Goal: Task Accomplishment & Management: Complete application form

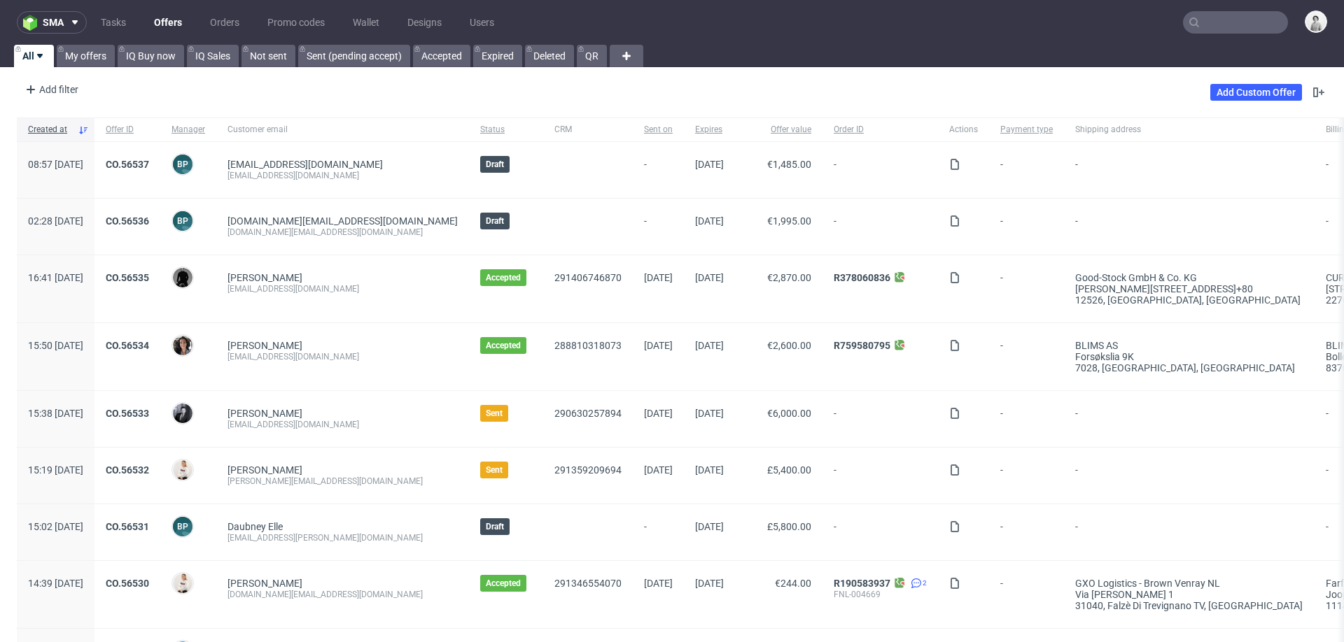
click at [895, 18] on input "text" at bounding box center [1235, 22] width 105 height 22
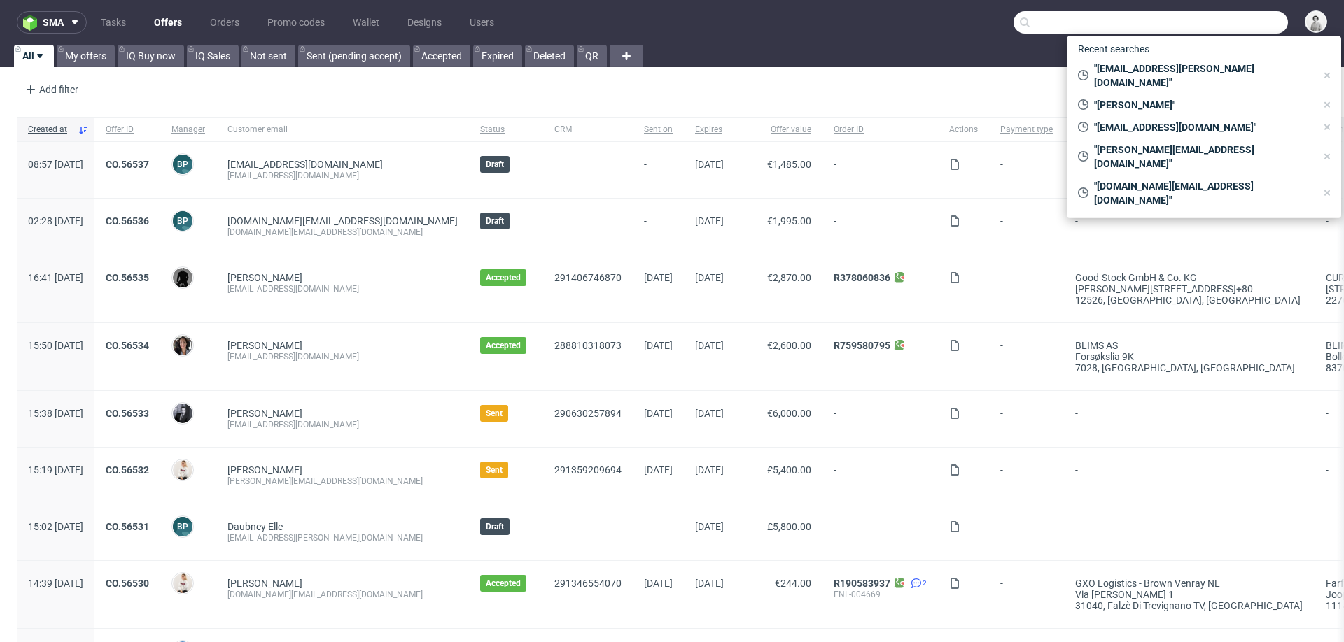
paste input "gittefry@gmail.com"
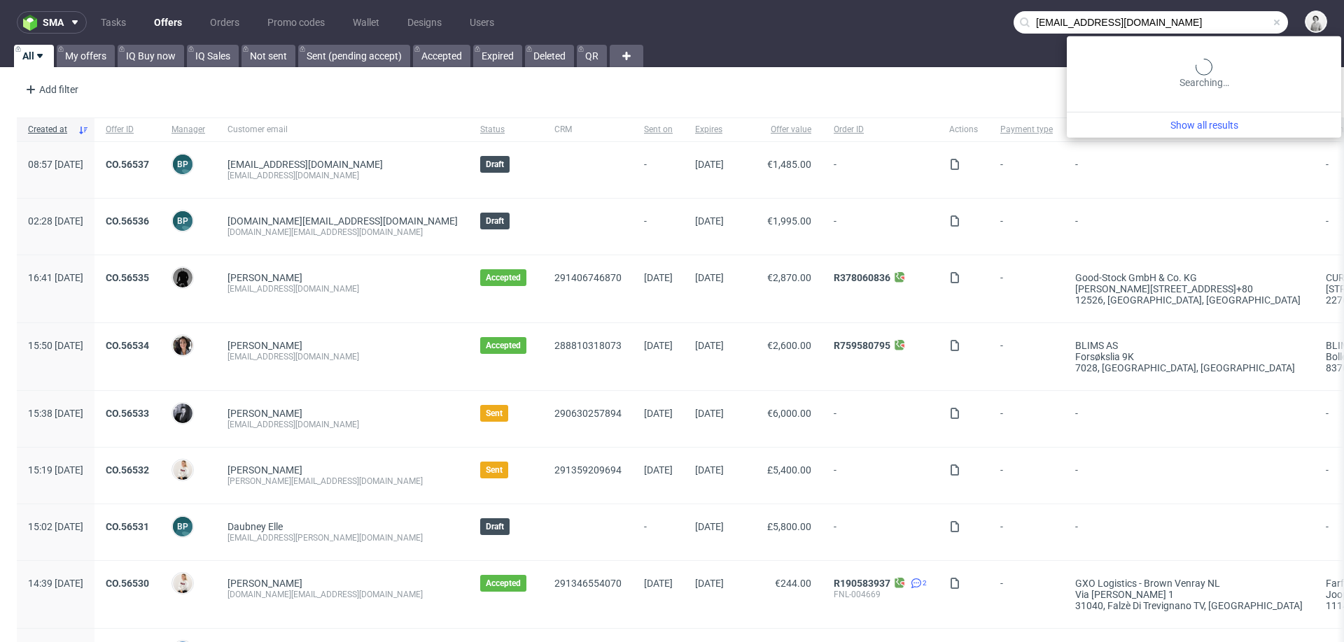
type input "gittefry@gmail.com"
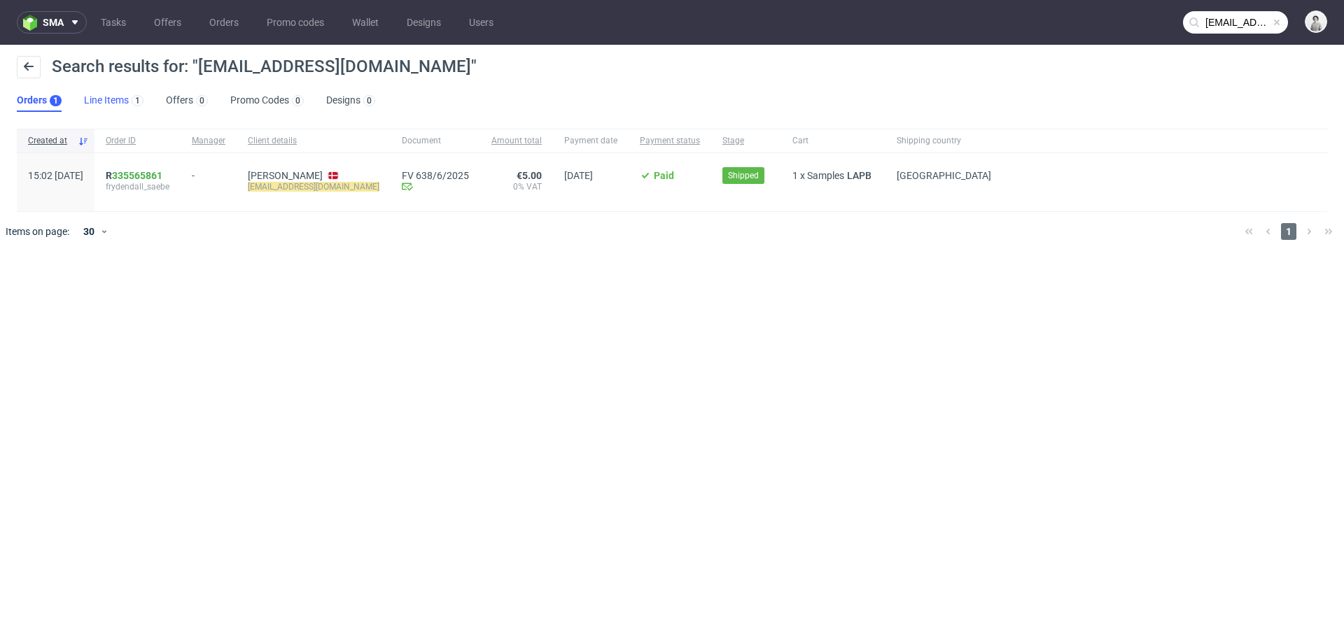
click at [113, 103] on link "Line Items 1" at bounding box center [113, 101] width 59 height 22
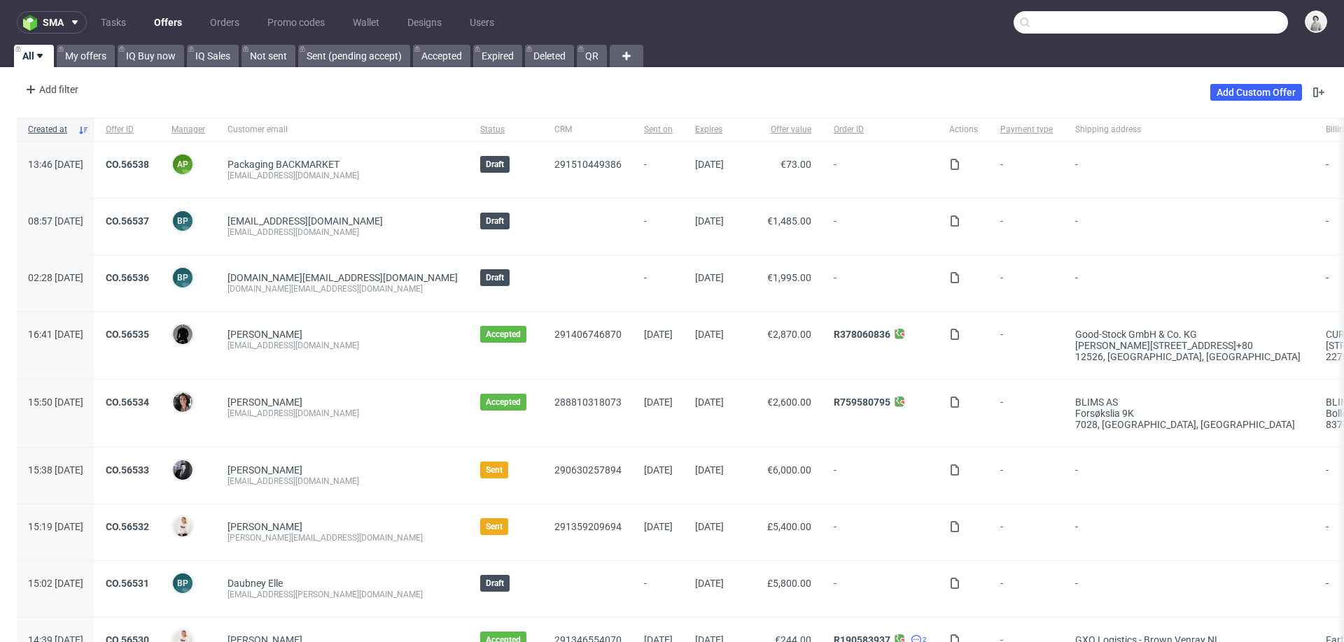
click at [1234, 20] on input "text" at bounding box center [1150, 22] width 274 height 22
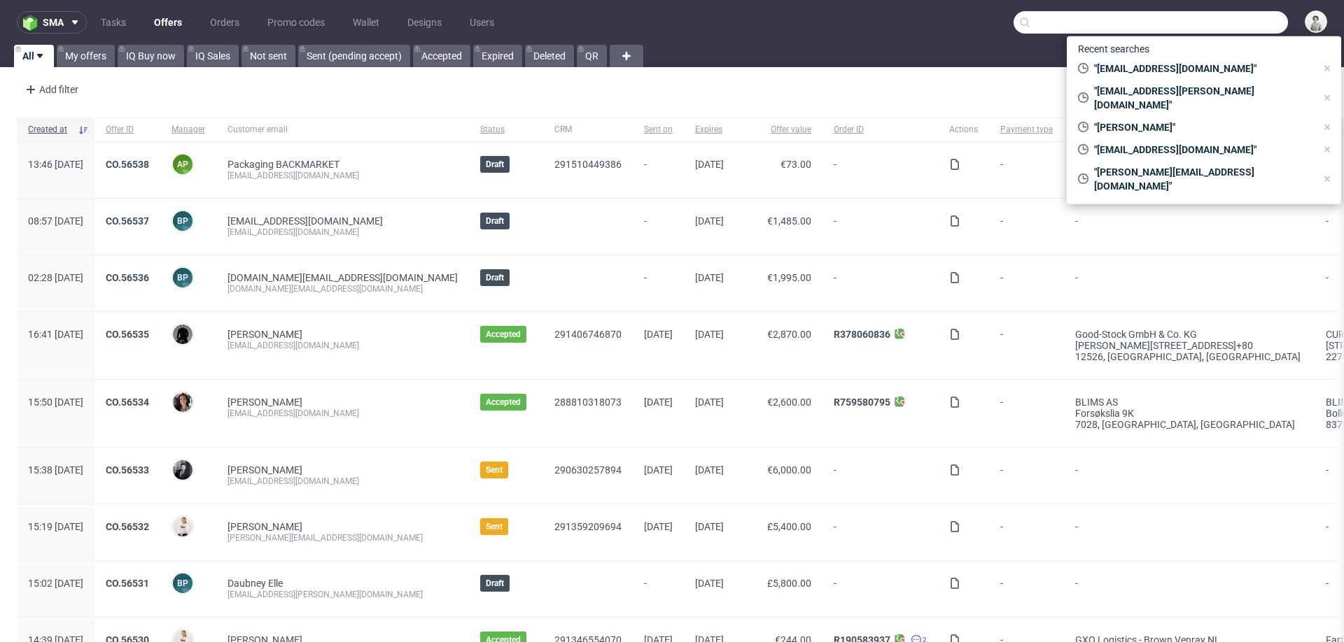
paste input "R037952043"
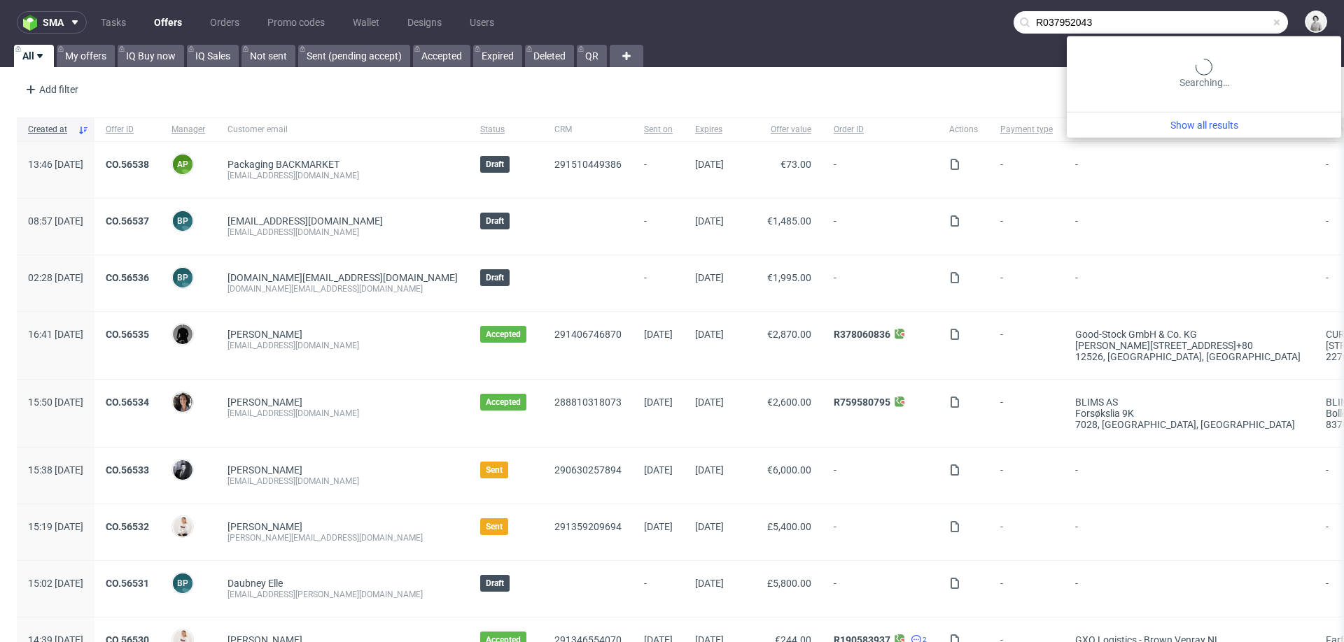
type input "R037952043"
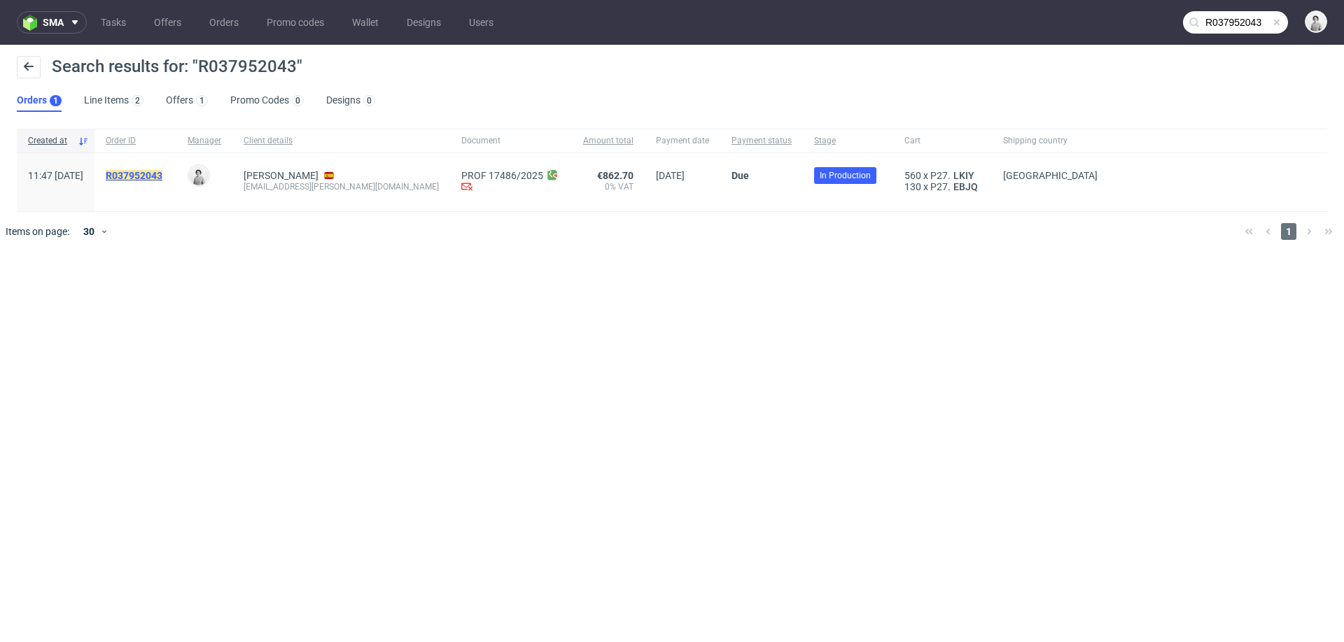
click at [162, 173] on mark "R037952043" at bounding box center [134, 175] width 57 height 11
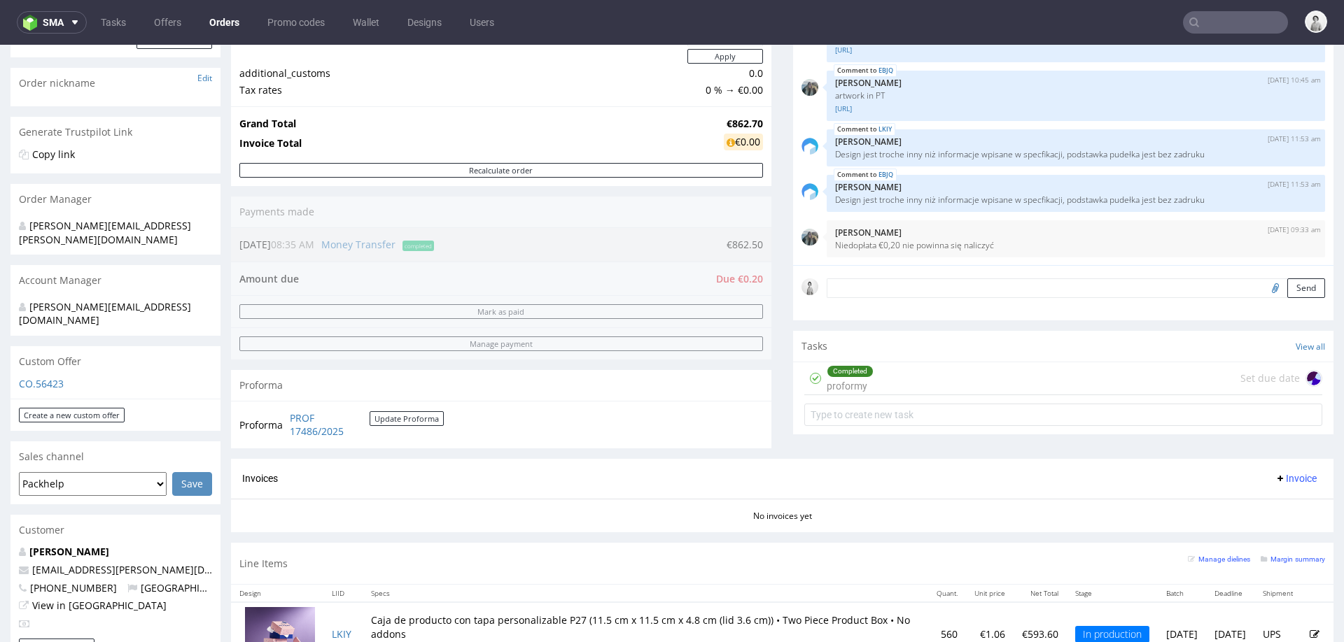
scroll to position [167, 0]
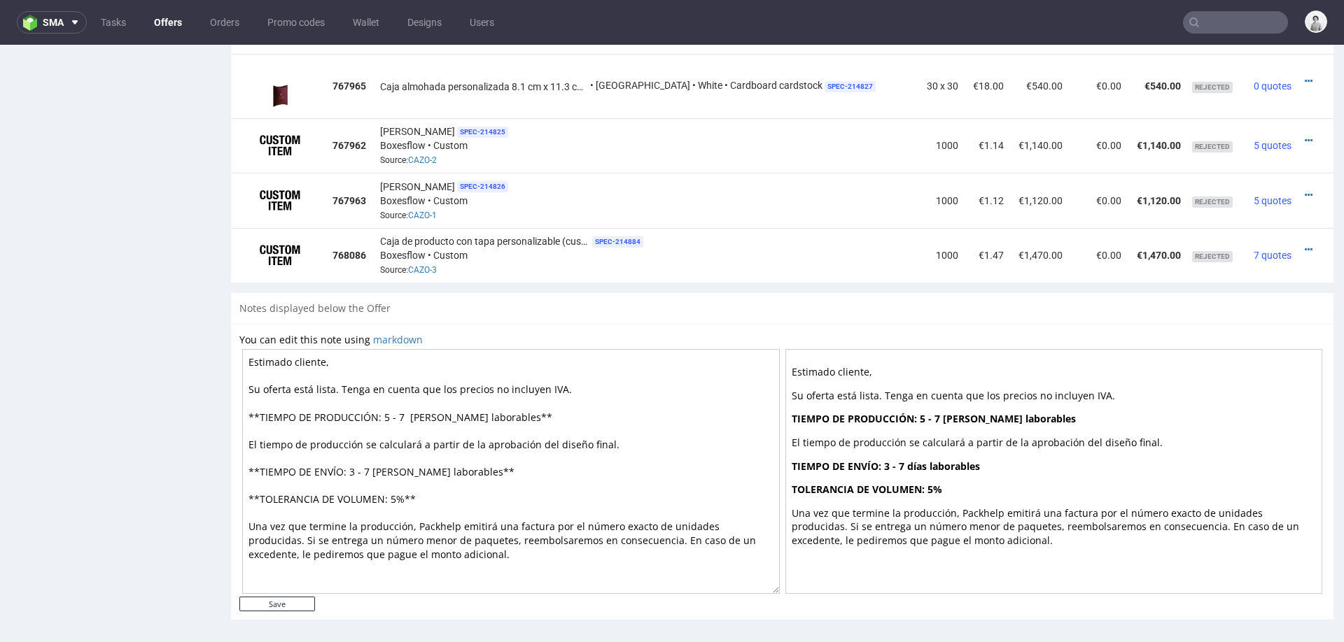
scroll to position [1146, 0]
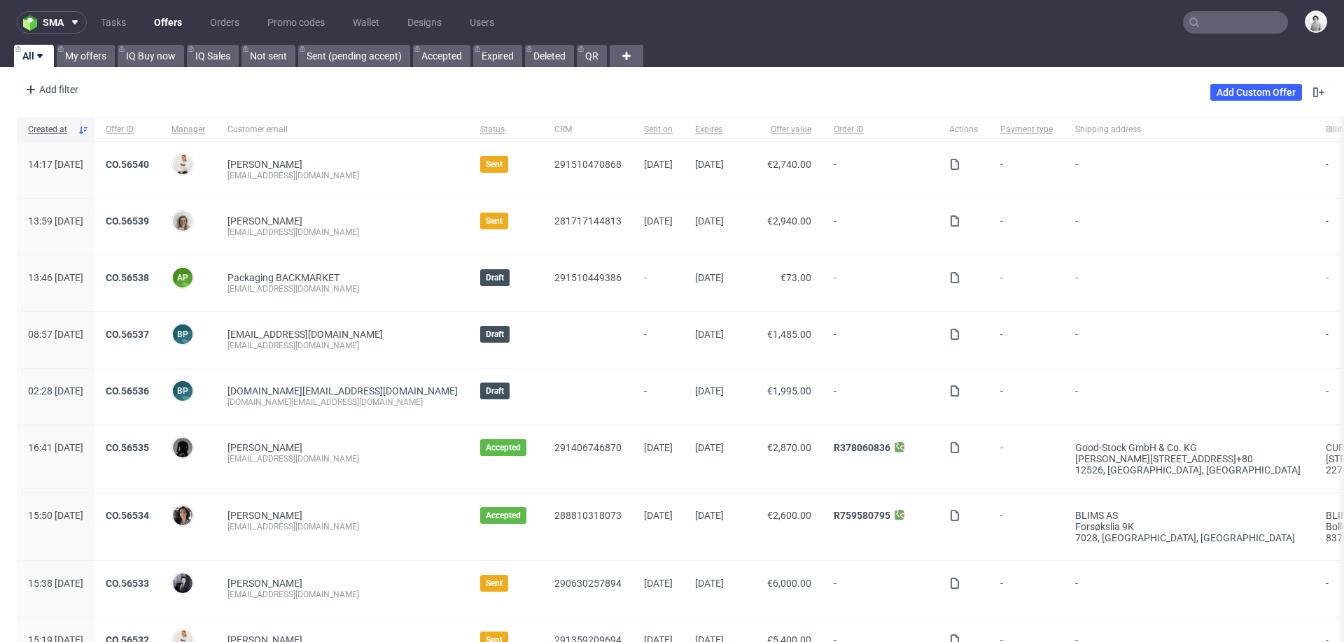
click at [1216, 24] on input "text" at bounding box center [1235, 22] width 105 height 22
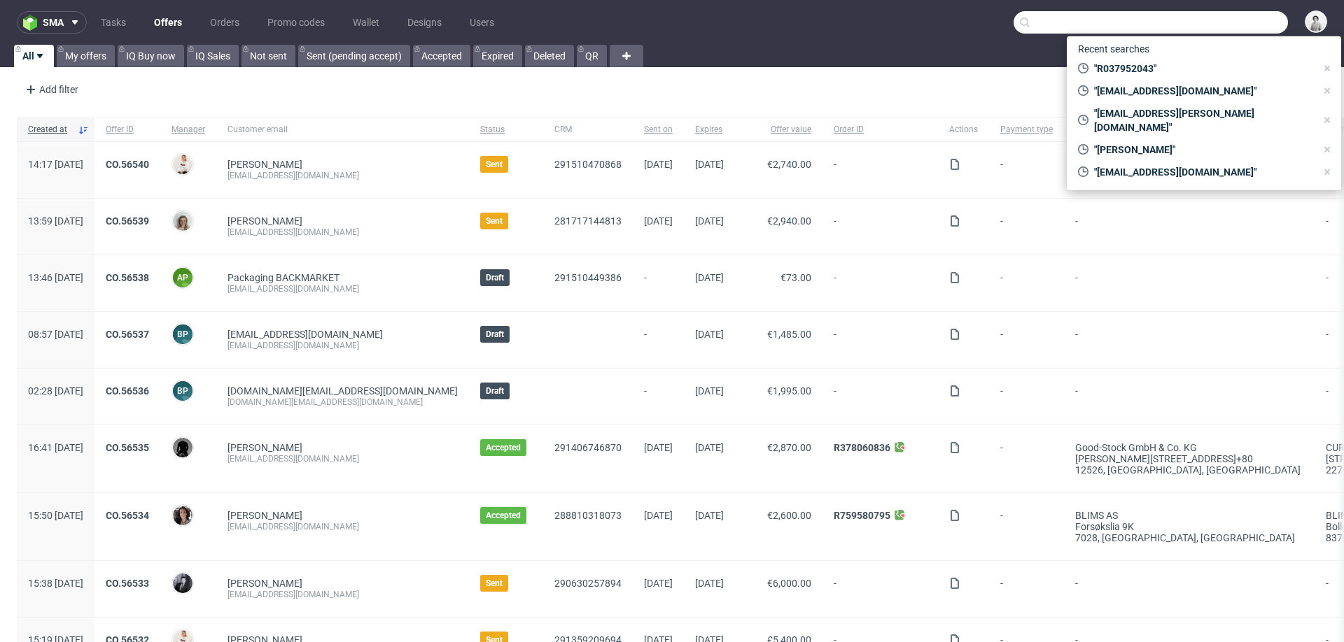
paste input "plynch@proximospirits.com"
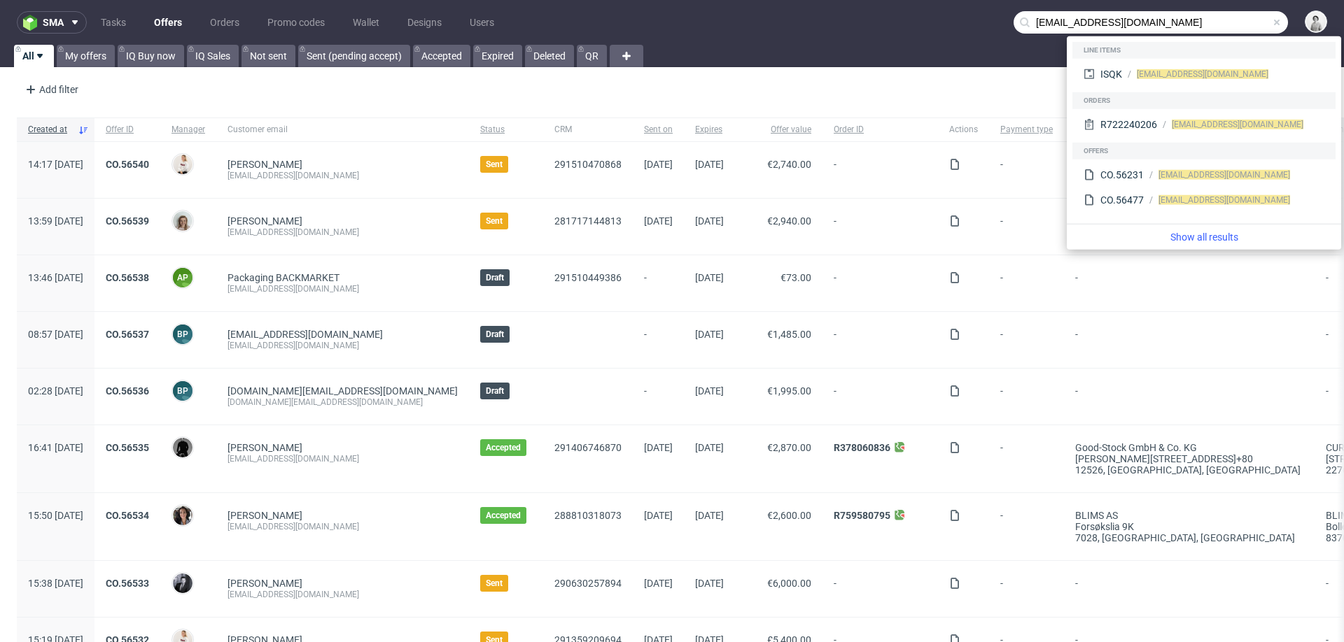
type input "plynch@proximospirits.com"
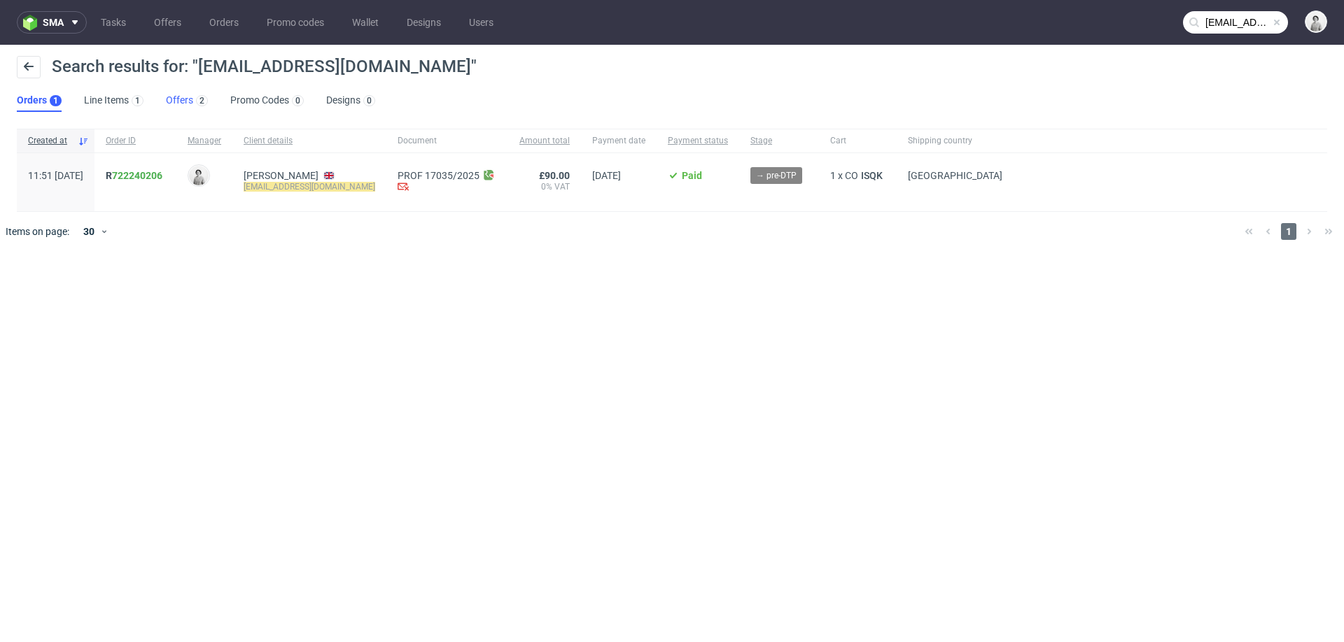
click at [171, 95] on link "Offers 2" at bounding box center [187, 101] width 42 height 22
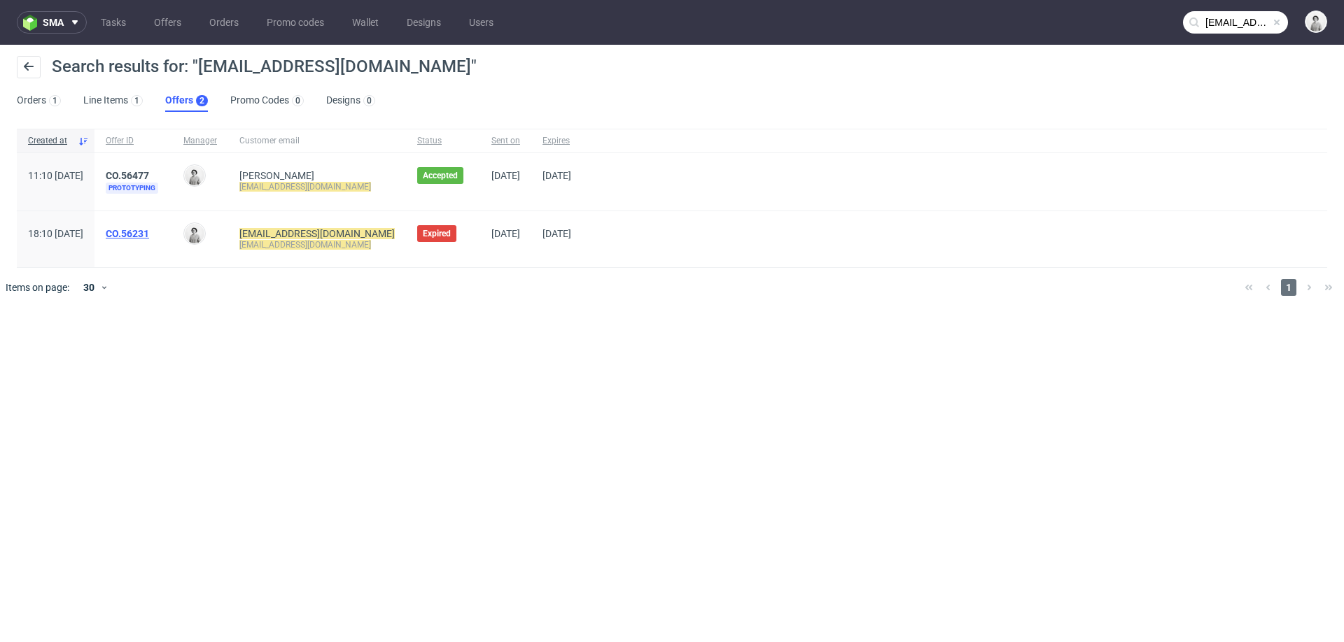
click at [149, 229] on link "CO.56231" at bounding box center [127, 233] width 43 height 11
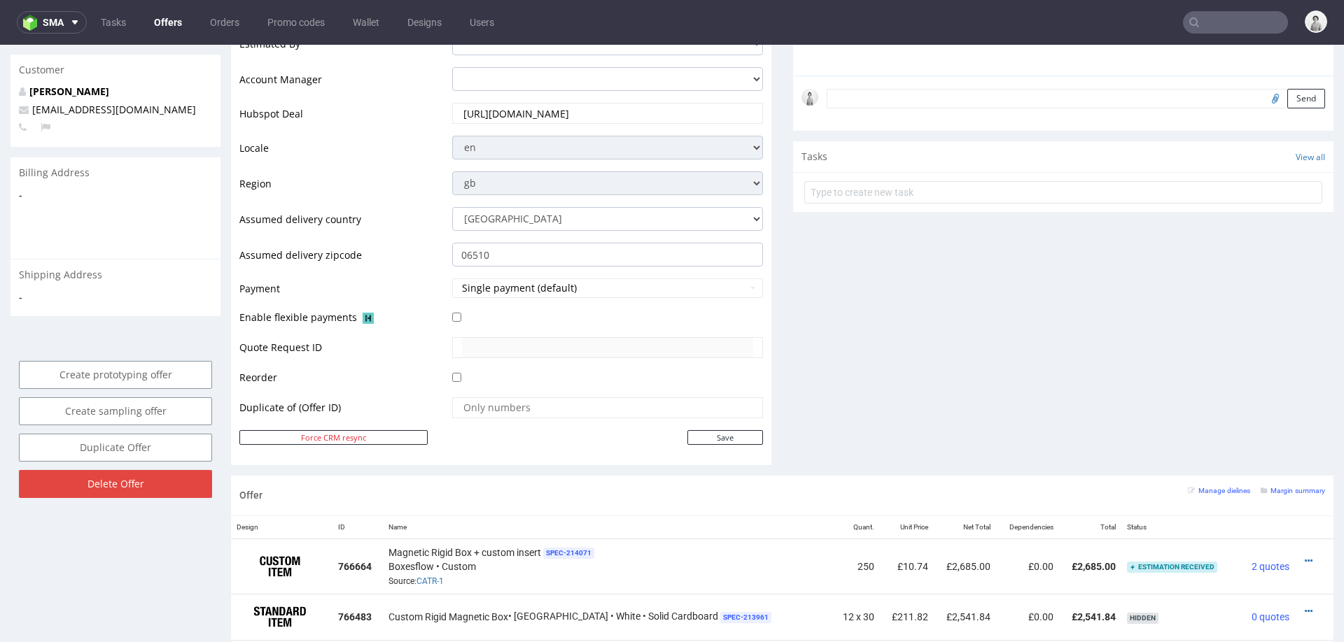
scroll to position [435, 0]
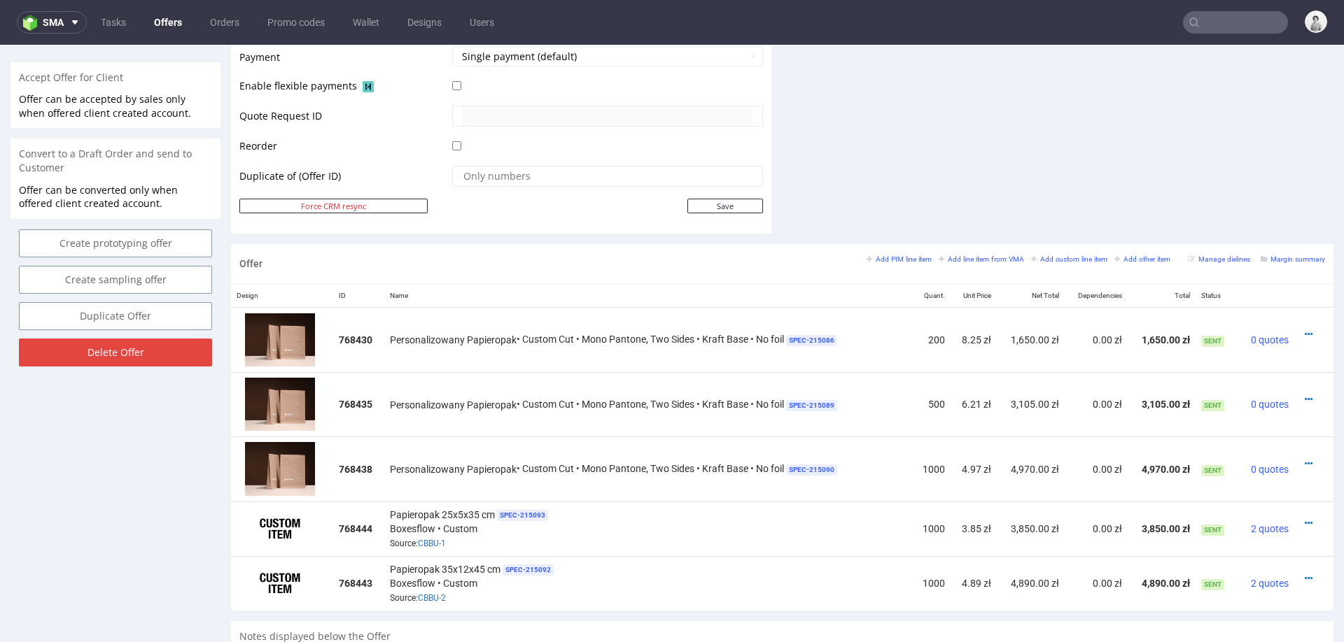
scroll to position [615, 0]
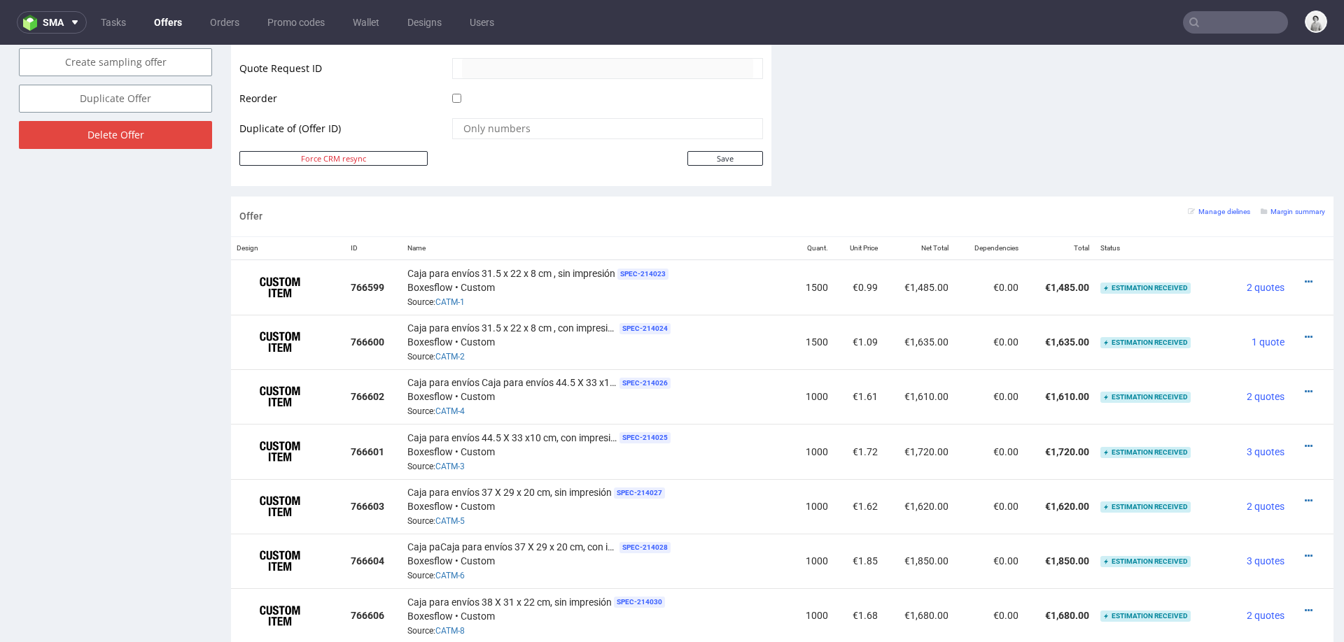
scroll to position [712, 0]
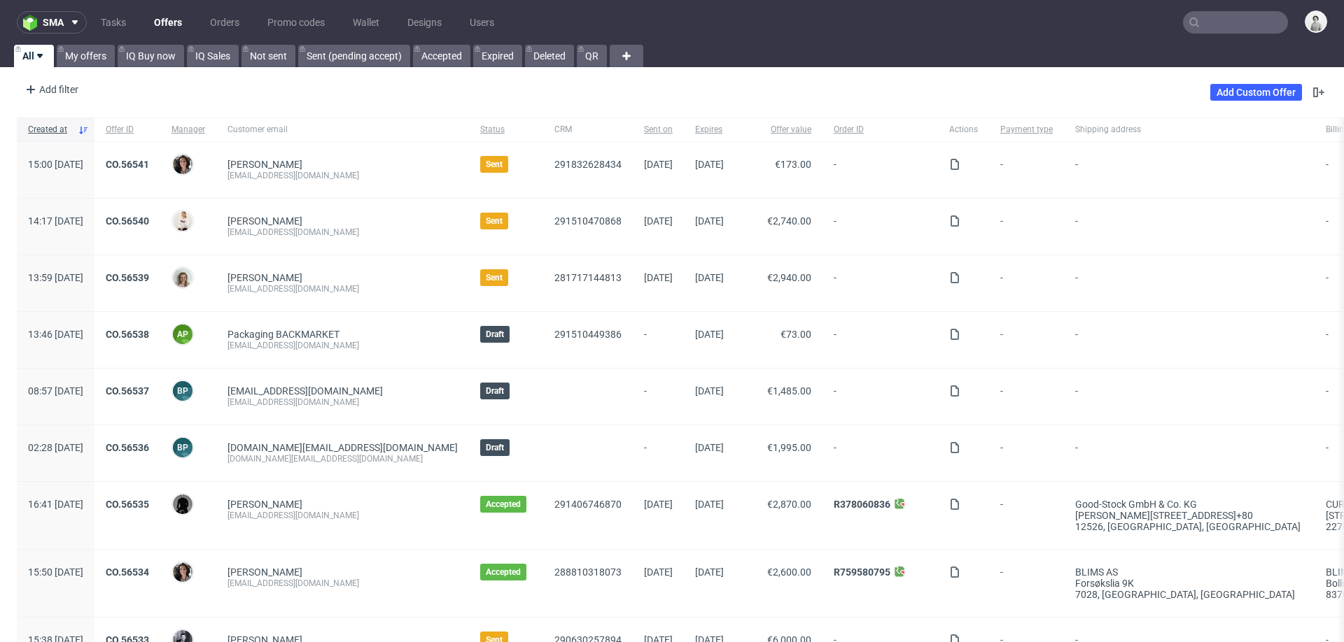
click at [1216, 20] on input "text" at bounding box center [1235, 22] width 105 height 22
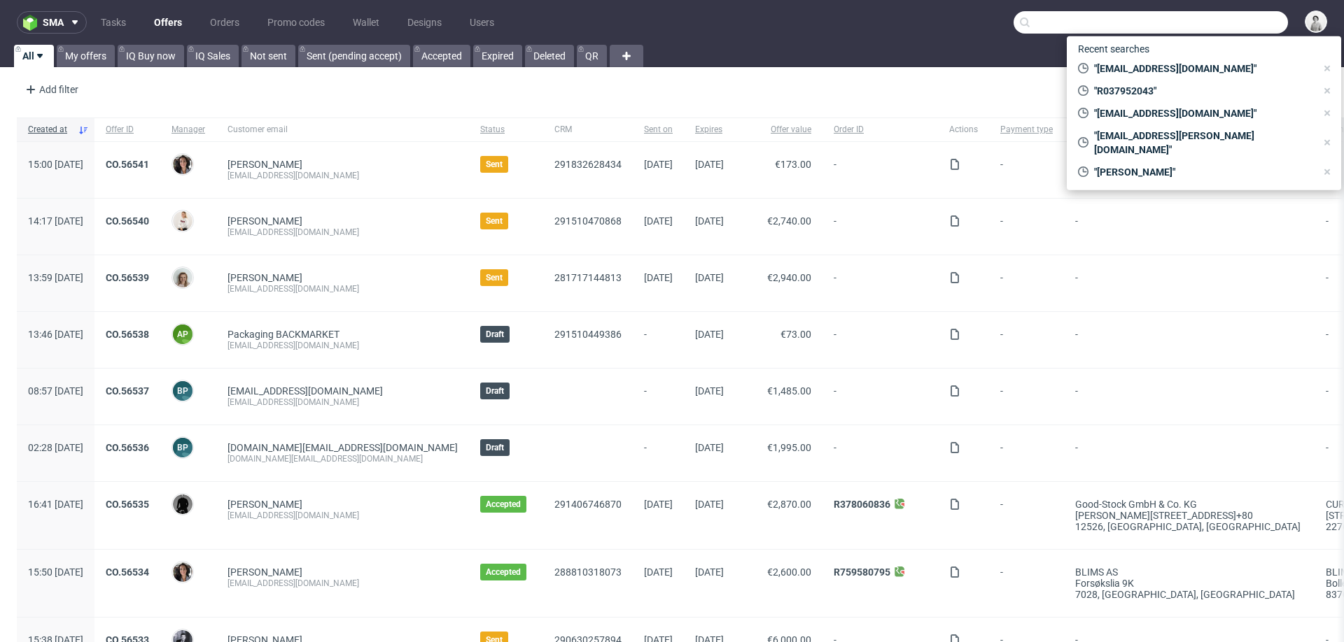
paste input "biuro@duoprofit.pl]"
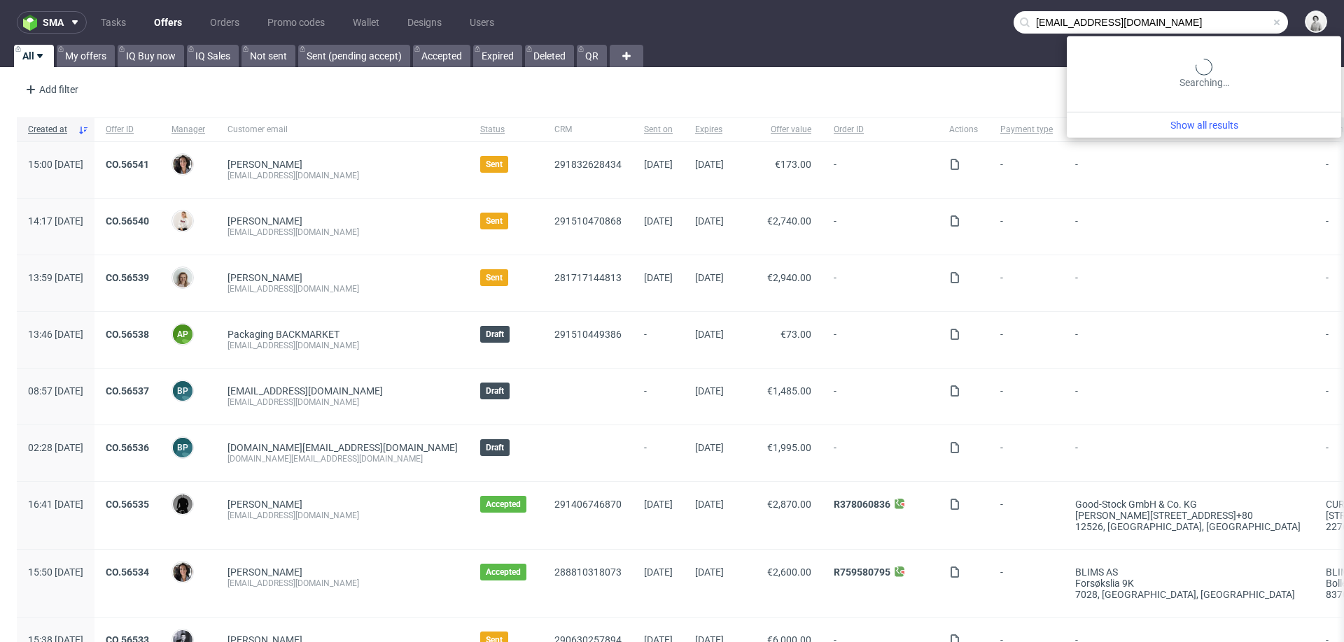
type input "biuro@duoprofit.pl"
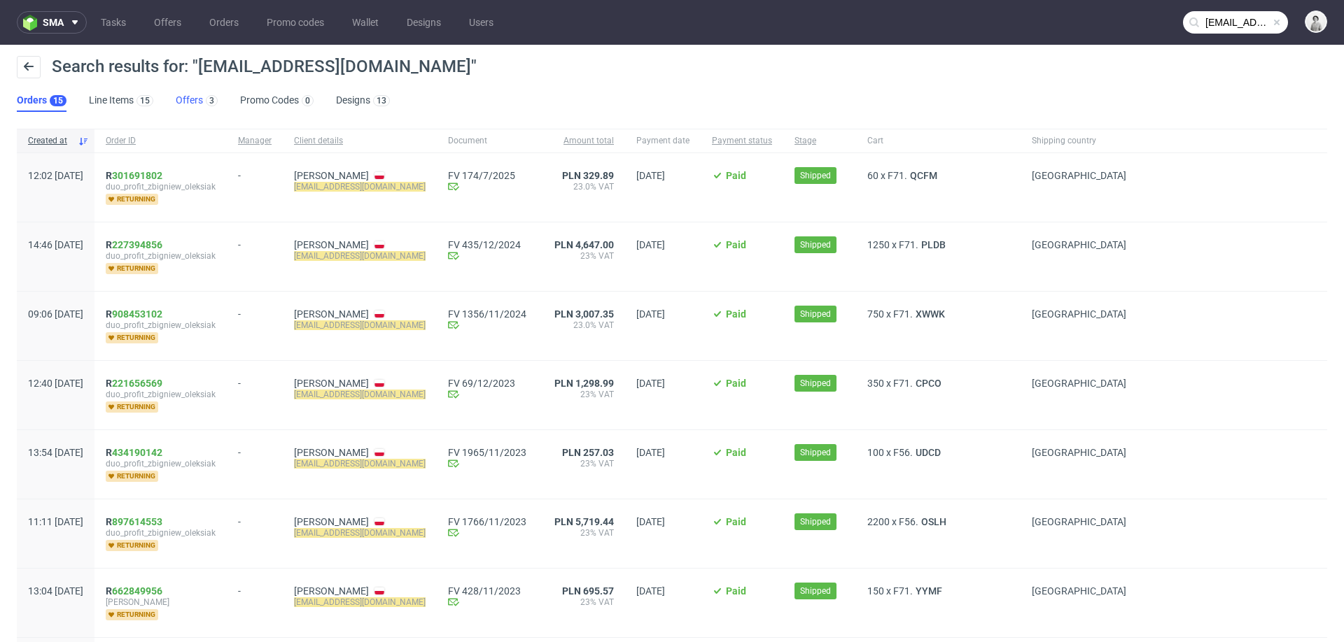
click at [192, 98] on link "Offers 3" at bounding box center [197, 101] width 42 height 22
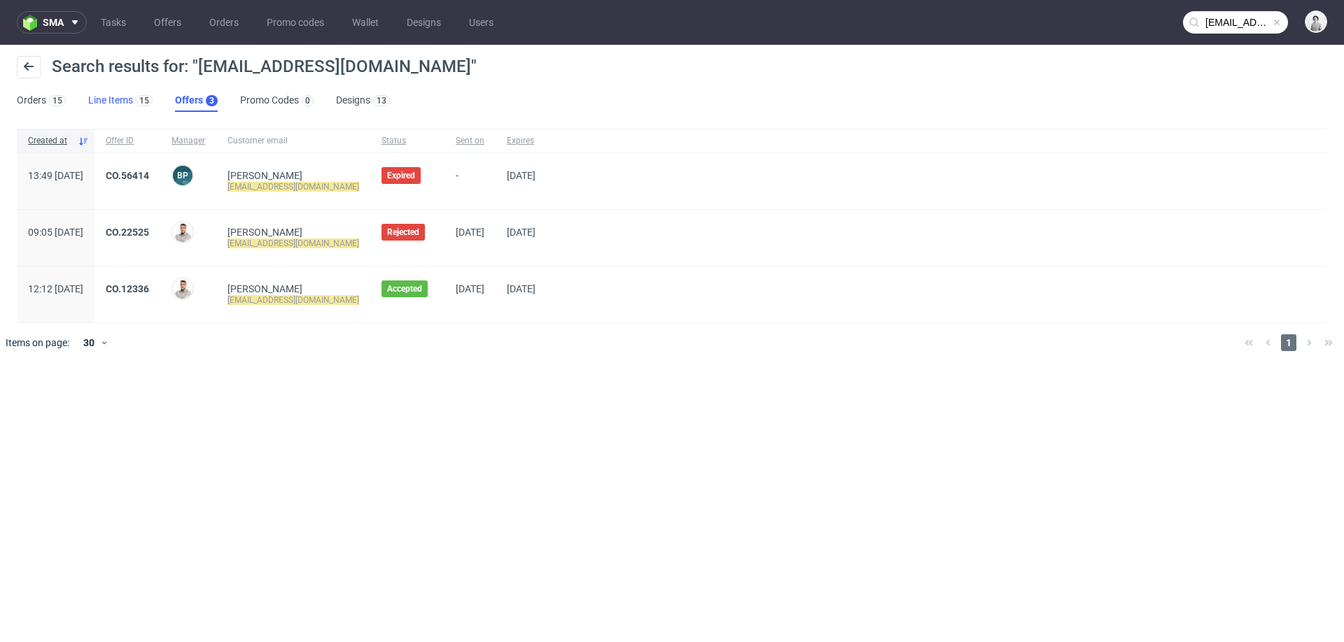
click at [125, 97] on link "Line Items 15" at bounding box center [120, 101] width 64 height 22
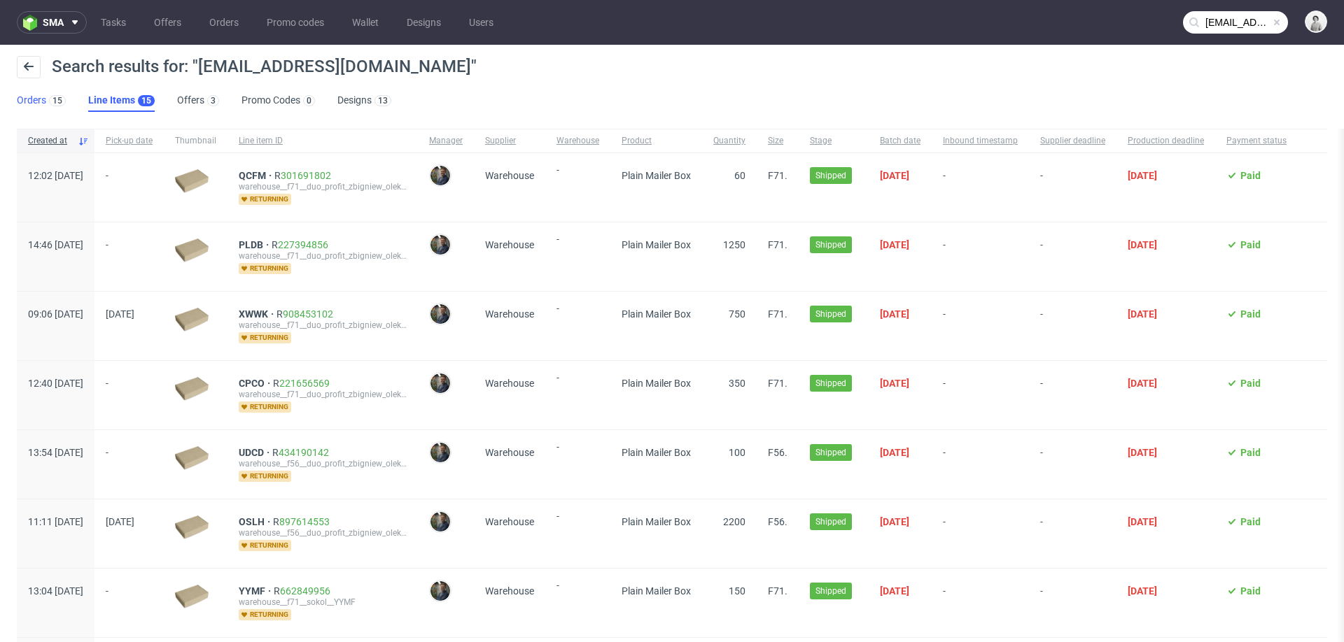
click at [34, 104] on link "Orders 15" at bounding box center [41, 101] width 49 height 22
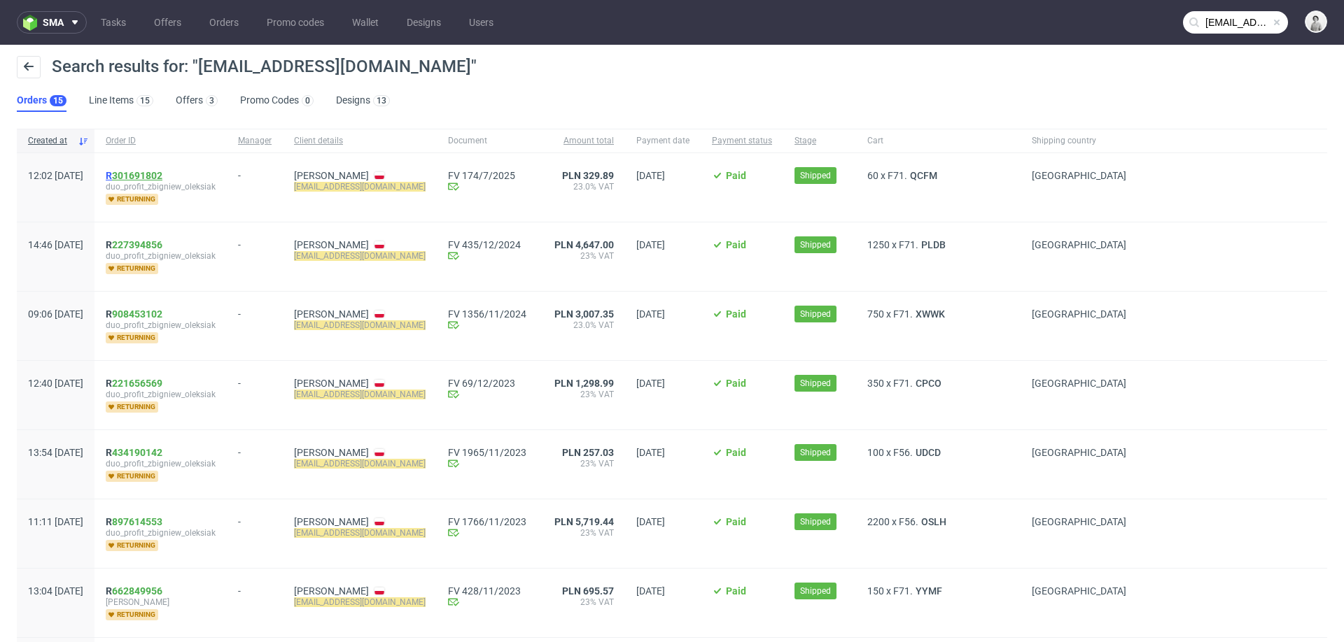
click at [162, 171] on link "301691802" at bounding box center [137, 175] width 50 height 11
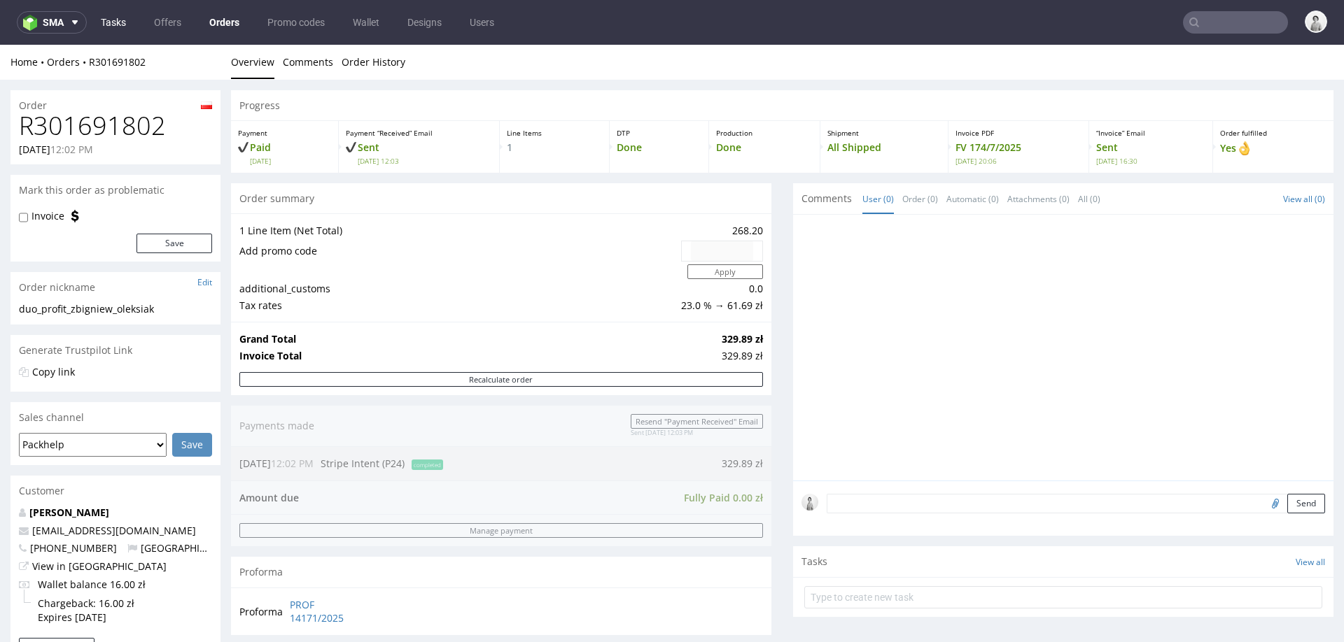
type input "[EMAIL_ADDRESS][DOMAIN_NAME]"
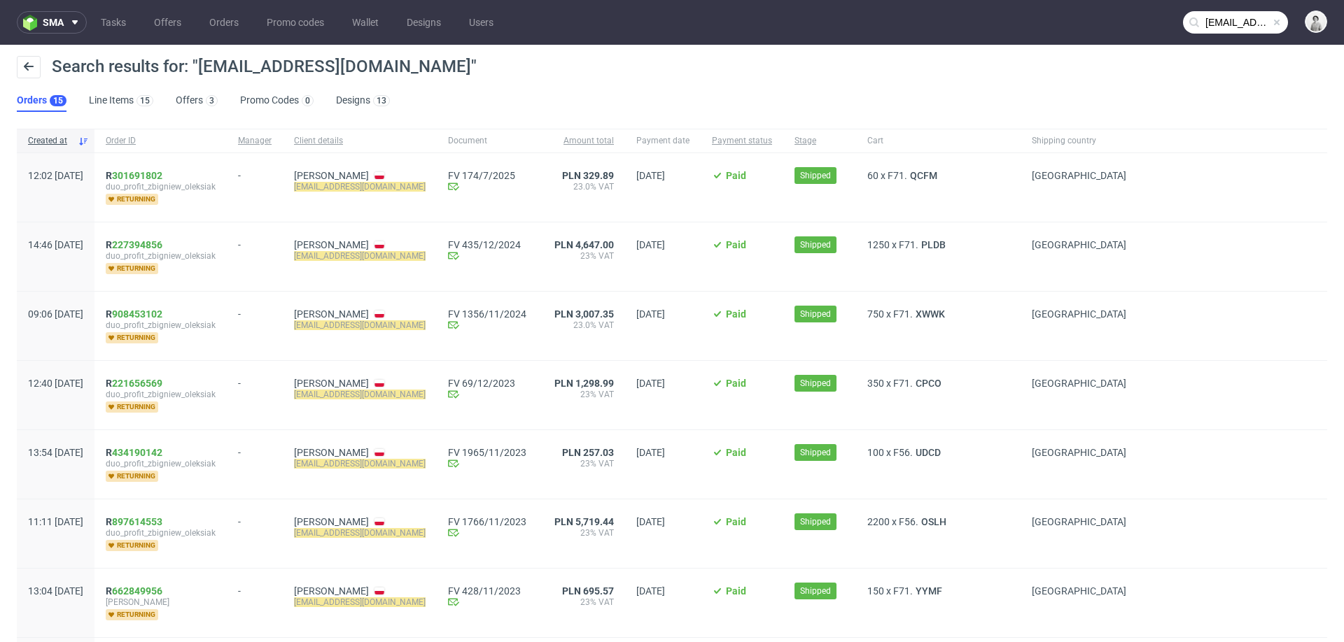
click at [1215, 29] on input "[EMAIL_ADDRESS][DOMAIN_NAME]" at bounding box center [1235, 22] width 105 height 22
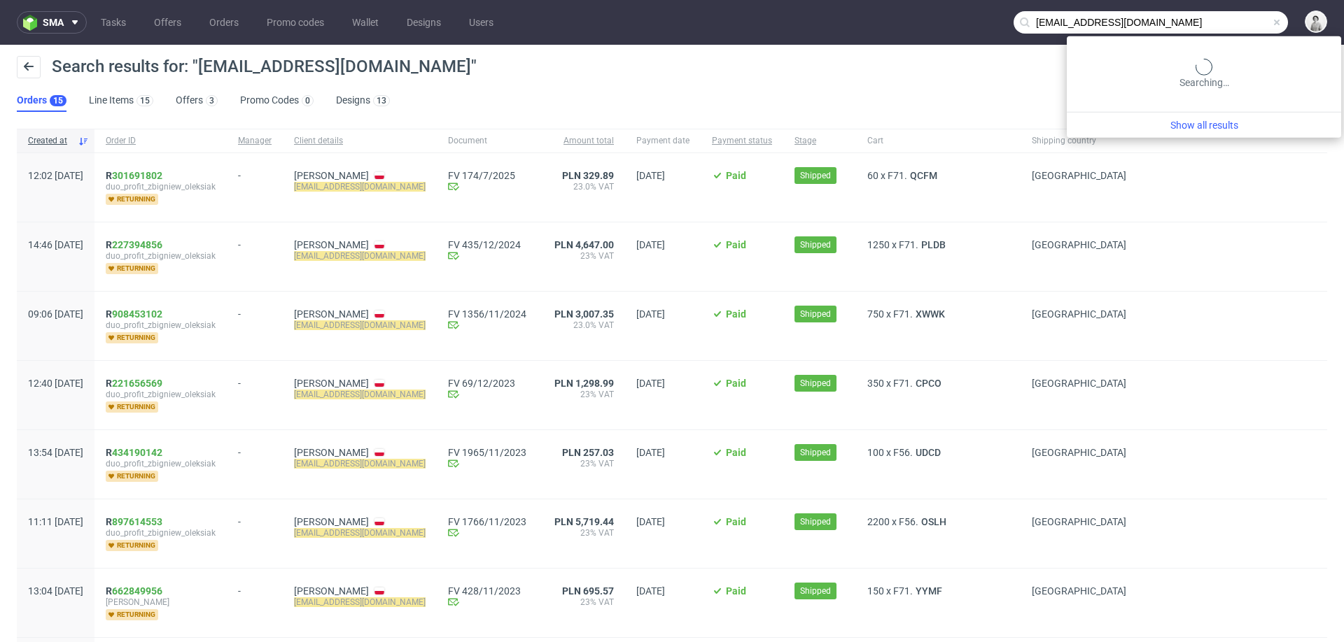
click at [1215, 29] on input "[EMAIL_ADDRESS][DOMAIN_NAME]" at bounding box center [1150, 22] width 274 height 22
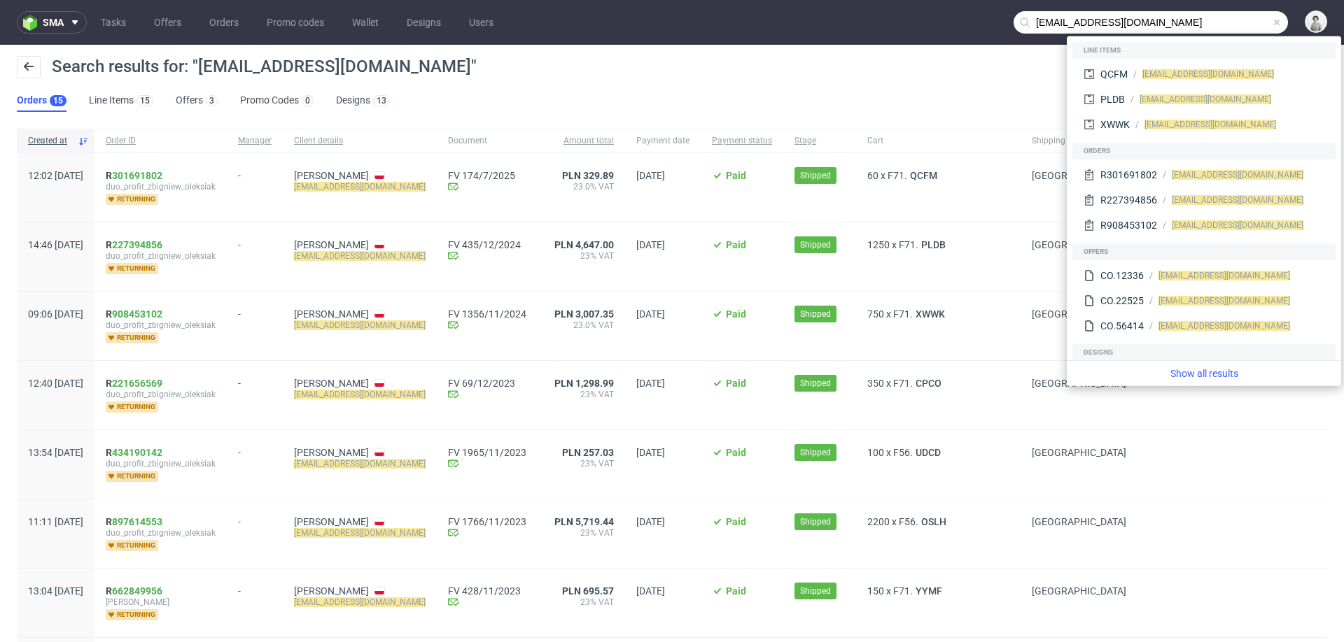
click at [1215, 29] on input "[EMAIL_ADDRESS][DOMAIN_NAME]" at bounding box center [1150, 22] width 274 height 22
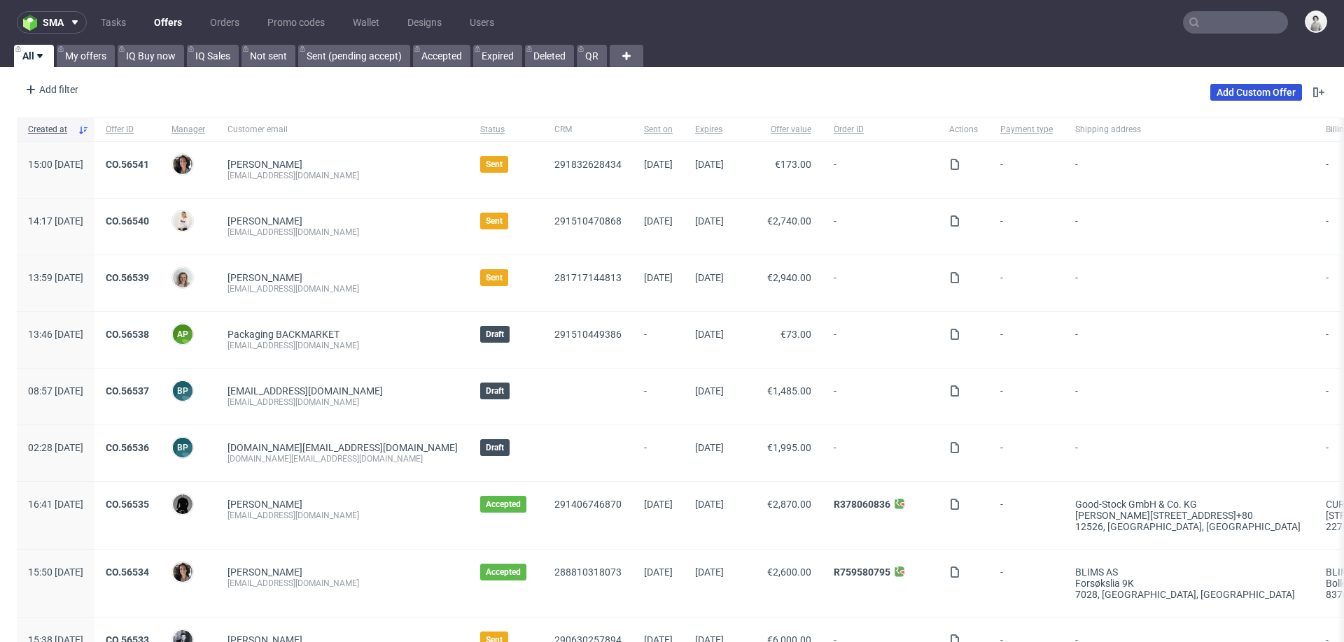
click at [1230, 87] on link "Add Custom Offer" at bounding box center [1256, 92] width 92 height 17
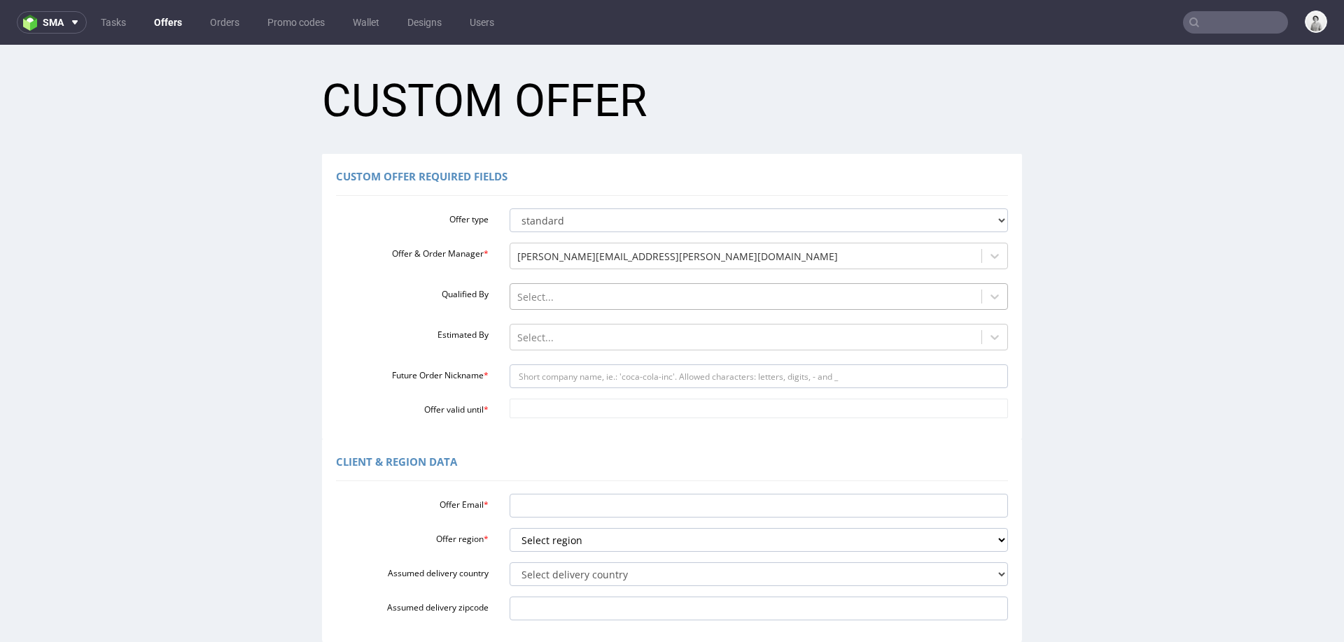
click at [524, 297] on div at bounding box center [746, 297] width 458 height 17
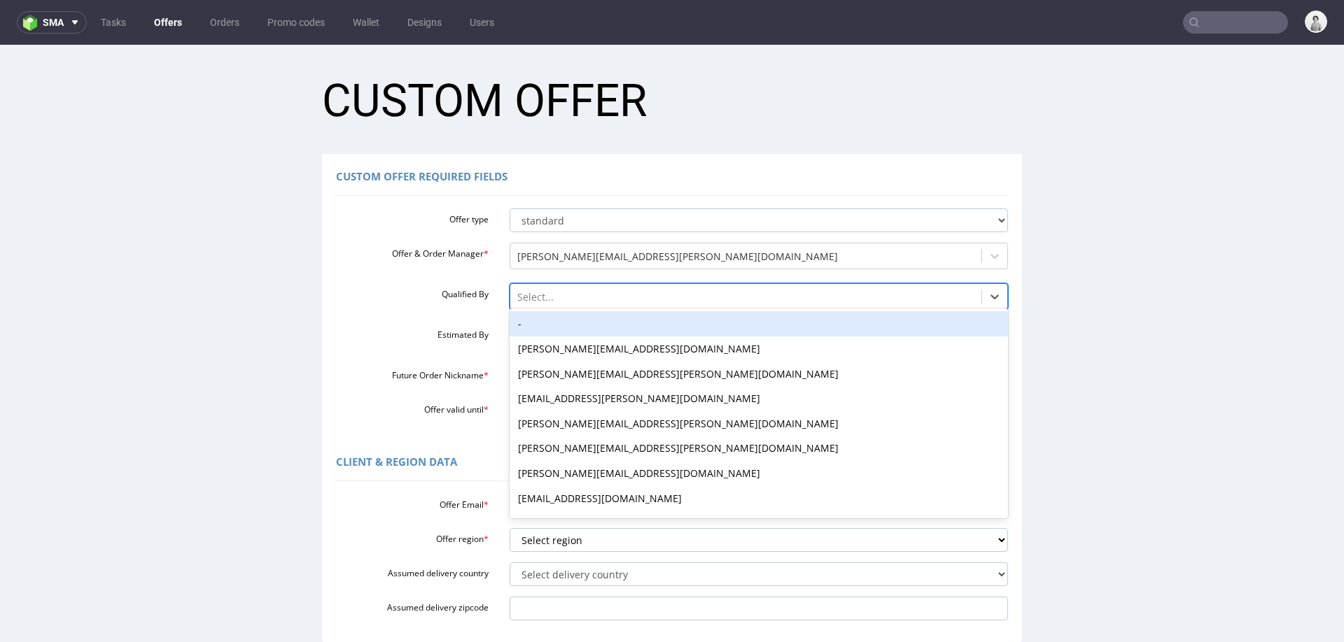
click at [521, 327] on div "-" at bounding box center [759, 323] width 499 height 25
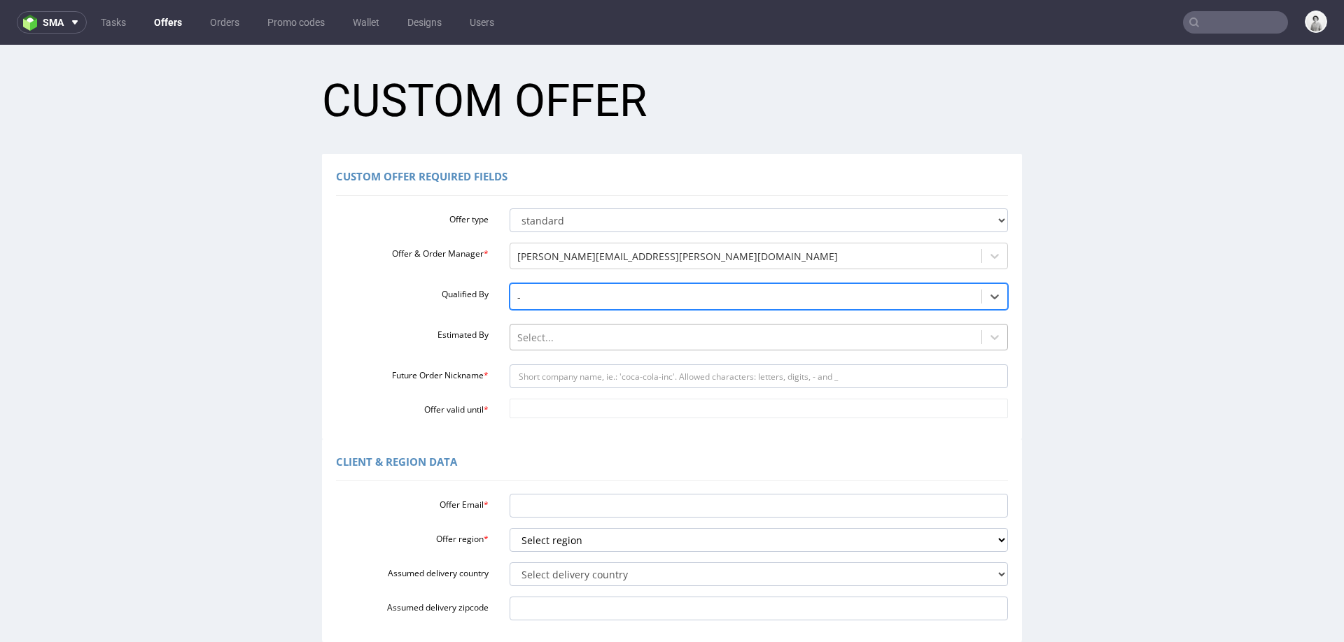
click at [519, 339] on div at bounding box center [746, 338] width 458 height 17
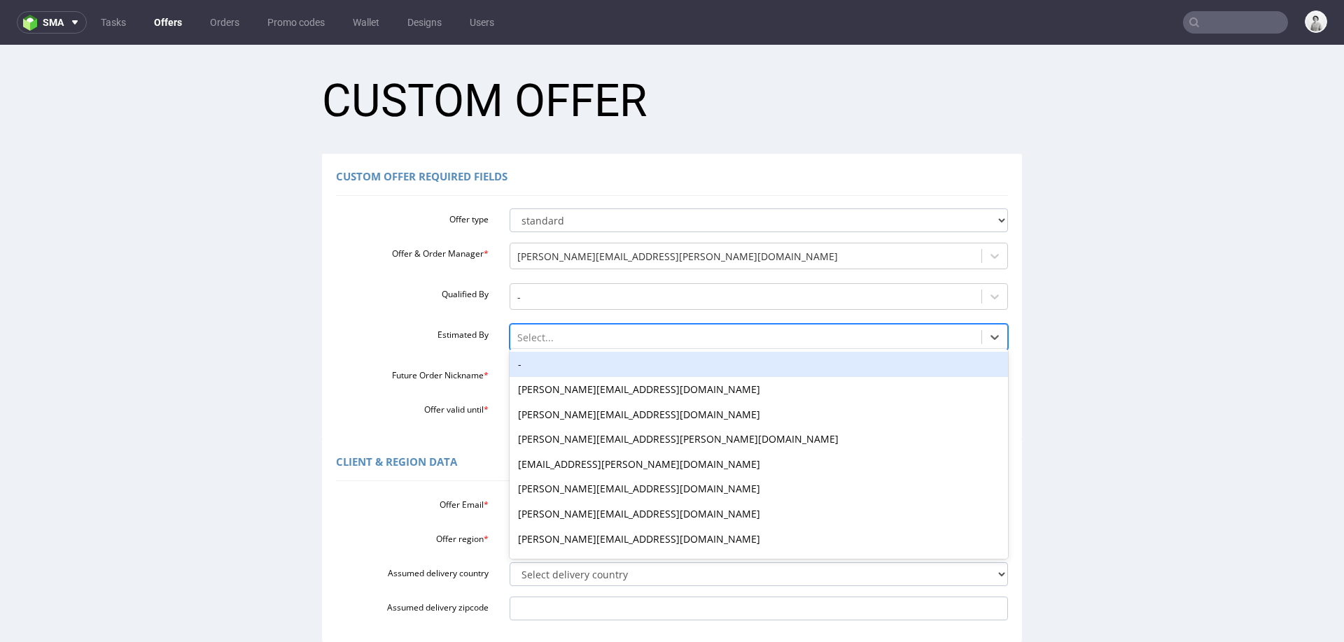
click at [519, 367] on div "-" at bounding box center [759, 364] width 499 height 25
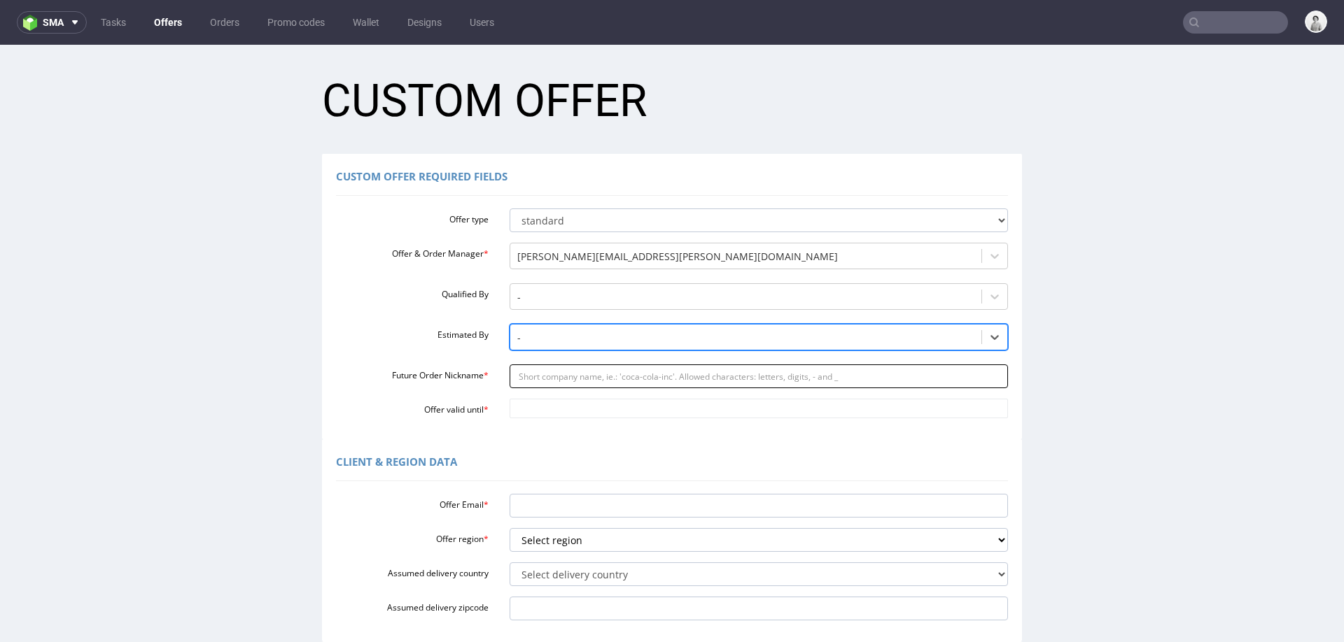
click at [519, 375] on input "Future Order Nickname *" at bounding box center [759, 377] width 499 height 24
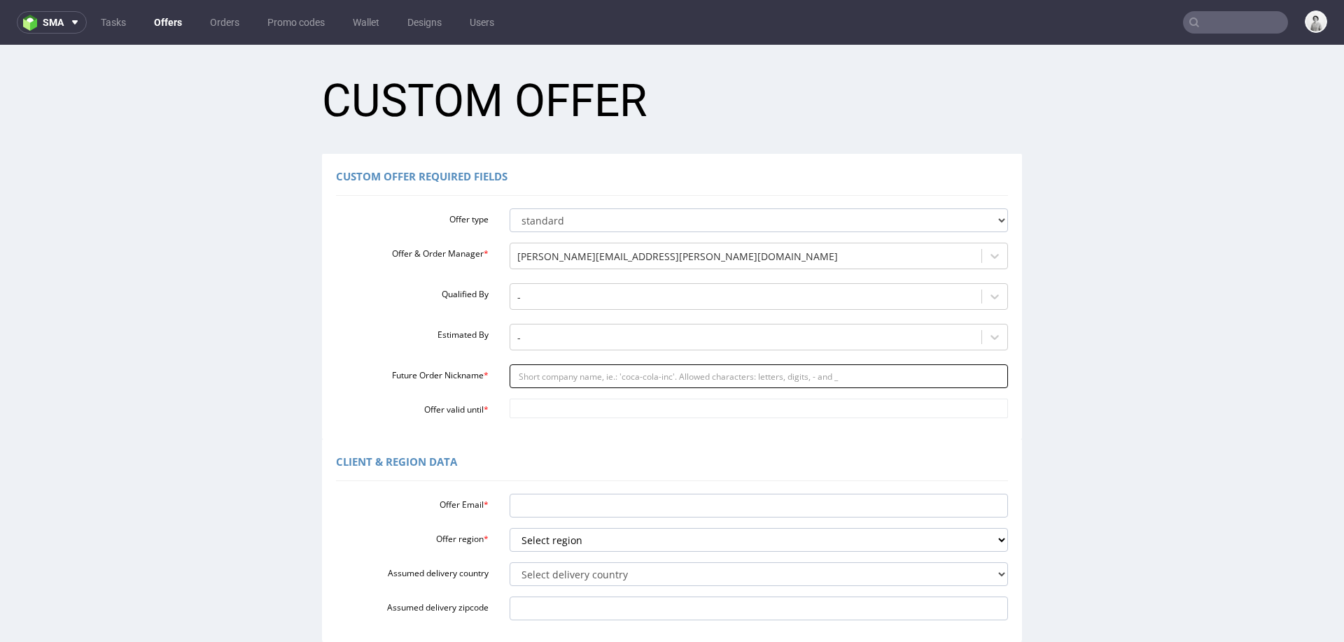
paste input "biuroduoprofitpl"
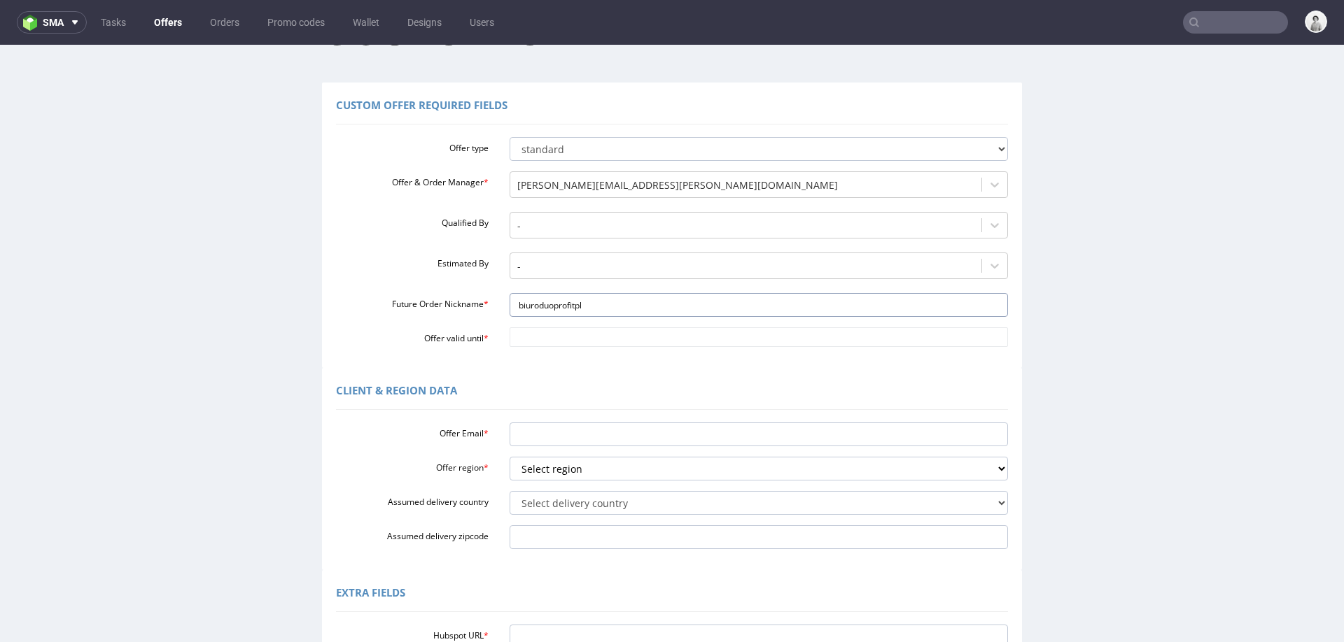
scroll to position [74, 0]
type input "biuroduoprofitpl"
click at [557, 343] on input "Offer valid until *" at bounding box center [759, 335] width 499 height 20
click at [513, 316] on td "31" at bounding box center [515, 314] width 21 height 21
type input "[DATE]"
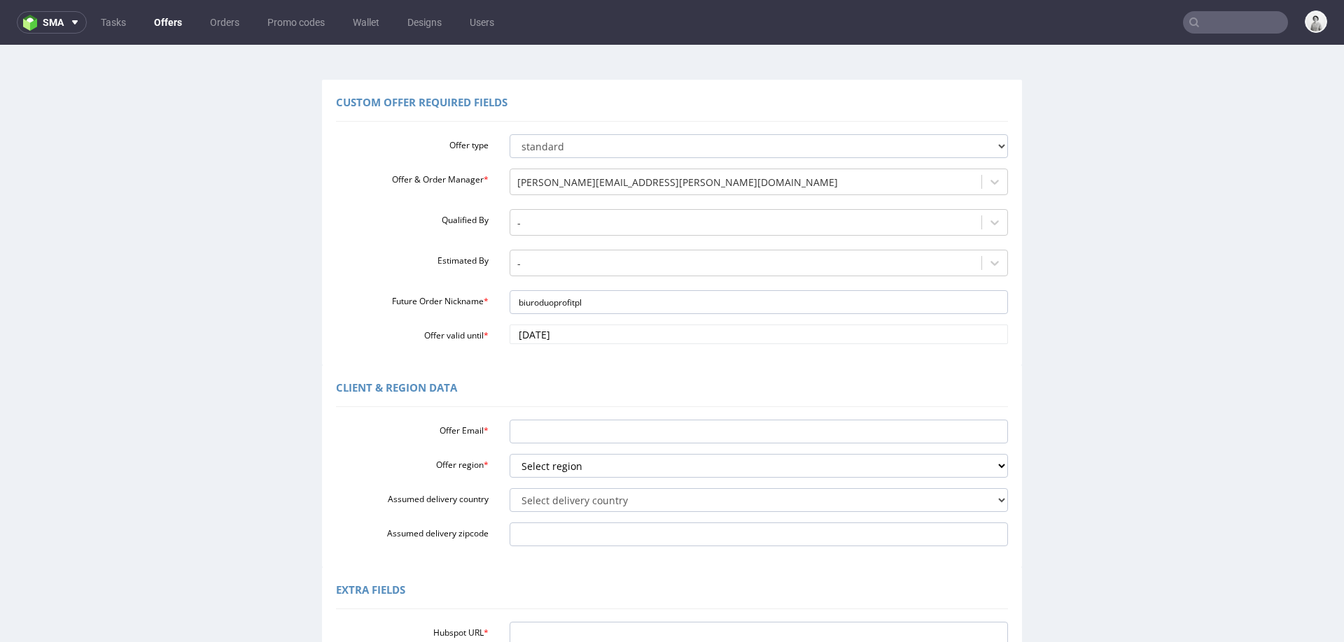
scroll to position [171, 0]
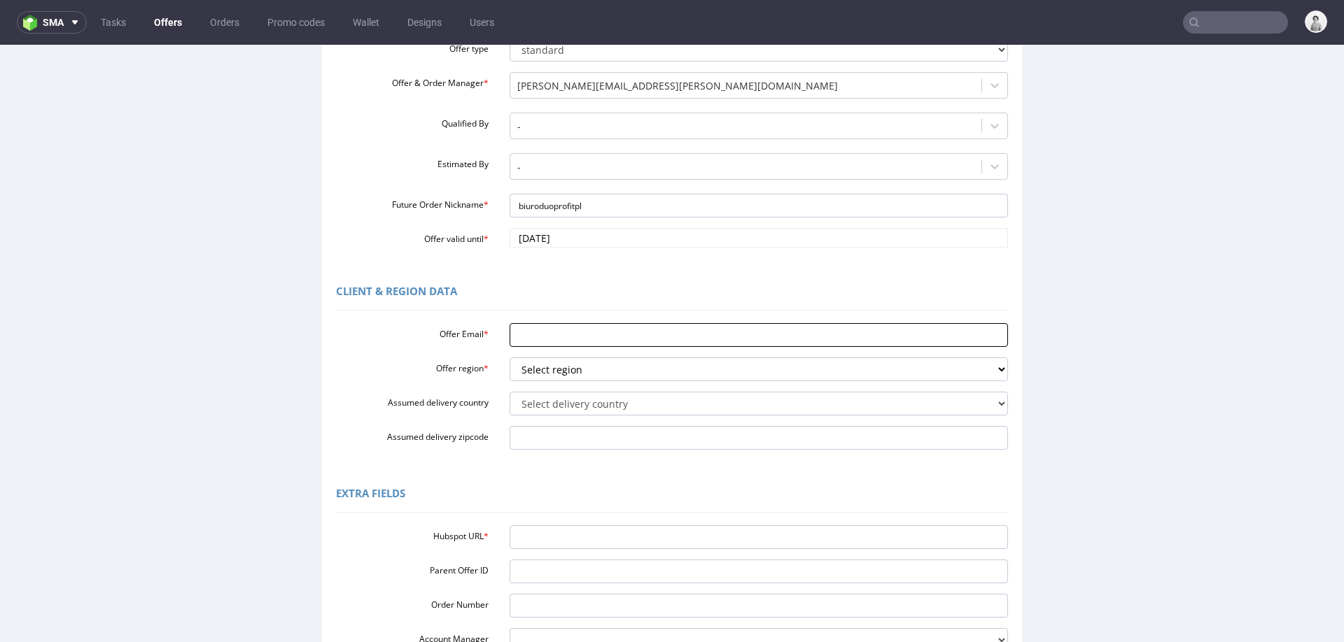
click at [541, 332] on input "Offer Email *" at bounding box center [759, 335] width 499 height 24
paste input "biuro@duoprofit.pl"
type input "biuro@duoprofit.pl"
click at [524, 372] on select "Select region eu gb de pl fr it es" at bounding box center [759, 370] width 499 height 24
select select "pl"
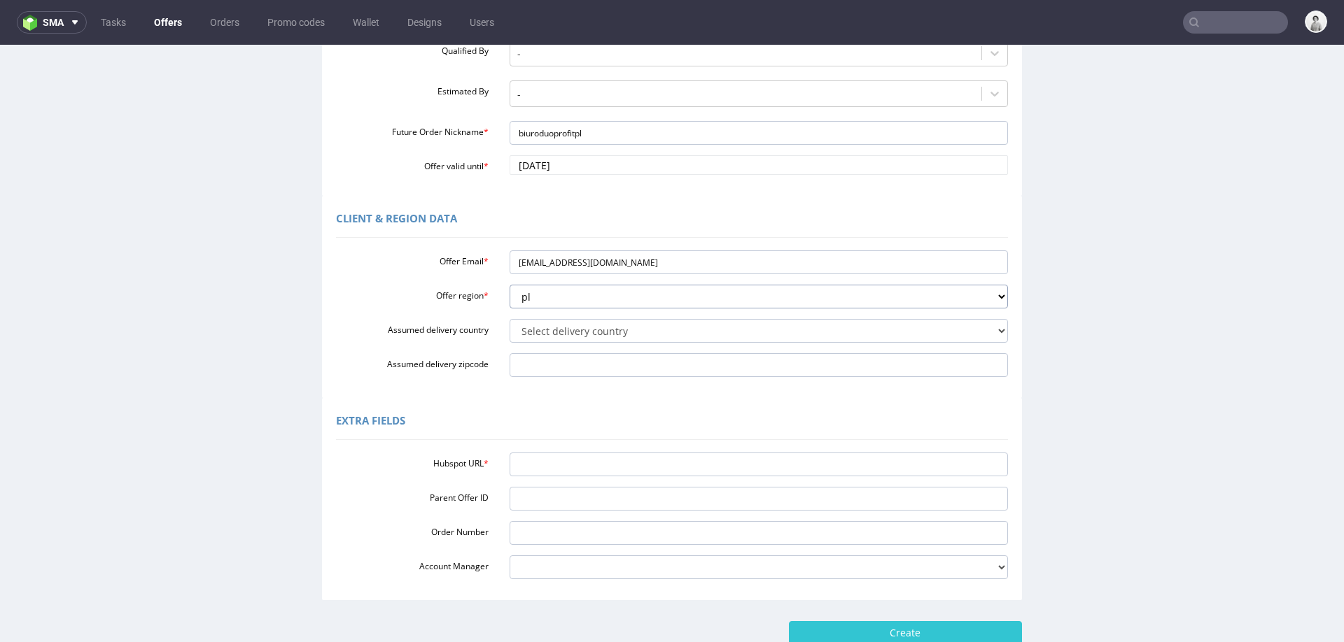
scroll to position [246, 0]
click at [666, 461] on input "Hubspot URL *" at bounding box center [759, 463] width 499 height 24
paste input "https://app-eu1.hubspot.com/contacts/25600958/record/0-3/279871831280"
type input "https://app-eu1.hubspot.com/contacts/25600958/record/0-3/279871831280"
click at [886, 630] on input "Create" at bounding box center [905, 631] width 233 height 24
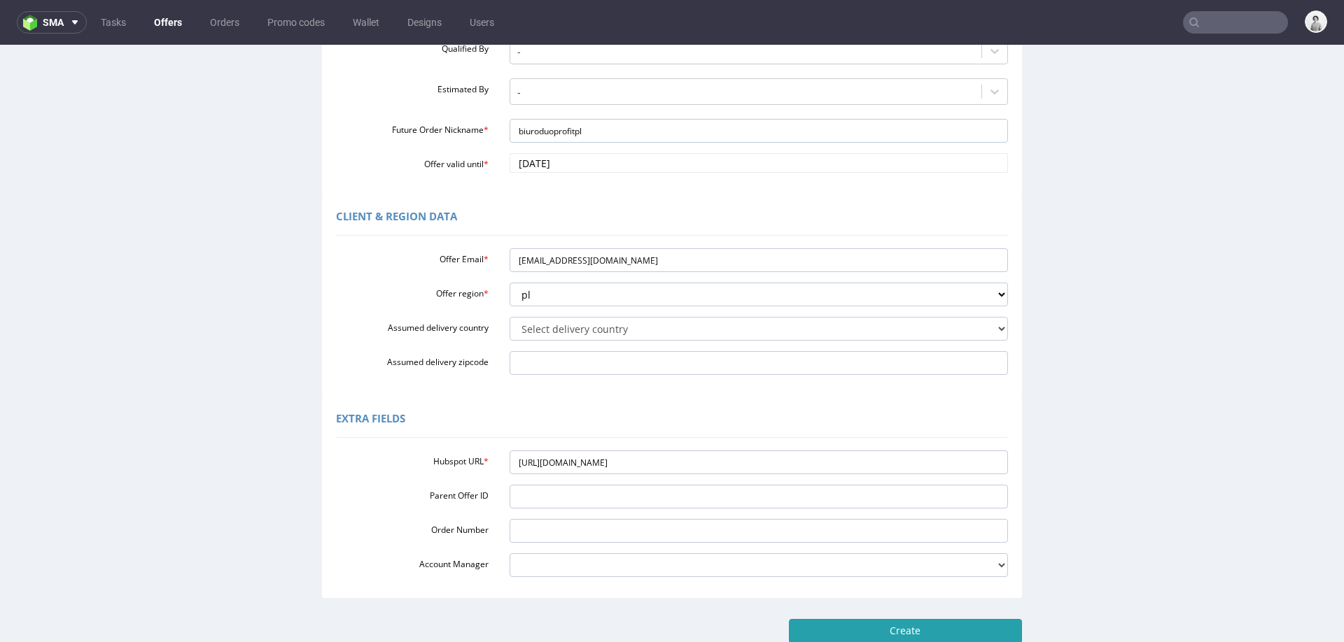
type input "Please wait..."
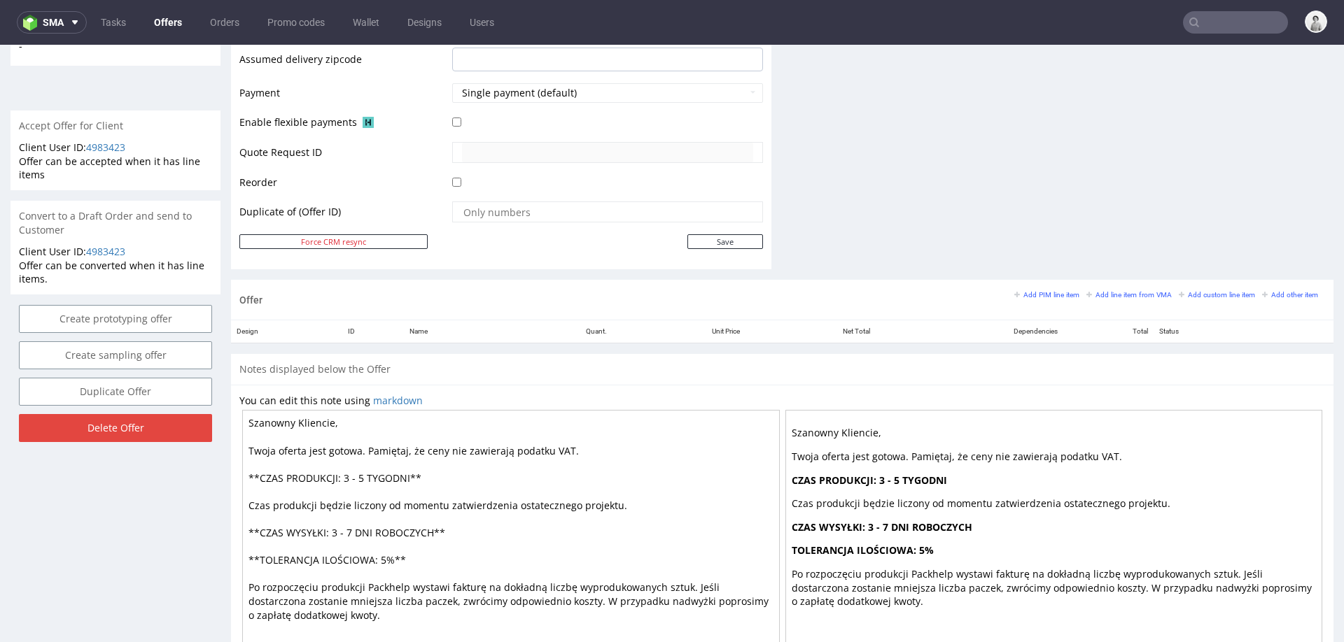
scroll to position [591, 0]
click at [1110, 290] on small "Add line item from VMA" at bounding box center [1128, 293] width 85 height 8
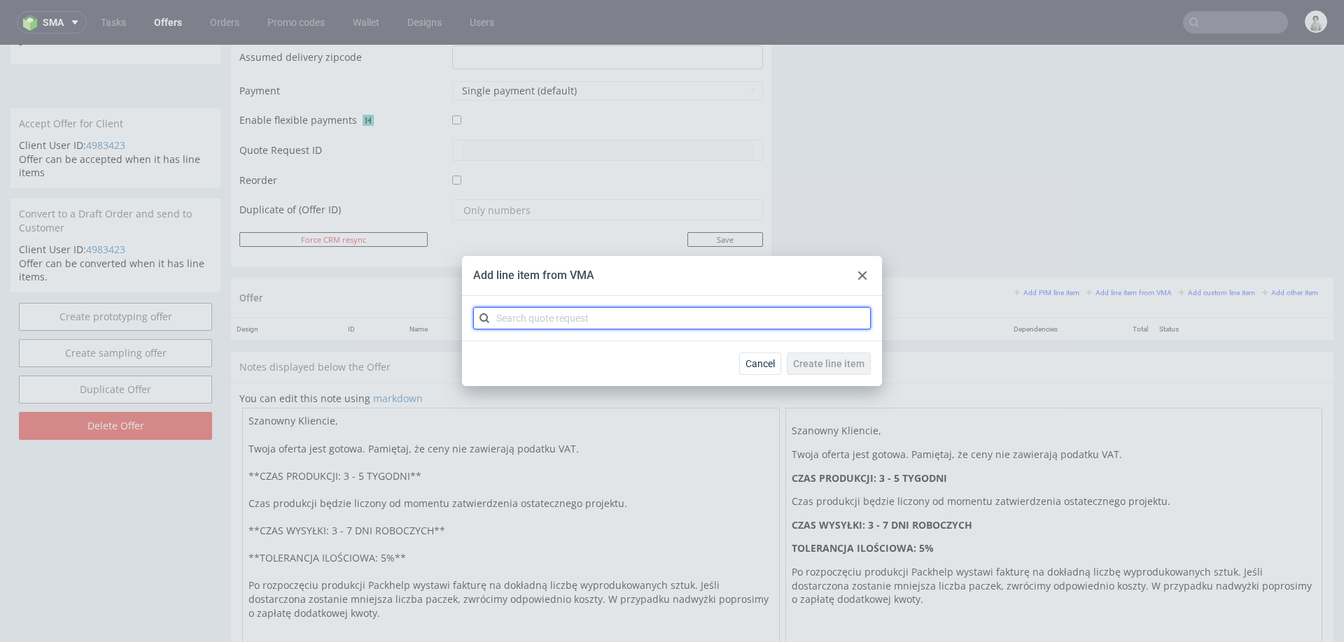
click at [683, 318] on input "text" at bounding box center [672, 318] width 398 height 22
type input "cbcn"
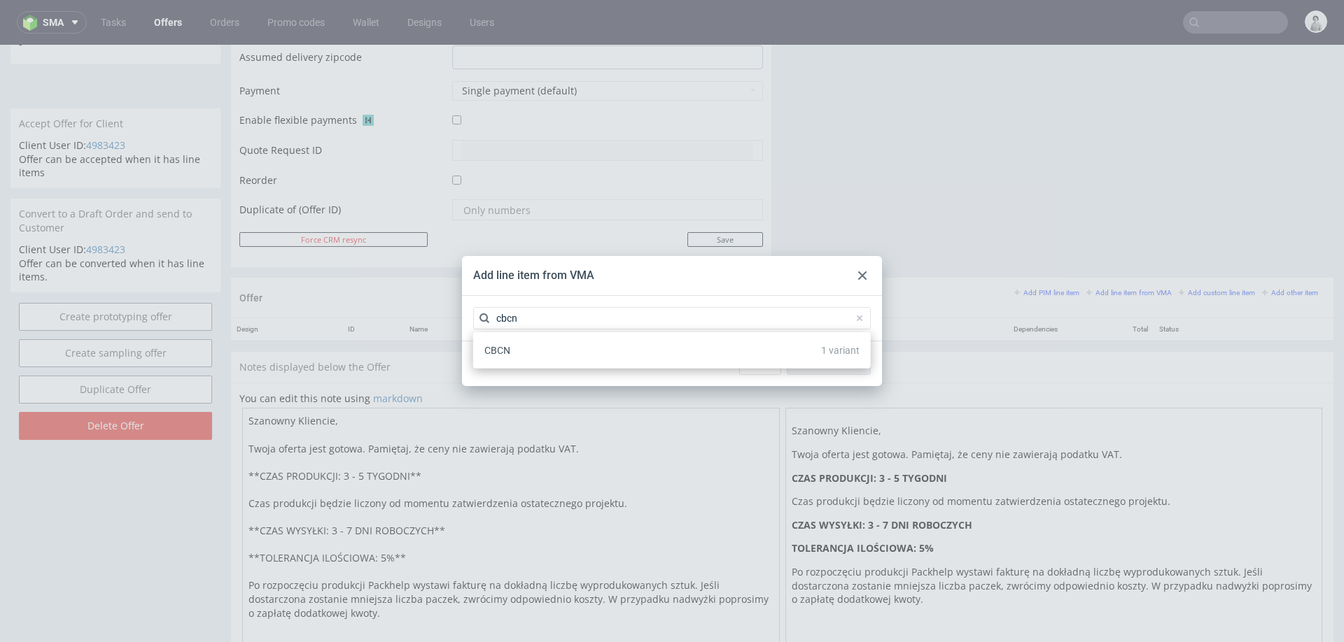
click at [564, 351] on div "CBCN 1 variant" at bounding box center [672, 350] width 386 height 25
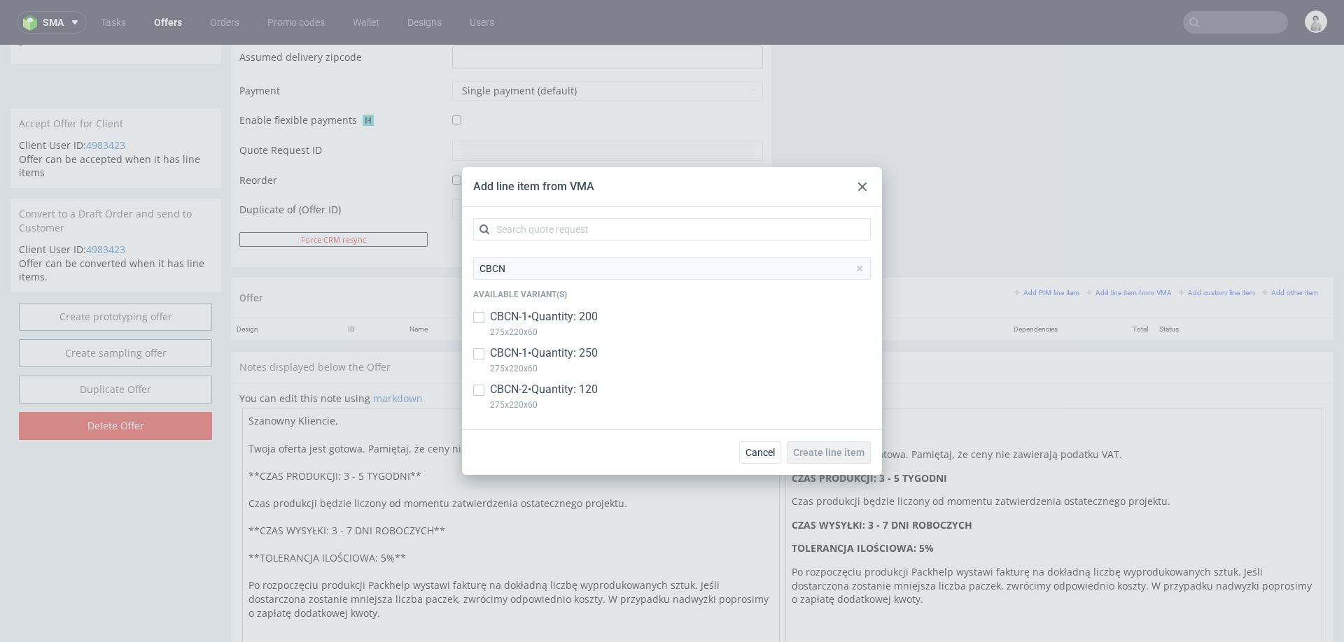
click at [533, 315] on p "CBCN-1 • Quantity: 200" at bounding box center [544, 316] width 108 height 15
checkbox input "true"
click at [479, 351] on input "checkbox" at bounding box center [478, 354] width 11 height 11
checkbox input "true"
click at [477, 393] on input "checkbox" at bounding box center [478, 390] width 11 height 11
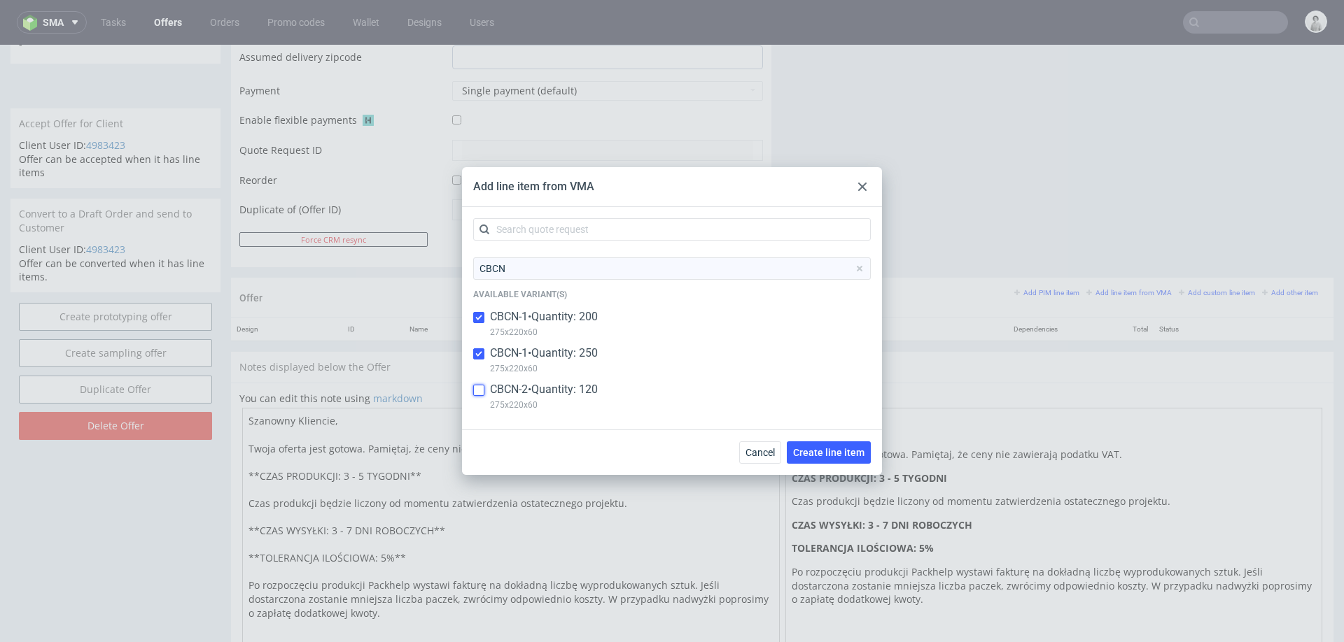
checkbox input "true"
click at [841, 449] on span "Create line item" at bounding box center [828, 453] width 71 height 10
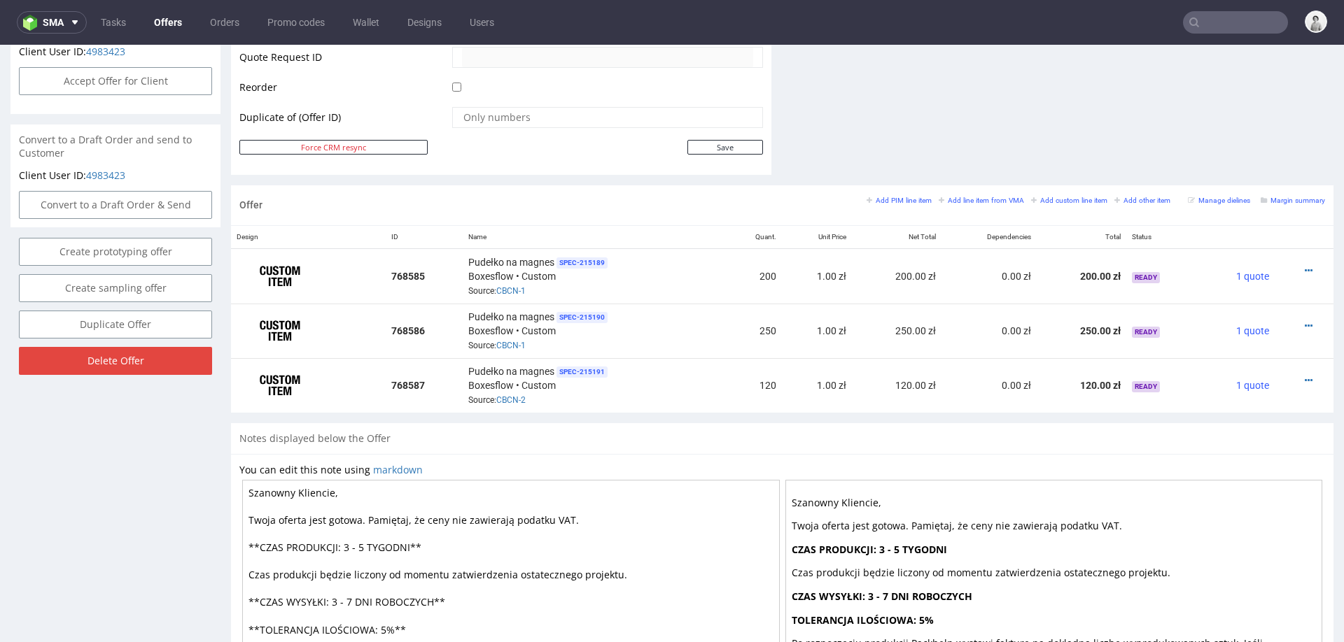
scroll to position [687, 0]
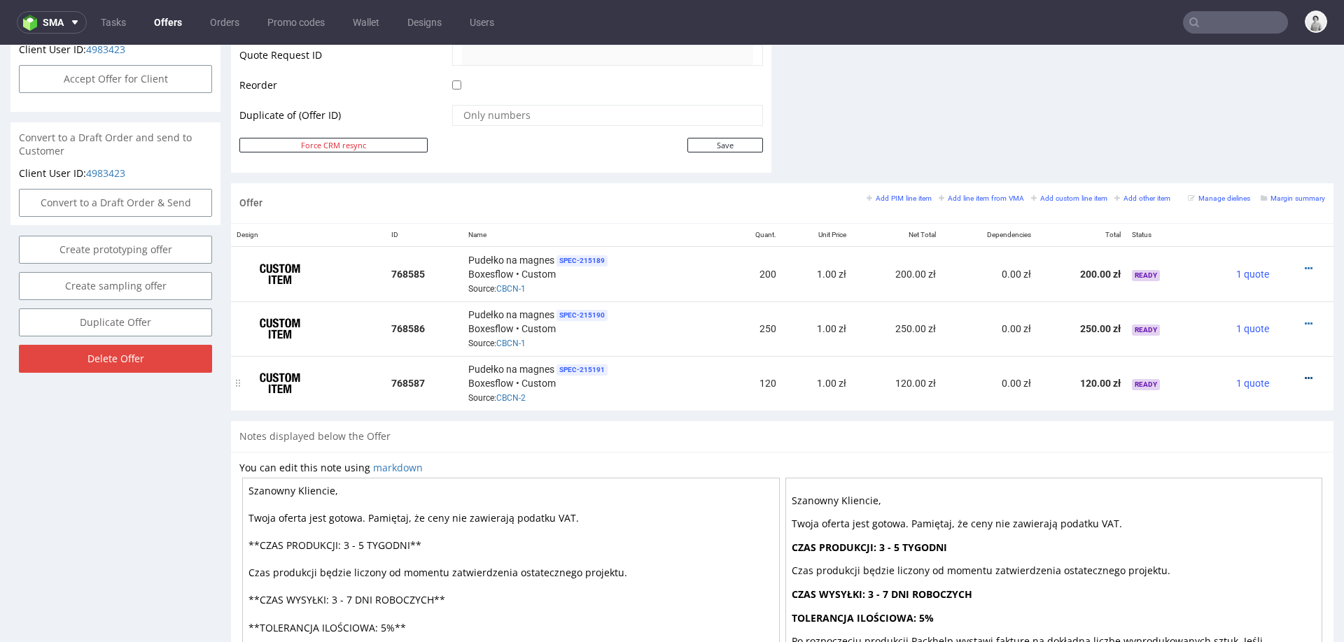
click at [1305, 374] on icon at bounding box center [1309, 379] width 8 height 10
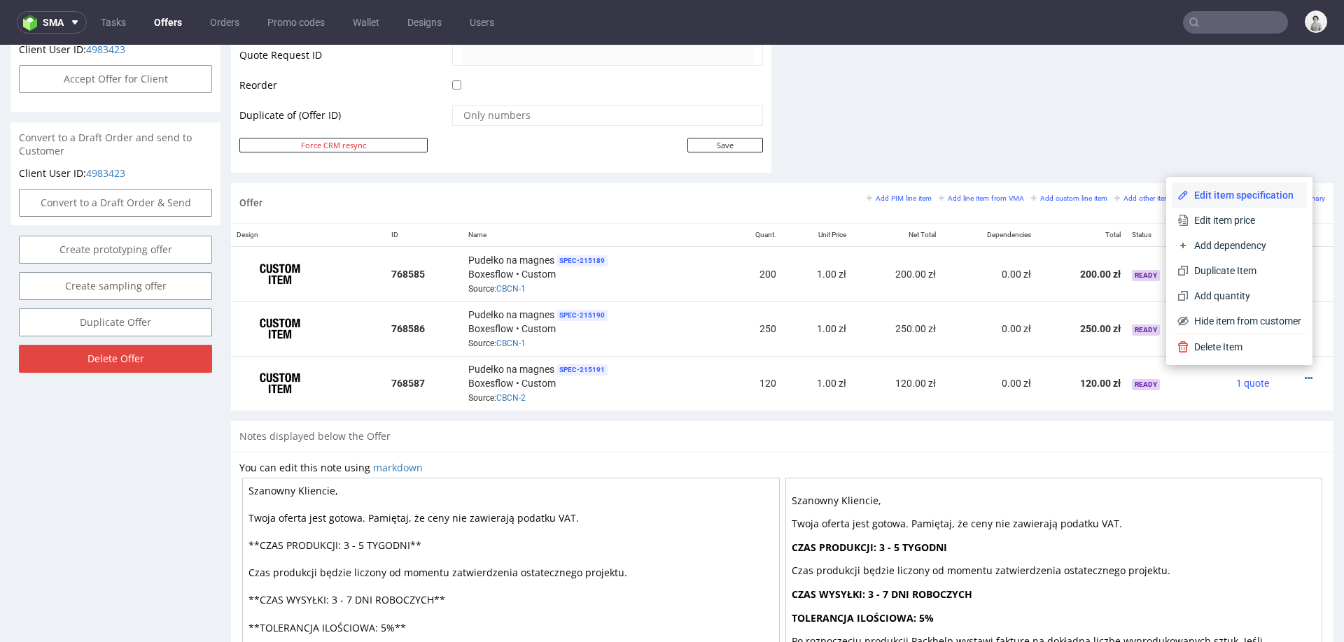
click at [1225, 195] on span "Edit item specification" at bounding box center [1244, 195] width 113 height 14
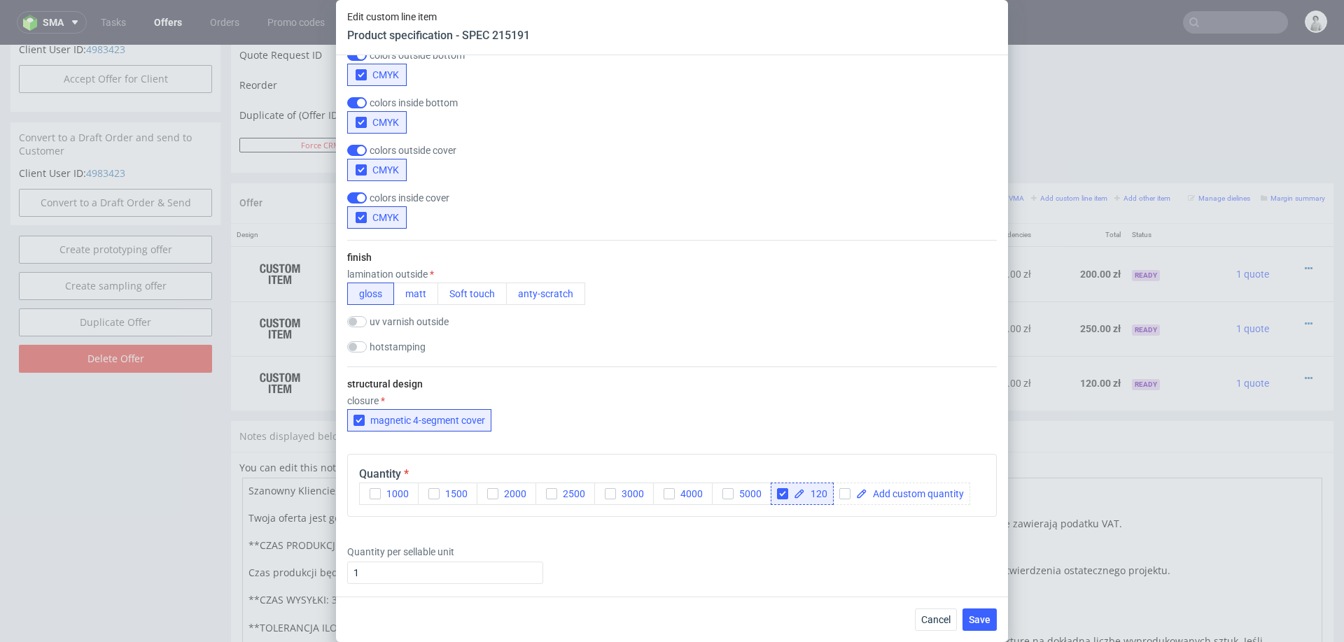
scroll to position [878, 0]
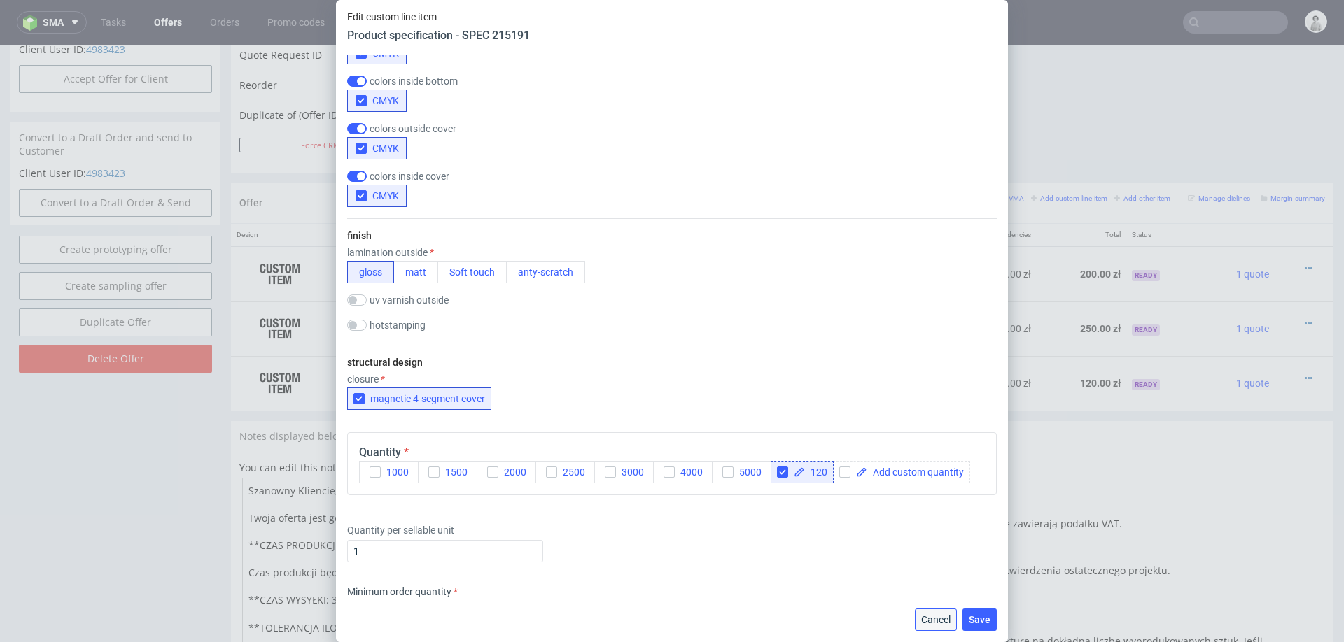
click at [925, 612] on button "Cancel" at bounding box center [936, 620] width 42 height 22
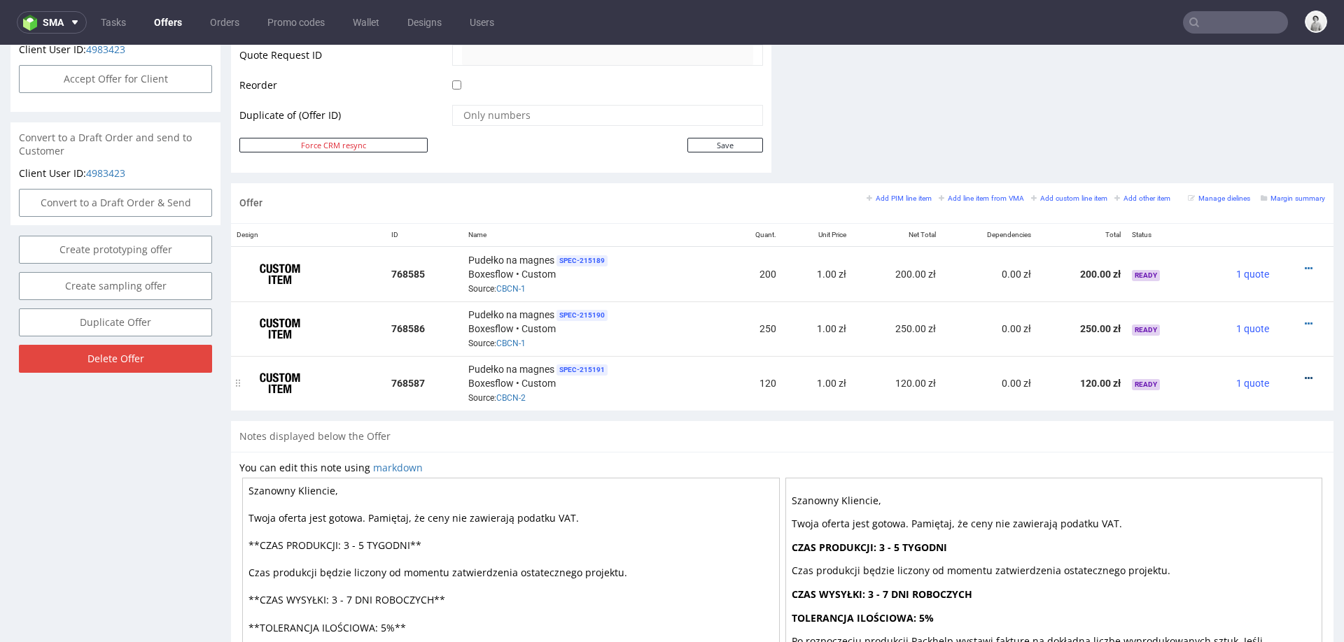
click at [1305, 374] on icon at bounding box center [1309, 379] width 8 height 10
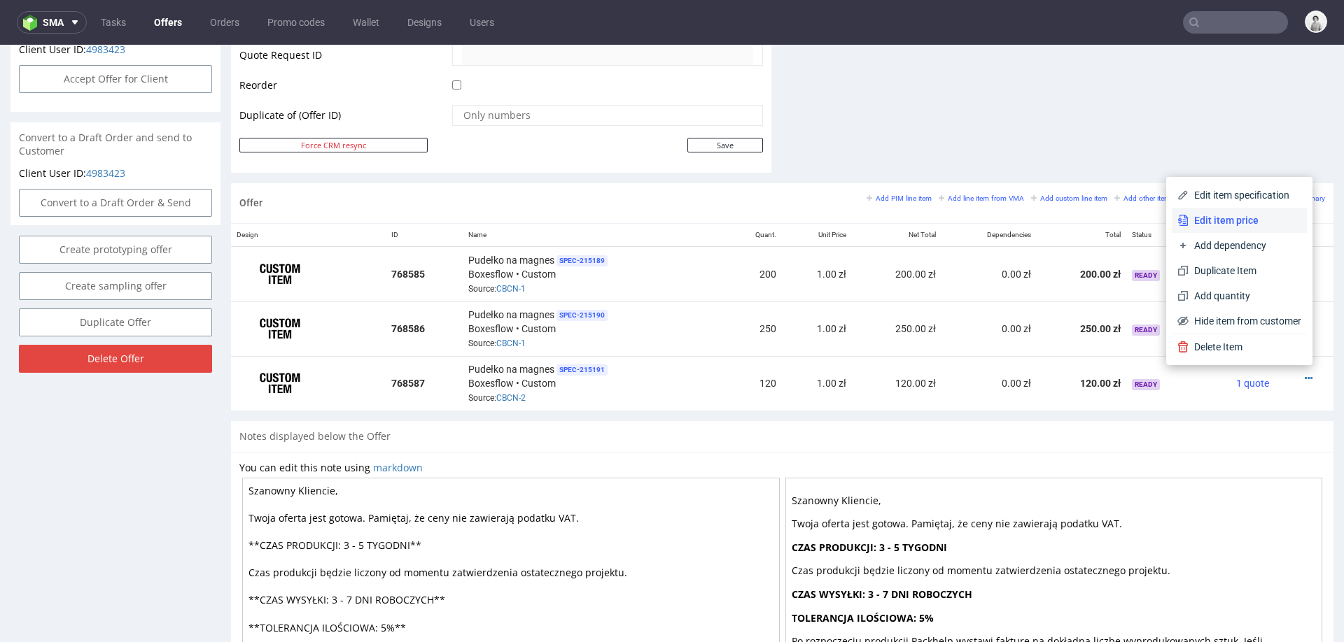
click at [1244, 220] on span "Edit item price" at bounding box center [1244, 220] width 113 height 14
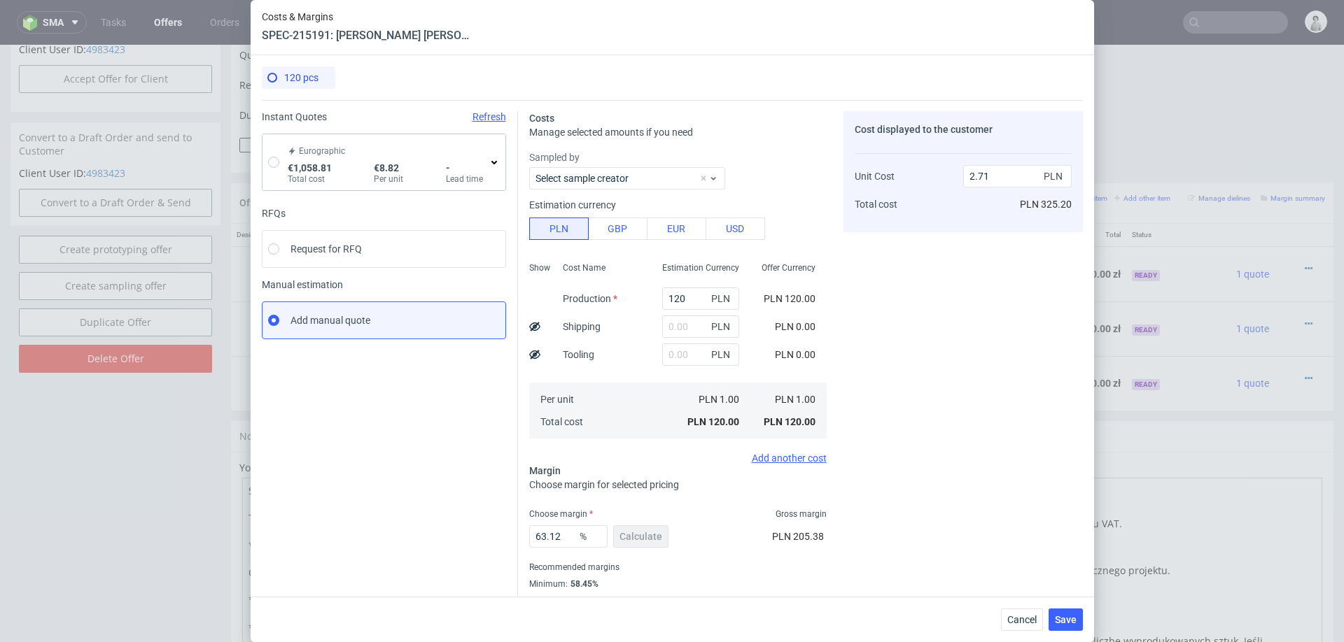
click at [272, 168] on div "Eurographic €1,058.81 Total cost €8.82 Per unit - Lead time" at bounding box center [383, 162] width 243 height 56
click at [499, 161] on icon at bounding box center [494, 162] width 11 height 11
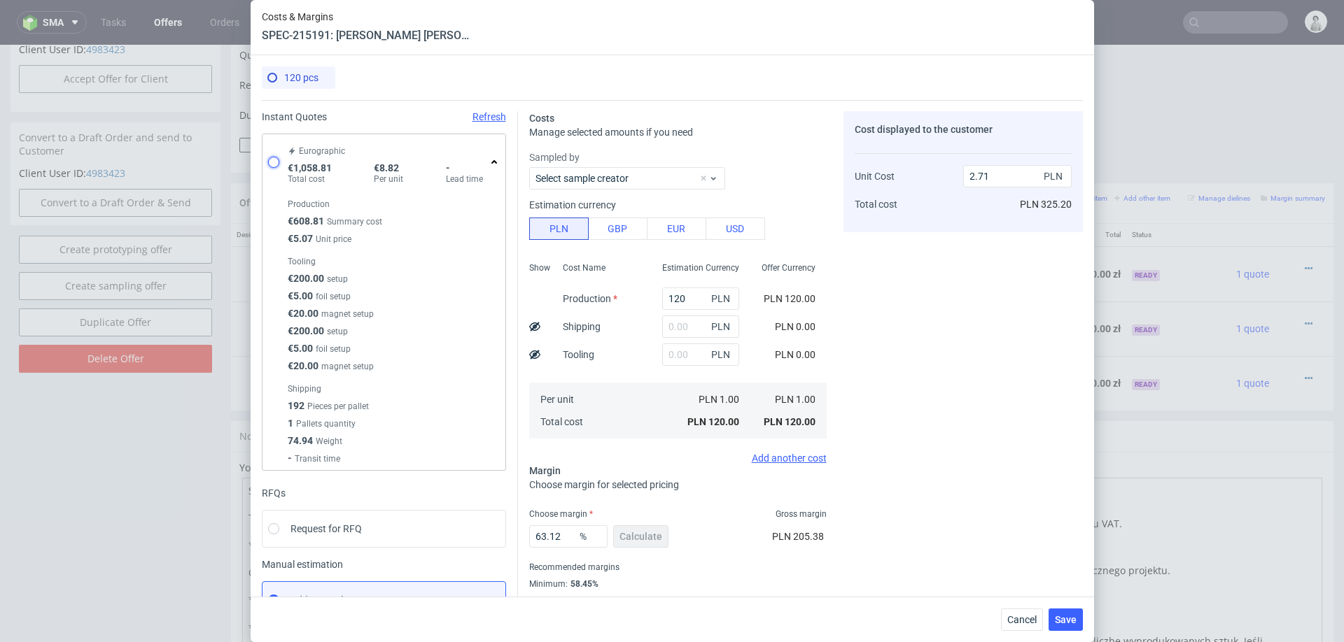
click at [272, 164] on input "radio" at bounding box center [273, 162] width 11 height 11
radio input "true"
radio input "false"
type input "608.81"
type input "450"
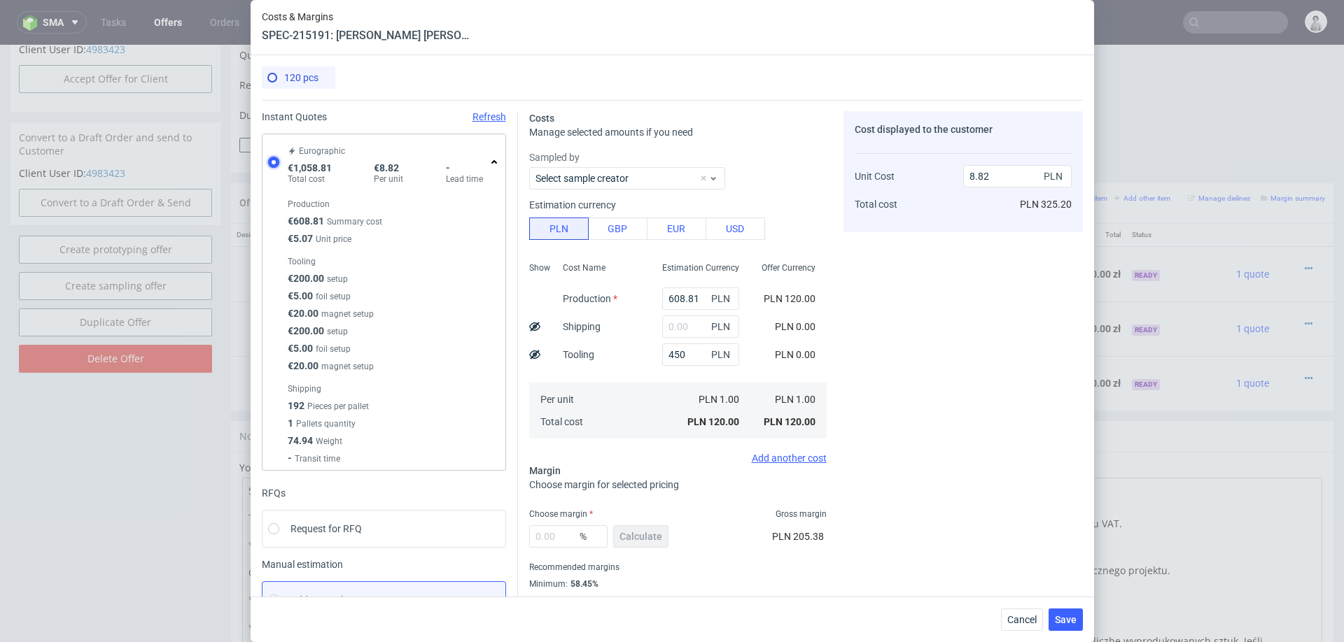
type input "37.43"
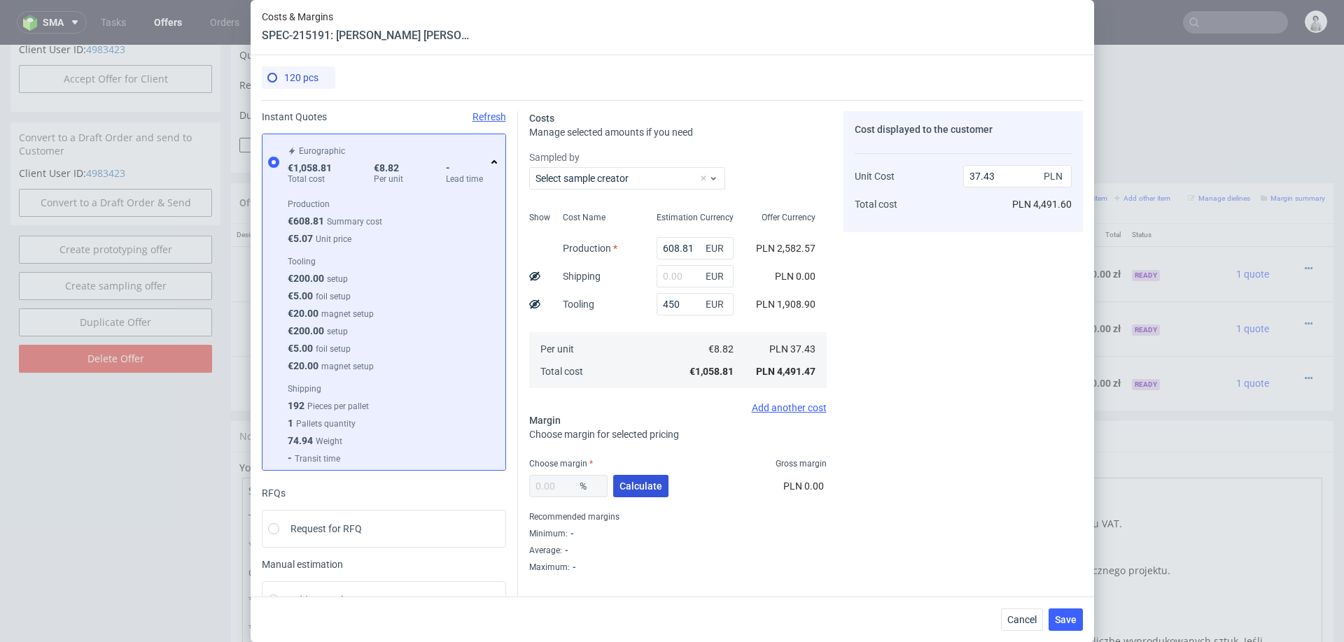
click at [645, 491] on span "Calculate" at bounding box center [640, 487] width 43 height 10
type input "39.01"
type input "61.37"
click at [561, 491] on input "39.01" at bounding box center [568, 486] width 78 height 22
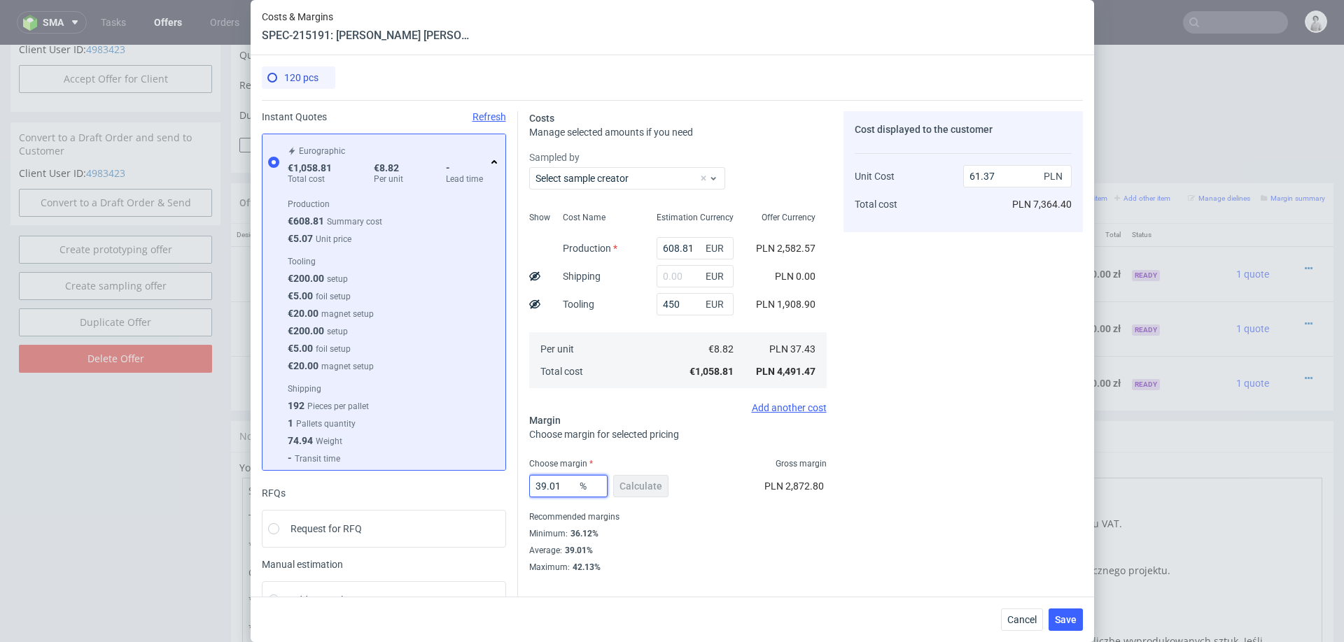
click at [561, 491] on input "39.01" at bounding box center [568, 486] width 78 height 22
type input "37"
type input "59.41"
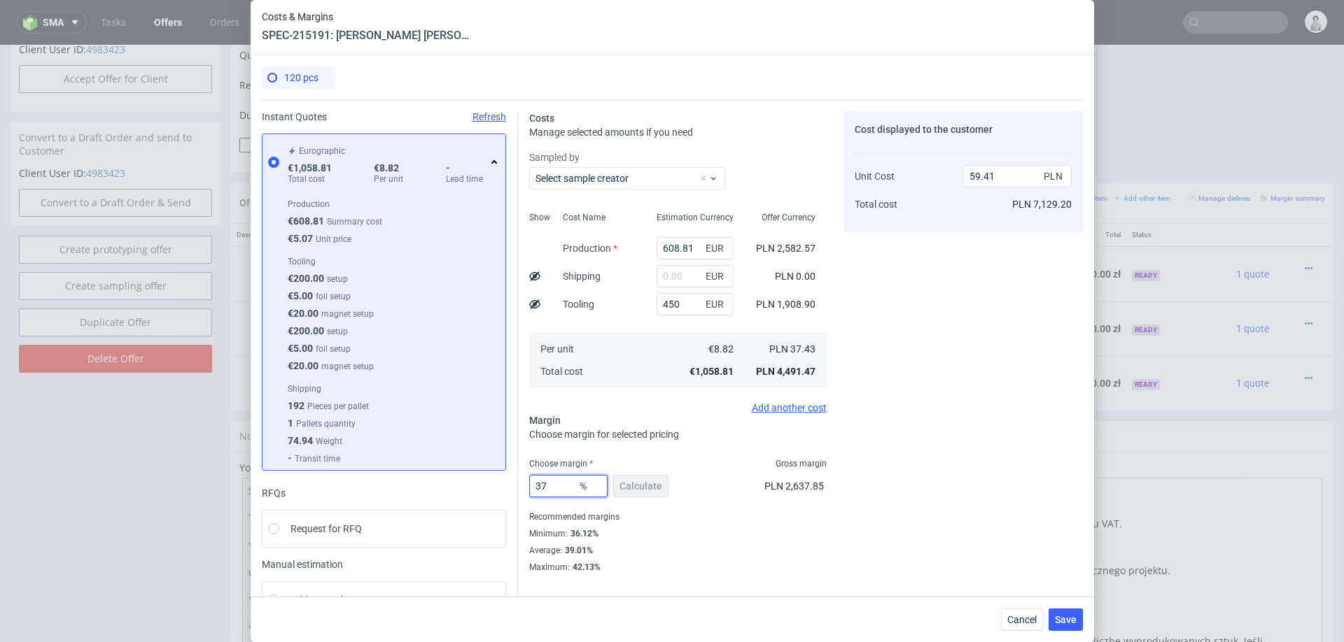
type input "37"
click at [750, 526] on div "Minimum : 36.12%" at bounding box center [677, 534] width 297 height 17
click at [1062, 617] on span "Save" at bounding box center [1066, 620] width 22 height 10
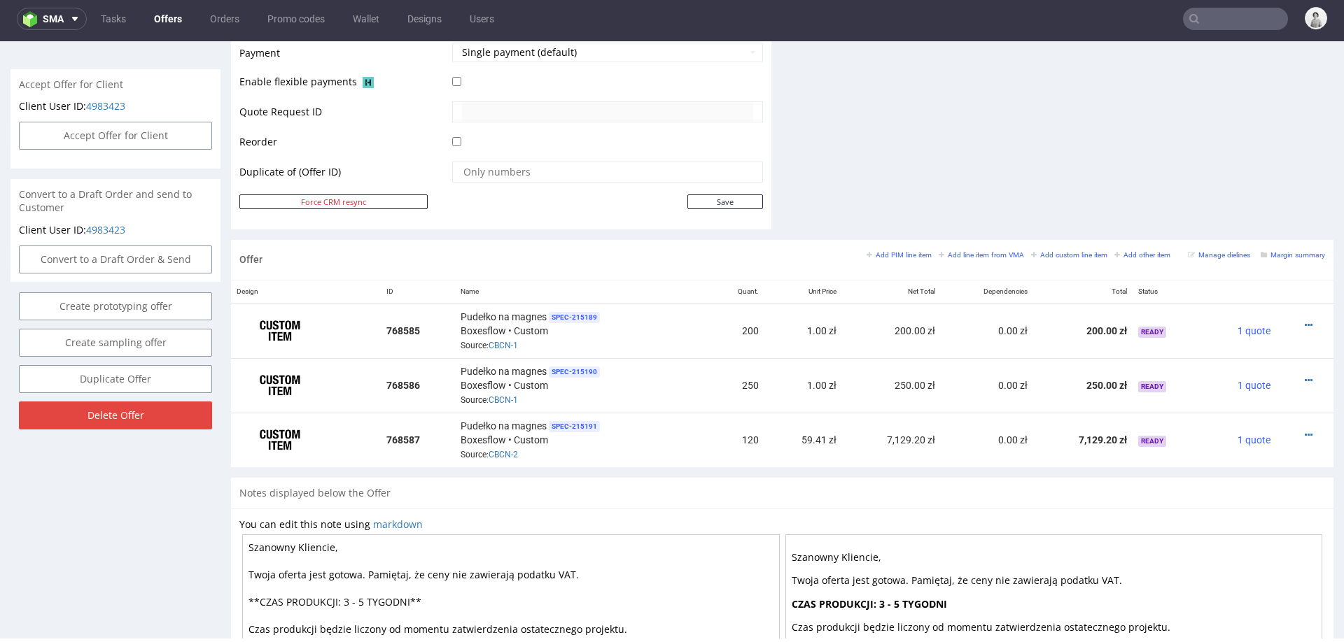
scroll to position [632, 0]
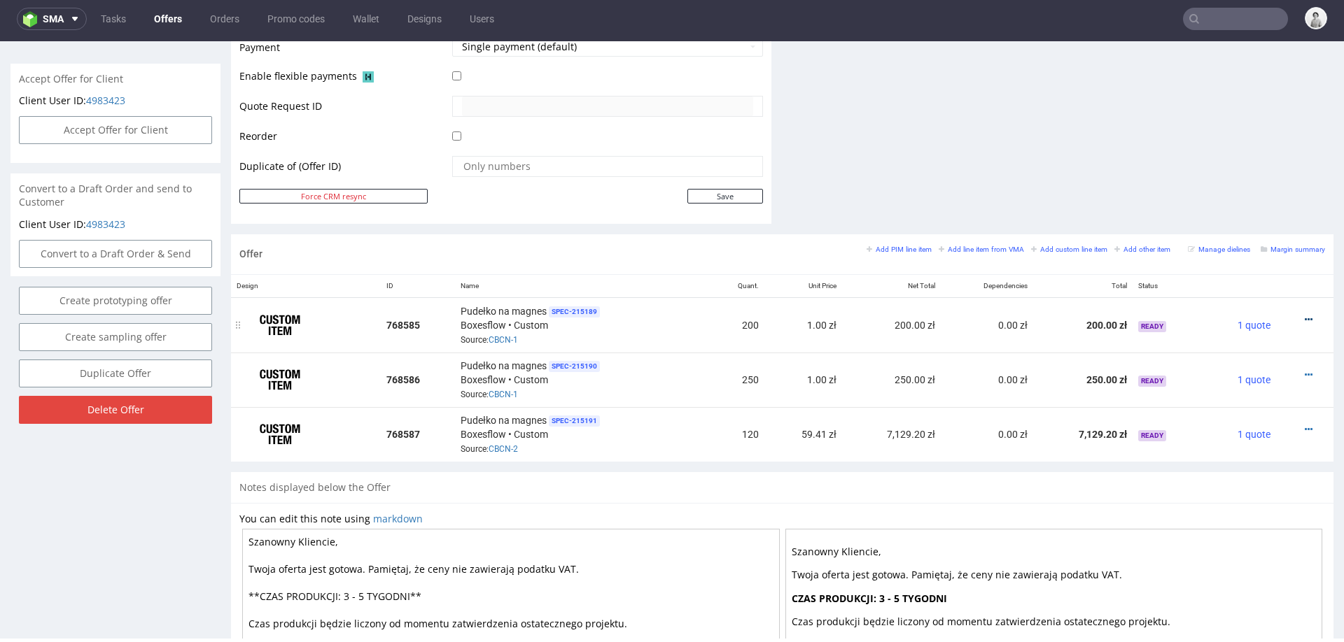
click at [1305, 315] on icon at bounding box center [1309, 320] width 8 height 10
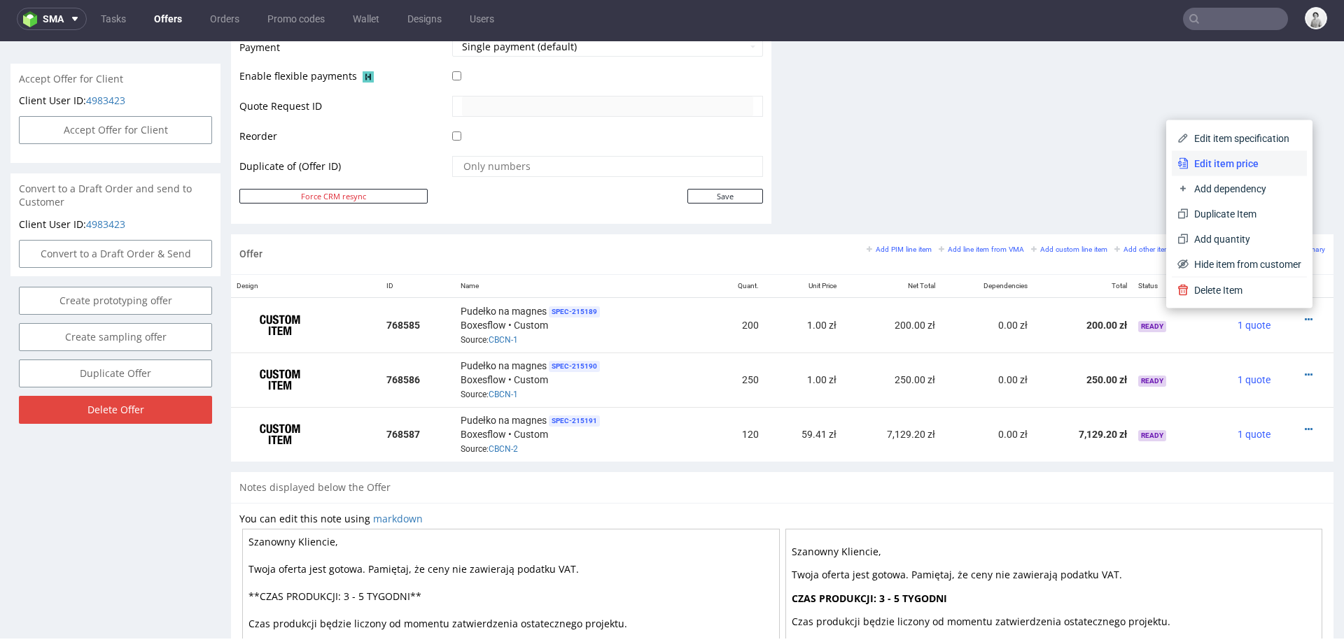
click at [1263, 157] on span "Edit item price" at bounding box center [1244, 164] width 113 height 14
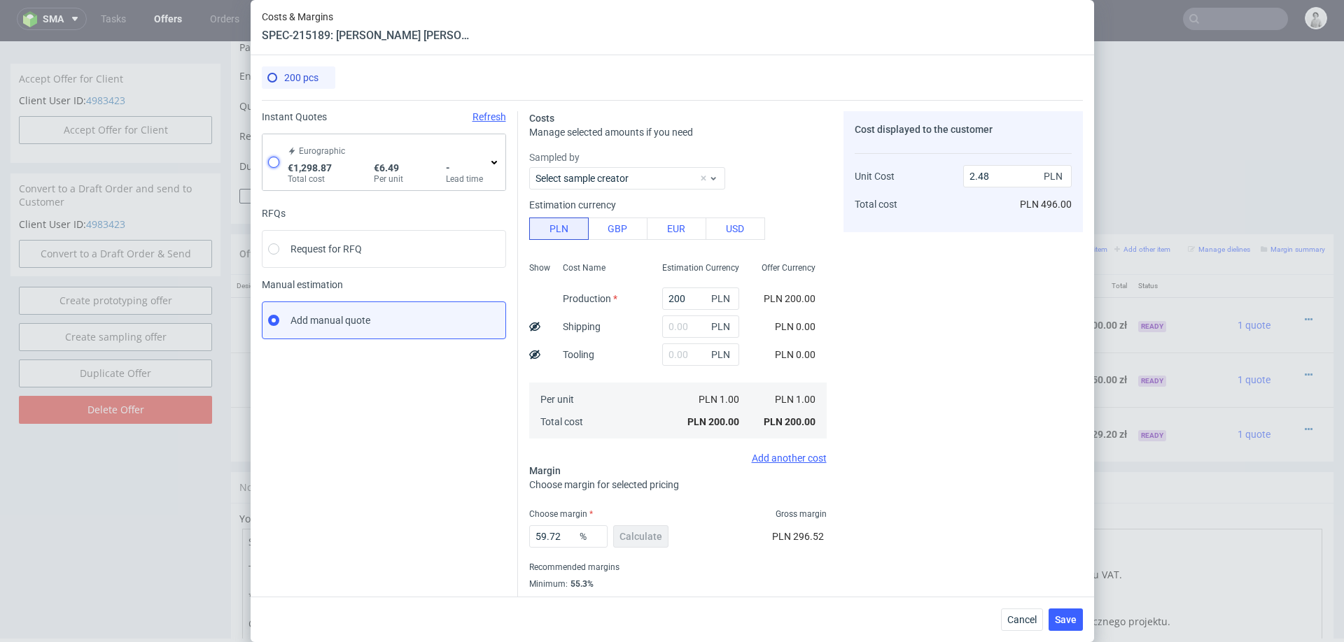
click at [274, 164] on input "radio" at bounding box center [273, 162] width 11 height 11
radio input "true"
radio input "false"
type input "848.8699999999999"
type input "450"
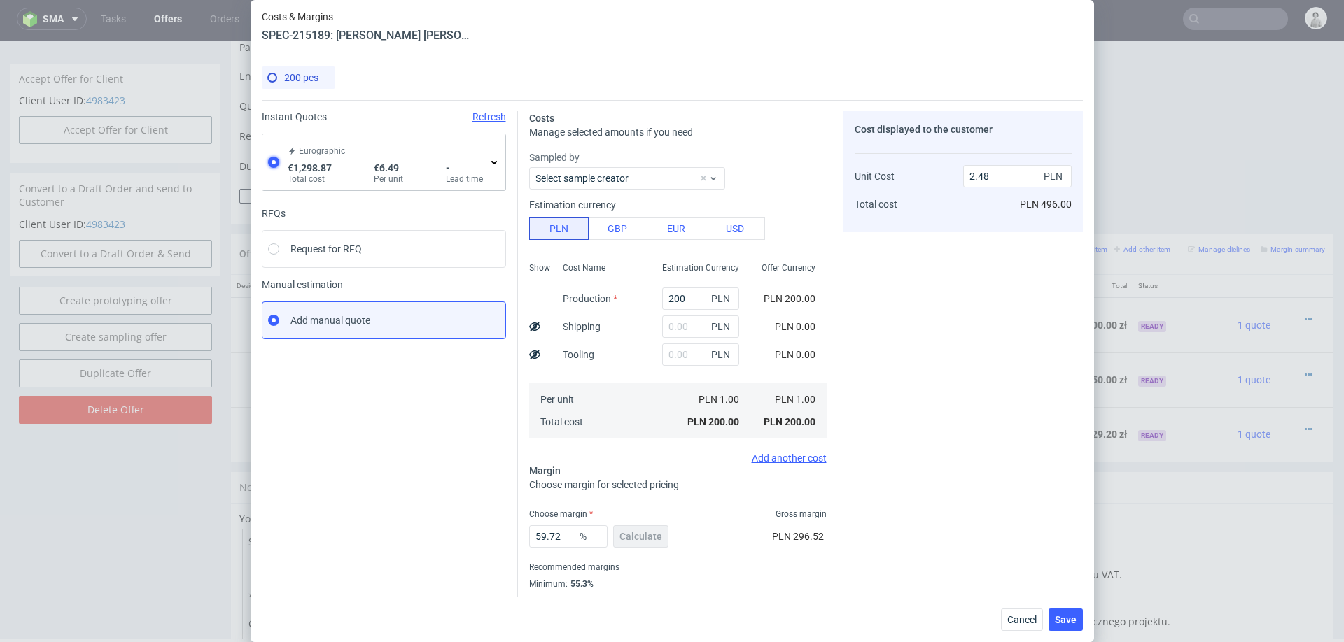
type input "27.54"
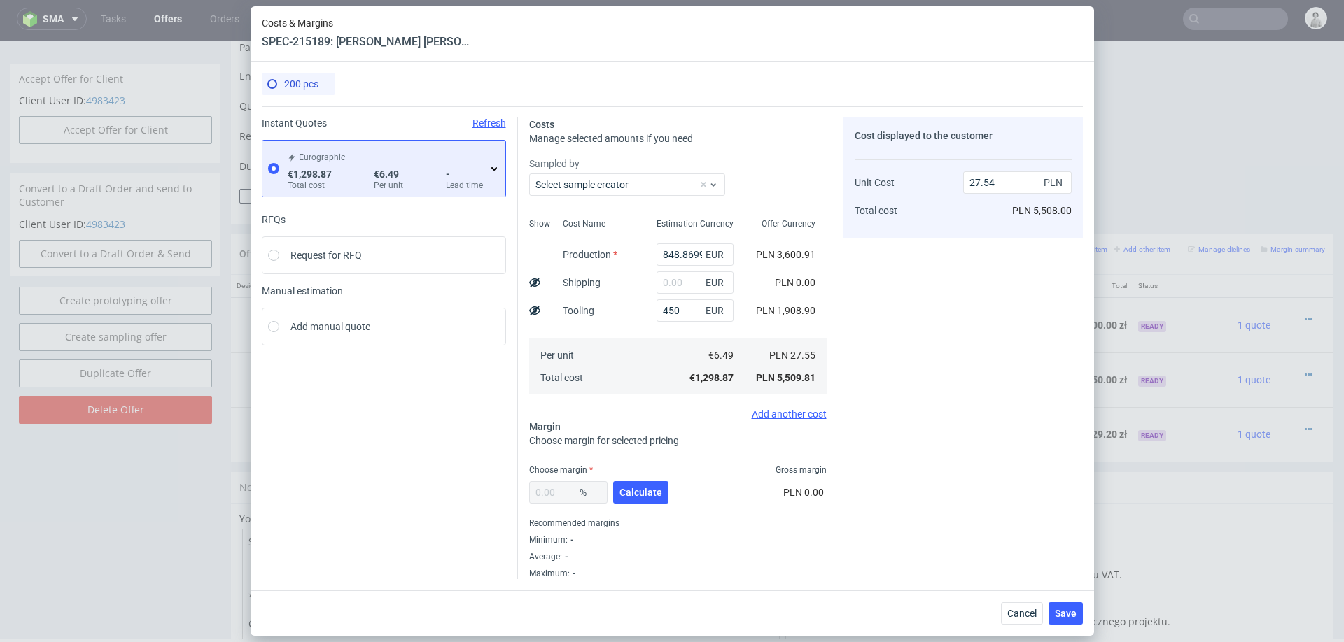
click at [496, 164] on icon at bounding box center [494, 168] width 11 height 11
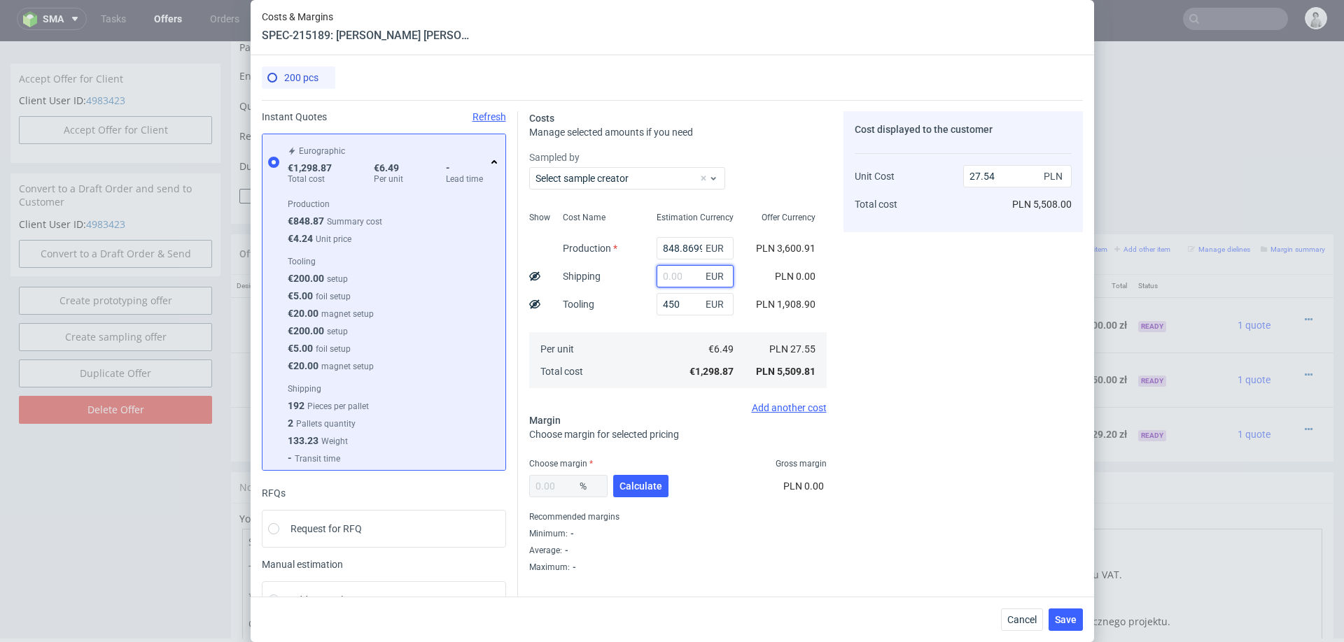
click at [684, 268] on input "text" at bounding box center [694, 276] width 77 height 22
type input "35"
type input "28.28"
type input "350"
type input "34.96"
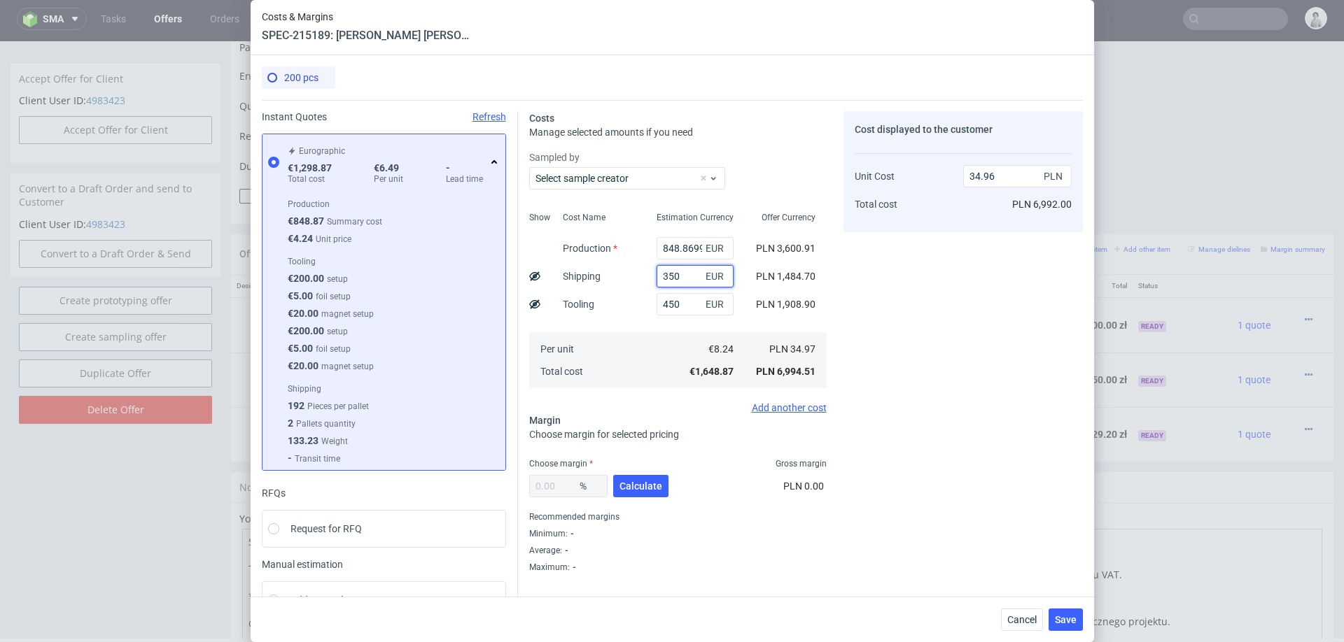
click at [677, 281] on input "350" at bounding box center [694, 276] width 77 height 22
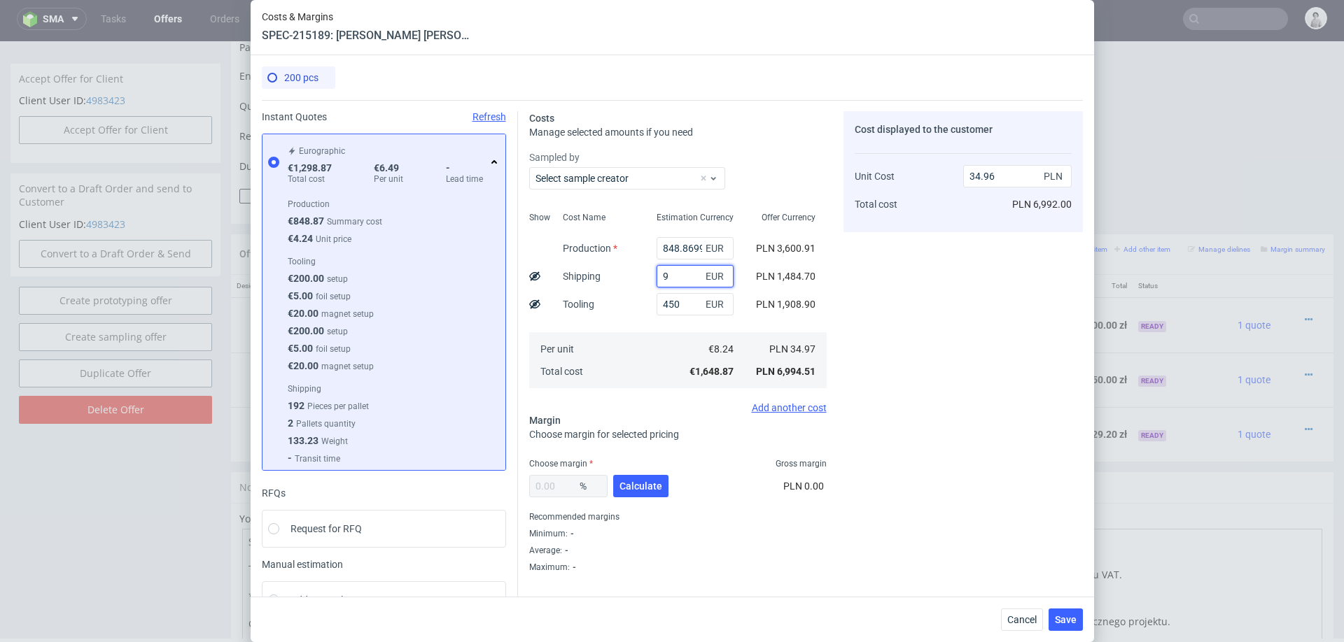
type input "90"
type input "29.45"
type input "90"
click at [639, 320] on div "Cost Name Production Shipping Tooling Per unit Total cost" at bounding box center [599, 298] width 94 height 185
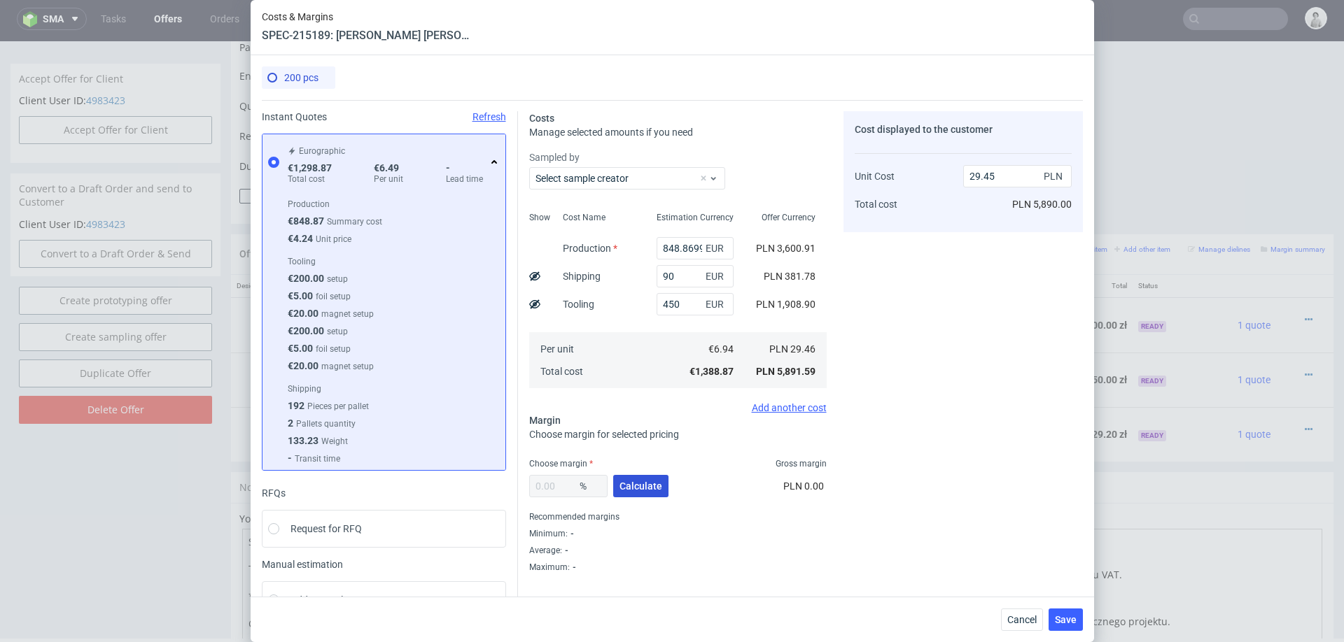
click at [644, 488] on span "Calculate" at bounding box center [640, 487] width 43 height 10
type input "37.2"
type input "46.9"
click at [700, 241] on input "848.8699999999999" at bounding box center [694, 248] width 77 height 22
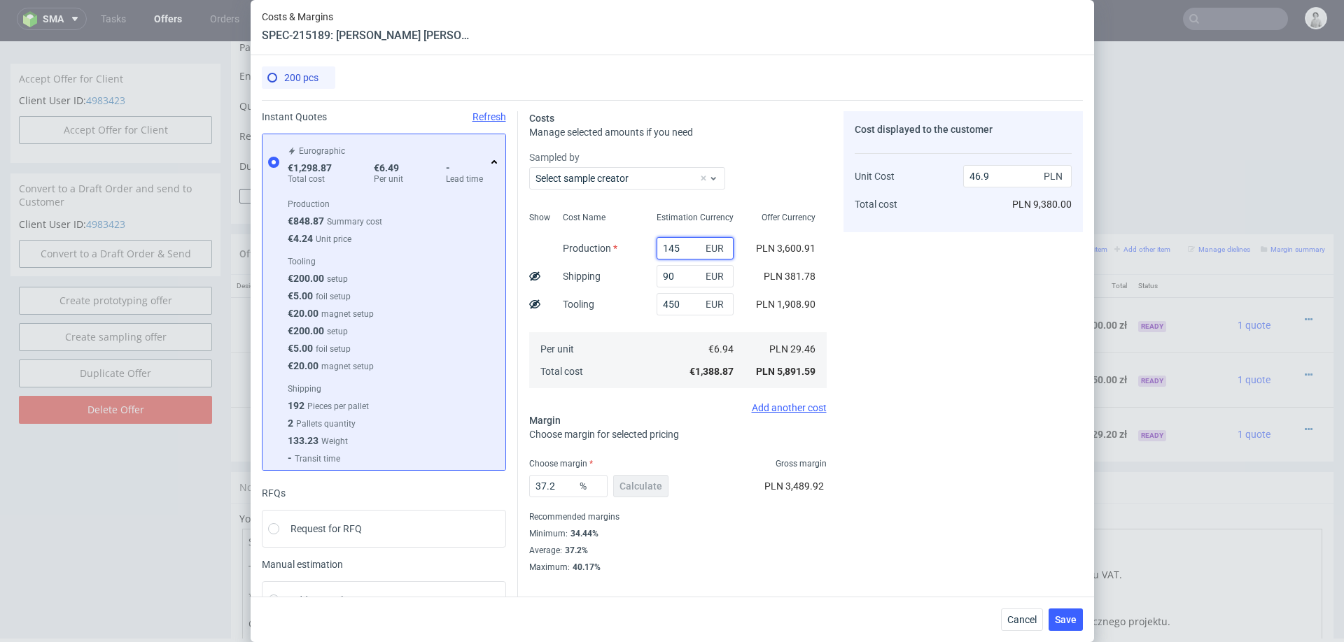
type input "1450"
type input "67.21"
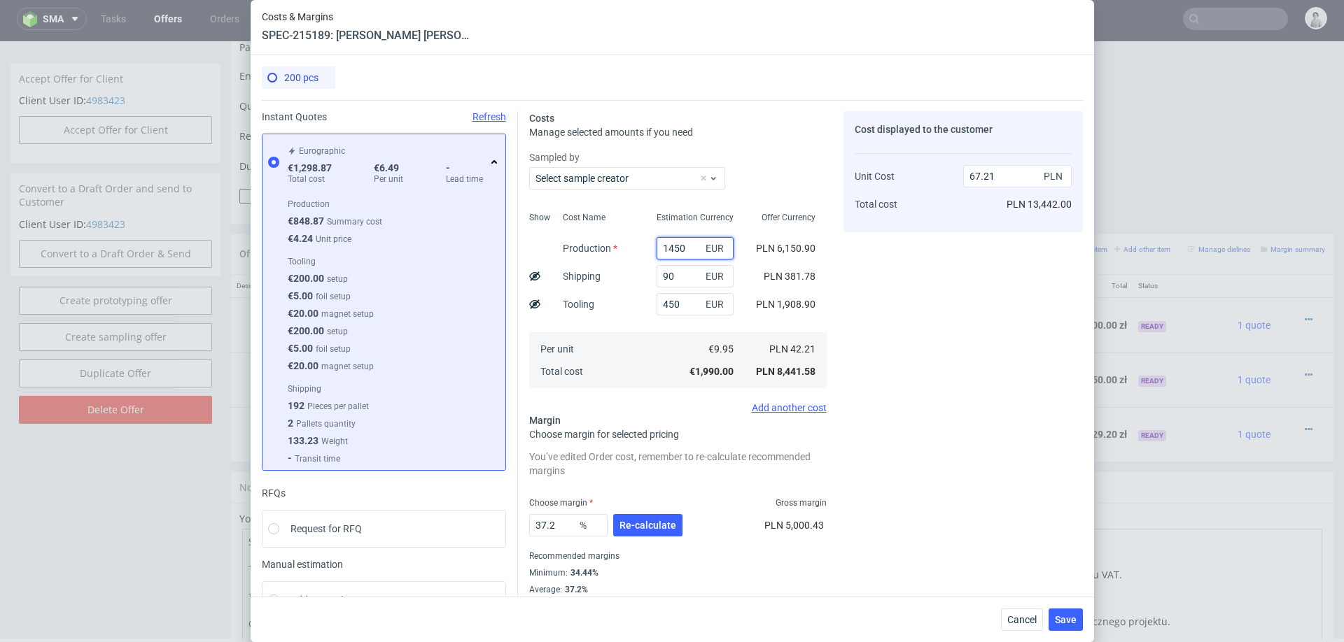
type input "1450"
click at [635, 286] on div "Cost Name Production Shipping Tooling Per unit Total cost" at bounding box center [599, 298] width 94 height 185
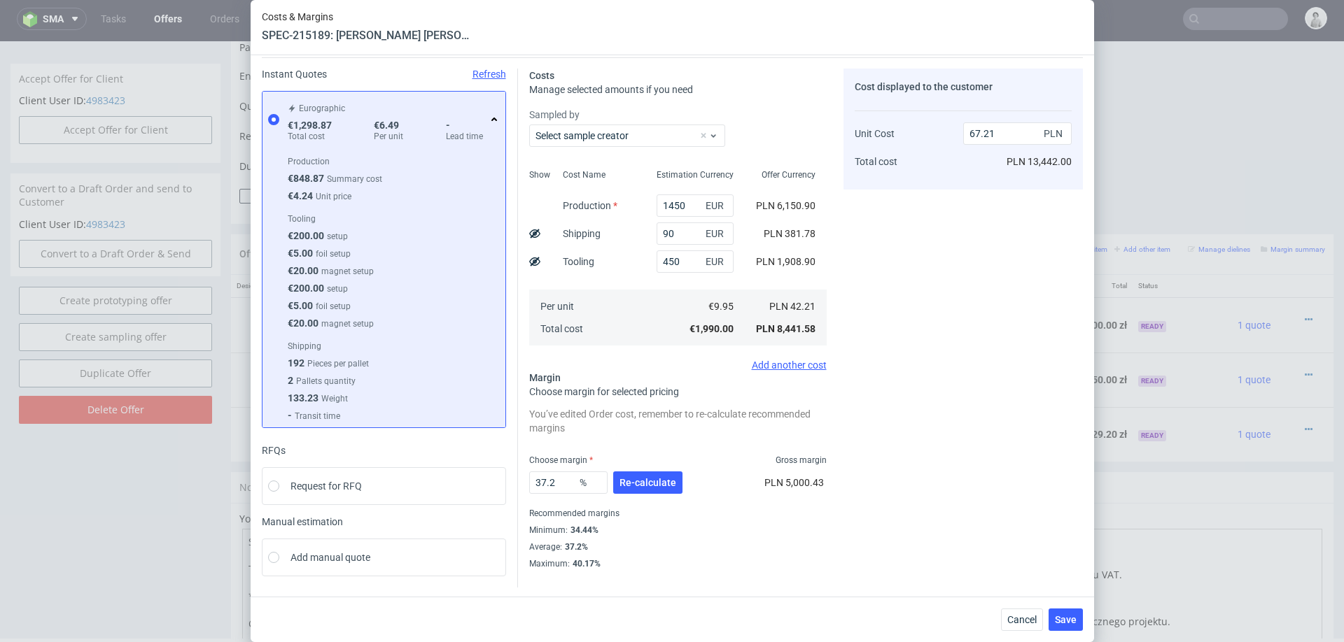
click at [645, 496] on div "37.2 % Re-calculate" at bounding box center [607, 485] width 156 height 39
click at [654, 478] on span "Re-calculate" at bounding box center [647, 483] width 57 height 10
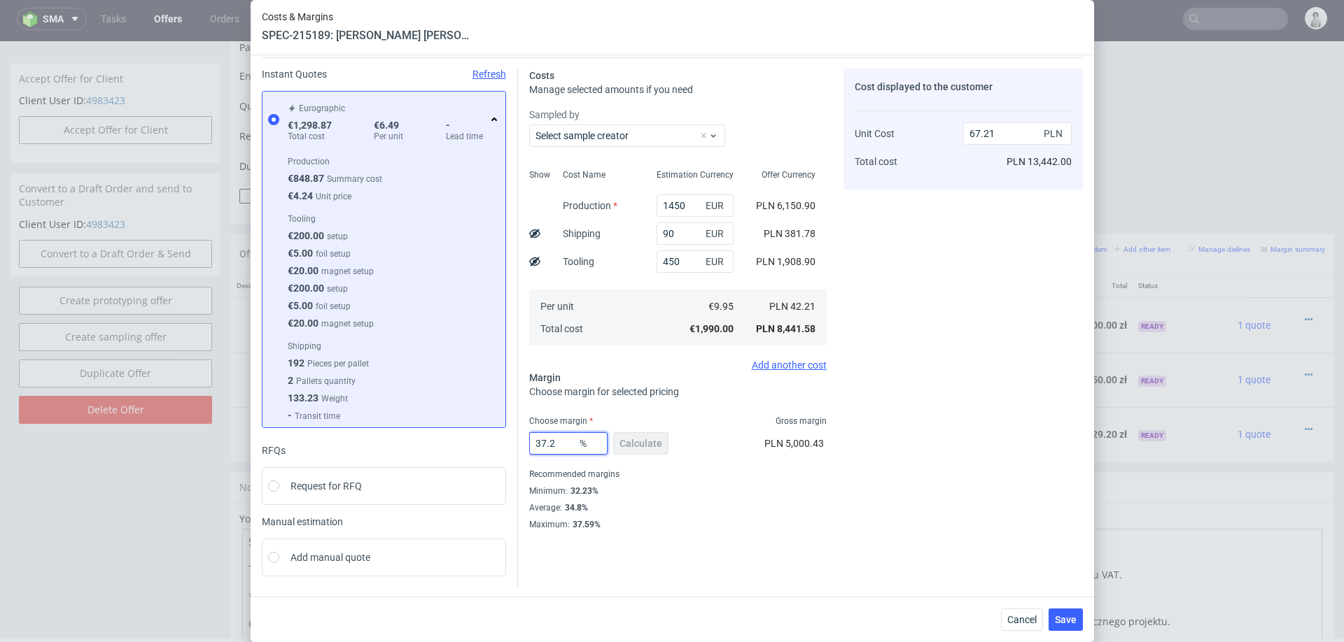
click at [547, 433] on input "37.2" at bounding box center [568, 444] width 78 height 22
type input "34"
type input "63.95"
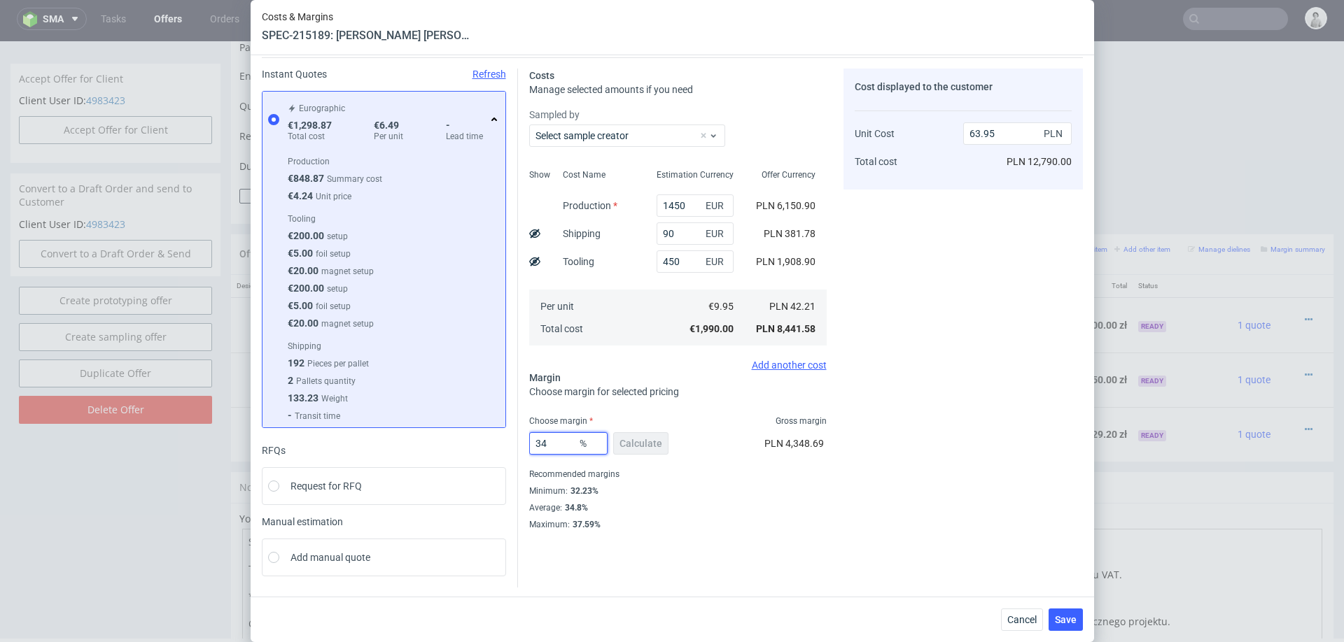
type input "34"
click at [888, 556] on div "Instant Quotes Refresh Eurographic €1,298.87 Total cost €6.49 Per unit - Lead t…" at bounding box center [672, 322] width 821 height 531
click at [1071, 638] on div "Cancel Save" at bounding box center [672, 619] width 843 height 45
click at [1074, 627] on button "Save" at bounding box center [1065, 620] width 34 height 22
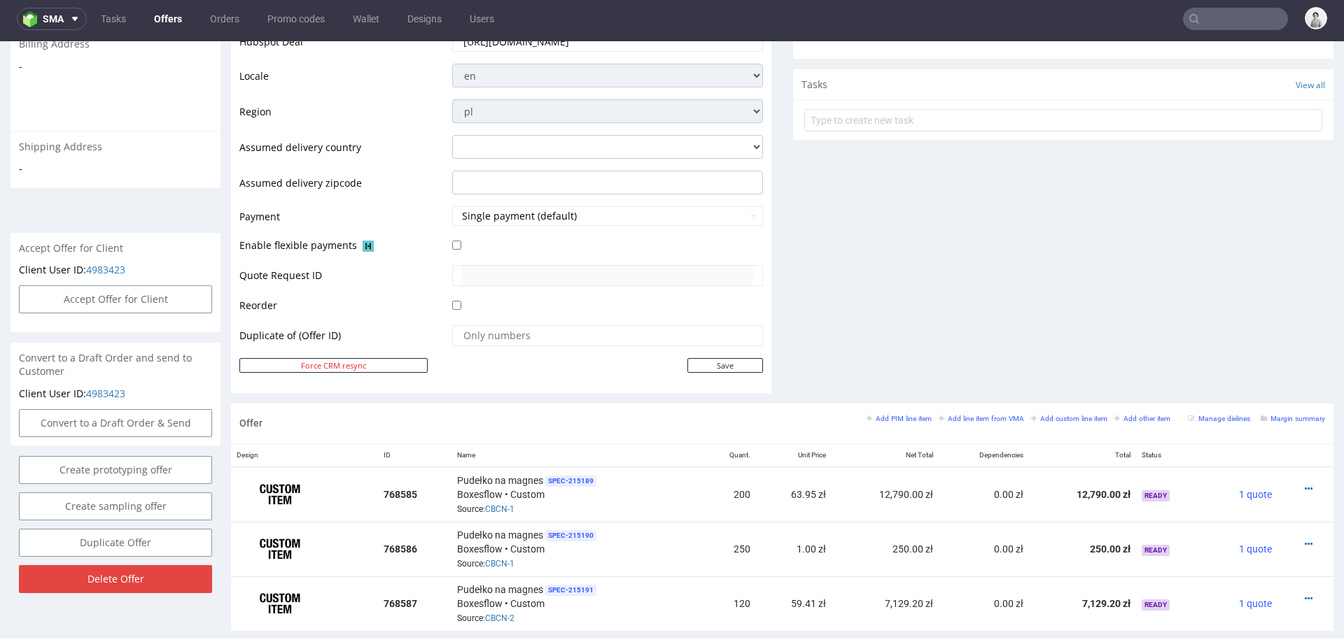
scroll to position [597, 0]
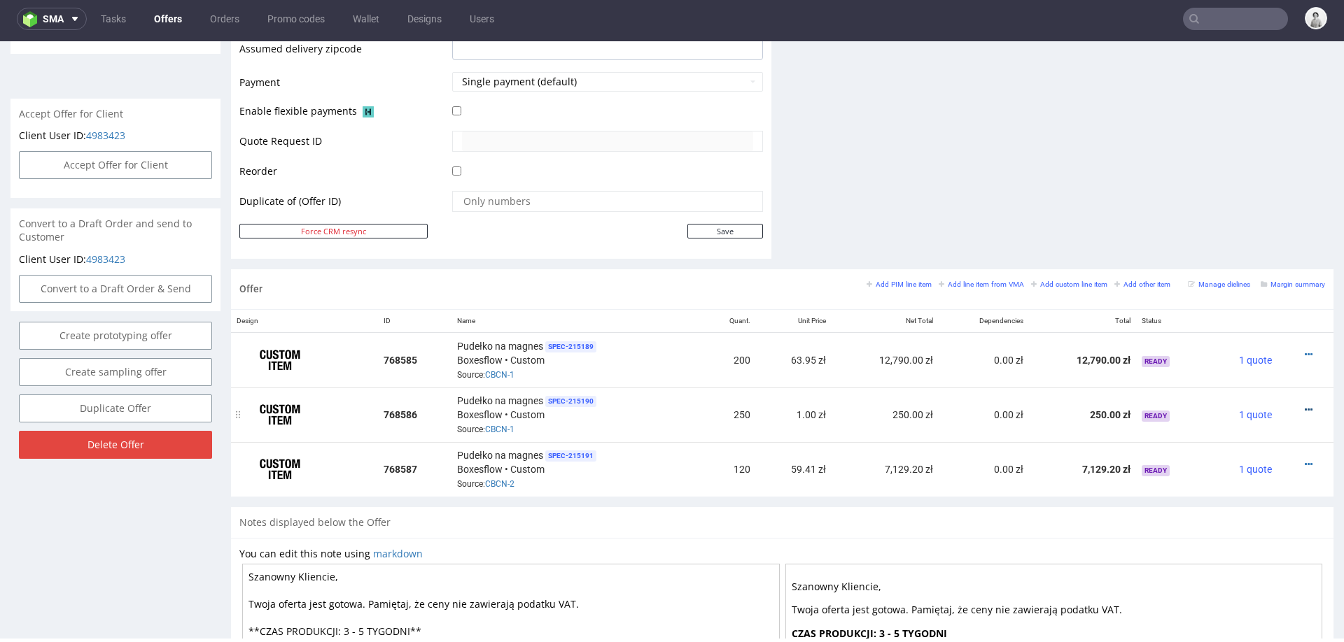
click at [1305, 405] on icon at bounding box center [1309, 410] width 8 height 10
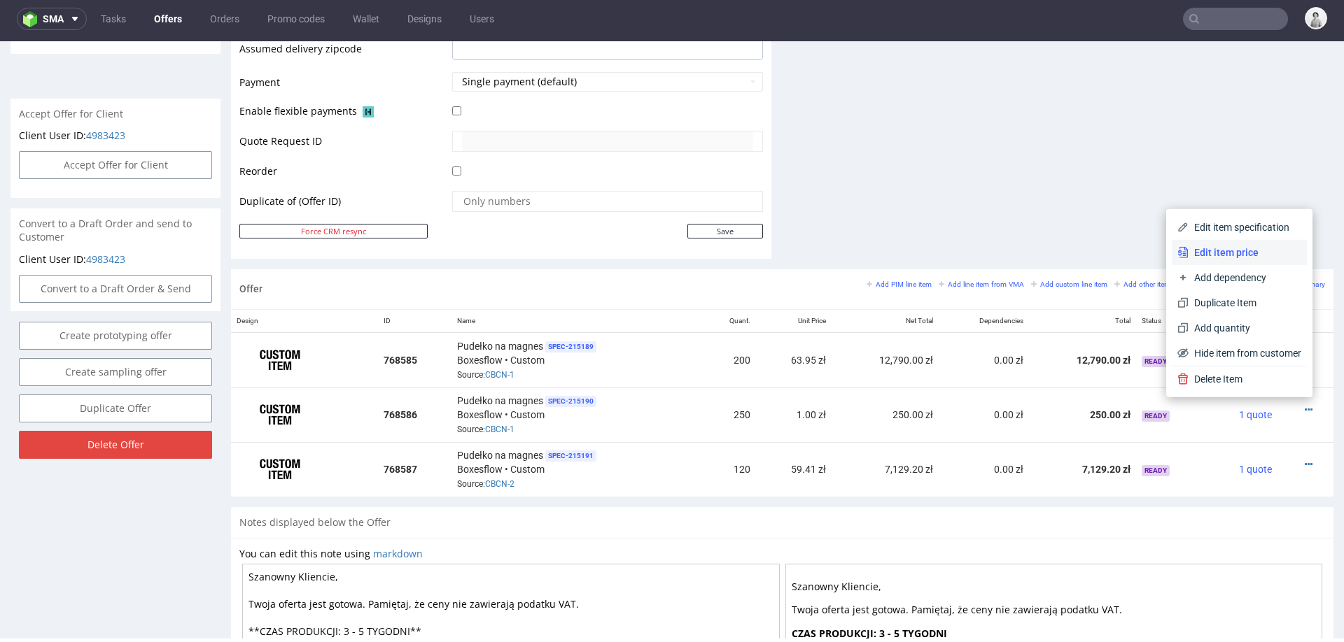
click at [1238, 248] on span "Edit item price" at bounding box center [1244, 253] width 113 height 14
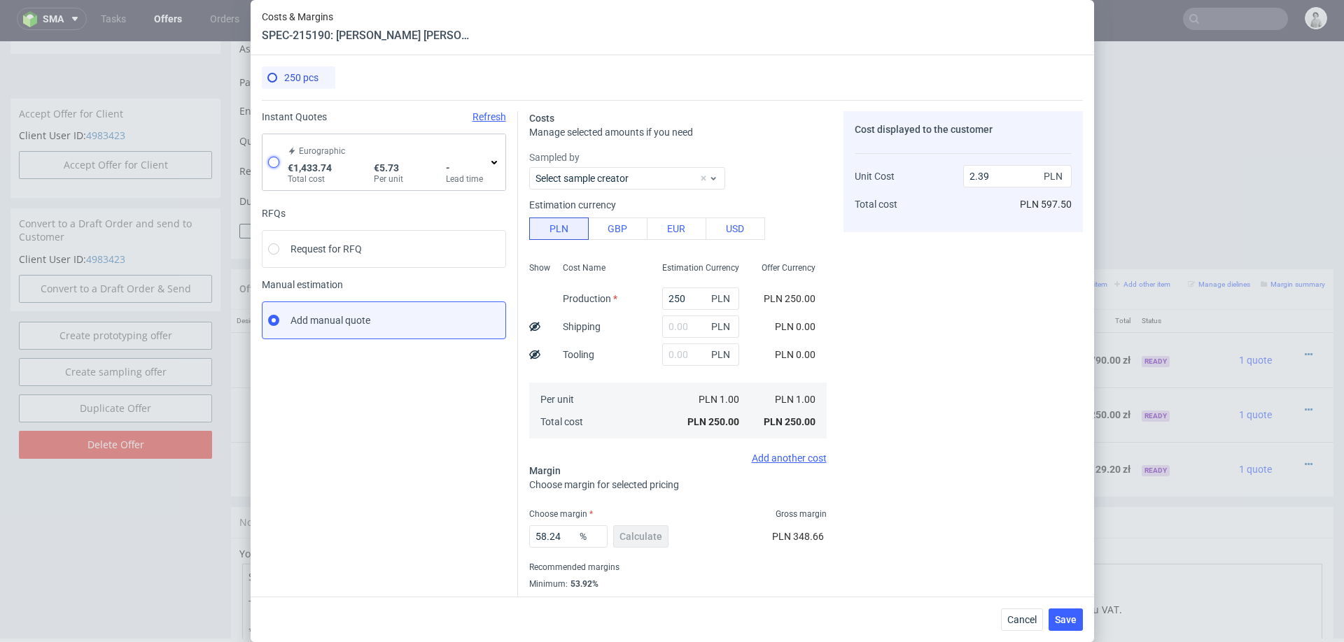
click at [273, 161] on input "radio" at bounding box center [273, 162] width 11 height 11
radio input "true"
radio input "false"
type input "983.74"
type input "450"
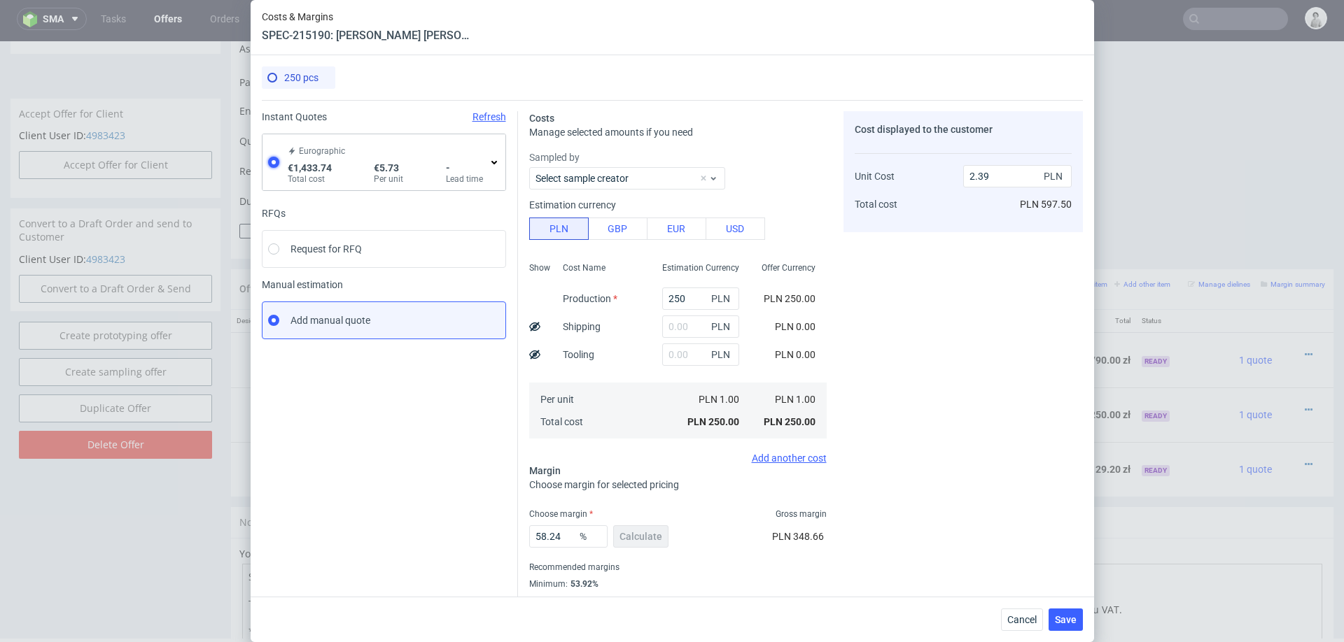
type input "24.33"
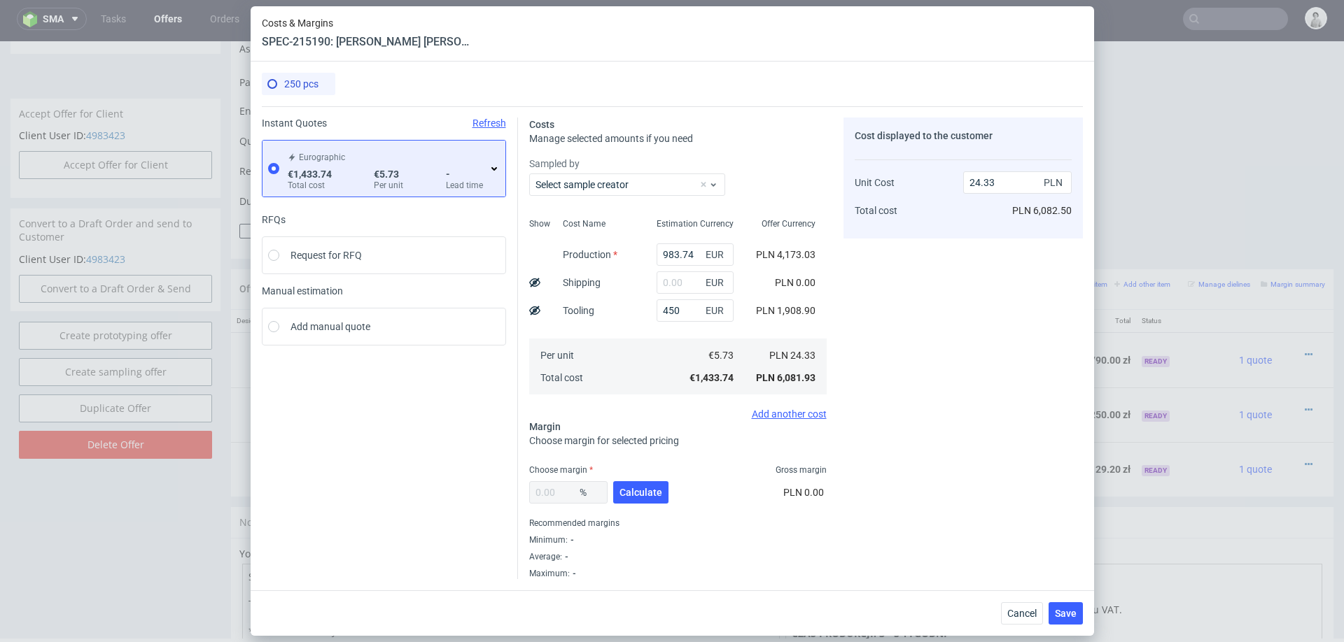
click at [495, 167] on icon at bounding box center [494, 168] width 11 height 11
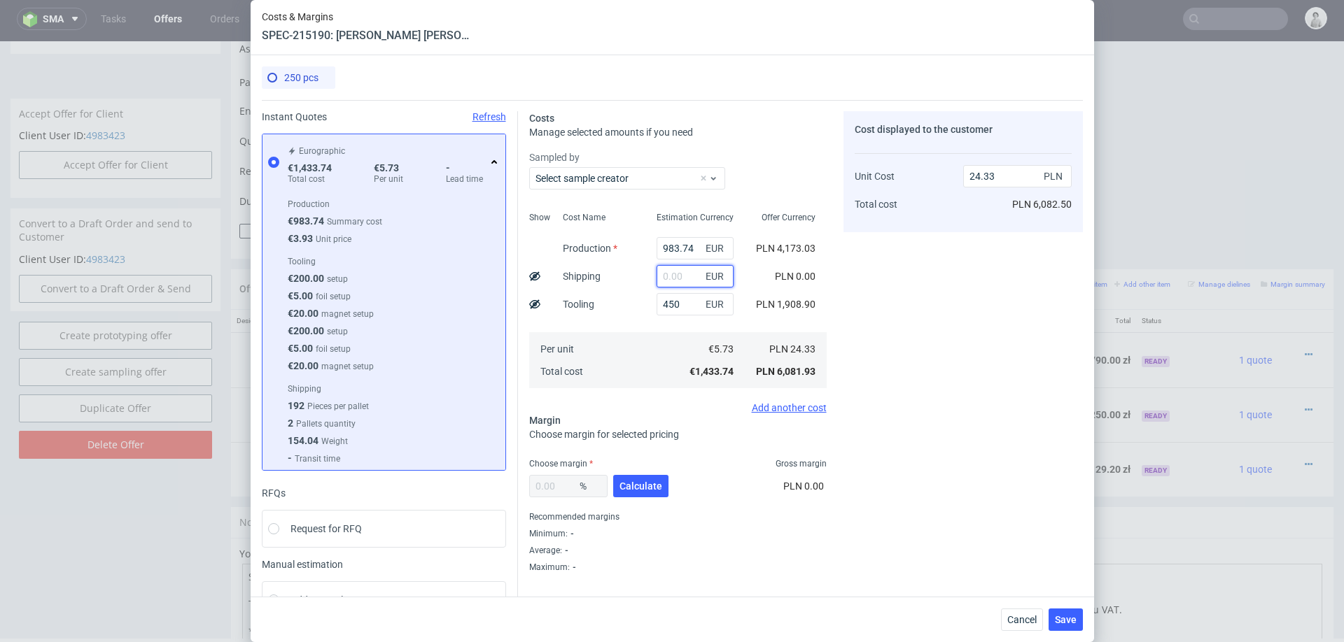
click at [679, 272] on input "text" at bounding box center [694, 276] width 77 height 22
type input "90"
type input "25.86"
type input "90"
click at [631, 304] on div "Cost Name Production Shipping Tooling Per unit Total cost" at bounding box center [599, 298] width 94 height 185
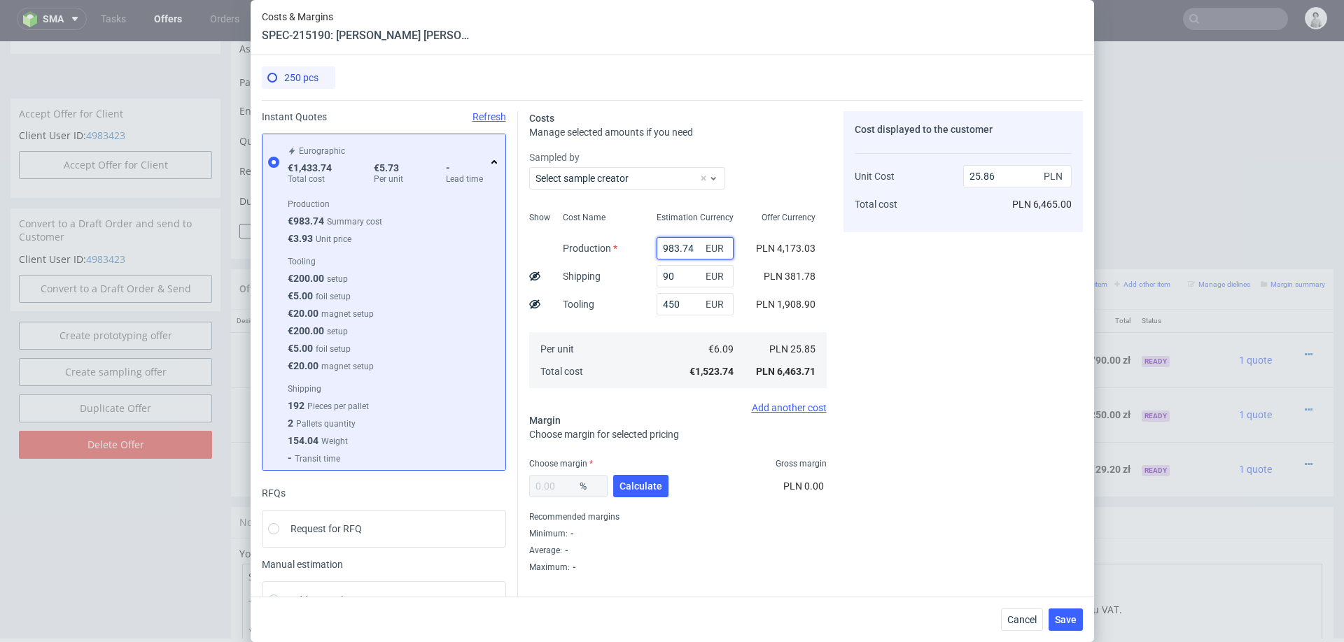
click at [680, 246] on input "983.74" at bounding box center [694, 248] width 77 height 22
type input "1"
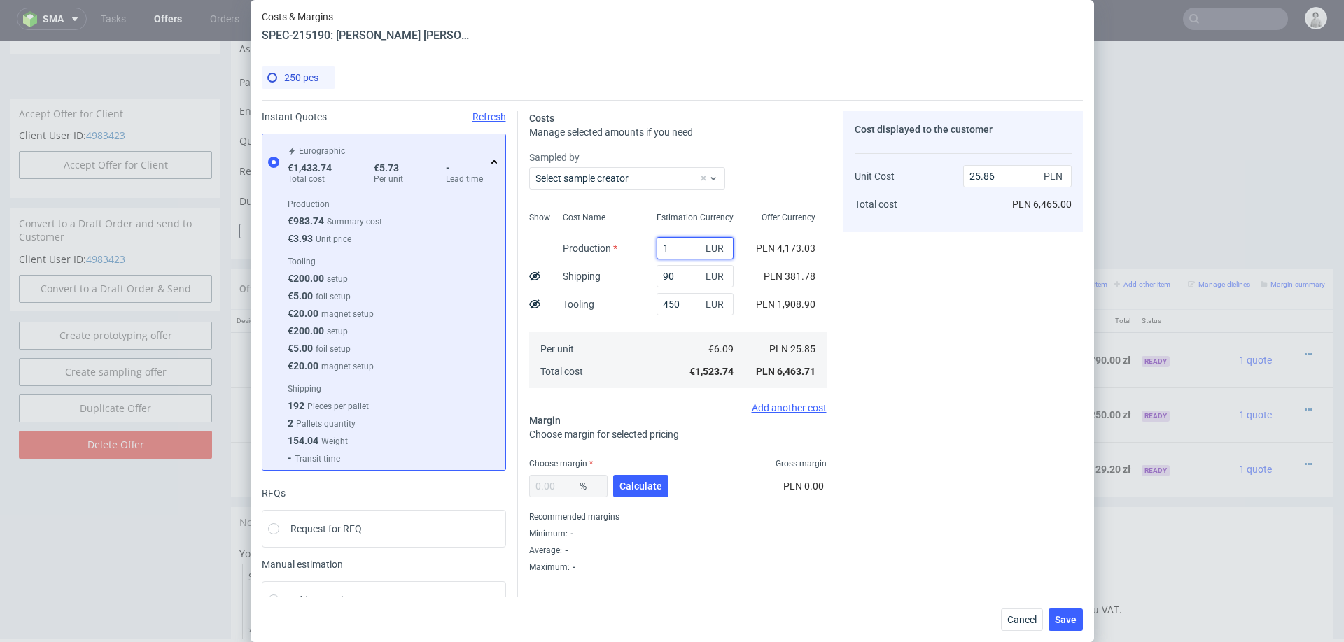
type input "9.19"
type input "1600"
type input "36.32"
type input "1600"
click at [605, 295] on div "Tooling" at bounding box center [579, 304] width 54 height 28
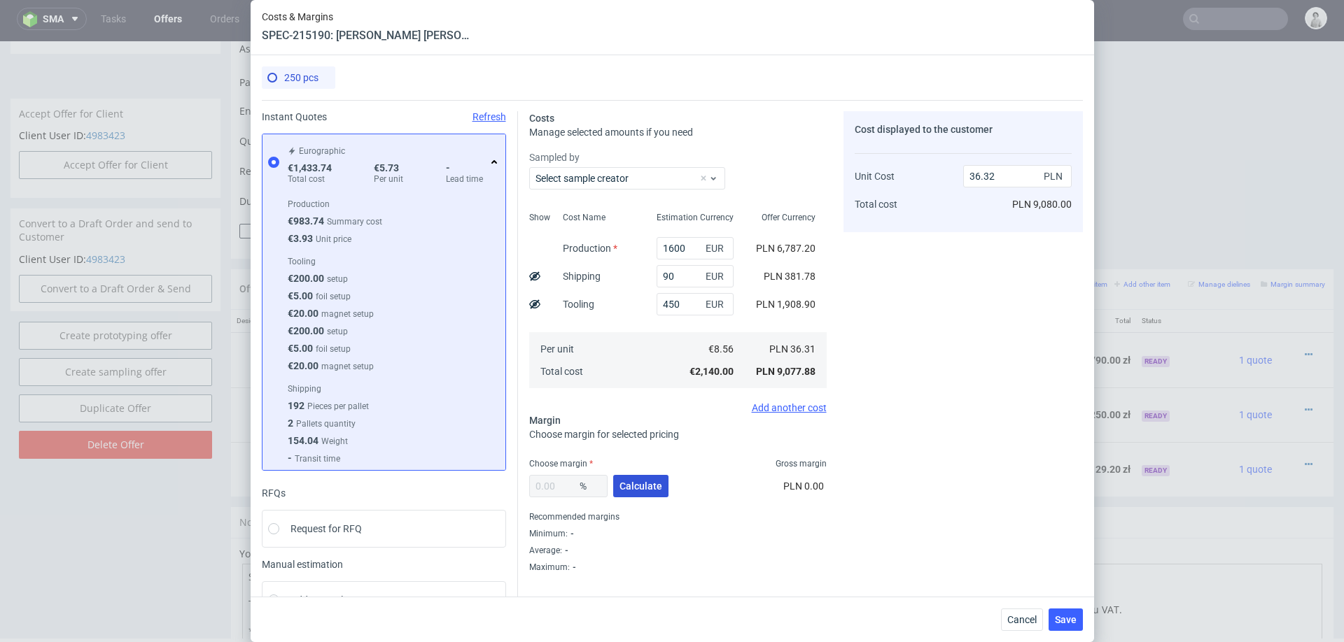
click at [652, 477] on button "Calculate" at bounding box center [640, 486] width 55 height 22
type input "34.32"
type input "55.29"
click at [565, 486] on input "34.32" at bounding box center [568, 486] width 78 height 22
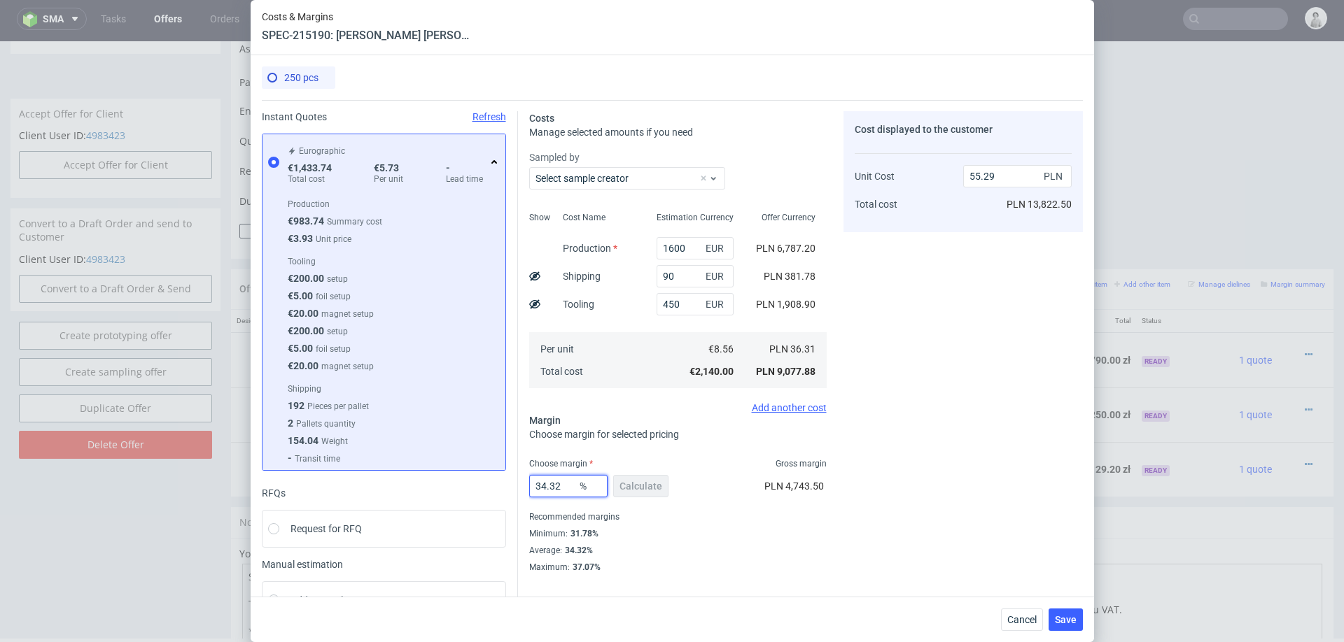
click at [565, 486] on input "34.32" at bounding box center [568, 486] width 78 height 22
type input "33"
type input "54.2"
type input "33"
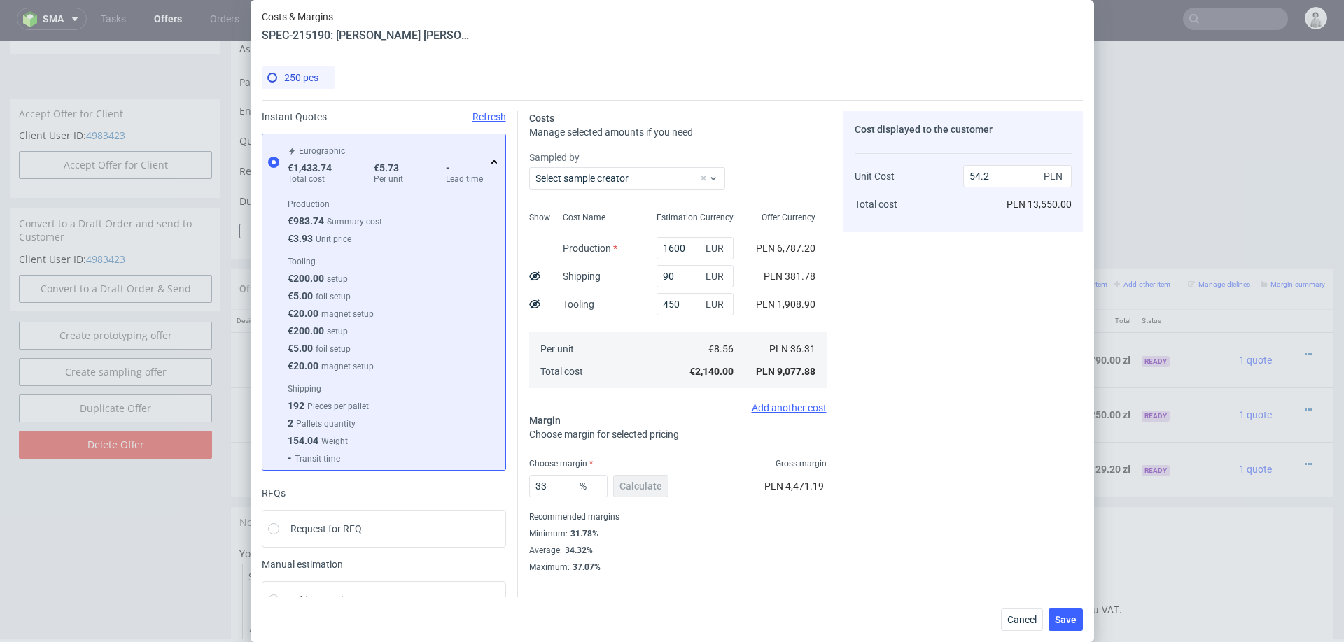
click at [780, 556] on div "Average : 34.32%" at bounding box center [677, 550] width 297 height 17
click at [1058, 623] on span "Save" at bounding box center [1066, 620] width 22 height 10
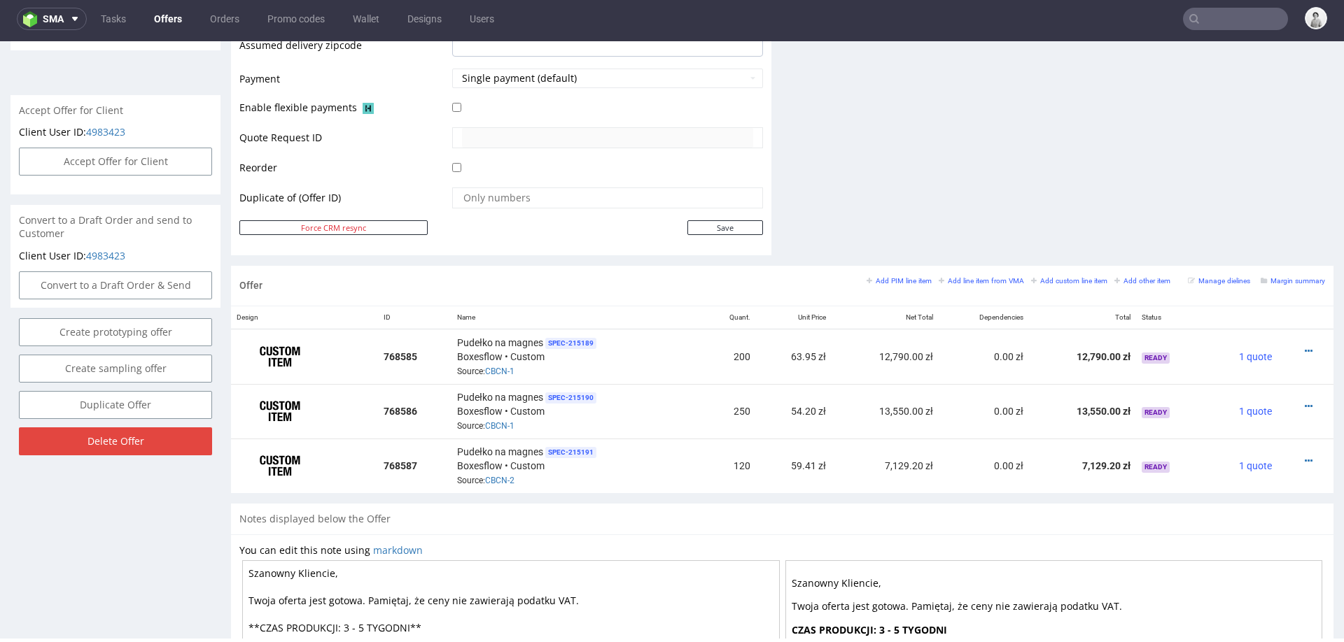
scroll to position [605, 0]
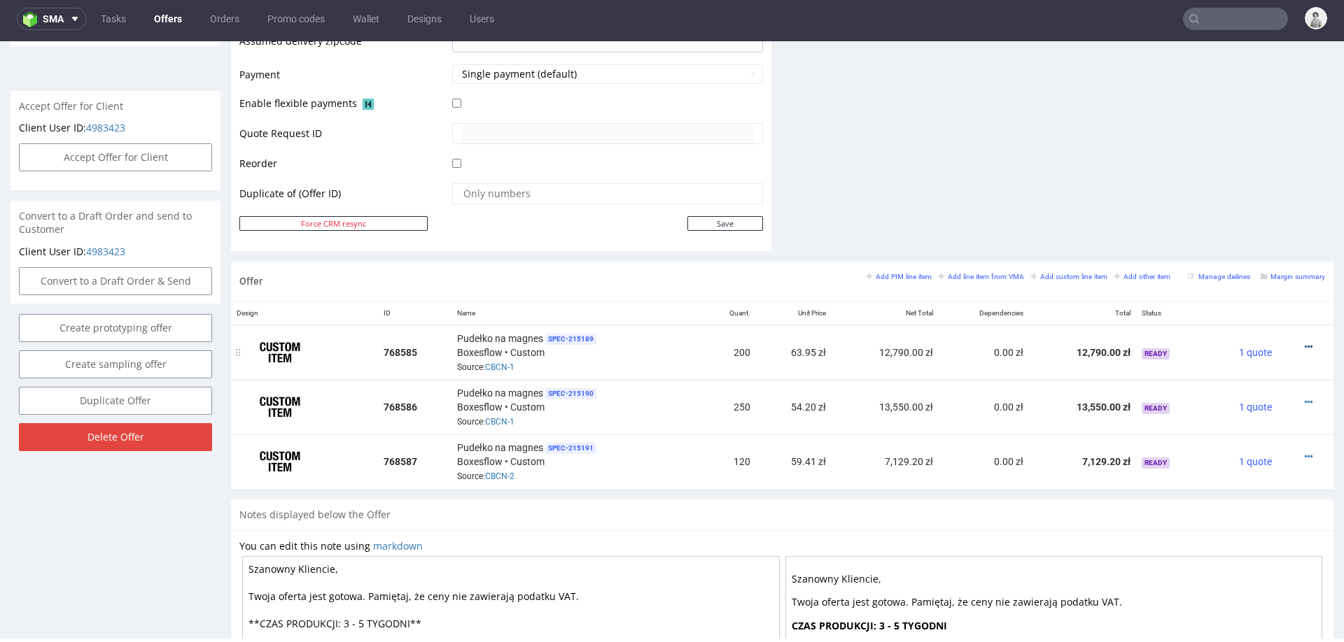
click at [1305, 342] on icon at bounding box center [1309, 347] width 8 height 10
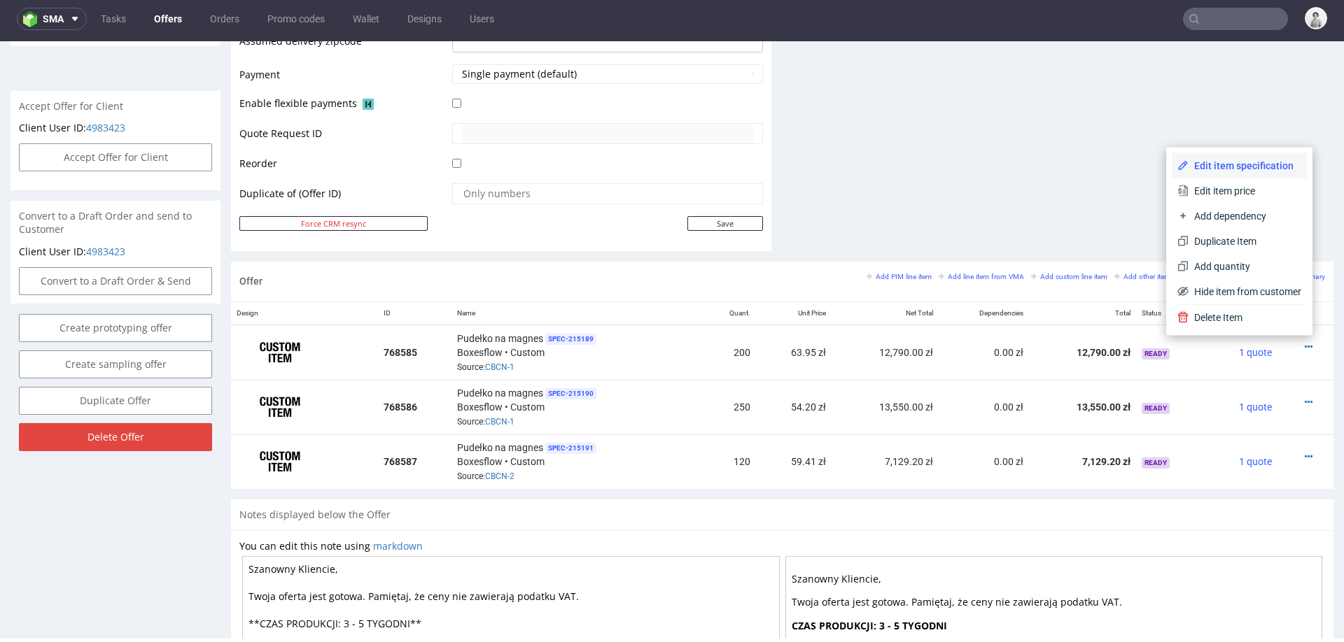
click at [1237, 153] on li "Edit item specification" at bounding box center [1239, 165] width 135 height 25
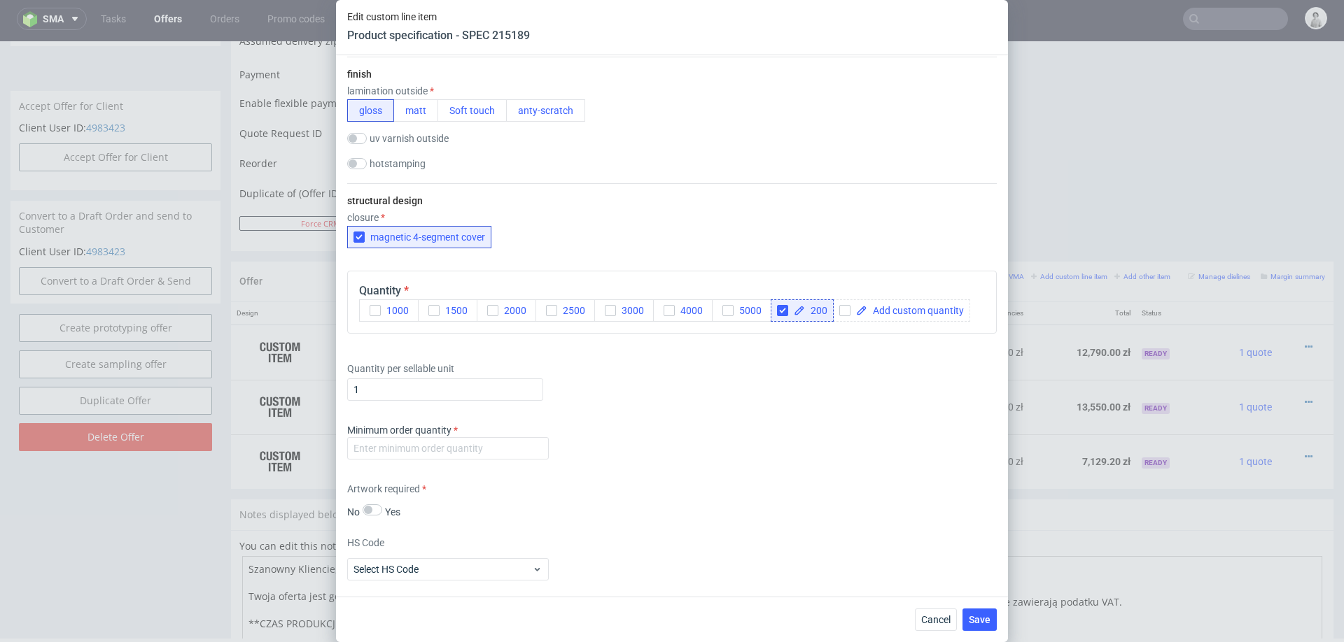
scroll to position [1041, 0]
click at [444, 448] on input "number" at bounding box center [448, 447] width 202 height 22
type input "100"
click at [617, 447] on div "Minimum order quantity 100" at bounding box center [671, 443] width 649 height 42
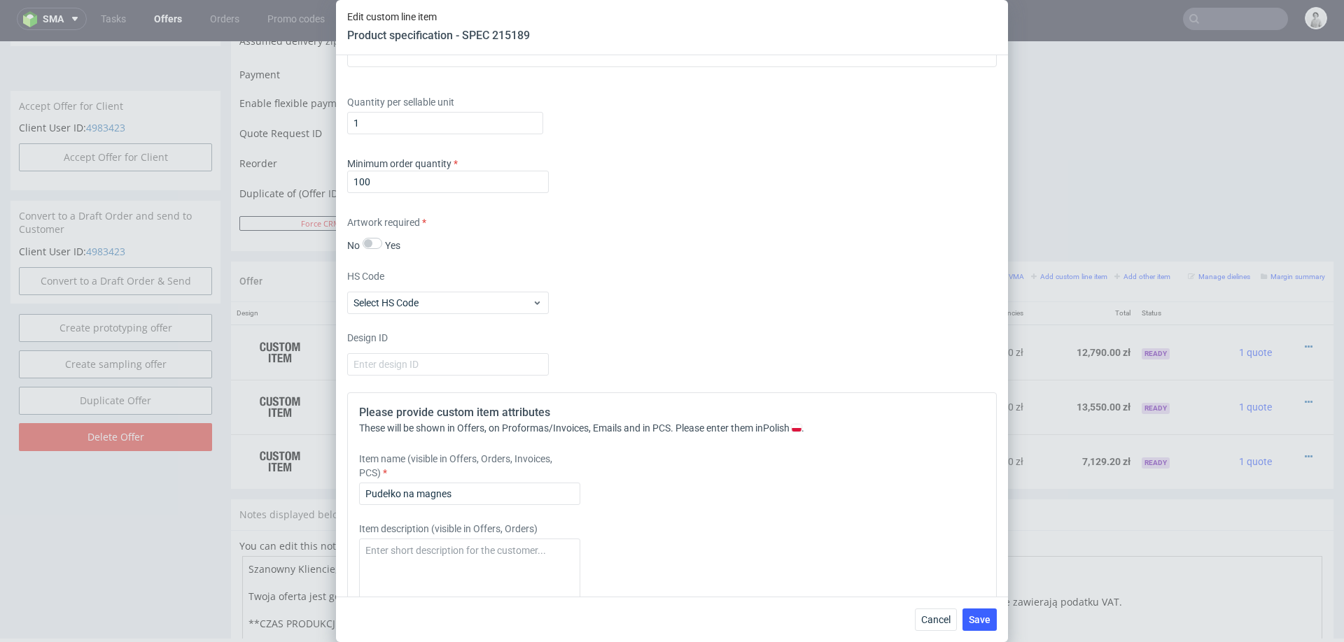
scroll to position [1340, 0]
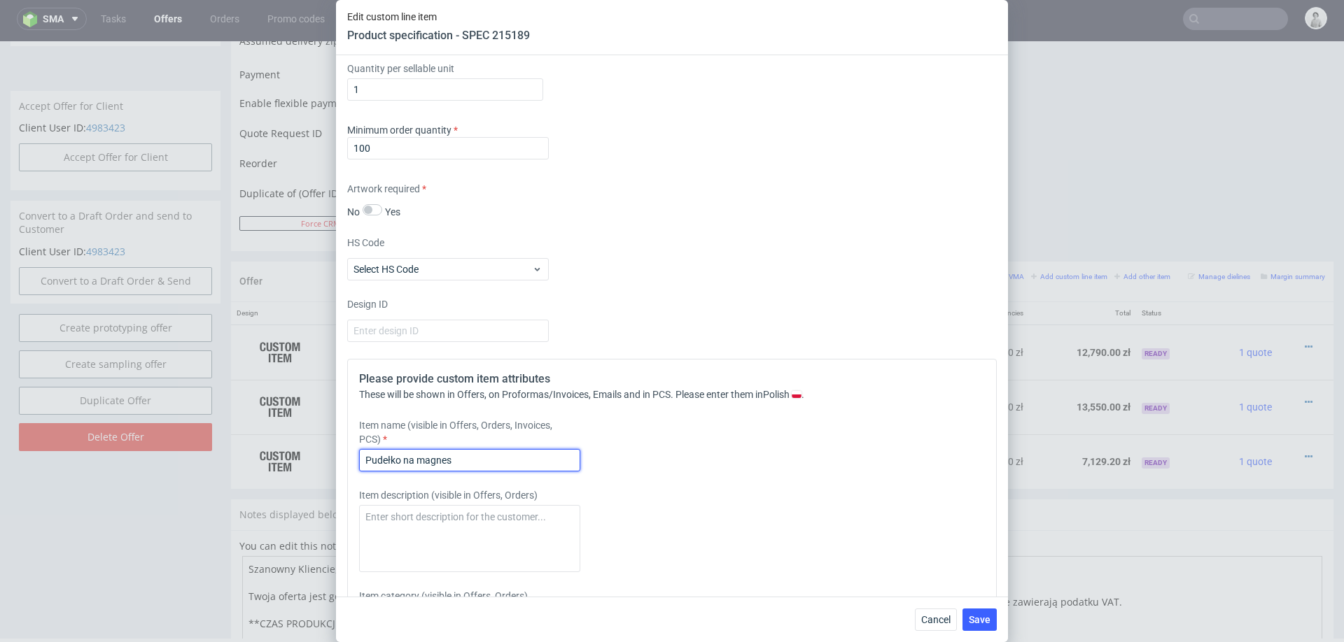
click at [567, 457] on input "Pudełko na magnes" at bounding box center [469, 460] width 221 height 22
type input "Pudełko na magnes + wkładka (karton GC1)"
click at [983, 613] on button "Save" at bounding box center [979, 620] width 34 height 22
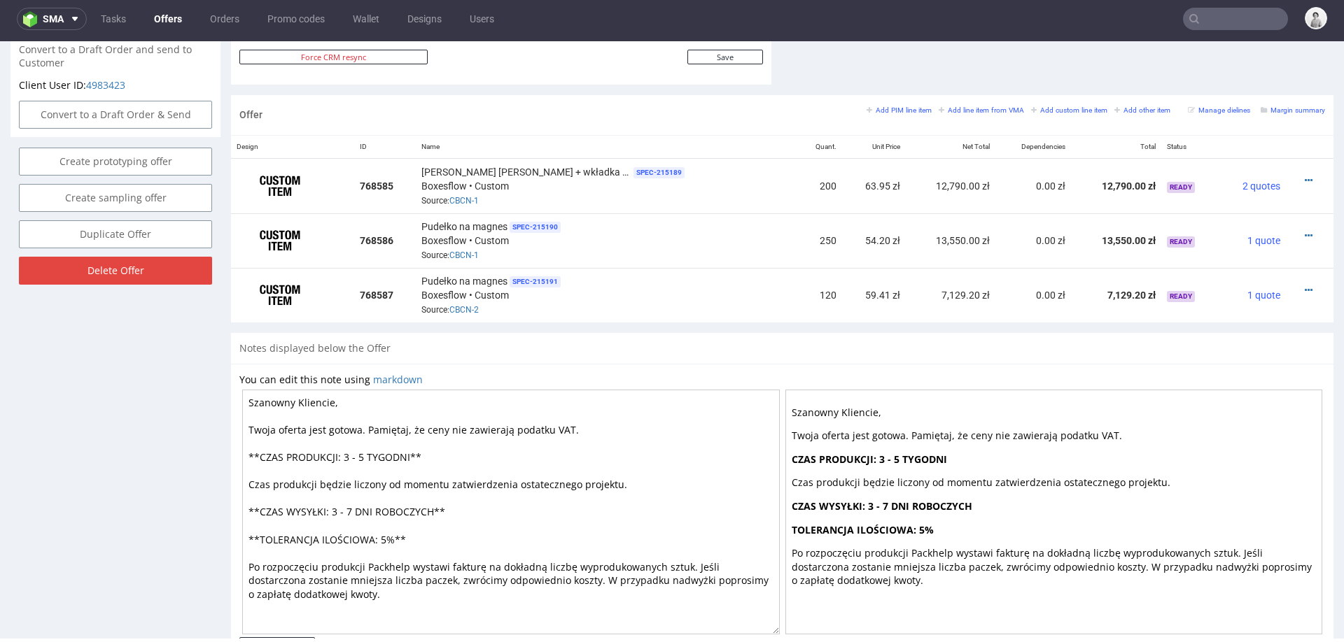
scroll to position [816, 0]
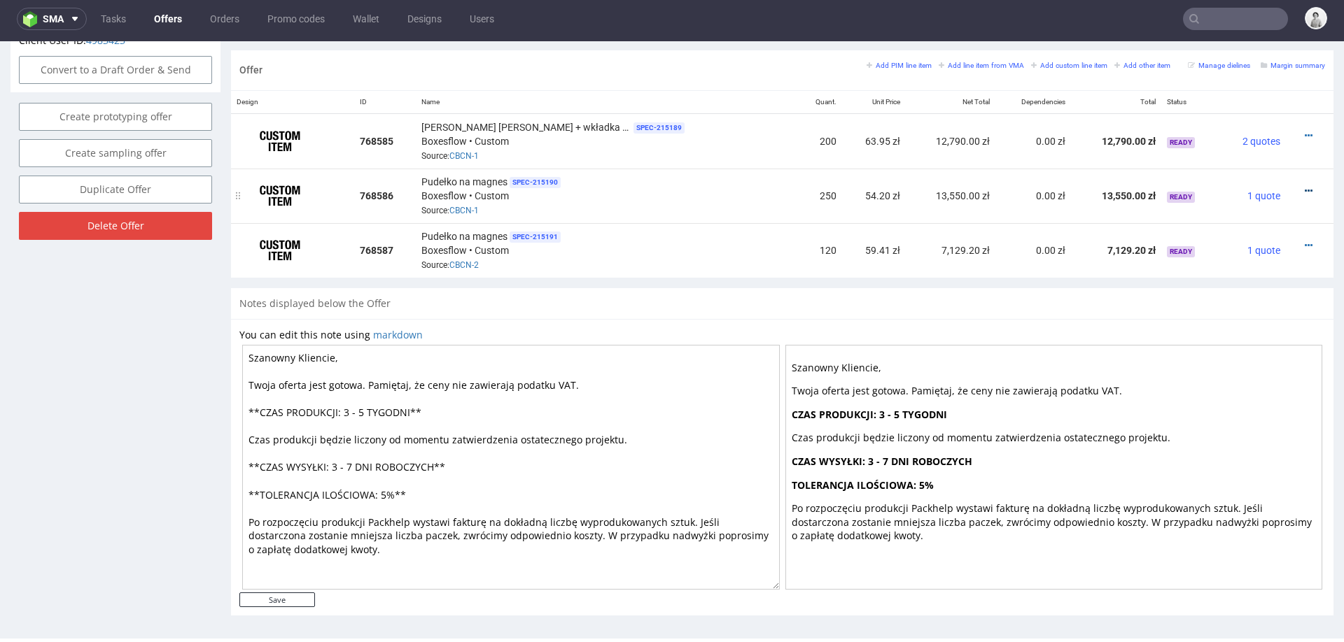
click at [1305, 186] on icon at bounding box center [1309, 191] width 8 height 10
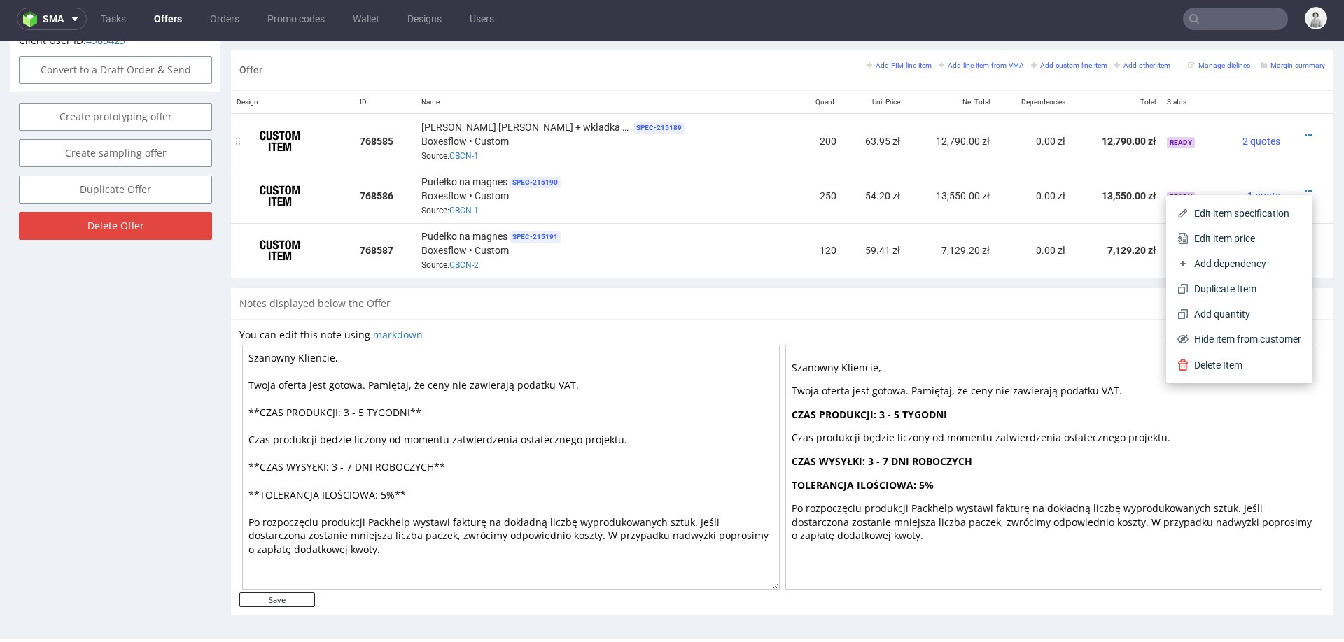
click at [660, 148] on div "Pudełko na magnes + wkładka (karton GC1) SPEC- 215189 Boxesflow • Custom Source…" at bounding box center [606, 141] width 370 height 43
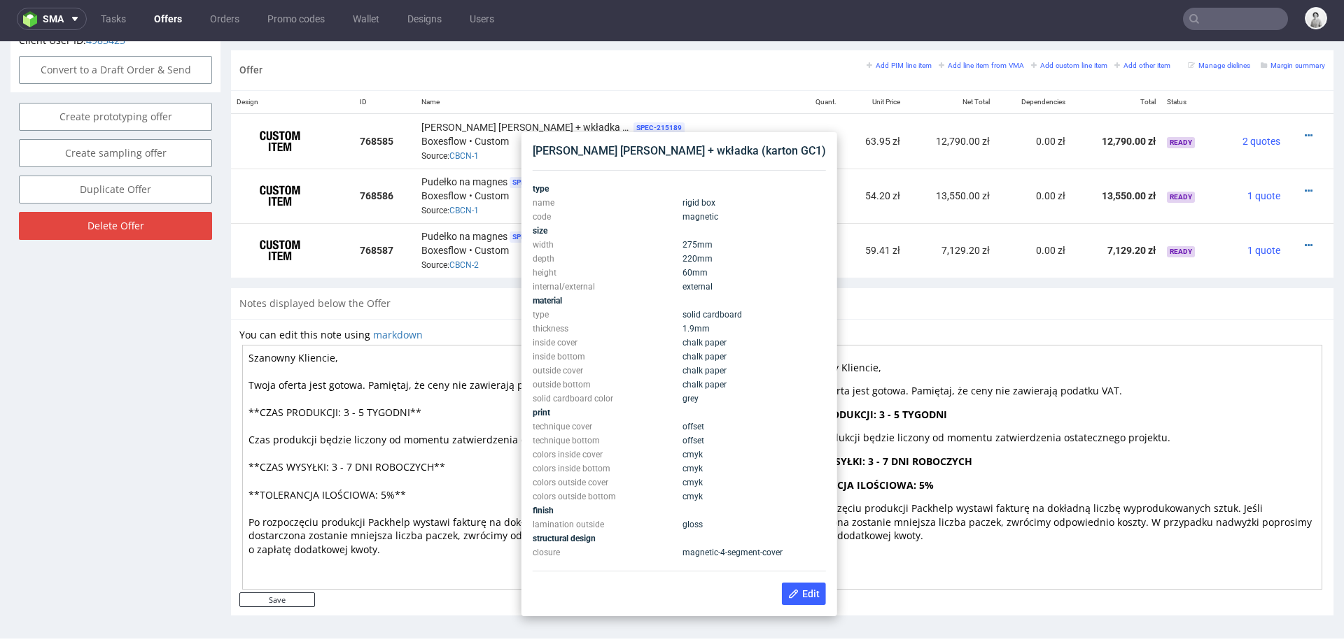
scroll to position [747, 0]
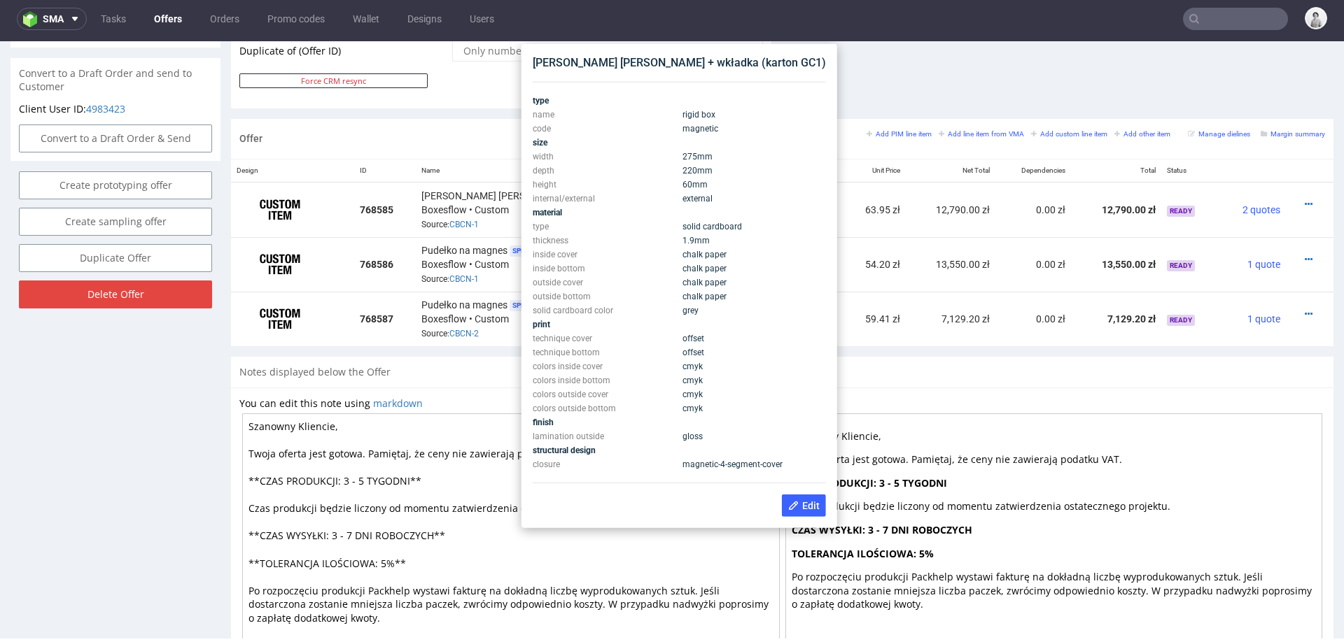
click at [640, 59] on div "Pudełko na magnes + wkładka (karton GC1)" at bounding box center [679, 62] width 293 height 15
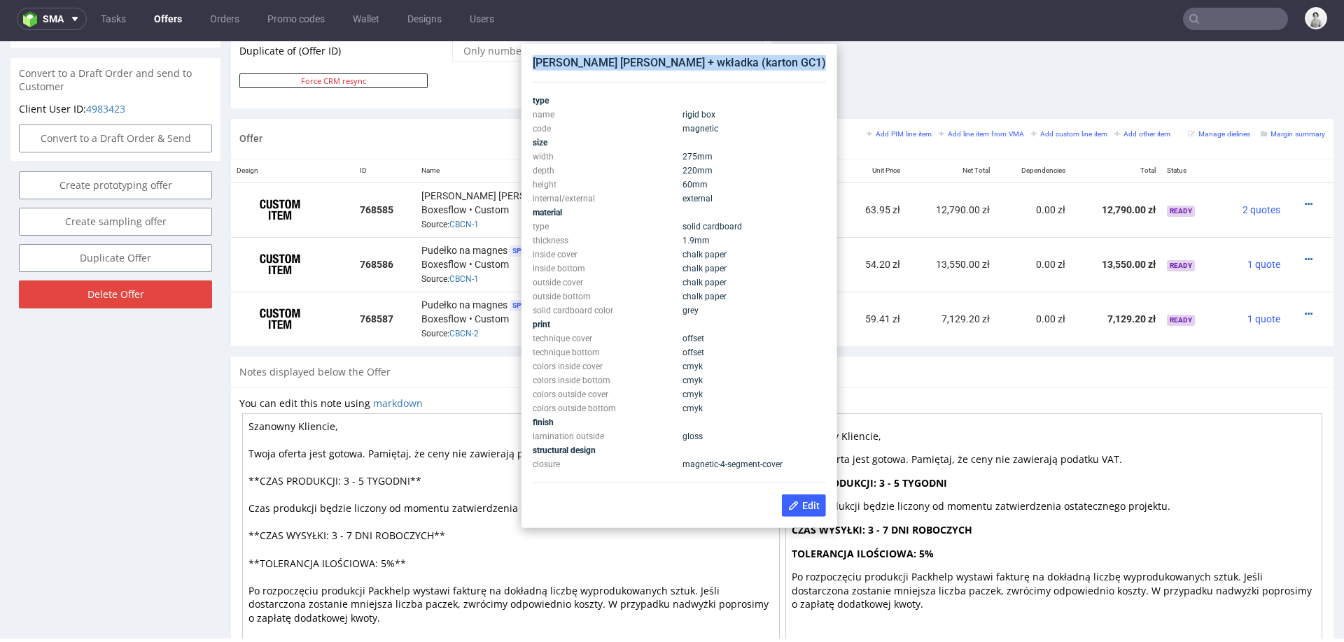
click at [640, 59] on div "Pudełko na magnes + wkładka (karton GC1)" at bounding box center [679, 62] width 293 height 15
copy div "Pudełko na magnes + wkładka (karton GC1)"
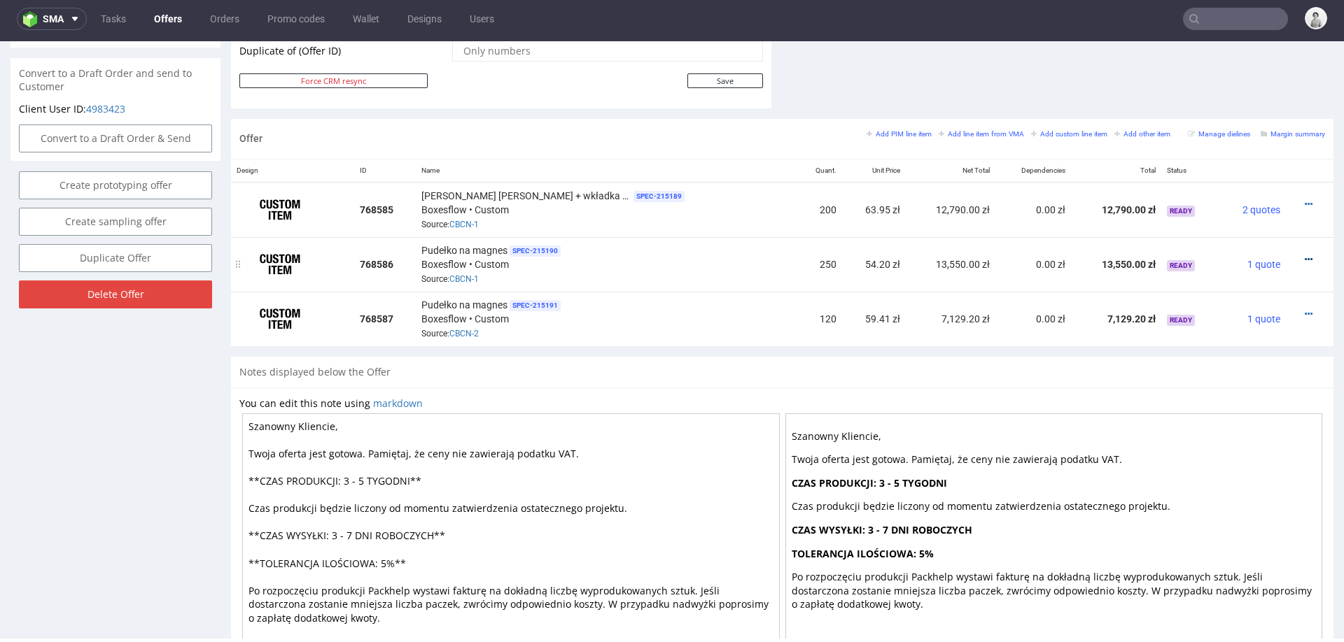
click at [1305, 255] on icon at bounding box center [1309, 260] width 8 height 10
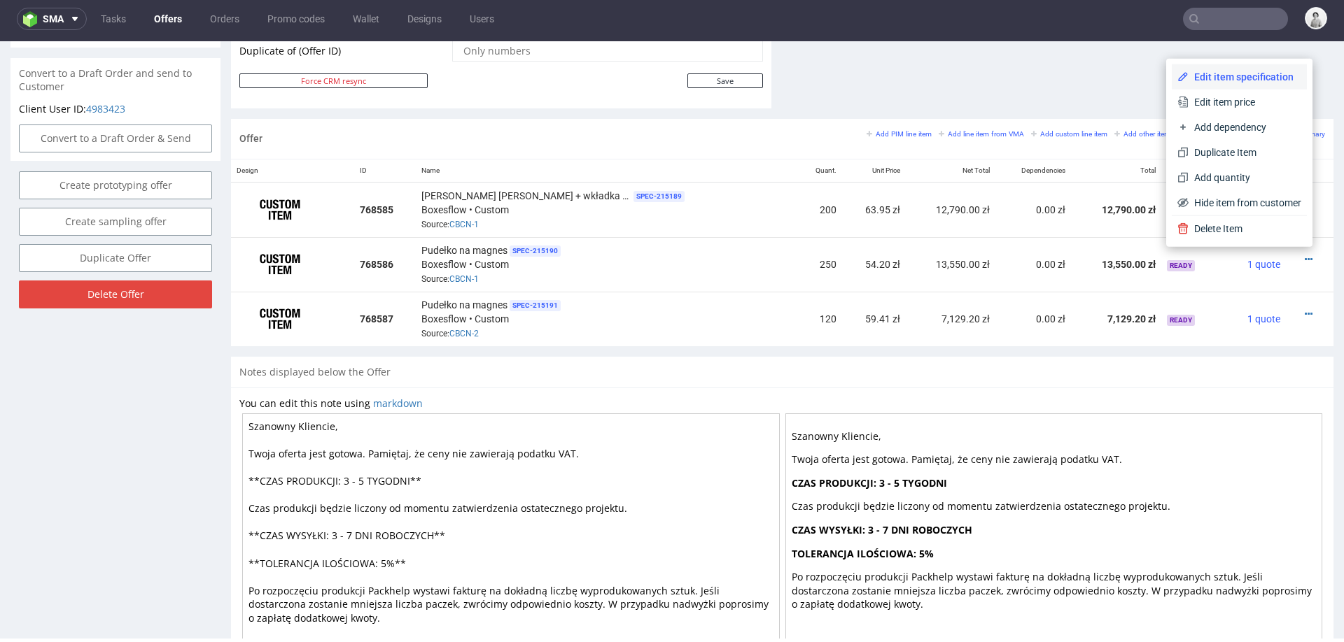
click at [1225, 78] on span "Edit item specification" at bounding box center [1244, 77] width 113 height 14
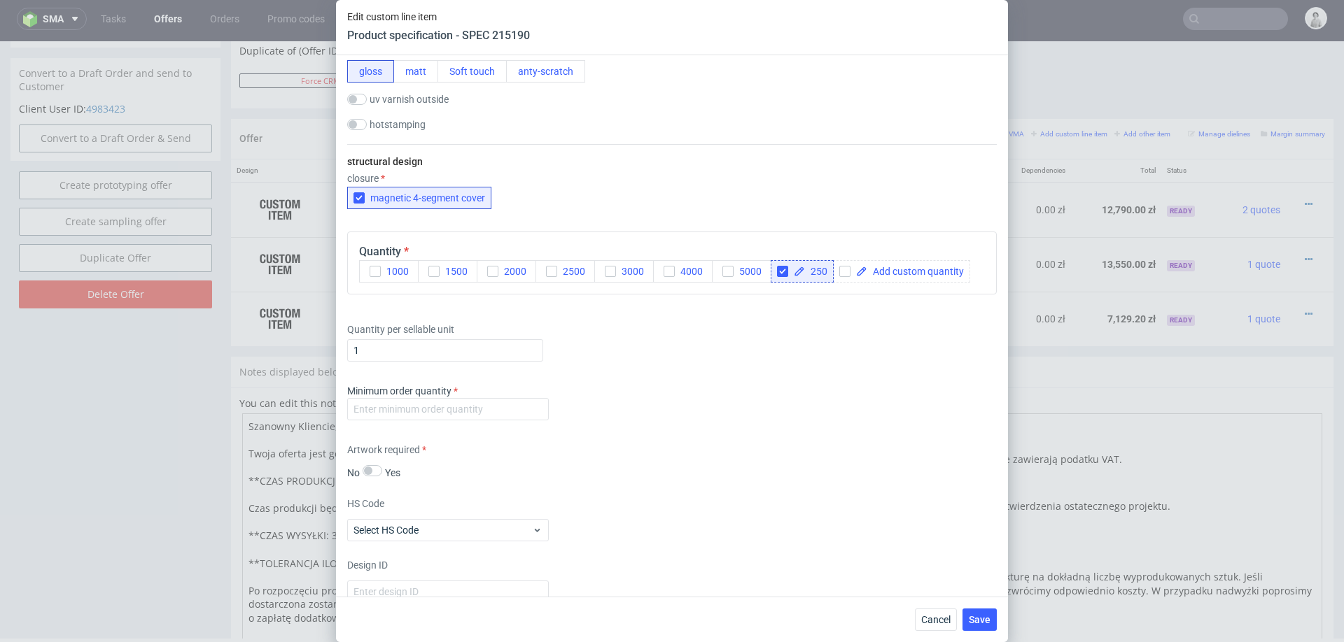
scroll to position [1489, 0]
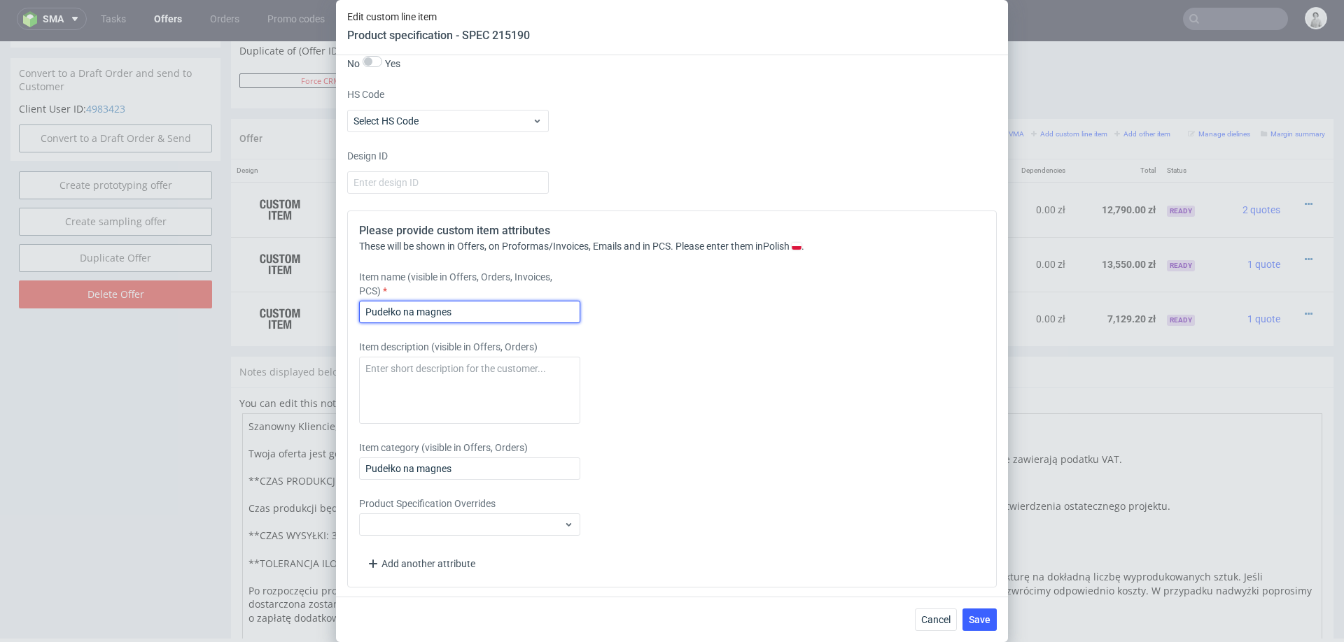
click at [490, 314] on input "Pudełko na magnes" at bounding box center [469, 312] width 221 height 22
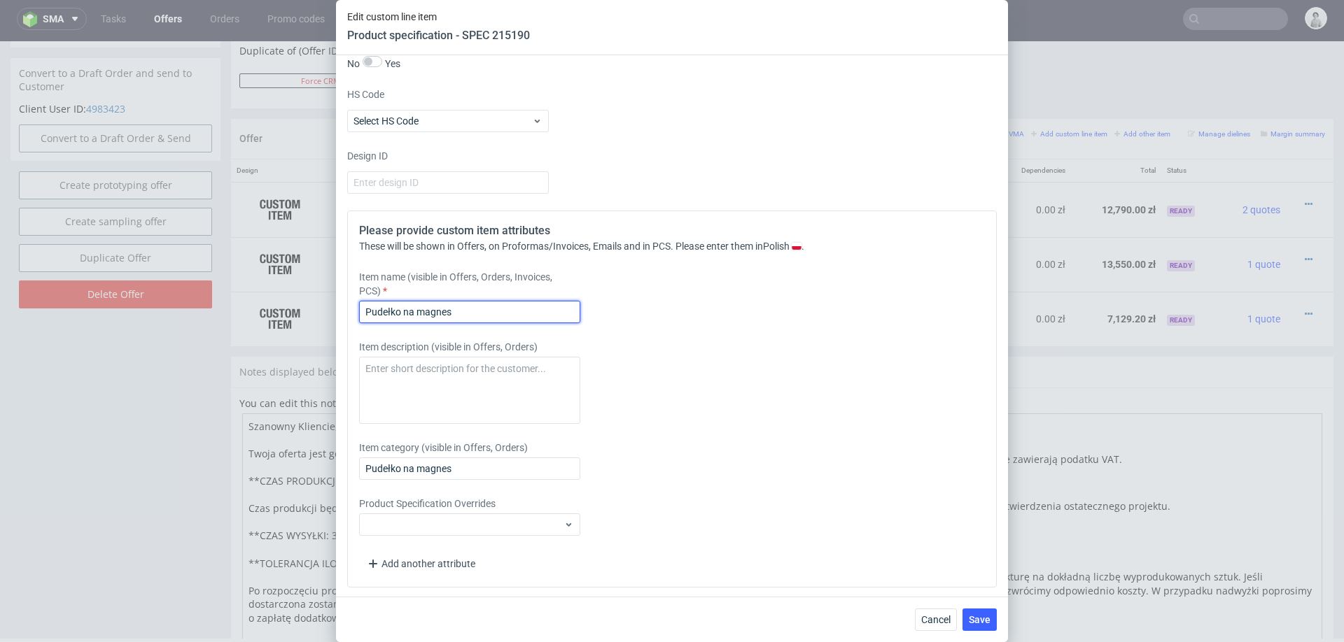
paste input "+ wkładka (karton GC1)"
type input "Pudełko na magnes + wkładka (karton GC1)"
click at [978, 615] on span "Save" at bounding box center [980, 620] width 22 height 10
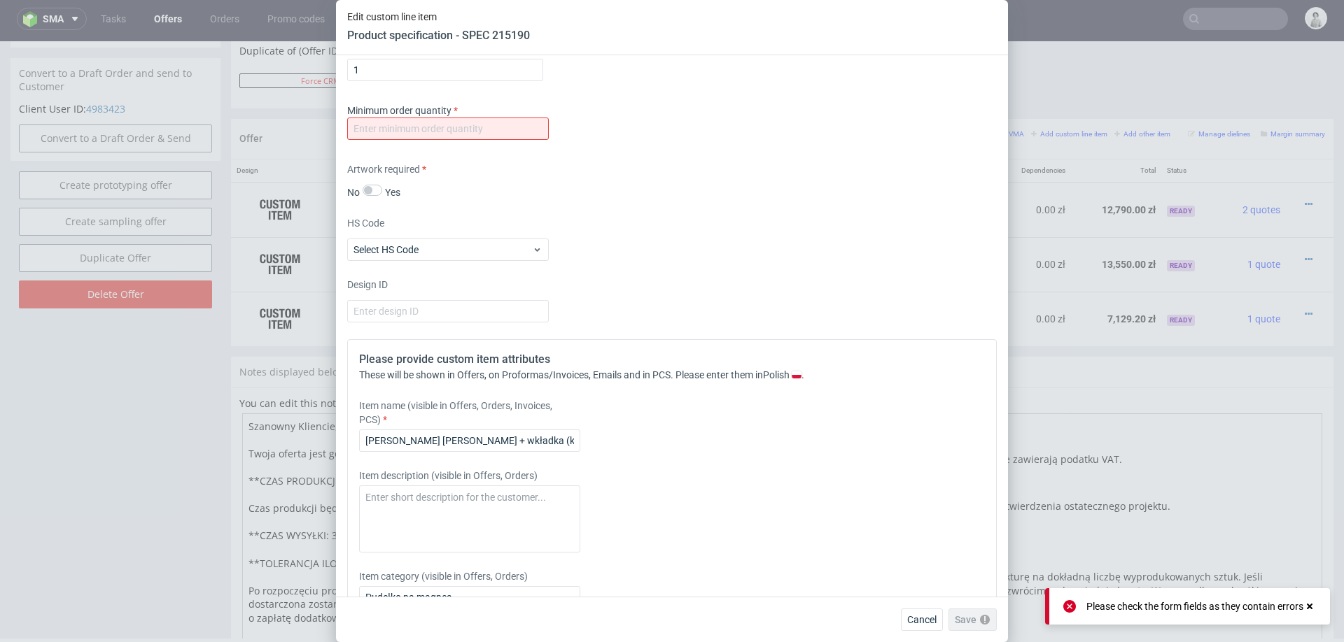
scroll to position [1356, 0]
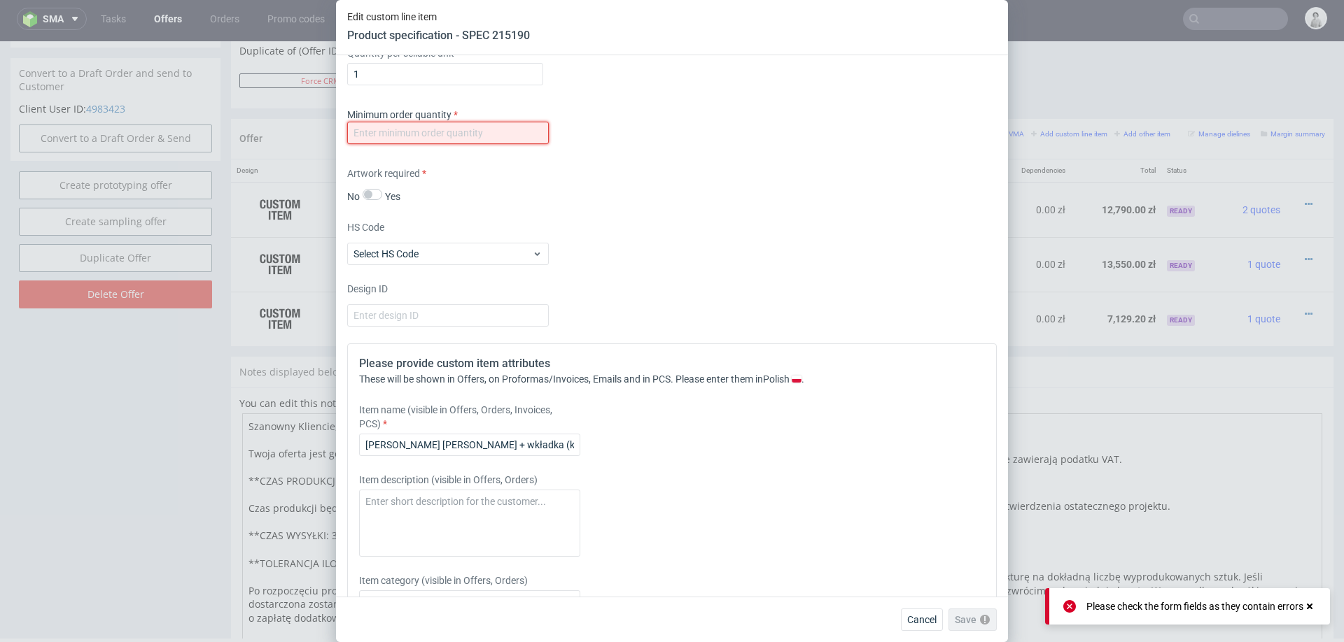
click at [509, 125] on input "number" at bounding box center [448, 133] width 202 height 22
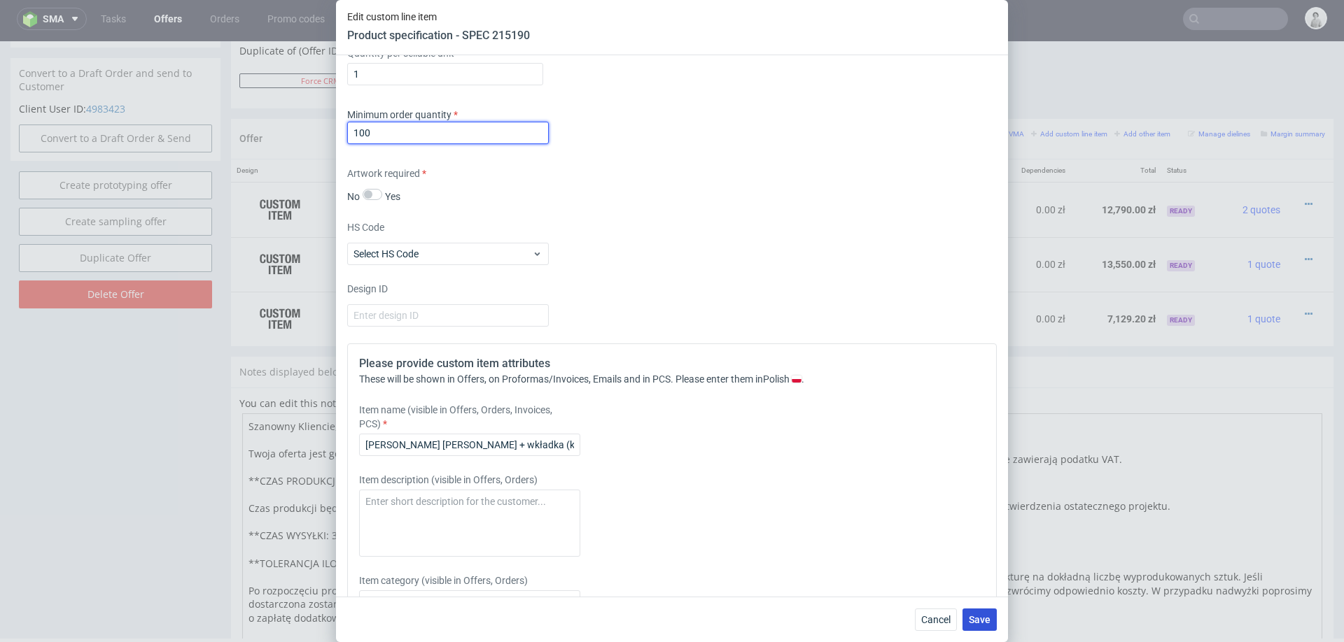
type input "100"
click at [977, 615] on span "Save" at bounding box center [980, 620] width 22 height 10
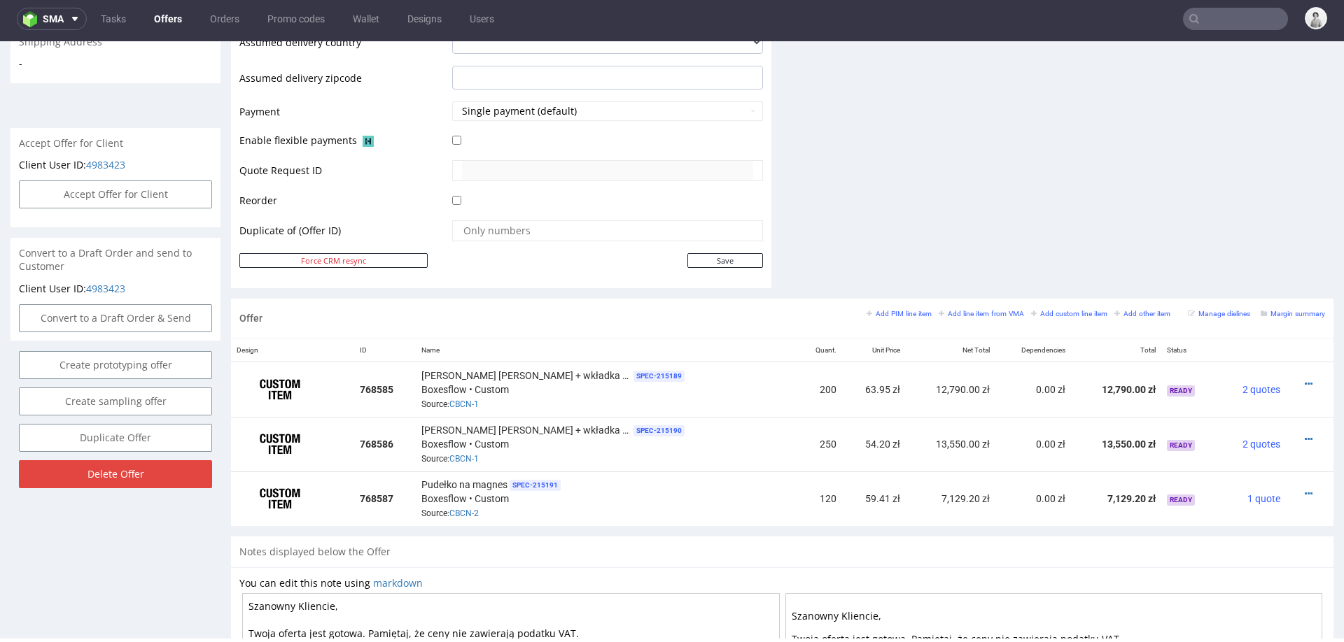
scroll to position [567, 0]
click at [809, 383] on td "200" at bounding box center [820, 390] width 44 height 55
click at [798, 441] on td "250" at bounding box center [820, 445] width 44 height 55
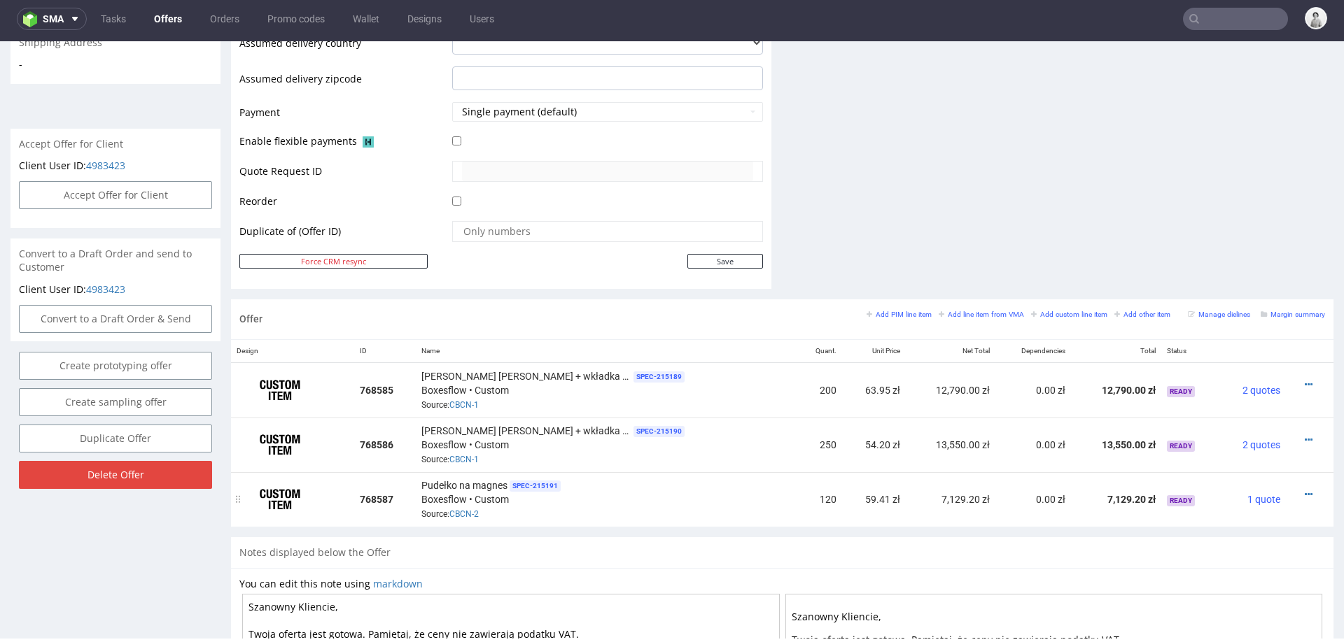
click at [724, 491] on div "Pudełko na magnes SPEC- 215191 Boxesflow • Custom Source: CBCN-2" at bounding box center [606, 499] width 370 height 43
click at [798, 489] on td "120" at bounding box center [820, 499] width 44 height 55
click at [802, 492] on td "120" at bounding box center [820, 499] width 44 height 55
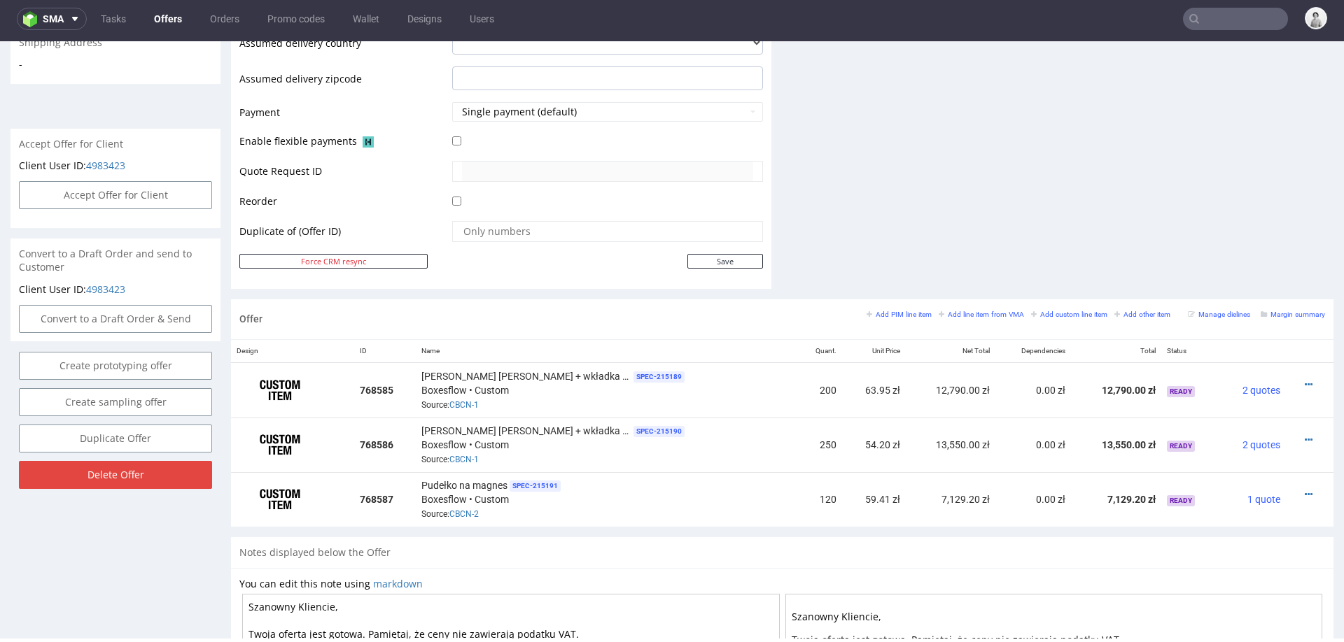
click at [769, 285] on div "Progress Offer sent to customer No Shipping & Billing Filled - Offer accepted -…" at bounding box center [782, 198] width 1102 height 1356
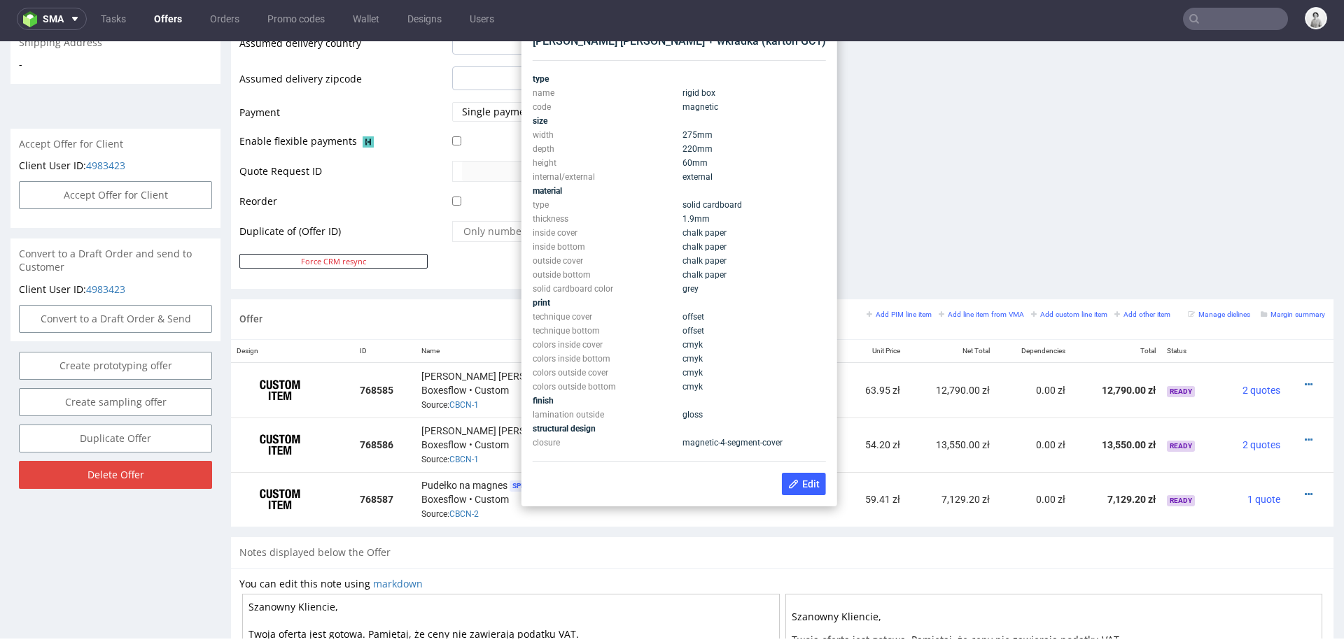
scroll to position [542, 0]
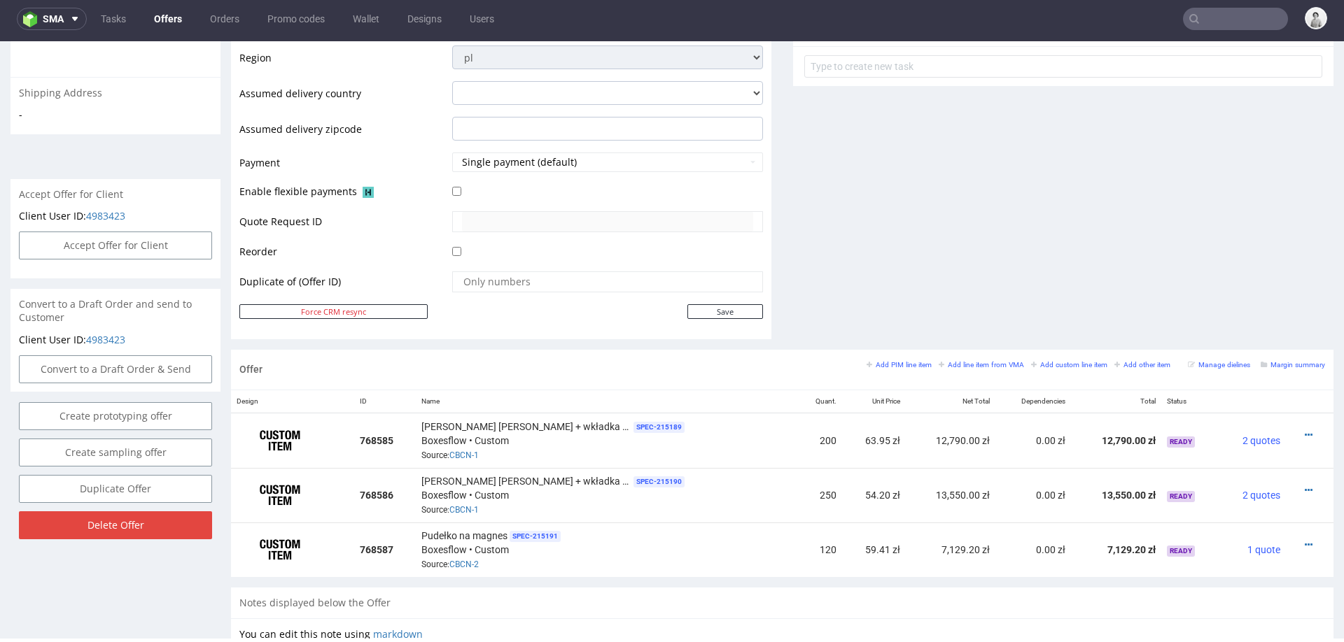
scroll to position [0, 0]
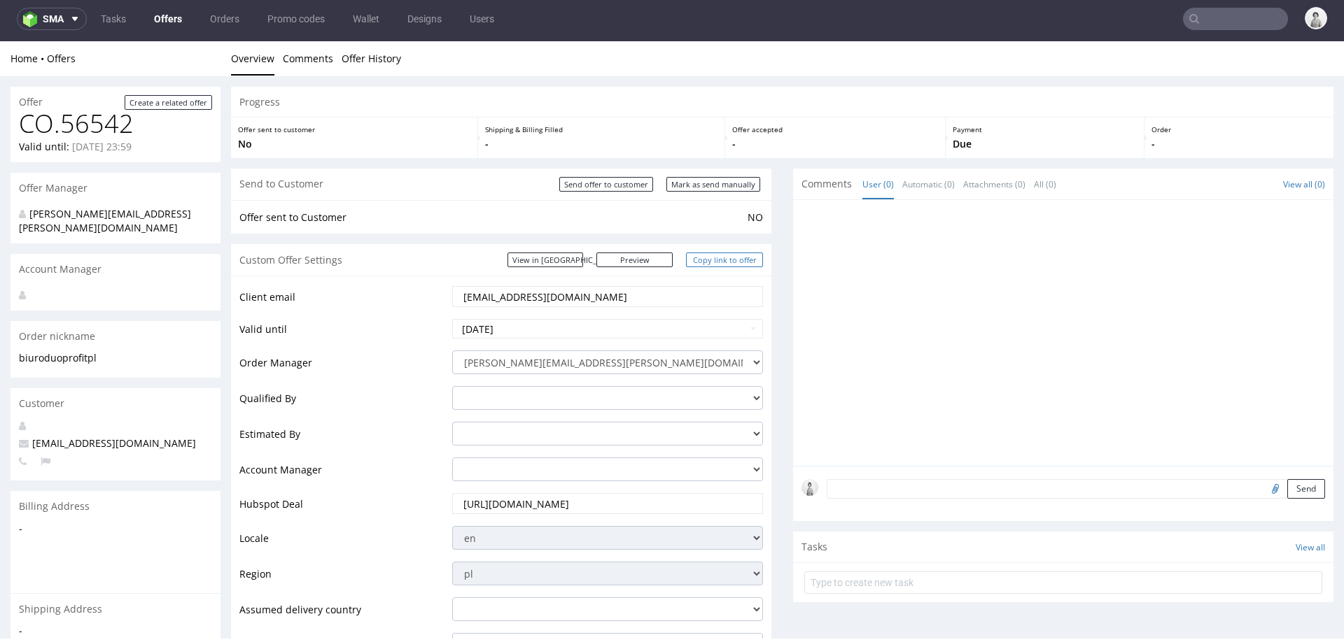
click at [702, 261] on link "Copy link to offer" at bounding box center [724, 260] width 77 height 15
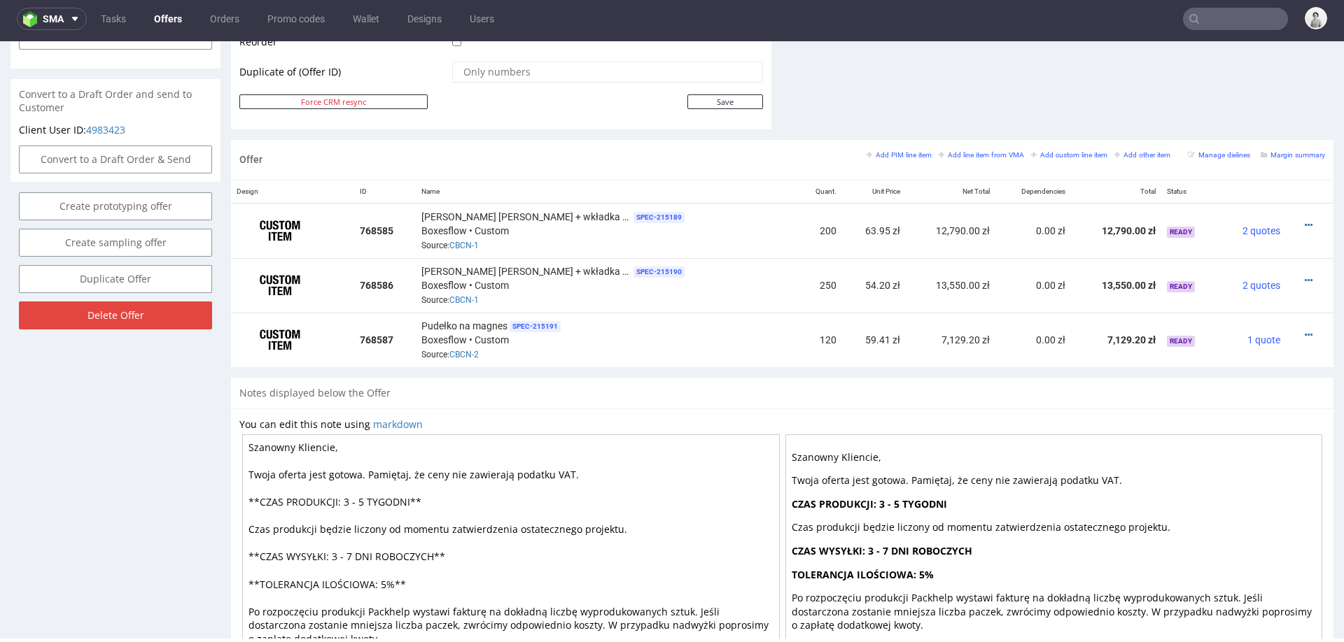
scroll to position [736, 0]
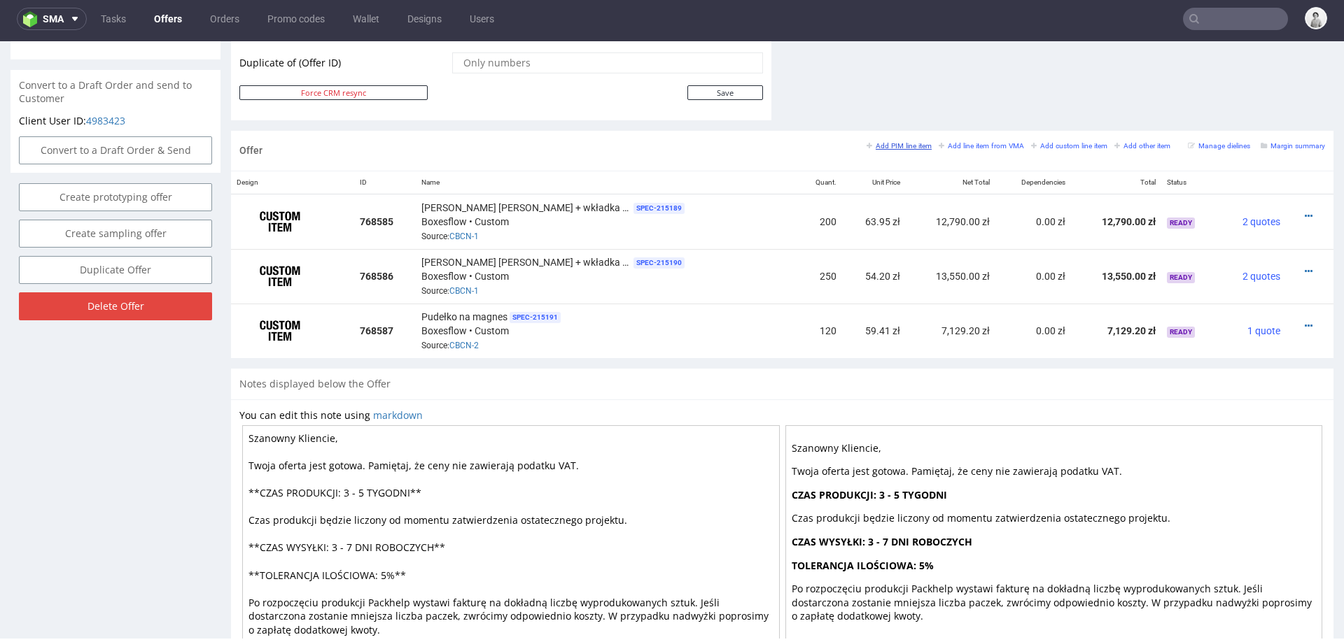
click at [893, 142] on small "Add PIM line item" at bounding box center [898, 146] width 65 height 8
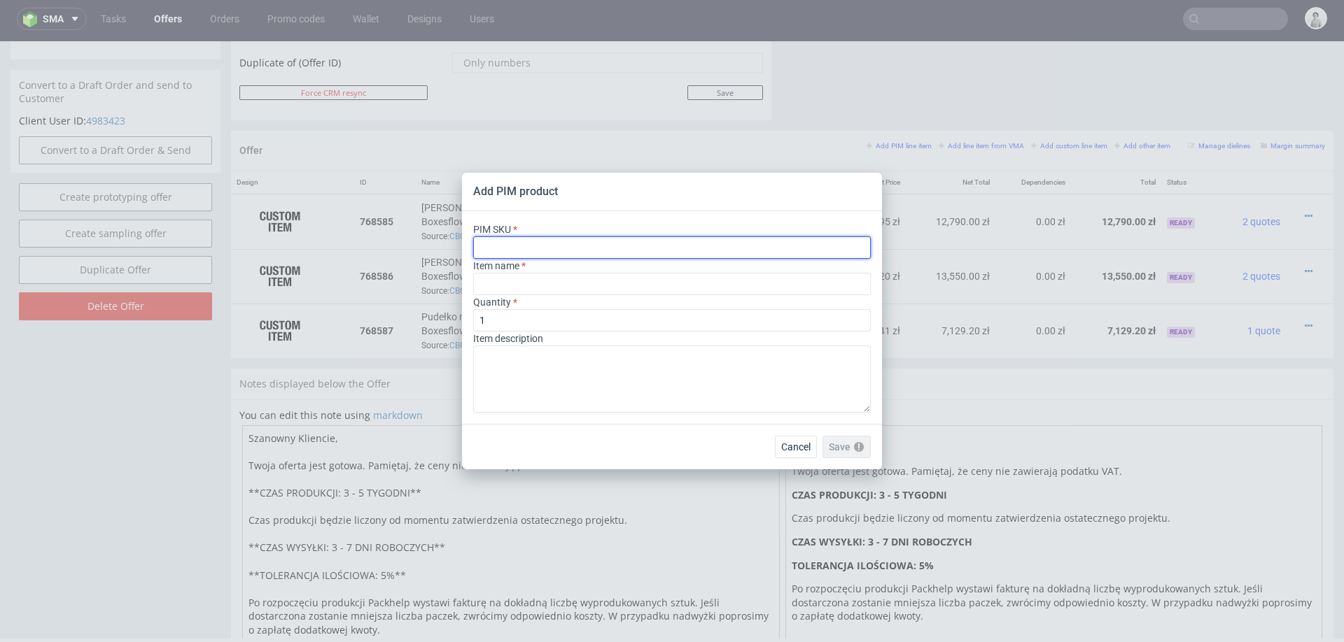
click at [627, 244] on input "text" at bounding box center [672, 248] width 398 height 22
paste input "ph-344-2048"
type input "ph-344-2048"
type input "Bio Packing Peanuts"
type input "ph-344-2048"
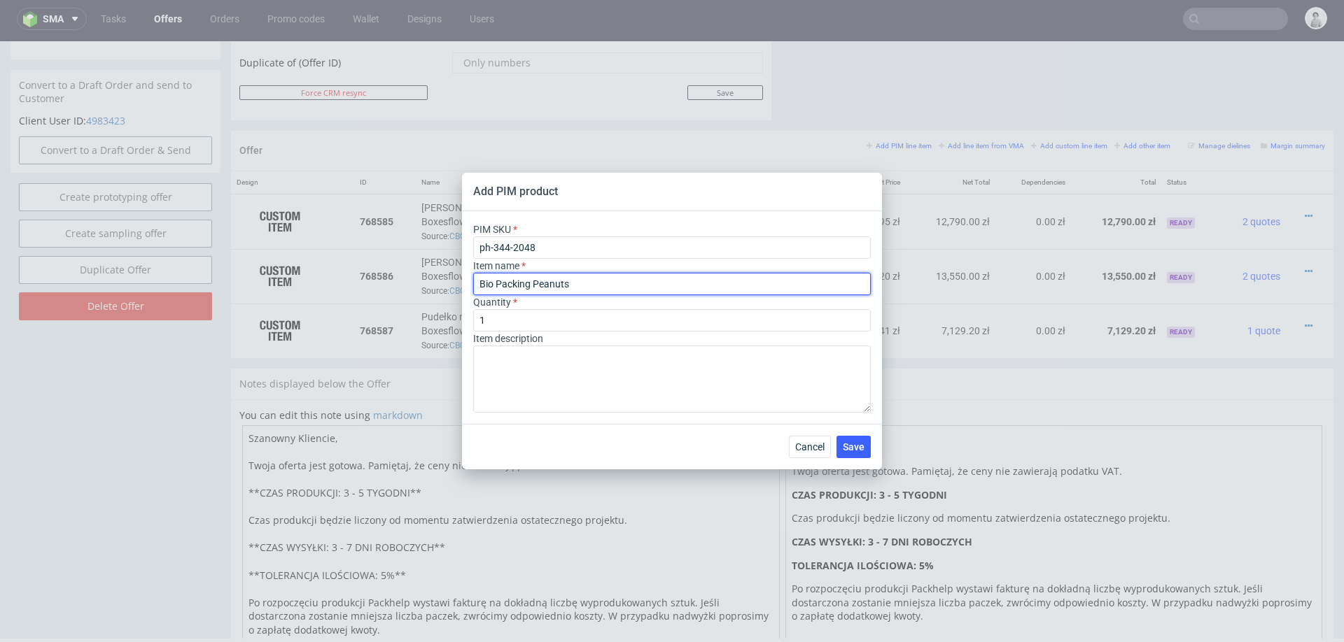
click at [583, 286] on input "Bio Packing Peanuts" at bounding box center [672, 284] width 398 height 22
paste input "Eko wypełniacz do paczek"
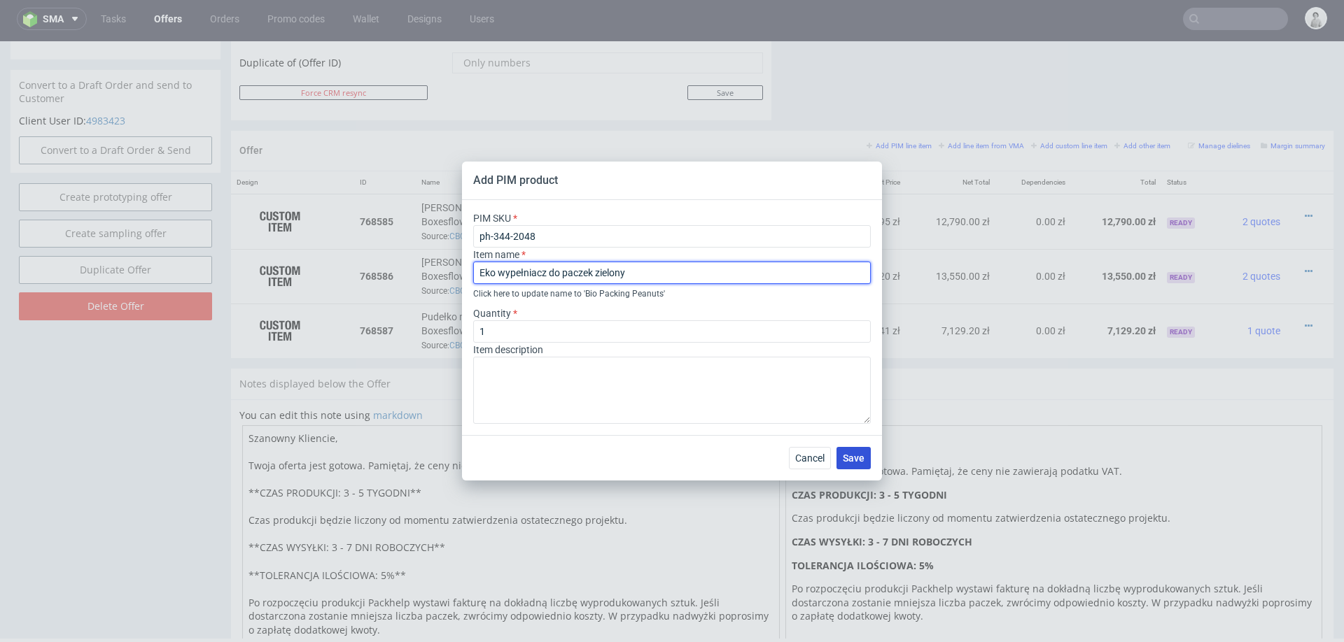
type input "Eko wypełniacz do paczek zielony"
click at [850, 458] on span "Save" at bounding box center [854, 459] width 22 height 10
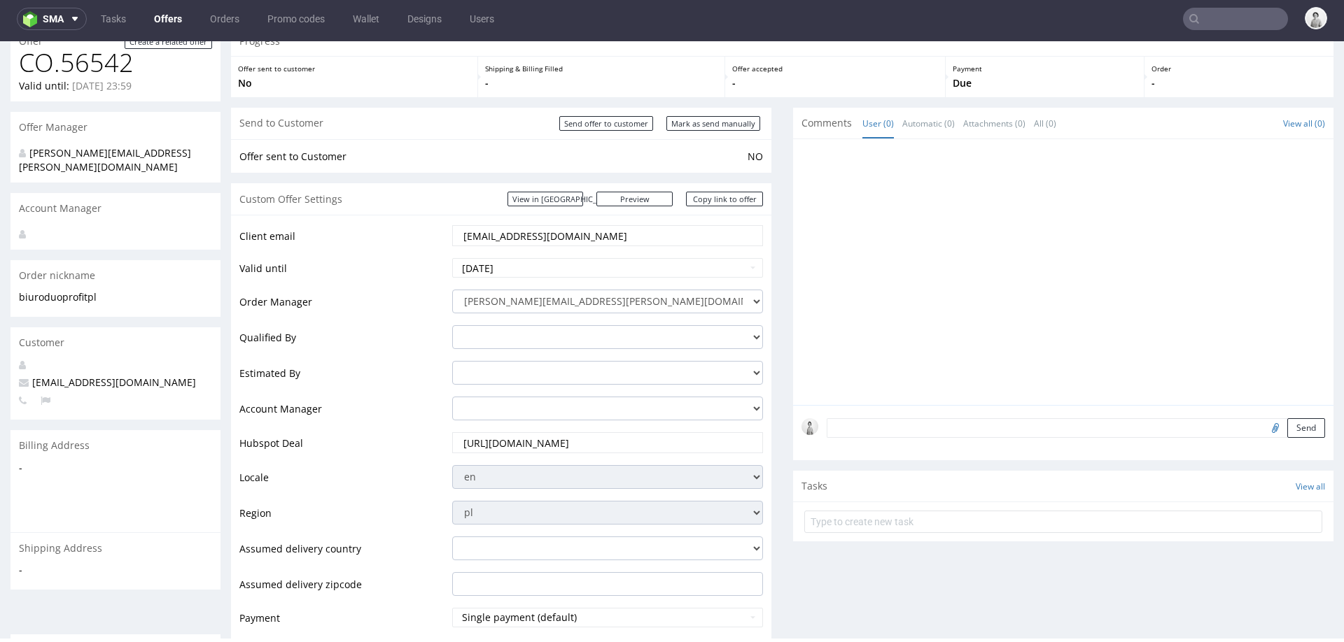
scroll to position [0, 0]
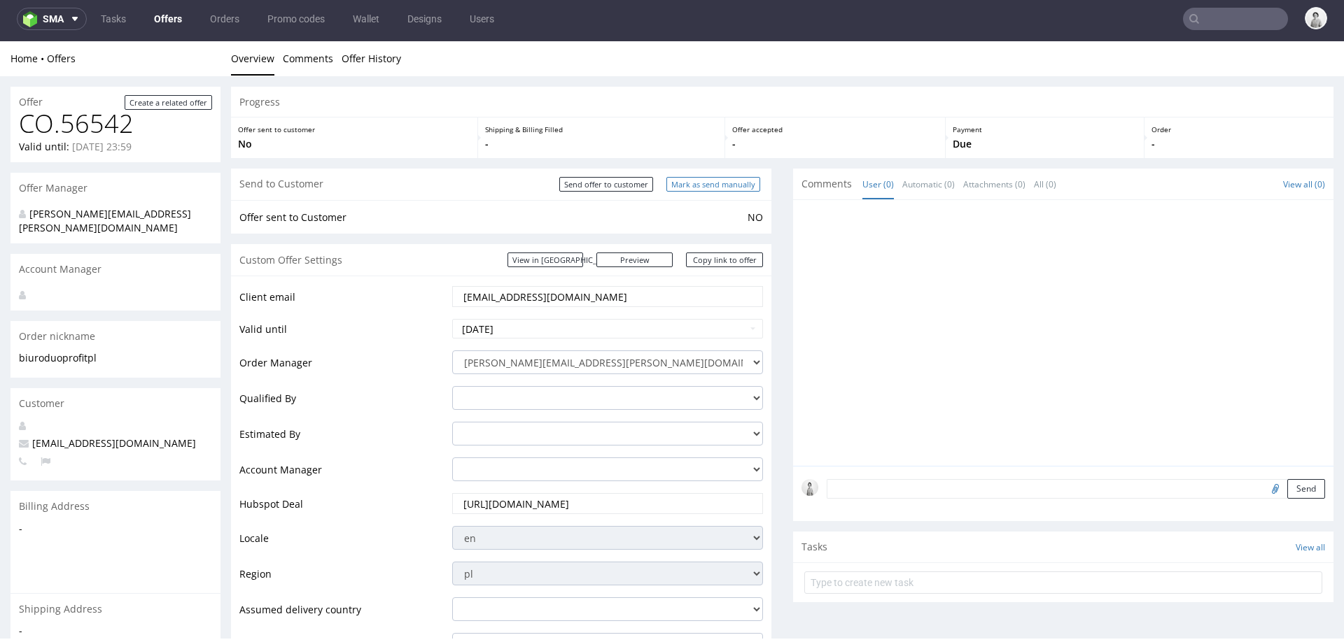
click at [701, 181] on input "Mark as send manually" at bounding box center [713, 184] width 94 height 15
type input "In progress..."
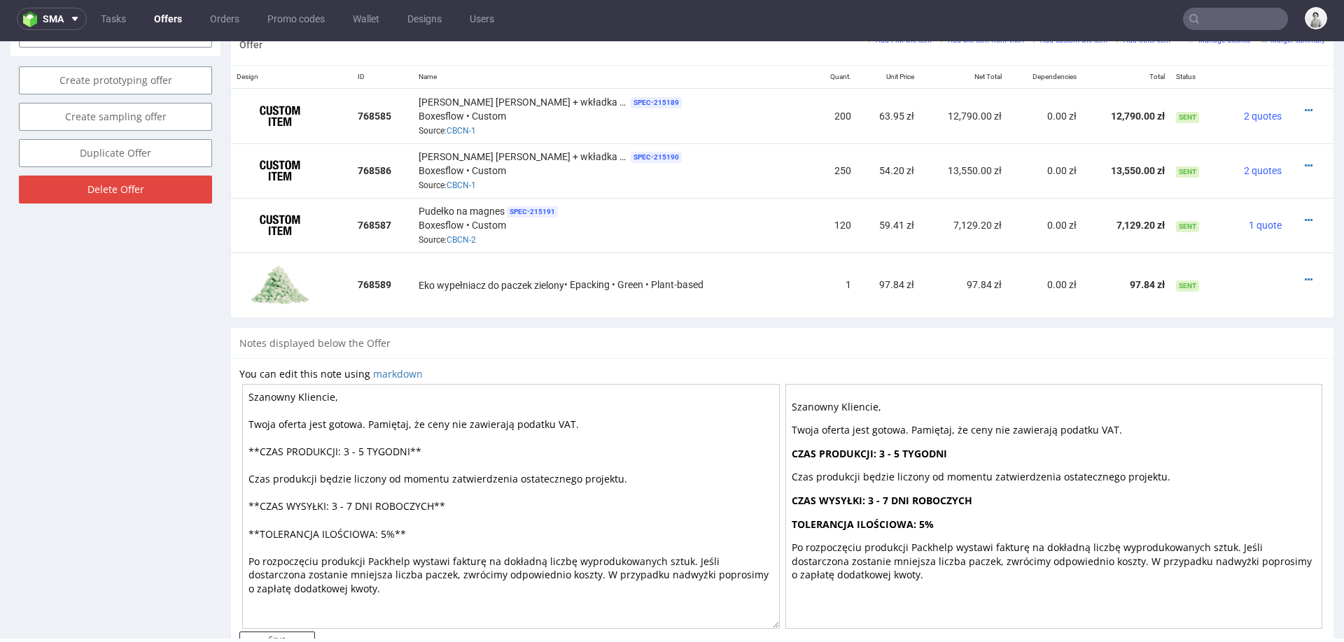
scroll to position [865, 0]
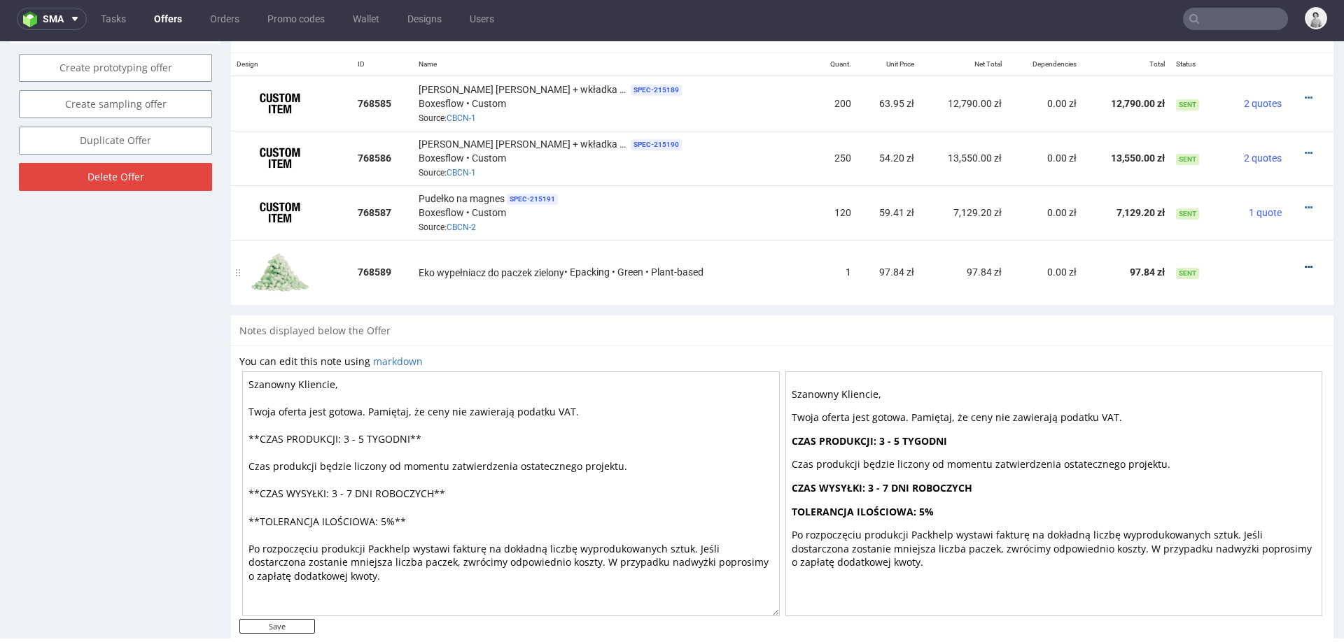
click at [1305, 262] on icon at bounding box center [1309, 267] width 8 height 10
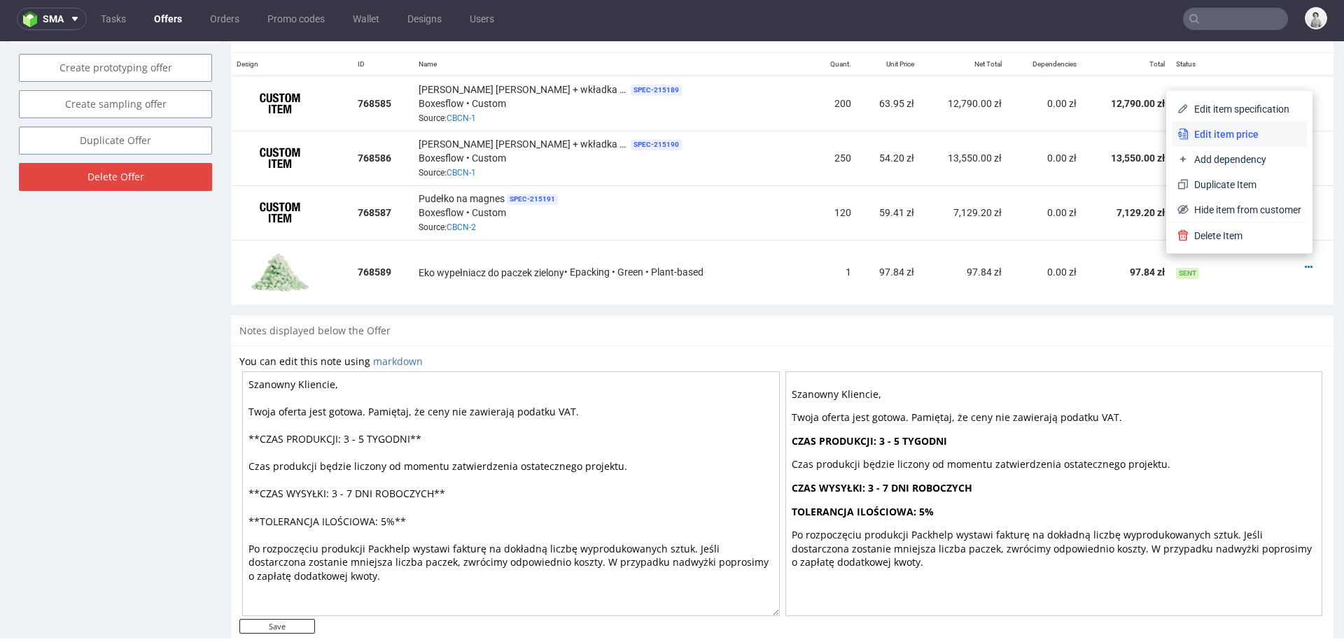
click at [1230, 127] on span "Edit item price" at bounding box center [1244, 134] width 113 height 14
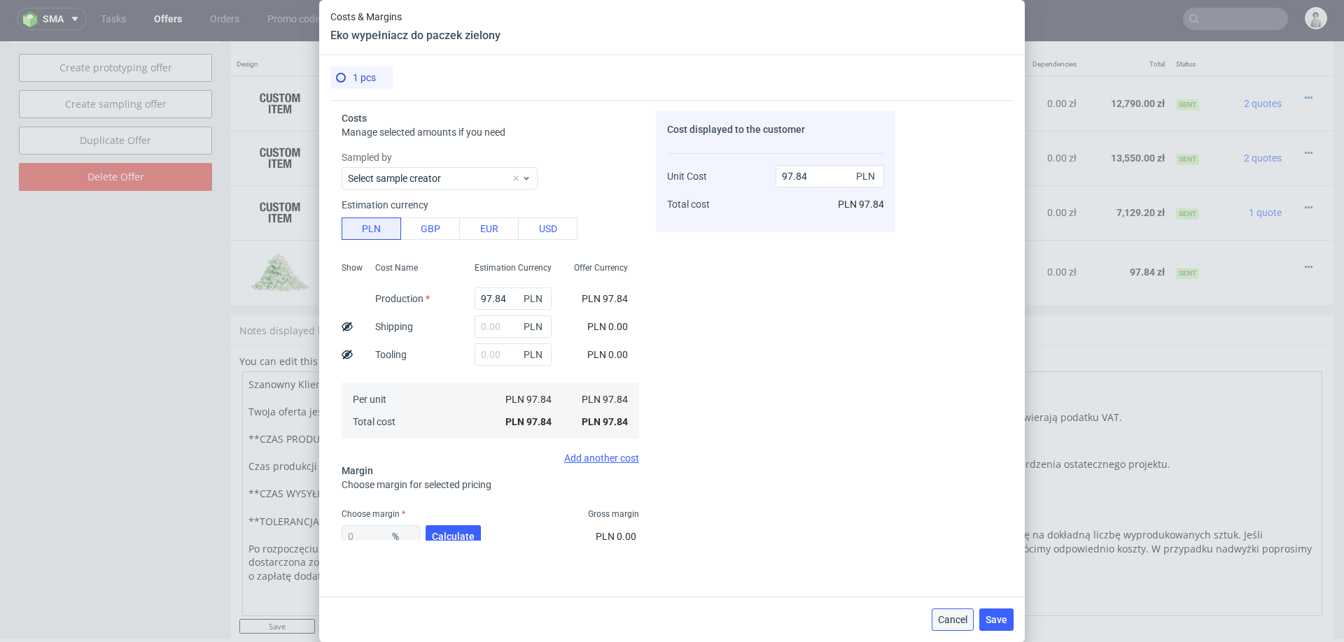
click at [950, 623] on span "Cancel" at bounding box center [952, 620] width 29 height 10
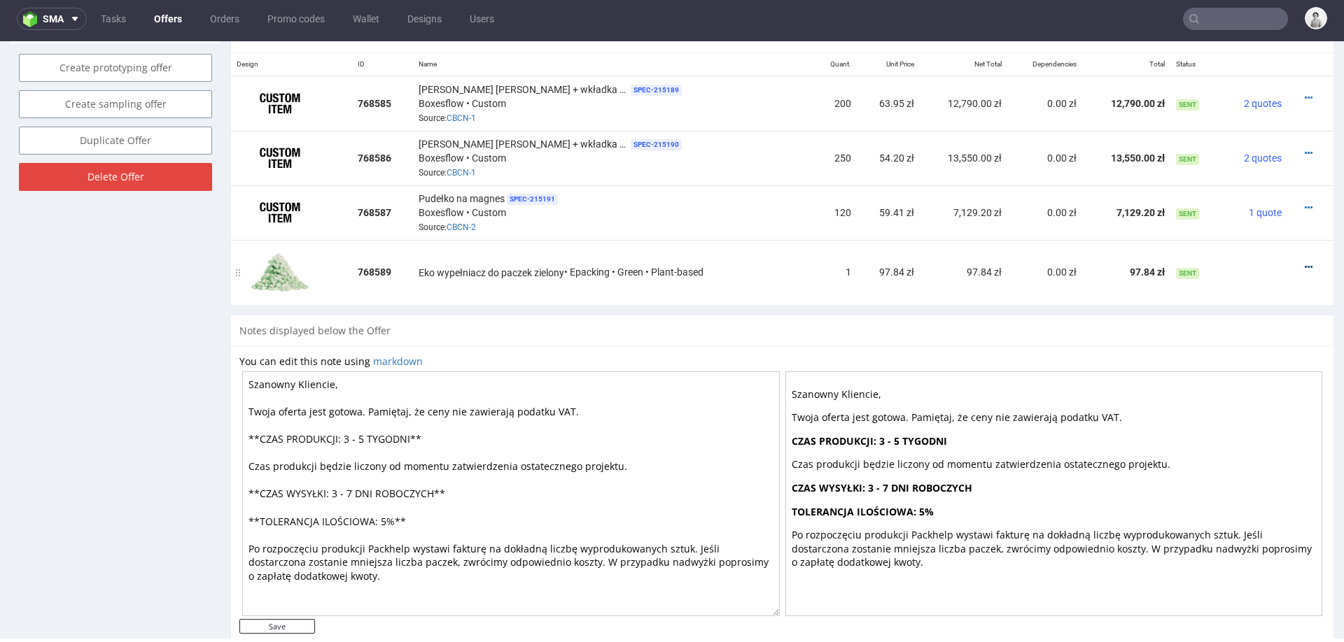
click at [1305, 262] on icon at bounding box center [1309, 267] width 8 height 10
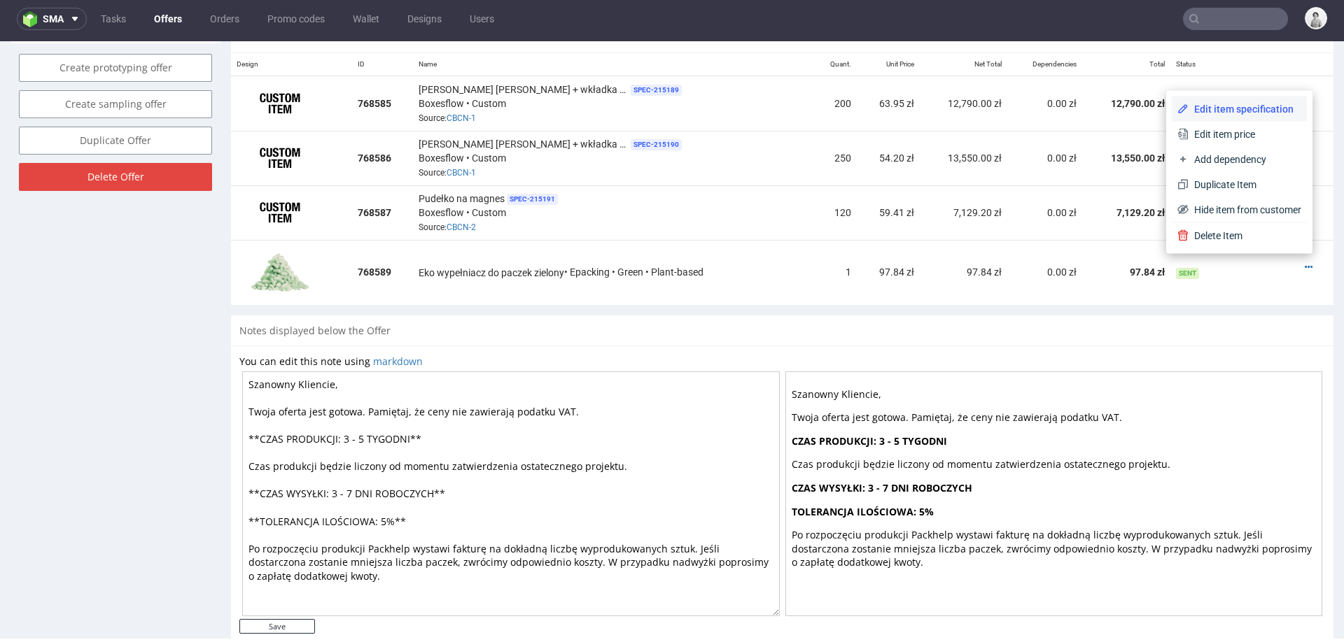
click at [1239, 108] on span "Edit item specification" at bounding box center [1244, 109] width 113 height 14
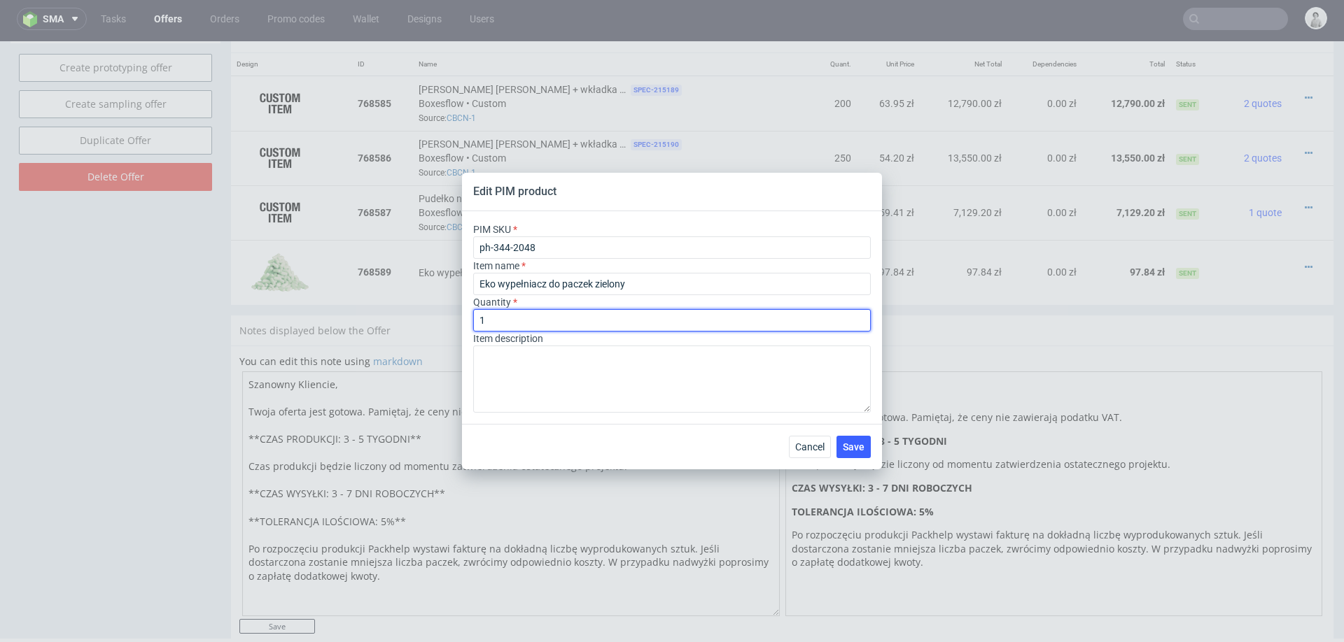
click at [600, 323] on input "1" at bounding box center [672, 320] width 398 height 22
type input "2"
click at [857, 458] on div "Cancel Save" at bounding box center [672, 446] width 420 height 45
click at [855, 435] on div "Cancel Save" at bounding box center [672, 446] width 420 height 45
click at [850, 453] on button "Save" at bounding box center [853, 447] width 34 height 22
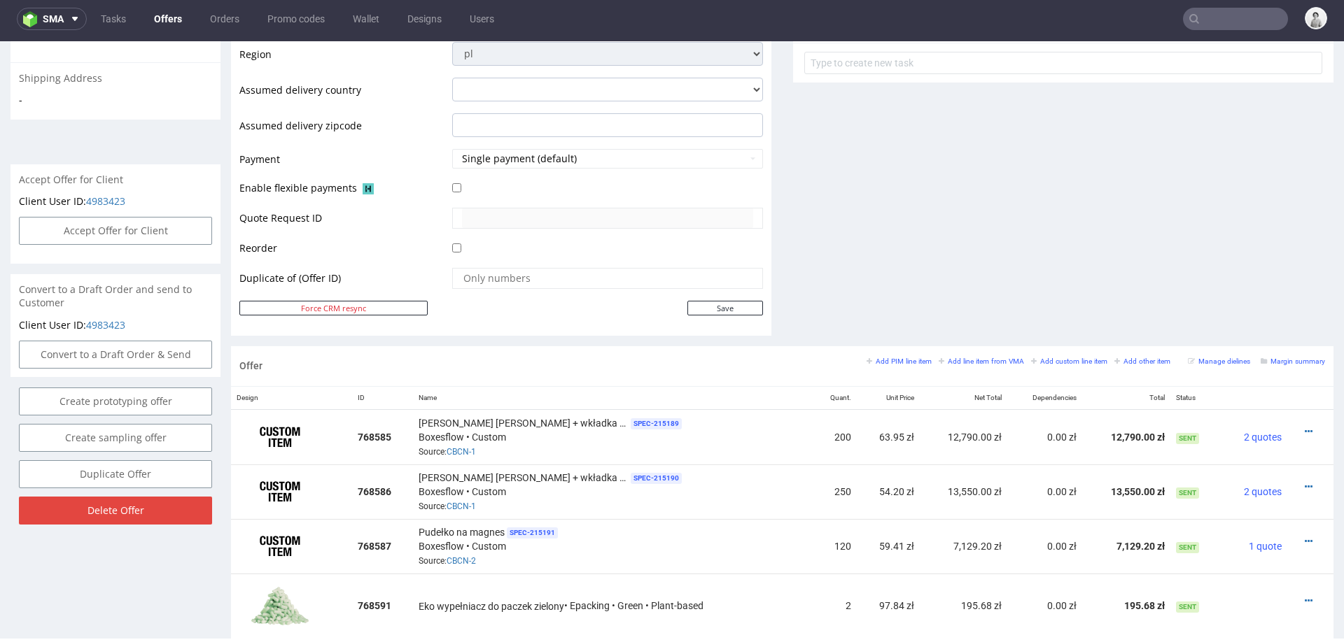
scroll to position [0, 0]
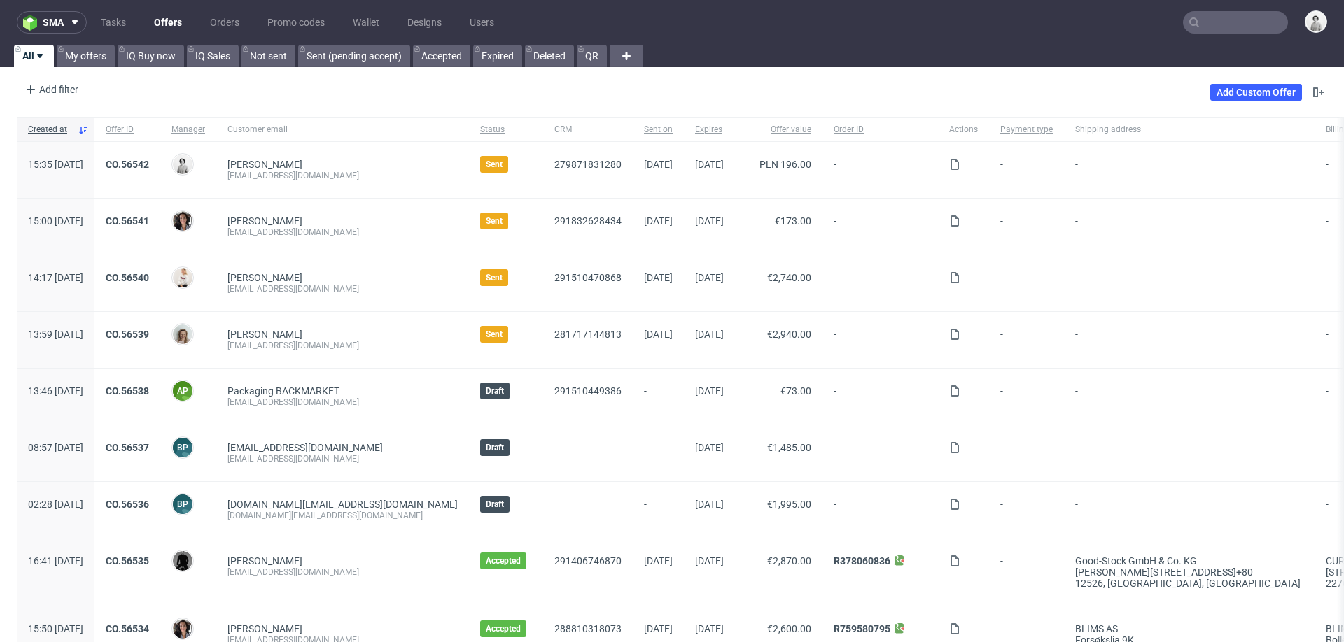
click at [1227, 16] on input "text" at bounding box center [1235, 22] width 105 height 22
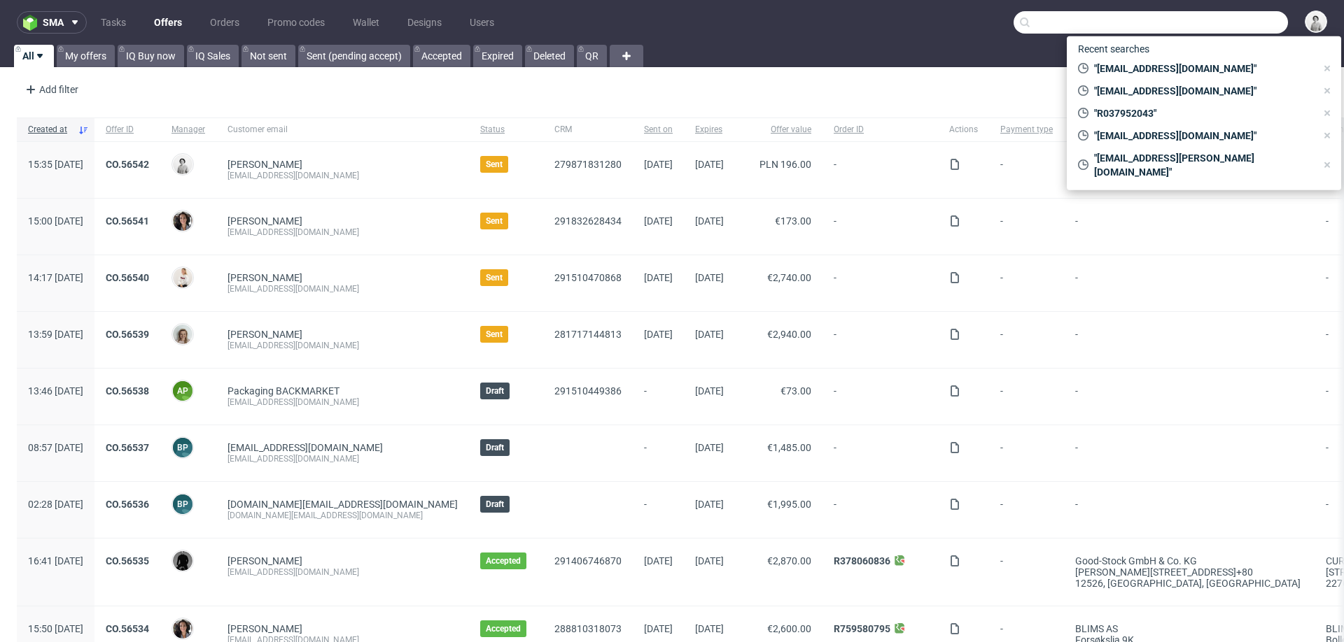
paste input "[EMAIL_ADDRESS][DOMAIN_NAME]"
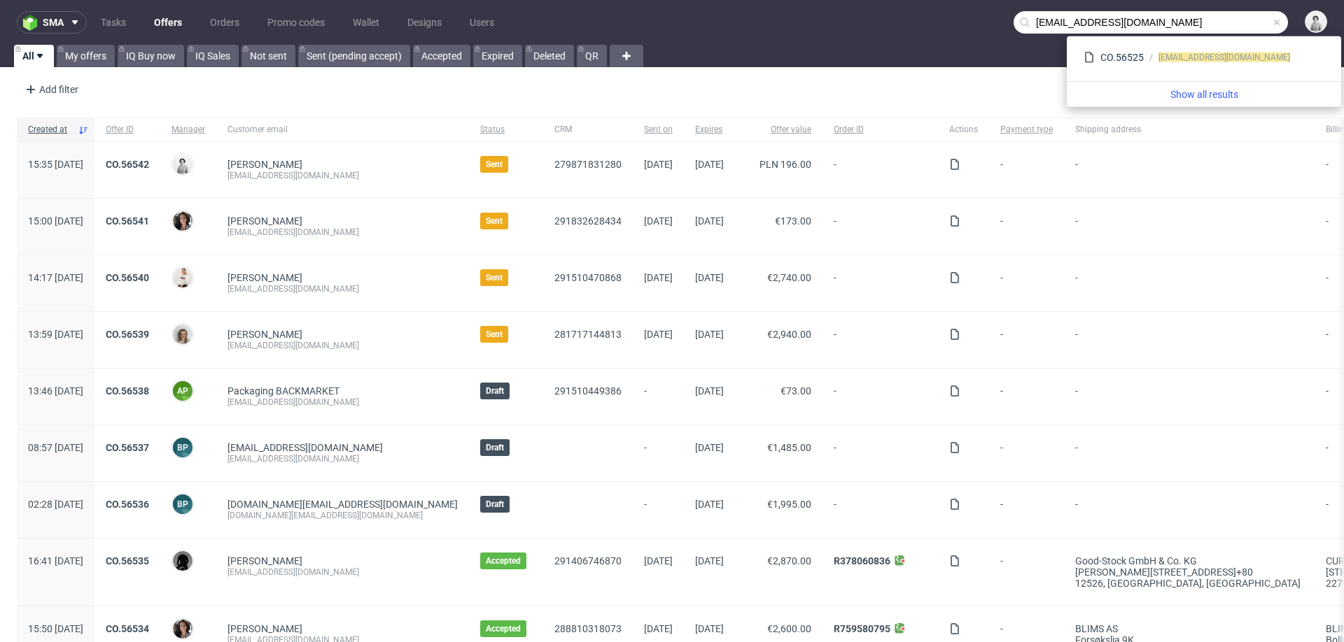
type input "[EMAIL_ADDRESS][DOMAIN_NAME]"
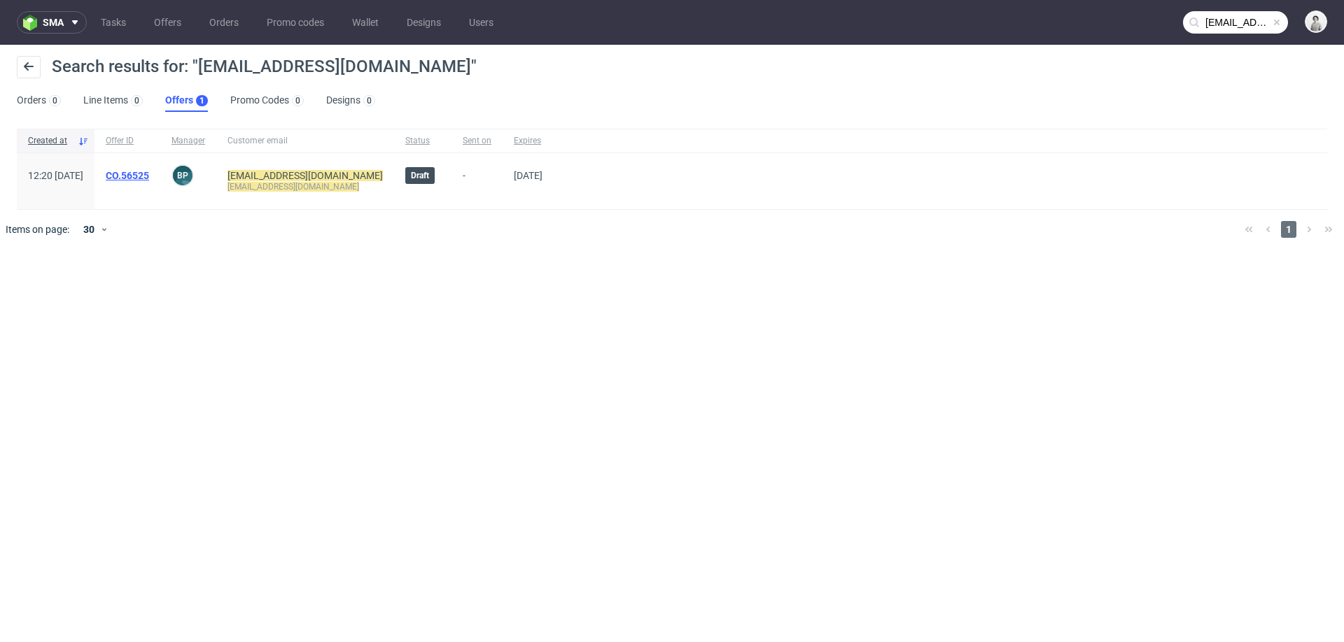
click at [149, 176] on link "CO.56525" at bounding box center [127, 175] width 43 height 11
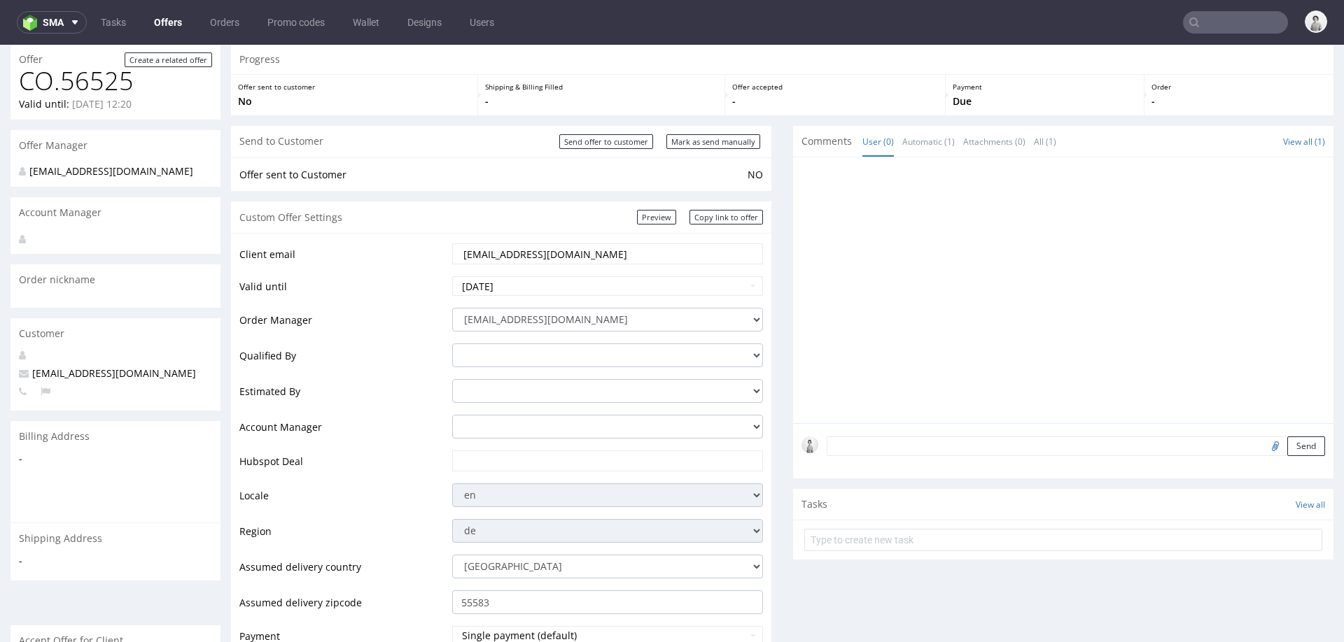
scroll to position [49, 0]
click at [522, 319] on select "[EMAIL_ADDRESS][DOMAIN_NAME] [PERSON_NAME][DOMAIN_NAME][EMAIL_ADDRESS][PERSON_N…" at bounding box center [607, 317] width 311 height 24
select select "20998342"
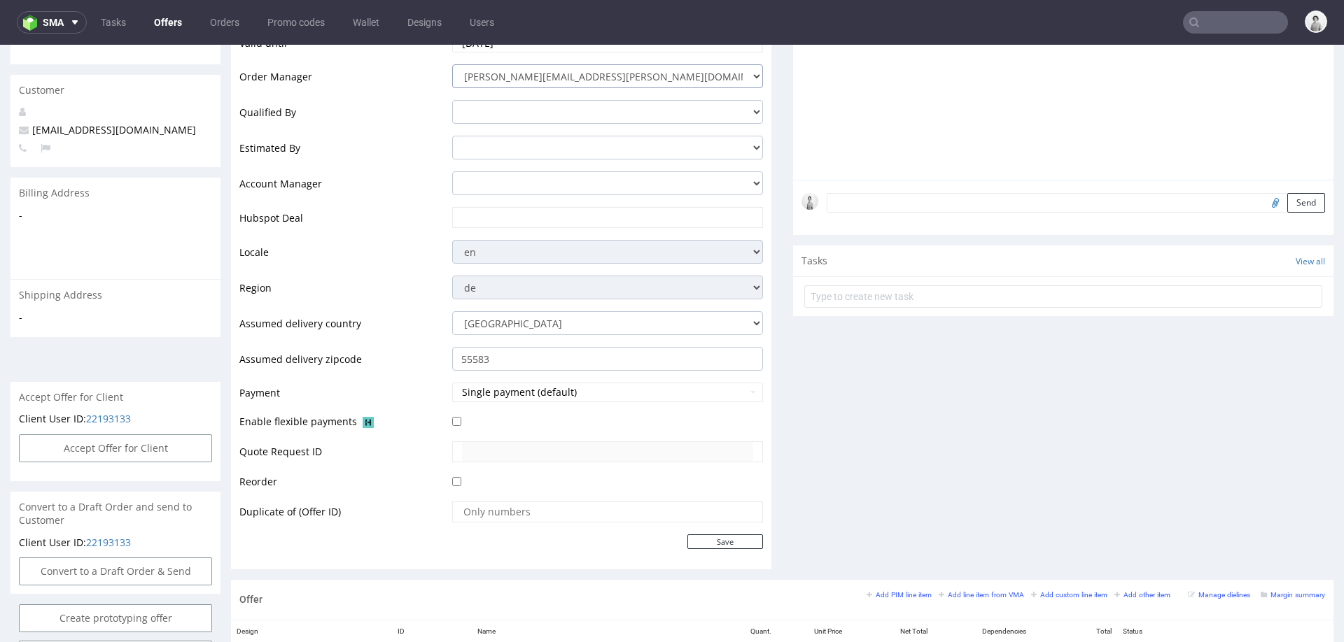
scroll to position [286, 0]
click at [542, 213] on input "text" at bounding box center [607, 222] width 291 height 20
paste input "[URL][DOMAIN_NAME]"
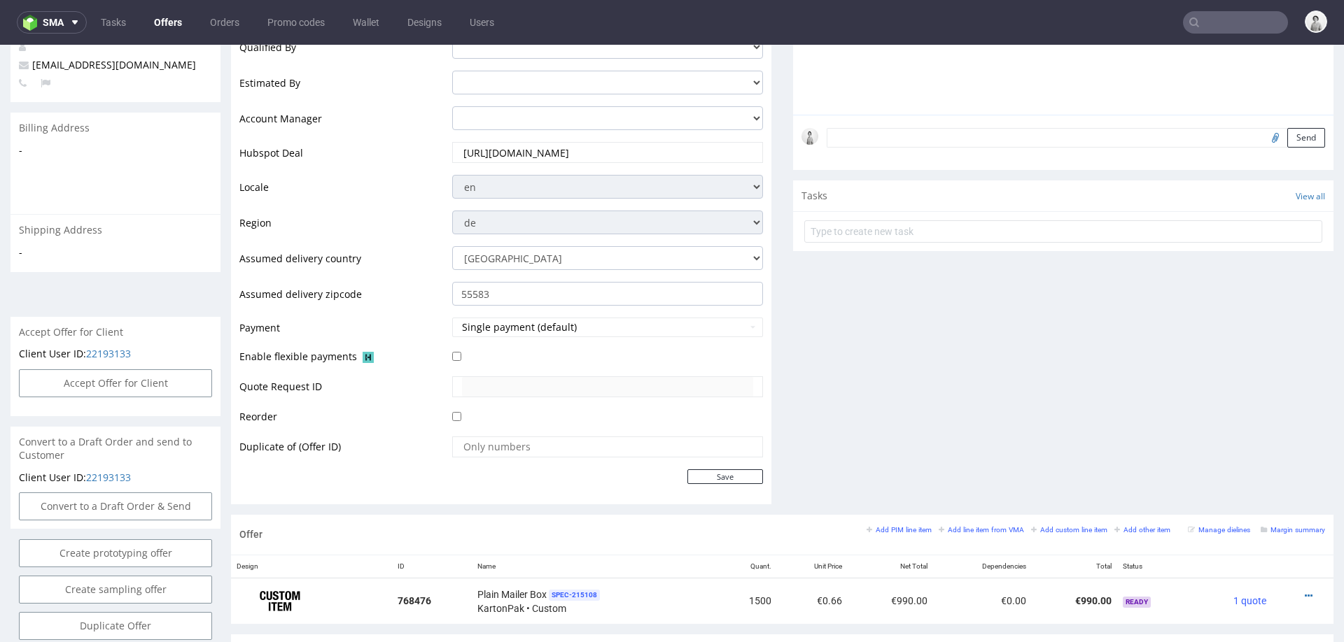
scroll to position [383, 0]
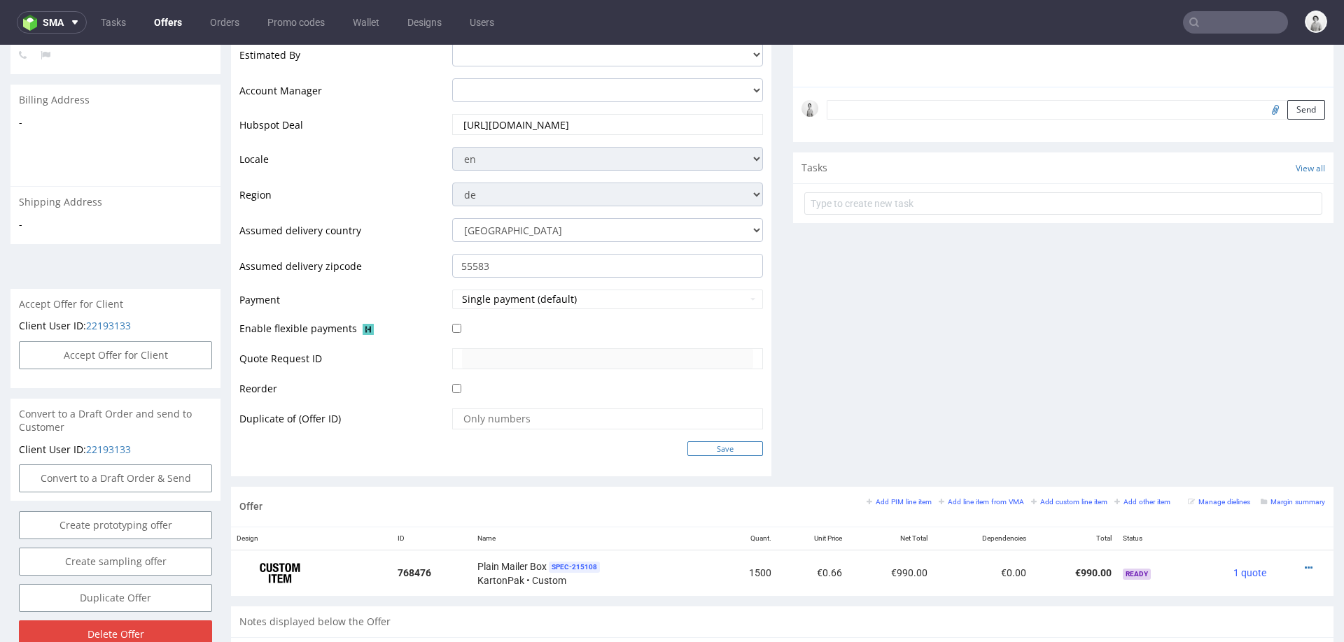
type input "[URL][DOMAIN_NAME]"
click at [715, 447] on input "Save" at bounding box center [725, 449] width 76 height 15
type input "In progress..."
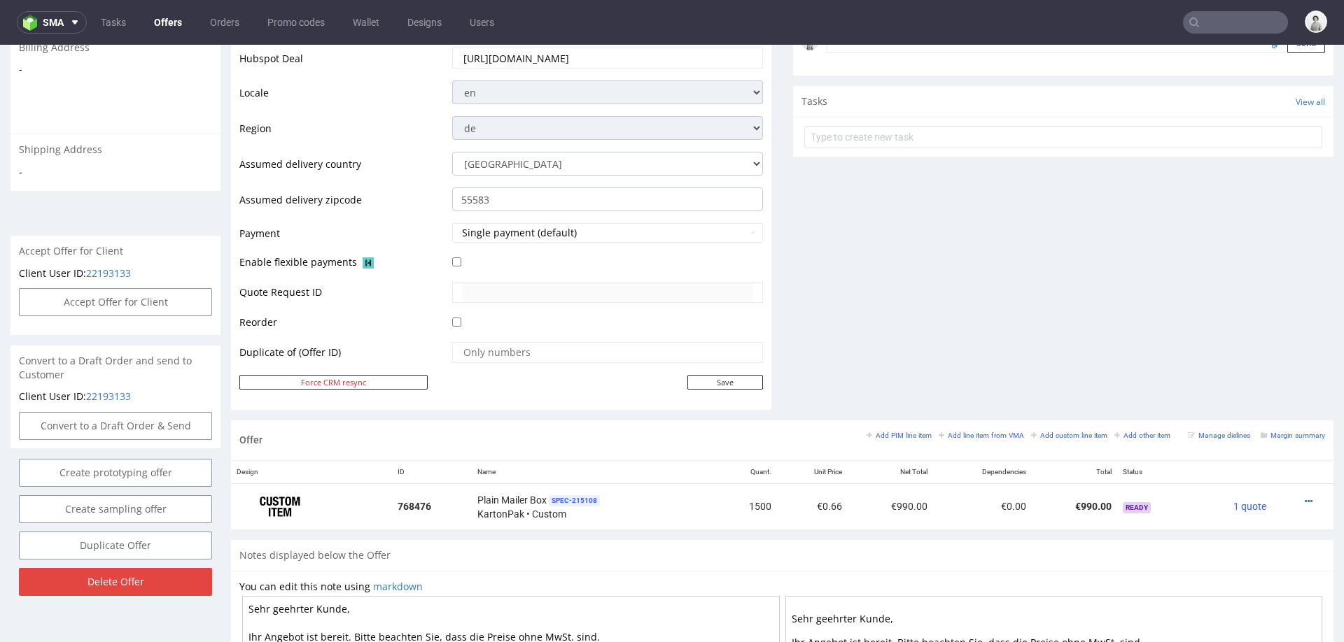
scroll to position [452, 0]
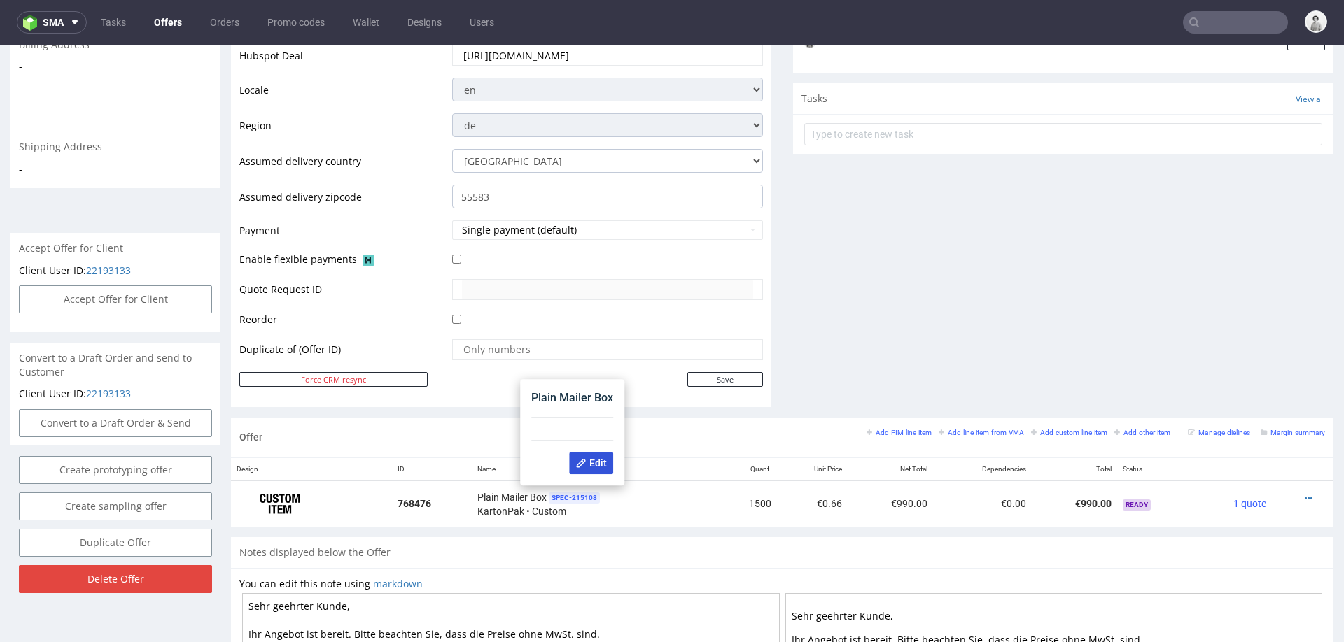
click at [598, 465] on span "Edit" at bounding box center [590, 463] width 31 height 11
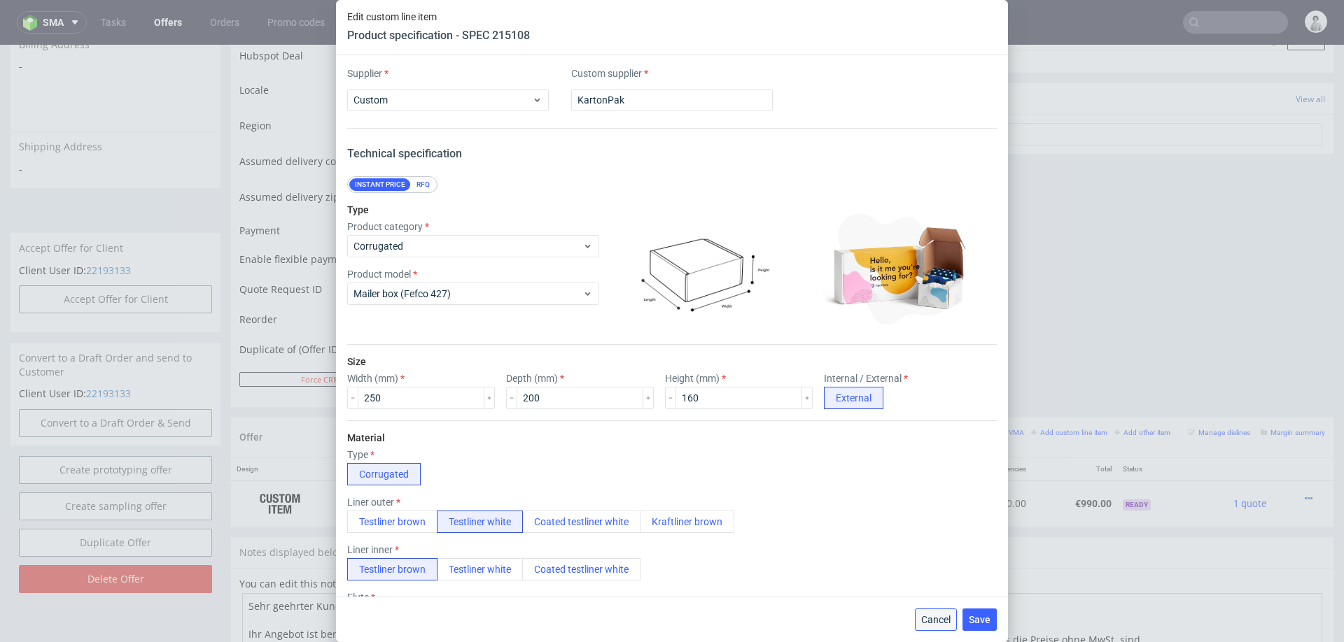
click at [926, 606] on span "Cancel" at bounding box center [935, 620] width 29 height 10
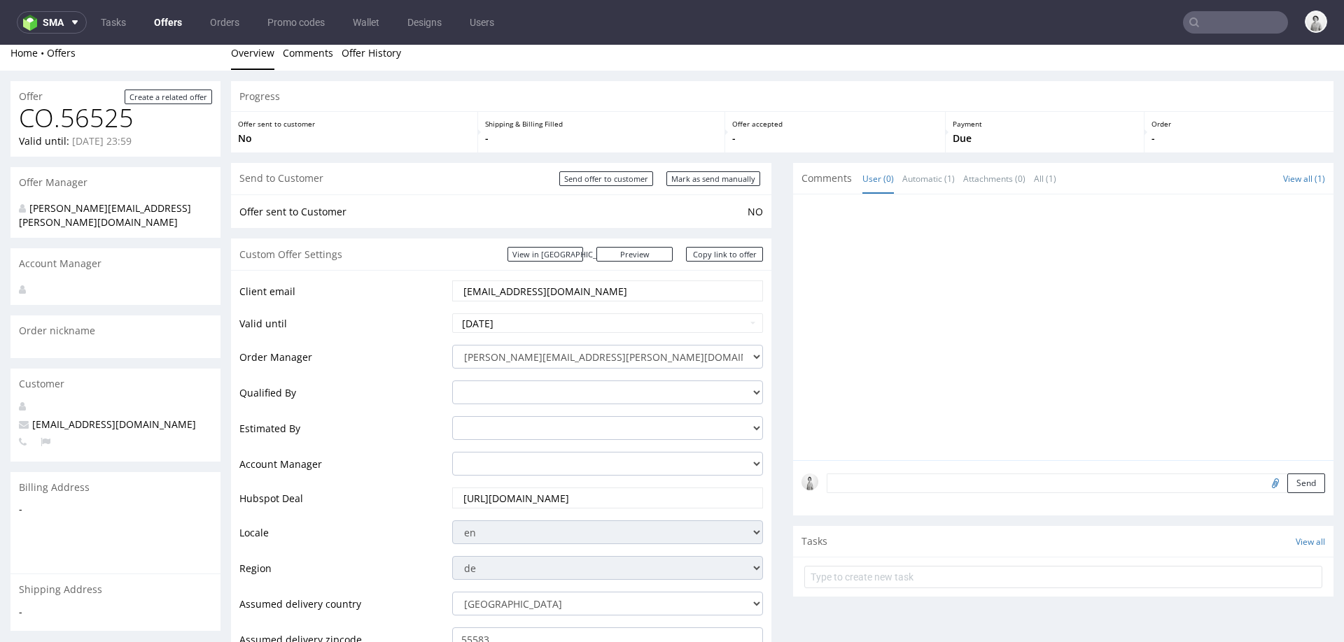
scroll to position [0, 0]
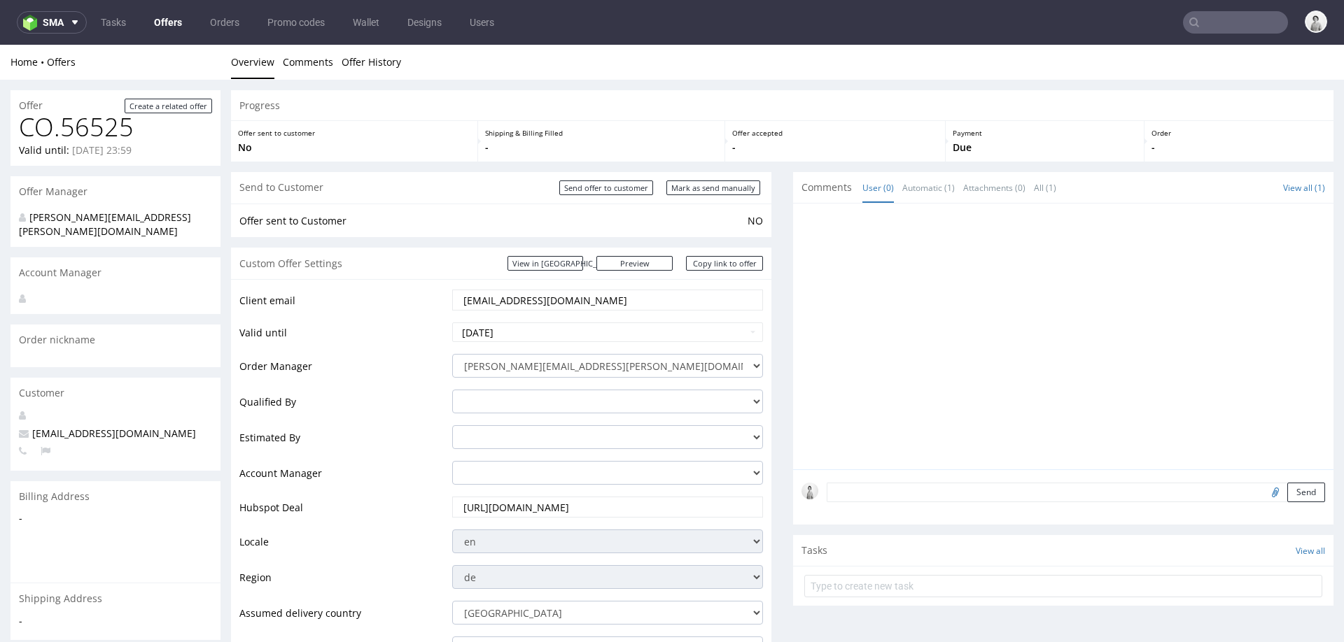
click at [609, 298] on input "[EMAIL_ADDRESS][DOMAIN_NAME]" at bounding box center [607, 300] width 291 height 20
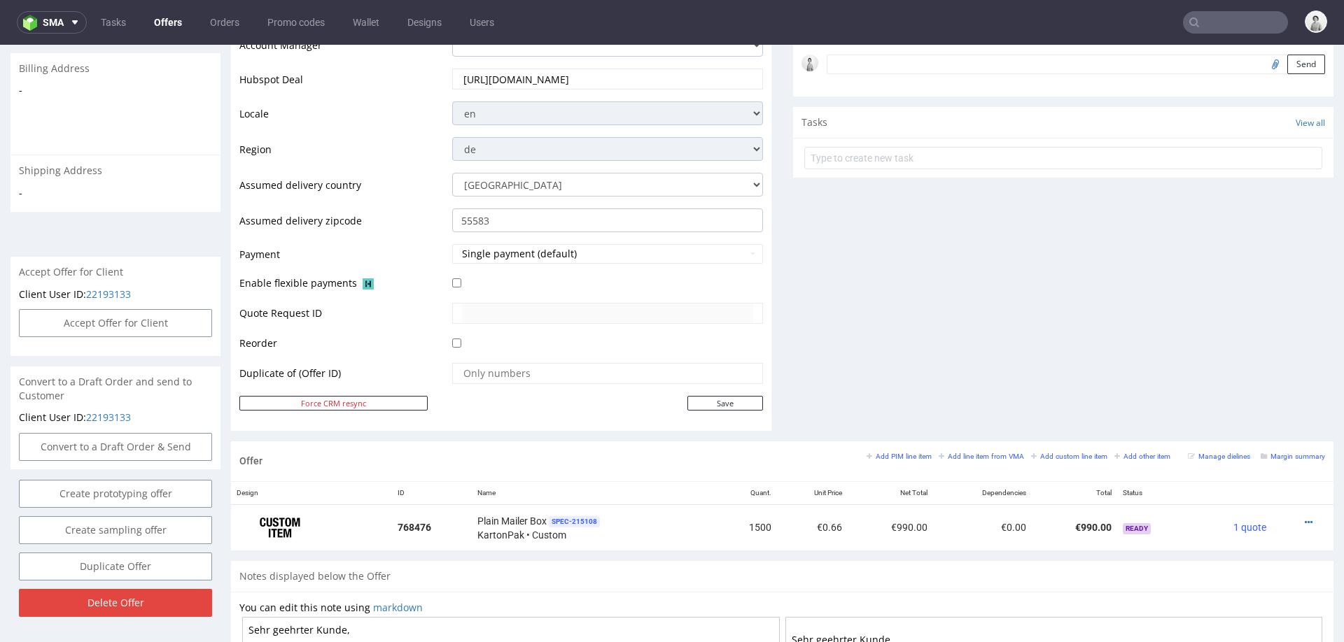
scroll to position [433, 0]
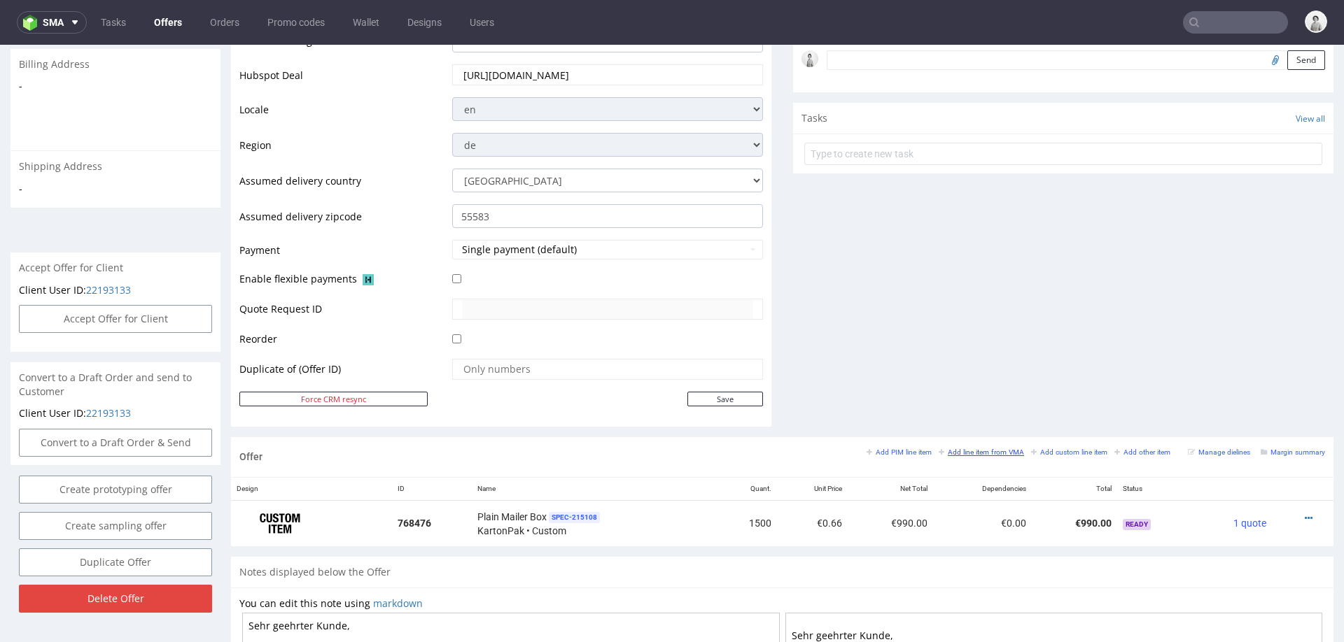
click at [953, 454] on small "Add line item from VMA" at bounding box center [981, 453] width 85 height 8
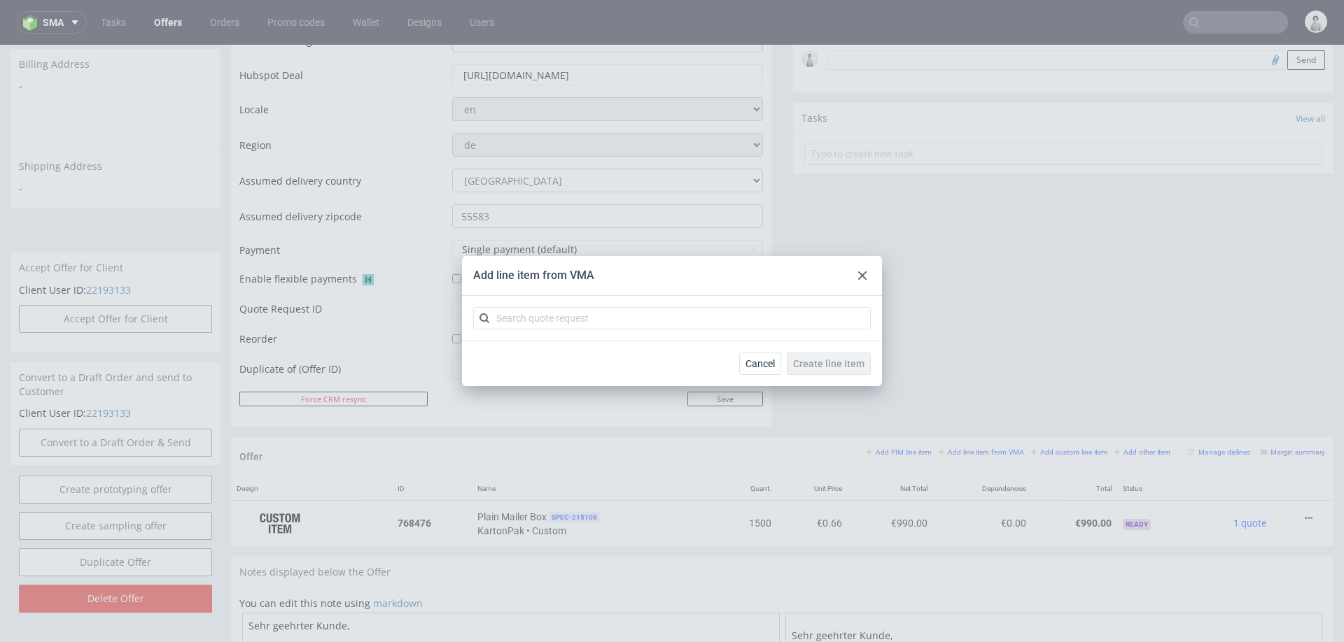
click at [890, 444] on div "Add line item from VMA Cancel Create line item" at bounding box center [672, 321] width 1344 height 642
click at [752, 365] on span "Cancel" at bounding box center [759, 364] width 29 height 10
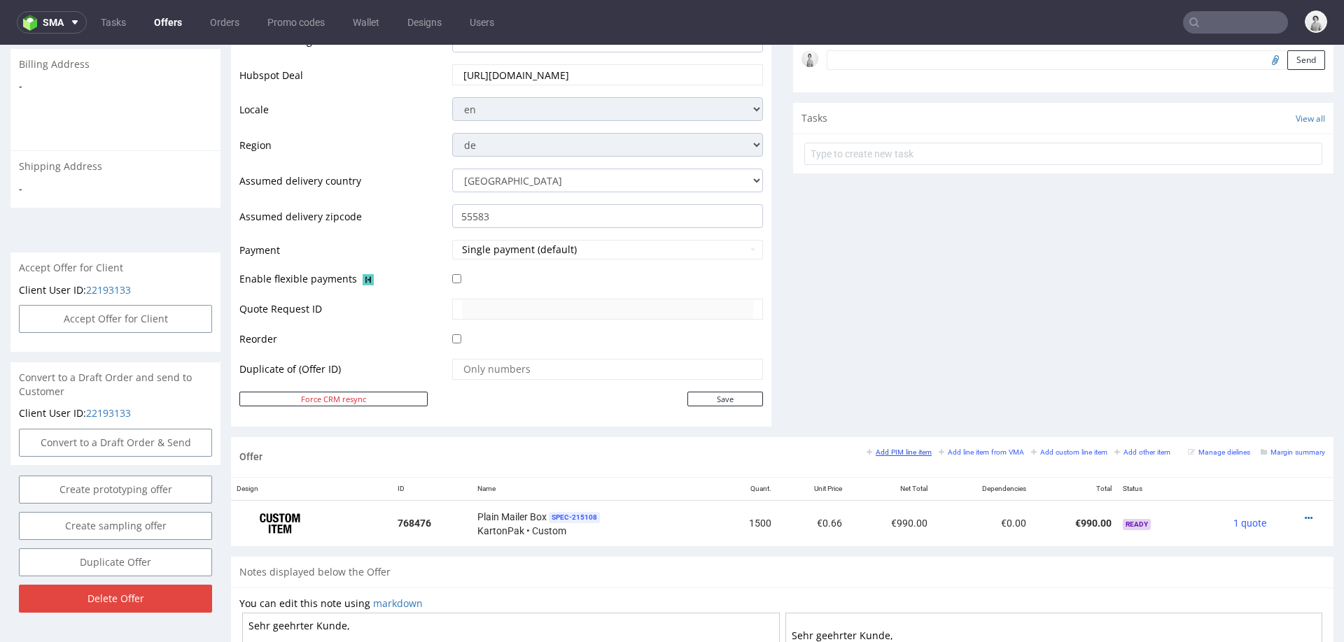
click at [874, 449] on small "Add PIM line item" at bounding box center [898, 453] width 65 height 8
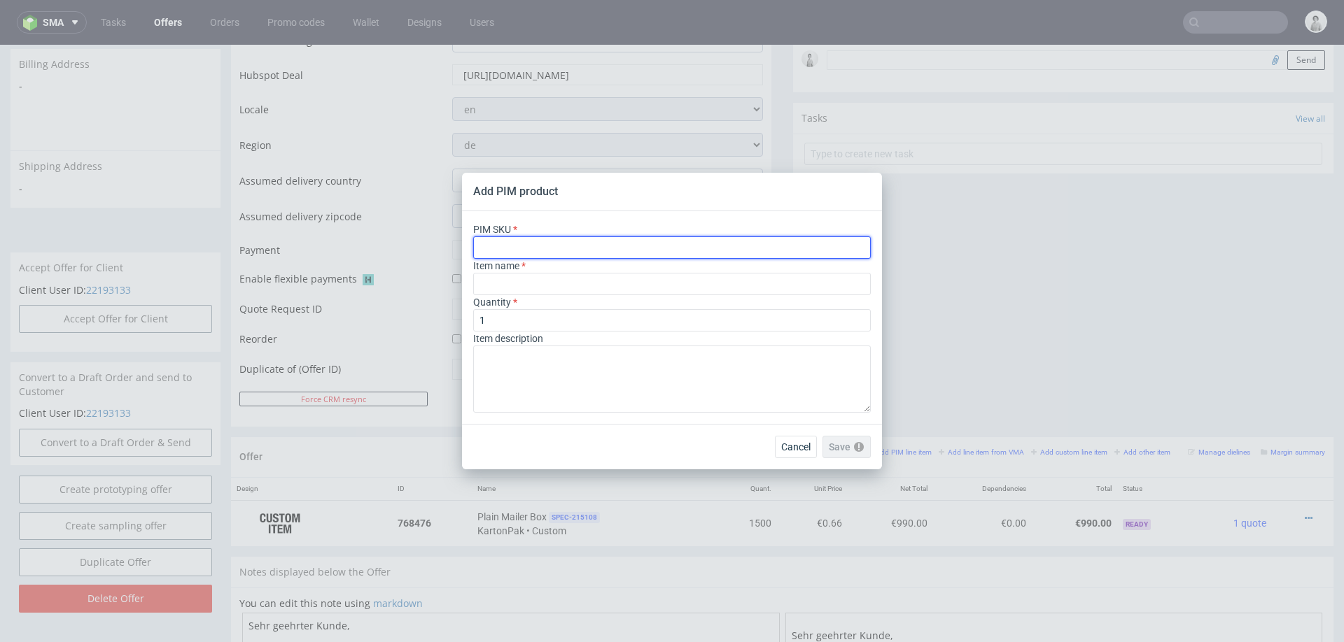
click at [733, 241] on input "text" at bounding box center [672, 248] width 398 height 22
paste input "ph-281-14602"
type input "ph-281-14602"
type input "Custom Tissue Paper"
type input "ph-281-14602"
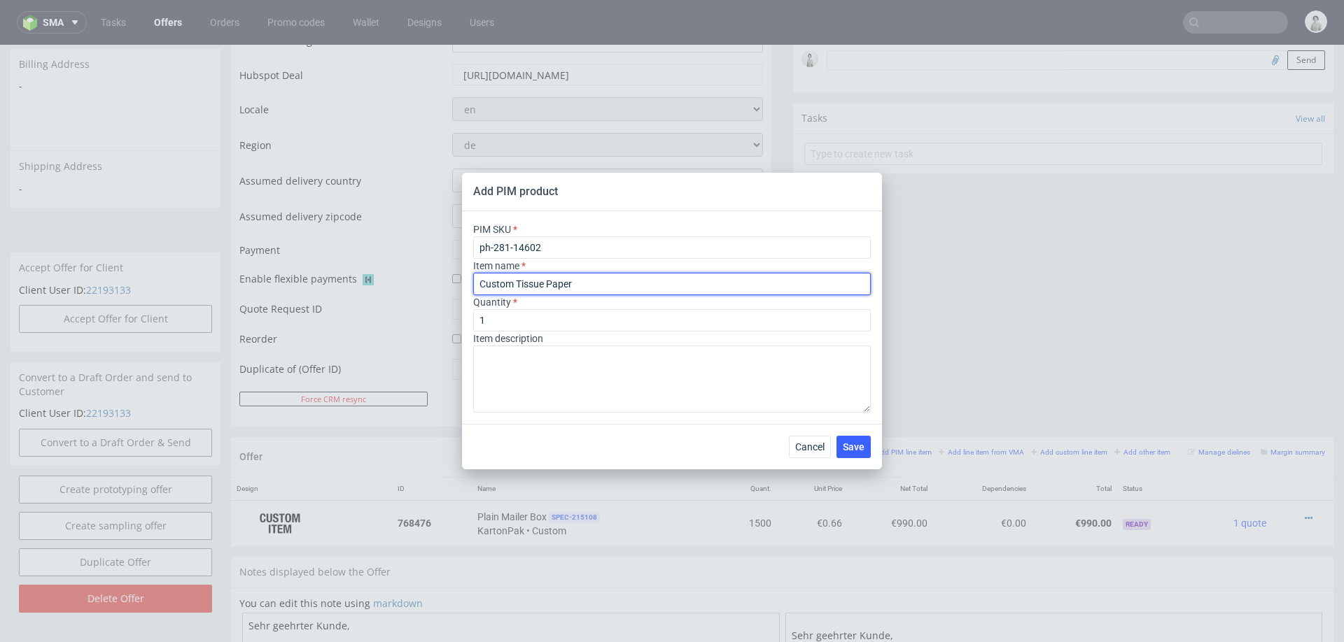
click at [612, 277] on input "Custom Tissue Paper" at bounding box center [672, 284] width 398 height 22
click at [610, 280] on input "Custom Tissue Paper" at bounding box center [672, 284] width 398 height 22
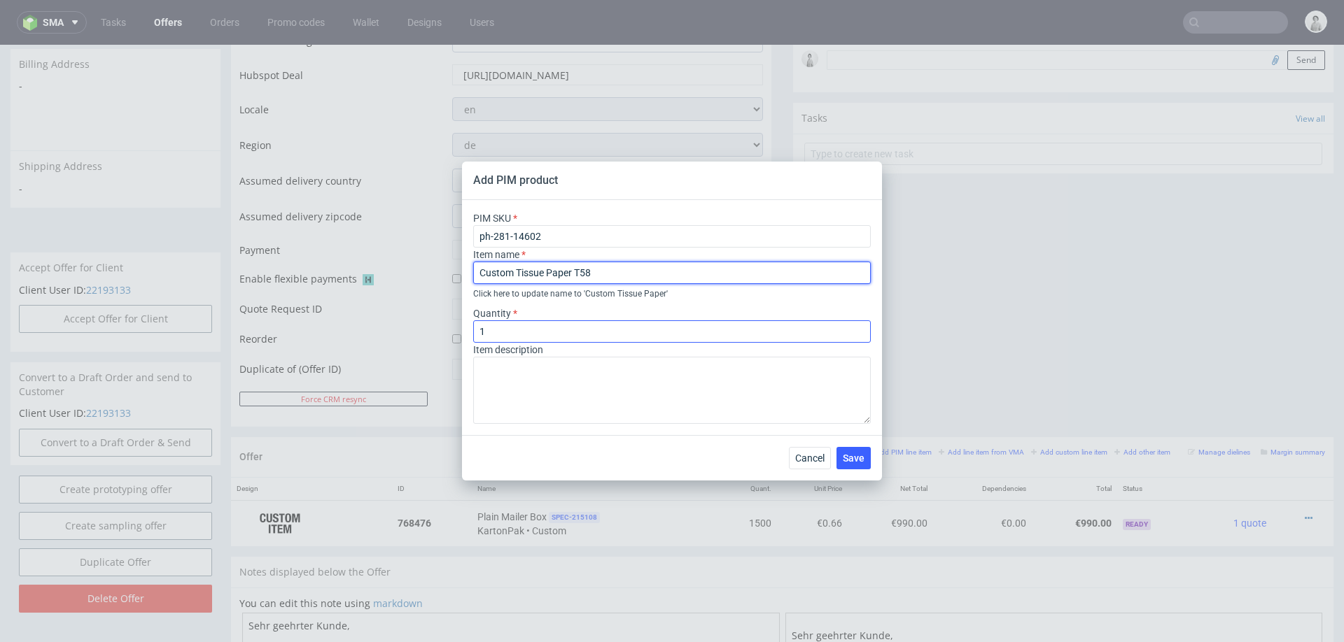
type input "Custom Tissue Paper T58"
click at [590, 331] on input "1" at bounding box center [672, 332] width 398 height 22
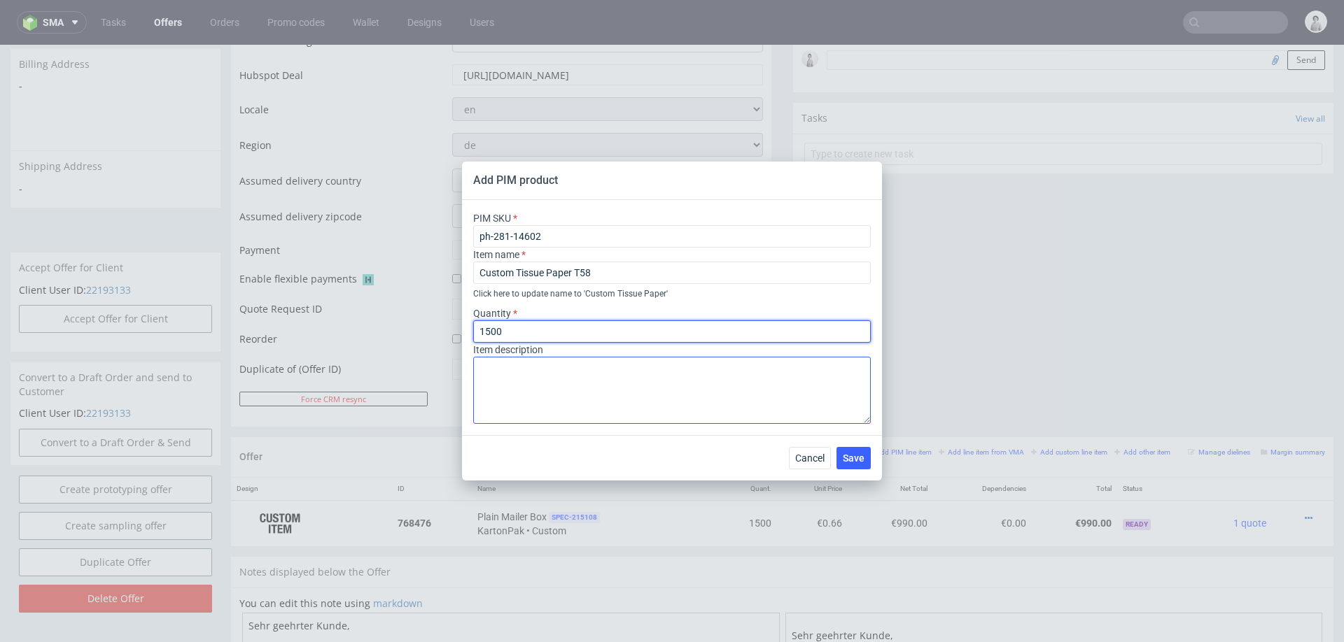
type input "1500"
click at [552, 403] on textarea at bounding box center [672, 390] width 398 height 67
paste textarea "One Colour (CMYK)"
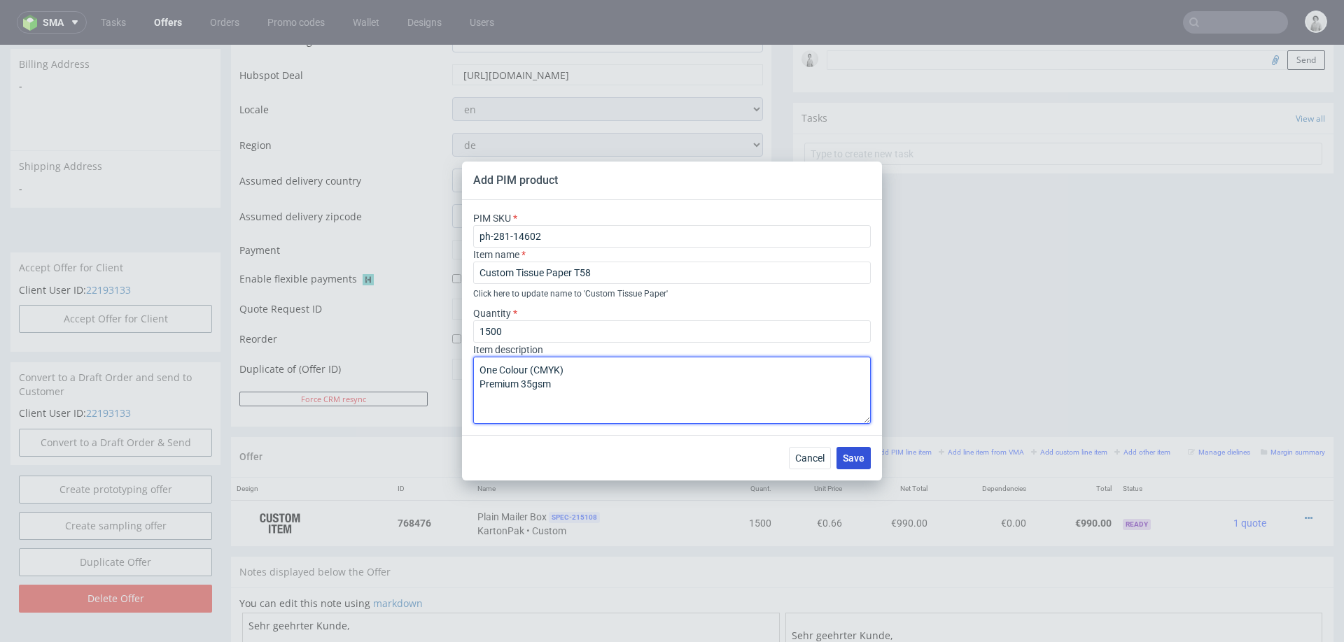
type textarea "One Colour (CMYK) Premium 35gsm"
click at [855, 464] on button "Save" at bounding box center [853, 458] width 34 height 22
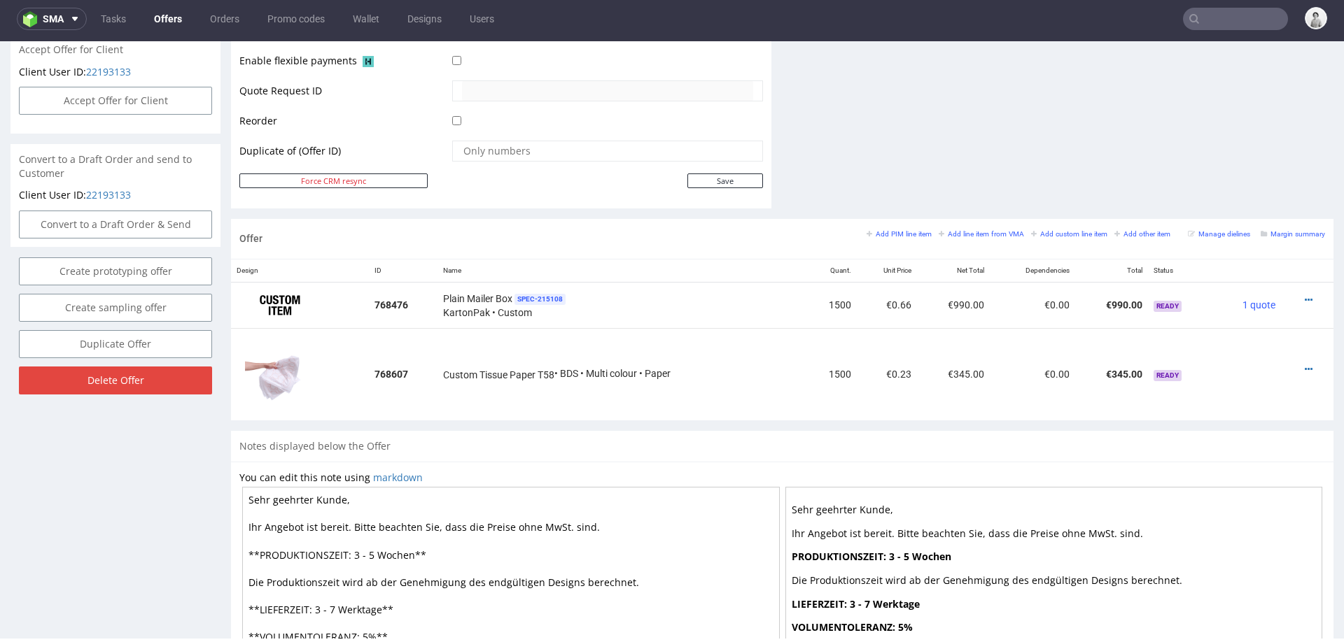
scroll to position [649, 0]
click at [913, 229] on small "Add PIM line item" at bounding box center [898, 233] width 65 height 8
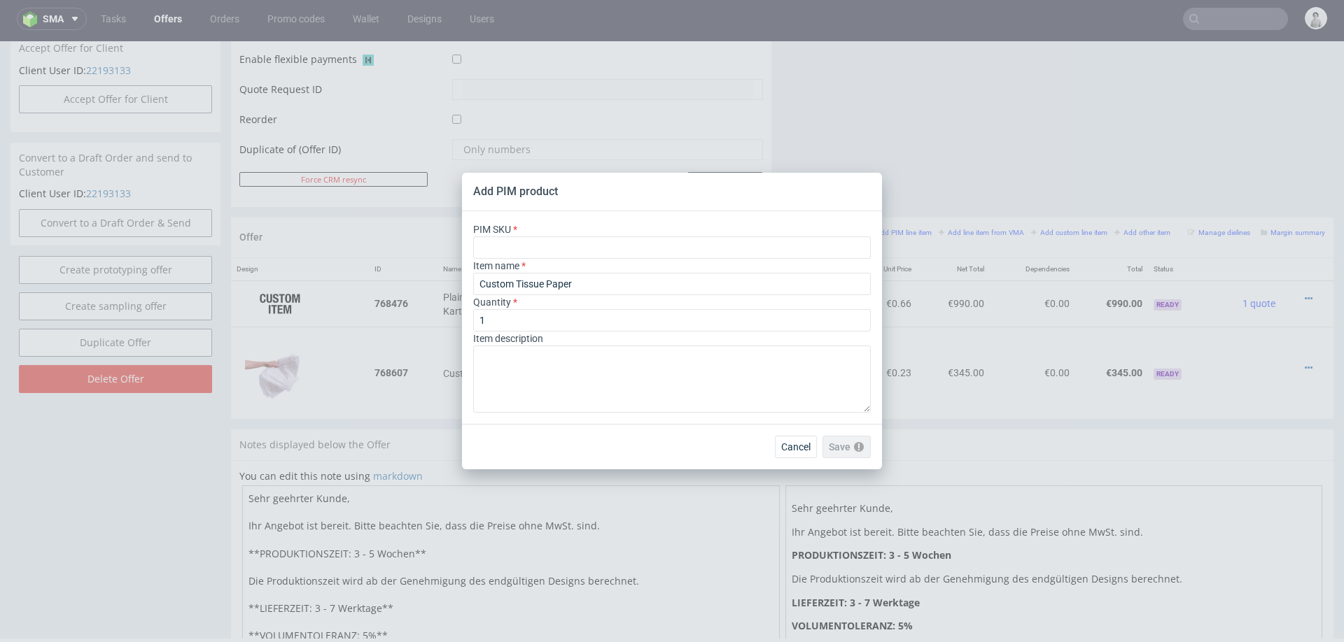
click at [779, 435] on div "Cancel Save Please check the form fields as they contain errors" at bounding box center [672, 446] width 420 height 45
click at [792, 455] on button "Cancel" at bounding box center [796, 447] width 42 height 22
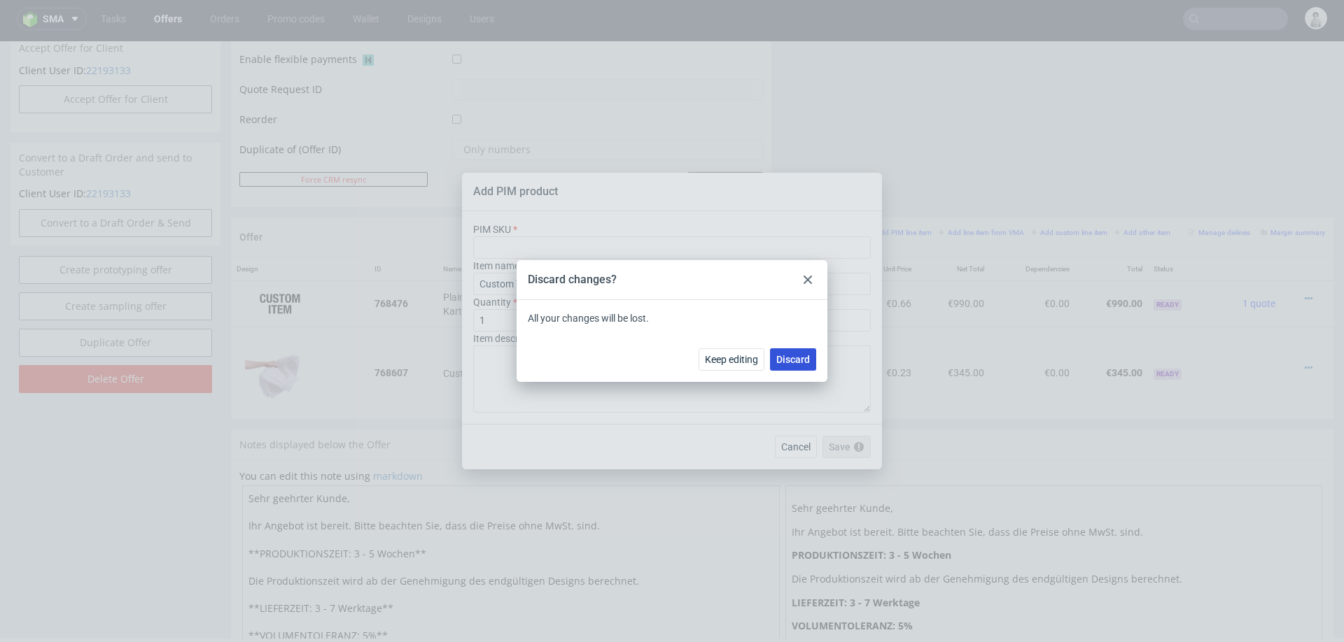
click at [789, 360] on span "Discard" at bounding box center [793, 360] width 34 height 10
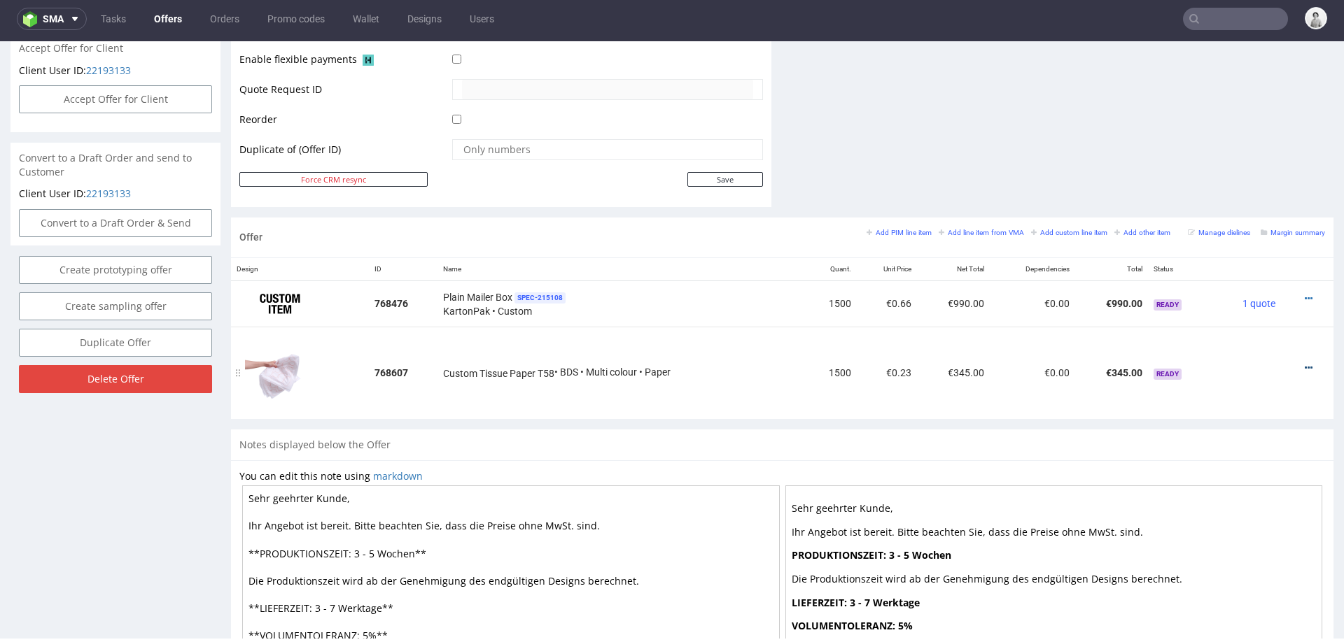
click at [1305, 365] on icon at bounding box center [1309, 368] width 8 height 10
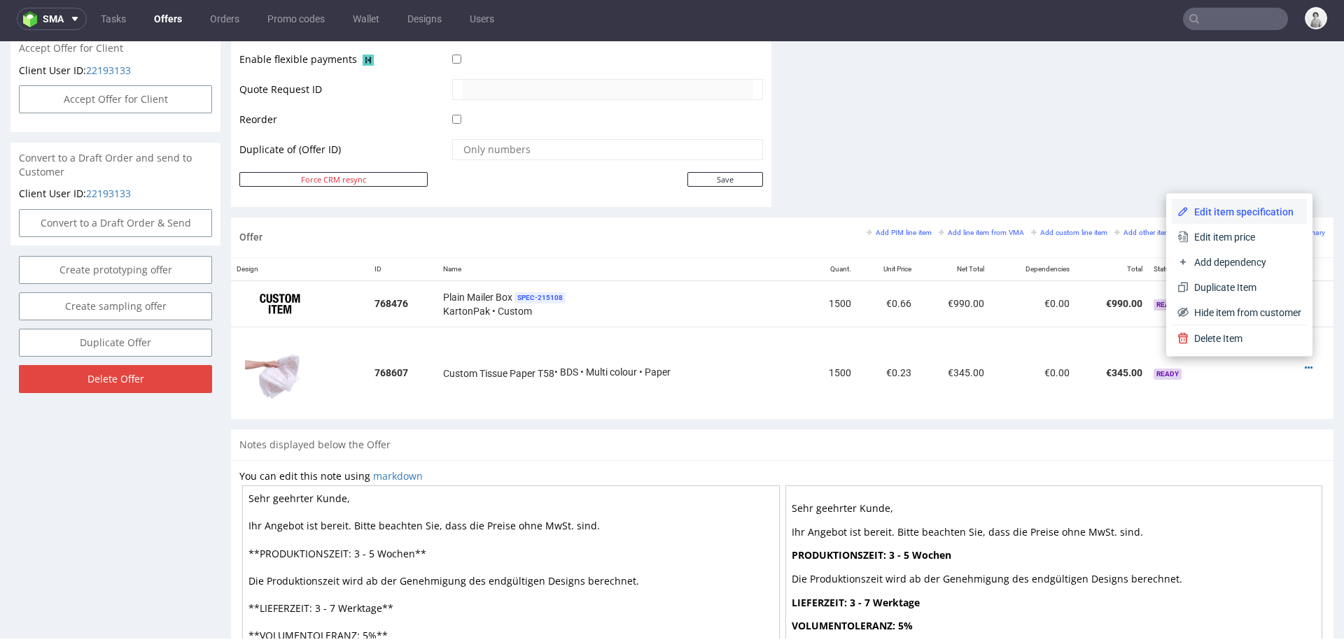
click at [1235, 216] on span "Edit item specification" at bounding box center [1244, 212] width 113 height 14
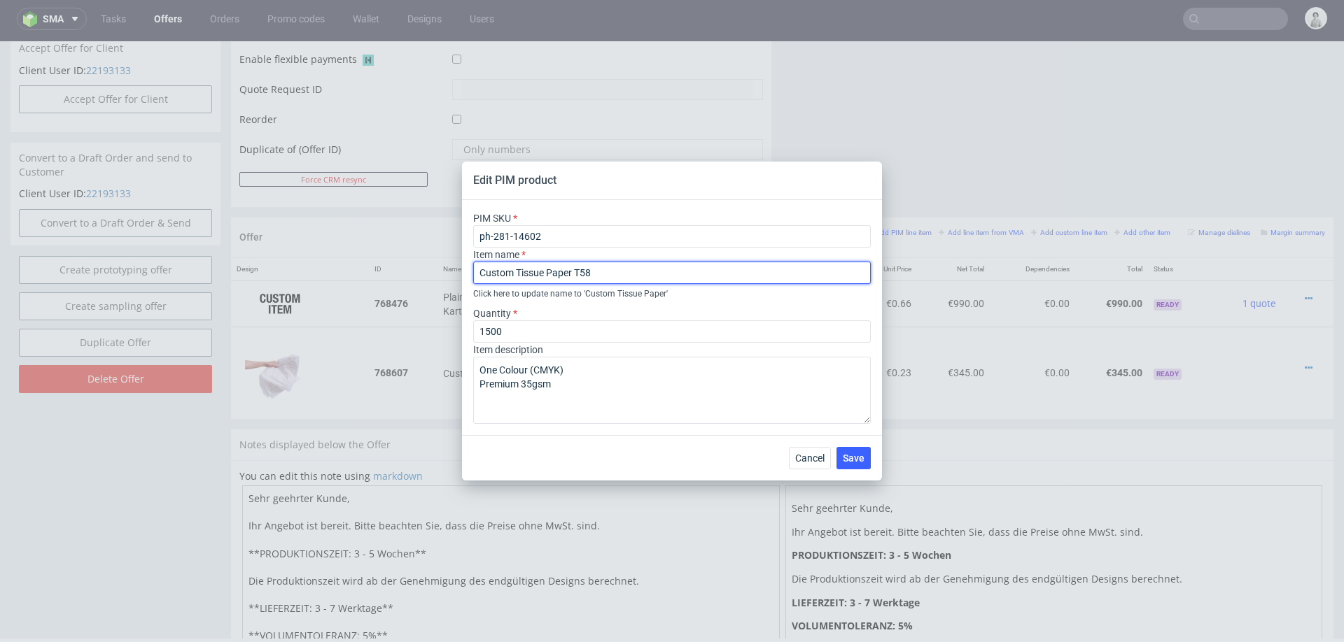
click at [582, 276] on input "Custom Tissue Paper T58" at bounding box center [672, 273] width 398 height 22
paste input "9 (25 x 38 cm)"
type input "Custom Tissue Paper T59 (25 x 38 cm)"
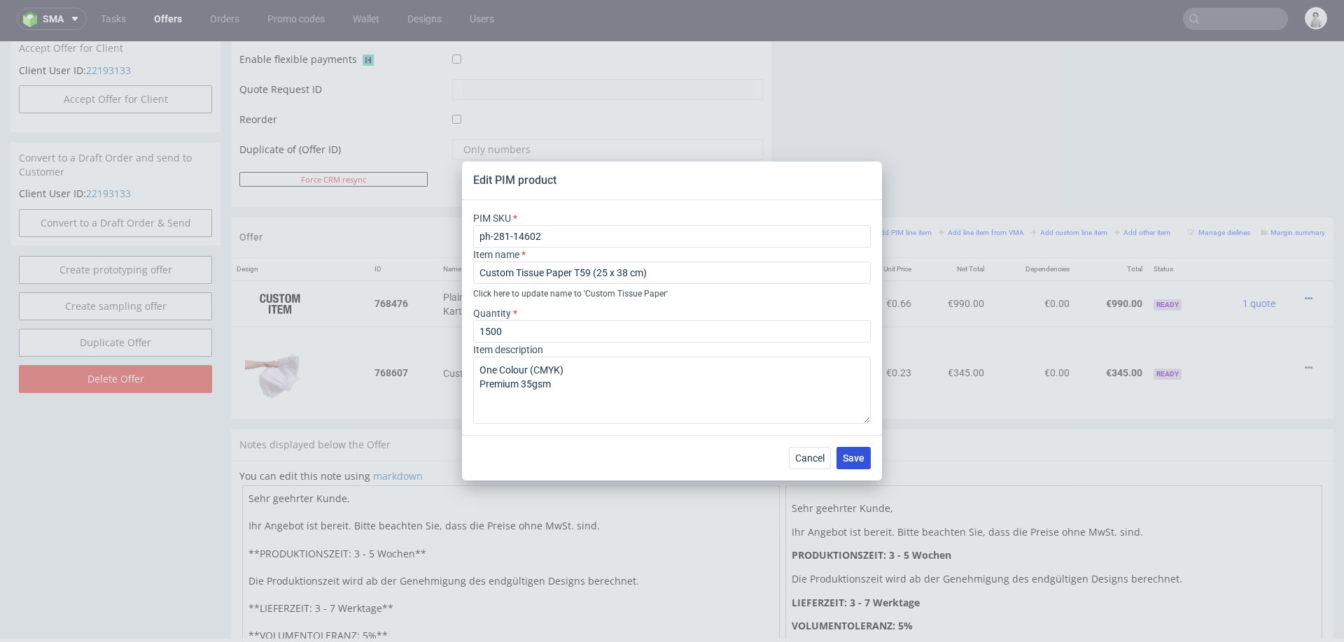
click at [855, 455] on span "Save" at bounding box center [854, 459] width 22 height 10
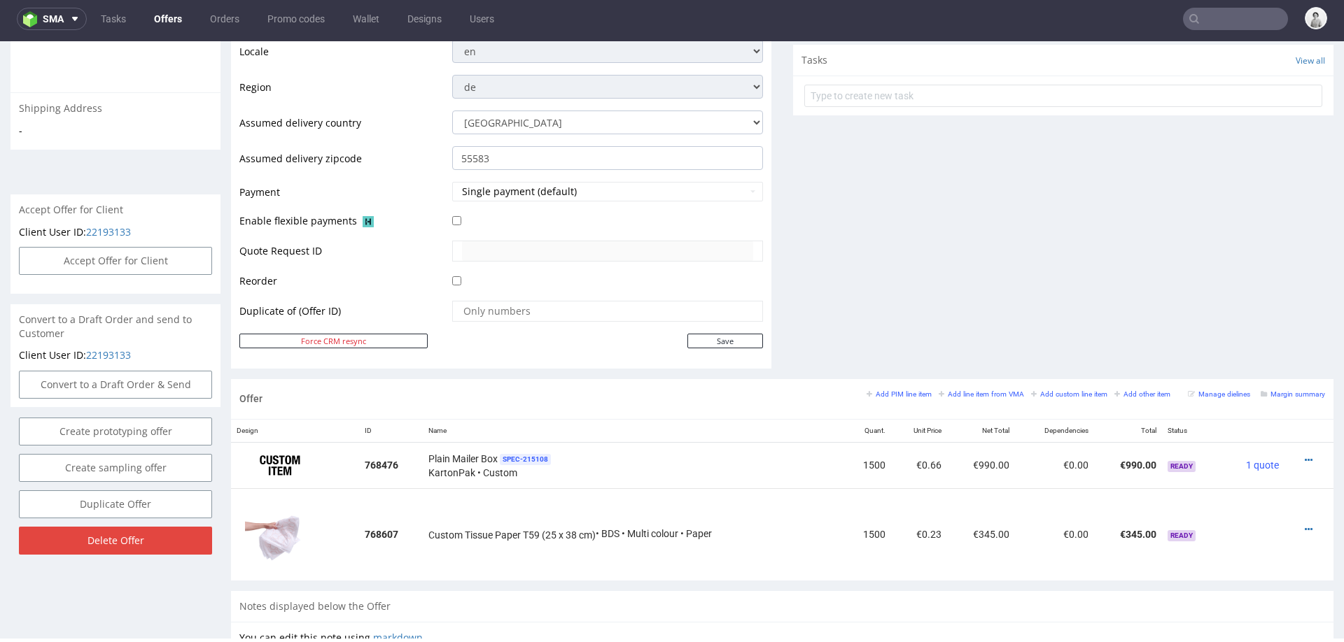
scroll to position [488, 0]
click at [892, 392] on small "Add PIM line item" at bounding box center [898, 394] width 65 height 8
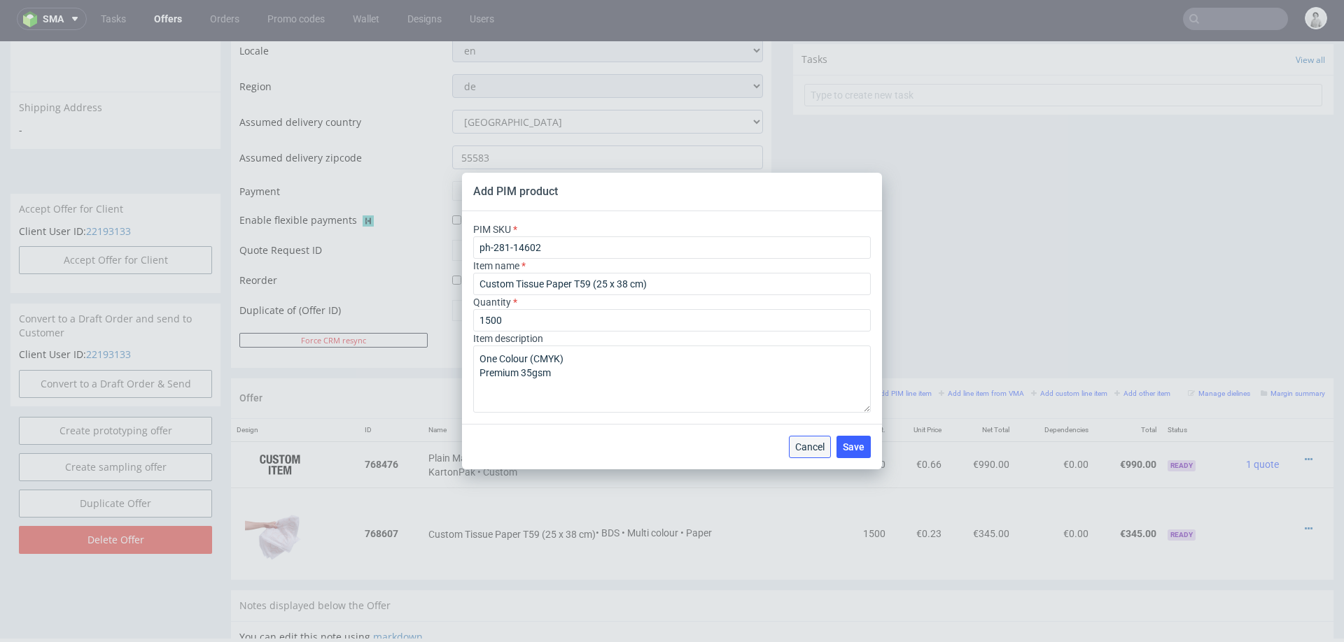
click at [807, 442] on span "Cancel" at bounding box center [809, 447] width 29 height 10
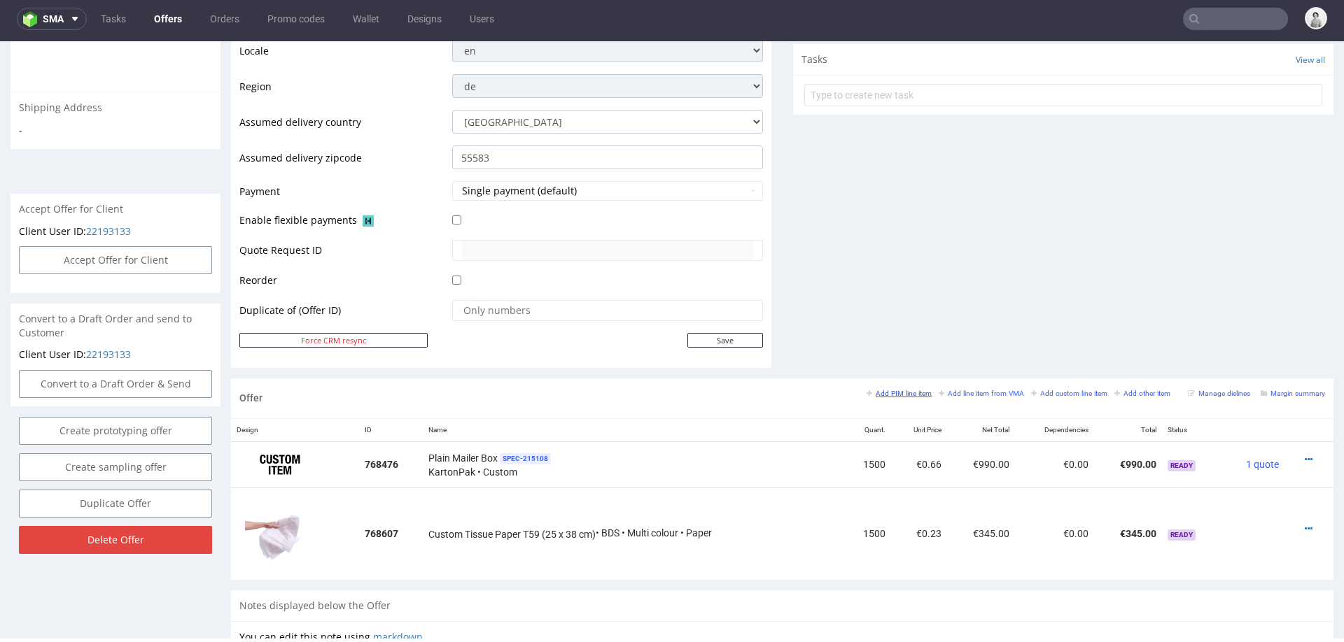
click at [908, 393] on small "Add PIM line item" at bounding box center [898, 394] width 65 height 8
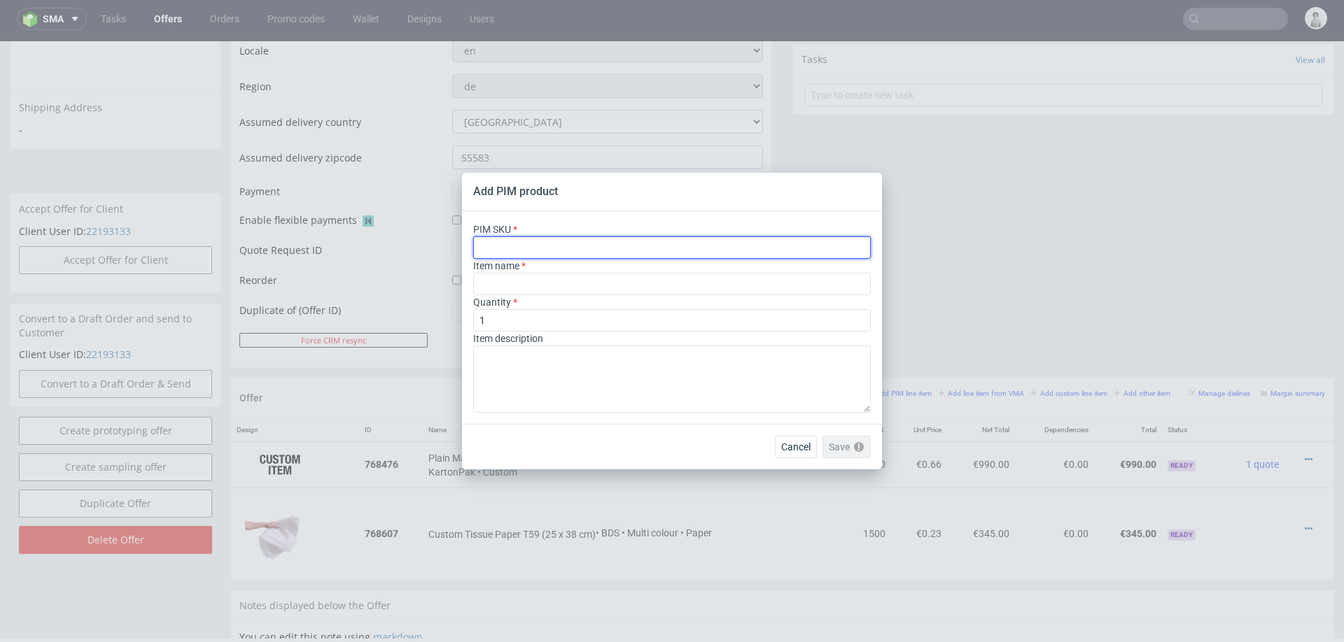
click at [733, 237] on input "text" at bounding box center [672, 248] width 398 height 22
paste input "label--rectangle-label--12ii--paper-mid-gloss--print-indigo-color--none"
type input "label--rectangle-label--12ii--paper-mid-gloss--print-indigo-color--none"
type input "Étiquette"
type input "label--rectangle-label--12ii--paper-mid-gloss--print-indigo-color--none"
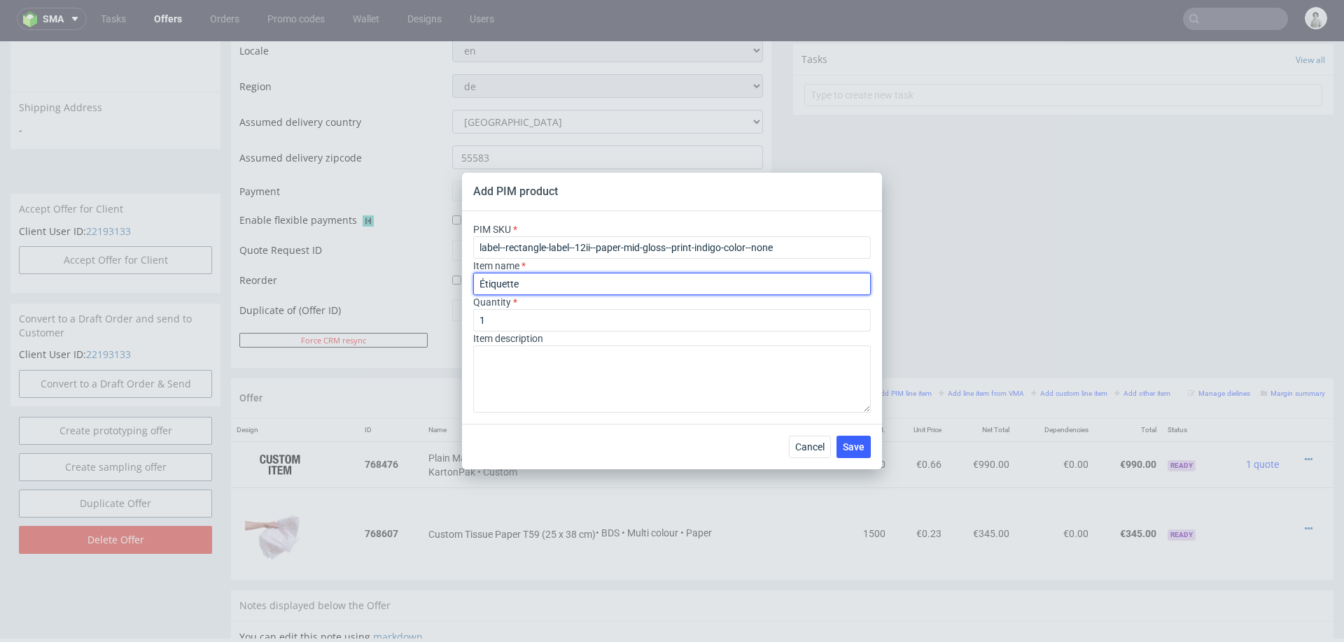
click at [722, 286] on input "Étiquette" at bounding box center [672, 284] width 398 height 22
paste input "Custom Labels"
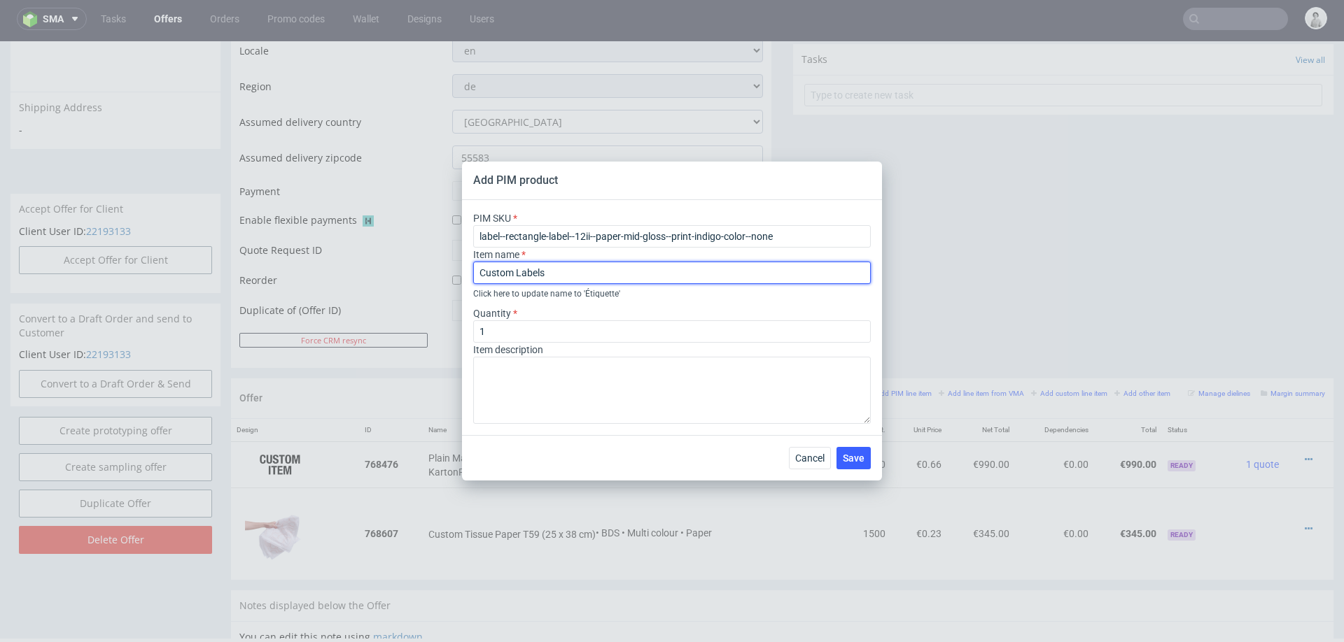
type input "Custom Labels"
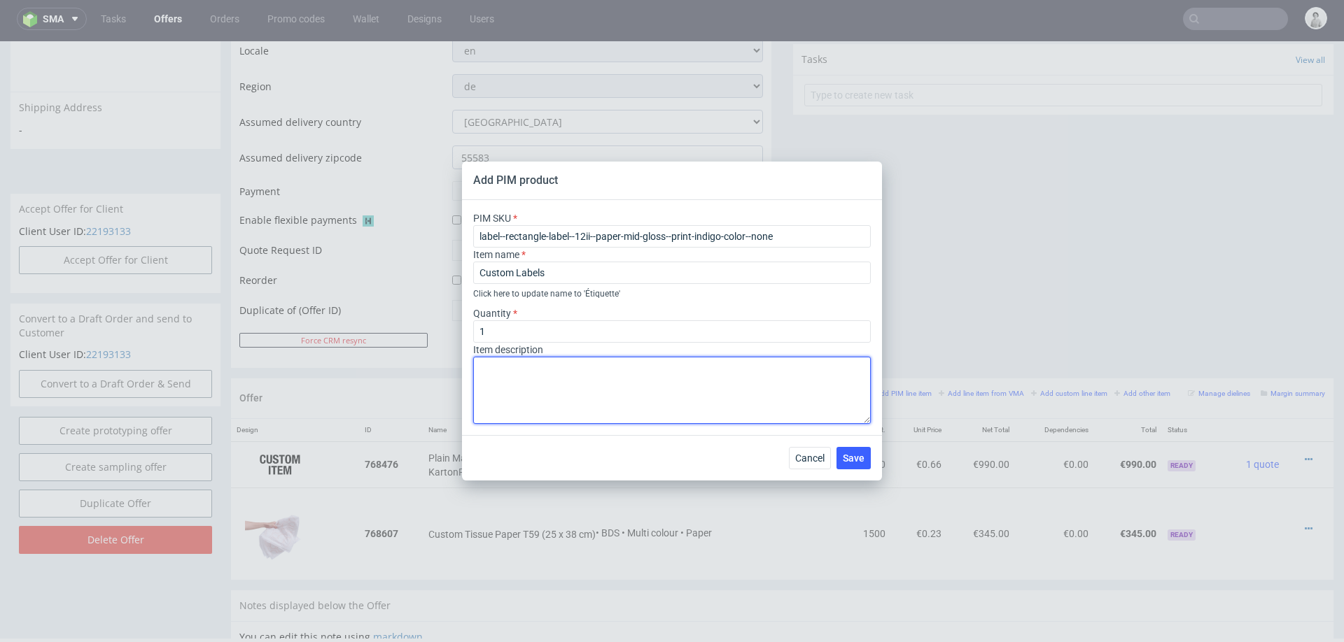
click at [740, 383] on textarea at bounding box center [672, 390] width 398 height 67
paste textarea "SR12ii (5.4 x 6.2 cm)"
type textarea "SR12ii (5.4 x 6.2 cm)"
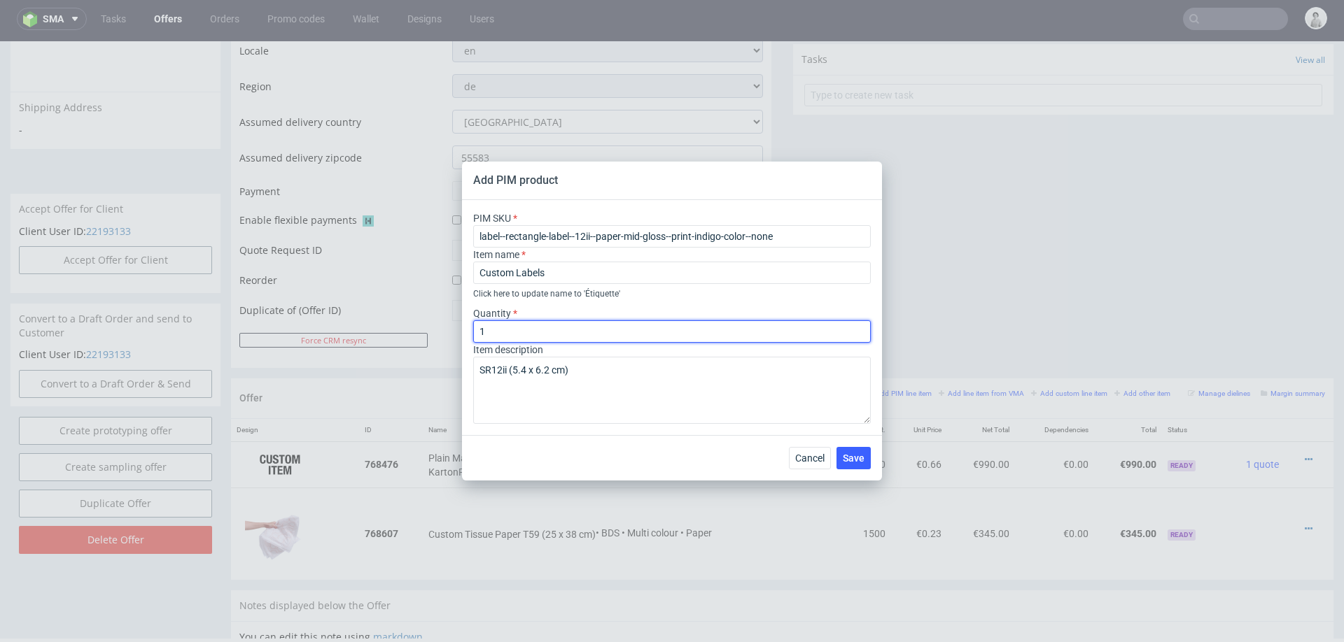
click at [731, 323] on input "1" at bounding box center [672, 332] width 398 height 22
type input "1500"
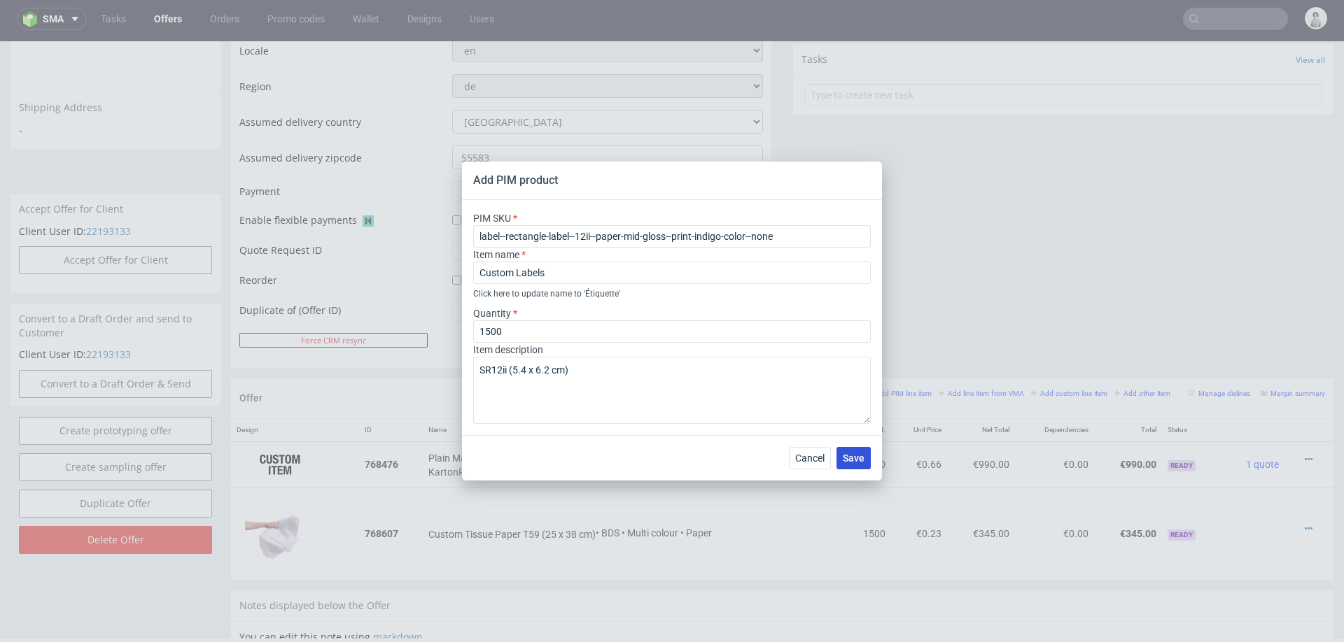
click at [853, 461] on span "Save" at bounding box center [854, 459] width 22 height 10
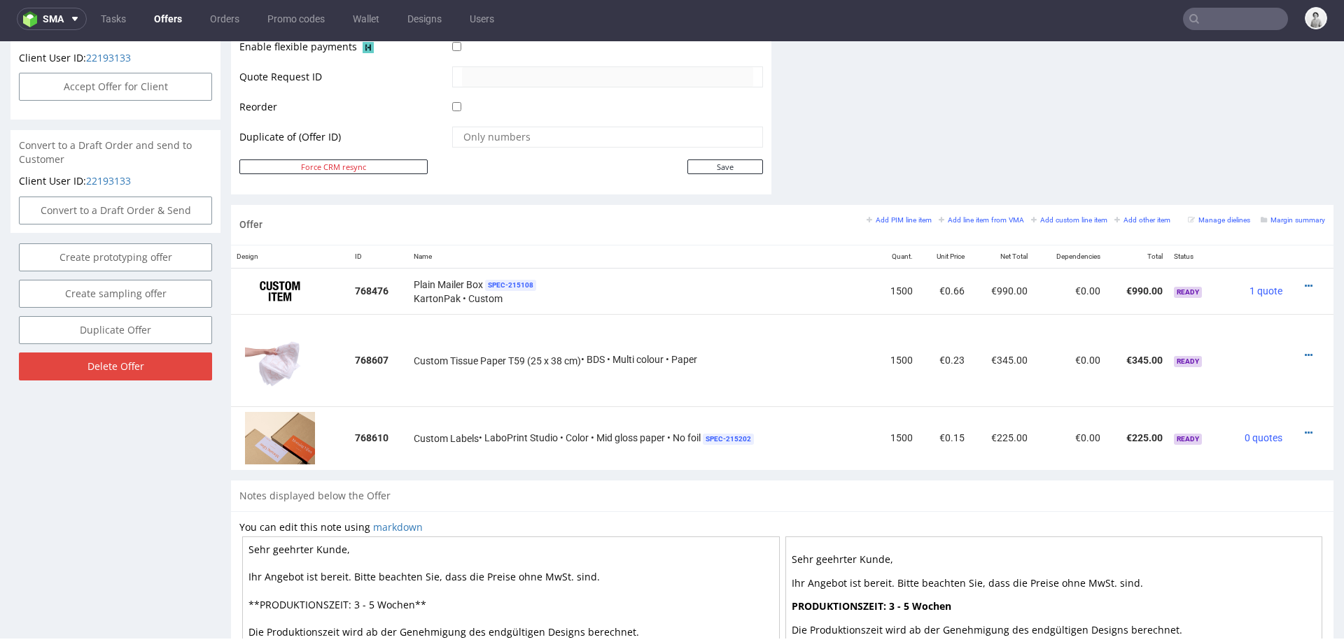
scroll to position [668, 0]
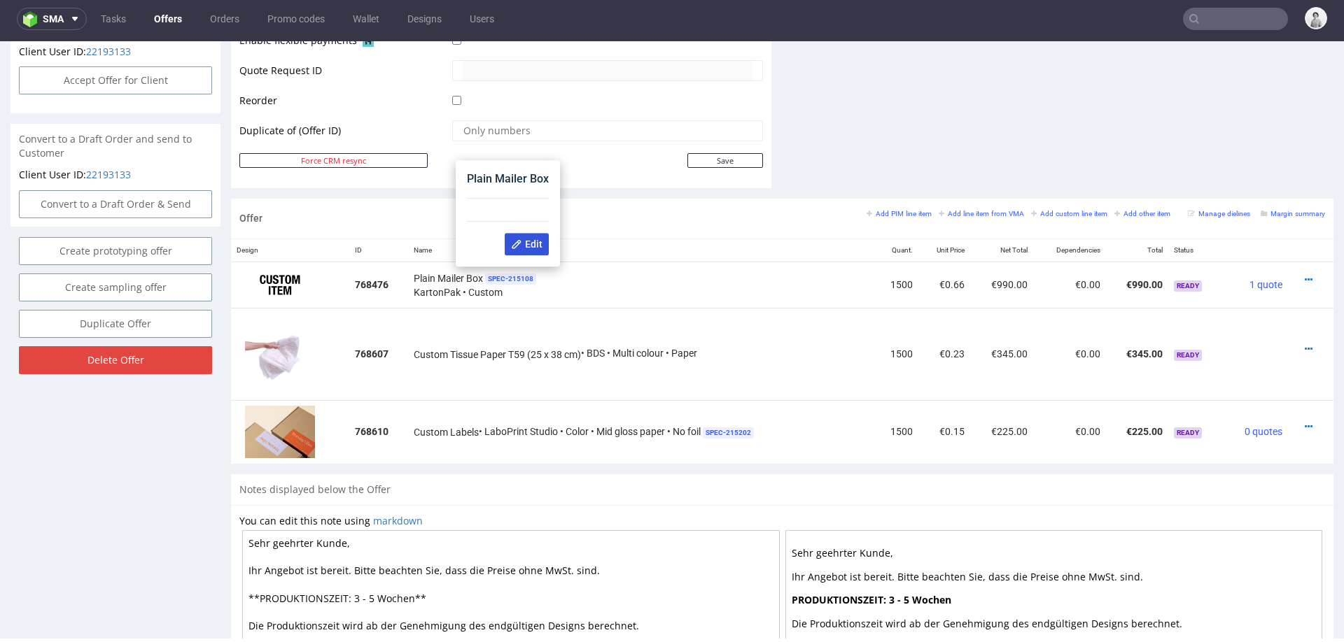
click at [511, 248] on icon at bounding box center [516, 244] width 11 height 11
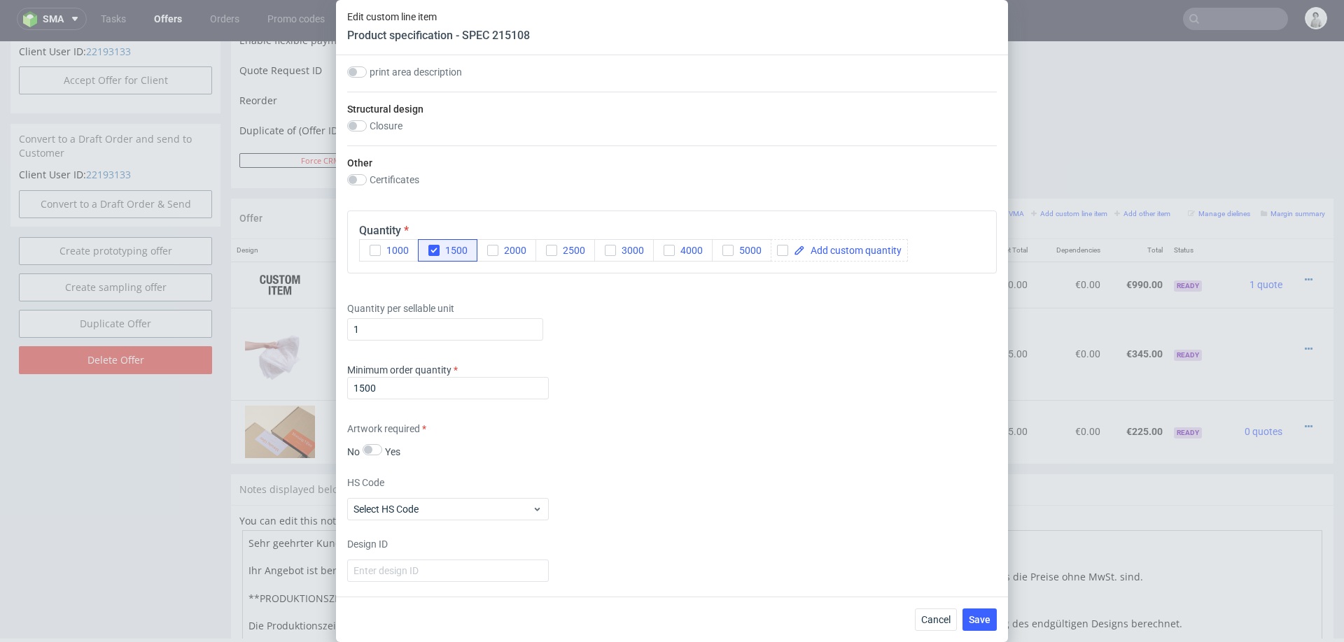
scroll to position [792, 0]
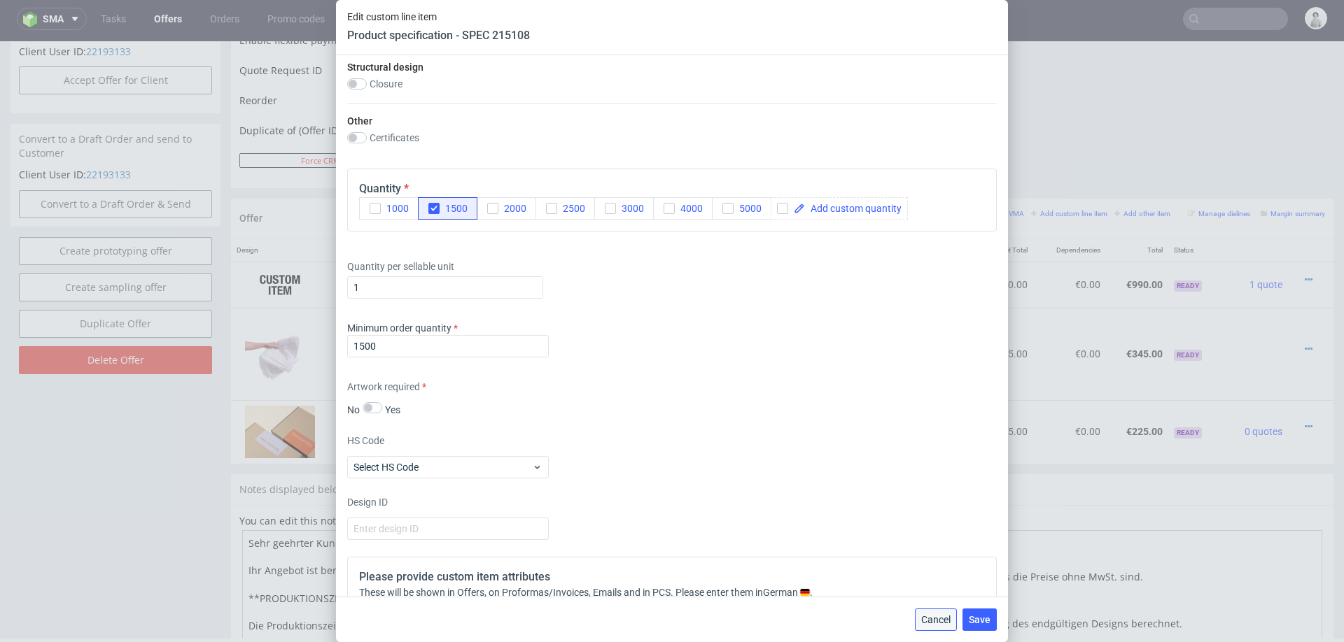
click at [932, 606] on span "Cancel" at bounding box center [935, 620] width 29 height 10
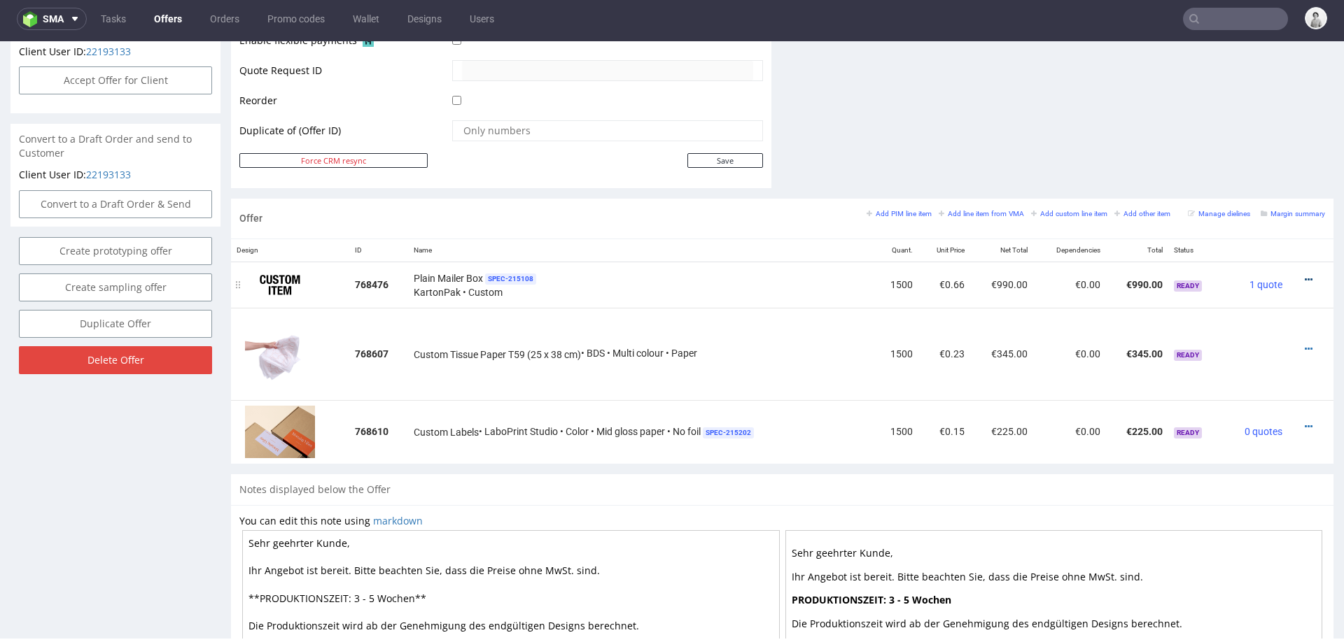
click at [1305, 275] on icon at bounding box center [1309, 280] width 8 height 10
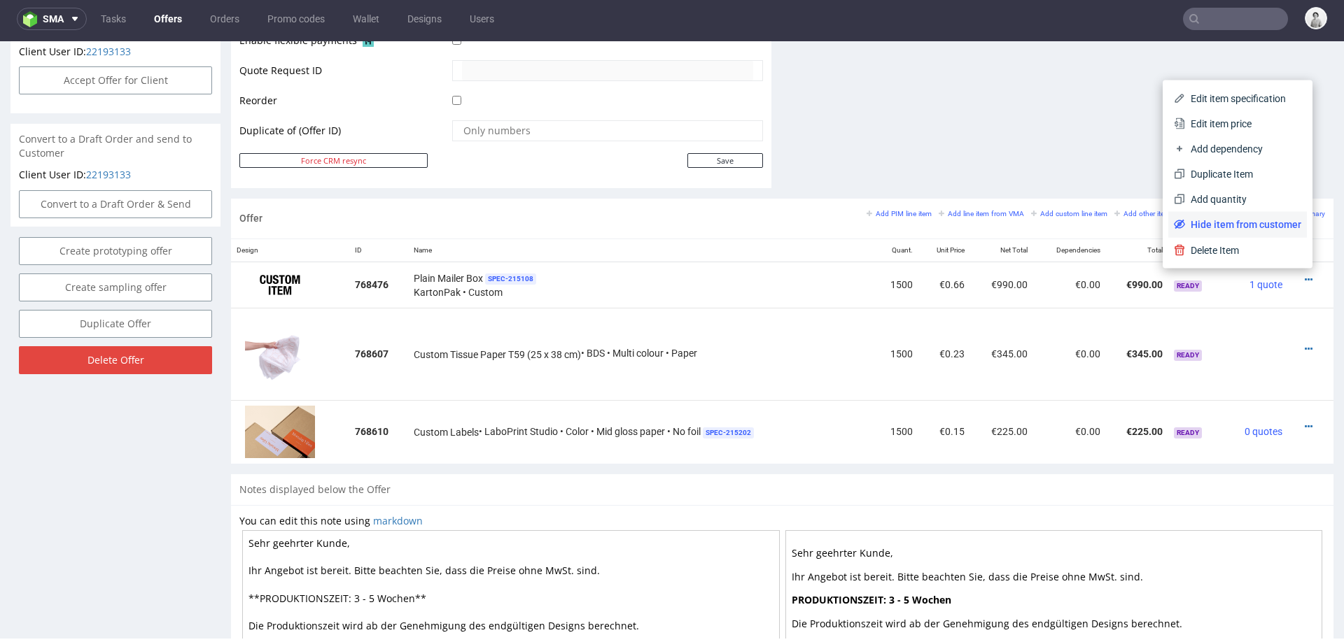
click at [1237, 232] on li "Hide item from customer" at bounding box center [1237, 224] width 139 height 25
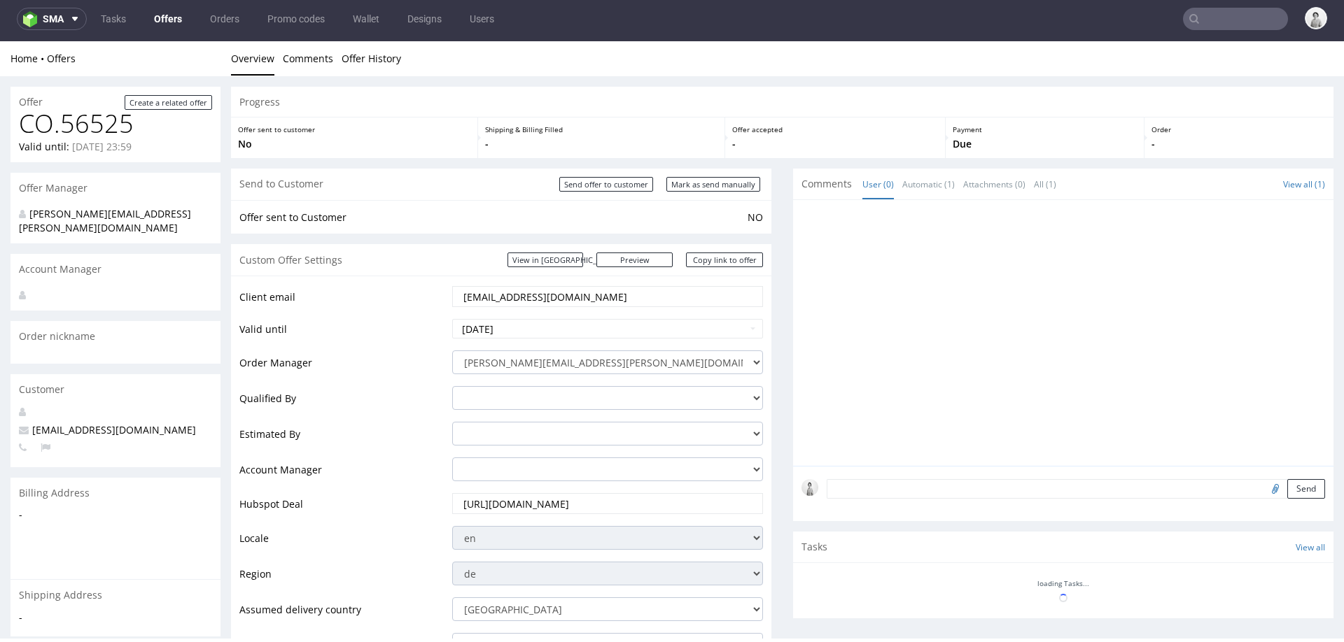
scroll to position [654, 0]
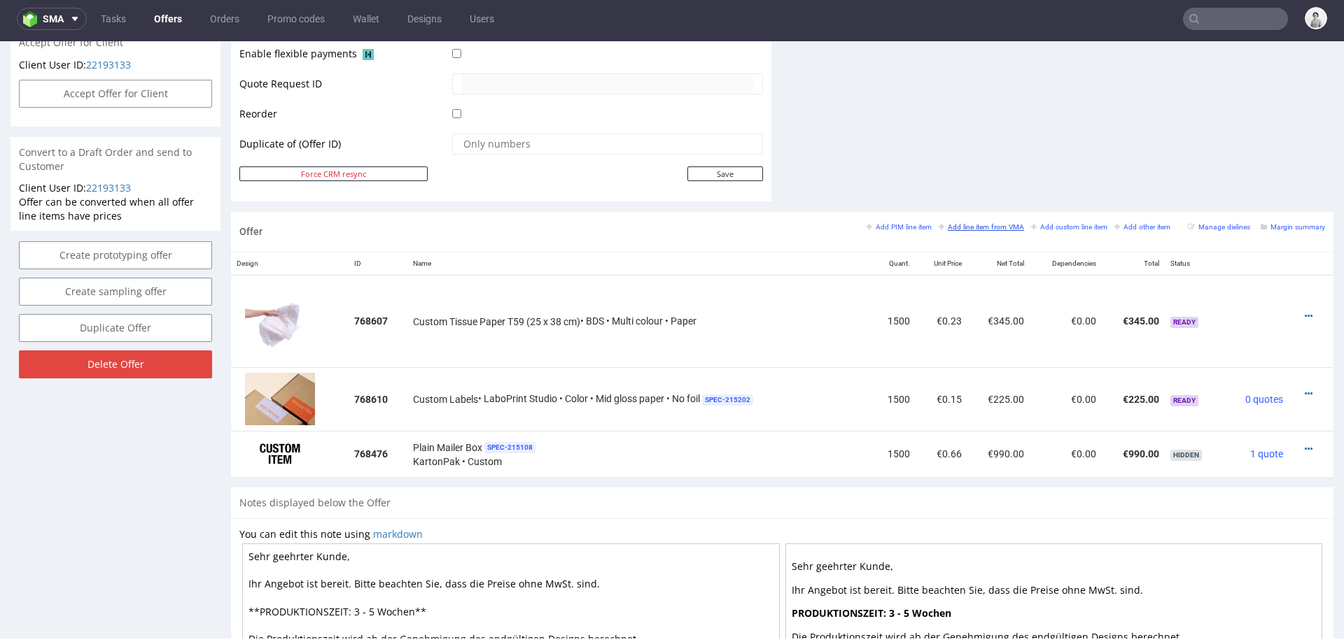
click at [983, 223] on small "Add line item from VMA" at bounding box center [981, 227] width 85 height 8
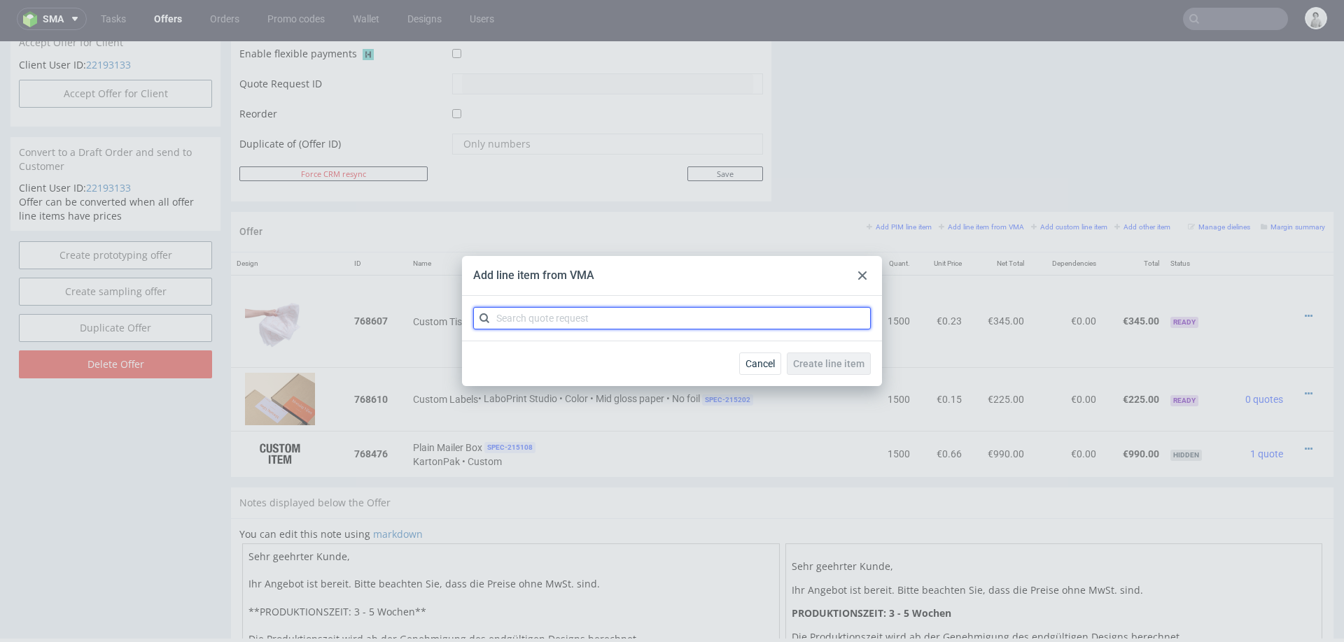
click at [718, 316] on input "text" at bounding box center [672, 318] width 398 height 22
type input "cbcs"
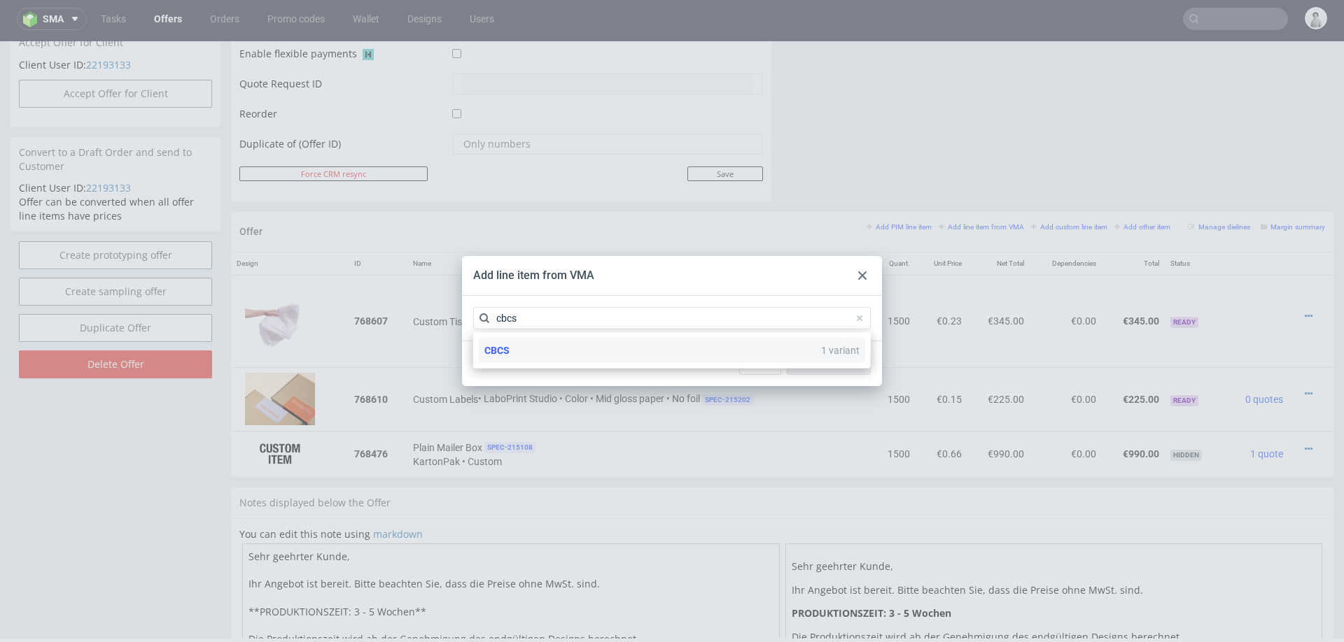
click at [582, 351] on div "CBCS 1 variant" at bounding box center [672, 350] width 386 height 25
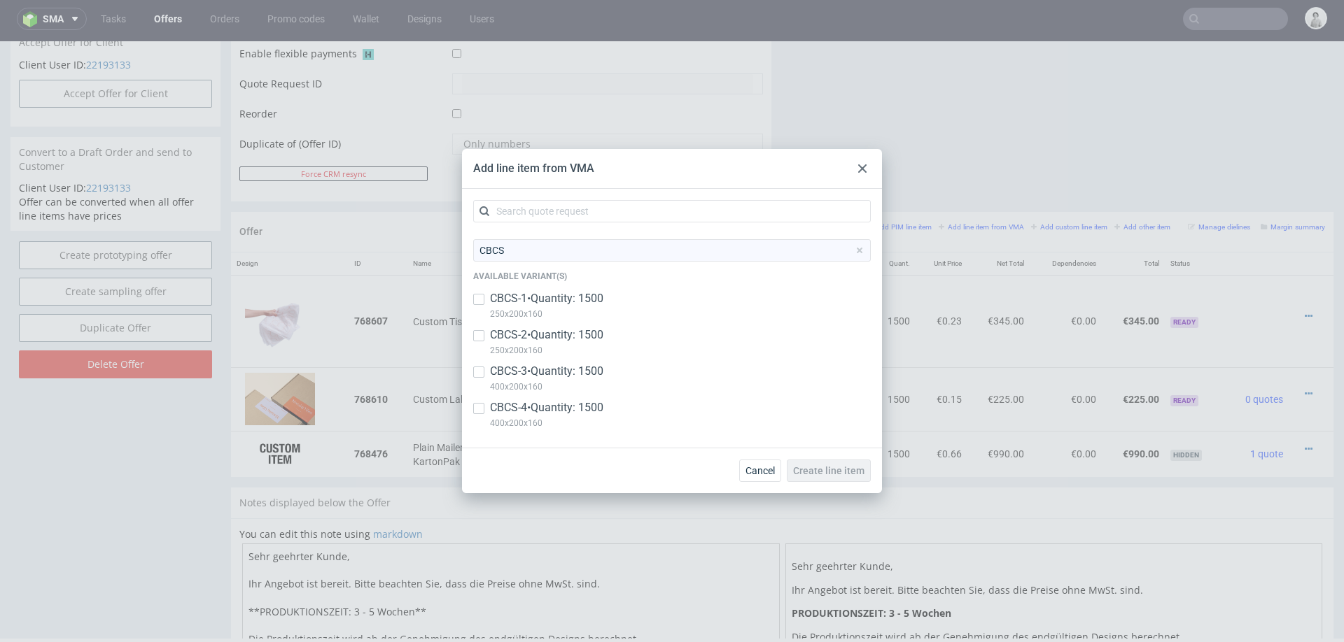
click at [538, 295] on p "CBCS-1 • Quantity: 1500" at bounding box center [546, 298] width 113 height 15
checkbox input "true"
click at [483, 335] on input "checkbox" at bounding box center [478, 335] width 11 height 11
checkbox input "true"
click at [475, 376] on input "checkbox" at bounding box center [478, 372] width 11 height 11
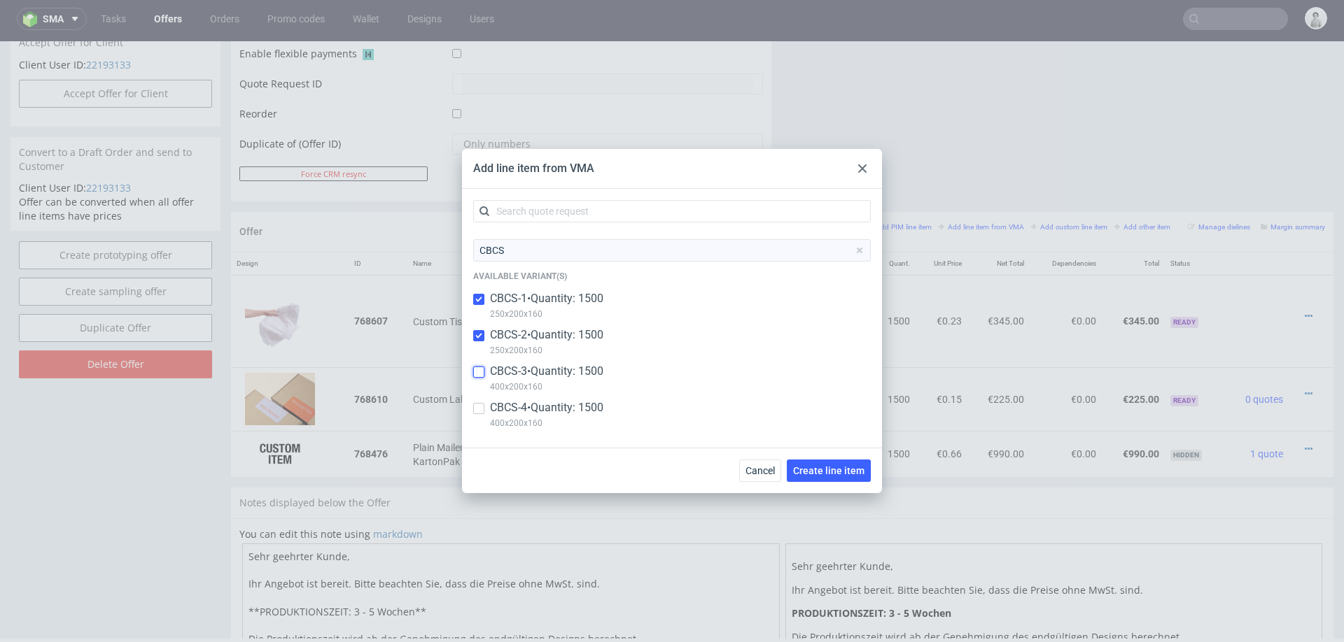
checkbox input "true"
click at [479, 417] on div at bounding box center [478, 408] width 11 height 17
checkbox input "true"
click at [834, 464] on button "Create line item" at bounding box center [829, 471] width 84 height 22
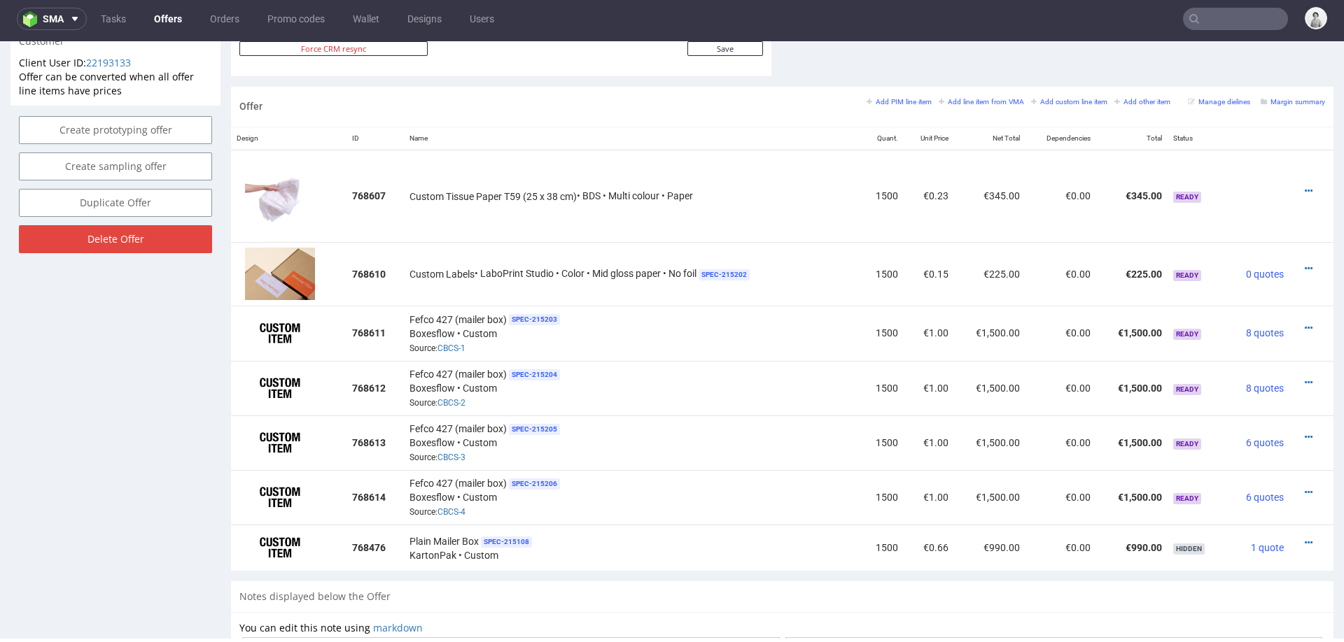
scroll to position [783, 0]
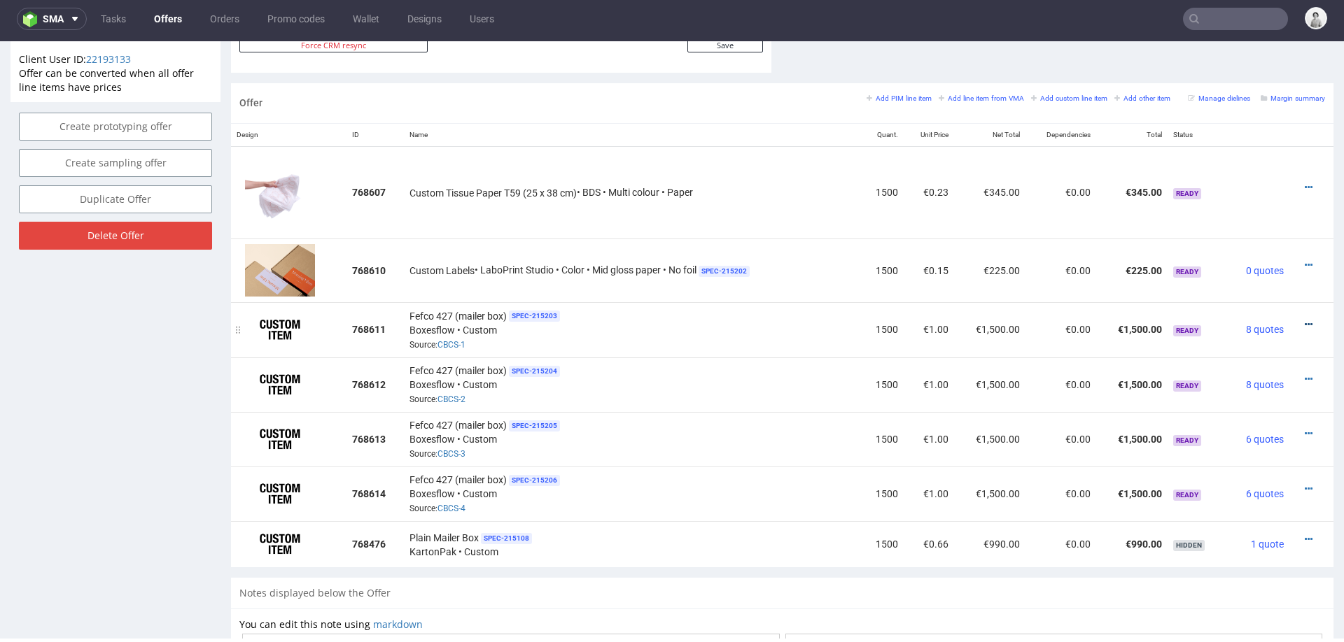
click at [1305, 323] on icon at bounding box center [1309, 325] width 8 height 10
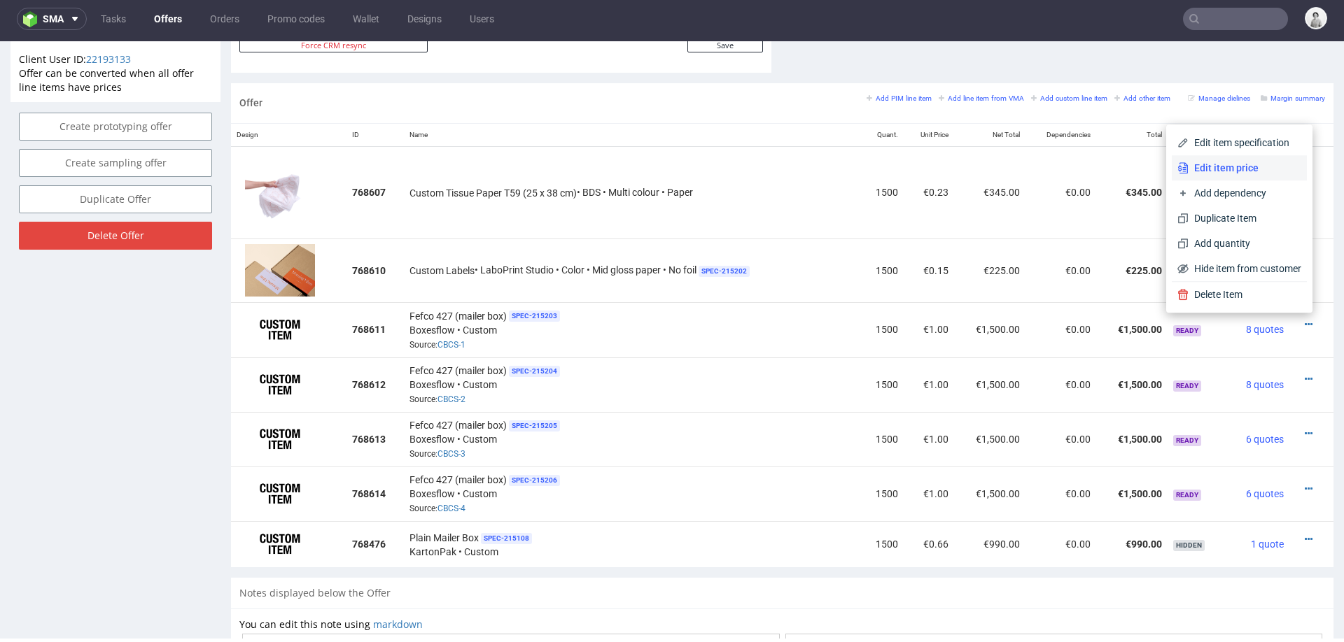
click at [1236, 173] on span "Edit item price" at bounding box center [1244, 168] width 113 height 14
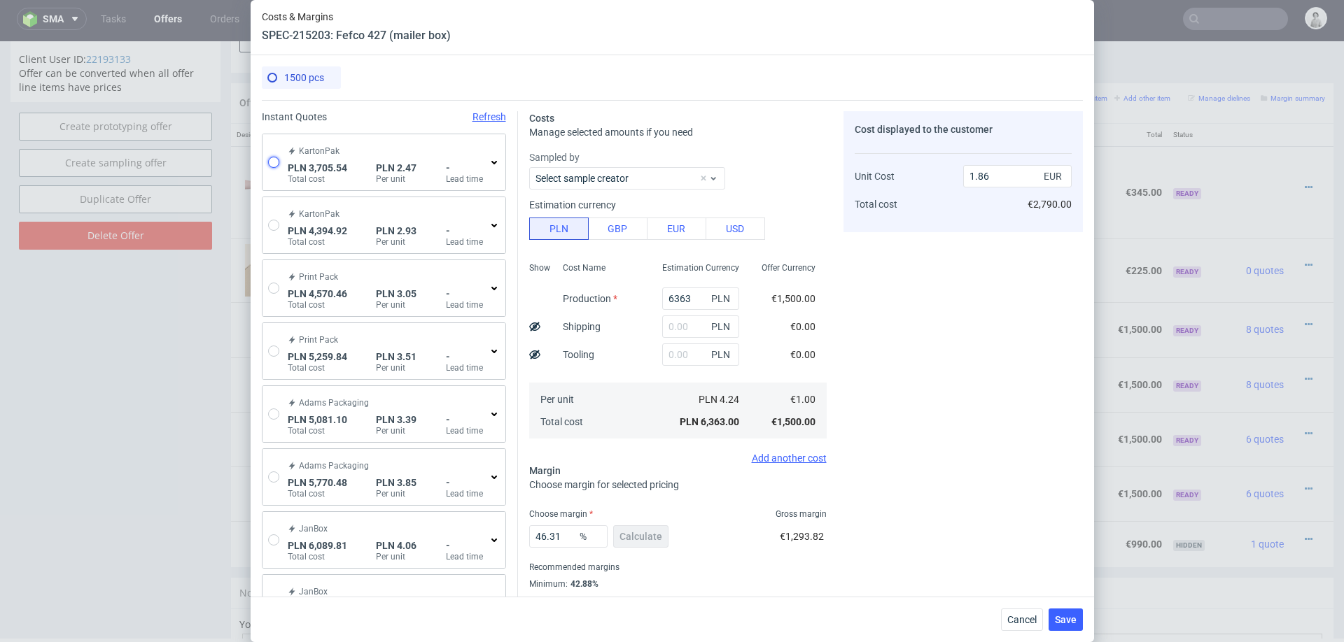
click at [274, 159] on input "radio" at bounding box center [273, 162] width 11 height 11
radio input "true"
radio input "false"
type input "2345.77"
type input "855.63"
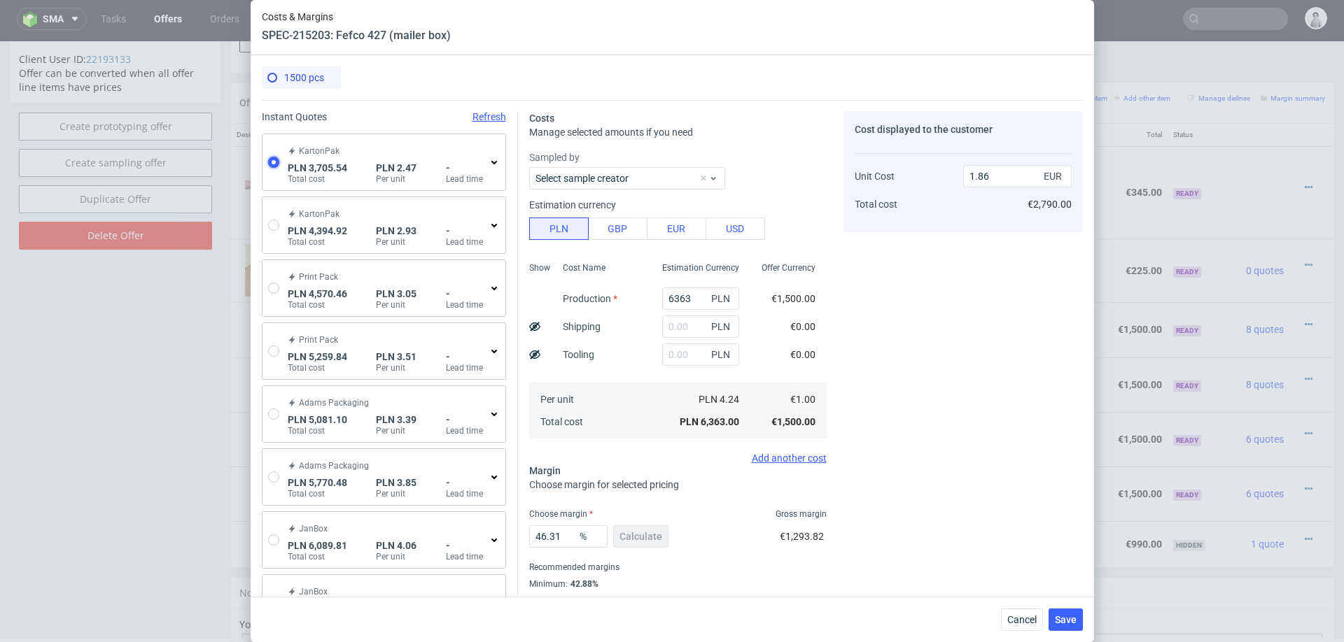
type input "504.14"
type input "0.58"
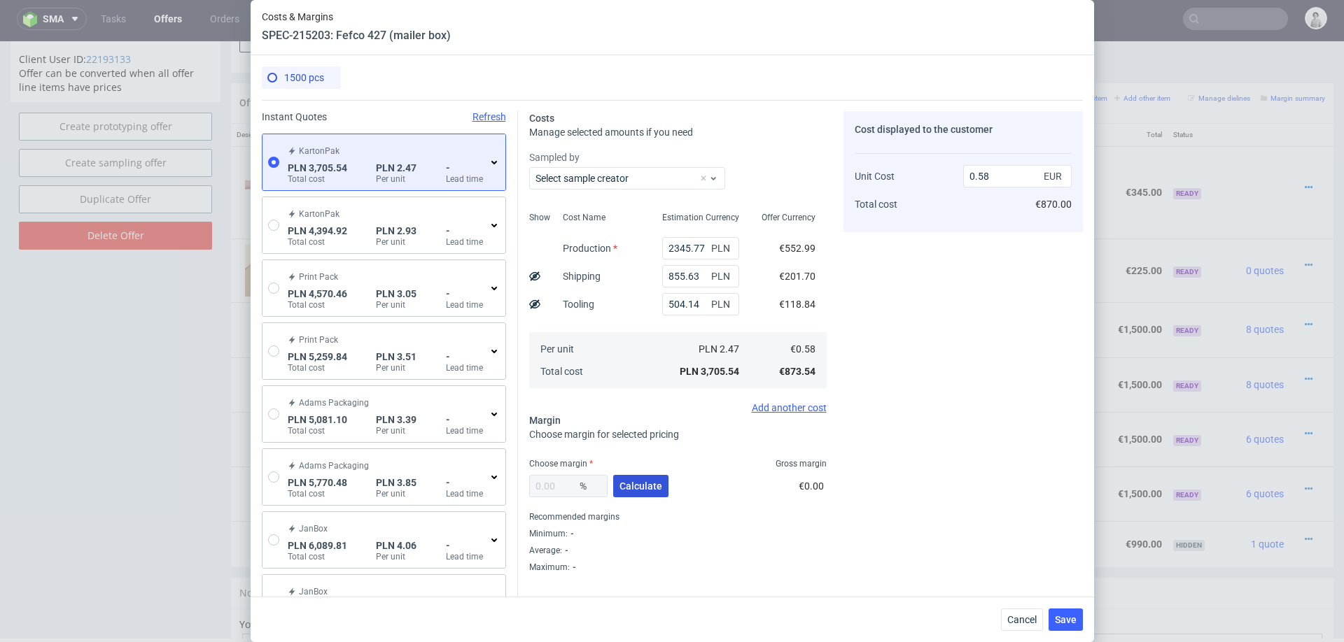
click at [629, 487] on span "Calculate" at bounding box center [640, 487] width 43 height 10
type input "40.29"
type input "0.97"
click at [566, 487] on input "40.29" at bounding box center [568, 486] width 78 height 22
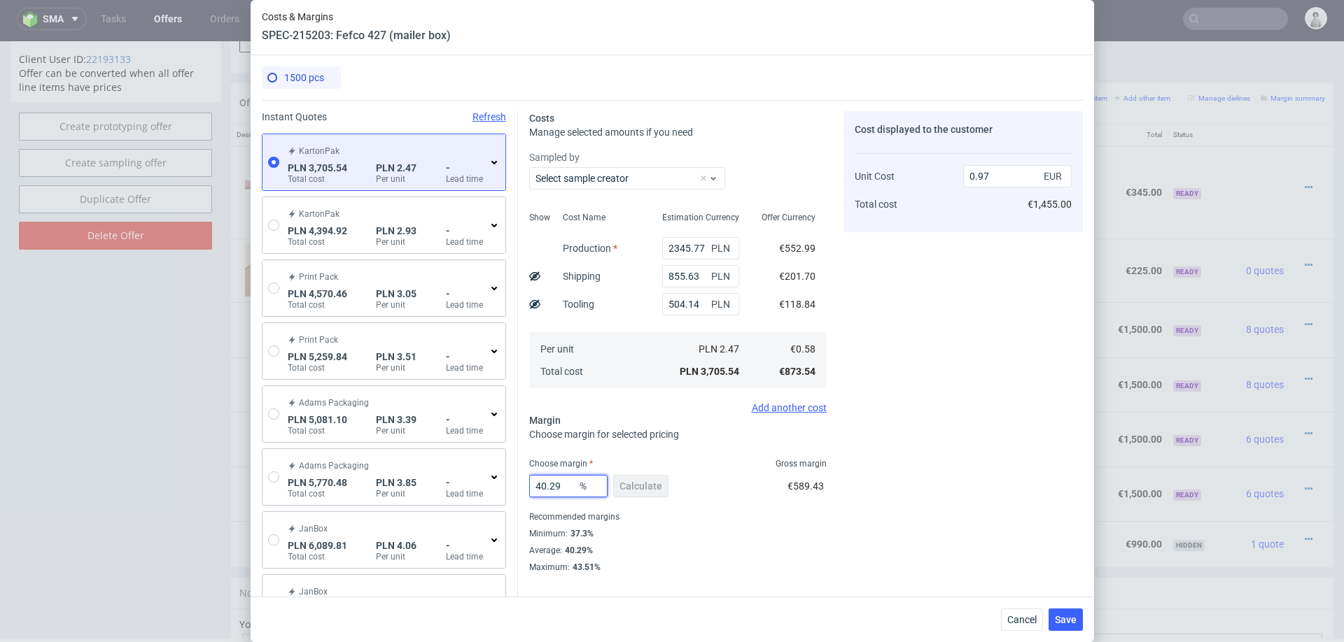
click at [566, 487] on input "40.29" at bounding box center [568, 486] width 78 height 22
type input "38"
type input "0.94"
type input "38"
click at [757, 535] on div "Minimum : 37.3%" at bounding box center [677, 534] width 297 height 17
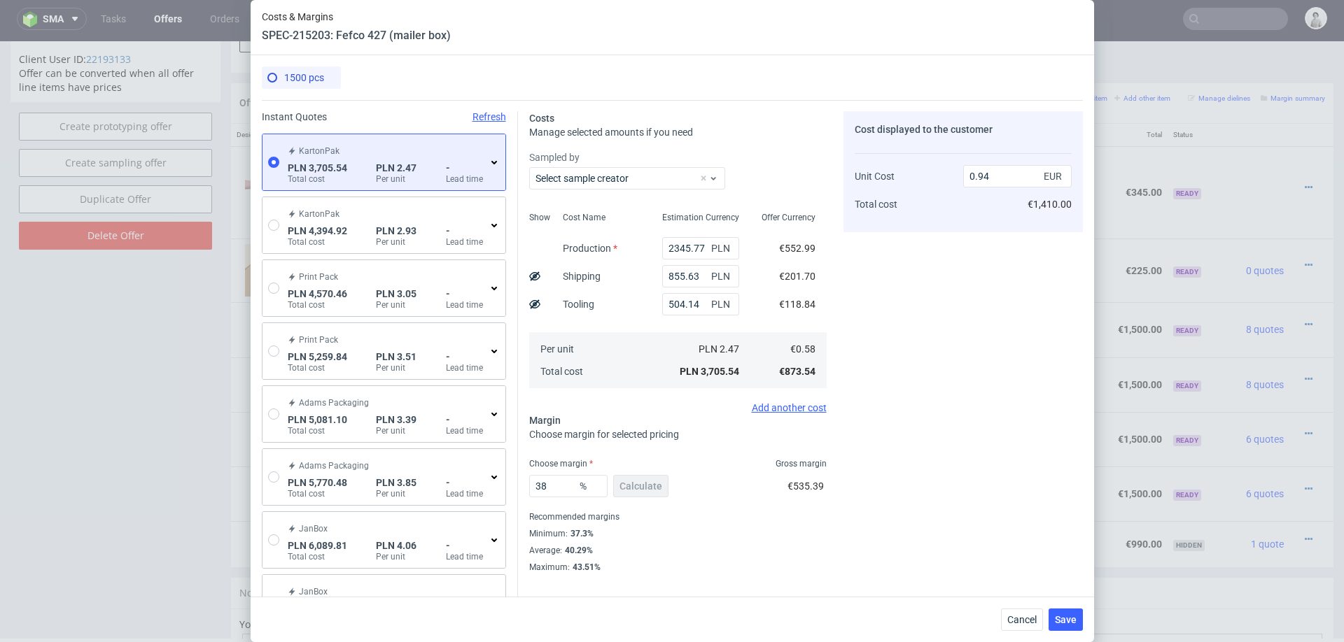
click at [491, 160] on icon at bounding box center [494, 162] width 11 height 11
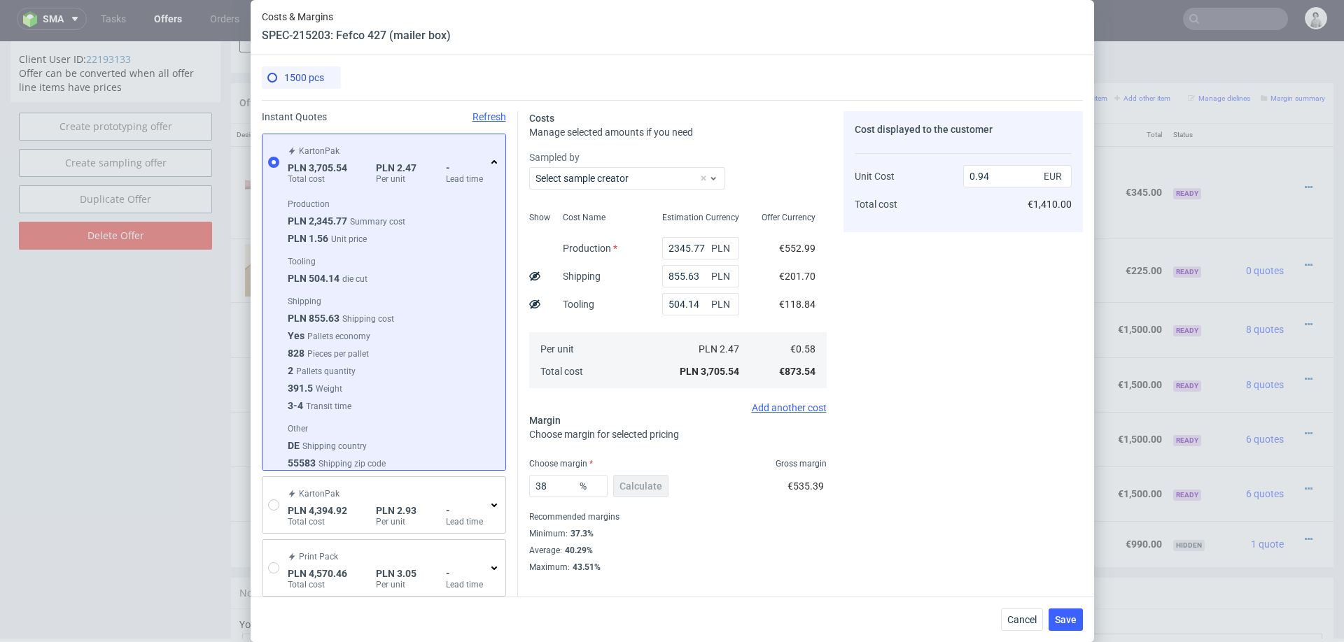
click at [491, 160] on icon at bounding box center [494, 162] width 11 height 11
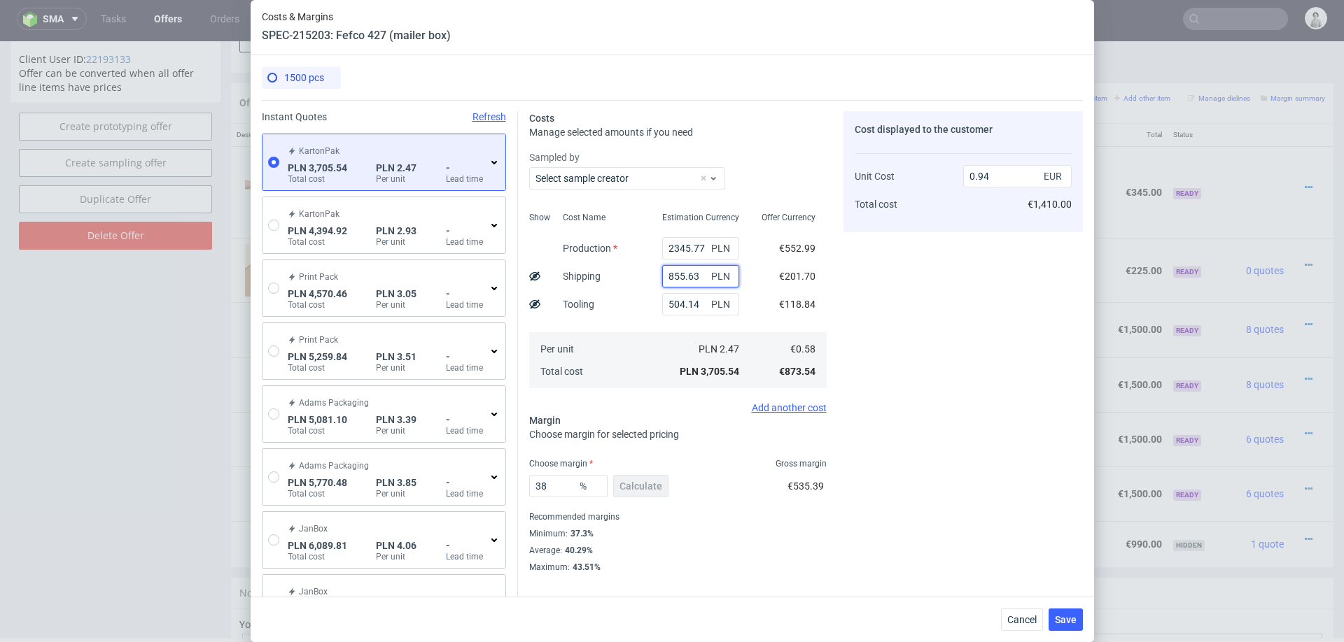
click at [687, 274] on input "855.63" at bounding box center [700, 276] width 77 height 22
type input "0.72"
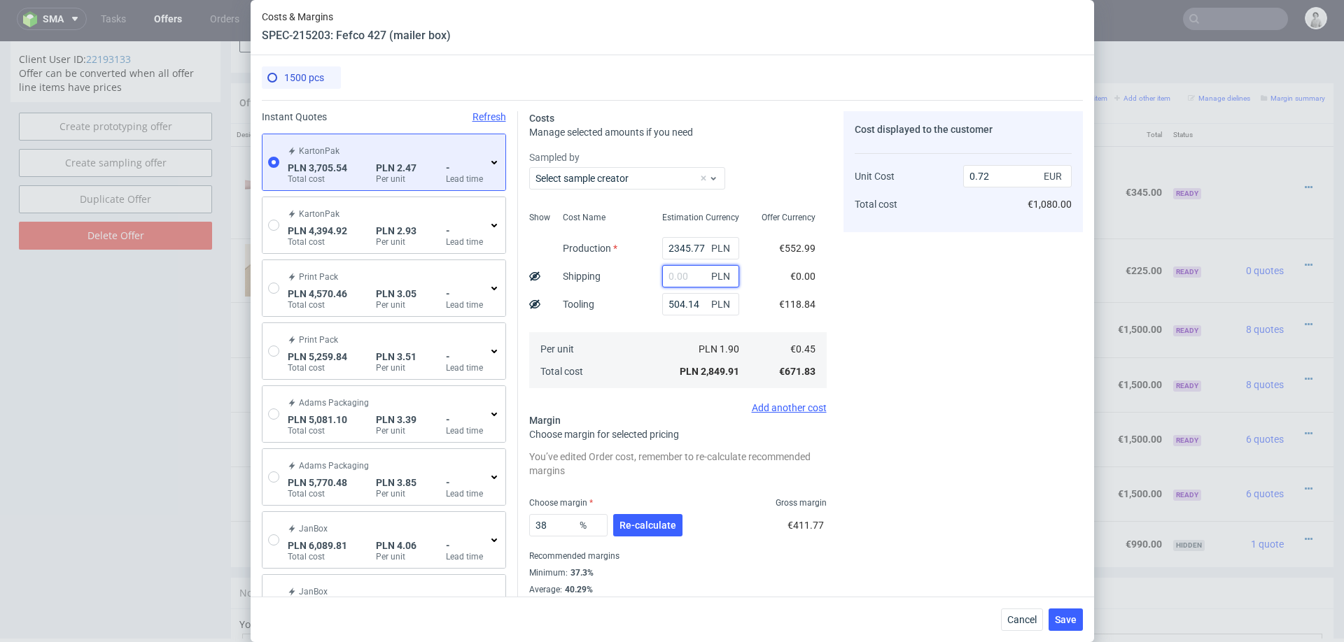
type input "855.63"
type input "0.94"
click at [651, 311] on div "504.14 PLN" at bounding box center [700, 304] width 99 height 28
click at [646, 531] on span "Re-calculate" at bounding box center [647, 526] width 57 height 10
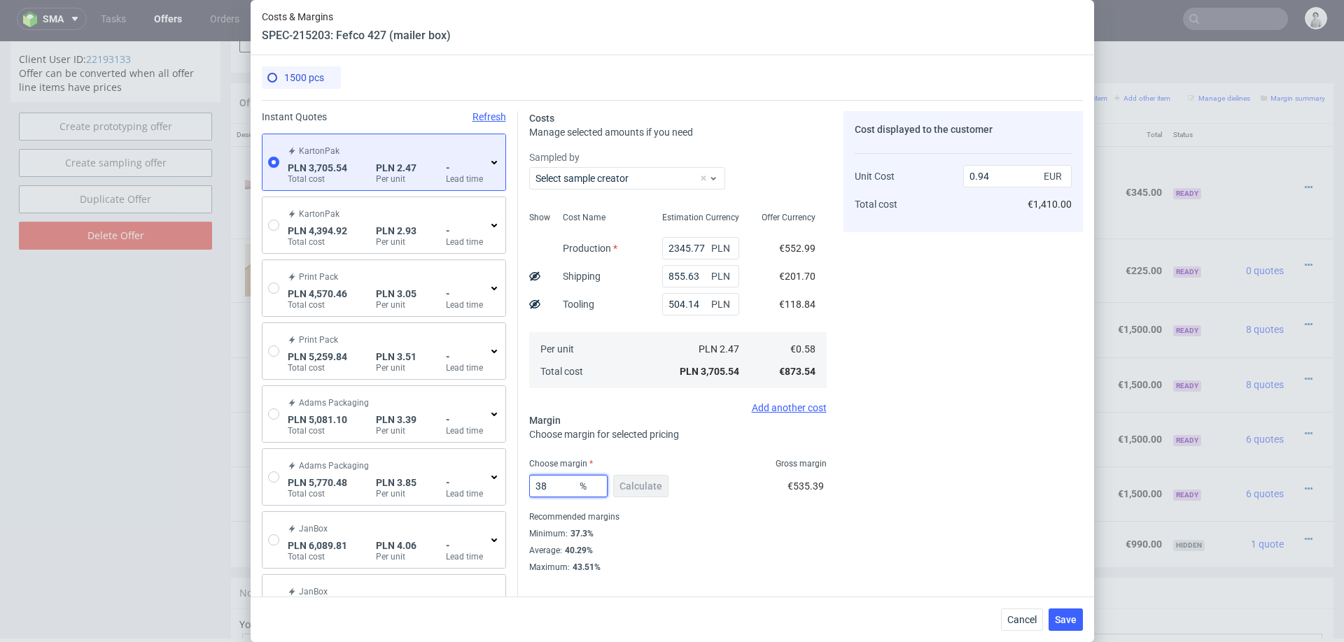
click at [556, 484] on input "38" at bounding box center [568, 486] width 78 height 22
type input "37"
type input "0.92"
type input "3"
type input "0.6"
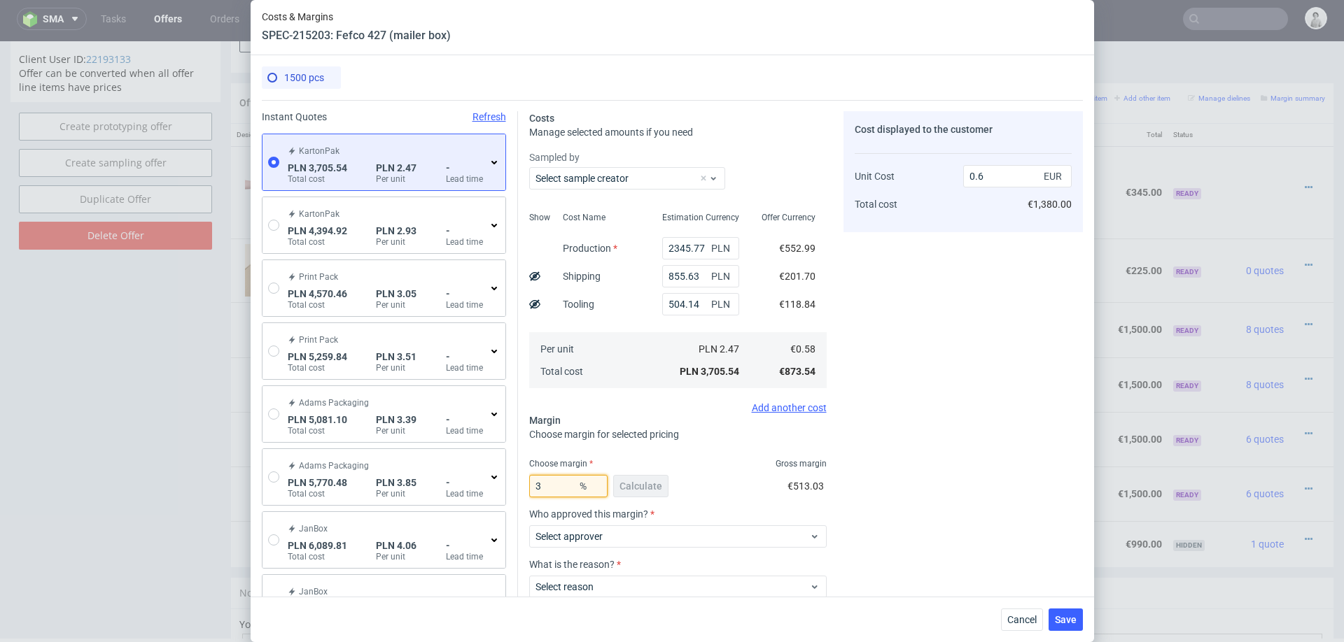
type input "36"
type input "0.91"
type input "35"
type input "0.89"
type input "33"
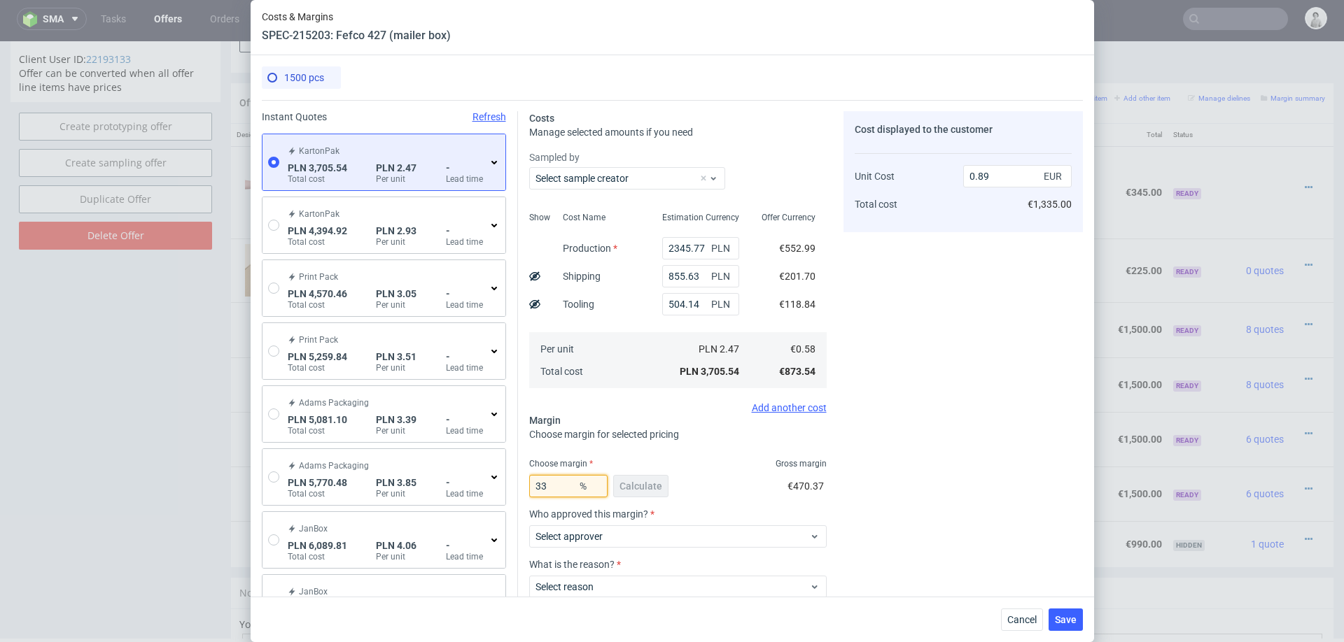
type input "0.87"
type input "33"
click at [885, 443] on div "Cost displayed to the customer Unit Cost Total cost 0.87 EUR €1,305.00" at bounding box center [962, 392] width 239 height 563
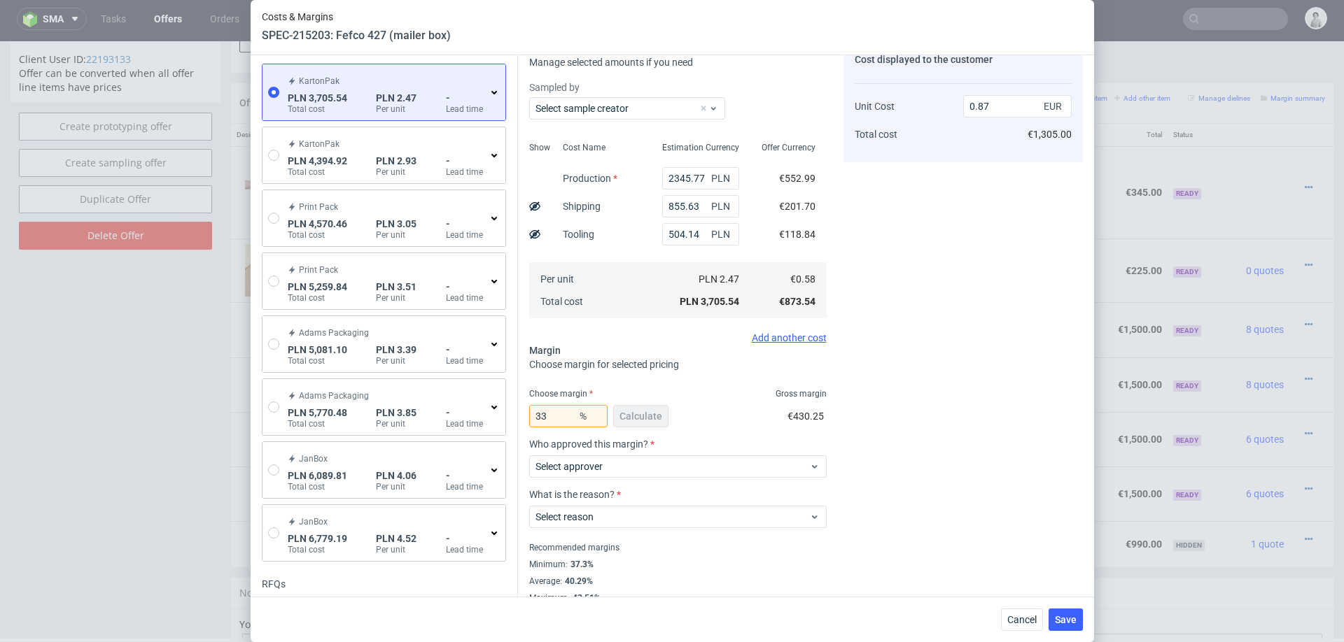
scroll to position [92, 0]
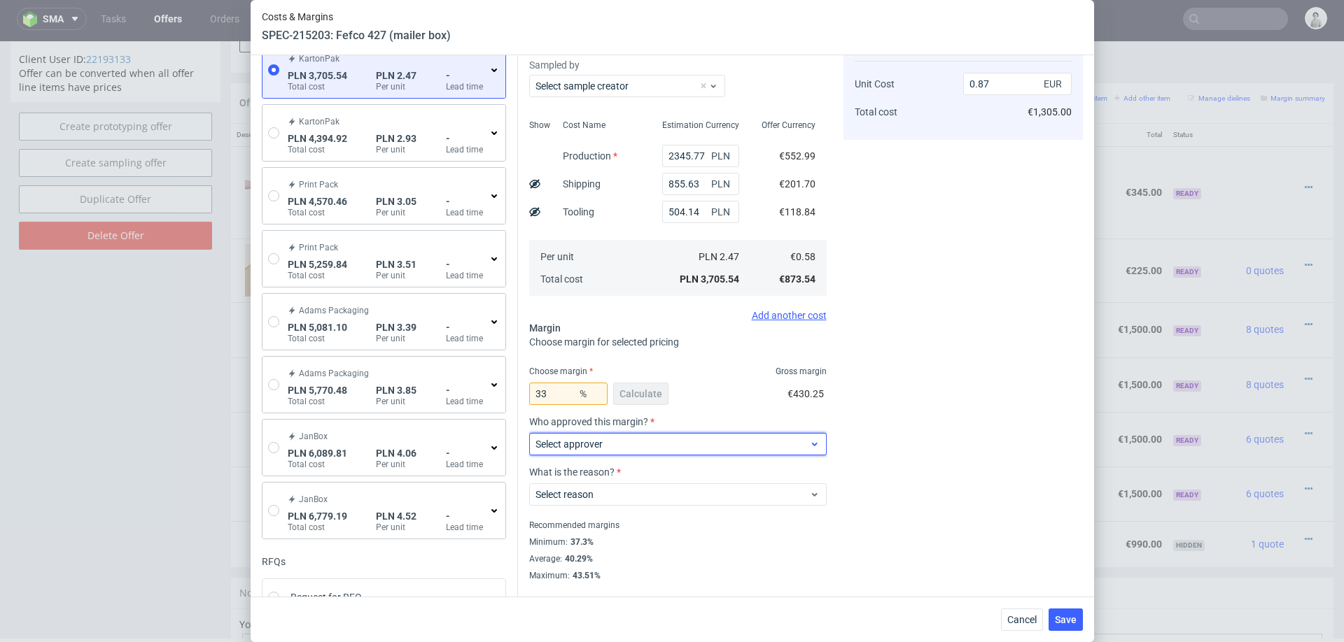
click at [682, 442] on span "Select approver" at bounding box center [672, 444] width 274 height 14
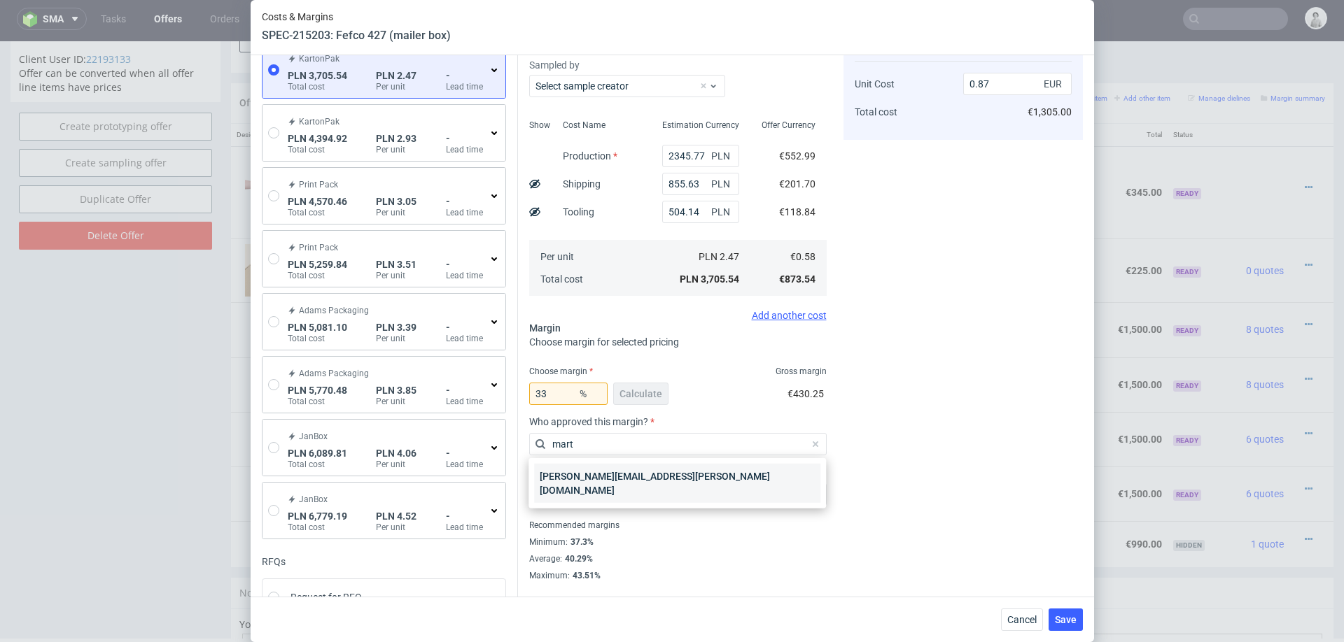
type input "mart"
click at [619, 479] on div "[PERSON_NAME][EMAIL_ADDRESS][PERSON_NAME][DOMAIN_NAME]" at bounding box center [677, 483] width 286 height 39
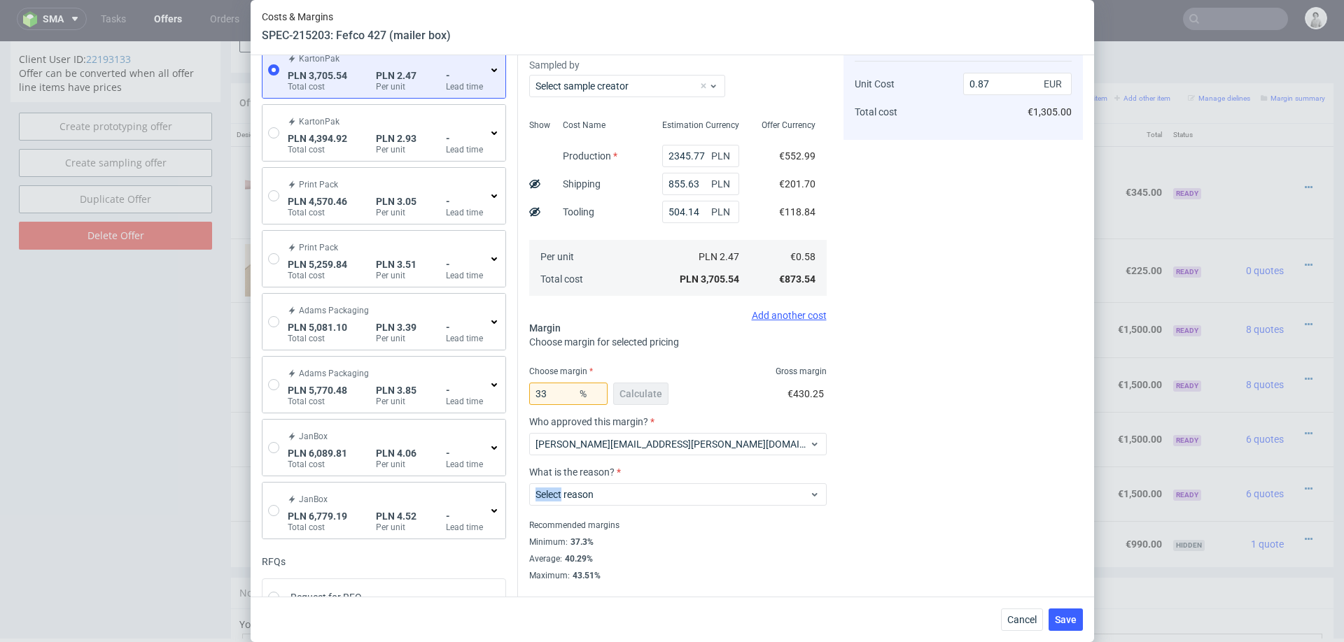
click at [619, 479] on div "Select reason" at bounding box center [677, 492] width 297 height 28
click at [603, 489] on span "Select reason" at bounding box center [672, 495] width 274 height 14
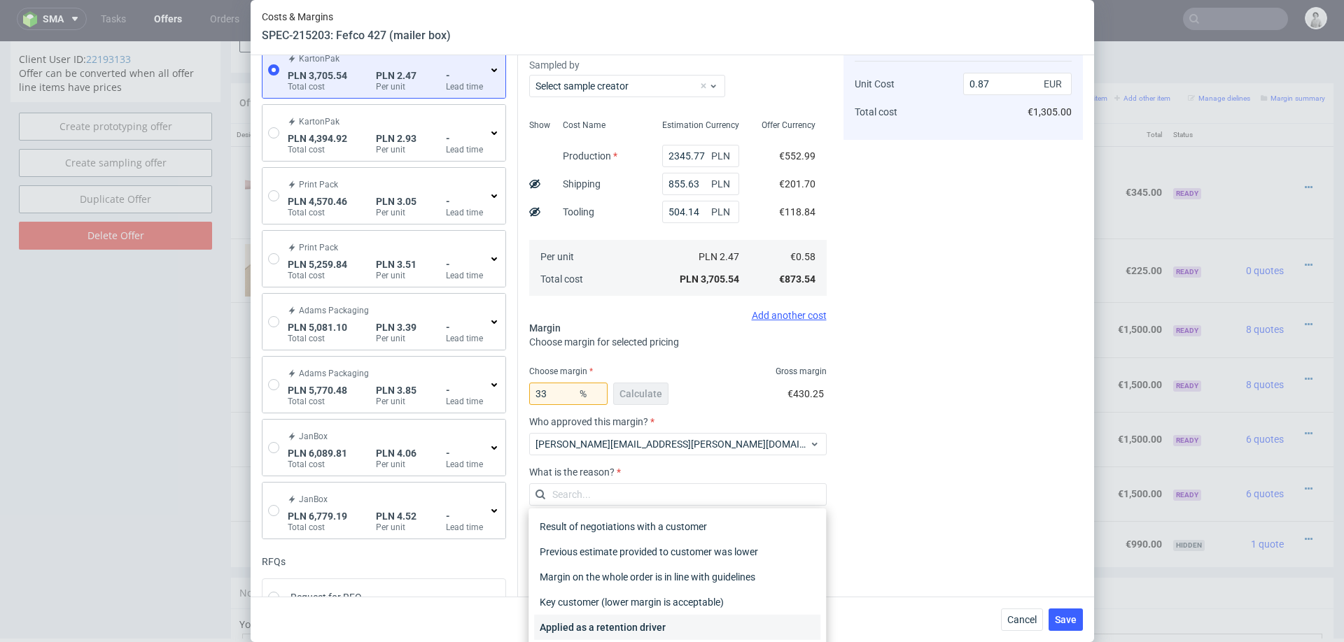
click at [616, 606] on div "Applied as a retention driver" at bounding box center [677, 627] width 286 height 25
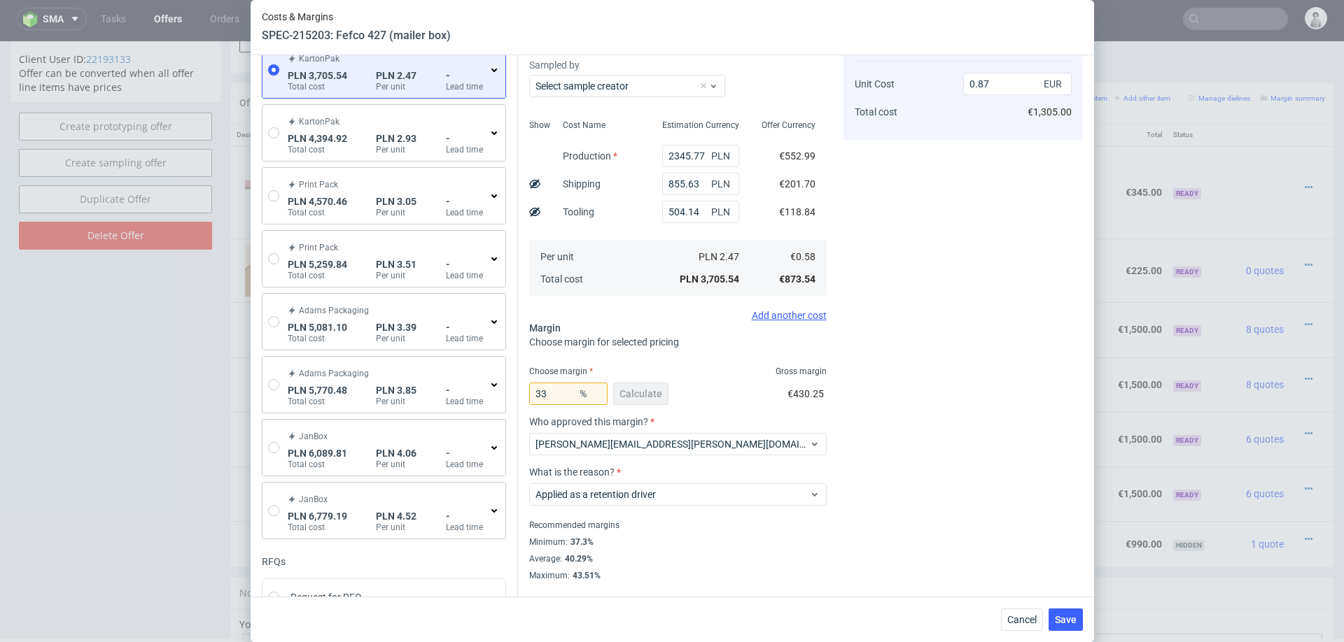
click at [939, 423] on div "Cost displayed to the customer Unit Cost Total cost 0.87 EUR €1,305.00" at bounding box center [962, 300] width 239 height 563
click at [1064, 606] on span "Save" at bounding box center [1066, 620] width 22 height 10
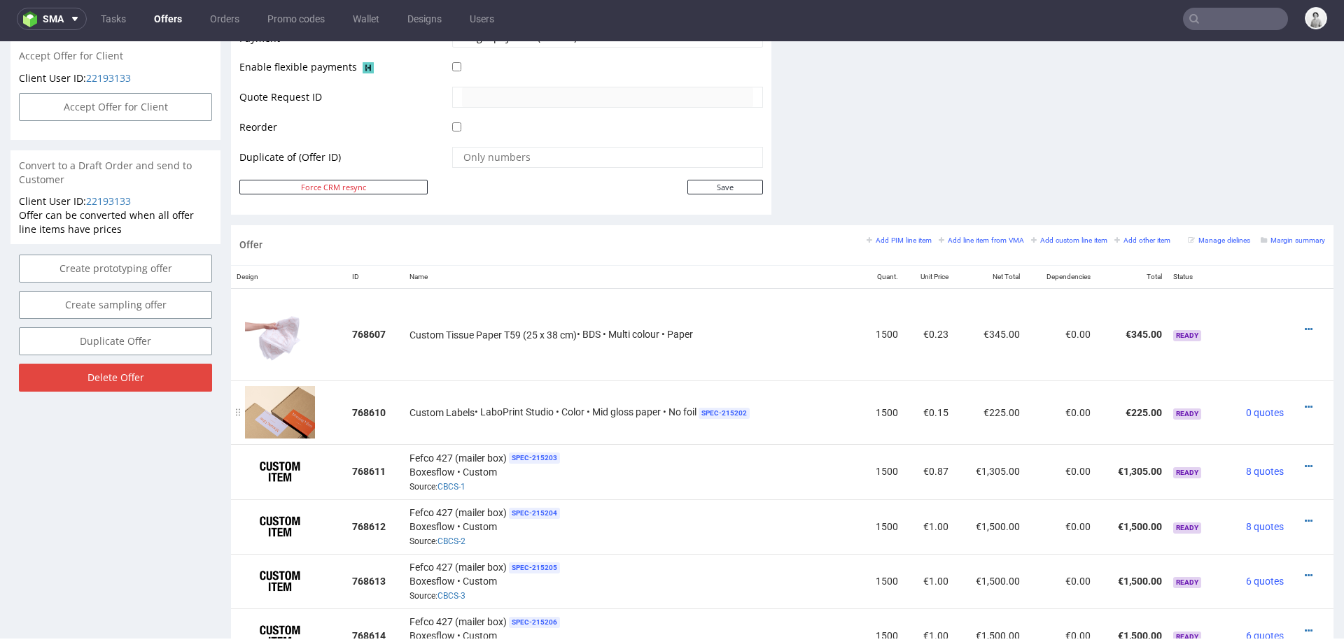
scroll to position [715, 0]
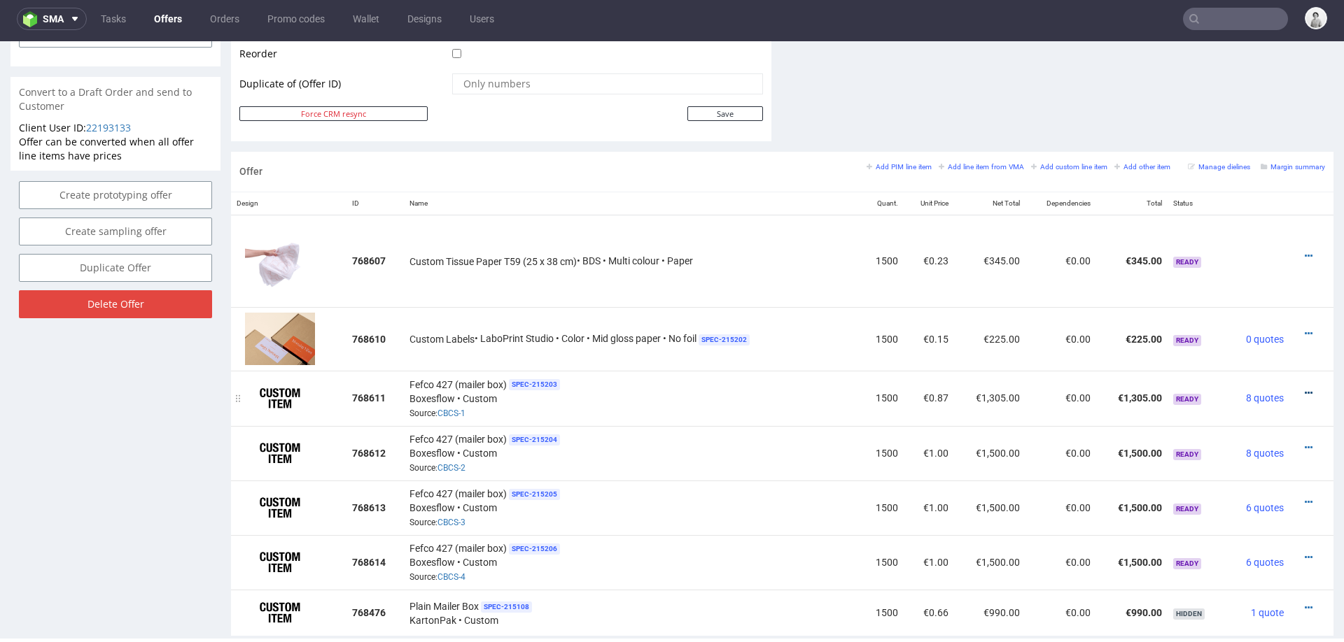
click at [1305, 388] on icon at bounding box center [1309, 393] width 8 height 10
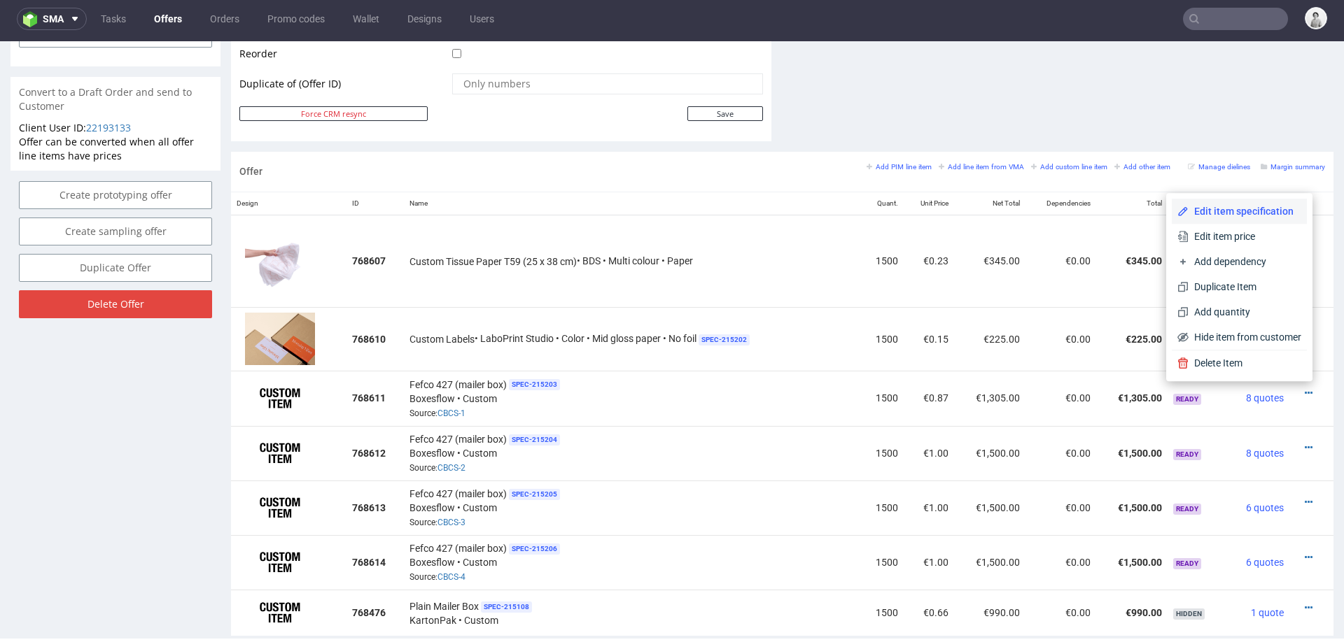
click at [1243, 217] on span "Edit item specification" at bounding box center [1244, 211] width 113 height 14
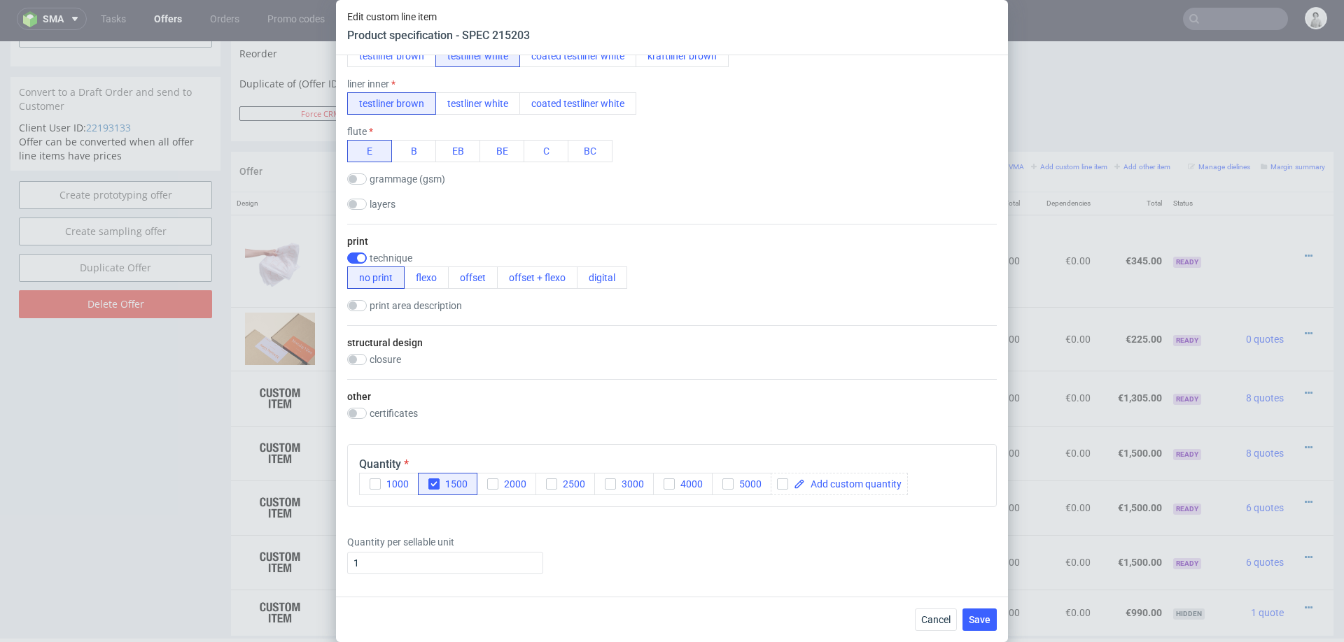
scroll to position [1089, 0]
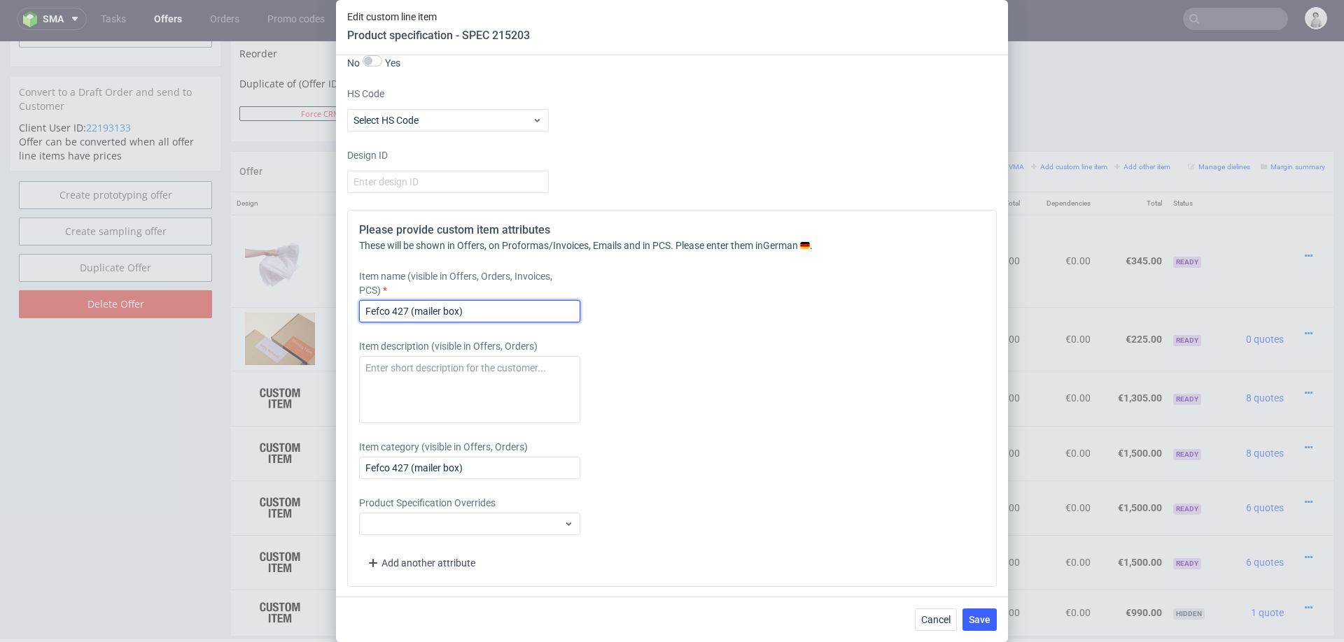
click at [505, 308] on input "Fefco 427 (mailer box)" at bounding box center [469, 311] width 221 height 22
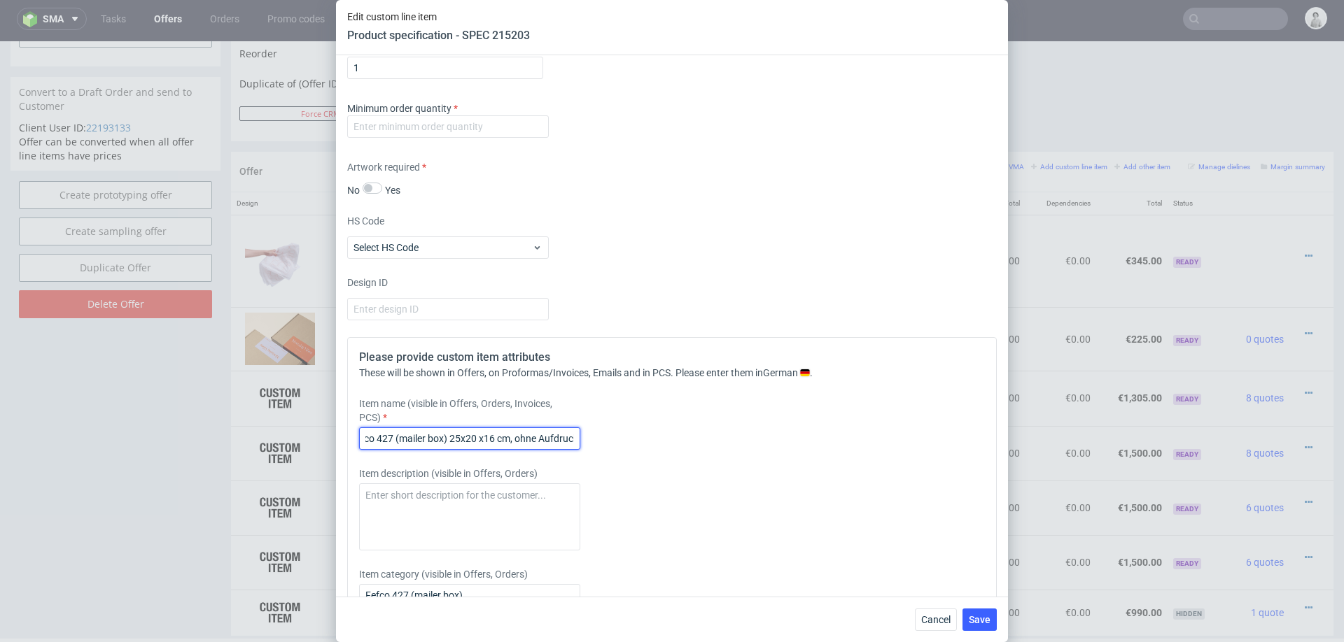
scroll to position [0, 20]
type input "Fefco 427 (mailer box) 25x20 x16 cm, ohne Aufdruck"
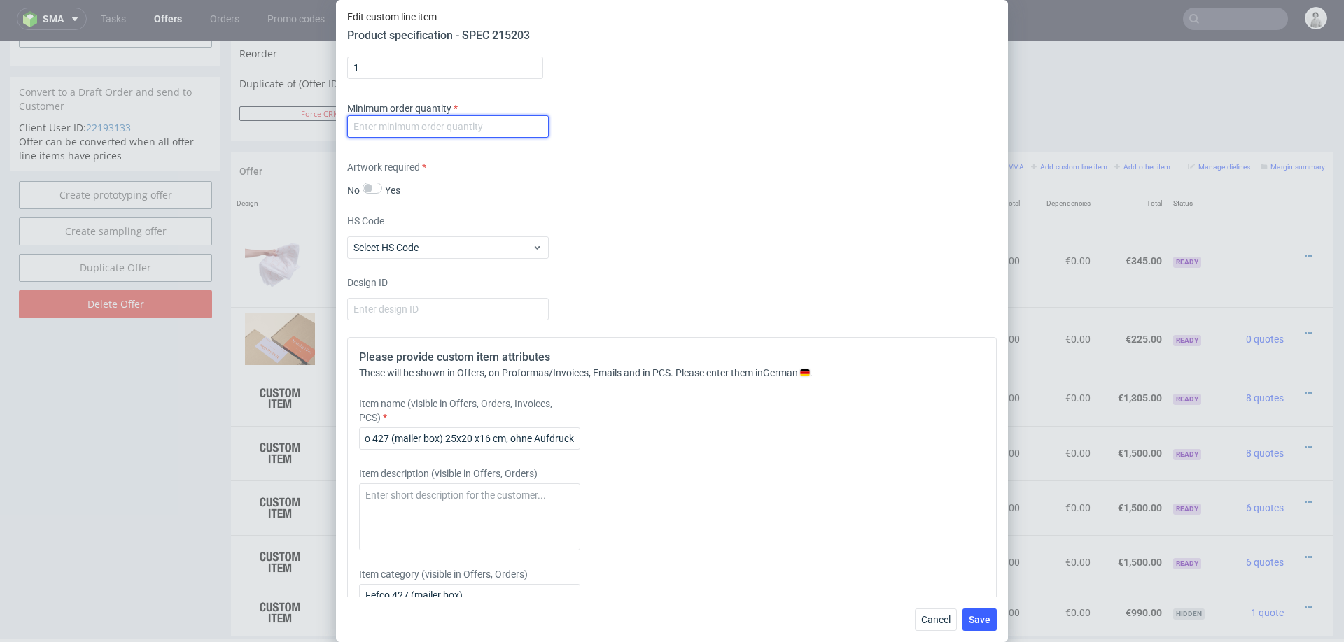
click at [502, 125] on input "number" at bounding box center [448, 126] width 202 height 22
type input "1000"
click at [970, 606] on button "Save" at bounding box center [979, 620] width 34 height 22
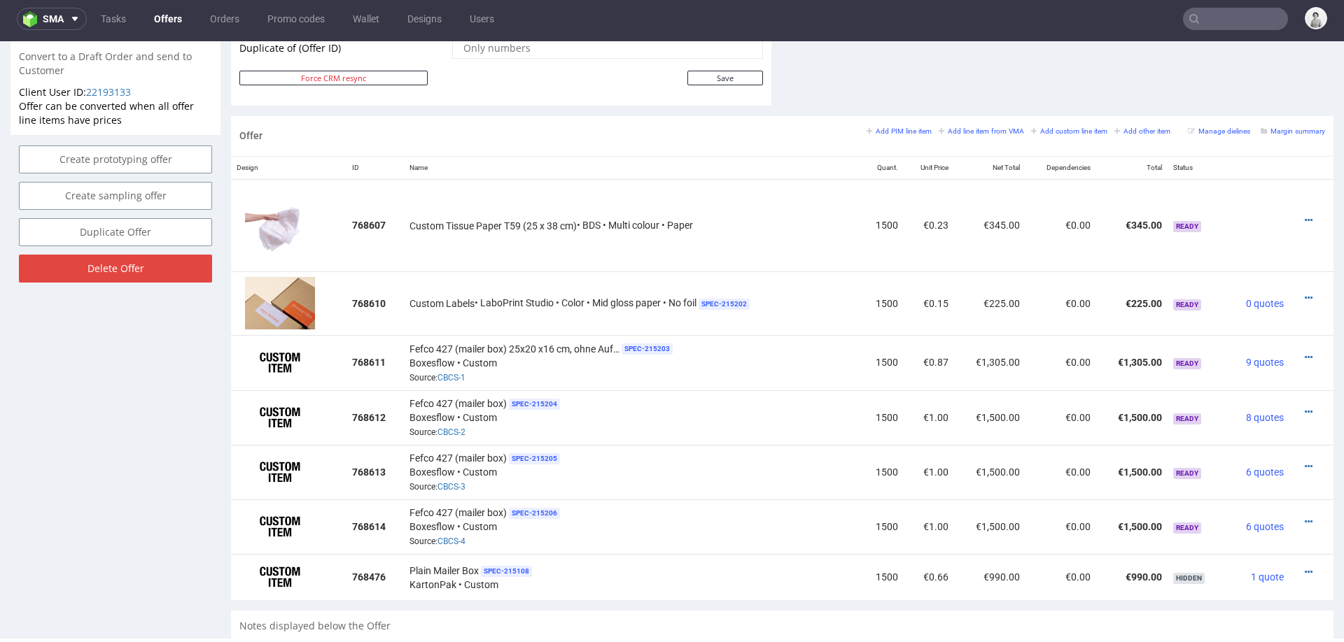
scroll to position [752, 0]
click at [1305, 406] on icon at bounding box center [1309, 411] width 8 height 10
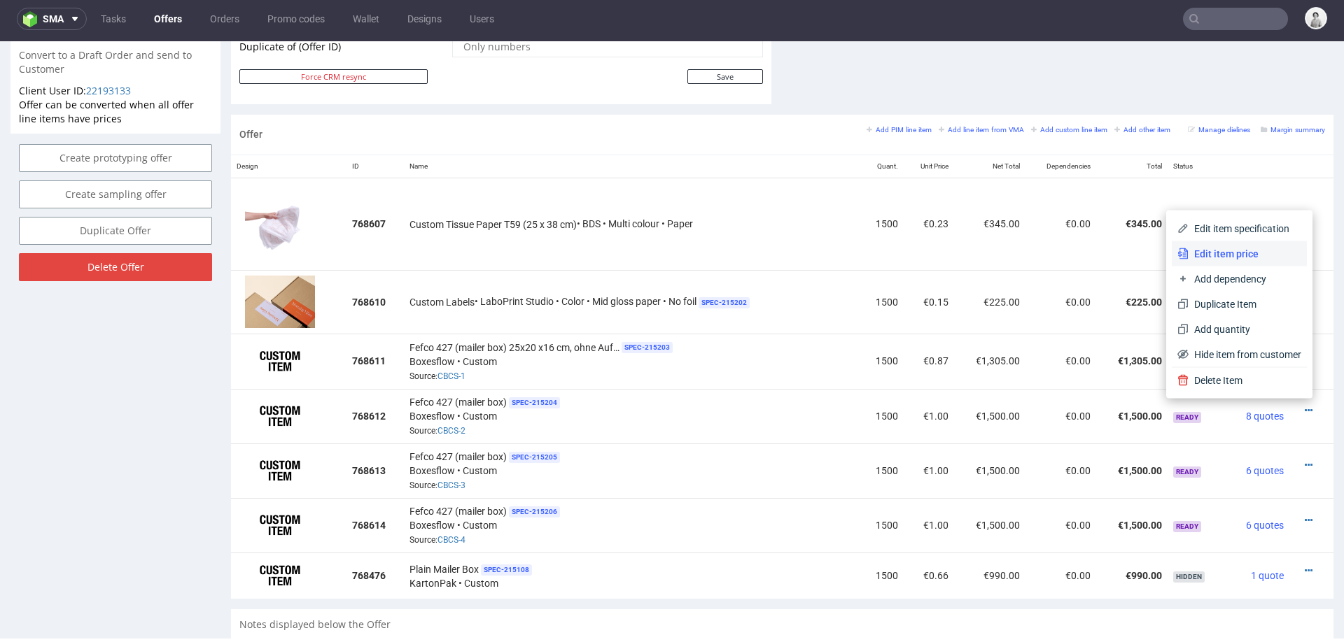
click at [1244, 257] on span "Edit item price" at bounding box center [1244, 254] width 113 height 14
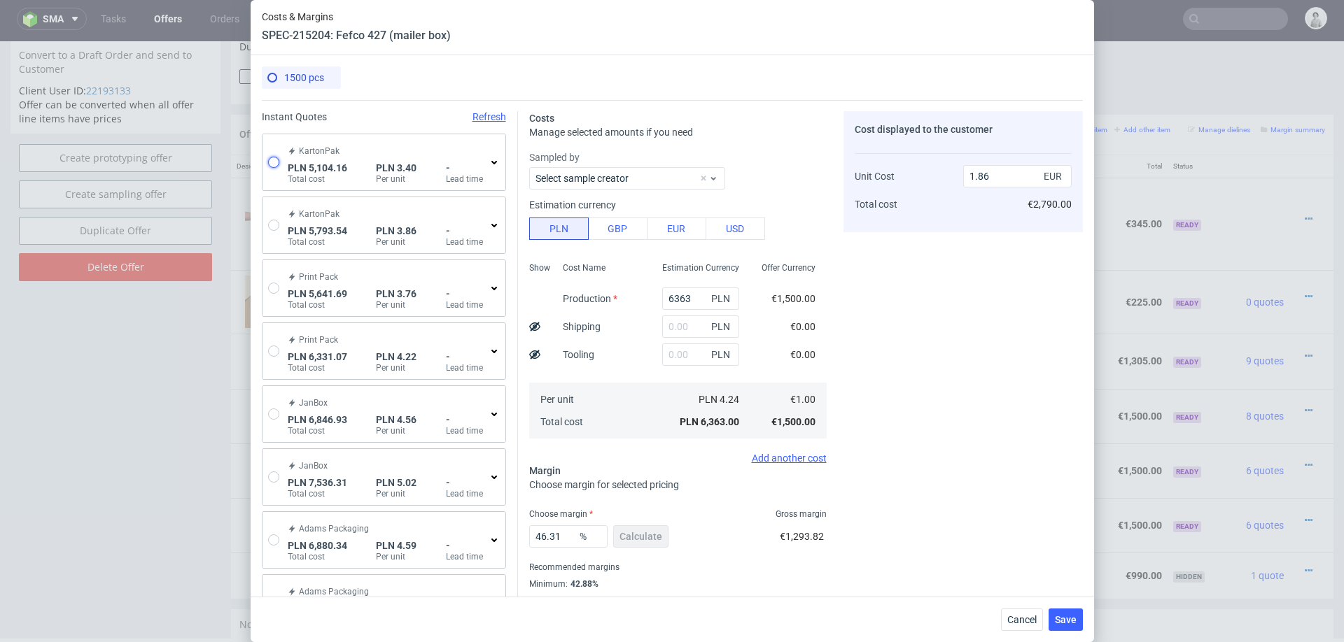
click at [274, 157] on input "radio" at bounding box center [273, 162] width 11 height 11
radio input "true"
radio input "false"
type input "2795.77"
type input "855.63"
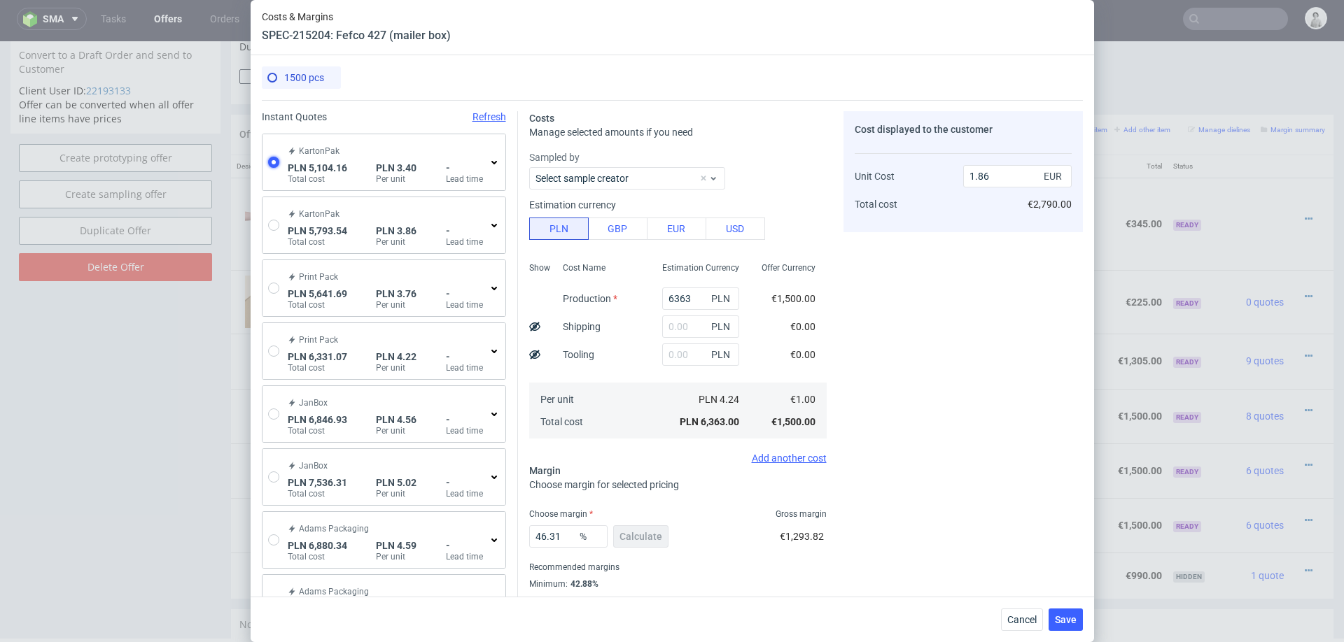
type input "1452.76"
type input "0.8"
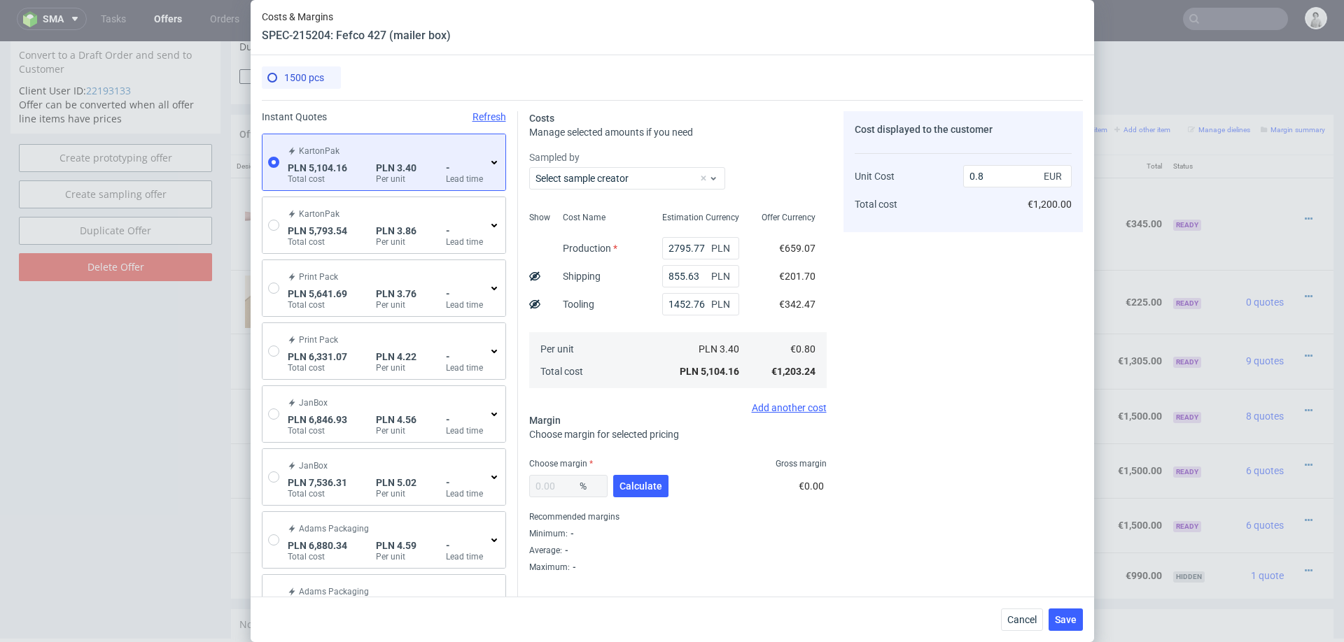
click at [638, 472] on div "% Calculate" at bounding box center [600, 489] width 142 height 39
click at [640, 486] on span "Calculate" at bounding box center [640, 487] width 43 height 10
type input "38.15"
type input "1.29"
click at [560, 481] on input "38.15" at bounding box center [568, 486] width 78 height 22
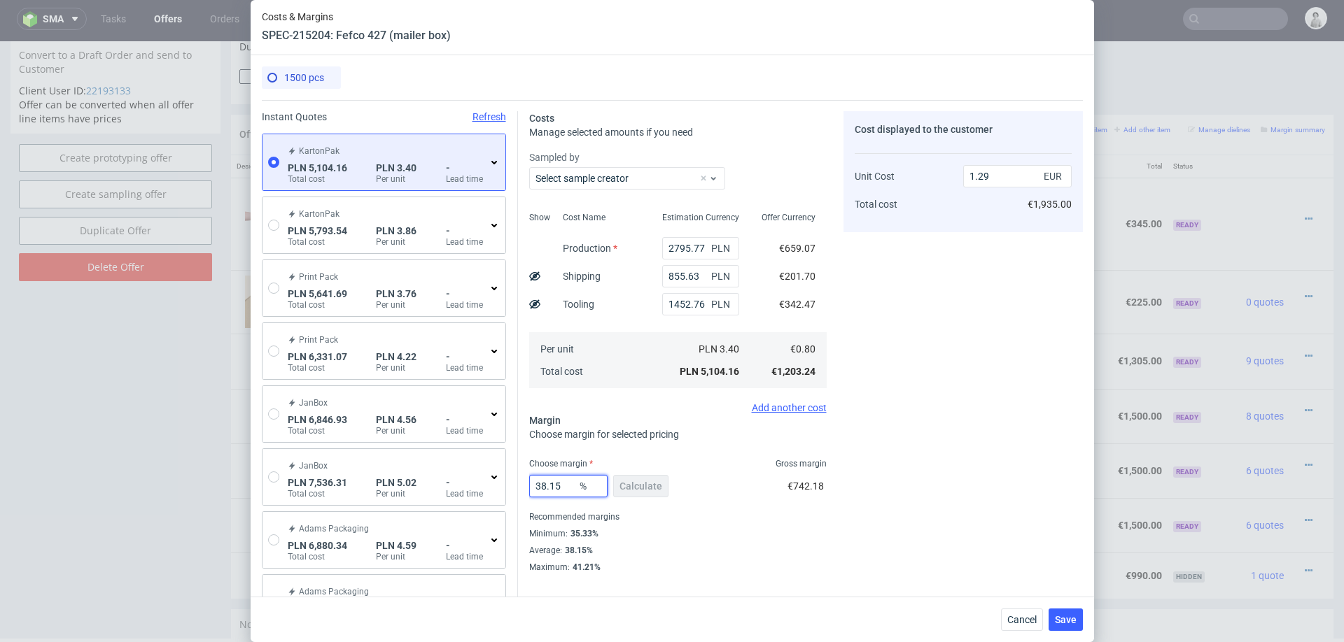
click at [560, 481] on input "38.15" at bounding box center [568, 486] width 78 height 22
type input "35"
type input "1.23"
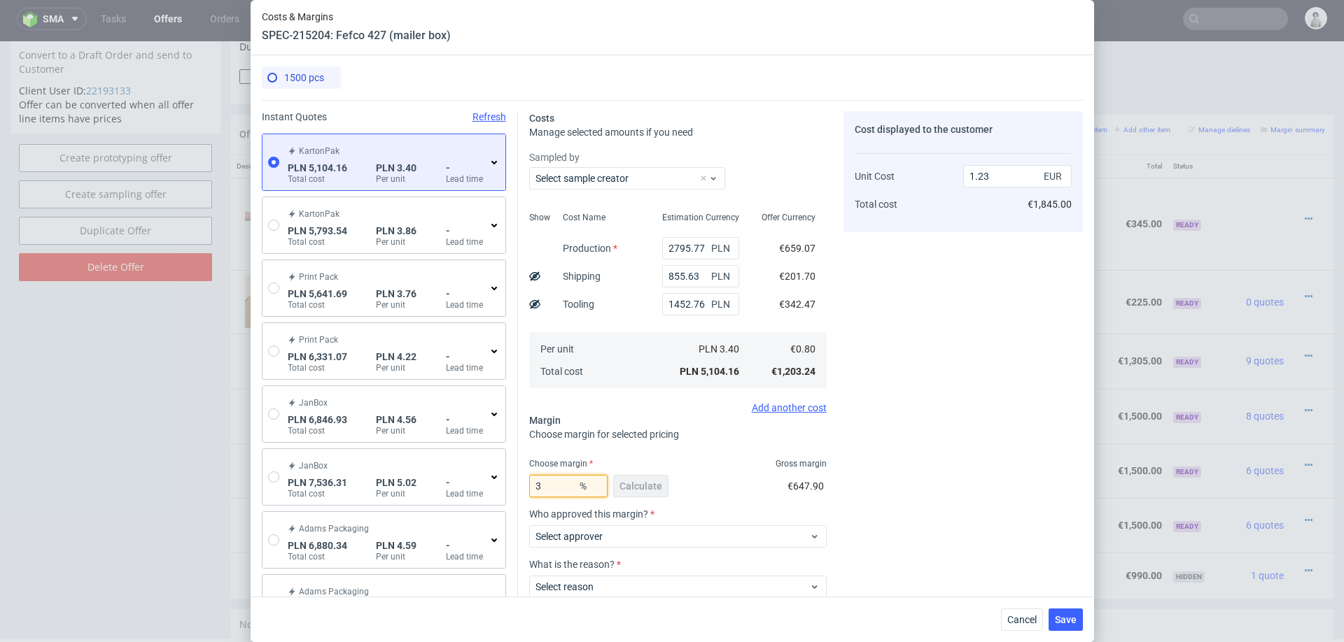
type input "33"
type input "1.19"
type input "33"
click at [840, 529] on div "Costs Manage selected amounts if you need Sampled by Select sample creator Show…" at bounding box center [800, 387] width 565 height 574
click at [726, 551] on div "Who approved this margin? Select approver" at bounding box center [677, 534] width 297 height 50
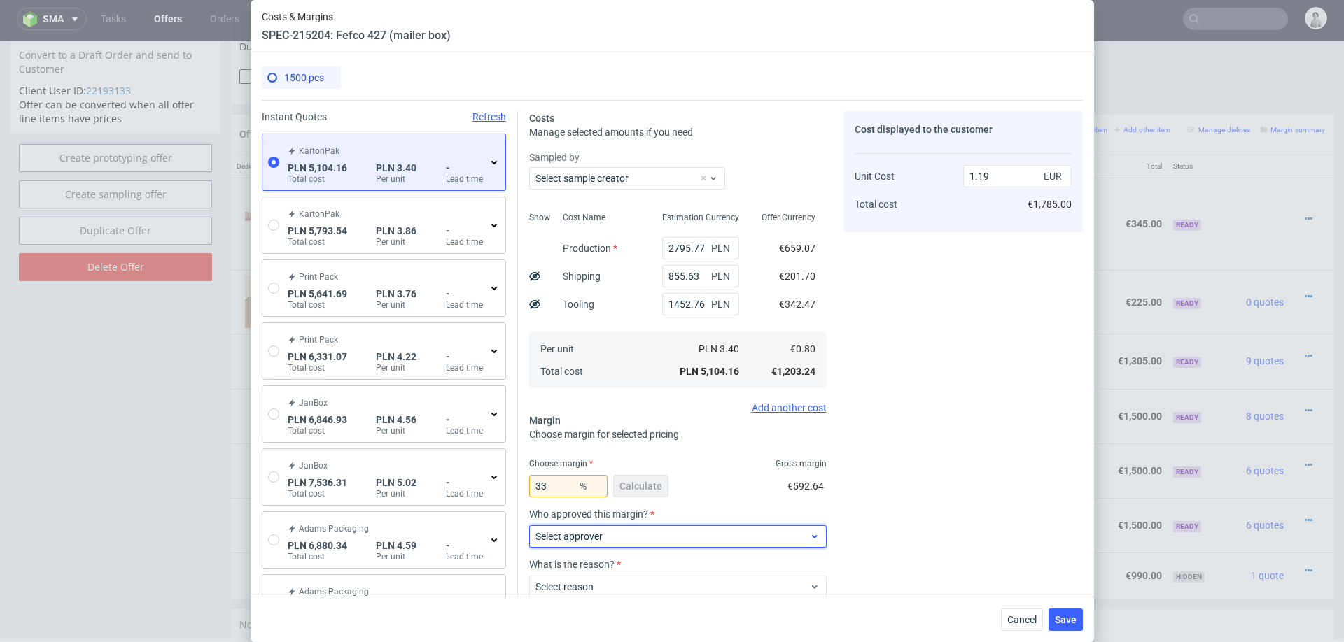
click at [747, 538] on span "Select approver" at bounding box center [672, 537] width 274 height 14
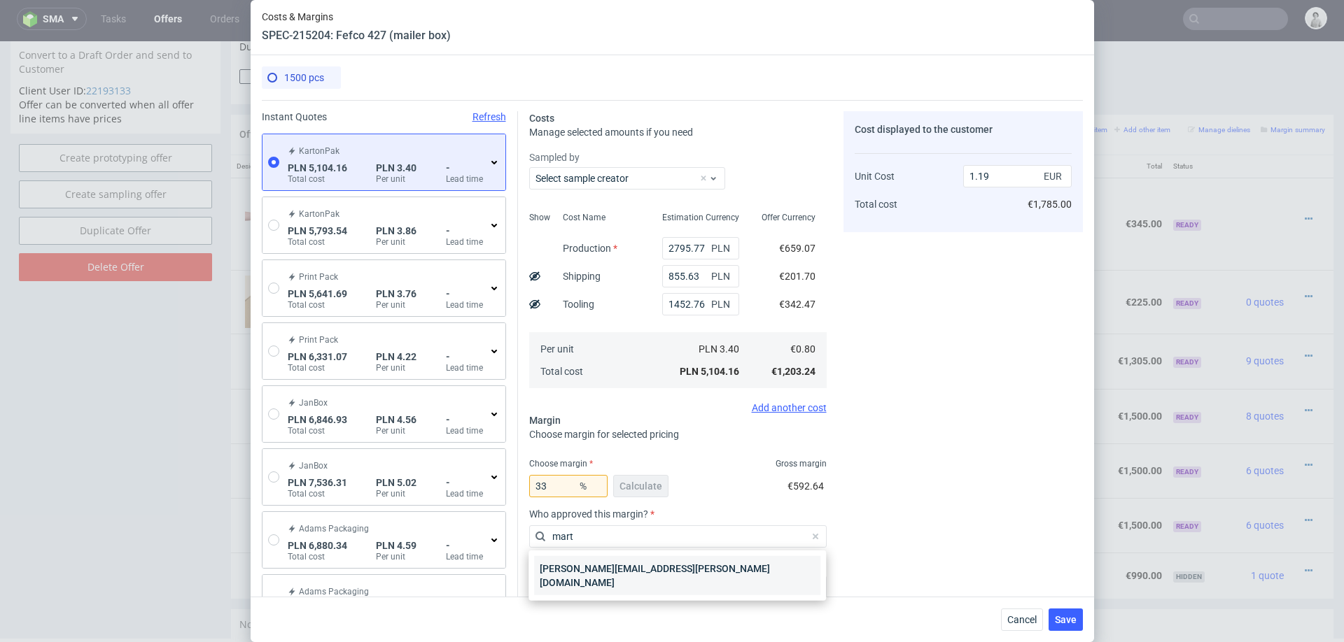
type input "mart"
click at [672, 570] on div "[PERSON_NAME][EMAIL_ADDRESS][PERSON_NAME][DOMAIN_NAME]" at bounding box center [677, 575] width 286 height 39
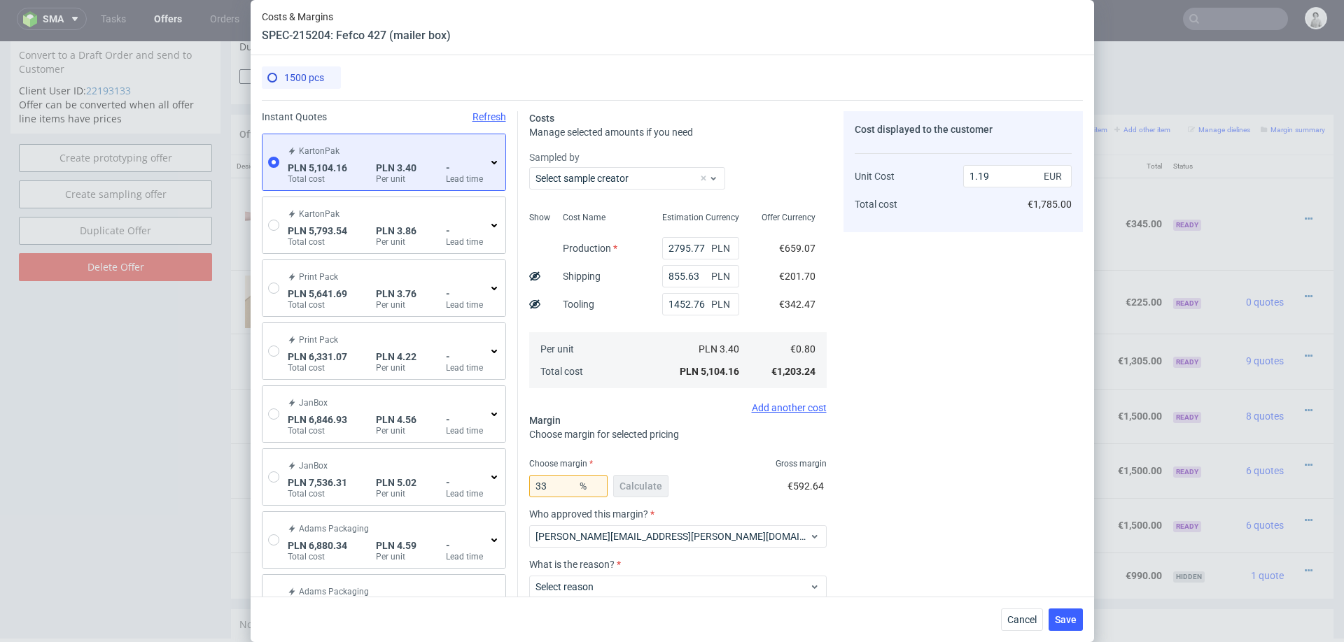
click at [672, 570] on div "Select reason" at bounding box center [677, 584] width 297 height 28
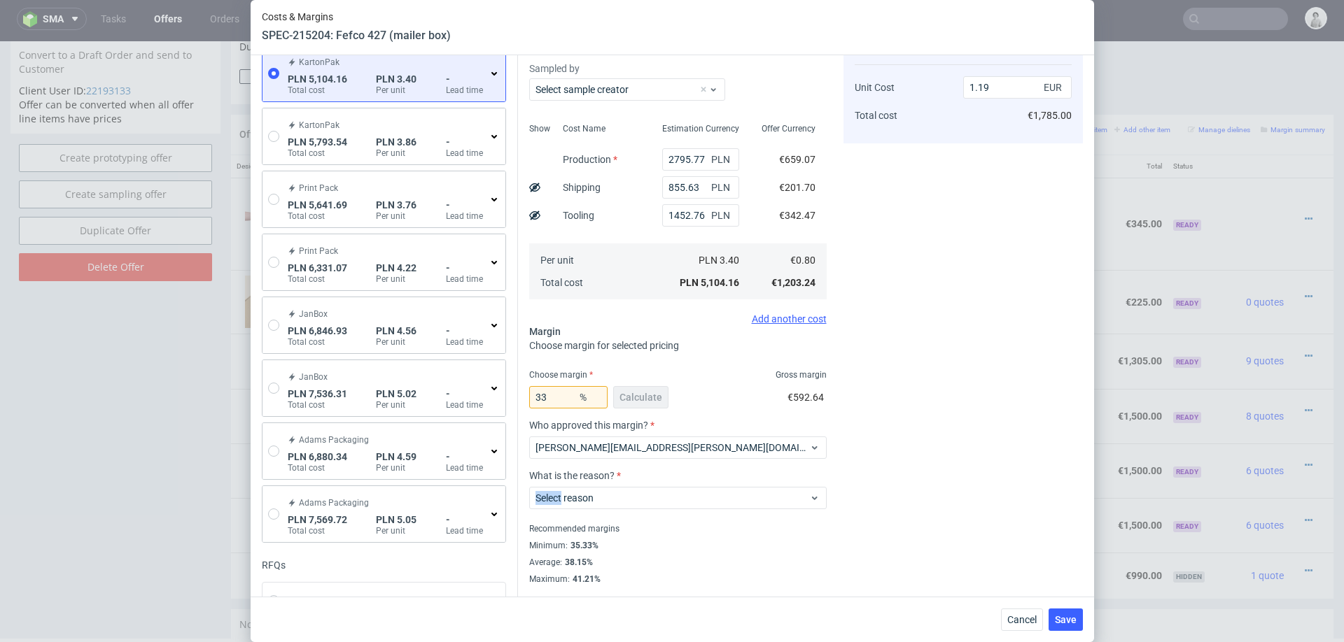
scroll to position [92, 0]
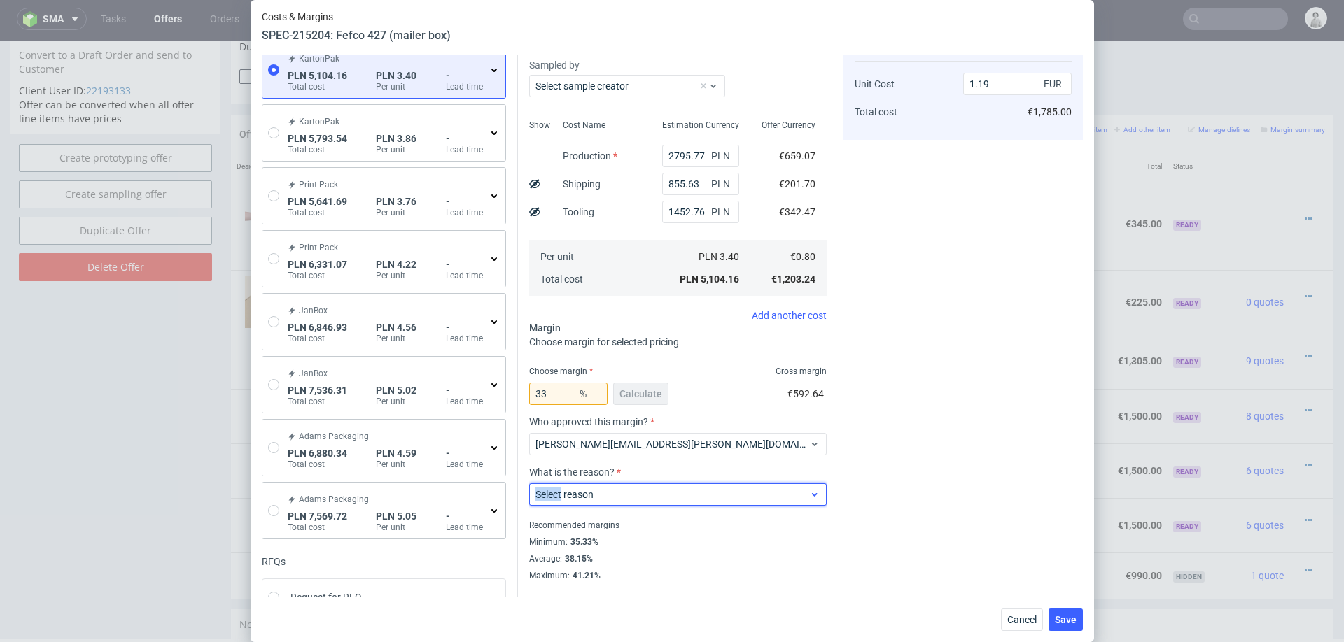
click at [650, 499] on span "Select reason" at bounding box center [672, 495] width 274 height 14
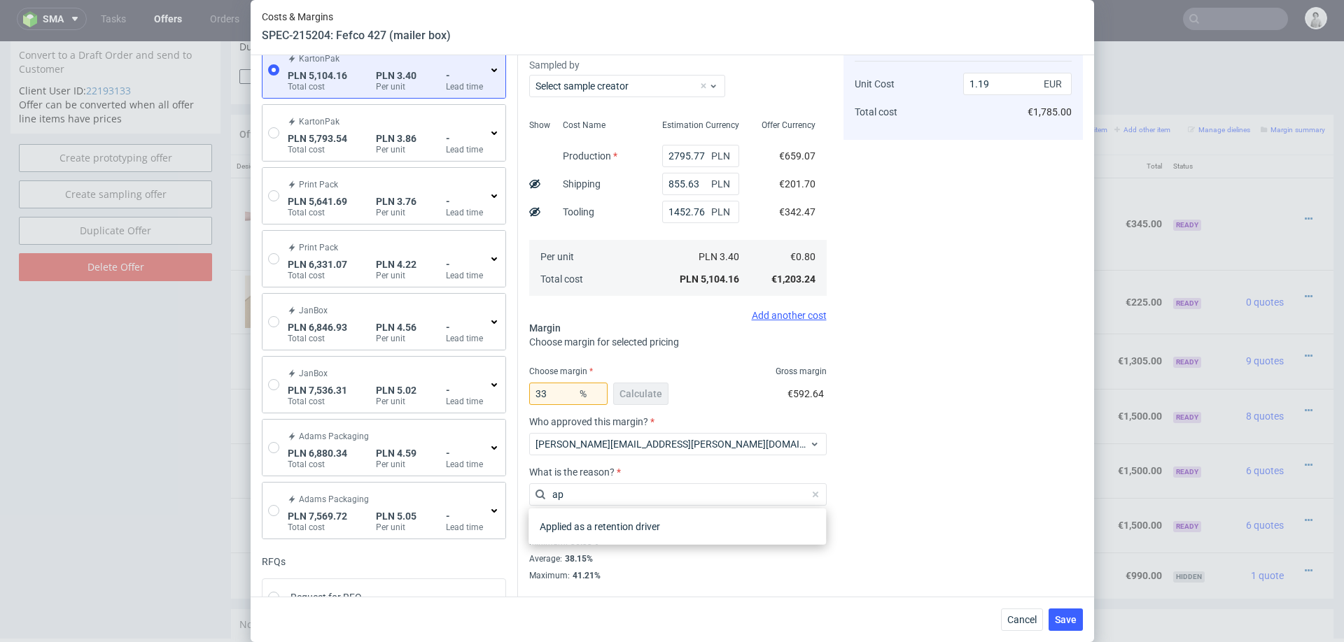
type input "ap"
click at [623, 540] on div "Applied as a retention driver" at bounding box center [676, 527] width 297 height 36
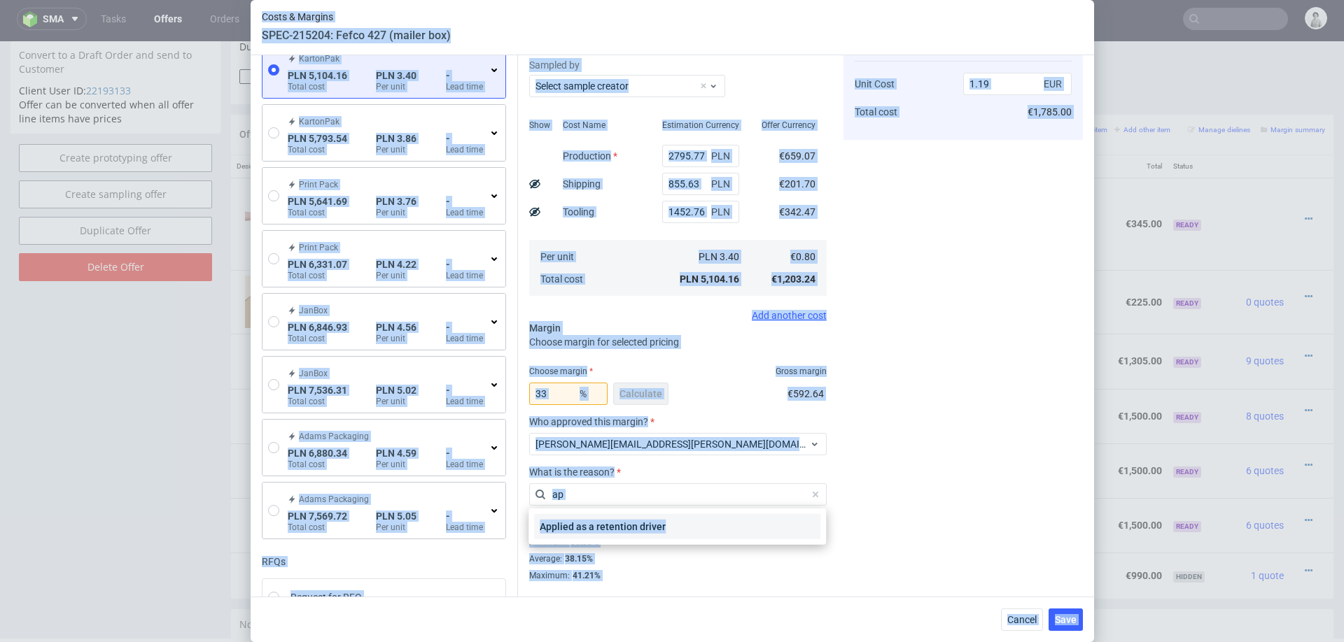
click at [631, 533] on div "Applied as a retention driver" at bounding box center [677, 526] width 286 height 25
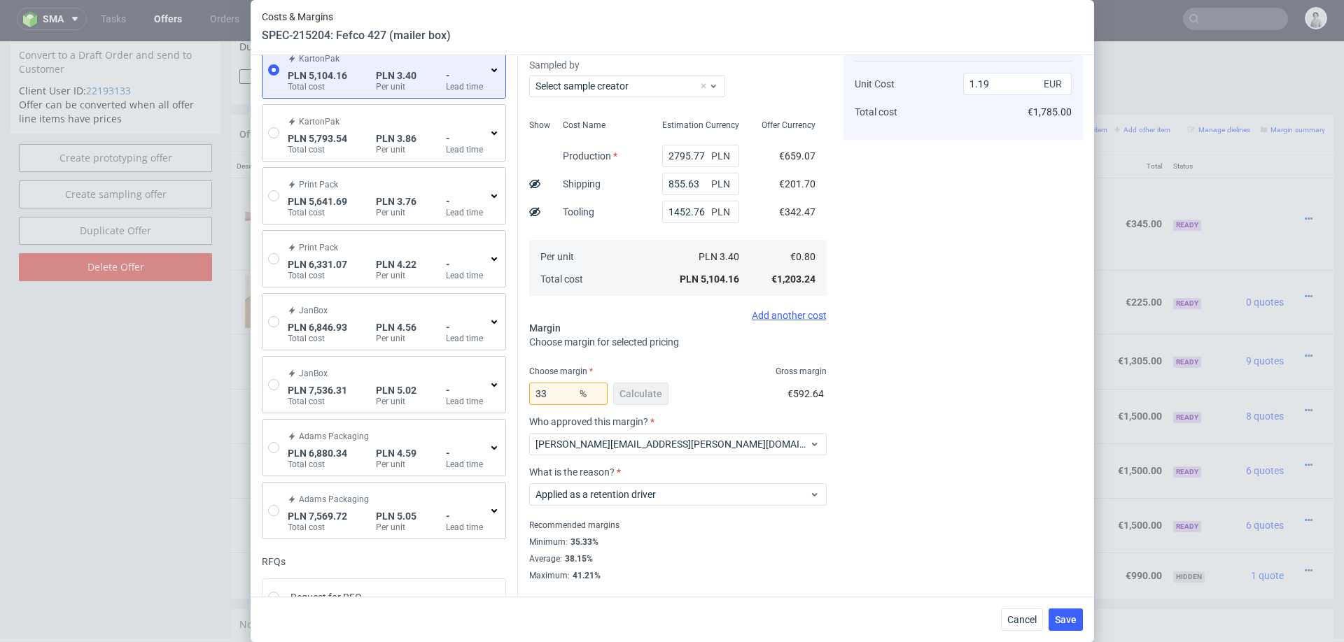
click at [631, 533] on div "Recommended margins" at bounding box center [677, 525] width 297 height 17
click at [978, 513] on div "Cost displayed to the customer Unit Cost Total cost 1.19 EUR €1,785.00" at bounding box center [962, 300] width 239 height 563
click at [1062, 606] on span "Save" at bounding box center [1066, 620] width 22 height 10
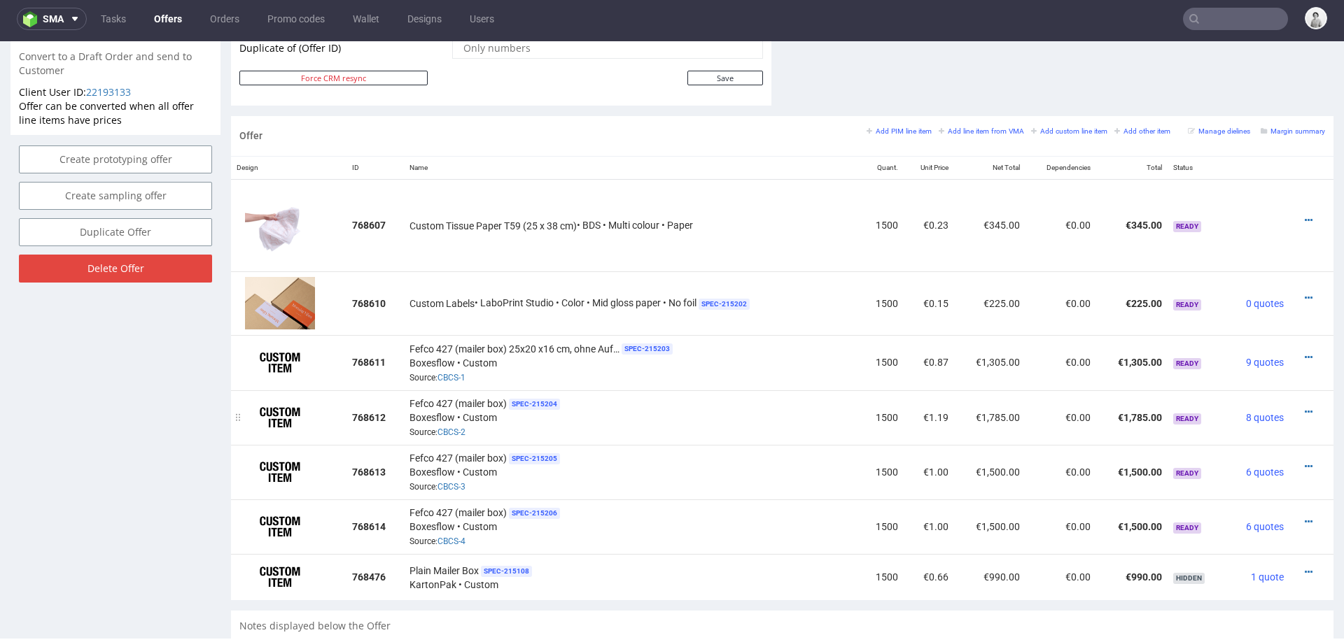
scroll to position [781, 0]
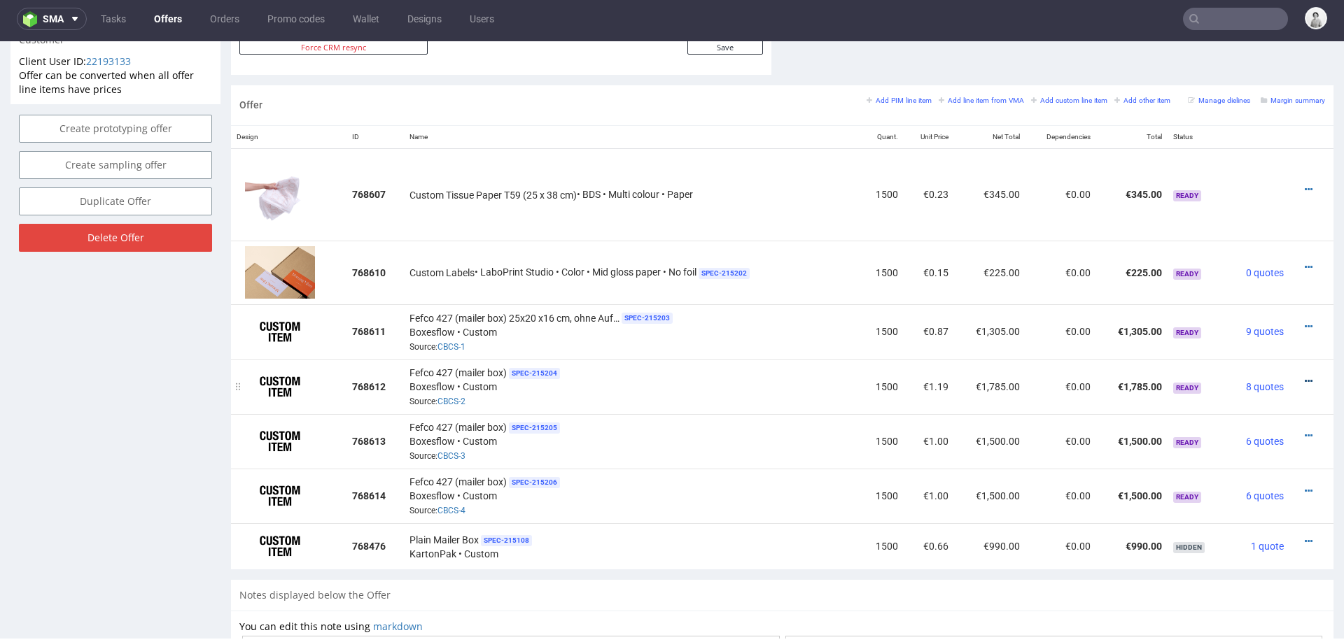
click at [1305, 377] on icon at bounding box center [1309, 382] width 8 height 10
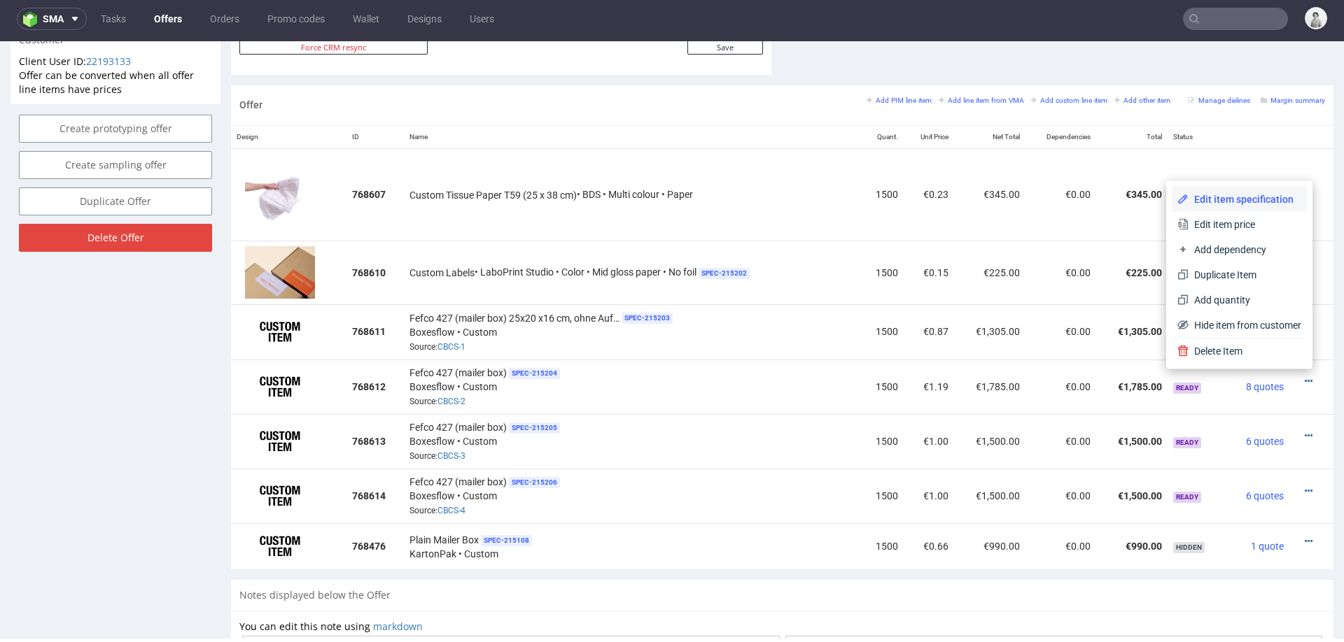
click at [1256, 190] on li "Edit item specification" at bounding box center [1239, 199] width 135 height 25
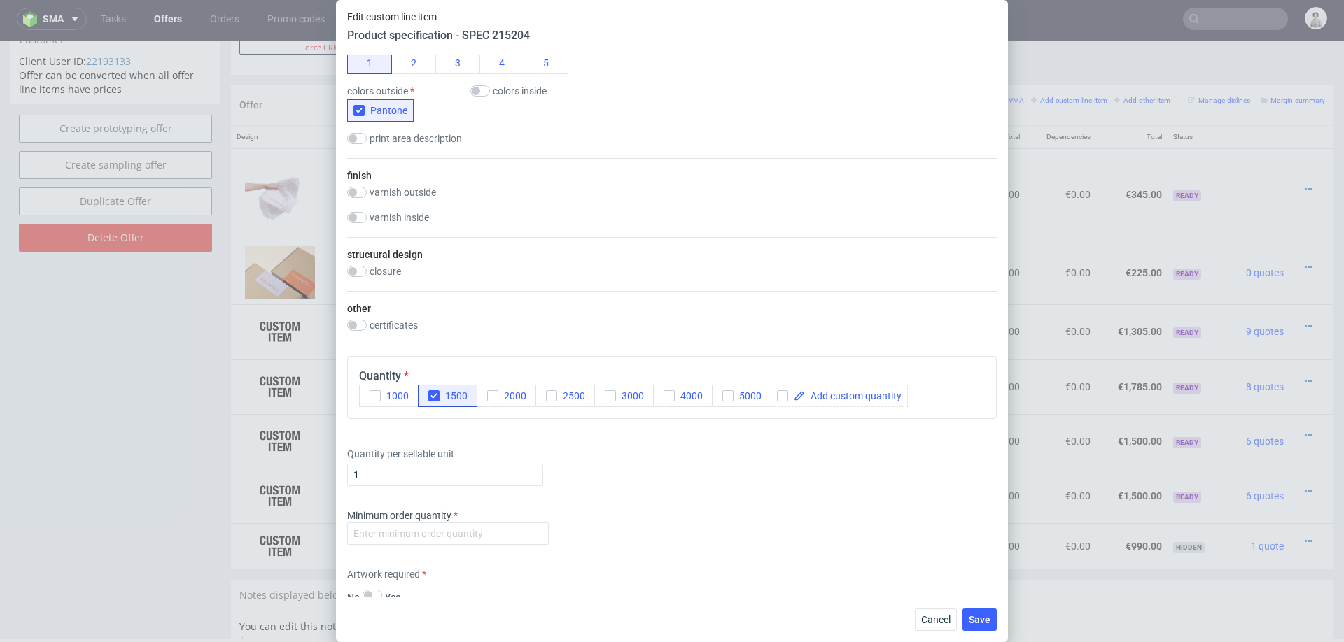
scroll to position [731, 0]
click at [421, 531] on input "number" at bounding box center [448, 532] width 202 height 22
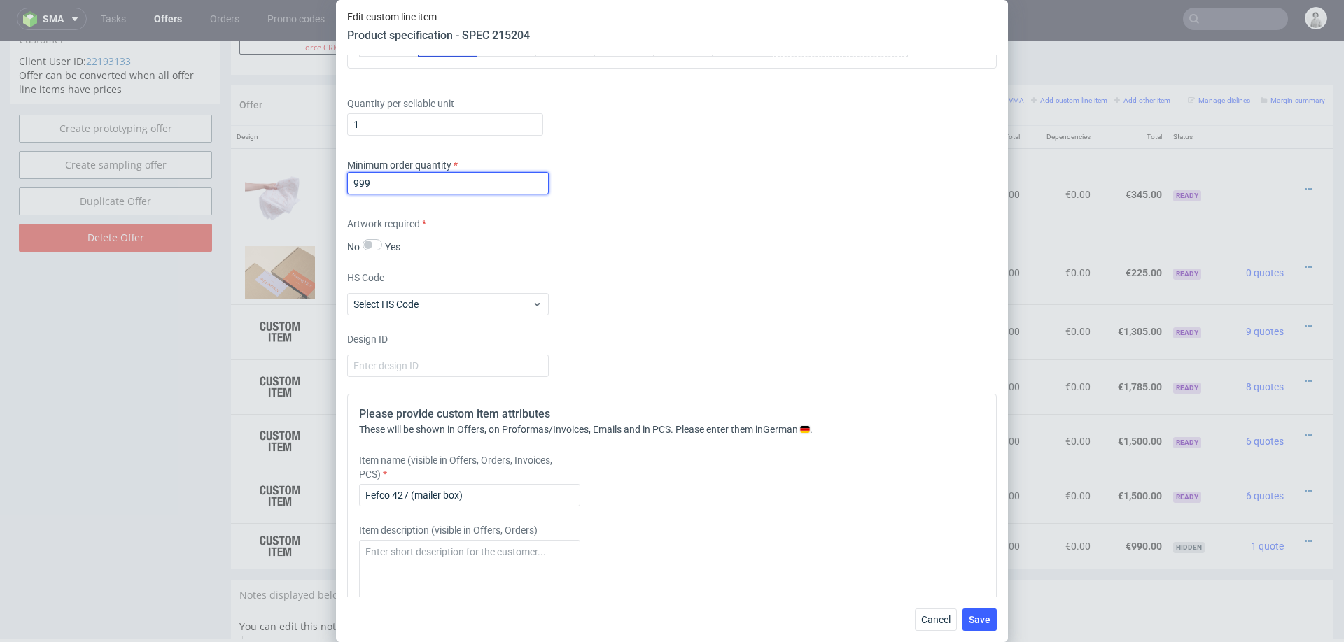
scroll to position [1080, 0]
type input "999"
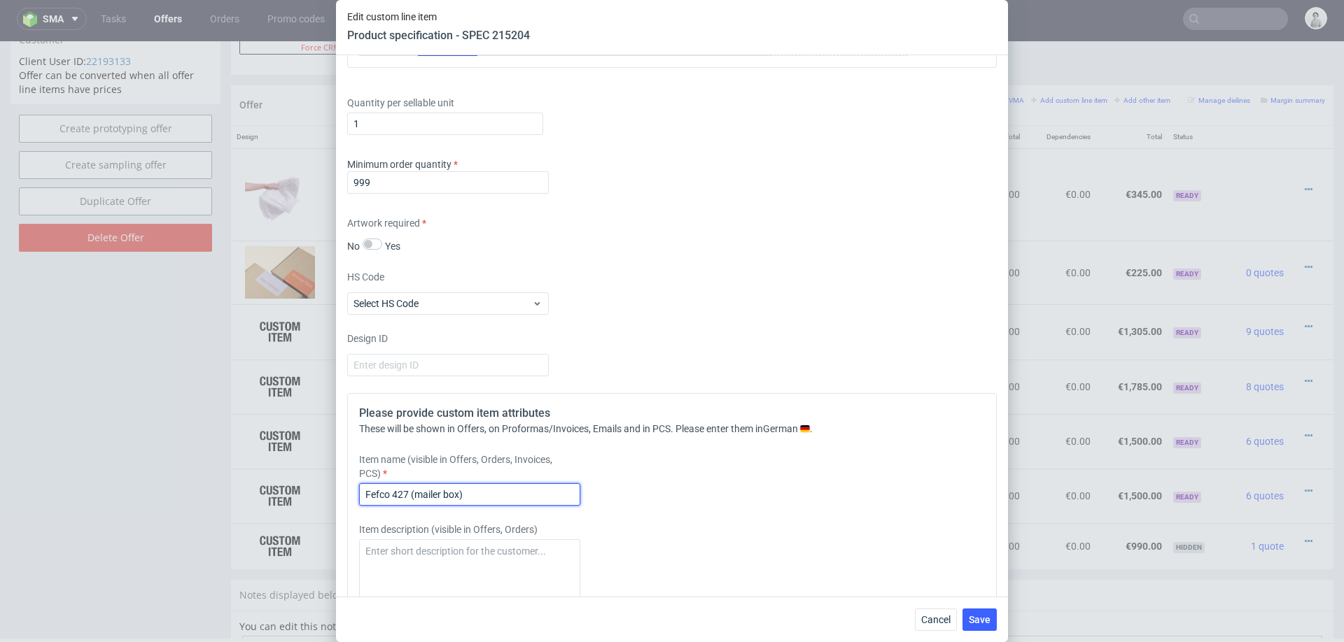
click at [503, 485] on input "Fefco 427 (mailer box)" at bounding box center [469, 495] width 221 height 22
click at [511, 496] on input "Fefco 427 (mailer box)" at bounding box center [469, 495] width 221 height 22
paste input "SR12ii (5.4 x 6.2 cm)"
type input "Fefco 427 (mailer box), 25x20x16 cm, Flexodruck von Aussen , 1 Farbe"
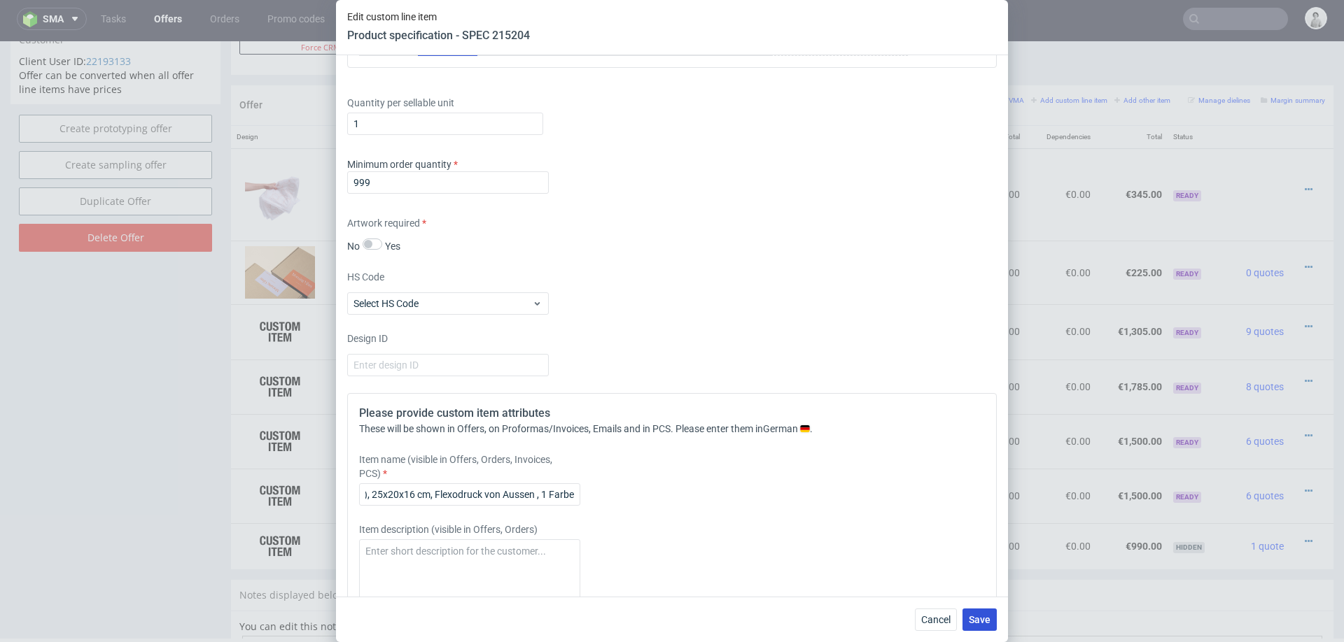
click at [965, 606] on button "Save" at bounding box center [979, 620] width 34 height 22
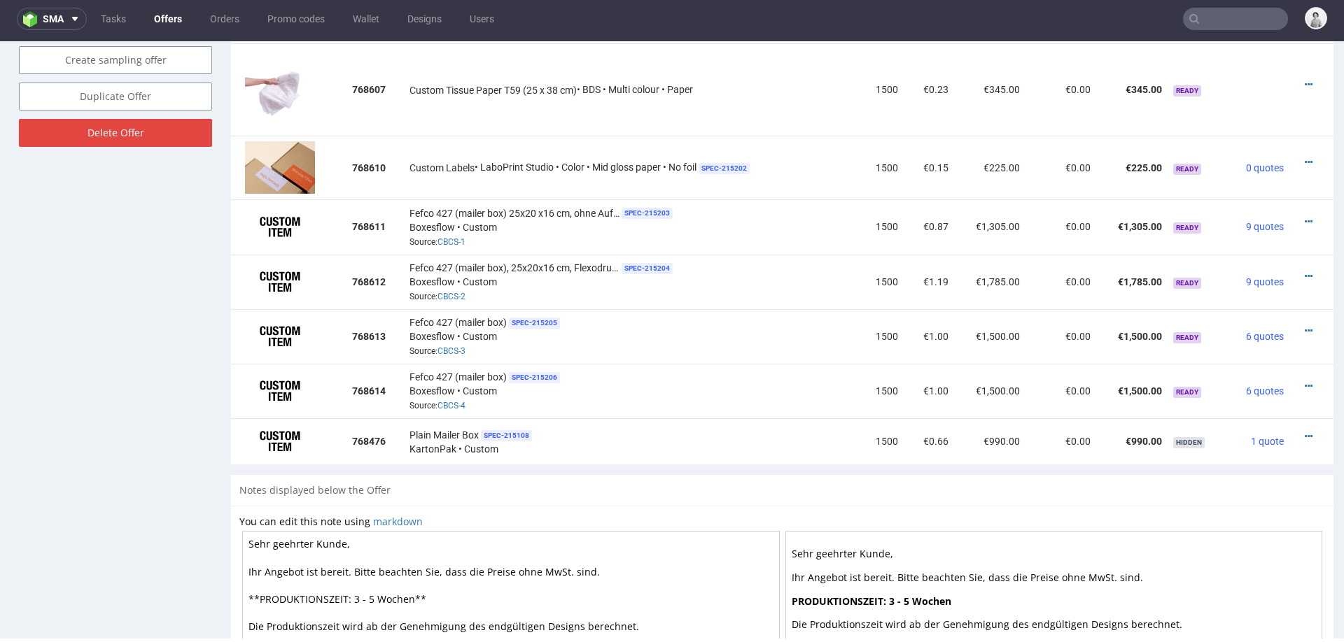
scroll to position [889, 0]
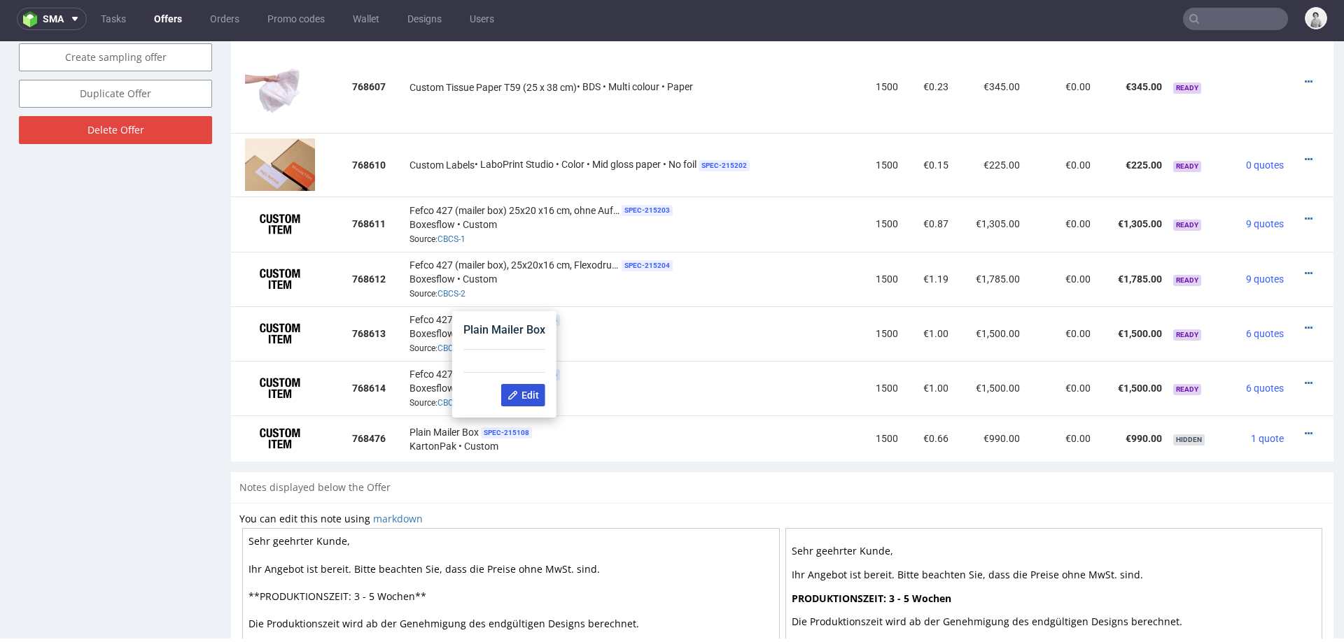
click at [519, 384] on button "Edit" at bounding box center [523, 395] width 44 height 22
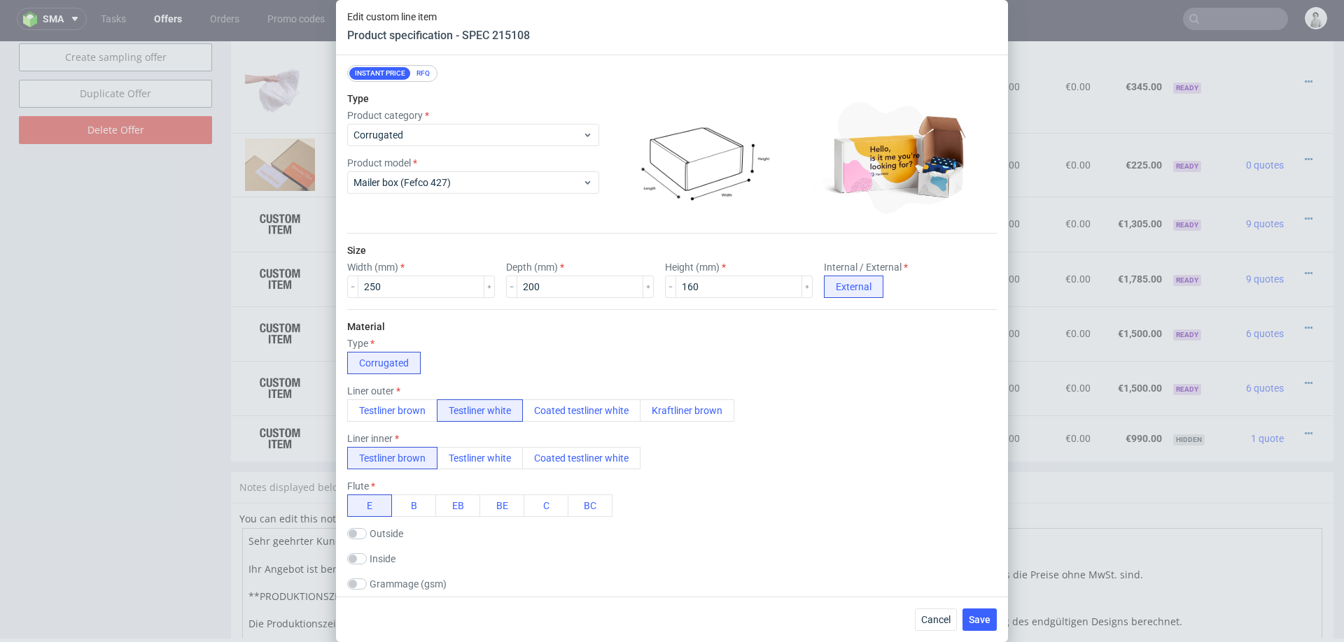
scroll to position [105, 0]
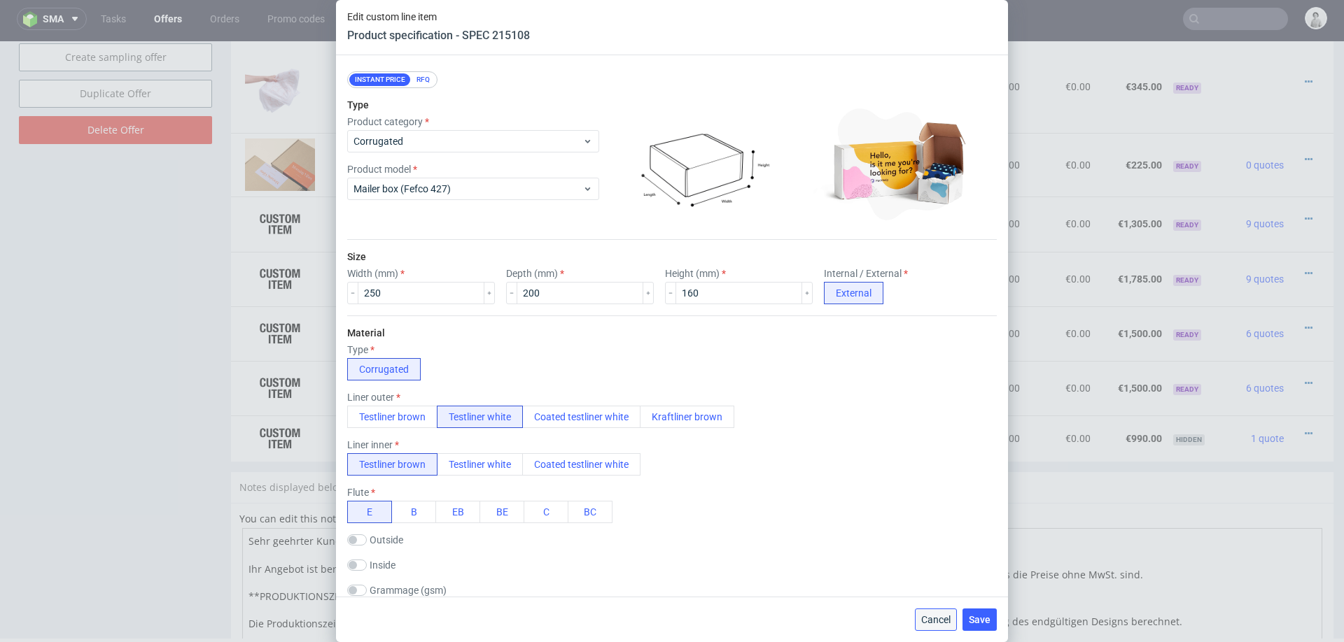
click at [930, 606] on span "Cancel" at bounding box center [935, 620] width 29 height 10
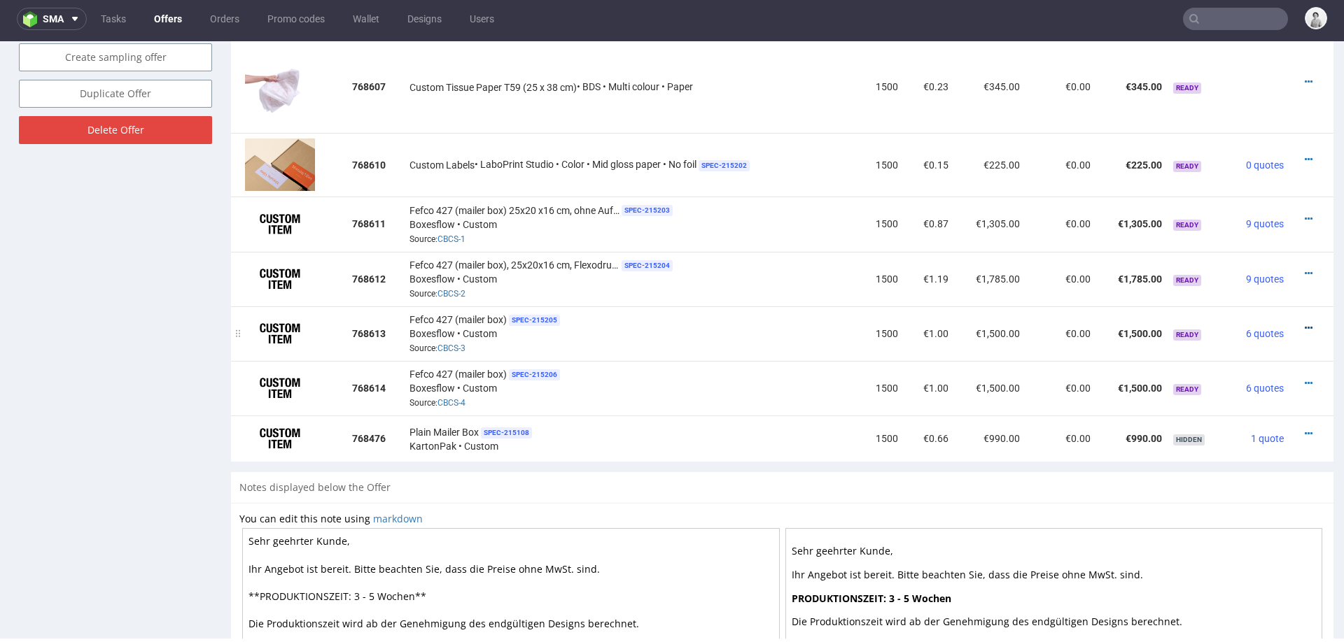
click at [1305, 323] on icon at bounding box center [1309, 328] width 8 height 10
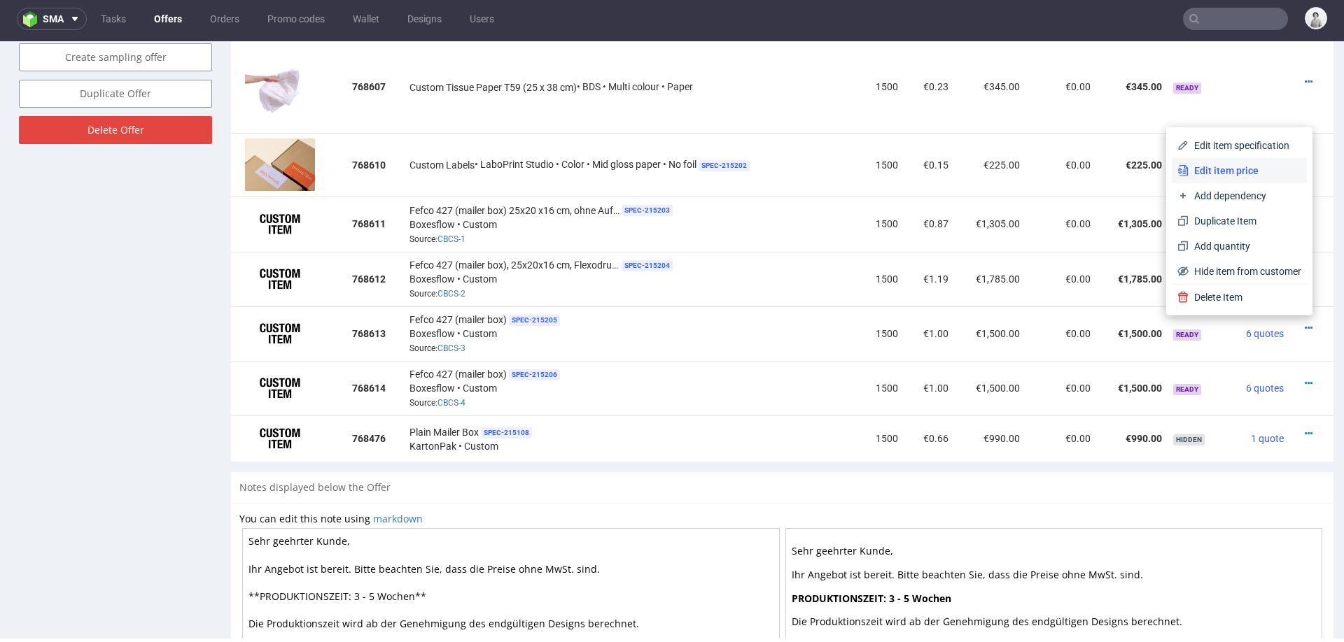
click at [1238, 169] on span "Edit item price" at bounding box center [1244, 171] width 113 height 14
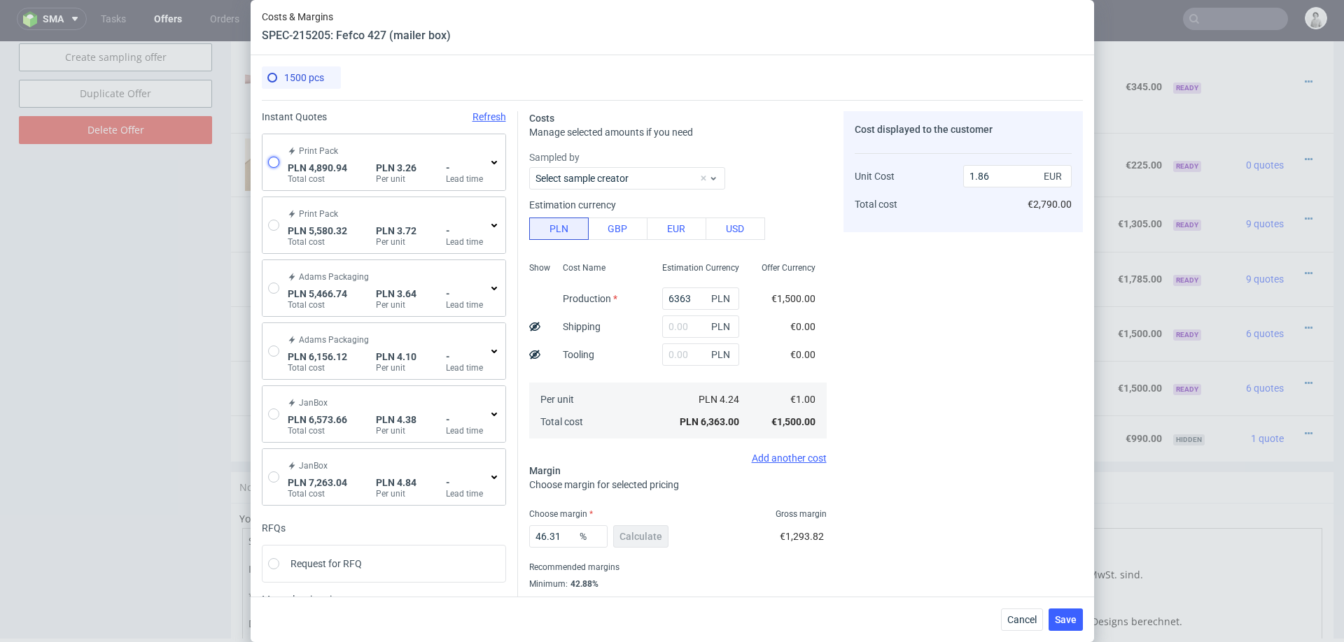
click at [268, 160] on input "radio" at bounding box center [273, 162] width 11 height 11
radio input "true"
radio input "false"
type input "3198.0899999999997"
type input "855.63"
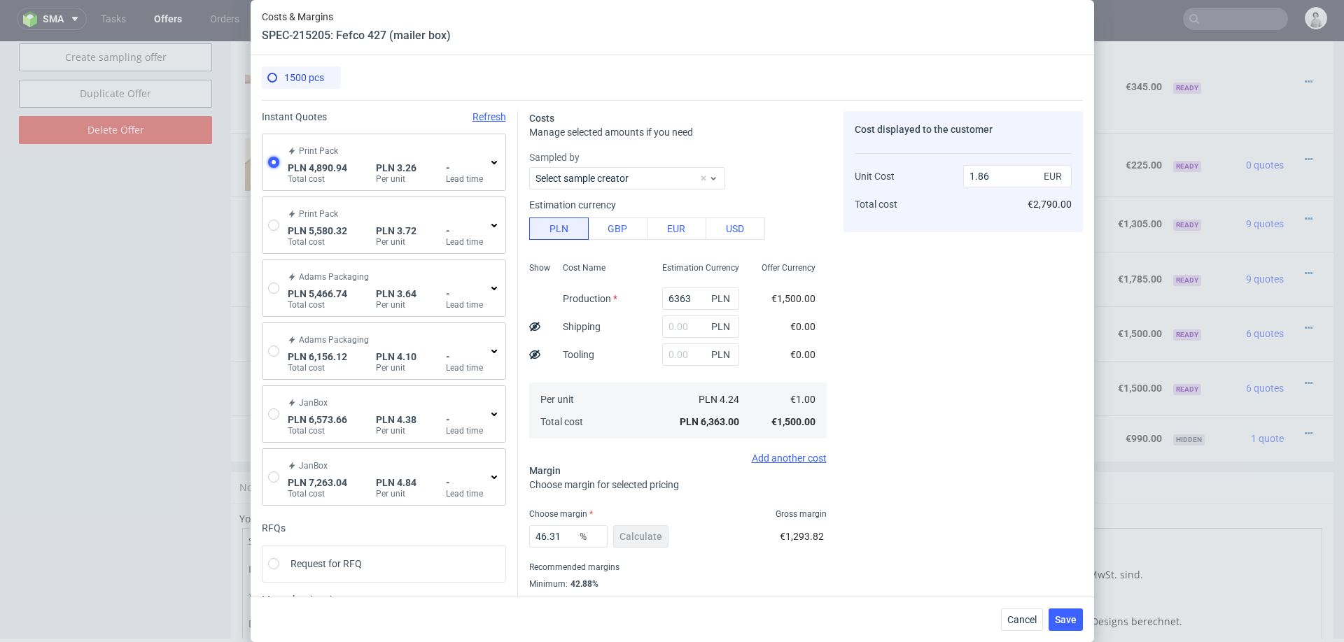
type input "837.22"
type input "0.76"
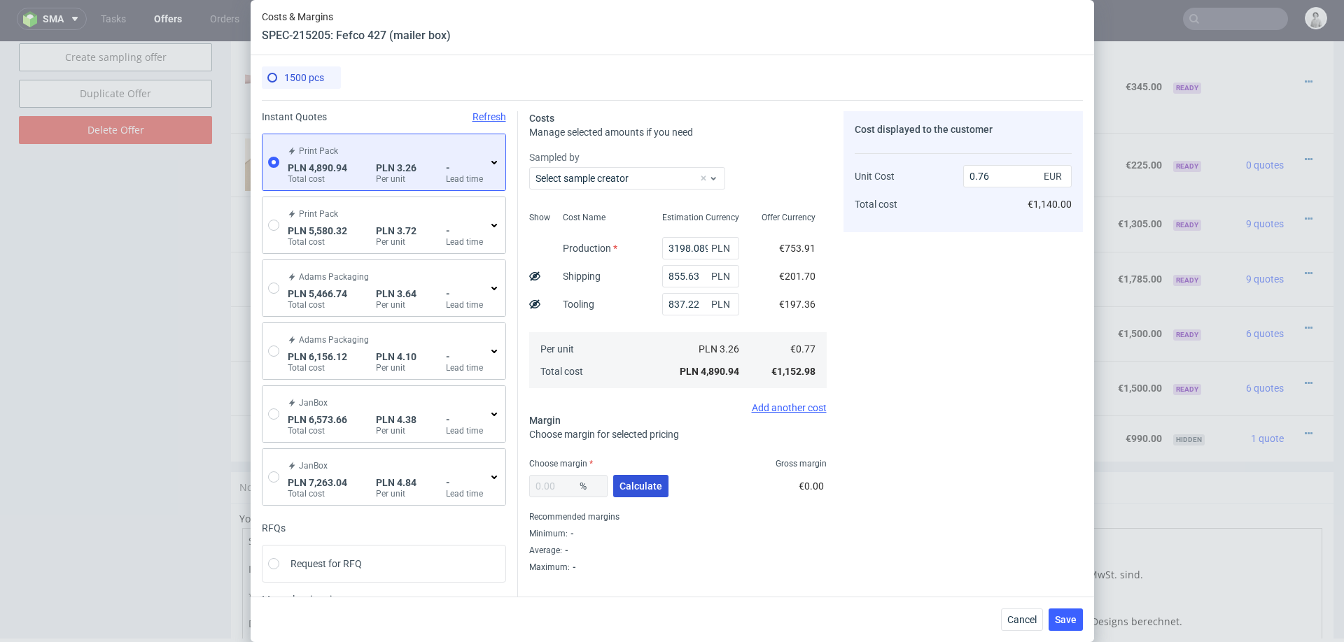
click at [627, 482] on span "Calculate" at bounding box center [640, 487] width 43 height 10
type input "38.44"
type input "1.24"
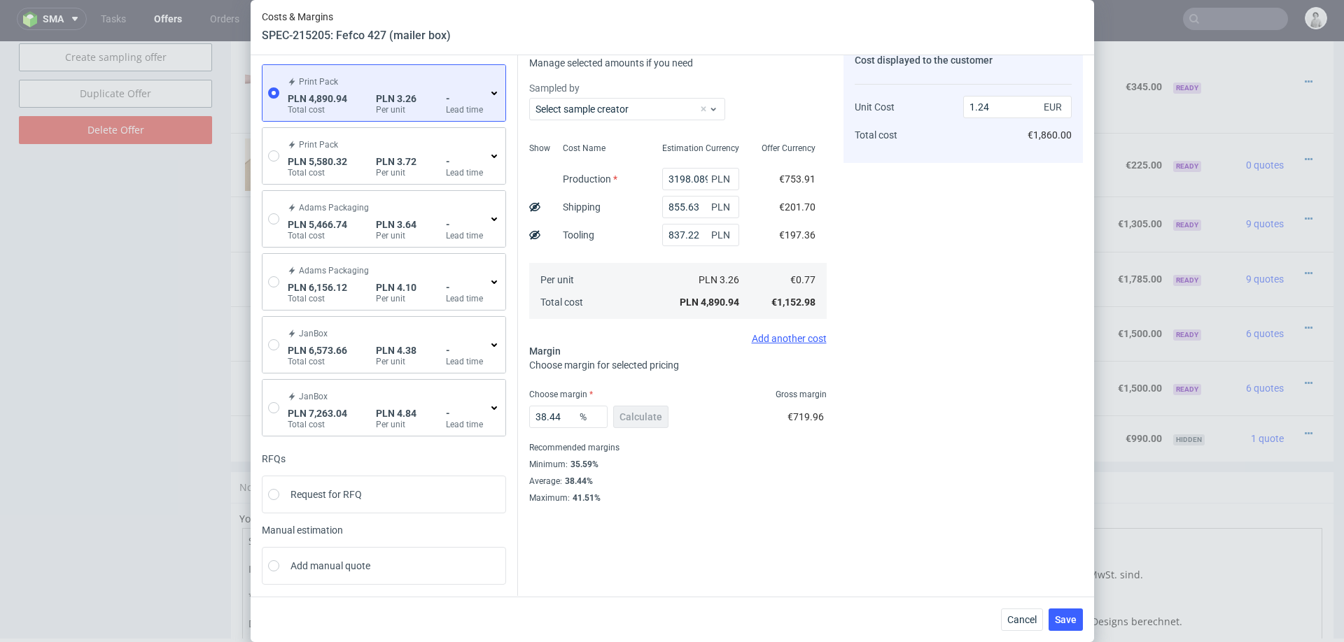
scroll to position [72, 0]
click at [554, 413] on input "38.44" at bounding box center [568, 414] width 78 height 22
type input "36"
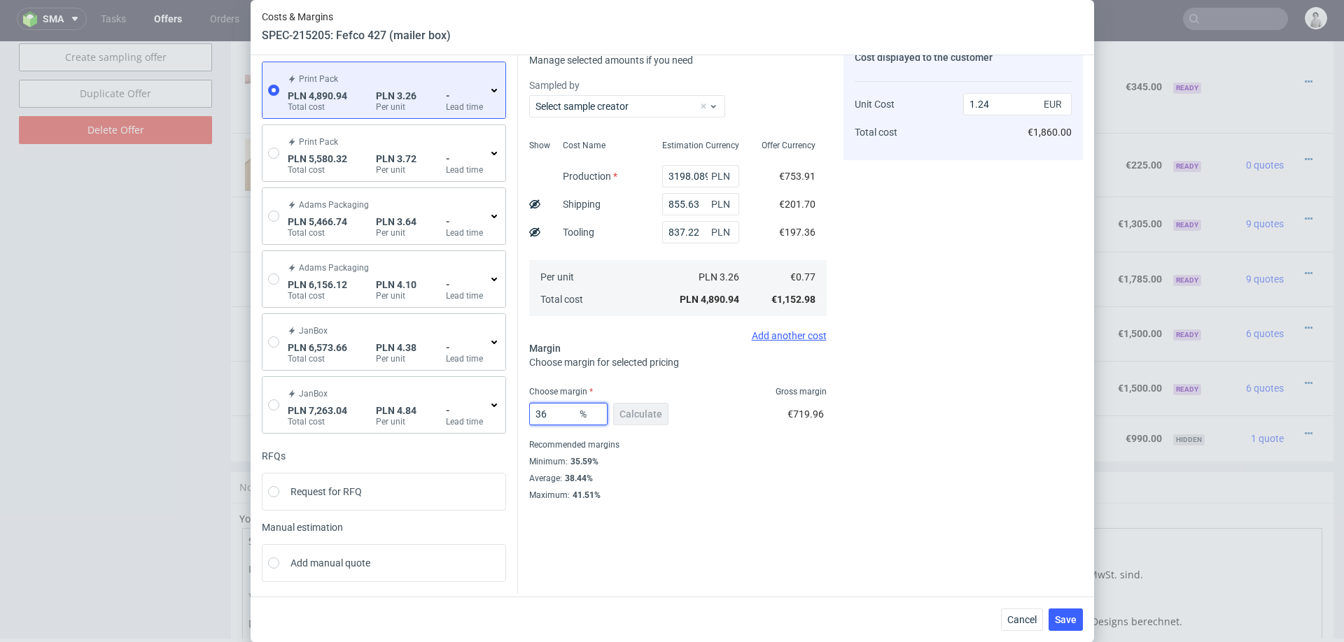
type input "1.19"
click at [819, 540] on div "Instant Quotes Refresh Print Pack PLN 4,890.94 Total cost PLN 3.26 Per unit - L…" at bounding box center [672, 310] width 821 height 565
click at [558, 410] on input "36" at bounding box center [568, 414] width 78 height 22
type input "3"
type input "0.79"
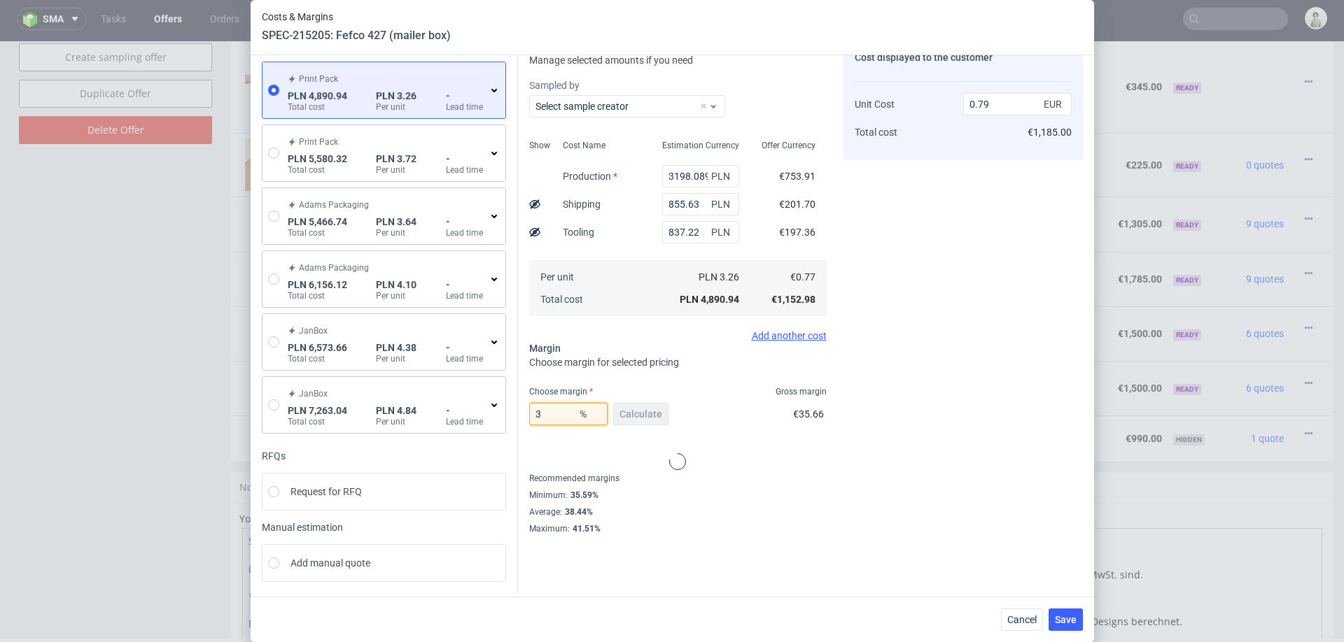
type input "34"
type input "1.16"
type input "3"
type input "0.79"
type input "30"
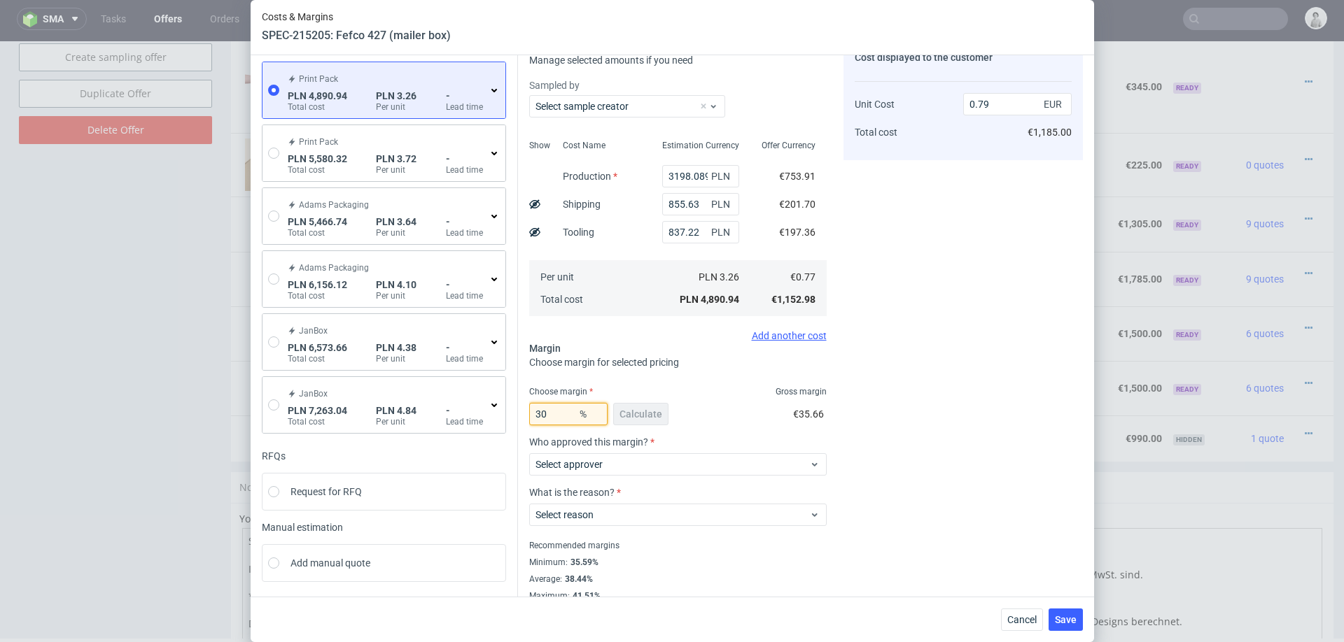
type input "1.09"
type input "30"
click at [923, 414] on div "Cost displayed to the customer Unit Cost Total cost 1.09 EUR €1,635.00" at bounding box center [962, 320] width 239 height 563
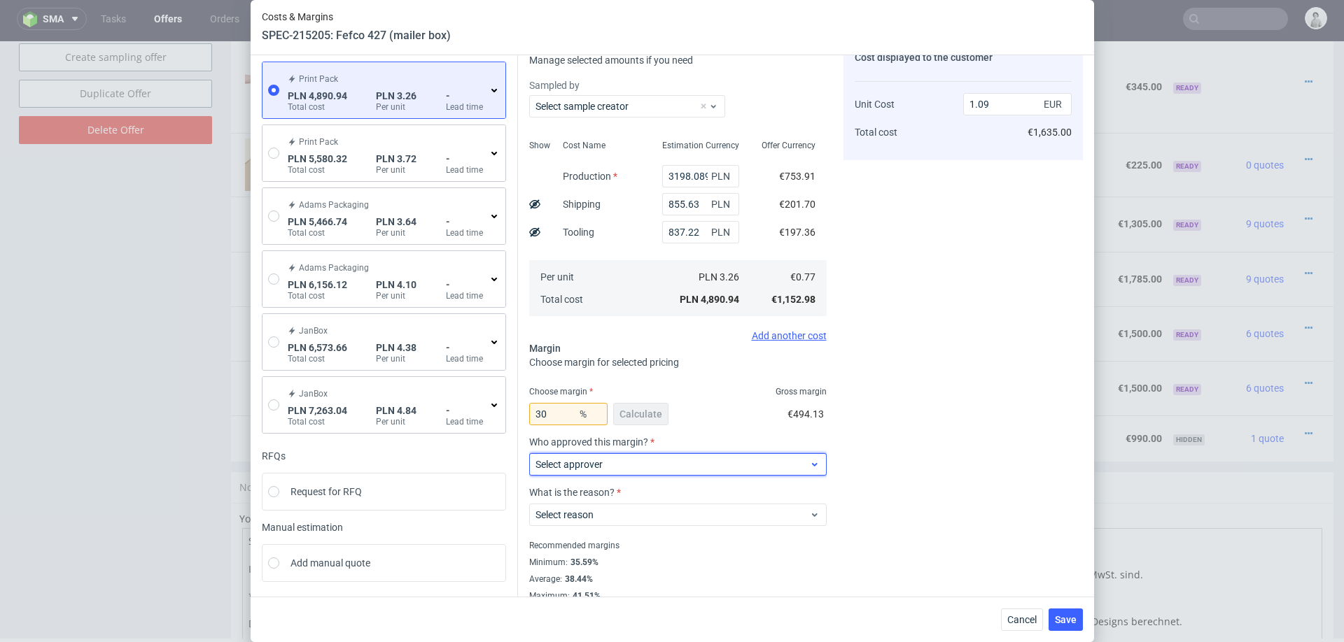
click at [674, 468] on span "Select approver" at bounding box center [672, 465] width 274 height 14
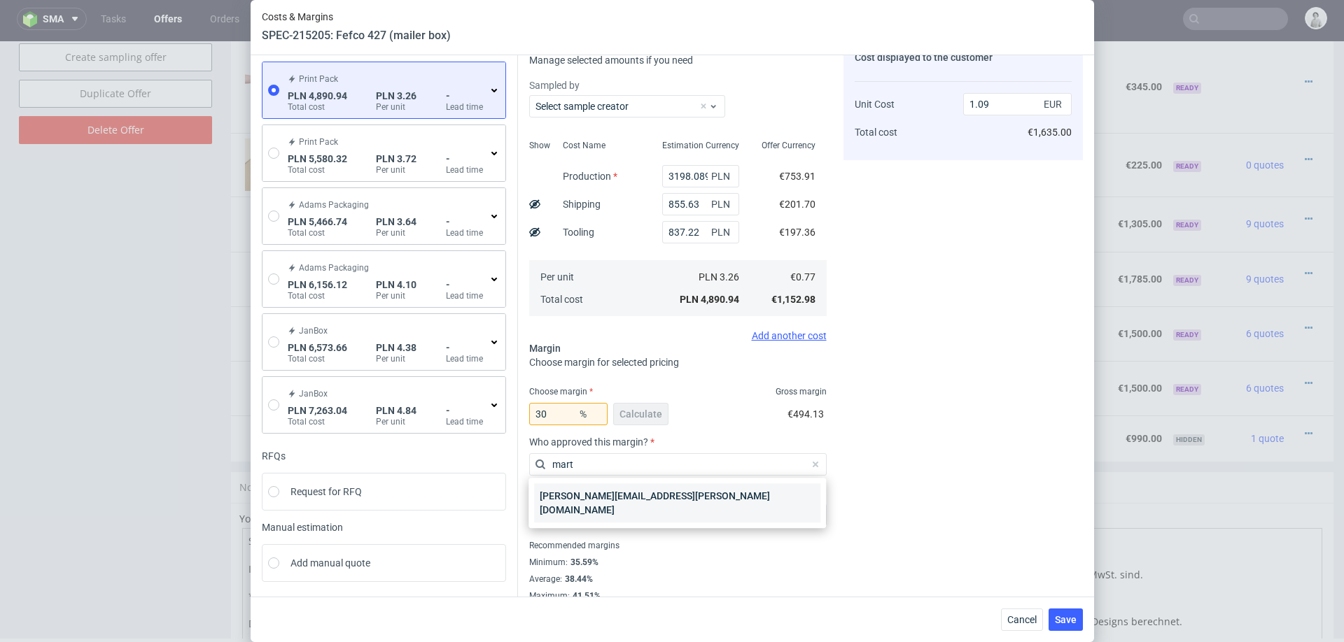
type input "mart"
click at [596, 498] on div "[PERSON_NAME][EMAIL_ADDRESS][PERSON_NAME][DOMAIN_NAME]" at bounding box center [677, 503] width 286 height 39
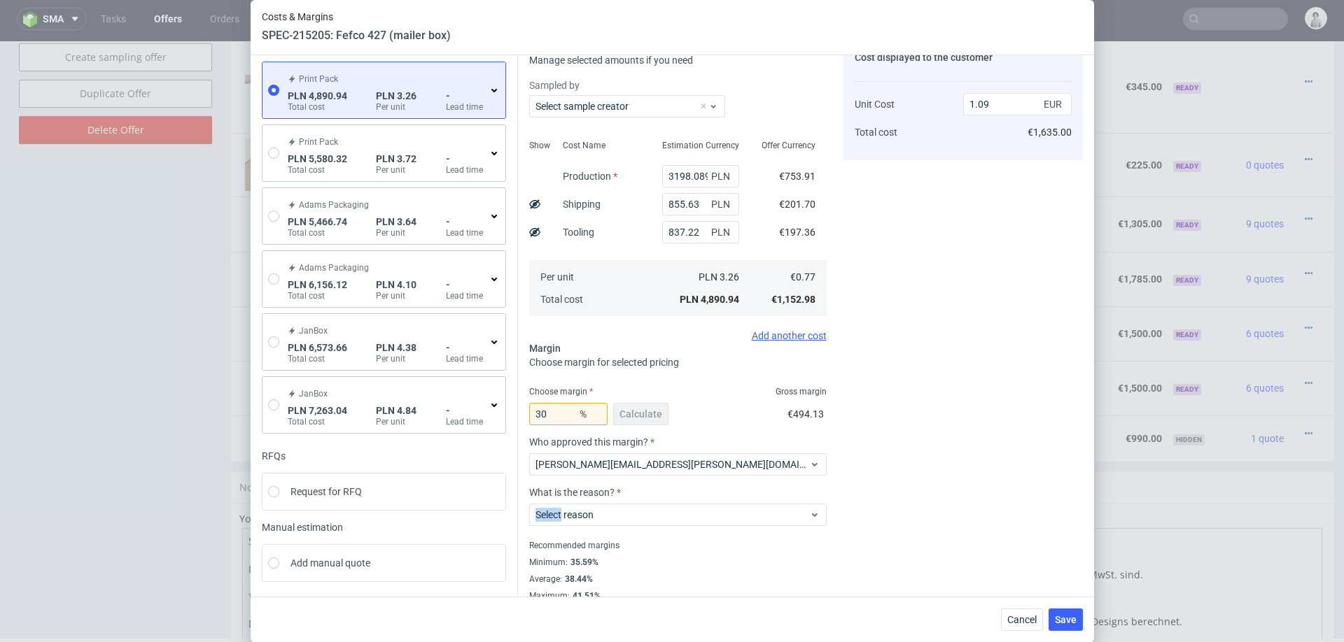
click at [596, 498] on div "Select reason" at bounding box center [677, 512] width 297 height 28
click at [617, 504] on div "Select reason" at bounding box center [677, 515] width 297 height 22
type input "ap"
click at [615, 552] on div "Applied as a retention driver" at bounding box center [677, 546] width 286 height 25
click at [615, 552] on div "Recommended margins" at bounding box center [677, 546] width 297 height 17
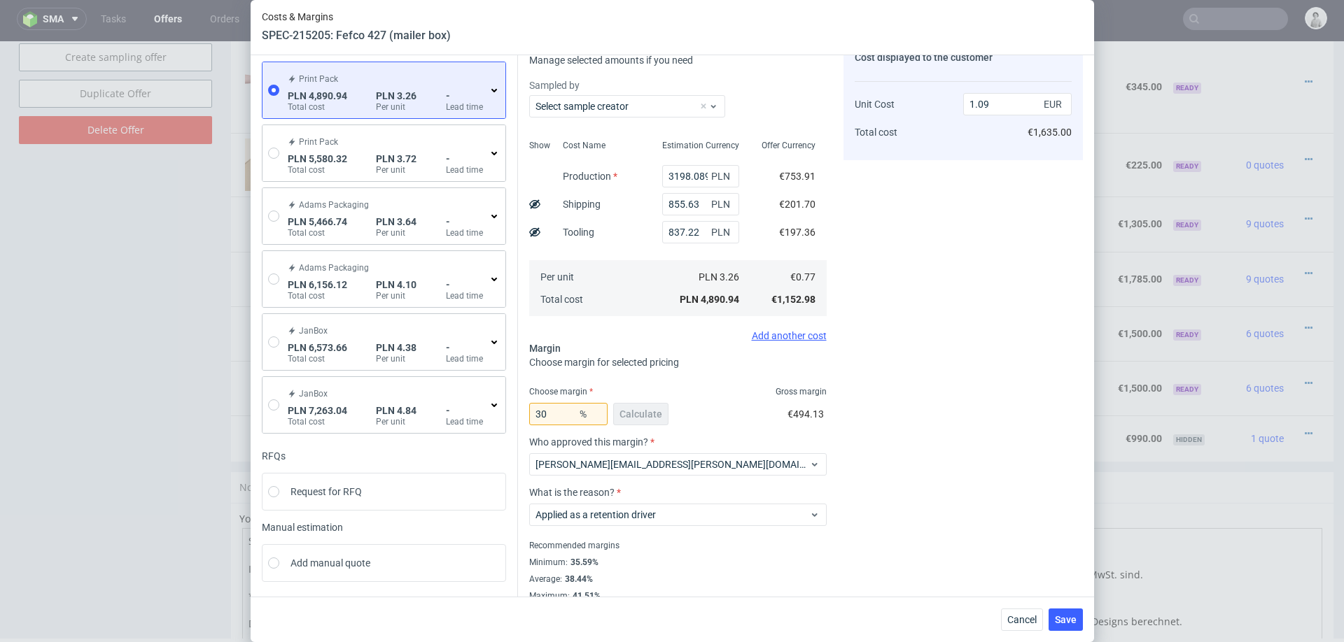
click at [615, 552] on div "Recommended margins" at bounding box center [677, 546] width 297 height 17
click at [1063, 606] on span "Save" at bounding box center [1066, 620] width 22 height 10
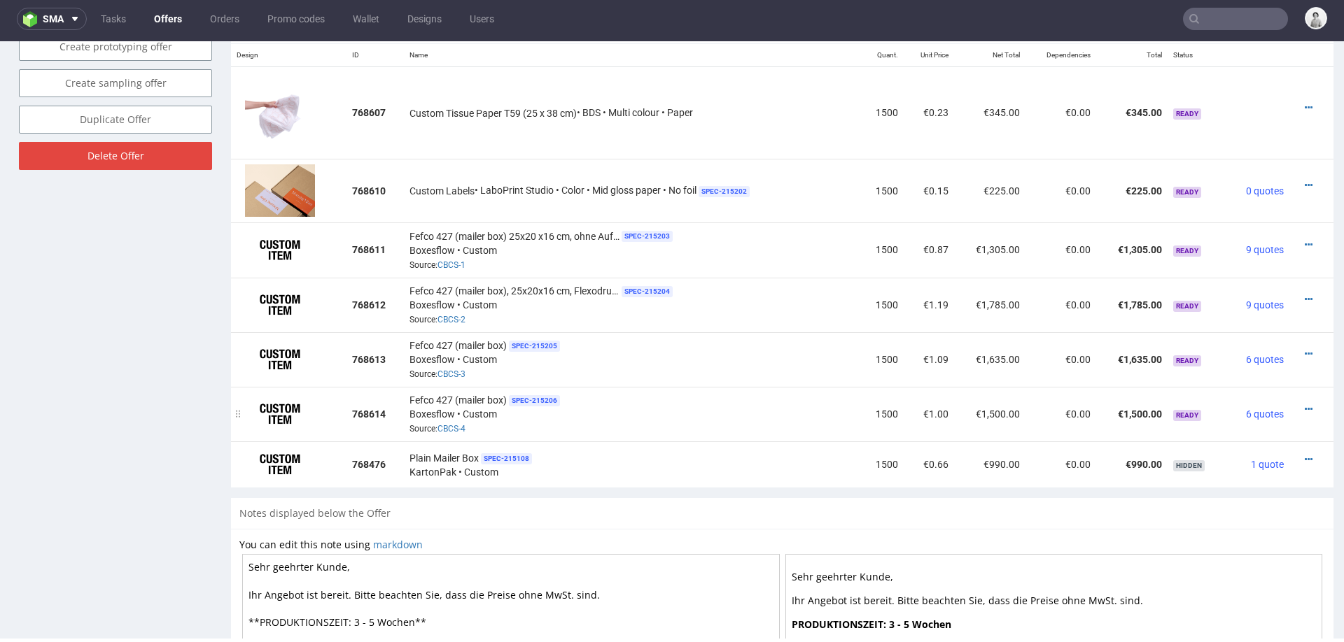
scroll to position [862, 0]
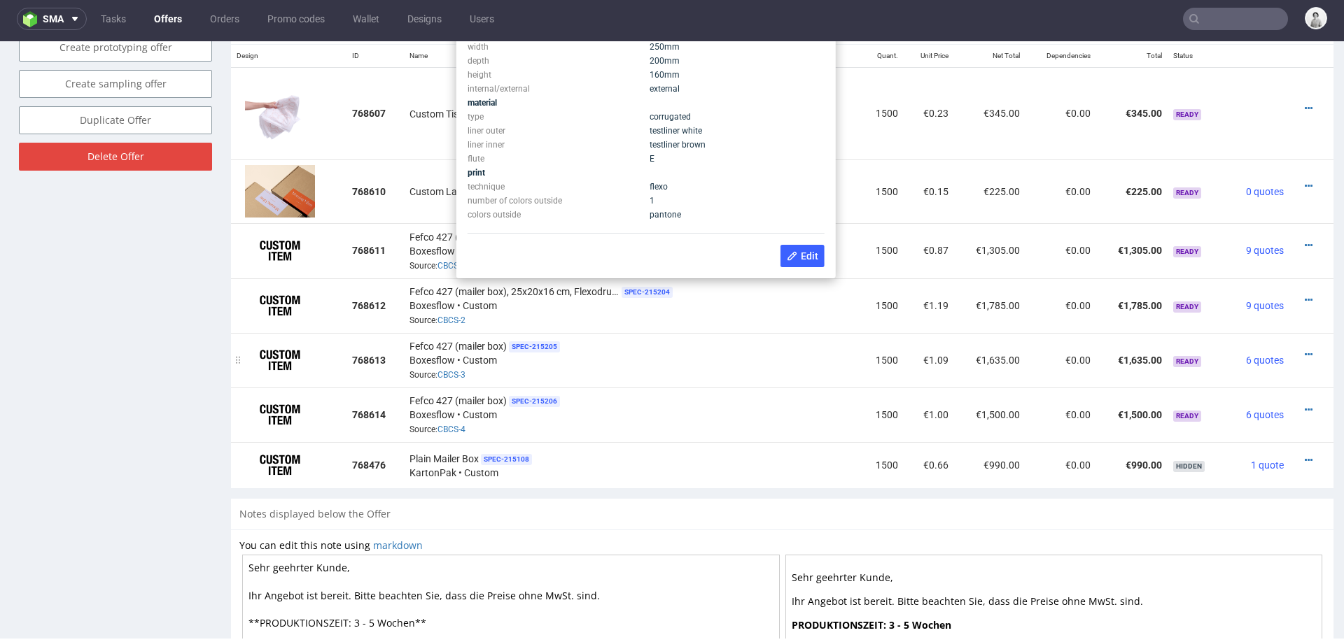
click at [641, 339] on div "Fefco 427 (mailer box) SPEC- 215205 Boxesflow • Custom Source: CBCS-3" at bounding box center [631, 360] width 445 height 43
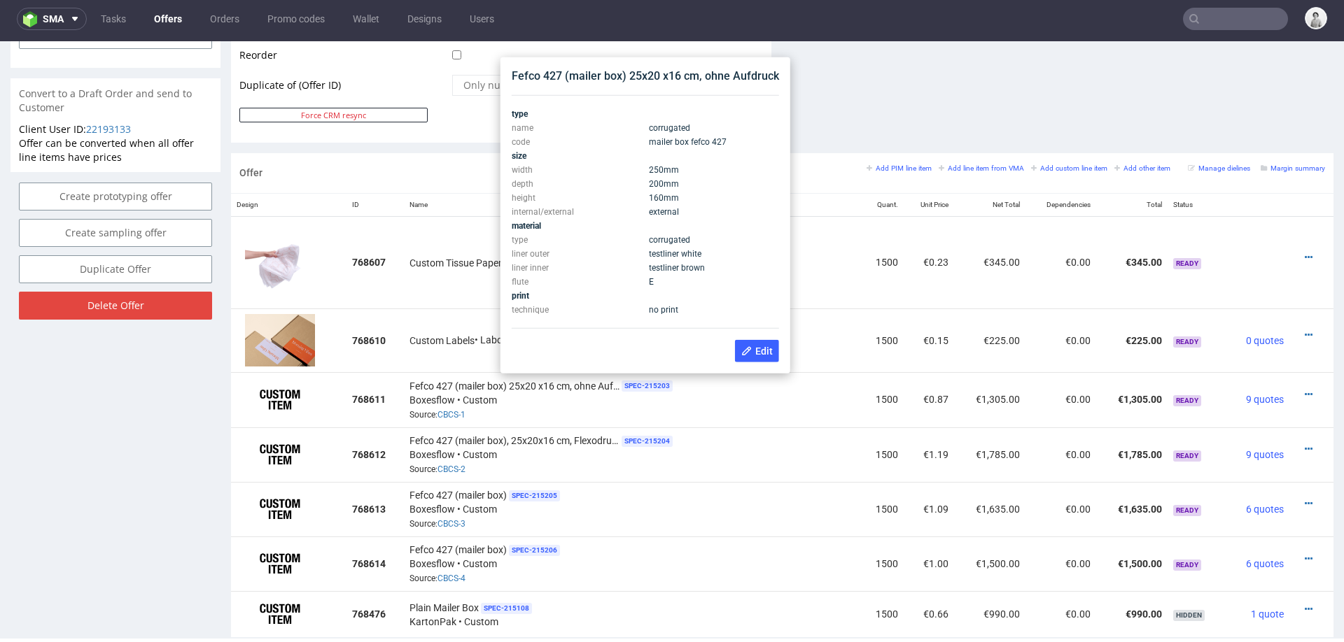
scroll to position [711, 0]
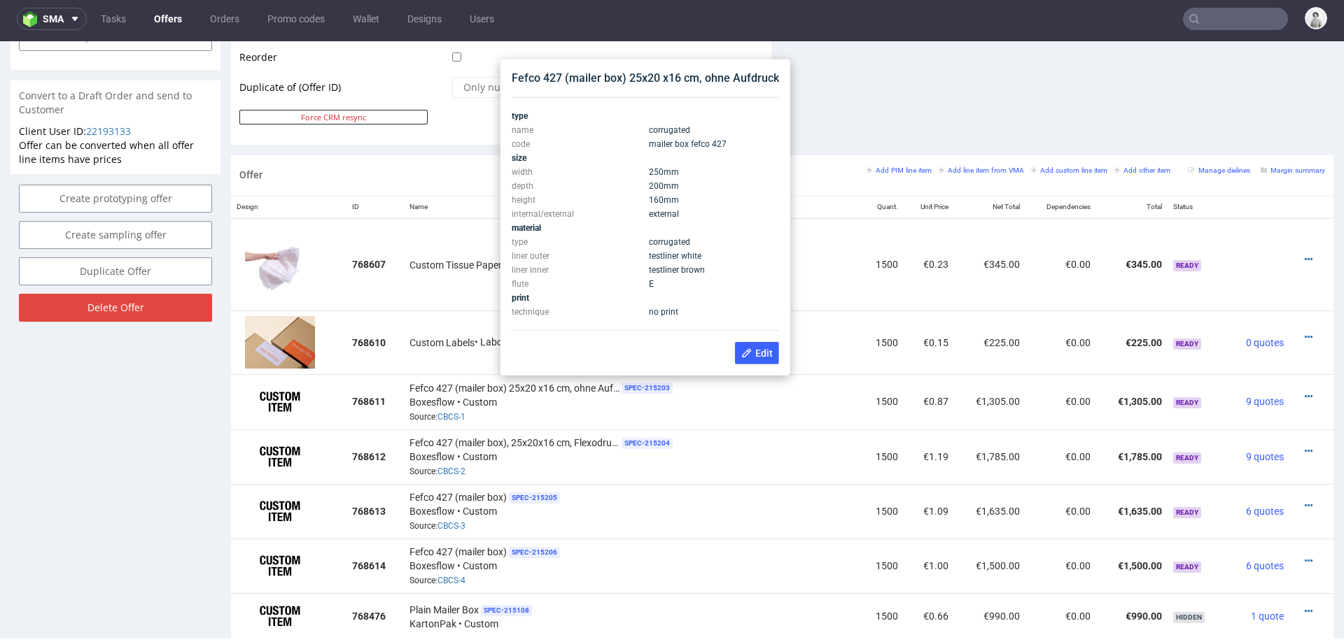
click at [633, 75] on div "Fefco 427 (mailer box) 25x20 x16 cm, ohne Aufdruck" at bounding box center [645, 78] width 267 height 15
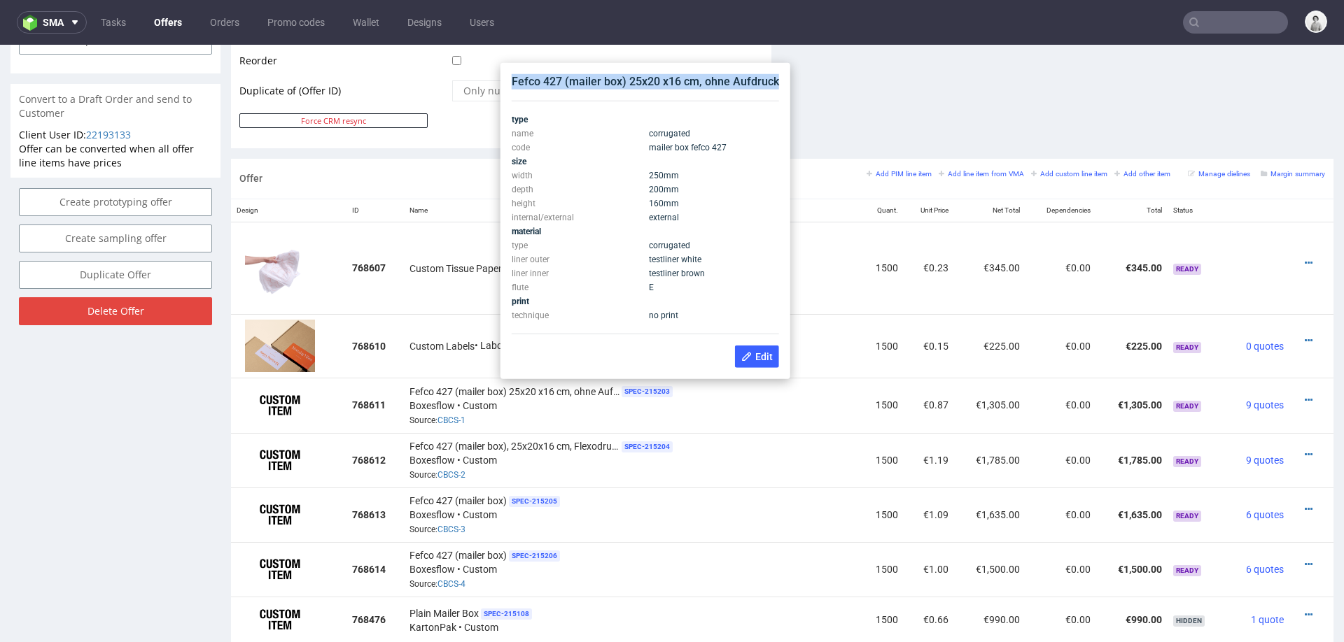
scroll to position [4, 0]
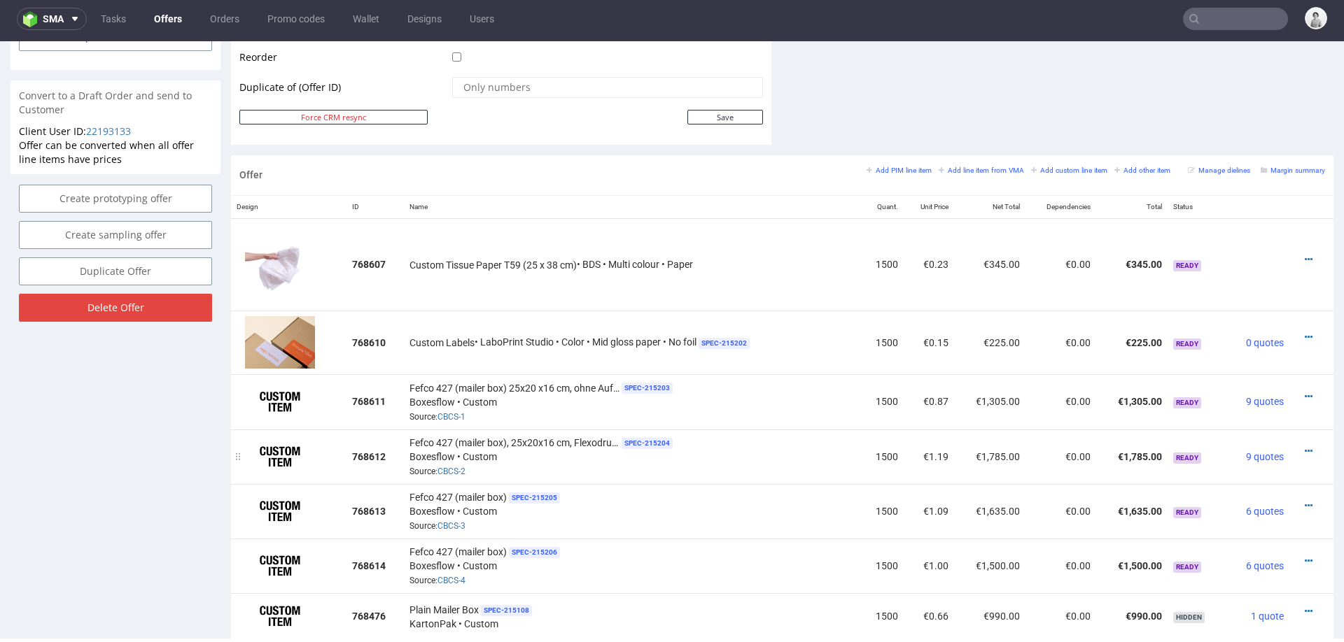
click at [723, 471] on div "Fefco 427 (mailer box), 25x20x16 cm, Flexodruck von Aussen , 1 Farbe SPEC- 2152…" at bounding box center [631, 456] width 445 height 43
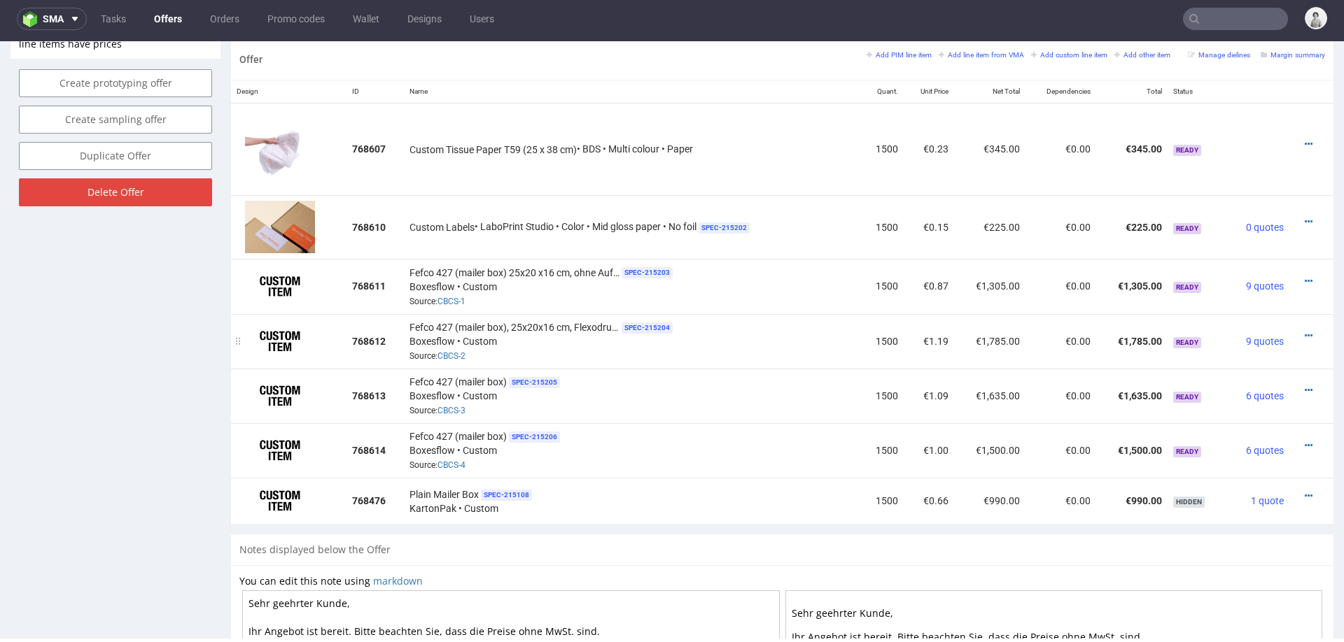
scroll to position [831, 0]
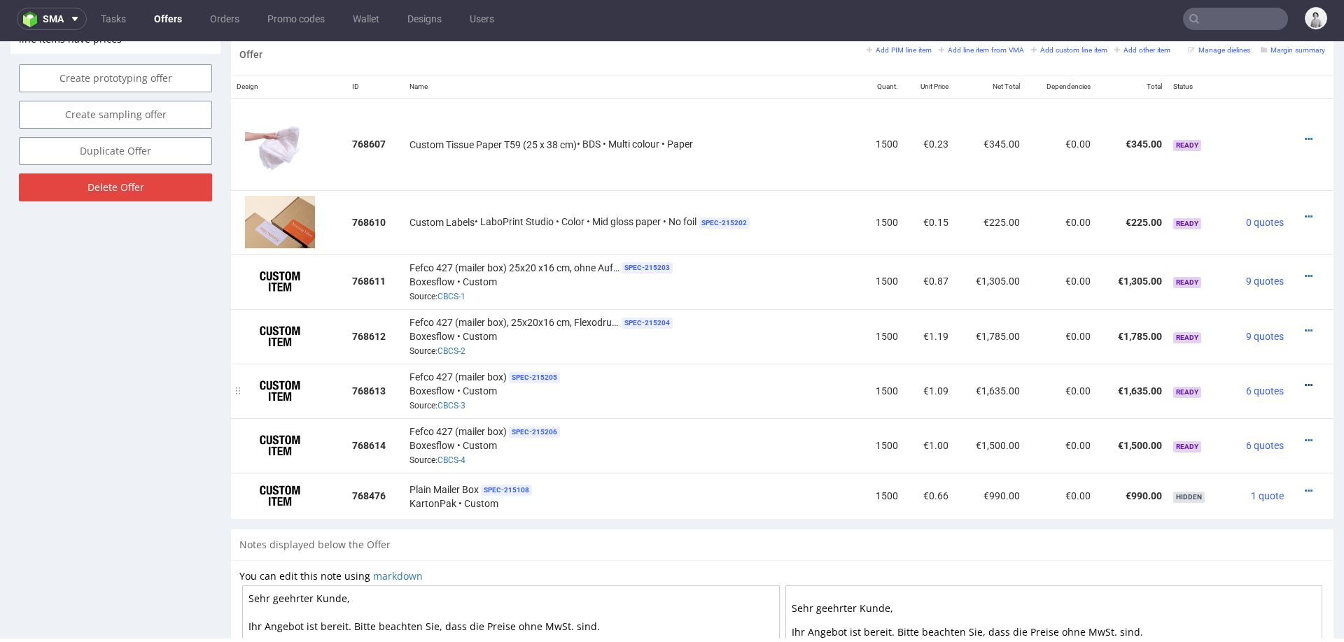
click at [1305, 381] on icon at bounding box center [1309, 386] width 8 height 10
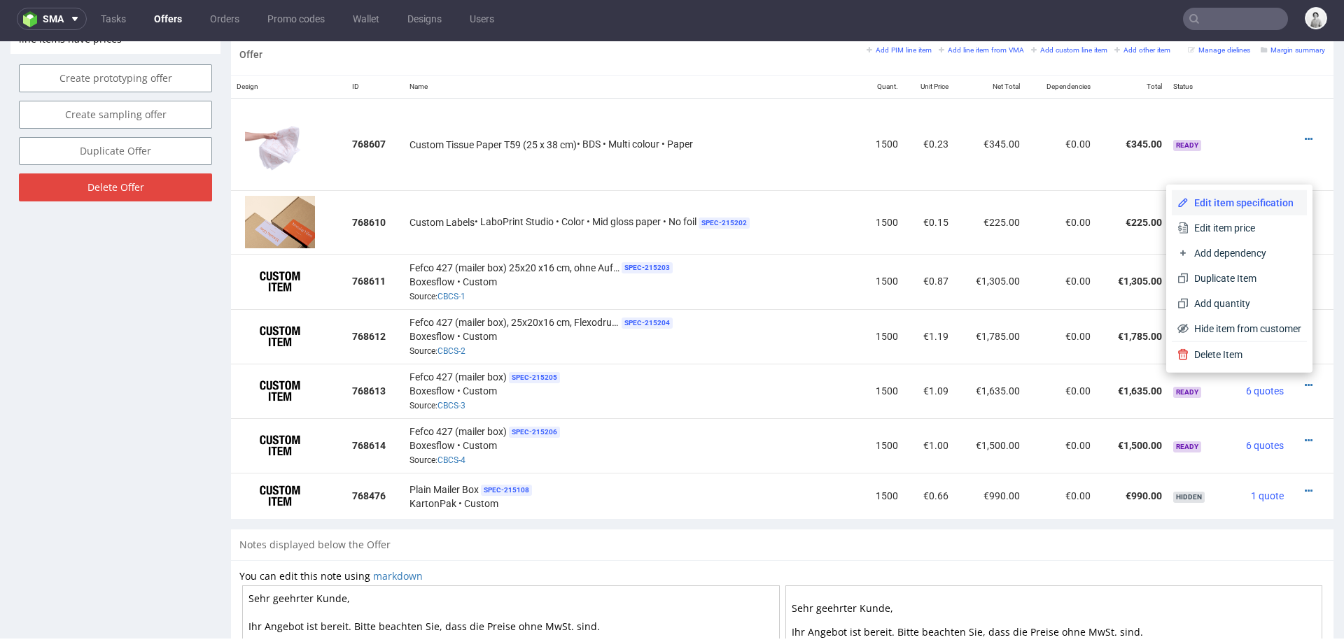
click at [1234, 205] on span "Edit item specification" at bounding box center [1244, 203] width 113 height 14
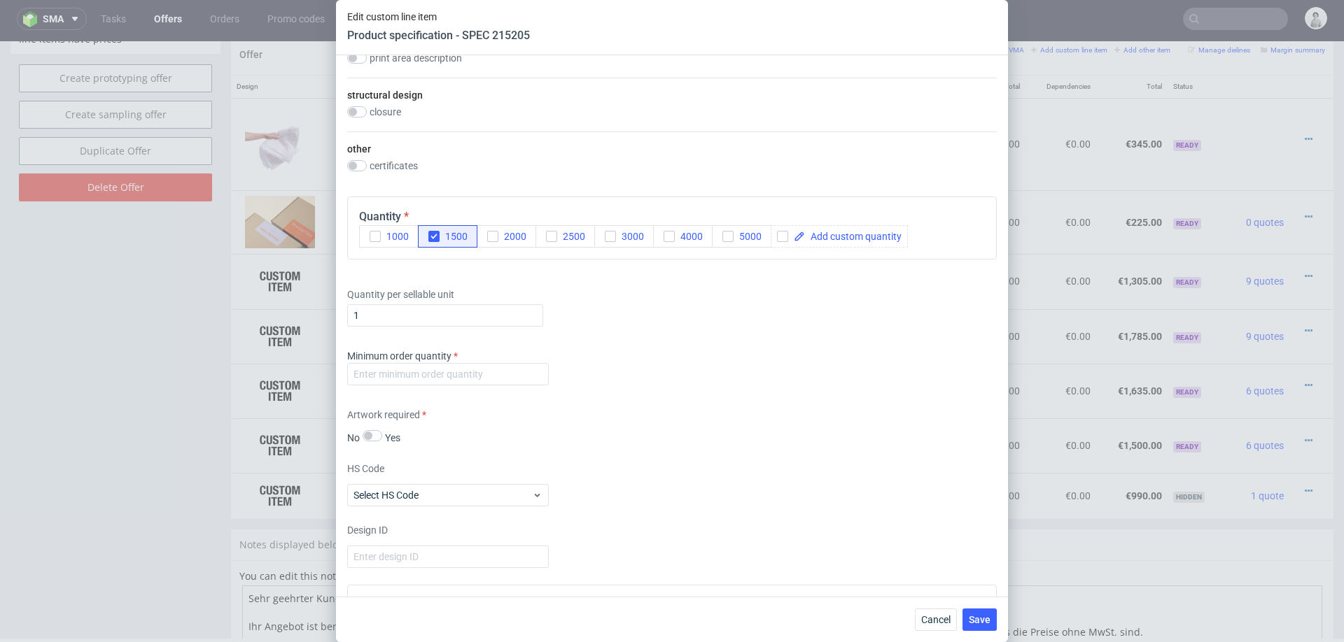
scroll to position [756, 0]
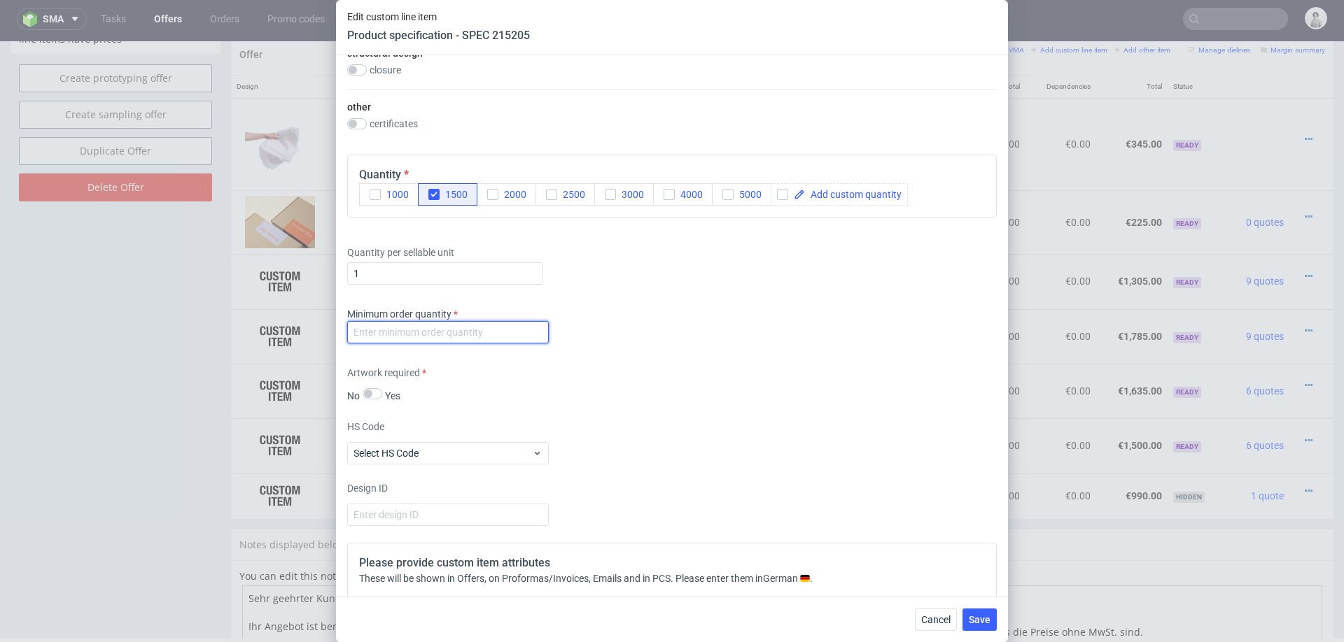
click at [519, 325] on input "number" at bounding box center [448, 332] width 202 height 22
type input "100"
click at [634, 372] on div "Artwork required No Yes" at bounding box center [671, 384] width 649 height 37
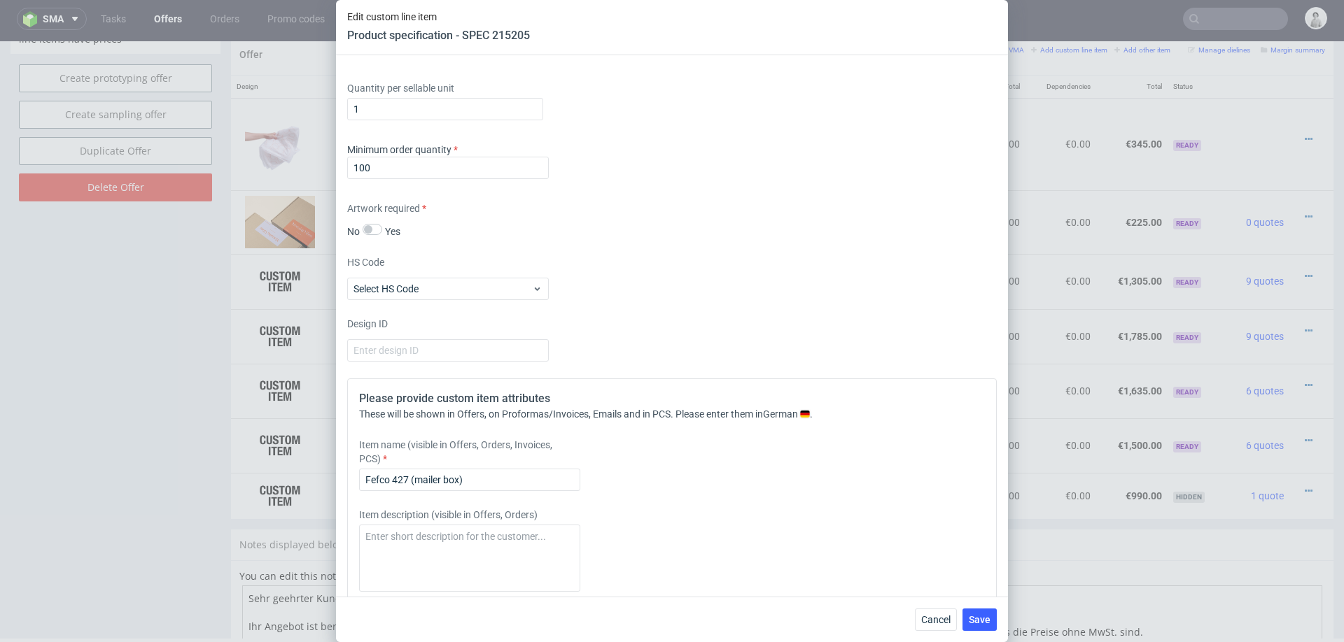
scroll to position [924, 0]
click at [505, 475] on input "Fefco 427 (mailer box)" at bounding box center [469, 476] width 221 height 22
paste input "Fefco 427 (mailer box) 25x20 x16 cm, ohne Aufdruck"
click at [453, 472] on input "Fefco 427 (mailer box), Fefco 427 (mailer box) 25x20 x16 cm, ohne Aufdruck" at bounding box center [469, 476] width 221 height 22
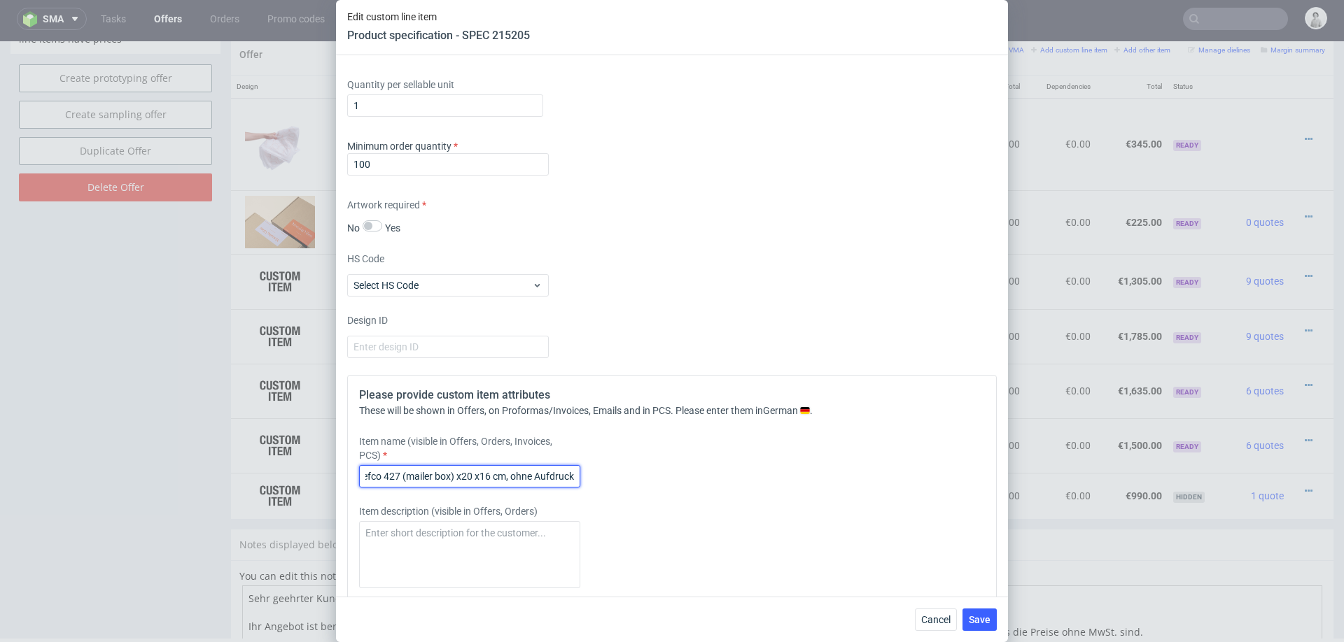
scroll to position [0, 112]
type input "Fefco 427 (mailer box), Fefco 427 (mailer box) 40x20 x16 cm, ohne Aufdruck"
click at [985, 620] on span "Save" at bounding box center [980, 620] width 22 height 10
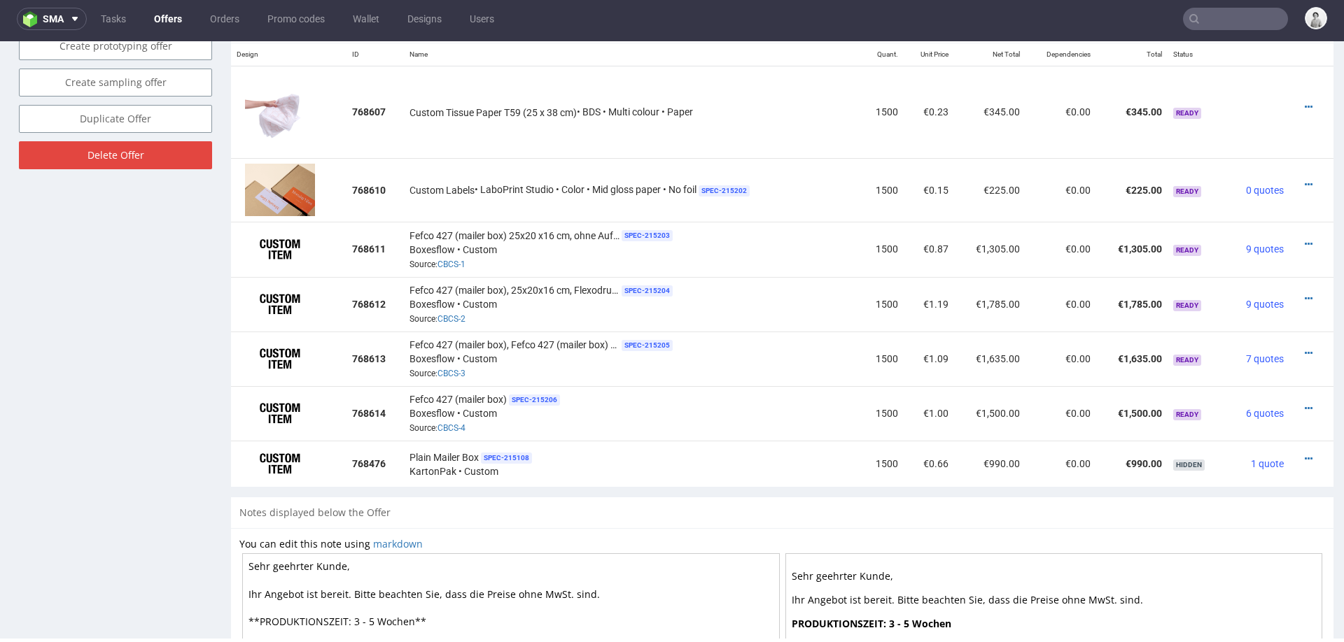
scroll to position [872, 0]
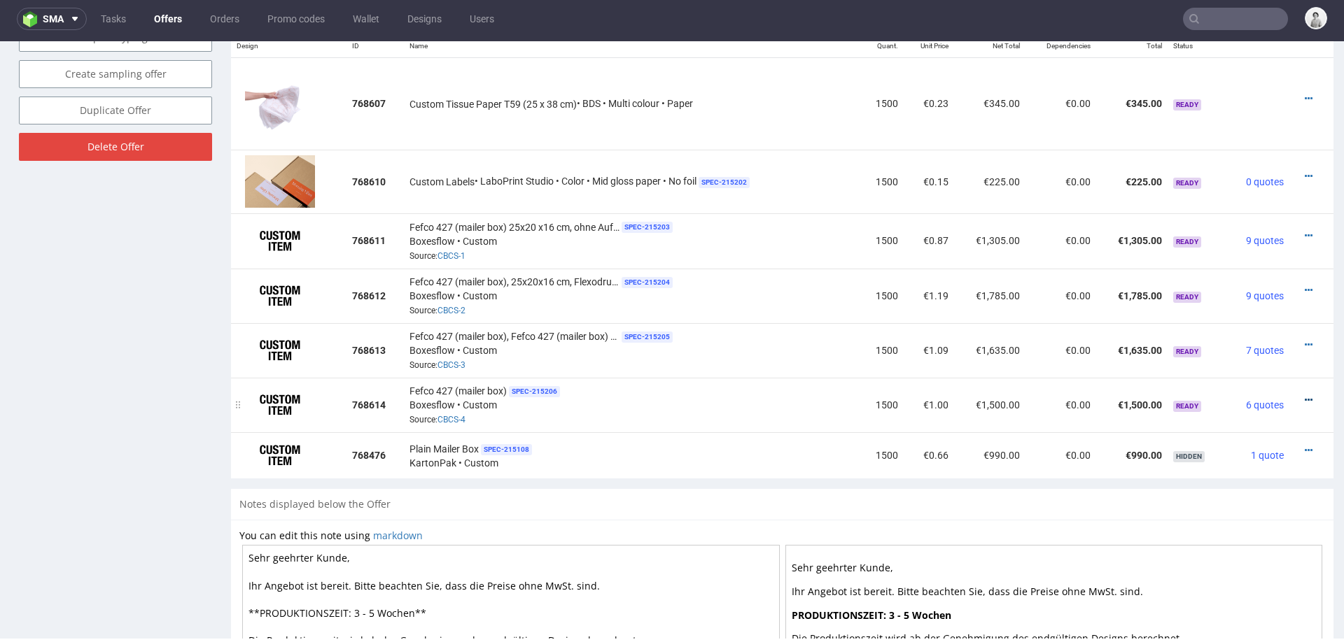
click at [1305, 395] on icon at bounding box center [1309, 400] width 8 height 10
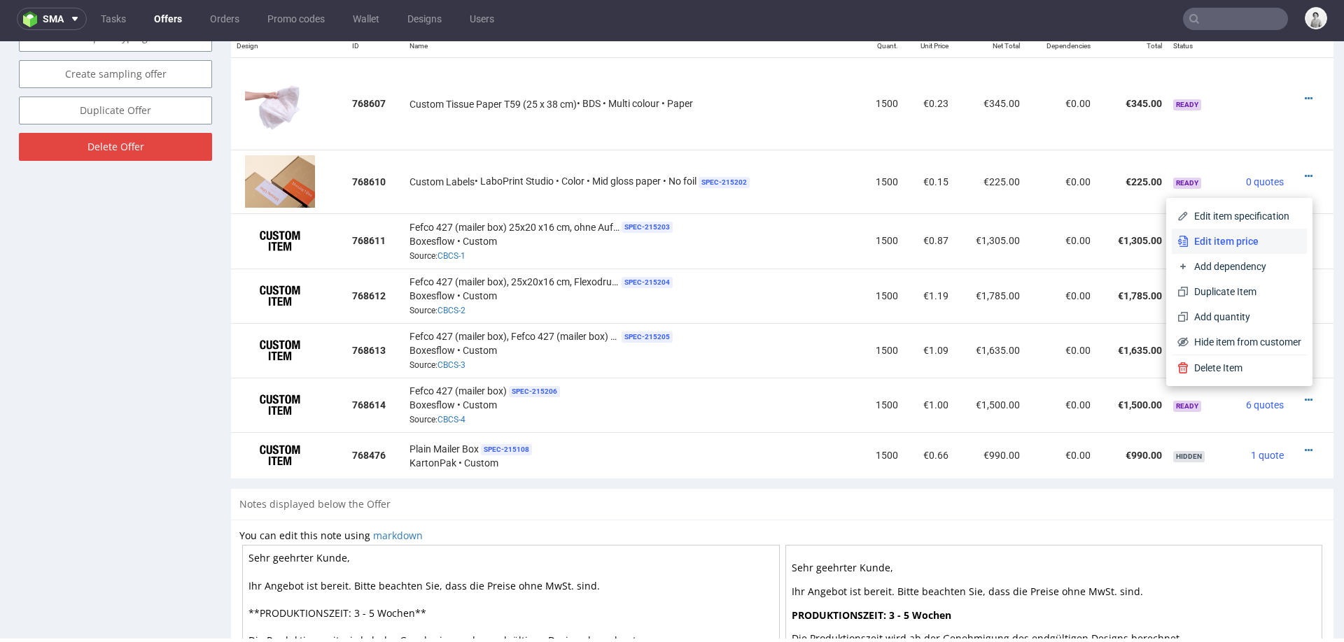
click at [1226, 244] on span "Edit item price" at bounding box center [1244, 241] width 113 height 14
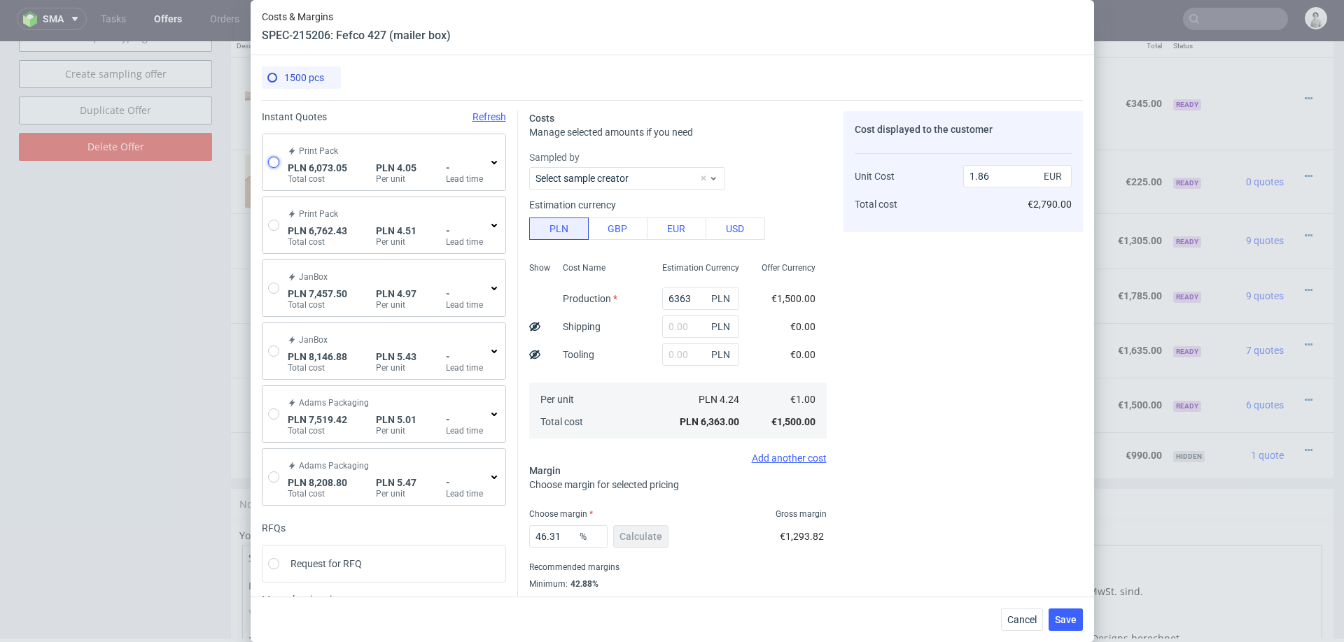
click at [276, 162] on input "radio" at bounding box center [273, 162] width 11 height 11
radio input "true"
radio input "false"
type input "3738.09"
type input "855.63"
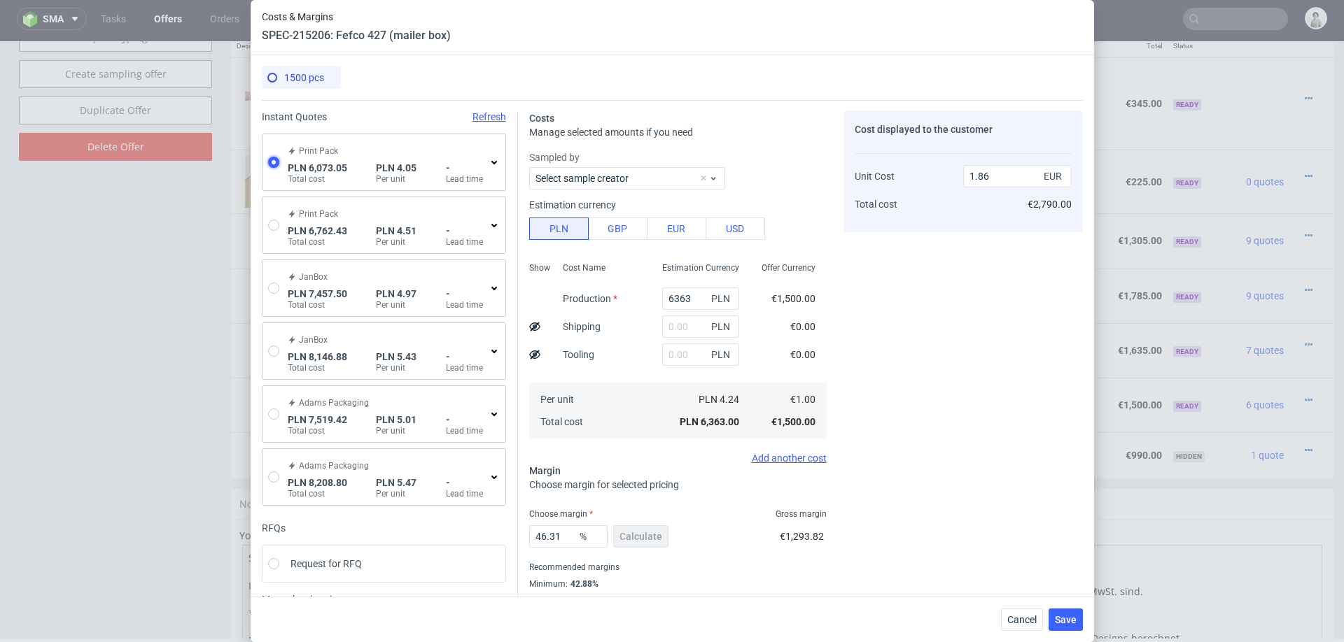
type input "1479.33"
type input "0.95"
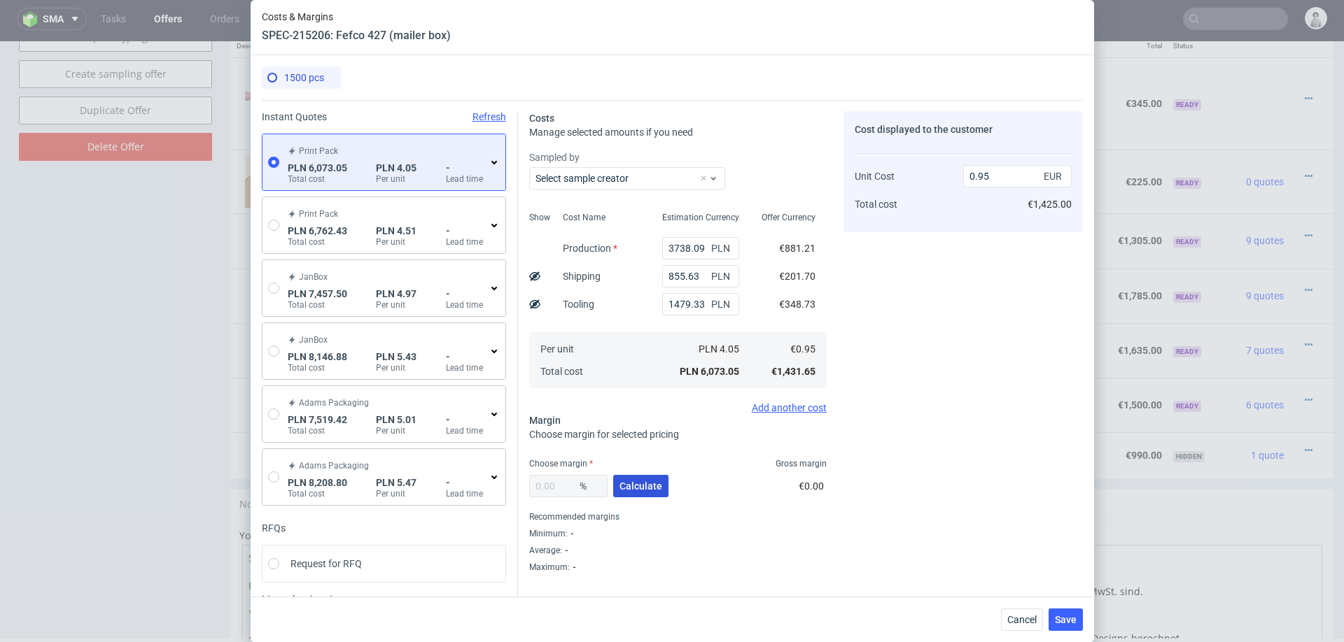
click at [642, 477] on button "Calculate" at bounding box center [640, 486] width 55 height 22
type input "37"
type input "1.51"
click at [565, 483] on input "37" at bounding box center [568, 486] width 78 height 22
type input "35"
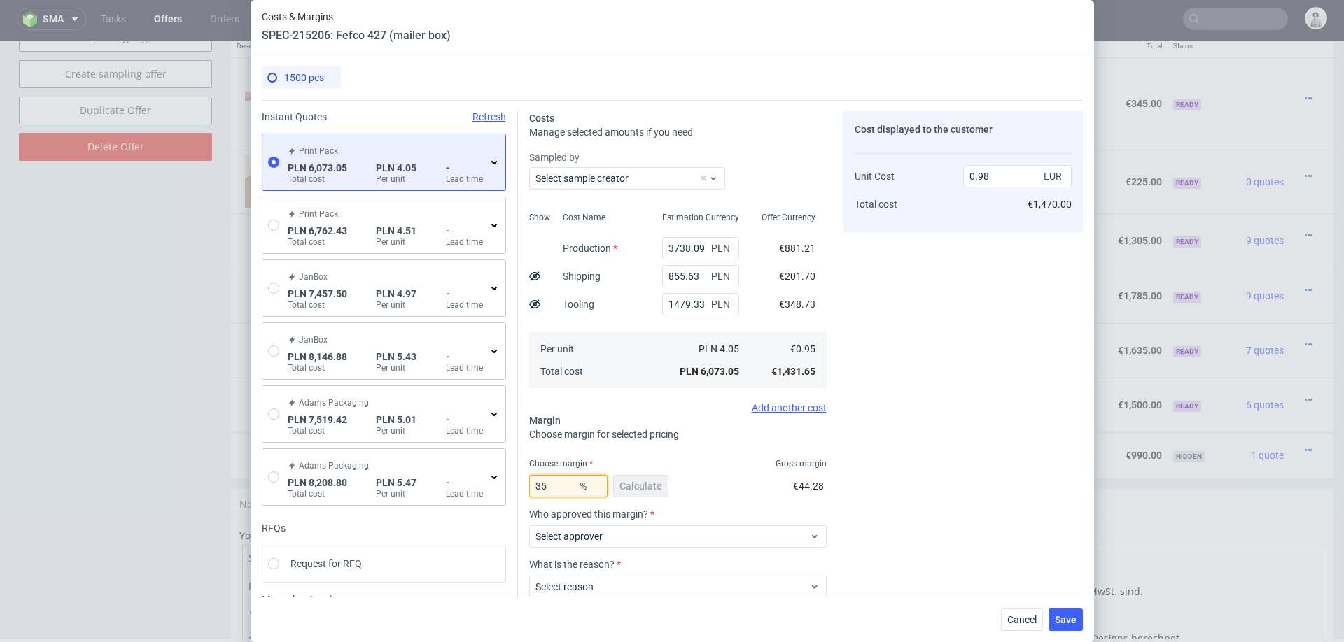
type input "1.46"
type input "32"
type input "1.4"
type input "30"
type input "1.36"
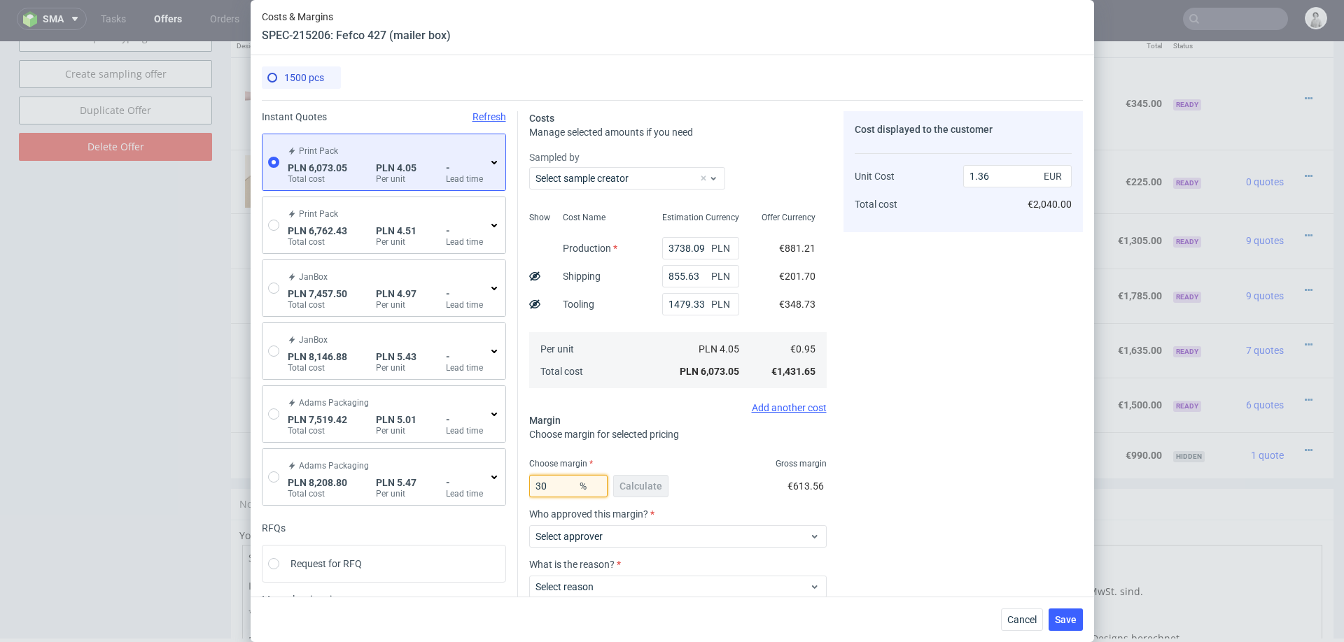
type input "30"
click at [900, 422] on div "Cost displayed to the customer Unit Cost Total cost 1.36 EUR €2,040.00" at bounding box center [962, 392] width 239 height 563
click at [698, 537] on span "Select approver" at bounding box center [672, 537] width 274 height 14
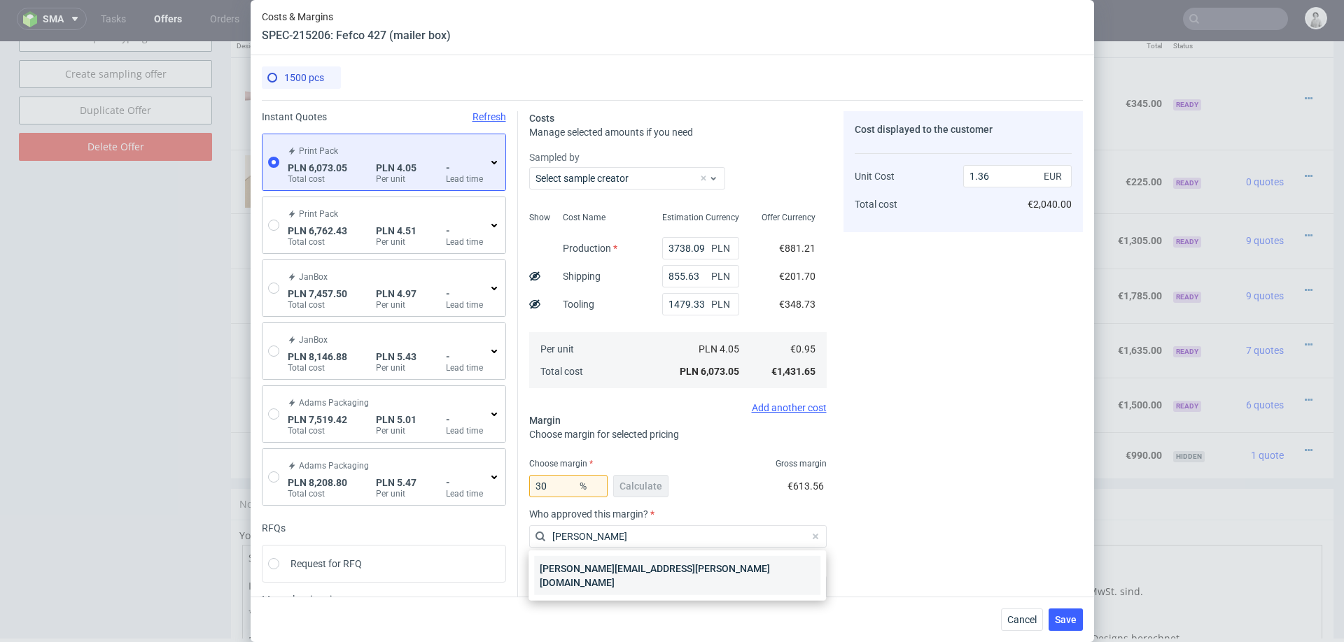
type input "marta"
click at [617, 571] on div "[PERSON_NAME][EMAIL_ADDRESS][PERSON_NAME][DOMAIN_NAME]" at bounding box center [677, 575] width 286 height 39
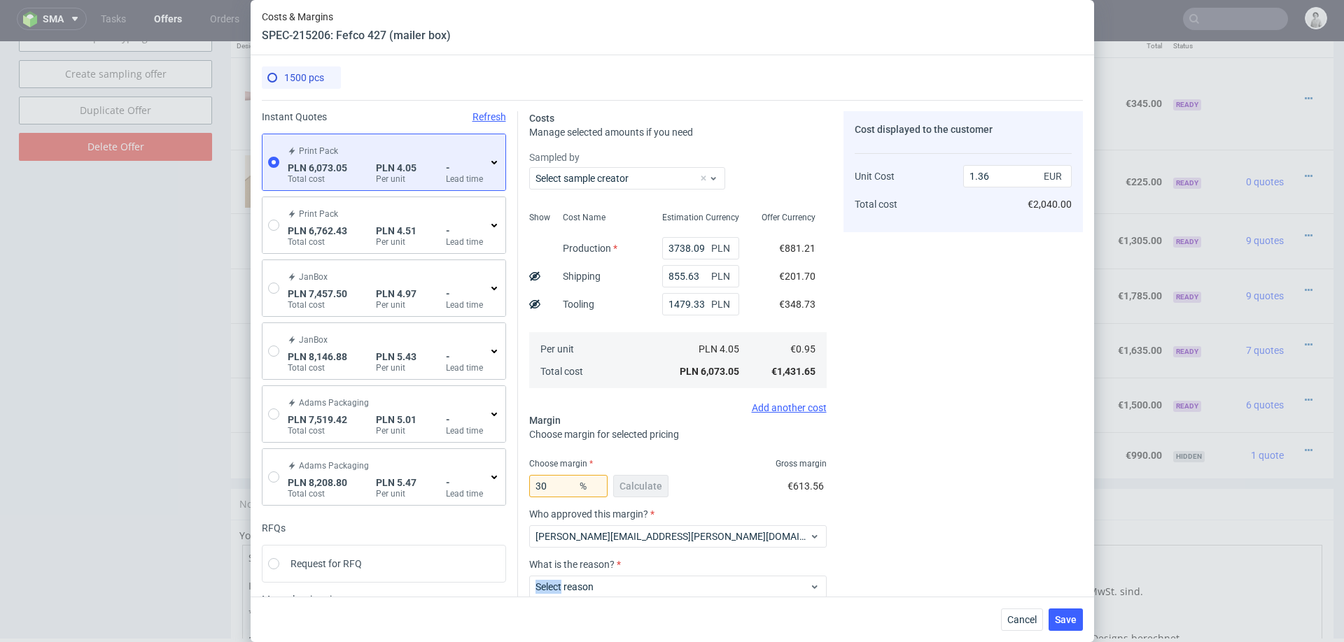
click at [617, 571] on div "Select reason" at bounding box center [677, 584] width 297 height 28
click at [628, 582] on span "Select reason" at bounding box center [672, 587] width 274 height 14
type input "app"
click at [600, 619] on div "Applied as a retention driver" at bounding box center [677, 617] width 286 height 25
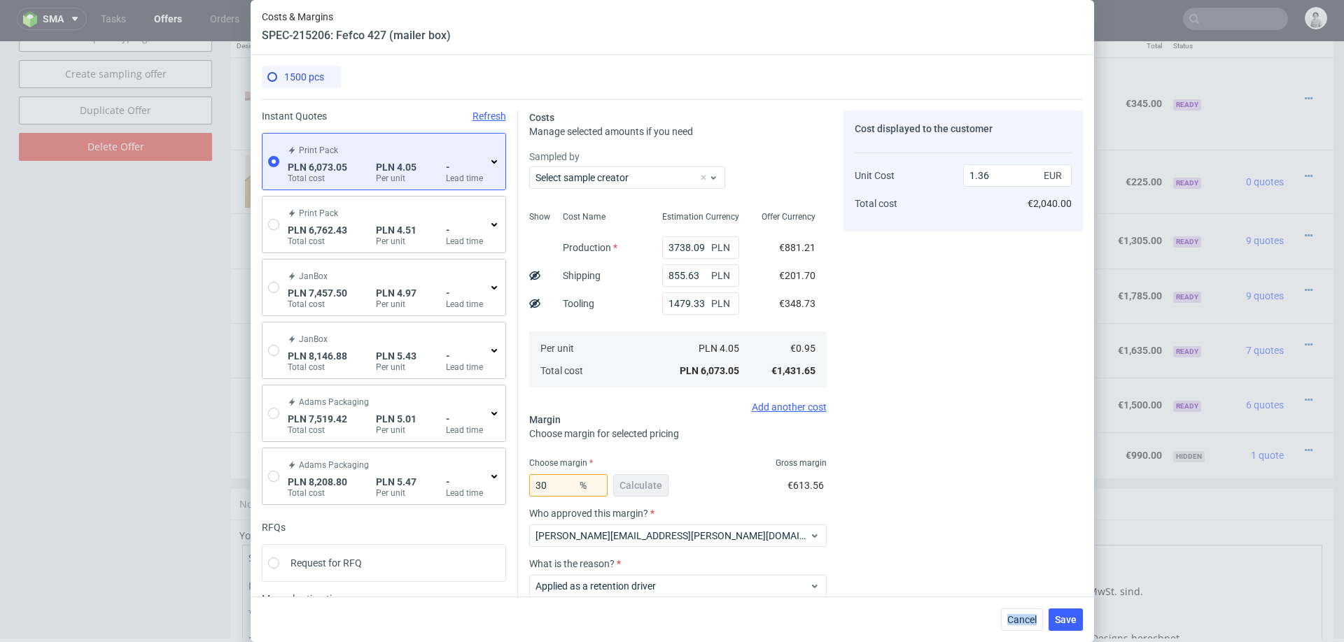
click at [600, 619] on div "Cancel Save" at bounding box center [672, 619] width 843 height 45
click at [1060, 620] on span "Save" at bounding box center [1066, 620] width 22 height 10
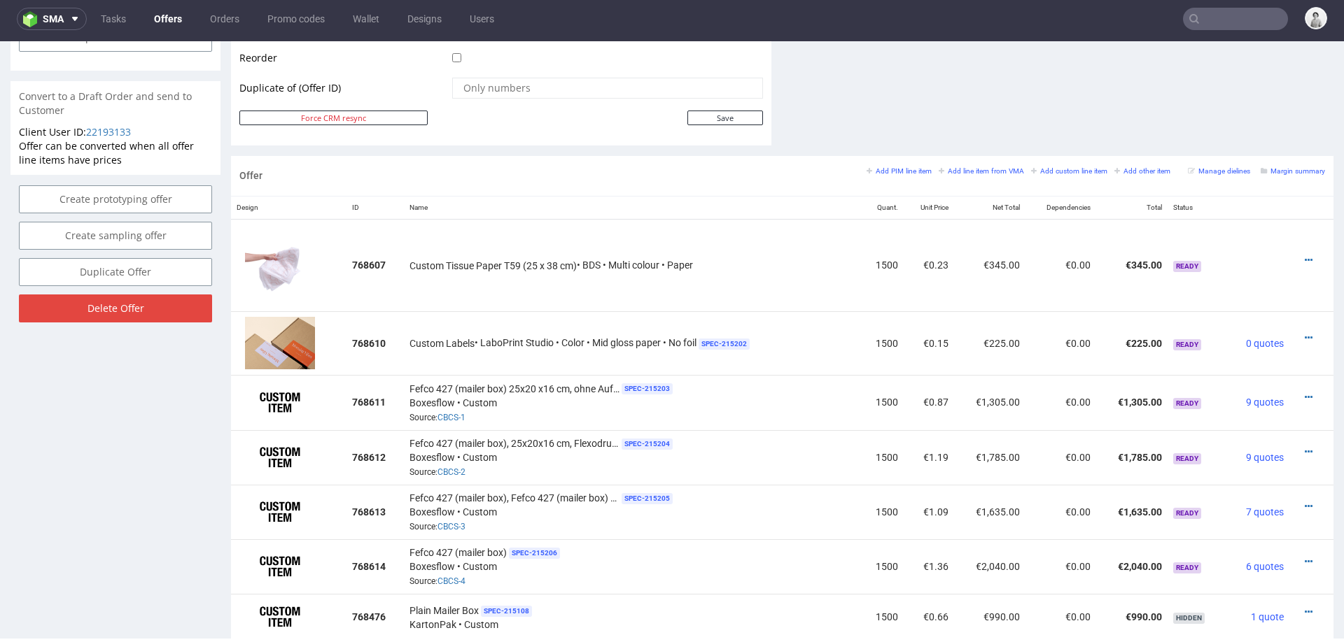
scroll to position [788, 0]
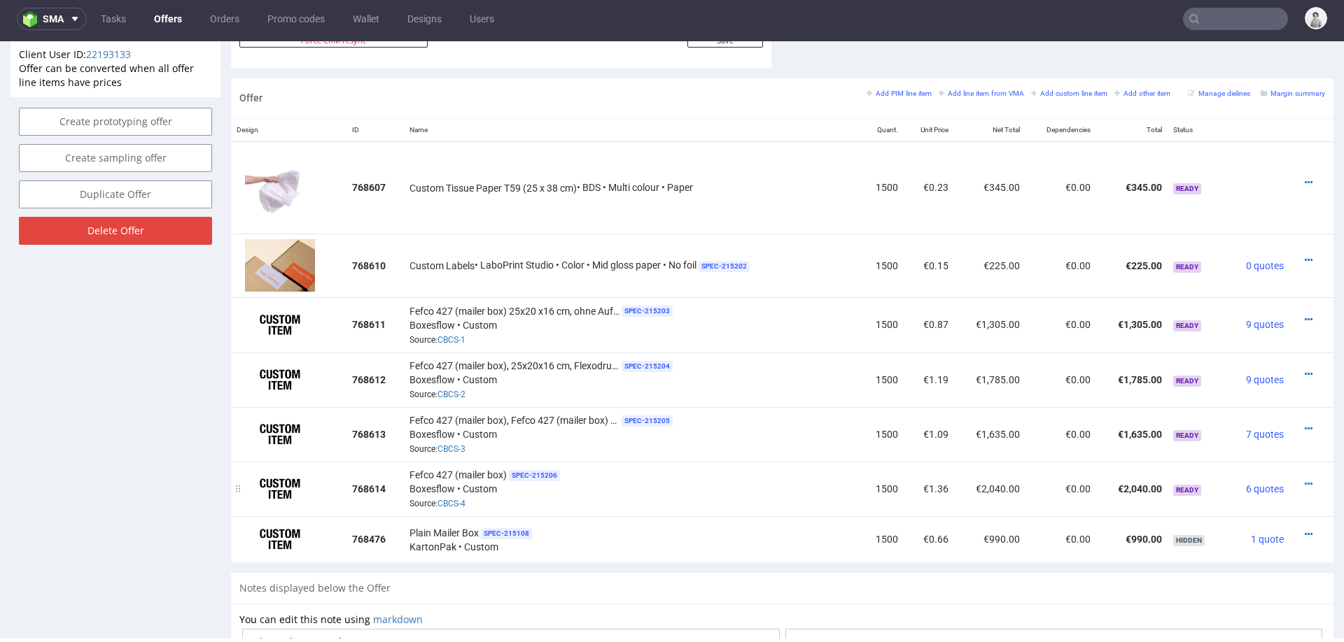
click at [823, 468] on div "Fefco 427 (mailer box) SPEC- 215206 Boxesflow • Custom Source: CBCS-4" at bounding box center [631, 489] width 445 height 43
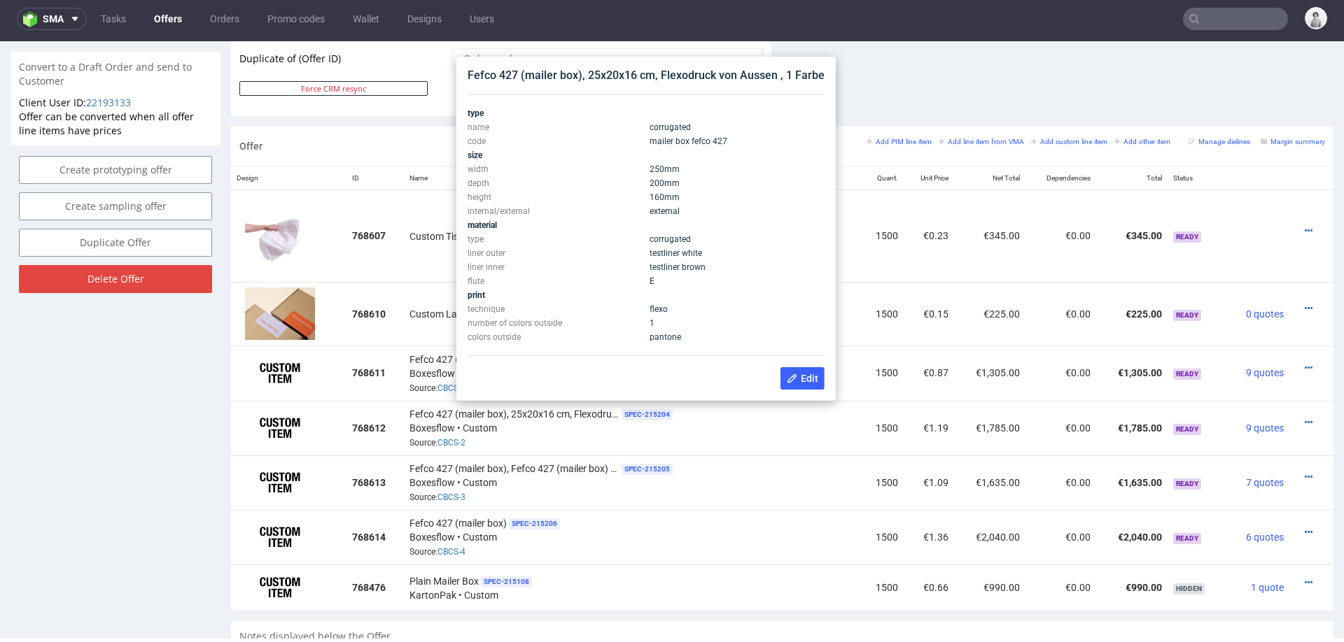
scroll to position [731, 0]
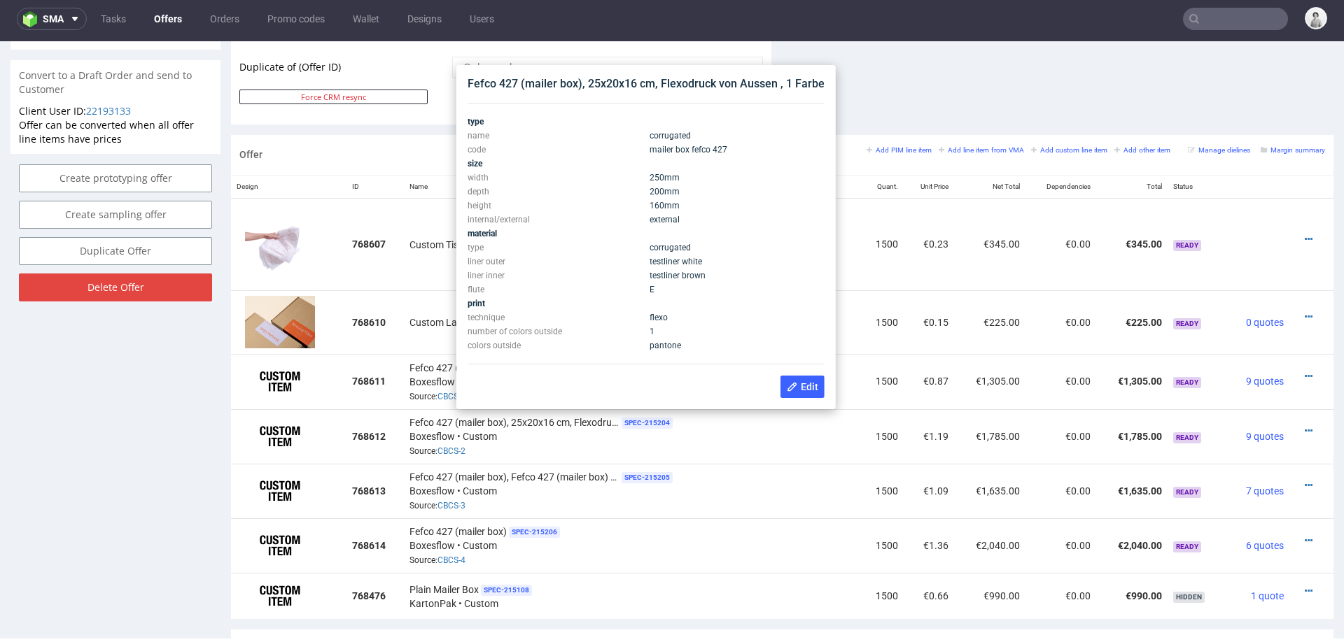
click at [631, 80] on div "Fefco 427 (mailer box), 25x20x16 cm, Flexodruck von Aussen , 1 Farbe" at bounding box center [646, 83] width 357 height 15
copy div "Fefco 427 (mailer box), 25x20x16 cm, Flexodruck von Aussen , 1 Farbe"
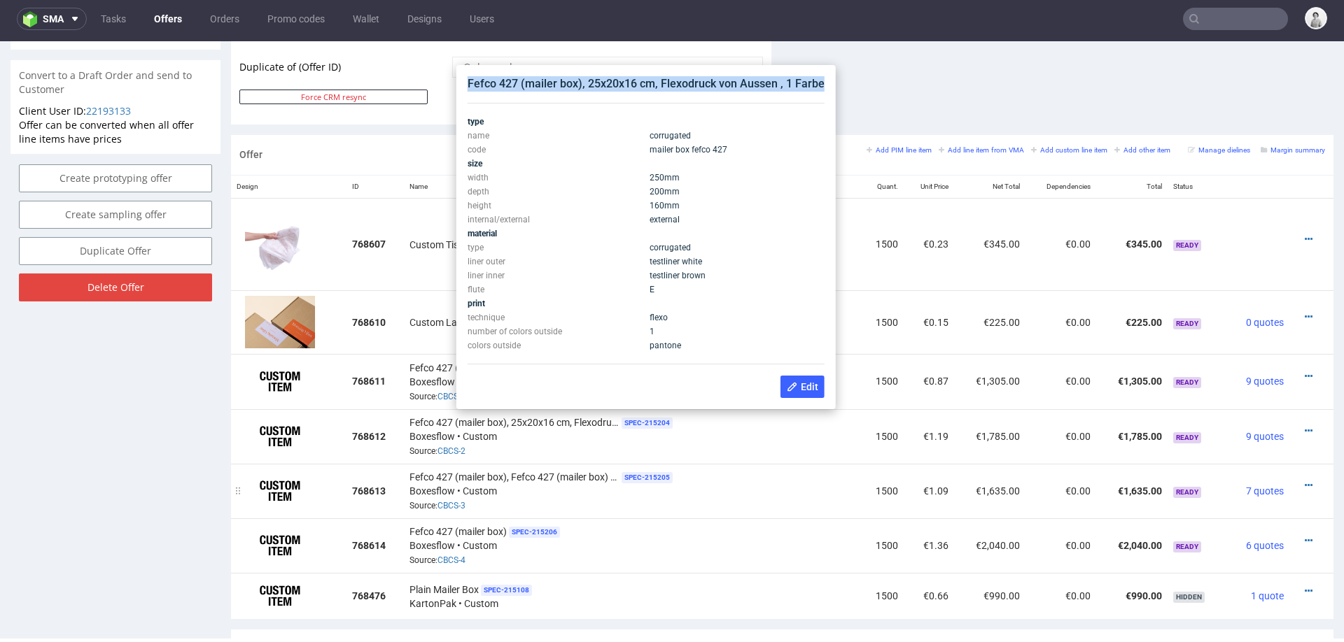
click at [652, 492] on div "Fefco 427 (mailer box), Fefco 427 (mailer box) 40x20 x16 cm, ohne Aufdruck SPEC…" at bounding box center [631, 491] width 445 height 43
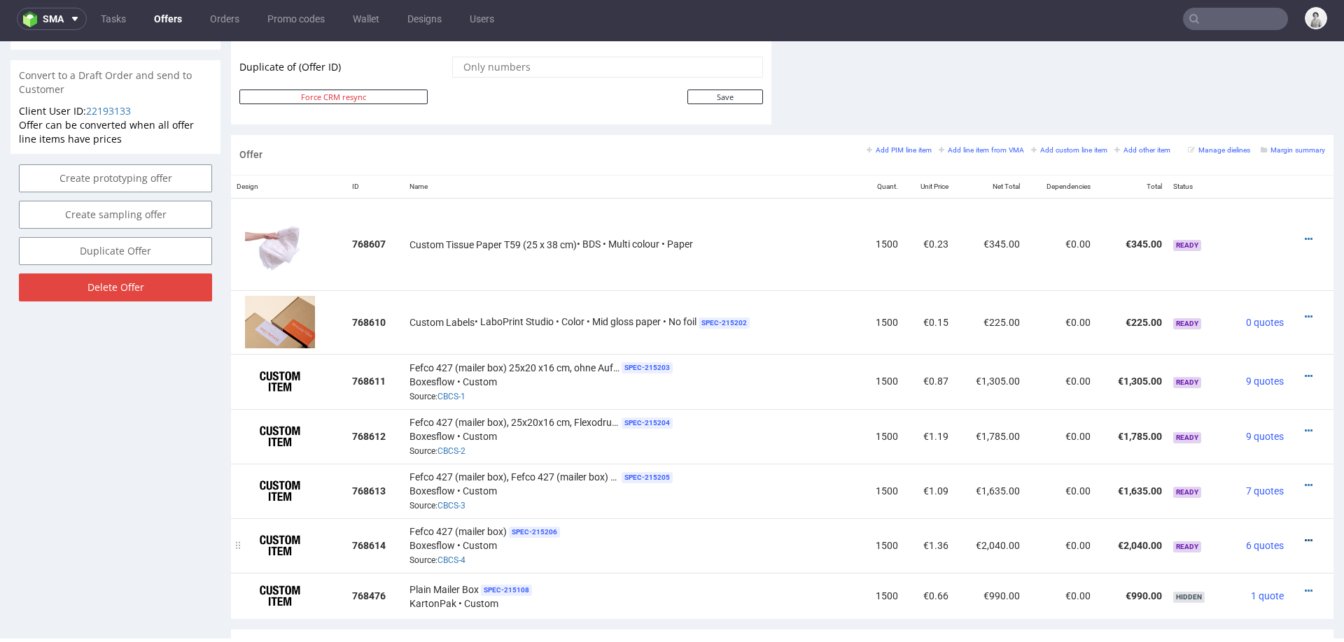
click at [1305, 536] on icon at bounding box center [1309, 541] width 8 height 10
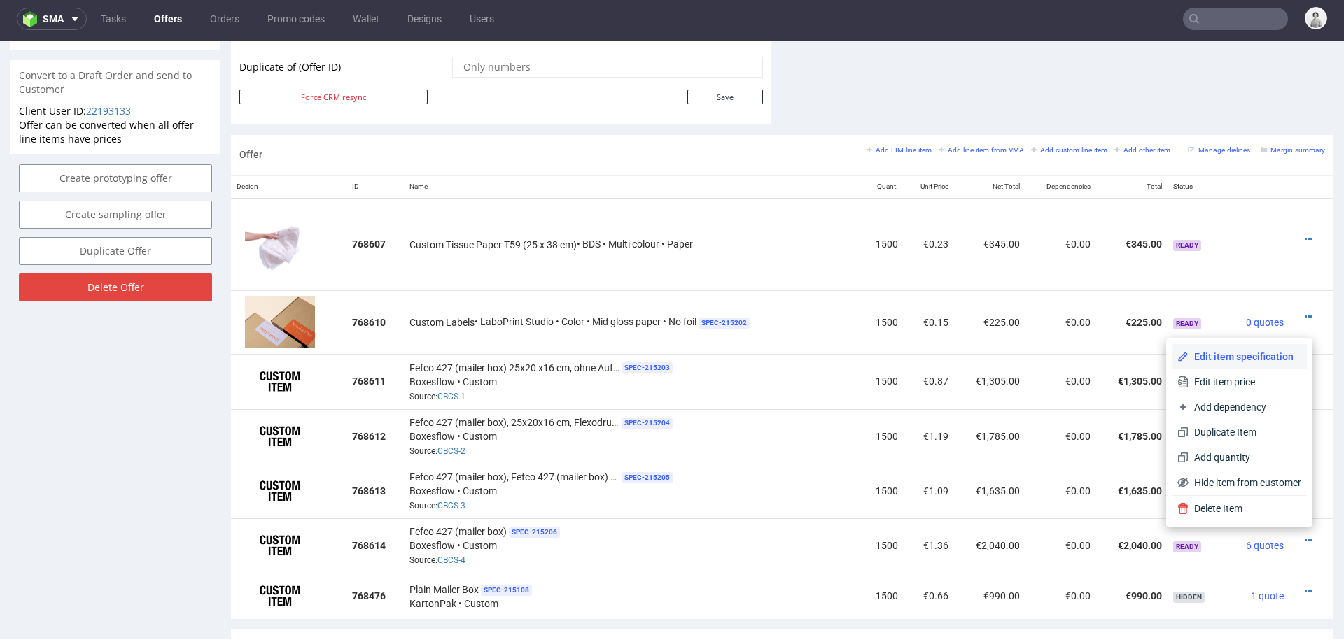
click at [1199, 352] on span "Edit item specification" at bounding box center [1244, 357] width 113 height 14
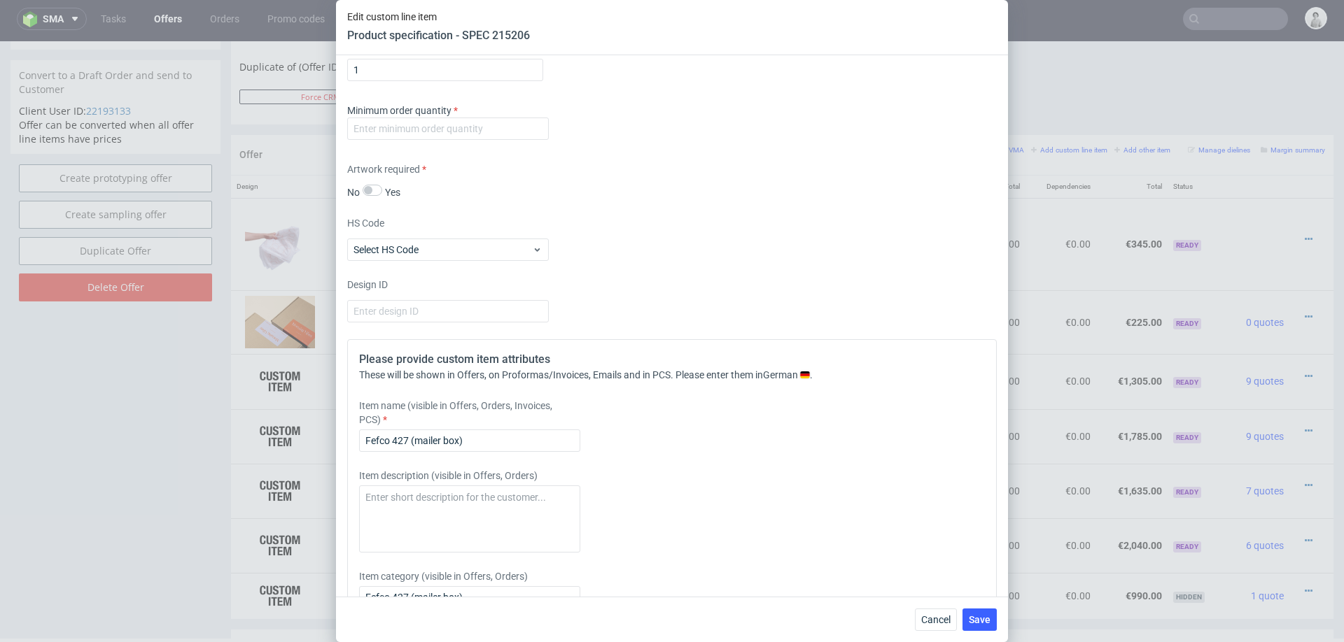
scroll to position [1157, 0]
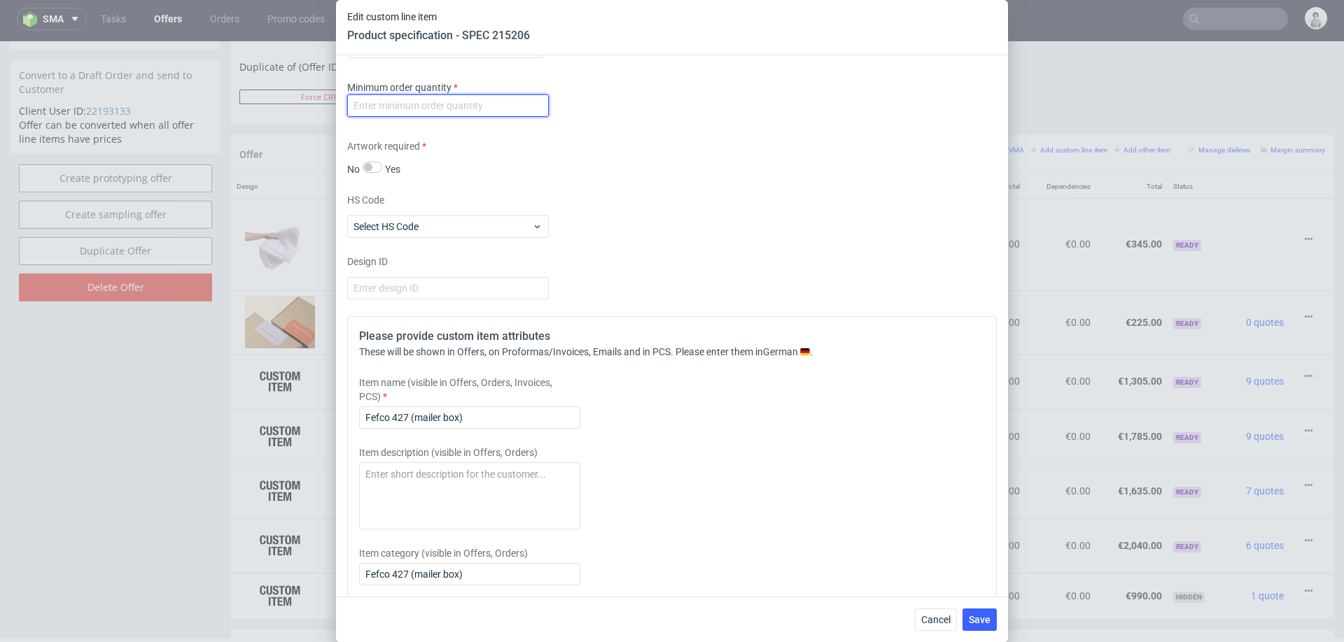
click at [482, 108] on input "number" at bounding box center [448, 105] width 202 height 22
type input "1000"
click at [645, 166] on div "Artwork required No Yes" at bounding box center [671, 157] width 649 height 37
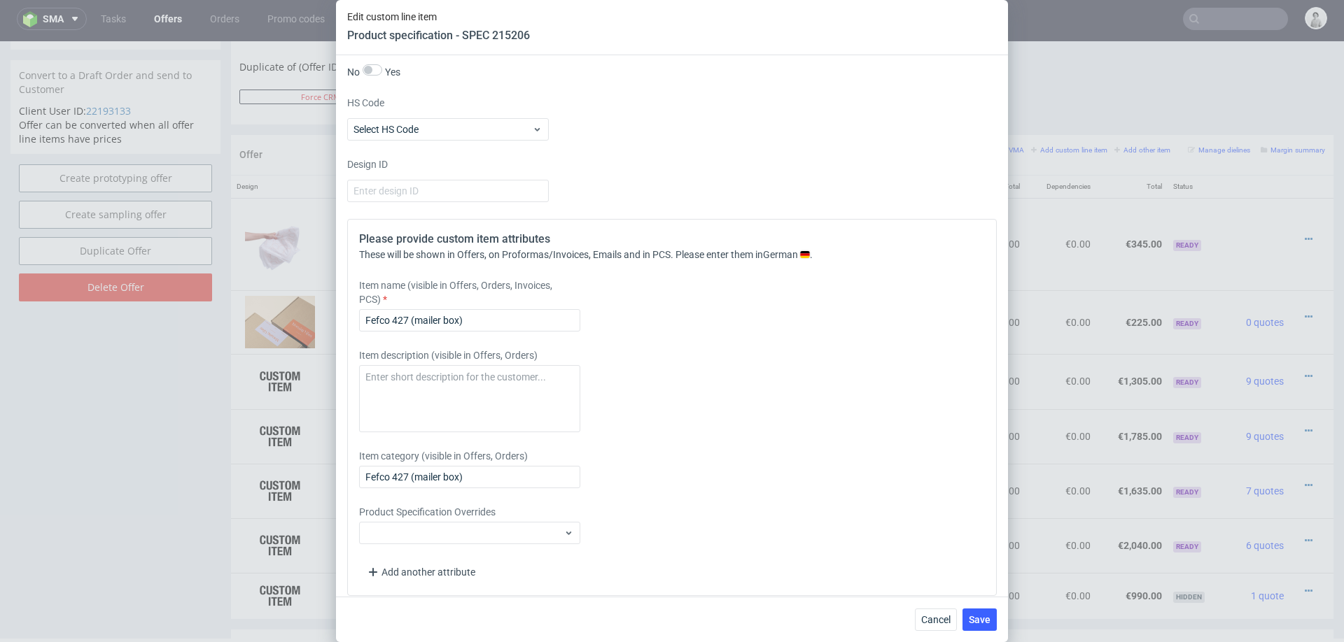
scroll to position [1258, 0]
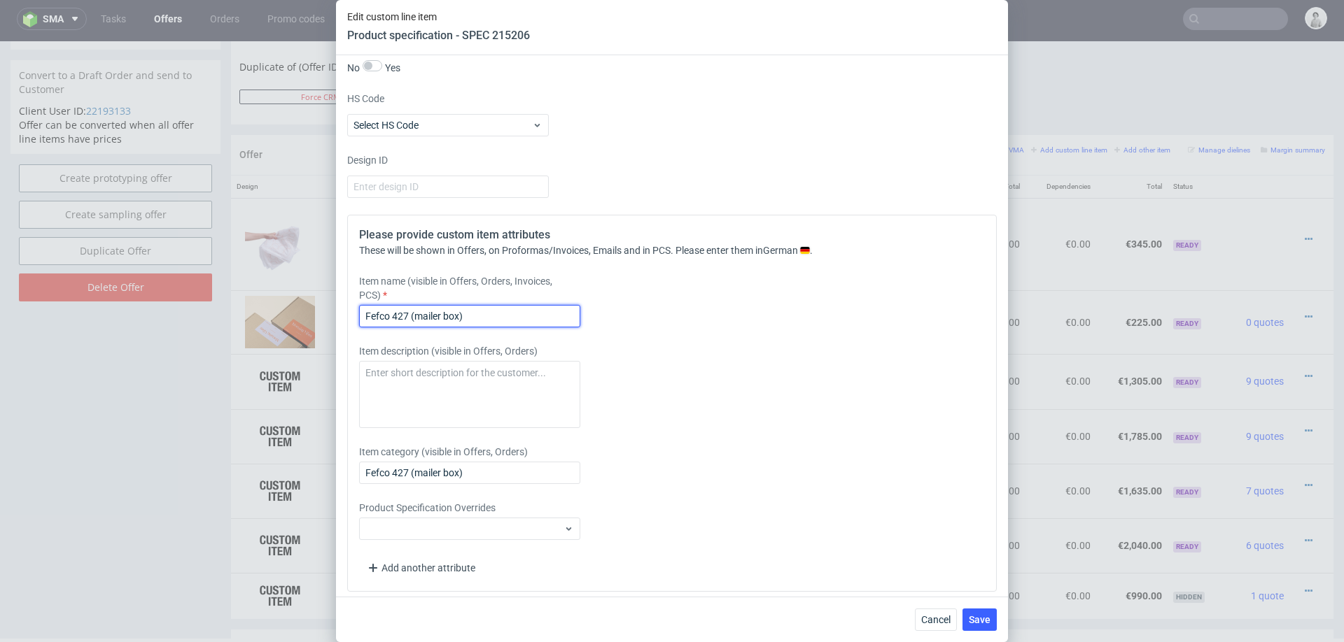
click at [484, 315] on input "Fefco 427 (mailer box)" at bounding box center [469, 316] width 221 height 22
paste input "Fefco 427 (mailer box), 25x20x16 cm, Flexodruck von Aussen , 1 Farbe"
type input "Fefco 427 (mailer box), Fefco 427 (mailer box), 25x20x16 cm, Flexodruck von Aus…"
click at [978, 615] on span "Save" at bounding box center [980, 620] width 22 height 10
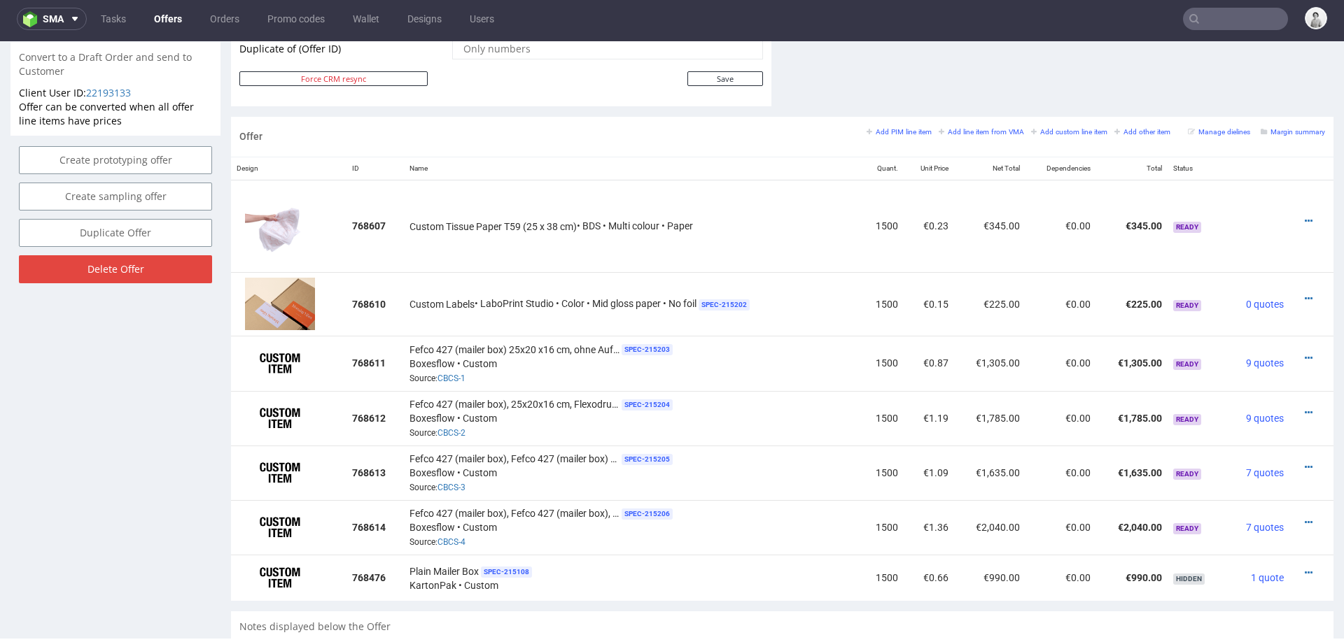
scroll to position [768, 0]
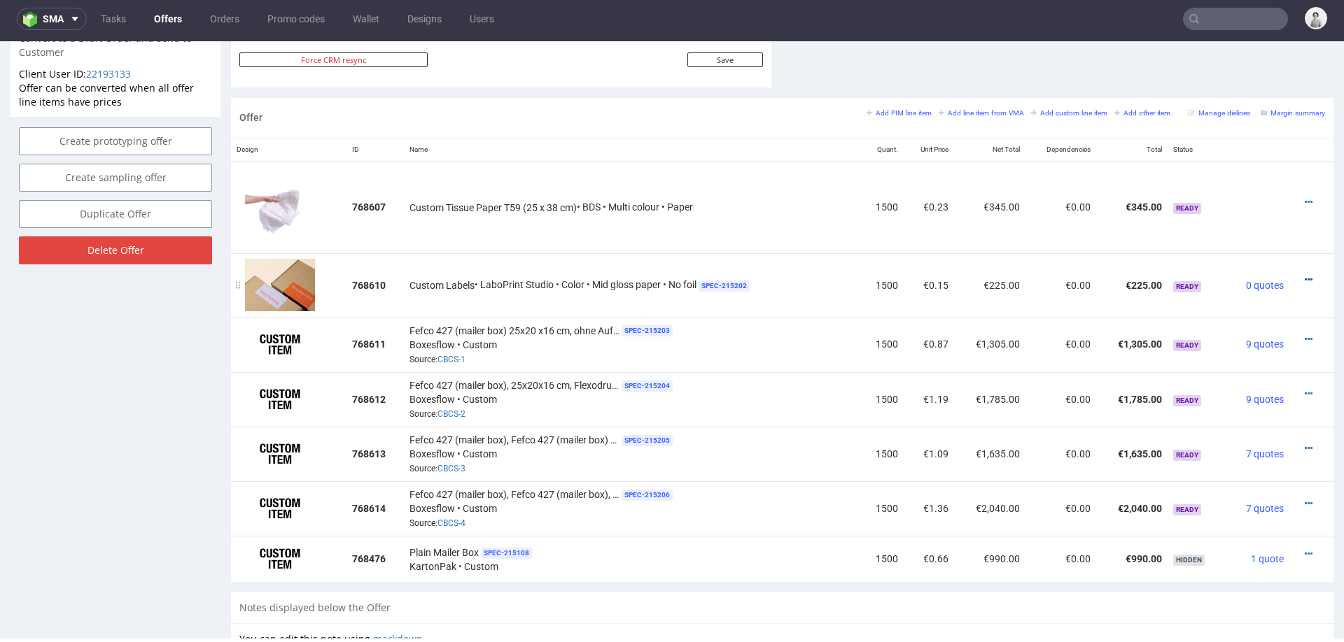
click at [1305, 277] on icon at bounding box center [1309, 280] width 8 height 10
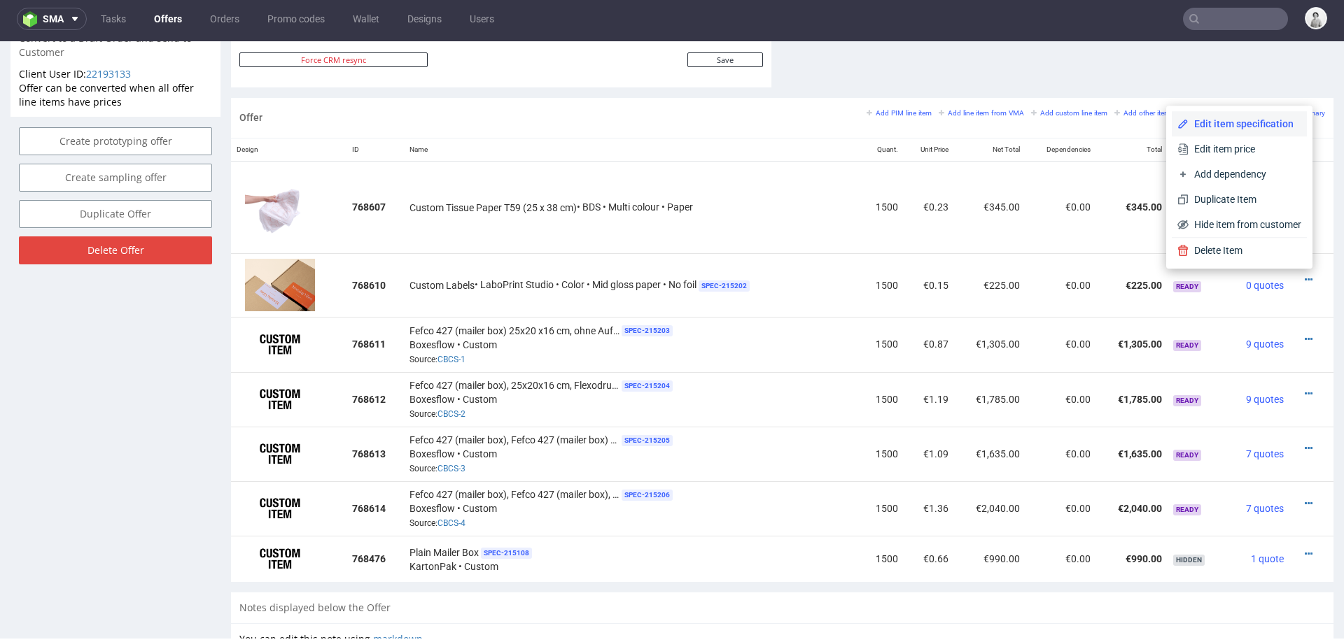
click at [1246, 121] on span "Edit item specification" at bounding box center [1244, 124] width 113 height 14
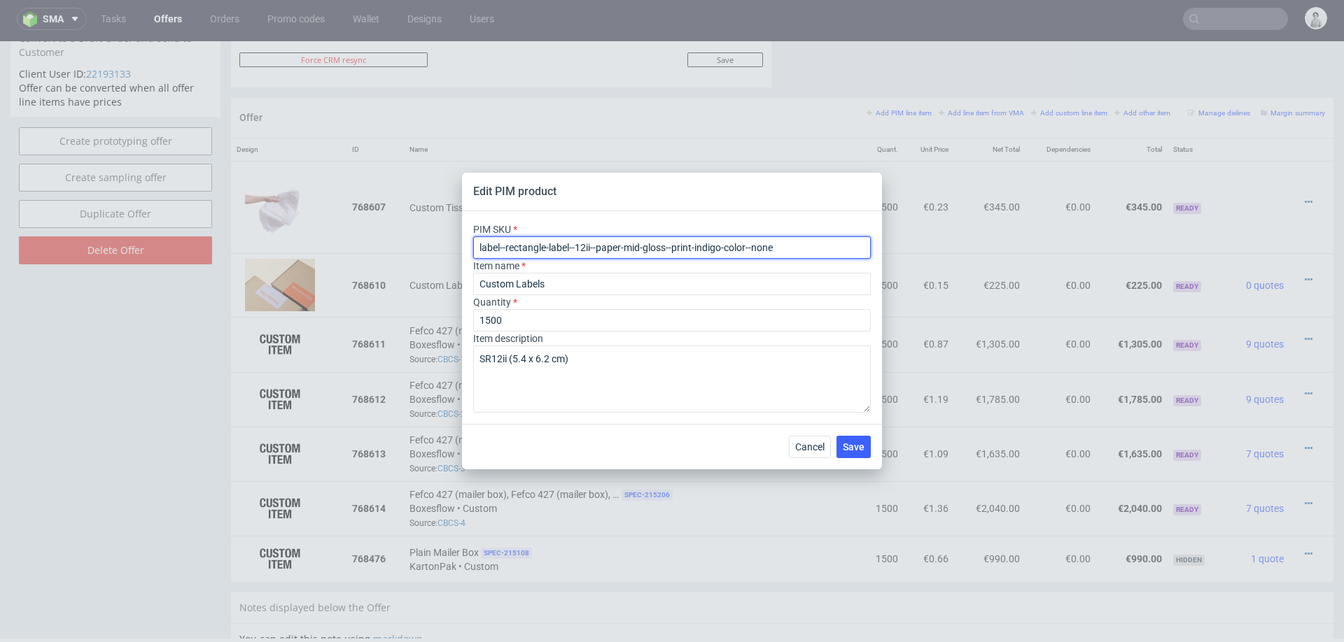
click at [547, 241] on input "label--rectangle-label--12ii--paper-mid-gloss--print-indigo-color--none" at bounding box center [672, 248] width 398 height 22
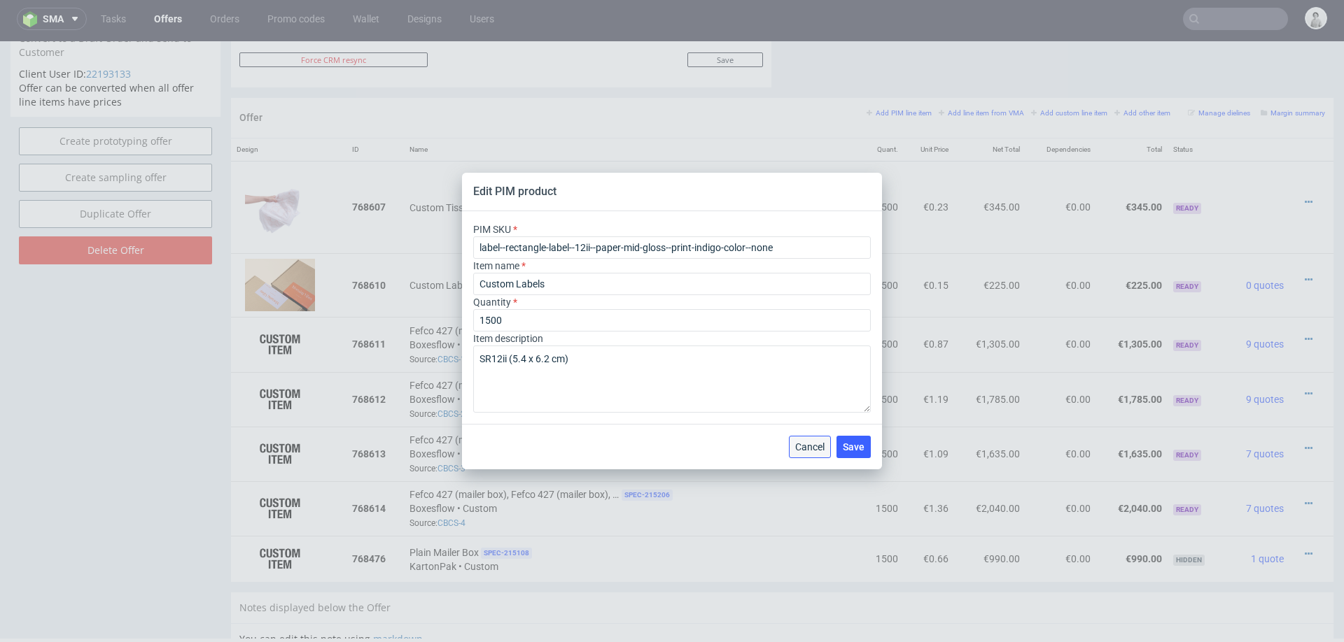
click at [811, 443] on span "Cancel" at bounding box center [809, 447] width 29 height 10
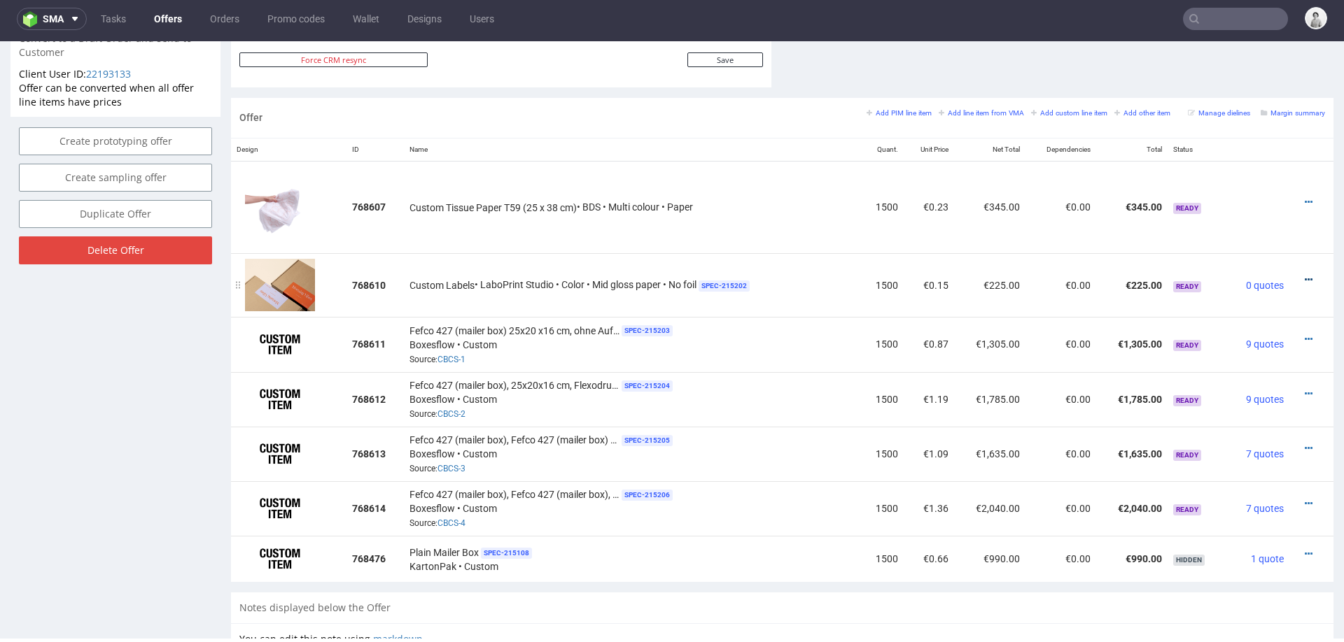
click at [1305, 277] on icon at bounding box center [1309, 280] width 8 height 10
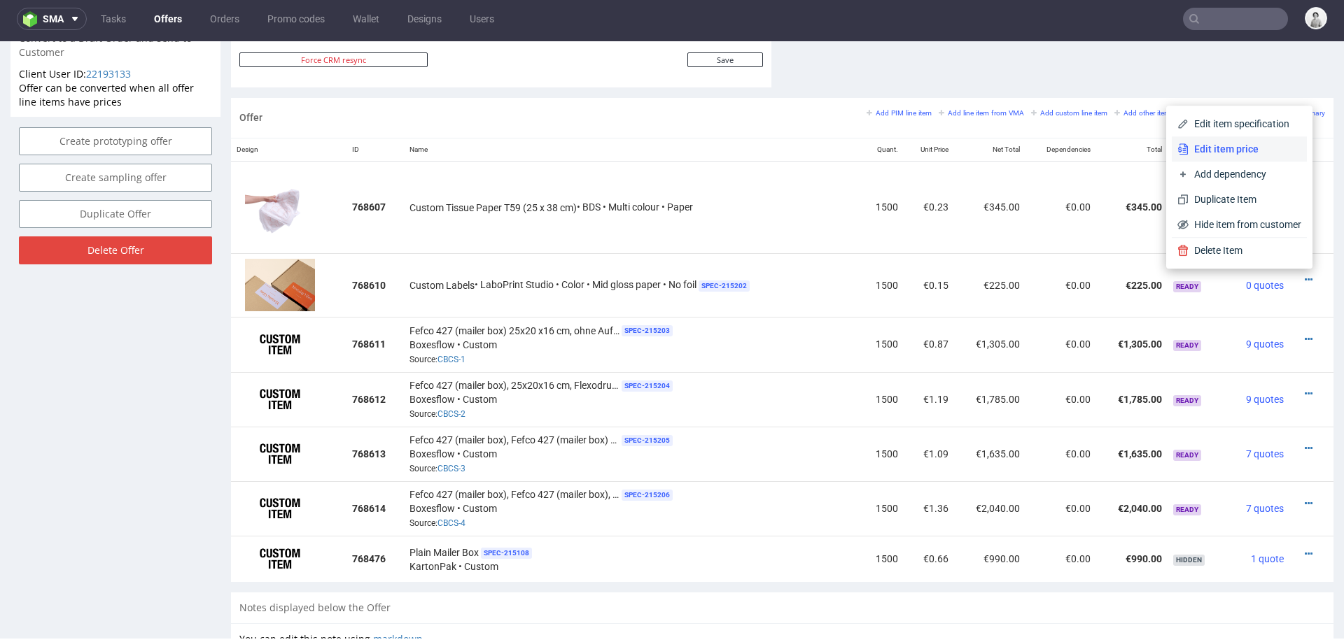
click at [1260, 146] on span "Edit item price" at bounding box center [1244, 149] width 113 height 14
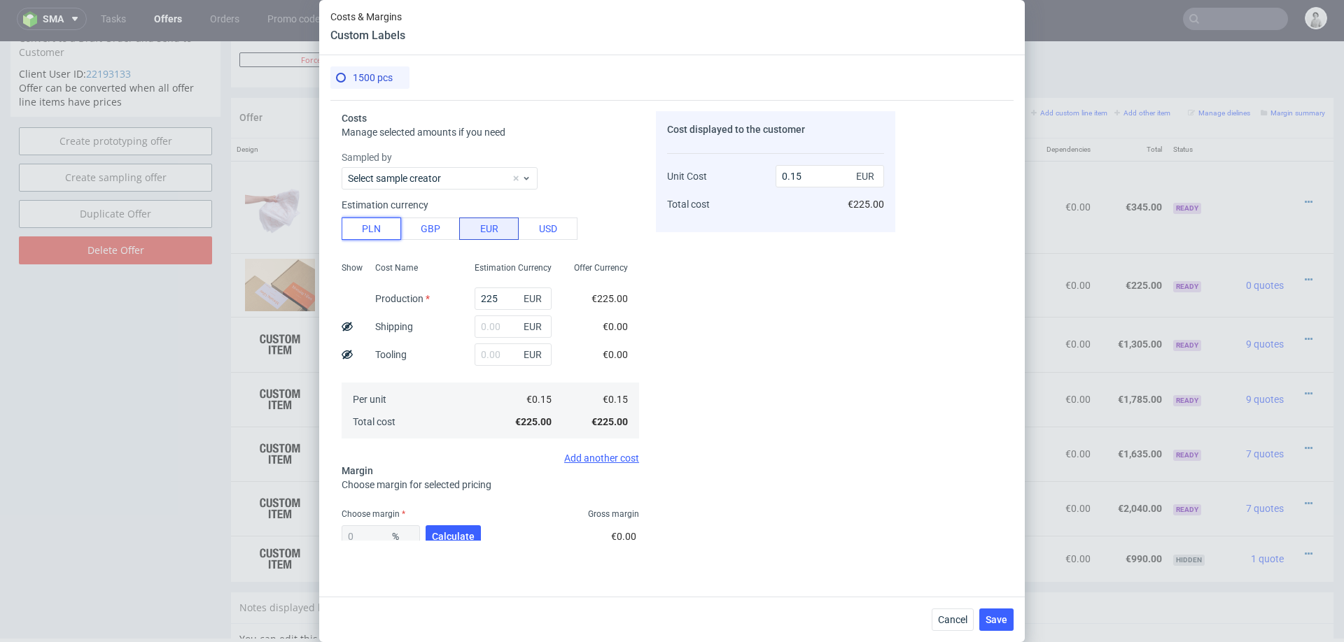
click at [356, 226] on button "PLN" at bounding box center [371, 229] width 59 height 22
type input "0.04"
click at [499, 295] on input "225" at bounding box center [513, 299] width 77 height 22
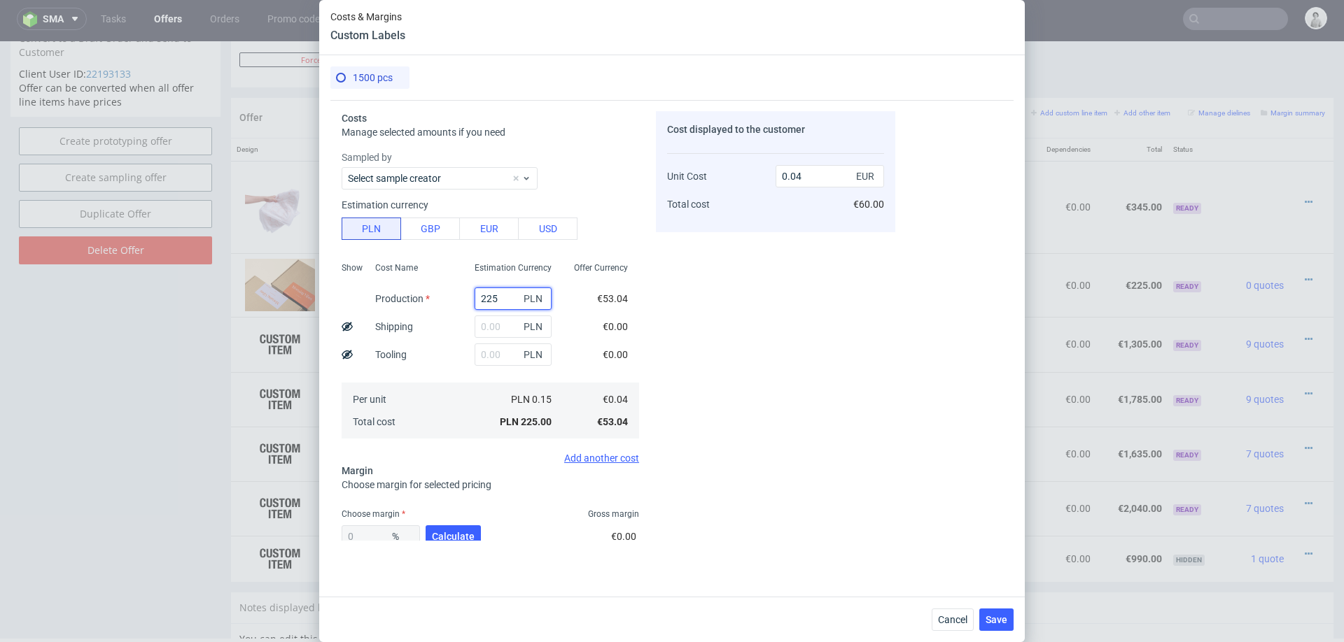
click at [499, 295] on input "225" at bounding box center [513, 299] width 77 height 22
type input "4"
type input "0"
type input "49"
type input "0.01"
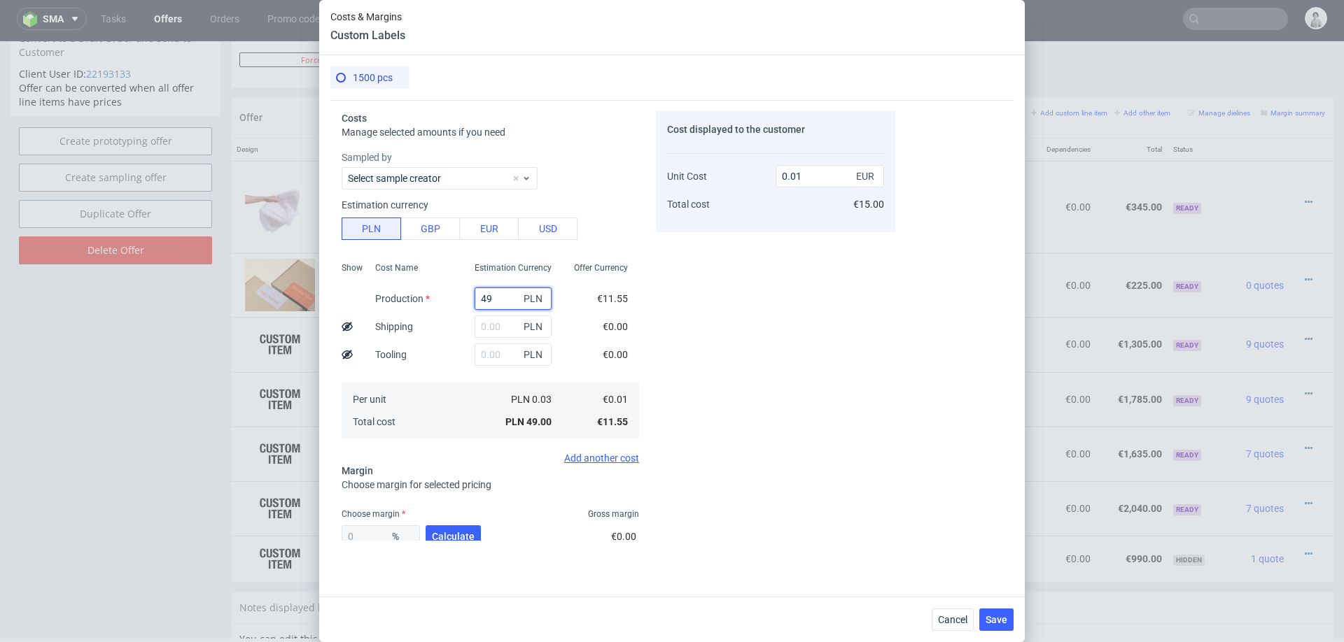
type input "495"
type input "0.08"
type input "495"
click at [725, 296] on div "Cost displayed to the customer Unit Cost Total cost 0.08 EUR €120.00" at bounding box center [775, 326] width 239 height 430
click at [445, 536] on span "Calculate" at bounding box center [453, 537] width 43 height 10
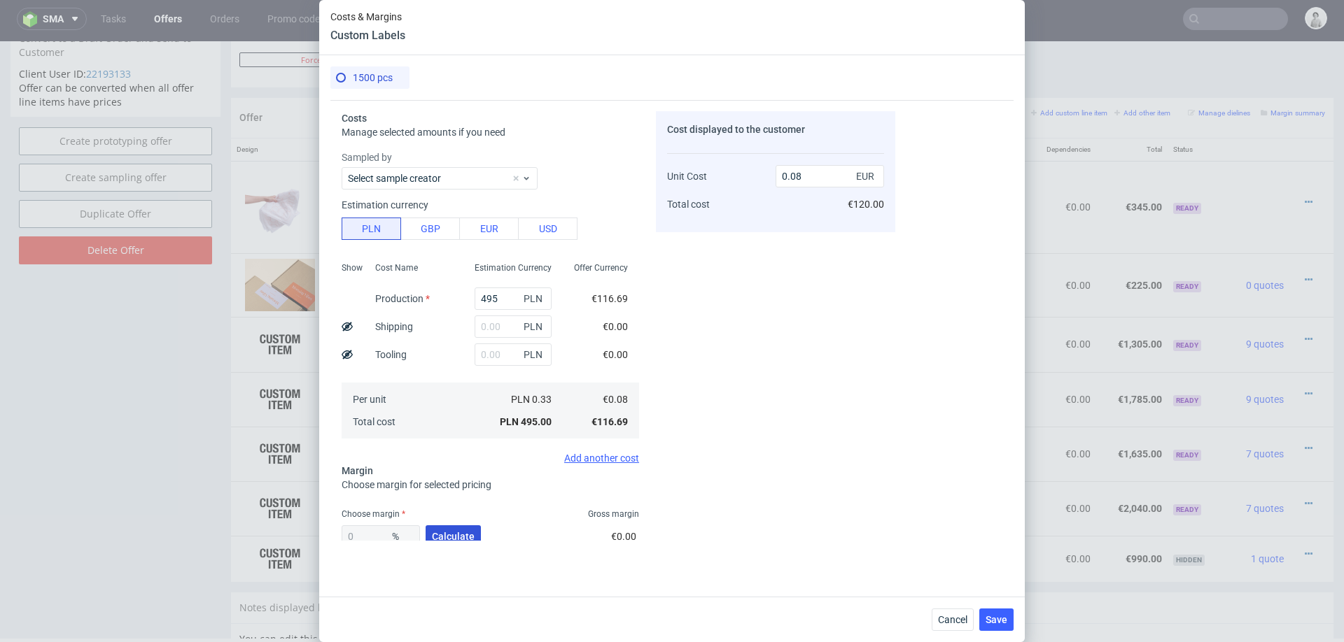
type input "53.69"
type input "0.17"
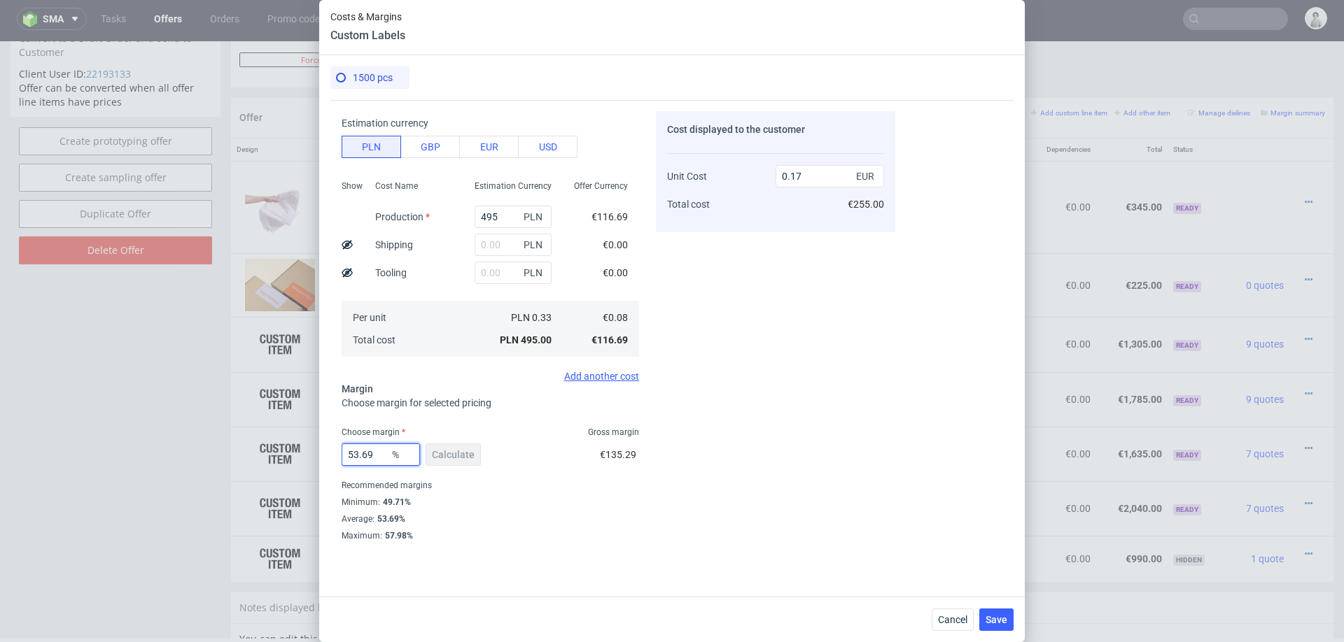
click at [371, 455] on input "53.69" at bounding box center [381, 455] width 78 height 22
type input "40"
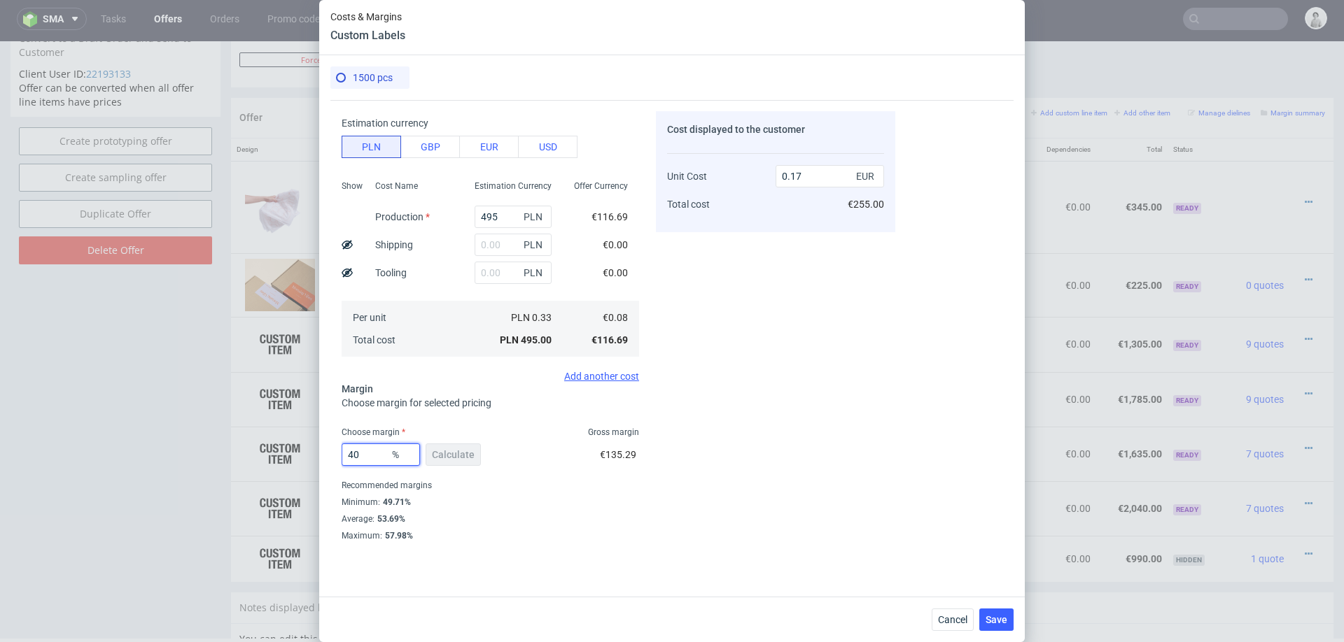
type input "0.13"
type input "45"
type input "0.14"
type input "45"
click at [773, 486] on div "Cost displayed to the customer Unit Cost Total cost 0.14 EUR €210.00" at bounding box center [775, 326] width 239 height 430
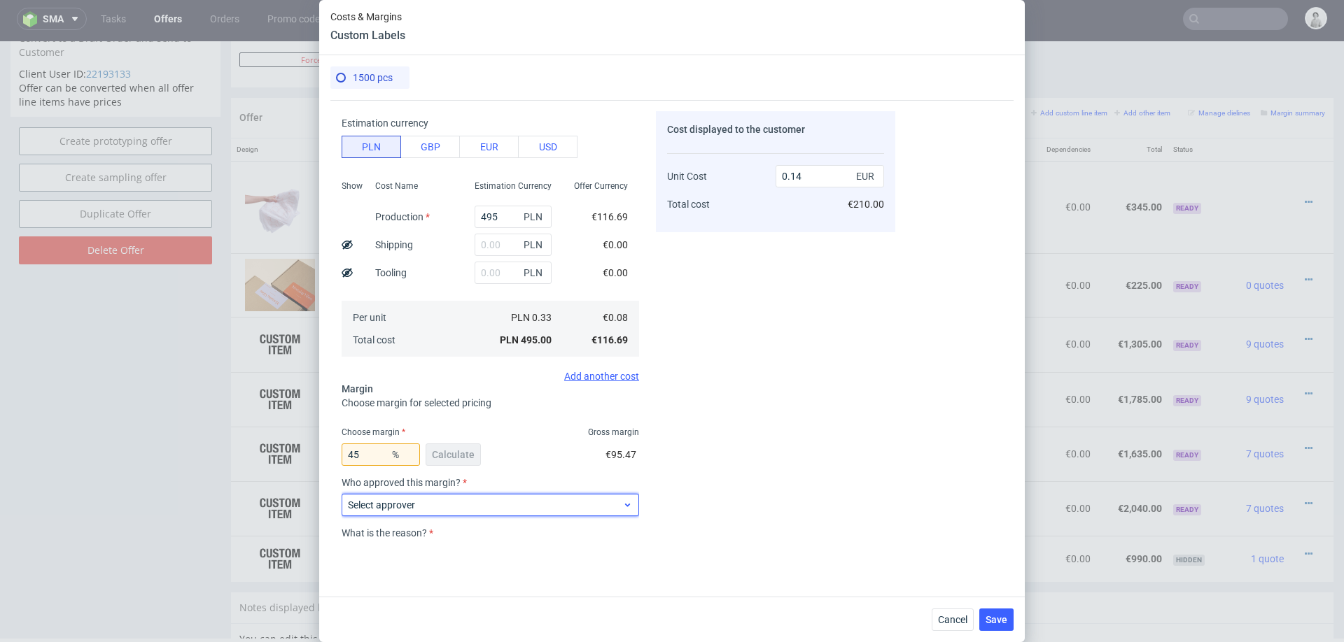
click at [499, 497] on div "Select approver" at bounding box center [490, 505] width 297 height 22
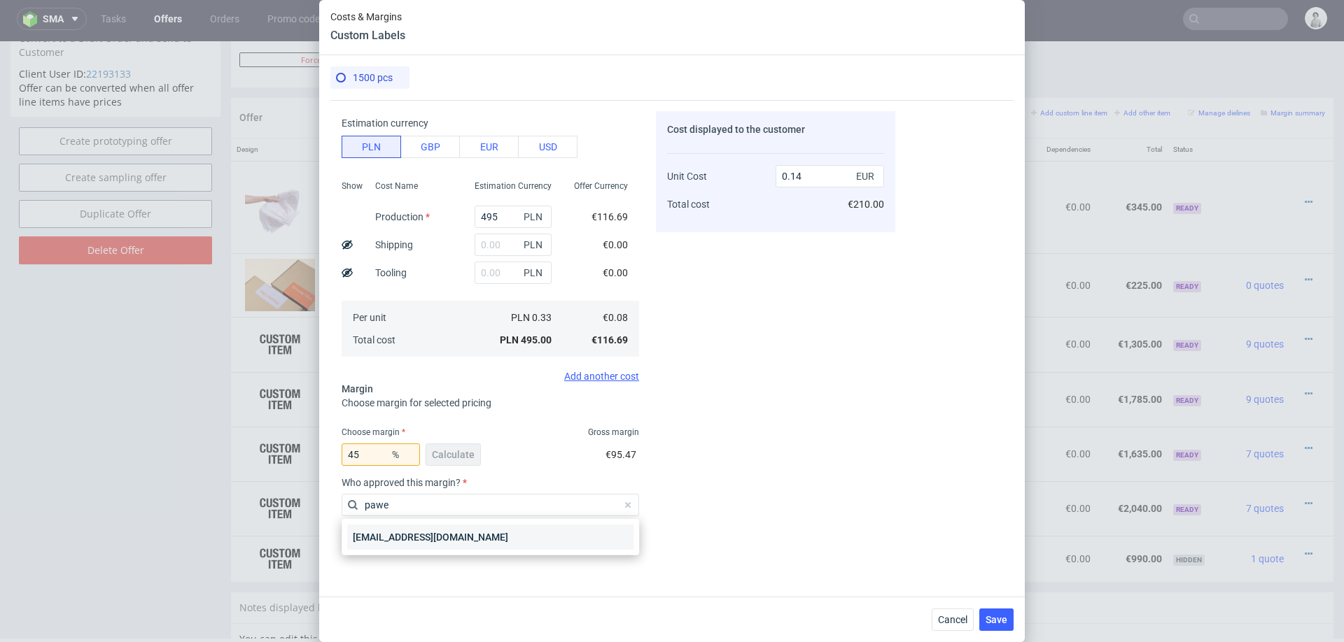
type input "pawe"
click at [424, 545] on div "[EMAIL_ADDRESS][DOMAIN_NAME]" at bounding box center [490, 537] width 286 height 25
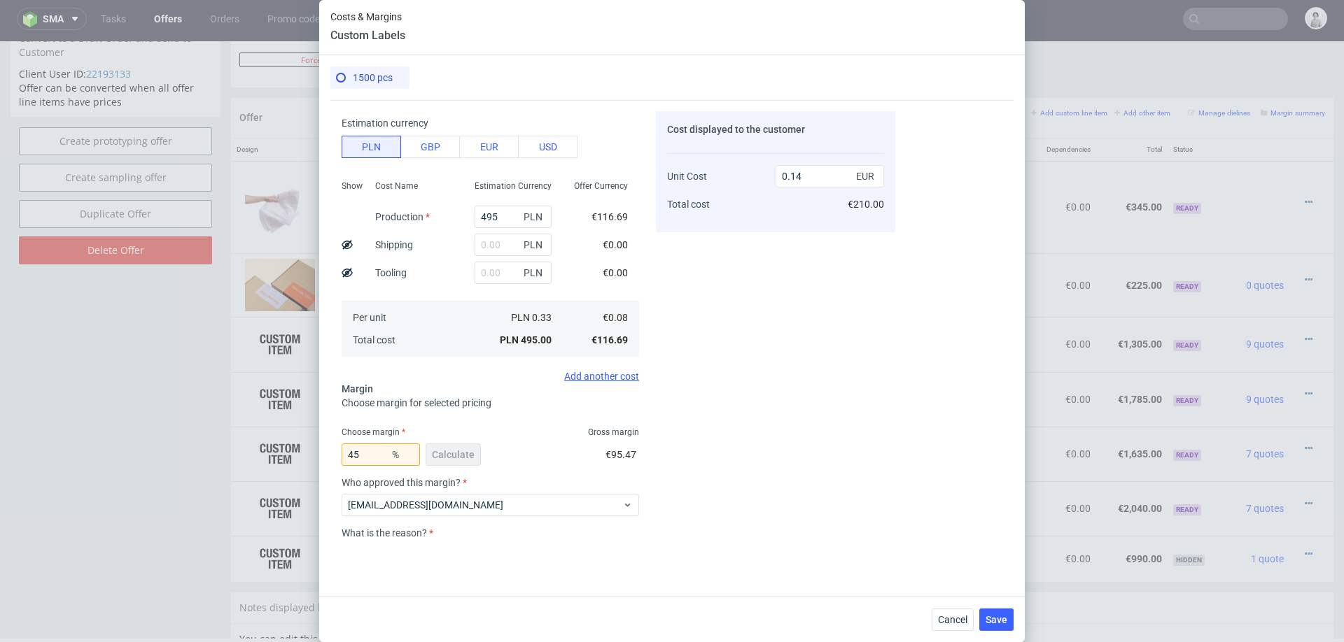
click at [424, 545] on div "Costs Manage selected amounts if you need Sampled by Select sample creator Esti…" at bounding box center [671, 343] width 683 height 486
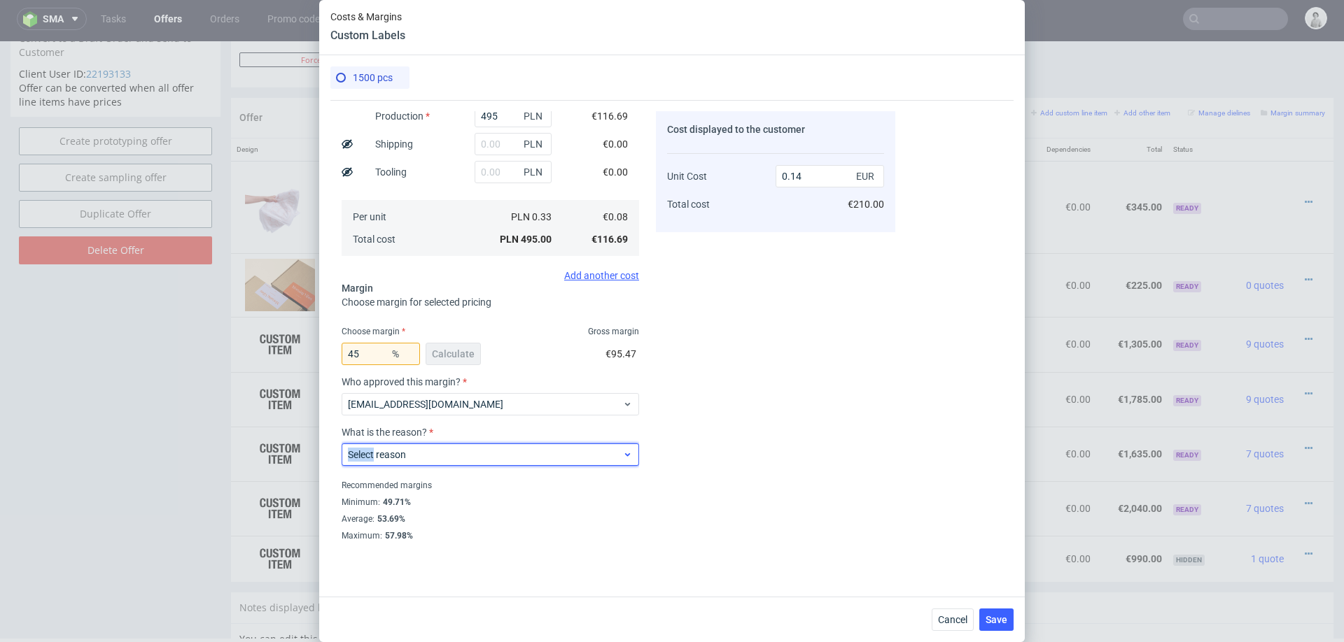
click at [477, 447] on div "Select reason" at bounding box center [490, 455] width 297 height 22
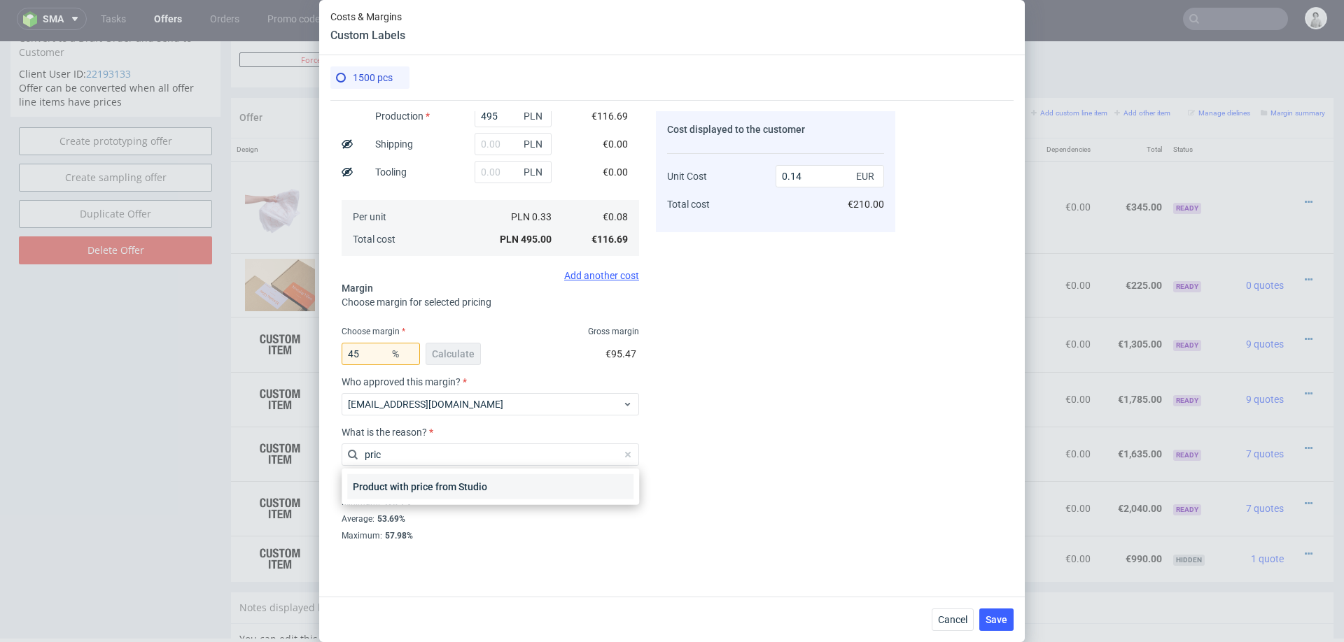
type input "pric"
click at [473, 492] on div "Product with price from Studio" at bounding box center [490, 487] width 286 height 25
click at [473, 492] on div "Recommended margins" at bounding box center [490, 485] width 297 height 17
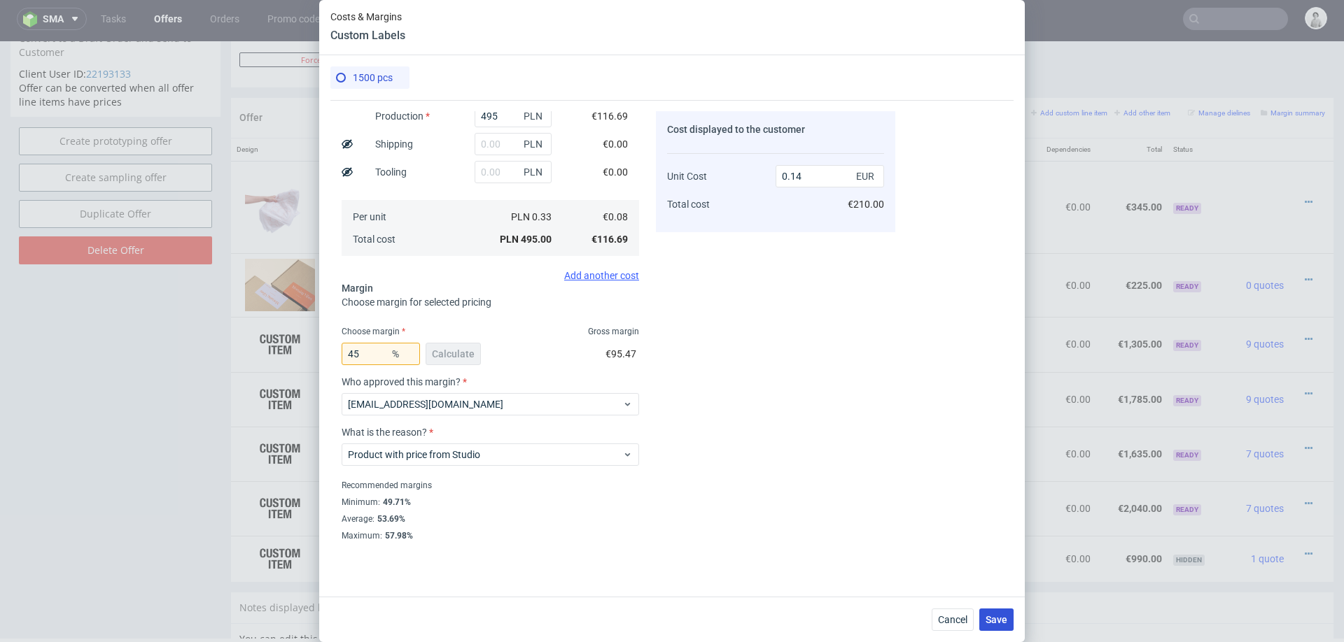
click at [988, 619] on span "Save" at bounding box center [996, 620] width 22 height 10
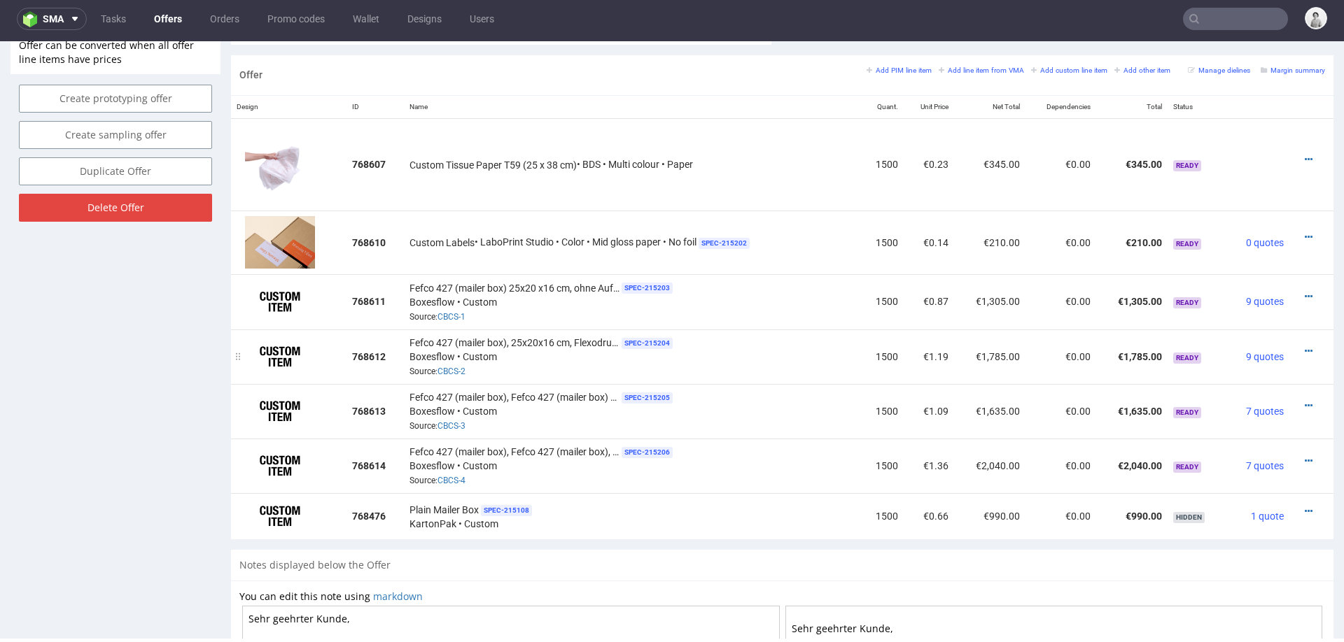
scroll to position [805, 0]
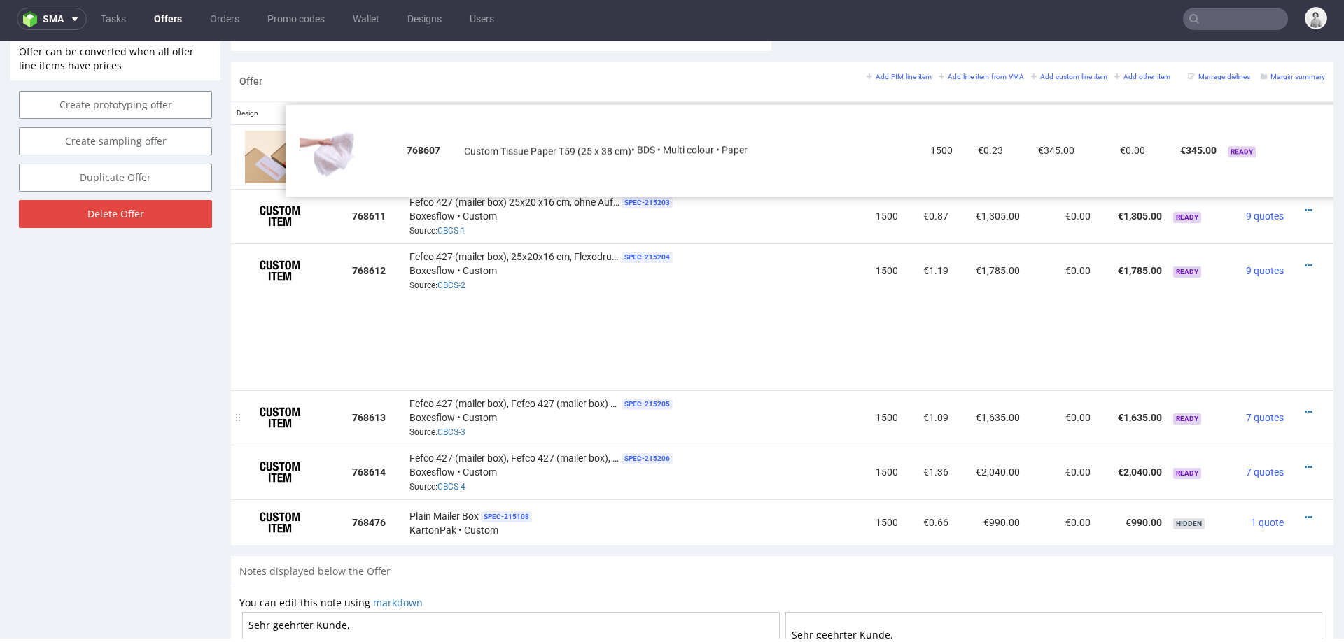
drag, startPoint x: 239, startPoint y: 165, endPoint x: 294, endPoint y: 335, distance: 177.9
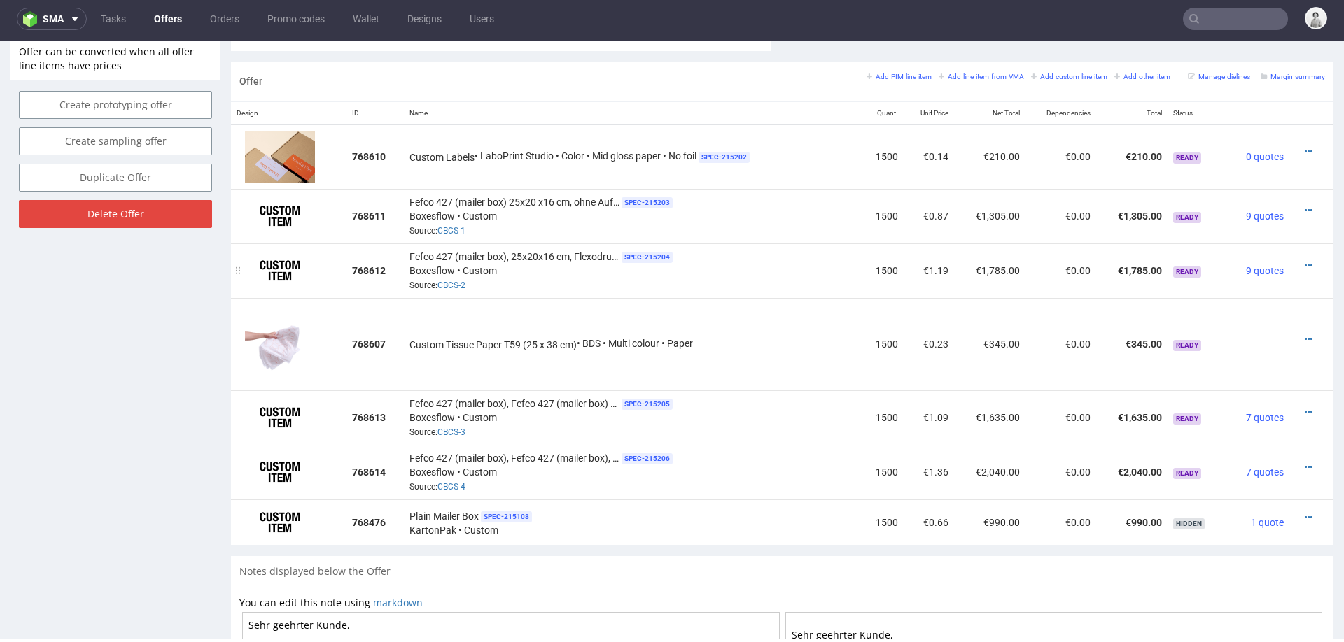
scroll to position [773, 0]
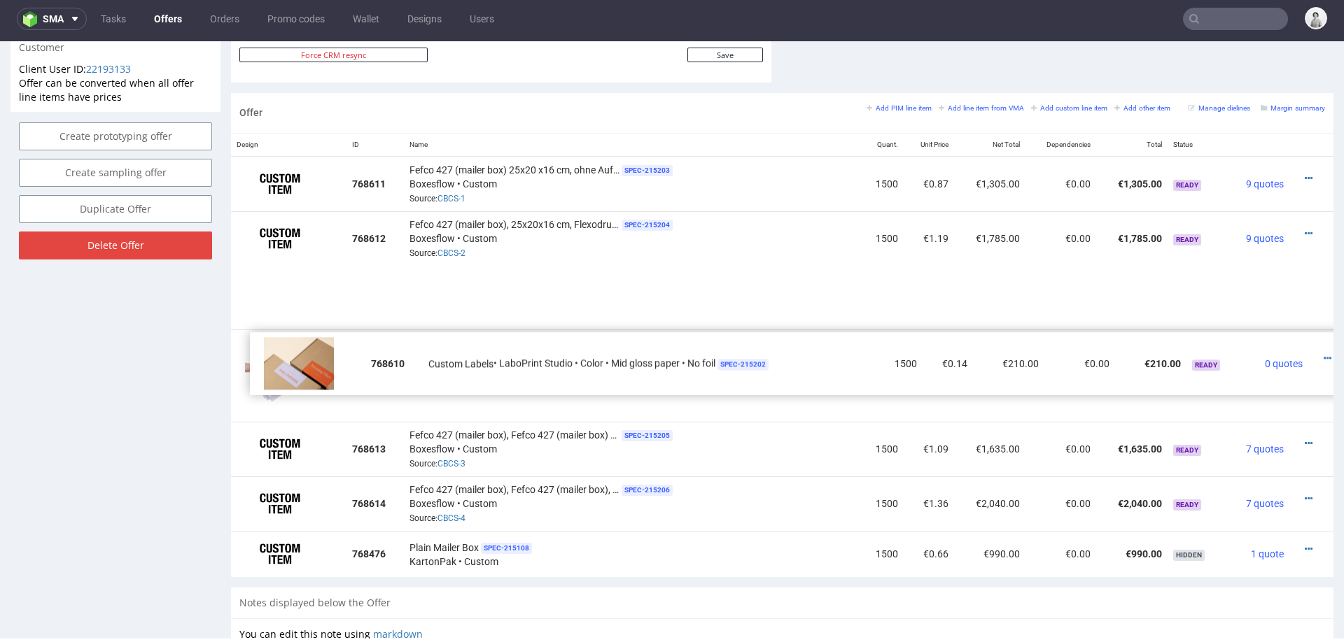
drag, startPoint x: 240, startPoint y: 183, endPoint x: 256, endPoint y: 298, distance: 116.6
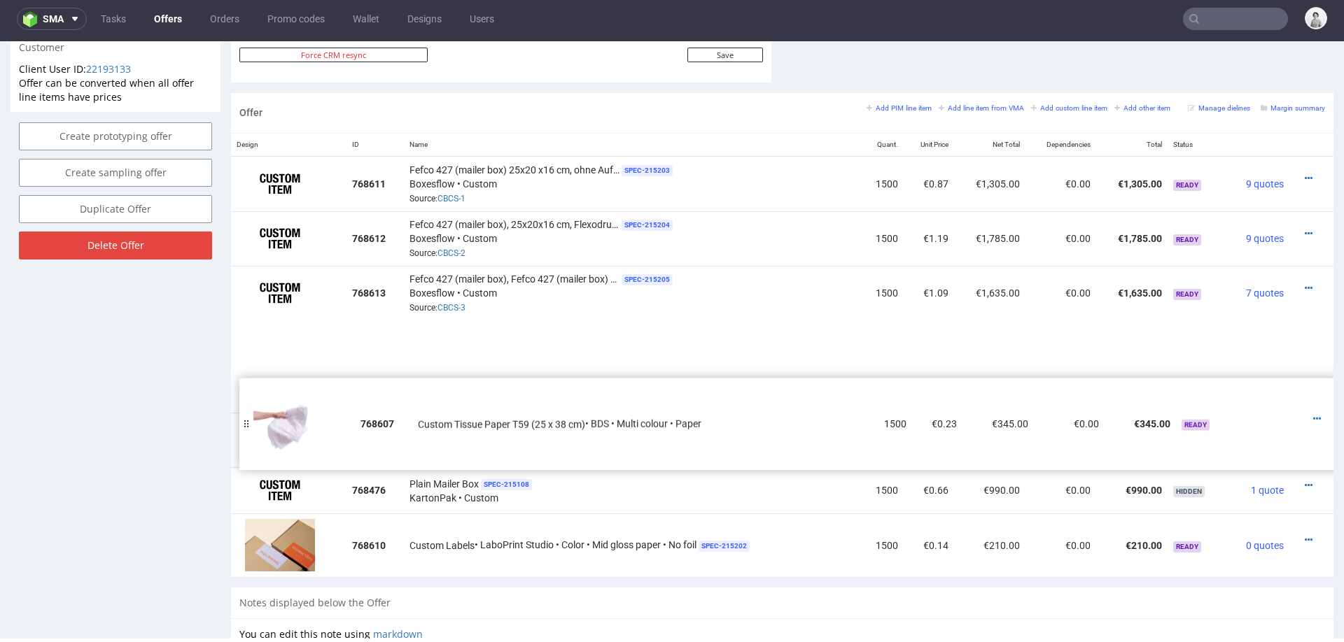
drag, startPoint x: 242, startPoint y: 304, endPoint x: 248, endPoint y: 408, distance: 103.7
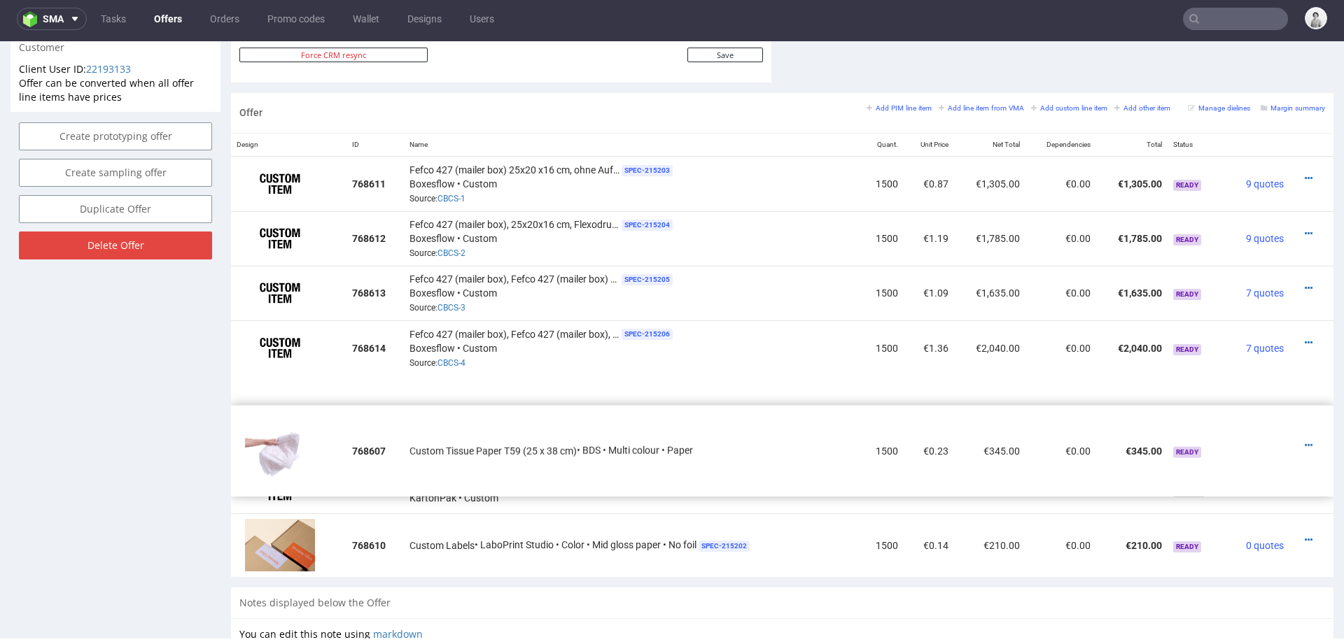
drag, startPoint x: 239, startPoint y: 360, endPoint x: 239, endPoint y: 444, distance: 83.3
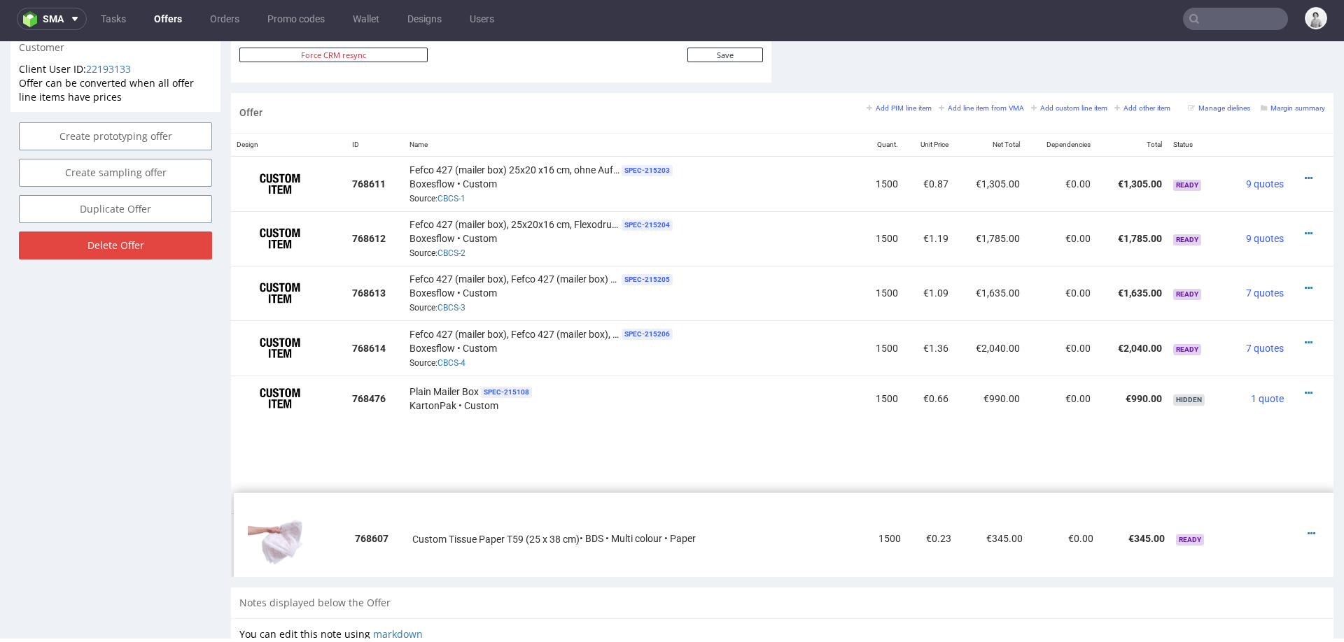
drag, startPoint x: 238, startPoint y: 412, endPoint x: 241, endPoint y: 483, distance: 71.4
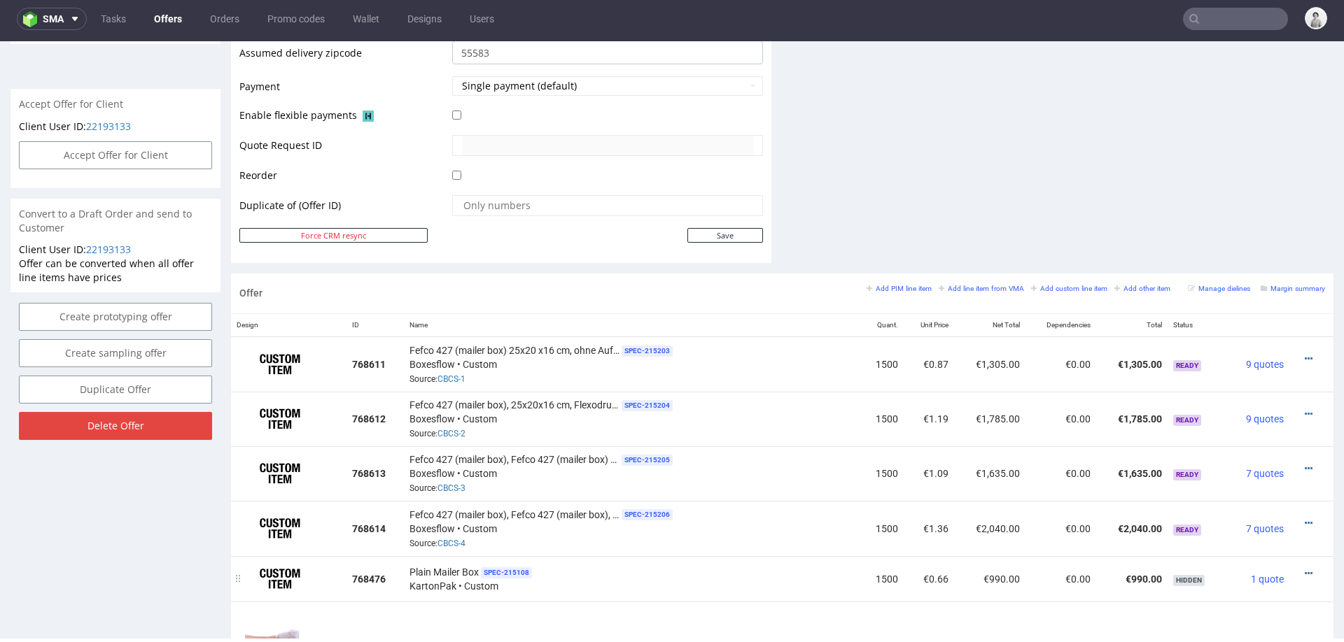
scroll to position [546, 0]
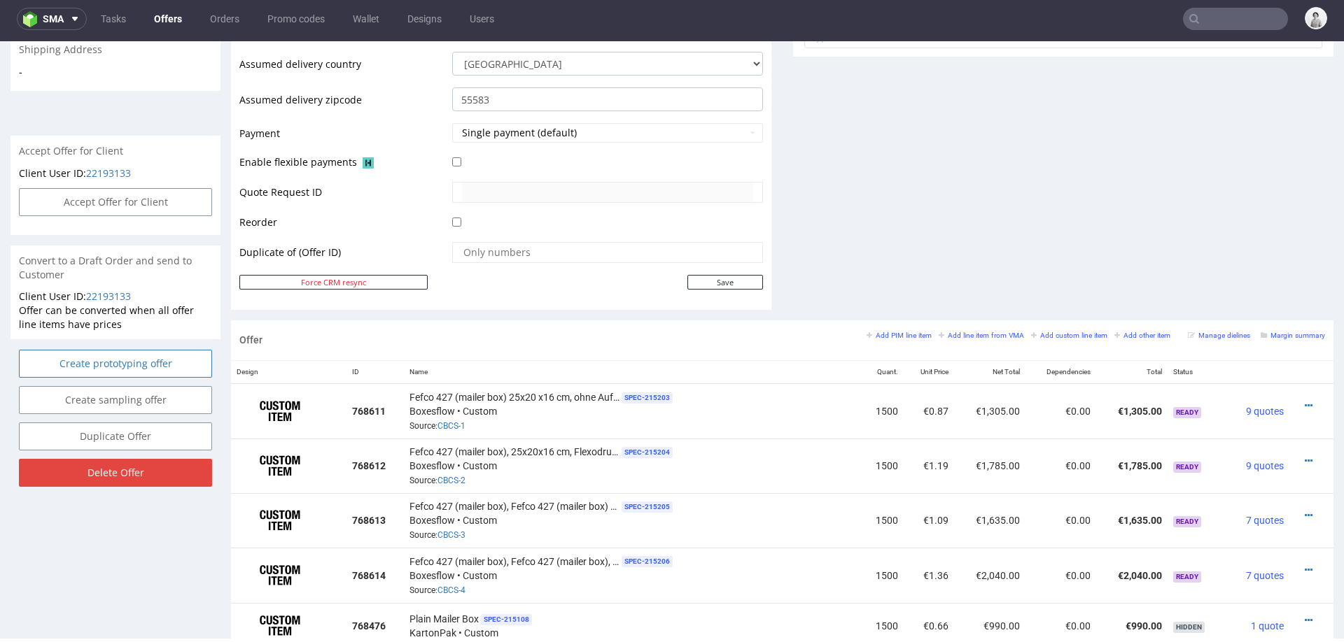
click at [159, 350] on link "Create prototyping offer" at bounding box center [115, 364] width 193 height 28
click at [87, 314] on icon at bounding box center [86, 312] width 8 height 10
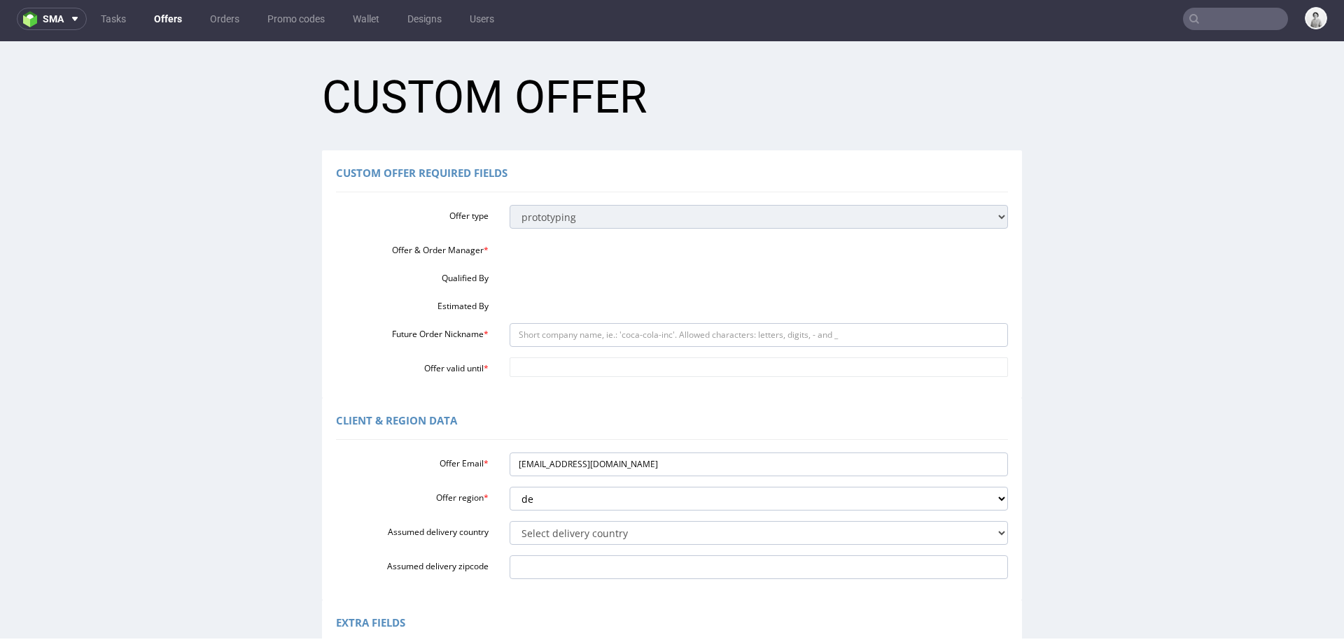
scroll to position [0, 0]
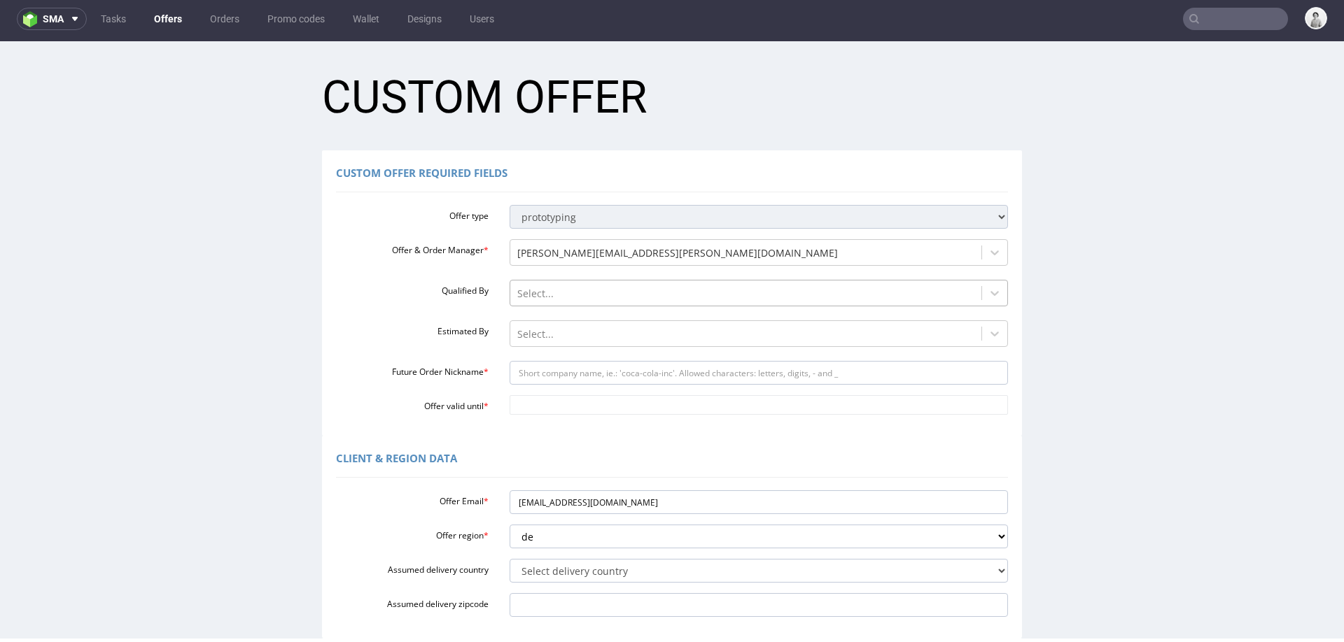
click at [591, 289] on div at bounding box center [746, 294] width 458 height 17
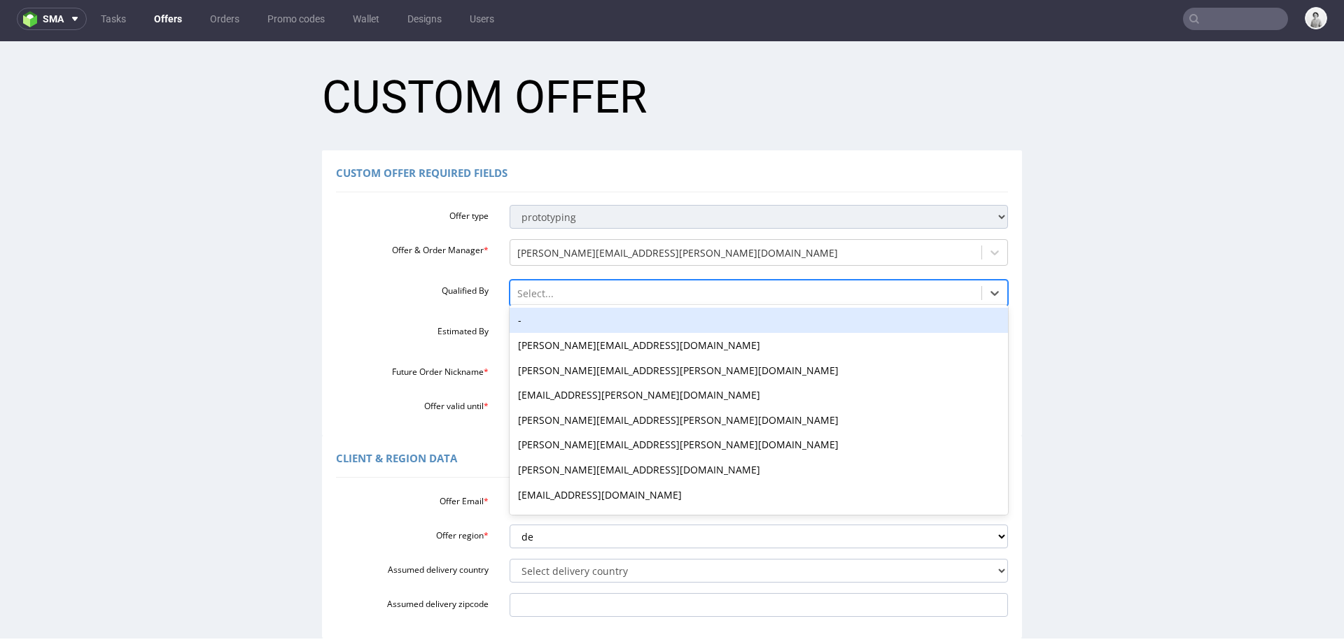
click at [575, 323] on div "-" at bounding box center [759, 320] width 499 height 25
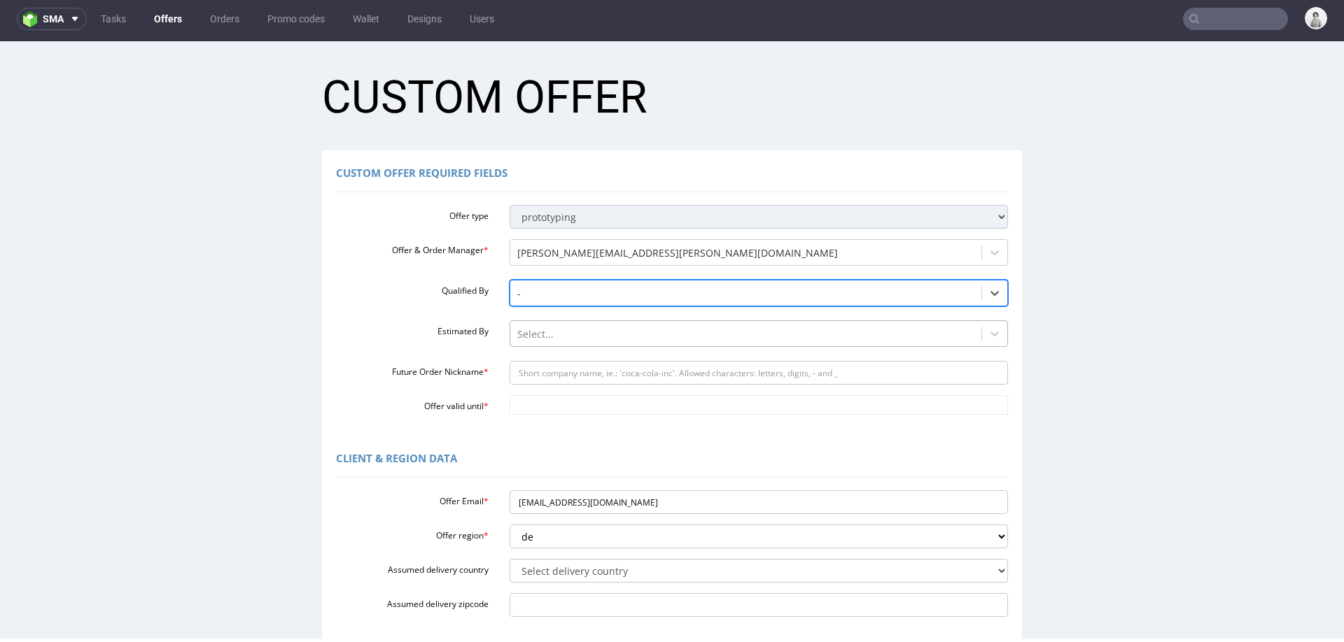
click at [563, 337] on div at bounding box center [746, 334] width 458 height 17
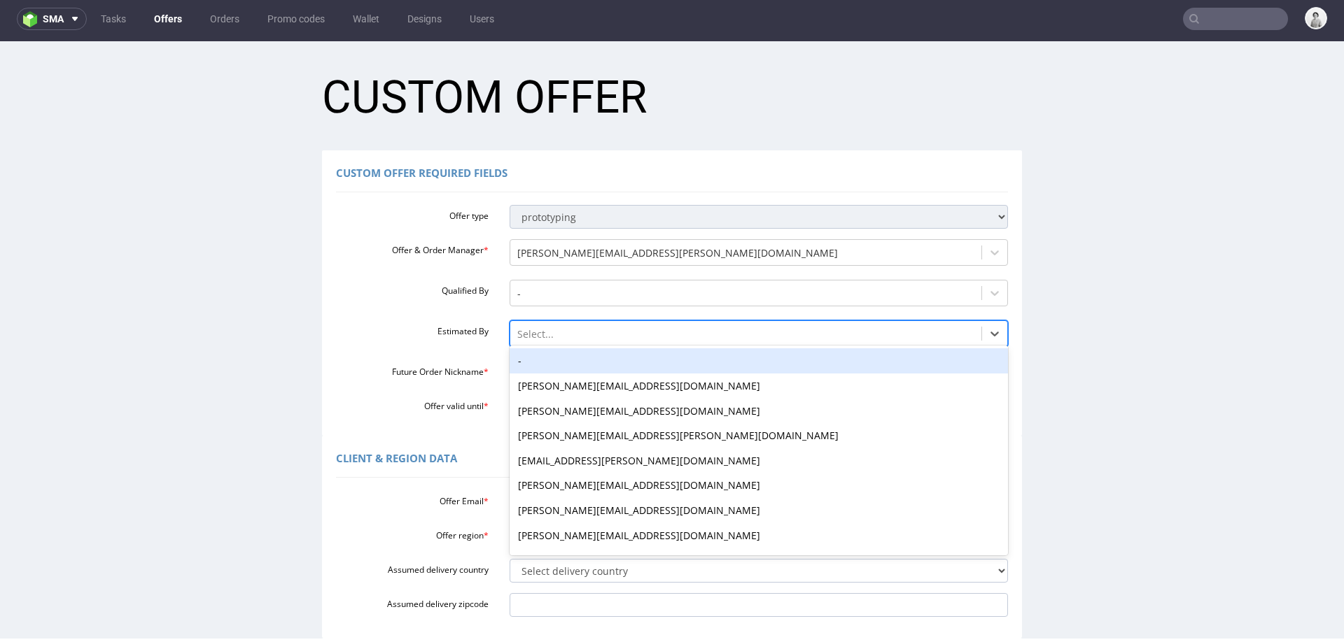
click at [554, 353] on div "-" at bounding box center [759, 361] width 499 height 25
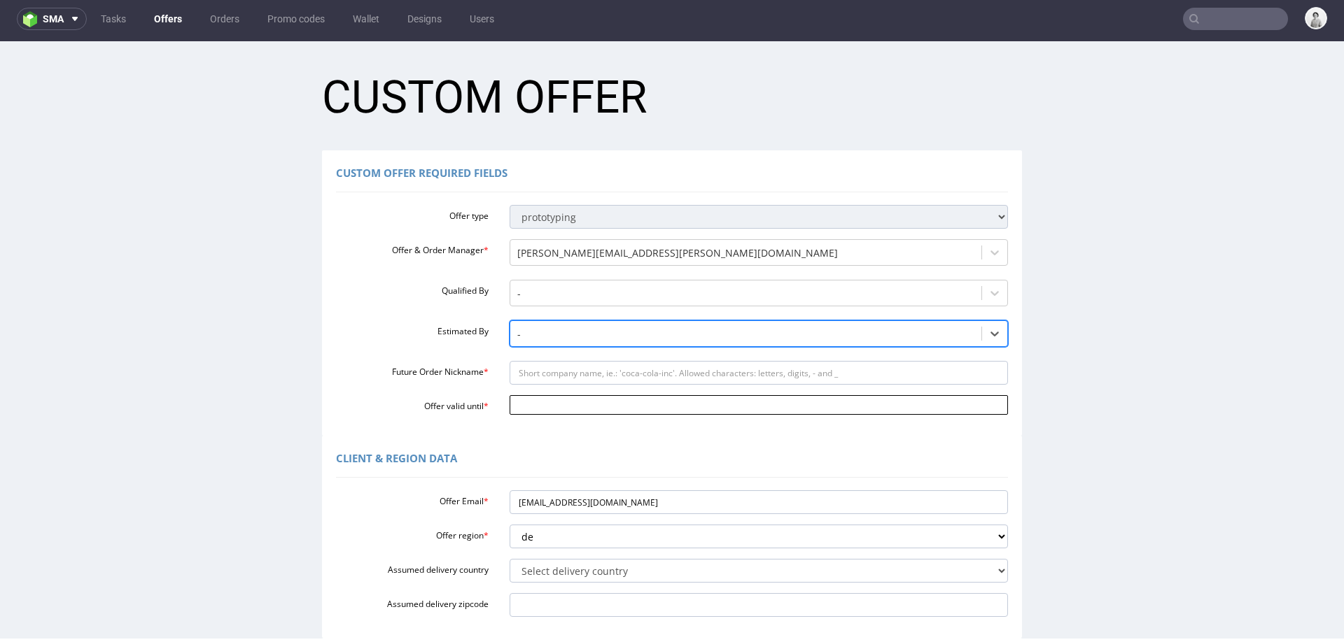
click at [533, 412] on input "Offer valid until *" at bounding box center [759, 405] width 499 height 20
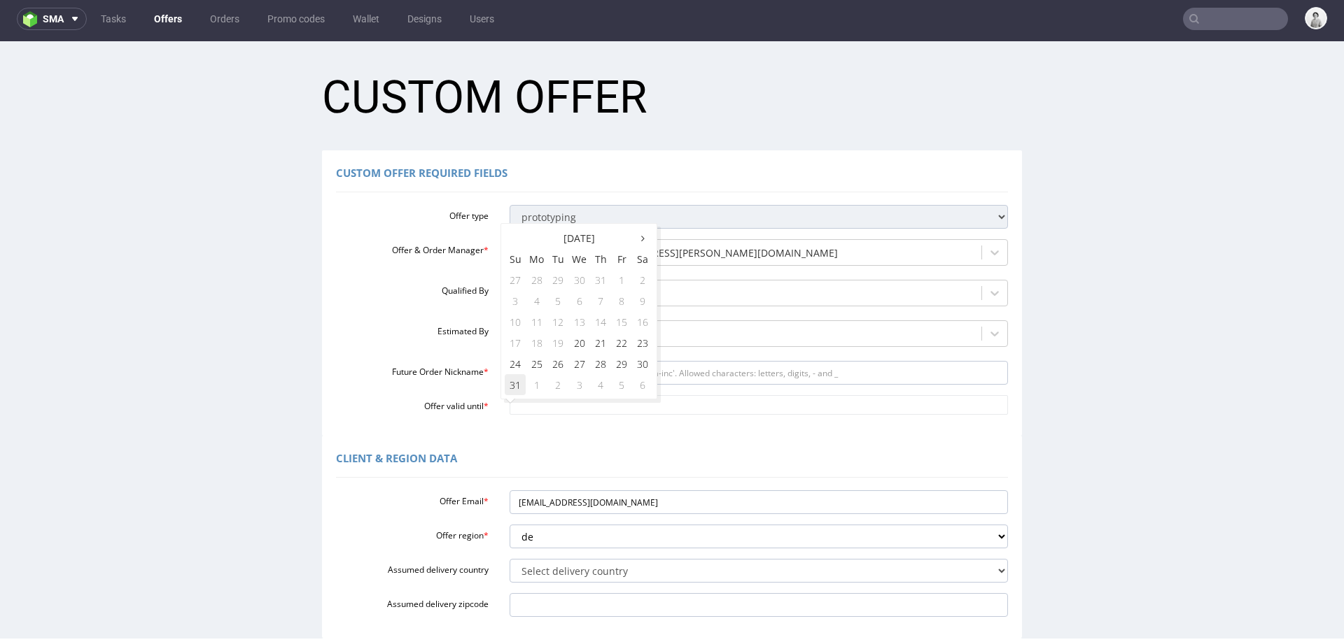
click at [509, 384] on td "31" at bounding box center [515, 384] width 21 height 21
type input "[DATE]"
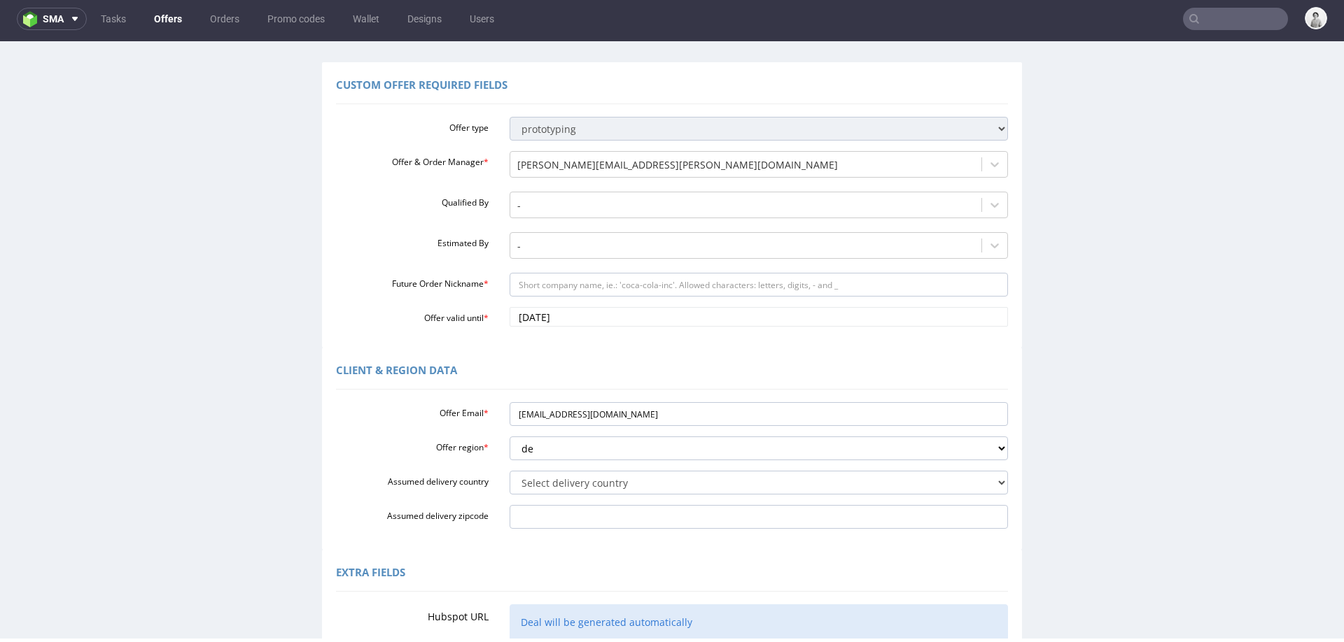
scroll to position [95, 0]
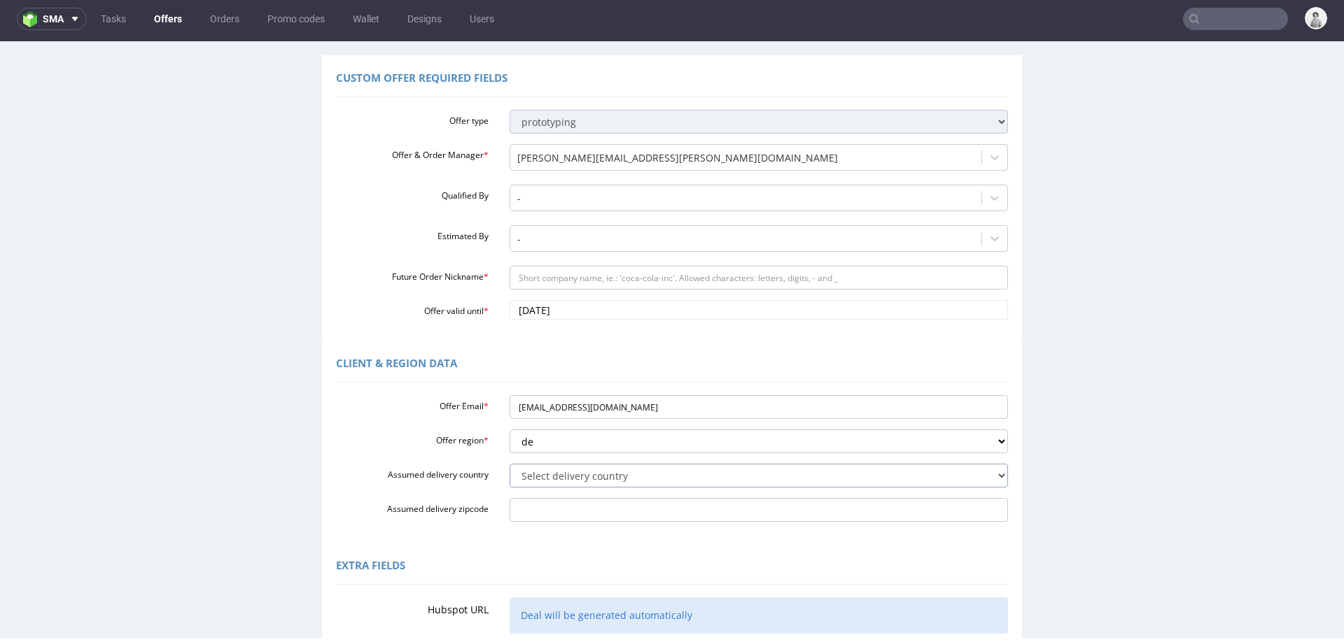
click at [636, 471] on select "Select delivery country Andorra Afghanistan Anguilla Albania Armenia Antarctica…" at bounding box center [759, 476] width 499 height 24
select select "57"
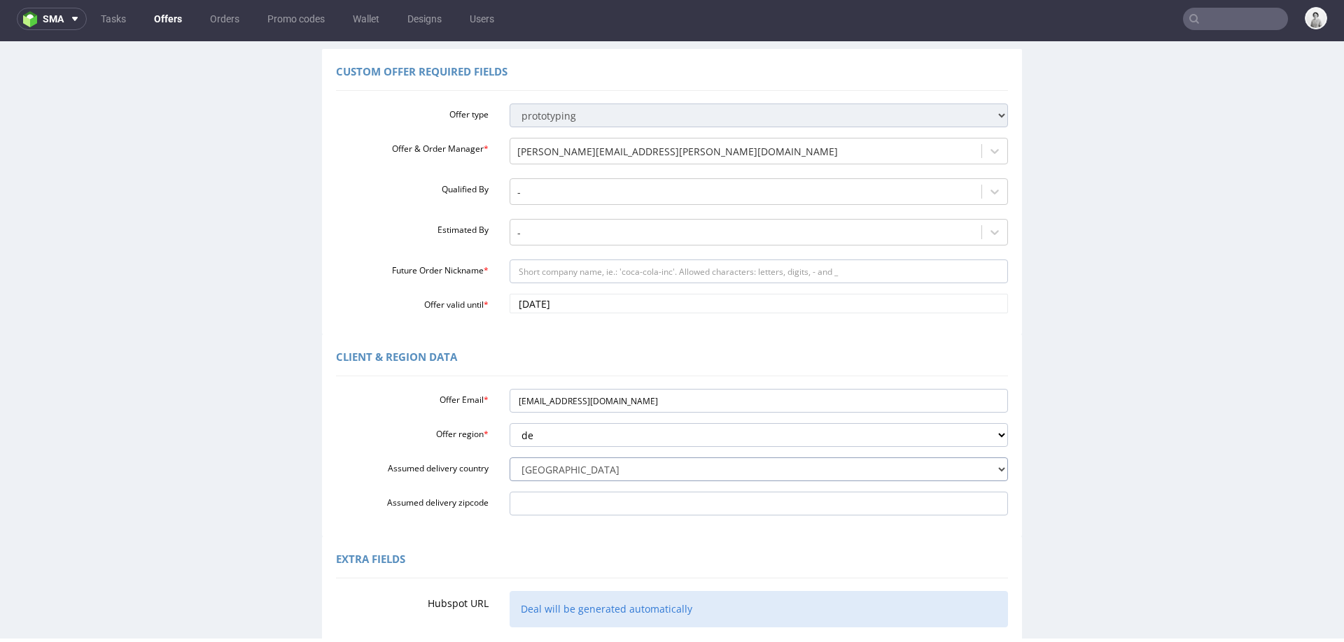
scroll to position [101, 0]
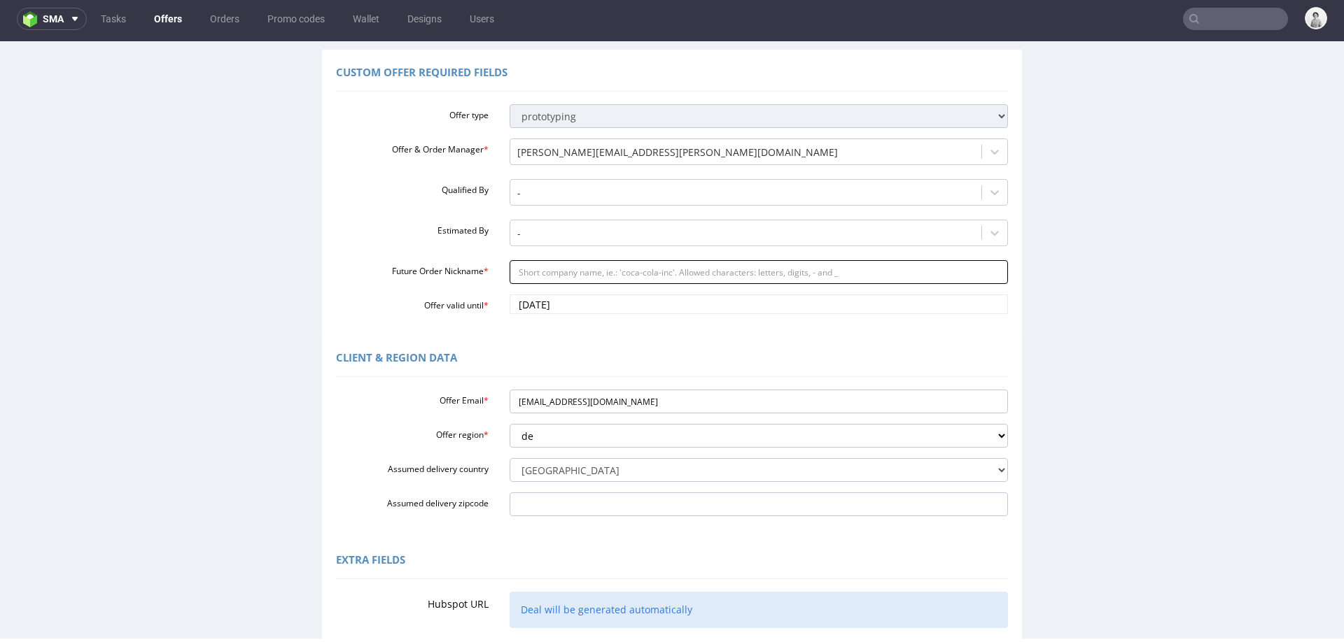
click at [589, 272] on input "Future Order Nickname *" at bounding box center [759, 272] width 499 height 24
paste input "infokiyustorede"
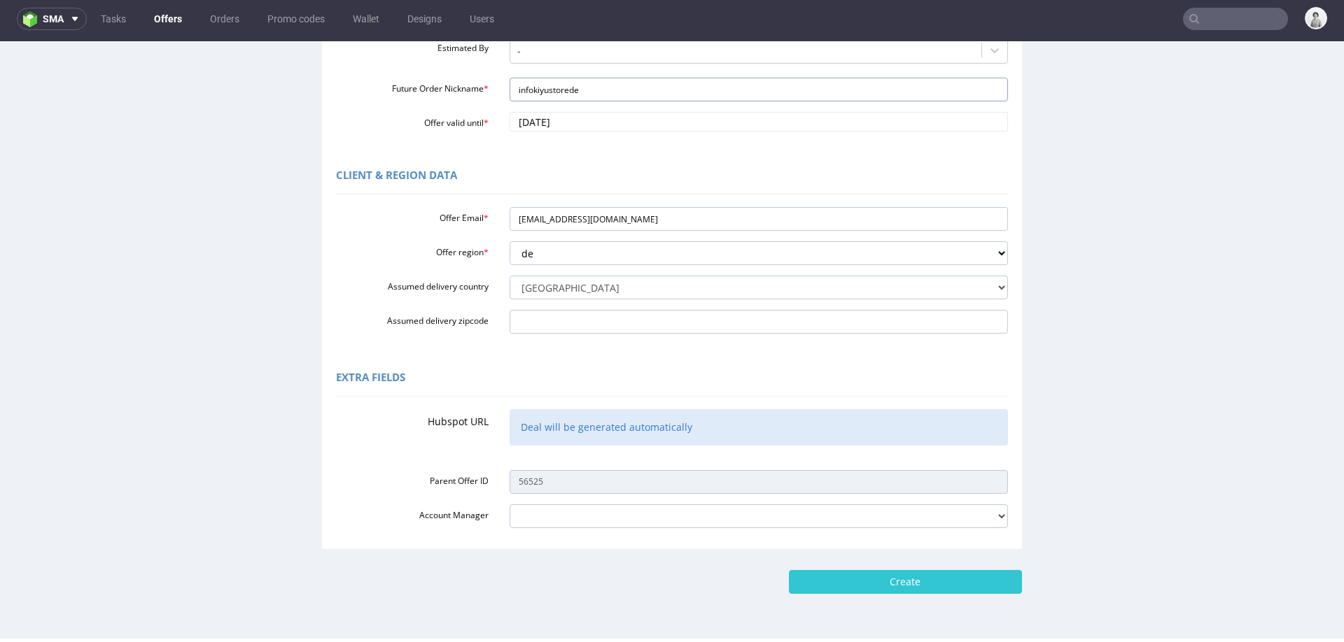
scroll to position [328, 0]
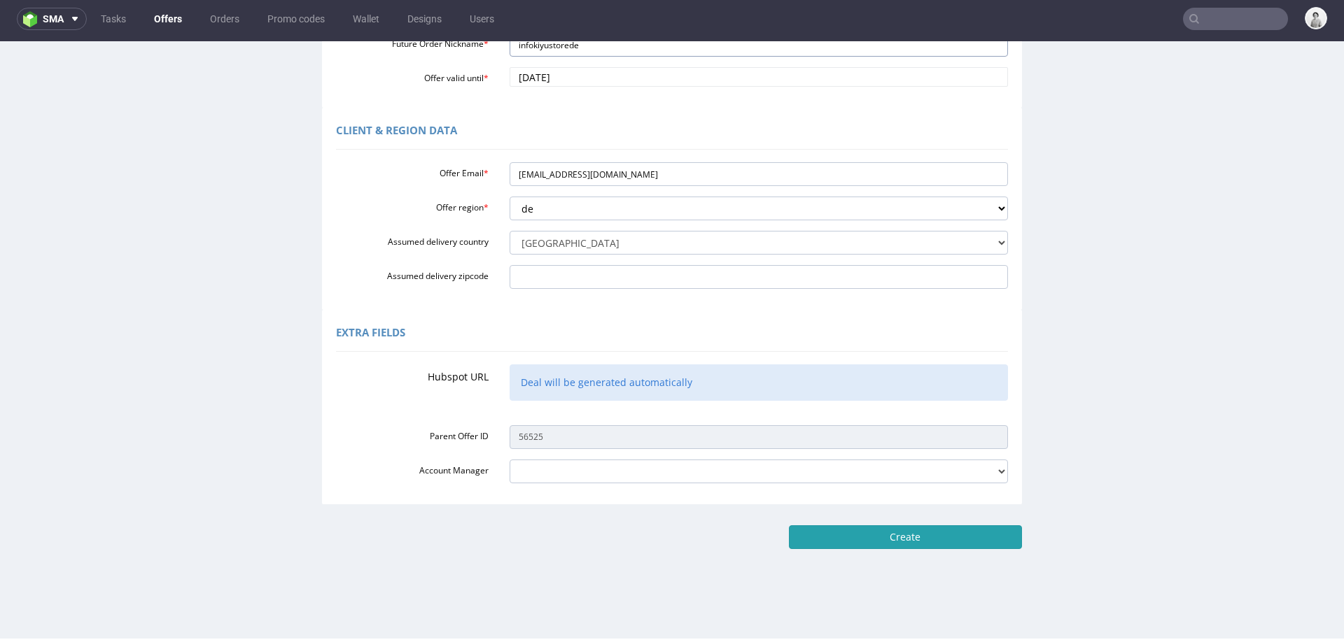
type input "infokiyustorede"
click at [829, 547] on input "Create" at bounding box center [905, 538] width 233 height 24
type input "Please wait..."
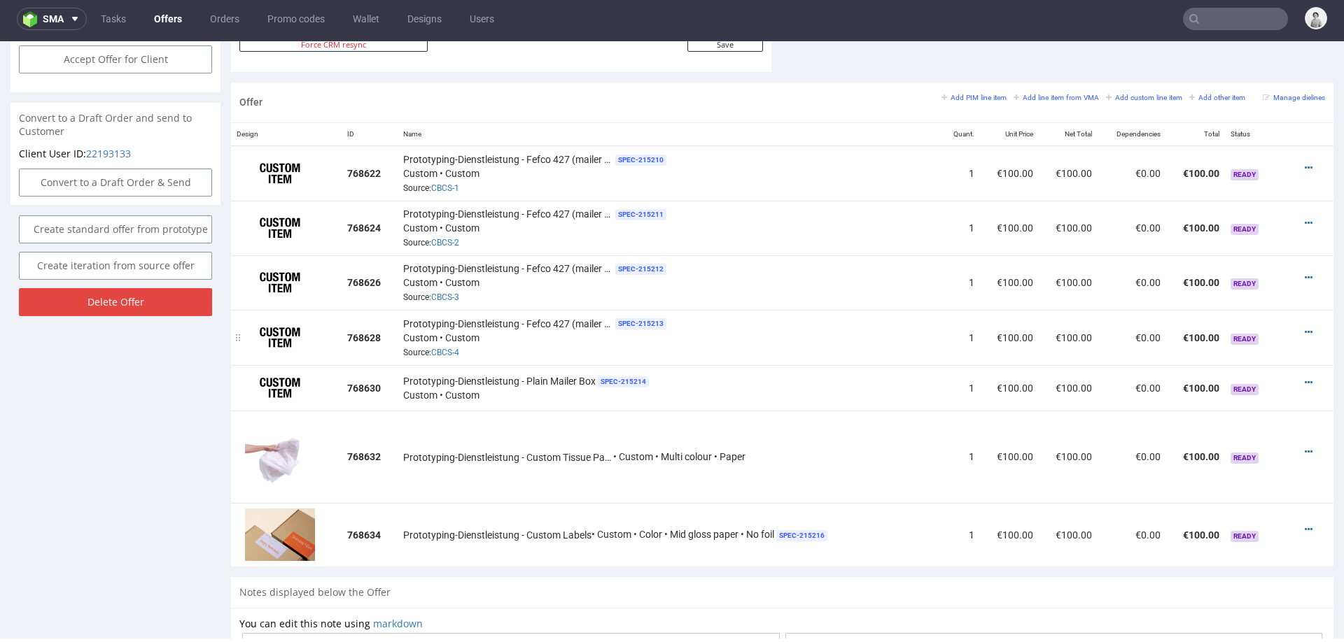
scroll to position [823, 0]
click at [1305, 524] on icon at bounding box center [1309, 529] width 8 height 10
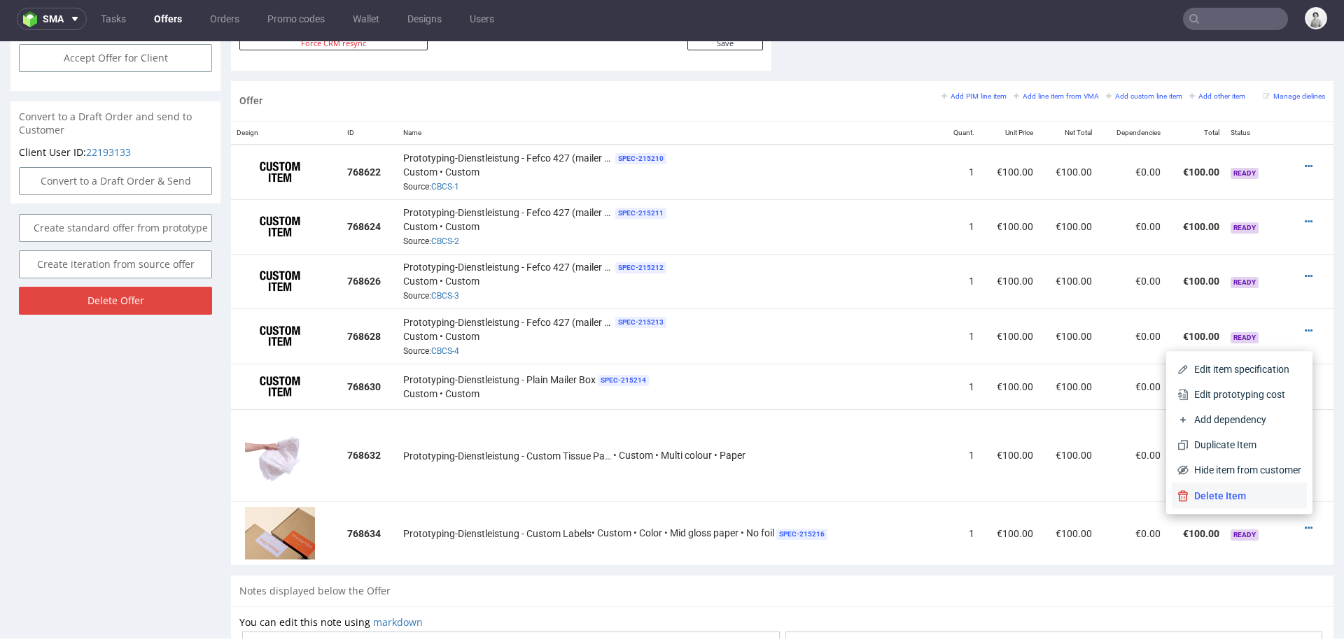
click at [1263, 491] on span "Delete Item" at bounding box center [1244, 496] width 113 height 14
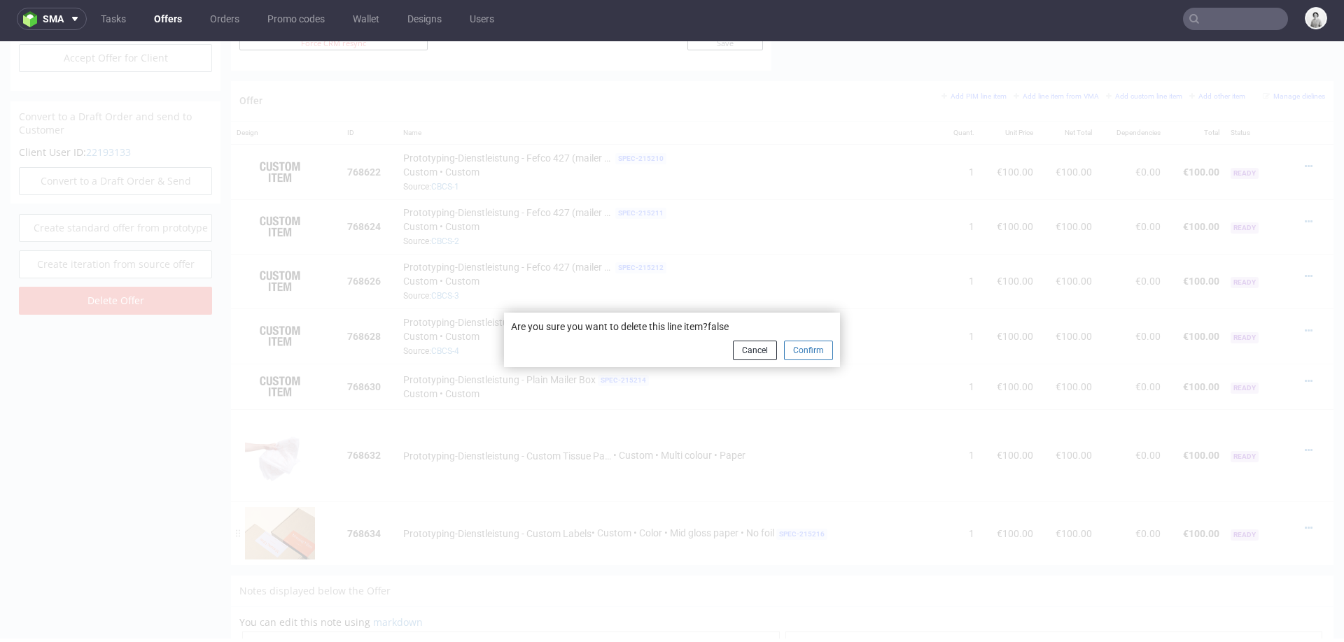
click at [795, 342] on button "Confirm" at bounding box center [808, 351] width 49 height 20
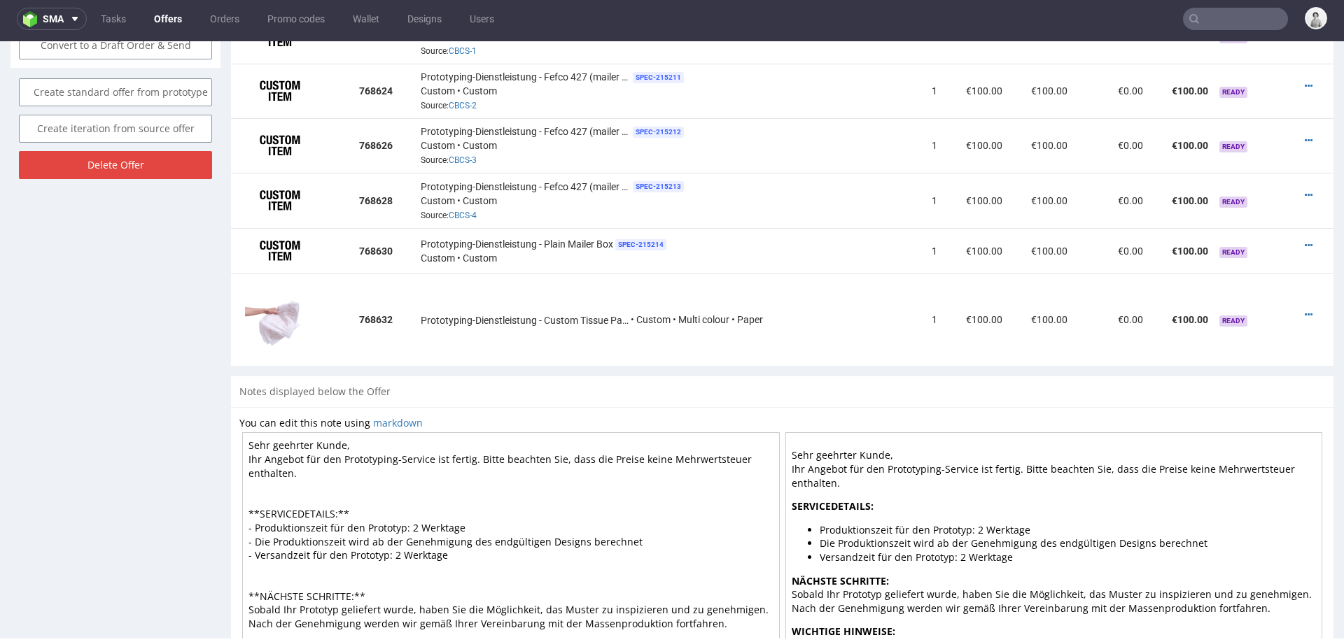
scroll to position [953, 0]
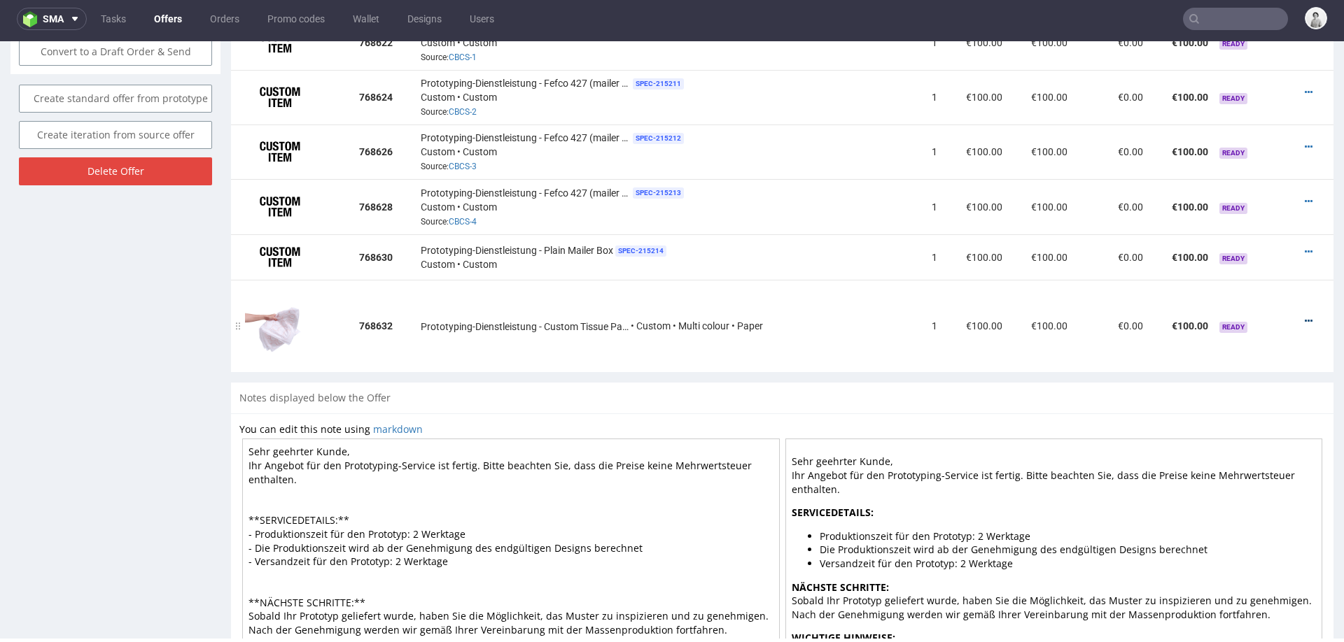
click at [1305, 316] on icon at bounding box center [1309, 321] width 8 height 10
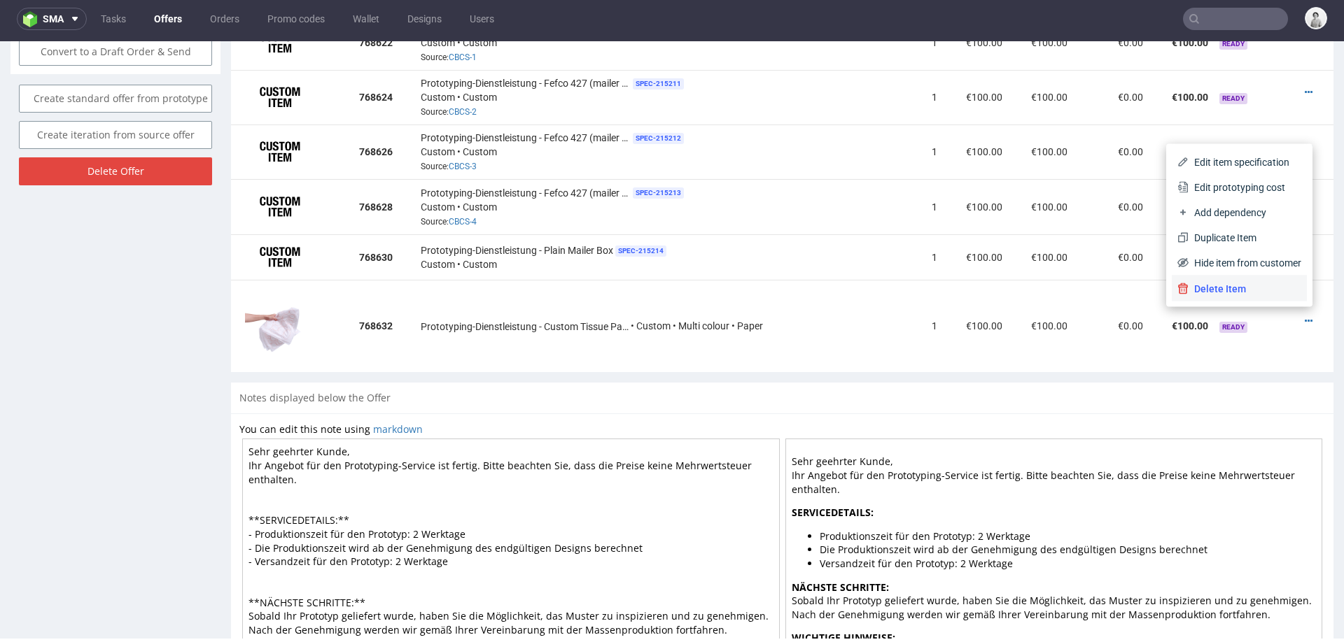
click at [1232, 288] on span "Delete Item" at bounding box center [1244, 289] width 113 height 14
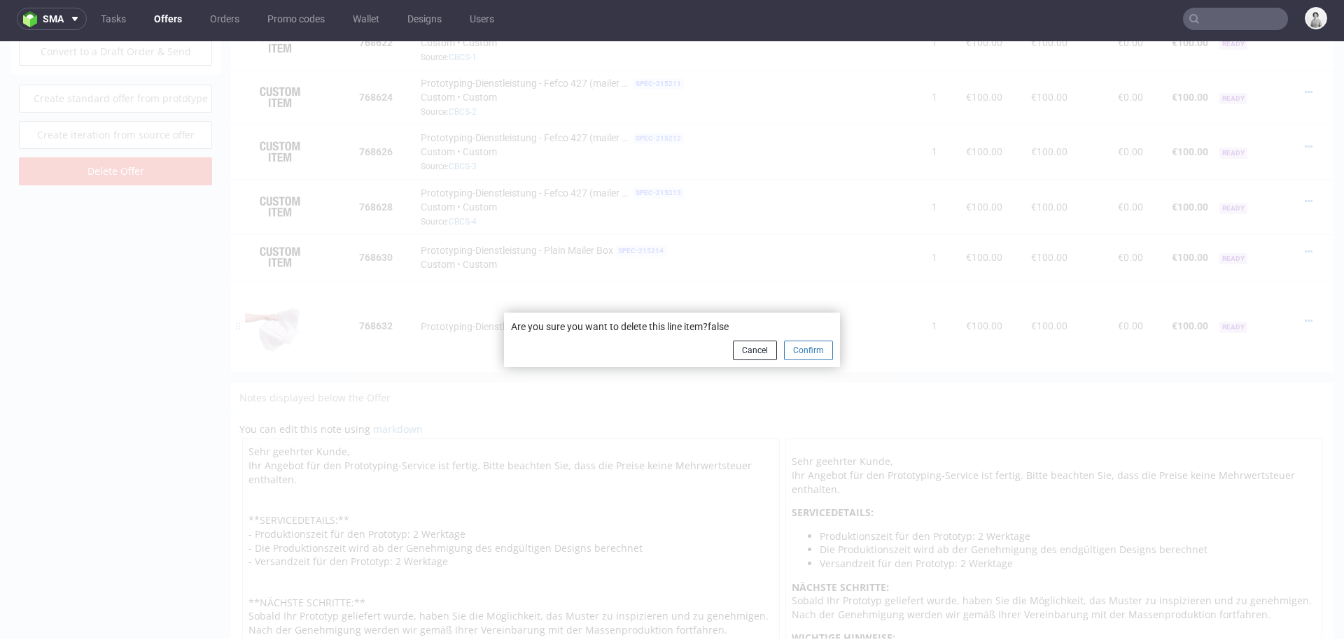
click at [794, 349] on button "Confirm" at bounding box center [808, 351] width 49 height 20
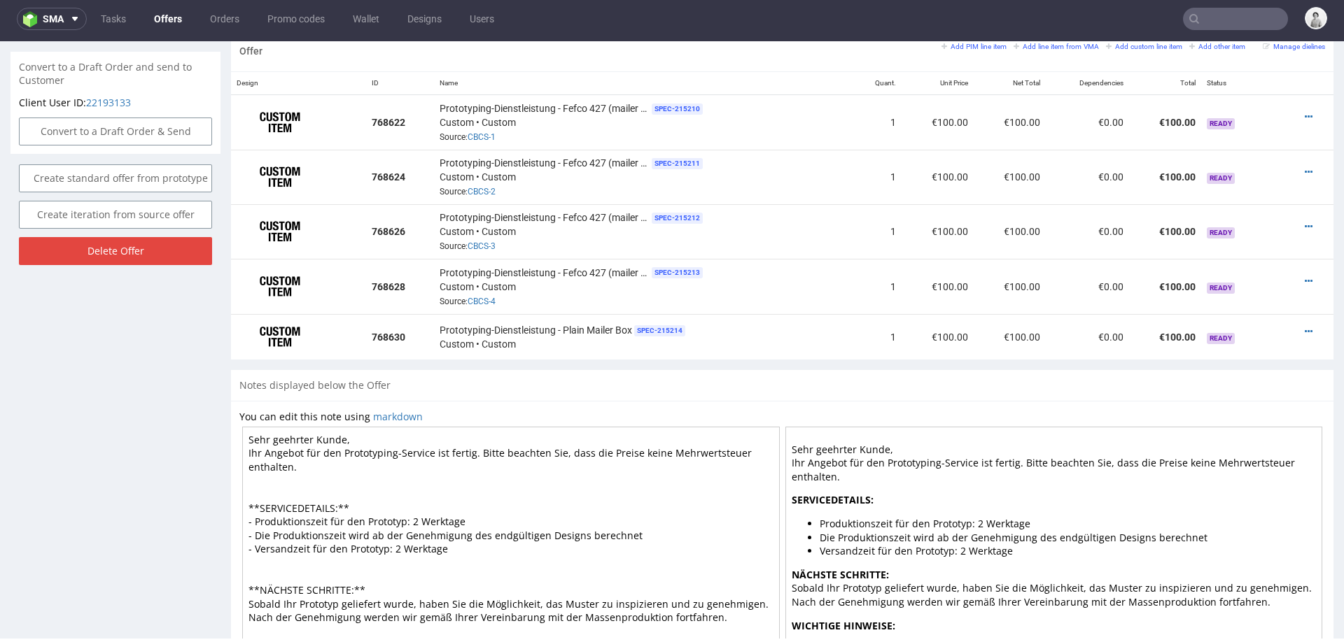
scroll to position [856, 0]
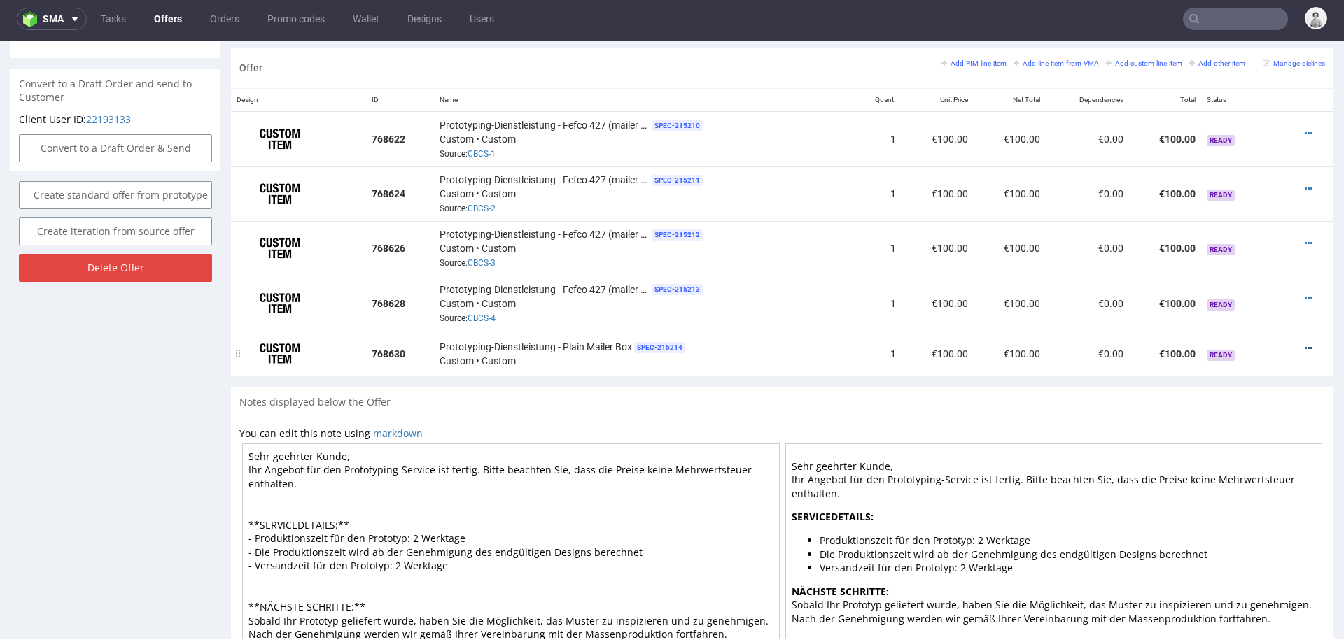
click at [1305, 344] on icon at bounding box center [1309, 349] width 8 height 10
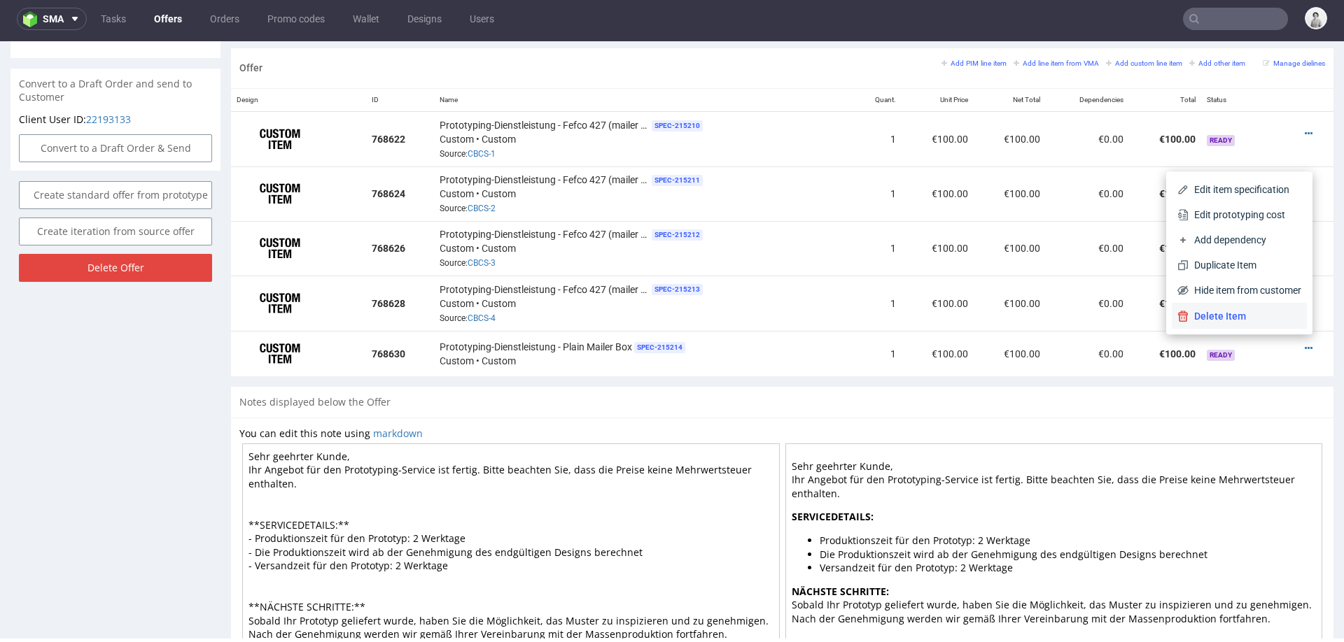
click at [1242, 315] on span "Delete Item" at bounding box center [1244, 316] width 113 height 14
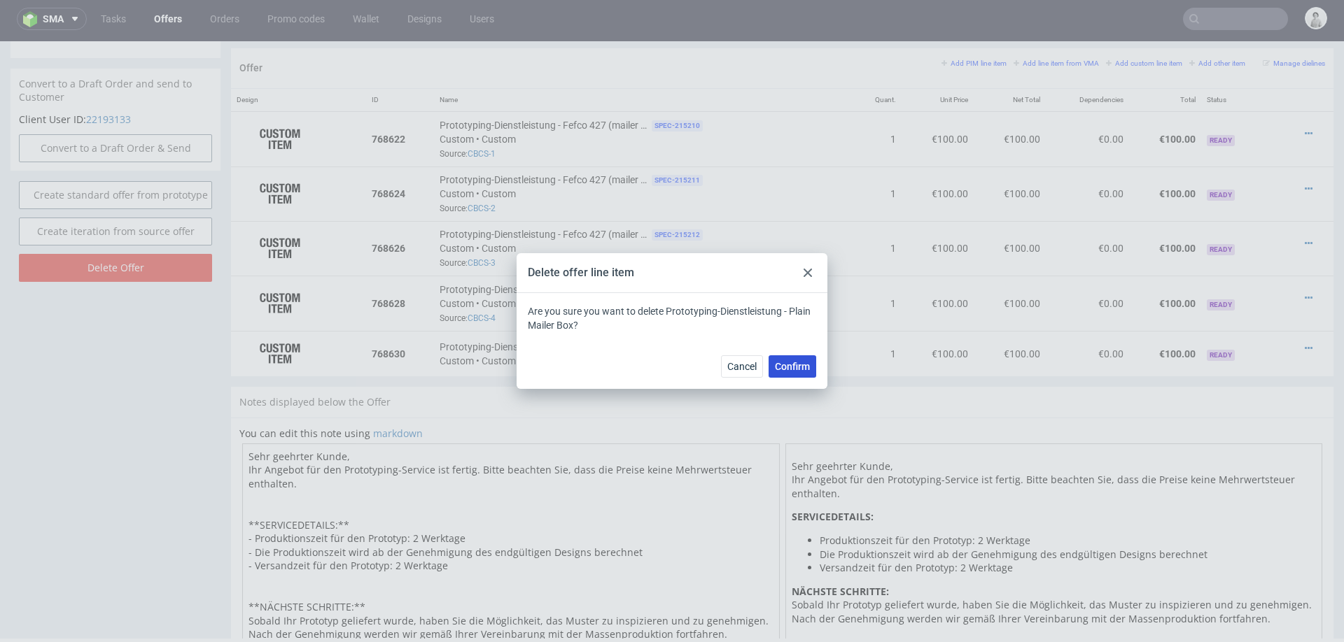
click at [797, 363] on span "Confirm" at bounding box center [792, 367] width 35 height 10
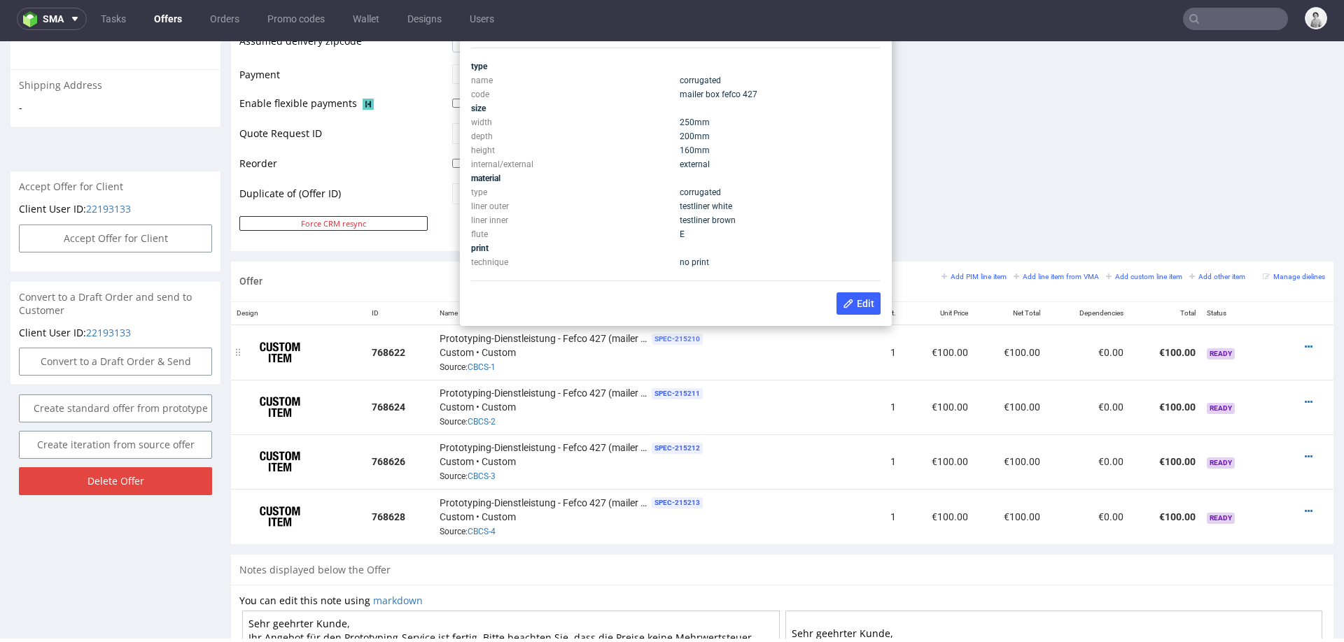
scroll to position [639, 0]
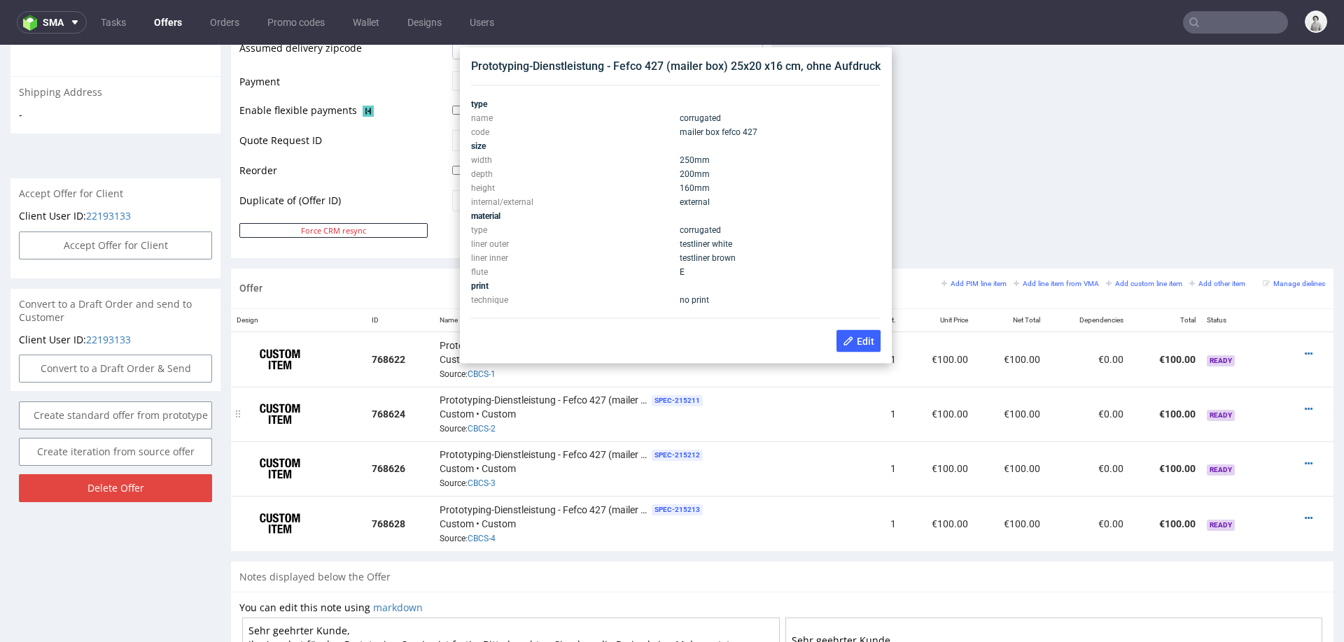
scroll to position [4, 0]
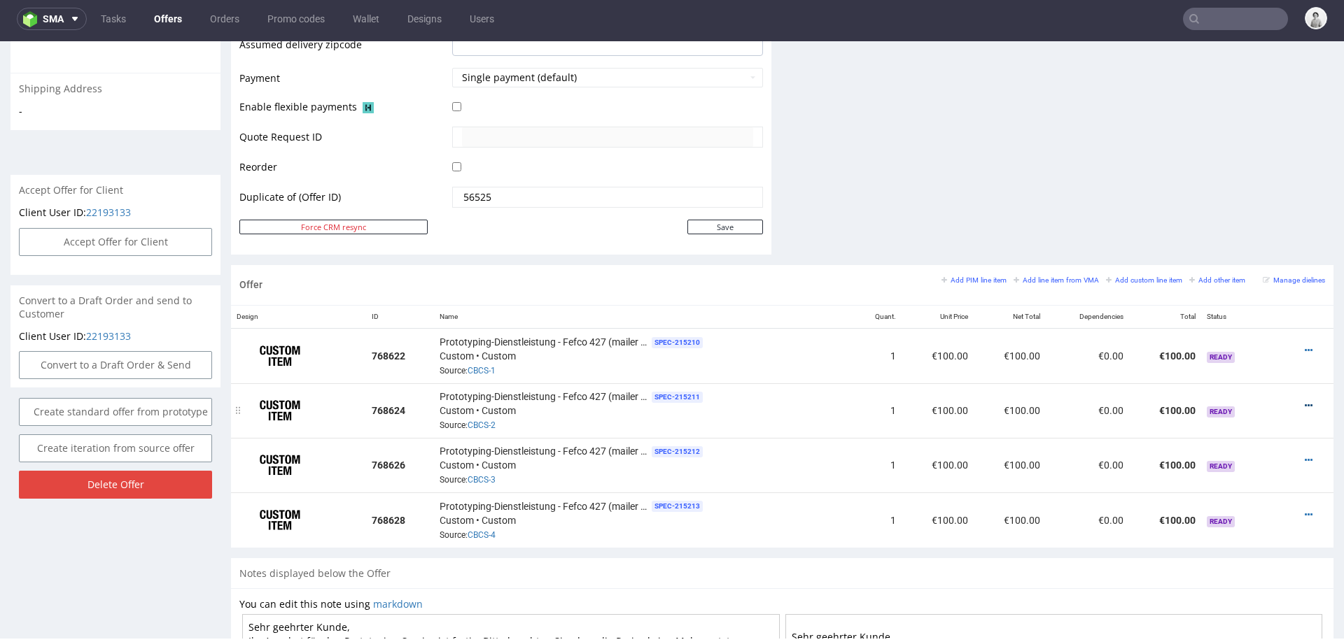
click at [1305, 401] on icon at bounding box center [1309, 406] width 8 height 10
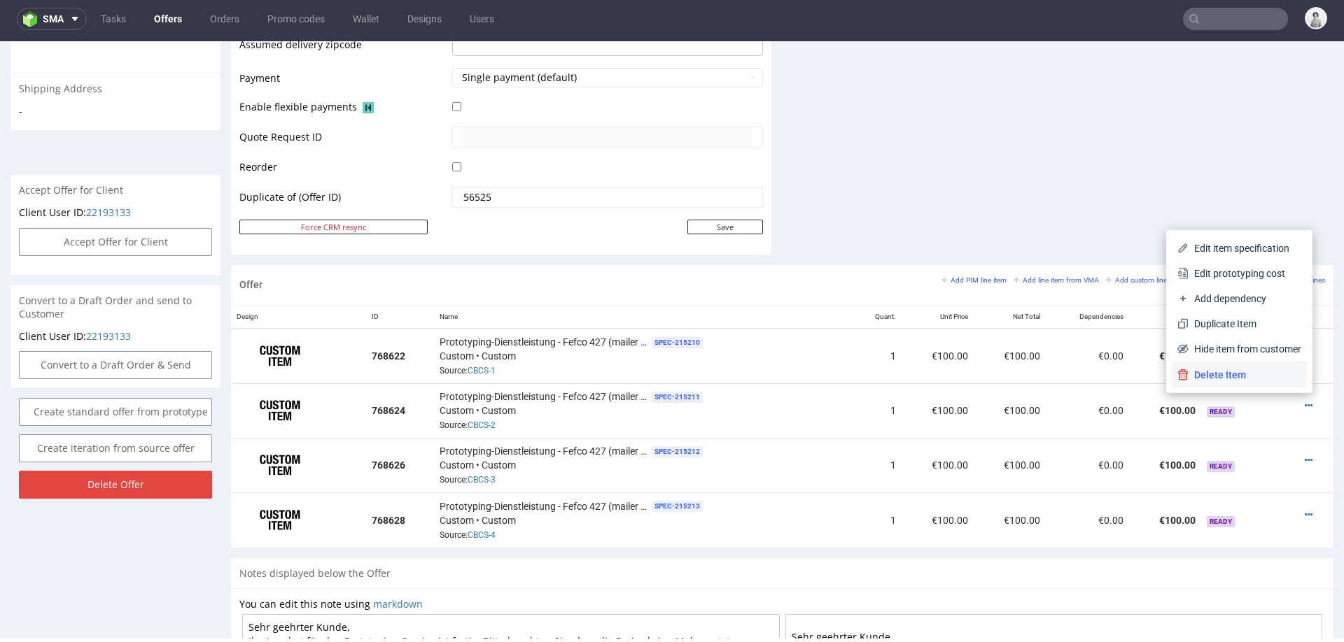
click at [1240, 378] on span "Delete Item" at bounding box center [1244, 375] width 113 height 14
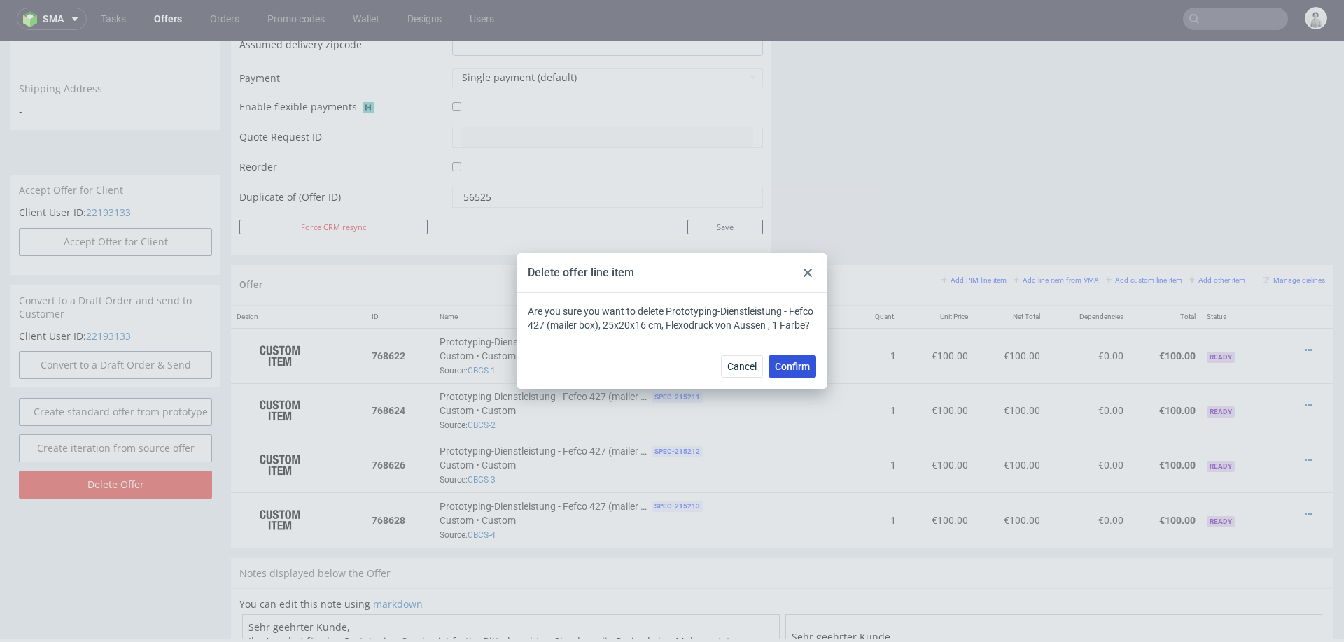
click at [786, 365] on span "Confirm" at bounding box center [792, 367] width 35 height 10
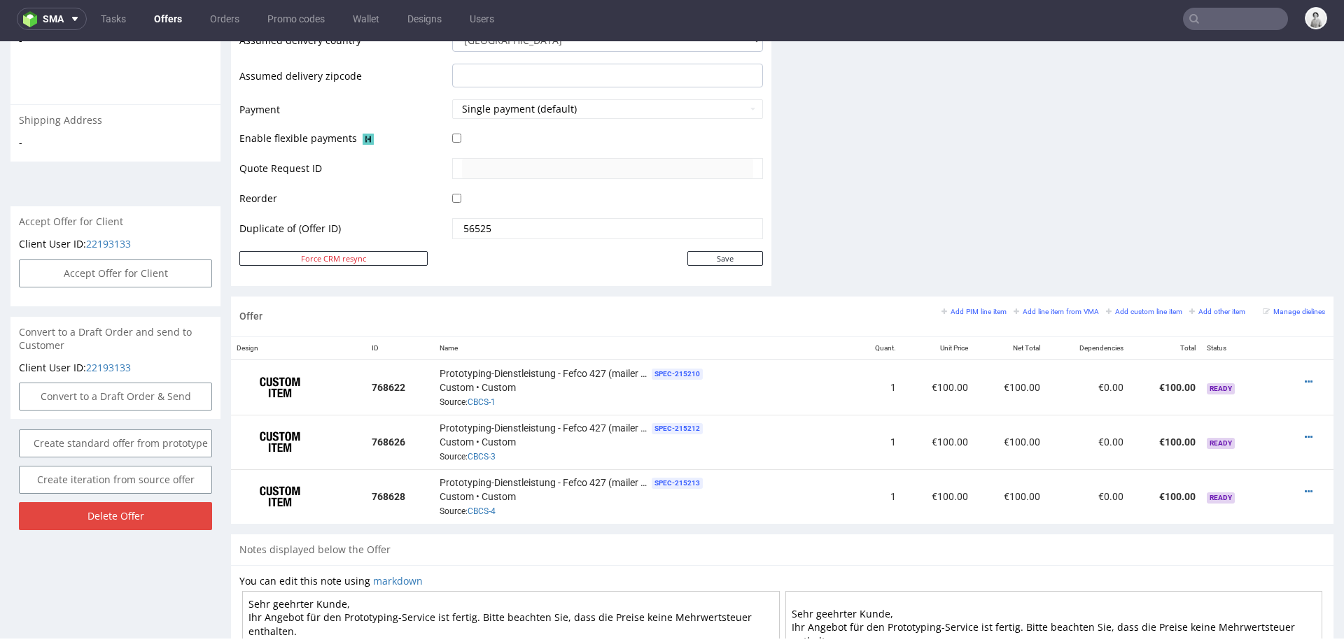
scroll to position [611, 0]
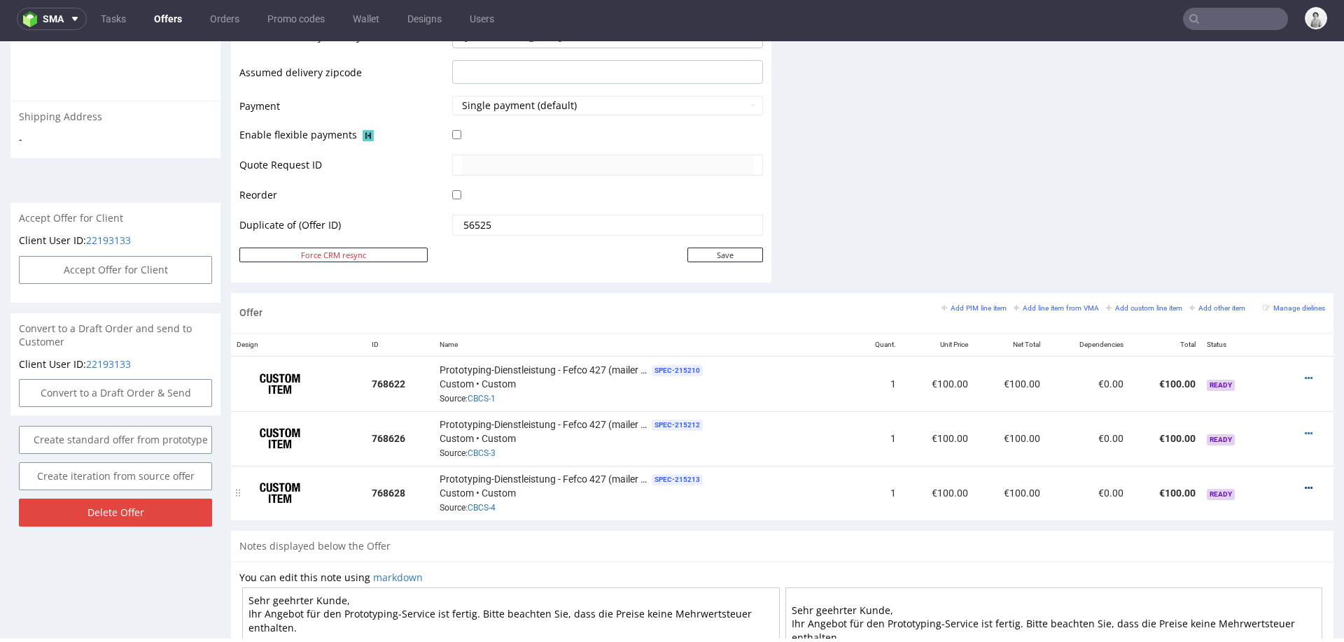
click at [1305, 484] on icon at bounding box center [1309, 489] width 8 height 10
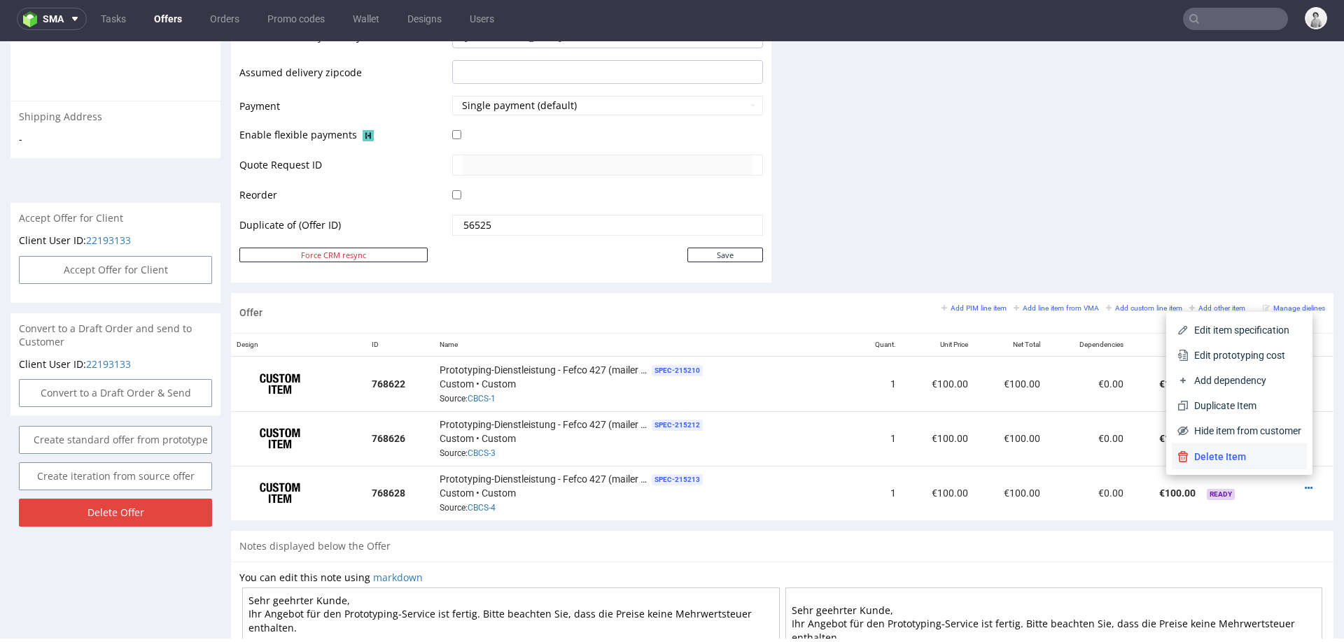
click at [1214, 456] on span "Delete Item" at bounding box center [1244, 457] width 113 height 14
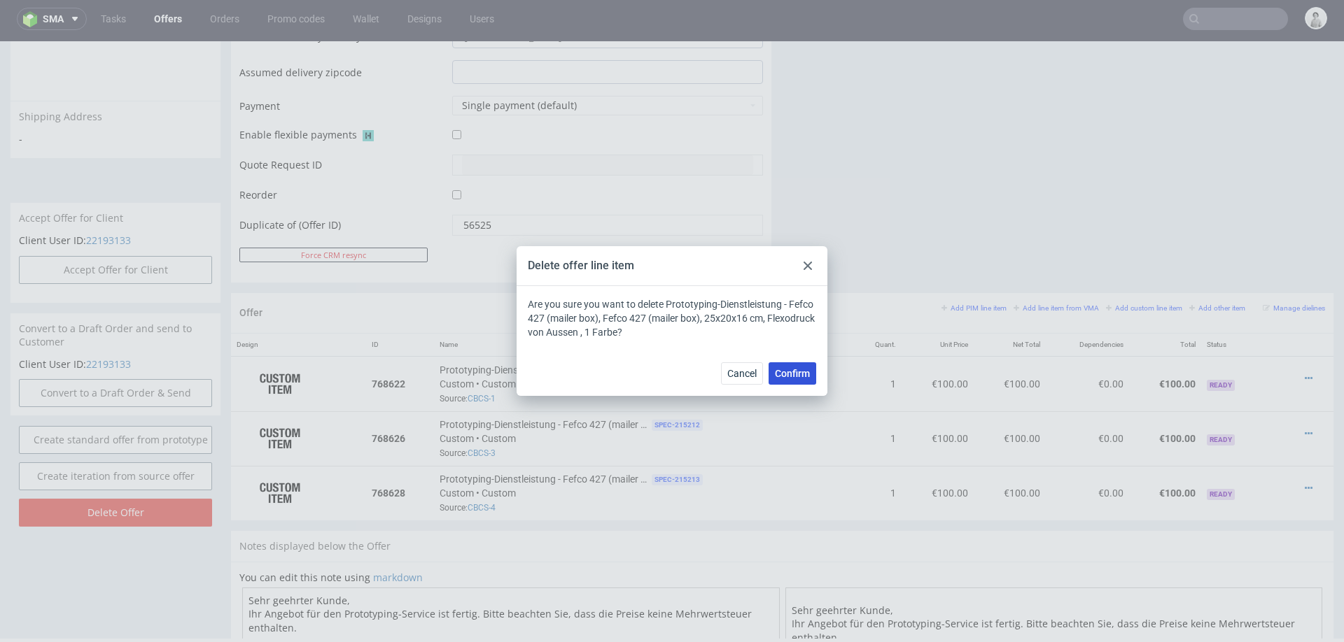
click at [785, 364] on button "Confirm" at bounding box center [792, 374] width 48 height 22
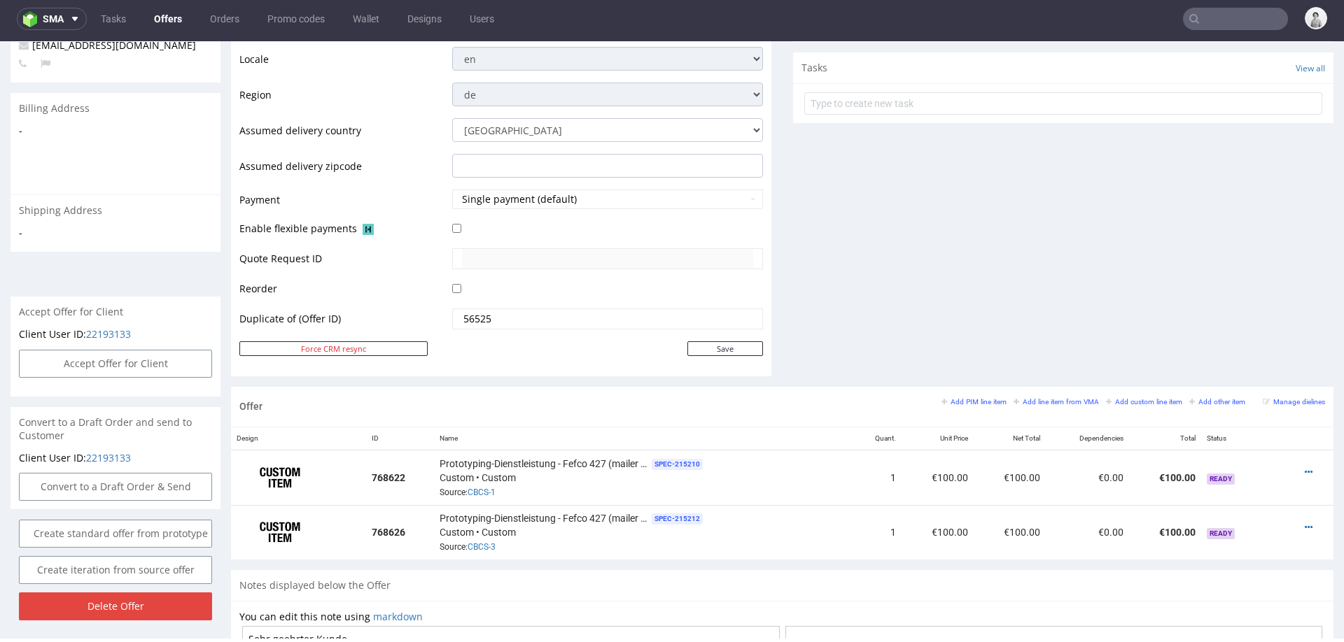
scroll to position [584, 0]
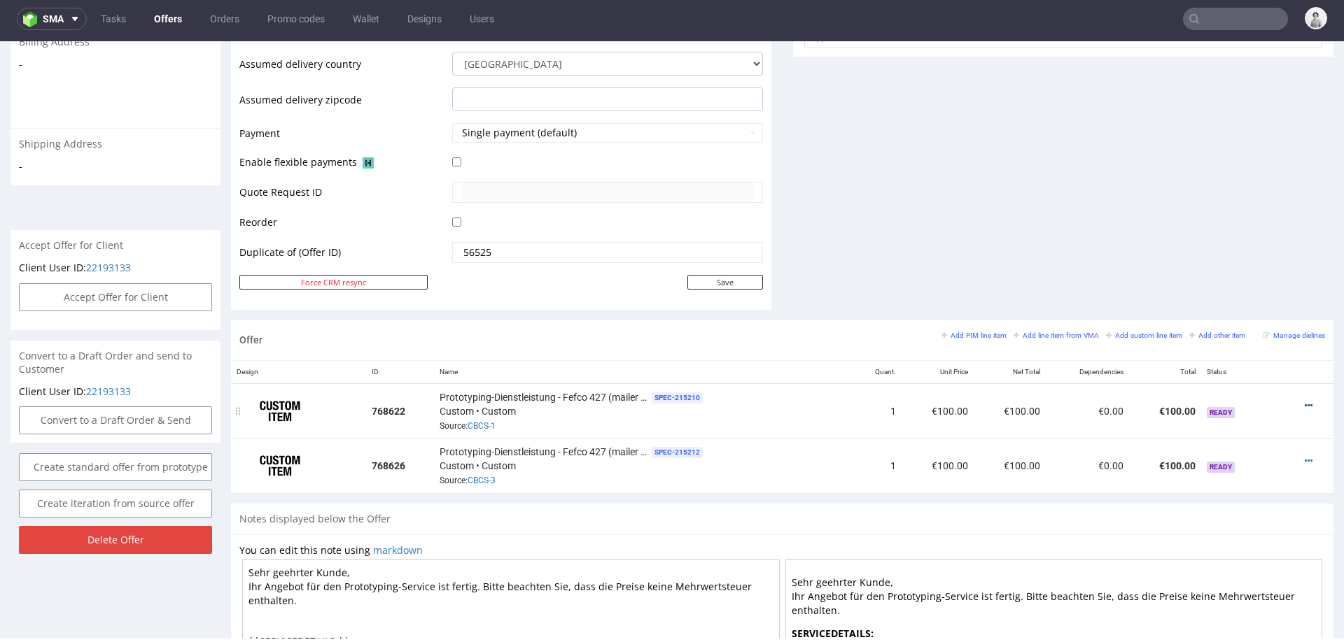
click at [1305, 401] on icon at bounding box center [1309, 406] width 8 height 10
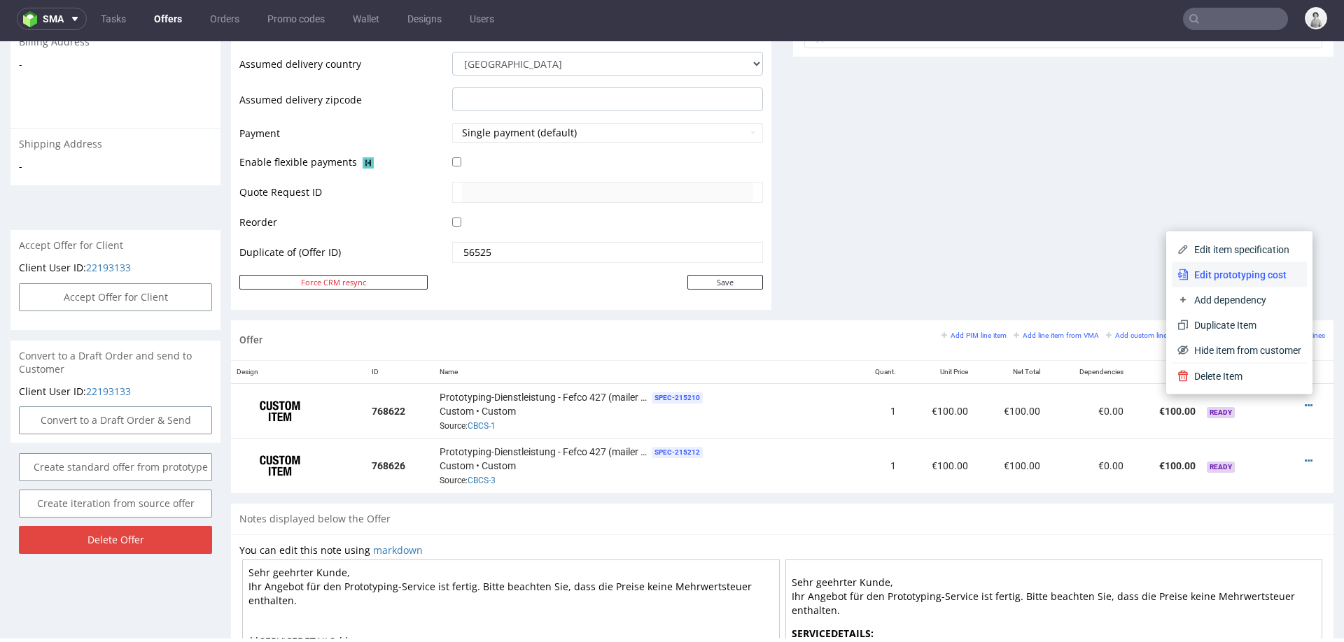
click at [1226, 265] on li "Edit prototyping cost" at bounding box center [1239, 274] width 135 height 25
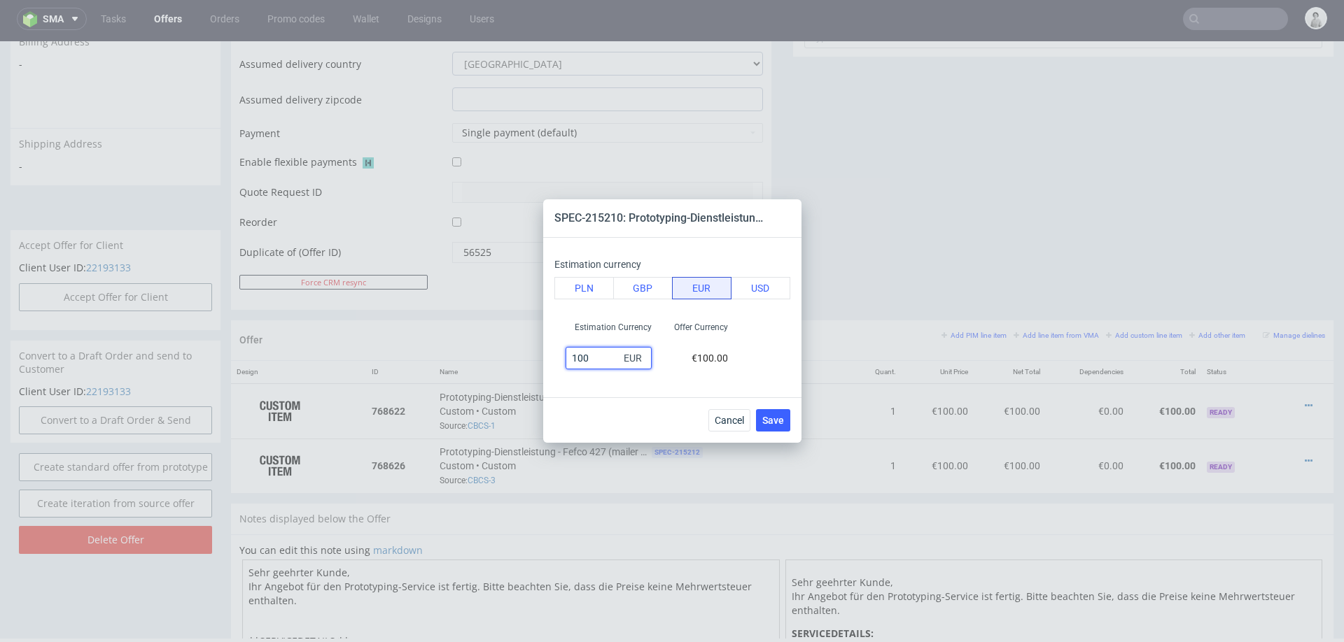
click at [586, 359] on input "100" at bounding box center [608, 358] width 86 height 22
type input "50"
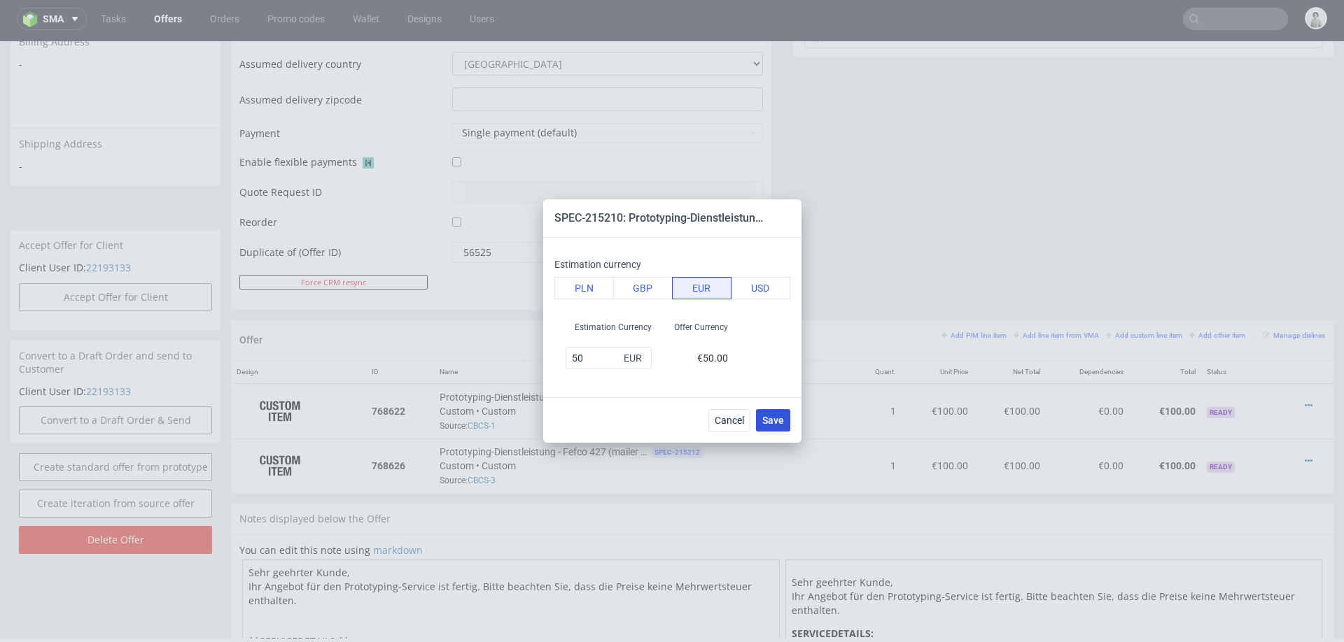
click at [773, 418] on span "Save" at bounding box center [773, 421] width 22 height 10
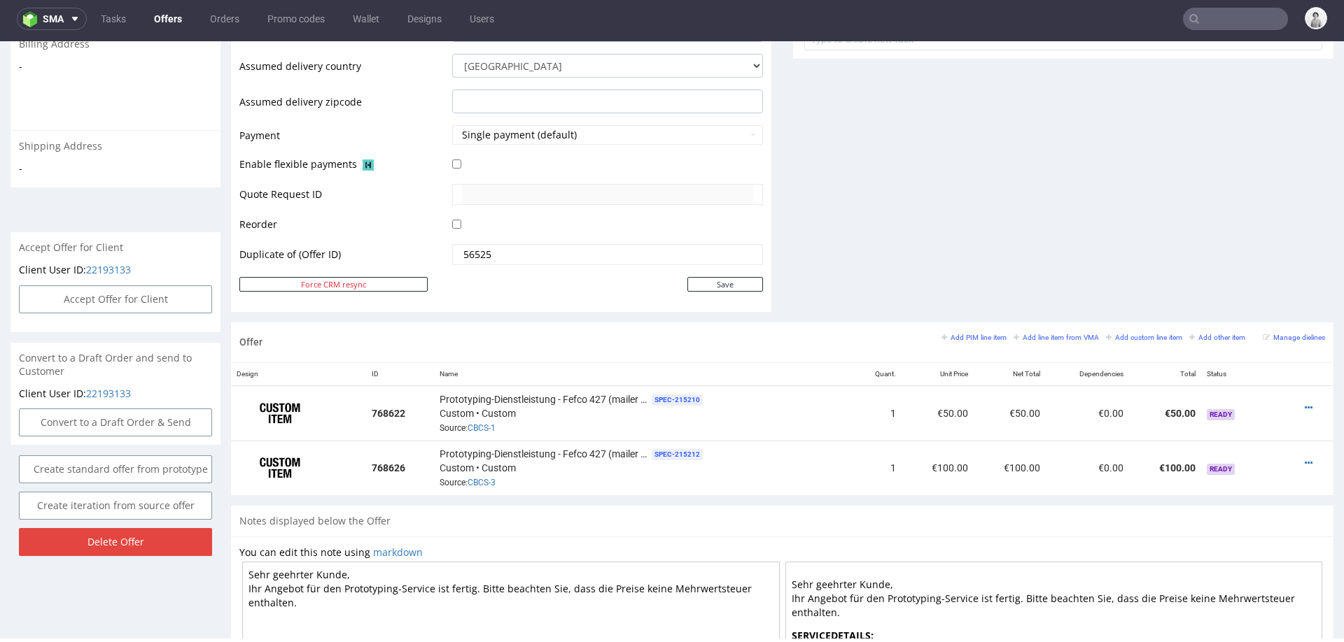
scroll to position [584, 0]
click at [1305, 456] on icon at bounding box center [1309, 461] width 8 height 10
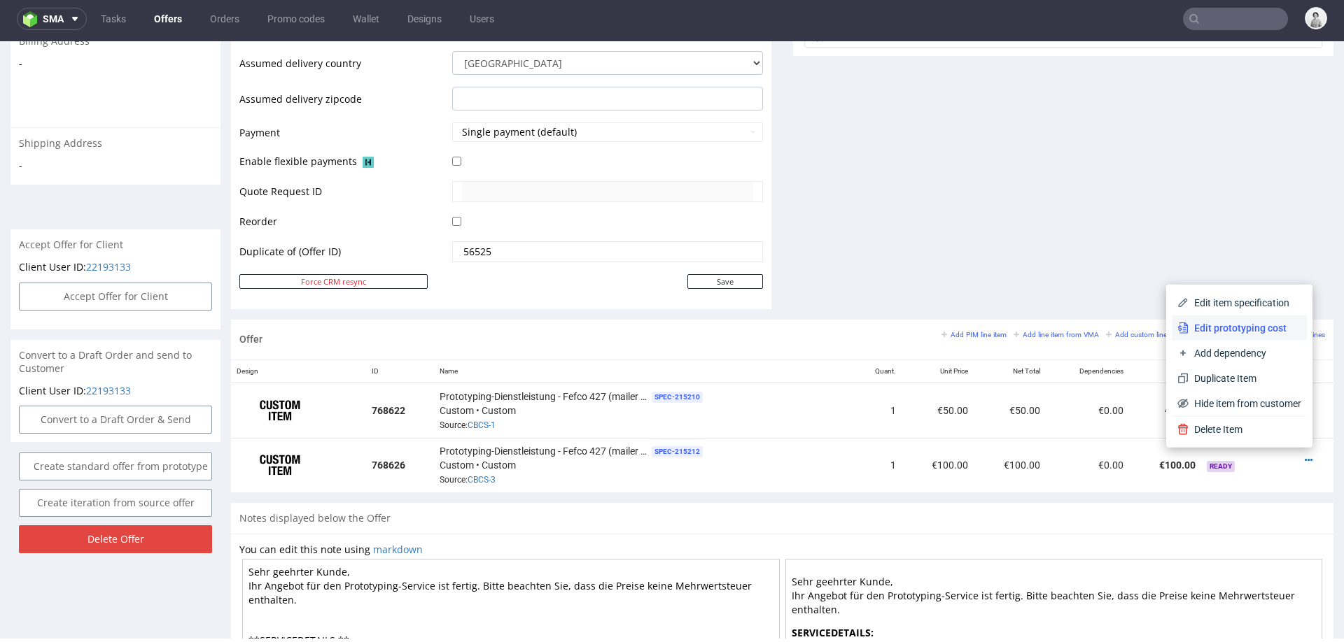
click at [1250, 328] on span "Edit prototyping cost" at bounding box center [1244, 328] width 113 height 14
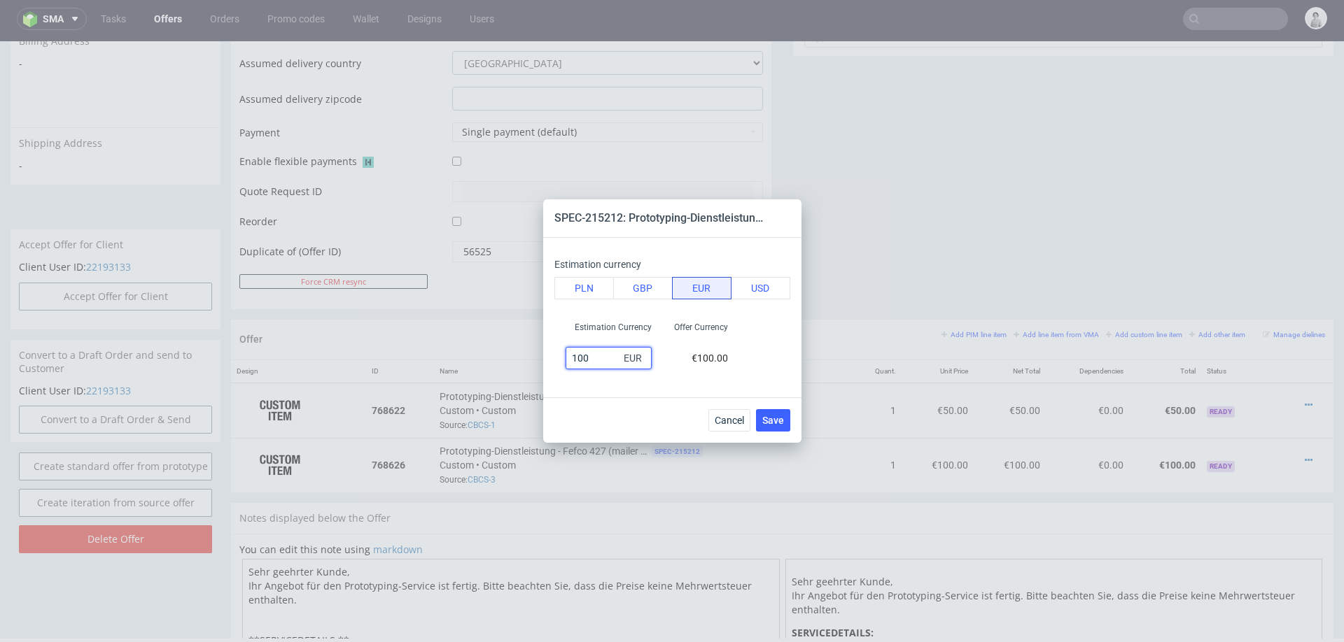
click at [576, 357] on input "100" at bounding box center [608, 358] width 86 height 22
type input "50"
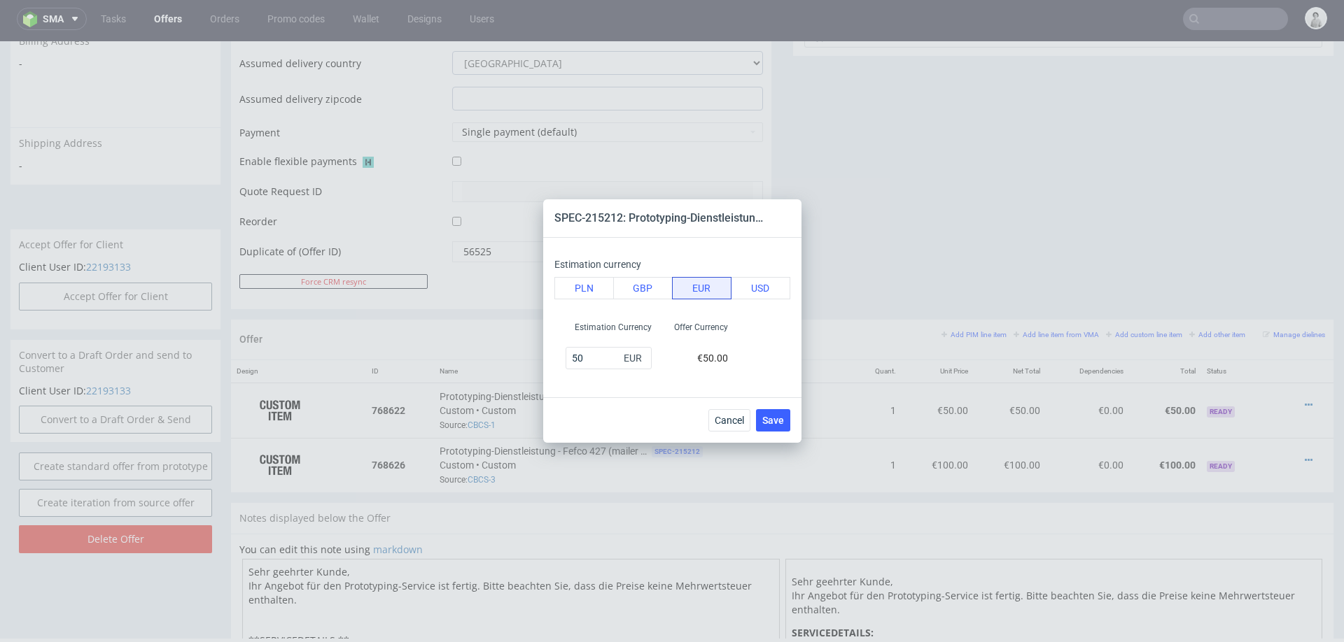
click at [569, 420] on div "Cancel Save" at bounding box center [672, 420] width 258 height 45
click at [765, 428] on button "Save" at bounding box center [773, 420] width 34 height 22
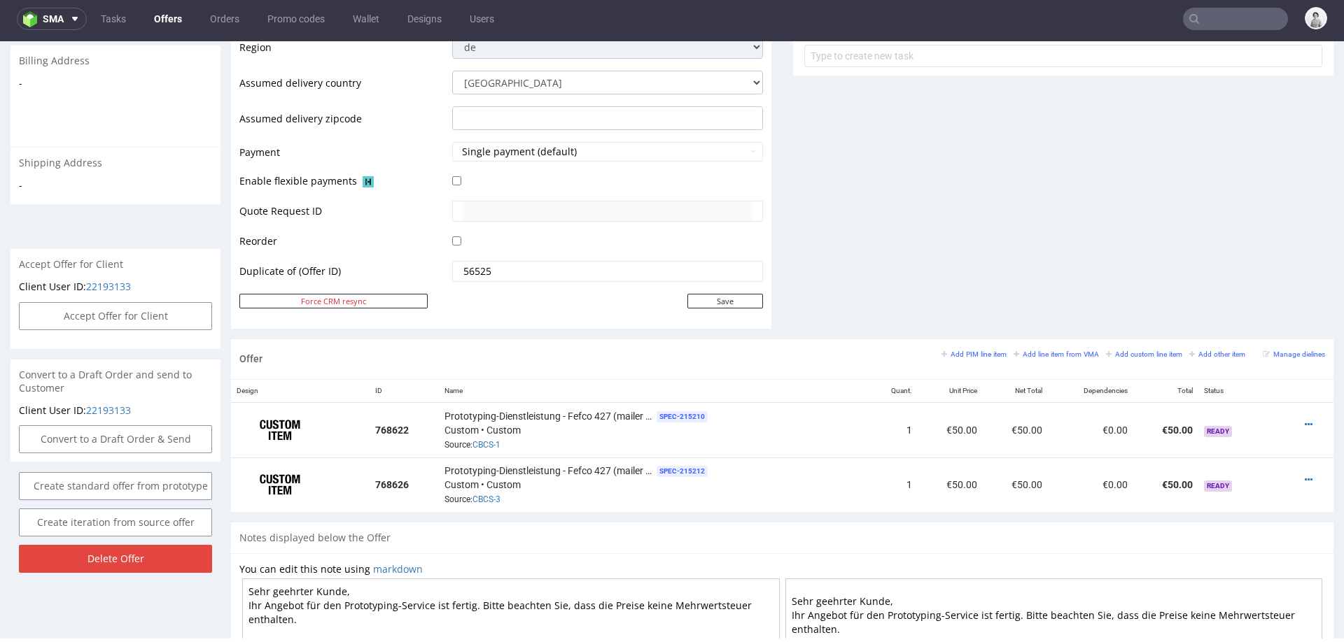
scroll to position [565, 0]
click at [1305, 419] on icon at bounding box center [1309, 424] width 8 height 10
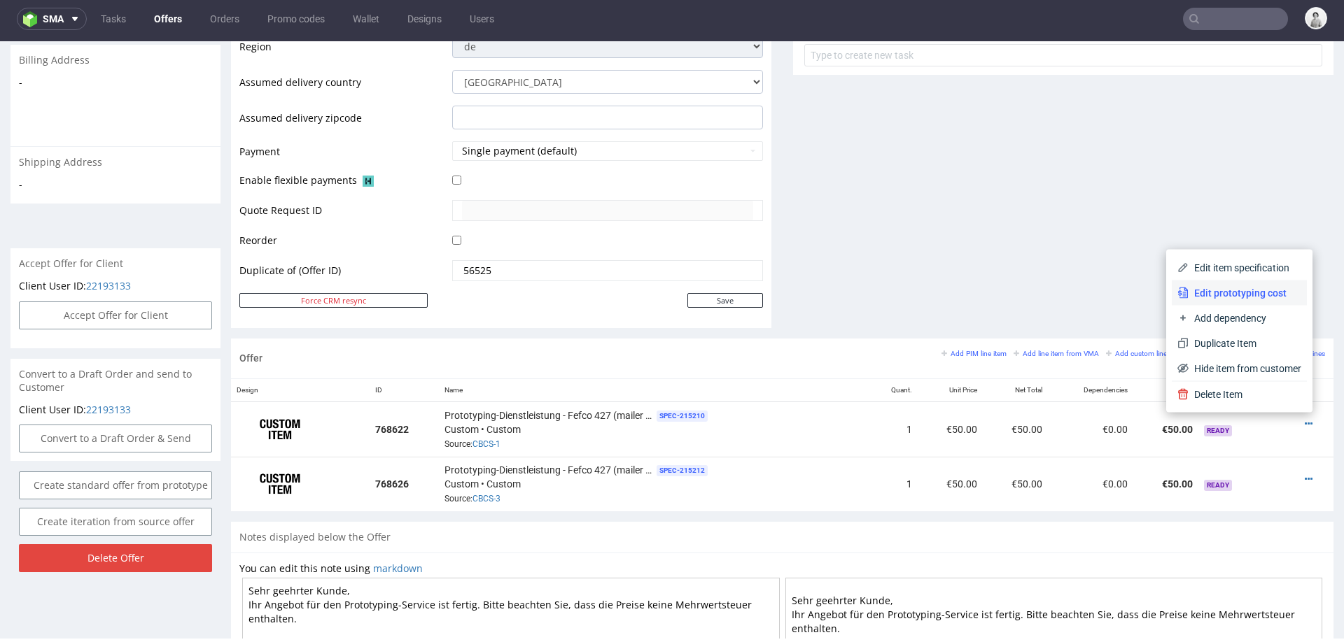
click at [1222, 288] on span "Edit prototyping cost" at bounding box center [1244, 293] width 113 height 14
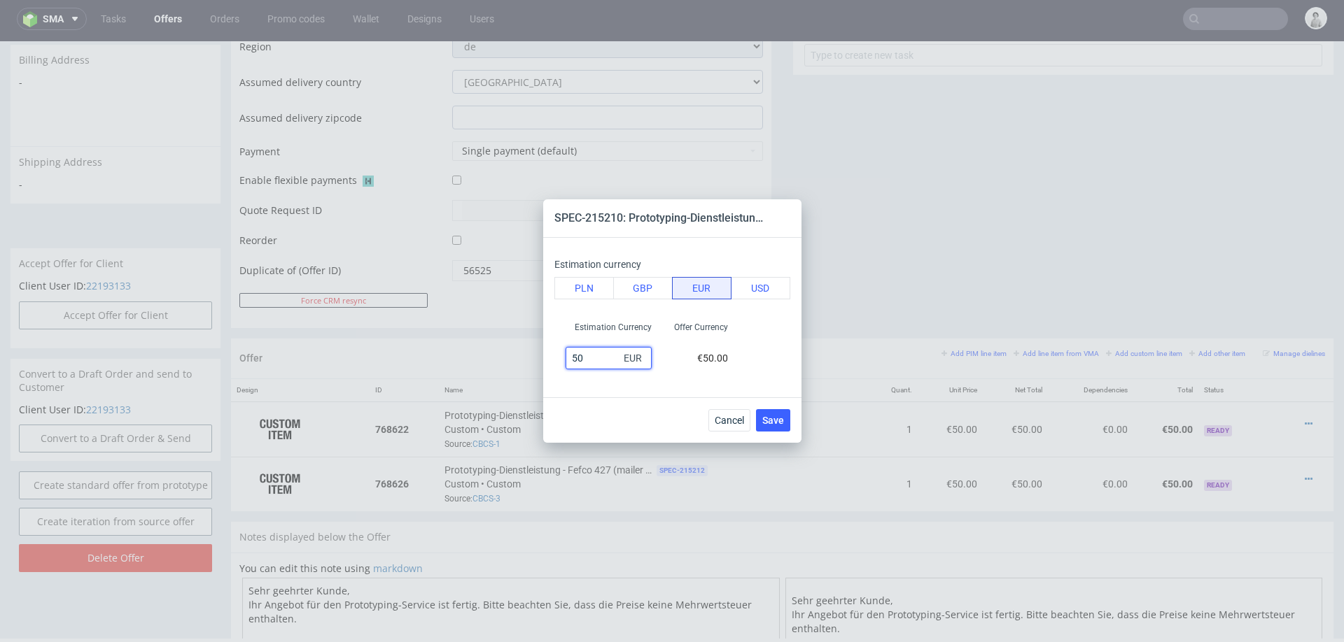
click at [586, 356] on input "50" at bounding box center [608, 358] width 86 height 22
type input "60"
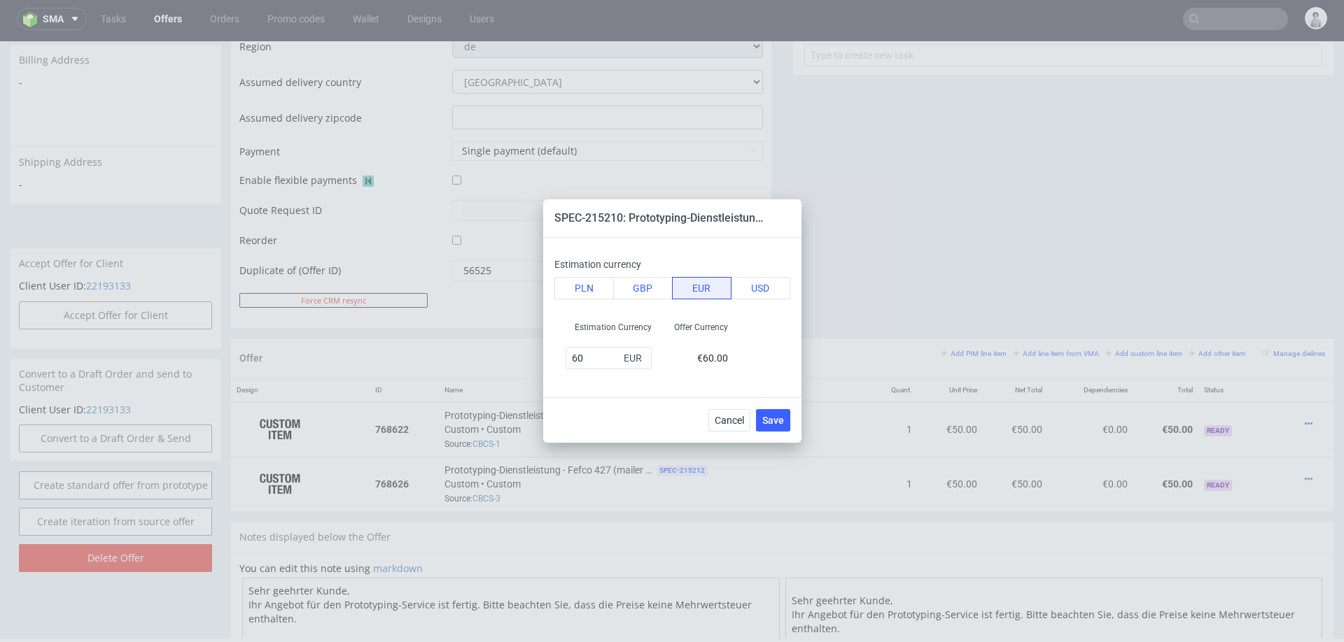
click at [785, 422] on button "Save" at bounding box center [773, 420] width 34 height 22
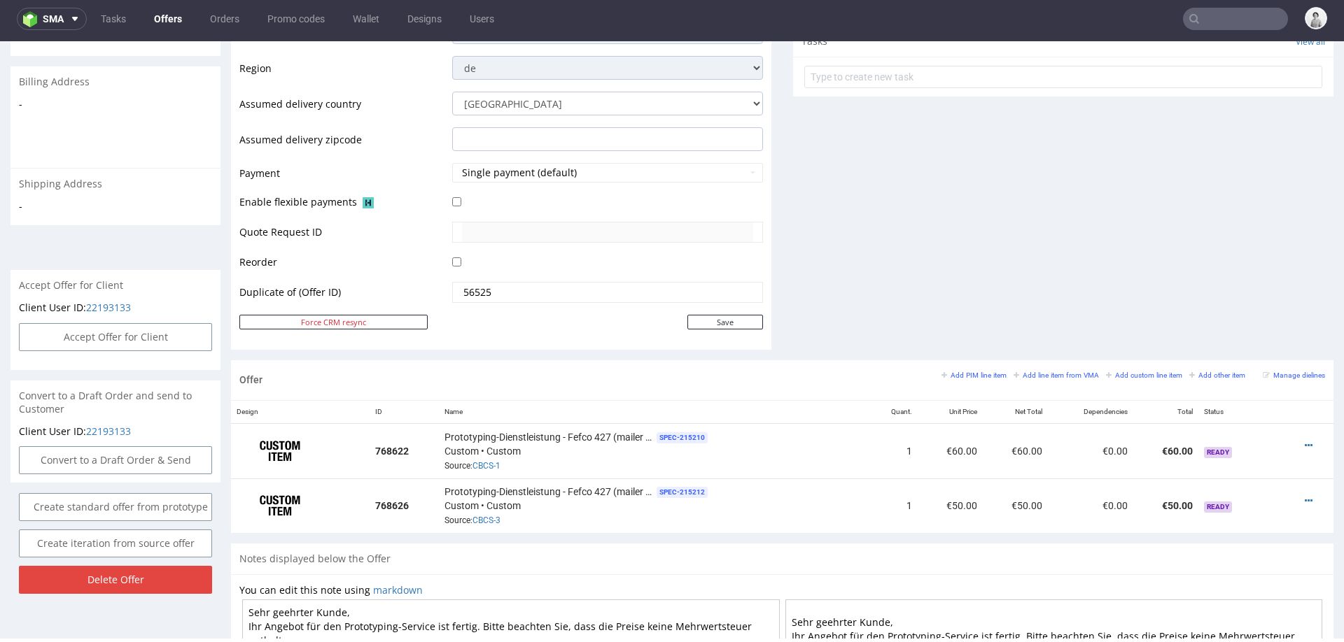
scroll to position [546, 0]
click at [1305, 494] on icon at bounding box center [1309, 499] width 8 height 10
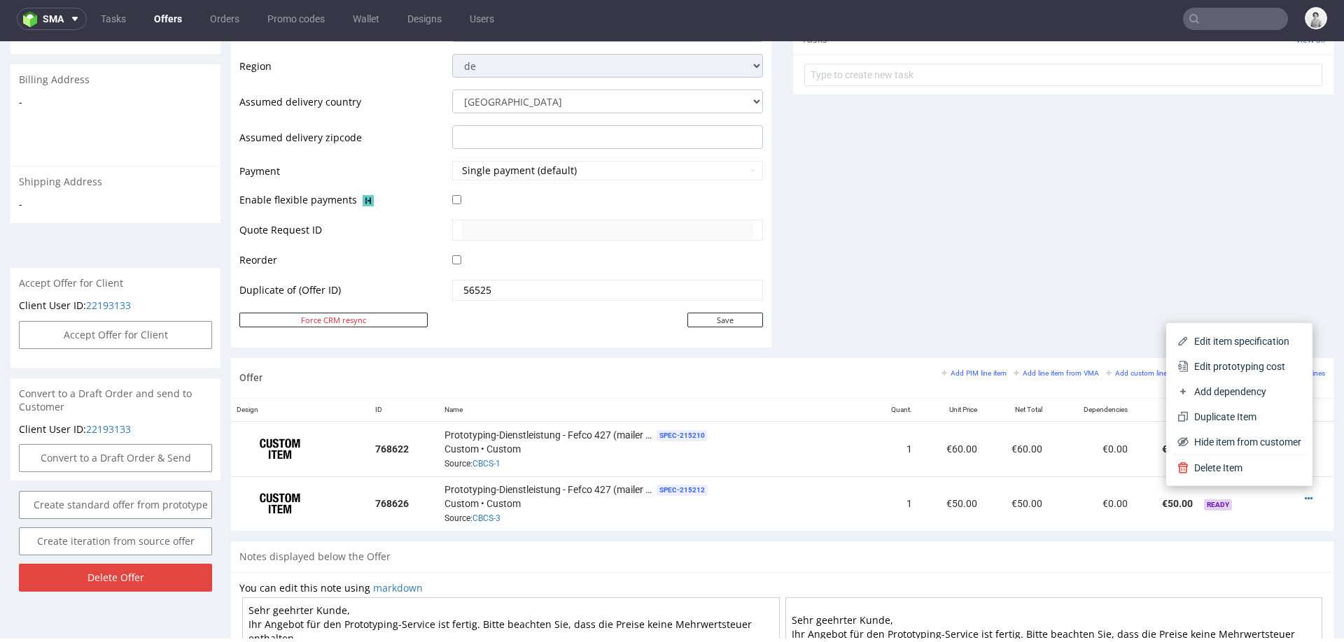
click at [1150, 254] on div "Comments User (0) Automatic (0) Attachments (0) All (0) View all (0) Send Tasks…" at bounding box center [1063, 10] width 540 height 698
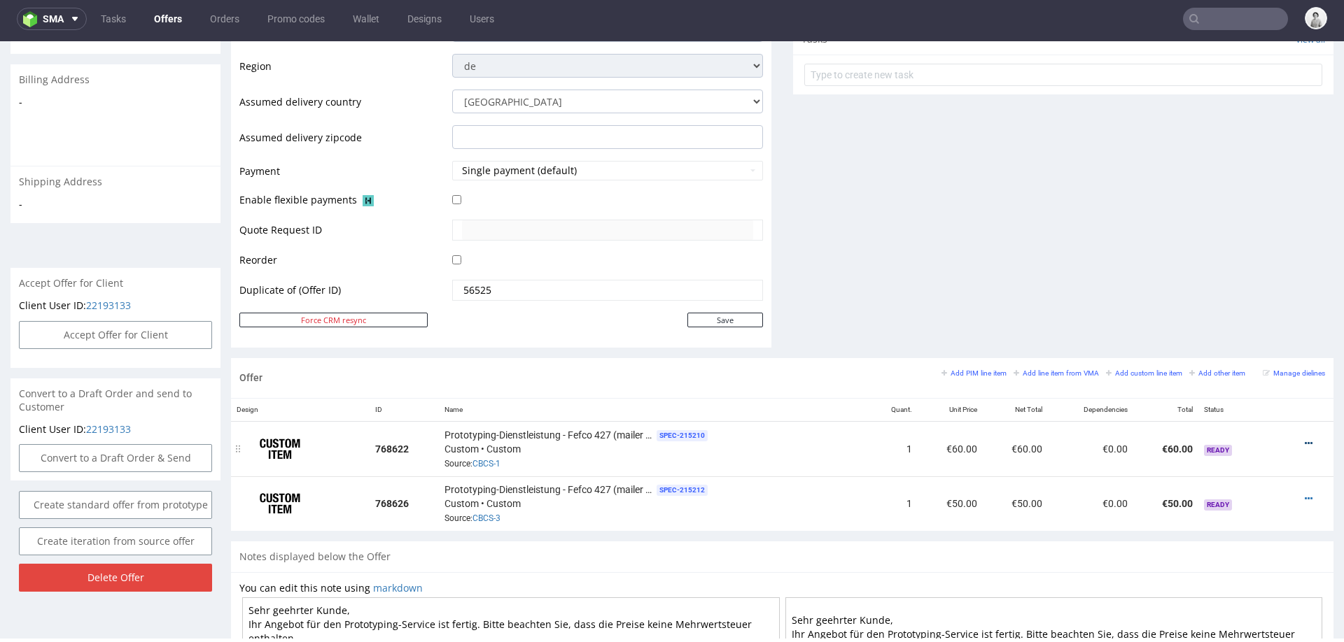
click at [1305, 439] on icon at bounding box center [1309, 444] width 8 height 10
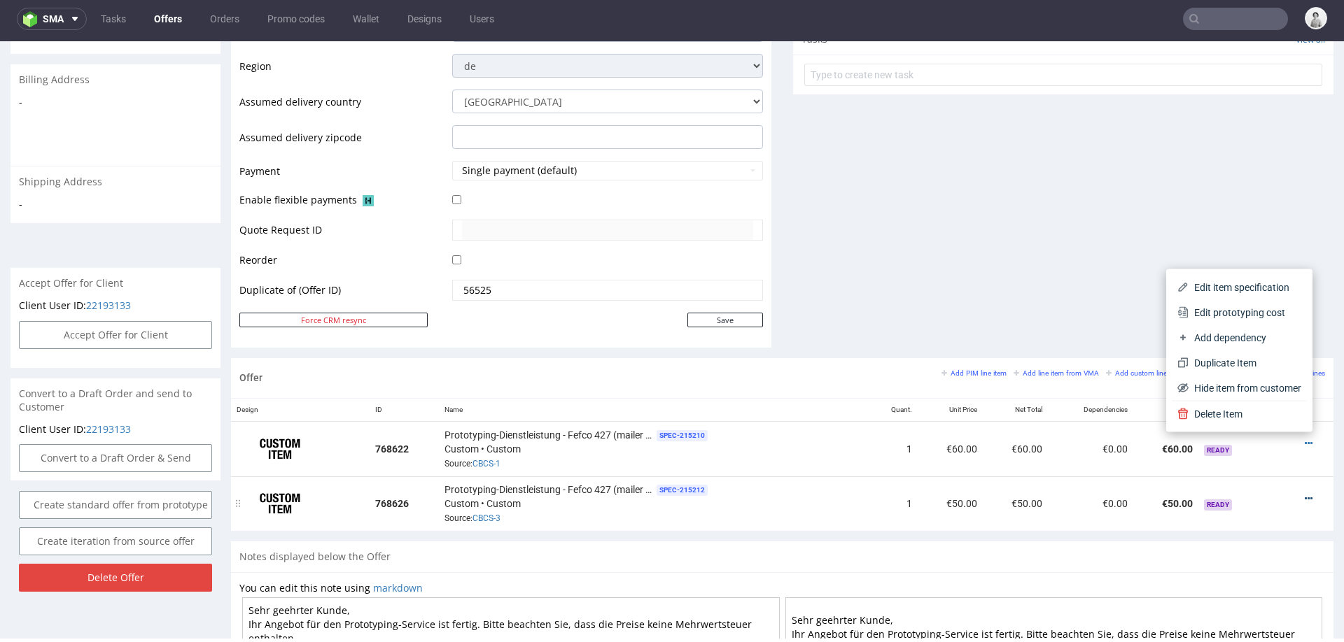
click at [1305, 494] on icon at bounding box center [1309, 499] width 8 height 10
click at [1096, 284] on div "Comments User (0) Automatic (0) Attachments (0) All (0) View all (0) Send Tasks…" at bounding box center [1063, 10] width 540 height 698
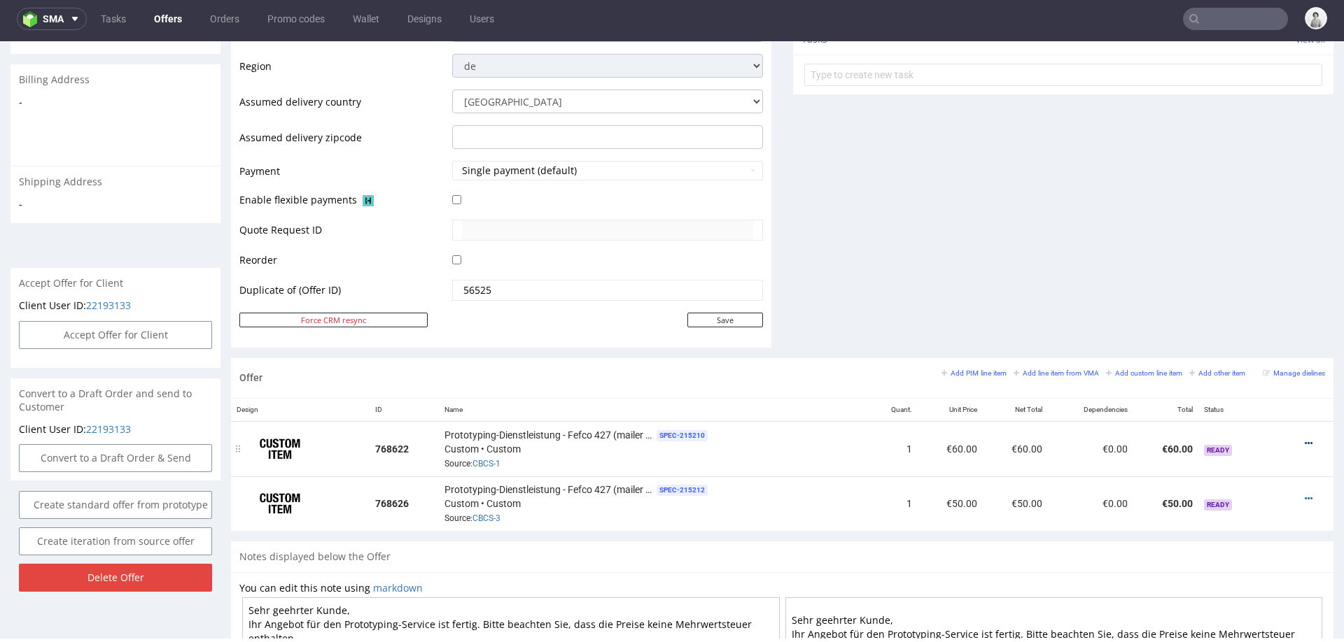
click at [1305, 439] on icon at bounding box center [1309, 444] width 8 height 10
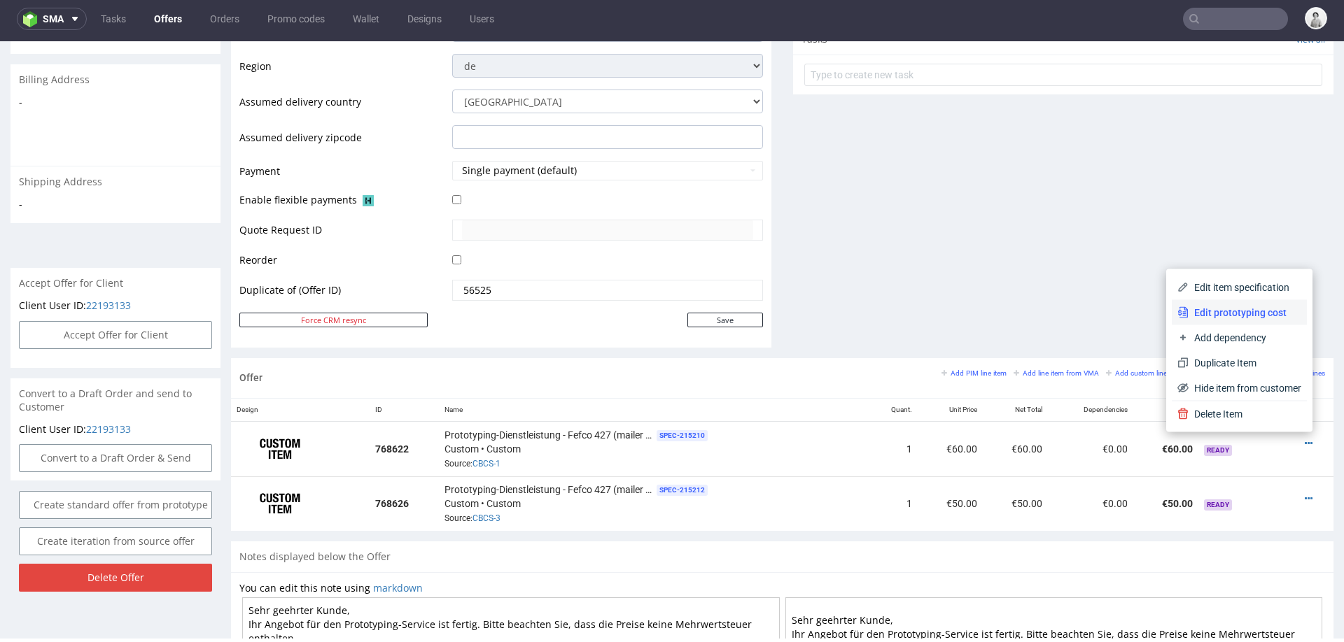
click at [1246, 303] on li "Edit prototyping cost" at bounding box center [1239, 312] width 135 height 25
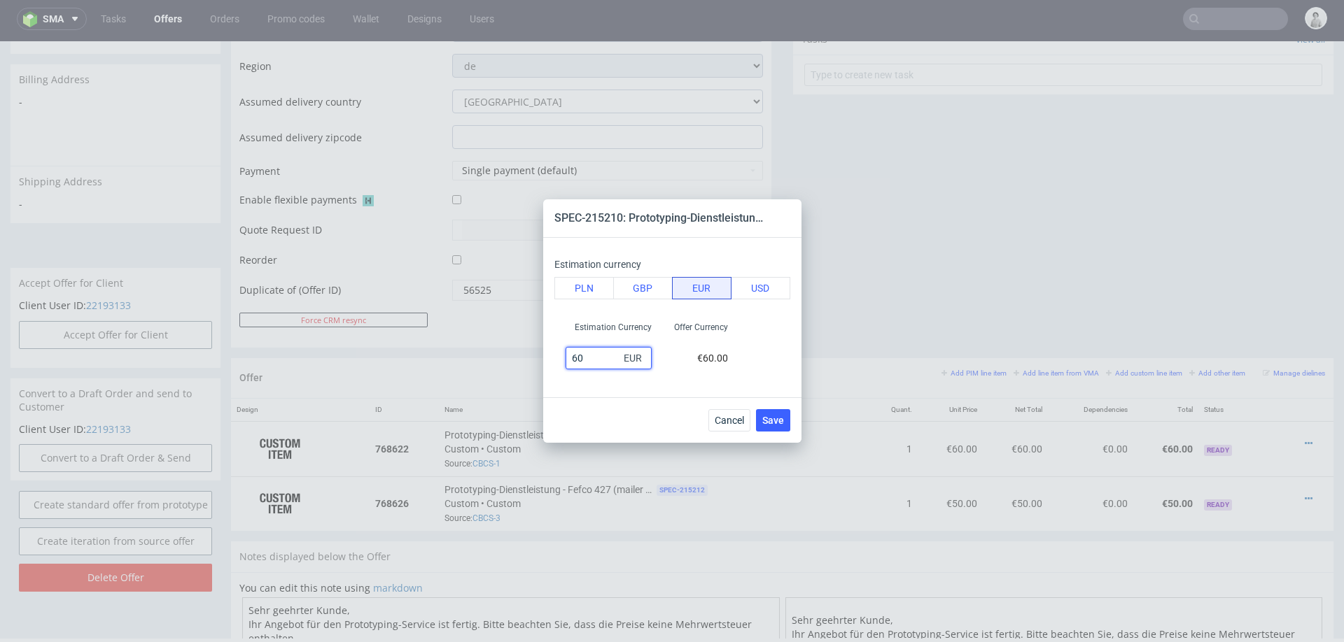
click at [586, 356] on input "60" at bounding box center [608, 358] width 86 height 22
type input "50"
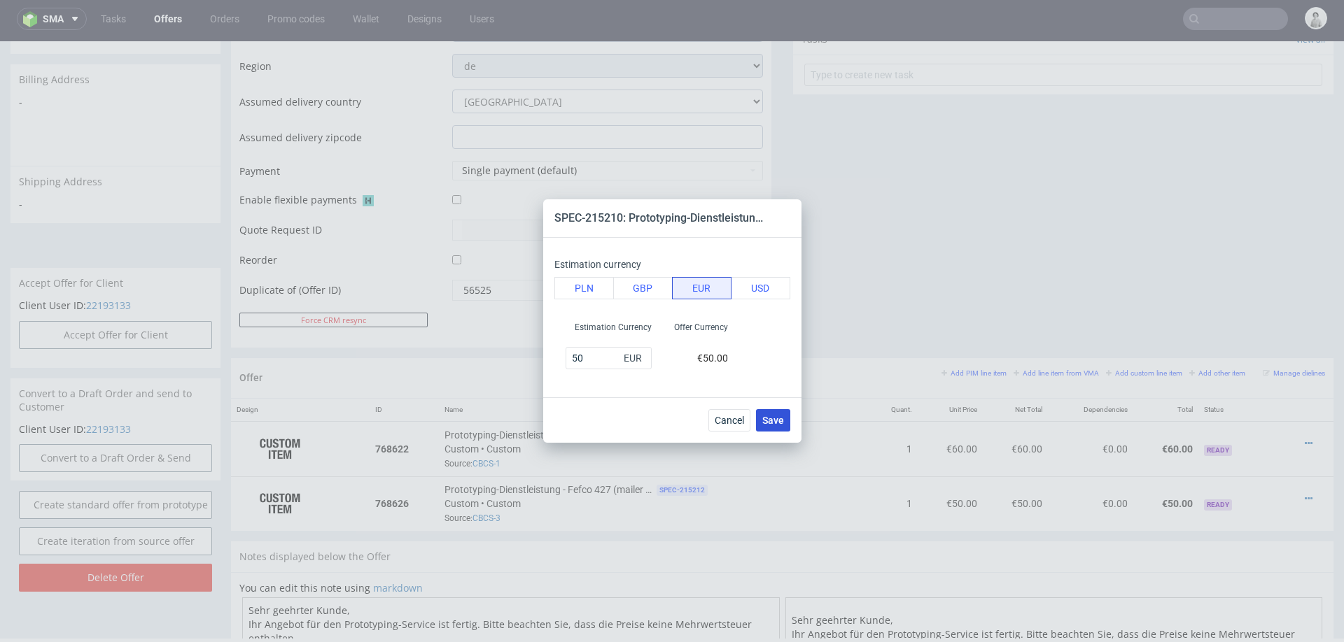
click at [777, 421] on span "Save" at bounding box center [773, 421] width 22 height 10
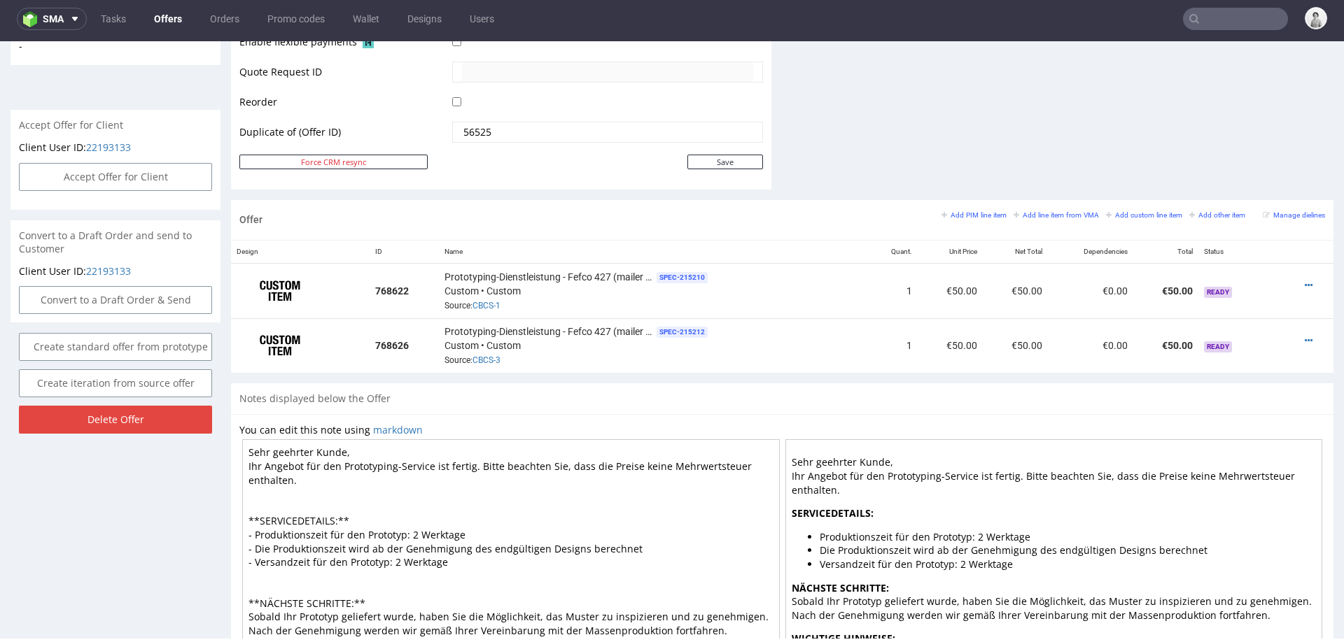
scroll to position [706, 0]
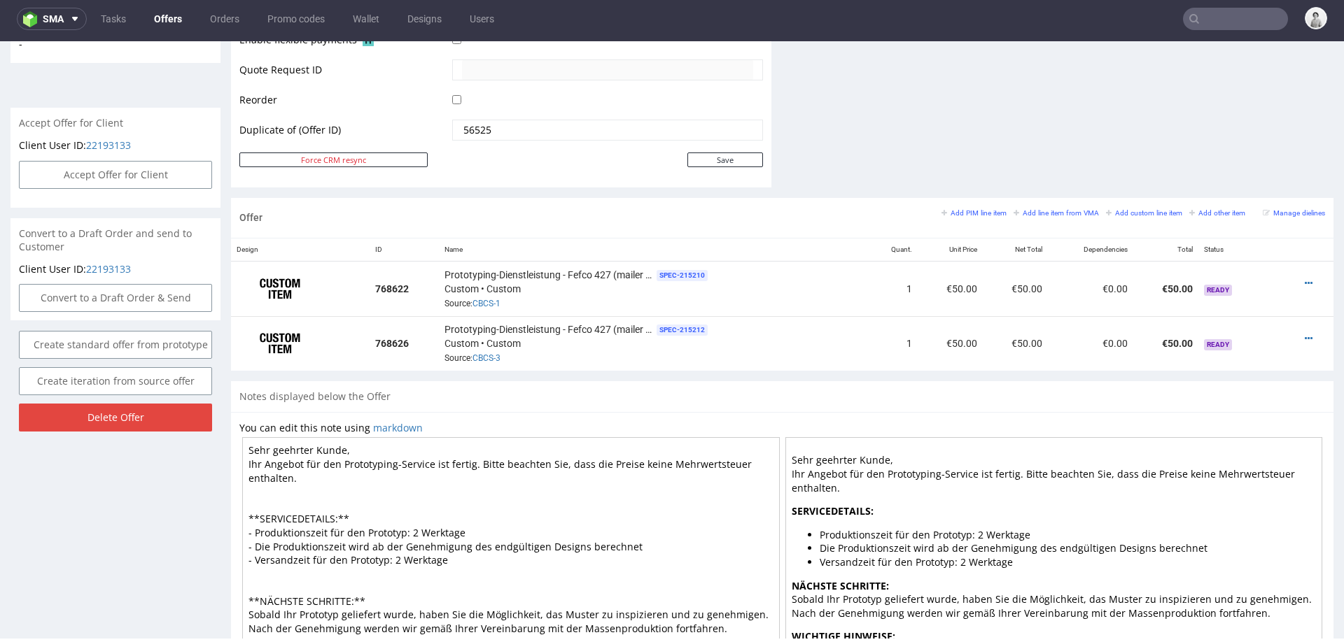
click at [412, 526] on textarea "Sehr geehrter Kunde, Ihr Angebot für den Prototyping-Service ist fertig. Bitte …" at bounding box center [511, 559] width 538 height 245
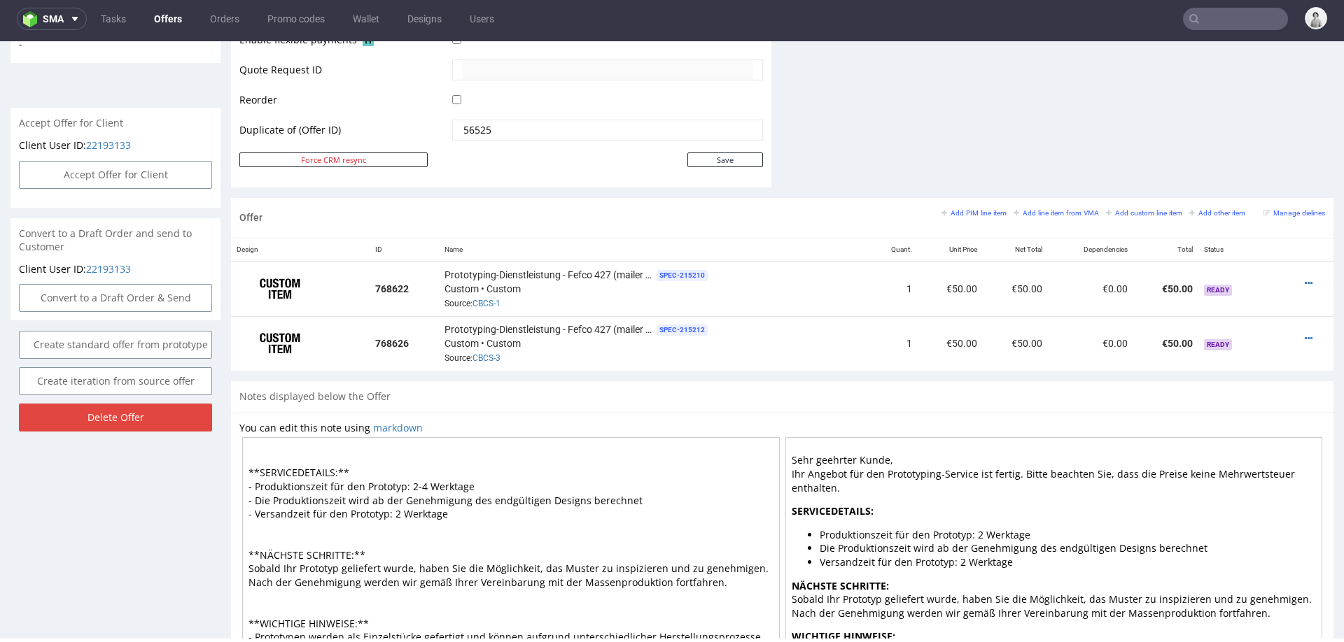
scroll to position [47, 0]
click at [496, 492] on textarea "Sehr geehrter Kunde, Ihr Angebot für den Prototyping-Service ist fertig. Bitte …" at bounding box center [511, 559] width 538 height 245
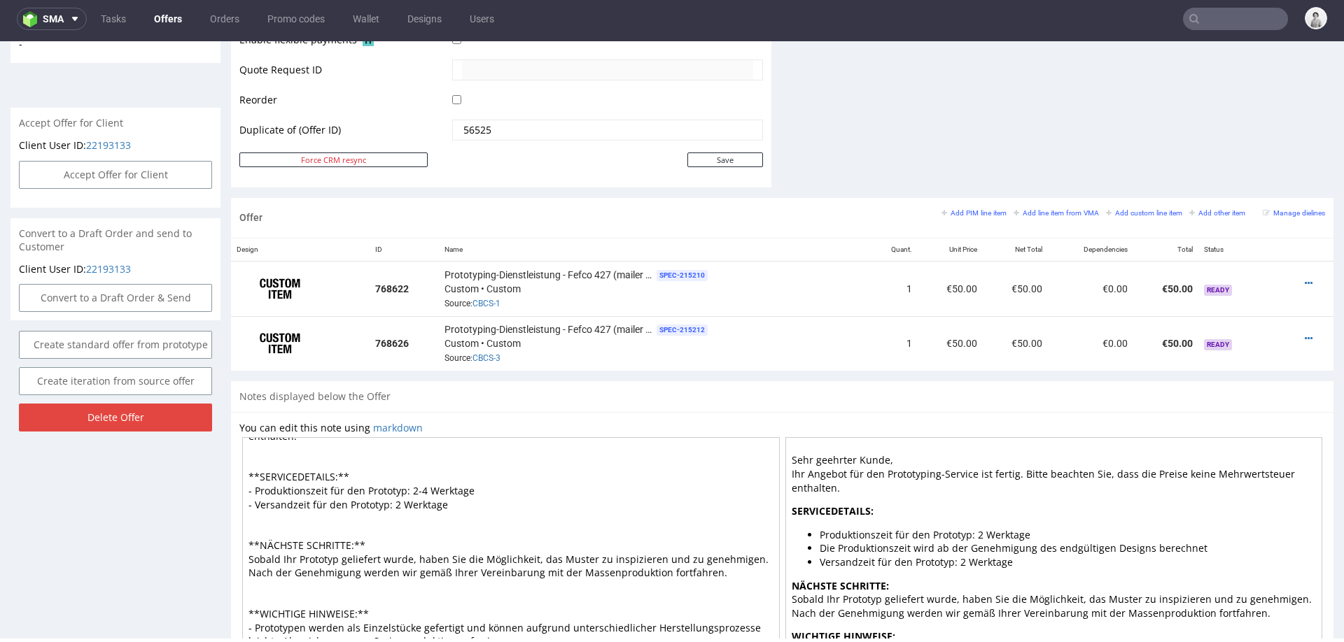
scroll to position [41, 0]
click at [398, 500] on textarea "Sehr geehrter Kunde, Ihr Angebot für den Prototyping-Service ist fertig. Bitte …" at bounding box center [511, 559] width 538 height 245
click at [426, 486] on textarea "Sehr geehrter Kunde, Ihr Angebot für den Prototyping-Service ist fertig. Bitte …" at bounding box center [511, 559] width 538 height 245
click at [410, 486] on textarea "Sehr geehrter Kunde, Ihr Angebot für den Prototyping-Service ist fertig. Bitte …" at bounding box center [511, 559] width 538 height 245
click at [466, 511] on textarea "Sehr geehrter Kunde, Ihr Angebot für den Prototyping-Service ist fertig. Bitte …" at bounding box center [511, 559] width 538 height 245
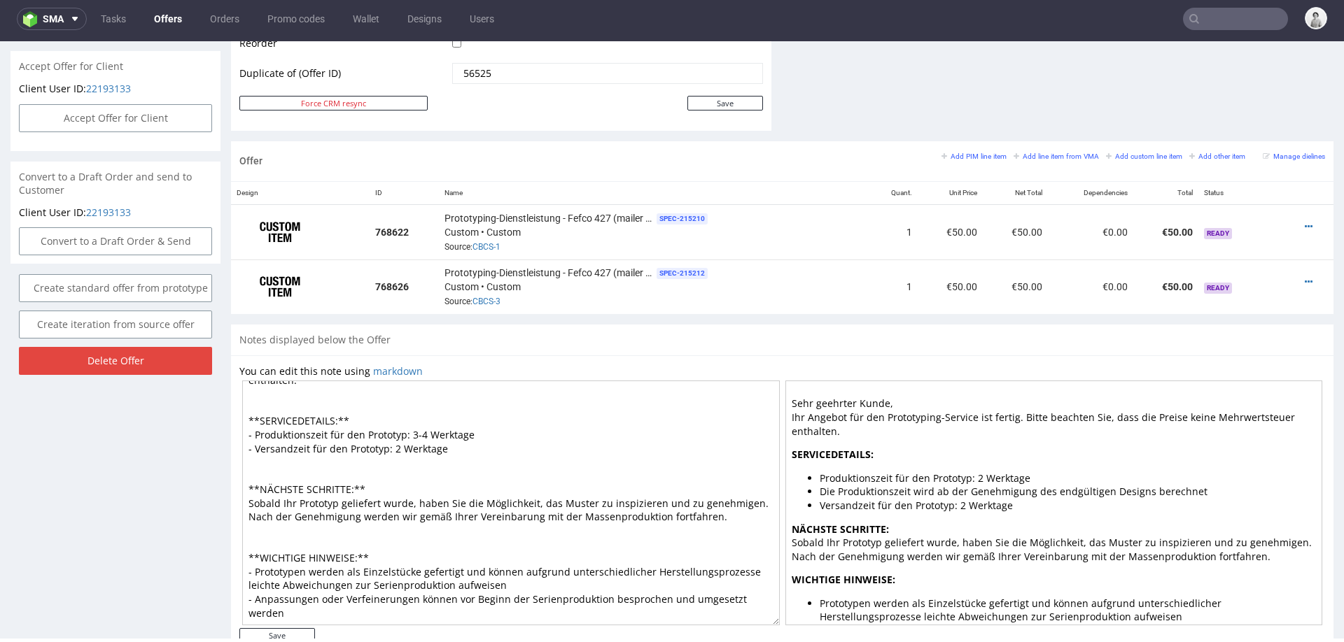
scroll to position [764, 0]
type textarea "Sehr geehrter Kunde, Ihr Angebot für den Prototyping-Service ist fertig. Bitte …"
click at [264, 633] on input "Save" at bounding box center [277, 634] width 76 height 15
type input "In progress..."
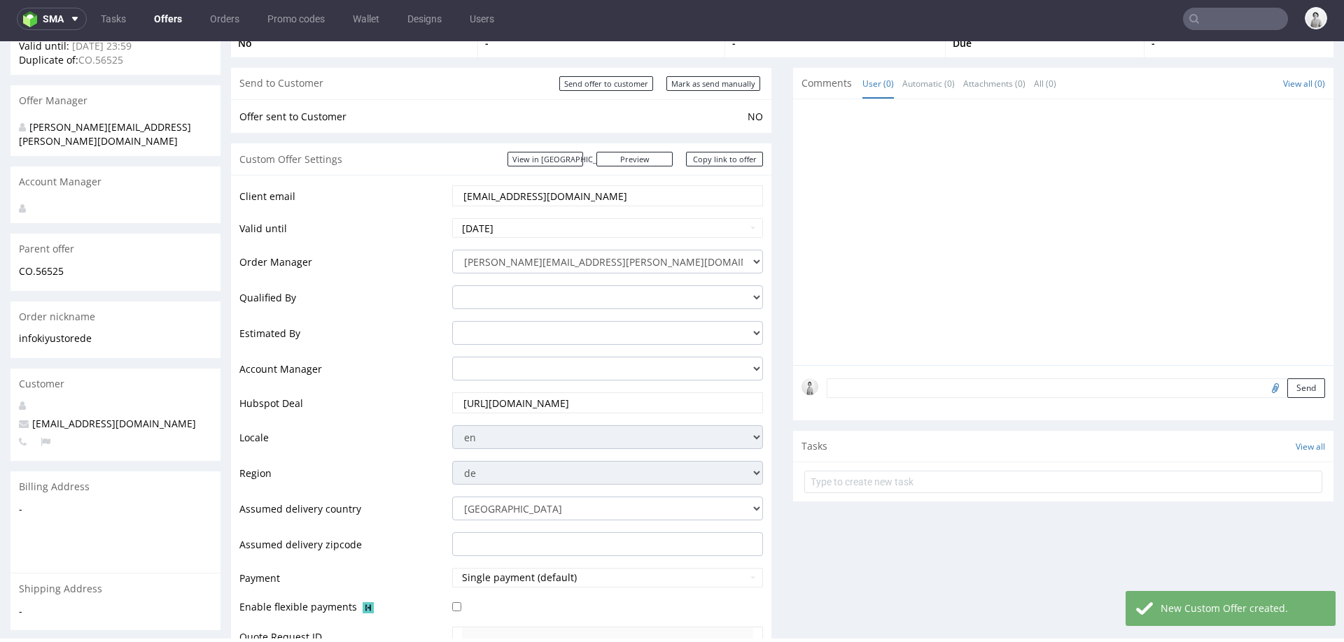
scroll to position [137, 0]
click at [533, 398] on input "[URL][DOMAIN_NAME]" at bounding box center [607, 405] width 291 height 20
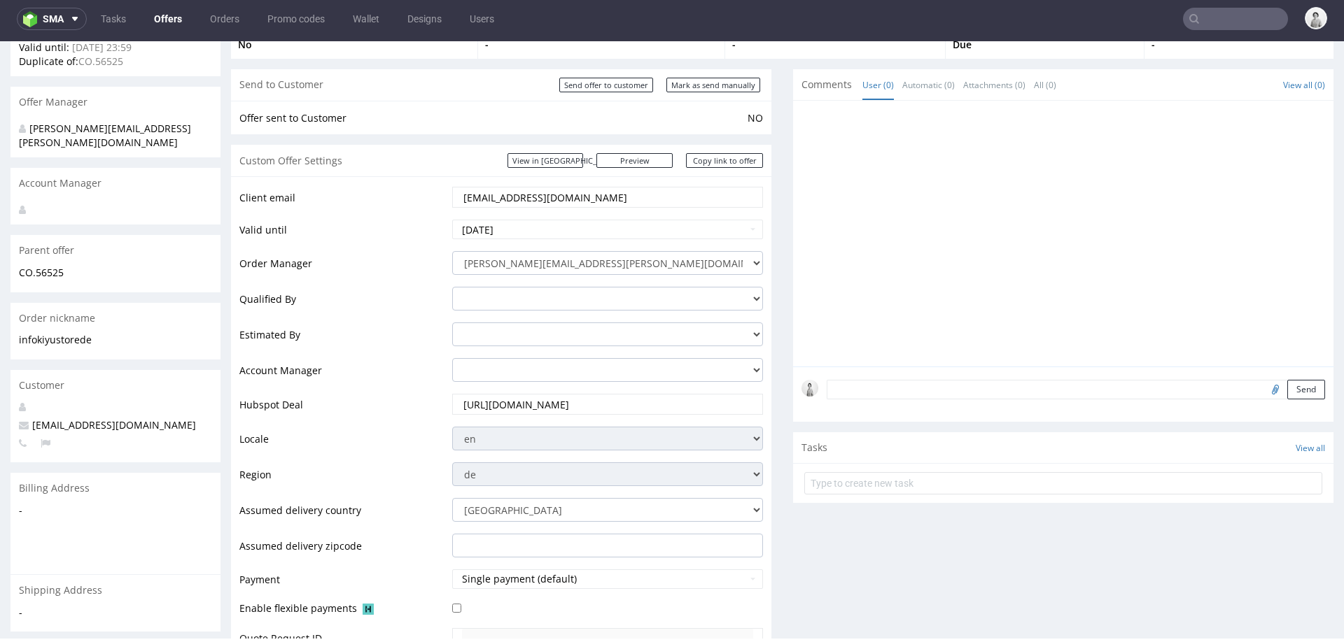
click at [901, 377] on div "Send" at bounding box center [1063, 395] width 540 height 56
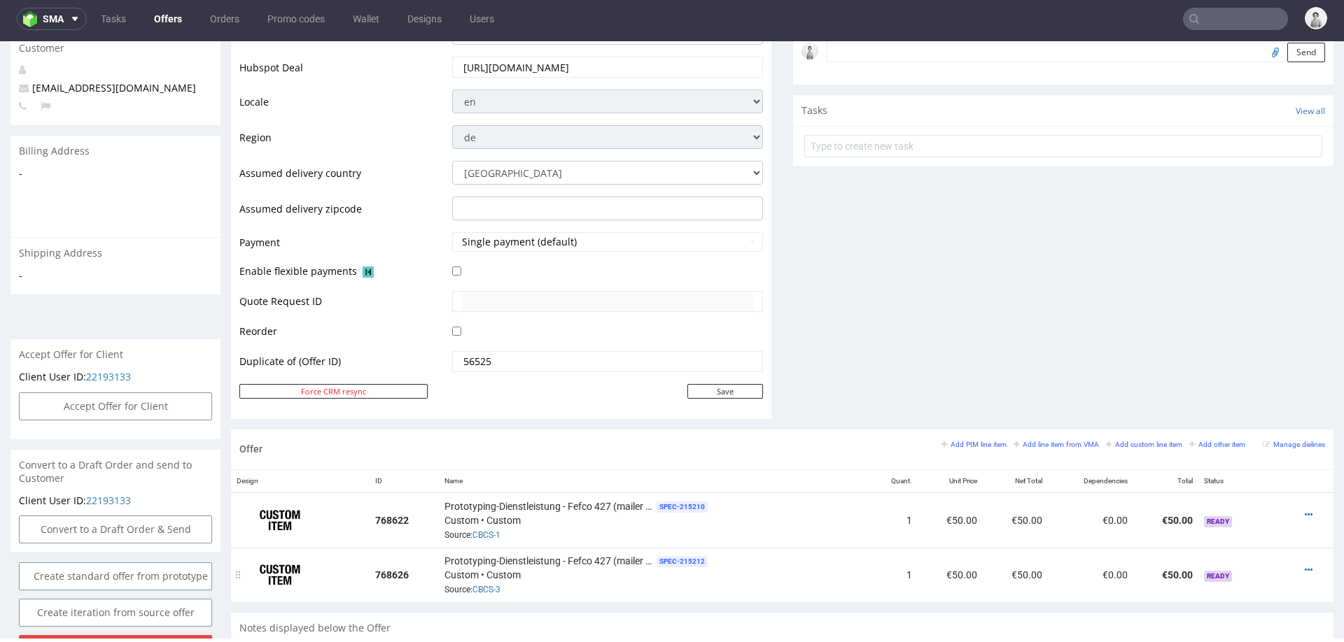
scroll to position [0, 0]
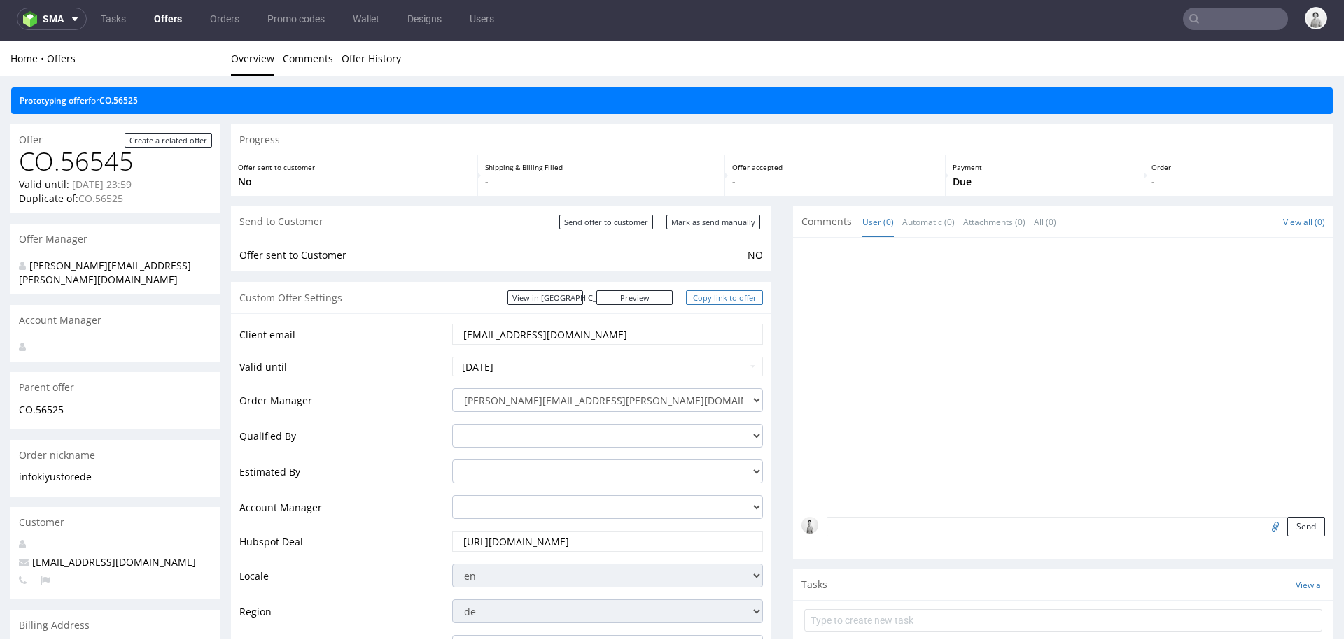
click at [705, 294] on link "Copy link to offer" at bounding box center [724, 297] width 77 height 15
click at [737, 218] on input "Mark as send manually" at bounding box center [713, 222] width 94 height 15
type input "In progress..."
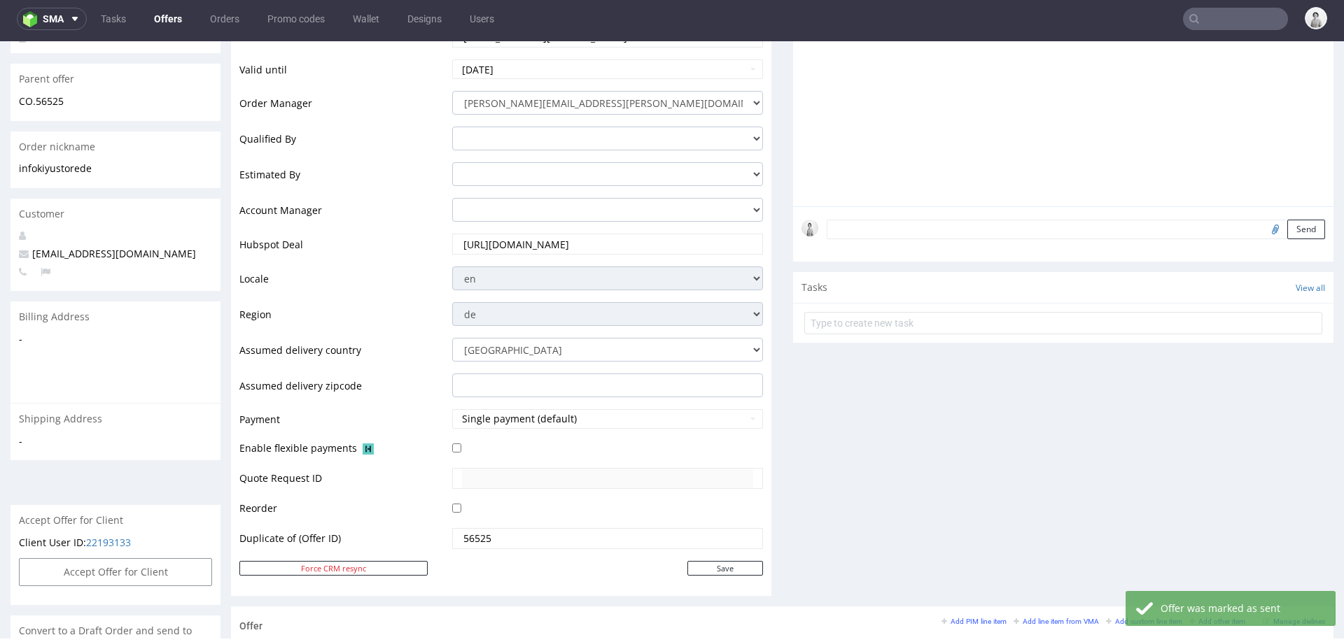
scroll to position [127, 0]
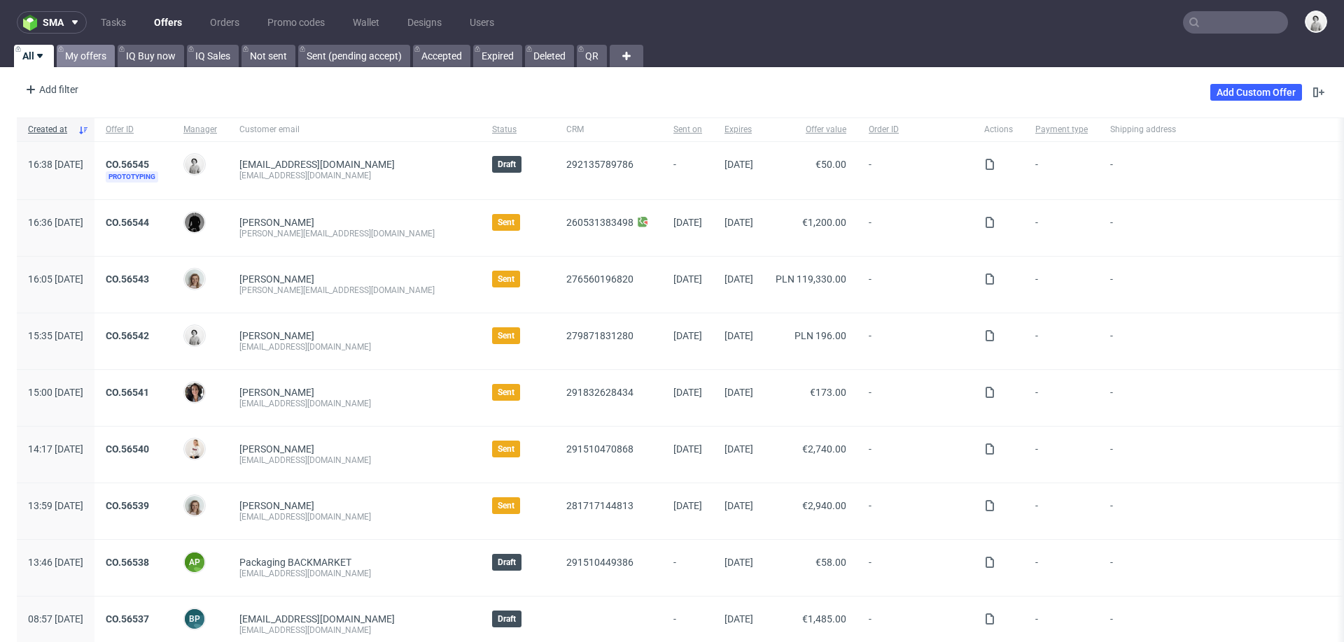
click at [75, 52] on link "My offers" at bounding box center [86, 56] width 58 height 22
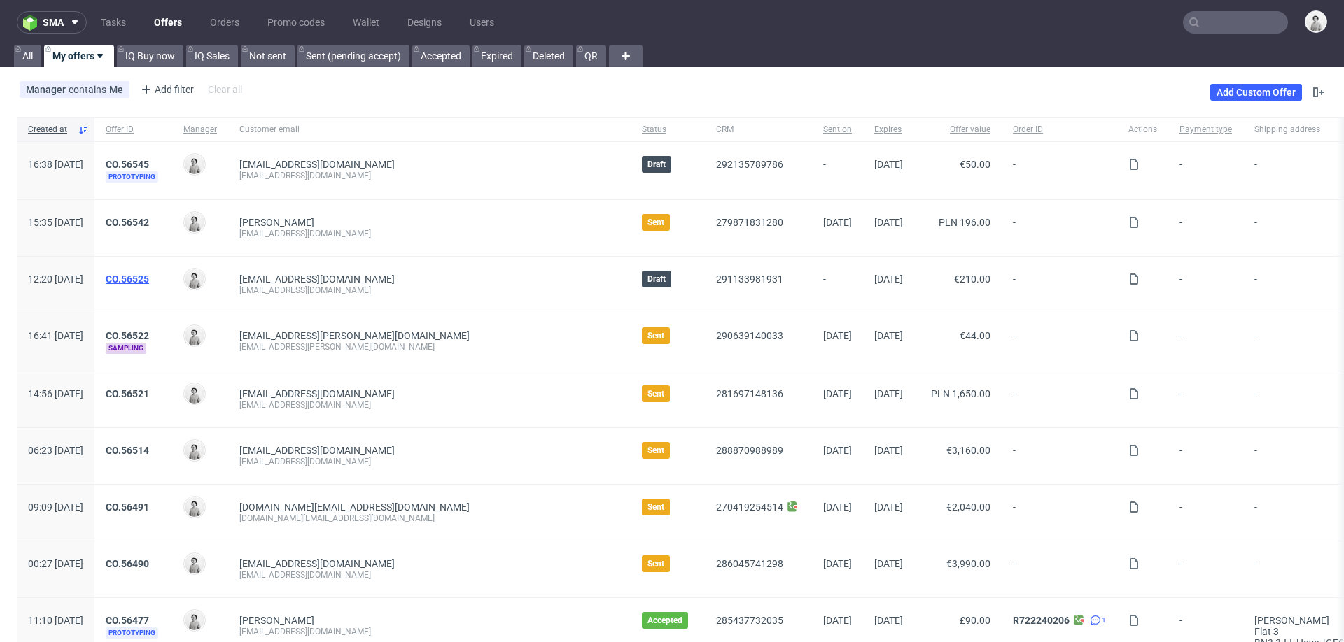
click at [149, 276] on link "CO.56525" at bounding box center [127, 279] width 43 height 11
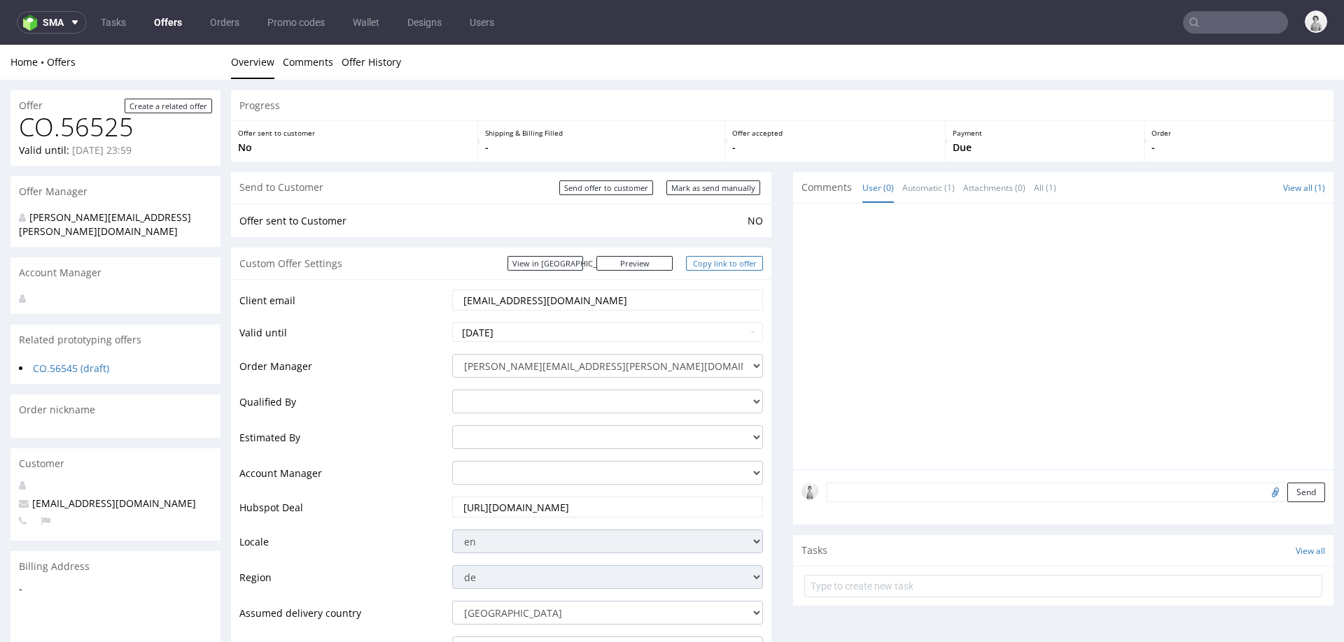
click at [711, 260] on link "Copy link to offer" at bounding box center [724, 263] width 77 height 15
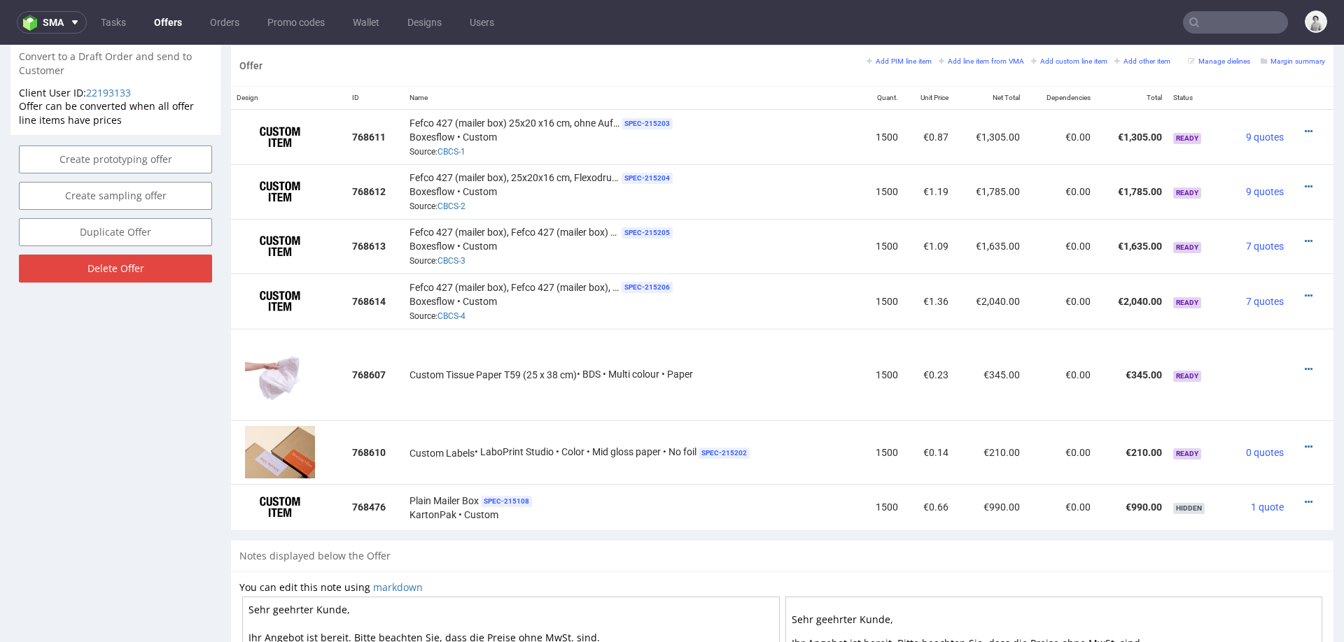
scroll to position [825, 0]
click at [1305, 363] on icon at bounding box center [1309, 368] width 8 height 10
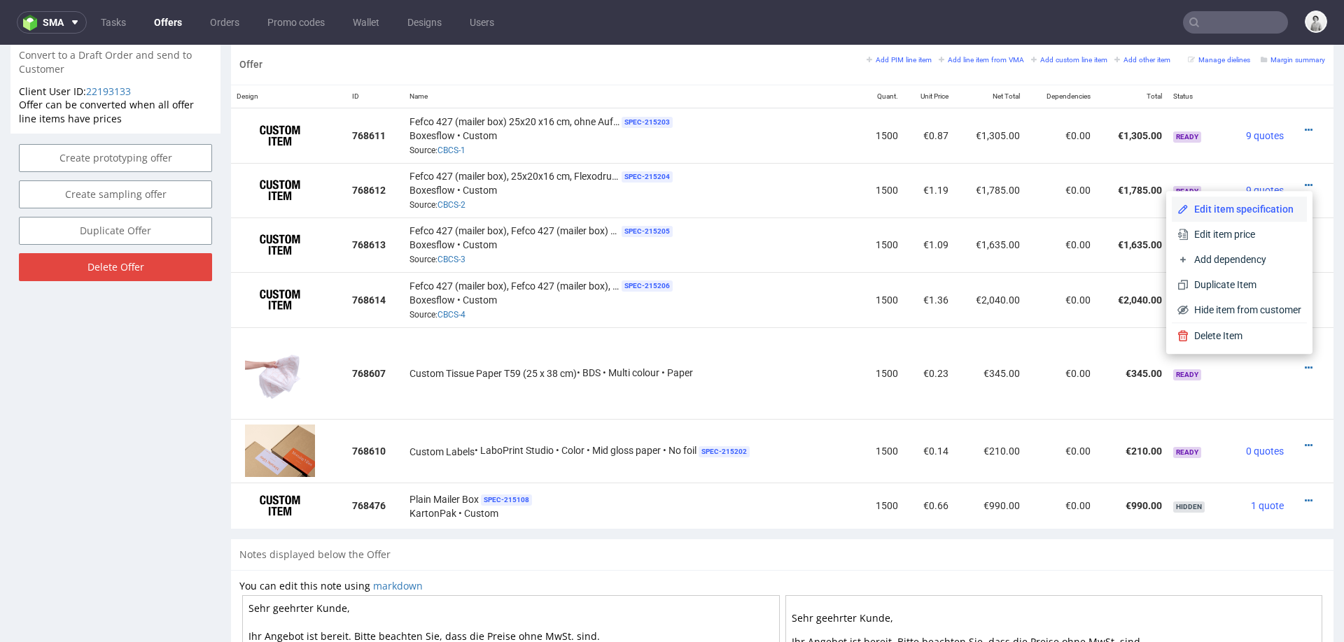
click at [1246, 212] on span "Edit item specification" at bounding box center [1244, 209] width 113 height 14
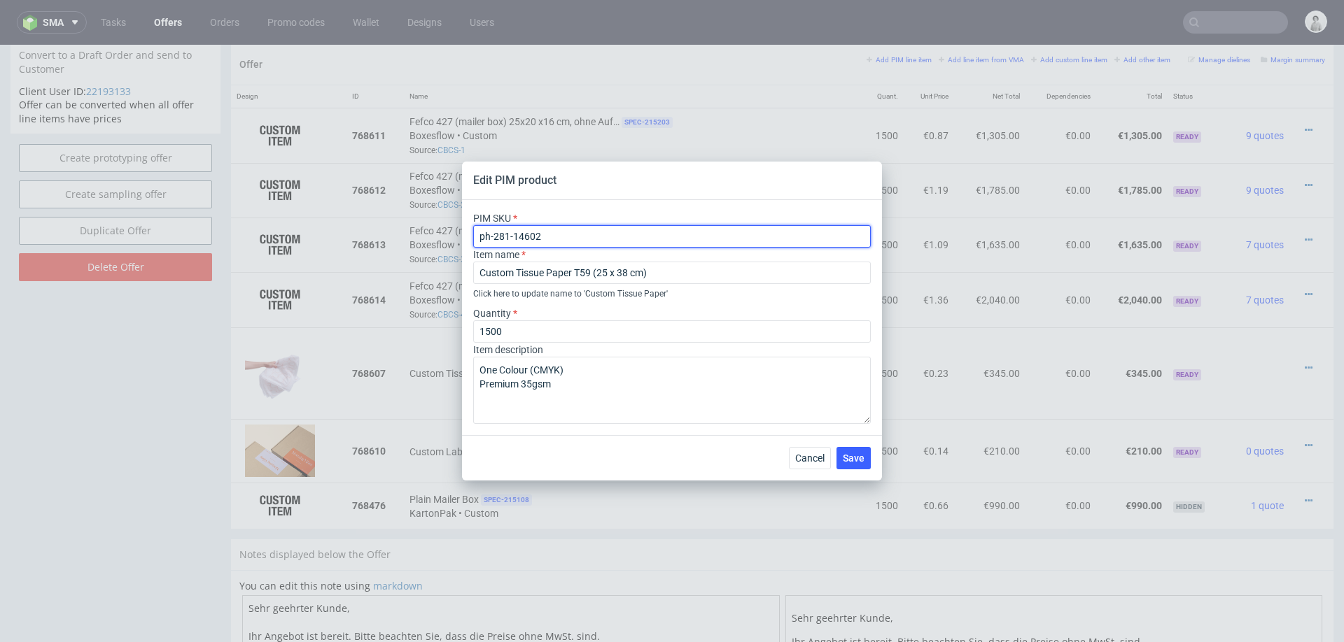
click at [735, 235] on input "ph-281-14602" at bounding box center [672, 236] width 398 height 22
click at [813, 454] on span "Cancel" at bounding box center [809, 459] width 29 height 10
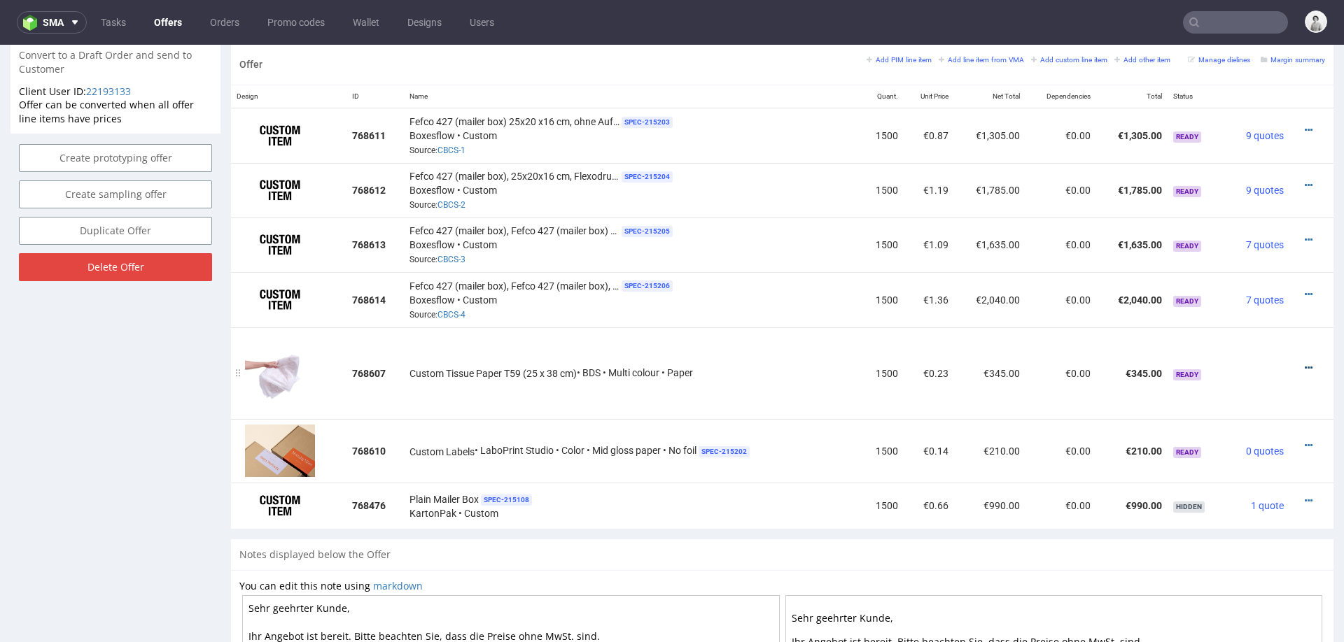
click at [1305, 363] on icon at bounding box center [1309, 368] width 8 height 10
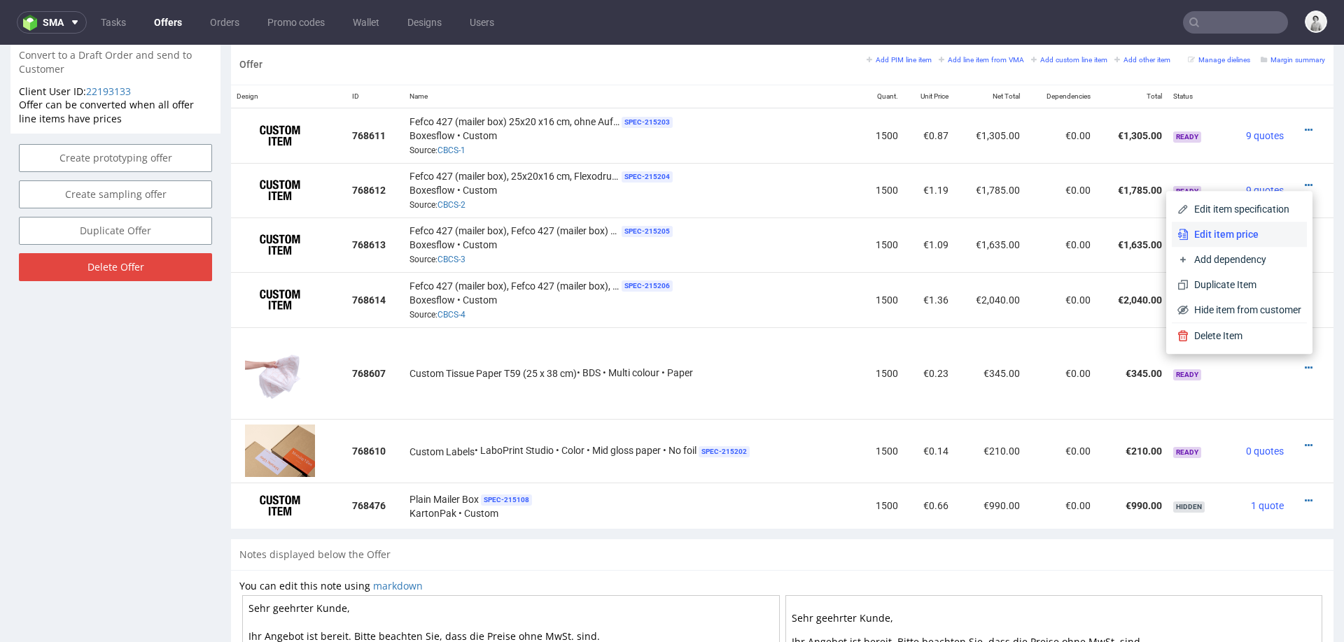
click at [1253, 232] on span "Edit item price" at bounding box center [1244, 234] width 113 height 14
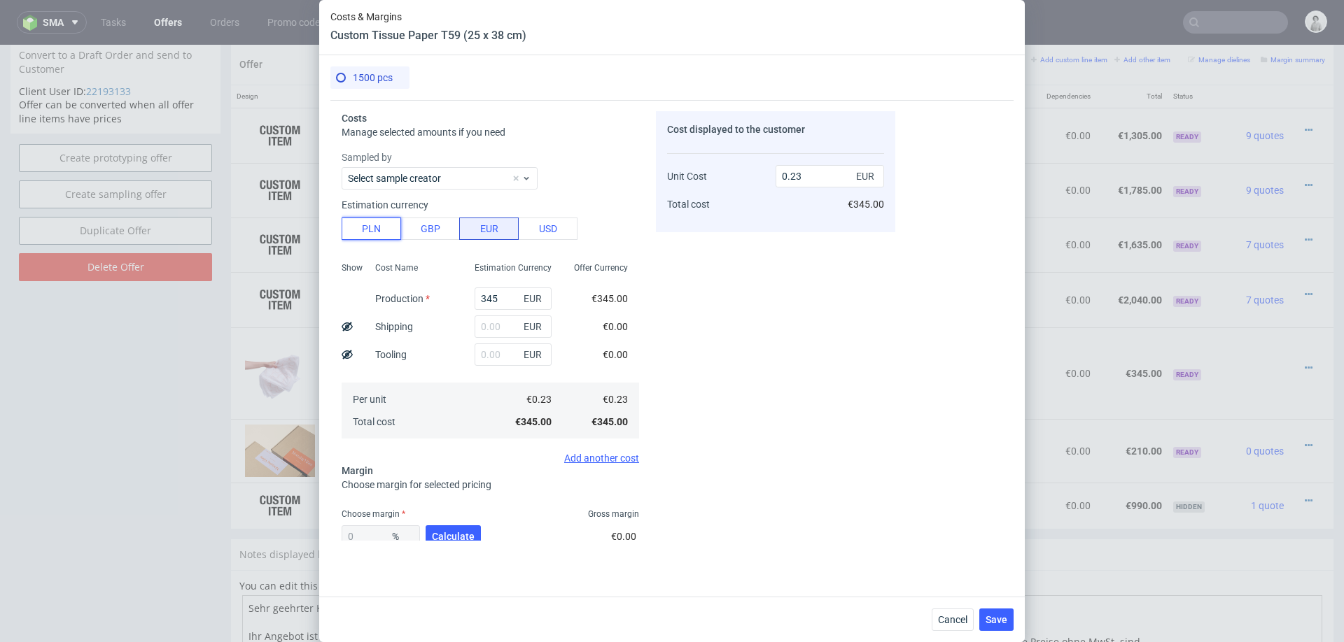
click at [372, 230] on button "PLN" at bounding box center [371, 229] width 59 height 22
type input "0.05"
click at [494, 294] on input "345" at bounding box center [513, 299] width 77 height 22
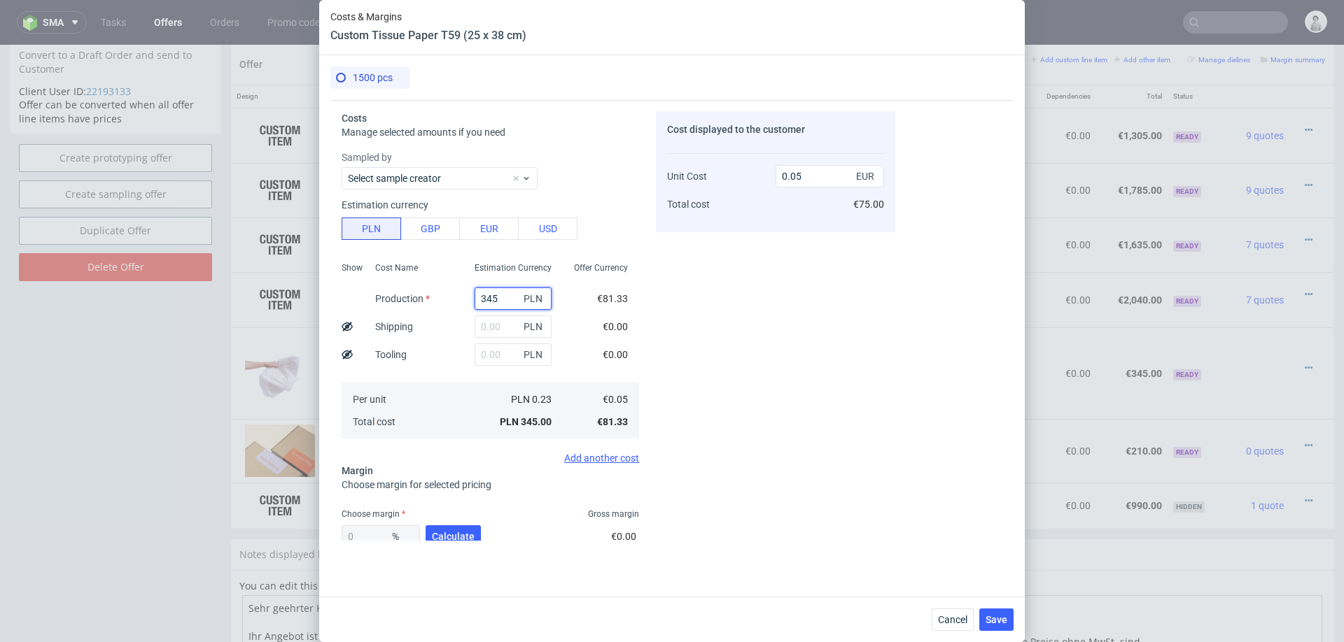
click at [494, 294] on input "345" at bounding box center [513, 299] width 77 height 22
type input "70"
type input "0.01"
type input "705"
type input "0.11"
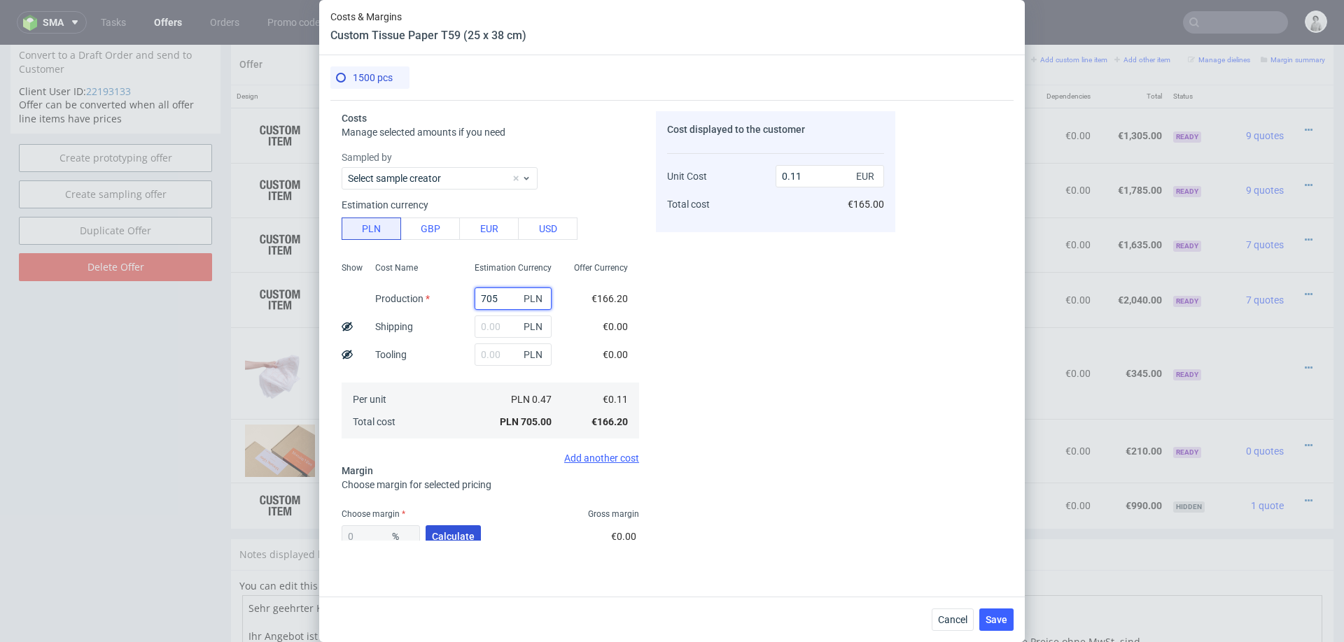
type input "705"
click at [432, 535] on span "Calculate" at bounding box center [453, 537] width 43 height 10
click at [432, 535] on div "0 % Calculate" at bounding box center [413, 539] width 142 height 39
type input "51.33"
type input "0.23"
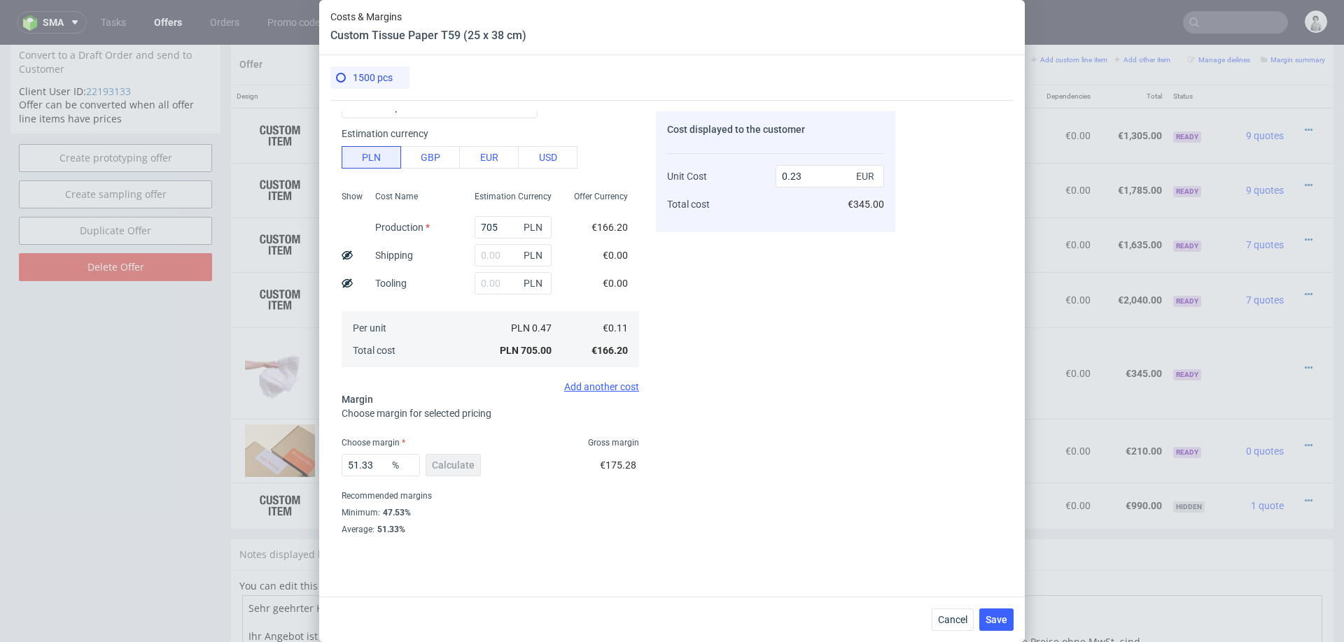
scroll to position [82, 0]
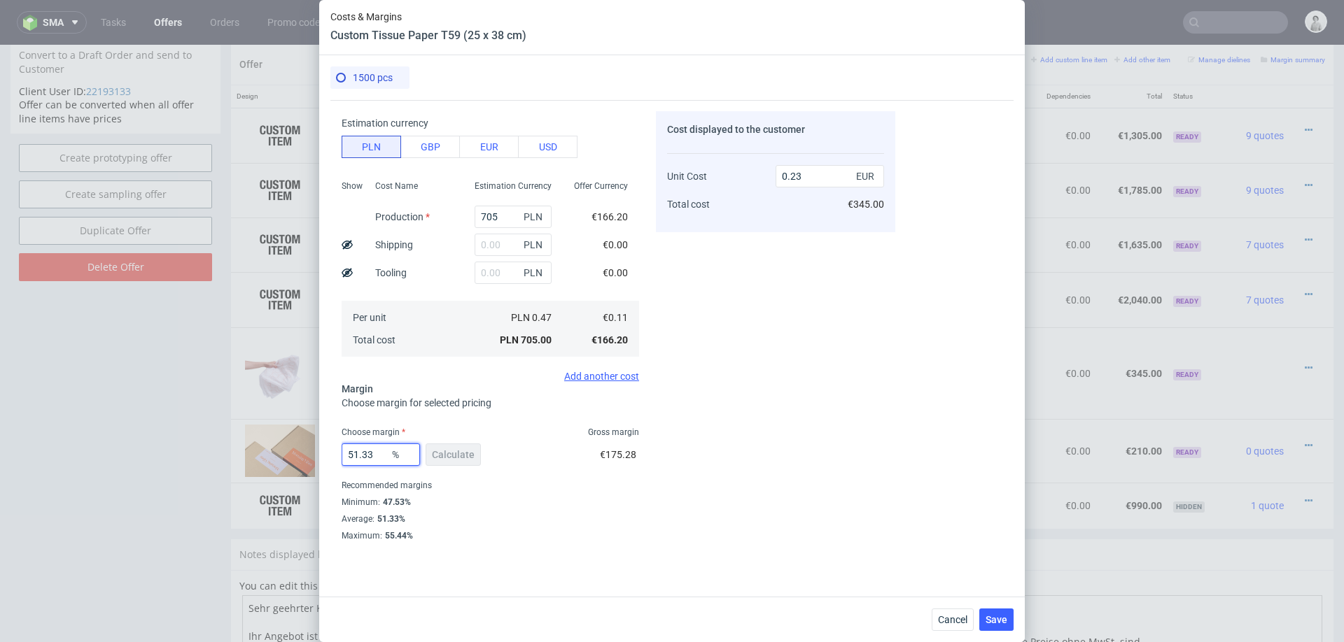
click at [378, 451] on input "51.33" at bounding box center [381, 455] width 78 height 22
type input "48"
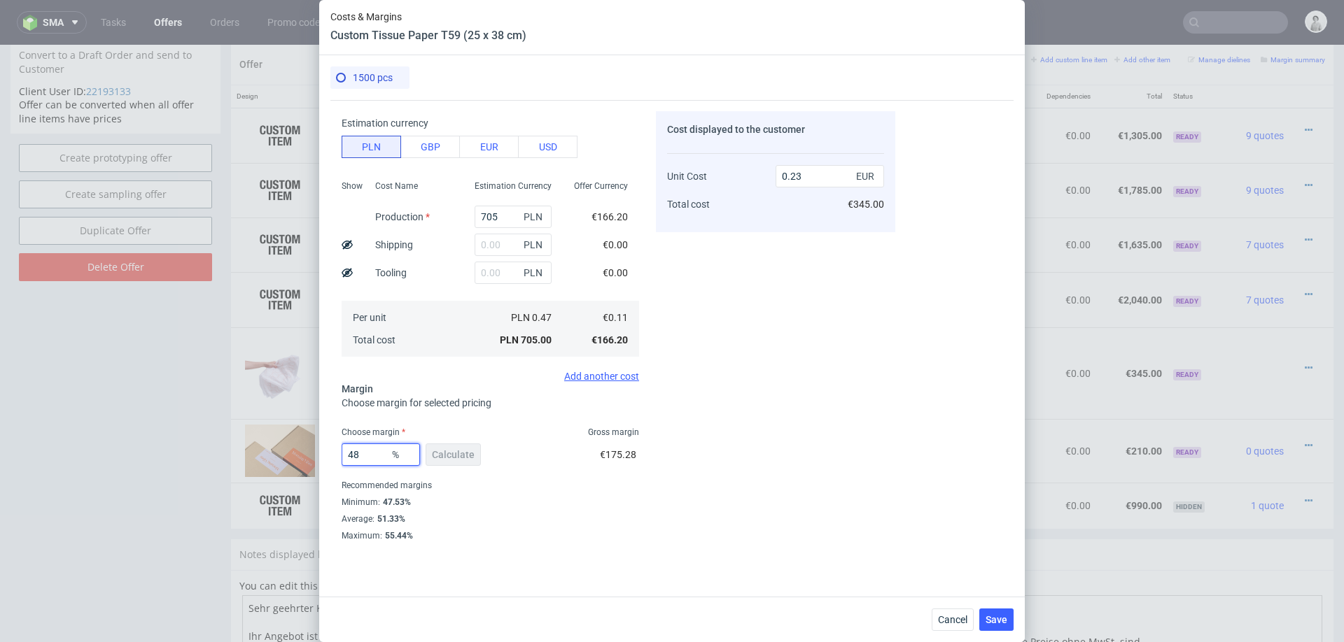
type input "0.21"
type input "48"
click at [786, 367] on div "Cost displayed to the customer Unit Cost Total cost 0.21 EUR €315.00" at bounding box center [775, 326] width 239 height 430
click at [993, 618] on span "Save" at bounding box center [996, 620] width 22 height 10
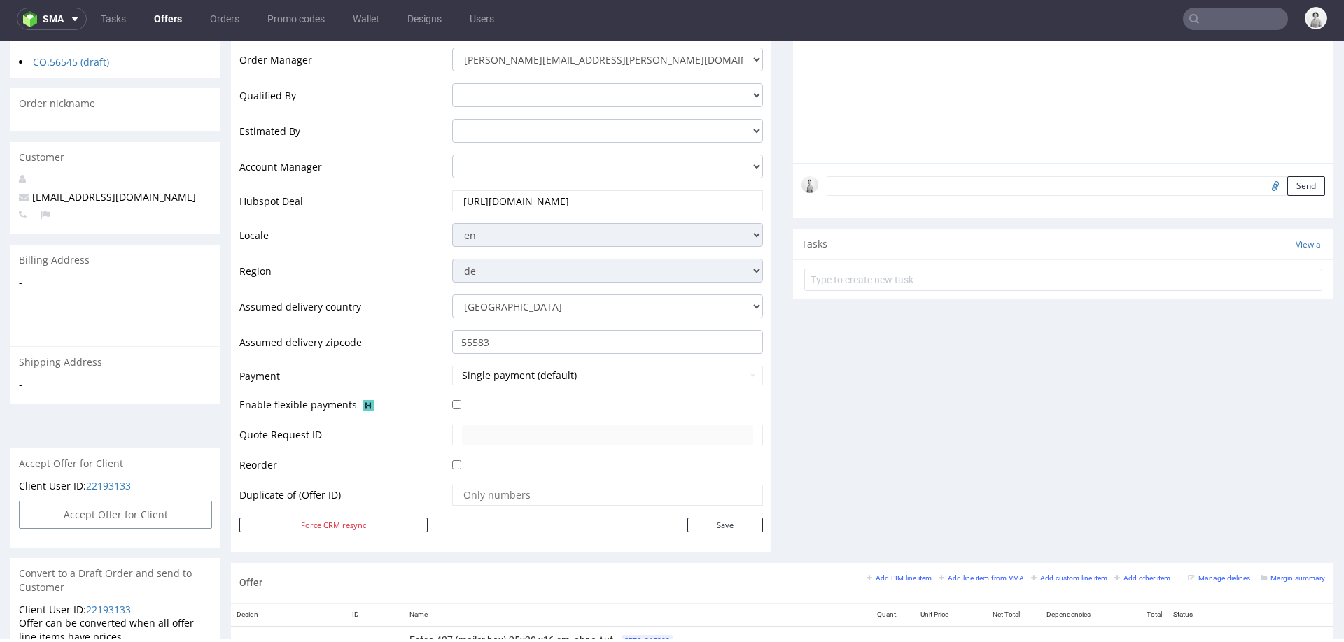
scroll to position [0, 0]
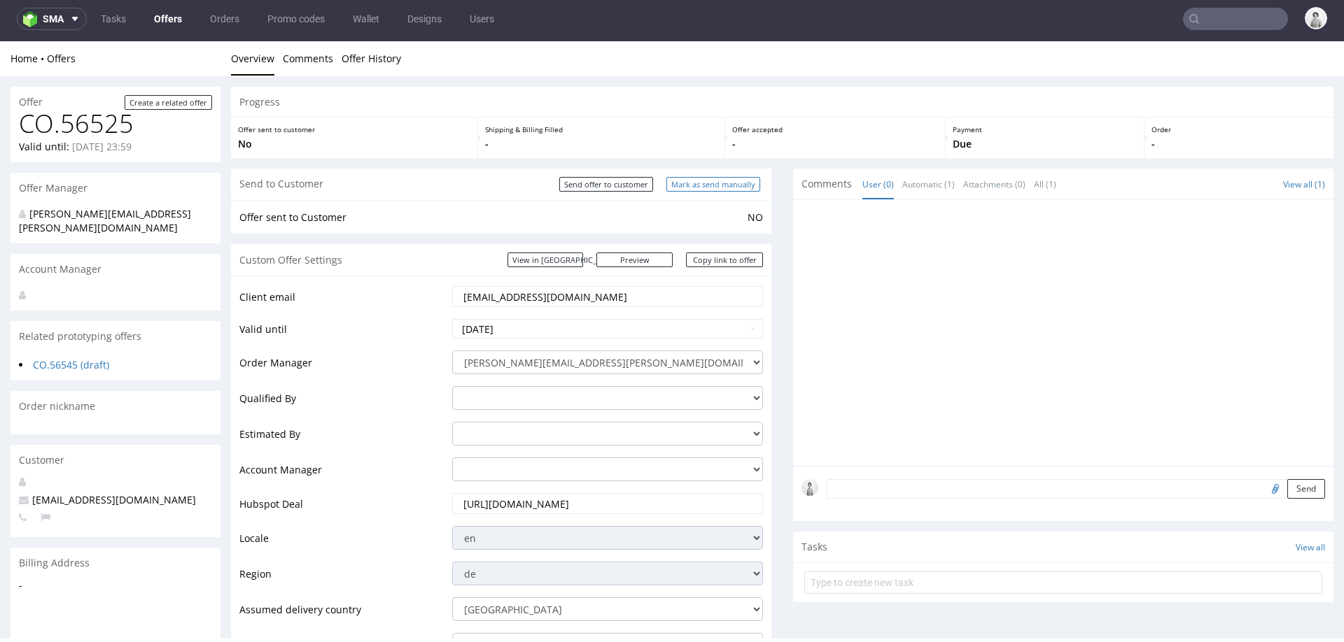
click at [709, 185] on input "Mark as send manually" at bounding box center [713, 184] width 94 height 15
type input "In progress..."
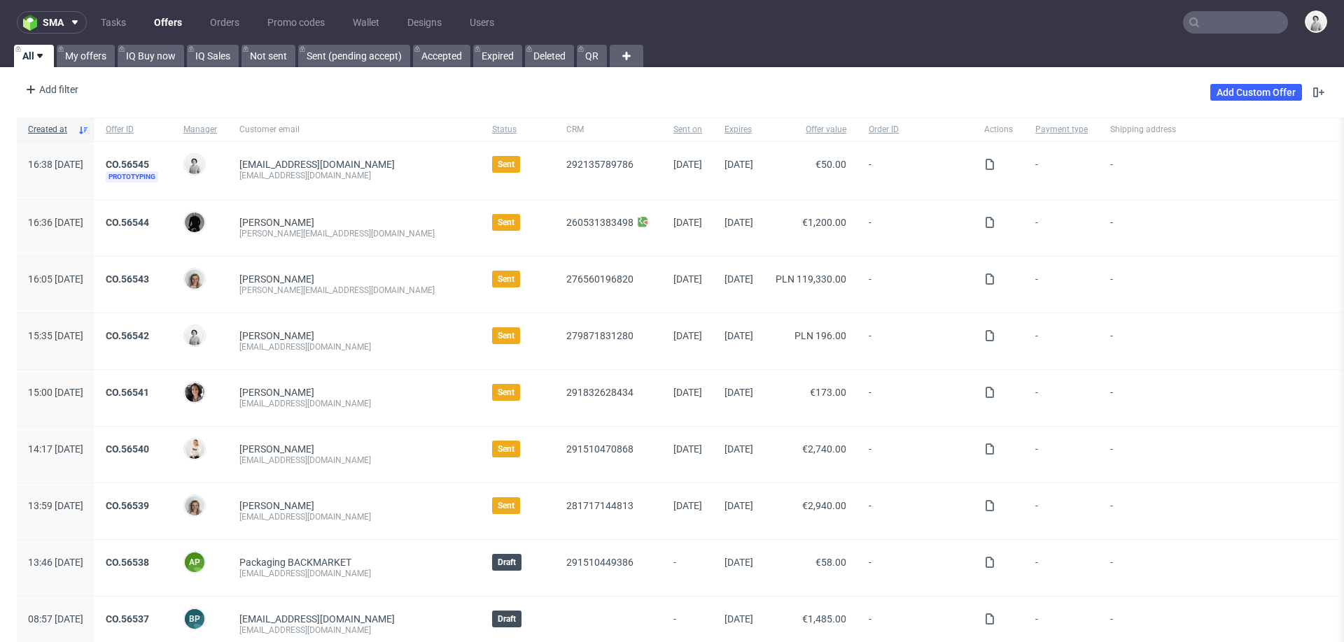
click at [1238, 22] on input "text" at bounding box center [1235, 22] width 105 height 22
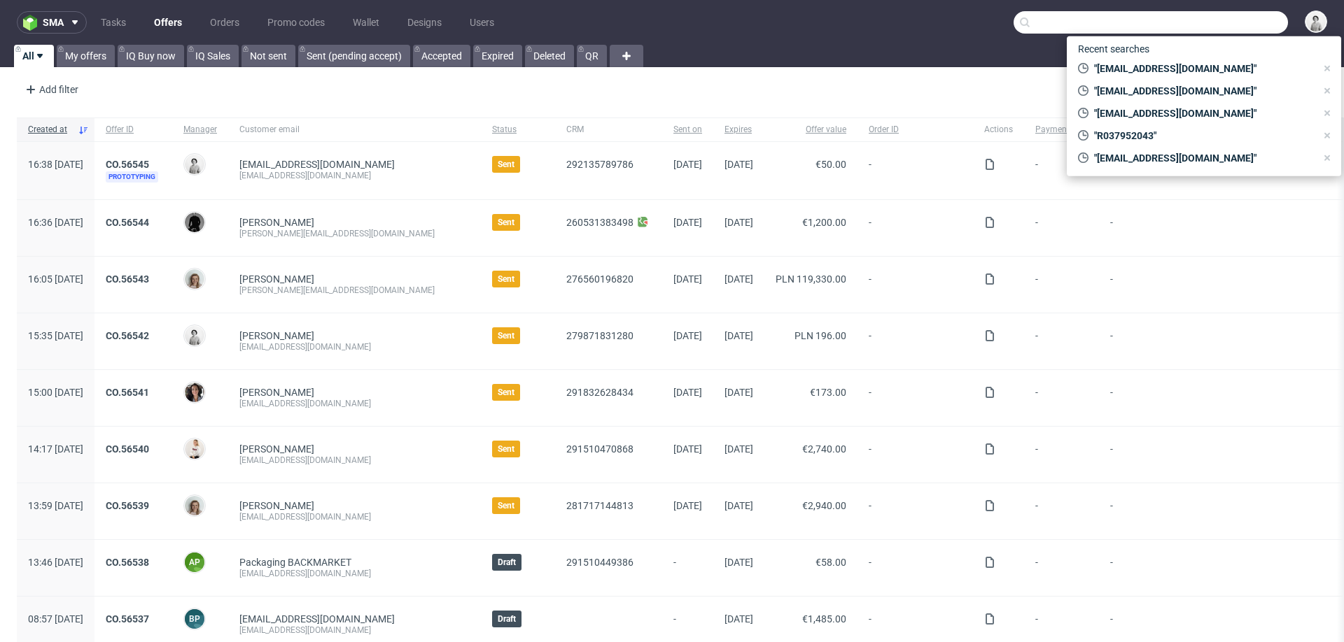
paste input "[PERSON_NAME][EMAIL_ADDRESS][DOMAIN_NAME]"
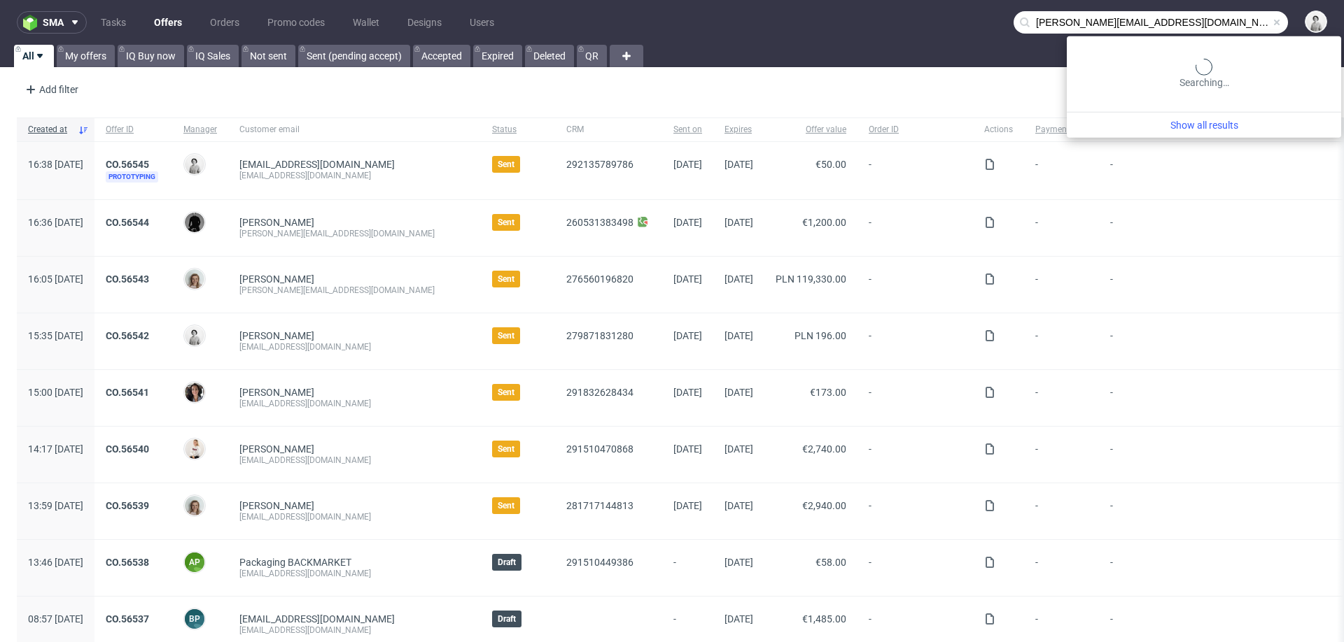
type input "[PERSON_NAME][EMAIL_ADDRESS][DOMAIN_NAME]"
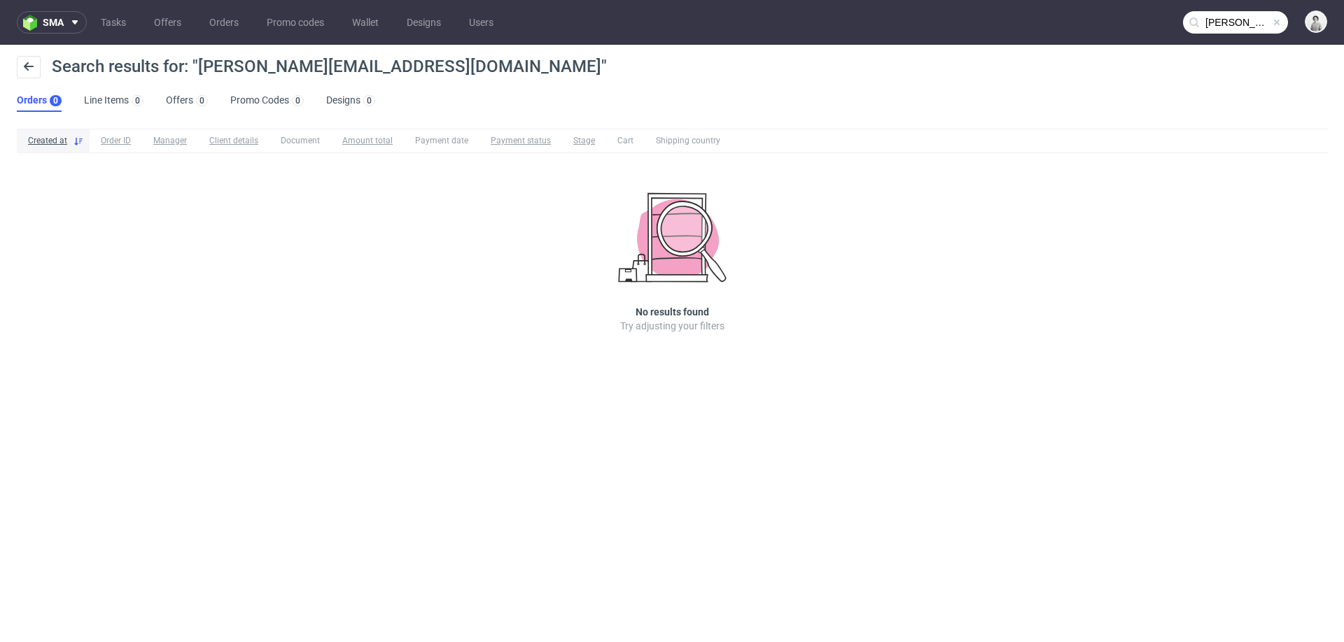
click at [1204, 26] on input "[PERSON_NAME][EMAIL_ADDRESS][DOMAIN_NAME]" at bounding box center [1235, 22] width 105 height 22
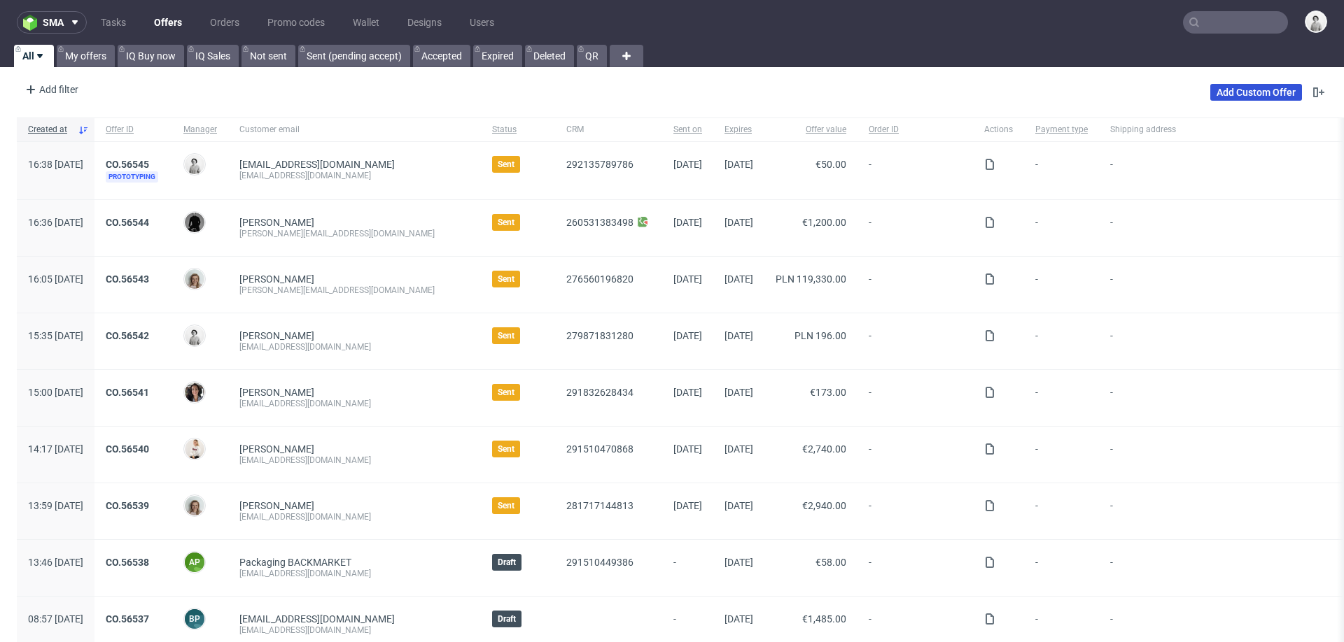
click at [1218, 90] on link "Add Custom Offer" at bounding box center [1256, 92] width 92 height 17
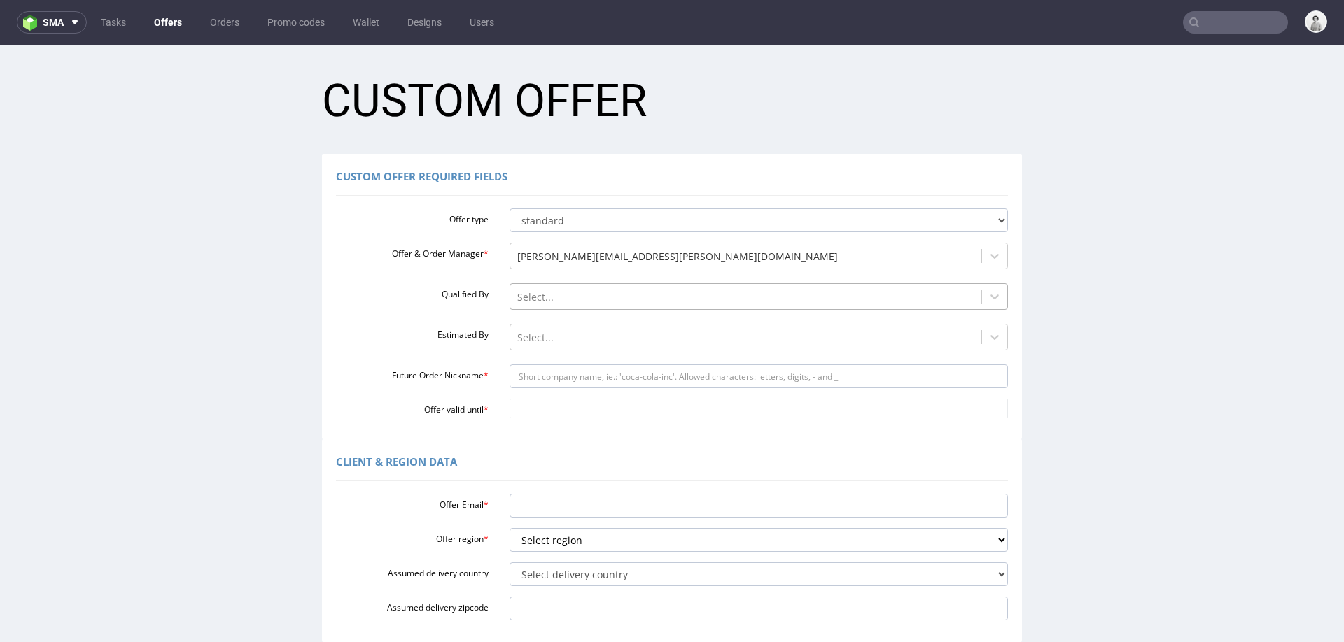
click at [788, 303] on div at bounding box center [746, 297] width 458 height 17
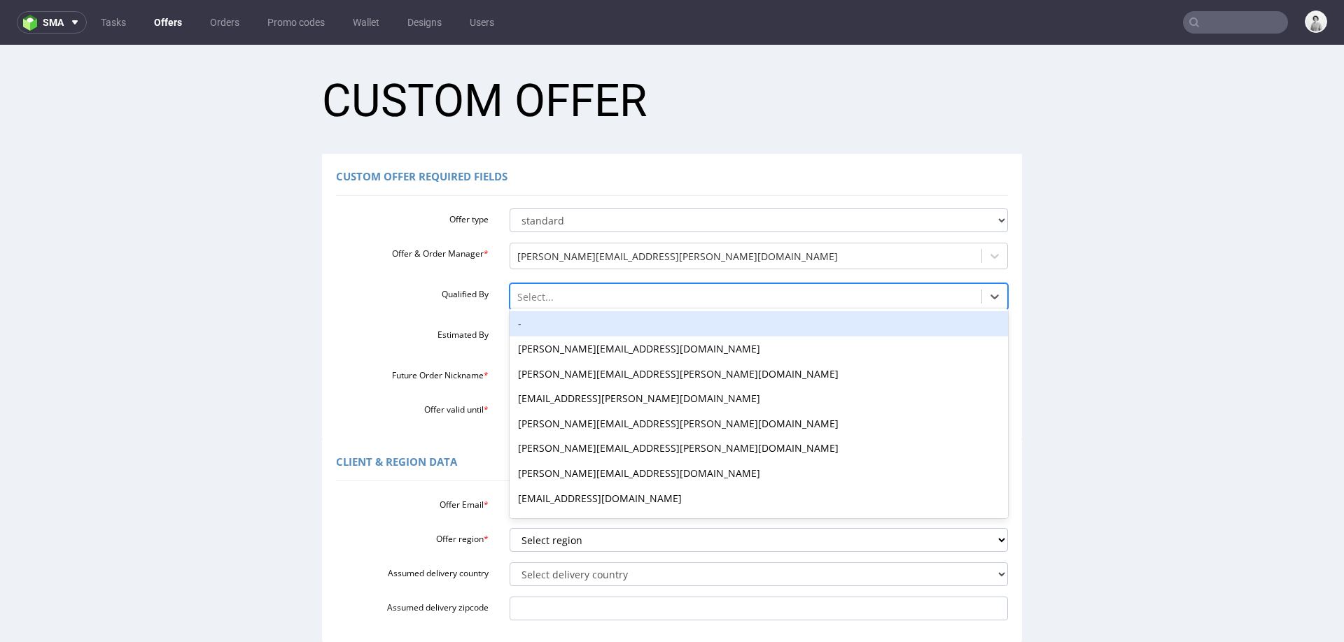
click at [789, 324] on div "-" at bounding box center [759, 323] width 499 height 25
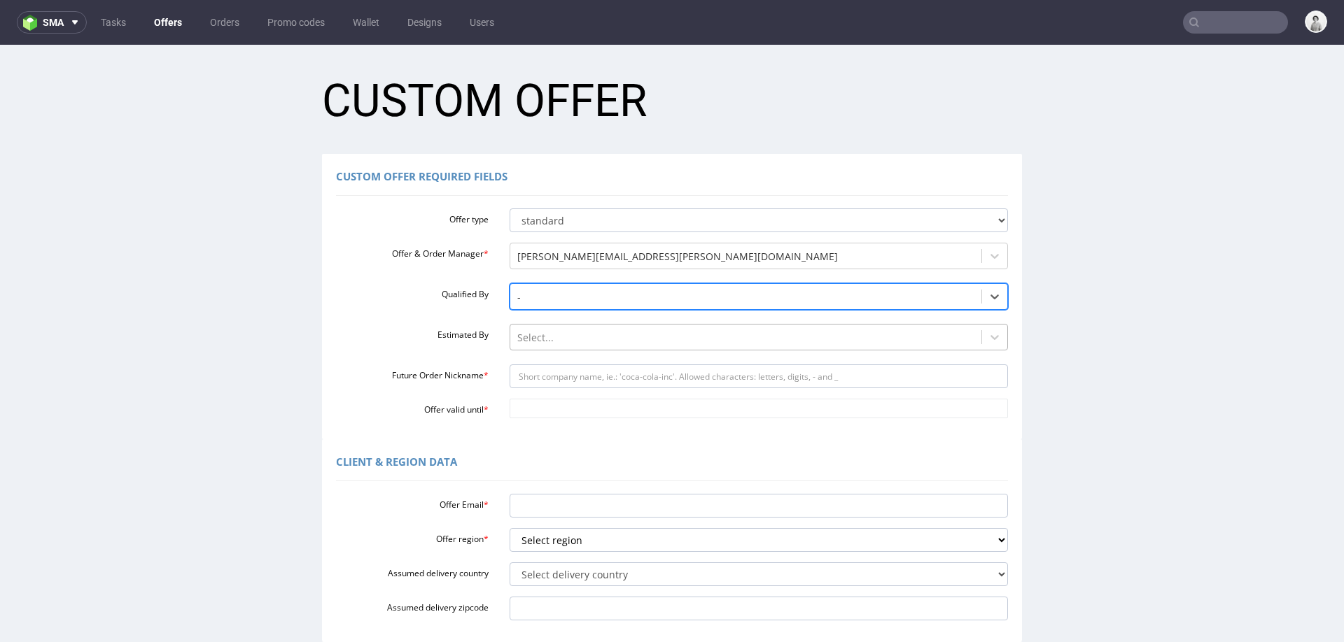
click at [797, 334] on div at bounding box center [746, 338] width 458 height 17
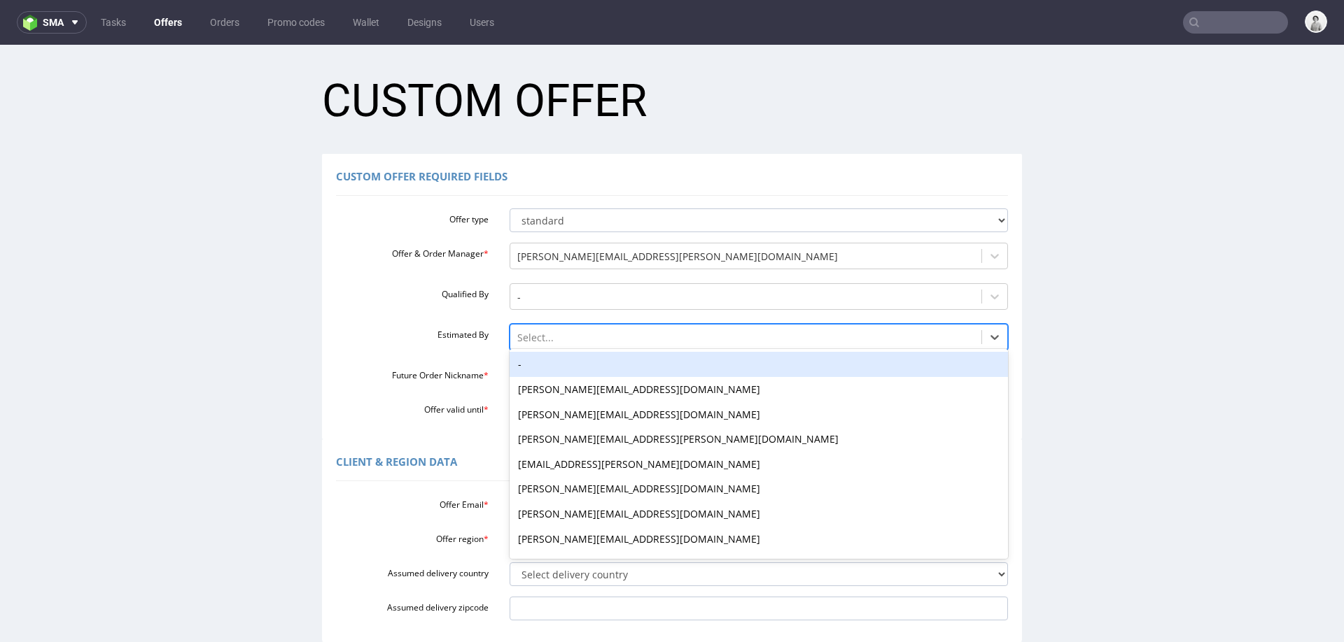
click at [805, 362] on div "-" at bounding box center [759, 364] width 499 height 25
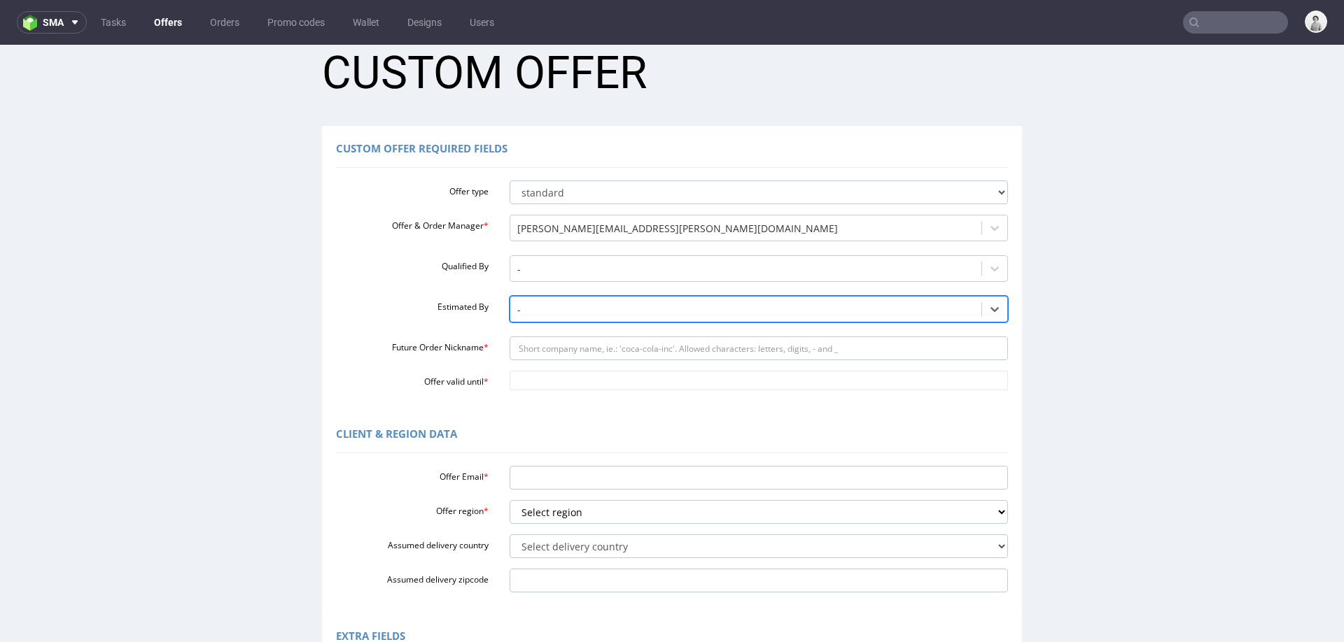
scroll to position [32, 0]
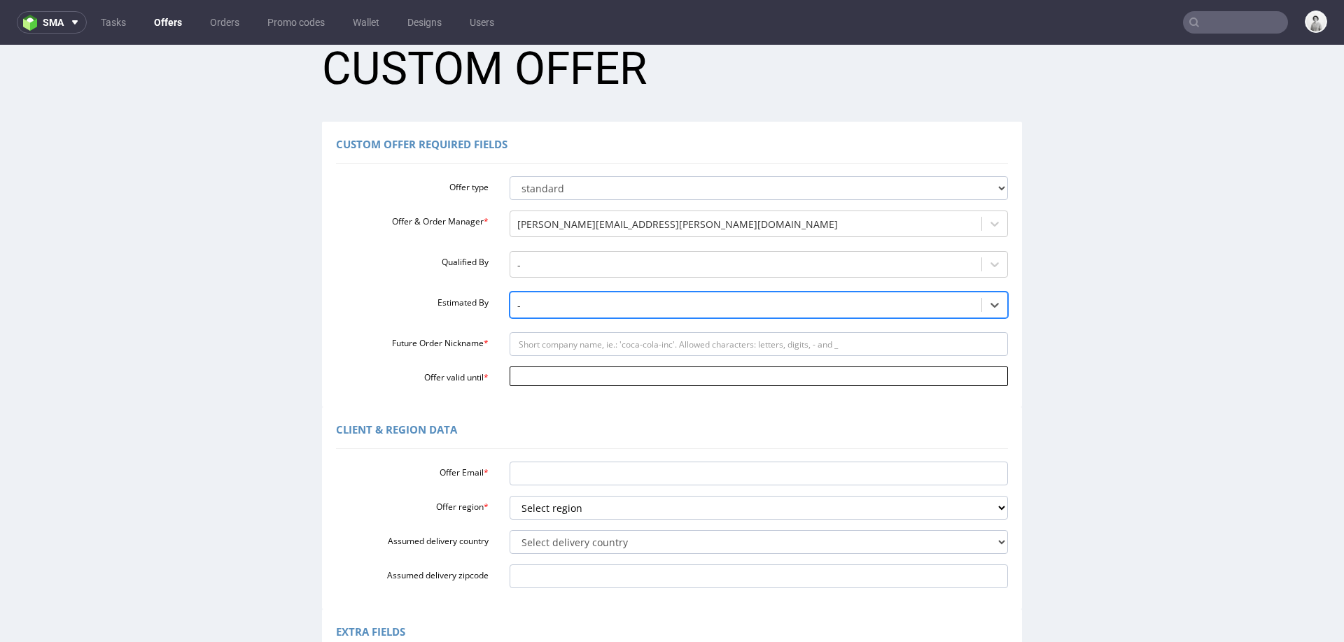
click at [796, 377] on input "Offer valid until *" at bounding box center [759, 377] width 499 height 20
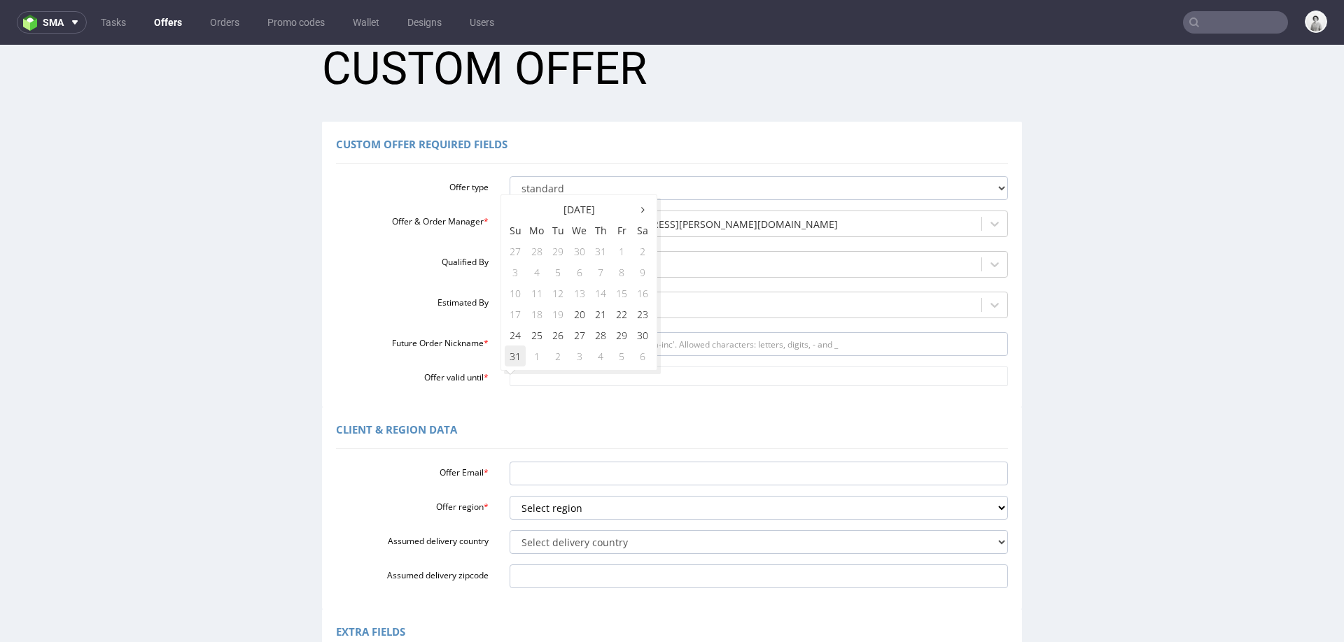
click at [510, 359] on td "31" at bounding box center [515, 356] width 21 height 21
type input "[DATE]"
click at [761, 480] on input "Offer Email *" at bounding box center [759, 474] width 499 height 24
paste input "[PERSON_NAME][EMAIL_ADDRESS][DOMAIN_NAME]"
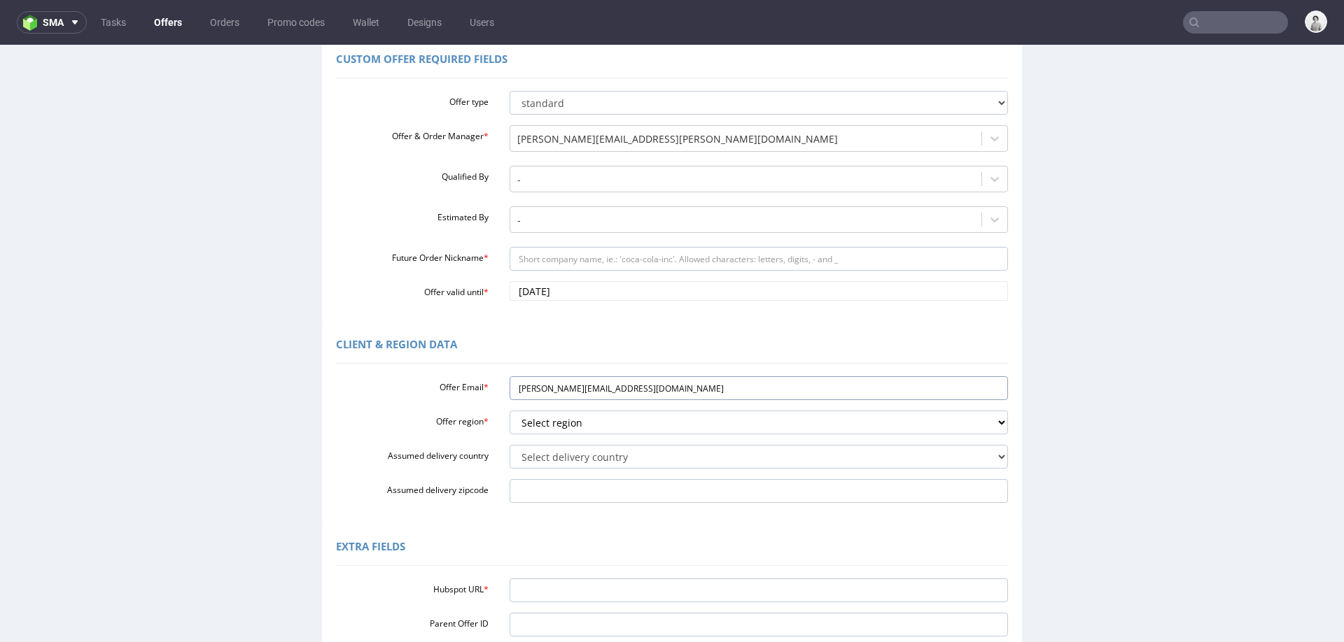
scroll to position [120, 0]
type input "[PERSON_NAME][EMAIL_ADDRESS][DOMAIN_NAME]"
click at [636, 427] on select "Select region eu gb de pl fr it es" at bounding box center [759, 421] width 499 height 24
select select "es"
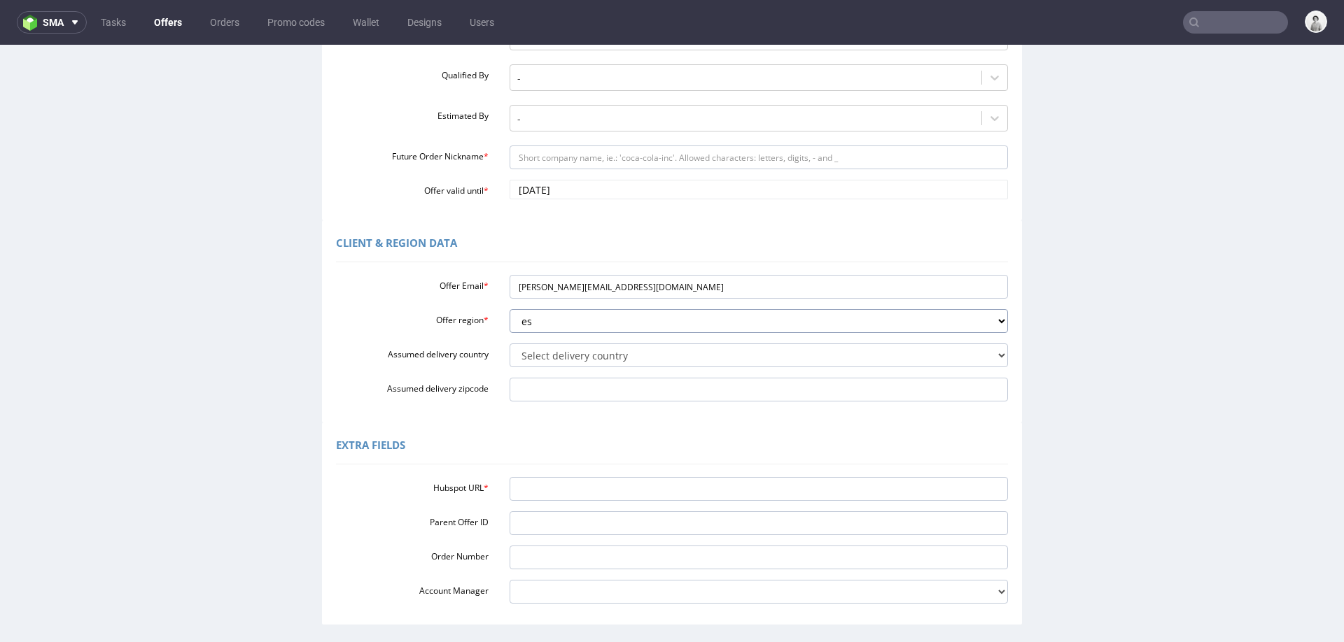
scroll to position [221, 0]
click at [721, 489] on input "Hubspot URL *" at bounding box center [759, 487] width 499 height 24
paste input "[URL][DOMAIN_NAME]"
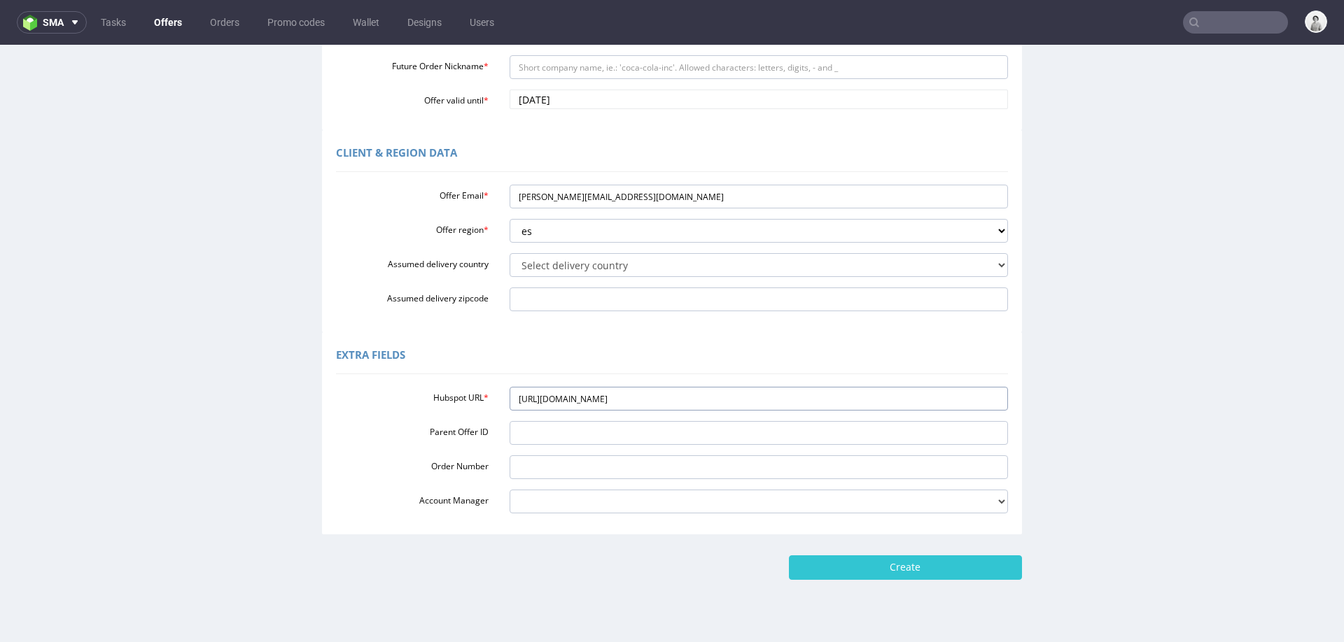
scroll to position [318, 0]
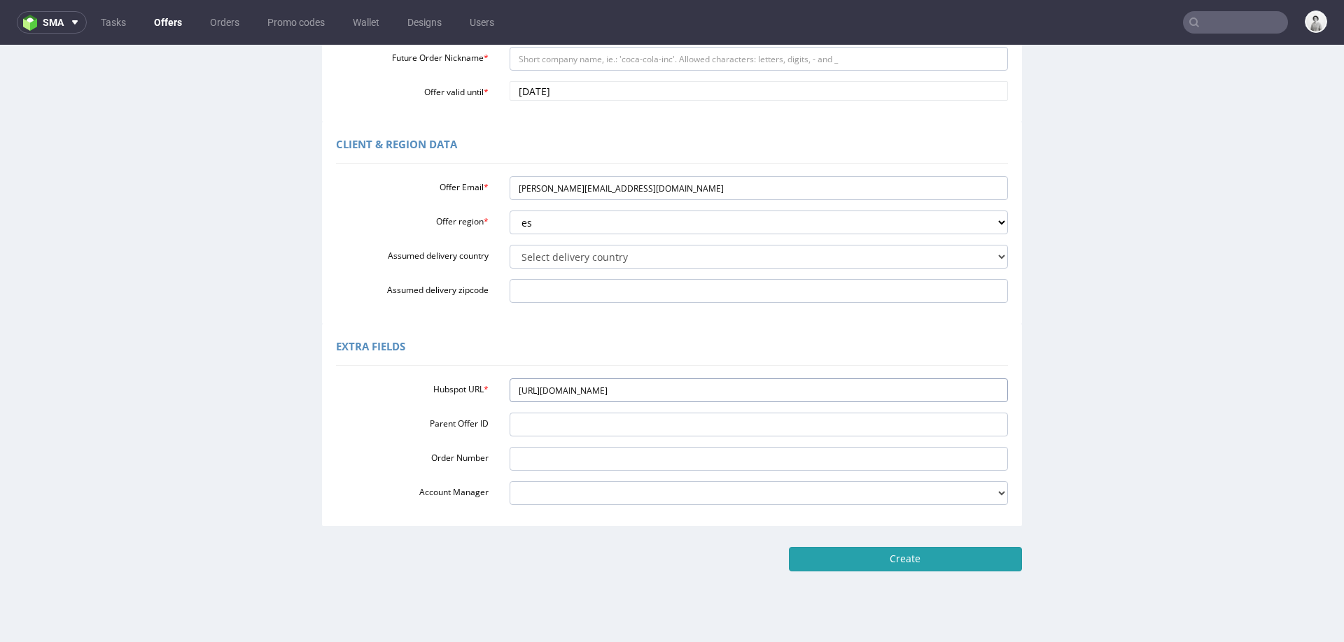
type input "[URL][DOMAIN_NAME]"
click at [870, 550] on input "Create" at bounding box center [905, 559] width 233 height 24
type input "Please wait..."
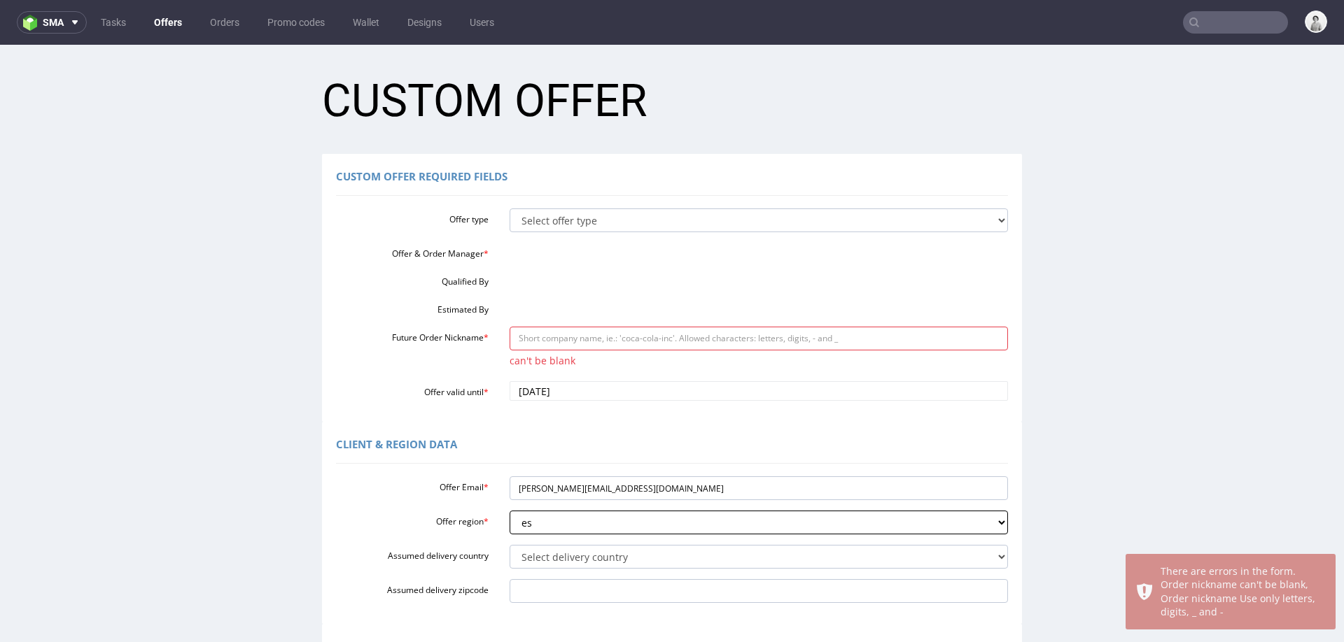
scroll to position [0, 0]
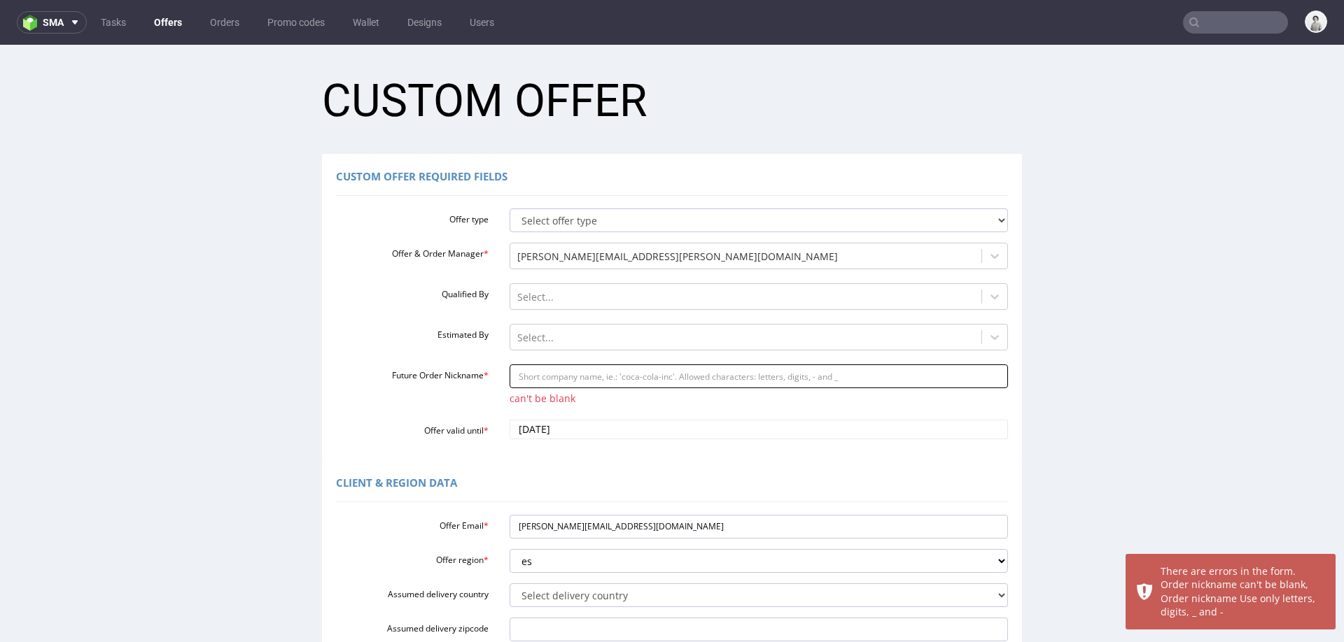
click at [638, 370] on input "Future Order Nickname *" at bounding box center [759, 377] width 499 height 24
paste input "httpsapp-eu1hubspotcomcontacts25600958record0-3292084954333"
type input "httpsapp-eu1hubspotcomcontacts25600958record0-3292084954333"
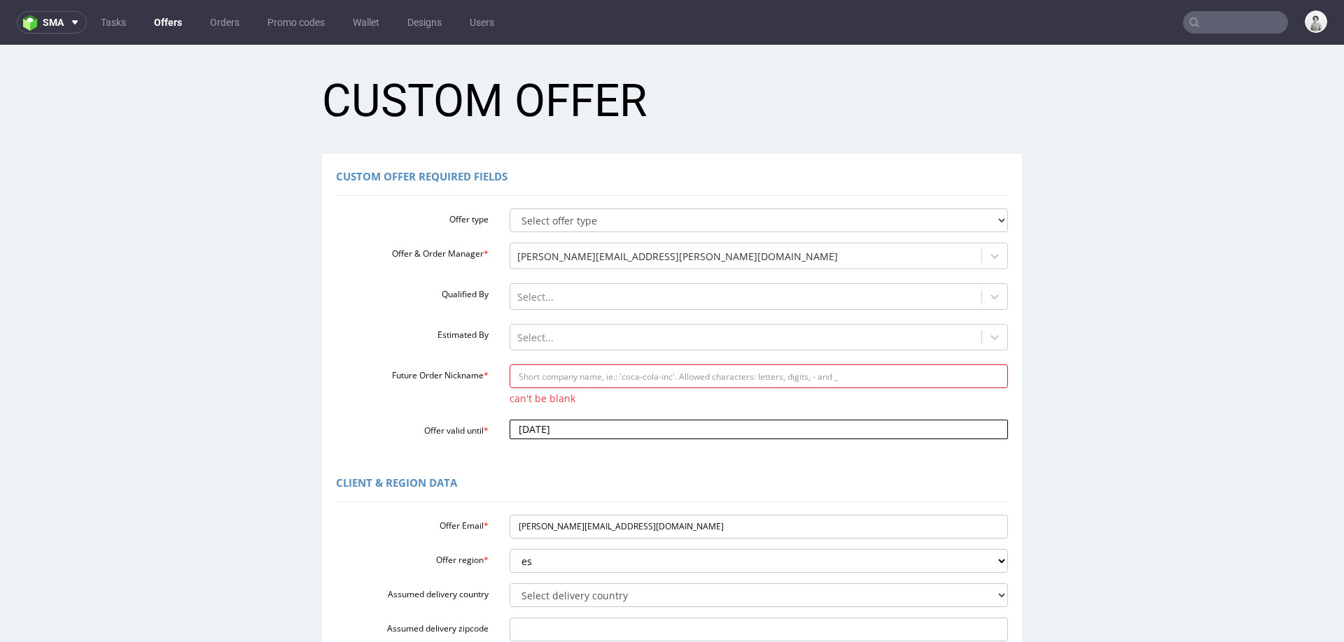
paste input "aspelcosesgmailcom"
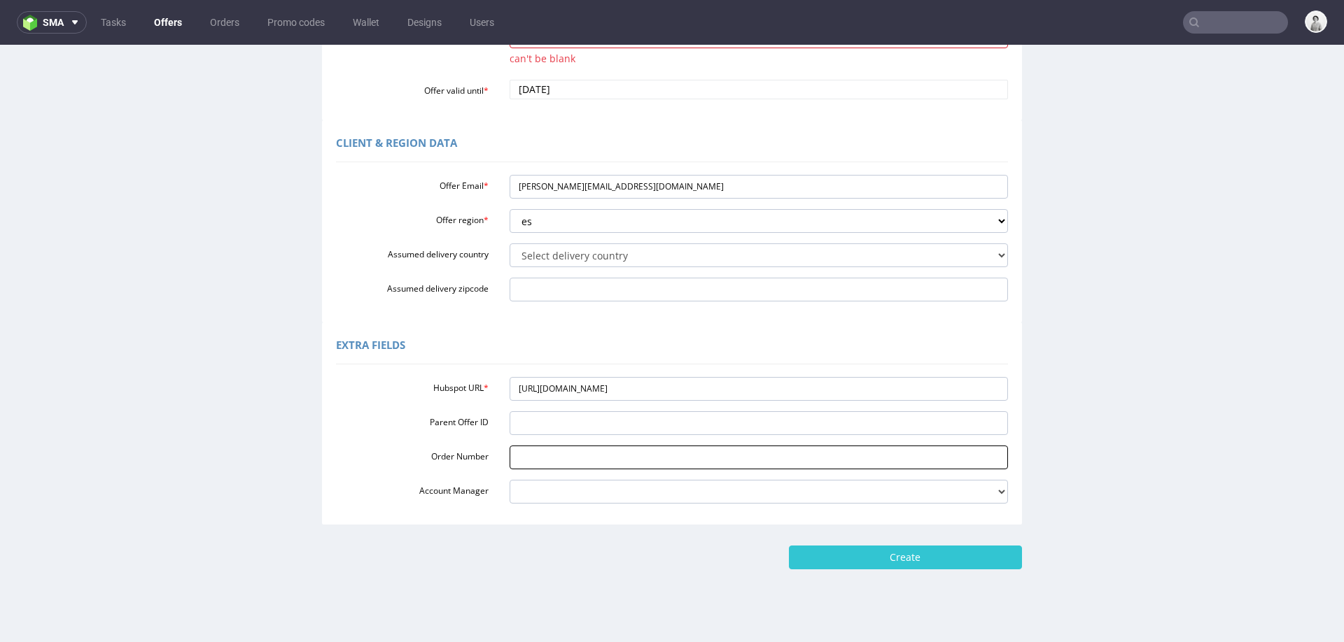
scroll to position [342, 0]
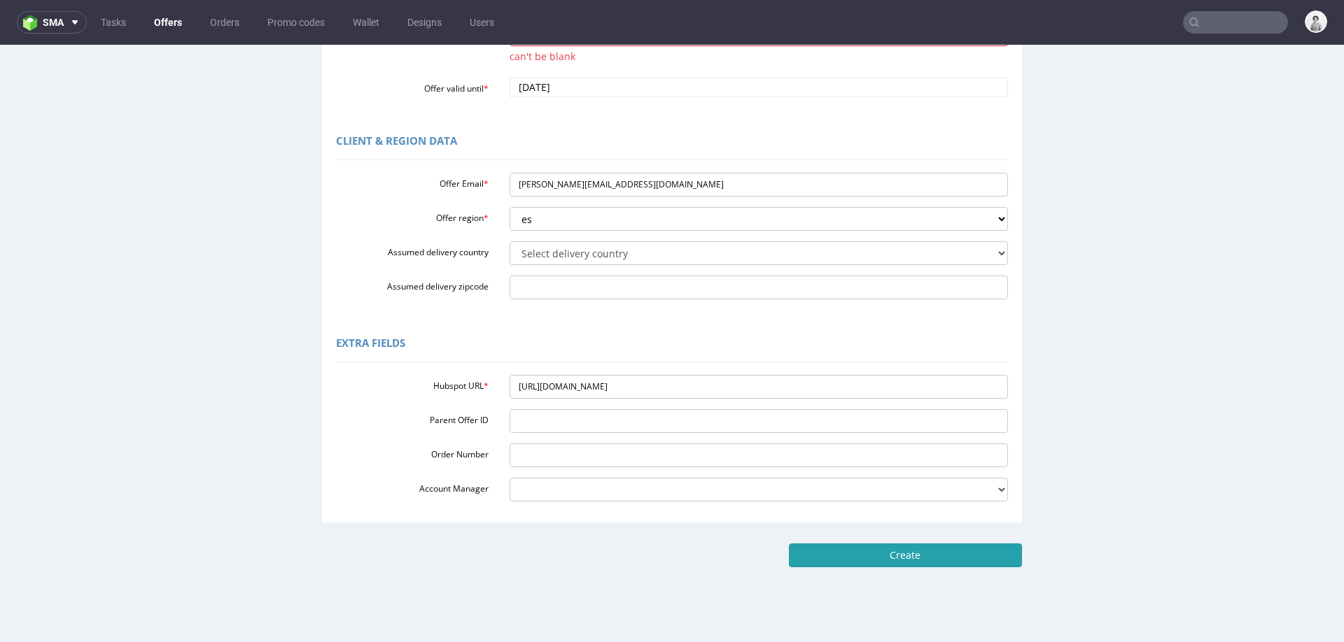
type input "aspelcosesgmailcom"
click at [843, 563] on input "Create" at bounding box center [905, 556] width 233 height 24
type input "Please wait..."
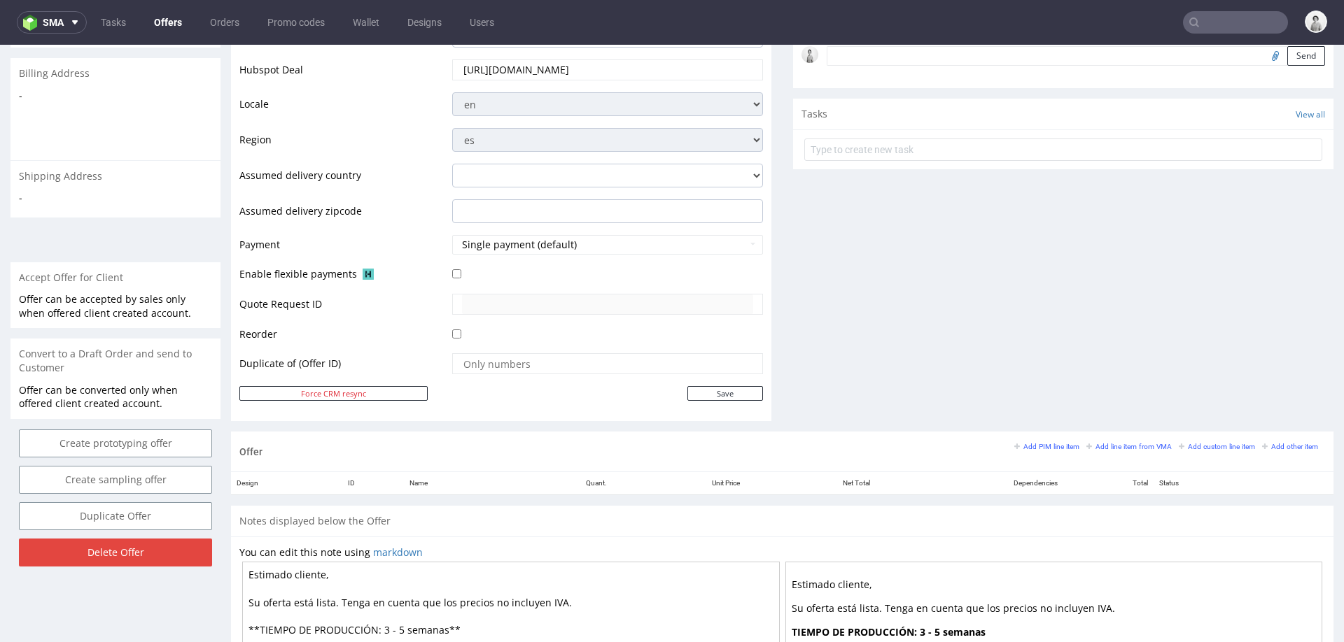
scroll to position [460, 0]
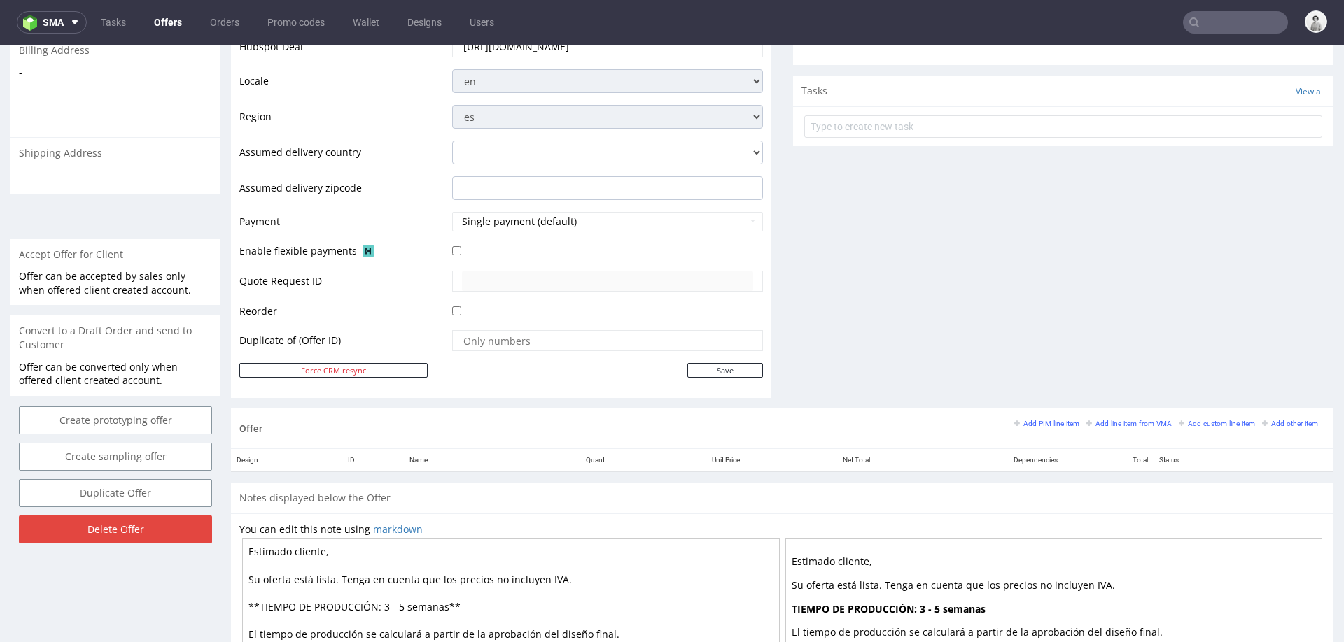
click at [907, 325] on div "Comments User (0) Automatic (0) Attachments (0) All (0) View all (0) Send Tasks…" at bounding box center [1063, 60] width 540 height 696
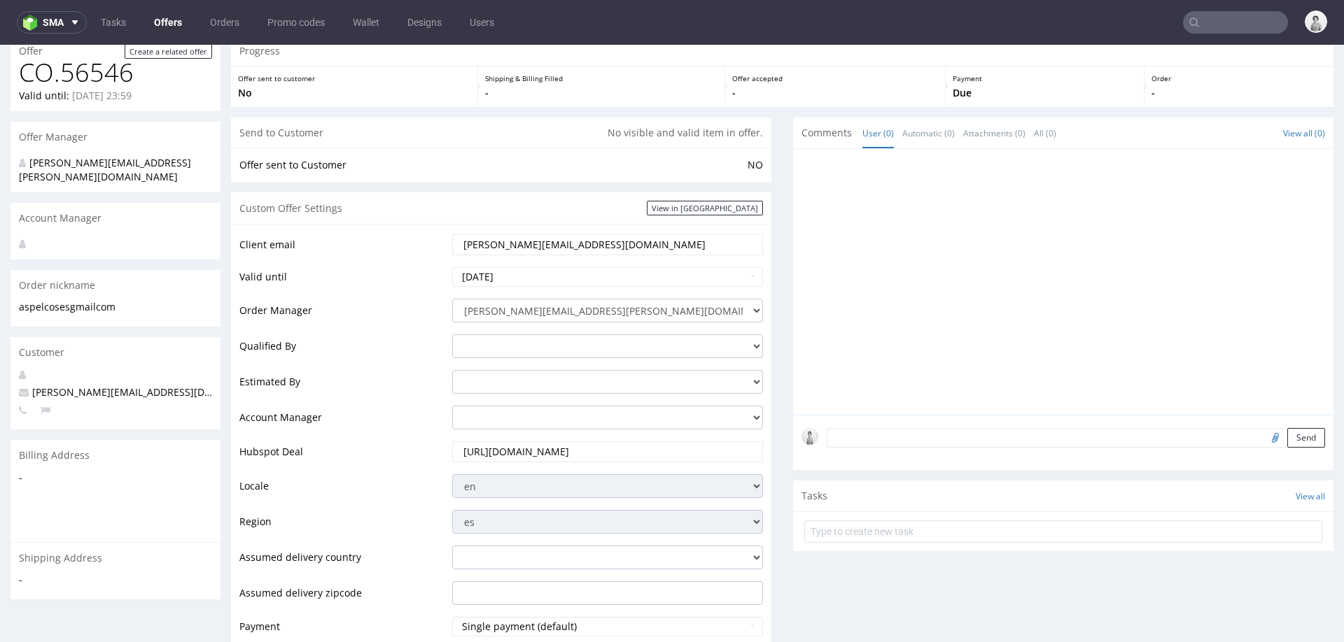
scroll to position [54, 0]
click at [640, 244] on input "[PERSON_NAME][EMAIL_ADDRESS][DOMAIN_NAME]" at bounding box center [607, 246] width 291 height 20
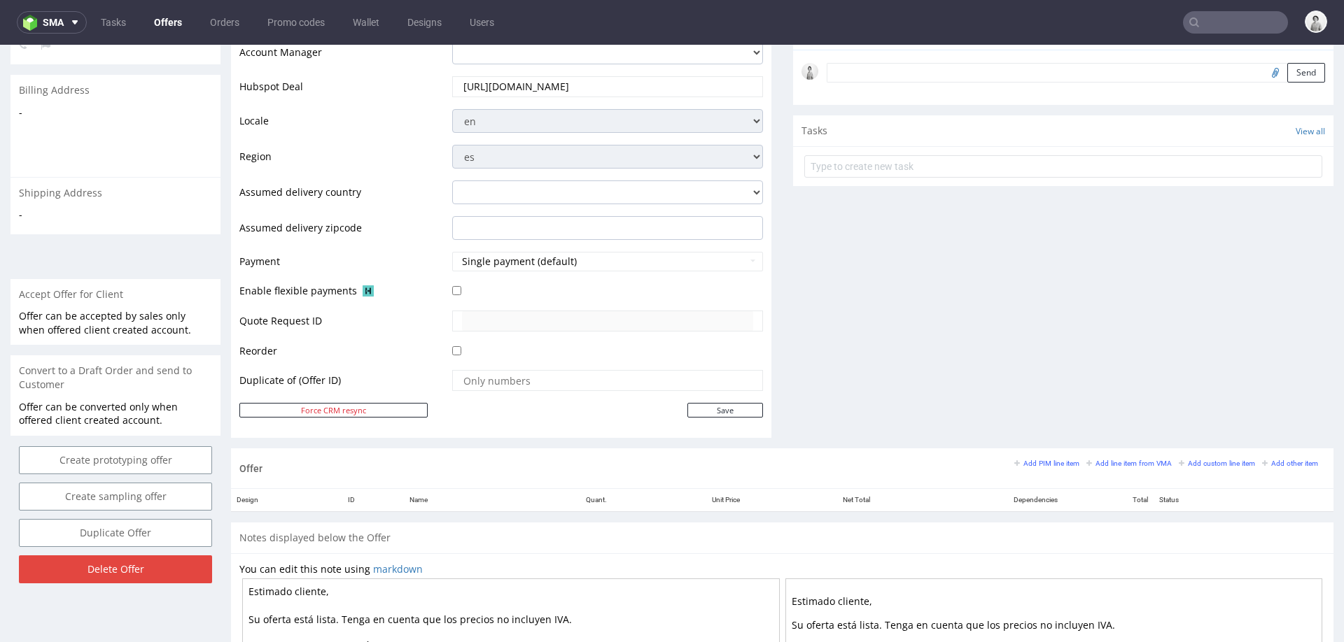
scroll to position [424, 0]
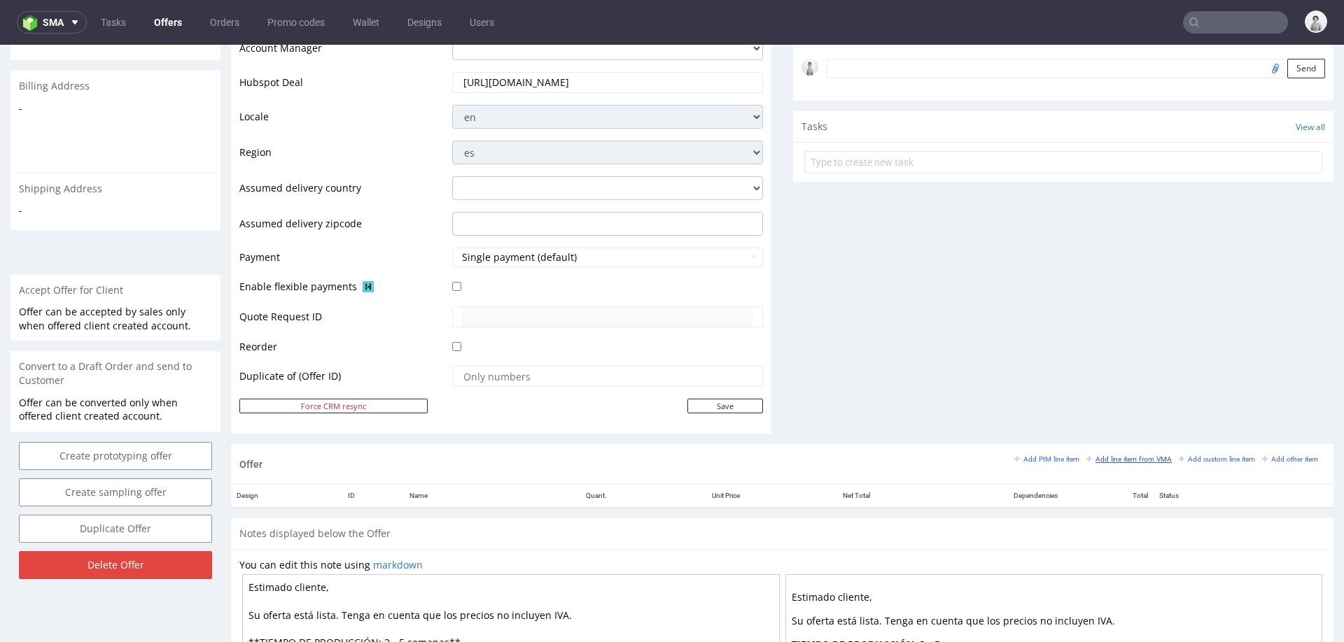
click at [1095, 456] on small "Add line item from VMA" at bounding box center [1128, 460] width 85 height 8
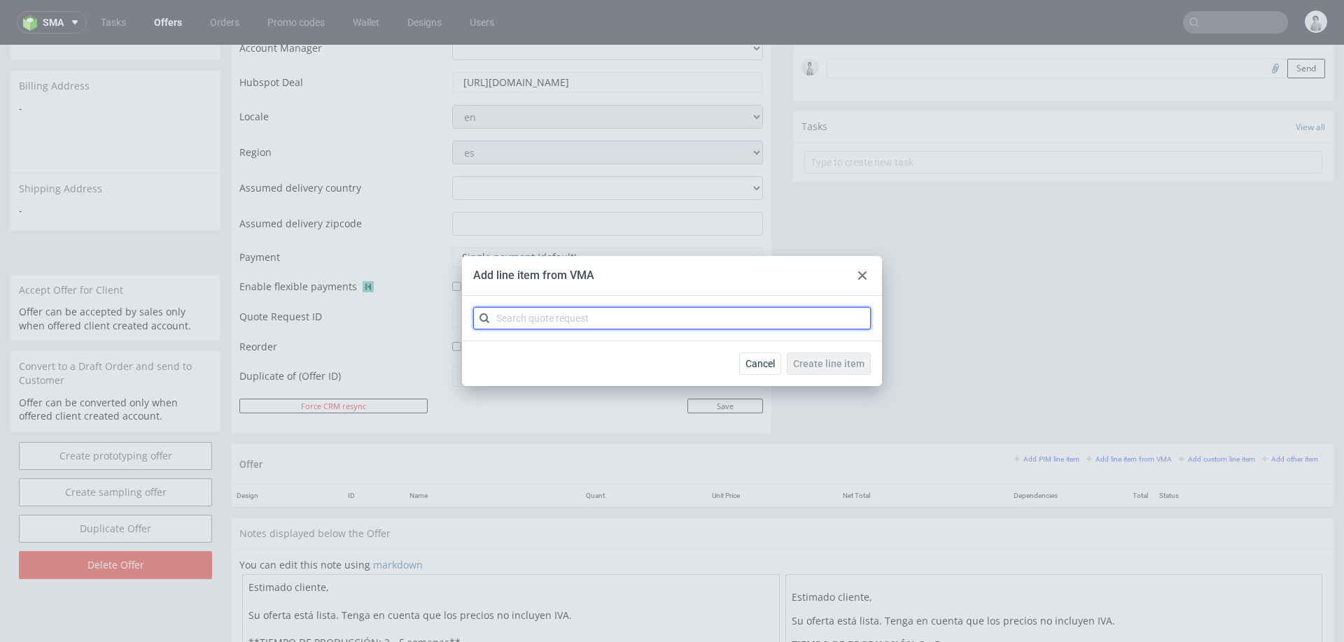
click at [715, 321] on input "text" at bounding box center [672, 318] width 398 height 22
type input "cbct"
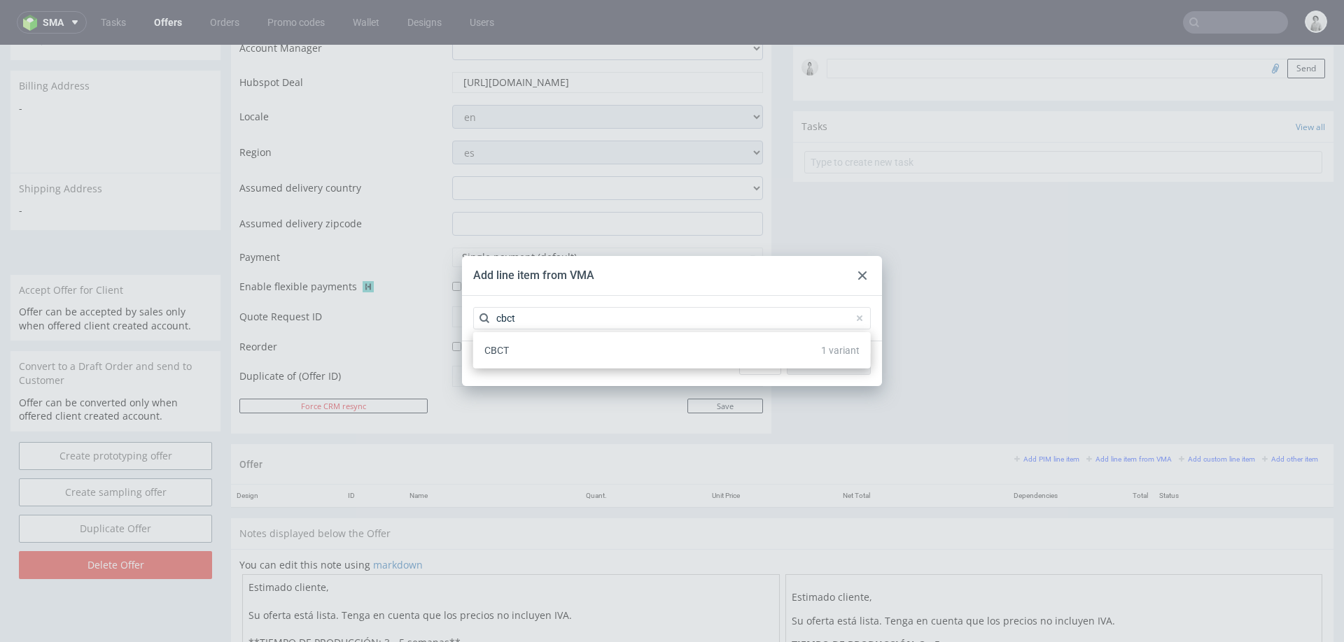
click at [565, 356] on div "CBCT 1 variant" at bounding box center [672, 350] width 386 height 25
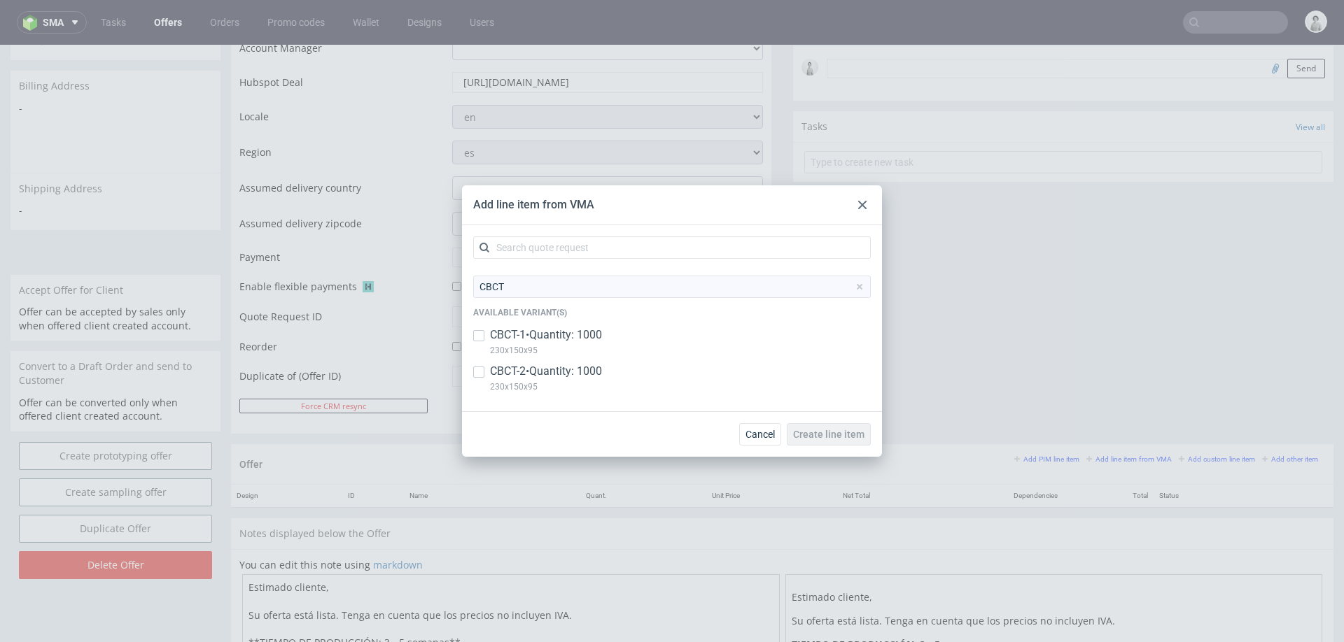
click at [521, 374] on p "CBCT-2 • Quantity: 1000" at bounding box center [546, 371] width 112 height 15
checkbox input "true"
click at [484, 335] on input "checkbox" at bounding box center [478, 335] width 11 height 11
checkbox input "true"
click at [820, 424] on button "Create line item" at bounding box center [829, 434] width 84 height 22
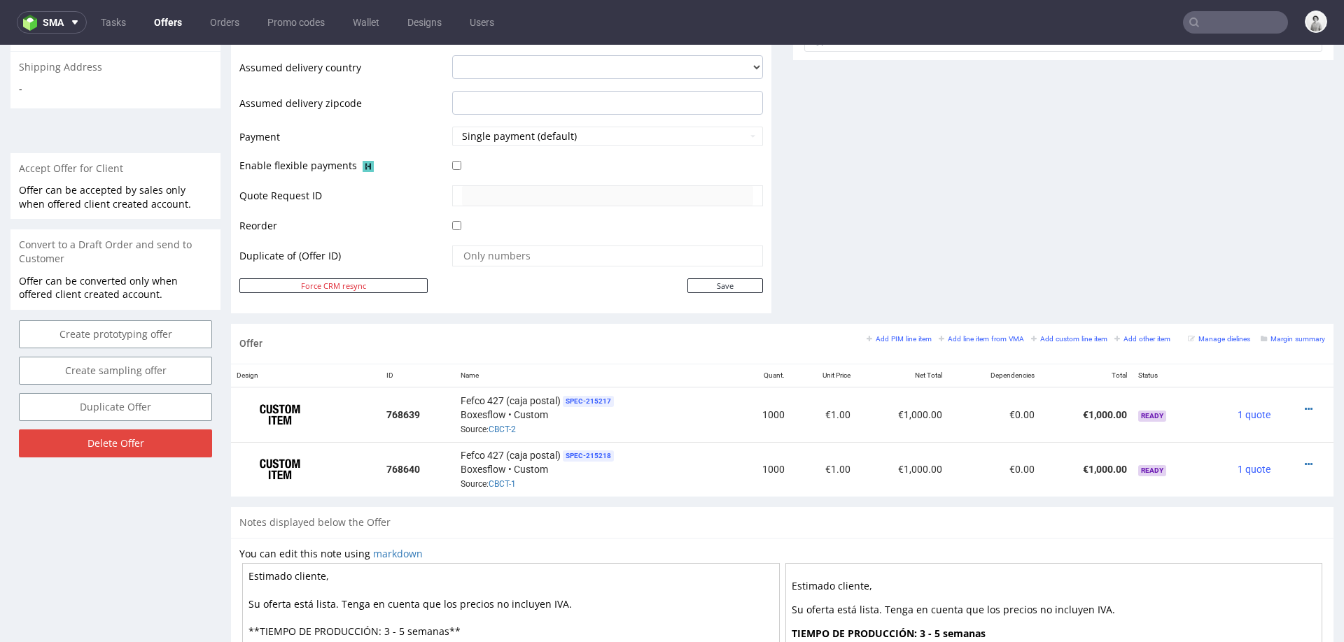
scroll to position [555, 0]
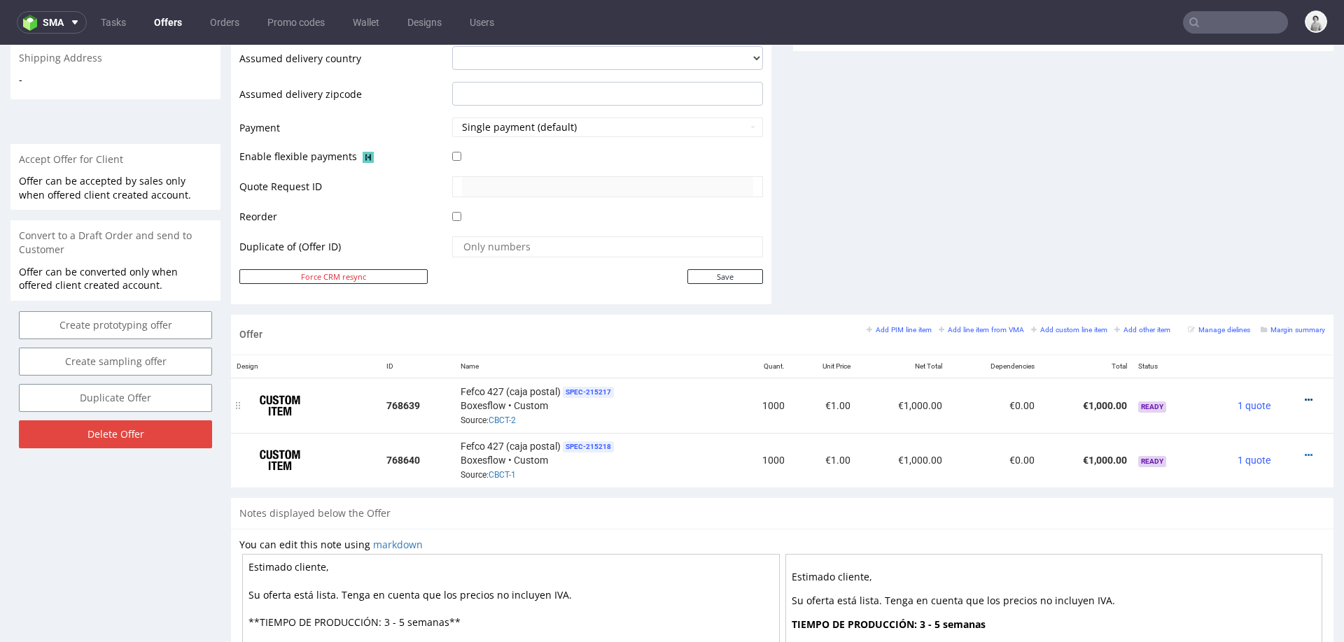
click at [1305, 395] on icon at bounding box center [1309, 400] width 8 height 10
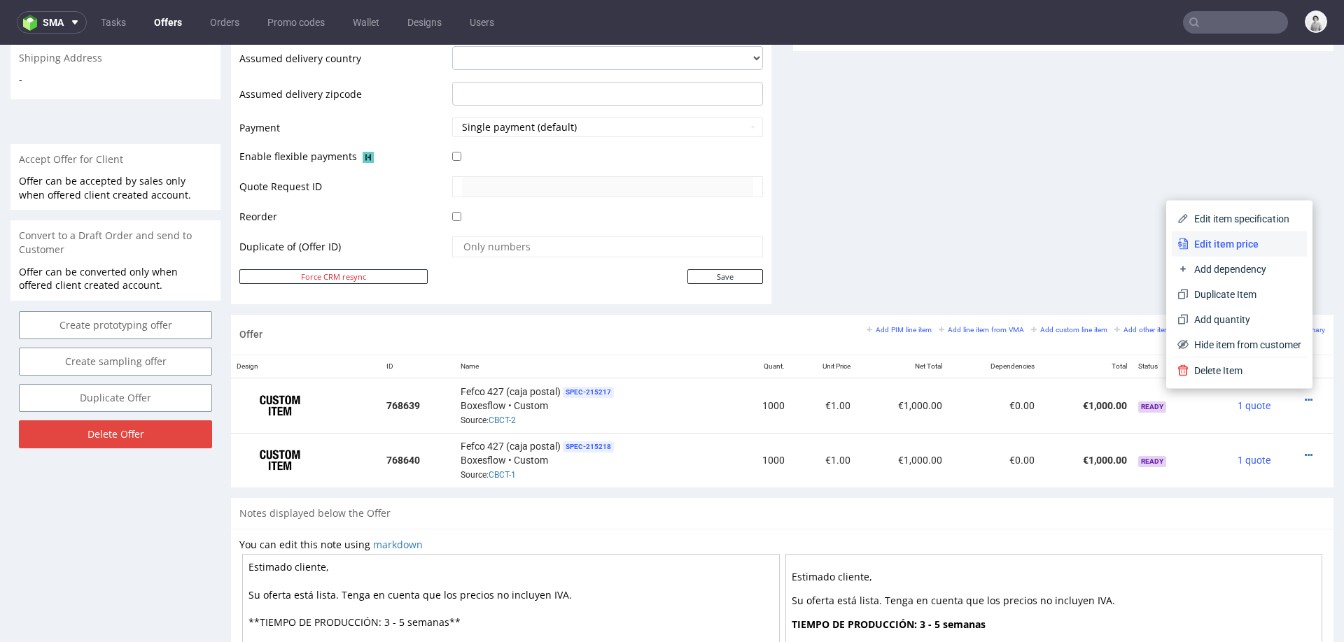
click at [1239, 237] on span "Edit item price" at bounding box center [1244, 244] width 113 height 14
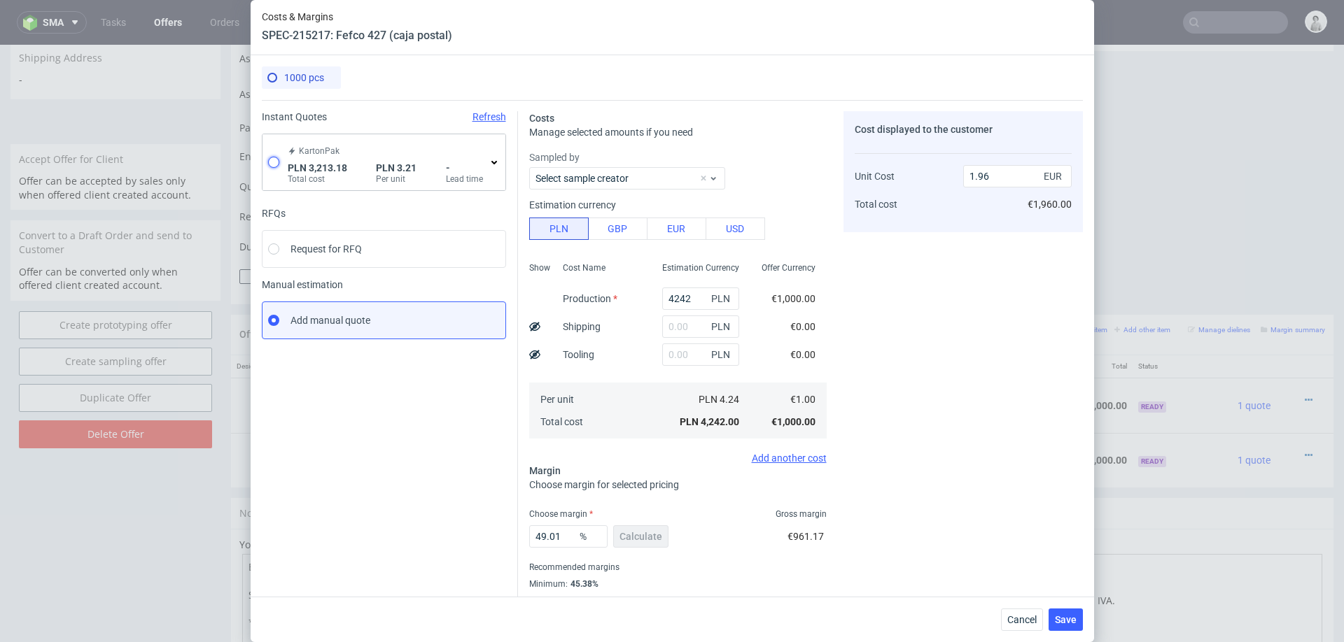
click at [270, 161] on input "radio" at bounding box center [273, 162] width 11 height 11
radio input "true"
radio input "false"
type input "2385.58"
type input "827.6"
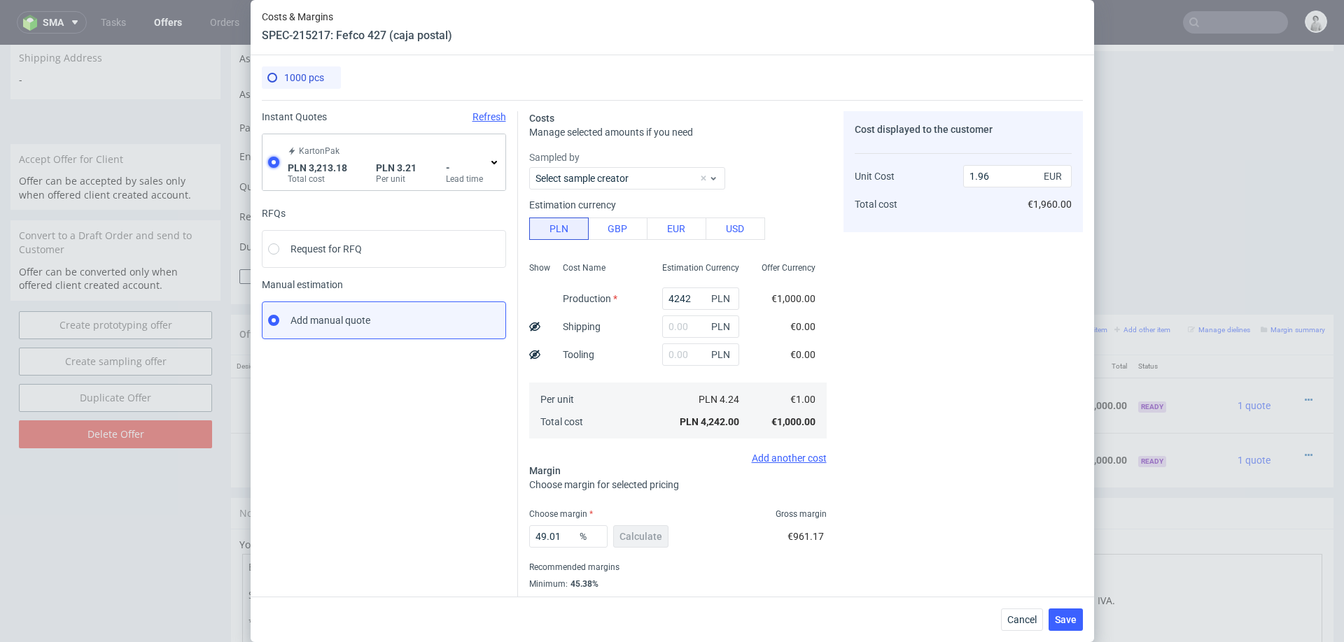
type input "0.76"
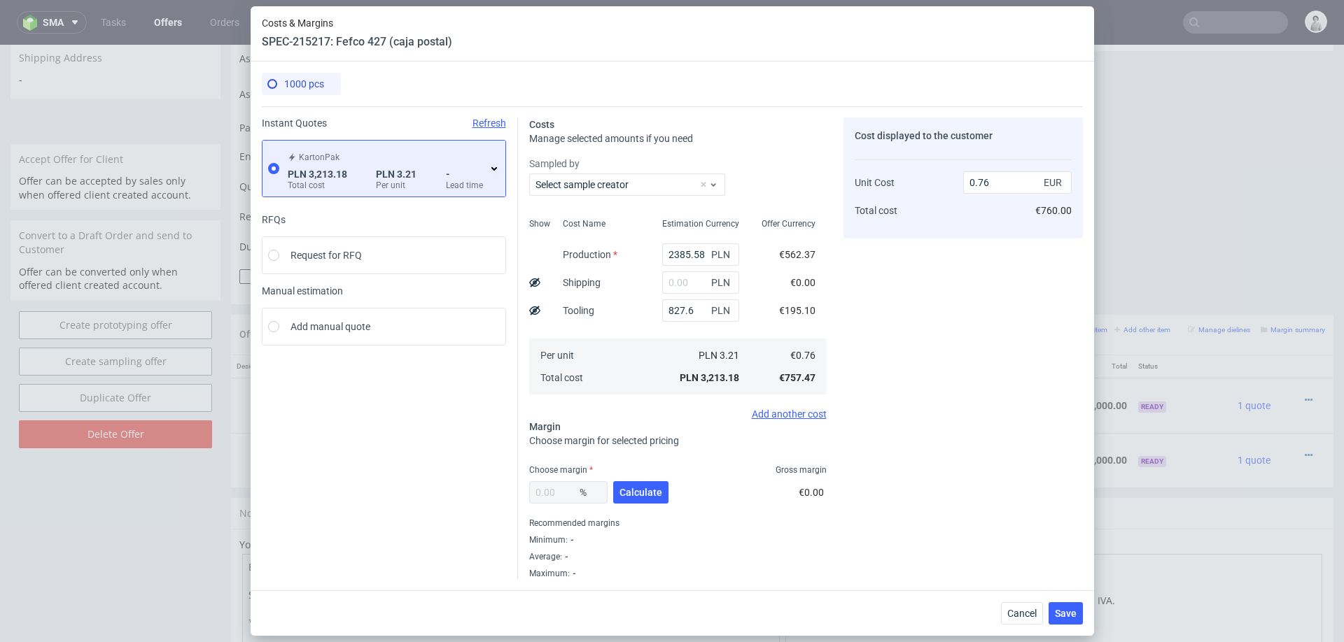
click at [495, 168] on use at bounding box center [494, 168] width 6 height 3
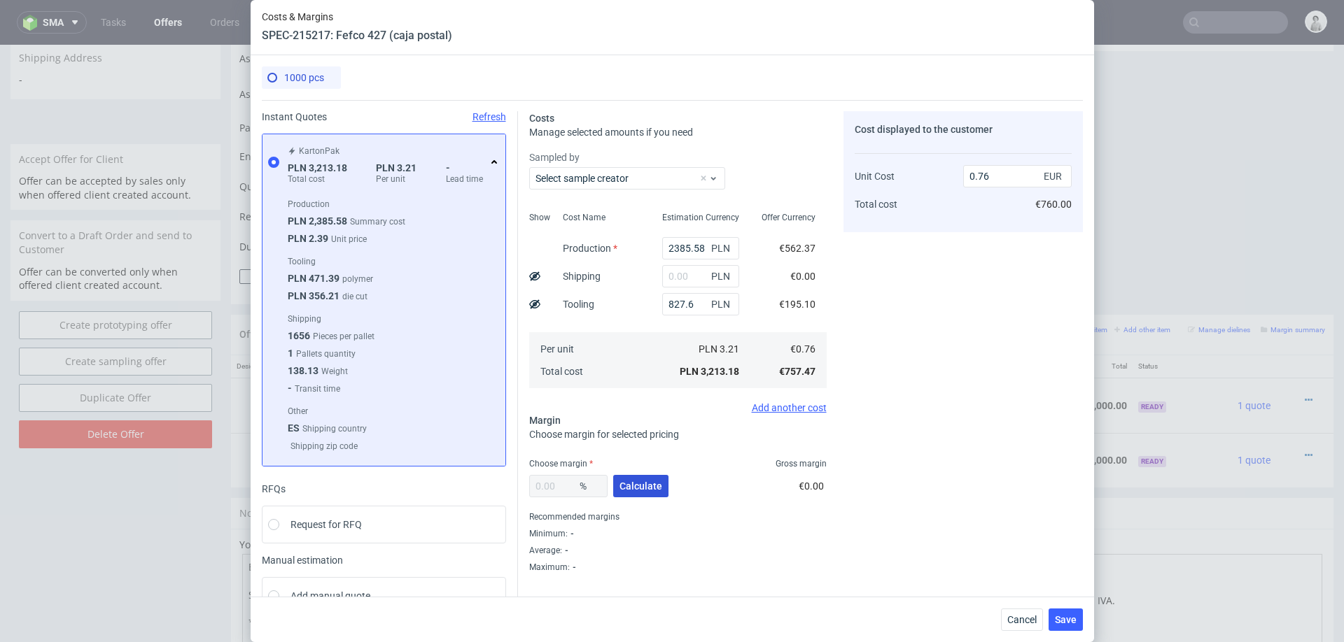
click at [635, 486] on span "Calculate" at bounding box center [640, 487] width 43 height 10
type input "41.24"
type input "1.29"
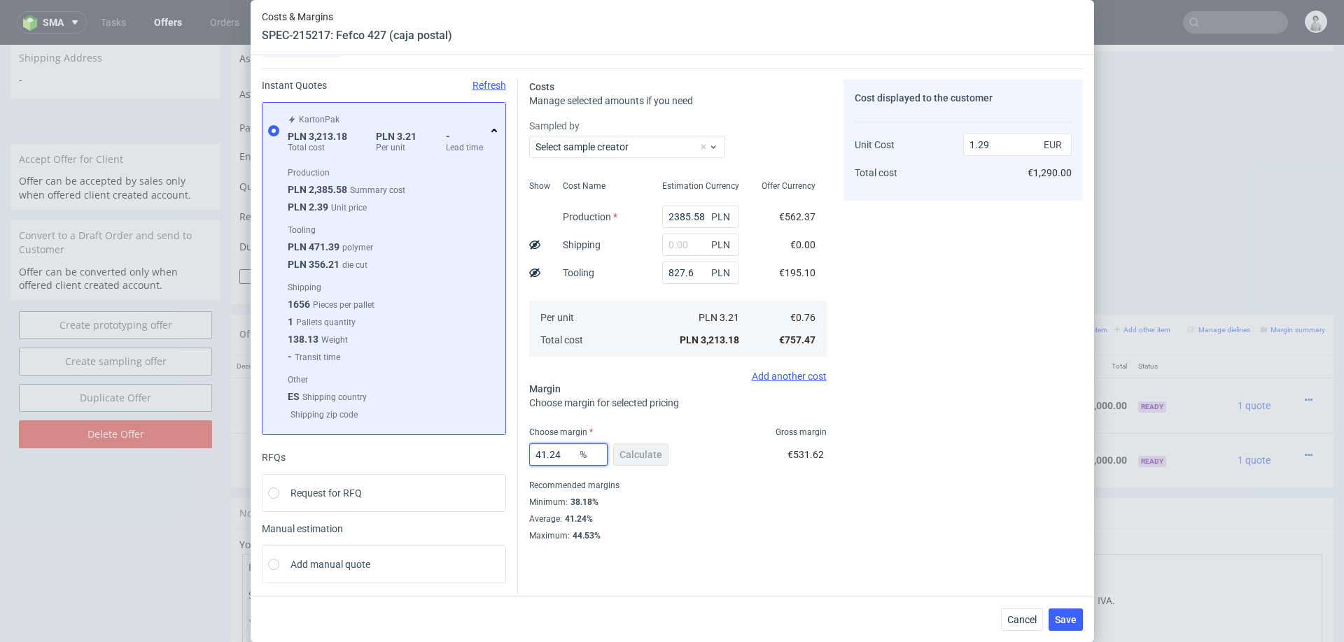
click at [559, 446] on input "41.24" at bounding box center [568, 455] width 78 height 22
type input "39"
type input "1.25"
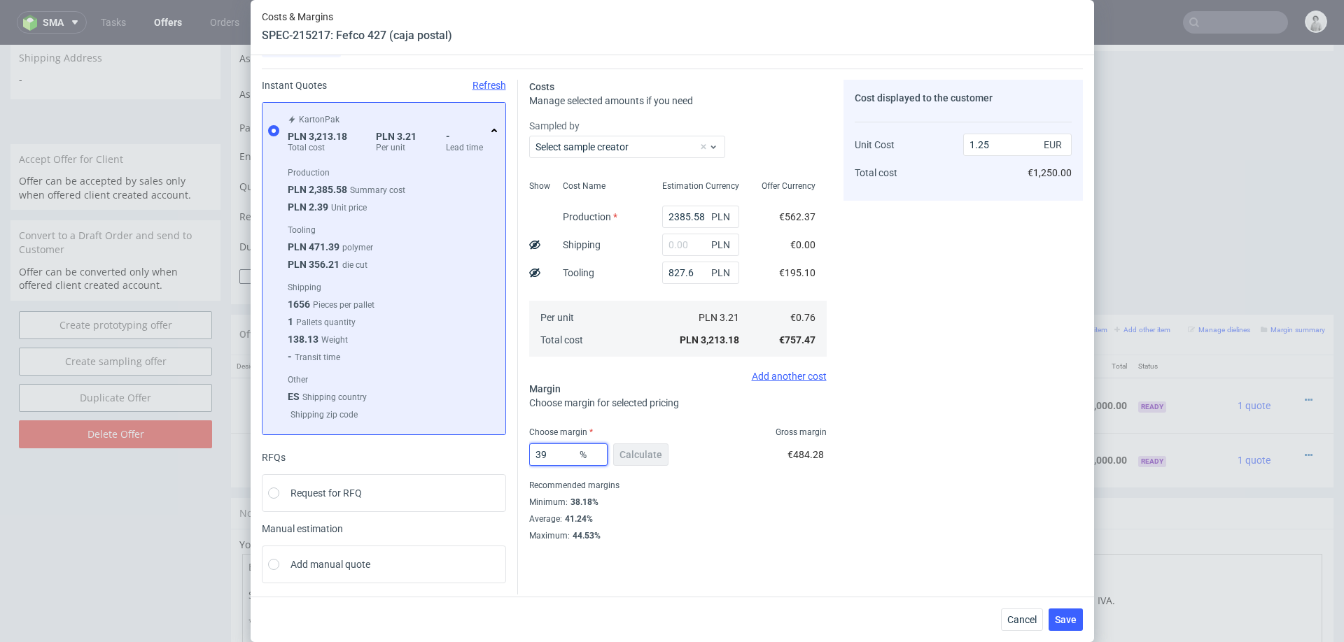
type input "39"
click at [799, 511] on div "Average : 41.24%" at bounding box center [677, 519] width 297 height 17
click at [687, 245] on input "text" at bounding box center [700, 245] width 77 height 22
type input "800"
type input "1.56"
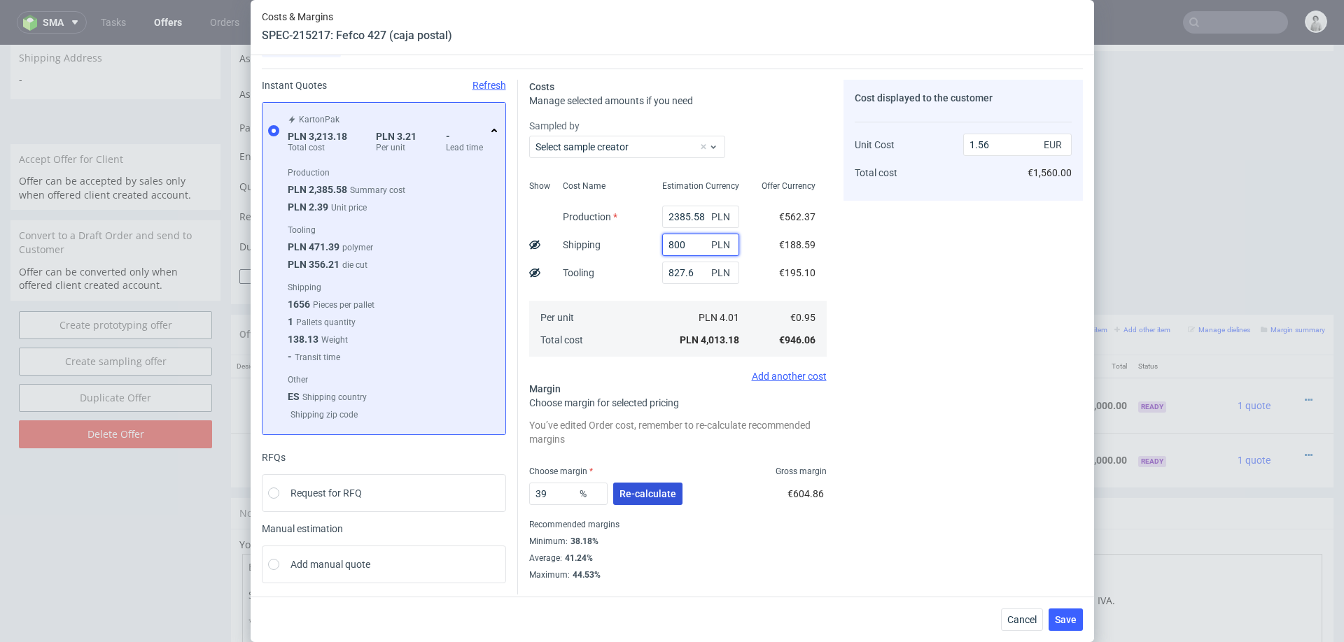
type input "800"
click at [628, 492] on span "Re-calculate" at bounding box center [647, 494] width 57 height 10
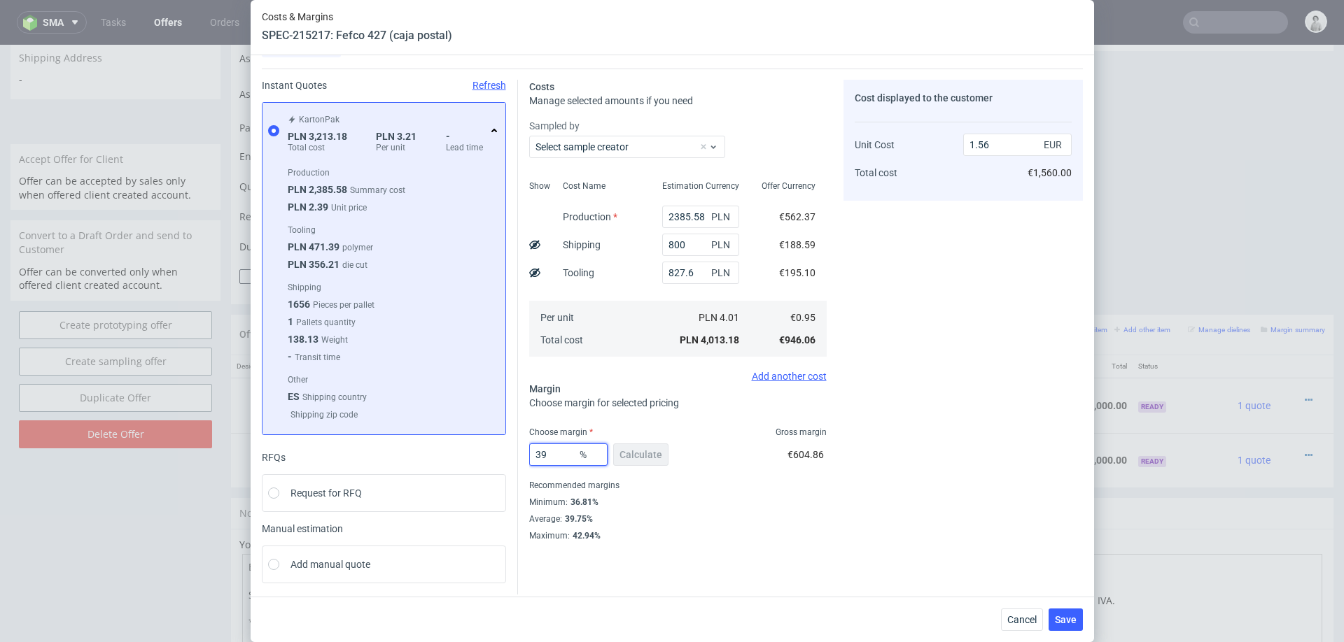
click at [558, 446] on input "39" at bounding box center [568, 455] width 78 height 22
type input "37"
type input "1.51"
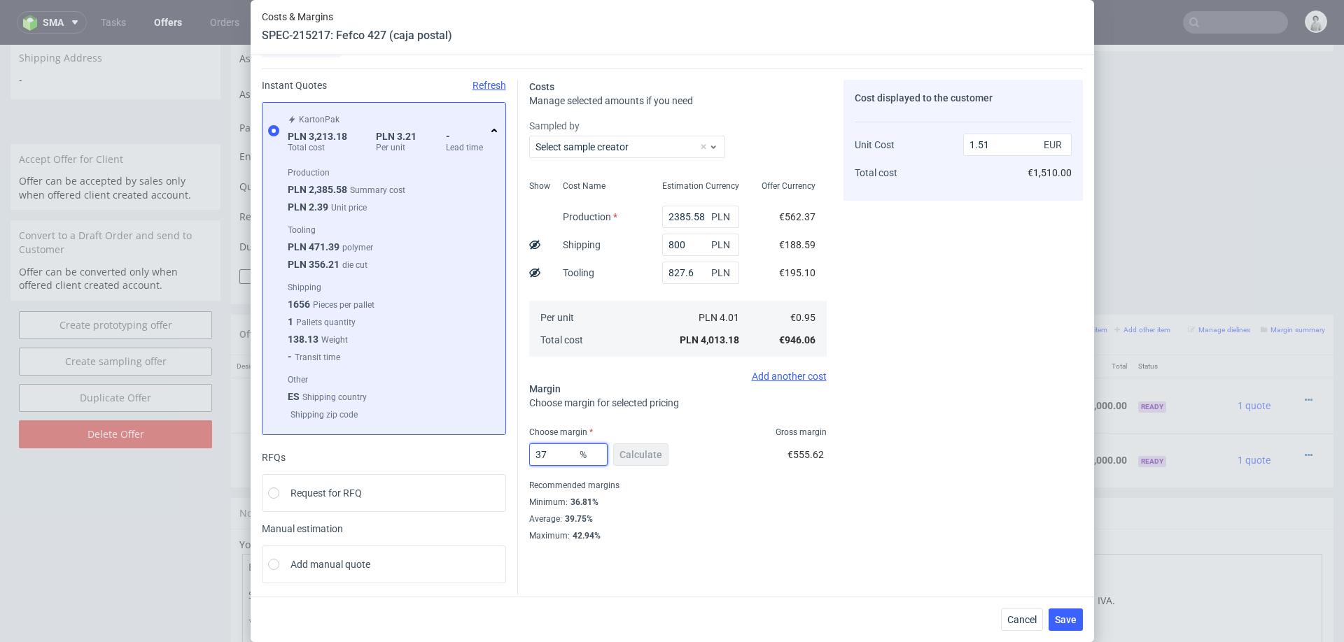
type input "37"
click at [833, 496] on div "Costs Manage selected amounts if you need Sampled by Select sample creator Show…" at bounding box center [800, 305] width 565 height 473
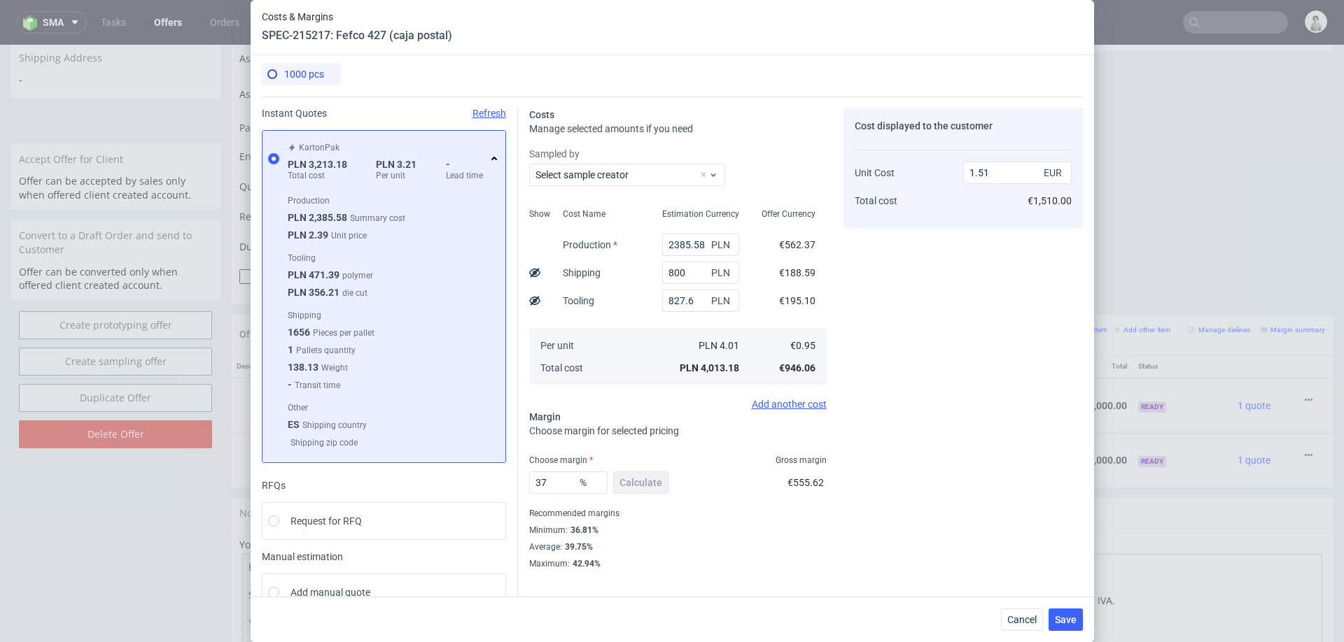
scroll to position [0, 0]
click at [1069, 623] on span "Save" at bounding box center [1066, 620] width 22 height 10
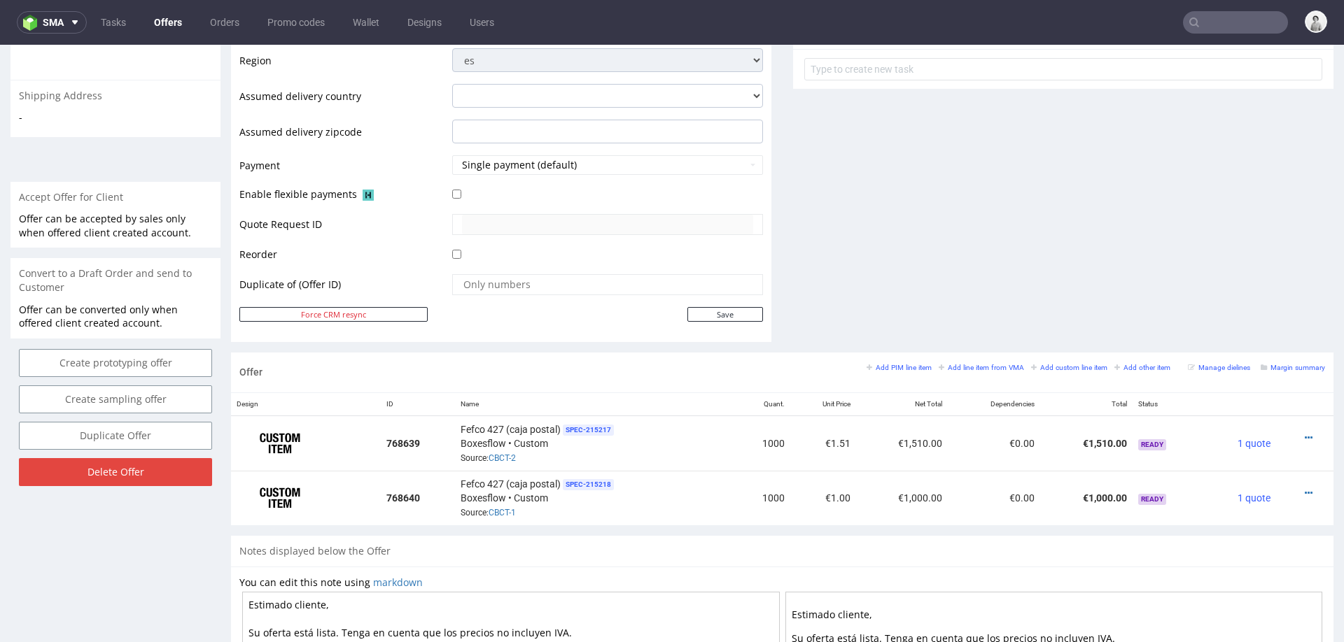
scroll to position [525, 0]
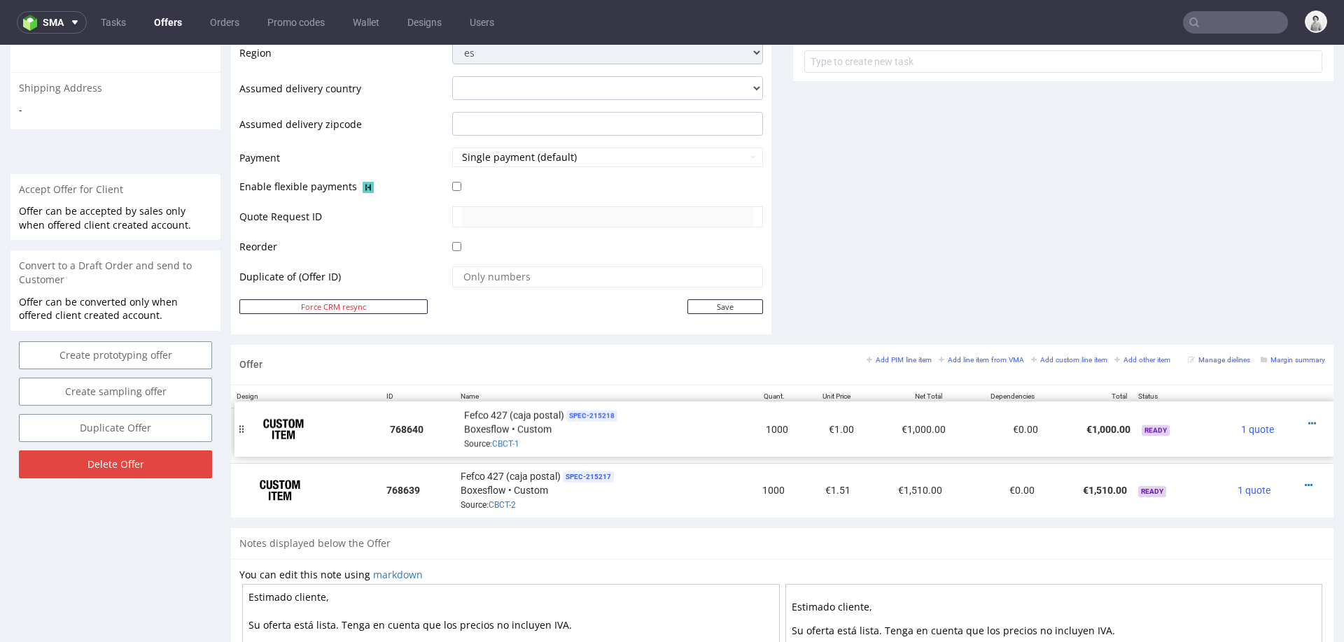
drag, startPoint x: 239, startPoint y: 489, endPoint x: 243, endPoint y: 428, distance: 61.0
click at [1296, 423] on div at bounding box center [1300, 430] width 38 height 14
click at [1305, 426] on icon at bounding box center [1309, 431] width 8 height 10
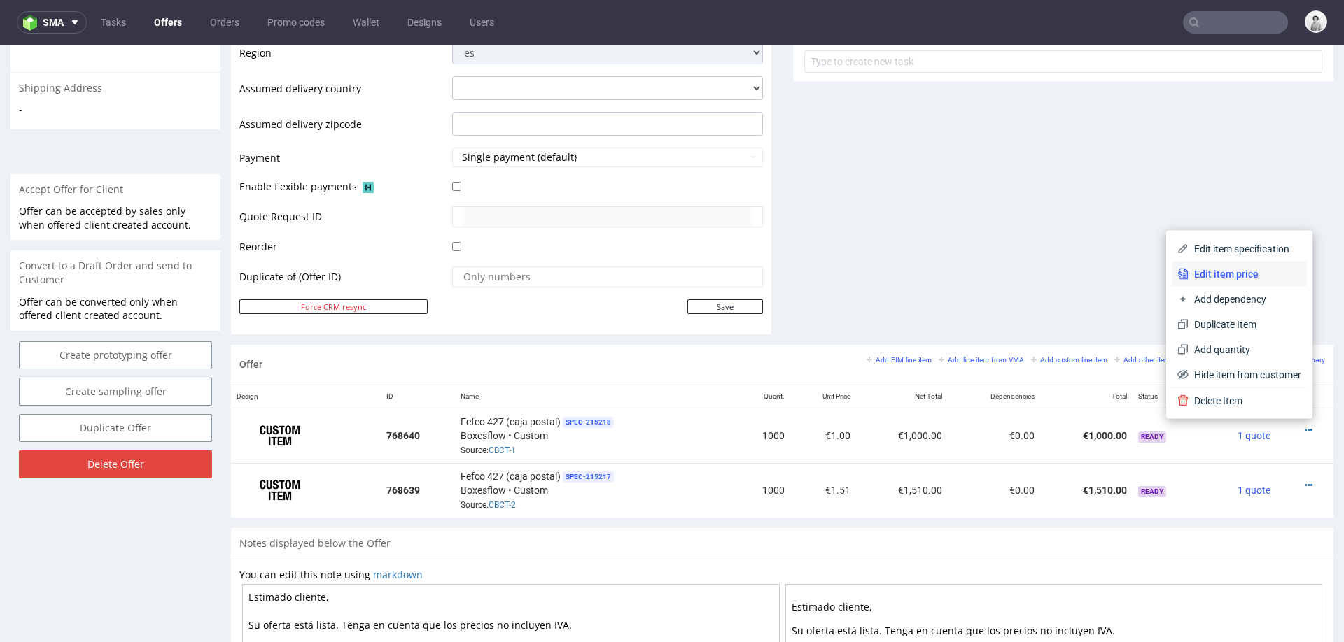
click at [1252, 276] on span "Edit item price" at bounding box center [1244, 274] width 113 height 14
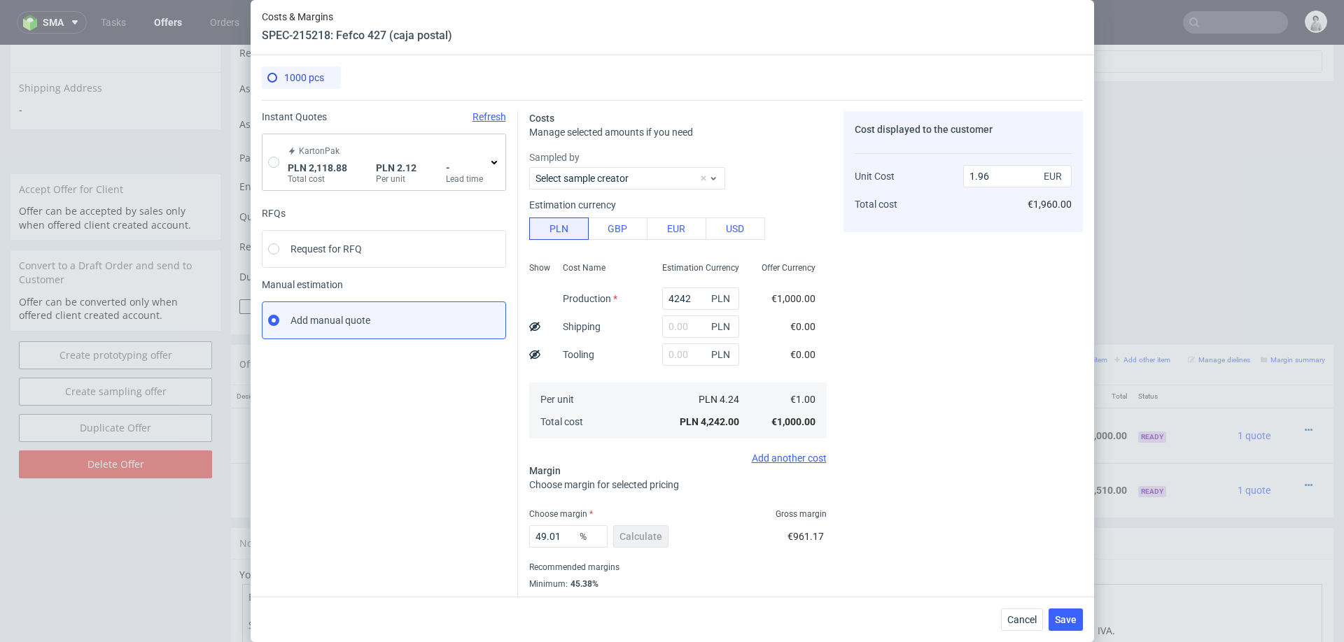
click at [281, 157] on div "KartonPak PLN 2,118.88 Total cost PLN 2.12 Per unit - Lead time" at bounding box center [383, 162] width 243 height 56
click at [274, 160] on input "radio" at bounding box center [273, 162] width 11 height 11
radio input "true"
radio input "false"
type input "1291.2800000000002"
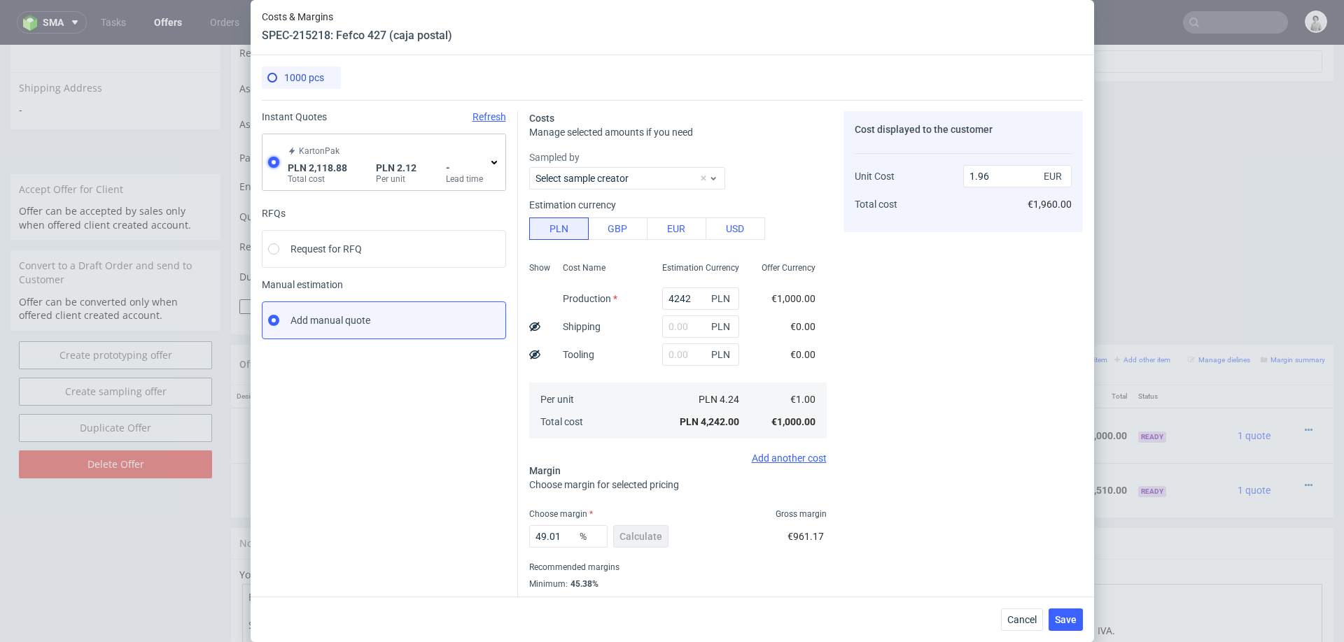
type input "827.6"
type input "0.5"
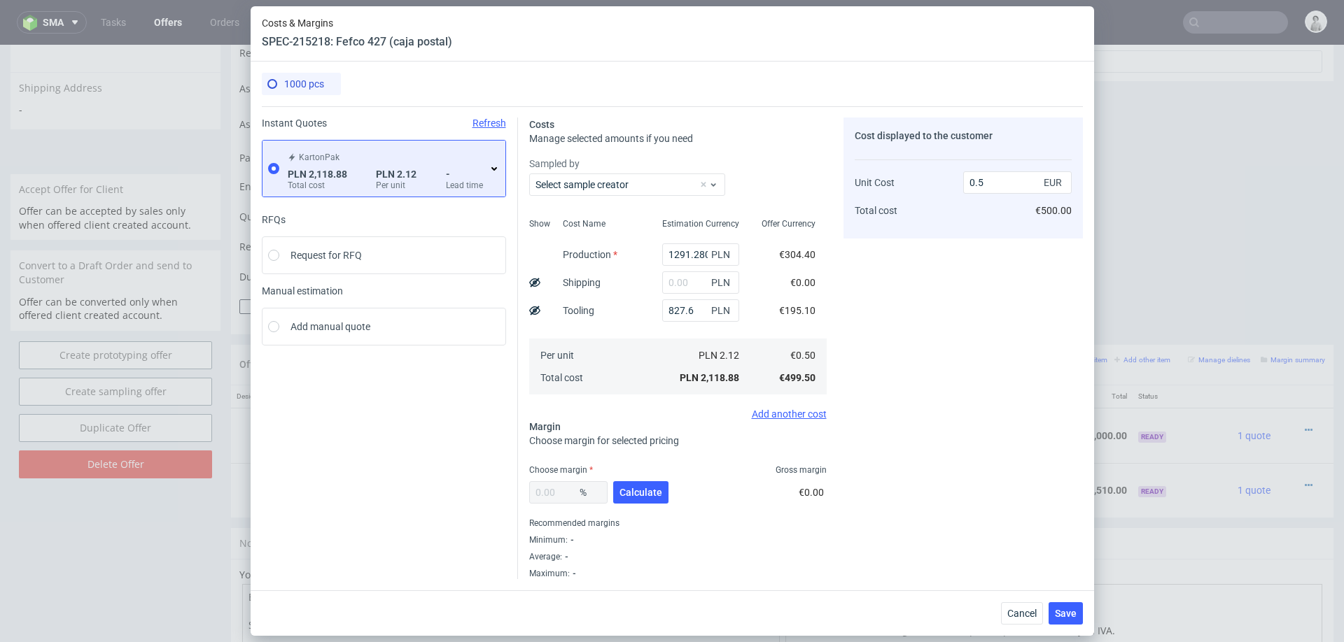
click at [492, 160] on div "KartonPak PLN 2,118.88 Total cost PLN 2.12 Per unit - Lead time" at bounding box center [392, 168] width 215 height 45
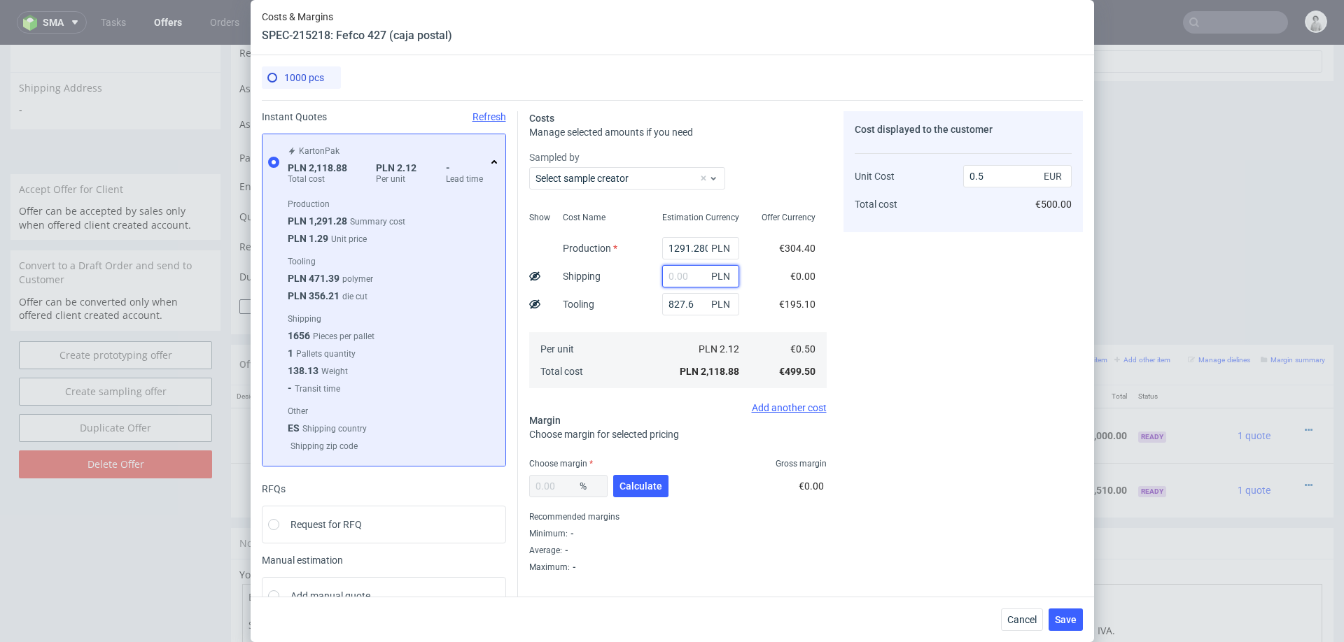
click at [687, 272] on input "text" at bounding box center [700, 276] width 77 height 22
type input "800"
type input "0.69"
type input "800"
click at [654, 282] on div "800 PLN" at bounding box center [700, 276] width 99 height 28
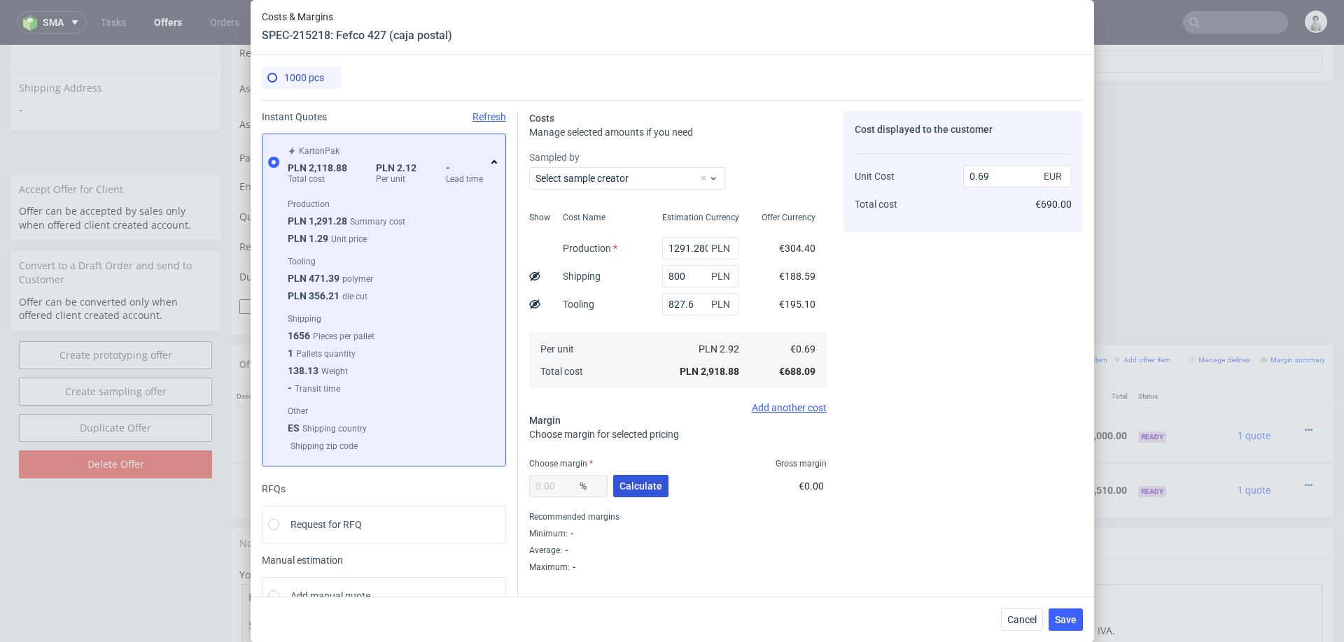
click at [636, 483] on span "Calculate" at bounding box center [640, 487] width 43 height 10
type input "41.87"
type input "1.19"
click at [563, 483] on input "41.87" at bounding box center [568, 486] width 78 height 22
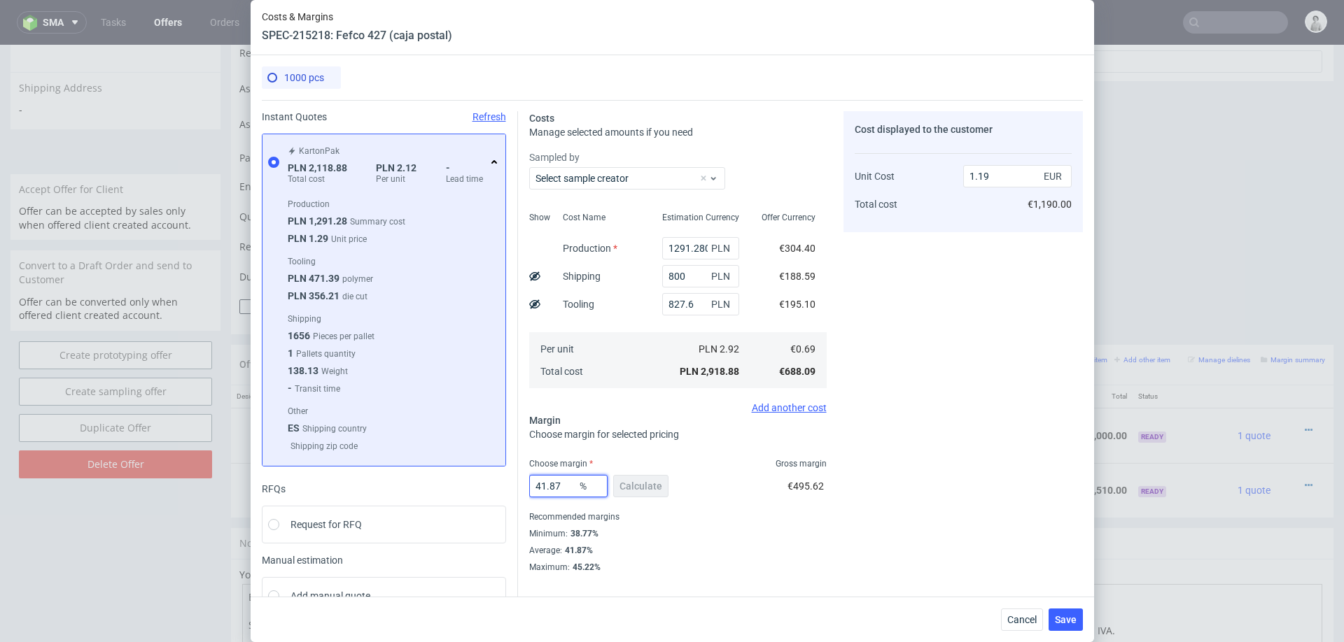
click at [563, 483] on input "41.87" at bounding box center [568, 486] width 78 height 22
type input "3"
type input "0.72"
type input "39"
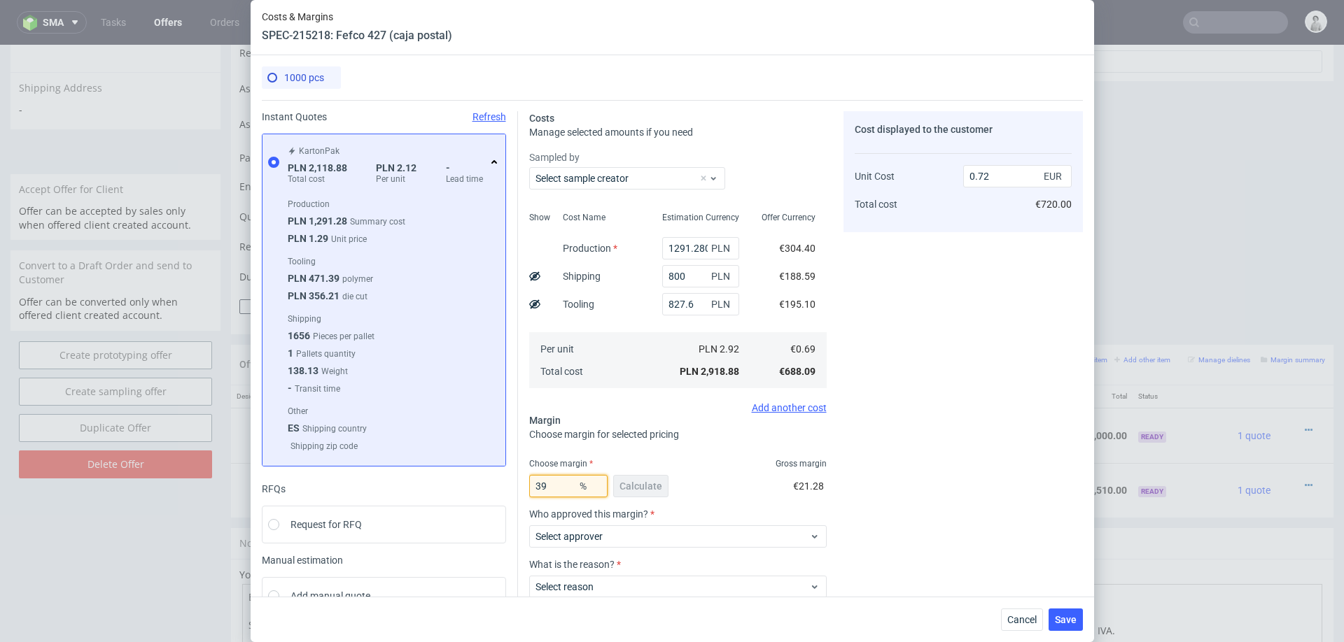
type input "1.13"
type input "39"
click at [845, 397] on div "Cost displayed to the customer Unit Cost Total cost 1.13 EUR €1,130.00" at bounding box center [962, 342] width 239 height 462
click at [1066, 619] on span "Save" at bounding box center [1066, 620] width 22 height 10
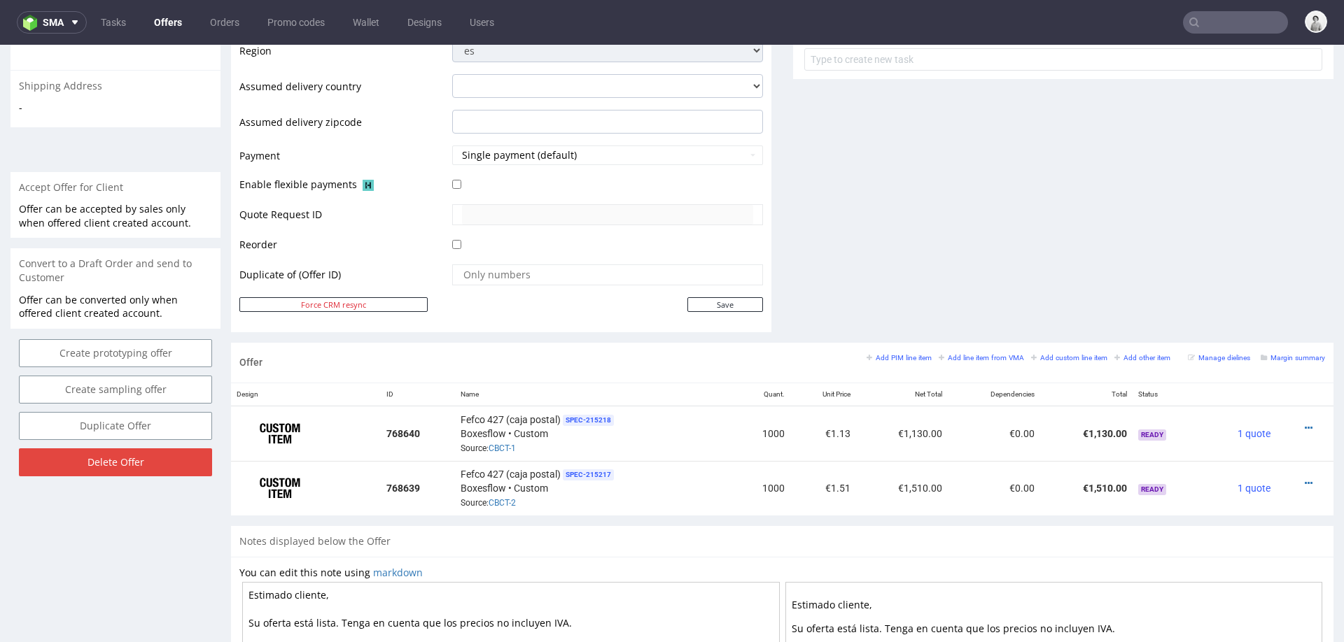
scroll to position [528, 0]
click at [1305, 423] on icon at bounding box center [1309, 428] width 8 height 10
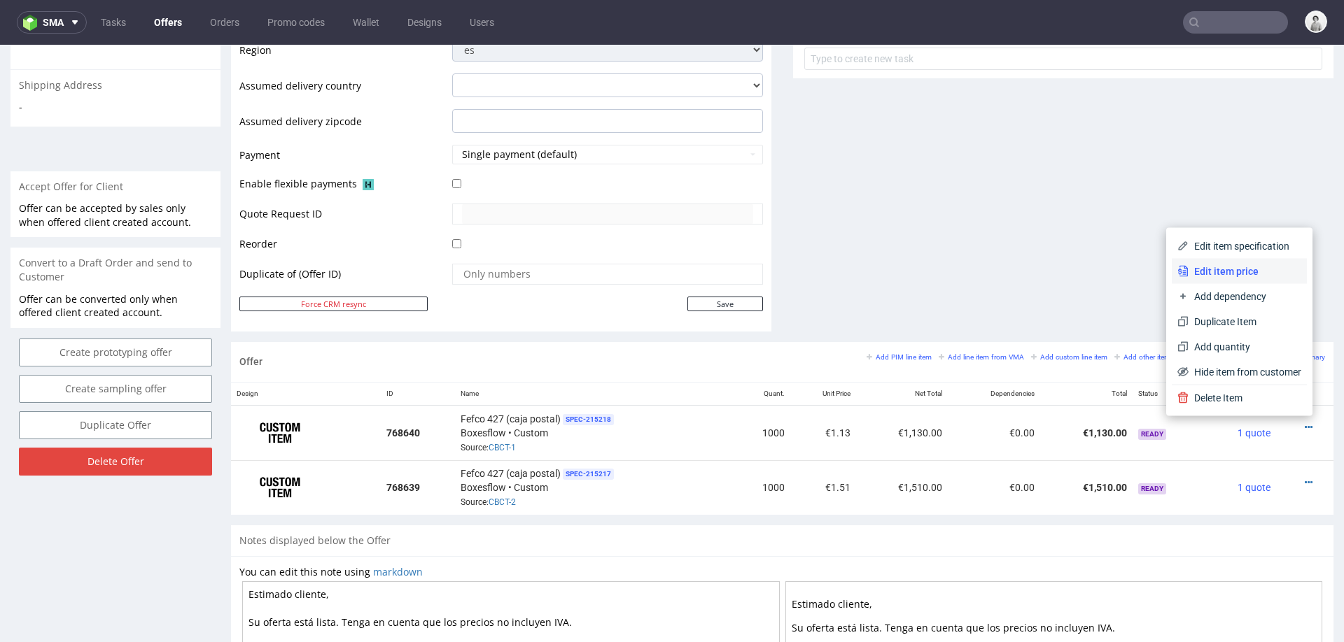
click at [1256, 262] on li "Edit item price" at bounding box center [1239, 271] width 135 height 25
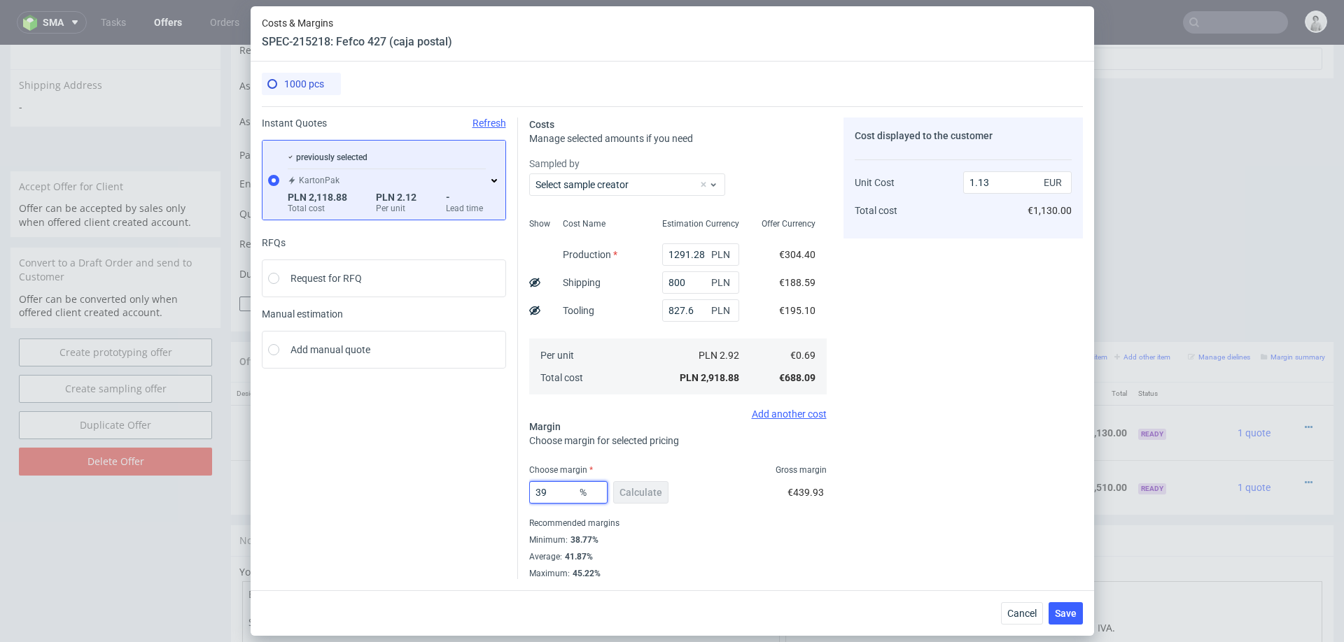
click at [570, 493] on input "39" at bounding box center [568, 493] width 78 height 22
type input "34"
type input "1.05"
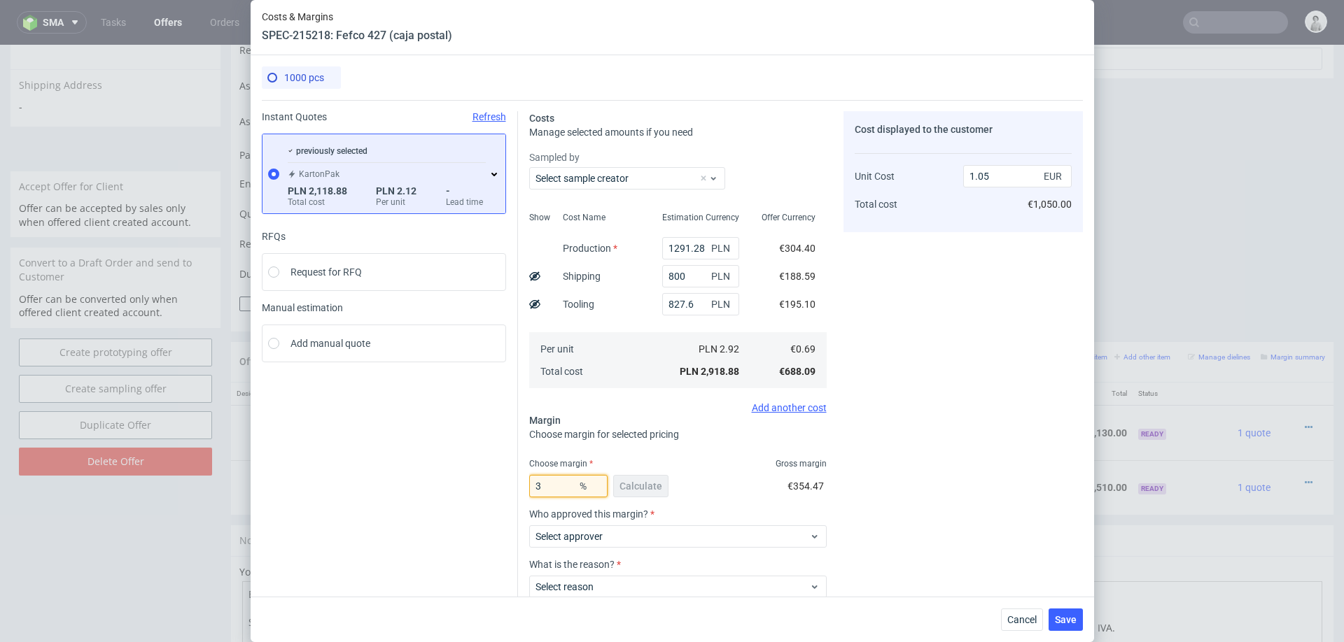
type input "35"
type input "1.06"
type input "35"
click at [925, 482] on div "Cost displayed to the customer Unit Cost Total cost 1.06 EUR €1,060.00" at bounding box center [962, 392] width 239 height 563
click at [663, 535] on span "Select approver" at bounding box center [672, 537] width 274 height 14
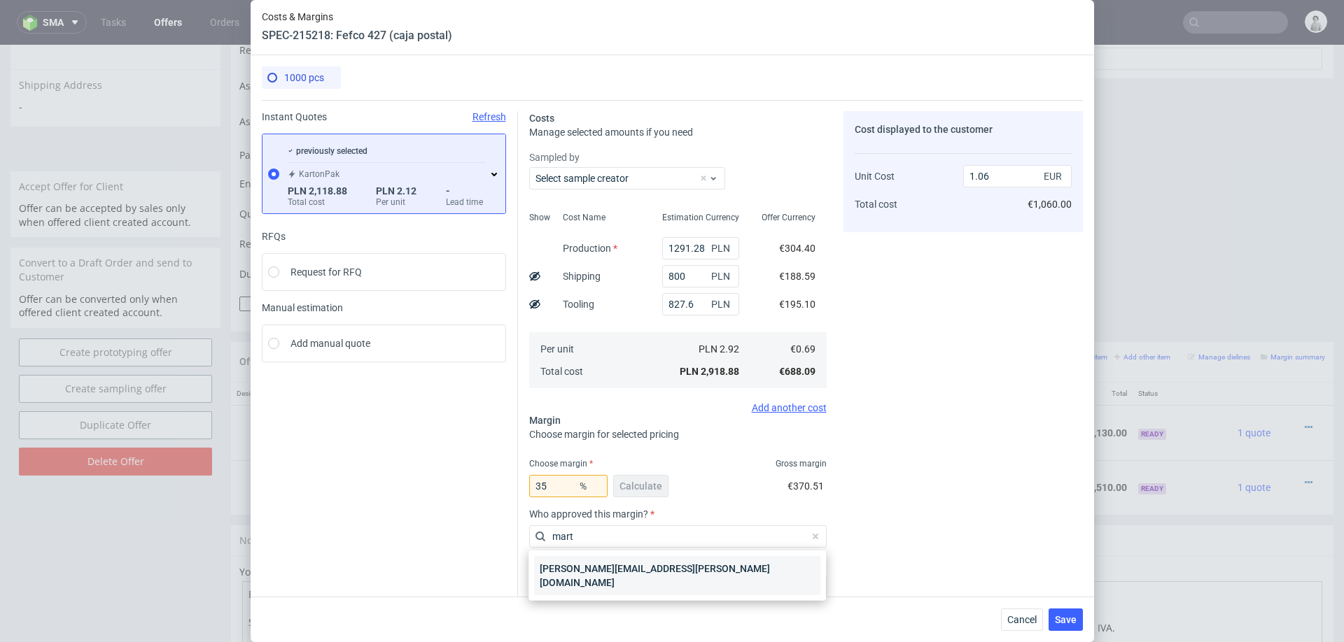
type input "mart"
click at [619, 570] on div "[PERSON_NAME][EMAIL_ADDRESS][PERSON_NAME][DOMAIN_NAME]" at bounding box center [677, 575] width 286 height 39
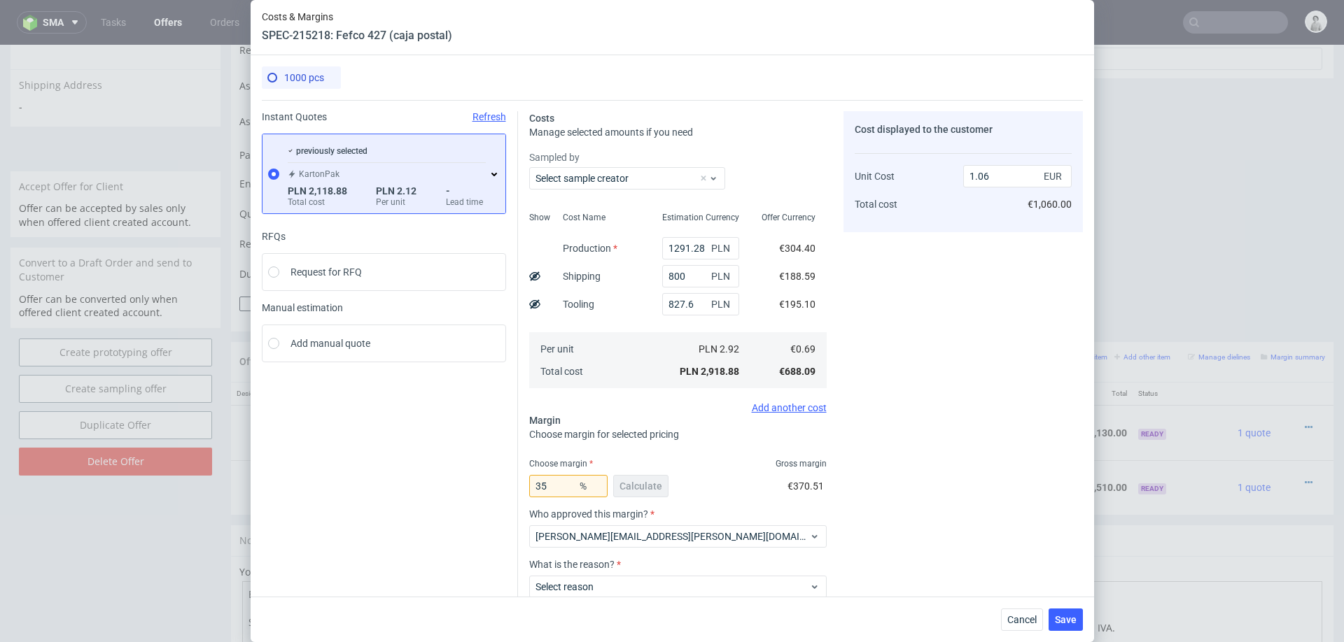
click at [619, 570] on div "Select reason" at bounding box center [677, 584] width 297 height 28
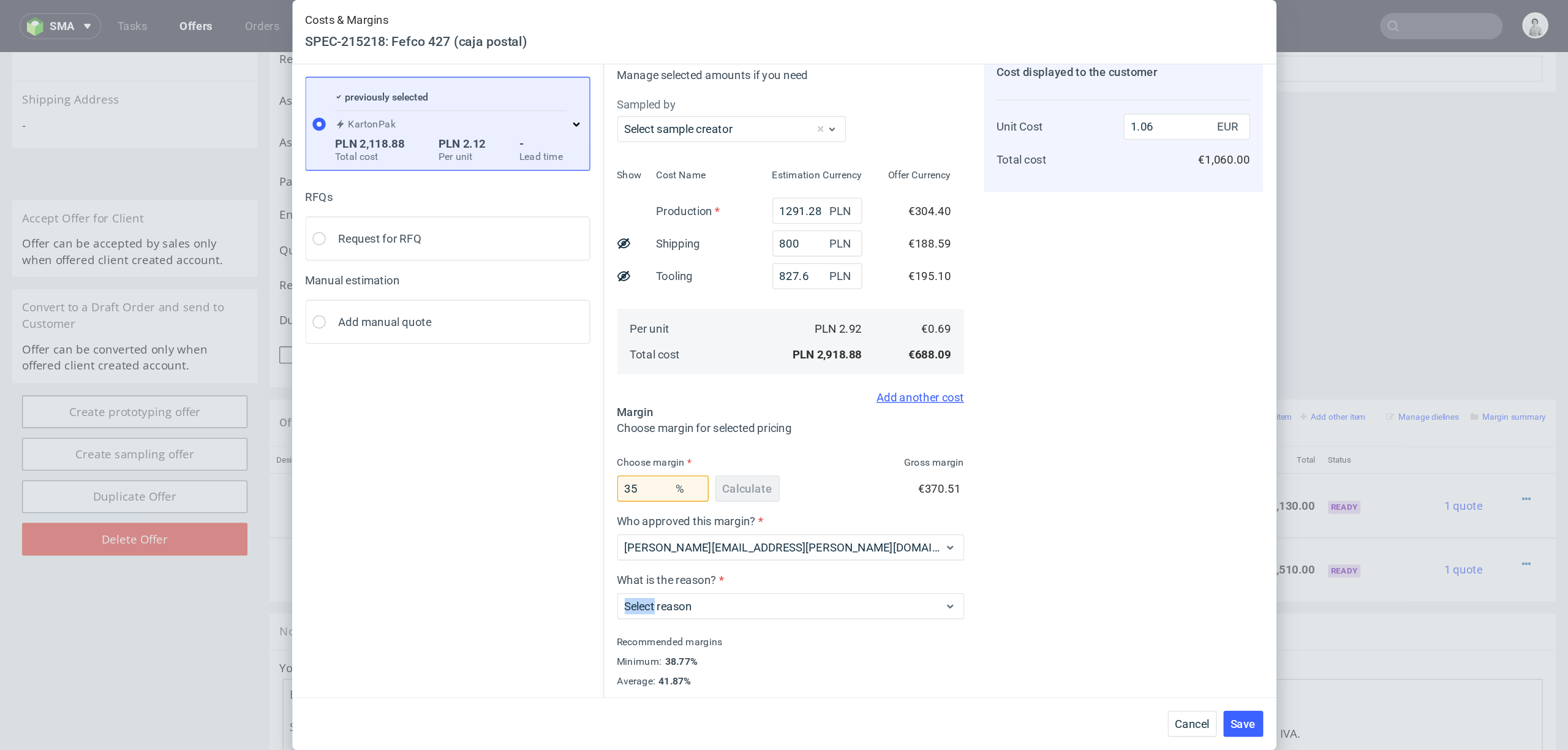
scroll to position [76, 0]
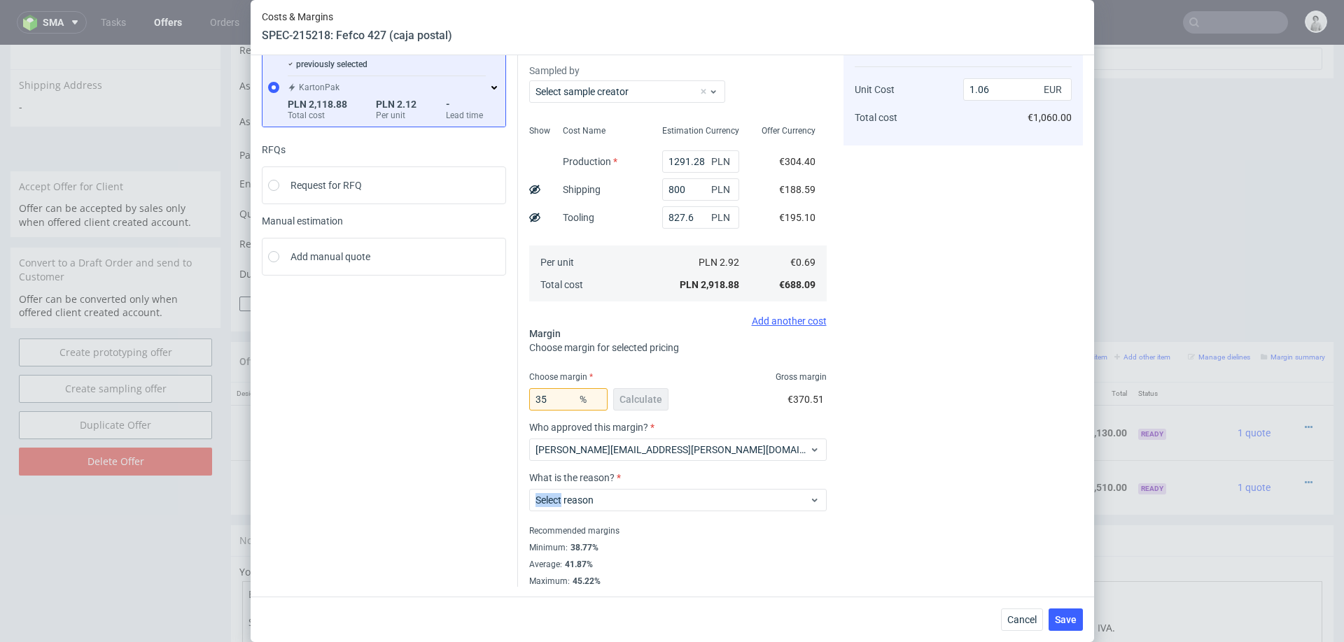
click at [856, 491] on div "Cost displayed to the customer Unit Cost Total cost 1.06 EUR €1,060.00" at bounding box center [962, 305] width 239 height 563
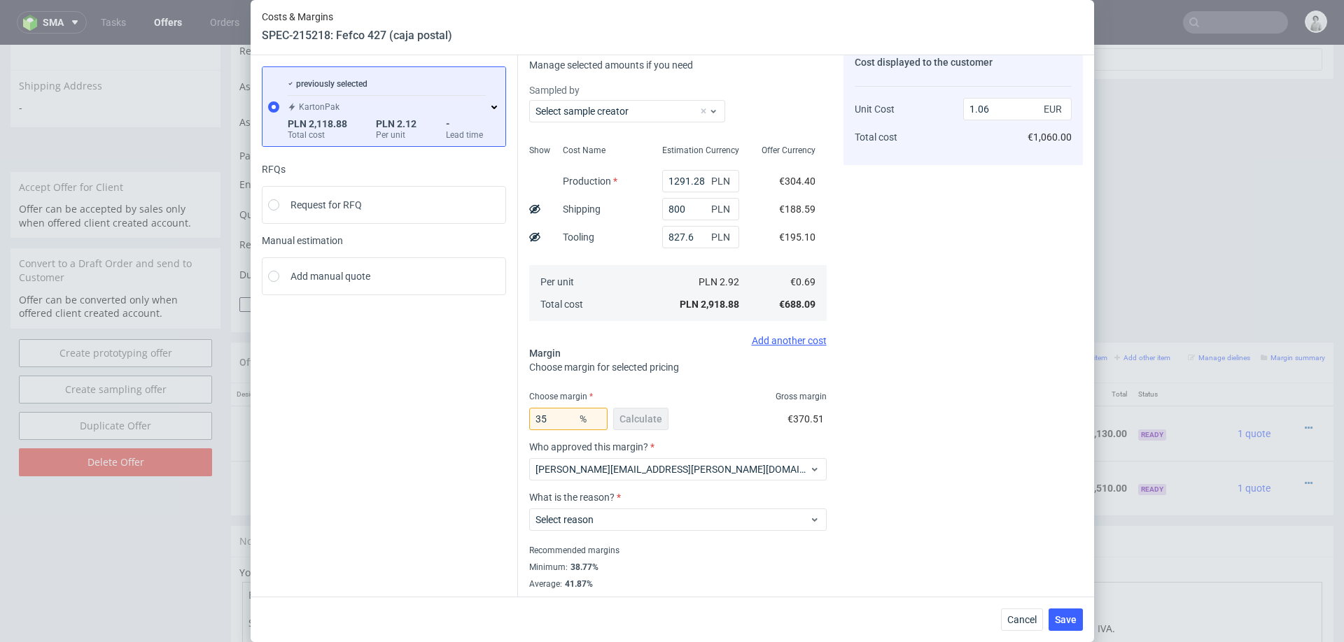
scroll to position [61, 0]
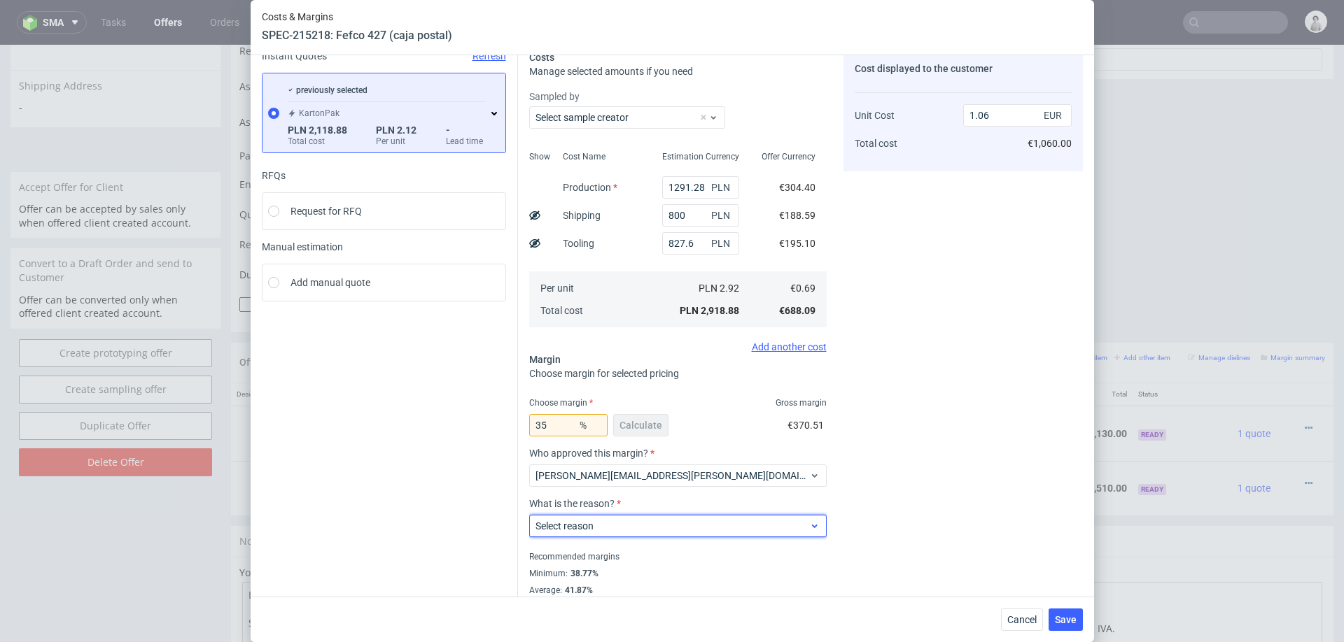
click at [599, 526] on span "Select reason" at bounding box center [672, 526] width 274 height 14
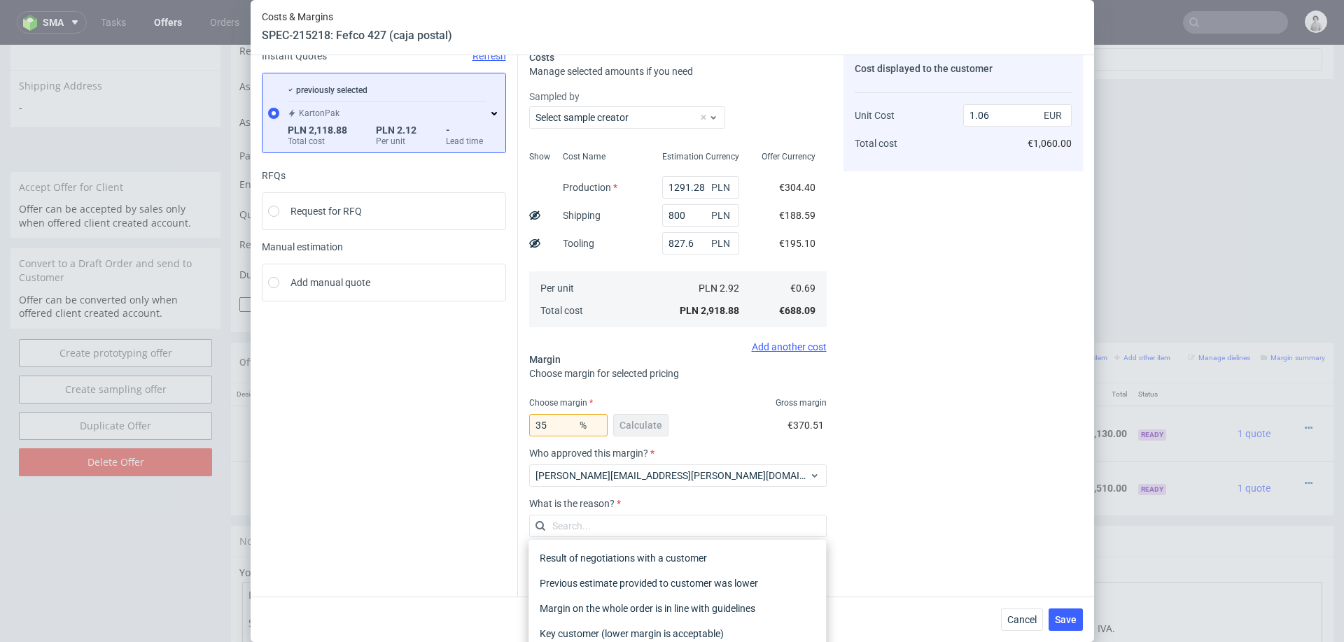
type input "p"
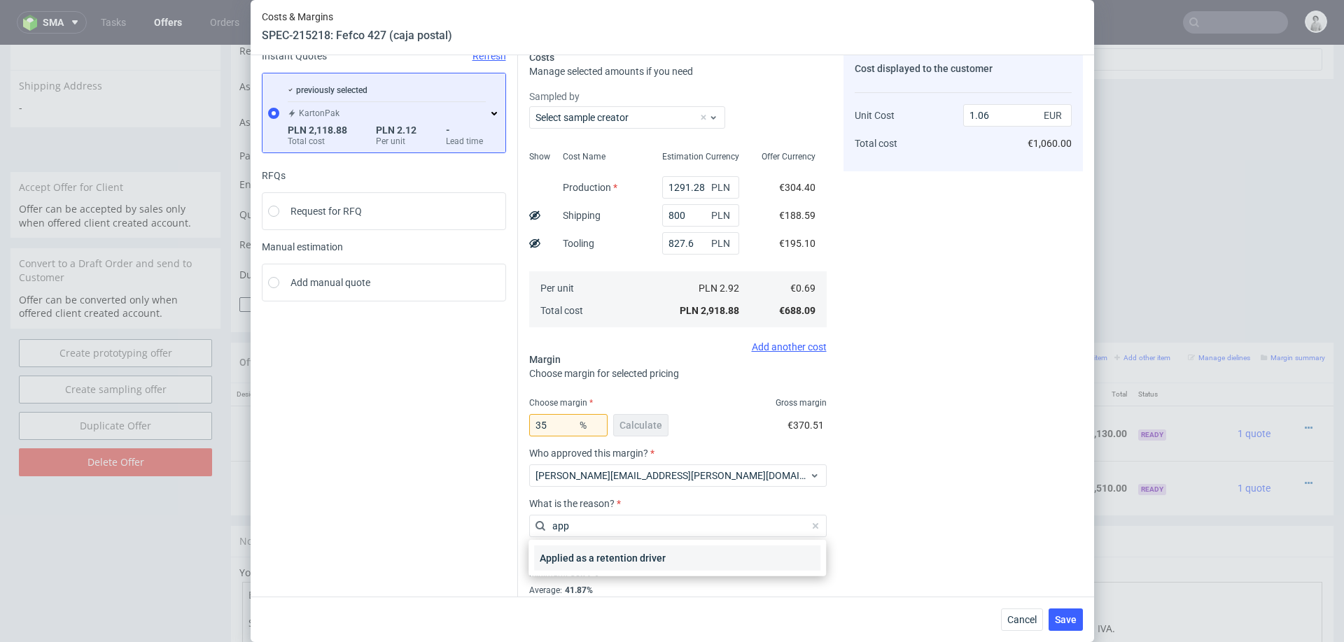
type input "app"
click at [606, 558] on div "Applied as a retention driver" at bounding box center [677, 558] width 286 height 25
click at [606, 558] on div "Recommended margins" at bounding box center [677, 557] width 297 height 17
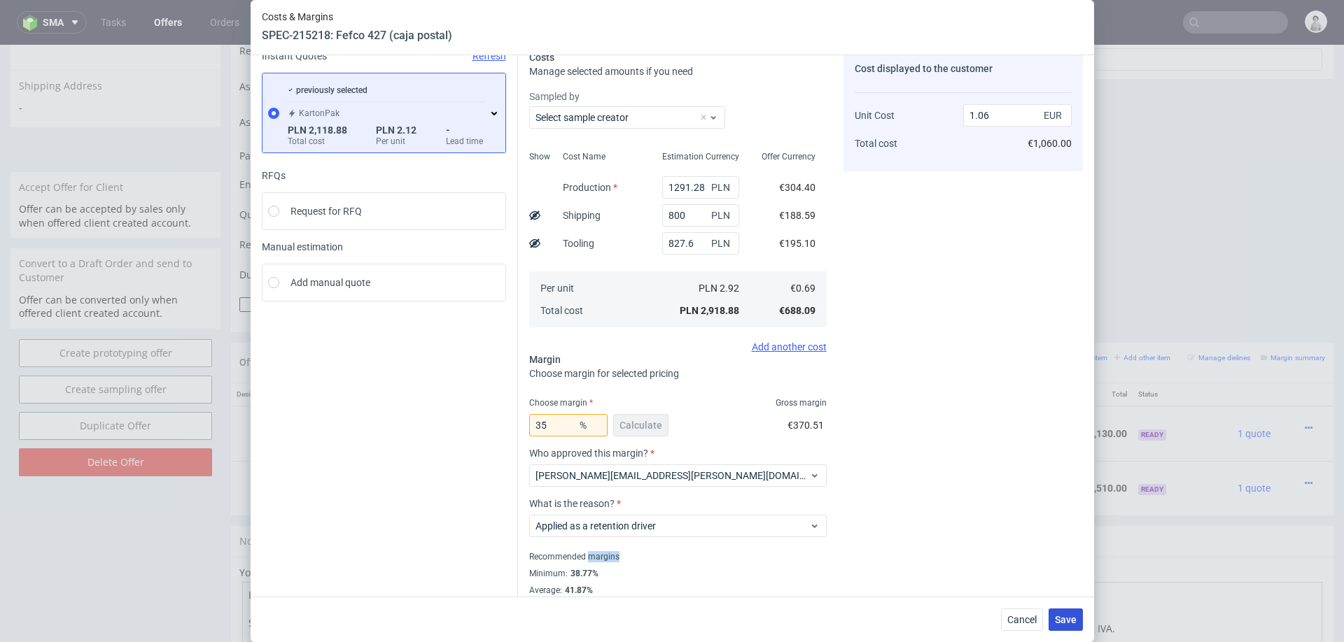
click at [1062, 618] on span "Save" at bounding box center [1066, 620] width 22 height 10
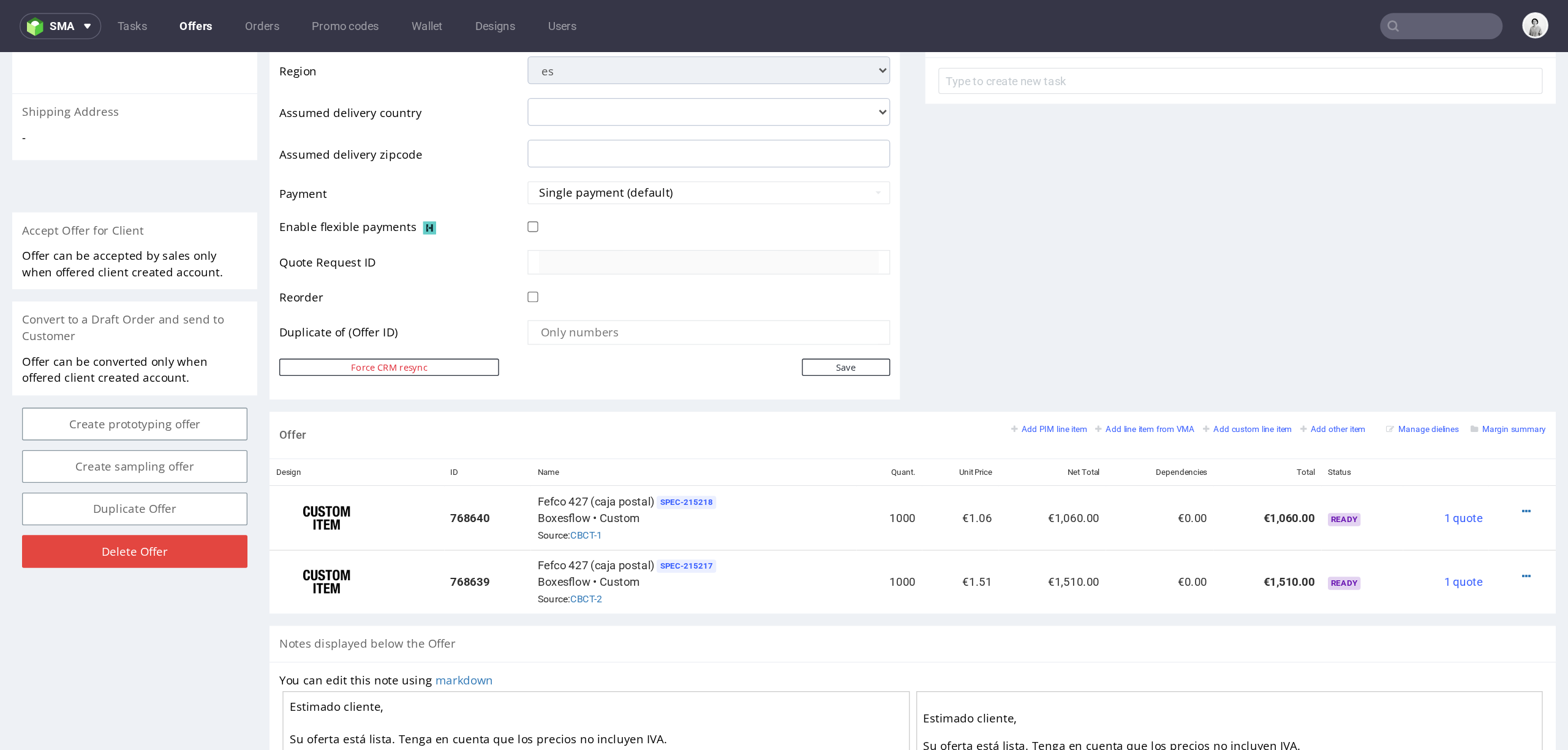
scroll to position [464, 0]
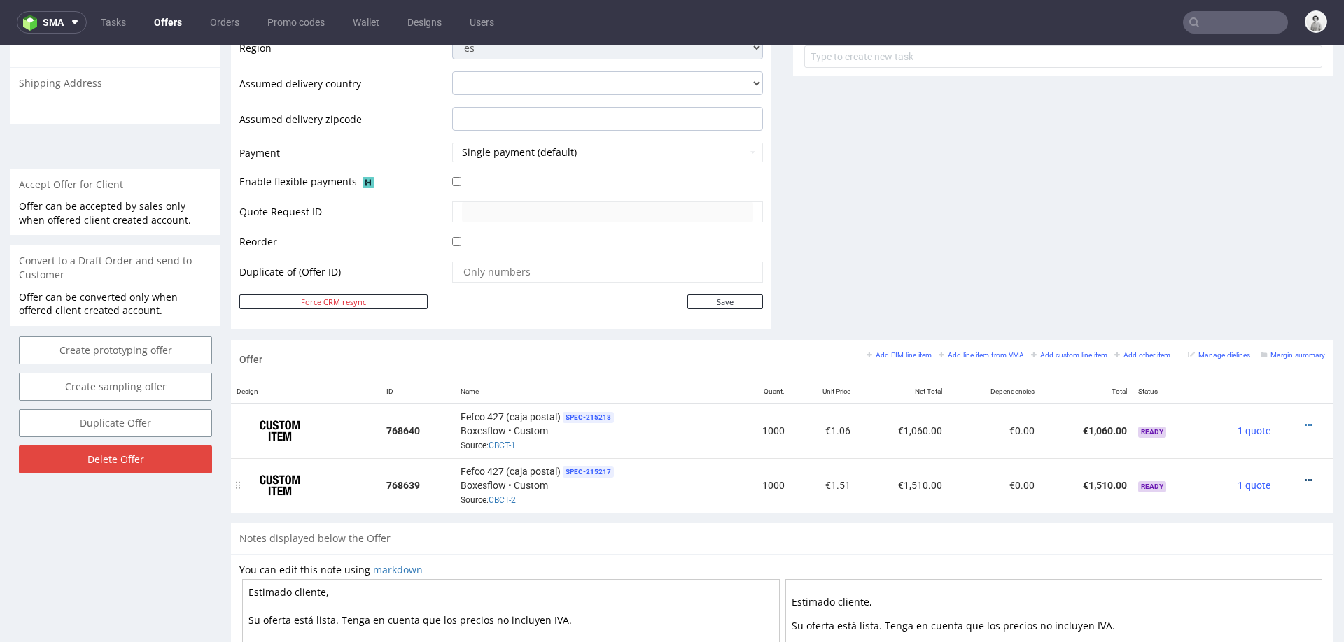
click at [1305, 476] on icon at bounding box center [1309, 481] width 8 height 10
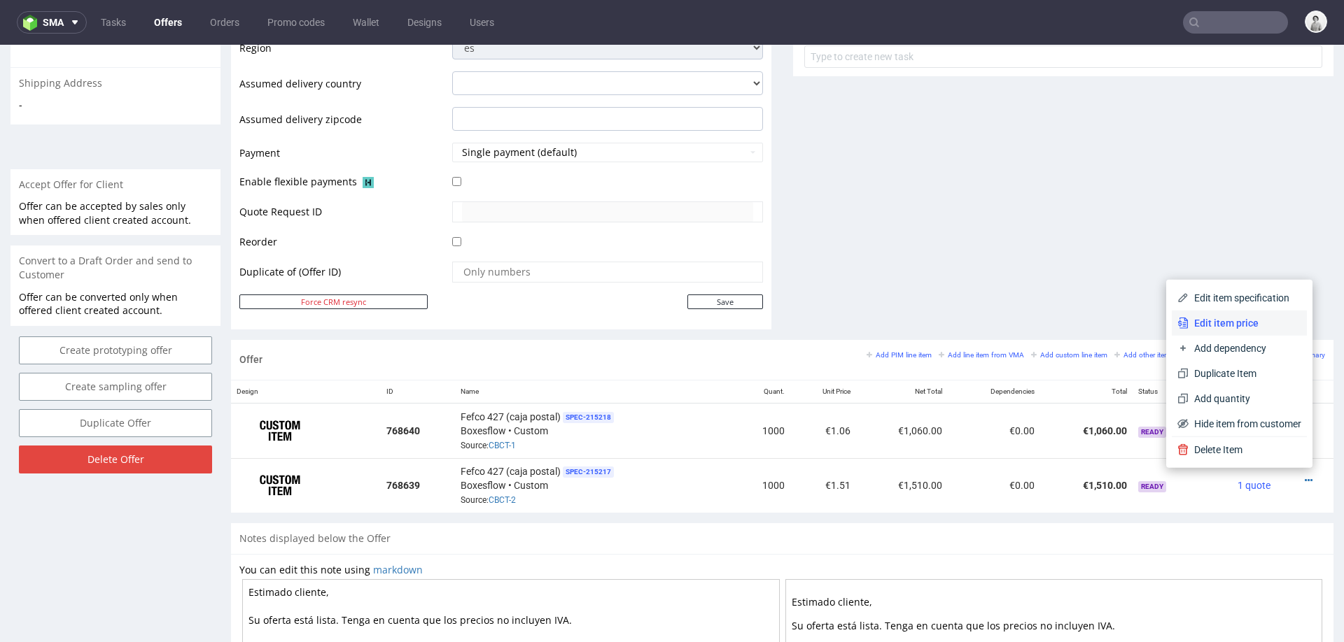
click at [1241, 325] on span "Edit item price" at bounding box center [1244, 323] width 113 height 14
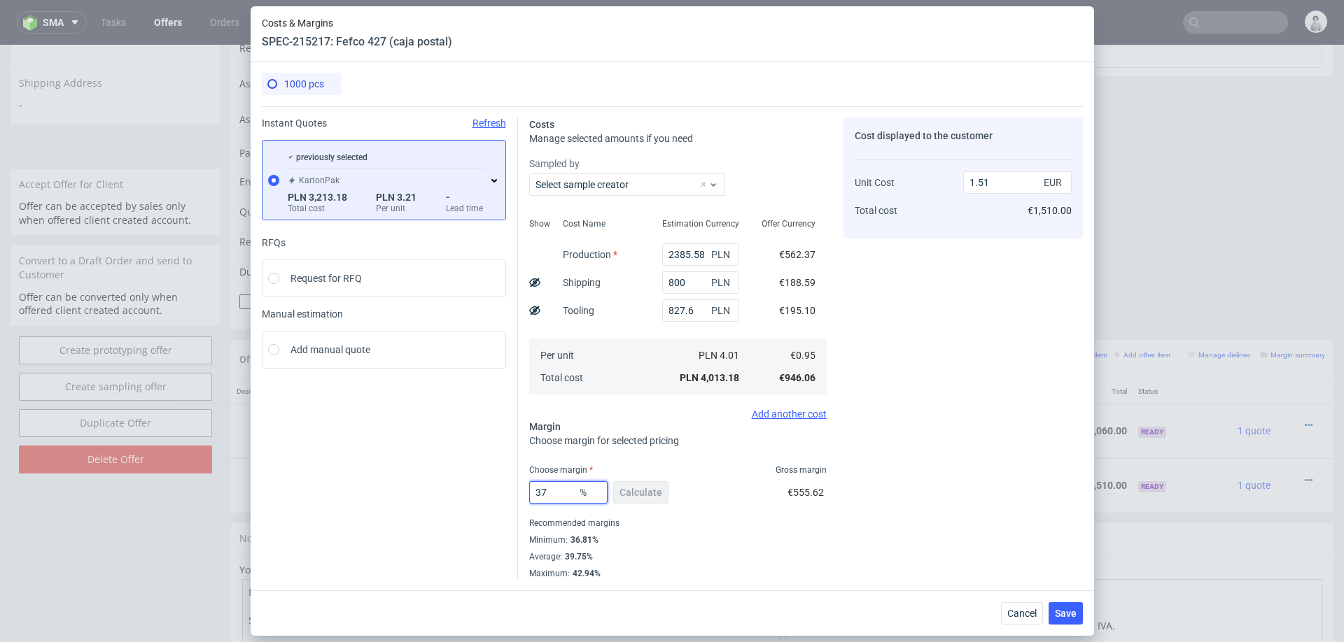
click at [561, 486] on input "37" at bounding box center [568, 493] width 78 height 22
type input "36"
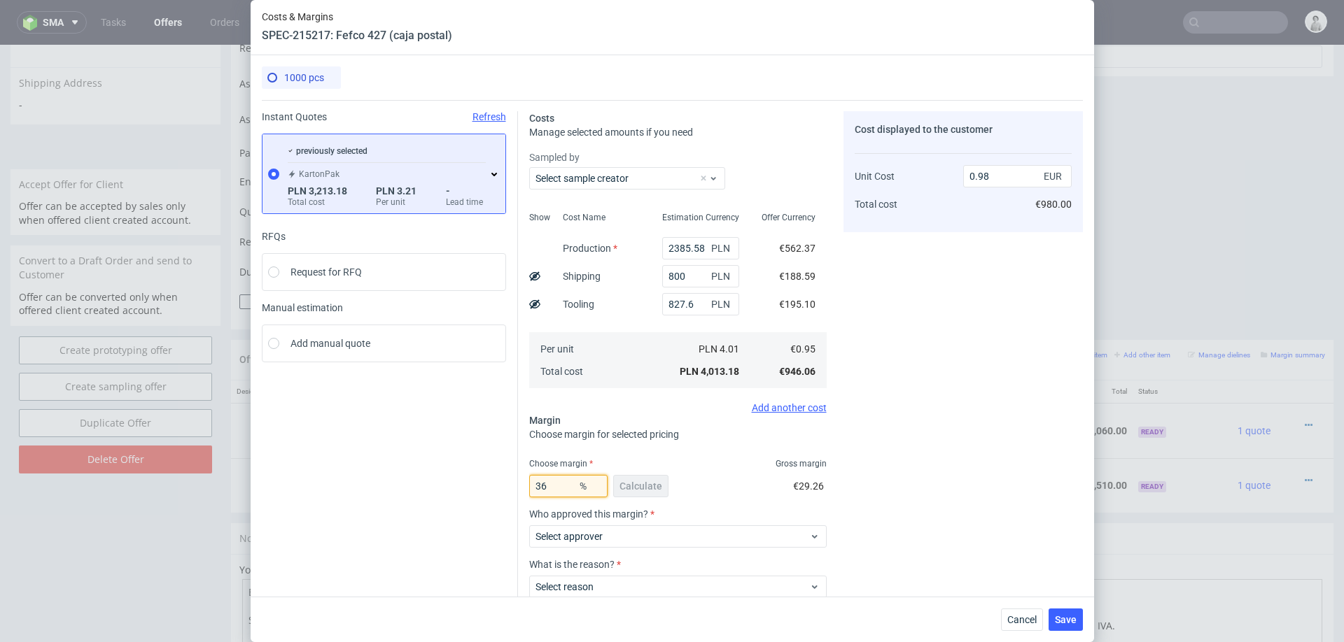
type input "1.48"
type input "35"
type input "1.46"
type input "35"
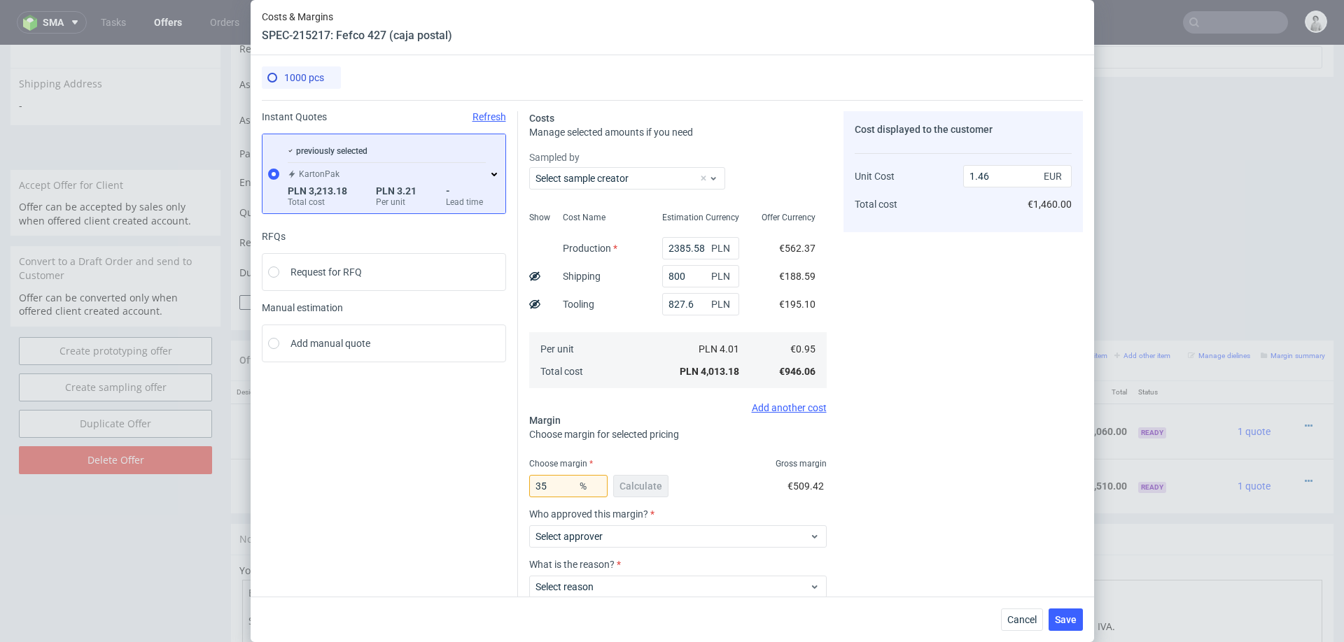
click at [894, 531] on div "Cost displayed to the customer Unit Cost Total cost 1.46 EUR €1,460.00" at bounding box center [962, 392] width 239 height 563
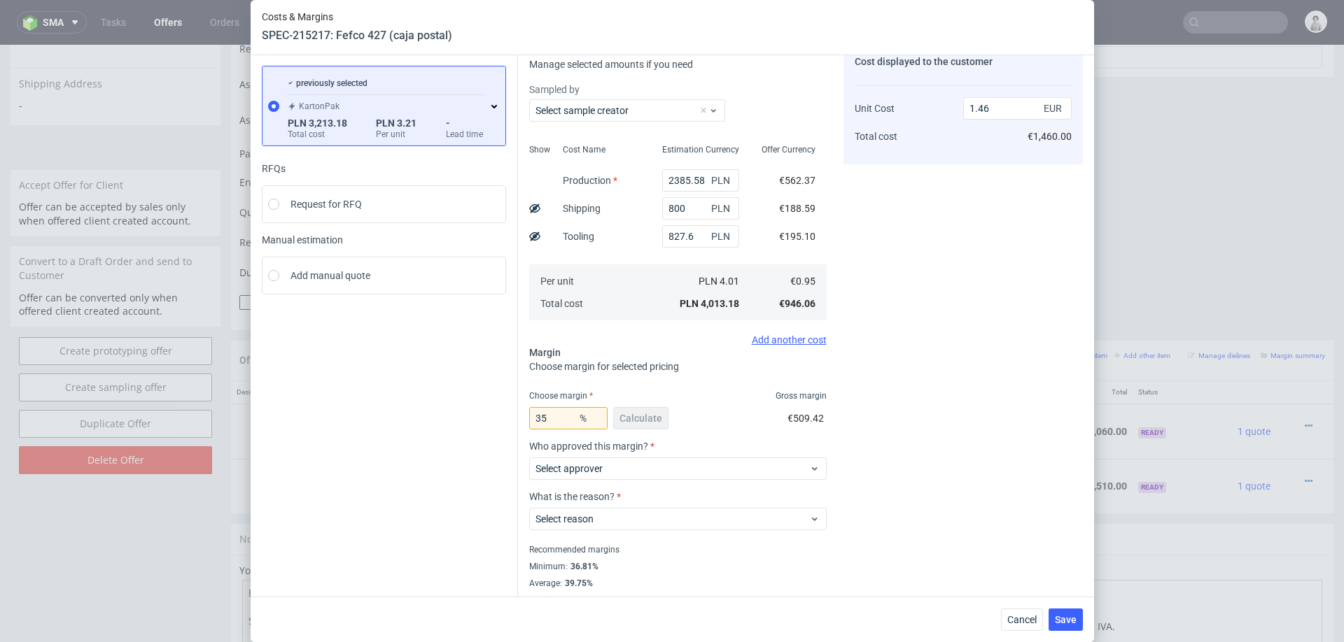
scroll to position [67, 0]
click at [664, 478] on div "Select approver" at bounding box center [677, 469] width 297 height 22
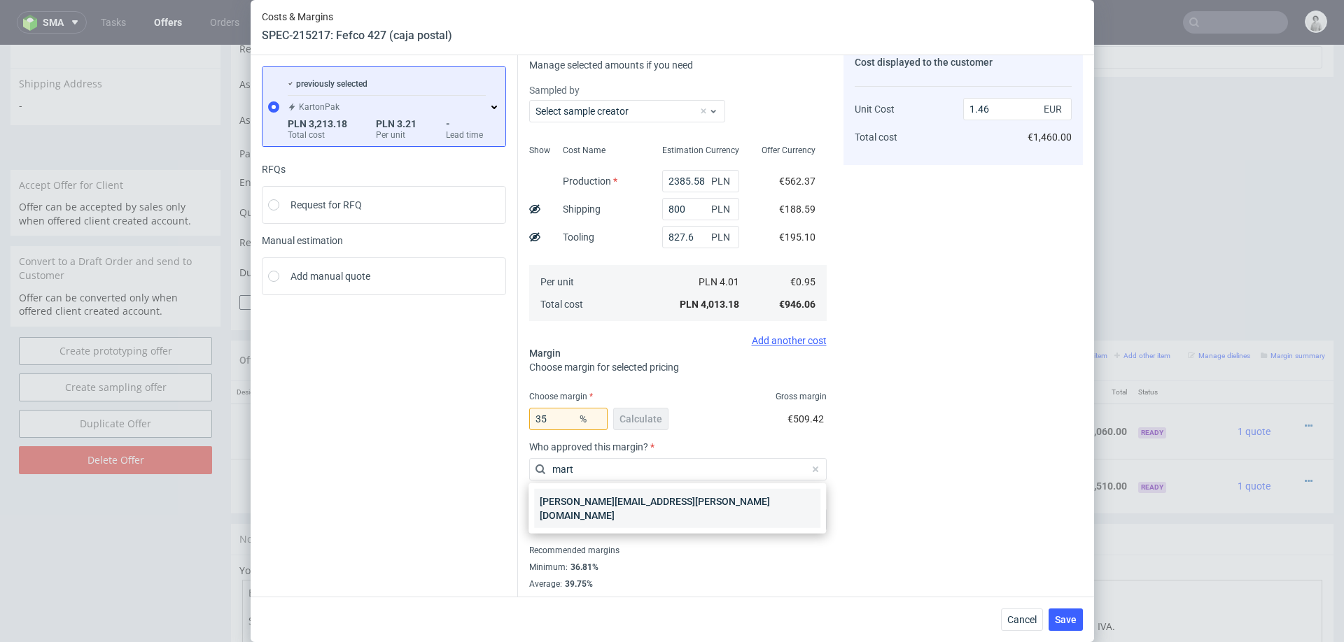
type input "mart"
click at [628, 499] on div "[PERSON_NAME][EMAIL_ADDRESS][PERSON_NAME][DOMAIN_NAME]" at bounding box center [677, 508] width 286 height 39
click at [628, 499] on label "What is the reason?" at bounding box center [677, 497] width 297 height 11
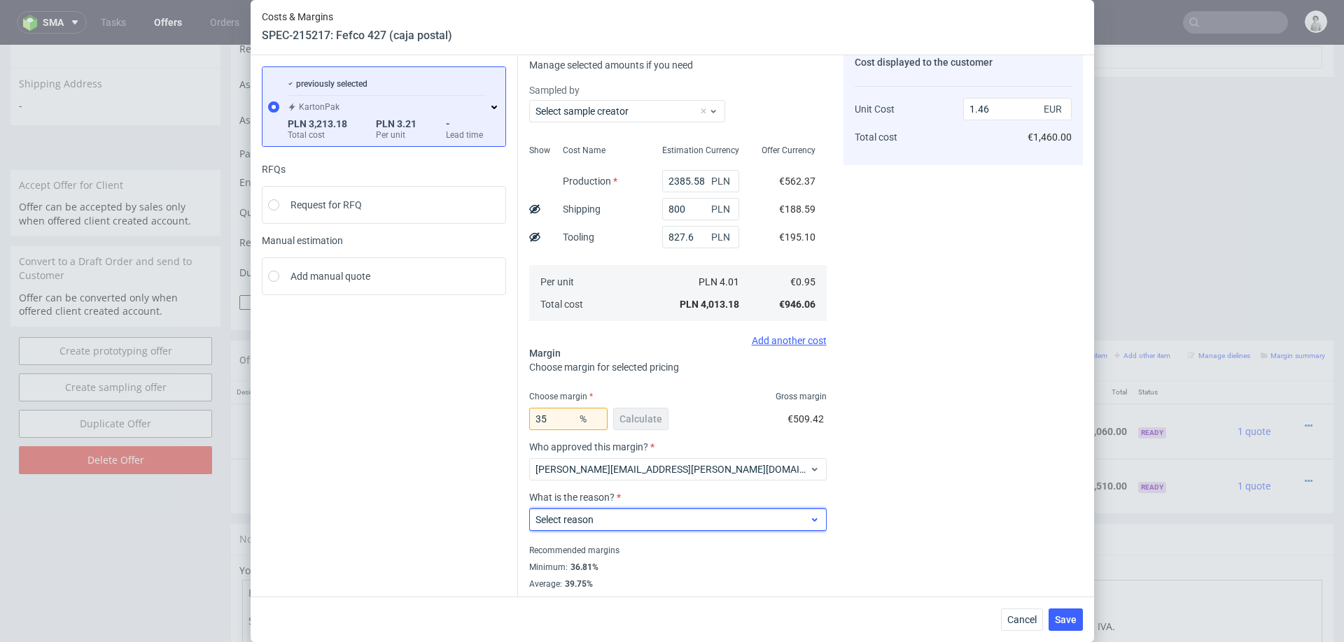
click at [618, 514] on span "Select reason" at bounding box center [672, 520] width 274 height 14
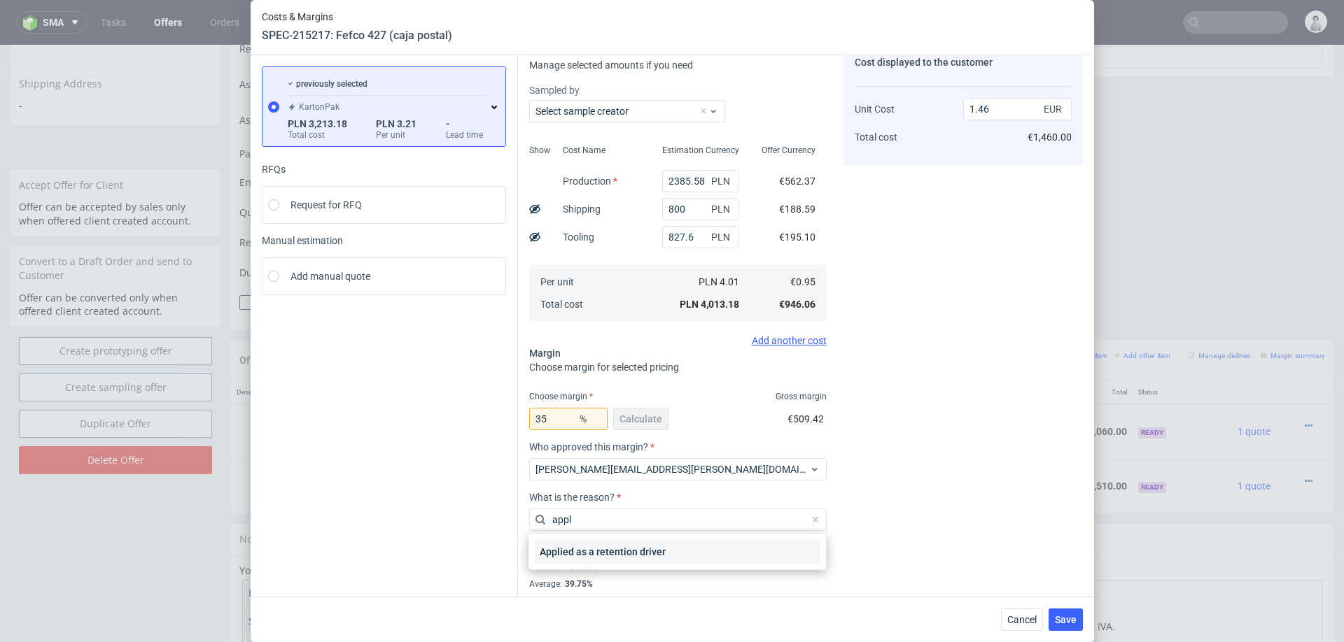
type input "appl"
click at [624, 556] on div "Applied as a retention driver" at bounding box center [677, 552] width 286 height 25
click at [624, 556] on div "Recommended margins" at bounding box center [677, 550] width 297 height 17
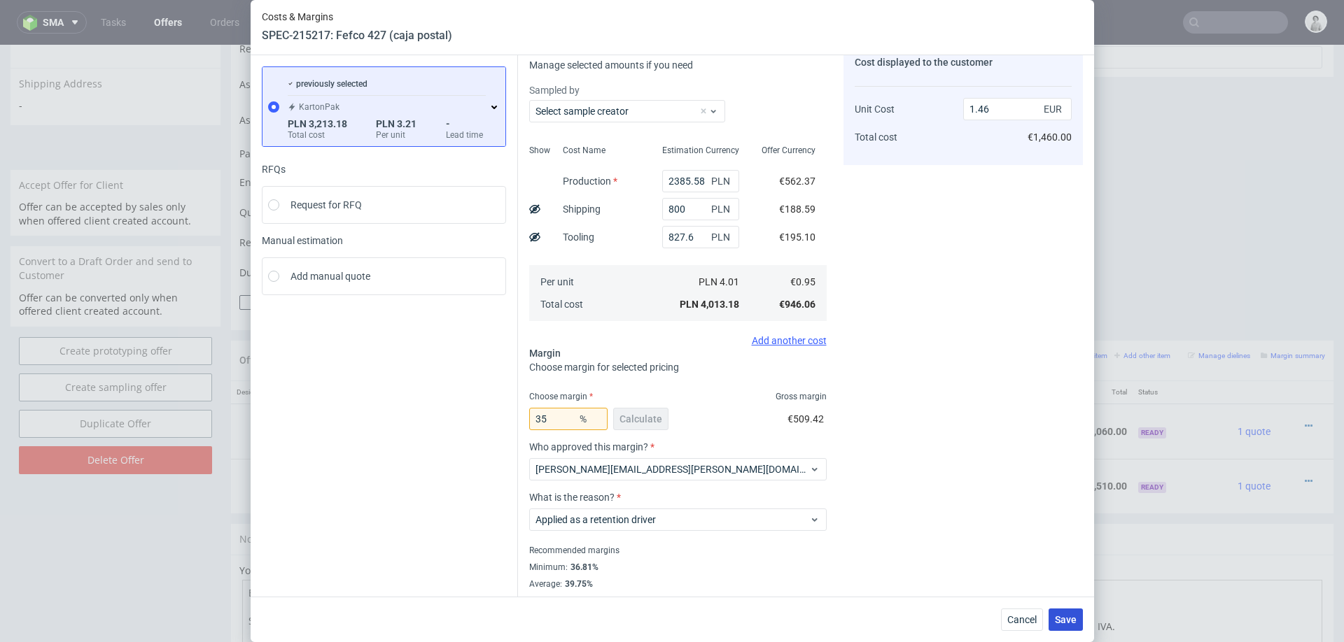
click at [1052, 614] on button "Save" at bounding box center [1065, 620] width 34 height 22
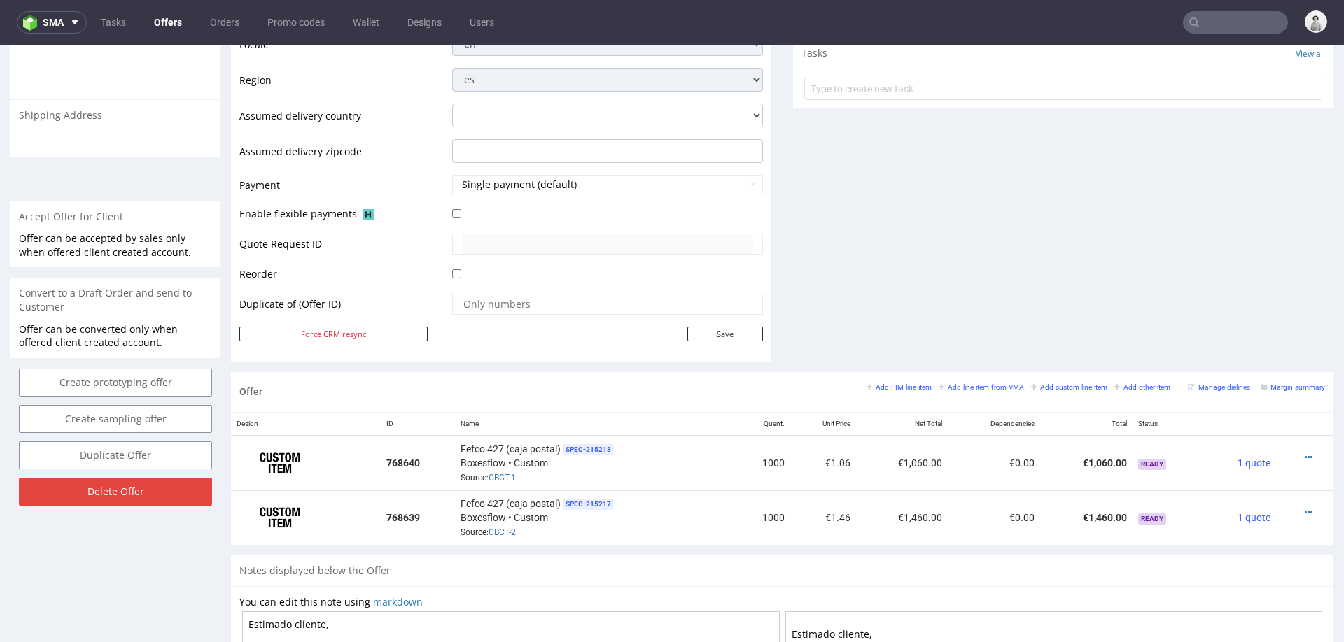
scroll to position [517, 0]
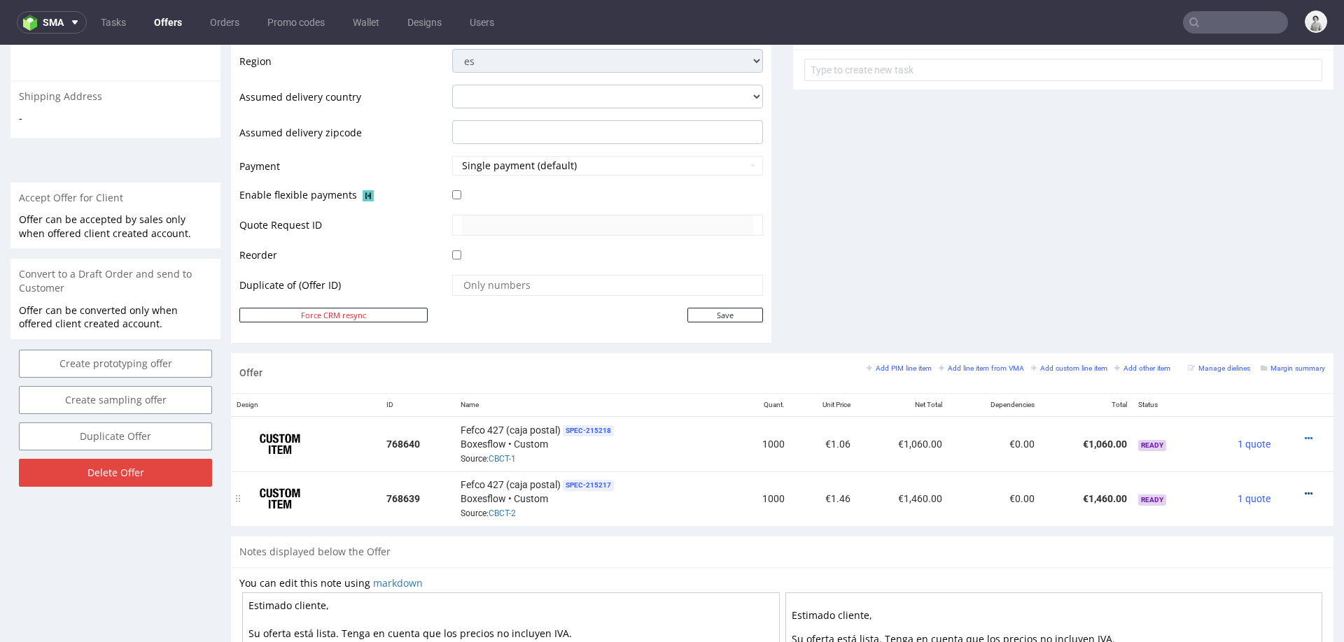
click at [1305, 489] on icon at bounding box center [1309, 494] width 8 height 10
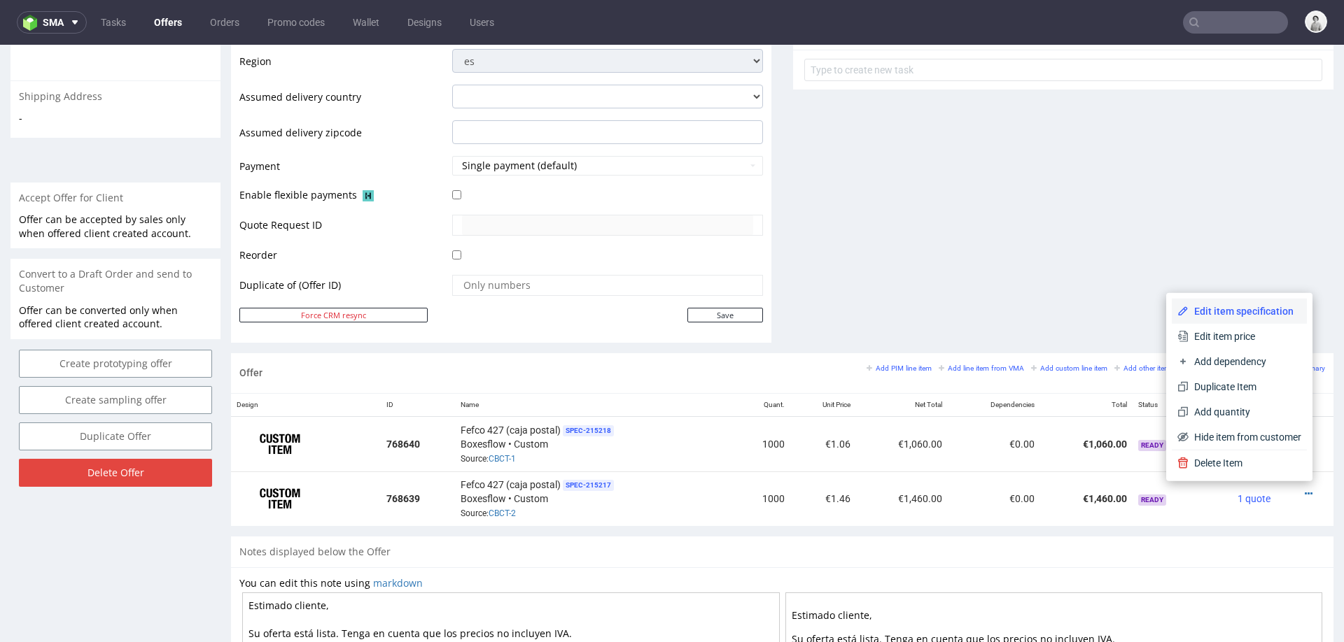
click at [1247, 310] on span "Edit item specification" at bounding box center [1244, 311] width 113 height 14
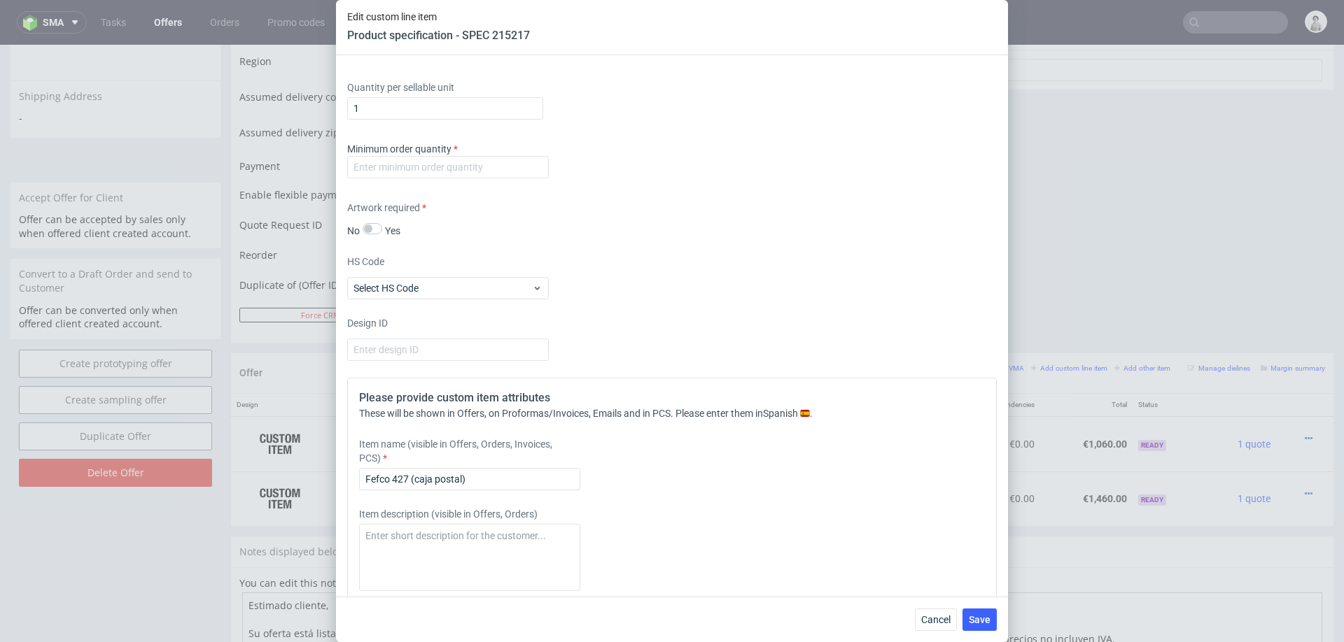
scroll to position [1121, 0]
click at [454, 170] on input "number" at bounding box center [448, 164] width 202 height 22
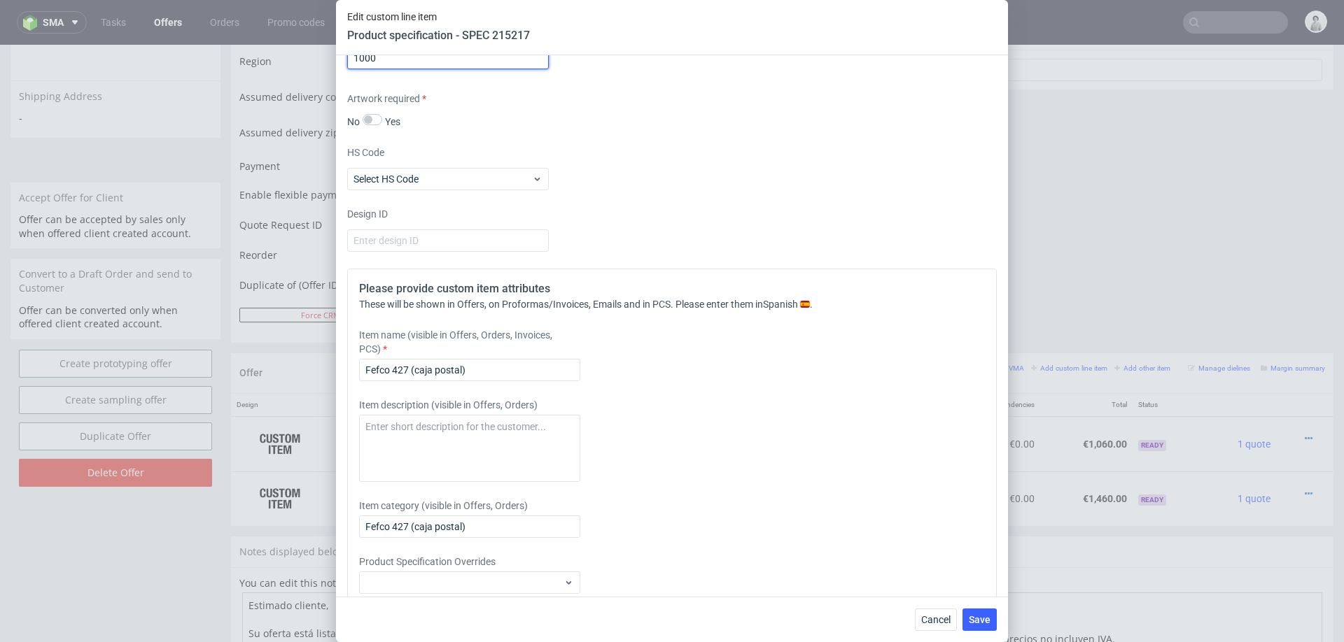
scroll to position [1229, 0]
type input "1000"
click at [497, 367] on input "Fefco 427 (caja postal)" at bounding box center [469, 368] width 221 height 22
paste input "Tira autoadhesiva"
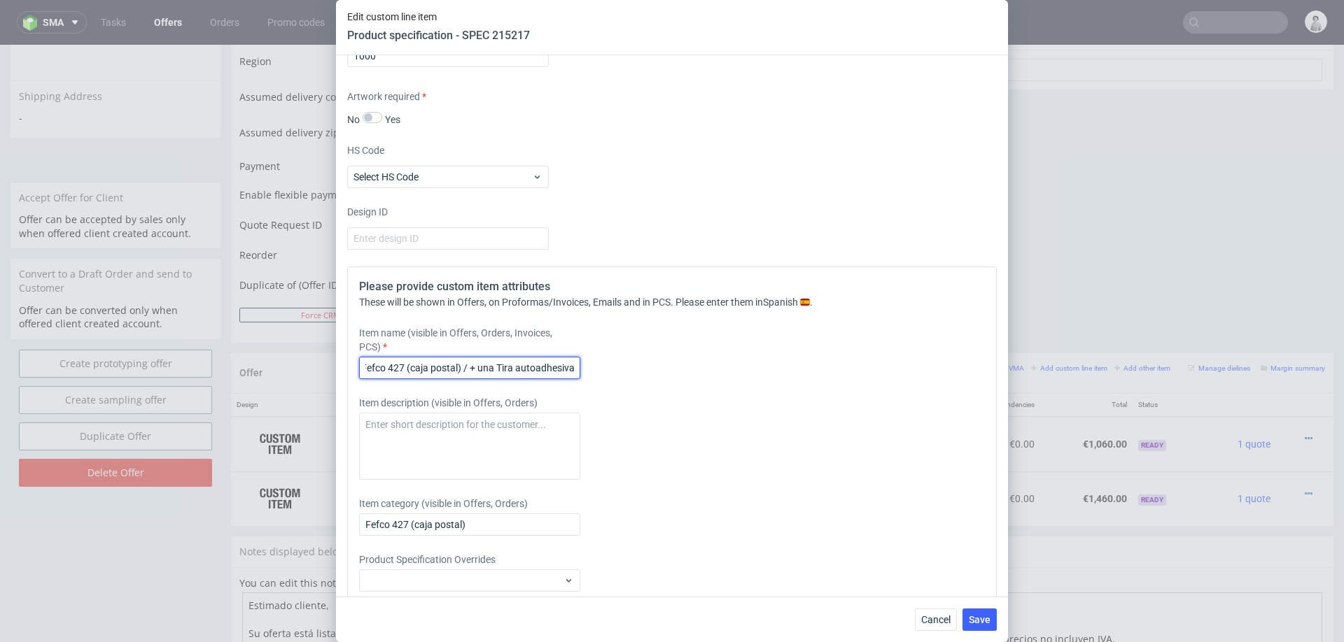
click at [501, 365] on input "Fefco 427 (caja postal) / + una Tira autoadhesiva" at bounding box center [469, 368] width 221 height 22
type input "Fefco 427 (caja postal) / + una tira autoadhesiva"
click at [969, 624] on span "Save" at bounding box center [980, 620] width 22 height 10
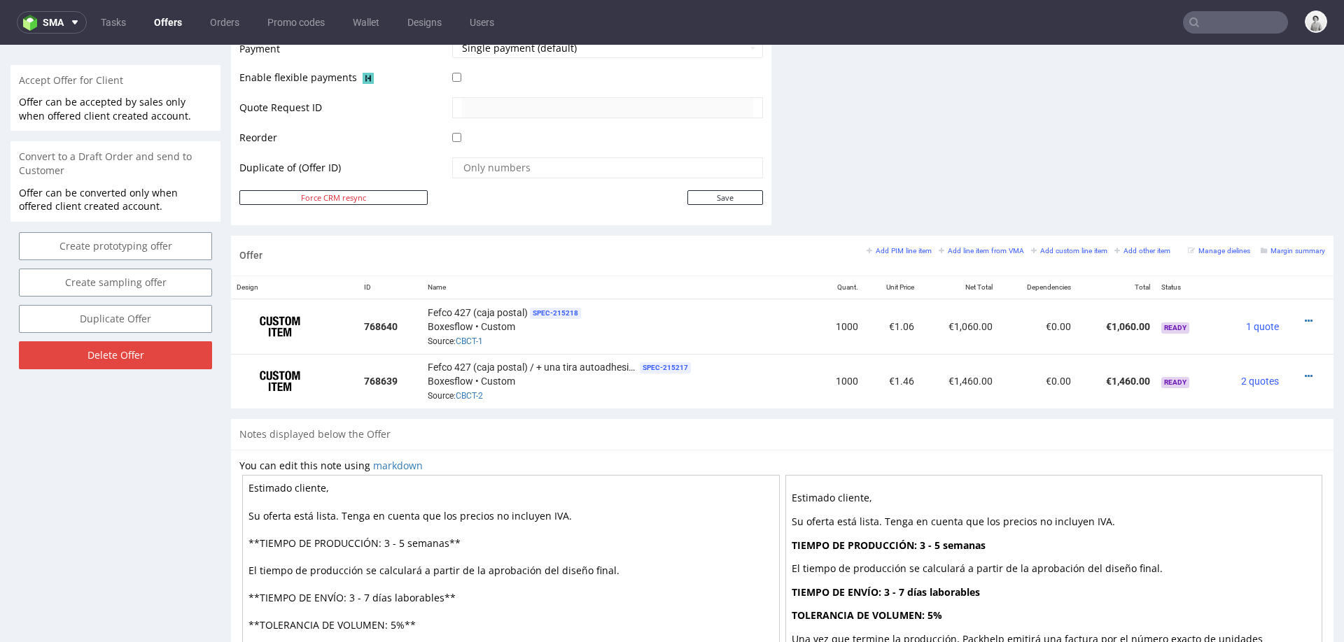
scroll to position [659, 0]
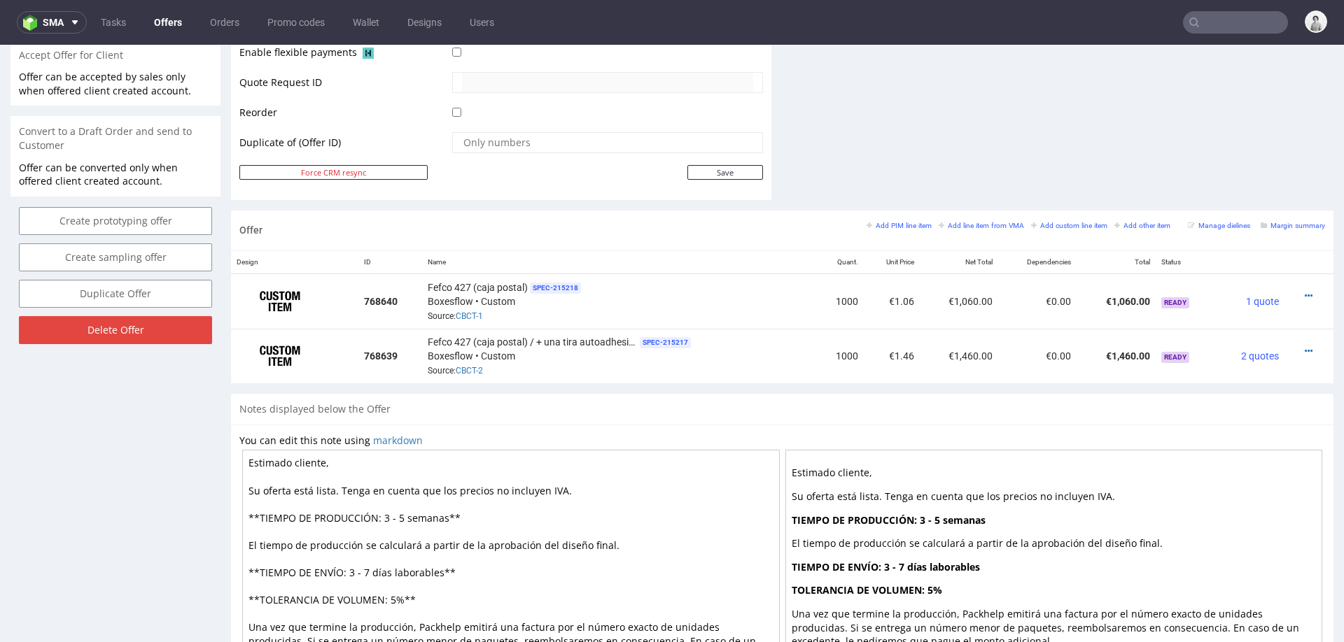
click at [895, 219] on div "Add PIM line item Add line item from VMA Add custom line item Add other item" at bounding box center [1021, 225] width 311 height 13
click at [894, 222] on small "Add PIM line item" at bounding box center [898, 226] width 65 height 8
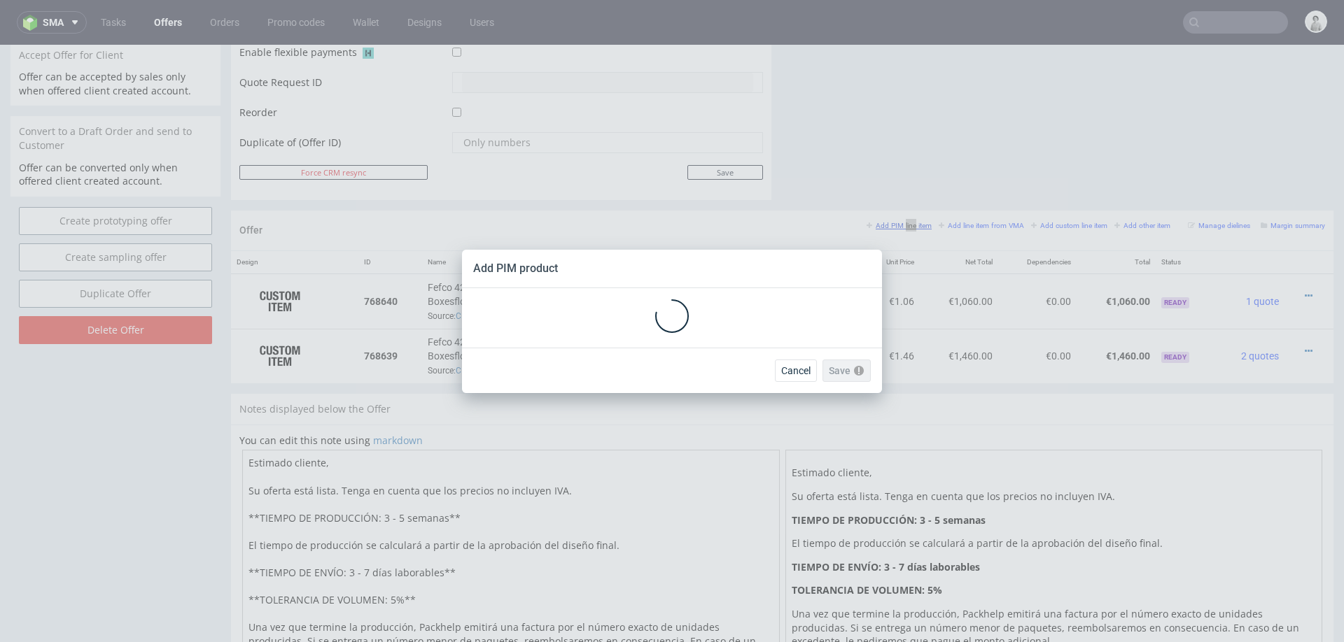
click at [894, 218] on div "Add PIM product Cancel Save Please check the form fields as they contain errors" at bounding box center [672, 321] width 1344 height 642
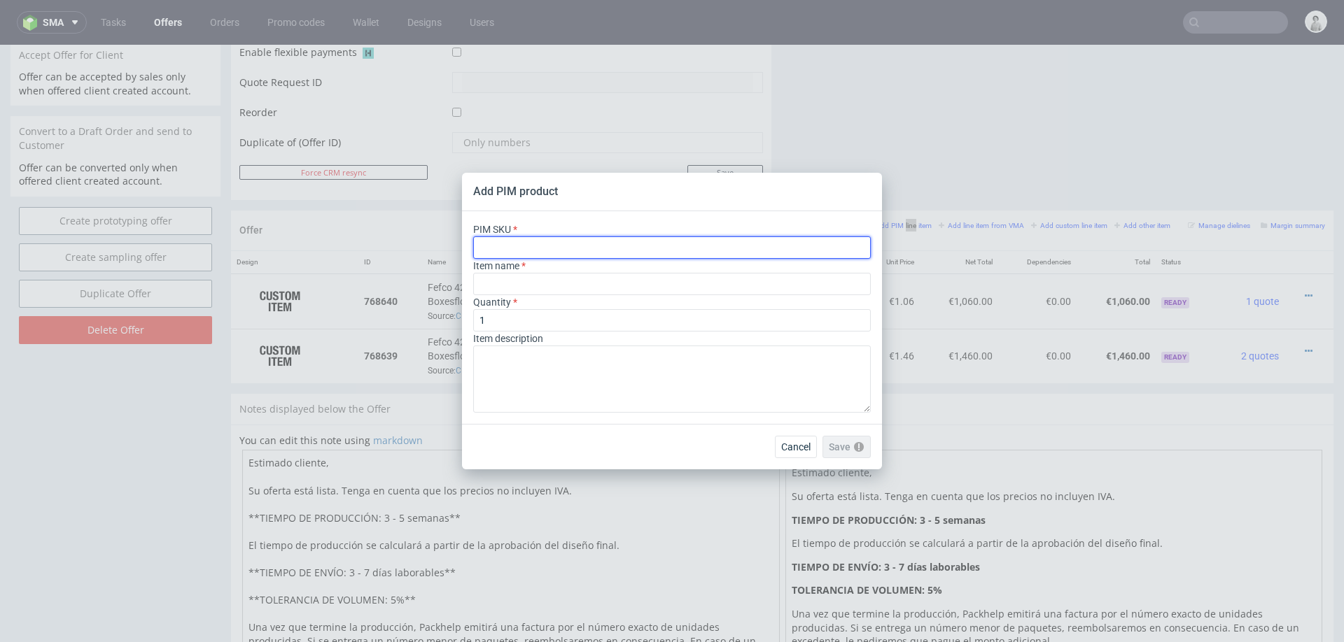
click at [596, 255] on input "text" at bounding box center [672, 248] width 398 height 22
paste input "box--mailer-box--45--cardboard-white-one-side--print-monochrome--foil-none-sing…"
type input "box--mailer-box--45--cardboard-white-one-side--print-monochrome--foil-none-sing…"
type input "Caja postal"
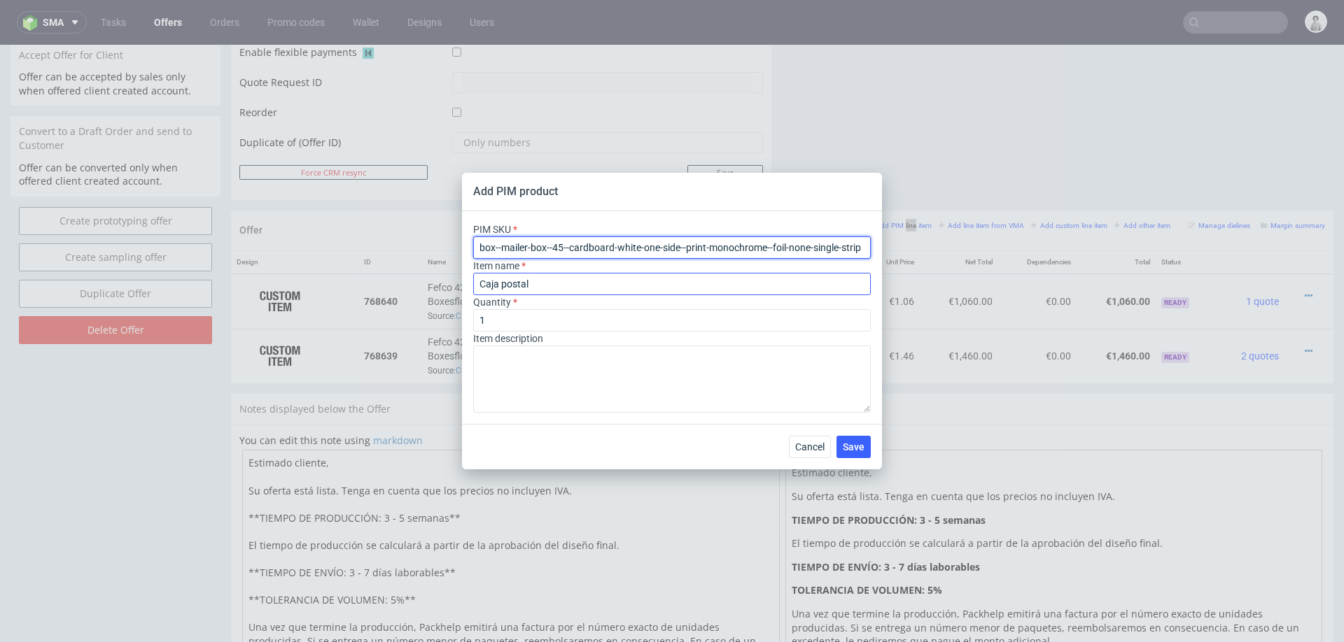
type input "box--mailer-box--45--cardboard-white-one-side--print-monochrome--foil-none-sing…"
click at [555, 283] on input "Caja postal" at bounding box center [672, 284] width 398 height 22
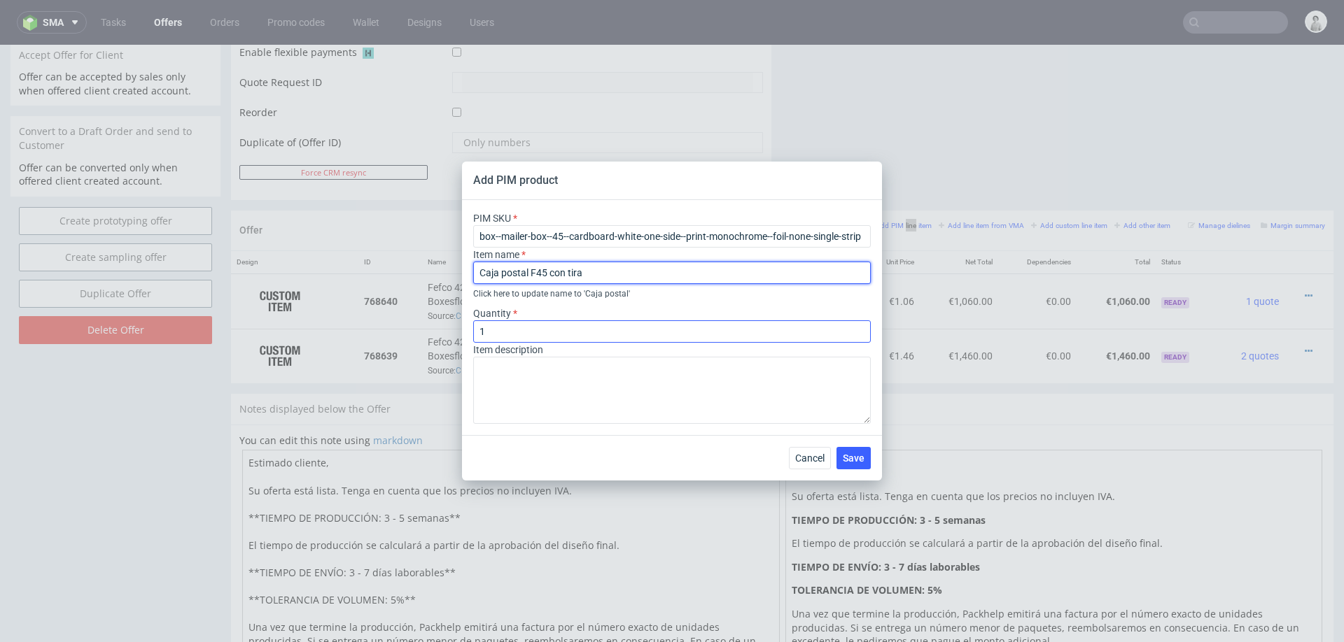
type input "Caja postal F45 con tira"
click at [691, 334] on input "1" at bounding box center [672, 332] width 398 height 22
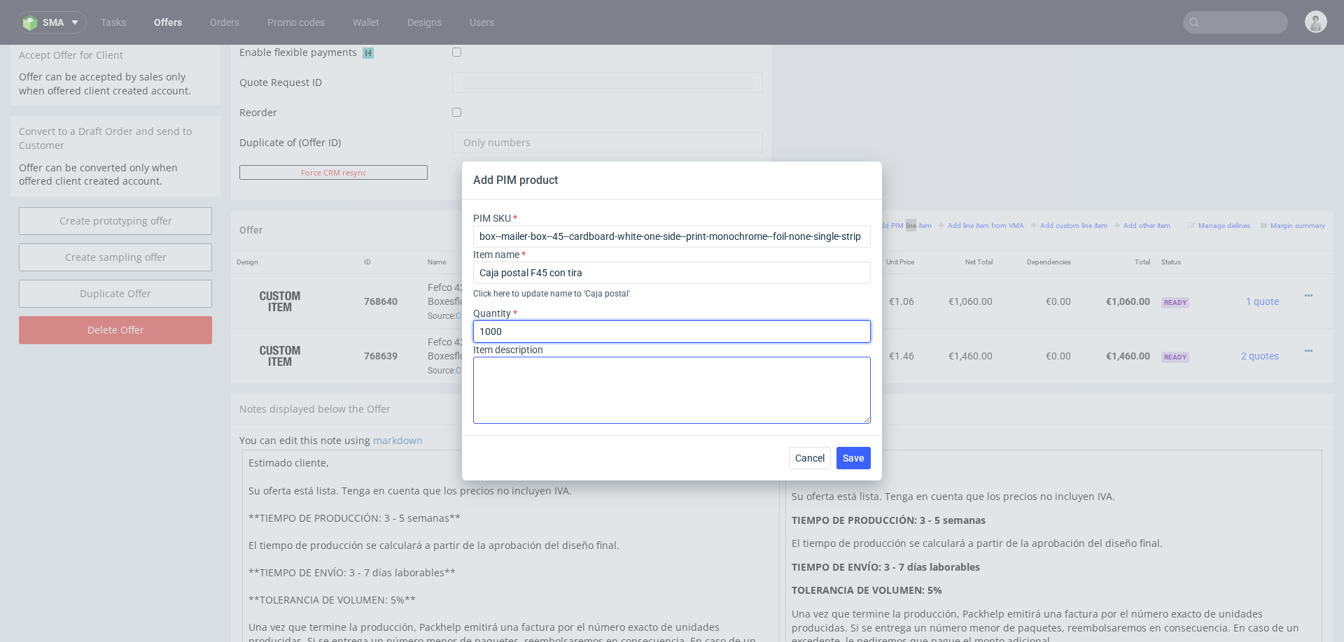
type input "1000"
click at [657, 370] on textarea at bounding box center [672, 390] width 398 height 67
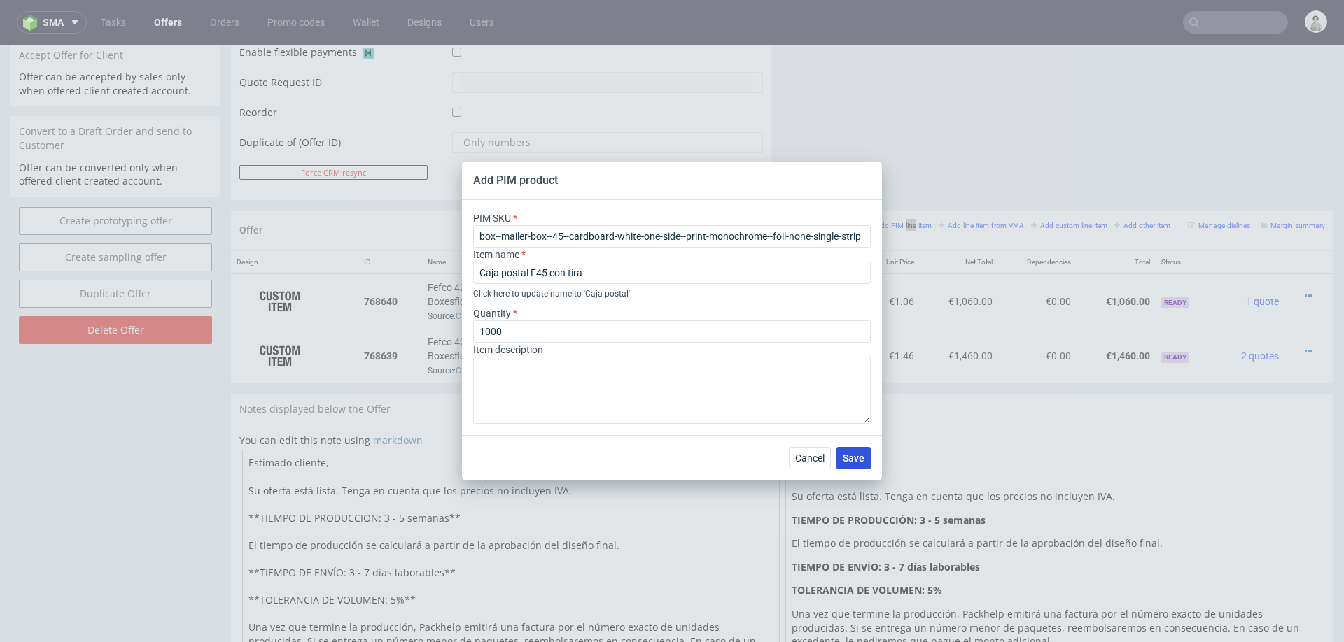
click at [856, 458] on span "Save" at bounding box center [854, 459] width 22 height 10
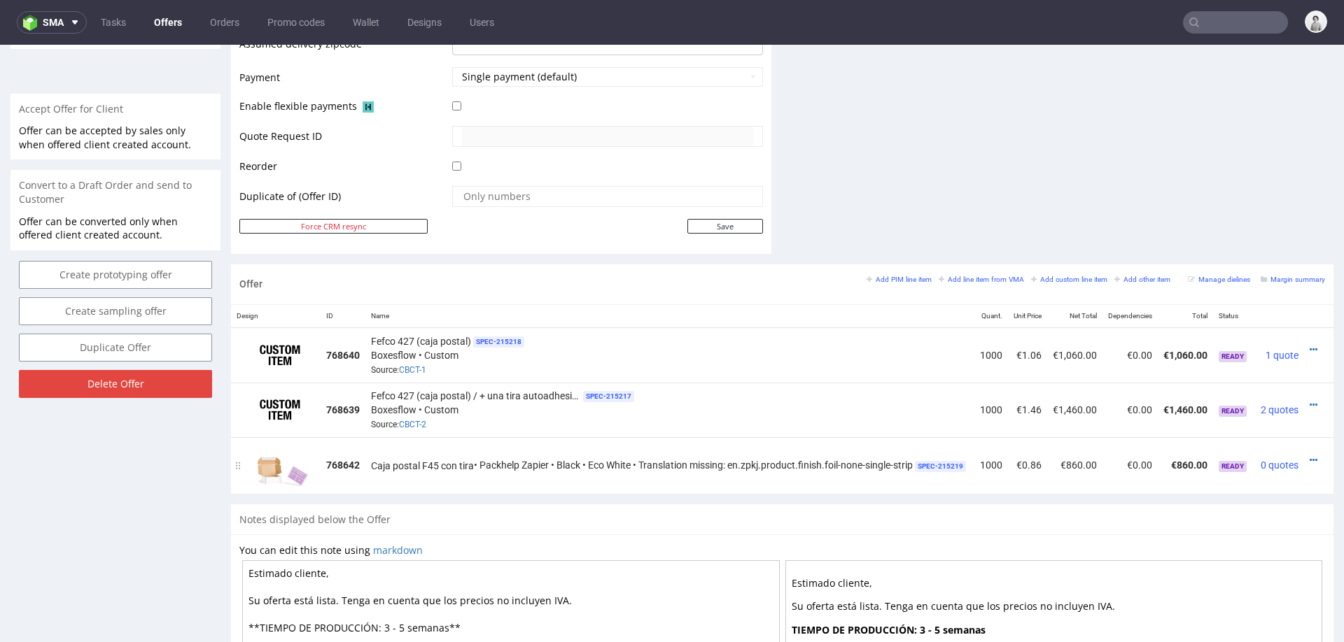
scroll to position [0, 27]
click at [1305, 456] on icon at bounding box center [1309, 461] width 8 height 10
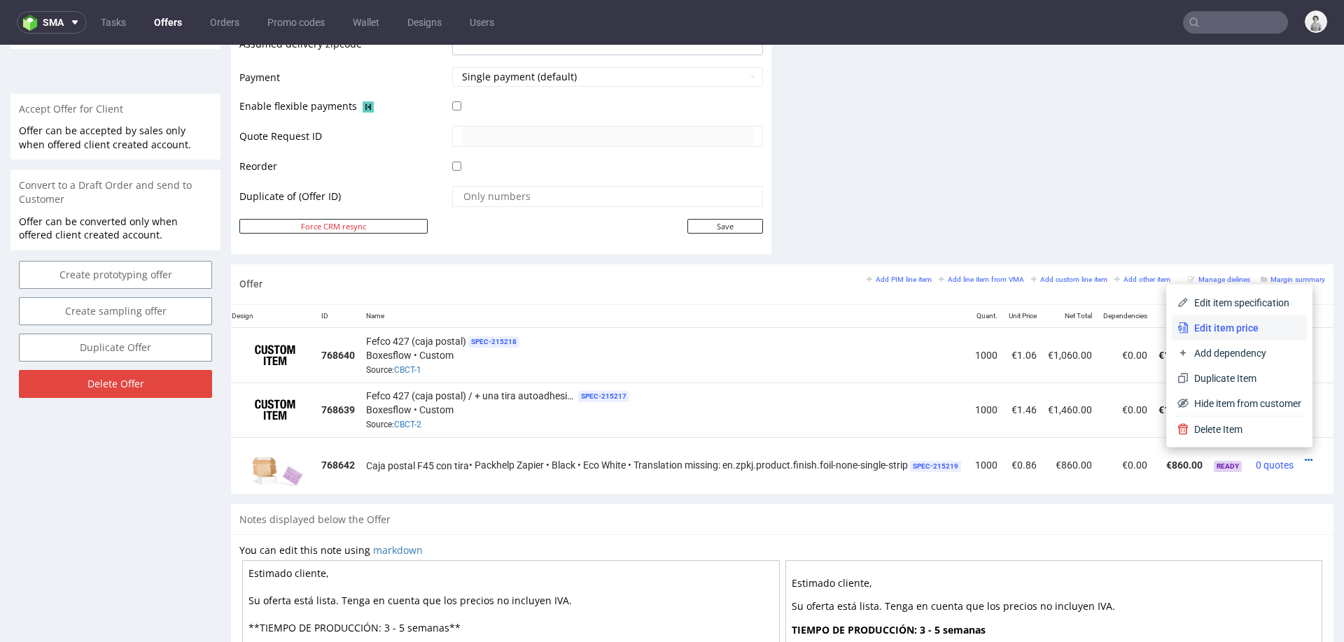
click at [1265, 322] on span "Edit item price" at bounding box center [1244, 328] width 113 height 14
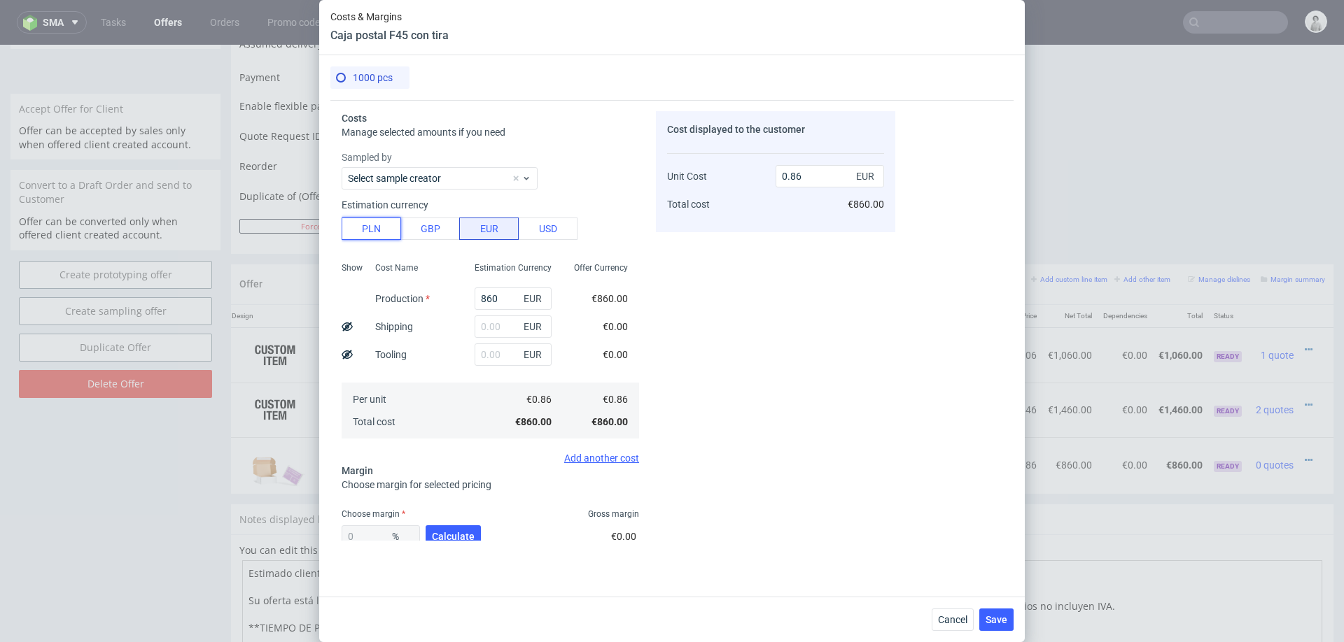
click at [370, 234] on button "PLN" at bounding box center [371, 229] width 59 height 22
type input "0.2"
click at [502, 294] on input "860" at bounding box center [513, 299] width 77 height 22
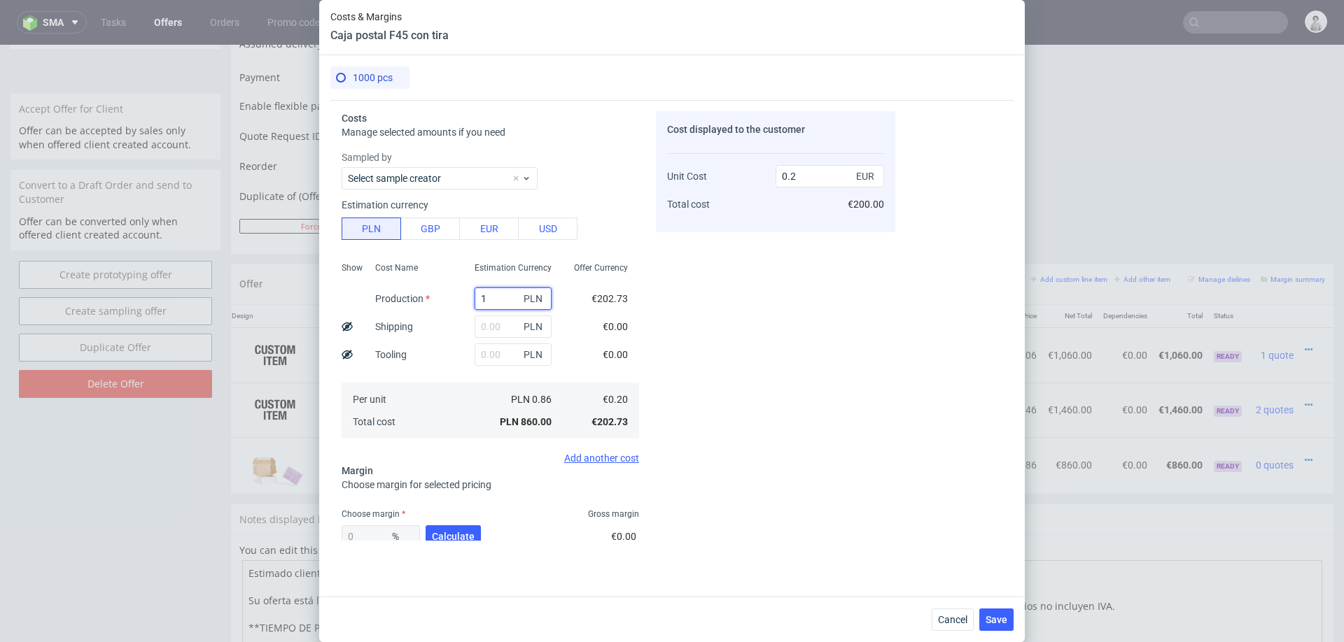
type input "13"
type input "0"
type input "1370"
type input "0.32"
type input "1370"
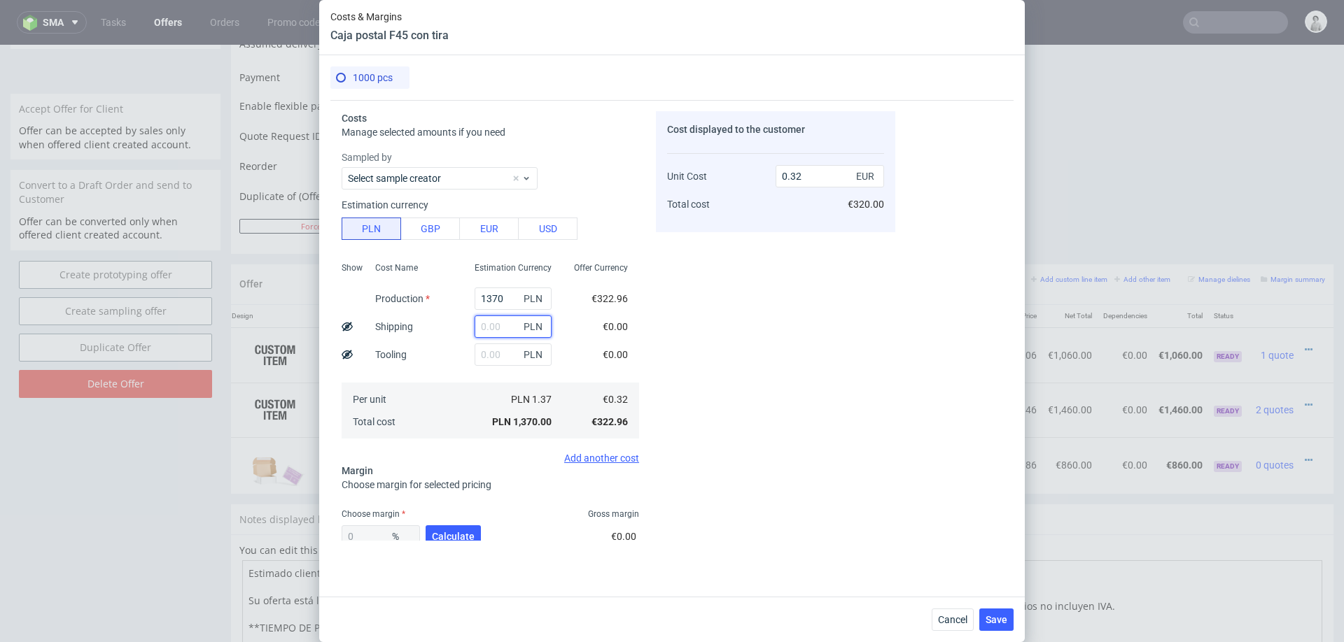
click at [508, 329] on input "text" at bounding box center [513, 327] width 77 height 22
type input "260"
type input "0.38"
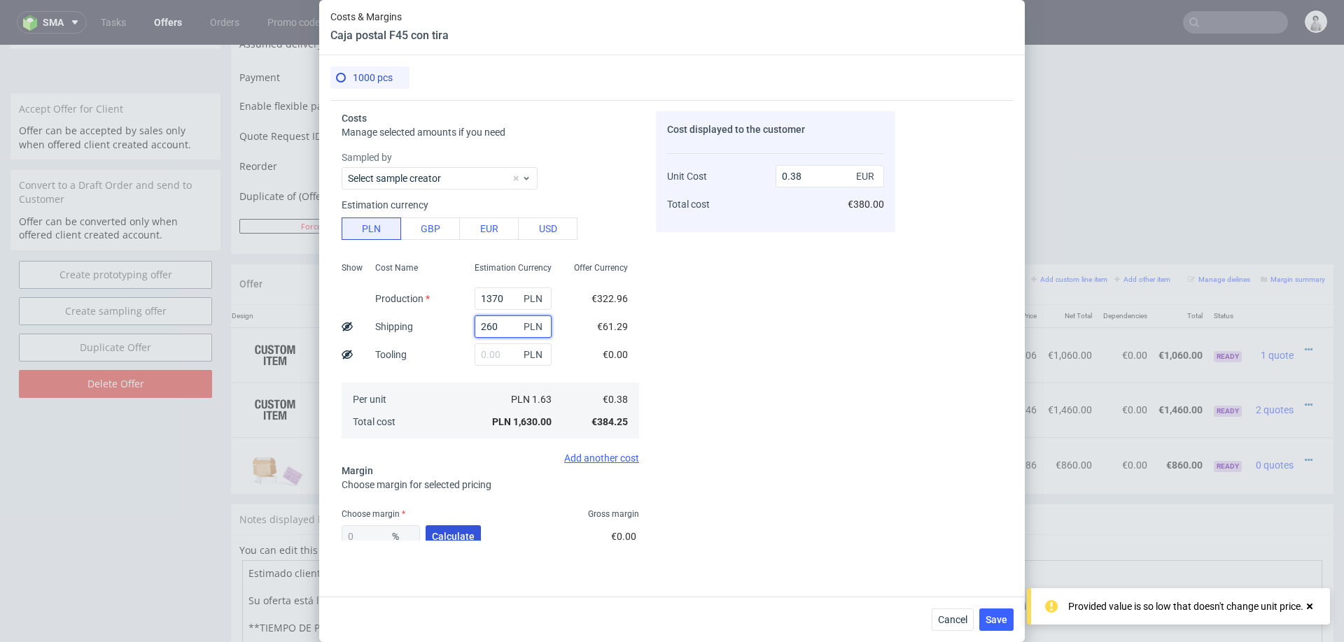
type input "260"
click at [452, 533] on span "Calculate" at bounding box center [453, 537] width 43 height 10
type input "45.75"
type input "0.71"
click at [452, 533] on div "45.75 % Calculate" at bounding box center [413, 539] width 142 height 39
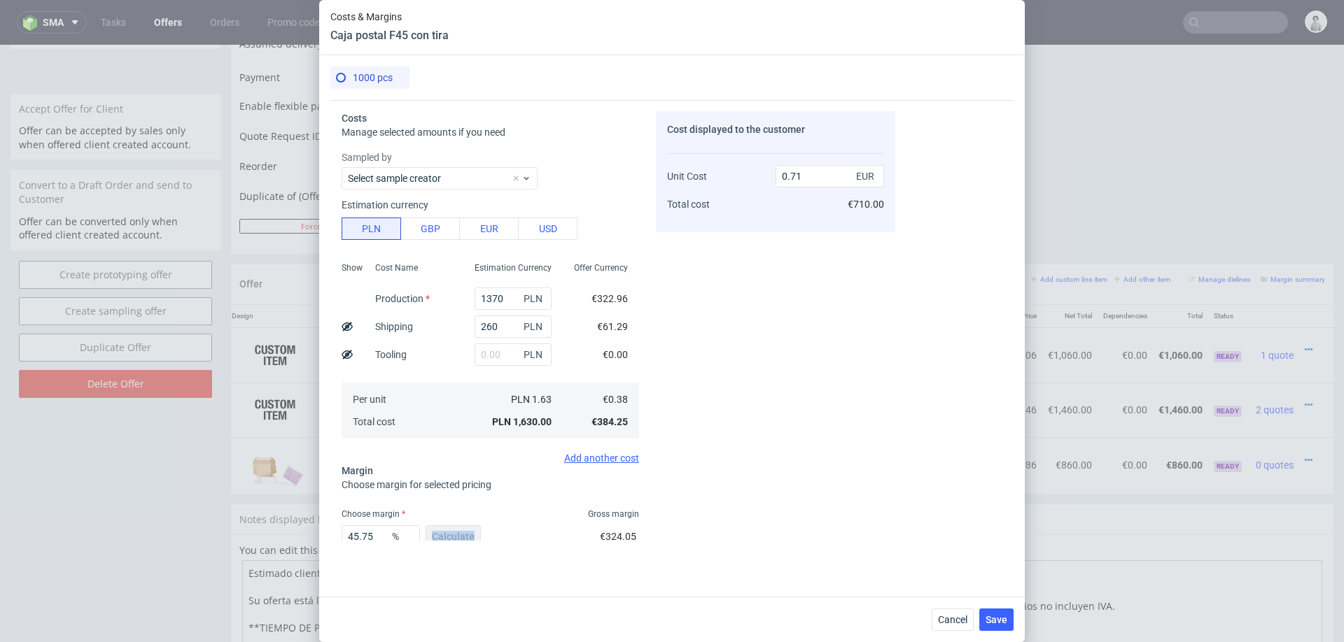
click at [447, 527] on div "45.75 % Calculate" at bounding box center [413, 539] width 142 height 39
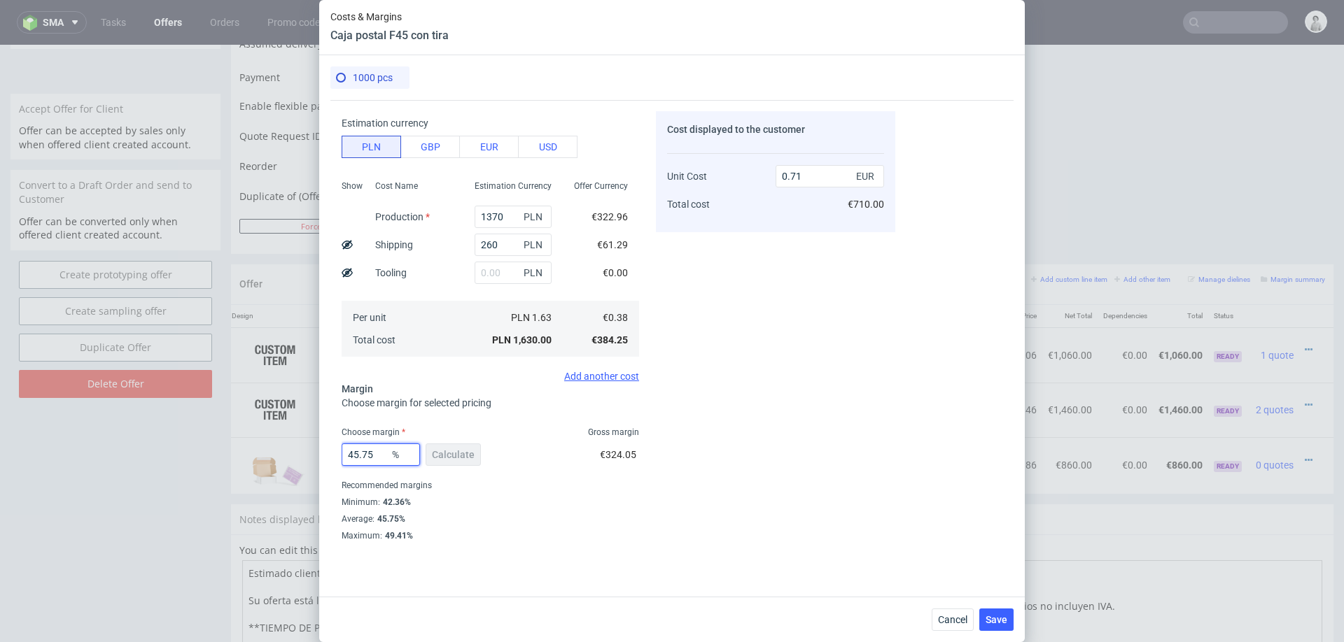
click at [370, 454] on input "45.75" at bounding box center [381, 455] width 78 height 22
type input "47"
type input "0.72"
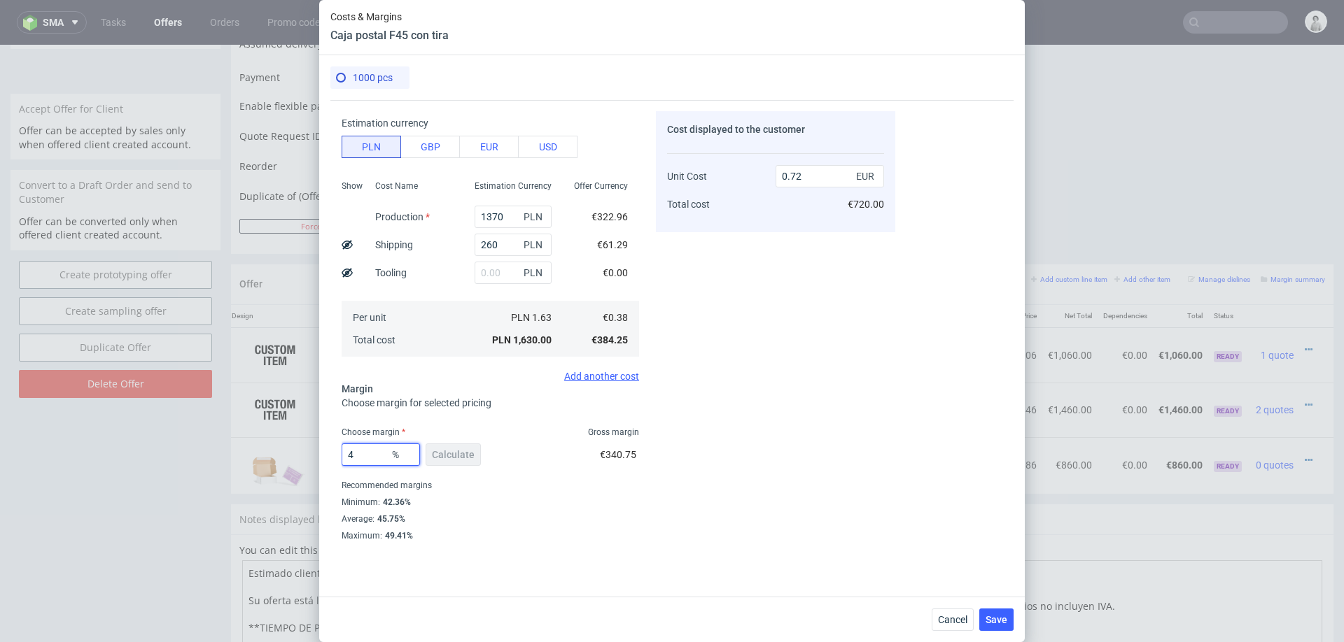
type input "49"
type input "0.75"
type input "4"
type input "0"
type input "0.38"
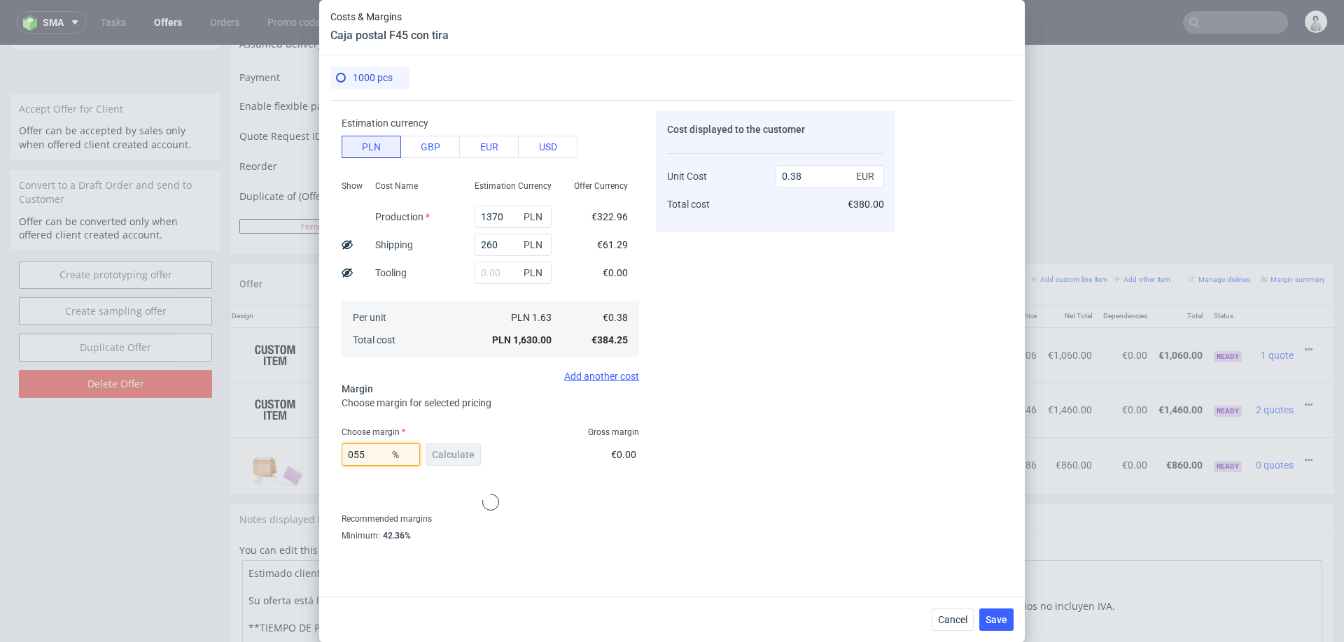
type input "5"
type input "0.4"
type input "55"
type input "0.85"
type input "50"
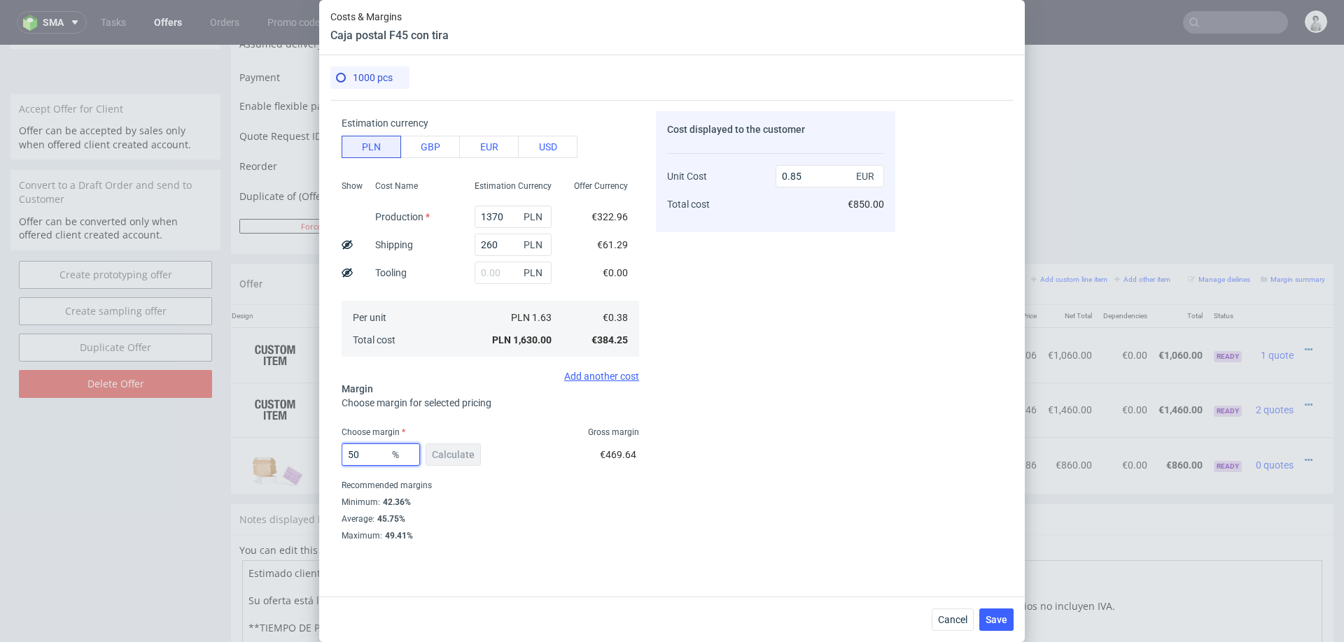
type input "0.77"
type input "55"
type input "0.85"
type input "54"
type input "0.83"
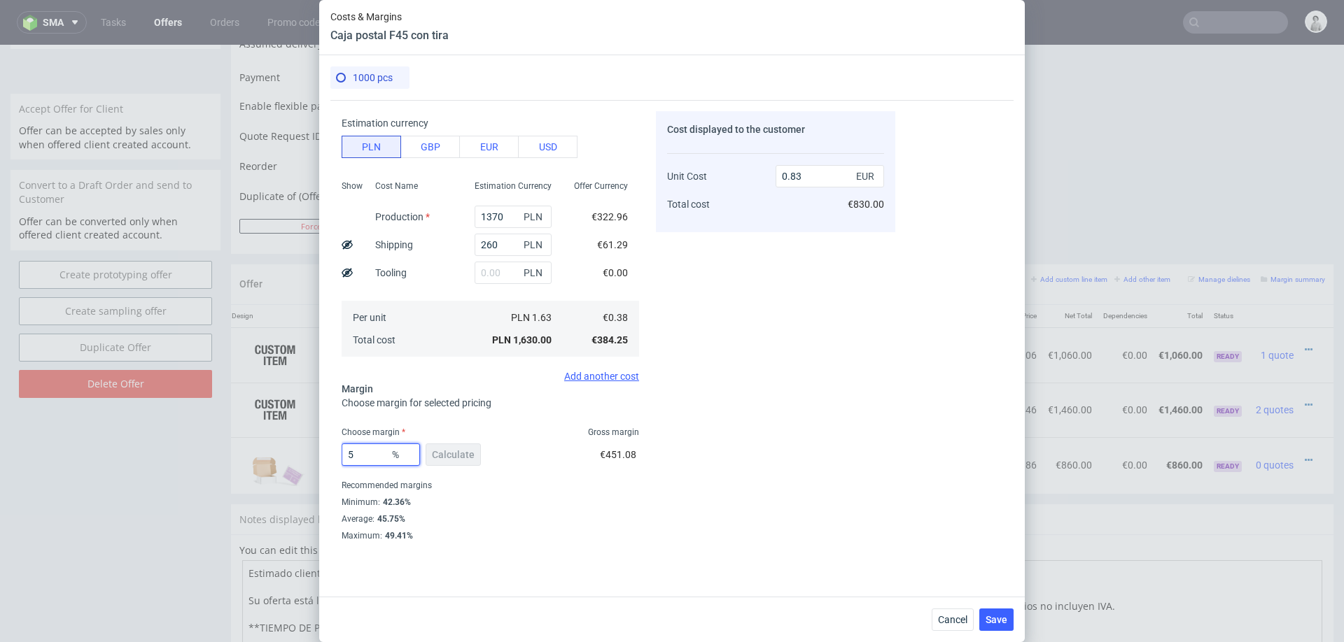
type input "53"
type input "0.82"
type input "52"
type input "0.8"
type input "52"
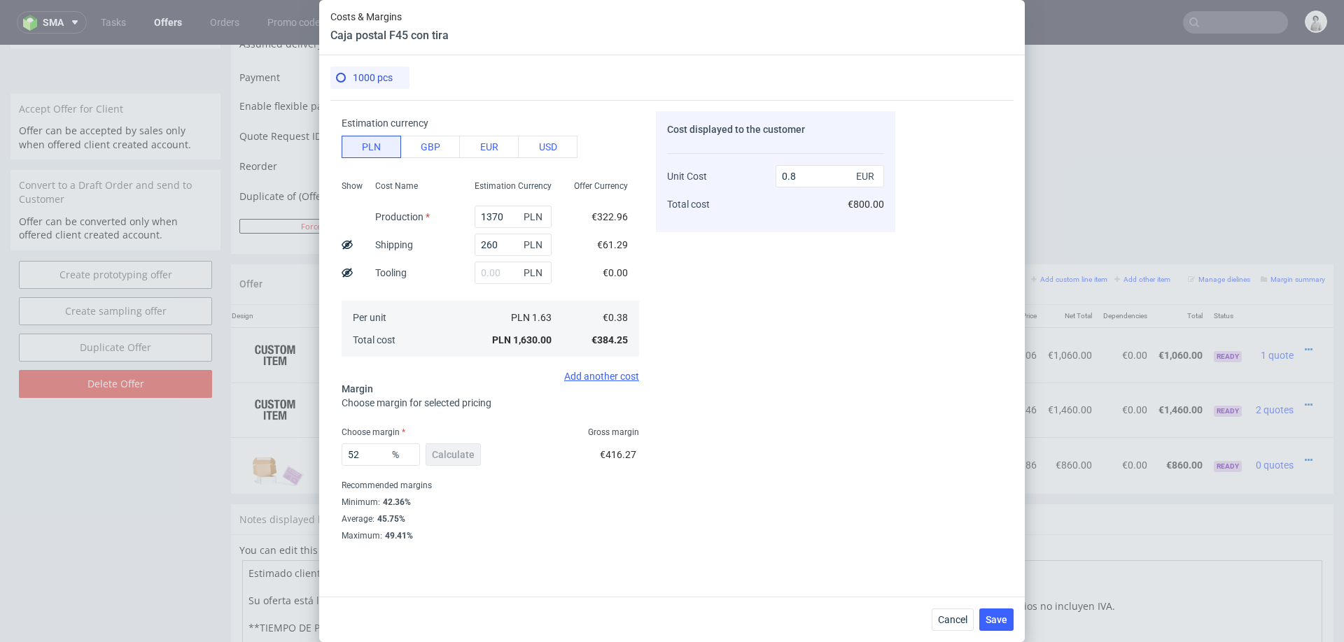
click at [601, 514] on div "Average : 45.75%" at bounding box center [490, 519] width 297 height 17
click at [992, 615] on span "Save" at bounding box center [996, 620] width 22 height 10
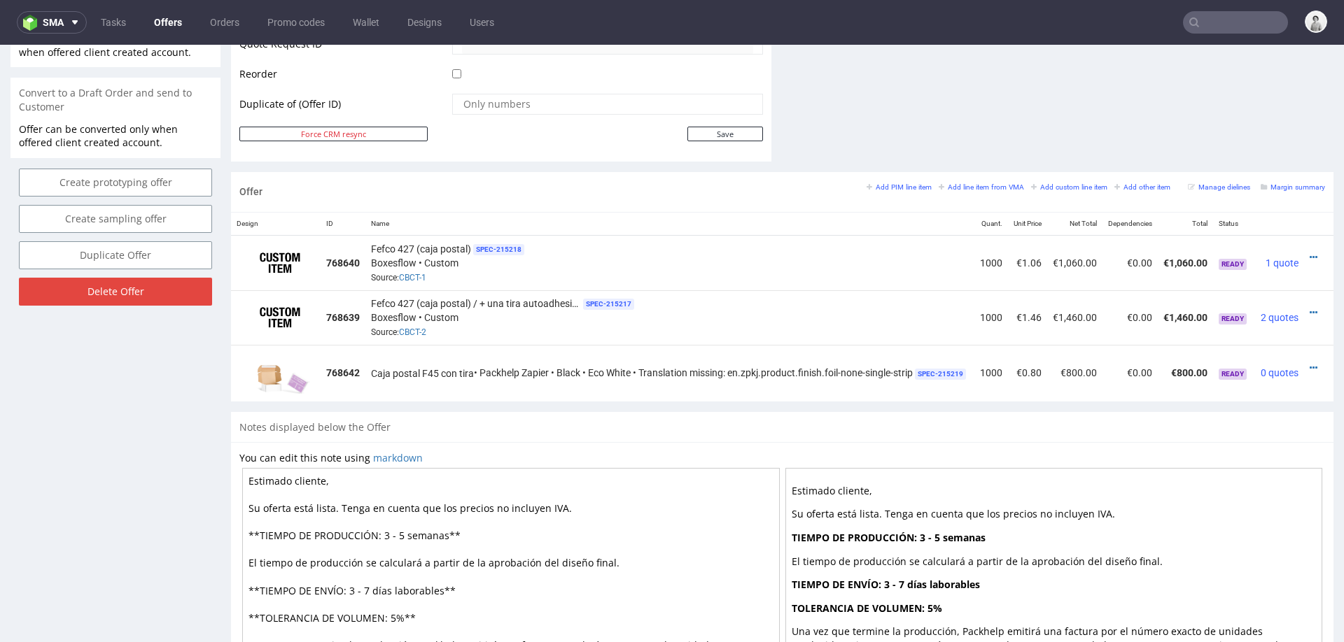
scroll to position [723, 0]
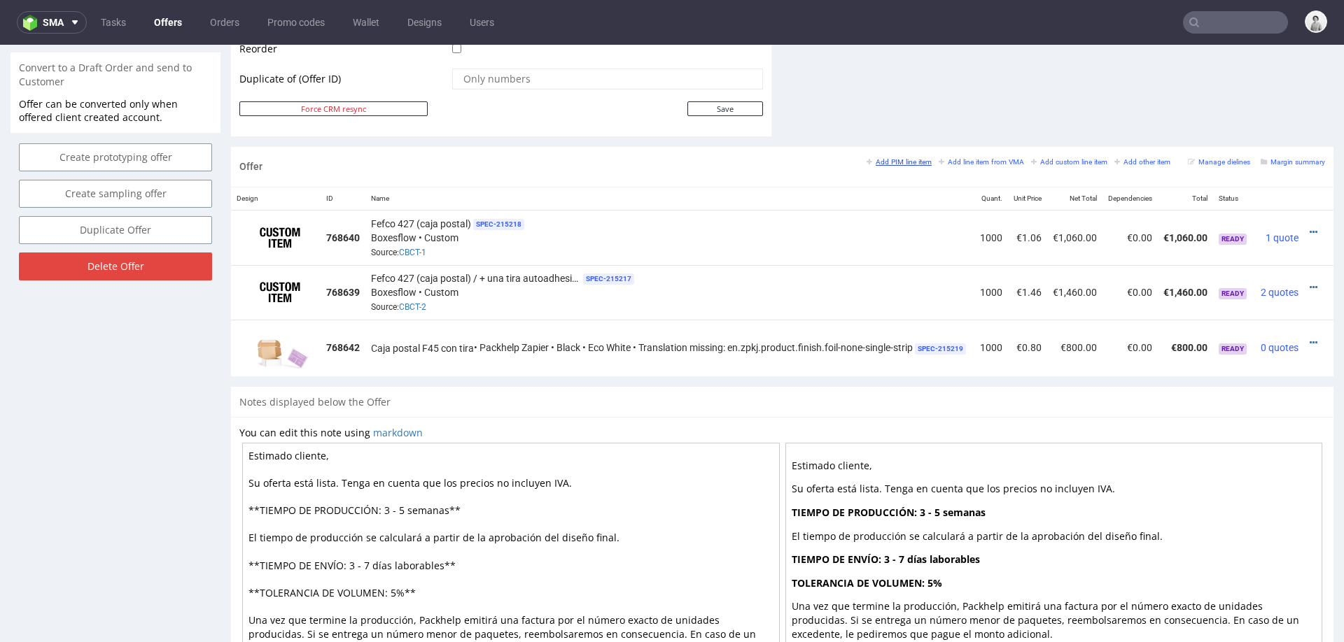
click at [894, 162] on small "Add PIM line item" at bounding box center [898, 162] width 65 height 8
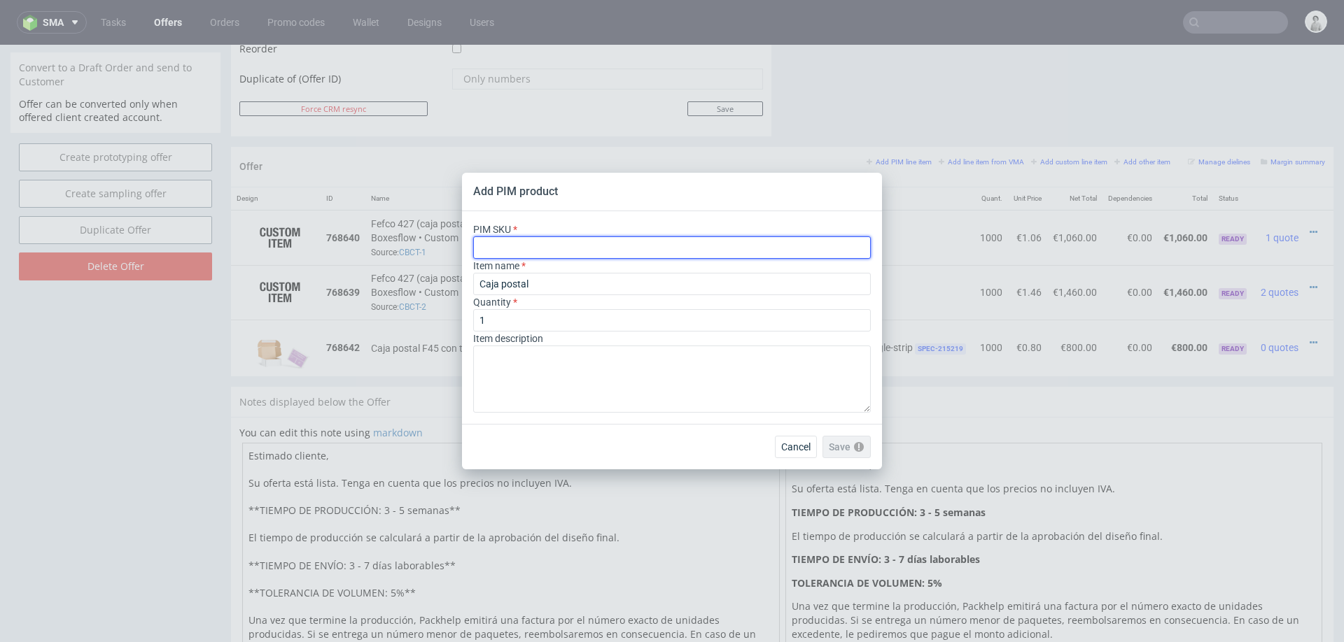
click at [690, 241] on input "text" at bounding box center [672, 248] width 398 height 22
paste input "box--mailer-box--45--cardboard-white-one-side--print-monochrome--foil-none"
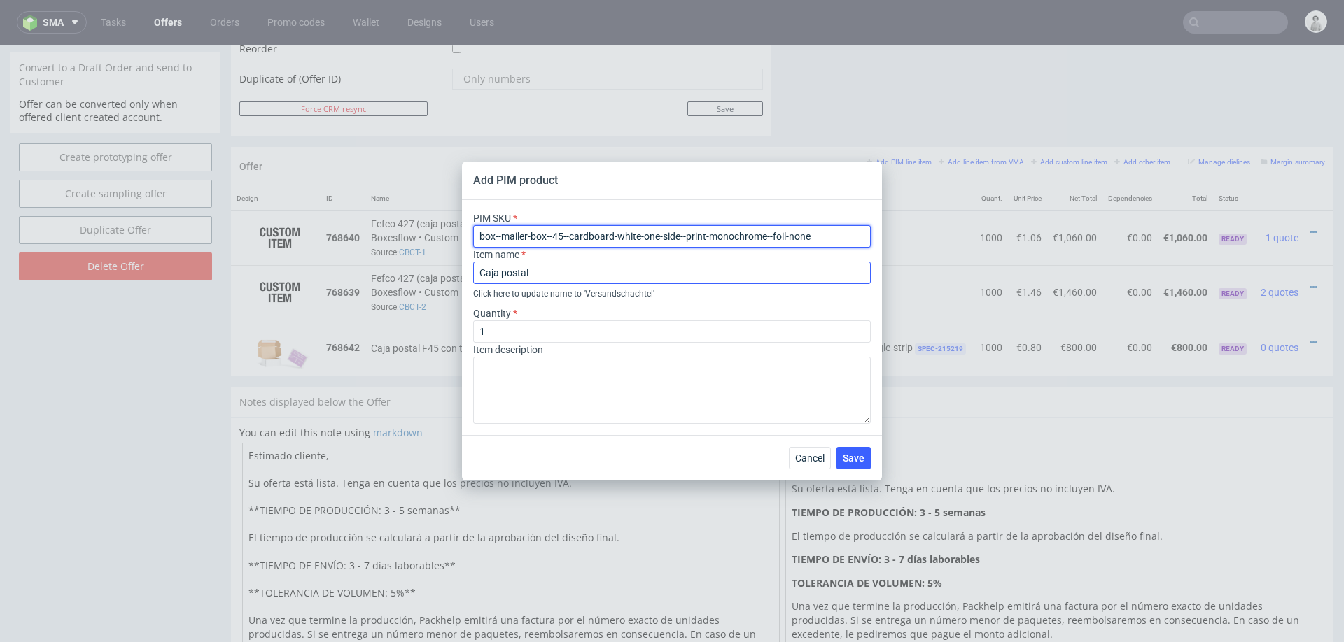
type input "box--mailer-box--45--cardboard-white-one-side--print-monochrome--foil-none"
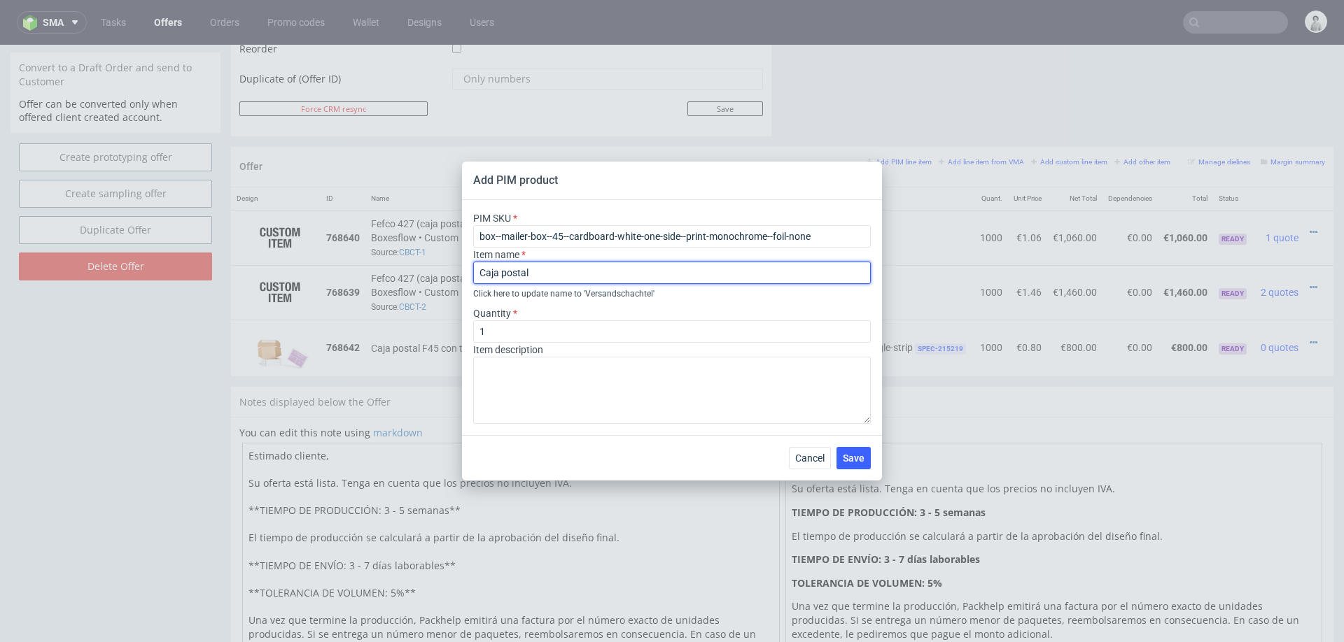
click at [549, 278] on input "Caja postal" at bounding box center [672, 273] width 398 height 22
click at [553, 276] on input "Caja postal" at bounding box center [672, 273] width 398 height 22
type input "Caja postal F45"
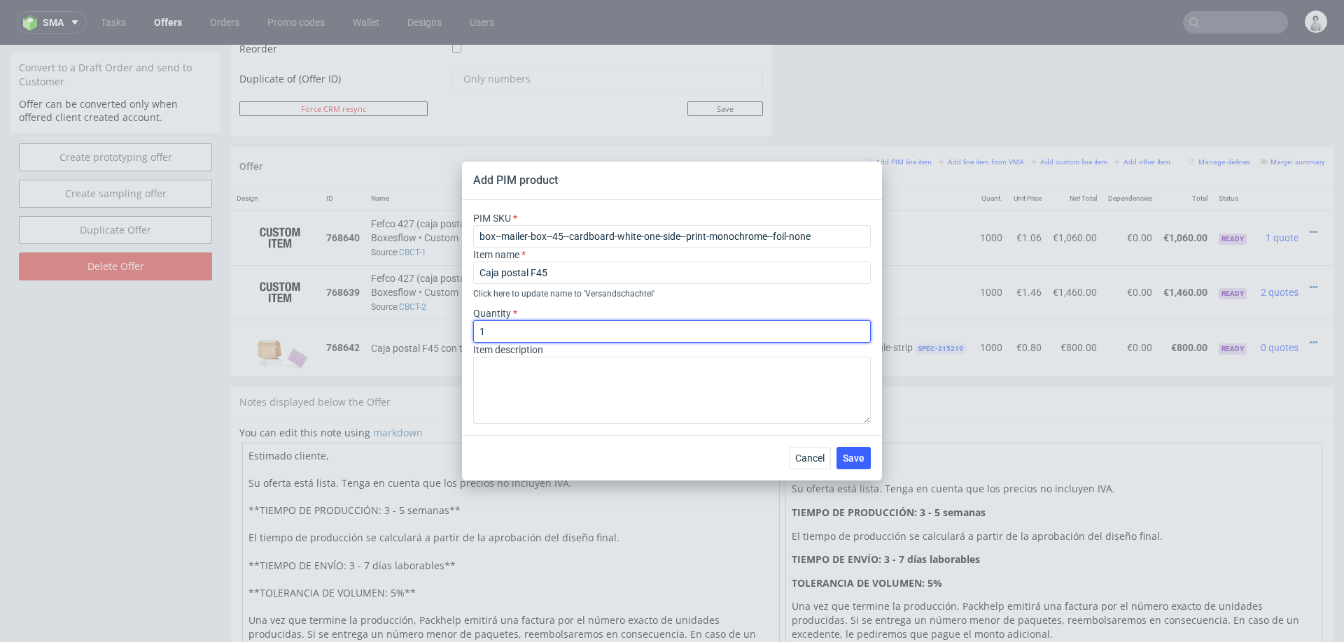
click at [507, 328] on input "1" at bounding box center [672, 332] width 398 height 22
type input "1000"
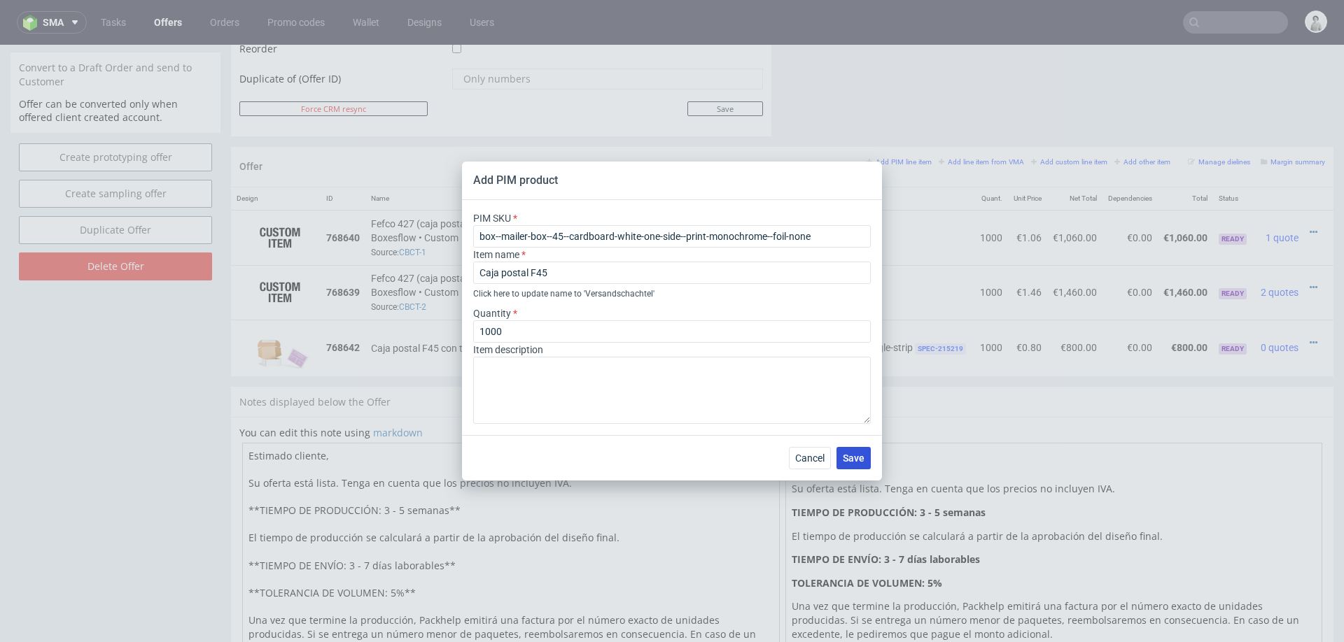
click at [850, 449] on button "Save" at bounding box center [853, 458] width 34 height 22
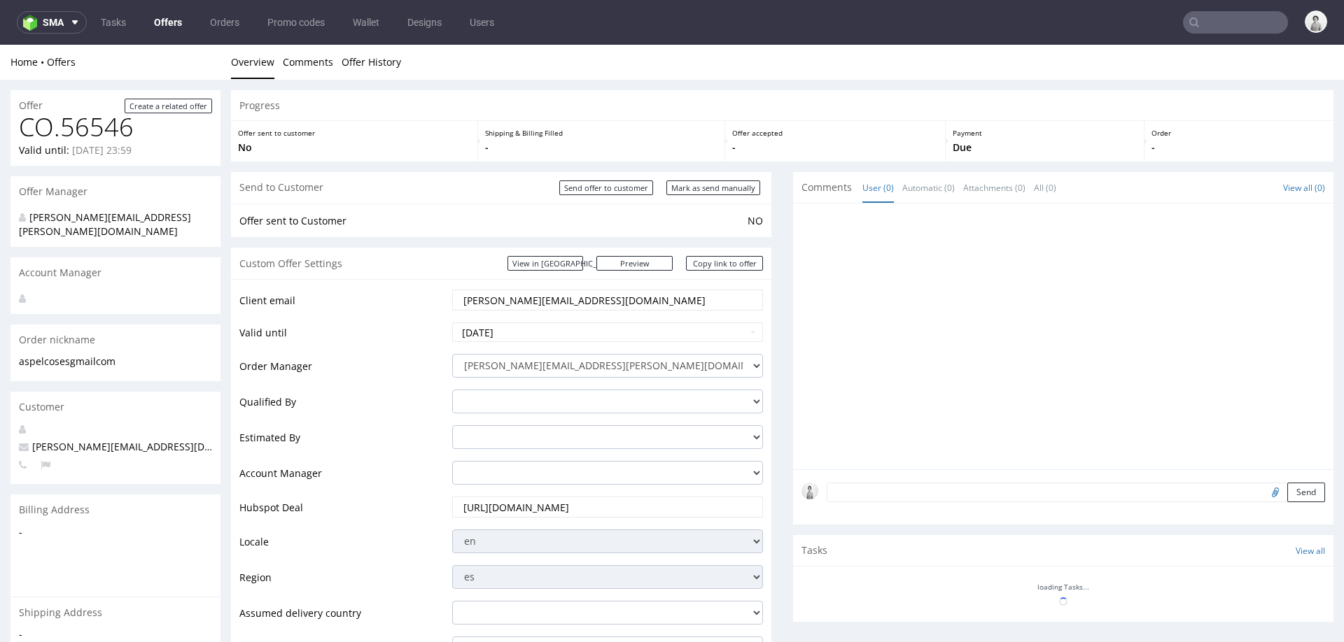
scroll to position [0, 0]
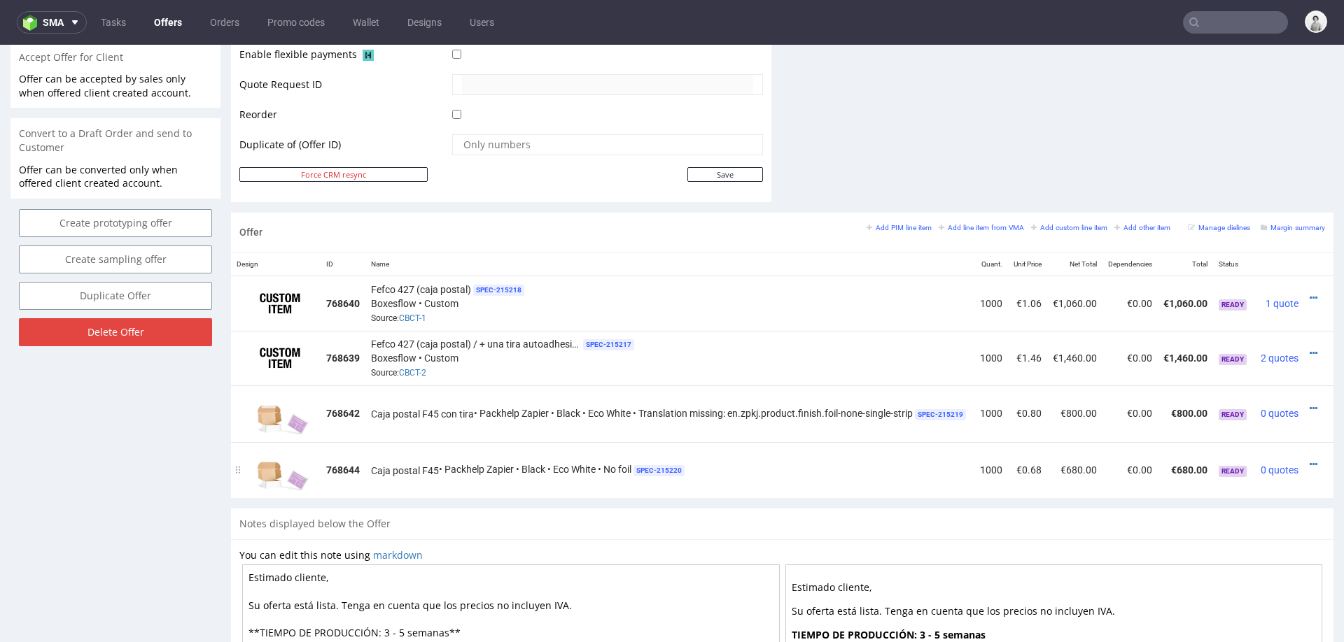
scroll to position [0, 27]
click at [1305, 460] on icon at bounding box center [1309, 465] width 8 height 10
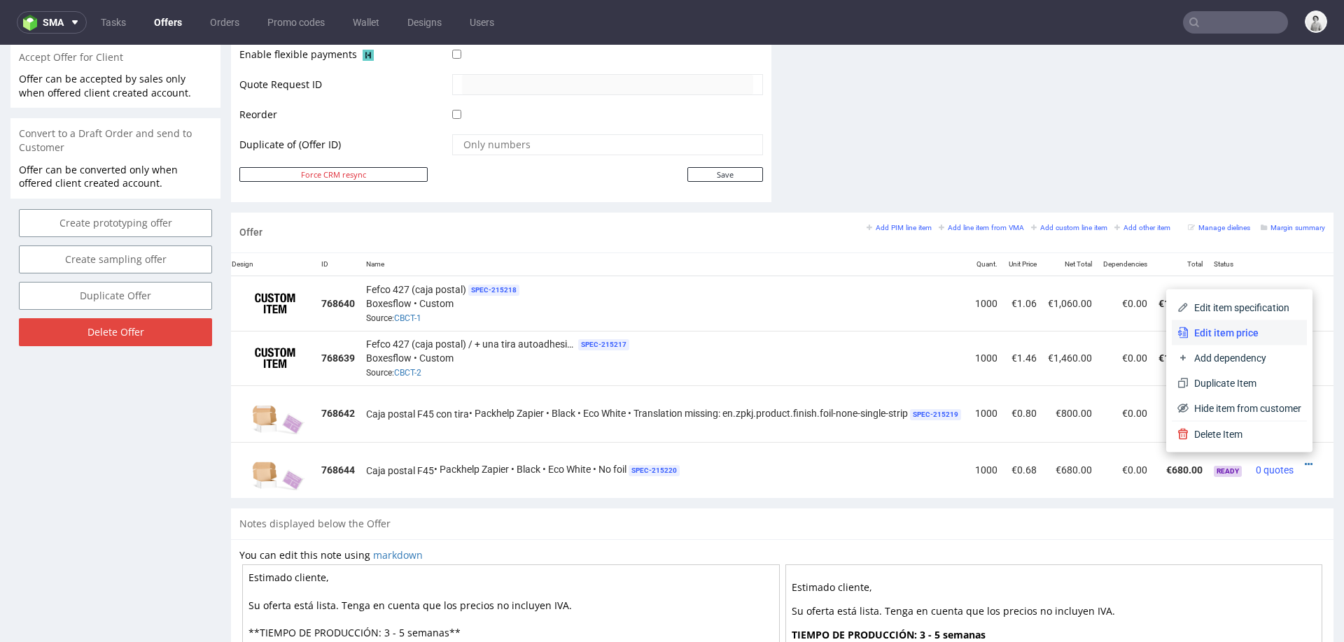
click at [1260, 326] on span "Edit item price" at bounding box center [1244, 333] width 113 height 14
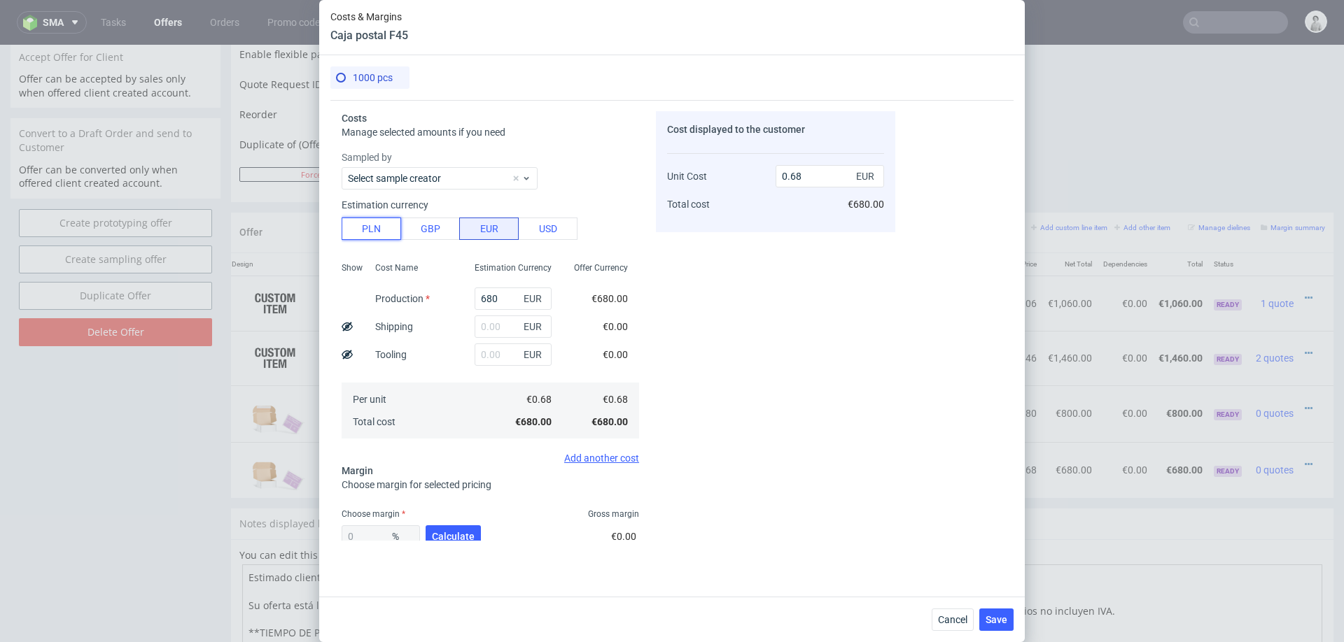
click at [374, 226] on button "PLN" at bounding box center [371, 229] width 59 height 22
type input "0.16"
click at [502, 301] on input "680" at bounding box center [513, 299] width 77 height 22
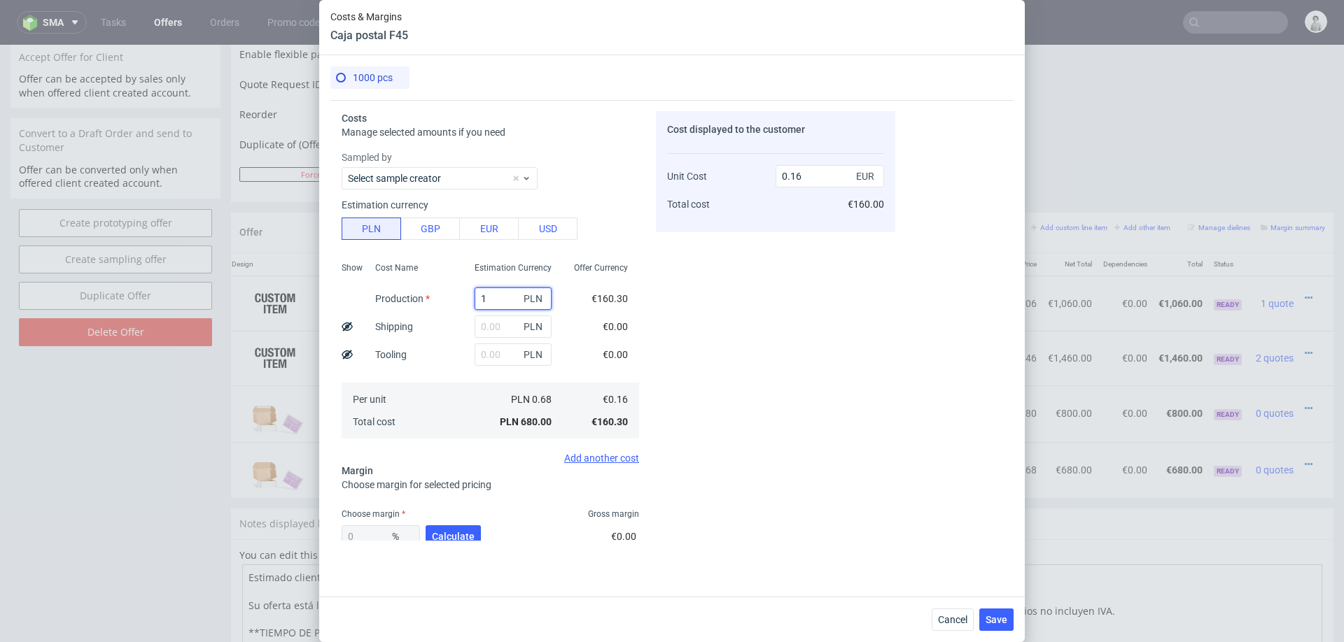
type input "10"
type input "0"
type input "105"
type input "0.02"
type input "1050"
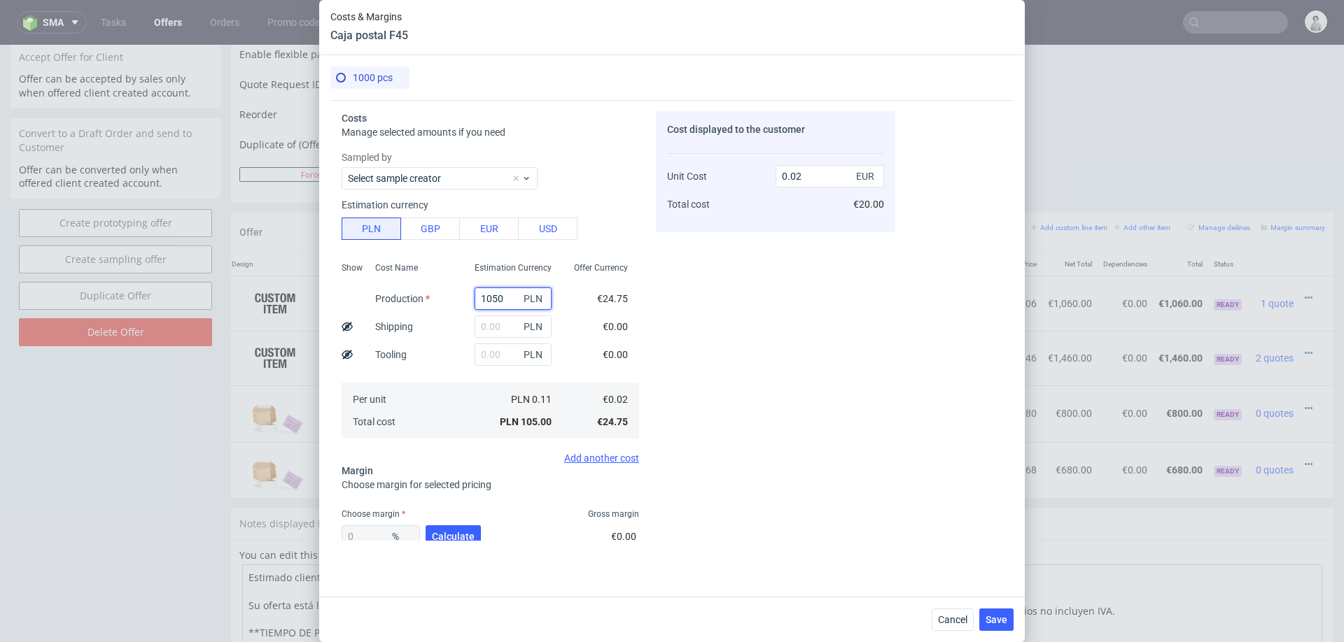
type input "0.25"
type input "1050"
click at [513, 323] on input "text" at bounding box center [513, 327] width 77 height 22
type input "210"
type input "0.3"
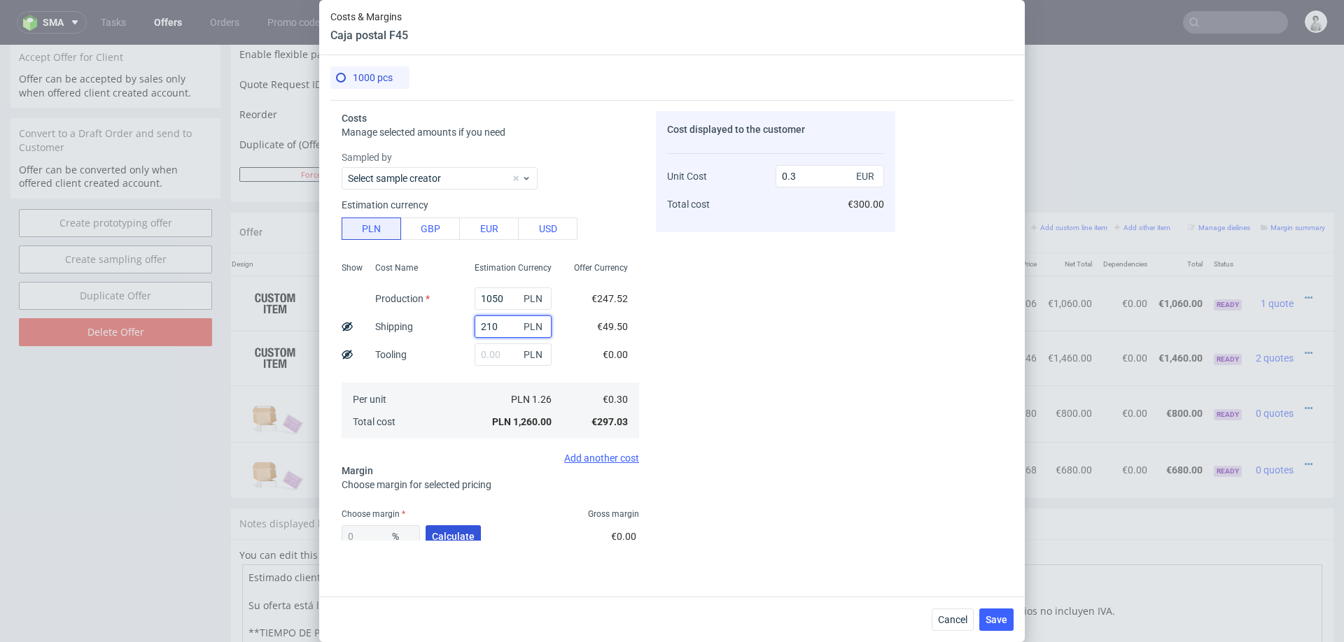
type input "210"
click at [452, 529] on button "Calculate" at bounding box center [453, 537] width 55 height 22
type input "47.47"
type input "0.57"
click at [452, 529] on div "47.47 % Calculate" at bounding box center [413, 539] width 142 height 39
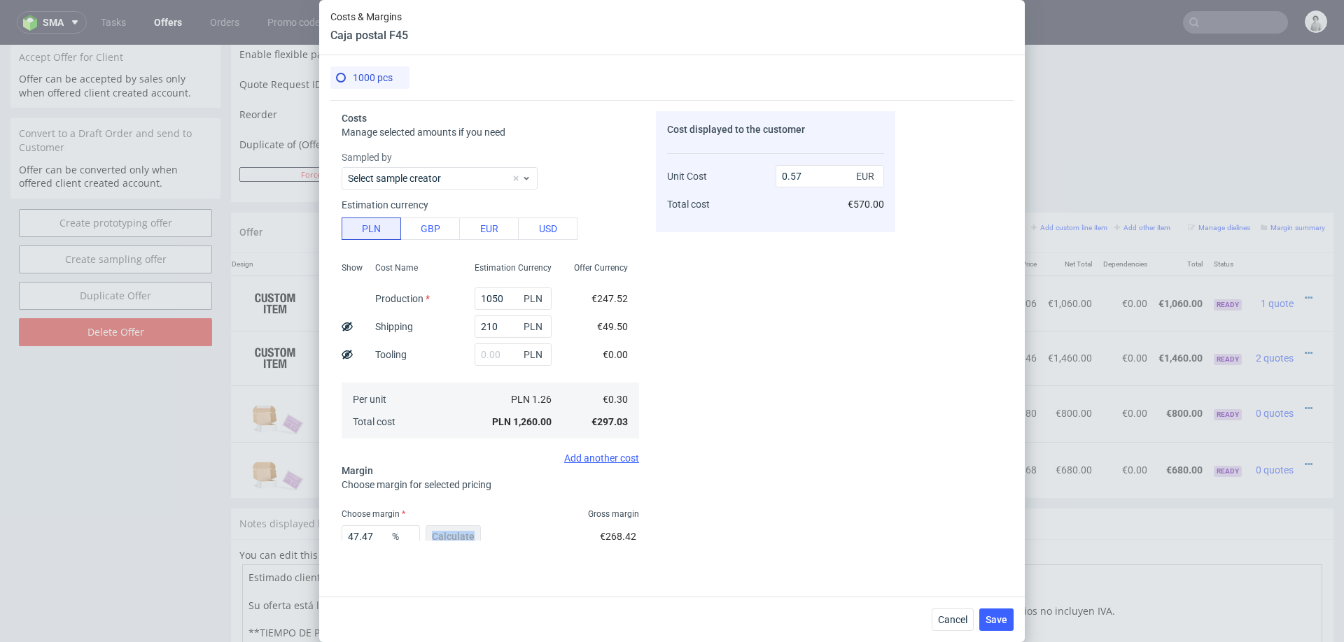
scroll to position [82, 0]
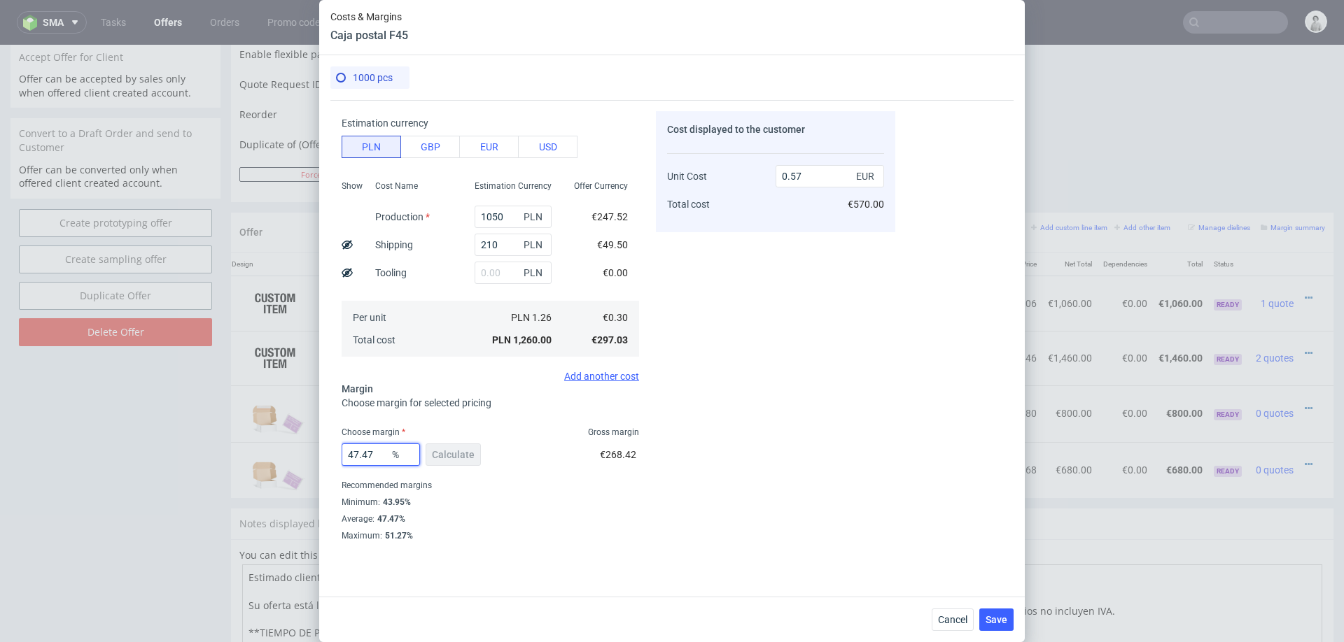
click at [365, 454] on input "47.47" at bounding box center [381, 455] width 78 height 22
type input "49"
type input "0.58"
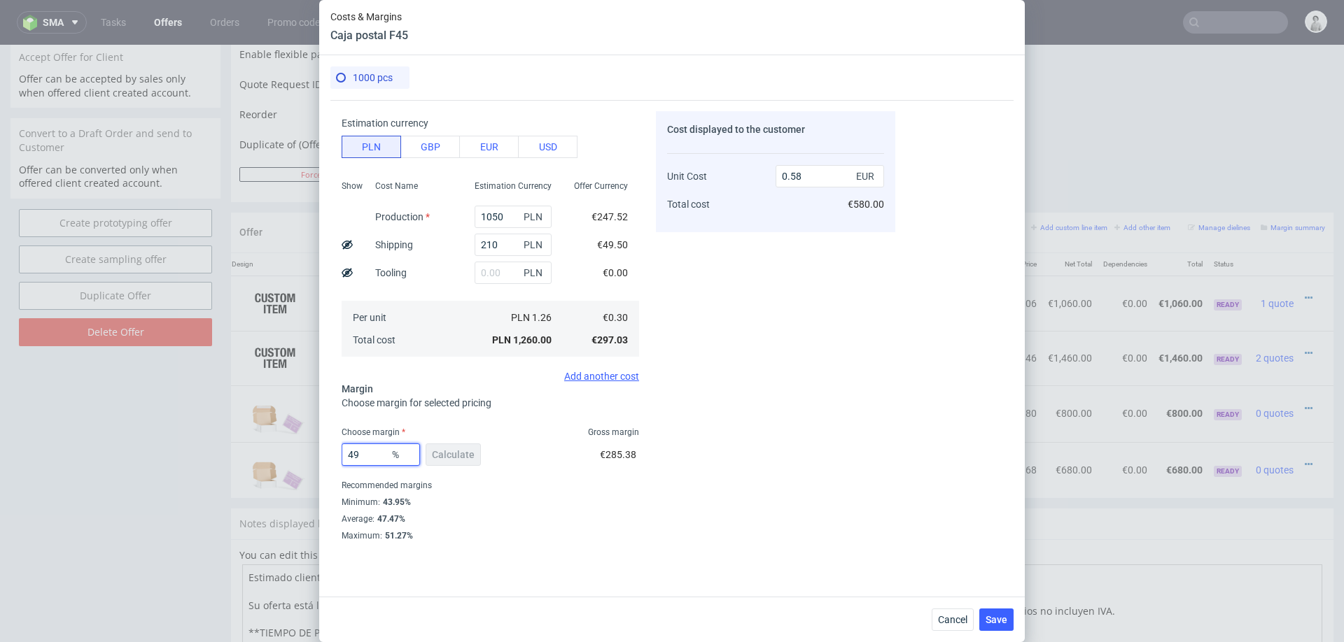
type input "4"
type input "05"
type input "0.3"
type input "5"
type input "0.31"
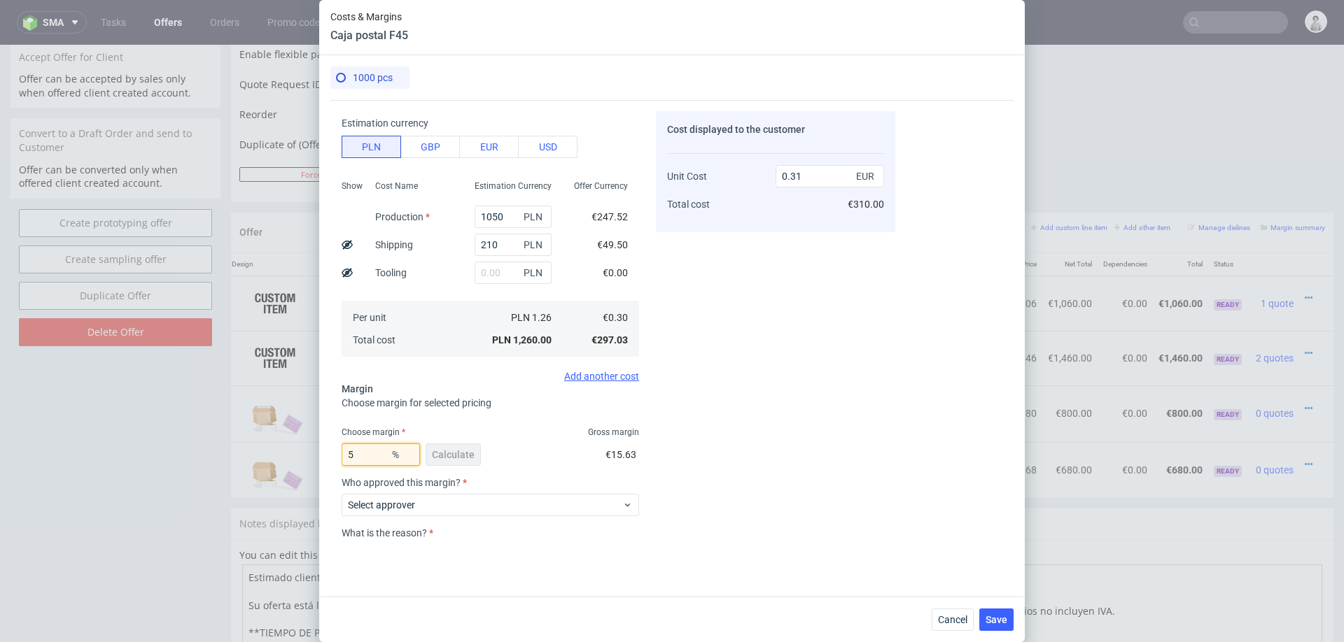
type input "55"
type input "0.66"
type input "53"
type input "0.63"
type input "53"
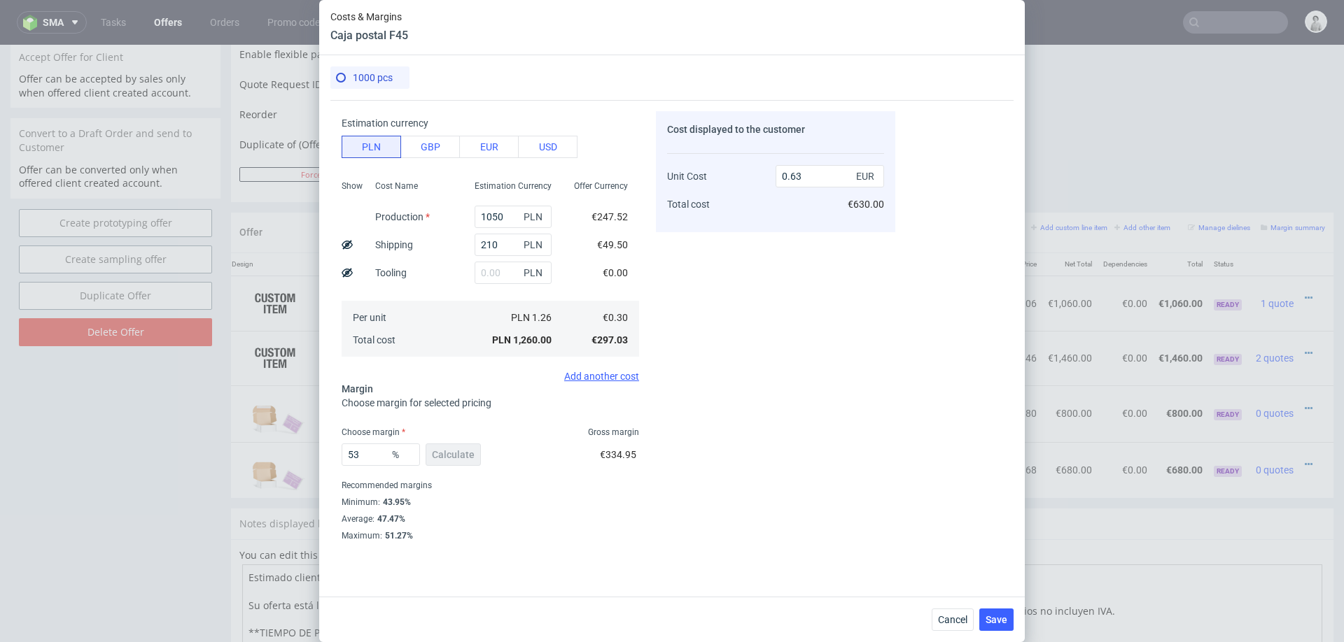
click at [677, 437] on div "Cost displayed to the customer Unit Cost Total cost 0.63 EUR €630.00" at bounding box center [775, 326] width 239 height 430
click at [995, 617] on span "Save" at bounding box center [996, 620] width 22 height 10
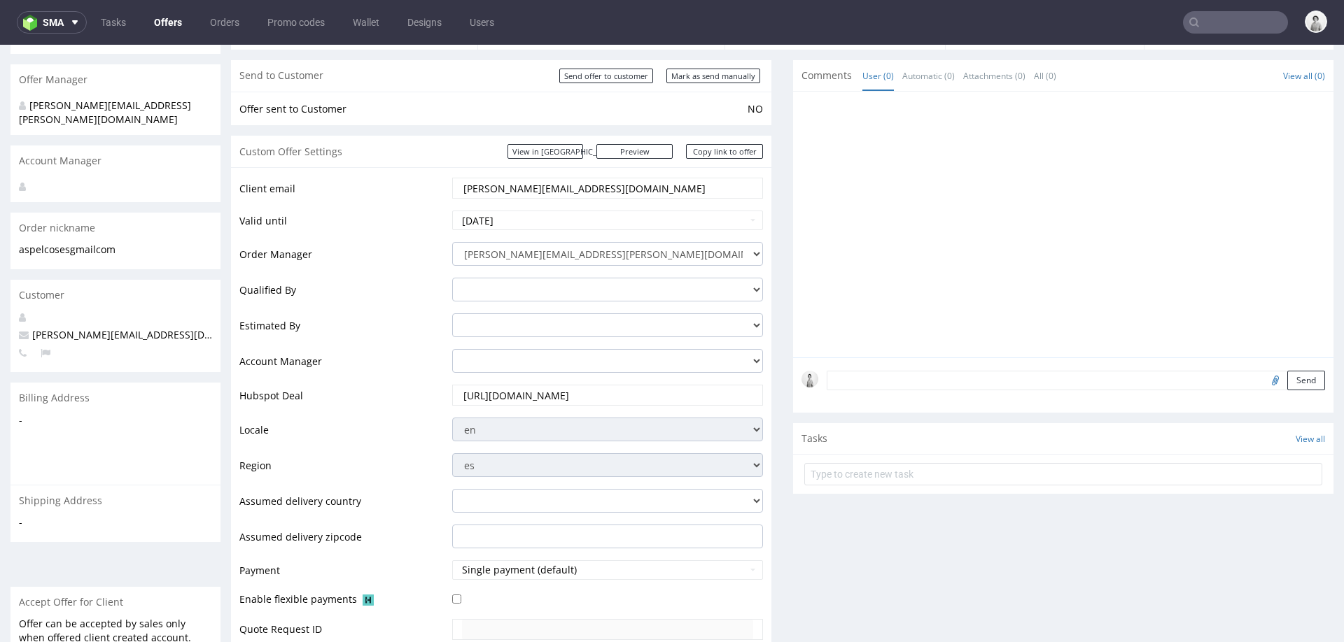
scroll to position [93, 0]
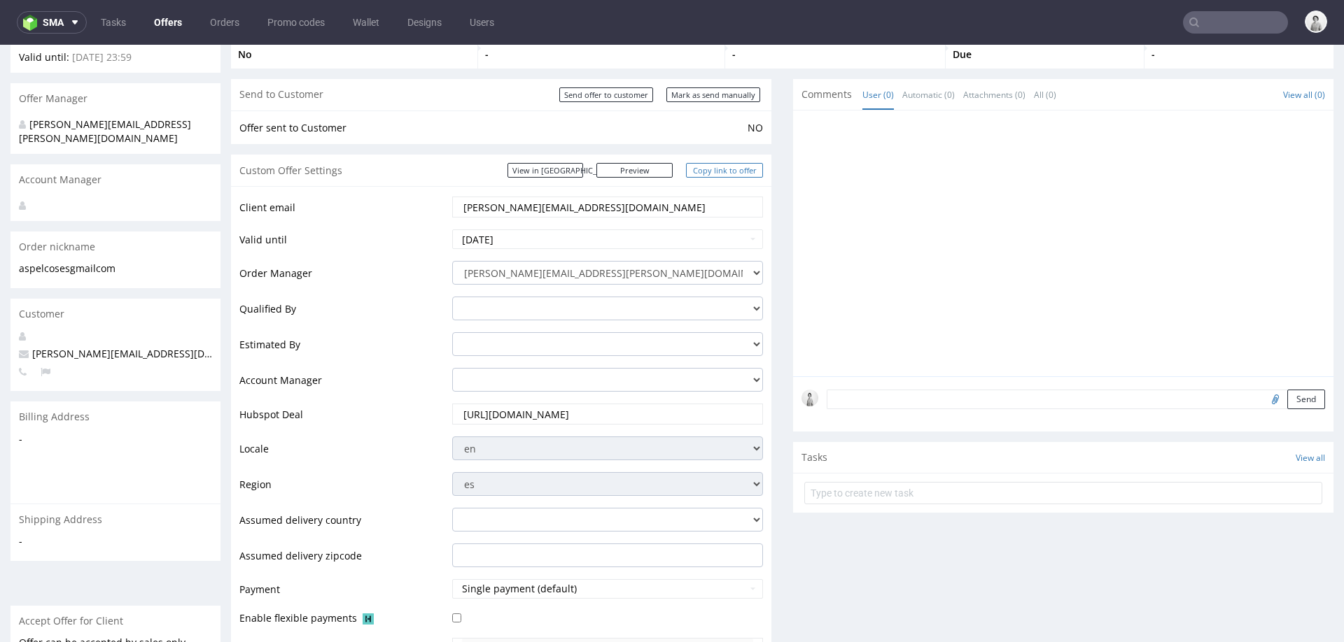
click at [705, 174] on link "Copy link to offer" at bounding box center [724, 170] width 77 height 15
click at [693, 90] on input "Mark as send manually" at bounding box center [713, 94] width 94 height 15
type input "In progress..."
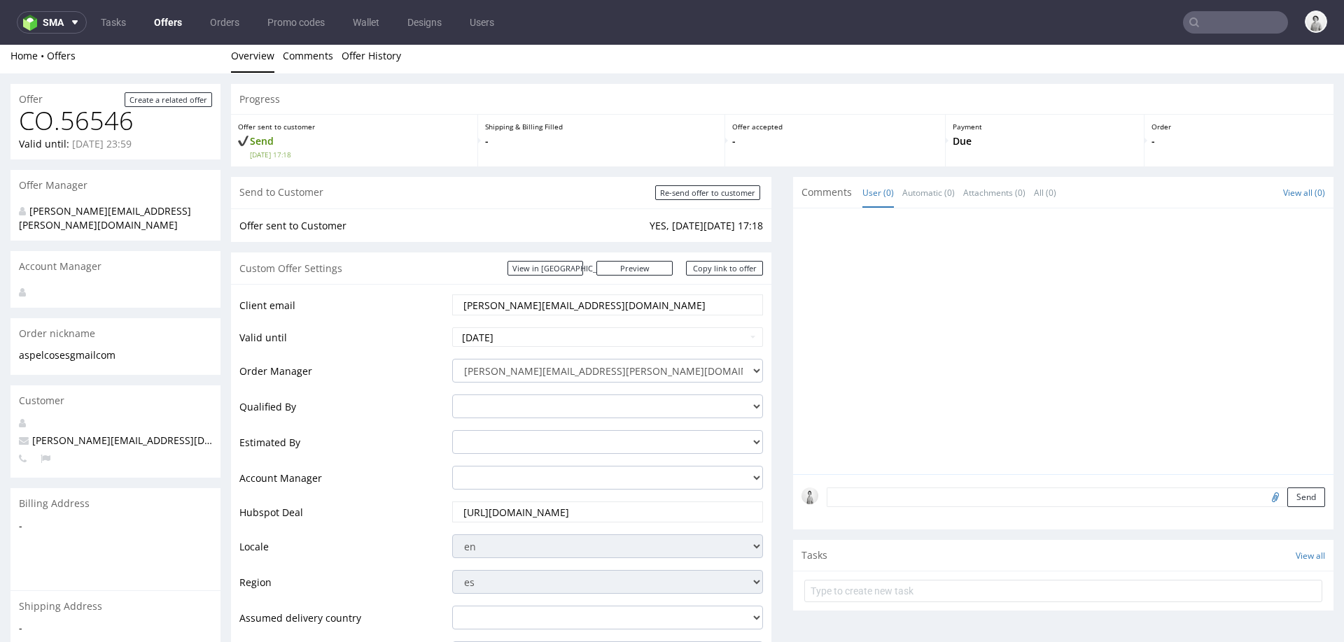
scroll to position [0, 0]
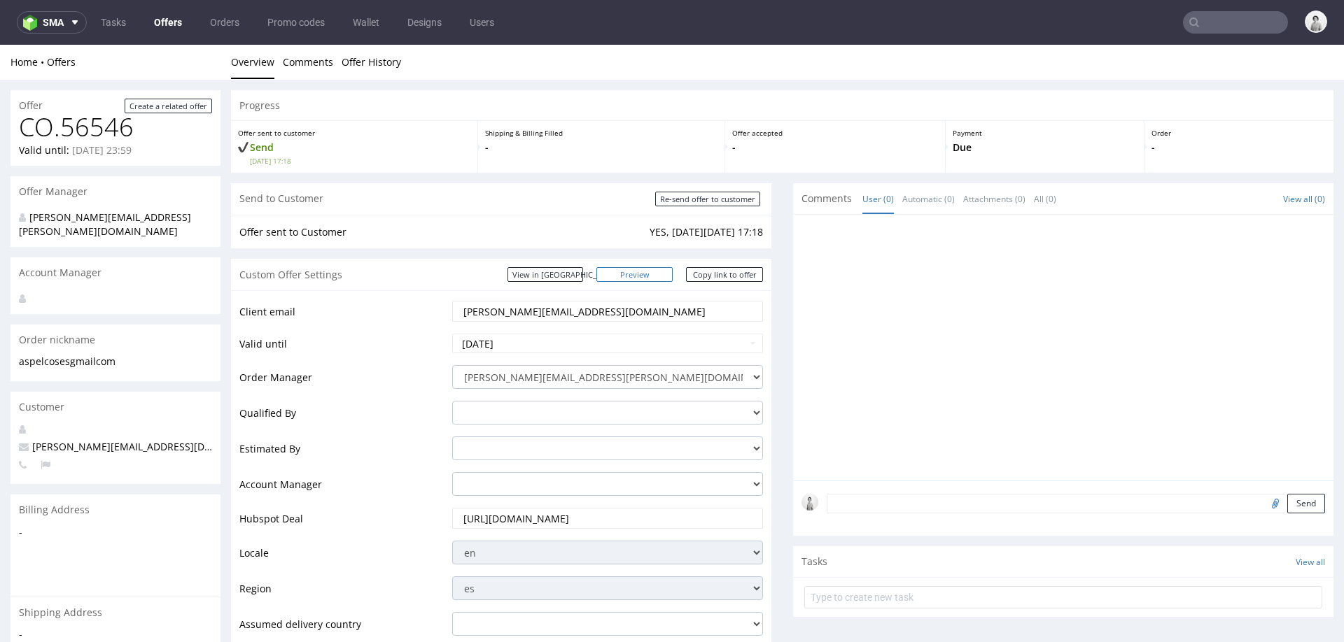
click at [647, 276] on link "Preview" at bounding box center [634, 274] width 77 height 15
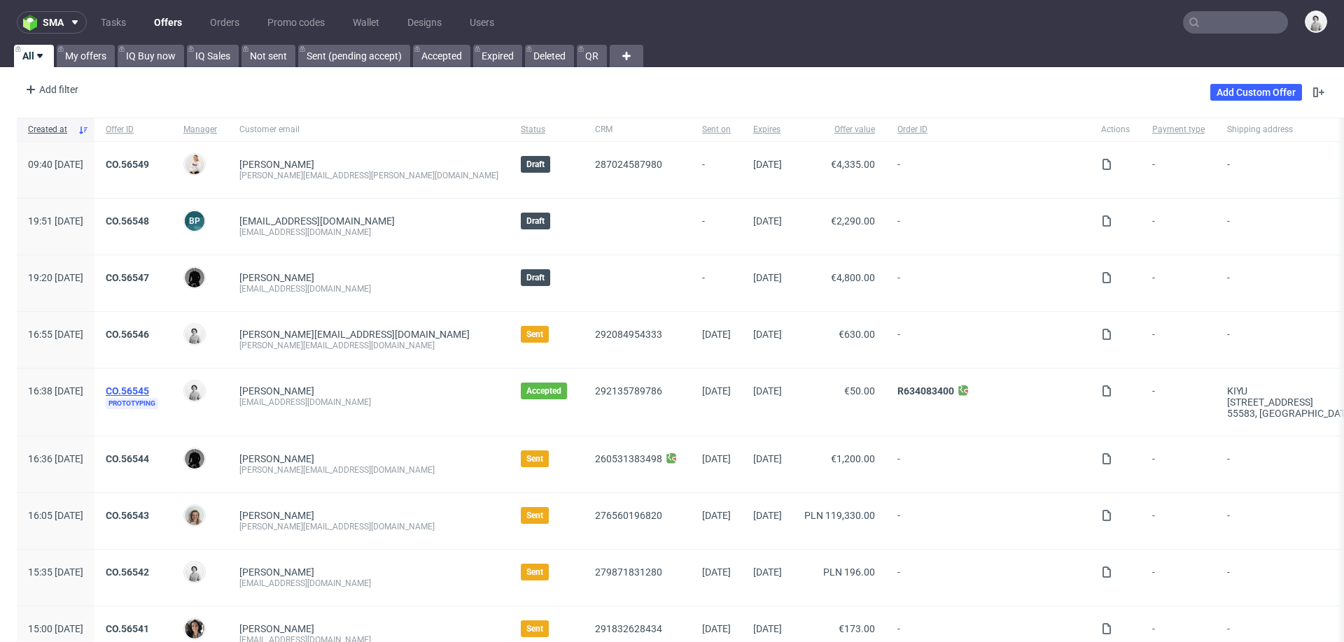
click at [149, 389] on link "CO.56545" at bounding box center [127, 391] width 43 height 11
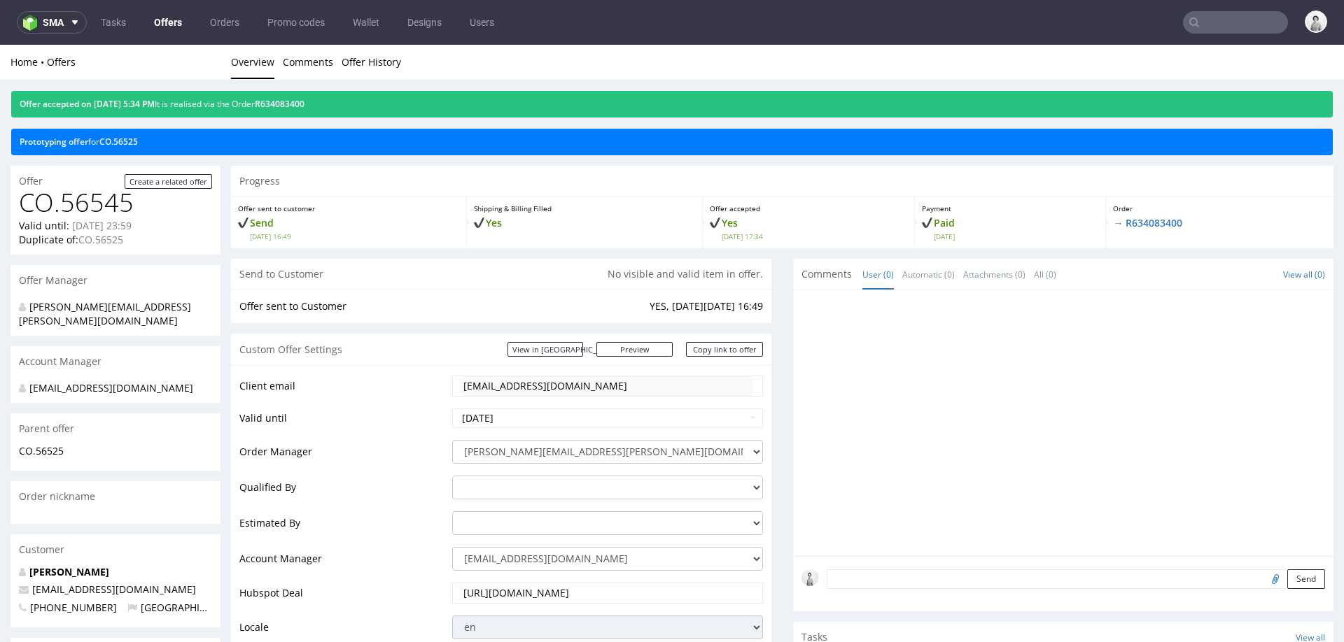
click at [1004, 372] on div at bounding box center [1067, 428] width 532 height 258
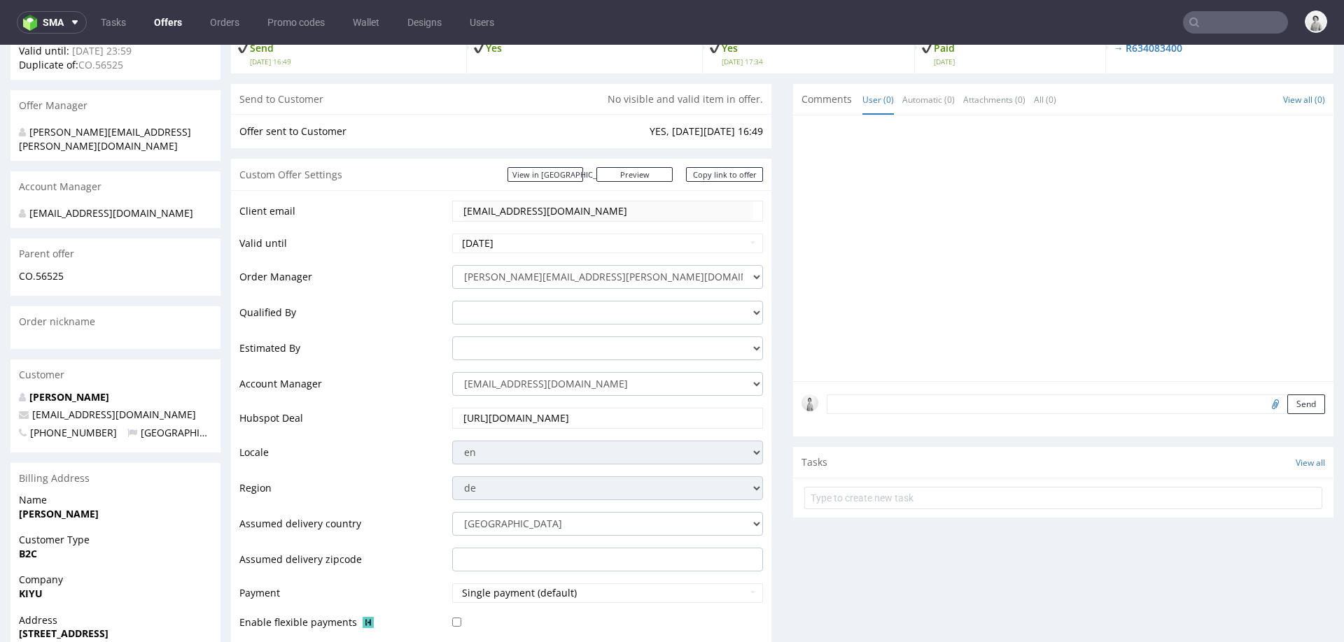
scroll to position [213, 0]
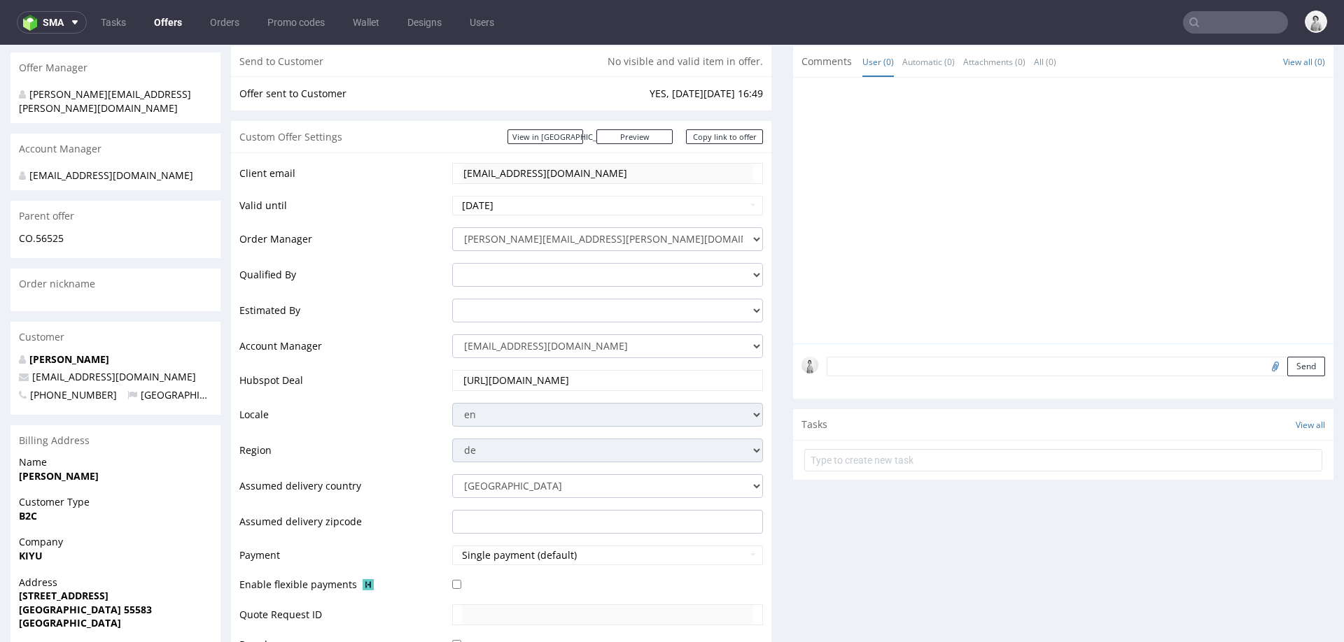
click at [1006, 360] on form "Send" at bounding box center [1076, 367] width 498 height 20
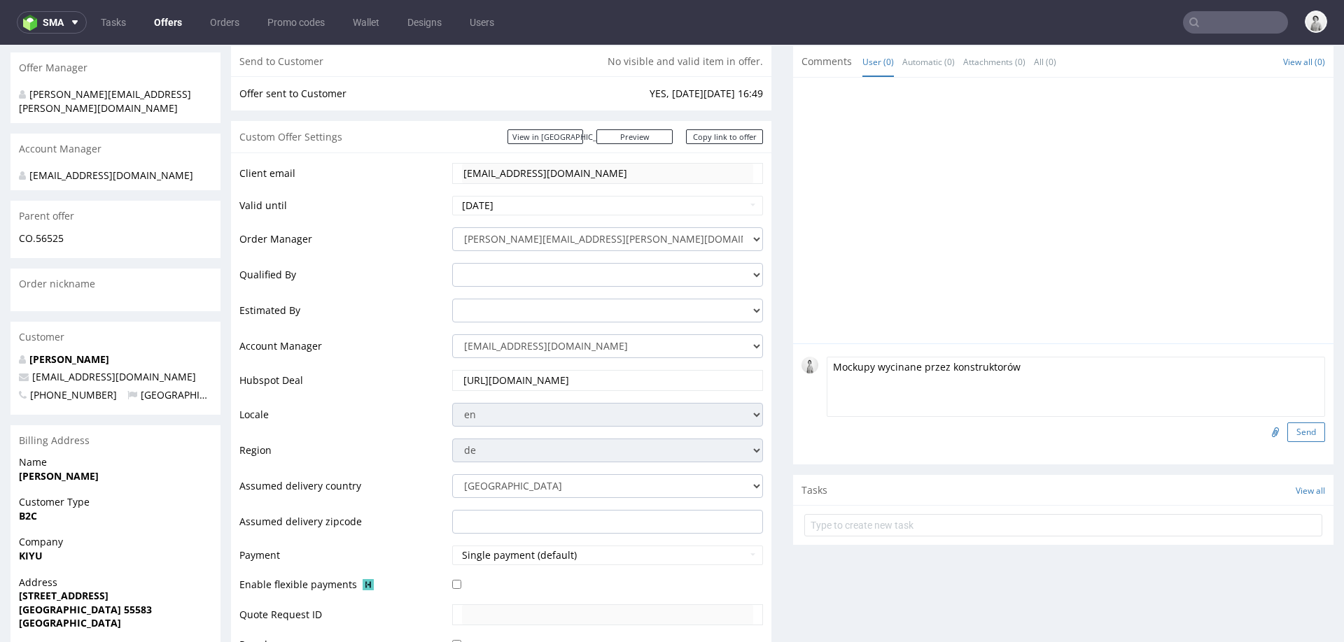
type textarea "Mockupy wycinane przez konstruktorów"
click at [1288, 437] on button "Send" at bounding box center [1306, 433] width 38 height 20
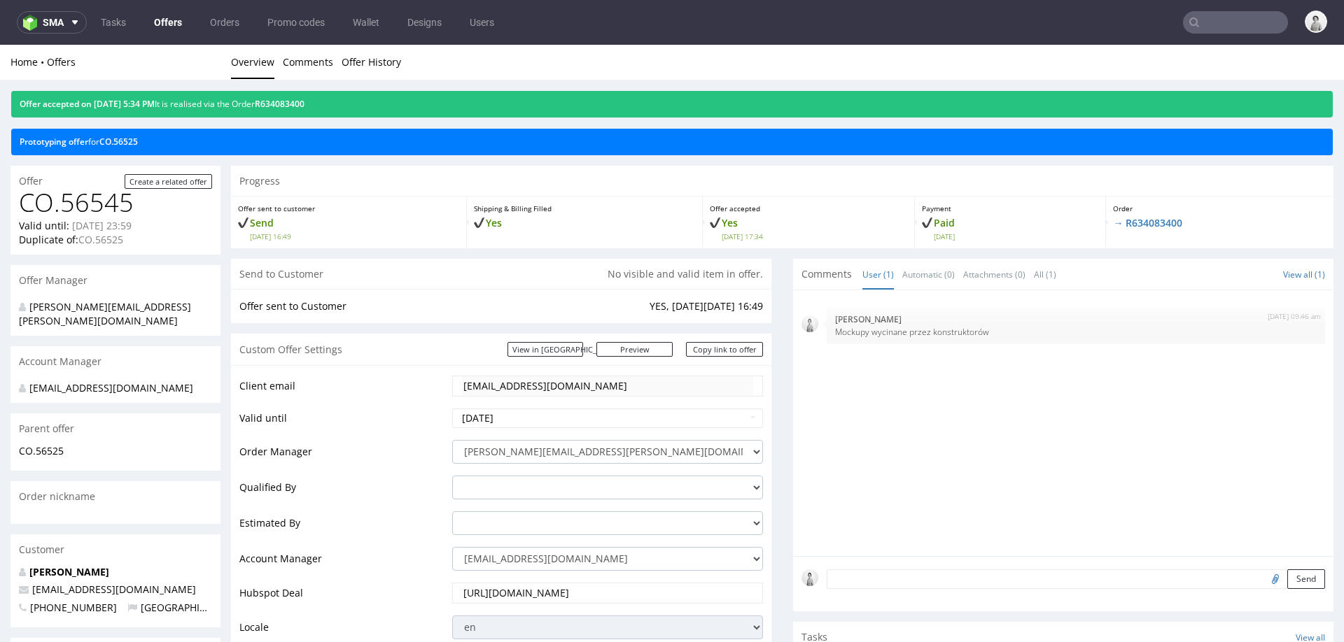
scroll to position [0, 0]
click at [1158, 421] on div "21st Aug 25 | 09:46 am Dudek Mariola Mockupy wycinane przez konstruktorów" at bounding box center [1067, 428] width 532 height 258
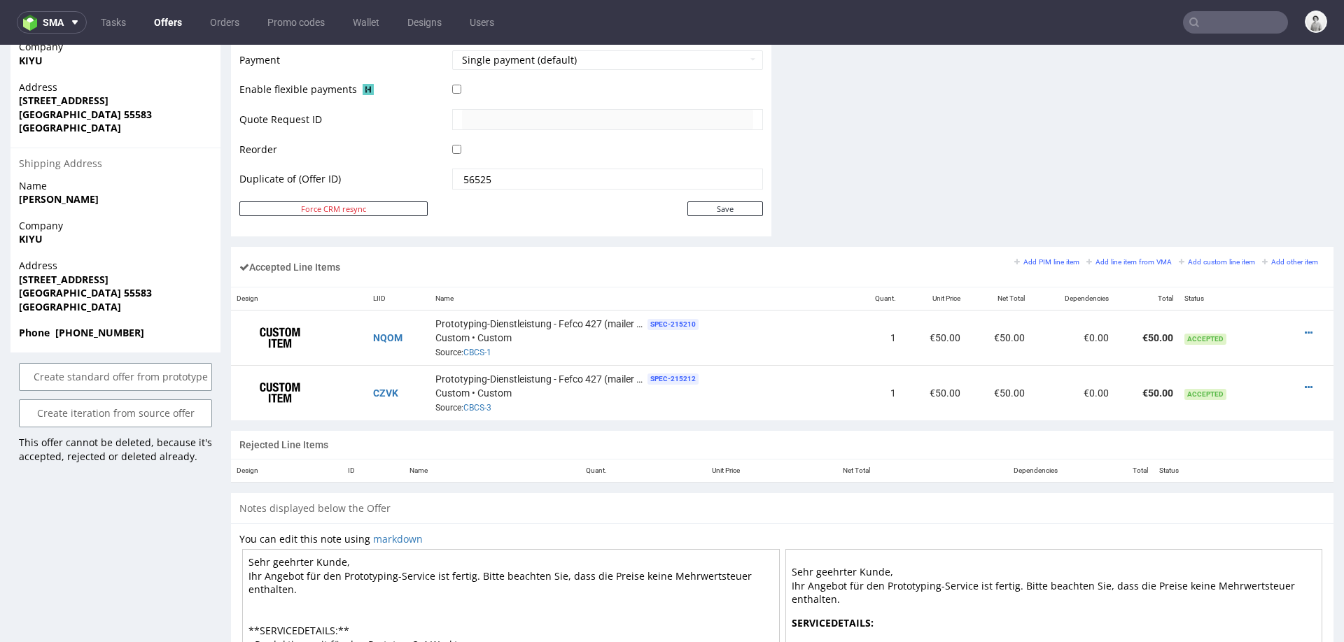
scroll to position [712, 0]
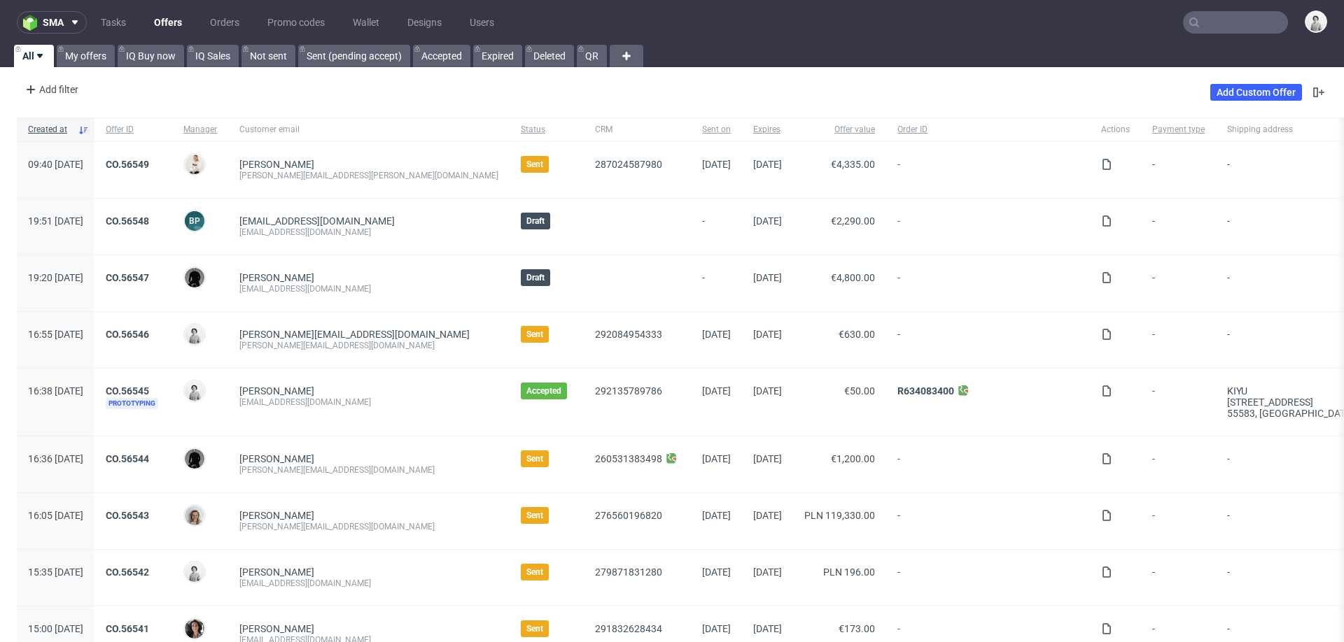
click at [1212, 27] on input "text" at bounding box center [1235, 22] width 105 height 22
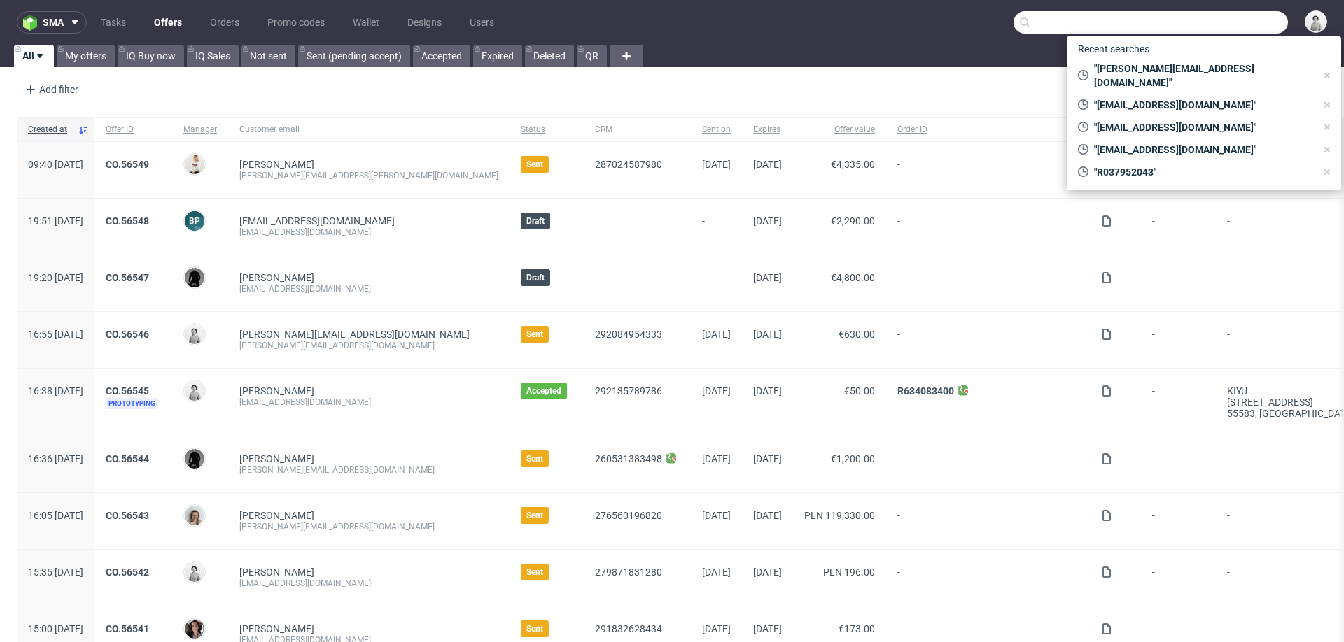
paste input "pedrojoseloayza@gmail.com"
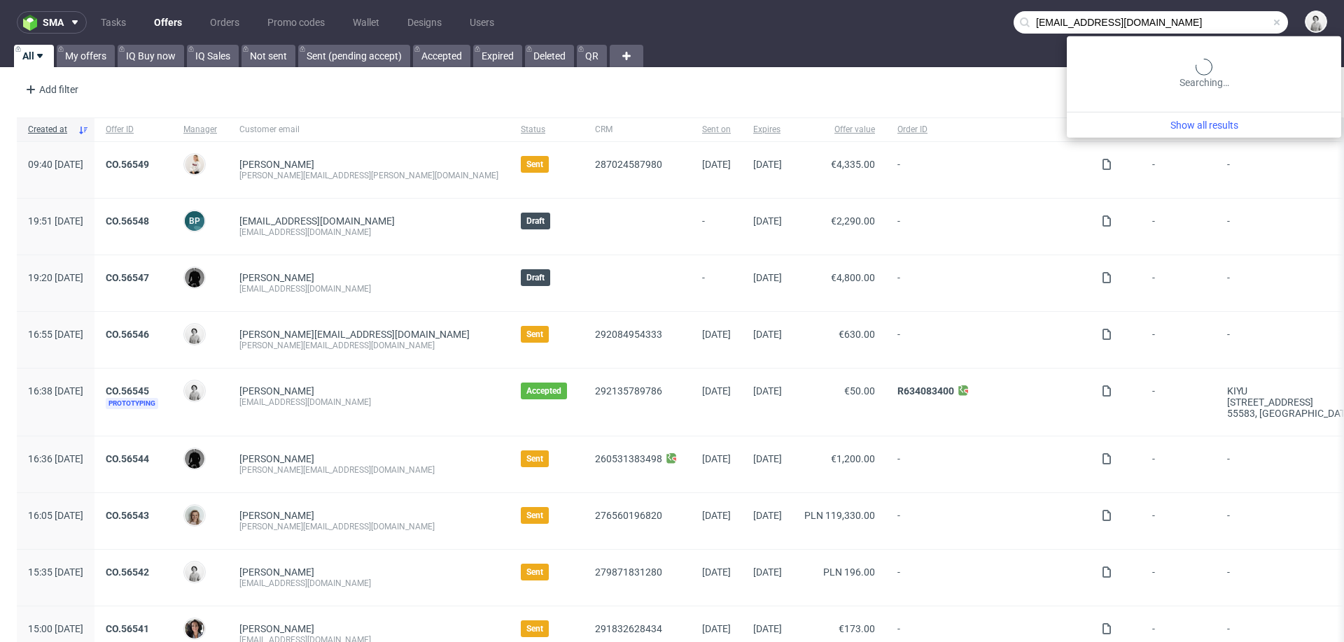
type input "pedrojoseloayza@gmail.com"
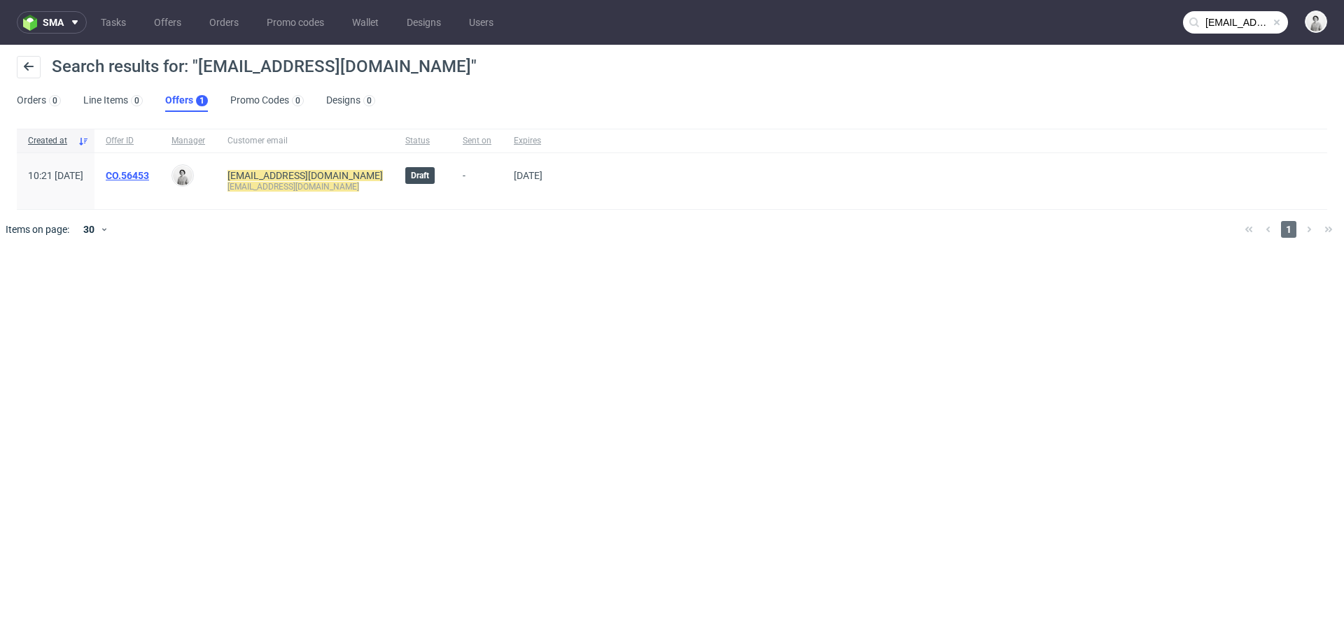
click at [149, 178] on link "CO.56453" at bounding box center [127, 175] width 43 height 11
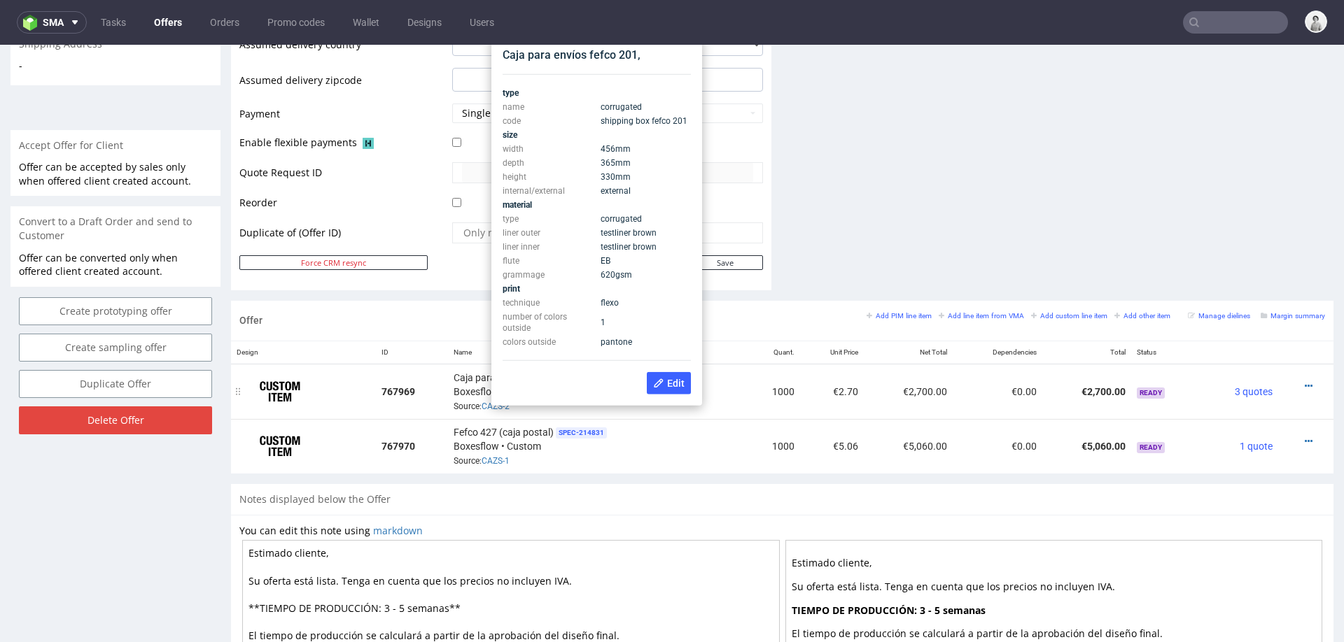
scroll to position [558, 0]
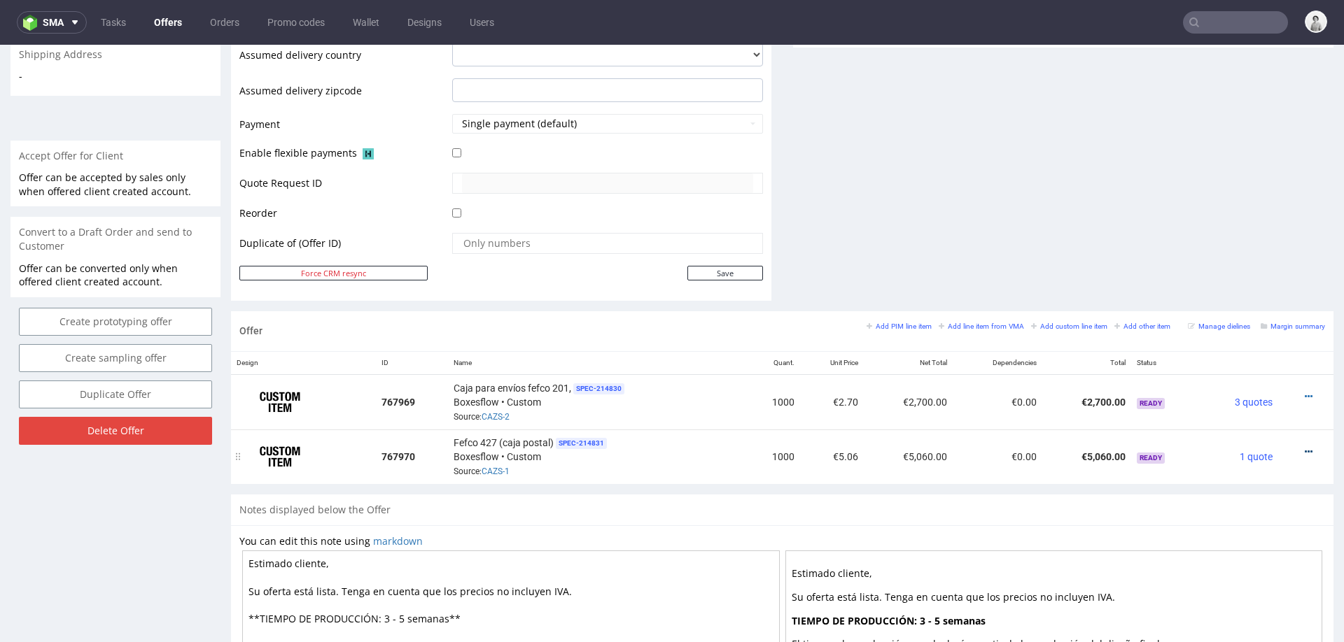
click at [1305, 448] on icon at bounding box center [1309, 452] width 8 height 10
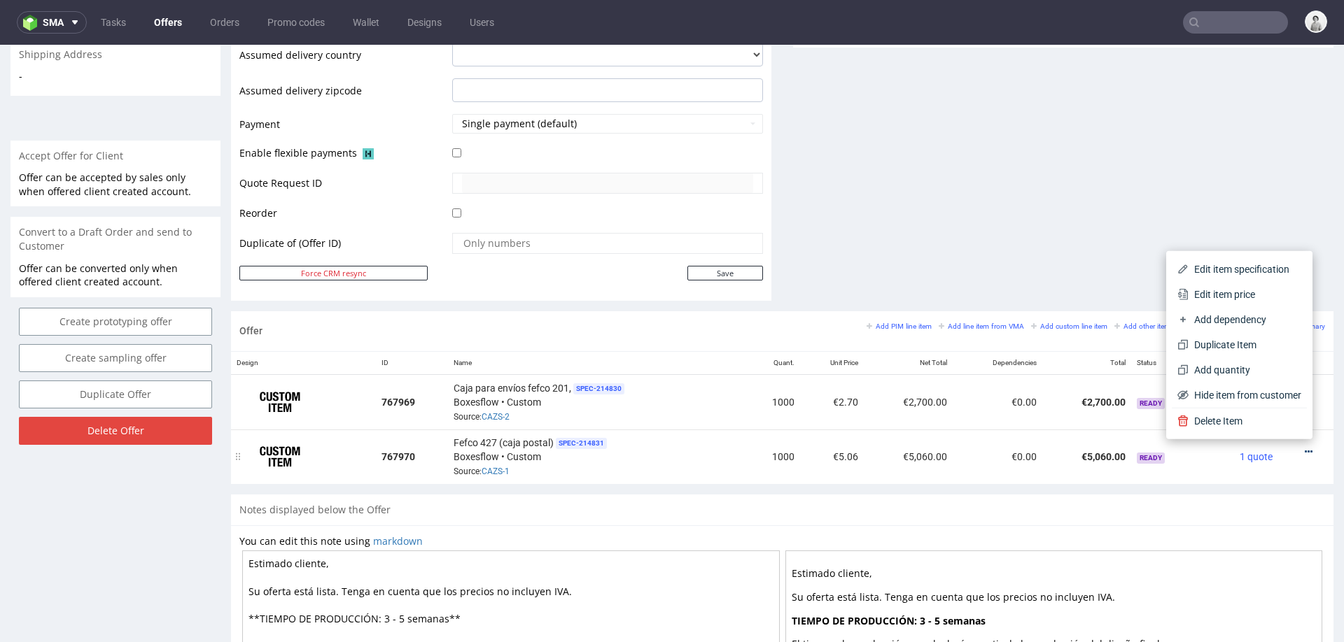
click at [1290, 438] on div "Edit item specification Edit item price Add dependency Duplicate Item Add quant…" at bounding box center [1239, 345] width 146 height 188
click at [1220, 297] on span "Edit item price" at bounding box center [1244, 295] width 113 height 14
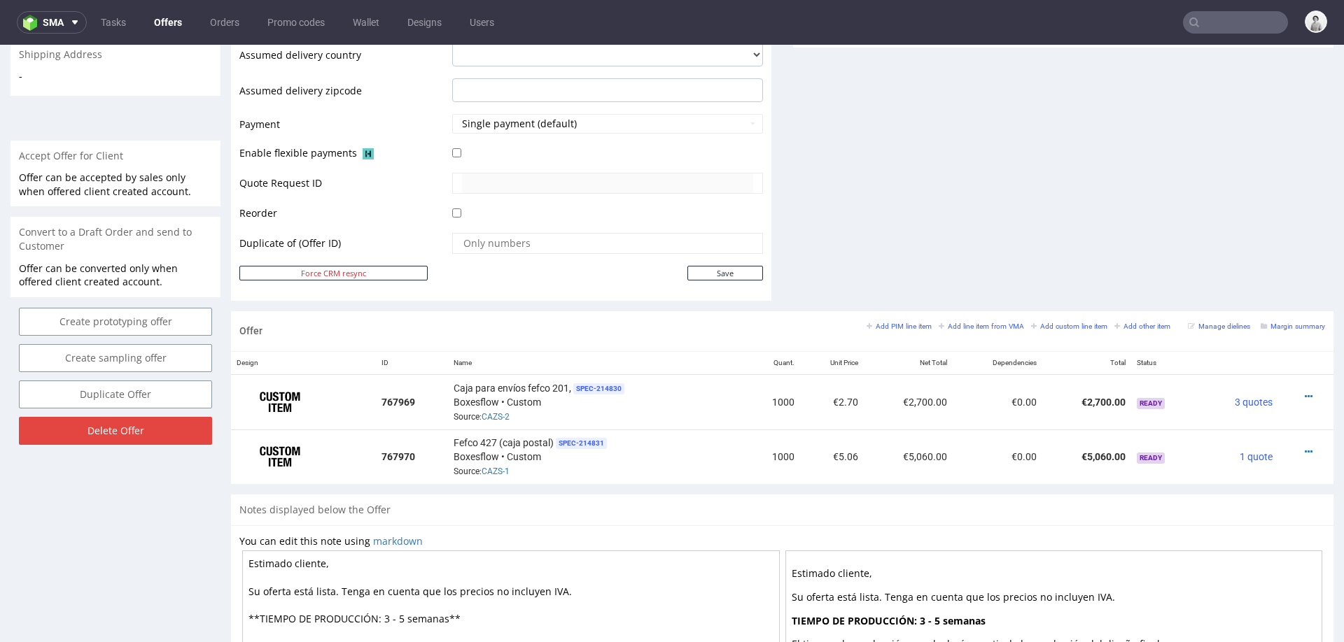
scroll to position [0, 0]
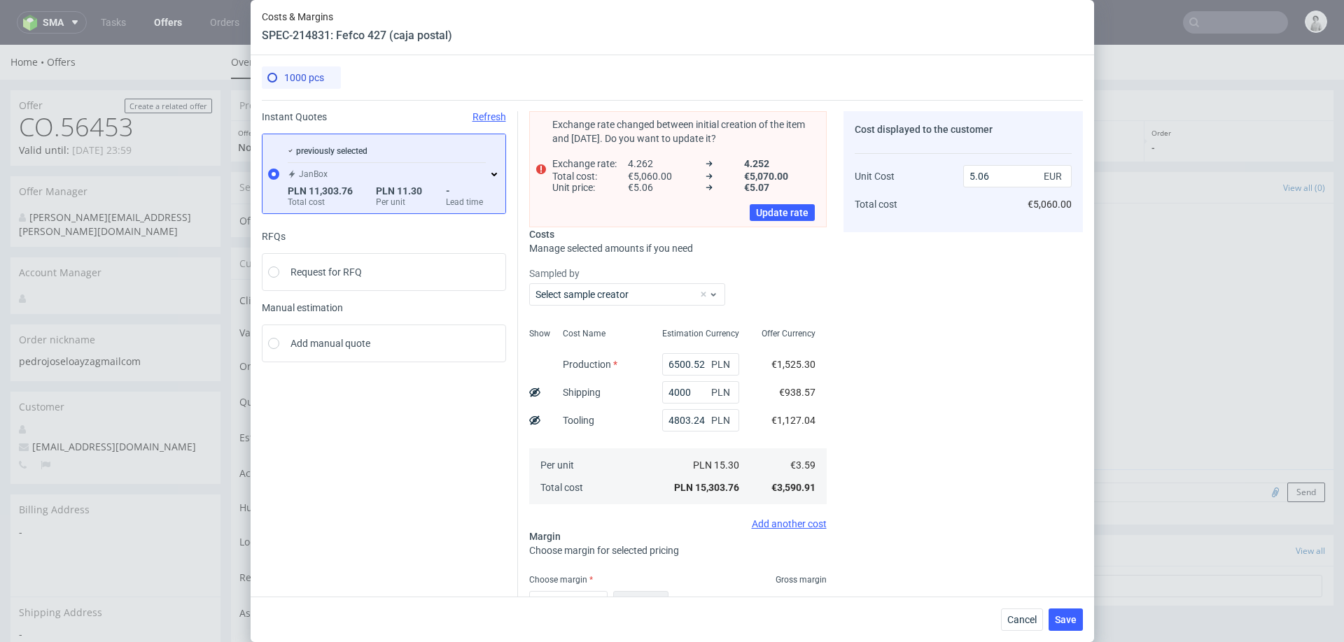
click at [494, 174] on use at bounding box center [494, 174] width 6 height 3
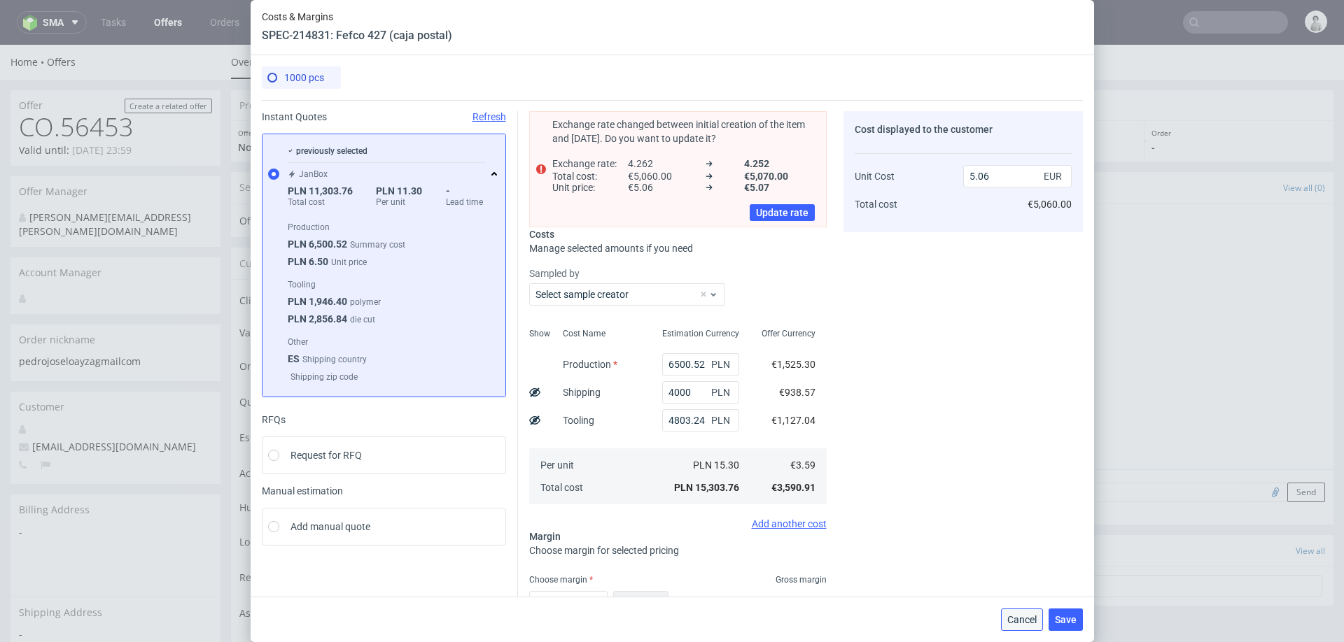
click at [1025, 622] on span "Cancel" at bounding box center [1021, 620] width 29 height 10
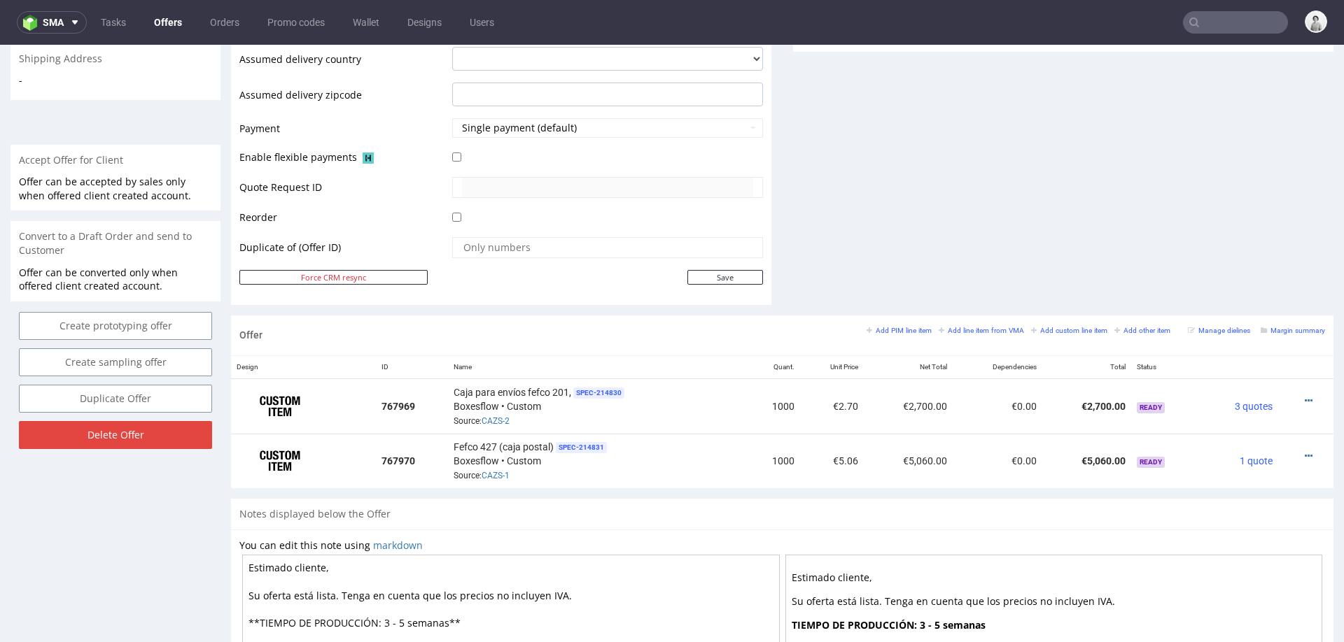
scroll to position [561, 0]
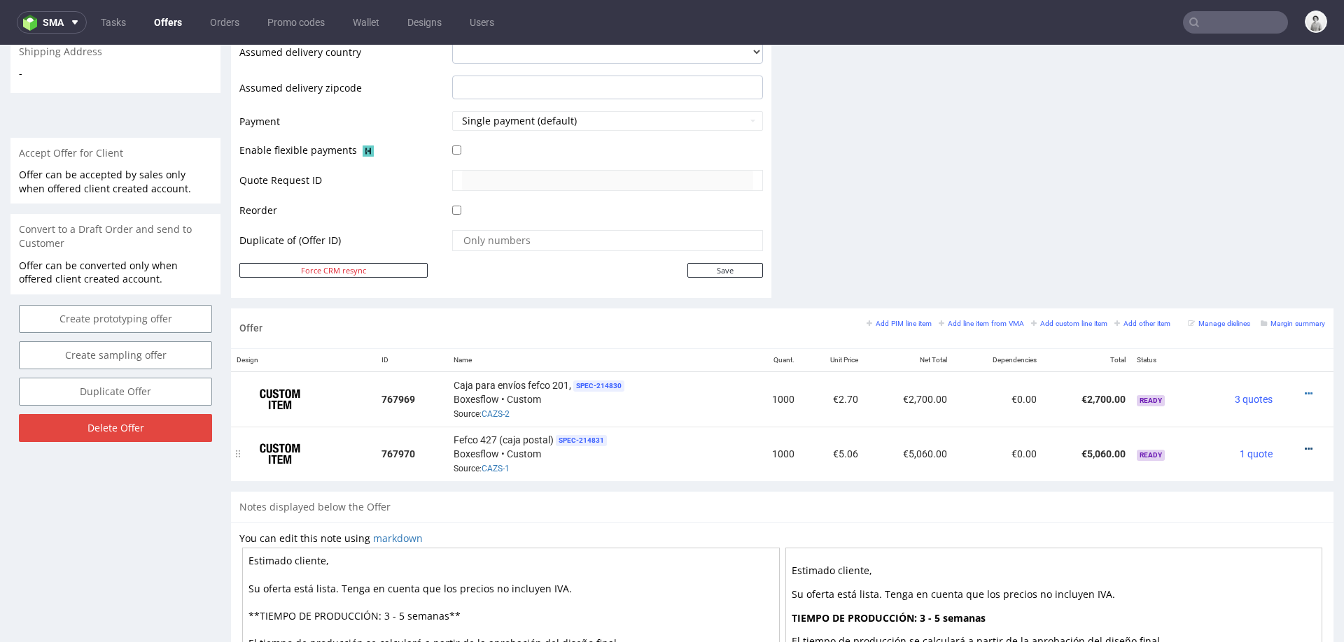
click at [1305, 444] on icon at bounding box center [1309, 449] width 8 height 10
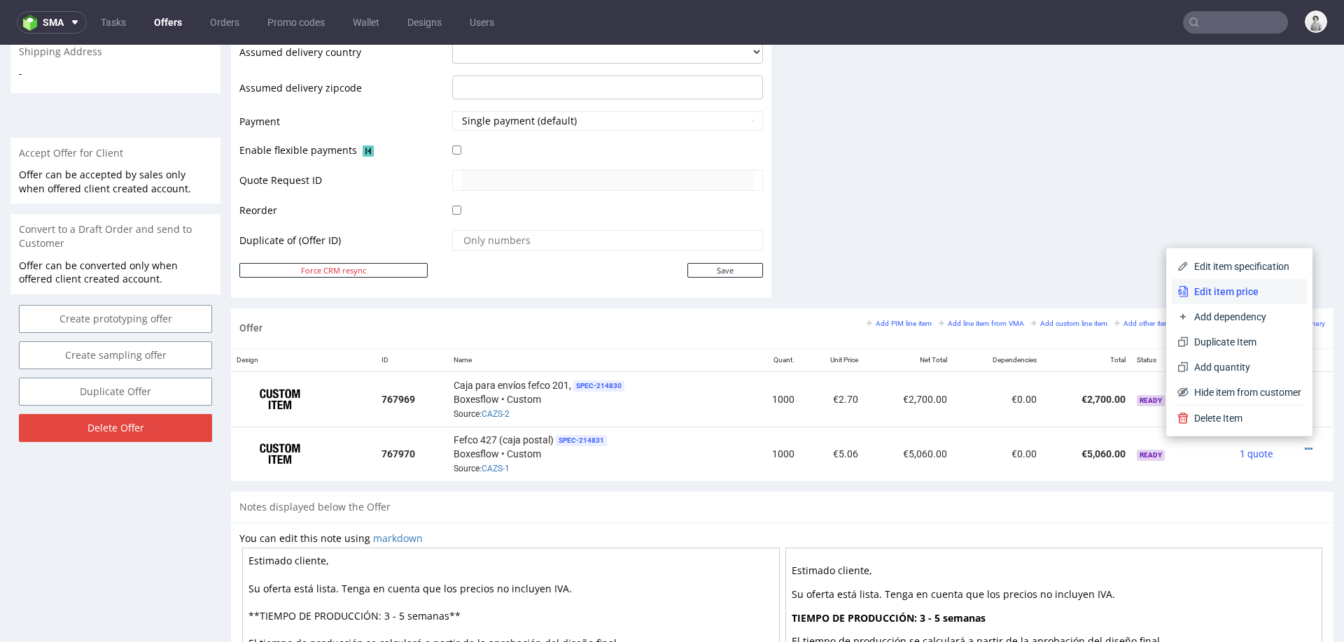
click at [1253, 297] on span "Edit item price" at bounding box center [1244, 292] width 113 height 14
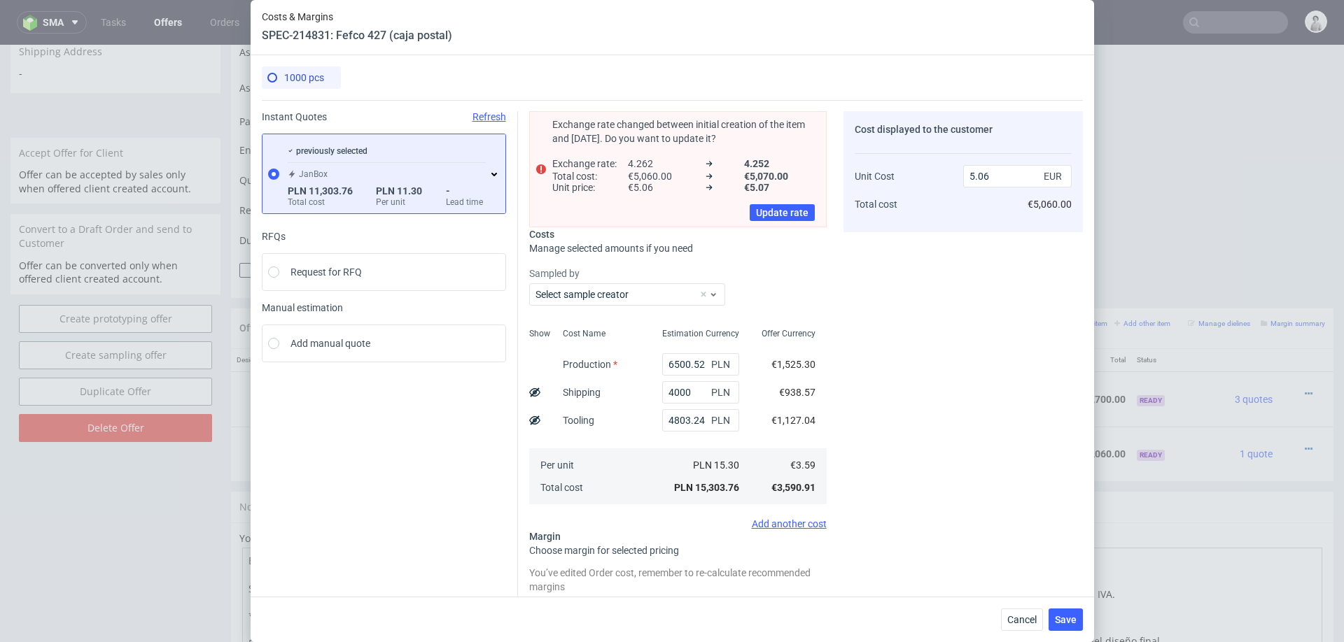
click at [494, 174] on use at bounding box center [494, 174] width 6 height 3
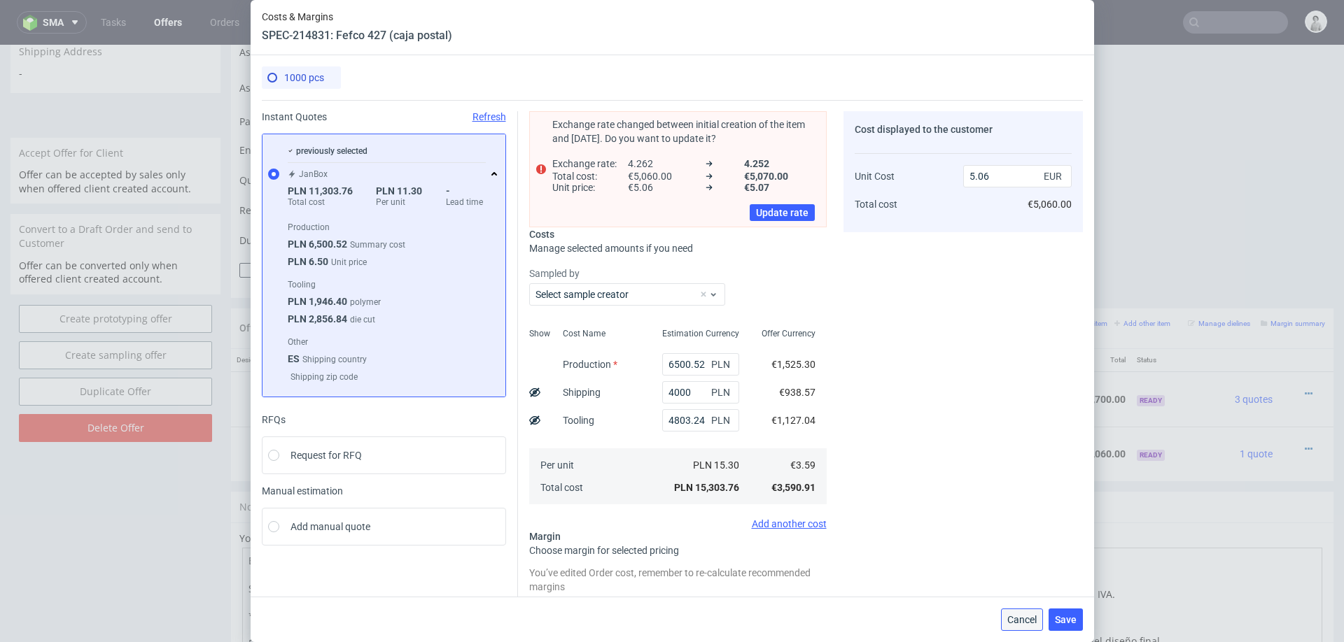
click at [1009, 613] on button "Cancel" at bounding box center [1022, 620] width 42 height 22
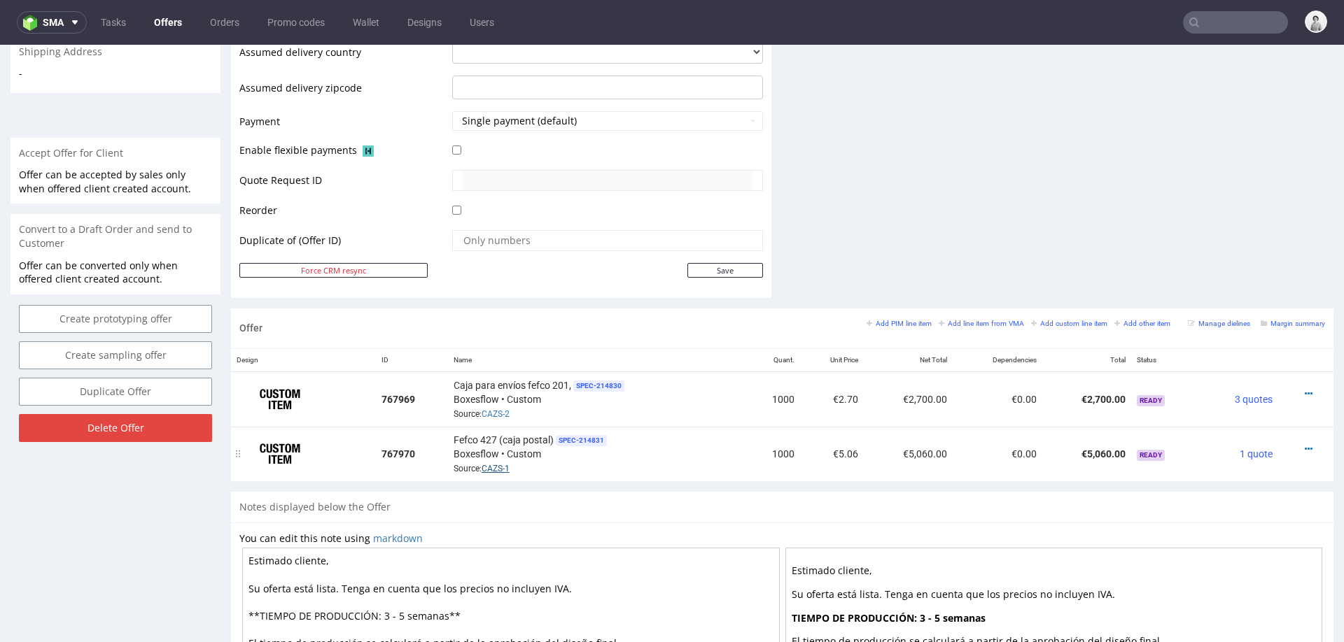
click at [483, 464] on link "CAZS-1" at bounding box center [496, 469] width 28 height 10
click at [1305, 389] on icon at bounding box center [1309, 394] width 8 height 10
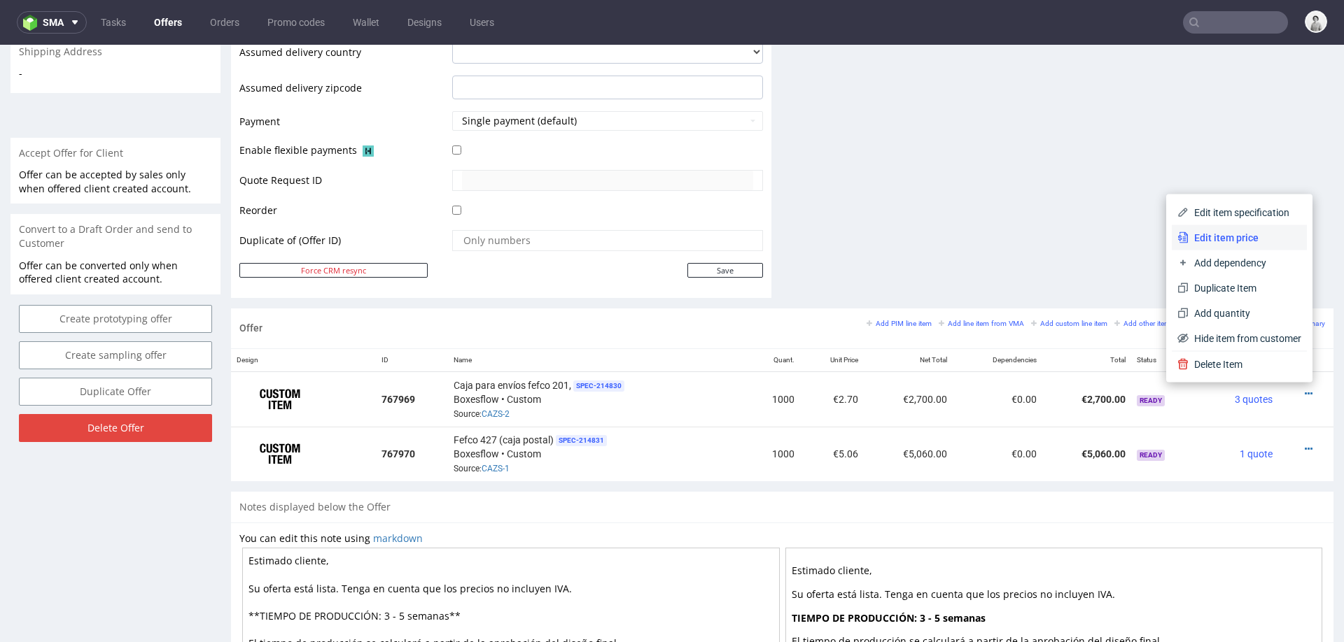
click at [1233, 227] on li "Edit item price" at bounding box center [1239, 237] width 135 height 25
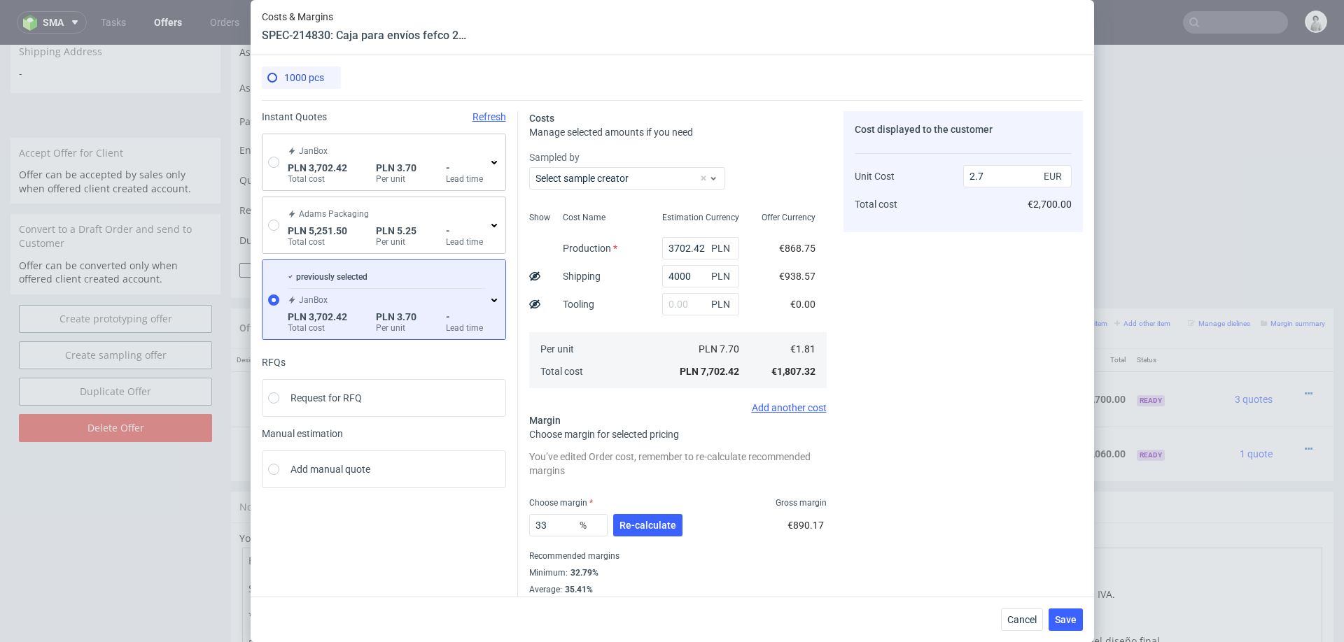
click at [494, 295] on icon at bounding box center [494, 300] width 11 height 11
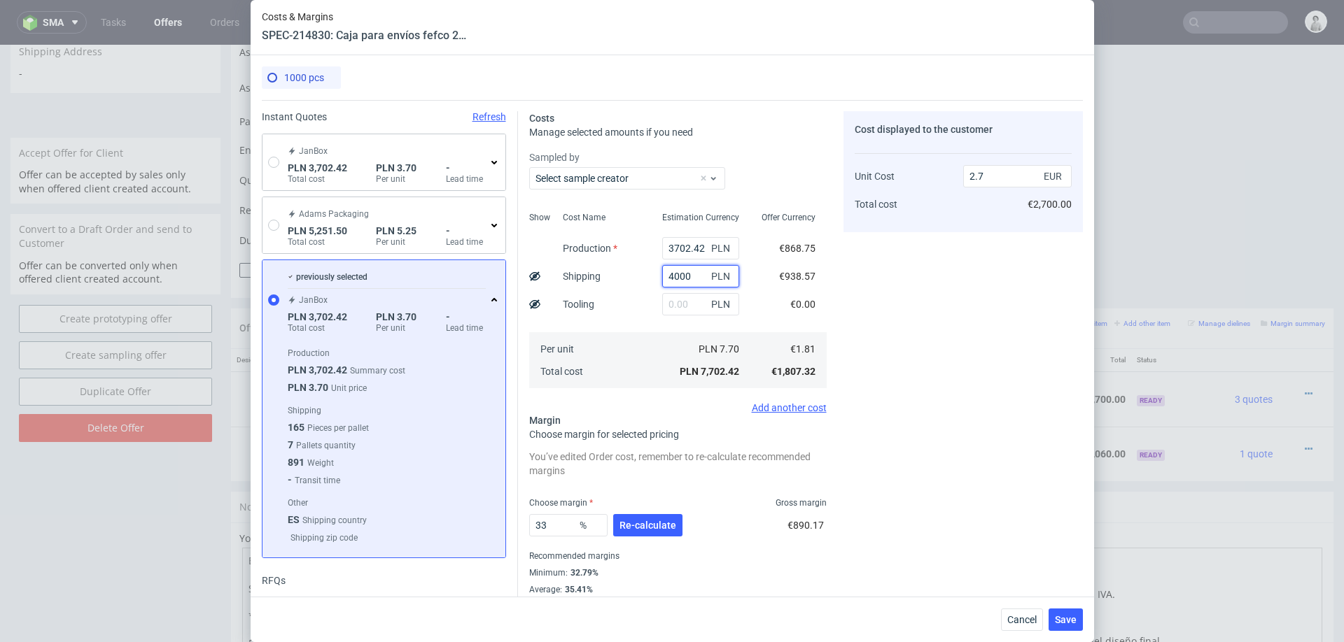
click at [691, 280] on input "4000" at bounding box center [700, 276] width 77 height 22
type input "3500"
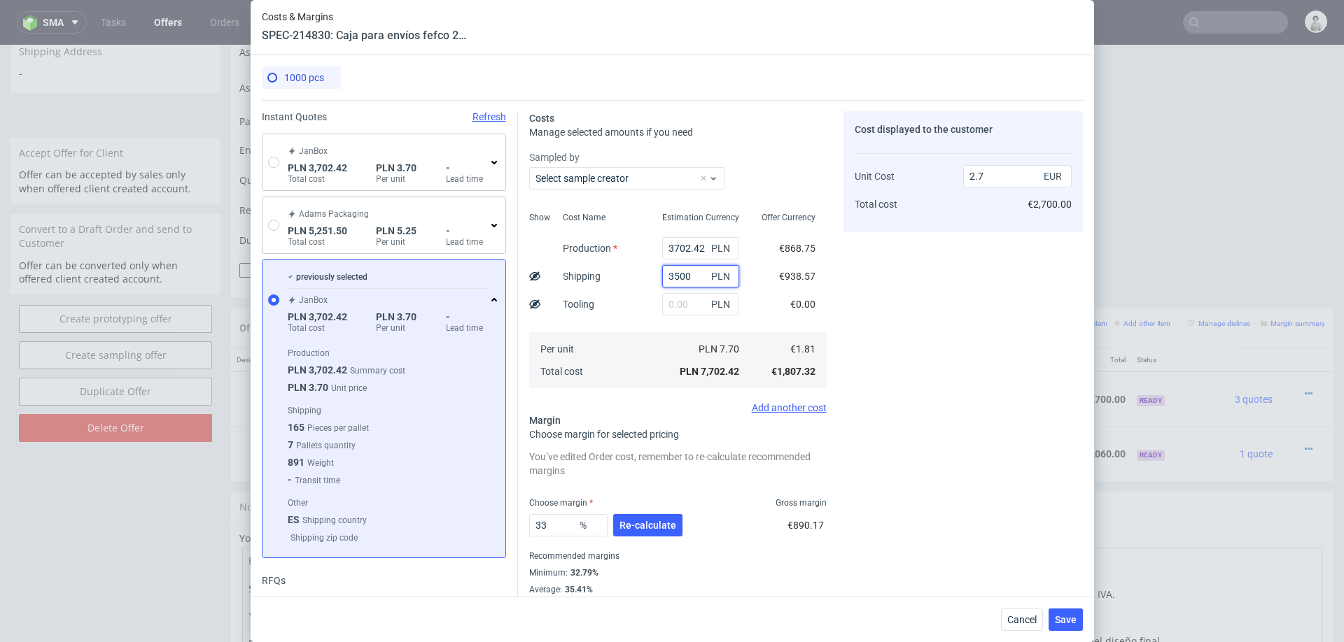
type input "2.52"
type input "3500"
click at [639, 521] on span "Re-calculate" at bounding box center [647, 526] width 57 height 10
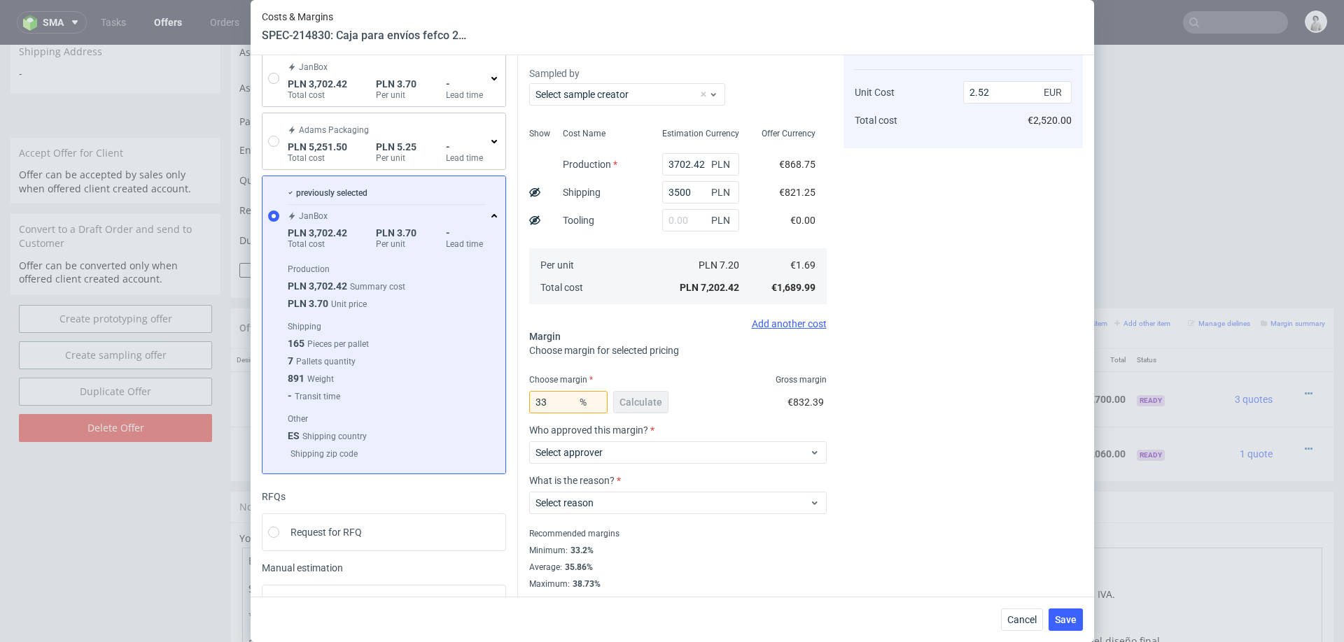
scroll to position [82, 0]
click at [558, 402] on input "33" at bounding box center [568, 404] width 78 height 22
type input "34"
type input "2.56"
type input "34"
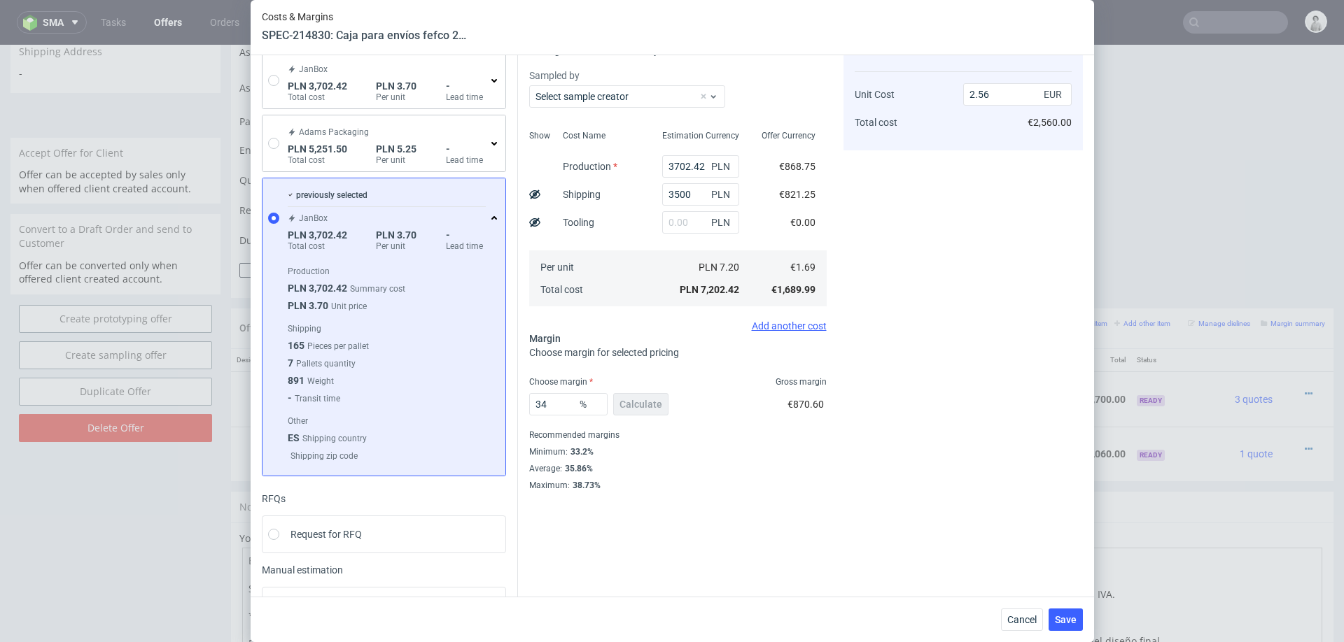
click at [889, 468] on div "Cost displayed to the customer Unit Cost Total cost 2.56 EUR €2,560.00" at bounding box center [962, 260] width 239 height 462
click at [1060, 620] on span "Save" at bounding box center [1066, 620] width 22 height 10
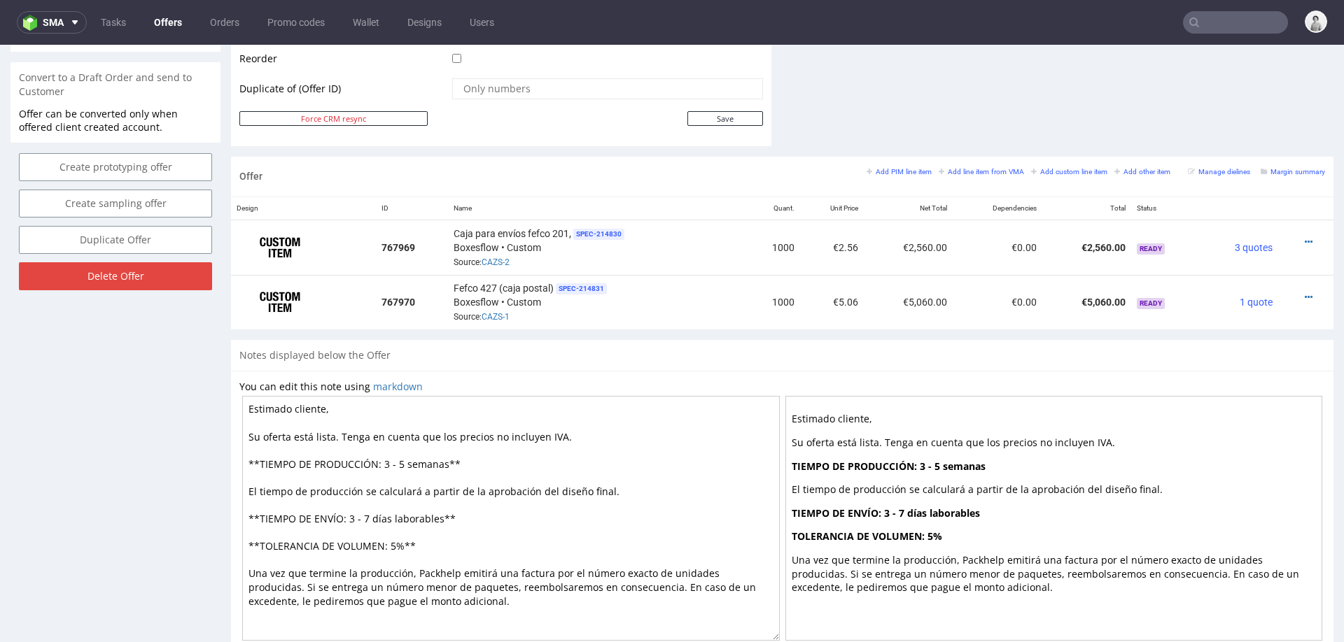
scroll to position [724, 0]
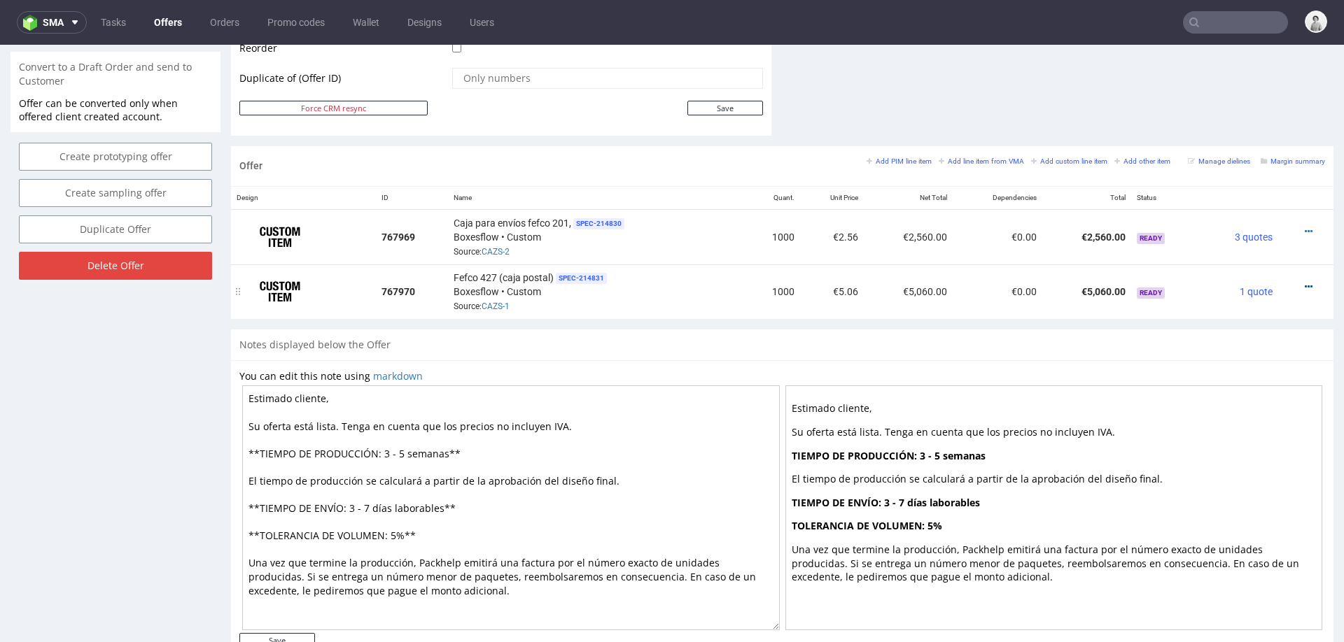
click at [1305, 282] on icon at bounding box center [1309, 287] width 8 height 10
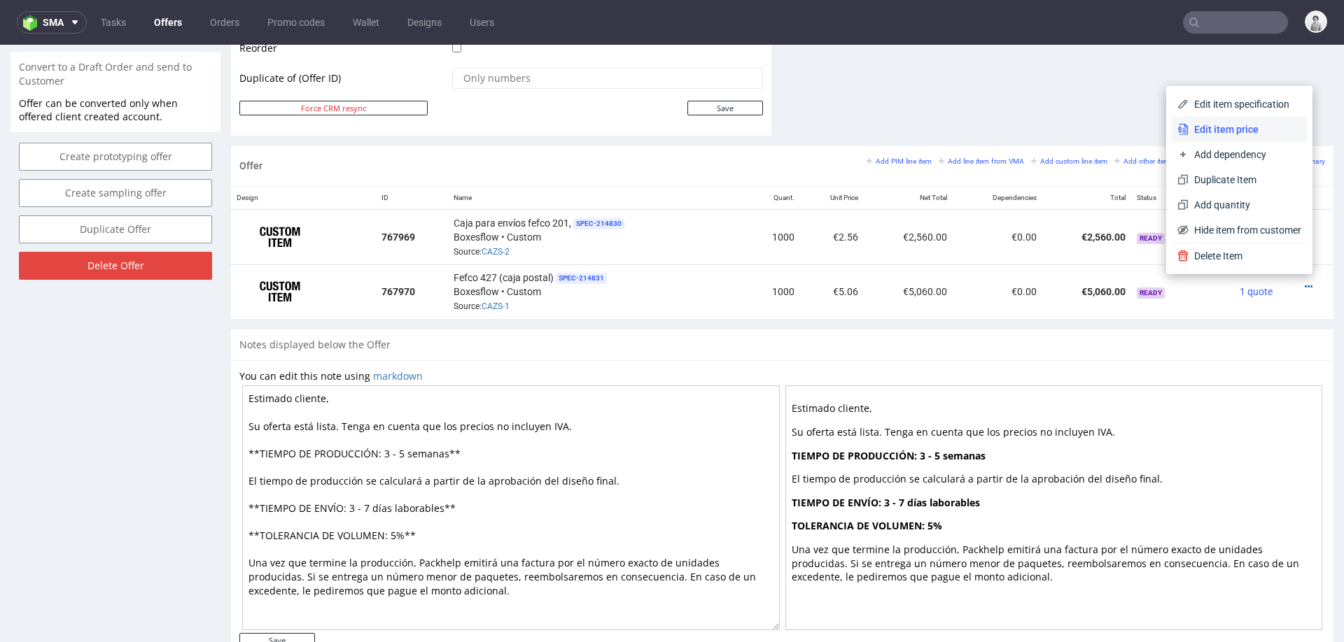
click at [1240, 122] on span "Edit item price" at bounding box center [1244, 129] width 113 height 14
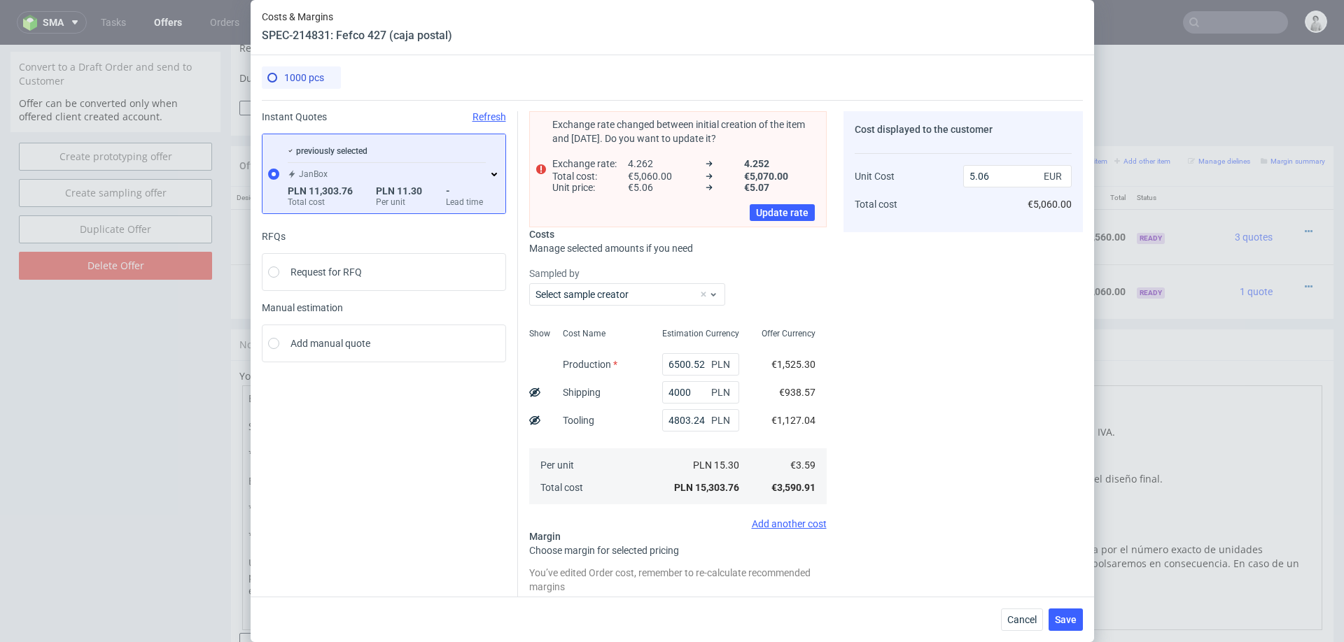
click at [492, 171] on icon at bounding box center [494, 174] width 11 height 11
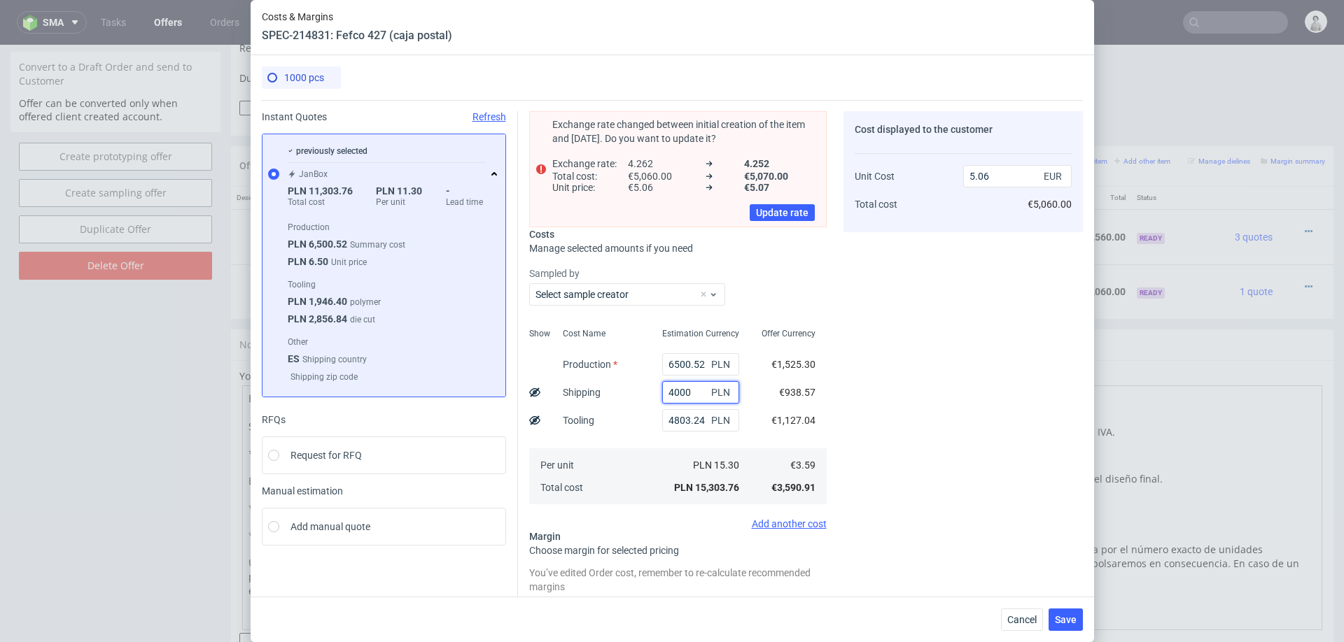
click at [682, 385] on input "4000" at bounding box center [700, 392] width 77 height 22
type input "300"
type input "3.84"
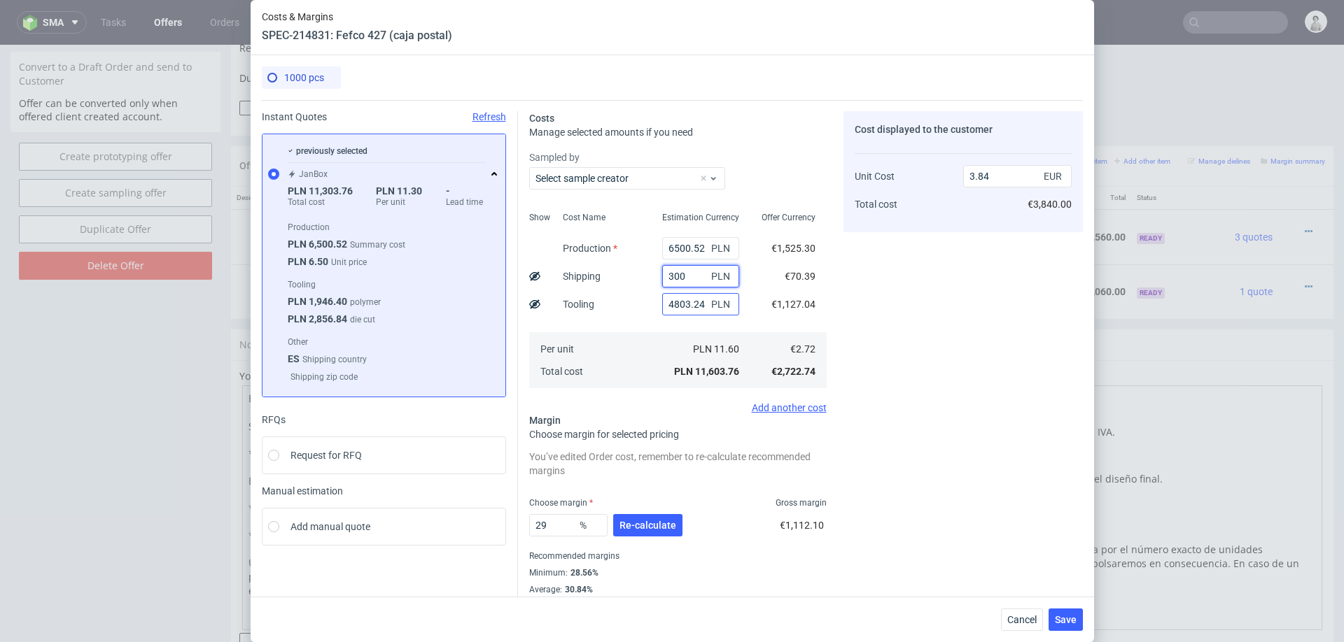
type input "3000"
type input "4.73"
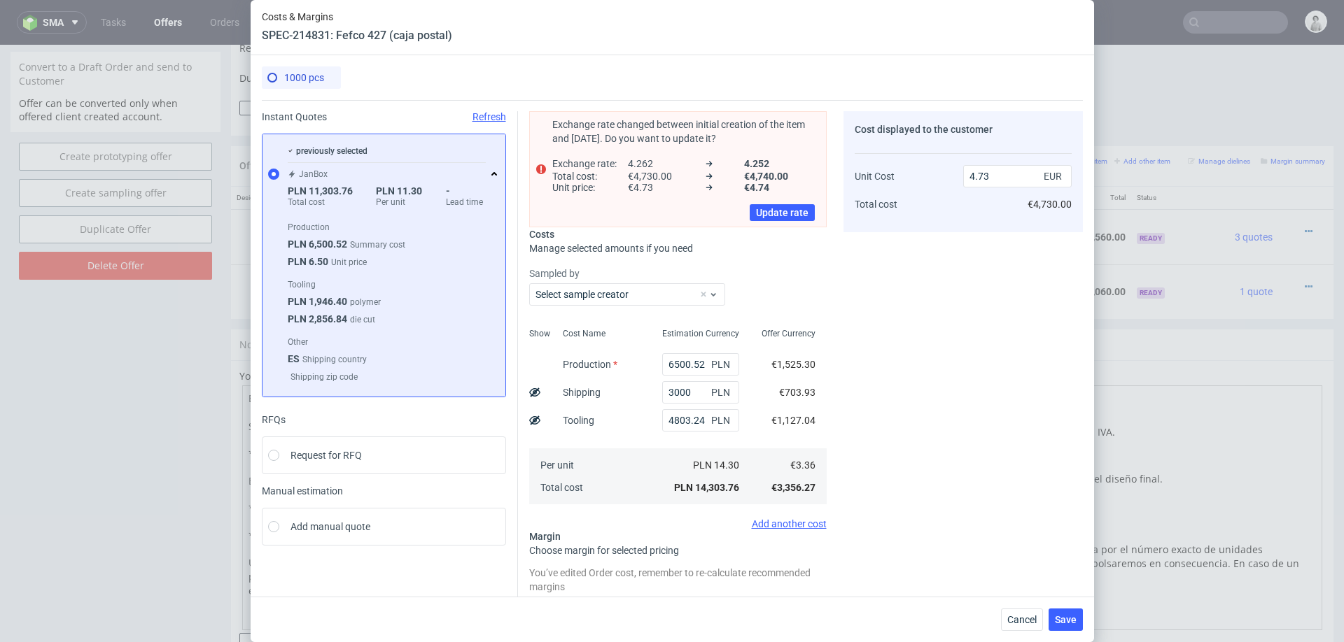
click at [1035, 291] on div "Cost displayed to the customer Unit Cost Total cost 4.73 EUR €4,730.00" at bounding box center [962, 419] width 239 height 617
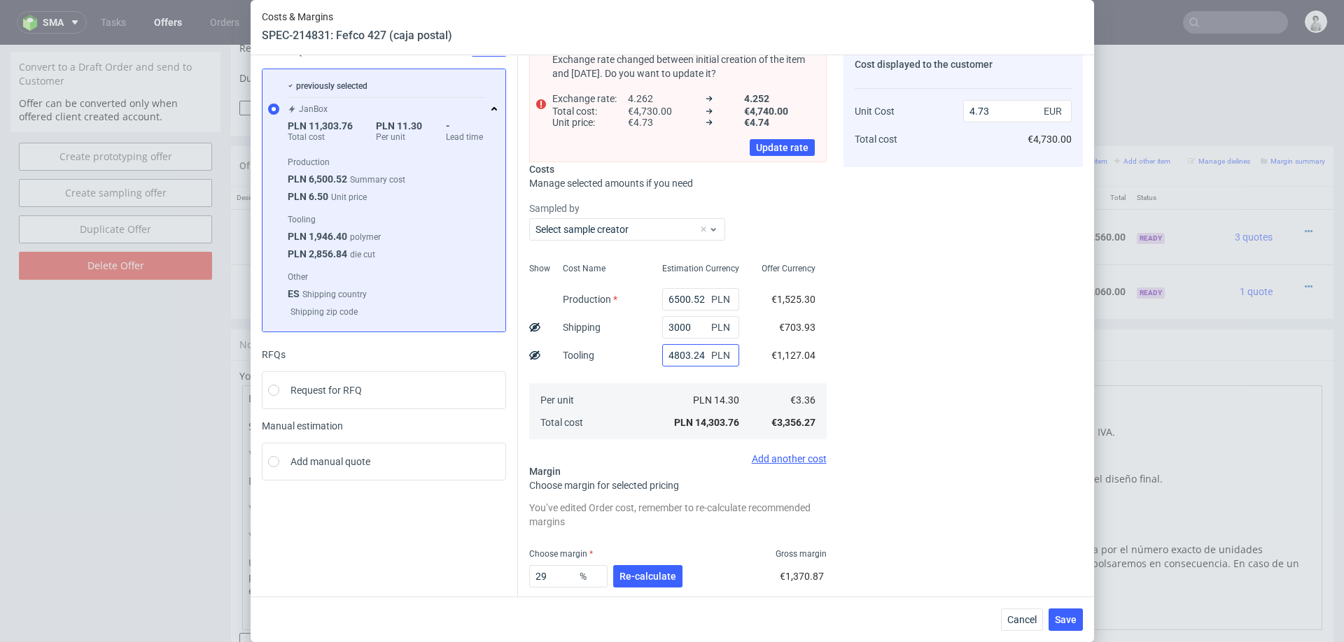
scroll to position [141, 0]
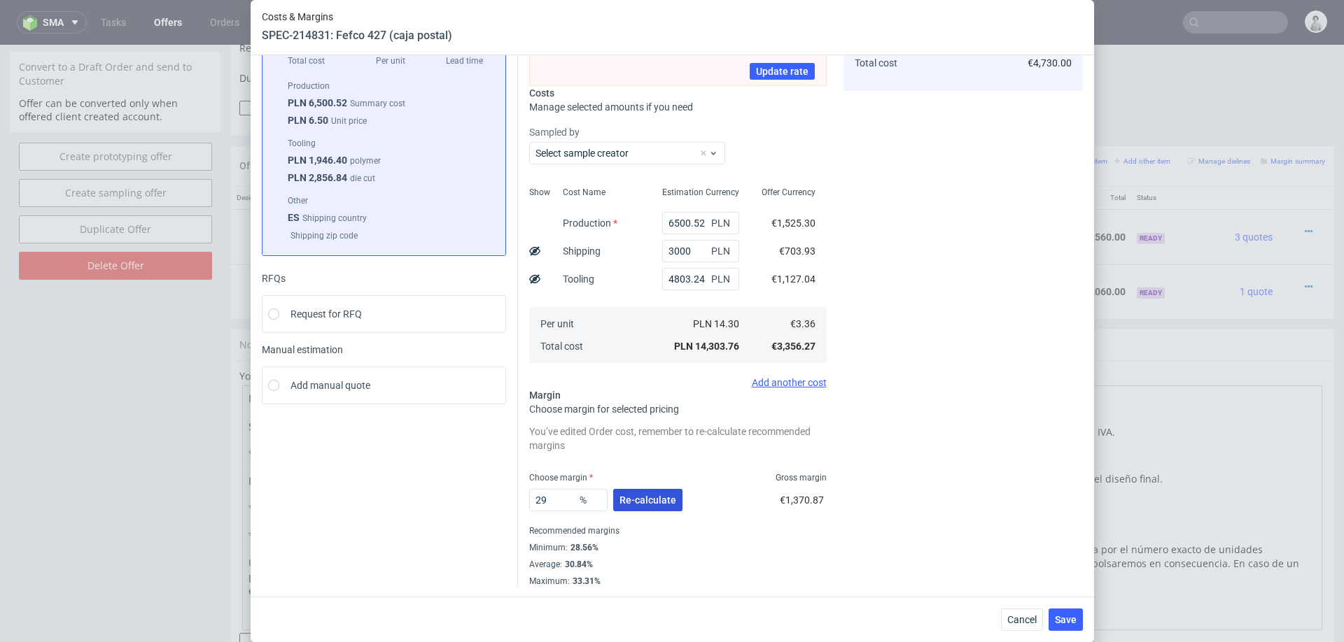
click at [633, 505] on button "Re-calculate" at bounding box center [647, 500] width 69 height 22
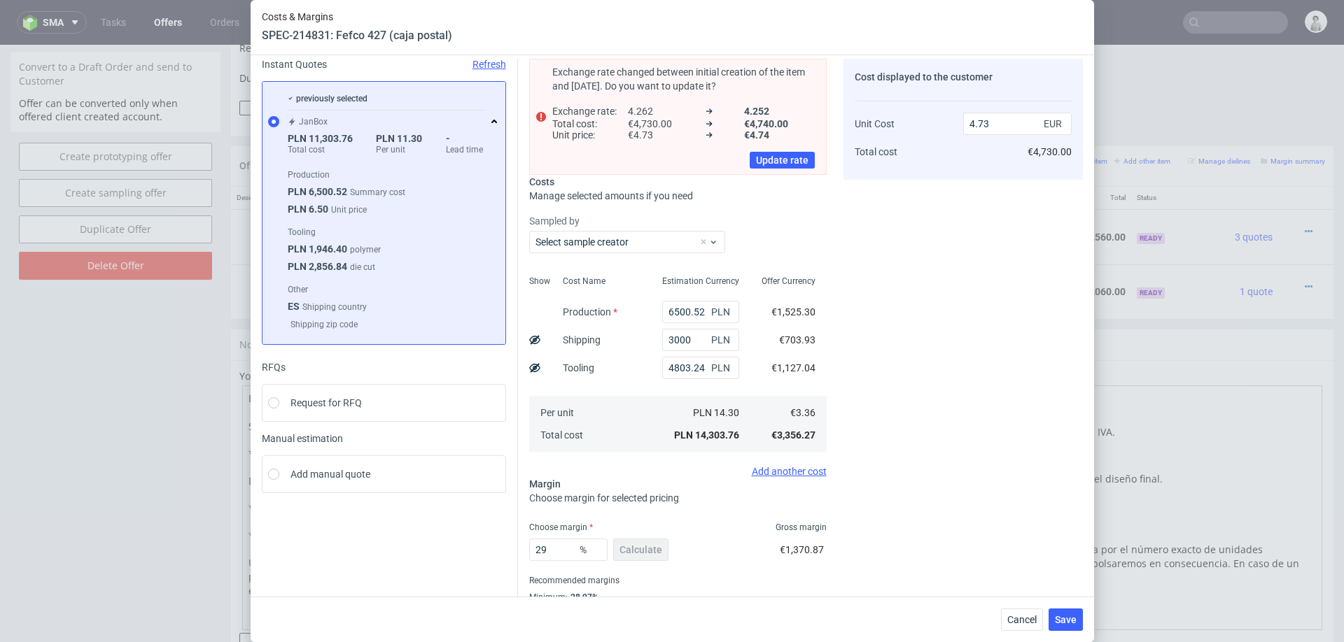
scroll to position [50, 0]
click at [685, 339] on input "3000" at bounding box center [700, 342] width 77 height 22
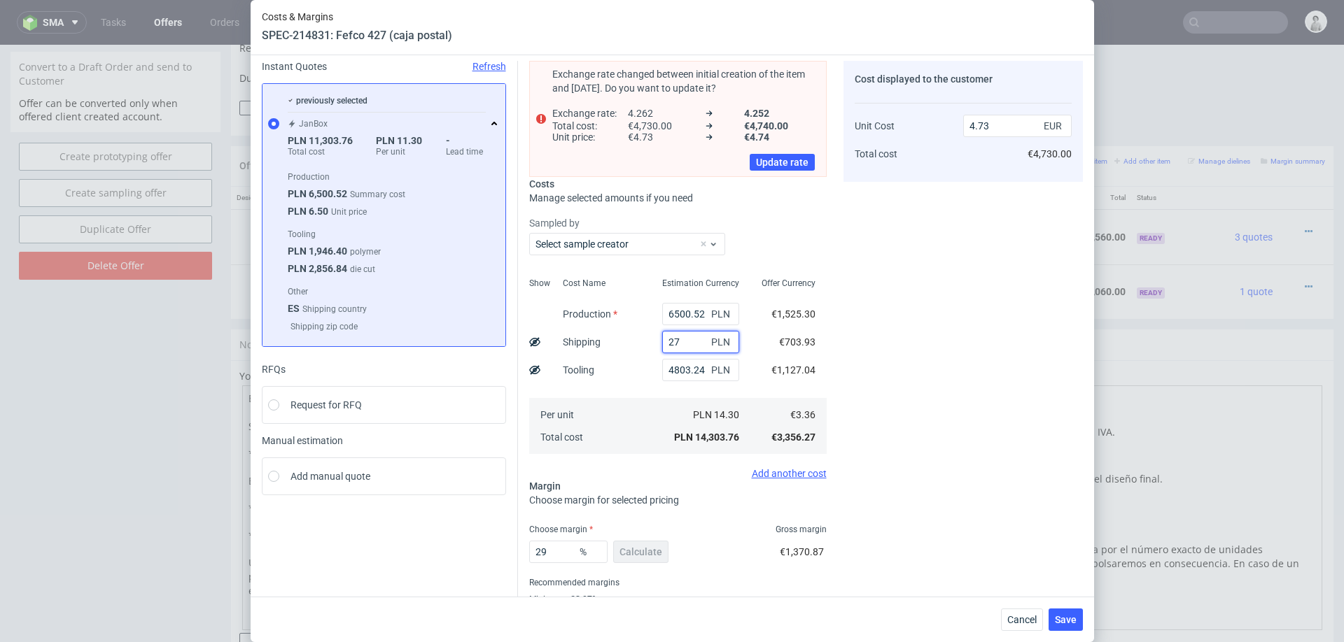
type input "270"
type input "3.75"
type input "2700"
type input "4.63"
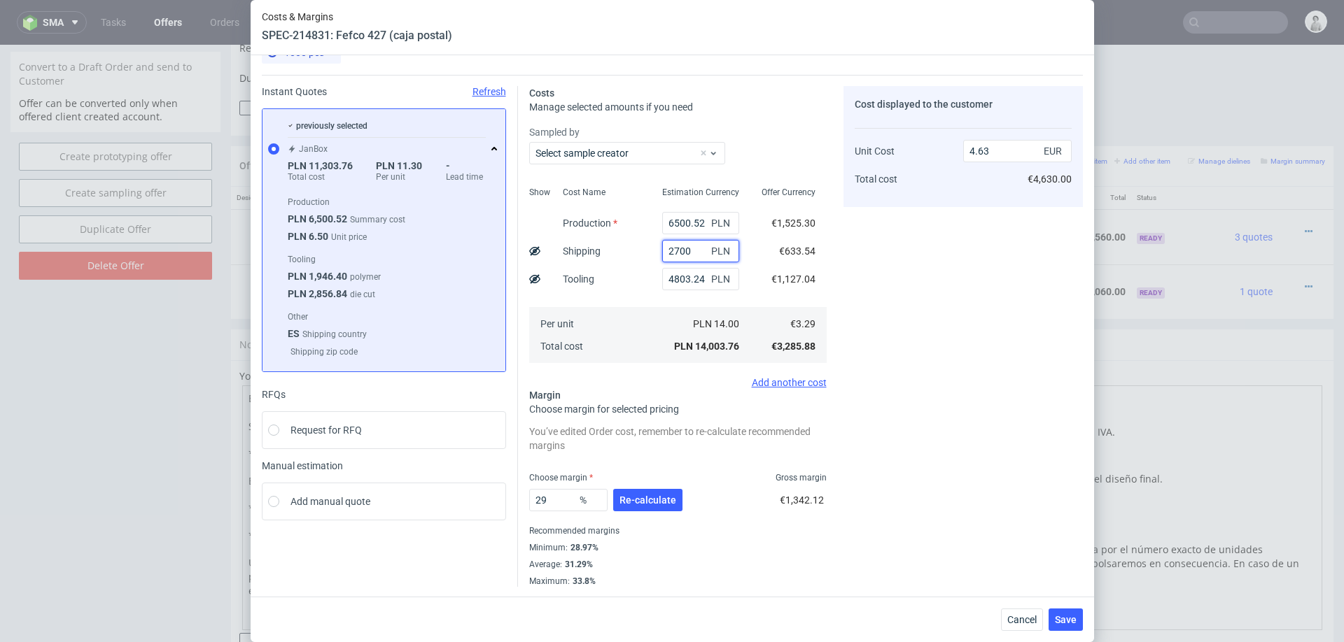
type input "2700"
click at [633, 363] on div "Cost Name Production Shipping Tooling Per unit Total cost" at bounding box center [601, 273] width 99 height 185
click at [663, 505] on span "Re-calculate" at bounding box center [647, 501] width 57 height 10
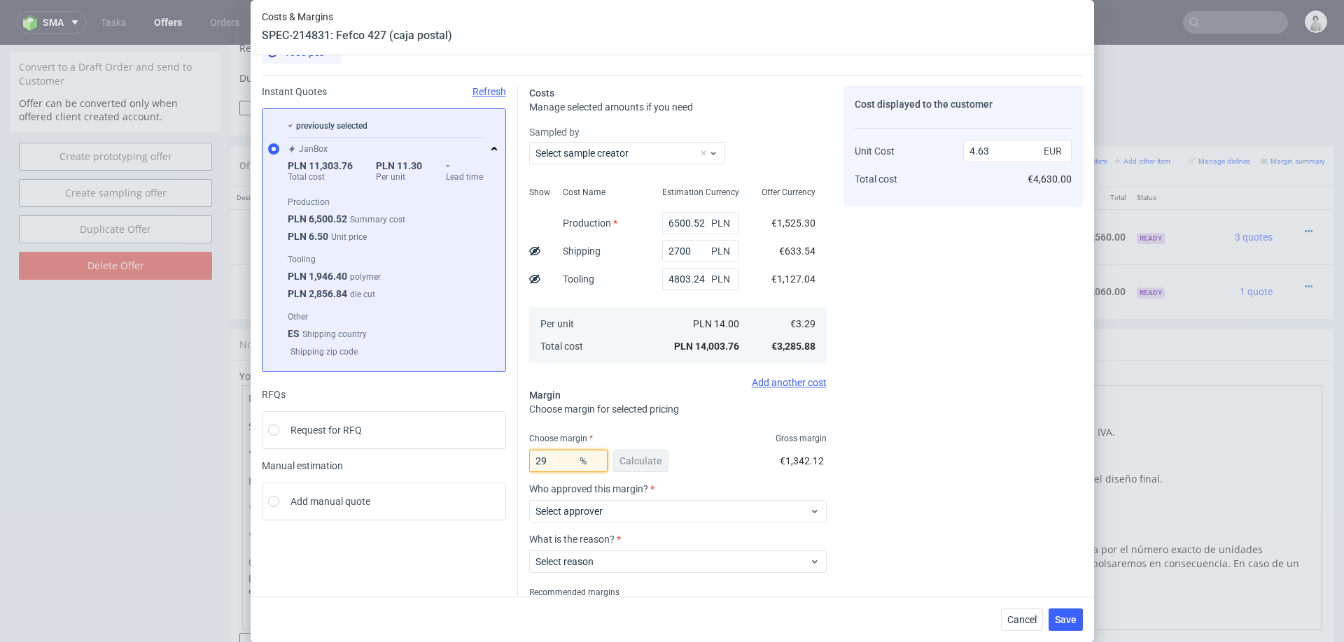
click at [563, 459] on input "29" at bounding box center [568, 461] width 78 height 22
type input "2"
type input "30"
type input "4.69"
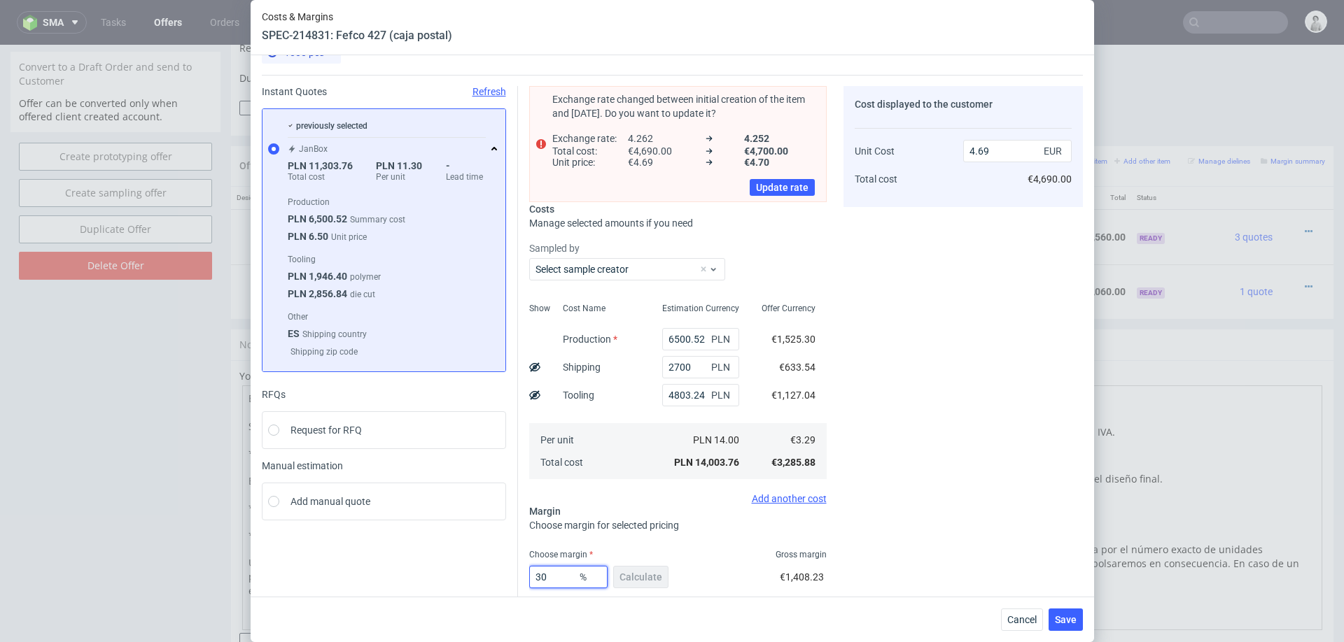
type input "30"
click at [901, 406] on div "Cost displayed to the customer Unit Cost Total cost 4.69 EUR €4,690.00" at bounding box center [962, 375] width 239 height 578
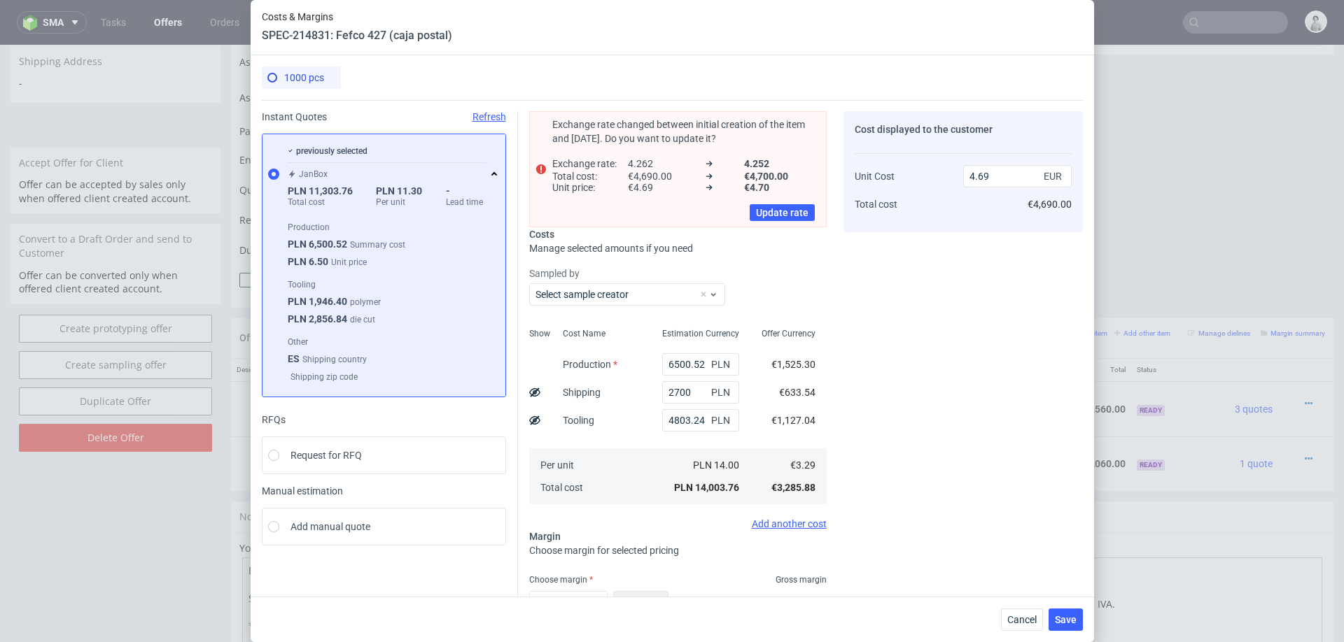
scroll to position [551, 0]
click at [1064, 621] on span "Save" at bounding box center [1066, 620] width 22 height 10
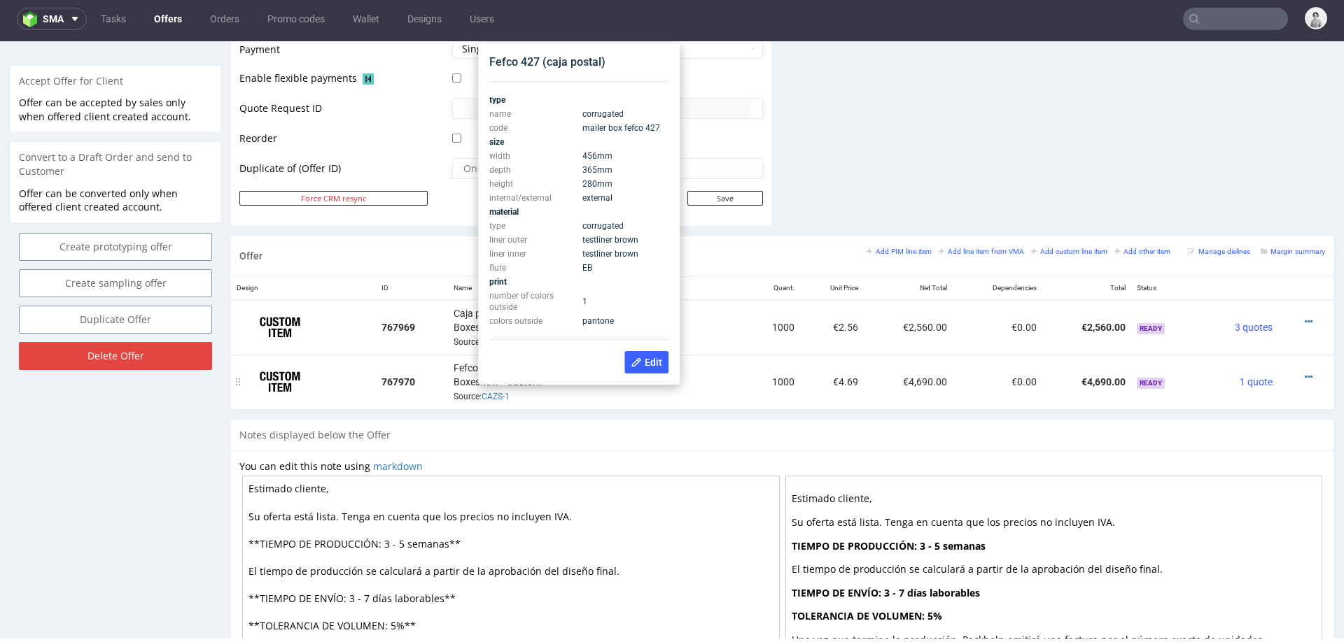
scroll to position [626, 0]
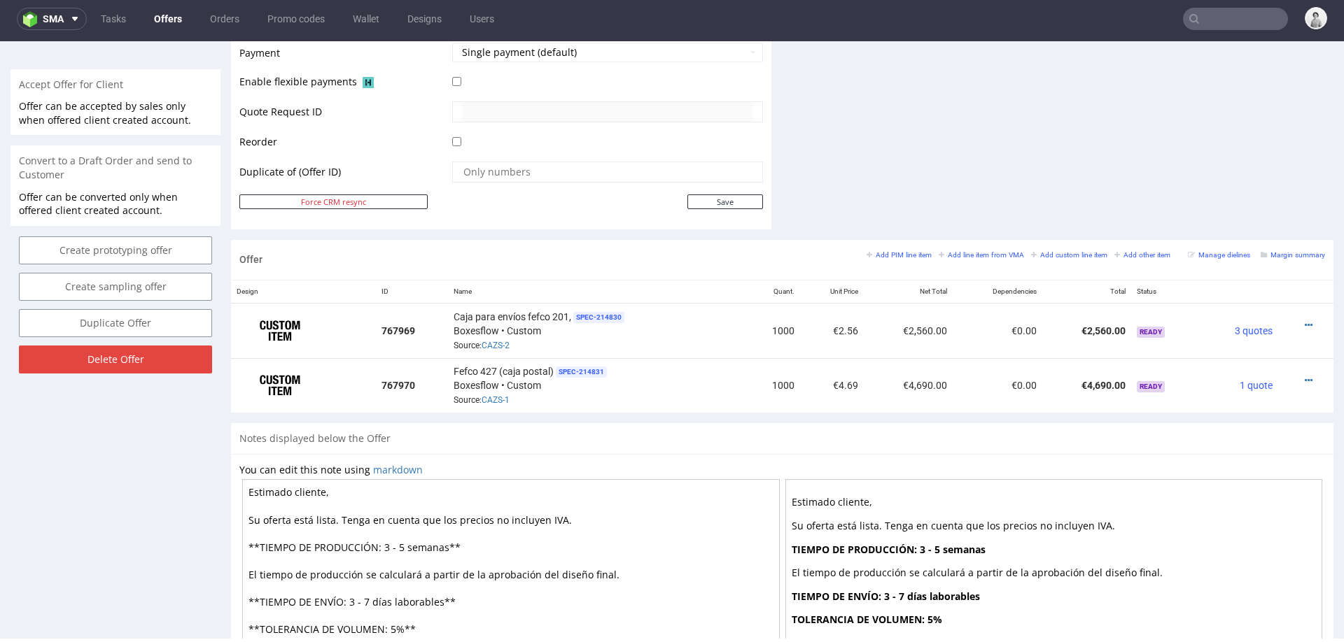
click at [561, 454] on div "You can edit this note using markdown Estimado cliente, Su oferta está lista. T…" at bounding box center [782, 602] width 1102 height 297
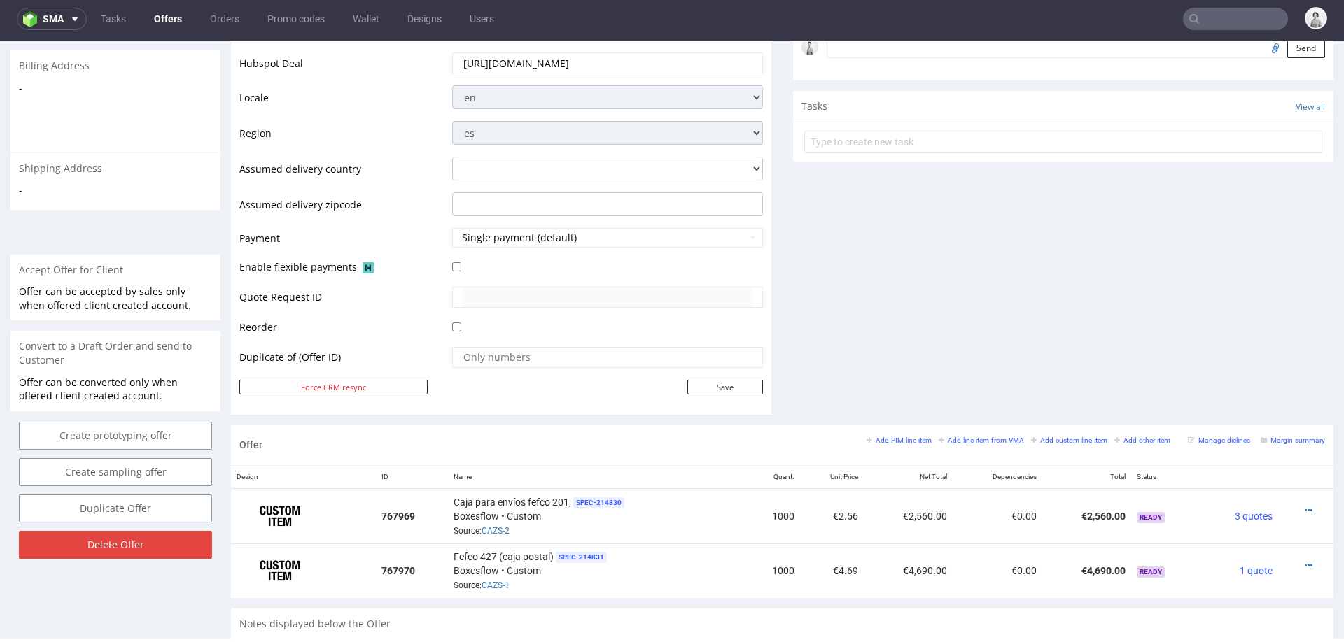
scroll to position [0, 0]
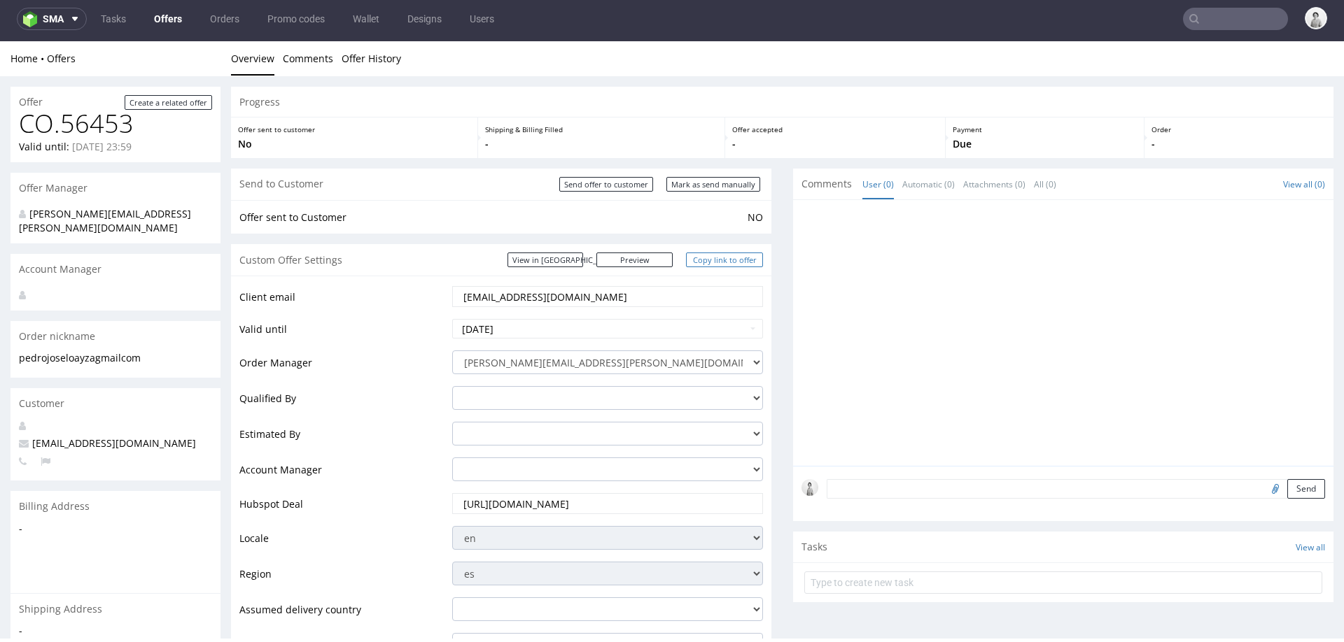
click at [712, 262] on link "Copy link to offer" at bounding box center [724, 260] width 77 height 15
click at [696, 184] on input "Mark as send manually" at bounding box center [713, 184] width 94 height 15
type input "In progress..."
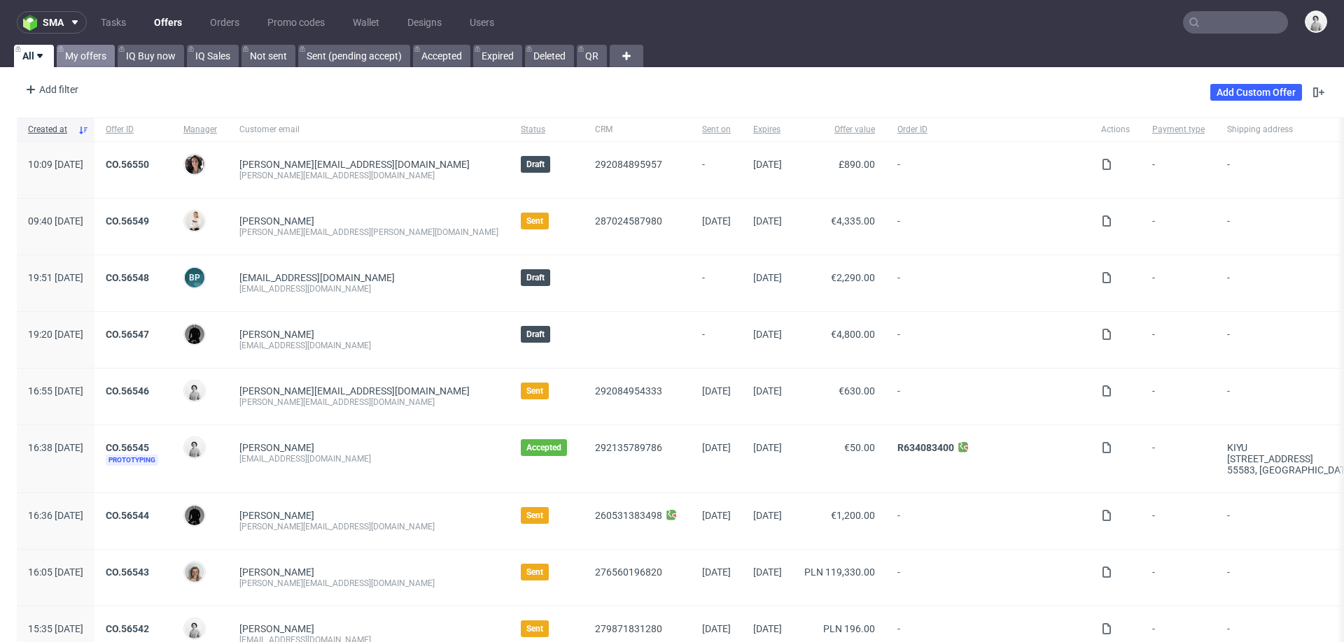
click at [80, 59] on link "My offers" at bounding box center [86, 56] width 58 height 22
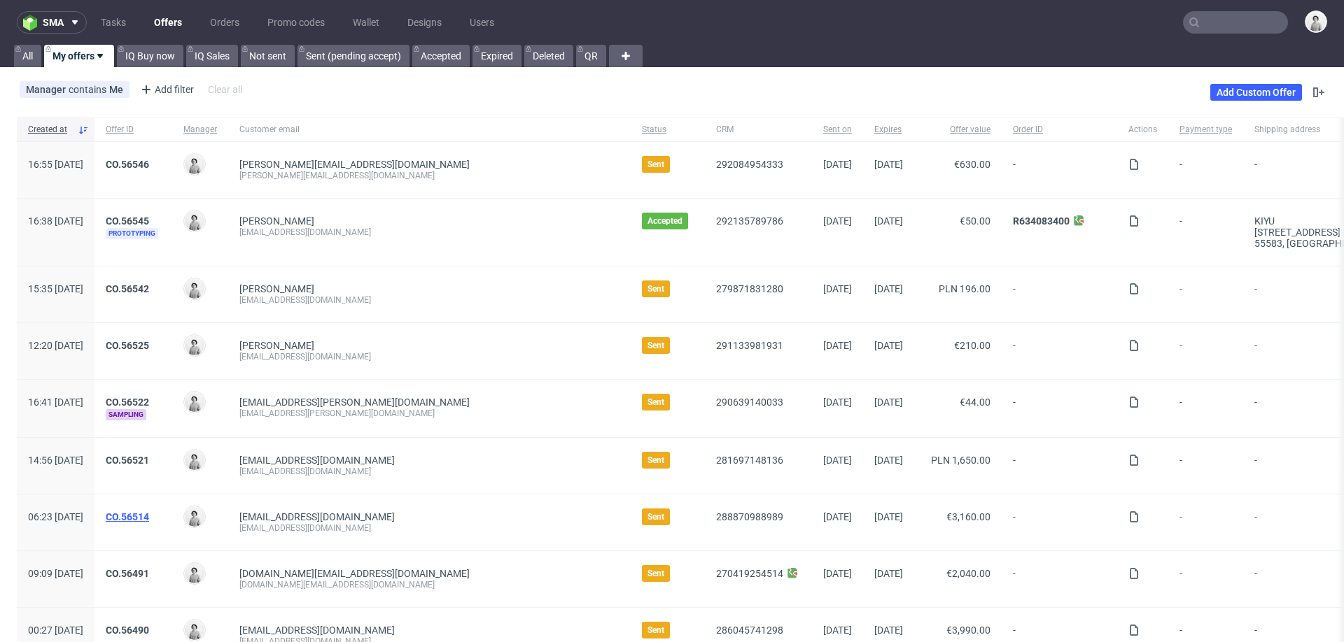
click at [149, 512] on link "CO.56514" at bounding box center [127, 517] width 43 height 11
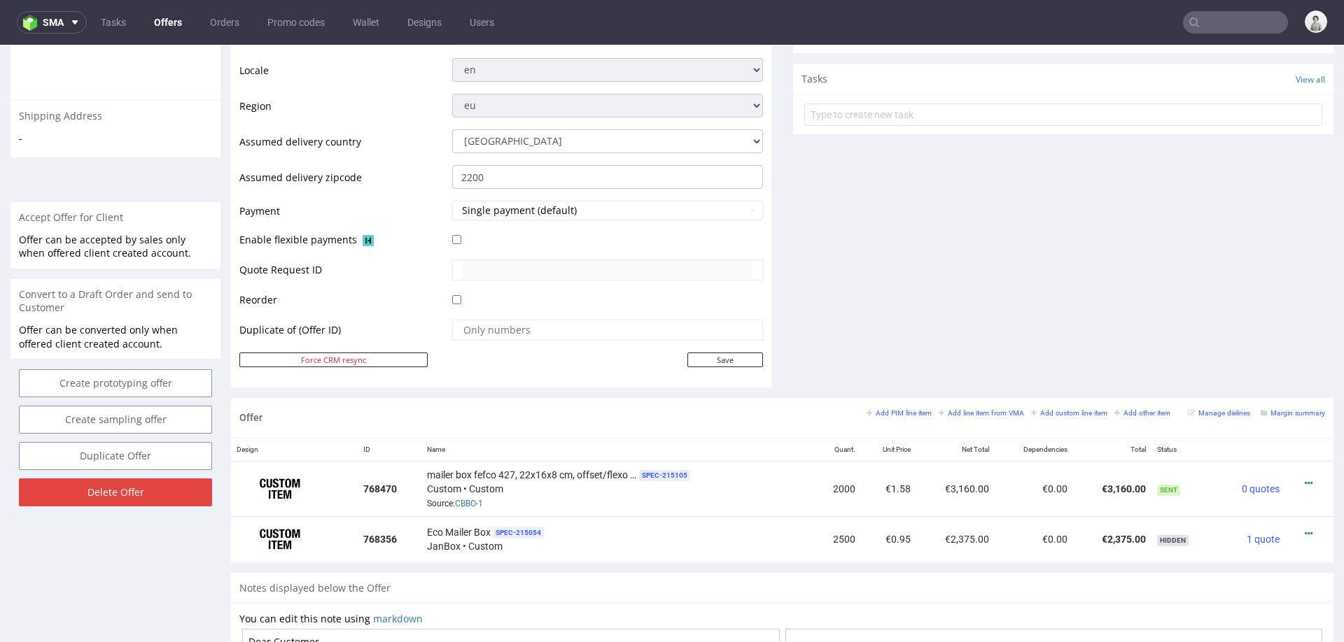
scroll to position [498, 0]
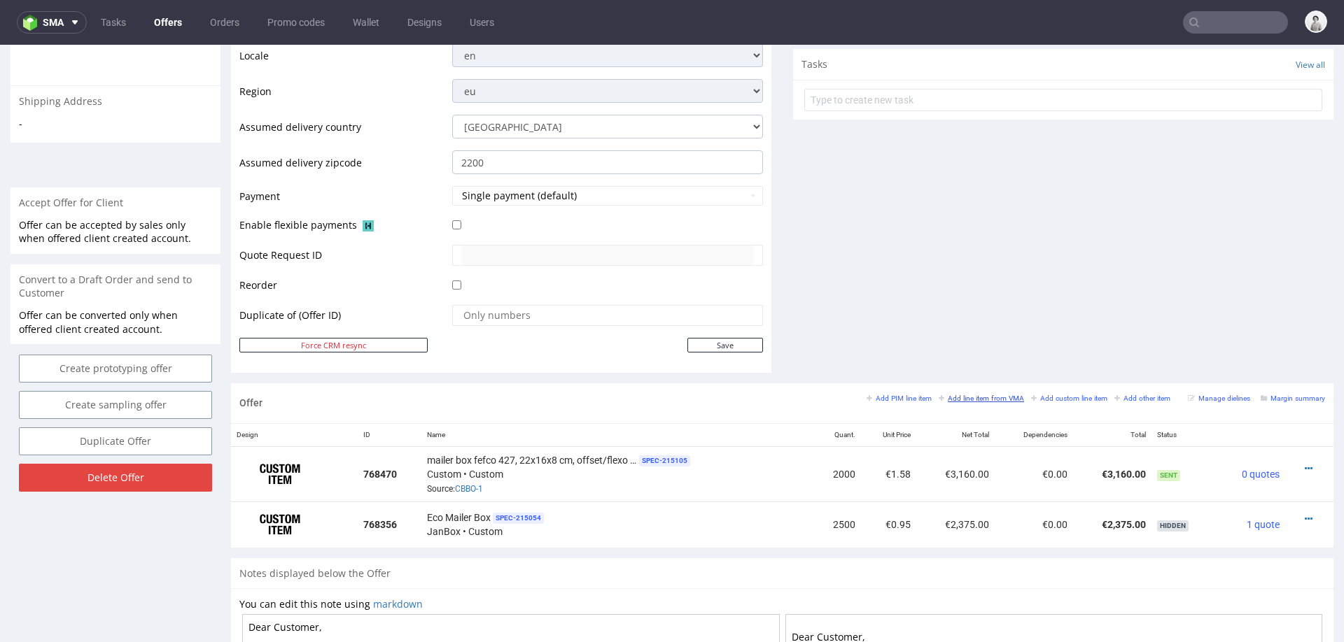
click at [950, 397] on small "Add line item from VMA" at bounding box center [981, 399] width 85 height 8
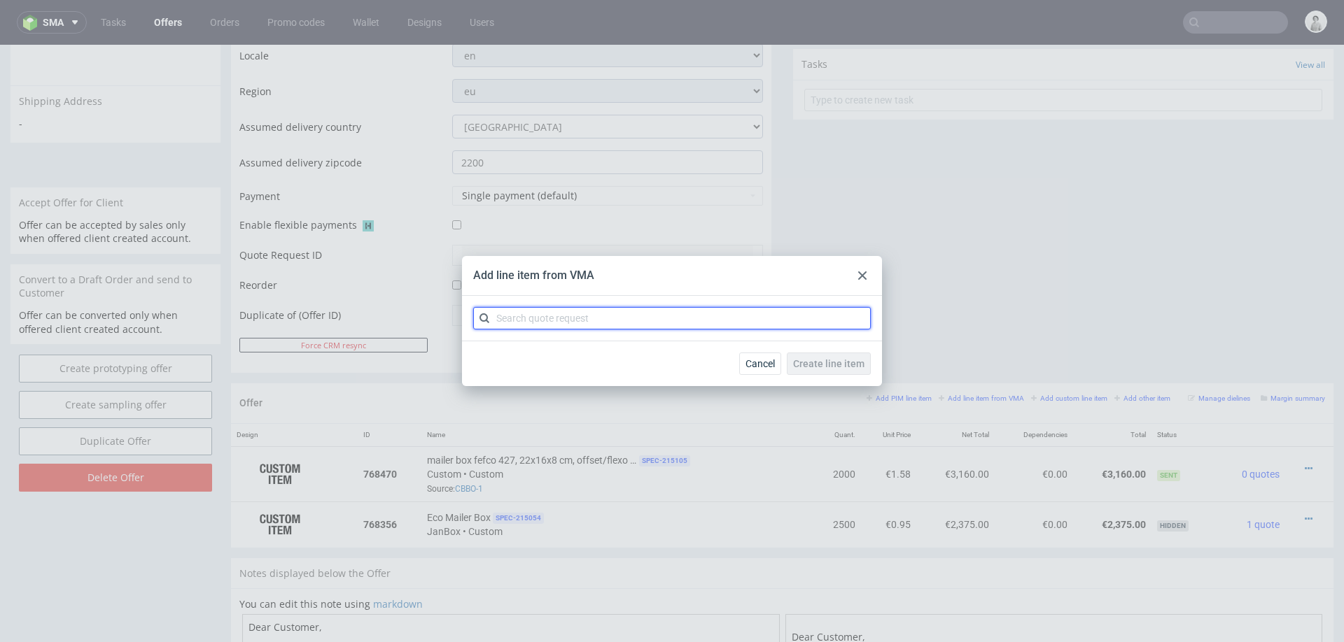
click at [659, 321] on input "text" at bounding box center [672, 318] width 398 height 22
type input "cbbo"
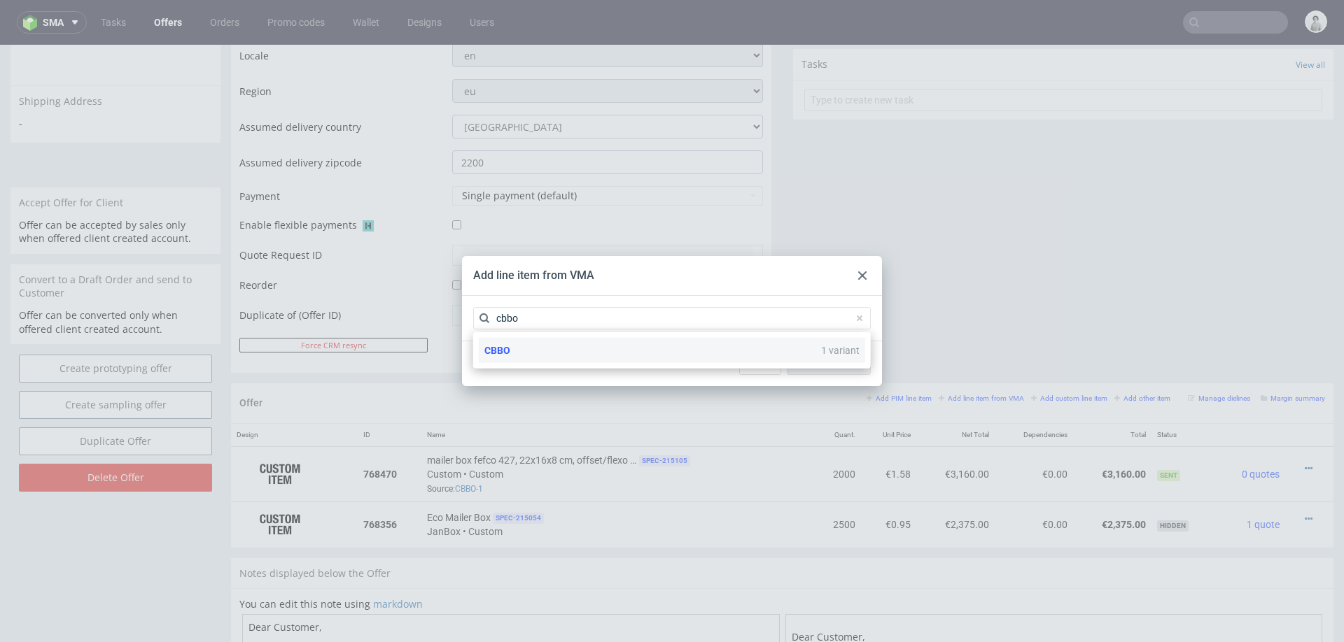
click at [578, 354] on div "CBBO 1 variant" at bounding box center [672, 350] width 386 height 25
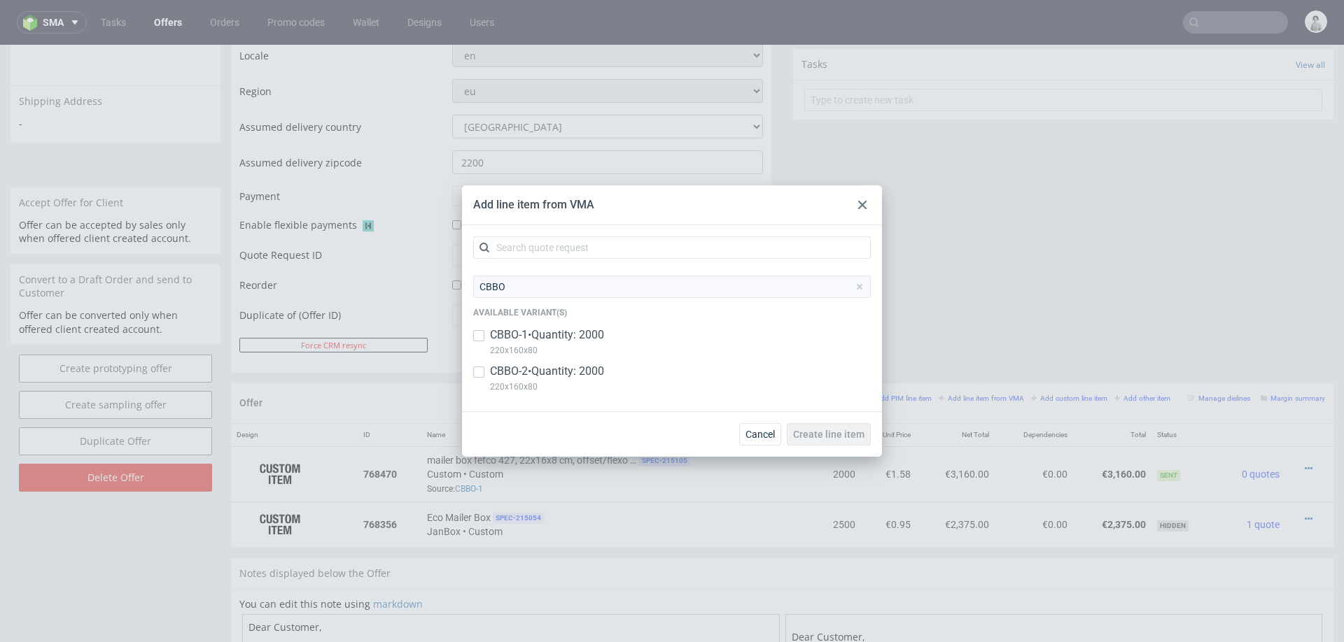
click at [599, 377] on p "CBBO-2 • Quantity: 2000" at bounding box center [547, 371] width 114 height 15
checkbox input "true"
drag, startPoint x: 864, startPoint y: 432, endPoint x: 681, endPoint y: 425, distance: 183.5
click at [848, 430] on button "Create line item" at bounding box center [829, 434] width 84 height 22
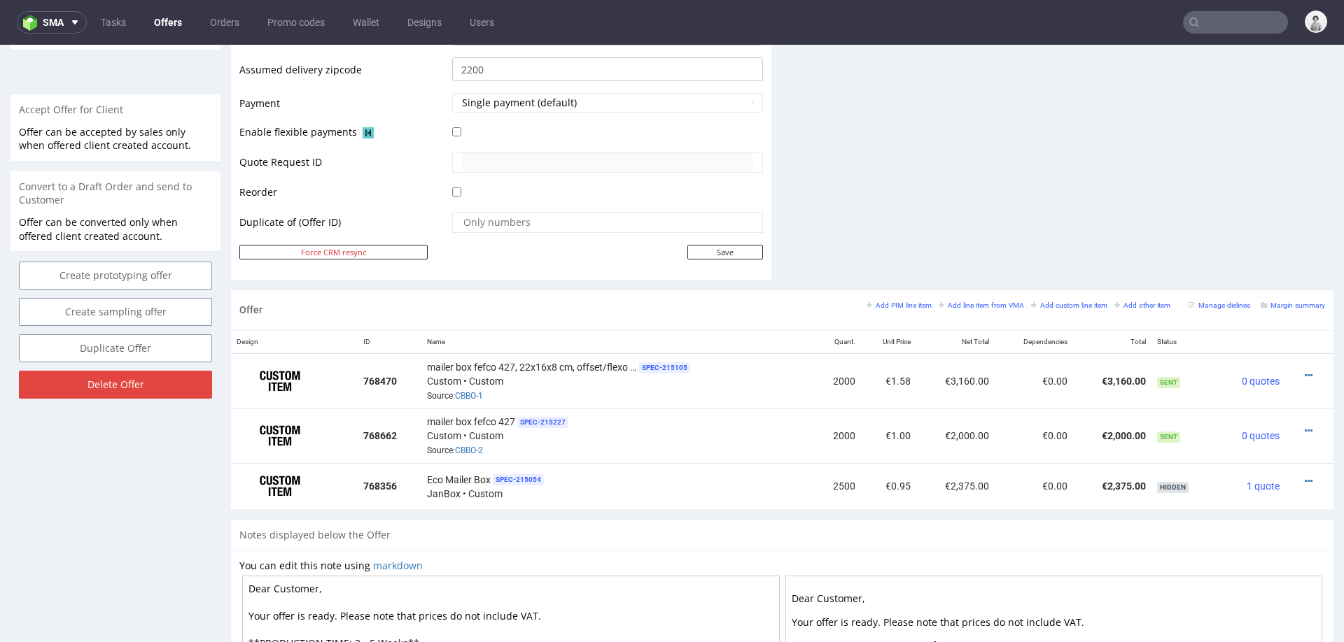
scroll to position [610, 0]
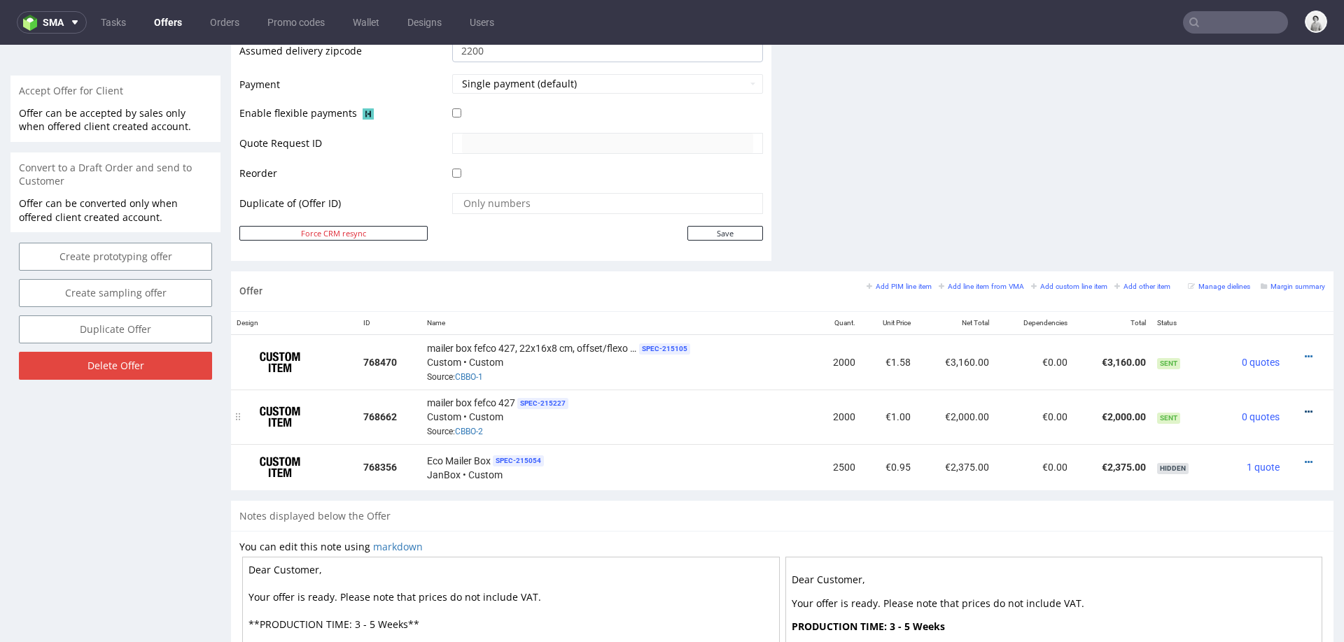
click at [1305, 407] on icon at bounding box center [1309, 412] width 8 height 10
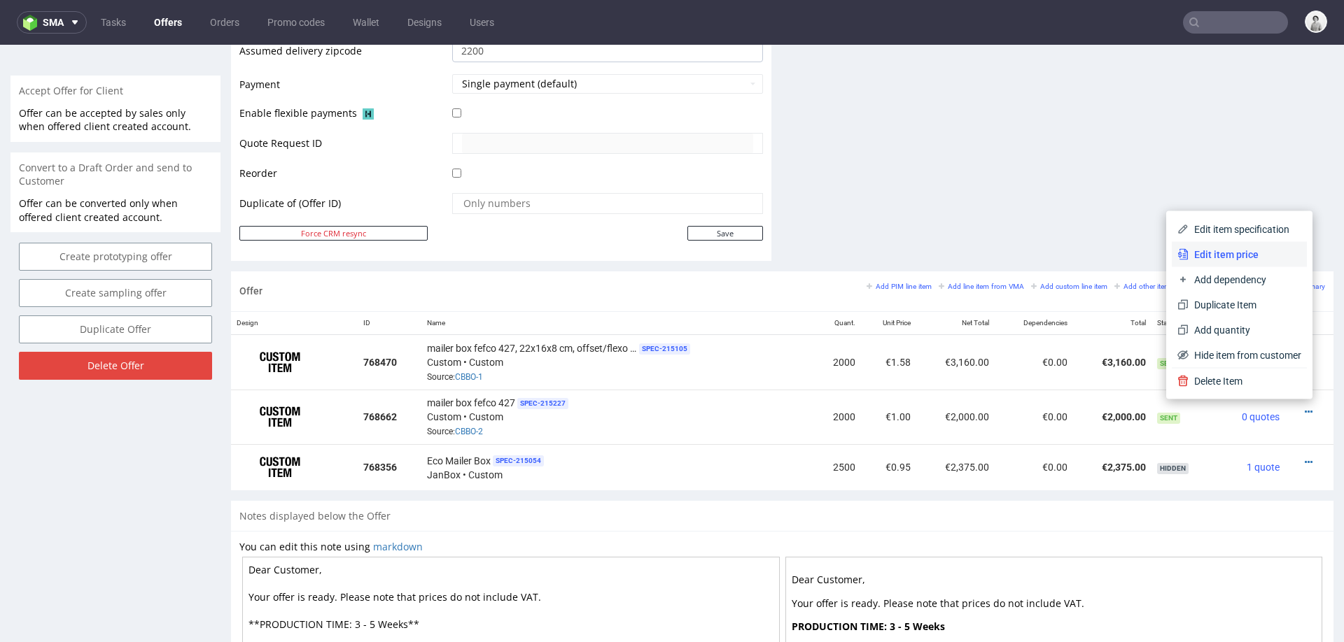
click at [1259, 251] on span "Edit item price" at bounding box center [1244, 255] width 113 height 14
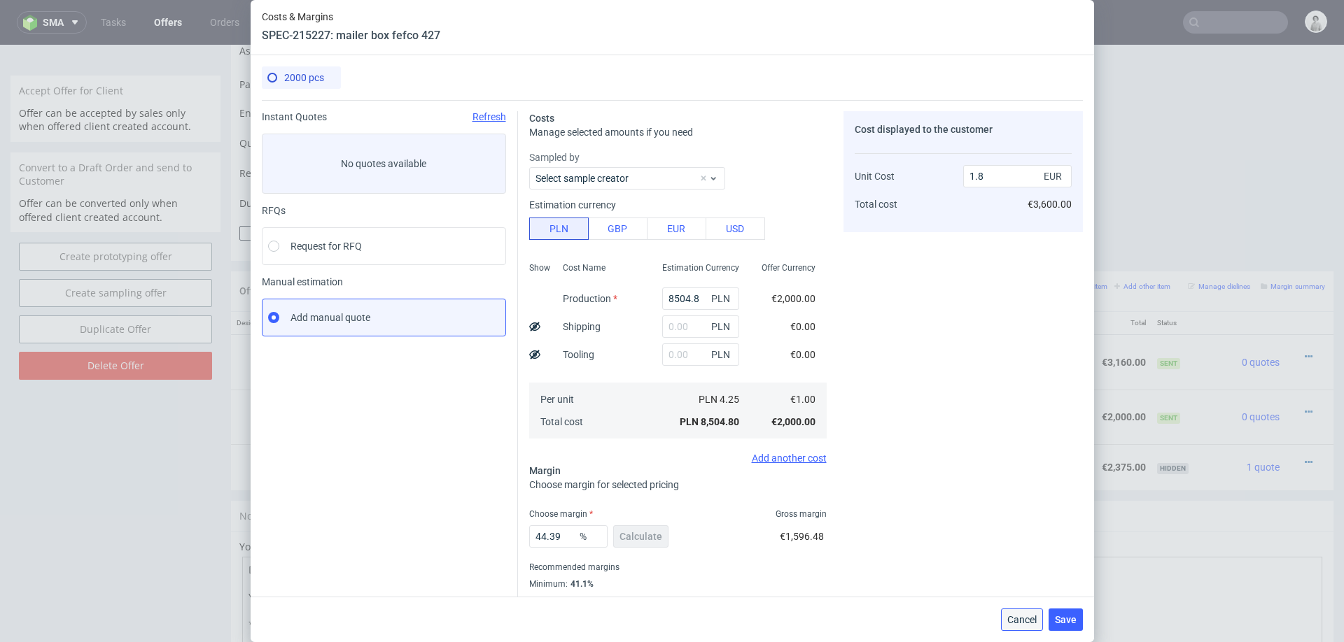
click at [1010, 616] on span "Cancel" at bounding box center [1021, 620] width 29 height 10
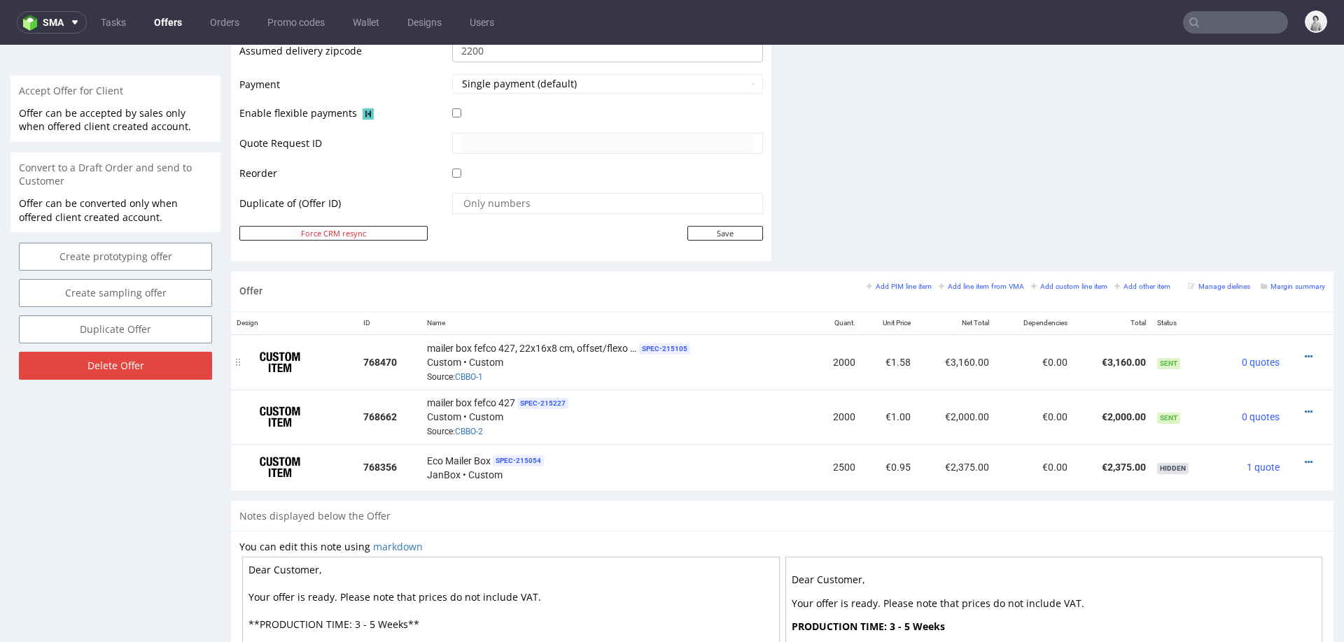
click at [1291, 350] on div at bounding box center [1305, 357] width 29 height 14
click at [1305, 352] on icon at bounding box center [1309, 357] width 8 height 10
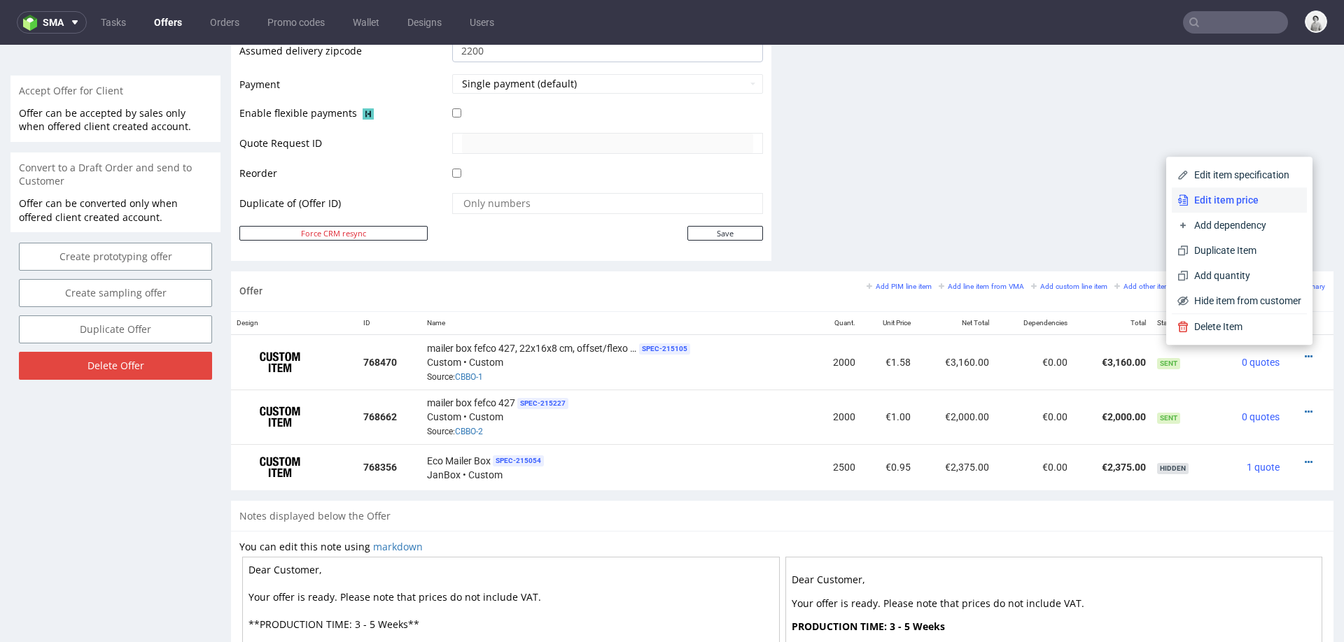
click at [1232, 206] on span "Edit item price" at bounding box center [1244, 200] width 113 height 14
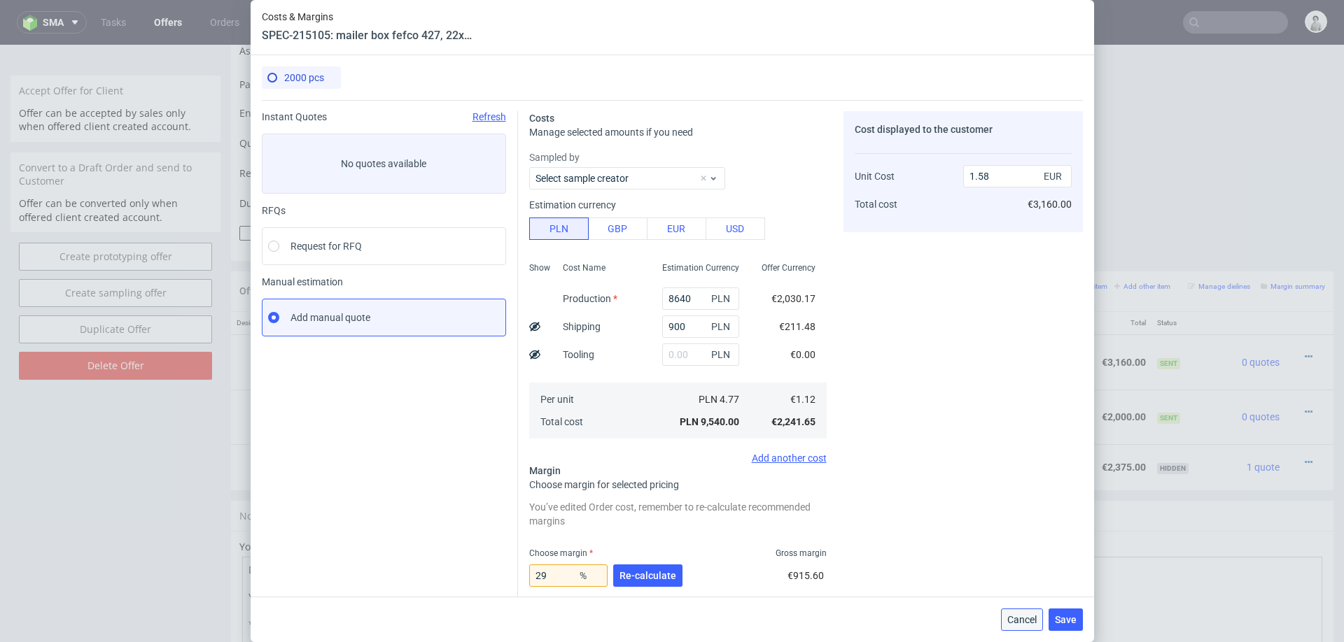
click at [1006, 617] on button "Cancel" at bounding box center [1022, 620] width 42 height 22
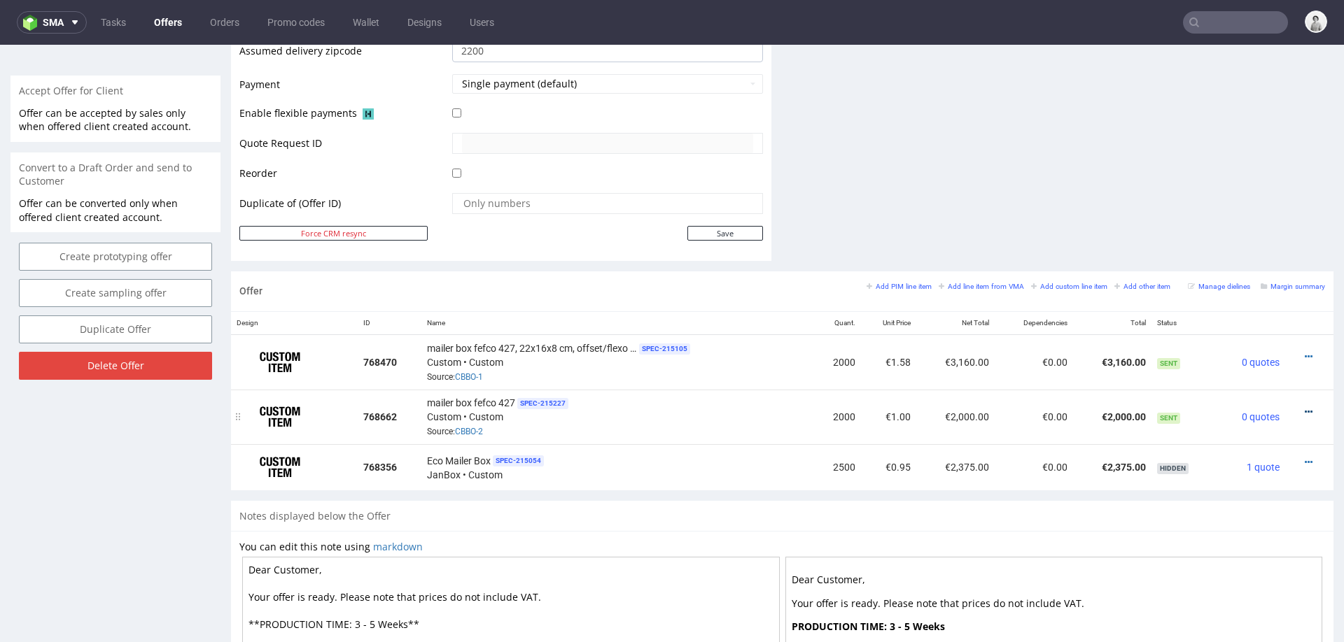
click at [1305, 407] on link at bounding box center [1309, 412] width 8 height 11
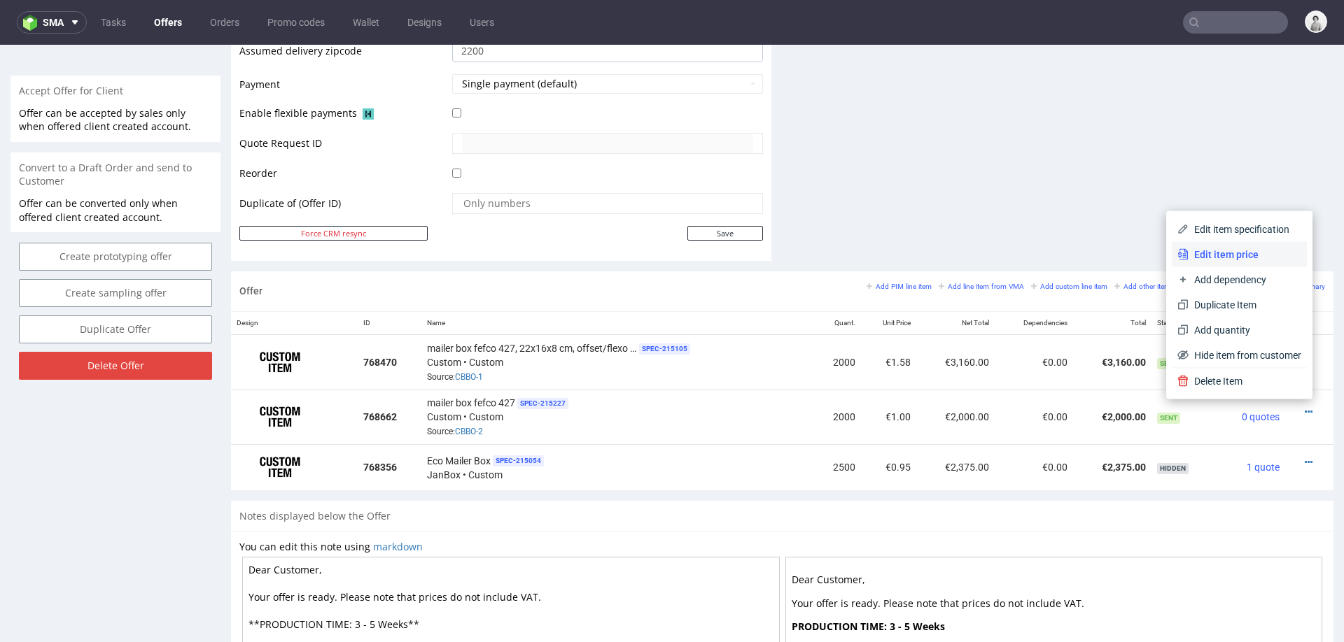
click at [1235, 257] on span "Edit item price" at bounding box center [1244, 255] width 113 height 14
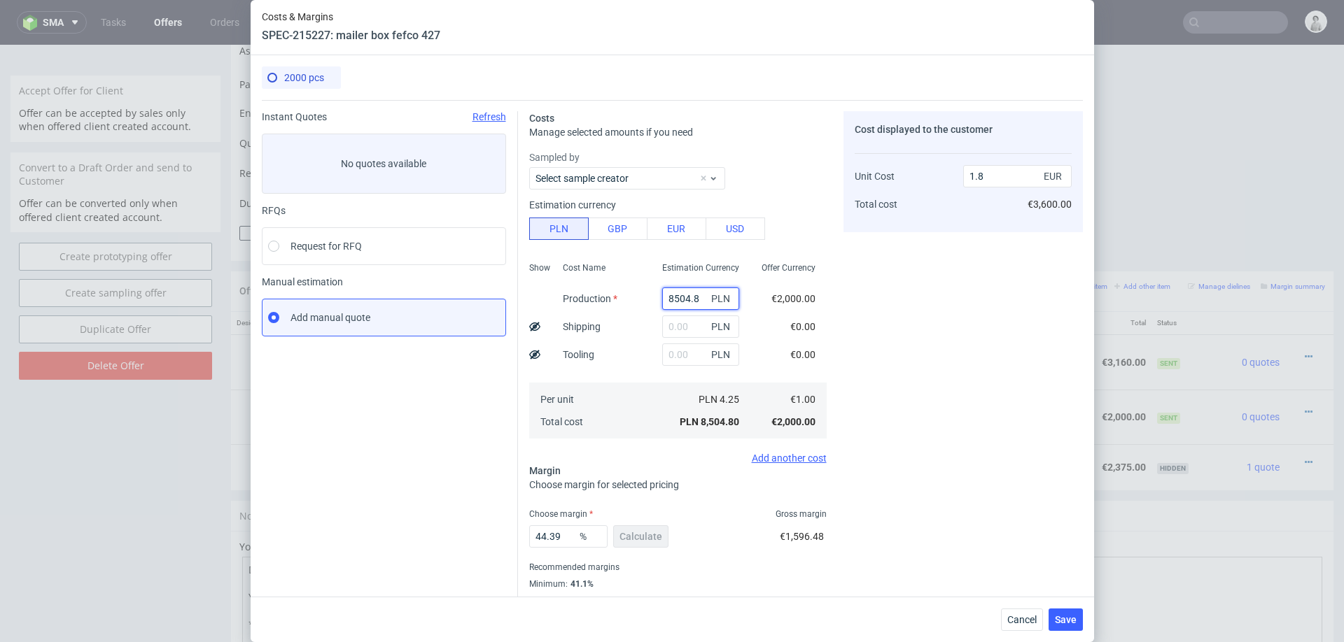
click at [675, 297] on input "8504.8" at bounding box center [700, 299] width 77 height 22
paste input "700.00"
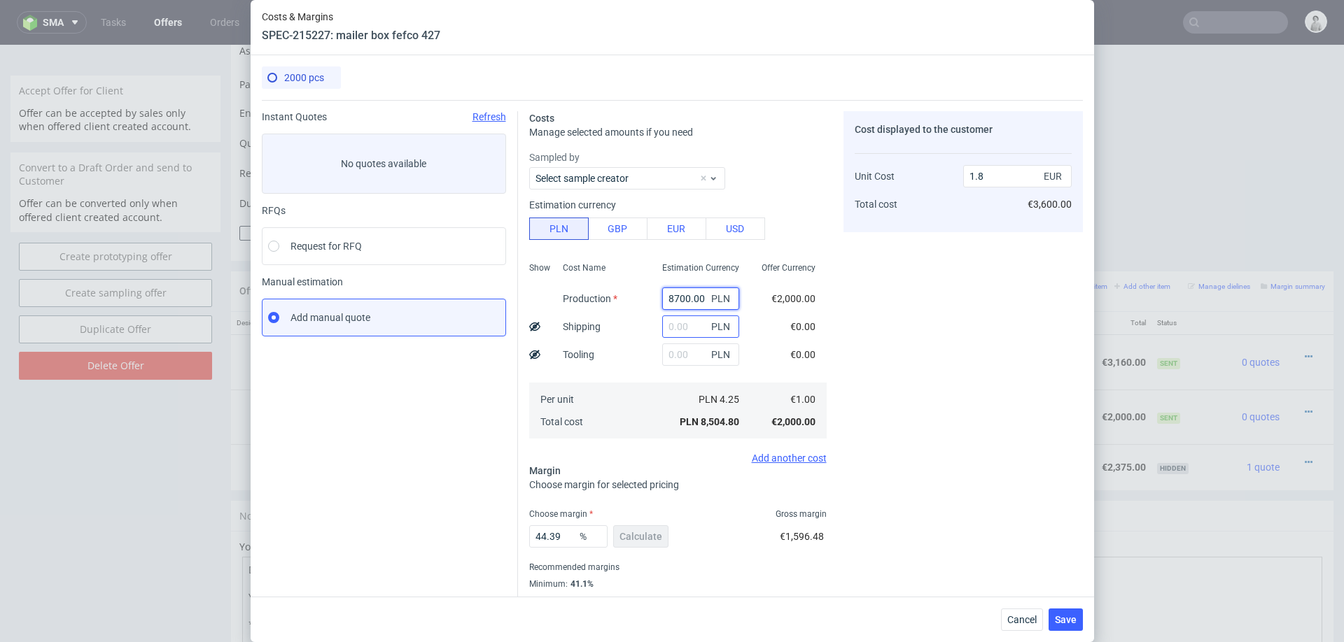
type input "8700"
type input "1.84"
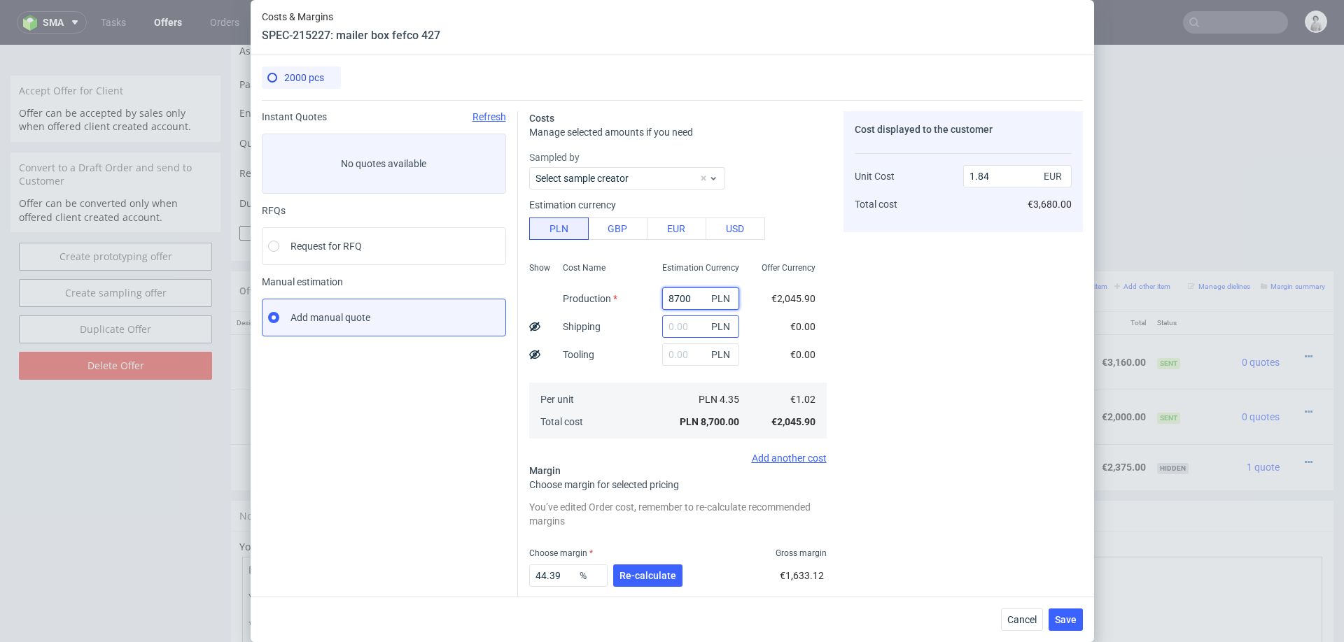
type input "8700"
click at [680, 323] on input "text" at bounding box center [700, 327] width 77 height 22
type input "900"
type input "2.03"
type input "900"
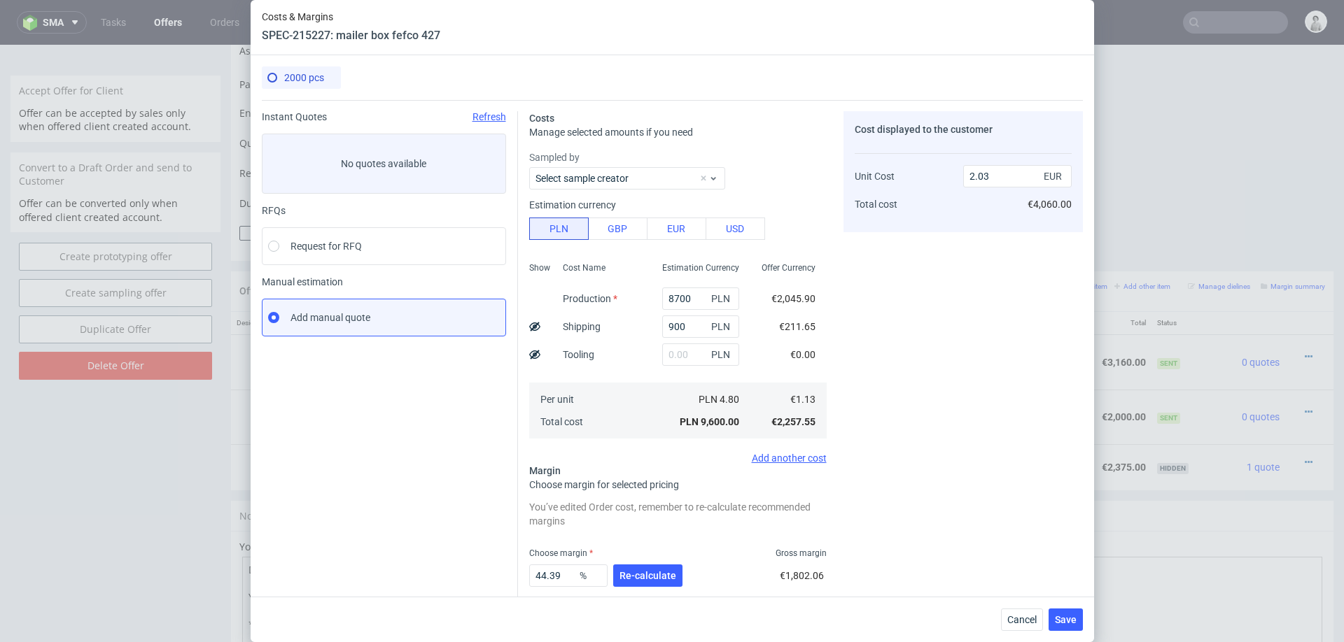
click at [608, 365] on div "Cost Name Production Shipping Tooling Per unit Total cost" at bounding box center [601, 349] width 99 height 185
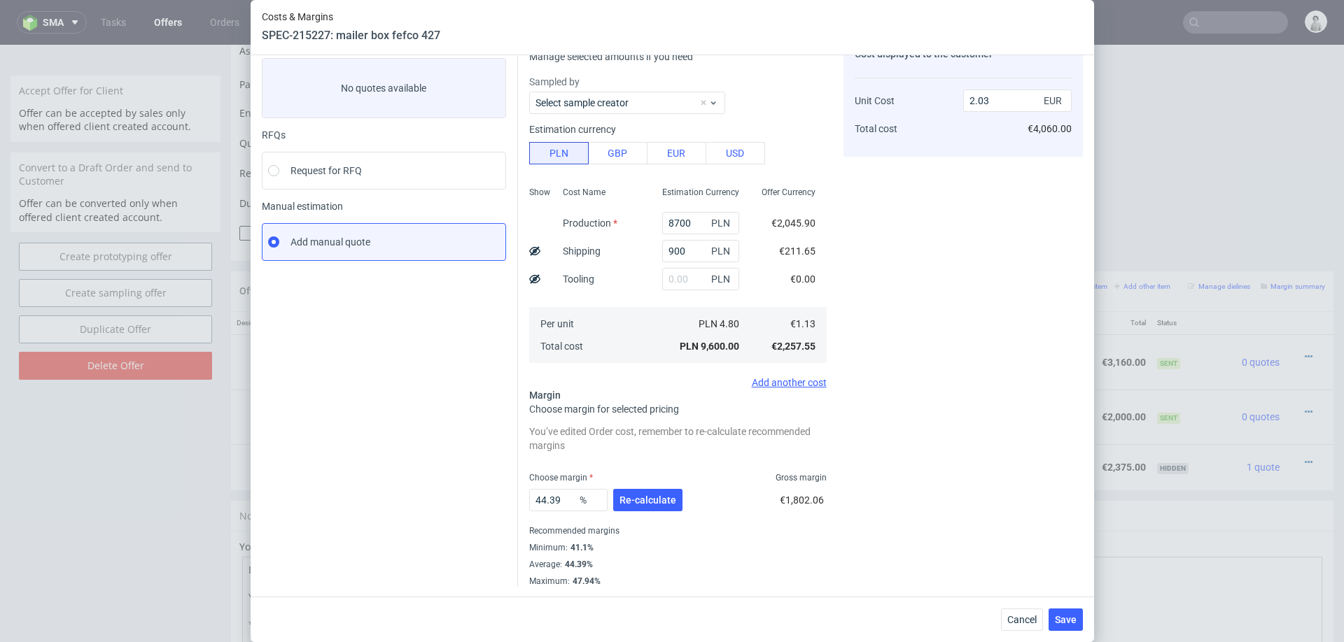
scroll to position [75, 0]
click at [640, 492] on button "Re-calculate" at bounding box center [647, 501] width 69 height 22
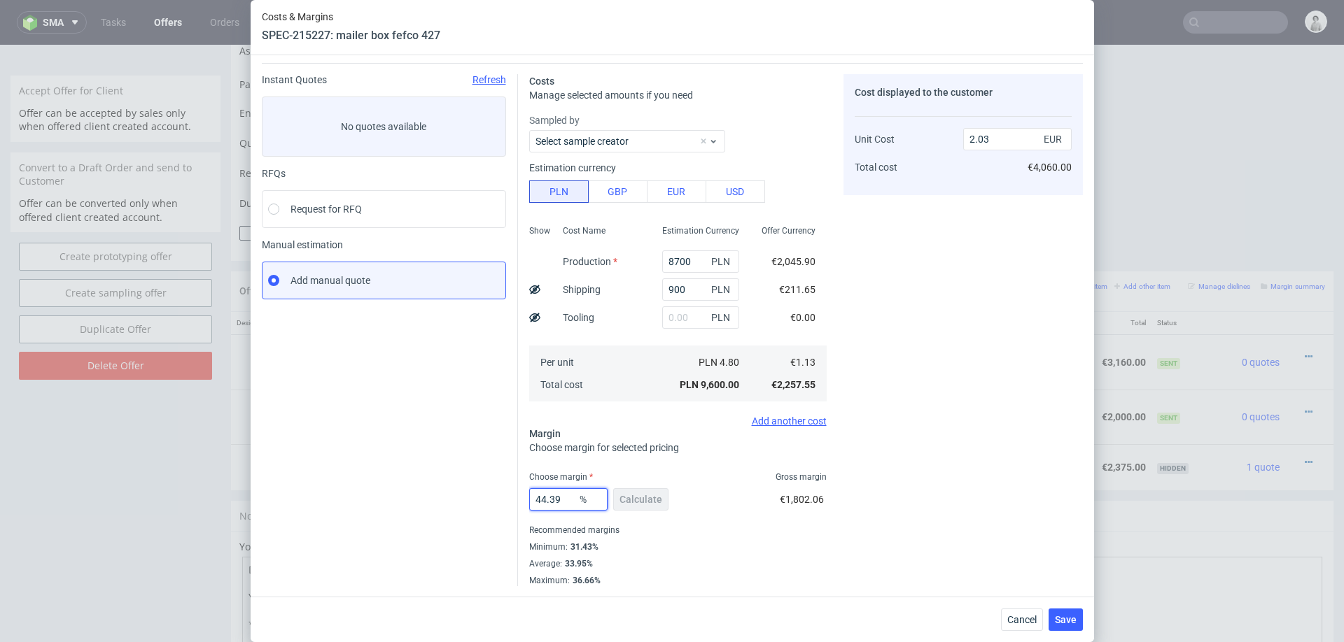
click at [561, 500] on input "44.39" at bounding box center [568, 500] width 78 height 22
type input "32"
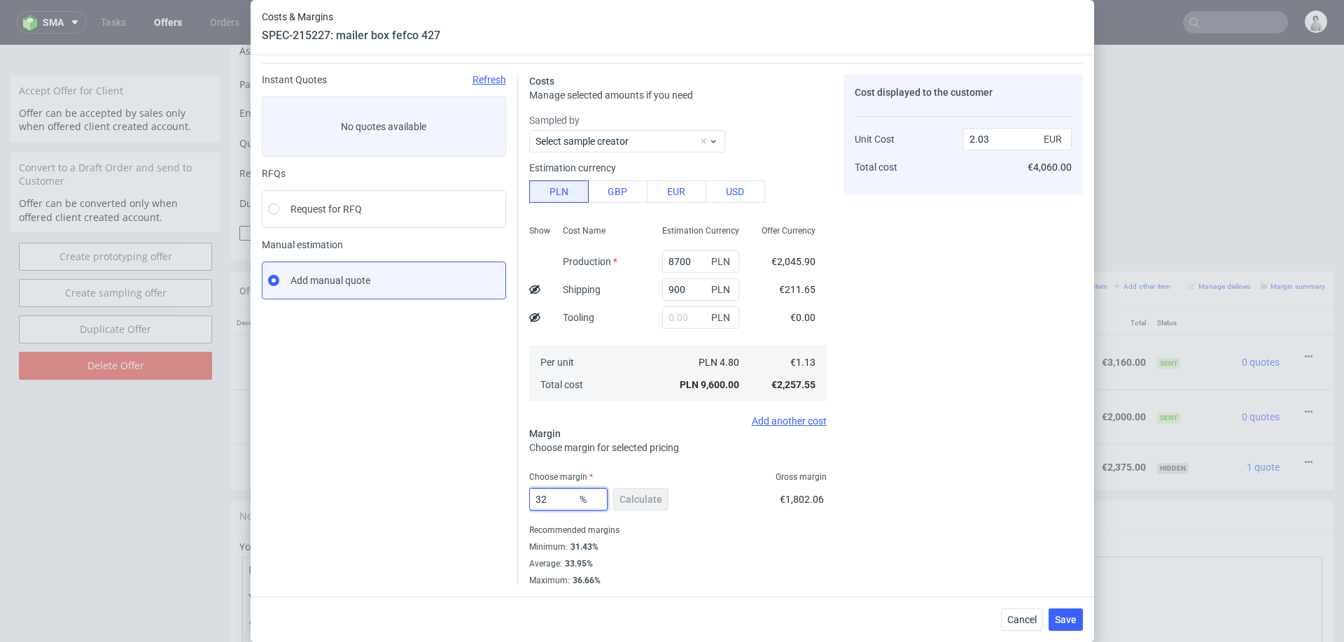
type input "1.66"
type input "30"
type input "1.62"
click at [871, 462] on div "Cost displayed to the customer Unit Cost Total cost 1.62 EUR €3,240.00" at bounding box center [962, 380] width 239 height 613
click at [559, 496] on input "30" at bounding box center [568, 500] width 78 height 22
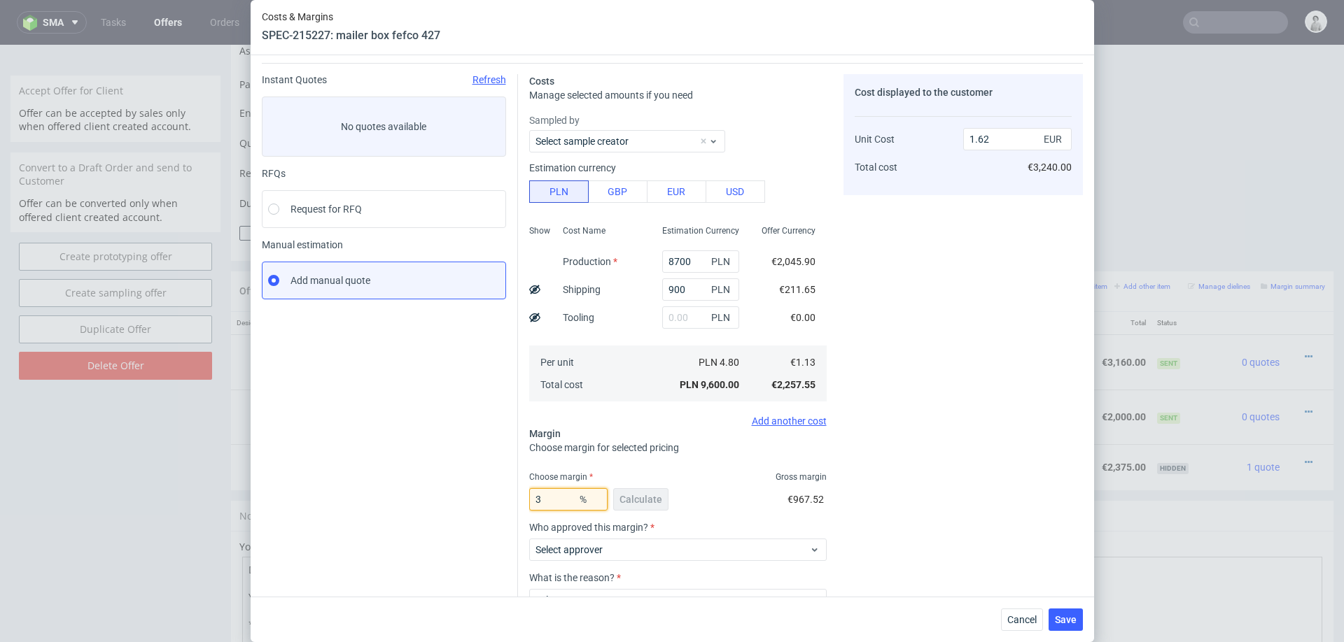
type input "31"
type input "1.64"
type input "30."
type input "1.62"
type input "30.5"
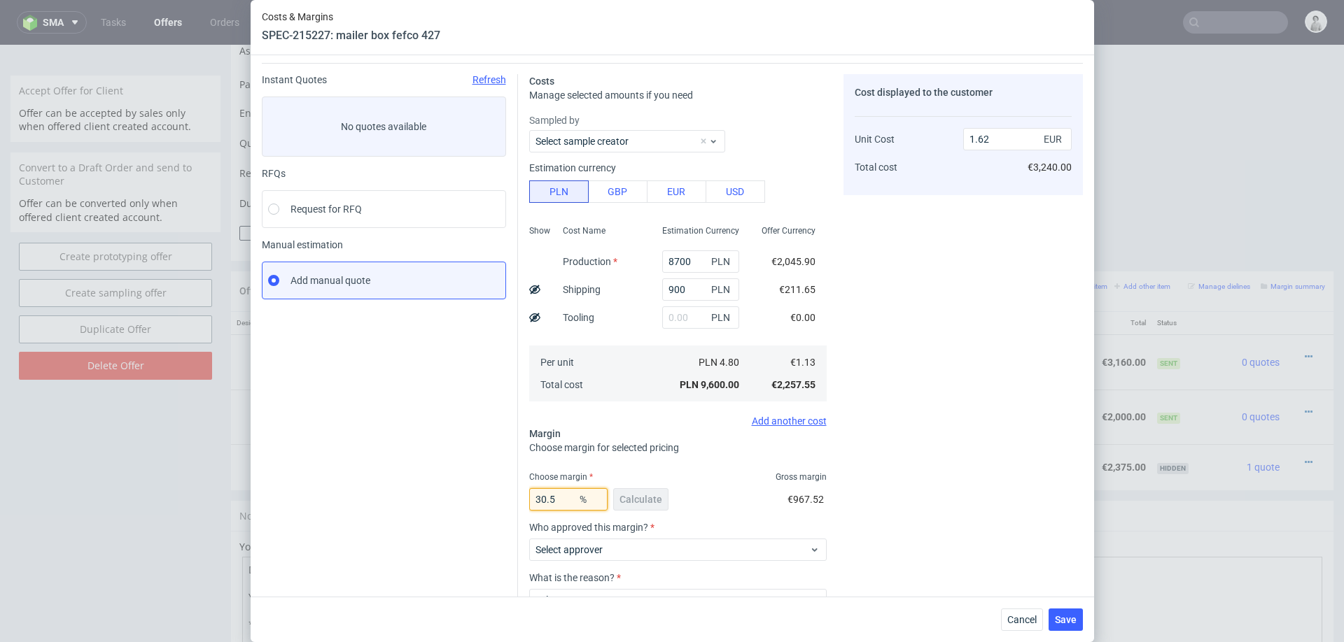
type input "1.63"
type input "30.5"
click at [788, 430] on fieldset "Costs Manage selected amounts if you need Sampled by Select sample creator Esti…" at bounding box center [677, 380] width 297 height 613
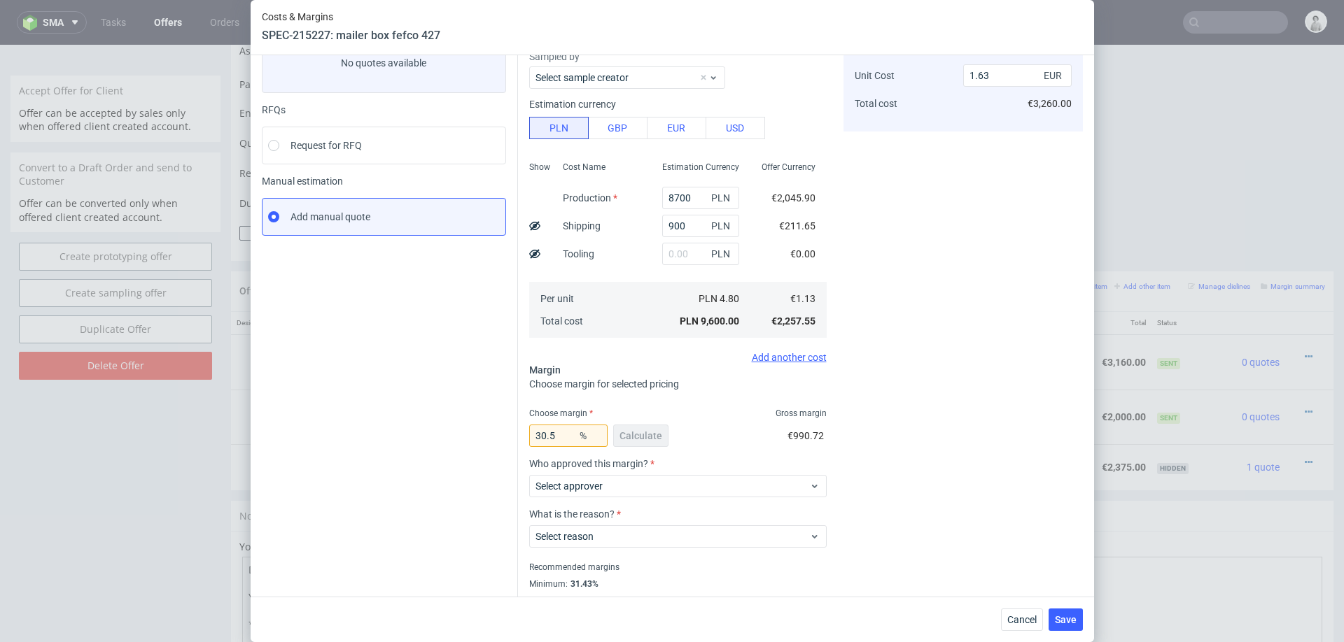
scroll to position [138, 0]
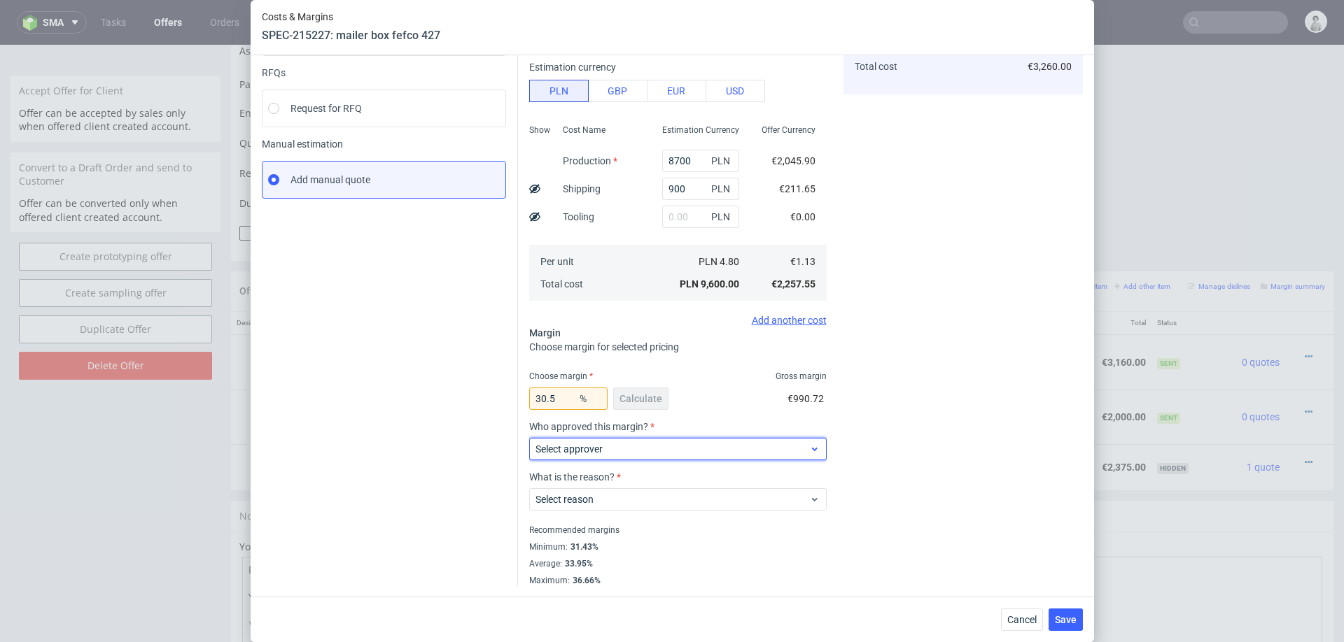
click at [649, 442] on span "Select approver" at bounding box center [672, 449] width 274 height 14
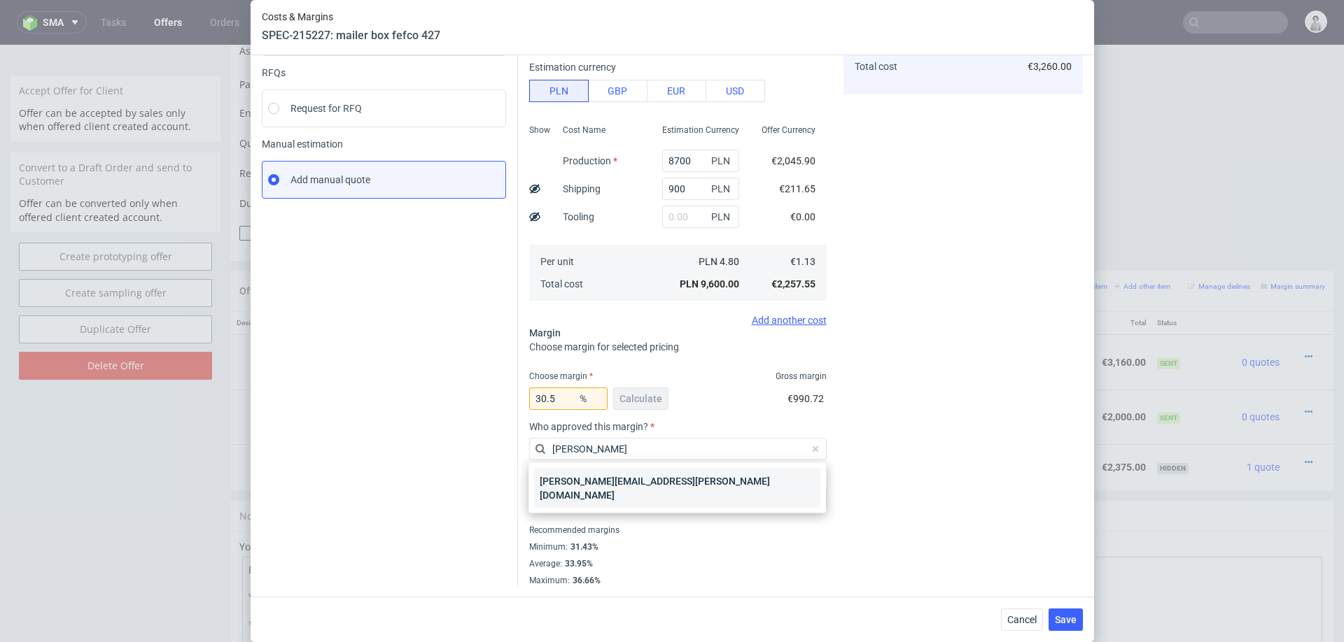
type input "marta"
click at [571, 481] on div "[PERSON_NAME][EMAIL_ADDRESS][PERSON_NAME][DOMAIN_NAME]" at bounding box center [677, 488] width 286 height 39
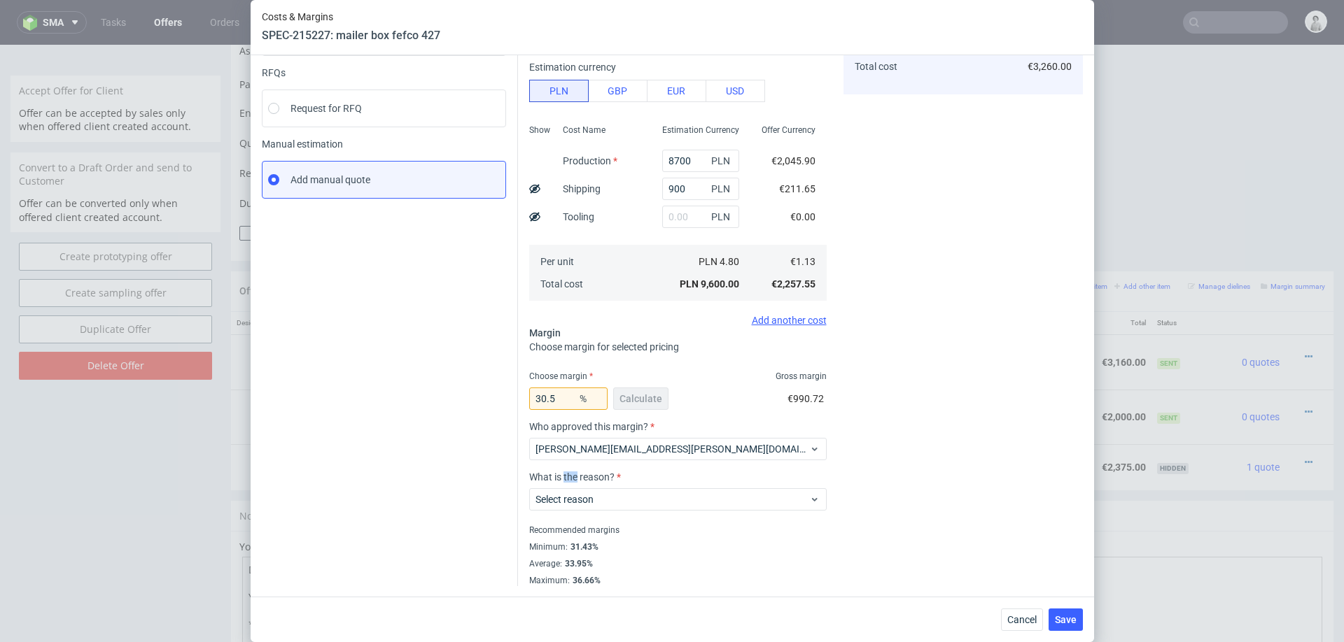
click at [571, 481] on label "What is the reason?" at bounding box center [677, 477] width 297 height 11
click at [569, 503] on label "Select reason" at bounding box center [564, 499] width 58 height 11
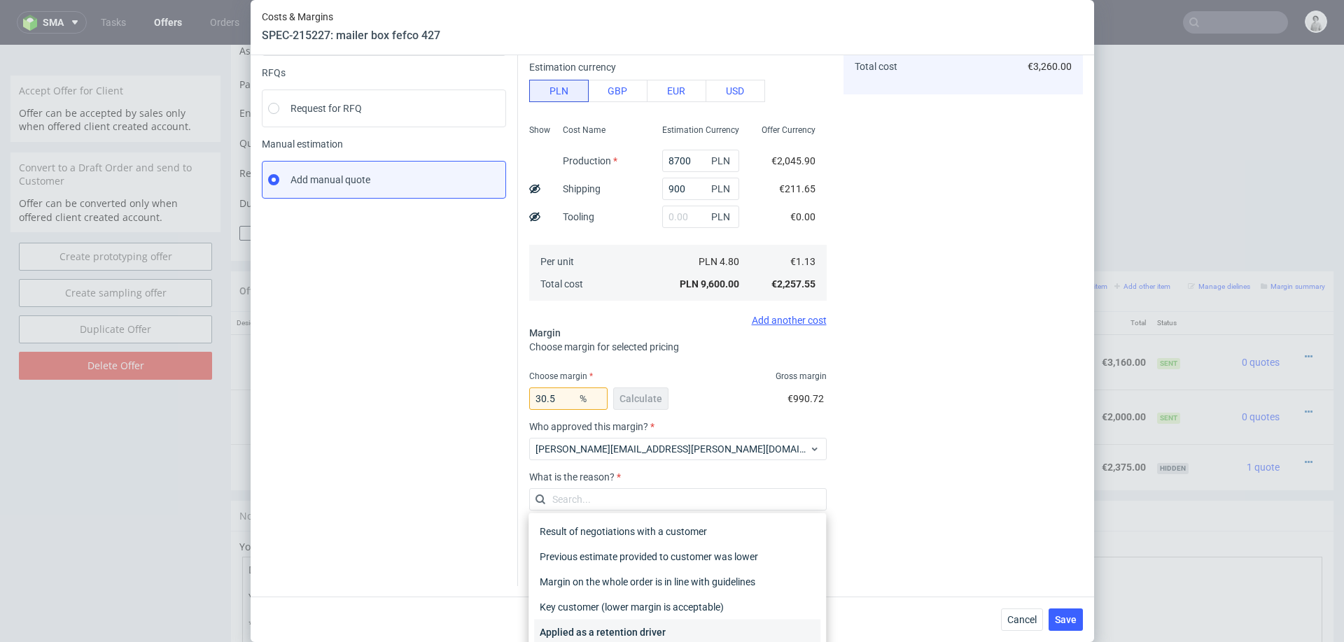
click at [598, 629] on div "Applied as a retention driver" at bounding box center [677, 632] width 286 height 25
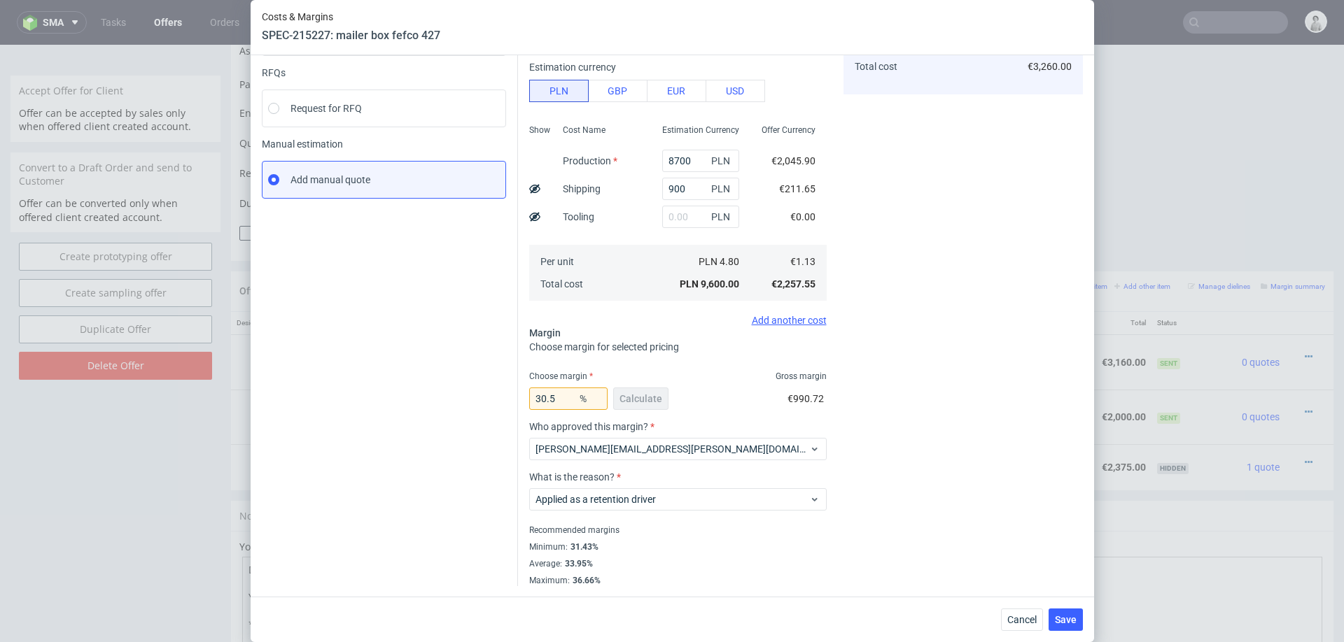
click at [1056, 615] on span "Save" at bounding box center [1066, 620] width 22 height 10
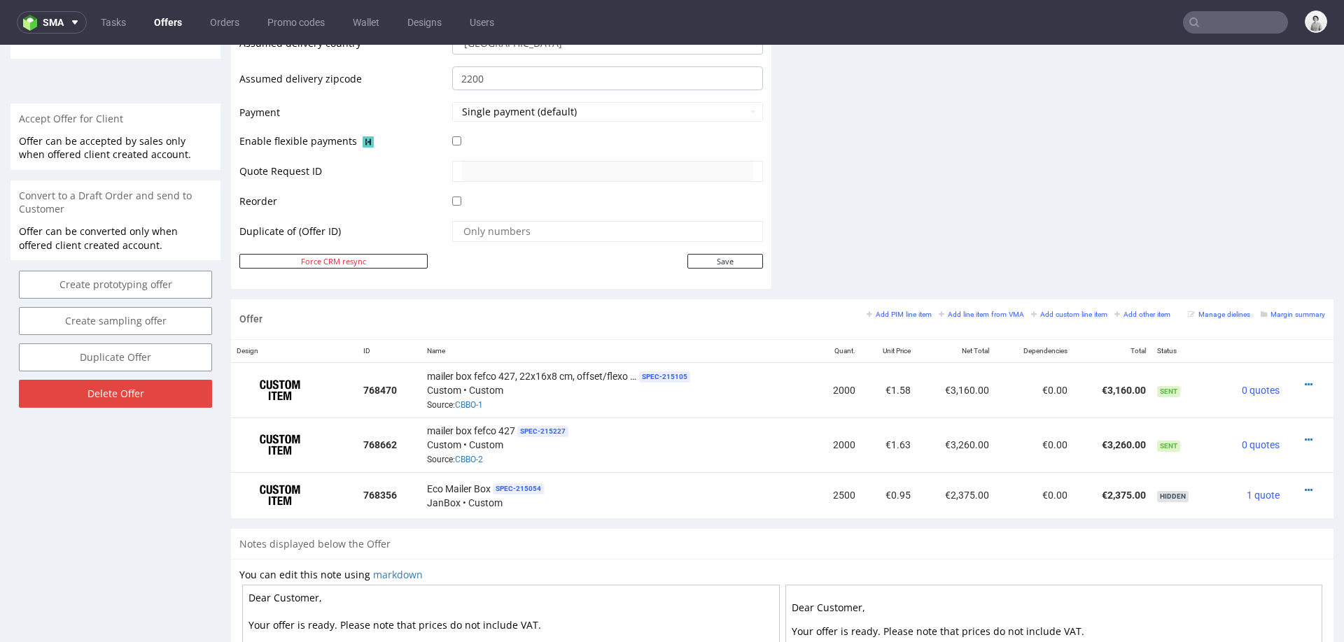
scroll to position [582, 0]
click at [1305, 435] on icon at bounding box center [1309, 440] width 8 height 10
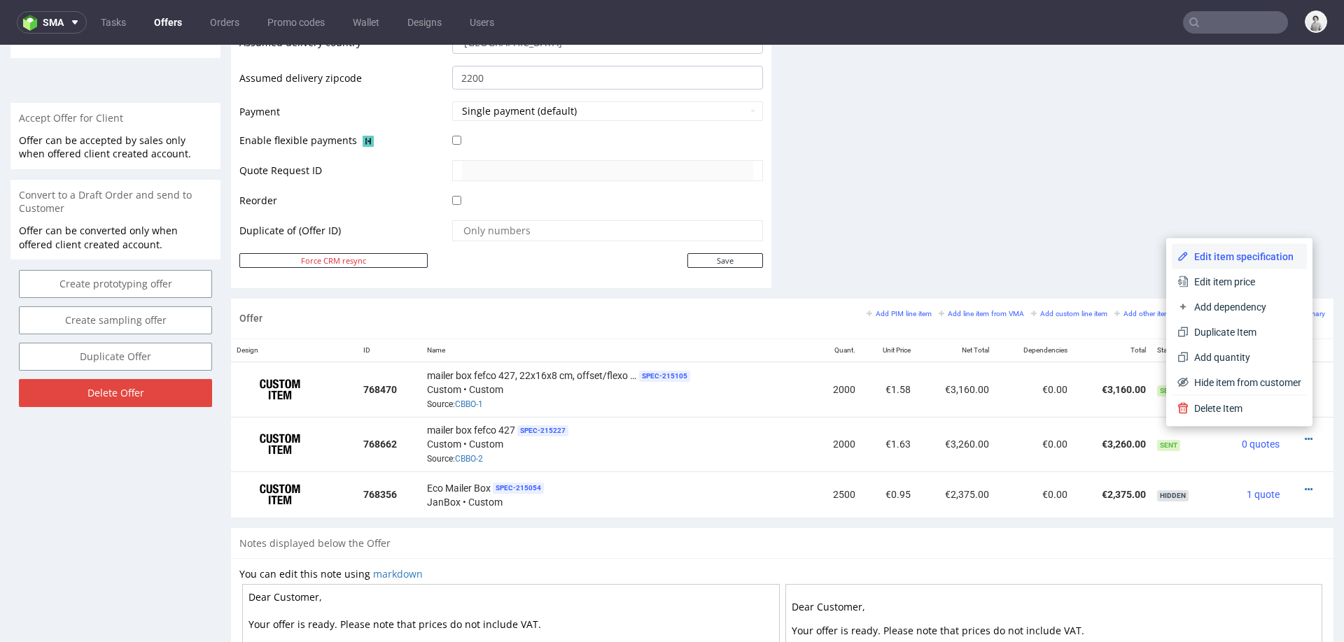
click at [1223, 256] on span "Edit item specification" at bounding box center [1244, 257] width 113 height 14
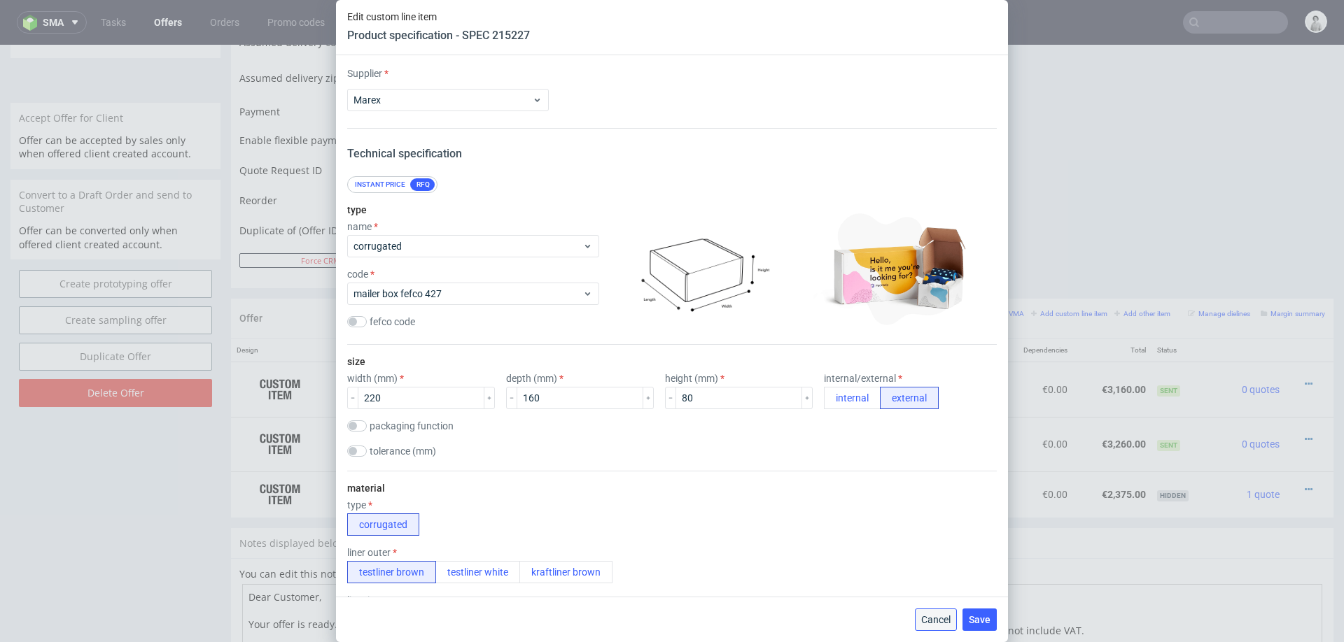
click at [926, 612] on button "Cancel" at bounding box center [936, 620] width 42 height 22
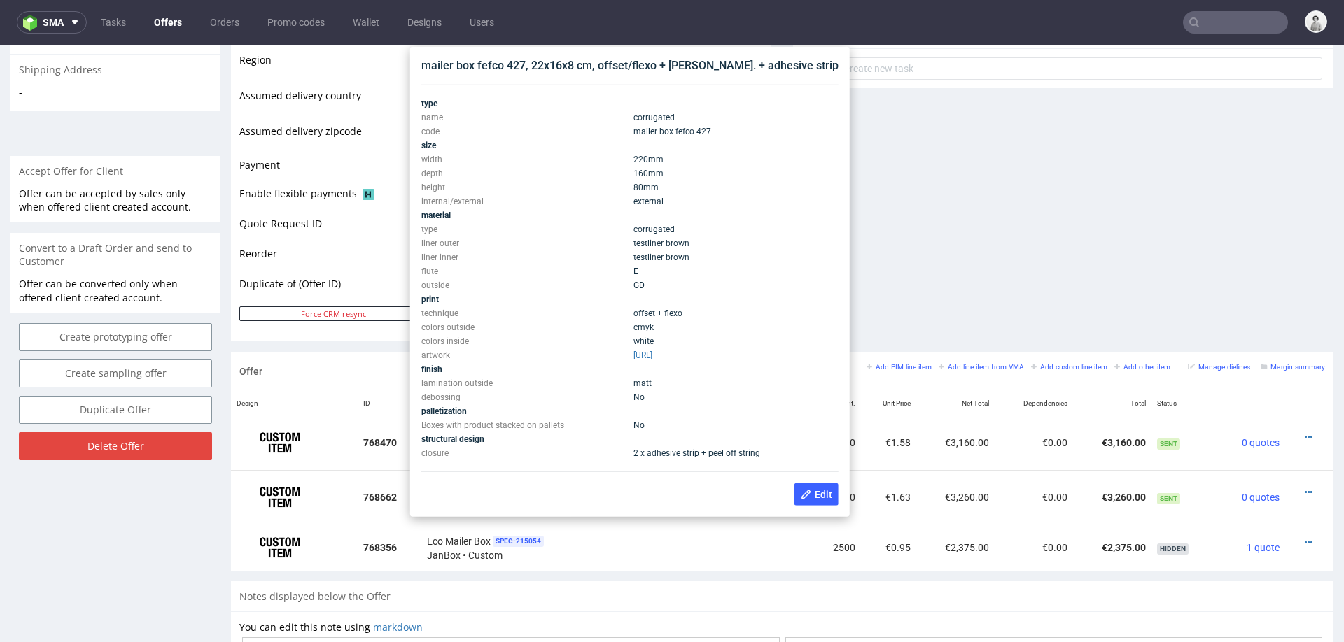
scroll to position [517, 0]
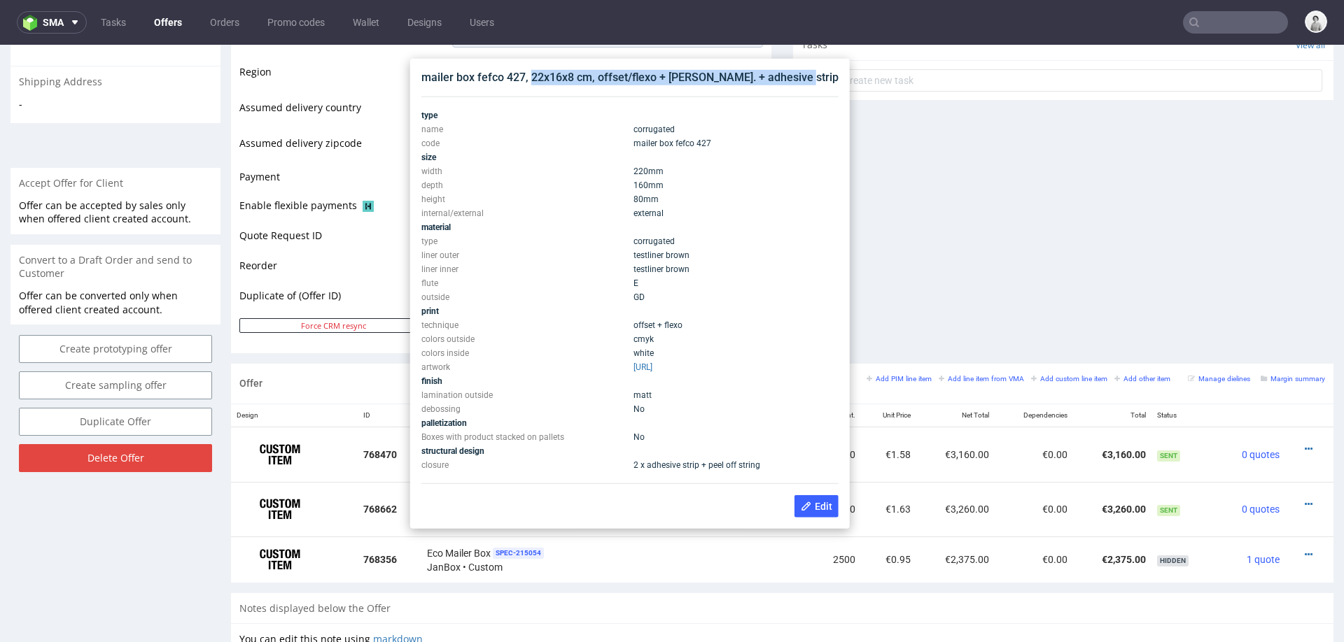
drag, startPoint x: 532, startPoint y: 65, endPoint x: 806, endPoint y: 72, distance: 273.7
click at [805, 72] on div "mailer box fefco 427, 22x16x8 cm, offset/flexo + matt lam. + adhesive strip" at bounding box center [629, 77] width 417 height 15
copy div "22x16x8 cm, offset/flexo + matt lam. + adhesive strip"
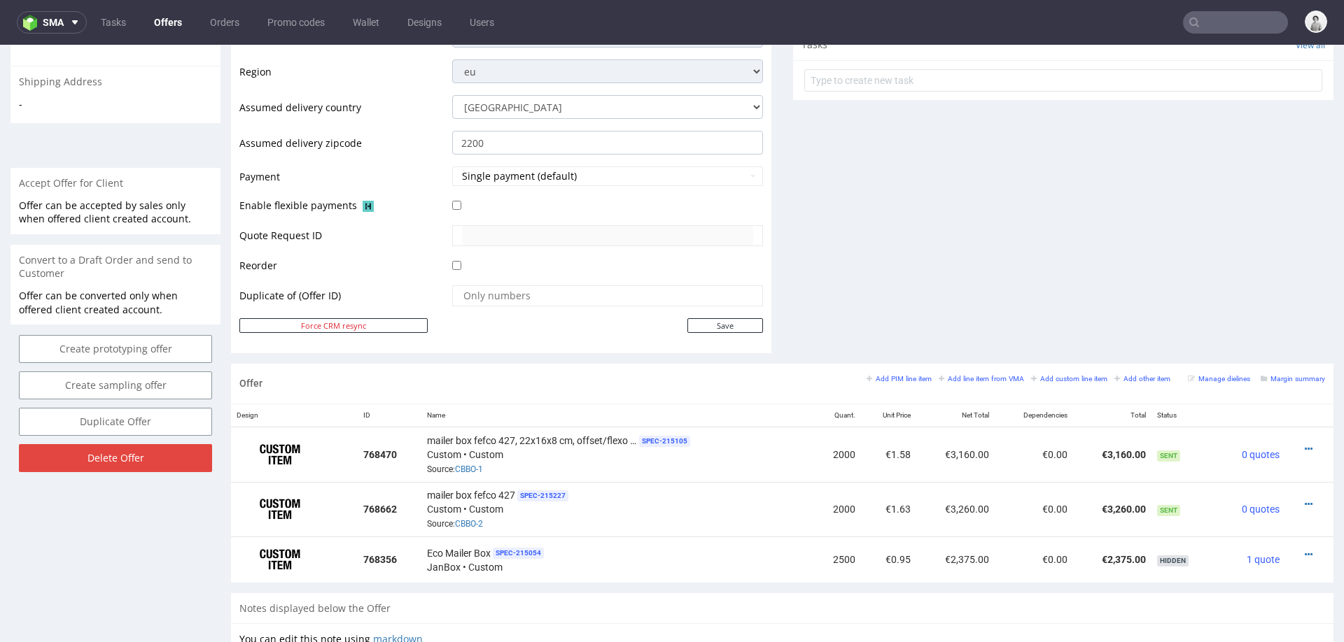
click at [1031, 137] on div "Comments User (0) Automatic (1) Attachments (0) All (1) View all (1) 16th Aug 2…" at bounding box center [1063, 15] width 540 height 698
click at [1305, 500] on icon at bounding box center [1309, 505] width 8 height 10
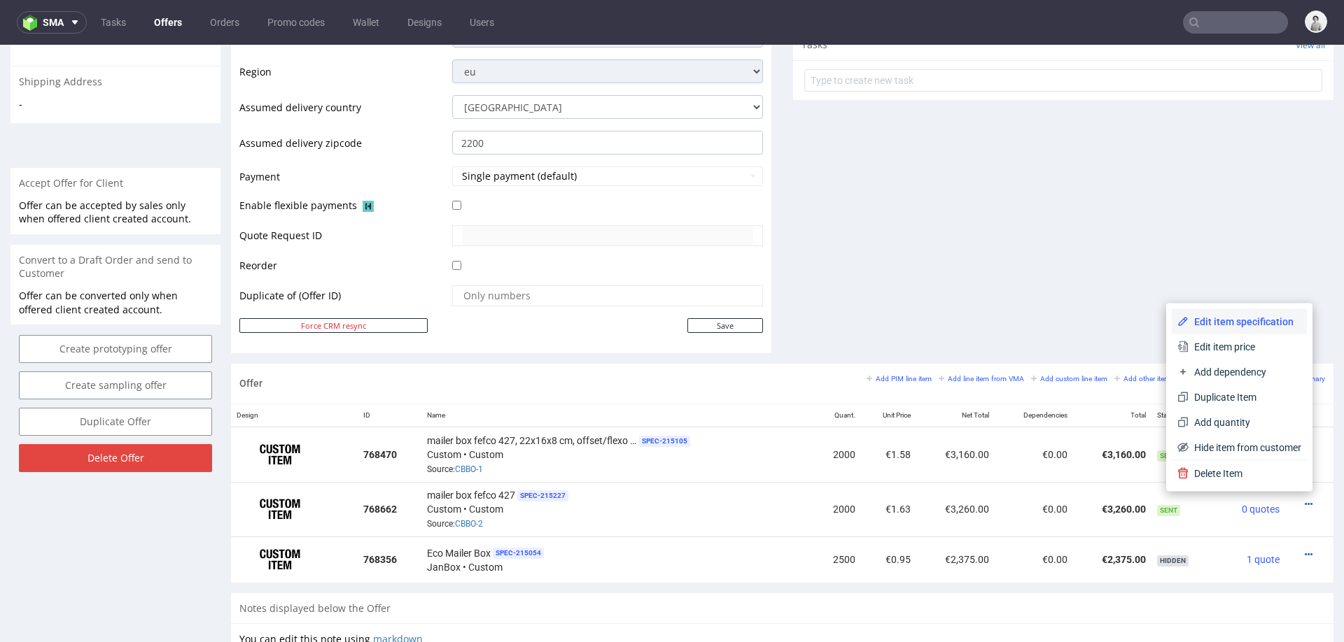
click at [1258, 318] on span "Edit item specification" at bounding box center [1244, 322] width 113 height 14
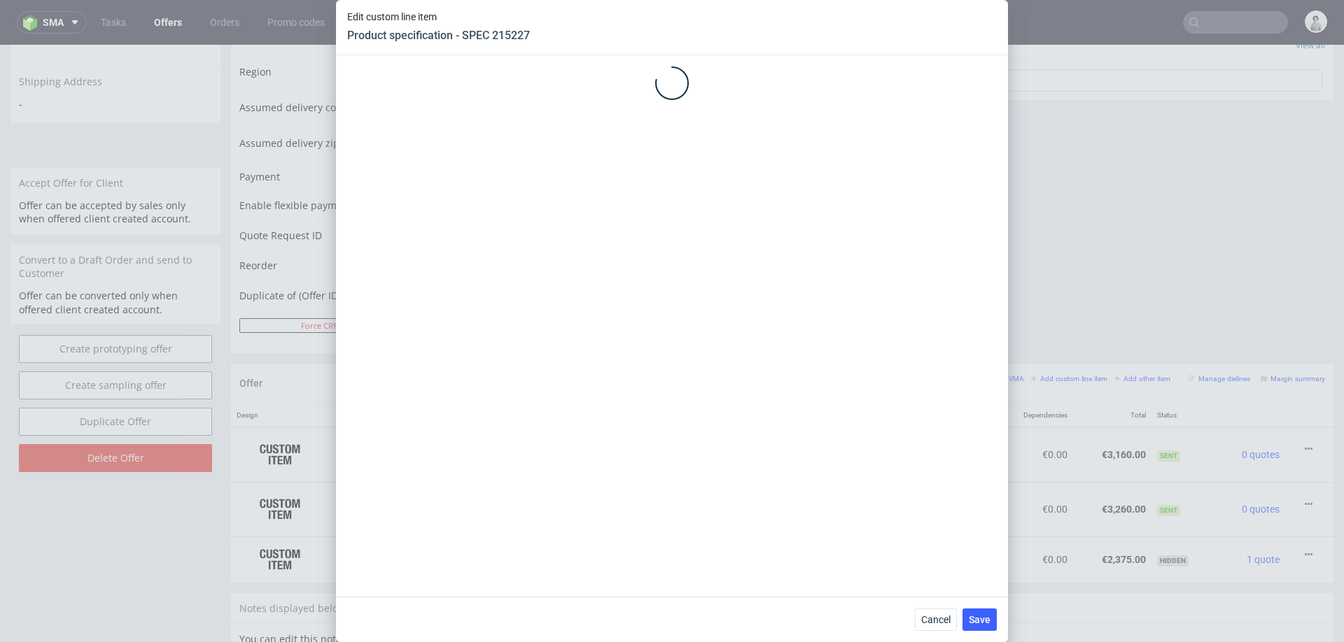
click at [1258, 317] on div "Edit custom line item Product specification - SPEC 215227 Cancel Save" at bounding box center [672, 321] width 1344 height 642
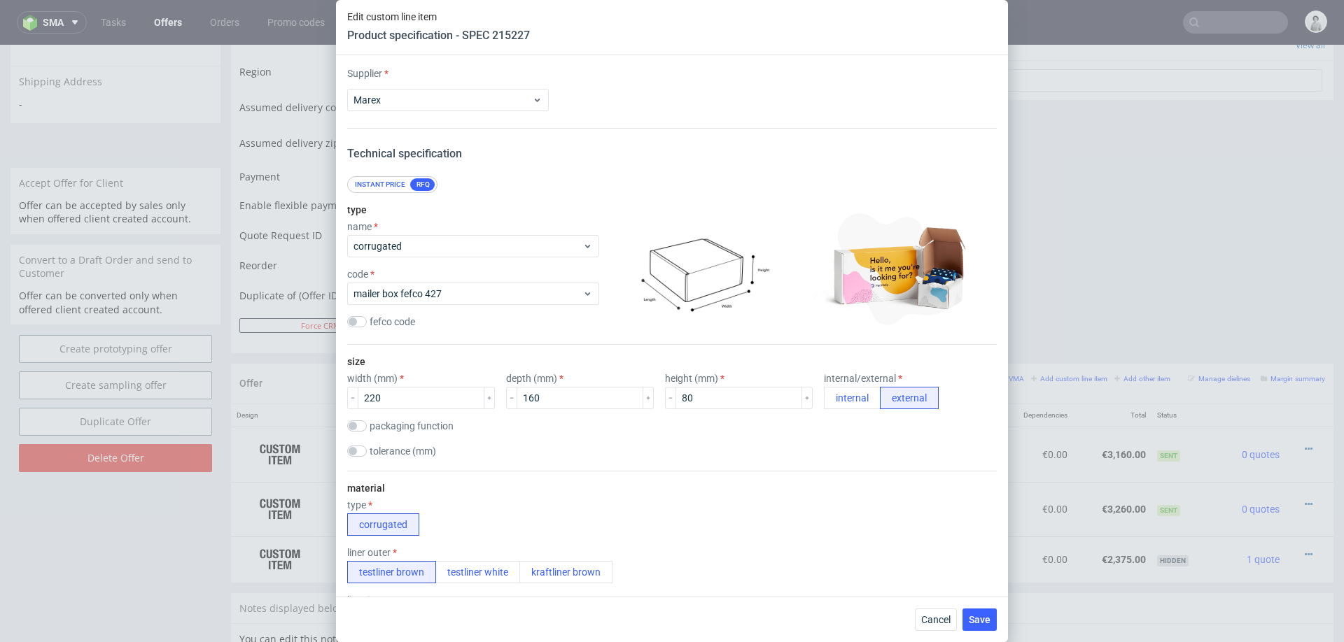
click at [731, 444] on div "size width (mm) 220 depth (mm) 160 height (mm) 80 internal/external internal ex…" at bounding box center [671, 408] width 649 height 126
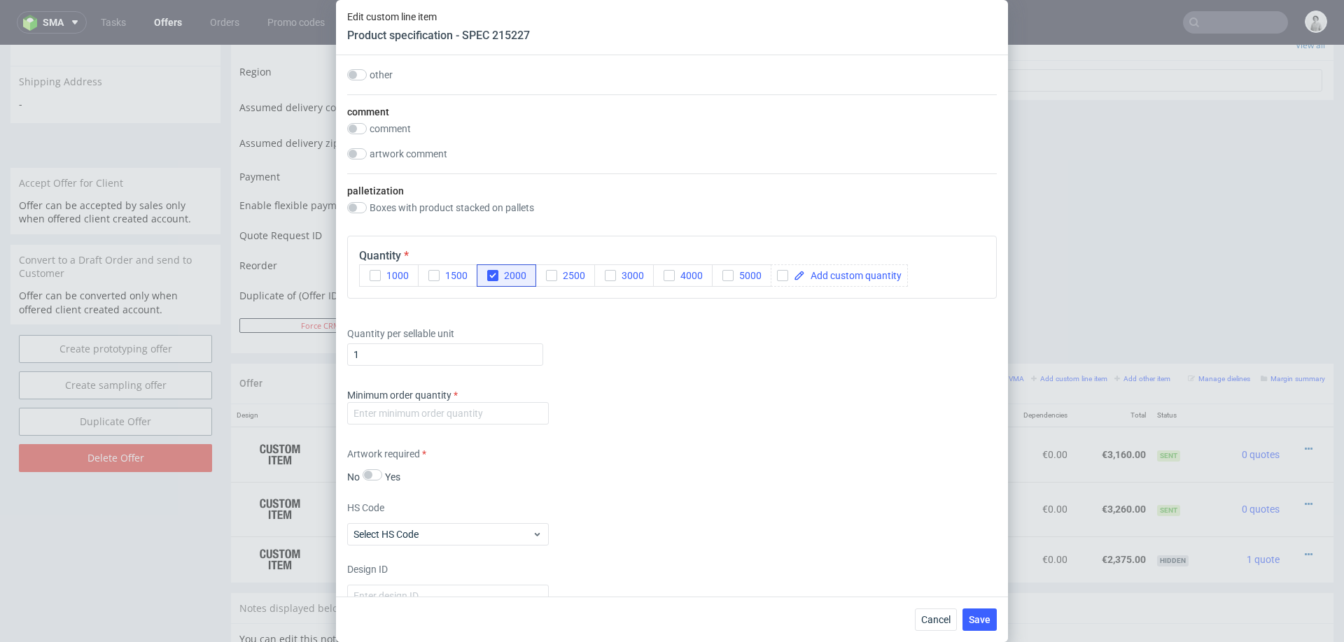
scroll to position [1799, 0]
click at [491, 413] on input "number" at bounding box center [448, 412] width 202 height 22
type input "1000"
click at [646, 439] on div "Supplier Marex Technical specification Instant price RFQ type name corrugated c…" at bounding box center [672, 326] width 672 height 542
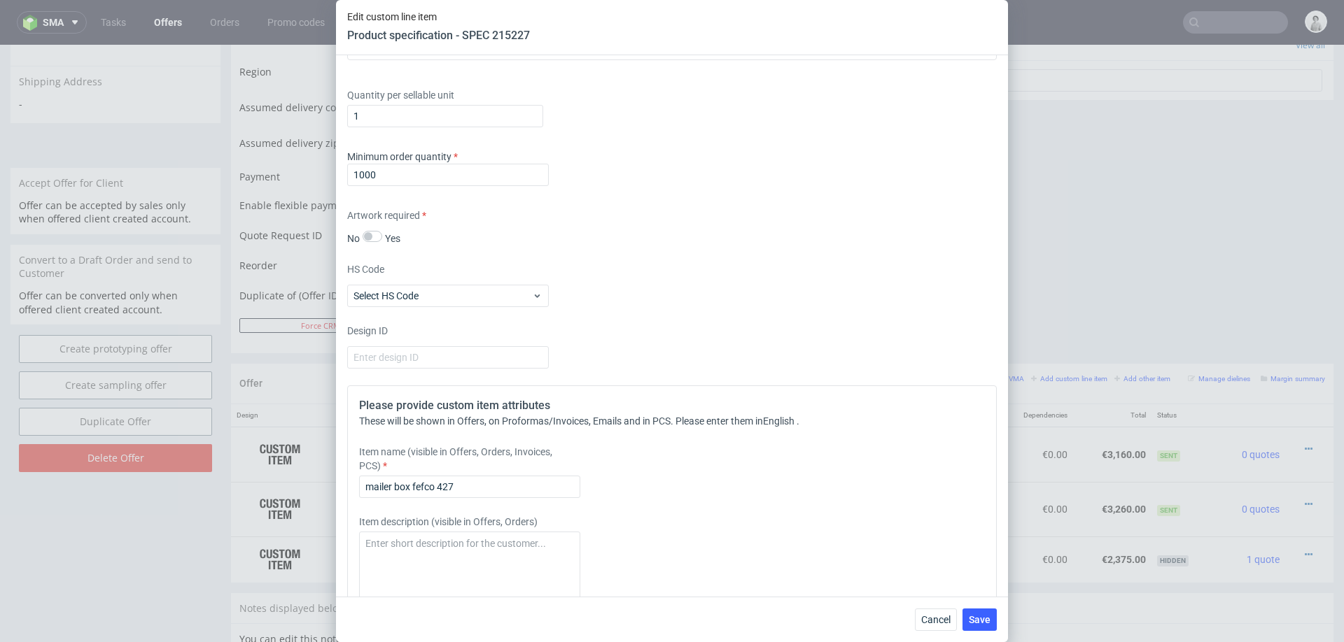
scroll to position [2041, 0]
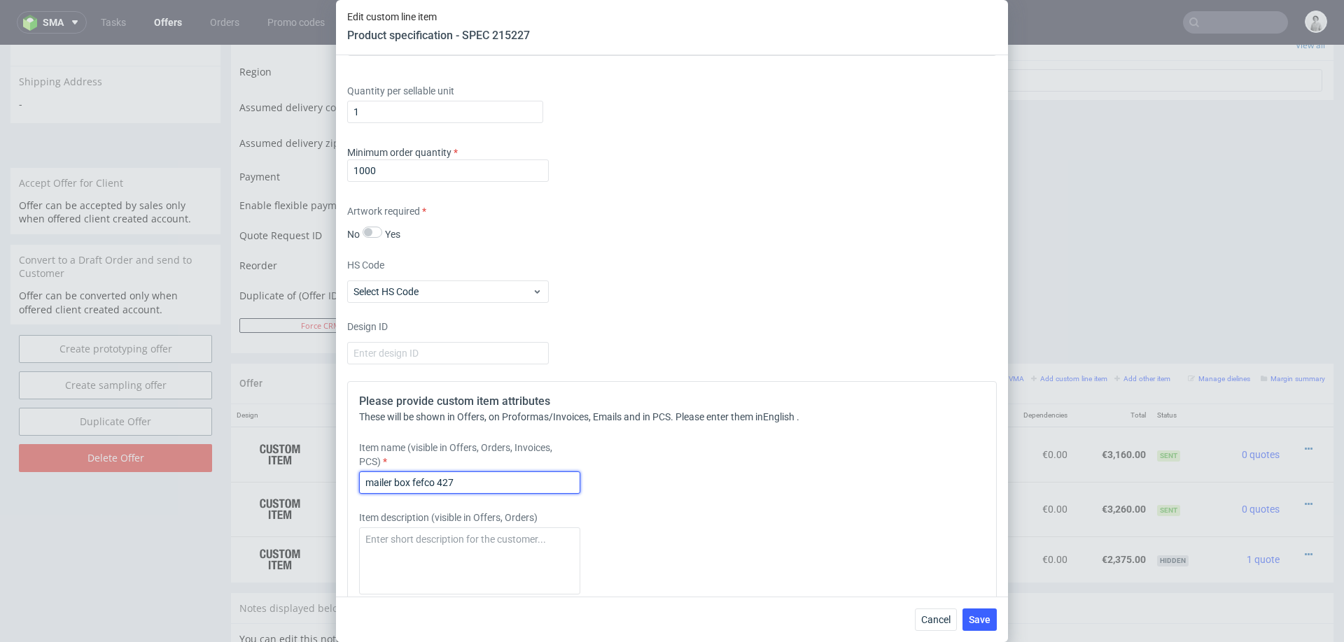
click at [482, 479] on input "mailer box fefco 427" at bounding box center [469, 483] width 221 height 22
paste input "22x16x8 cm, offset/flexo + matt lam. + adhesive strip"
click at [403, 479] on input "mailer box , 22x16x8 cm, offset/flexo + matt lam. + adhesive strip" at bounding box center [469, 483] width 221 height 22
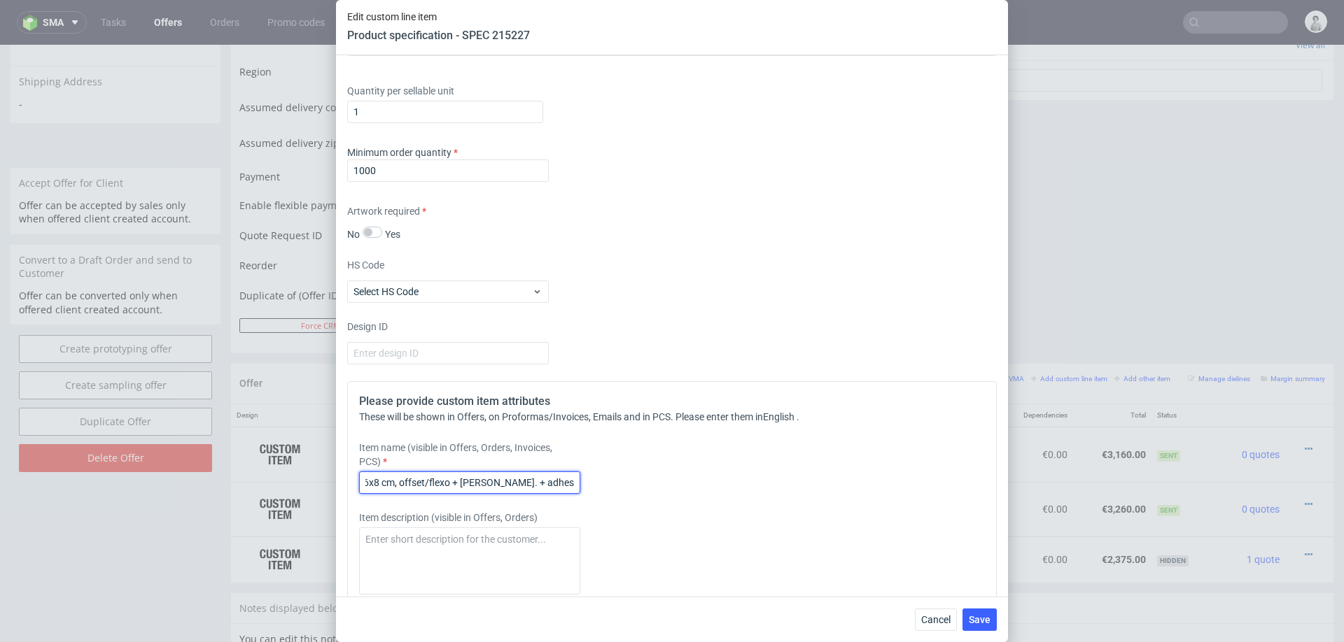
click at [499, 483] on input "mailer box , 22x16x8 cm, offset/flexo + matt lam. + adhesive strip" at bounding box center [469, 483] width 221 height 22
drag, startPoint x: 512, startPoint y: 480, endPoint x: 625, endPoint y: 480, distance: 112.7
click at [625, 480] on div "Item name (visible in Offers, Orders, Invoices, PCS) mailer box , 22x16x8 cm, o…" at bounding box center [591, 467] width 465 height 53
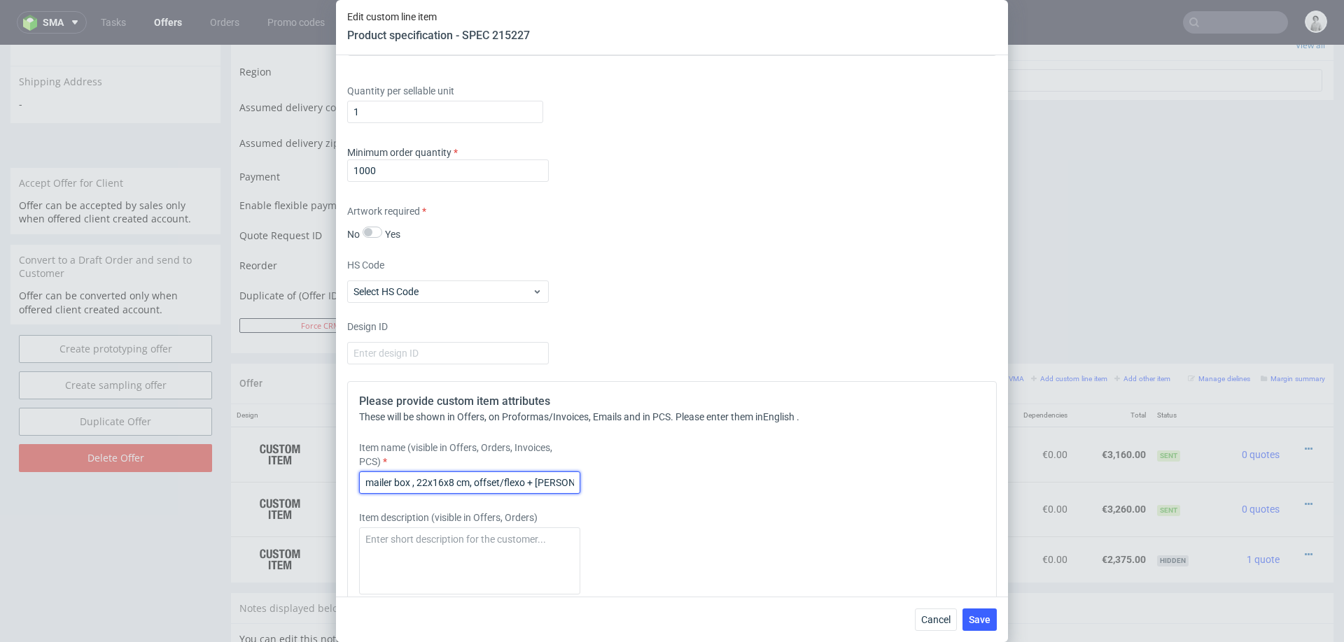
click at [565, 479] on input "mailer box , 22x16x8 cm, offset/flexo + matt lam.en el exterior + tira, cart" at bounding box center [469, 483] width 221 height 22
type input "mailer box , 22x16x8 cm, offset/flexo + matt lam.en el exterior + tira, carton …"
click at [979, 623] on span "Save" at bounding box center [980, 620] width 22 height 10
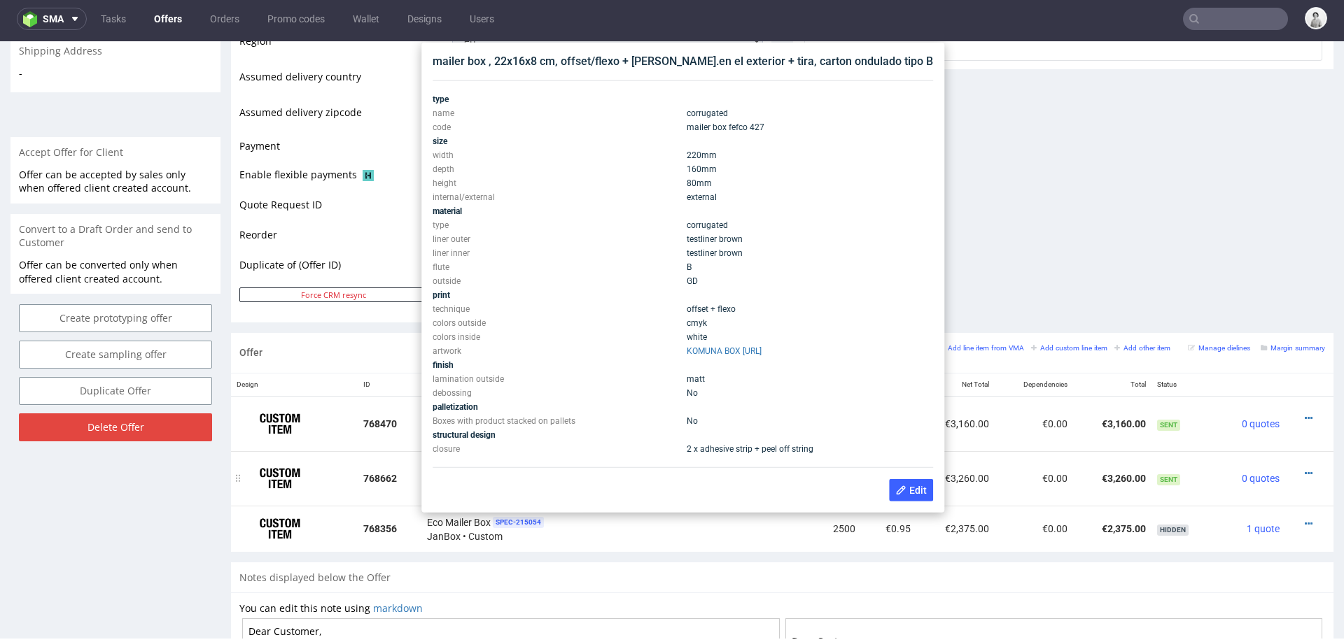
scroll to position [544, 0]
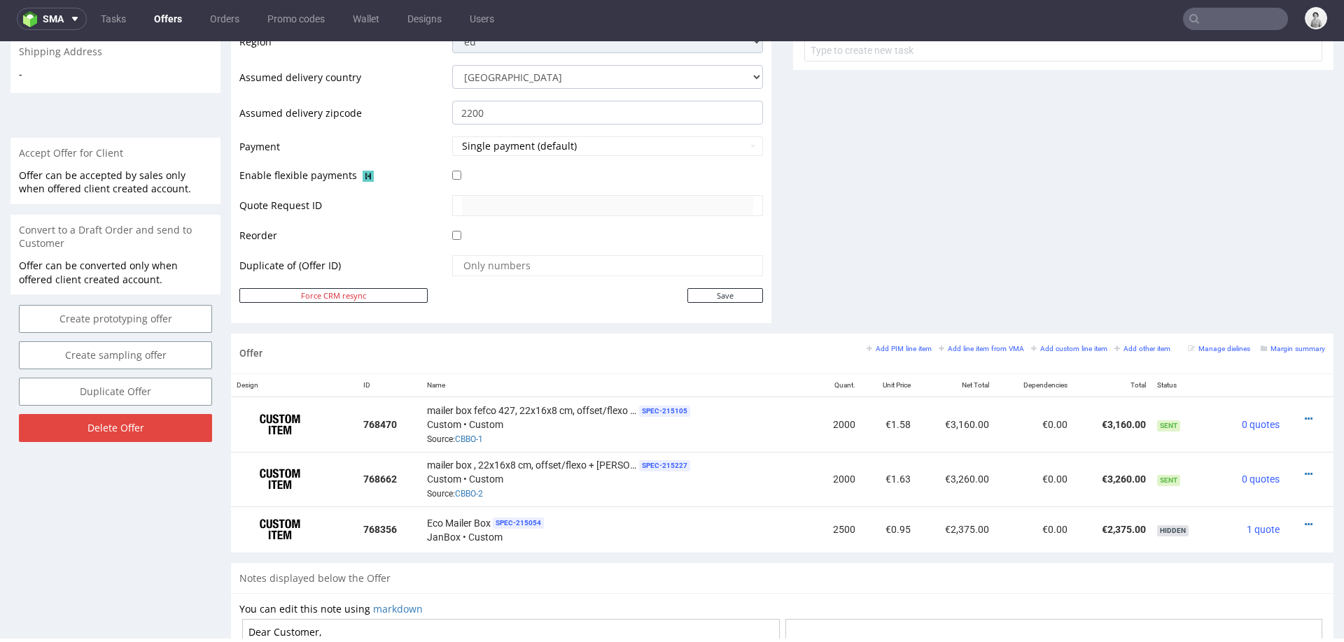
click at [1305, 414] on icon at bounding box center [1309, 419] width 8 height 10
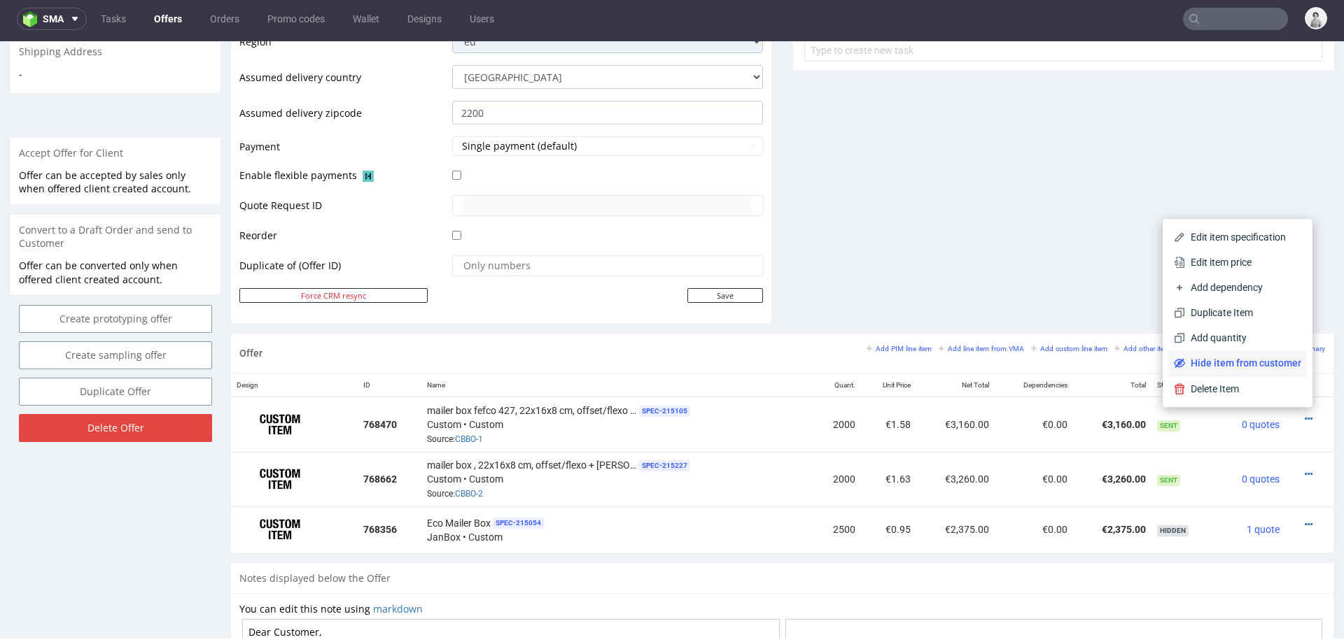
click at [1264, 365] on span "Hide item from customer" at bounding box center [1243, 363] width 116 height 14
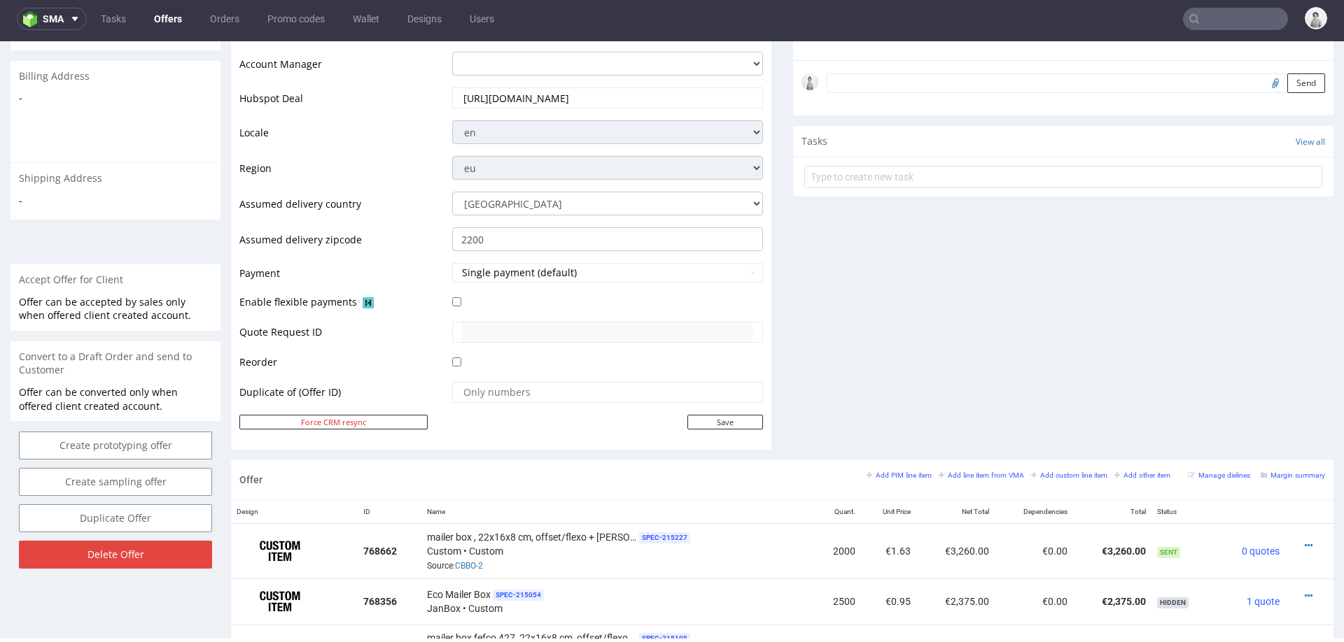
scroll to position [0, 0]
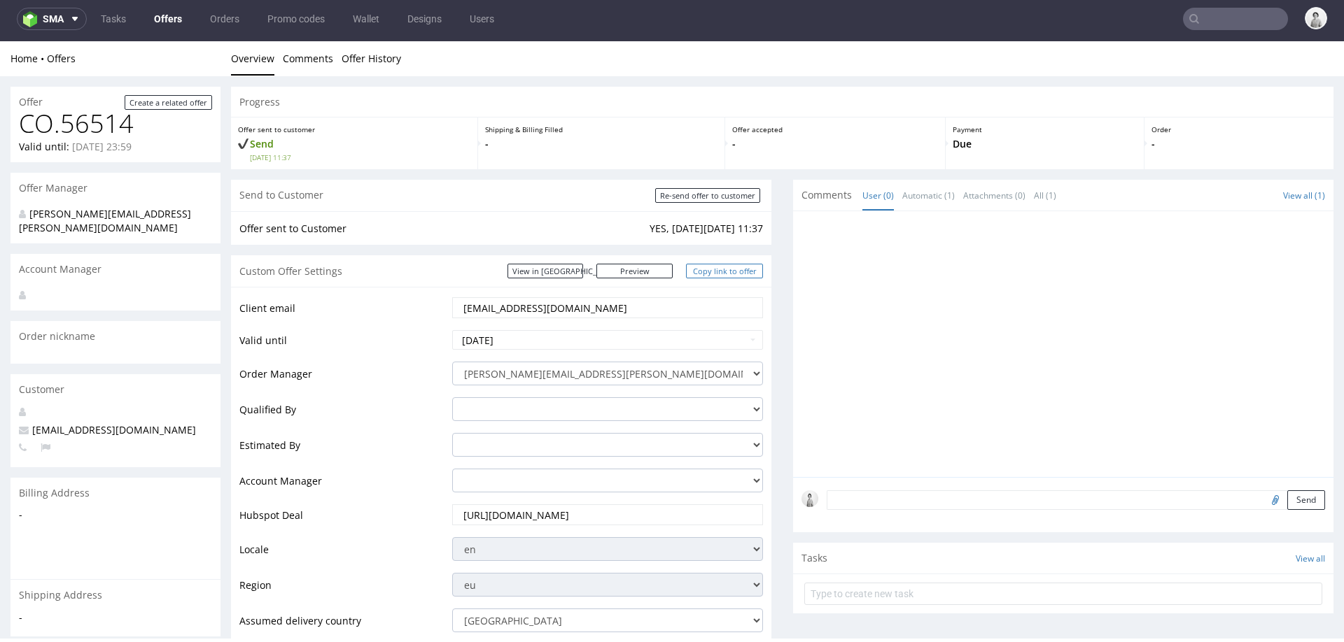
click at [702, 268] on link "Copy link to offer" at bounding box center [724, 271] width 77 height 15
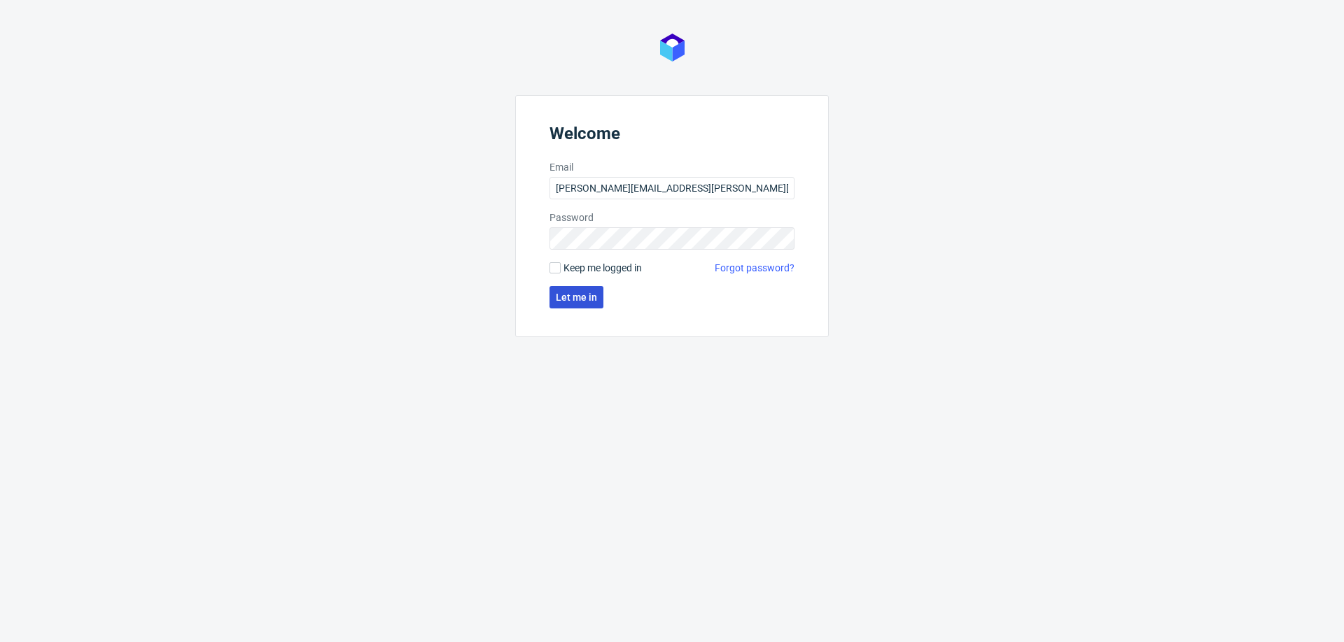
click at [574, 300] on span "Let me in" at bounding box center [576, 298] width 41 height 10
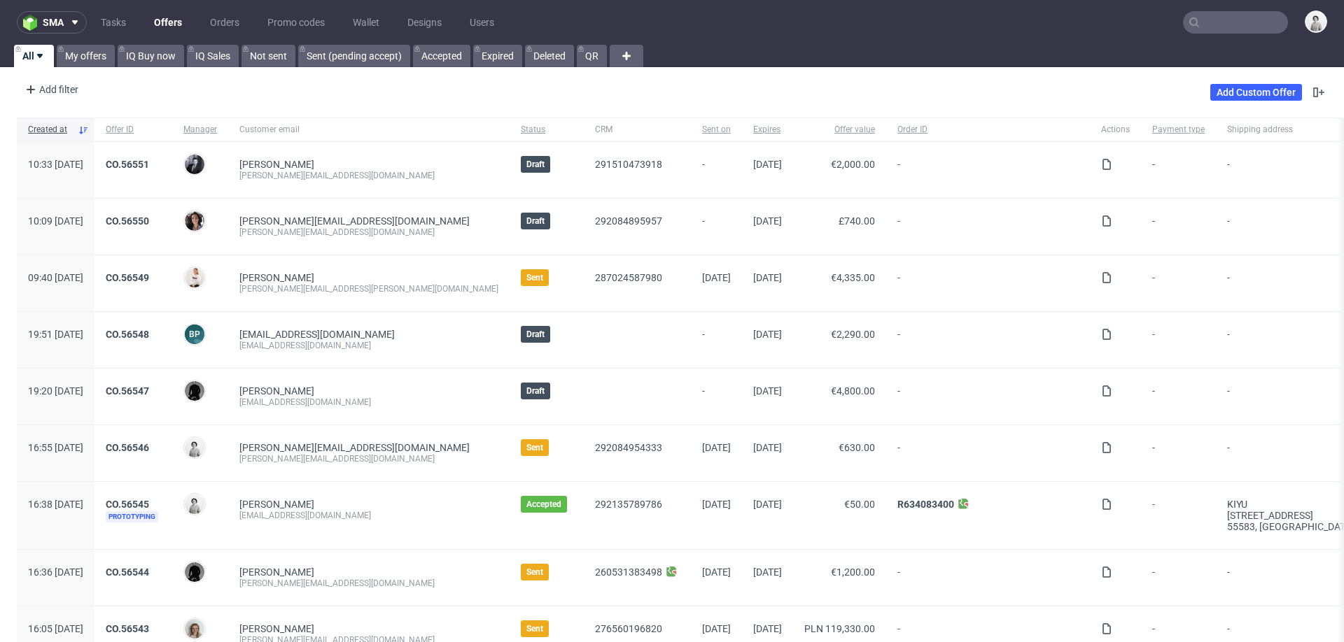
click at [1201, 21] on input "text" at bounding box center [1235, 22] width 105 height 22
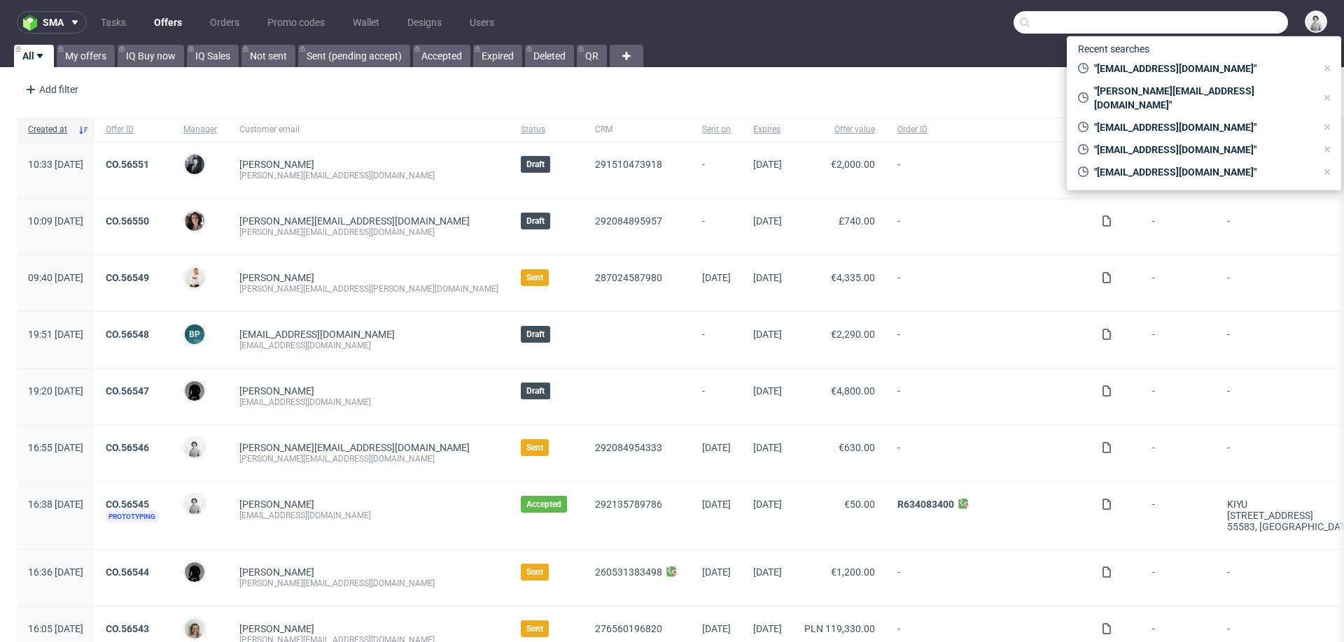
paste input "[EMAIL_ADDRESS][DOMAIN_NAME]"
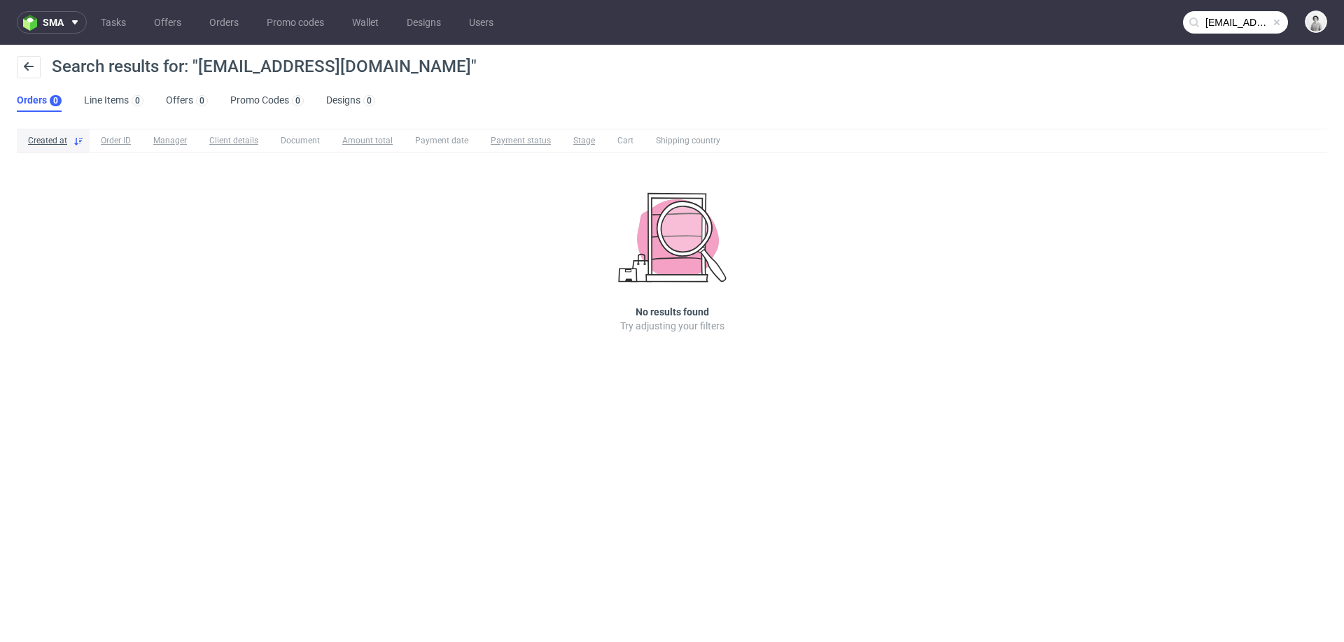
click at [1222, 29] on input "[EMAIL_ADDRESS][DOMAIN_NAME]" at bounding box center [1235, 22] width 105 height 22
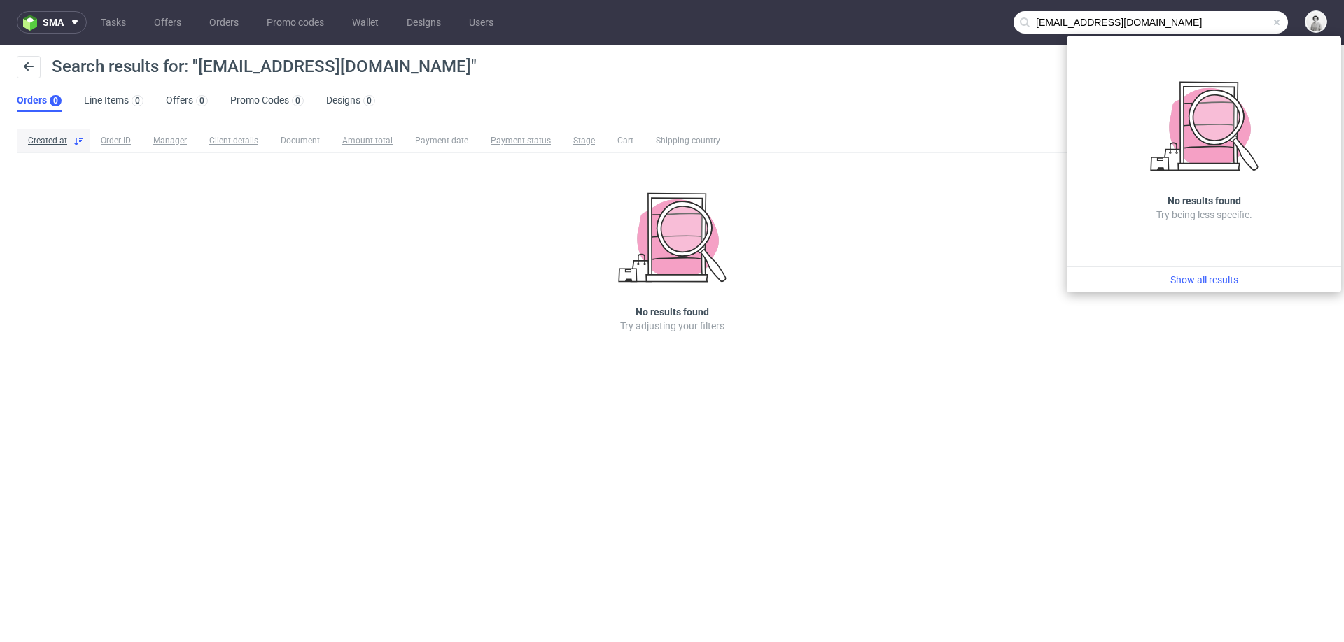
click at [1056, 22] on input "[EMAIL_ADDRESS][DOMAIN_NAME]" at bounding box center [1150, 22] width 274 height 22
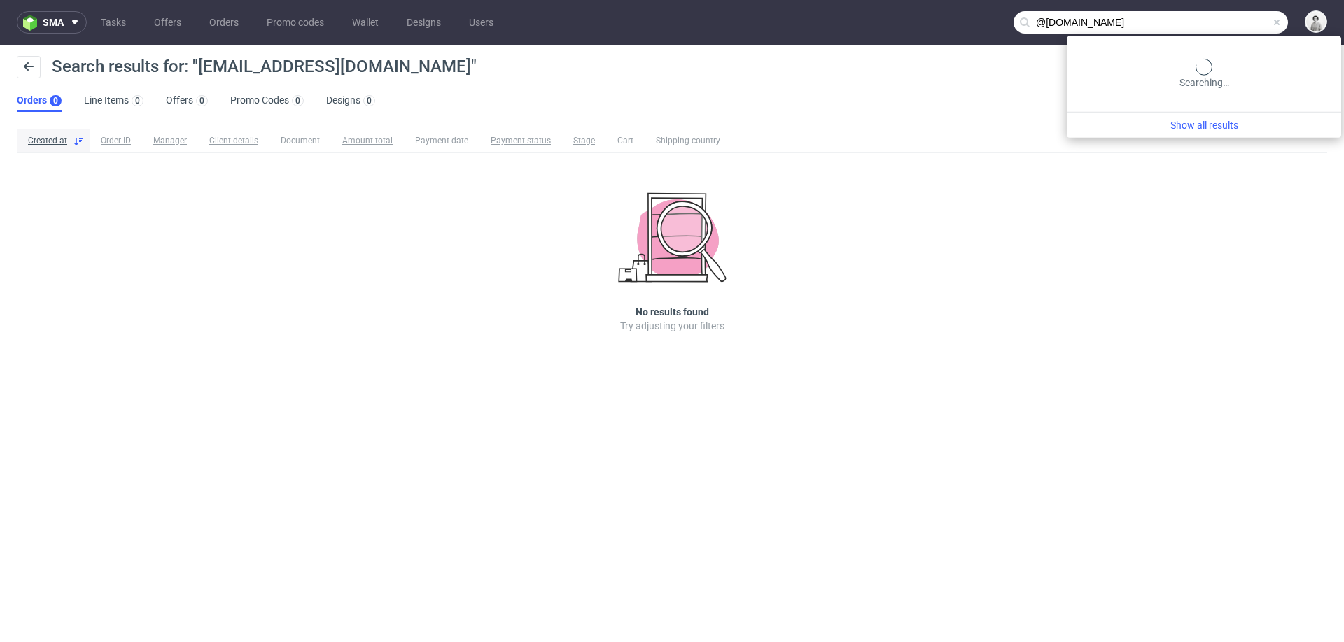
type input "@[DOMAIN_NAME]"
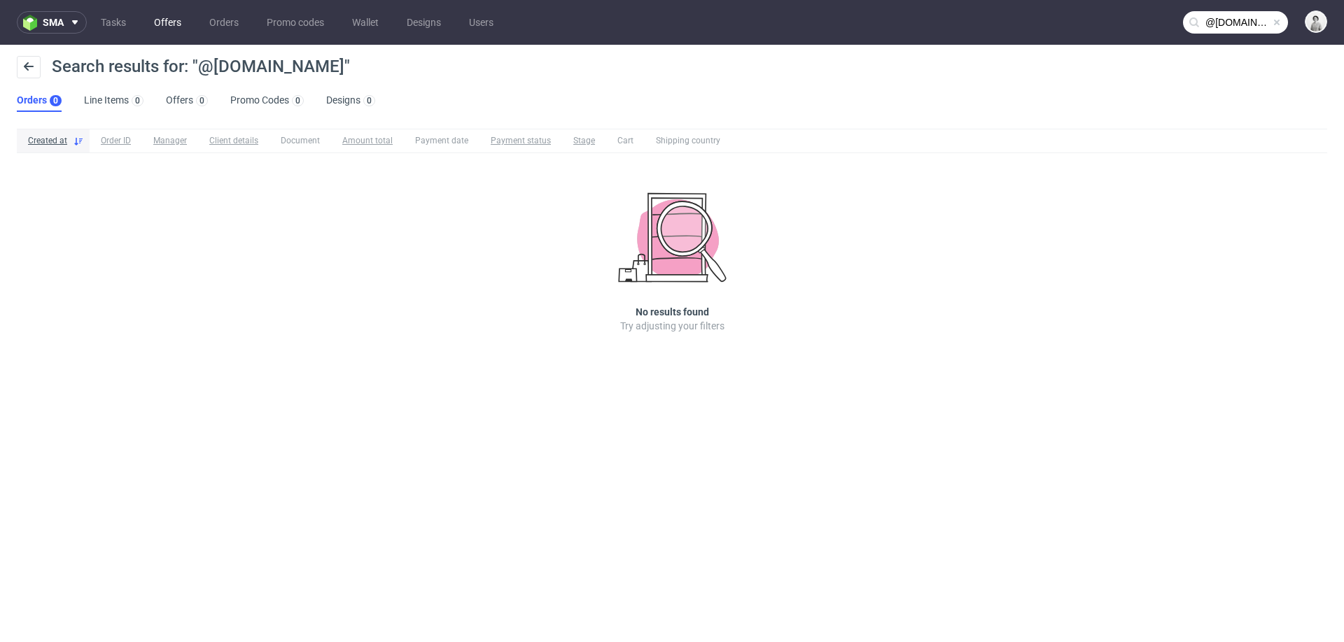
click at [178, 23] on link "Offers" at bounding box center [168, 22] width 44 height 22
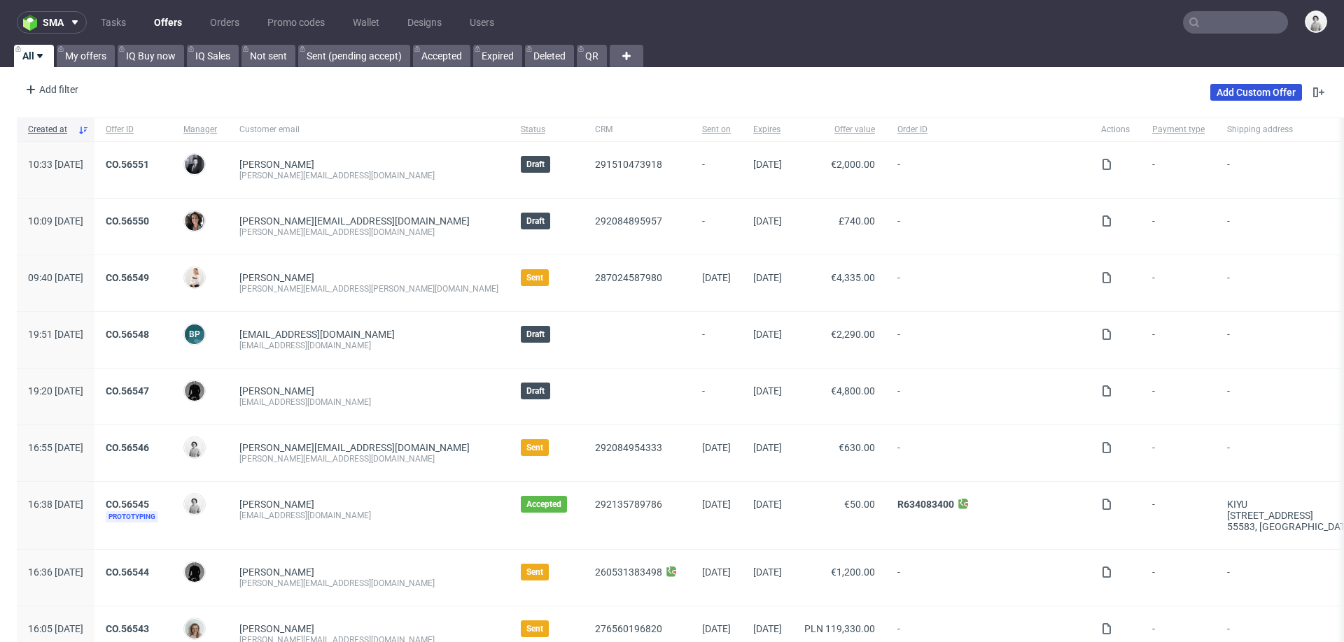
click at [1225, 96] on link "Add Custom Offer" at bounding box center [1256, 92] width 92 height 17
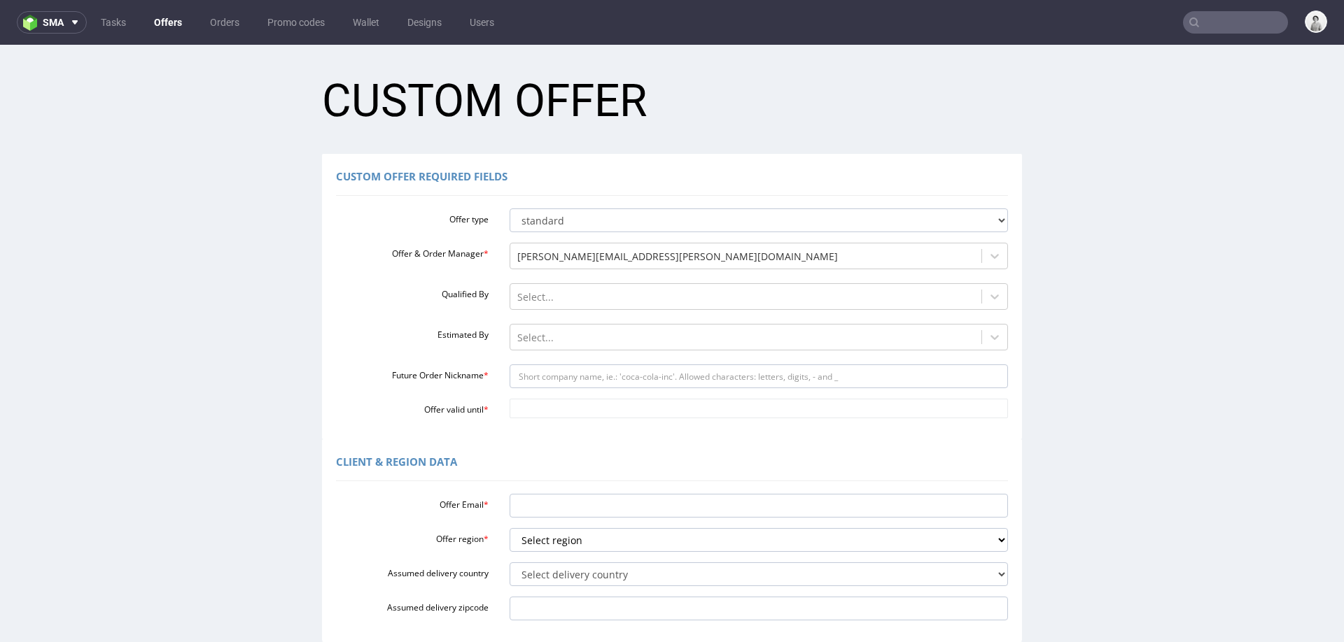
click at [624, 281] on div "Offer type standard prototyping sampling Offer & Order Manager * [PERSON_NAME][…" at bounding box center [672, 311] width 672 height 216
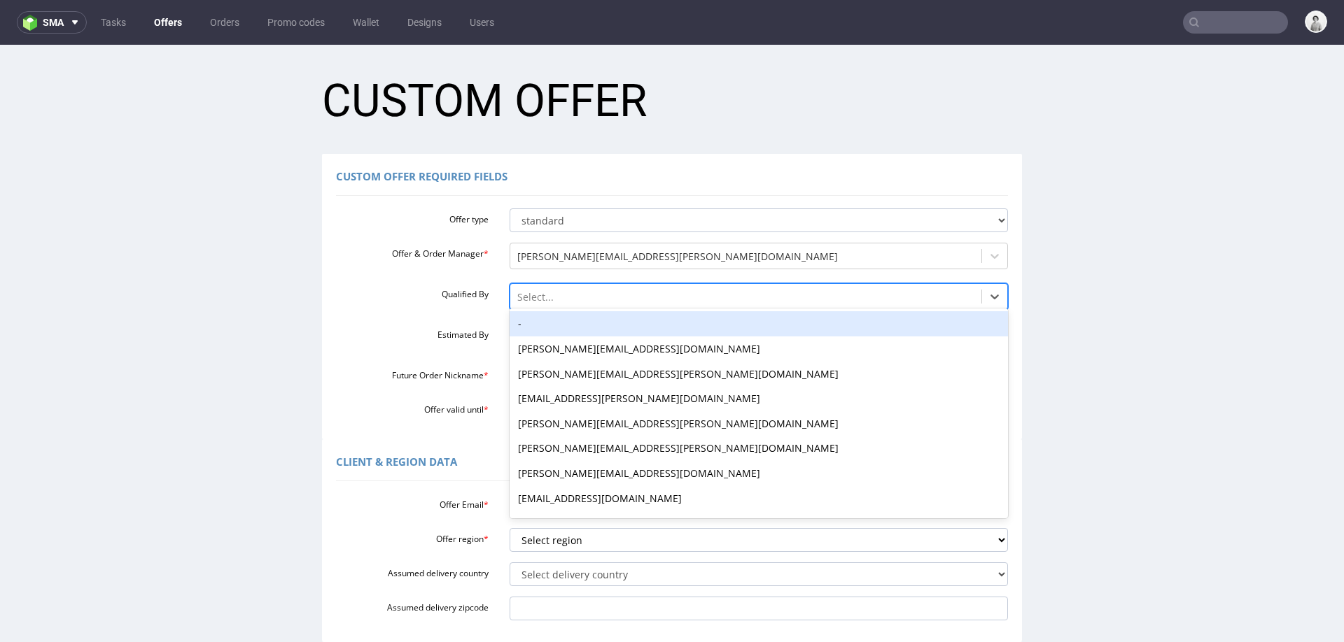
click at [627, 294] on div at bounding box center [746, 297] width 458 height 17
click at [628, 331] on div "-" at bounding box center [759, 323] width 499 height 25
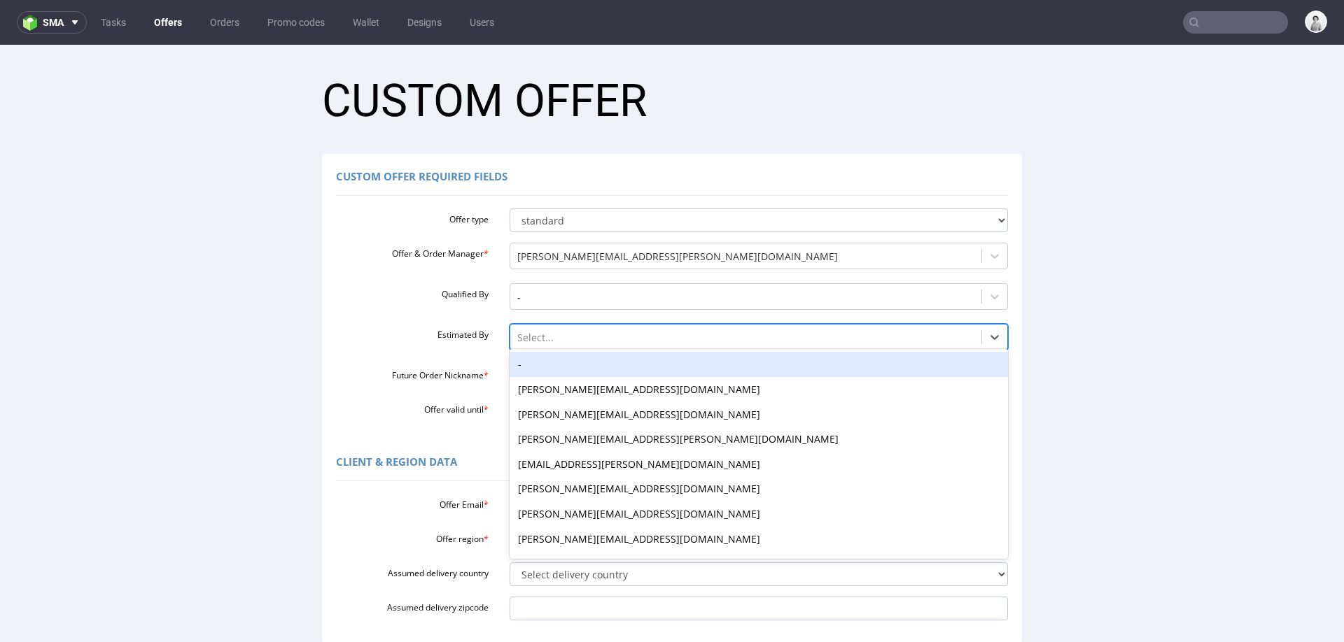
click at [625, 344] on div at bounding box center [746, 338] width 458 height 17
click at [642, 360] on div "-" at bounding box center [759, 364] width 499 height 25
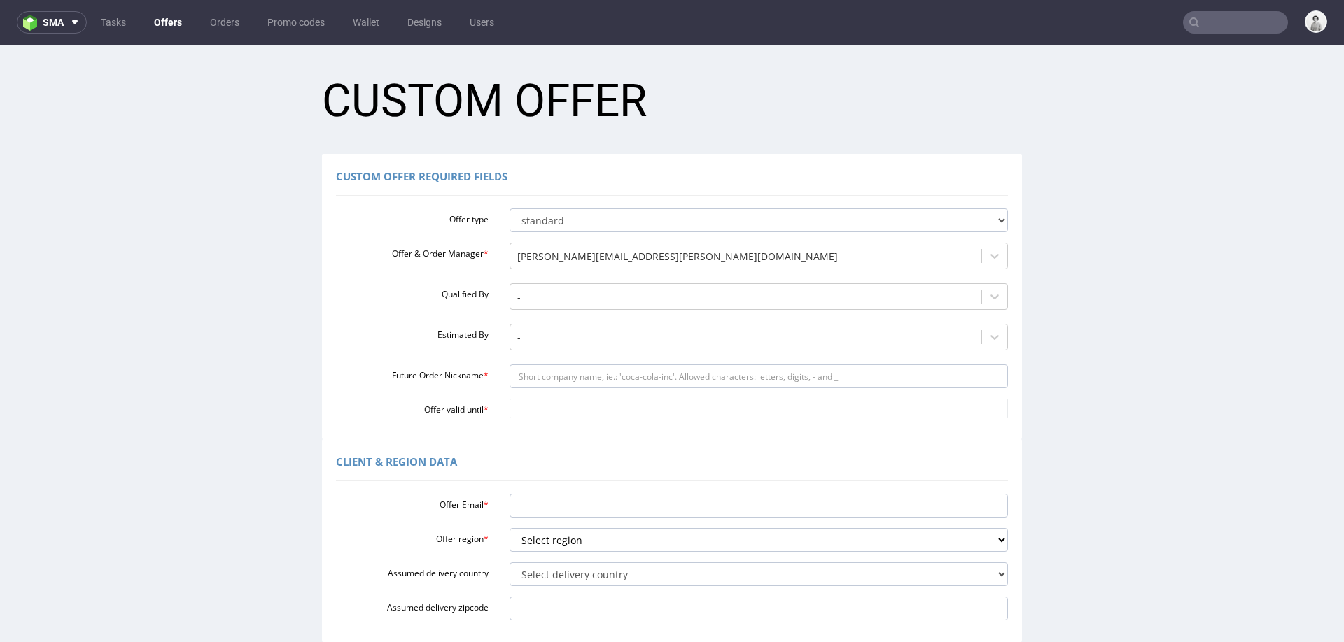
click at [585, 364] on div "Offer type standard prototyping sampling Offer & Order Manager * [PERSON_NAME][…" at bounding box center [672, 311] width 672 height 216
click at [578, 377] on input "Future Order Nickname *" at bounding box center [759, 377] width 499 height 24
paste input "albionkaaduch"
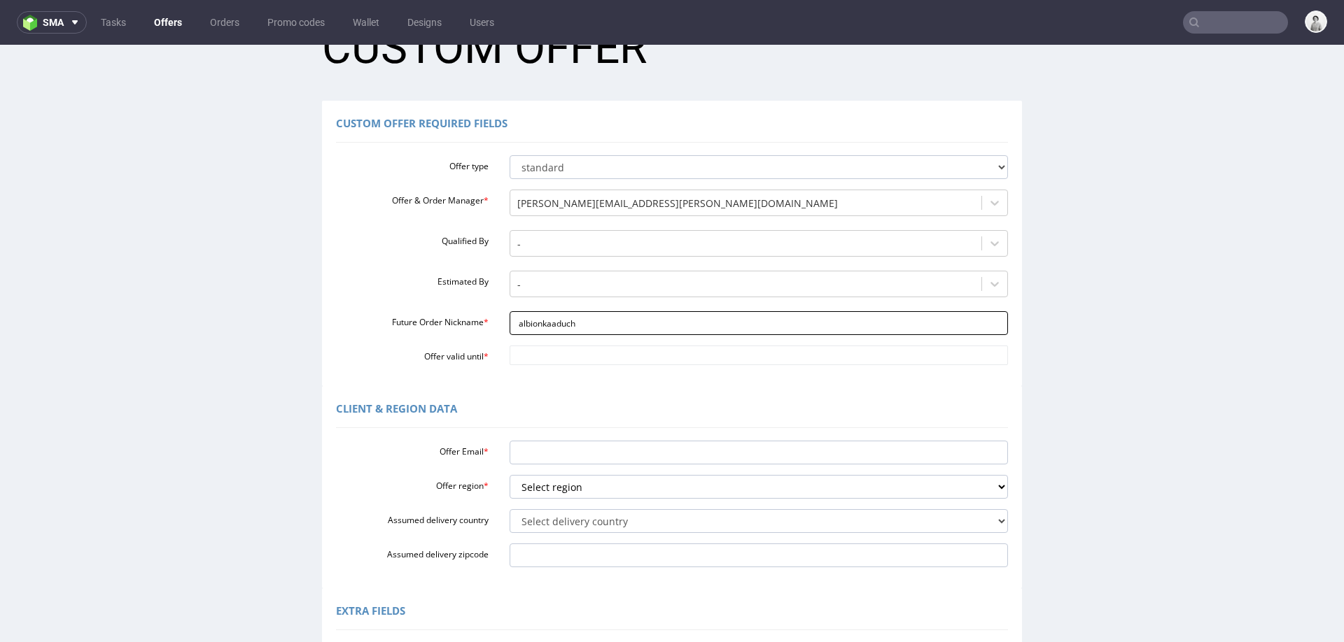
scroll to position [55, 0]
type input "albionkaaduch"
click at [583, 359] on input "Offer valid until *" at bounding box center [759, 354] width 499 height 20
click at [509, 336] on td "31" at bounding box center [515, 333] width 21 height 21
type input "[DATE]"
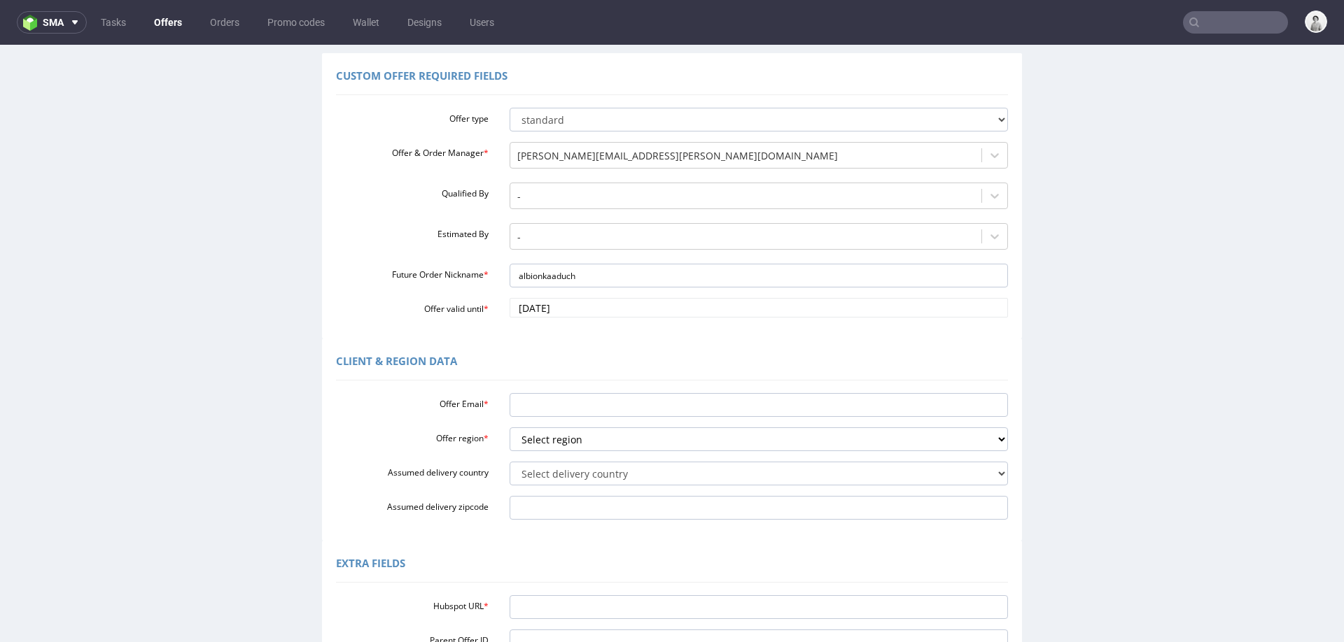
scroll to position [103, 0]
click at [539, 403] on input "Offer Email *" at bounding box center [759, 403] width 499 height 24
paste input "[EMAIL_ADDRESS][DOMAIN_NAME]"
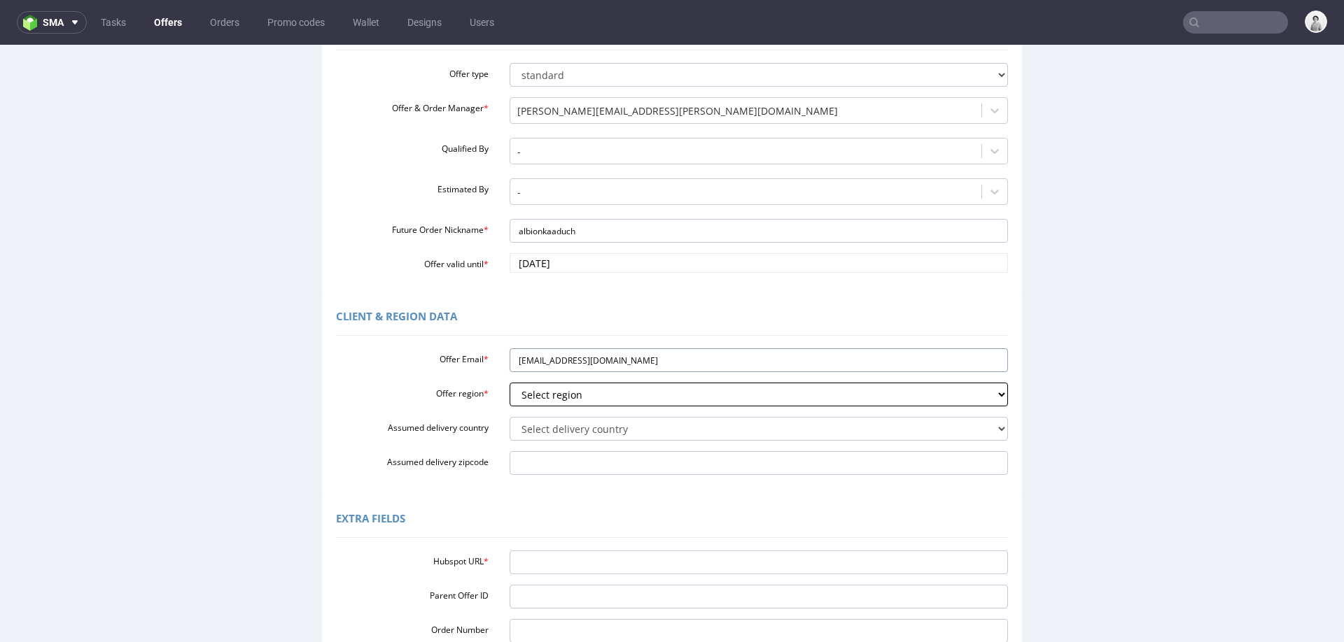
type input "[EMAIL_ADDRESS][DOMAIN_NAME]"
click at [549, 392] on select "Select region eu gb de pl fr it es" at bounding box center [759, 395] width 499 height 24
select select "eu"
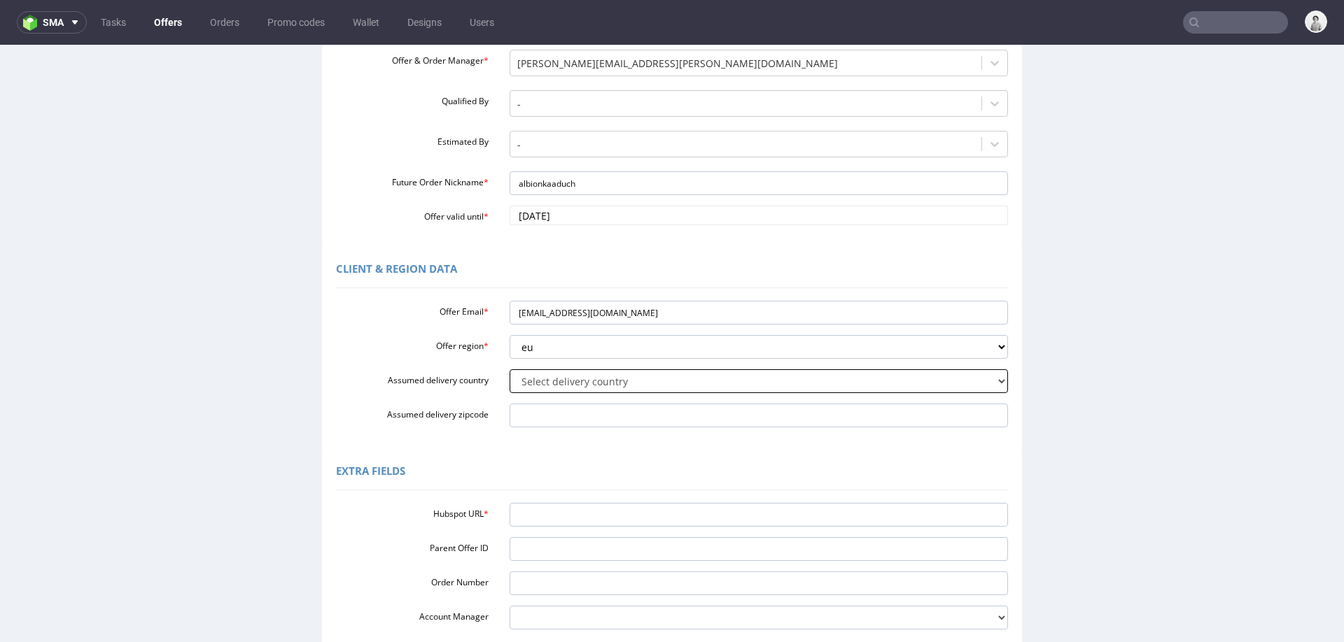
click at [542, 380] on select "Select delivery country [GEOGRAPHIC_DATA] [GEOGRAPHIC_DATA] [GEOGRAPHIC_DATA] […" at bounding box center [759, 382] width 499 height 24
select select "43"
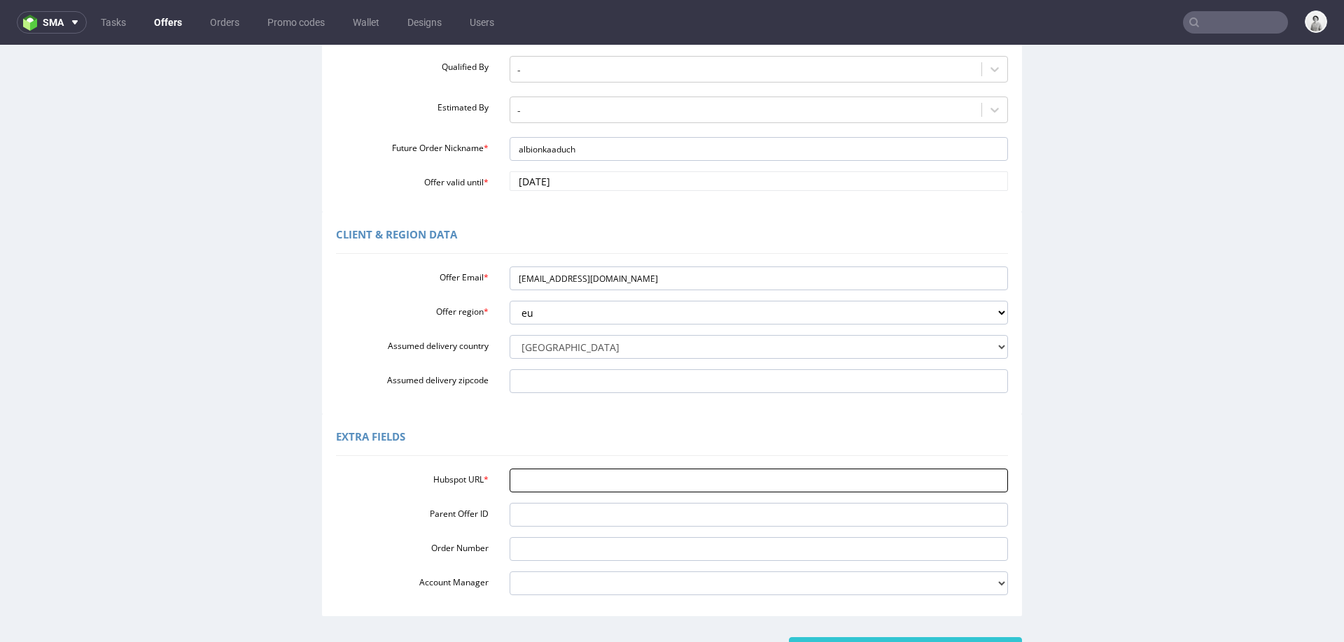
click at [604, 476] on input "Hubspot URL *" at bounding box center [759, 481] width 499 height 24
paste input "[URL][DOMAIN_NAME]"
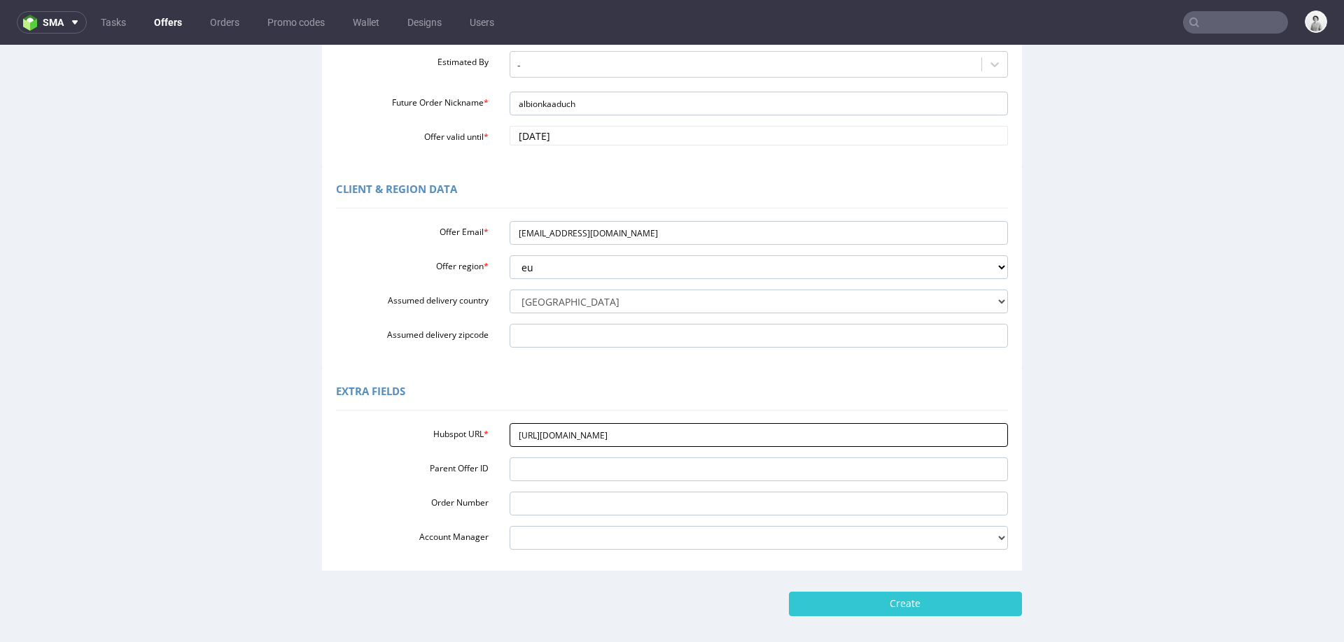
scroll to position [282, 0]
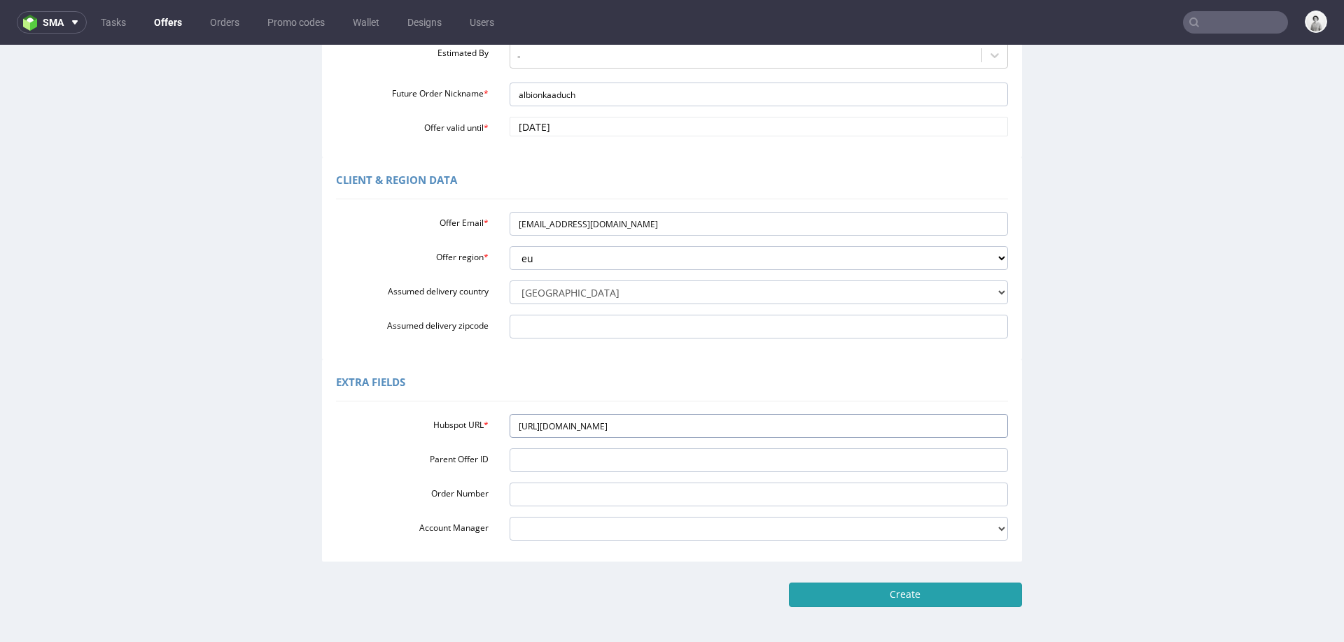
type input "[URL][DOMAIN_NAME]"
click at [837, 591] on input "Create" at bounding box center [905, 595] width 233 height 24
type input "Please wait..."
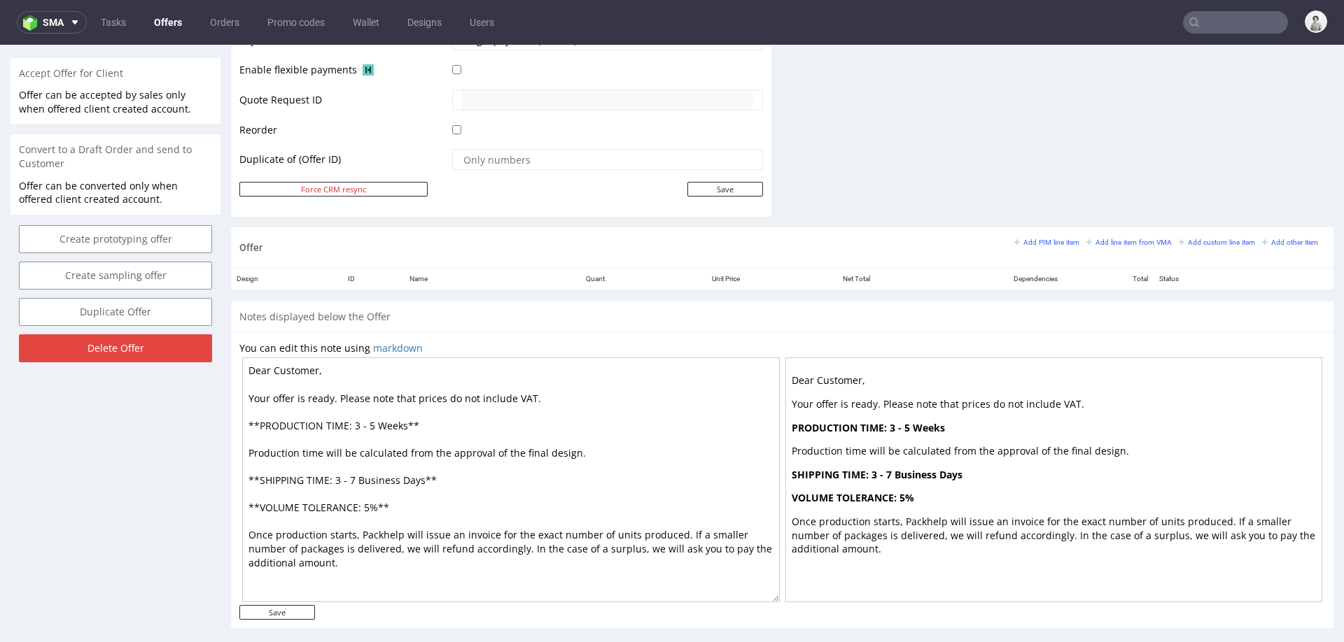
scroll to position [649, 0]
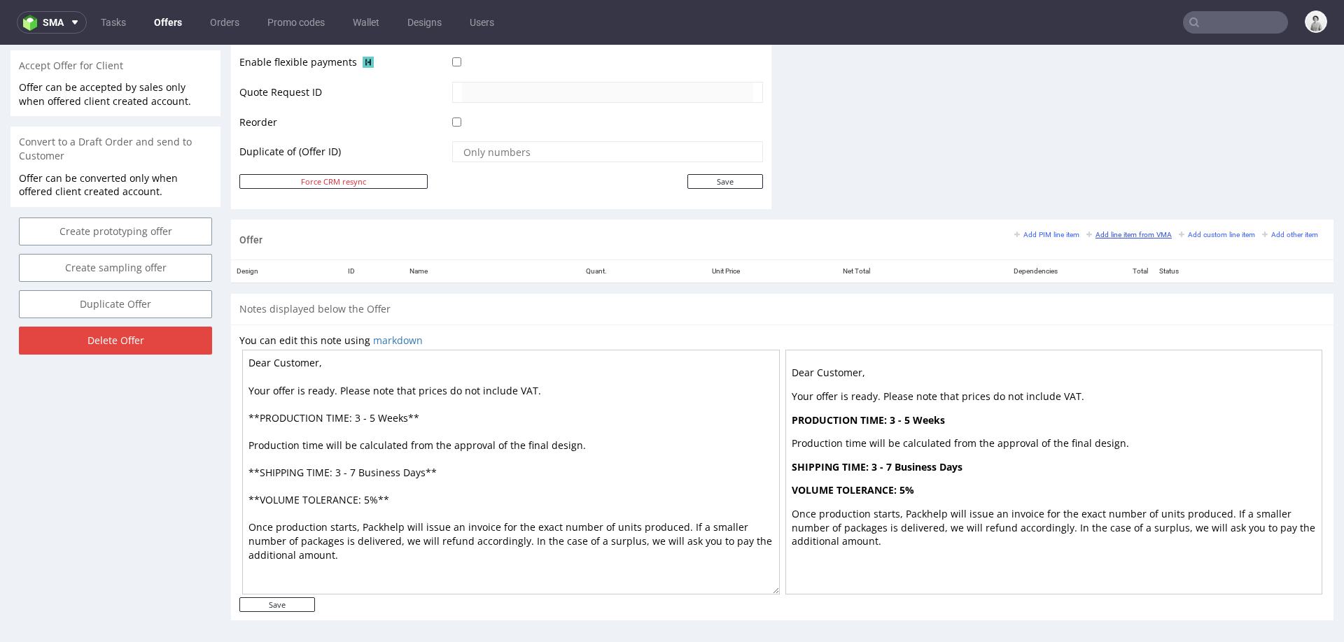
click at [1102, 230] on link "Add line item from VMA" at bounding box center [1128, 235] width 85 height 10
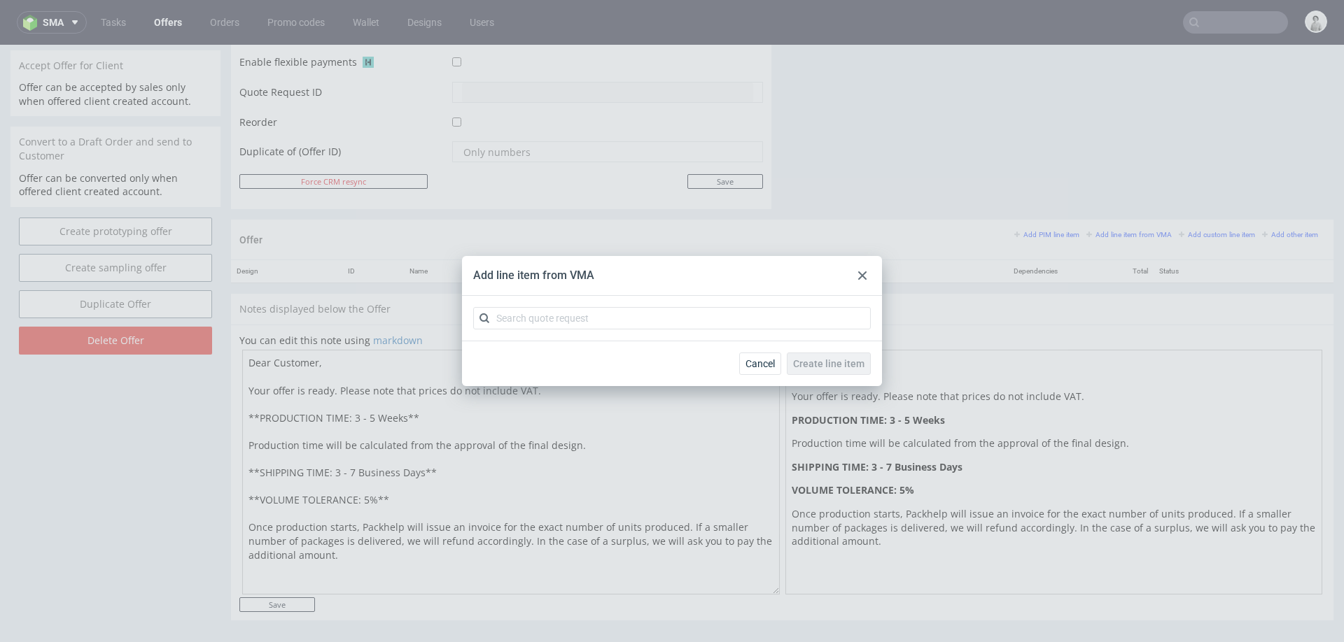
click at [862, 277] on icon at bounding box center [862, 276] width 8 height 8
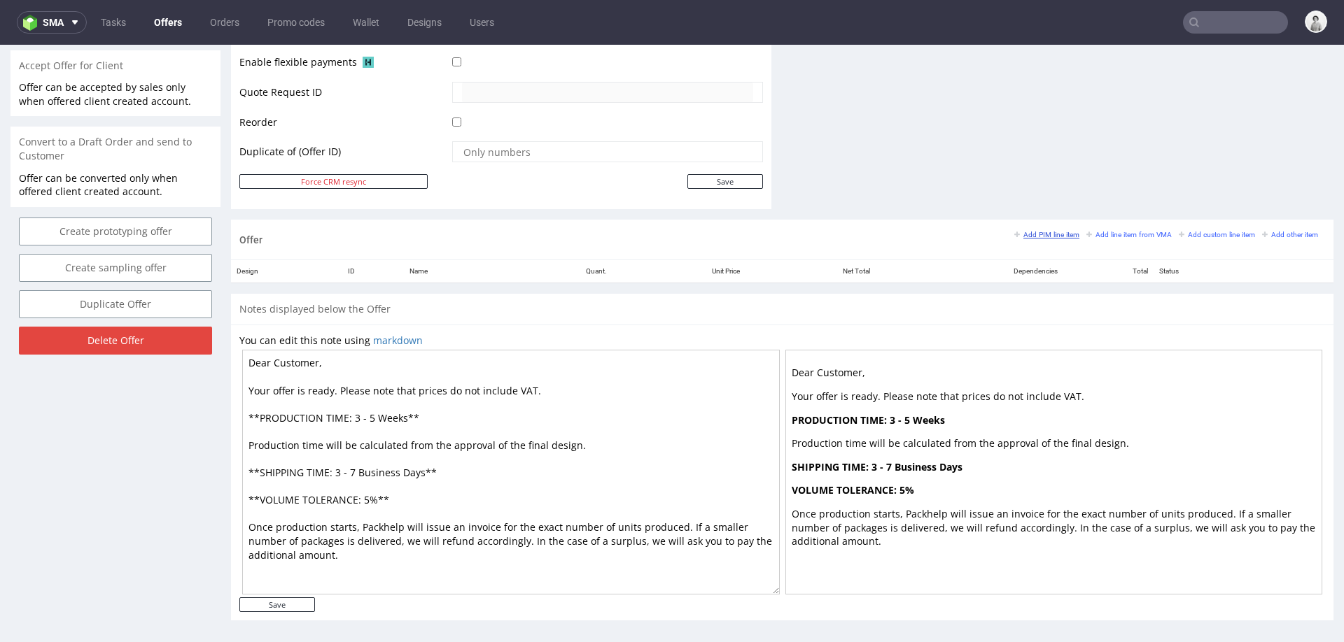
click at [1027, 231] on small "Add PIM line item" at bounding box center [1046, 235] width 65 height 8
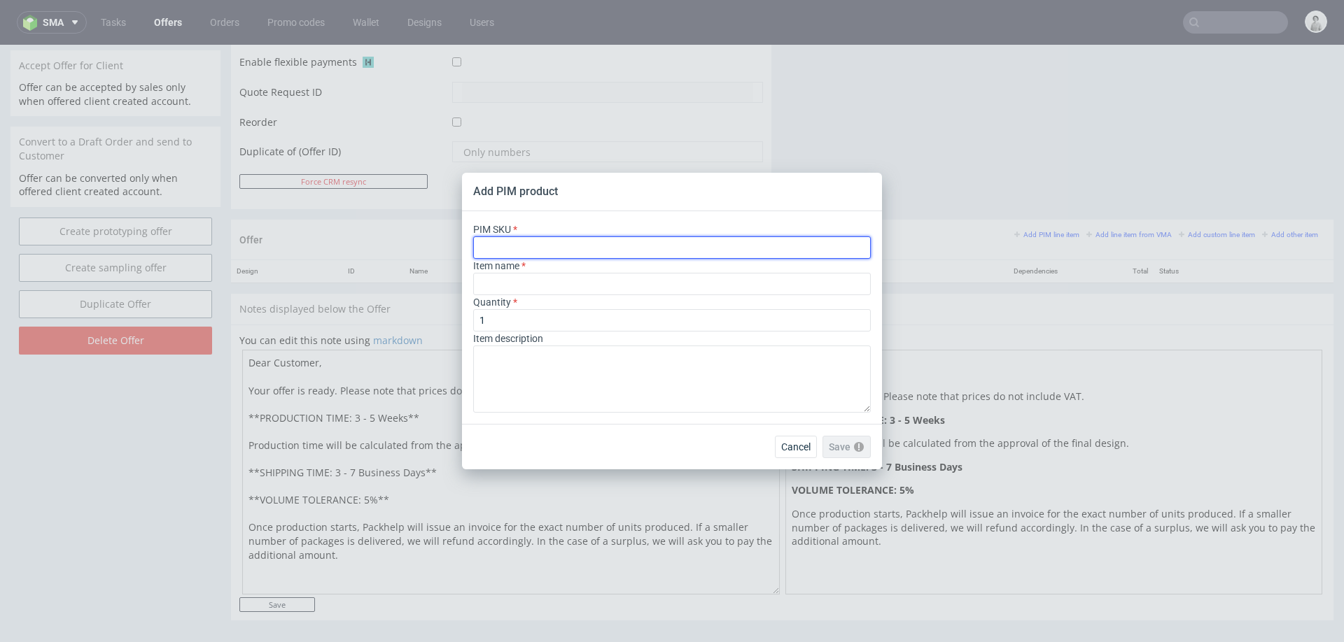
click at [792, 254] on input "text" at bounding box center [672, 248] width 398 height 22
paste input "versandschachteln-ohne-aufdruck/unbedruckt/?sku=box--mailer-box-plain--44--card…"
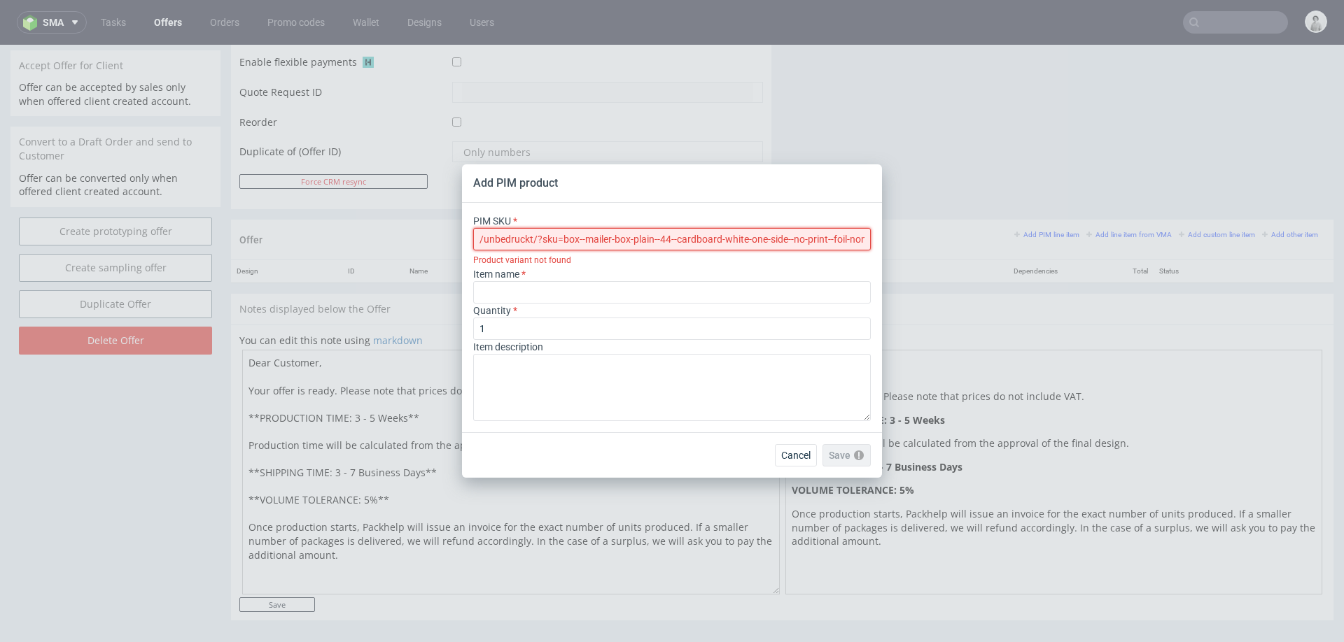
scroll to position [0, 0]
click at [771, 236] on input "versandschachteln-ohne-aufdruck/unbedruckt/?sku=box--mailer-box-plain--44--card…" at bounding box center [672, 239] width 398 height 22
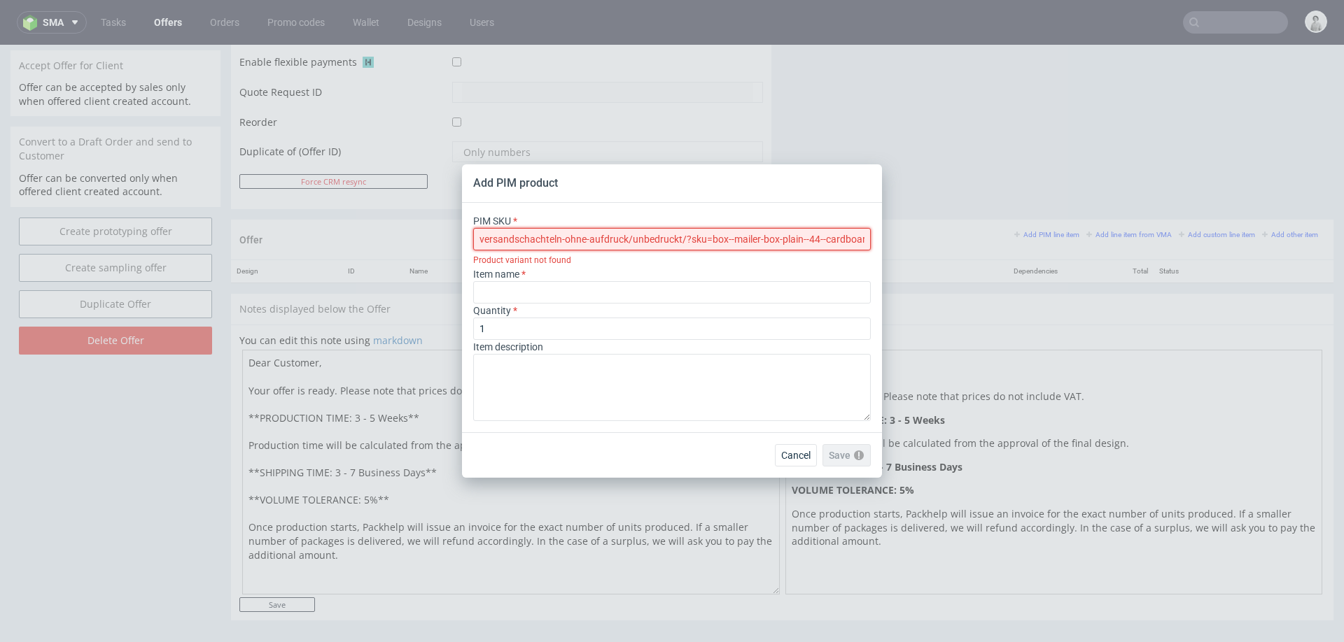
paste input "text"
type input "box--mailer-box-plain--44--cardboard-white-one-side--no-print--foil-none"
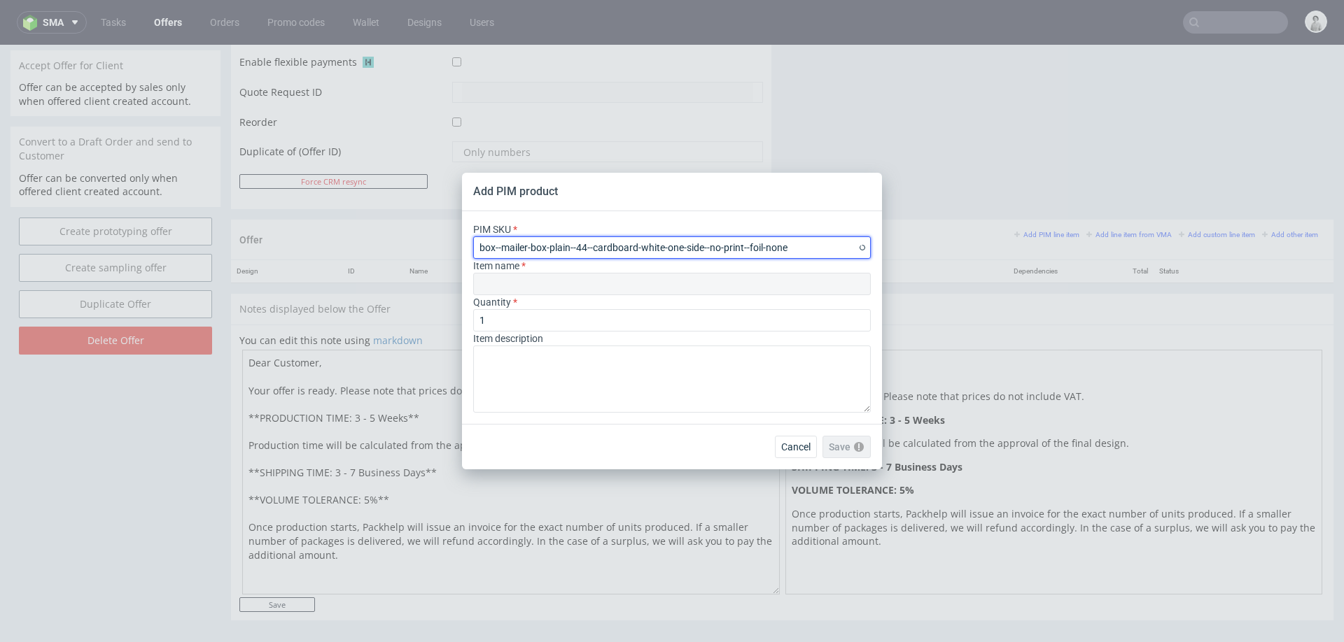
type input "Versandschachteln ohne Aufdruck"
type input "box--mailer-box-plain--44--cardboard-white-one-side--no-print--foil-none"
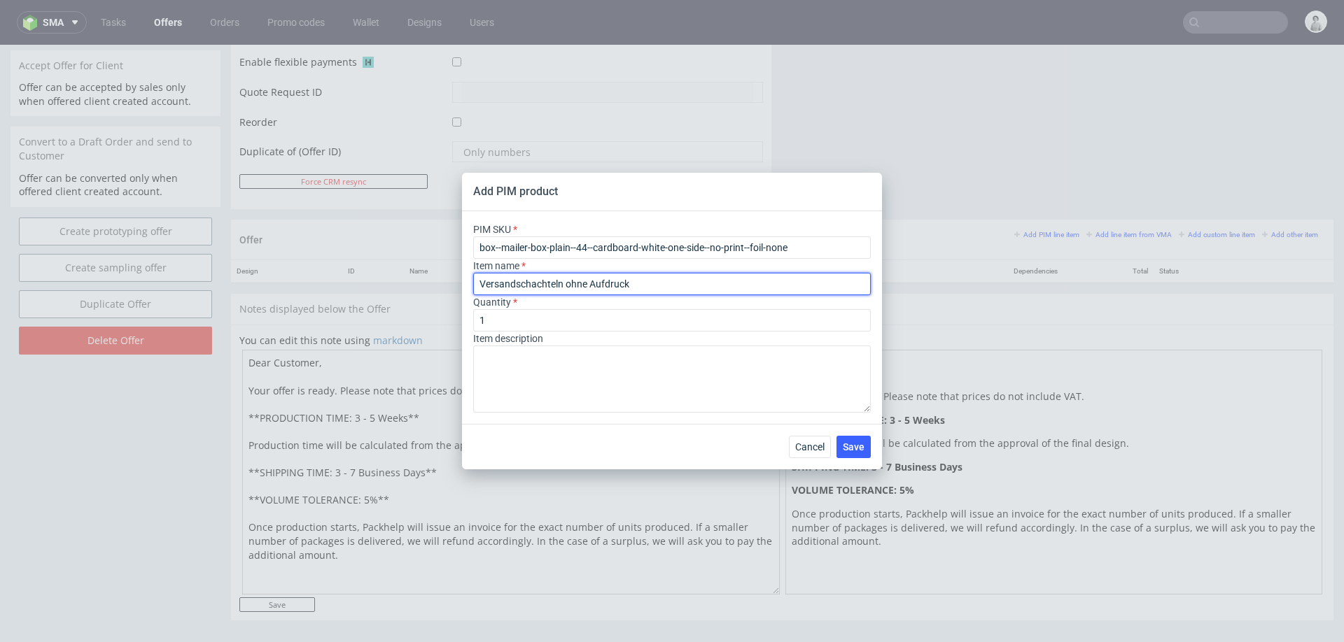
click at [654, 283] on input "Versandschachteln ohne Aufdruck" at bounding box center [672, 284] width 398 height 22
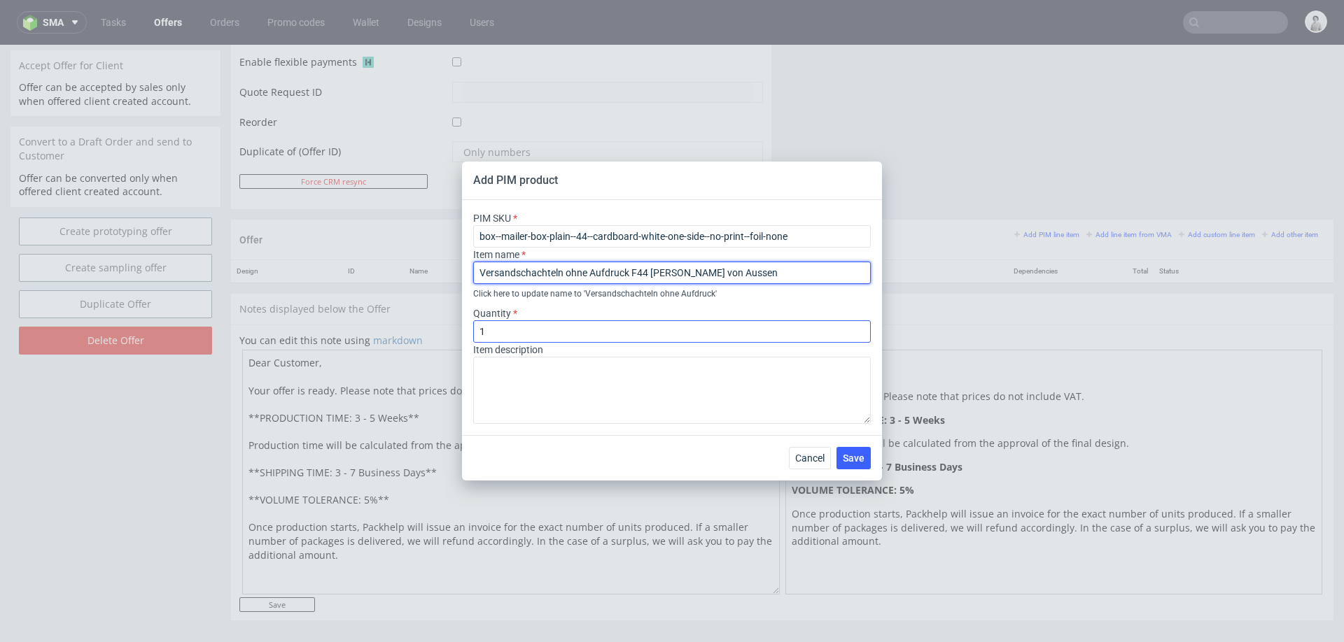
type input "Versandschachteln ohne Aufdruck F44 [PERSON_NAME] von Aussen"
click at [501, 332] on input "1" at bounding box center [672, 332] width 398 height 22
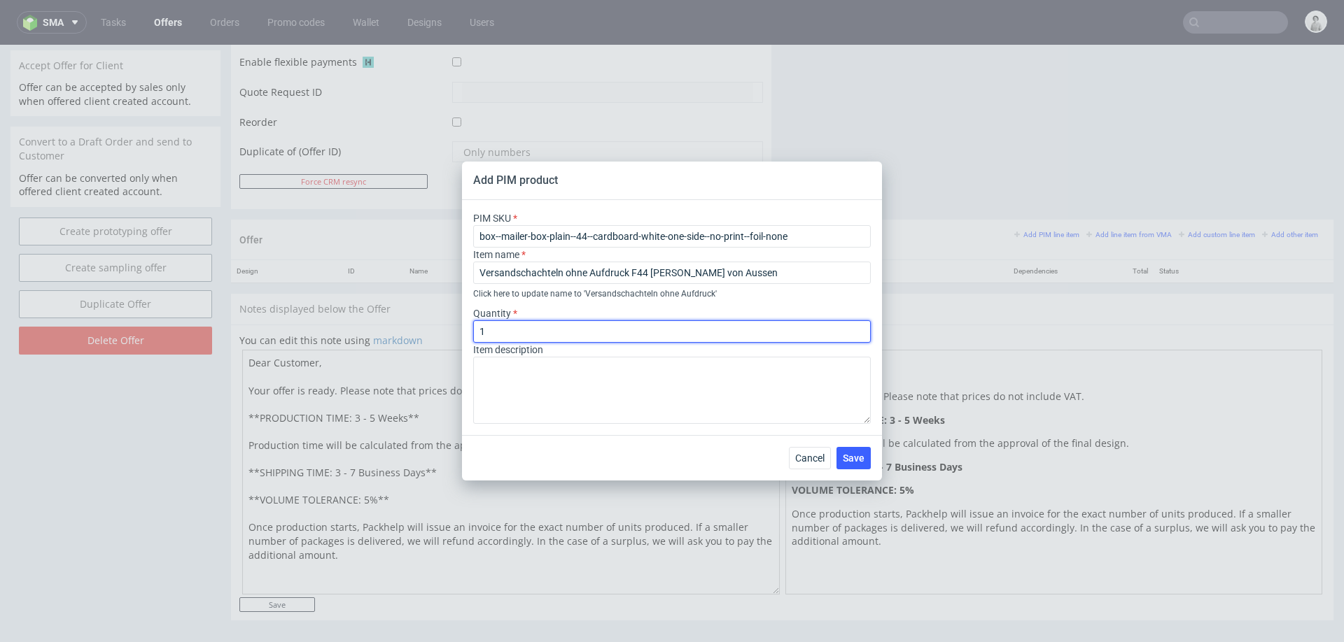
click at [501, 332] on input "1" at bounding box center [672, 332] width 398 height 22
type input "3000"
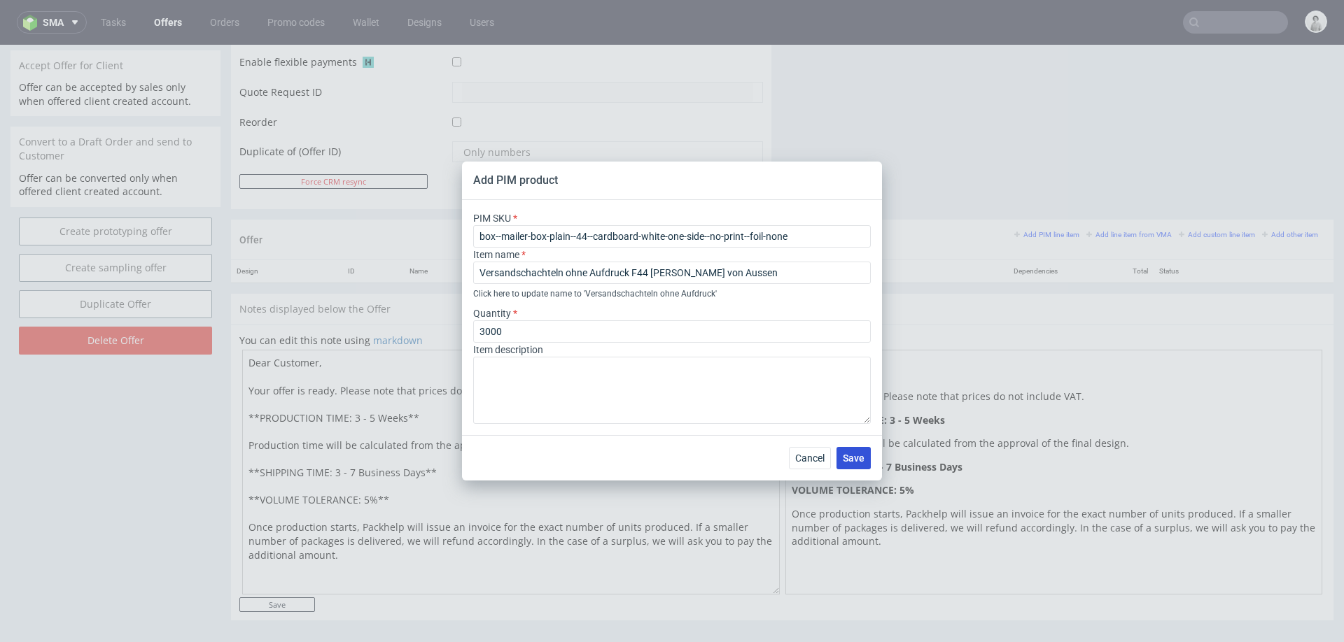
click at [852, 458] on span "Save" at bounding box center [854, 459] width 22 height 10
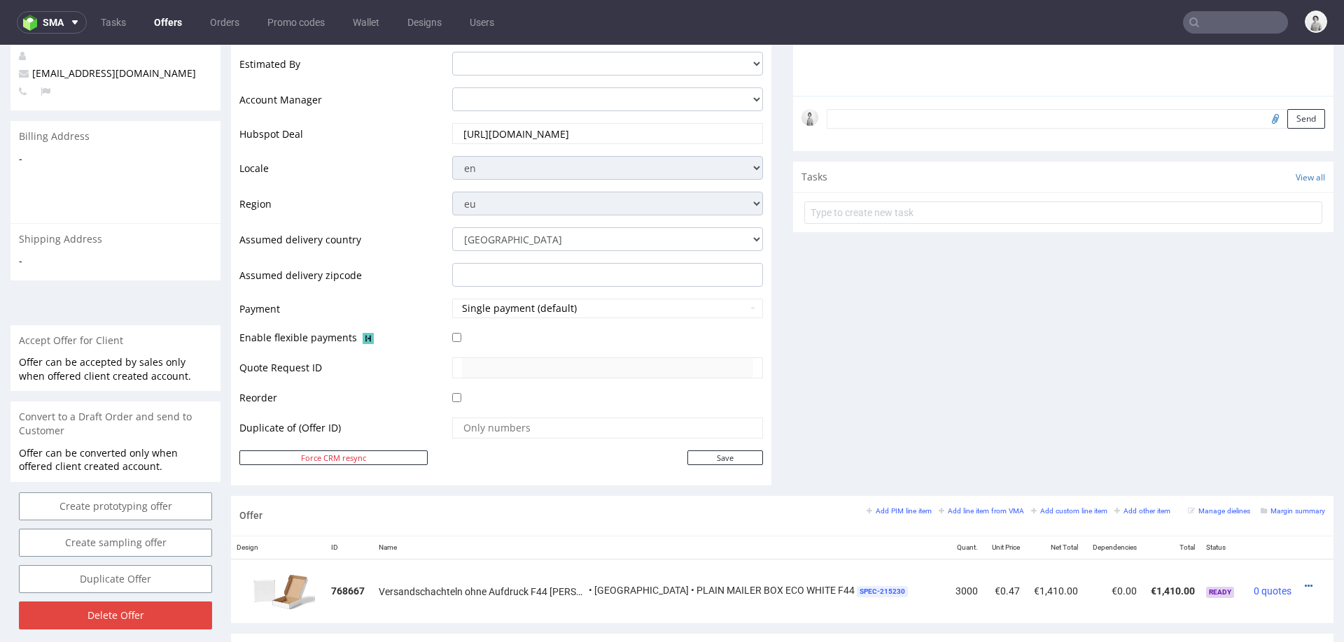
scroll to position [505, 0]
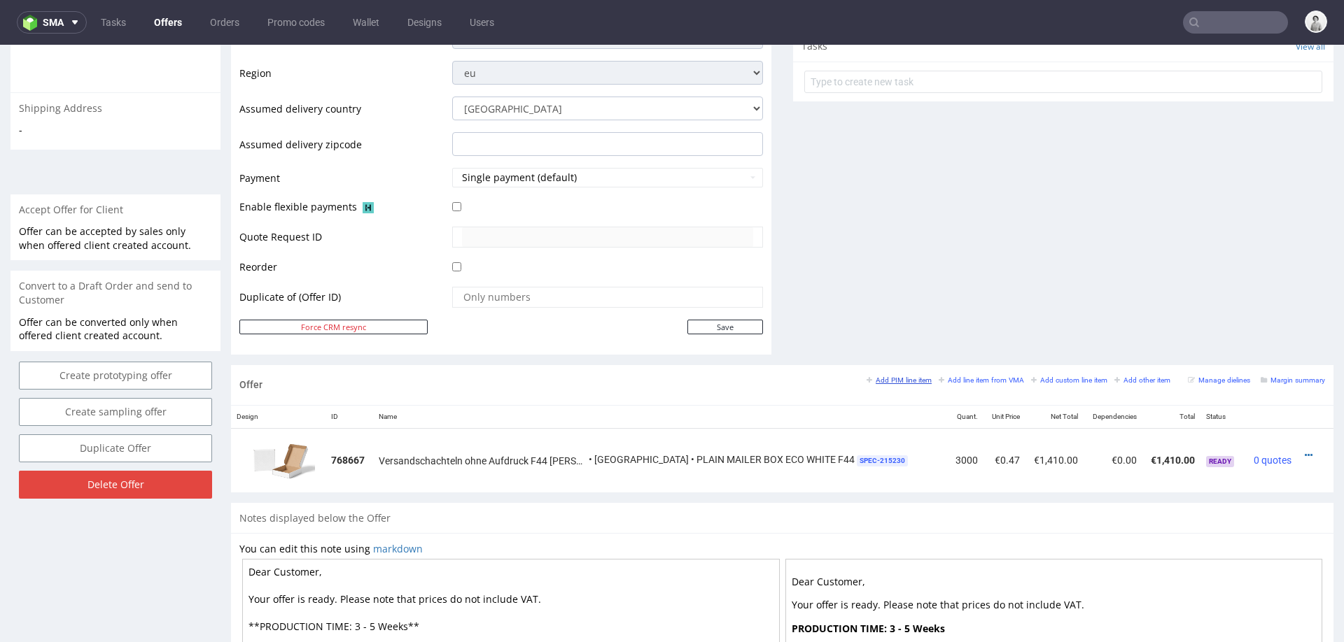
click at [880, 375] on link "Add PIM line item" at bounding box center [898, 380] width 65 height 10
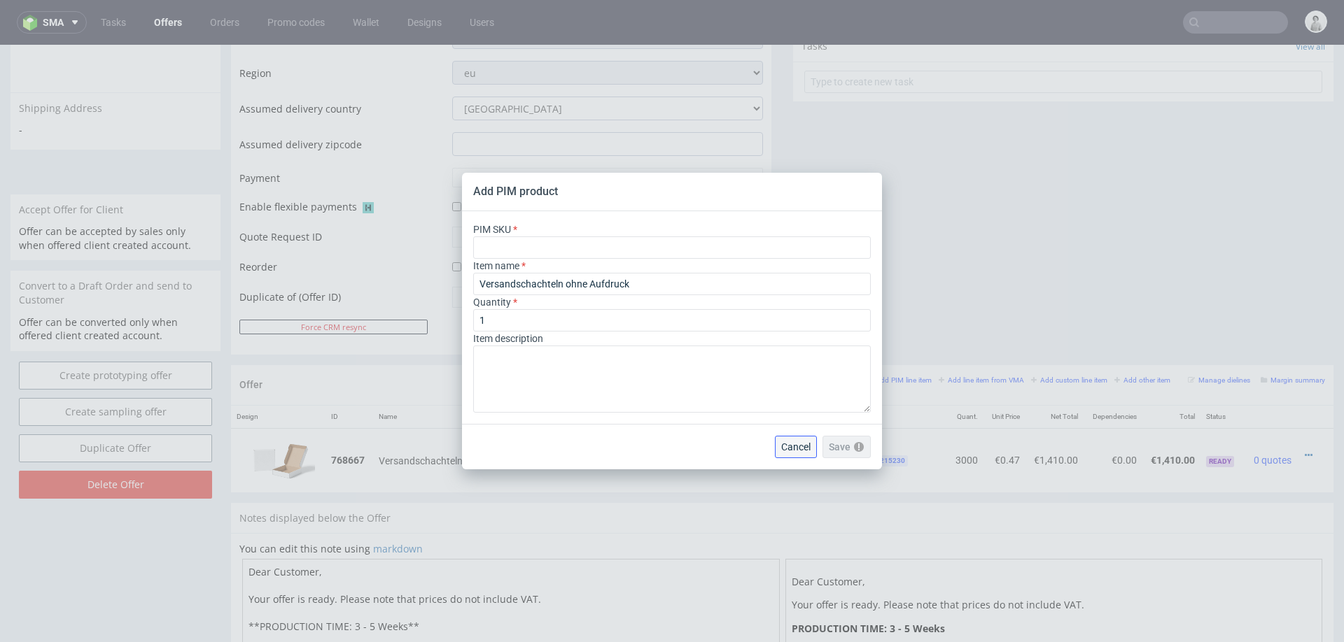
click at [787, 453] on button "Cancel" at bounding box center [796, 447] width 42 height 22
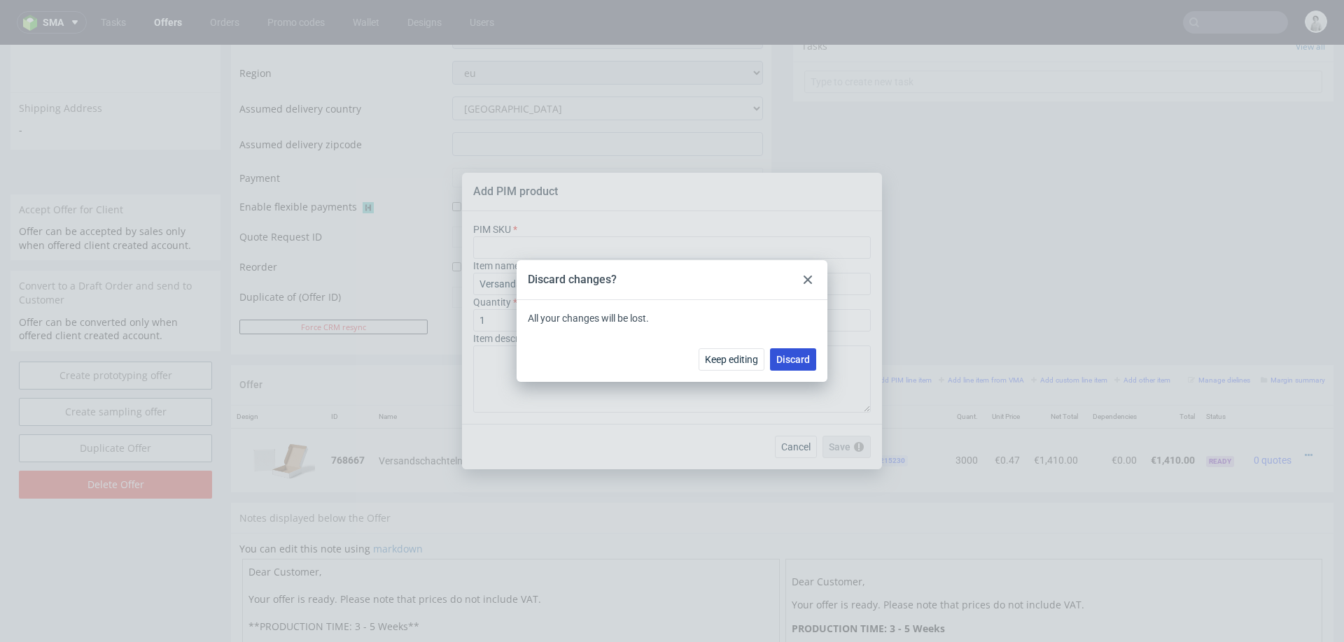
click at [782, 366] on button "Discard" at bounding box center [793, 360] width 46 height 22
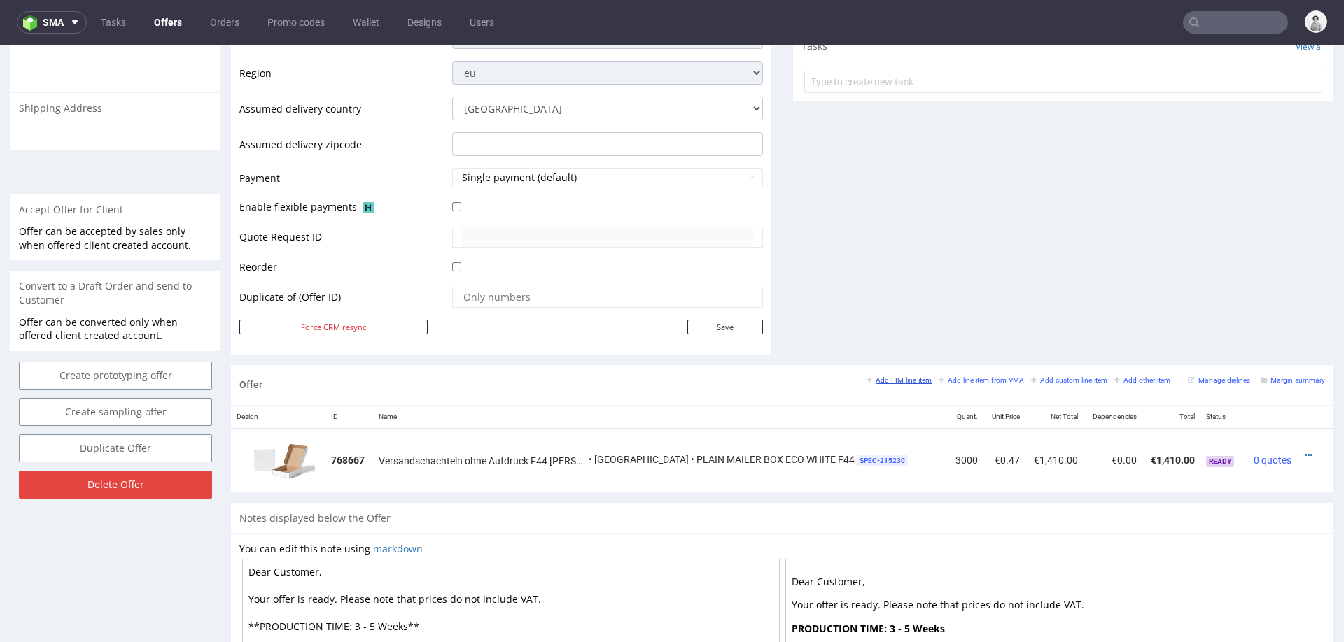
click at [891, 377] on small "Add PIM line item" at bounding box center [898, 381] width 65 height 8
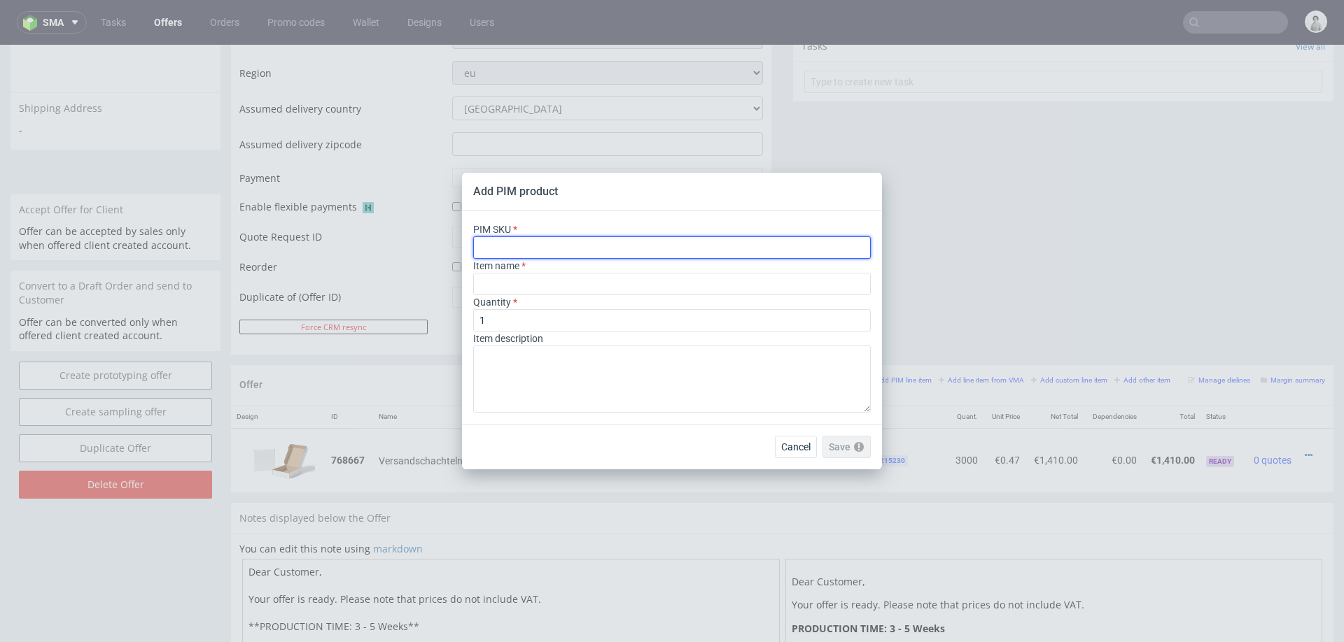
click at [586, 244] on input "text" at bounding box center [672, 248] width 398 height 22
paste input "box--mailer-box-plain--59--cardboard-white-one-side--no-print--foil-none"
type input "box--mailer-box-plain--59--cardboard-white-one-side--no-print--foil-none"
type input "Plain Mailer Box"
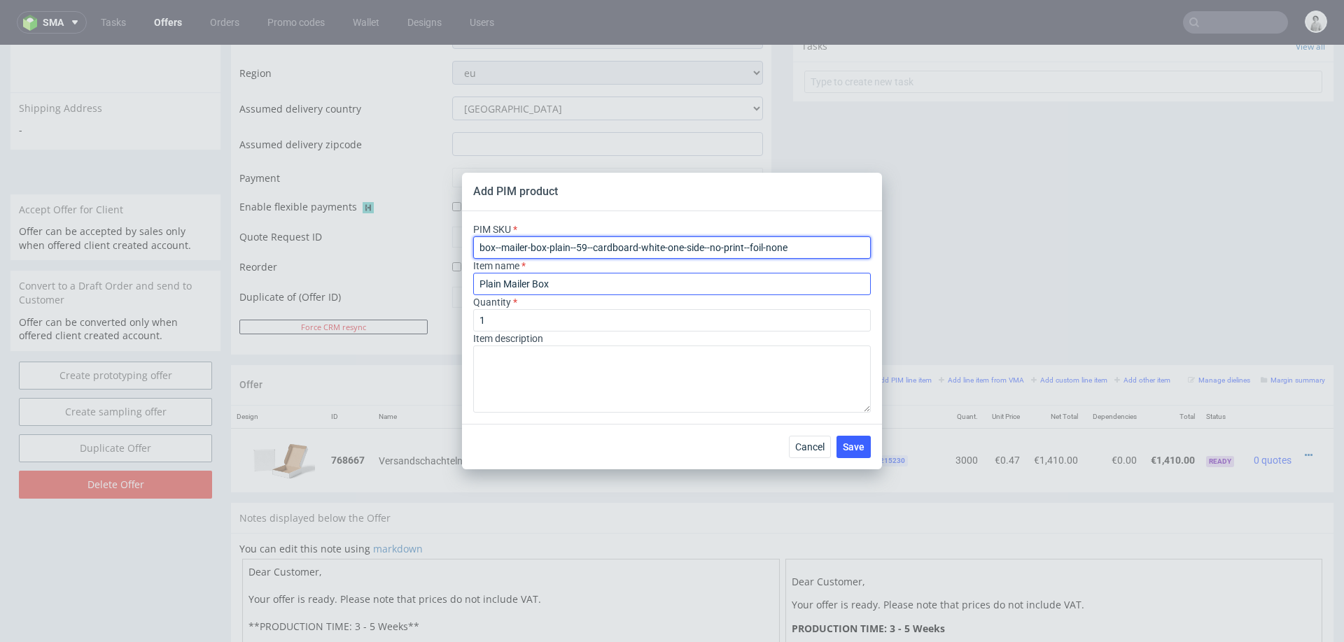
type input "box--mailer-box-plain--59--cardboard-white-one-side--no-print--foil-none"
click at [571, 282] on input "Plain Mailer Box" at bounding box center [672, 284] width 398 height 22
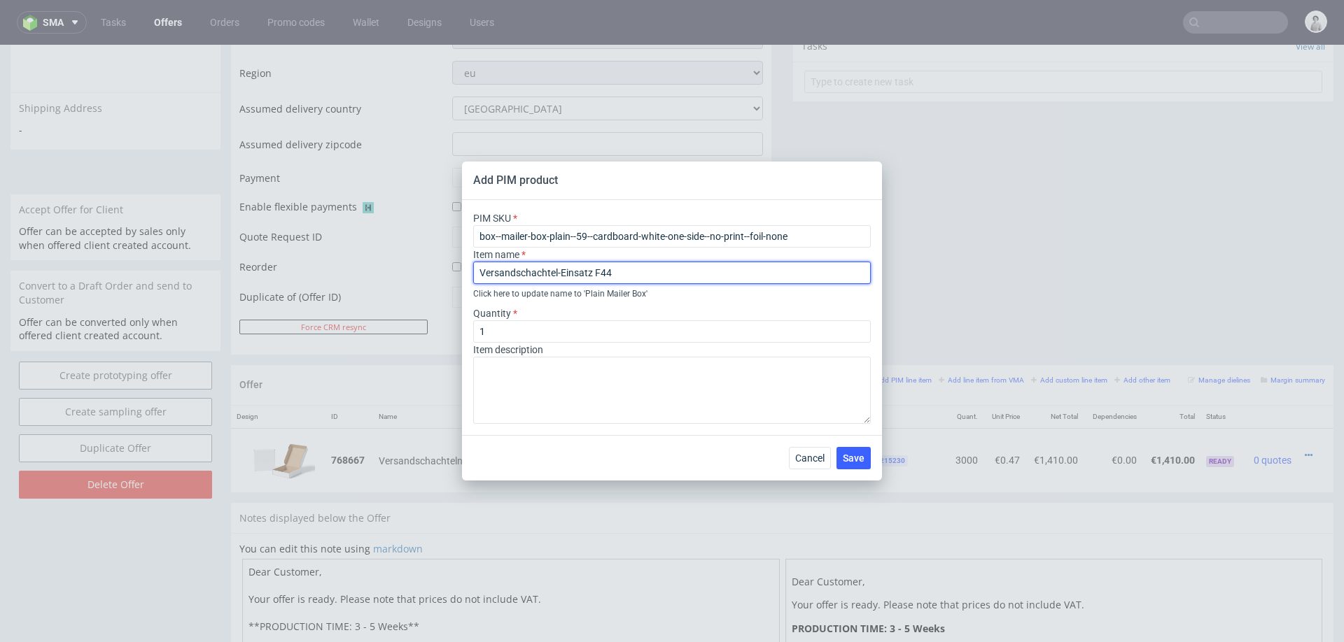
drag, startPoint x: 557, startPoint y: 272, endPoint x: 686, endPoint y: 271, distance: 128.8
click at [686, 271] on input "Versandschachtel-Einsatz F44" at bounding box center [672, 273] width 398 height 22
type input "Versandschachtel ohne Aufdruck, F59, [PERSON_NAME] von Aussen"
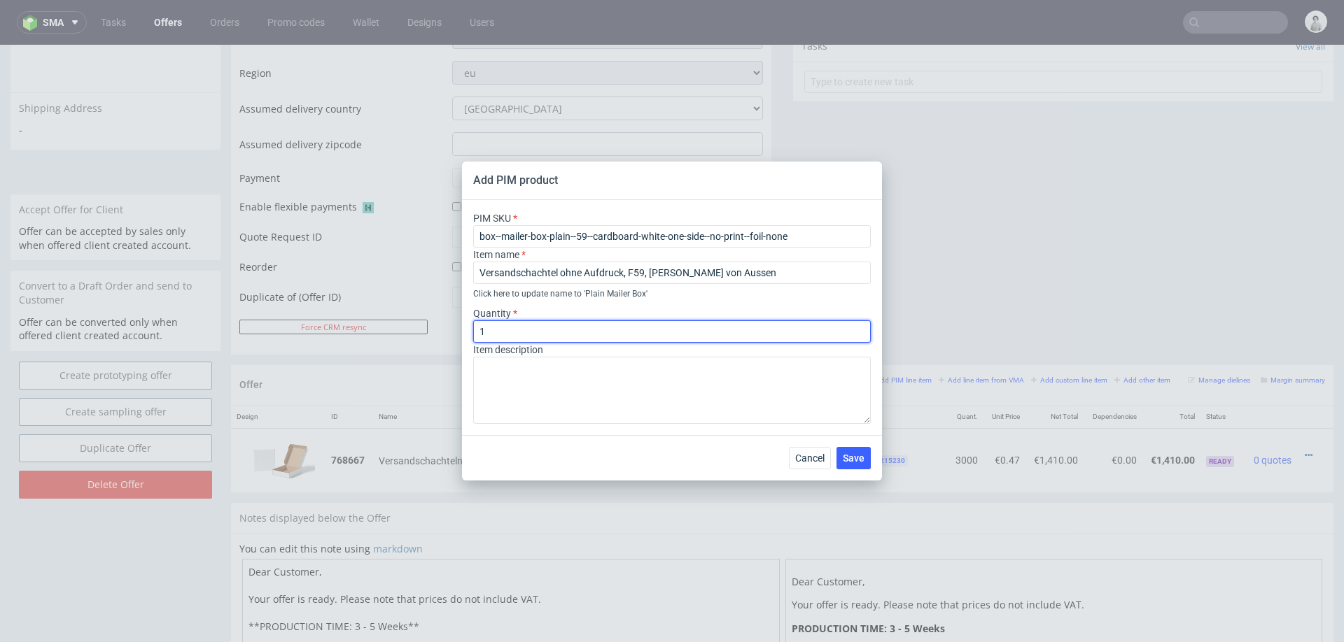
click at [738, 333] on input "1" at bounding box center [672, 332] width 398 height 22
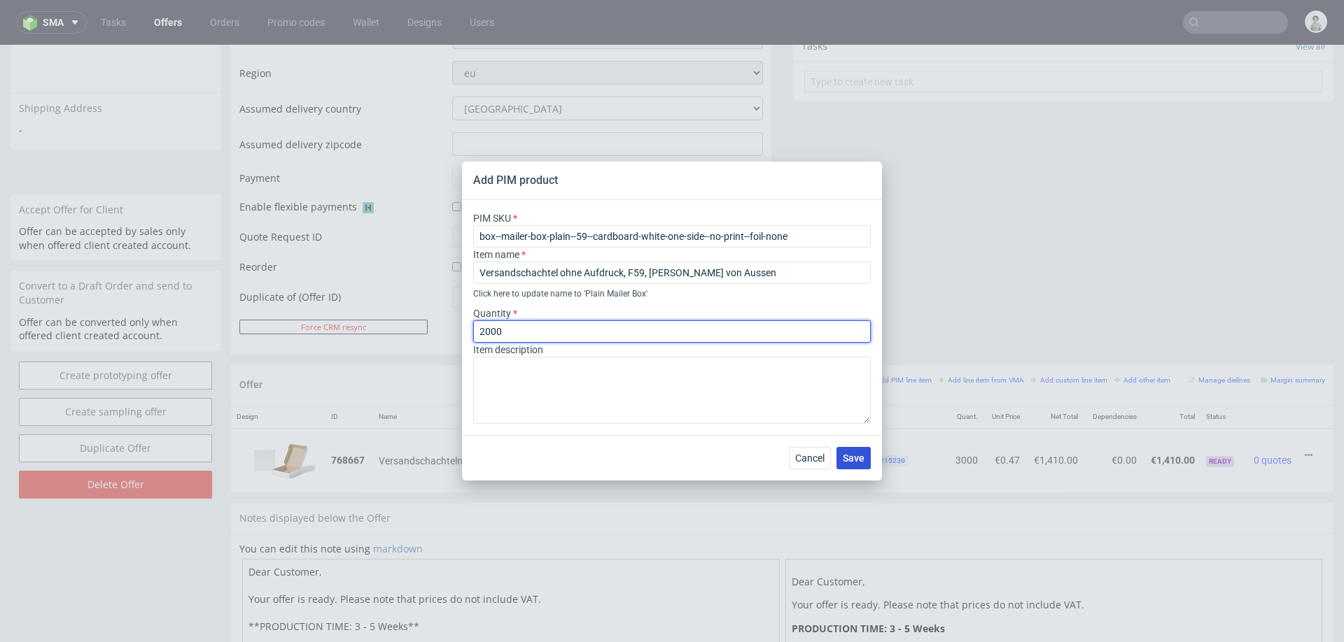
type input "2000"
click at [850, 465] on button "Save" at bounding box center [853, 458] width 34 height 22
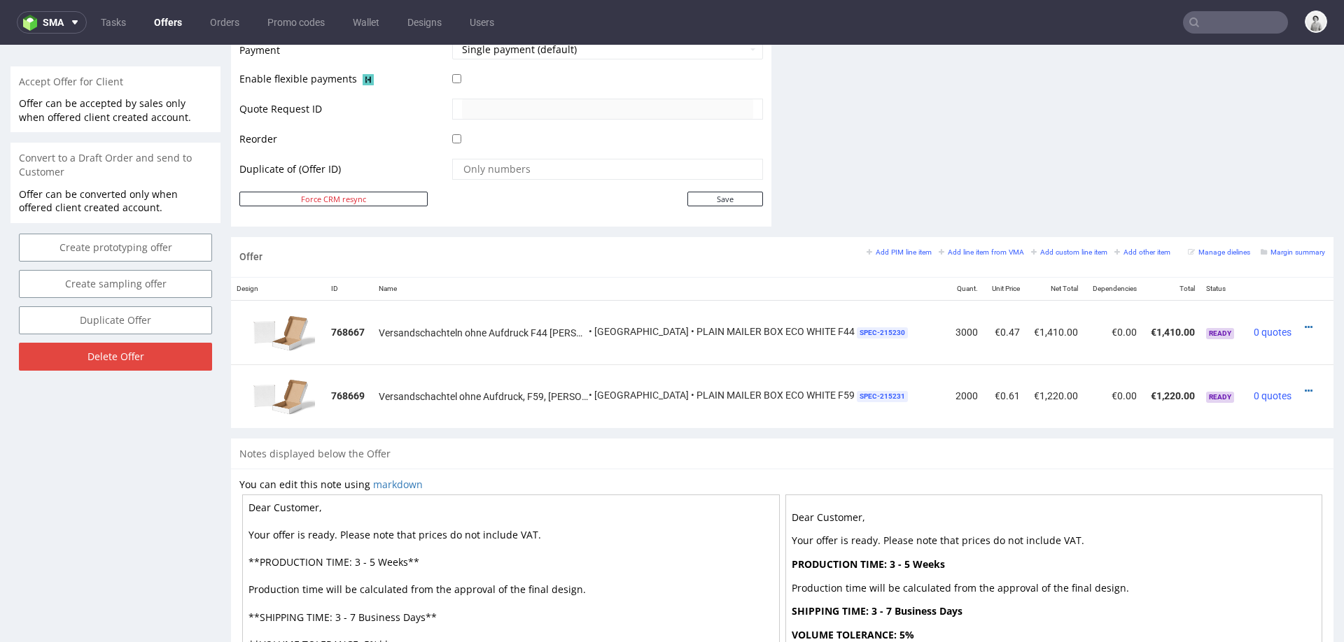
scroll to position [640, 0]
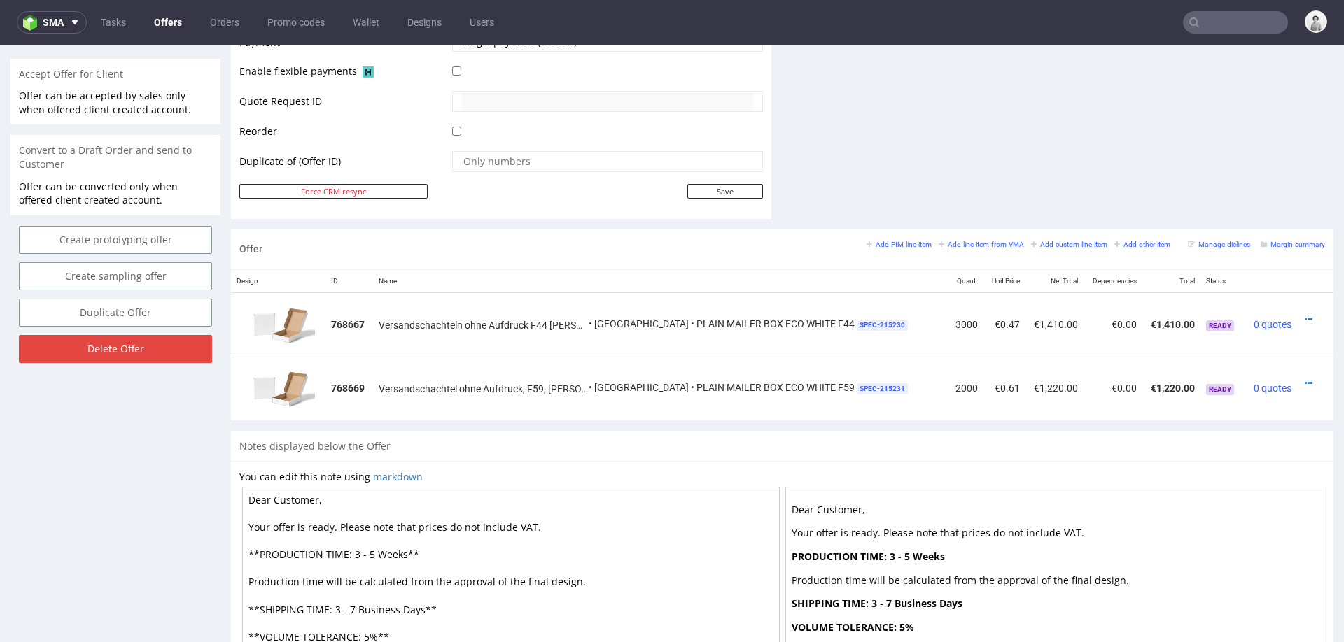
click at [905, 238] on div "Add PIM line item Add line item from VMA Add custom line item Add other item" at bounding box center [1021, 244] width 311 height 13
click at [894, 241] on small "Add PIM line item" at bounding box center [898, 245] width 65 height 8
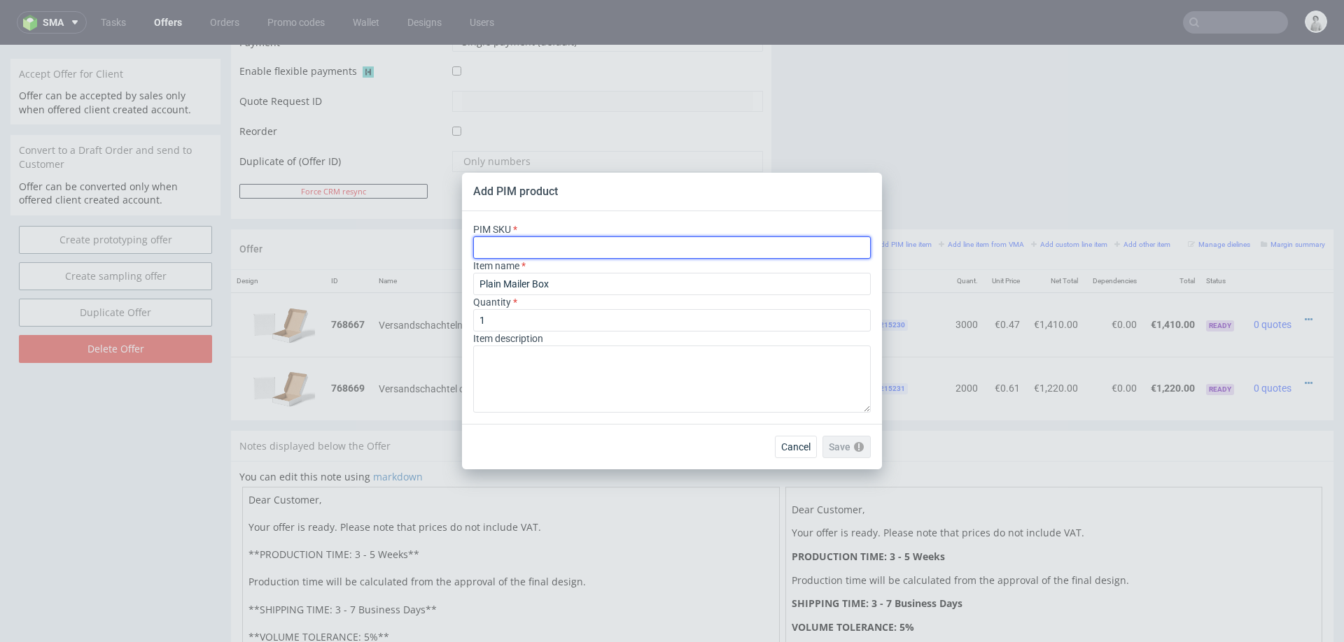
click at [666, 250] on input "text" at bounding box center [672, 248] width 398 height 22
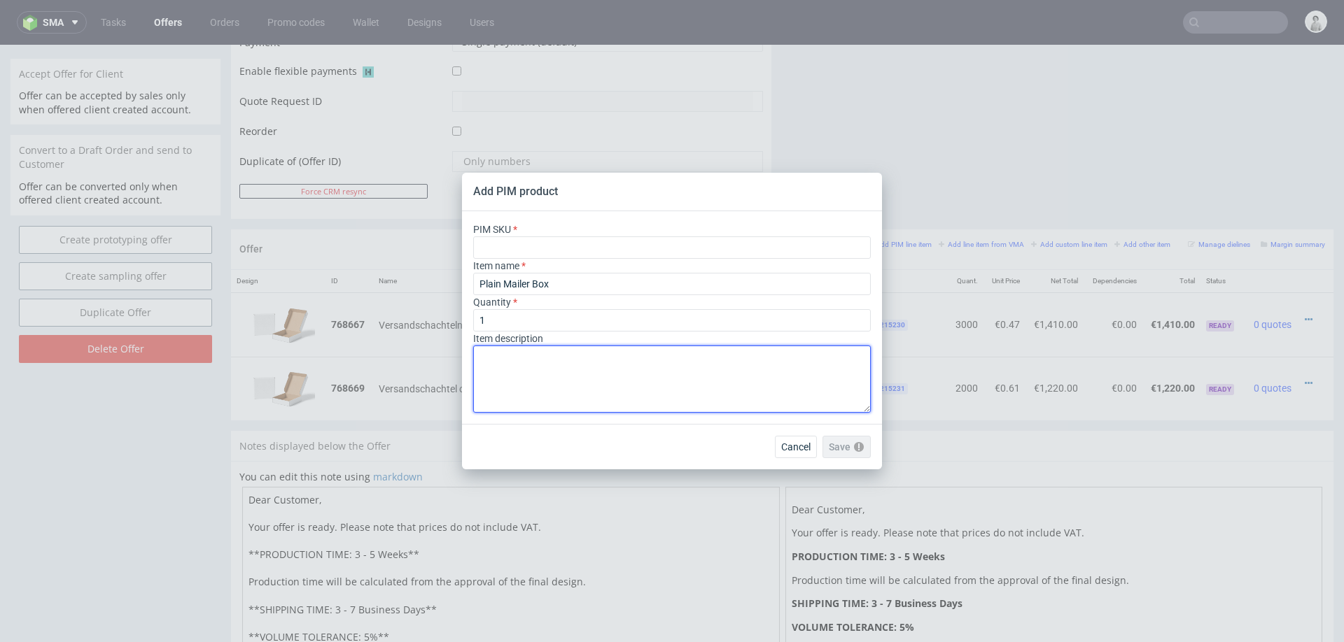
click at [845, 392] on textarea at bounding box center [672, 379] width 398 height 67
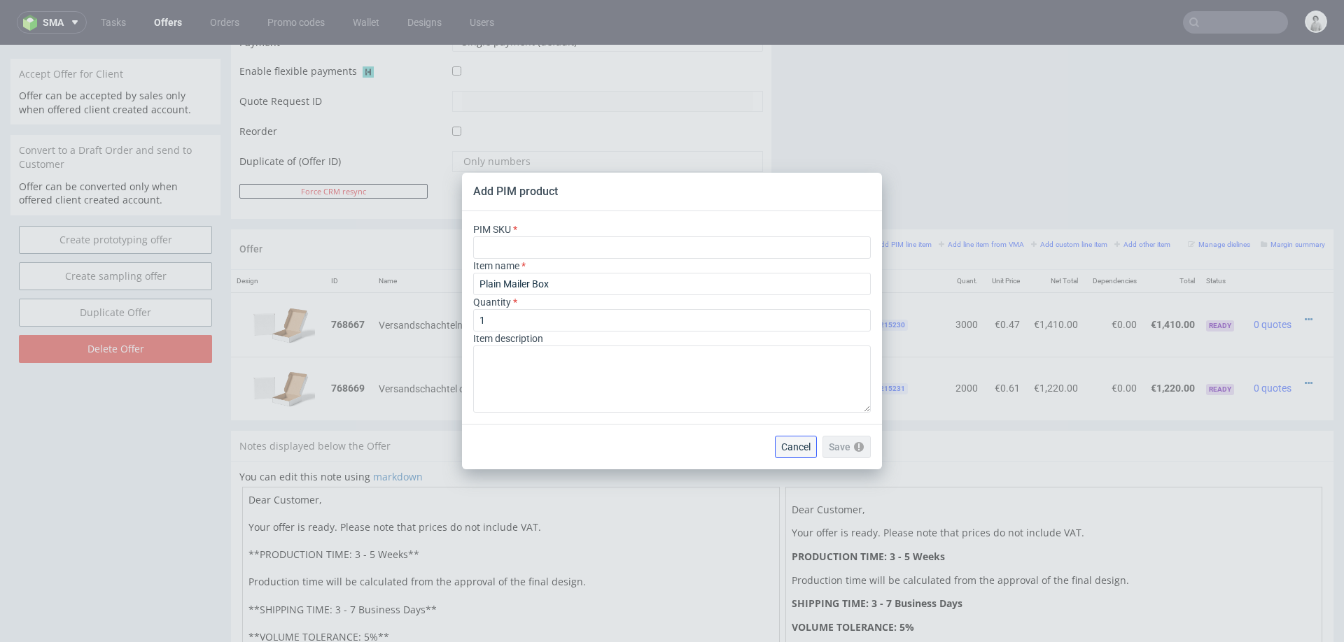
click at [789, 447] on span "Cancel" at bounding box center [795, 447] width 29 height 10
click at [791, 444] on span "Cancel" at bounding box center [795, 447] width 29 height 10
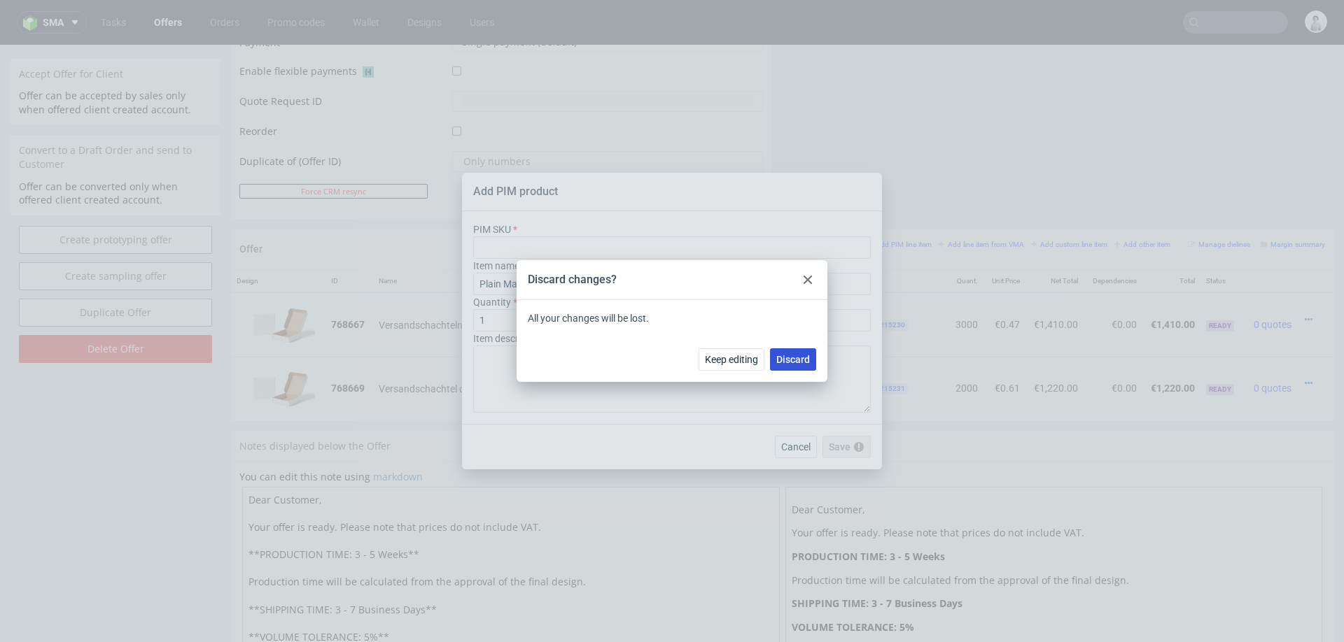
click at [795, 362] on span "Discard" at bounding box center [793, 360] width 34 height 10
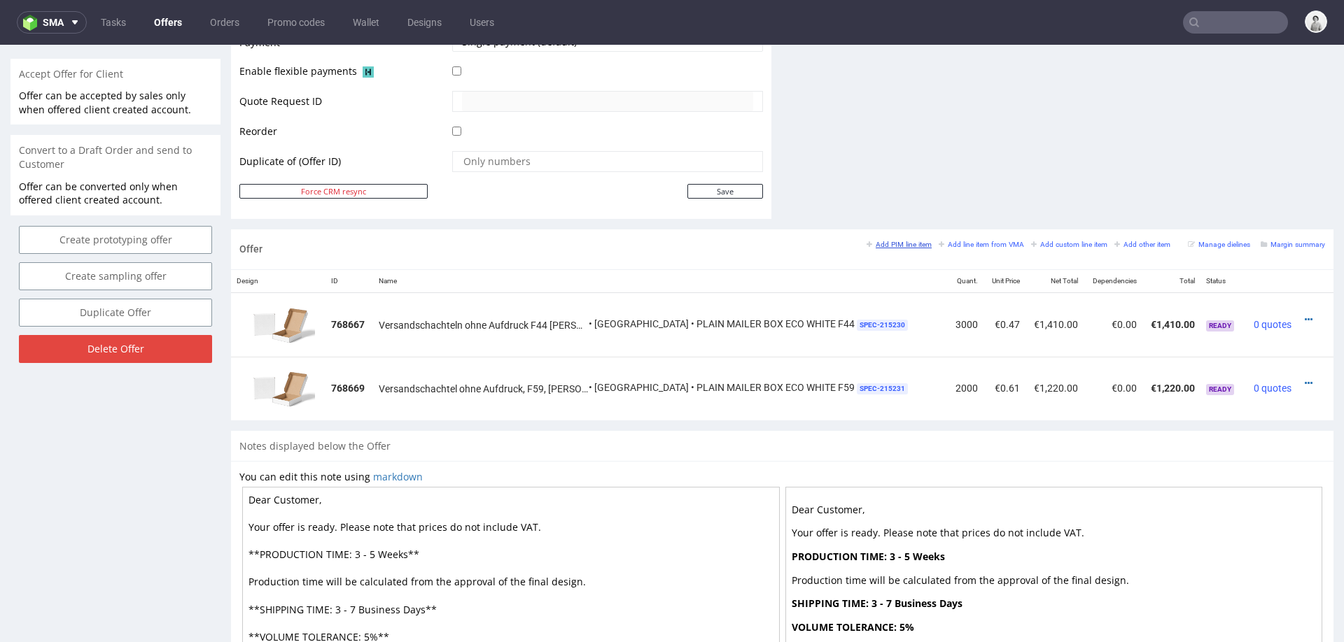
click at [870, 241] on small "Add PIM line item" at bounding box center [898, 245] width 65 height 8
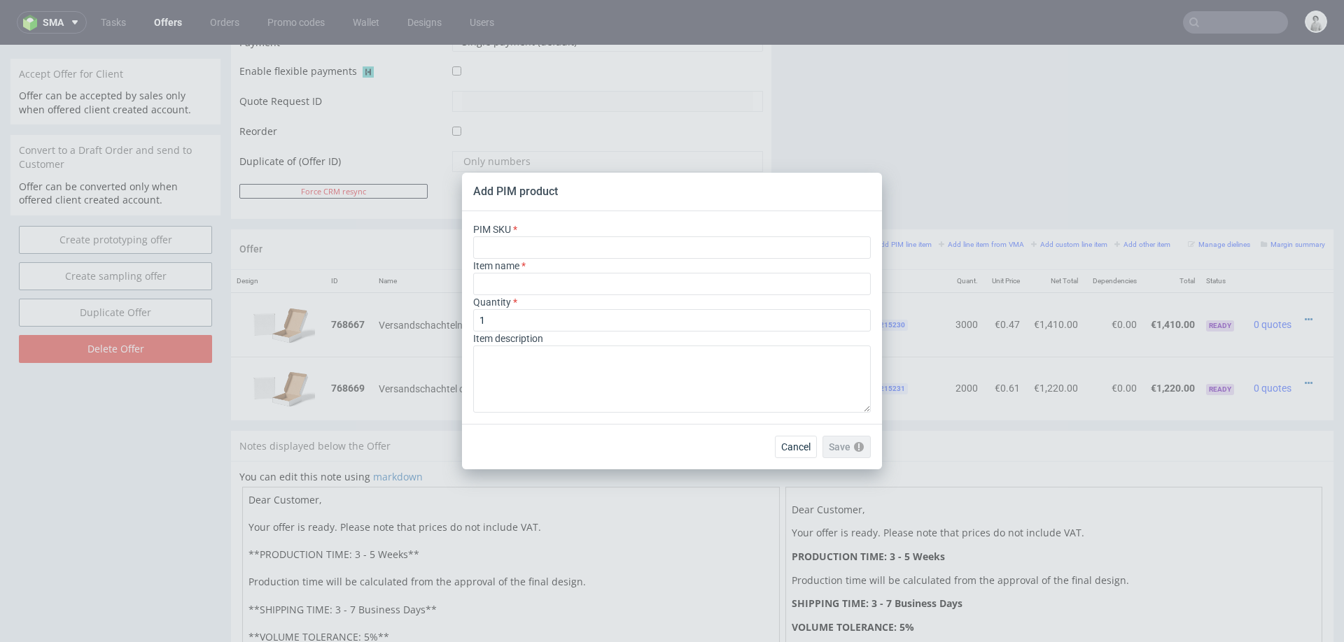
click at [614, 260] on div "Item name" at bounding box center [672, 277] width 398 height 36
click at [617, 253] on input "text" at bounding box center [672, 248] width 398 height 22
paste input "box--mailer-box-plain--93--cardboard-white-one-side--no-print--foil-none"
type input "box--mailer-box-plain--93--cardboard-white-one-side--no-print--foil-none"
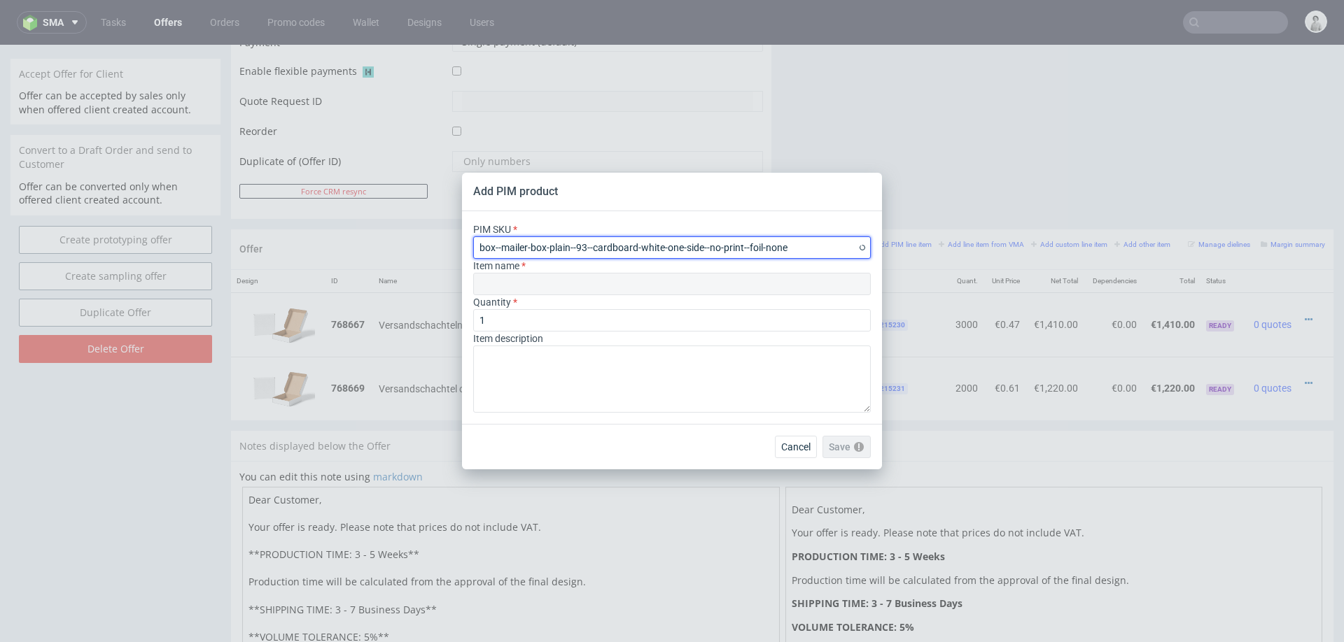
type input "Versandschachteln ohne Aufdruck"
type input "box--mailer-box-plain--93--cardboard-white-one-side--no-print--foil-none"
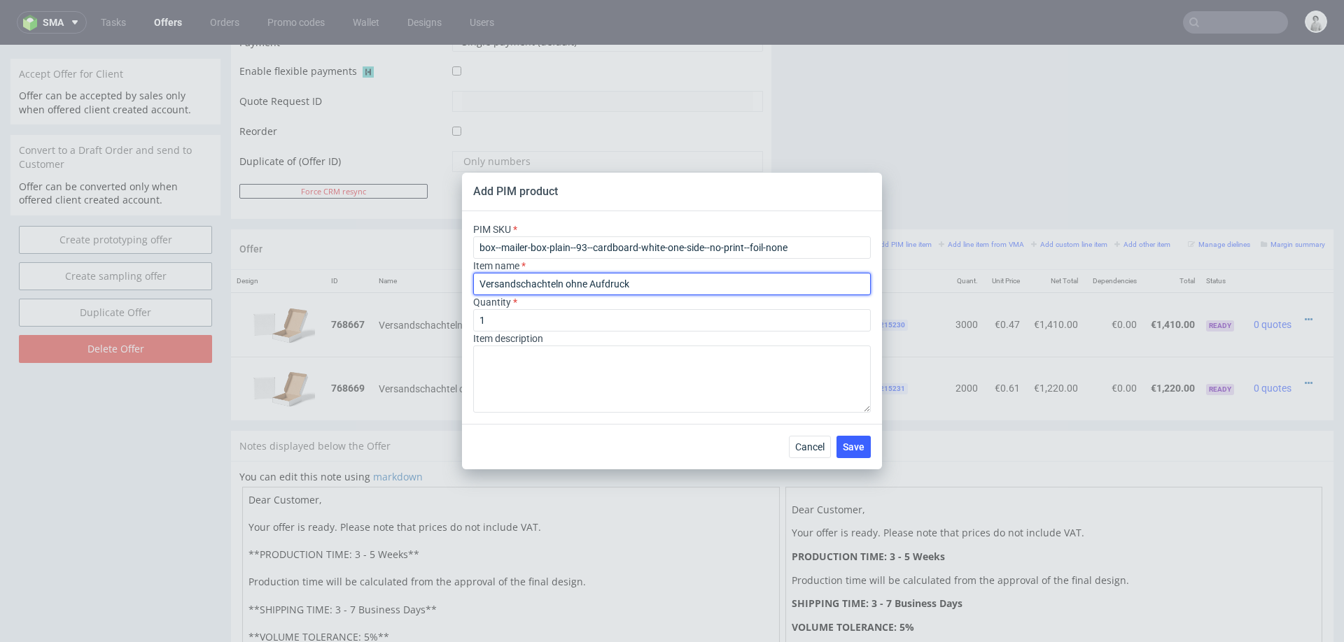
click at [656, 283] on input "Versandschachteln ohne Aufdruck" at bounding box center [672, 284] width 398 height 22
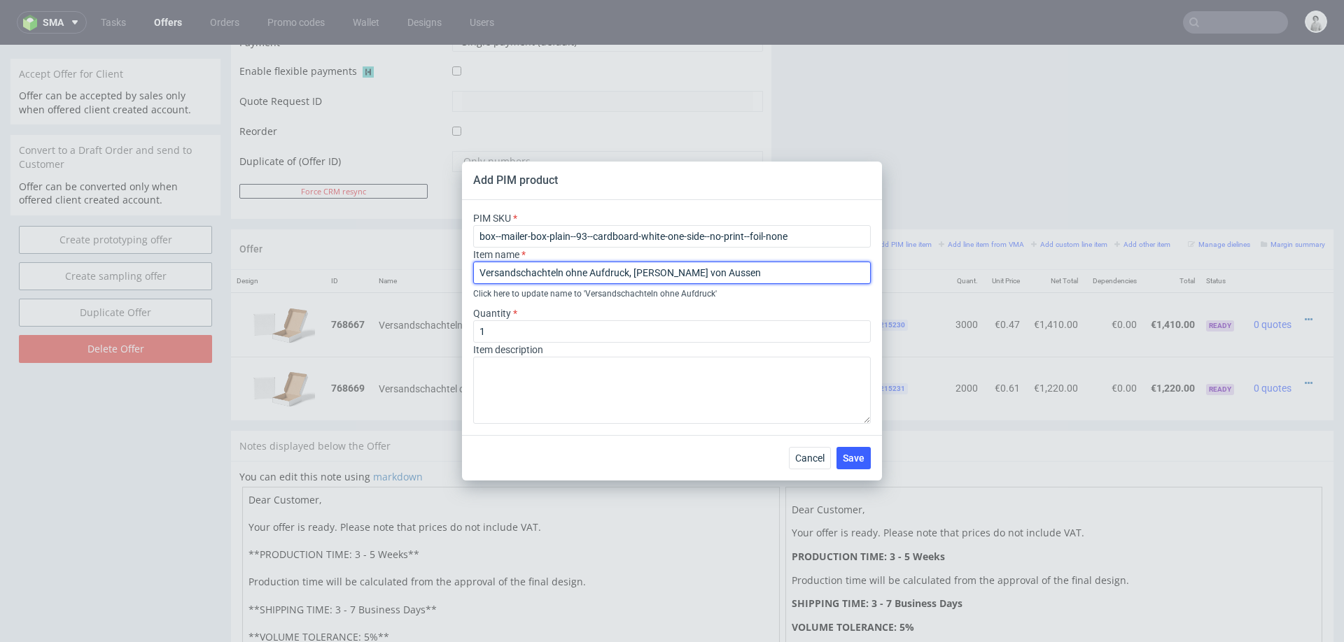
click at [628, 273] on input "Versandschachteln ohne Aufdruck, Weiss von Aussen" at bounding box center [672, 273] width 398 height 22
type input "Versandschachteln ohne Aufdruck, F93, [PERSON_NAME] von Aussen"
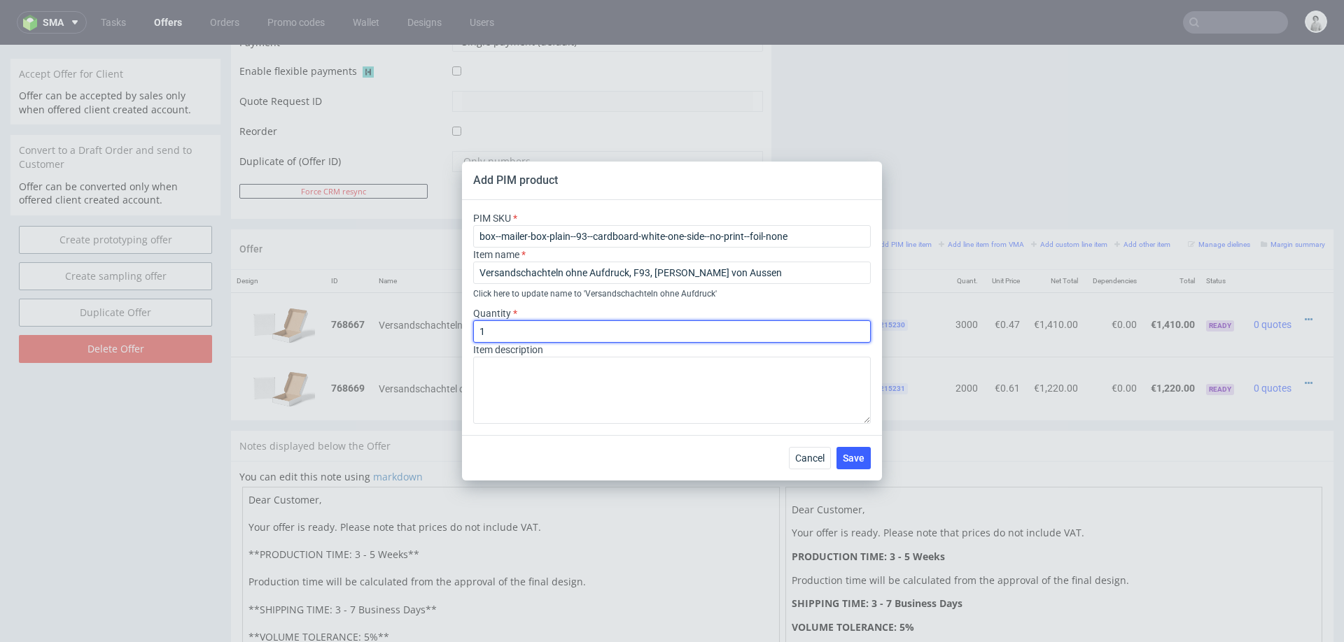
click at [773, 321] on input "1" at bounding box center [672, 332] width 398 height 22
type input "500"
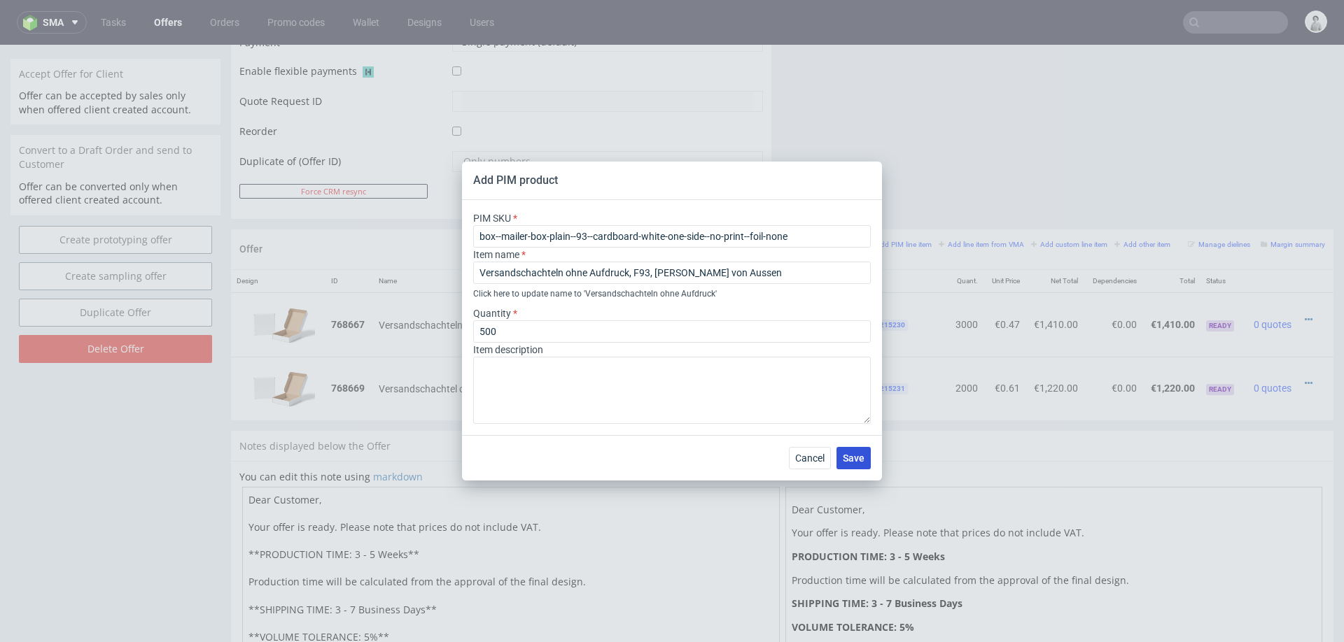
click at [855, 456] on span "Save" at bounding box center [854, 459] width 22 height 10
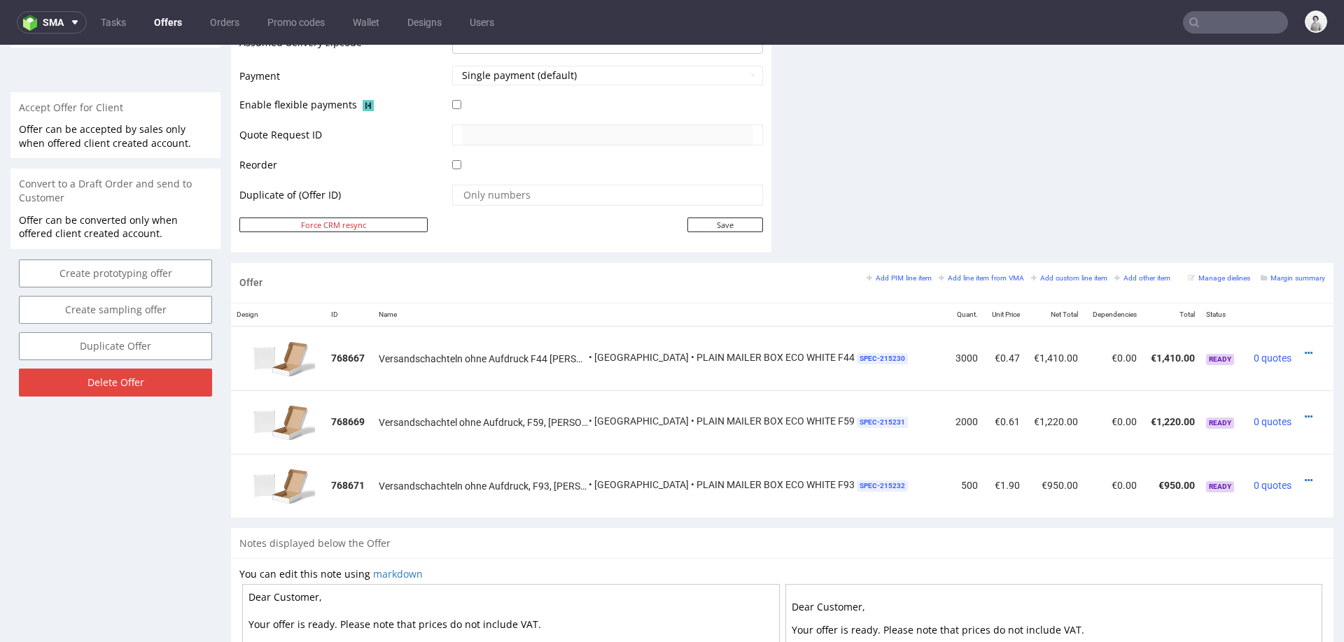
scroll to position [615, 0]
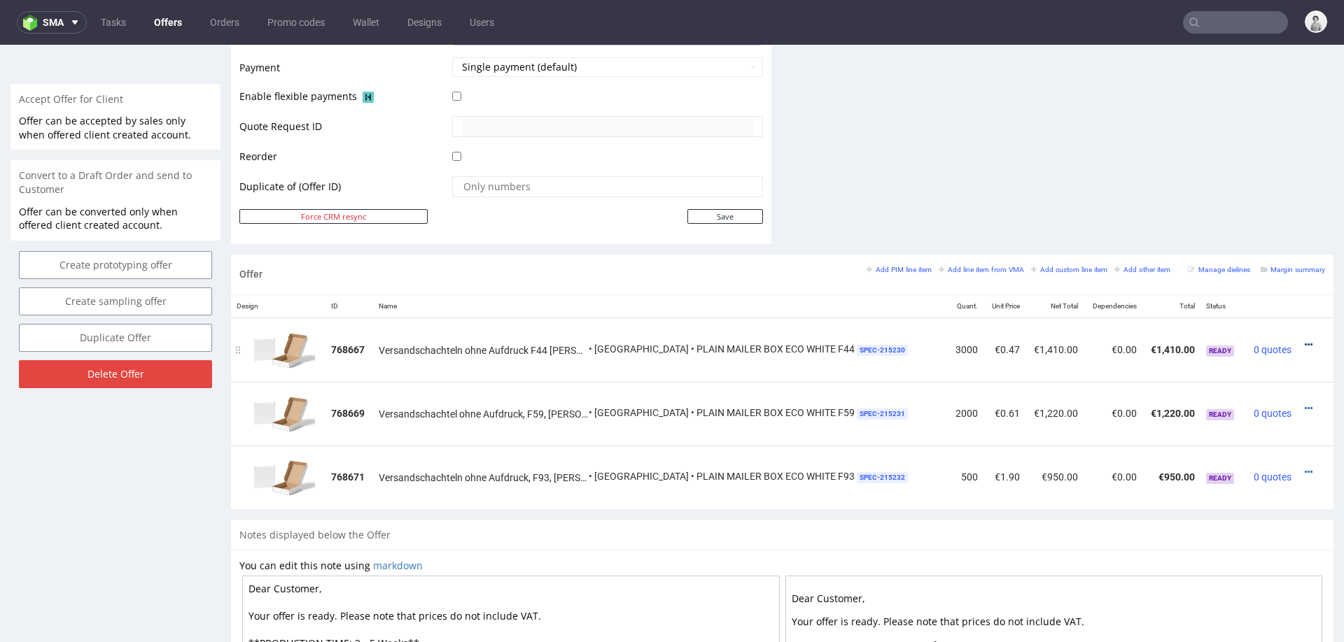
click at [1305, 341] on icon at bounding box center [1309, 345] width 8 height 10
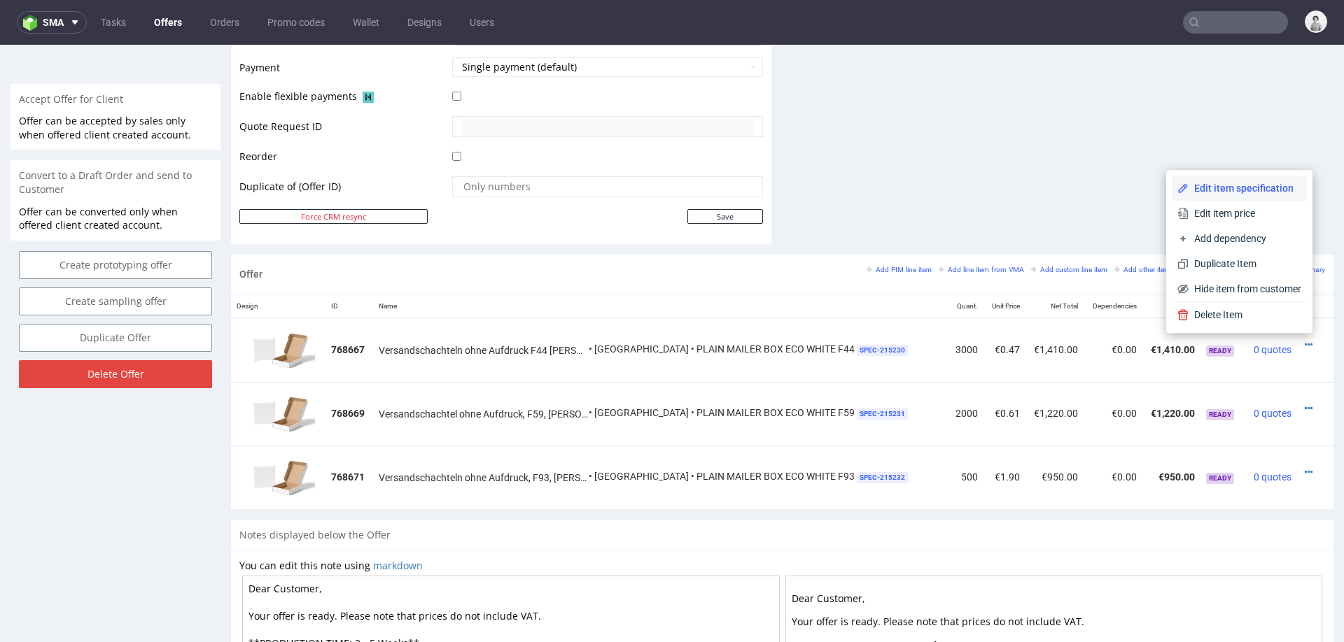
click at [1235, 192] on span "Edit item specification" at bounding box center [1244, 188] width 113 height 14
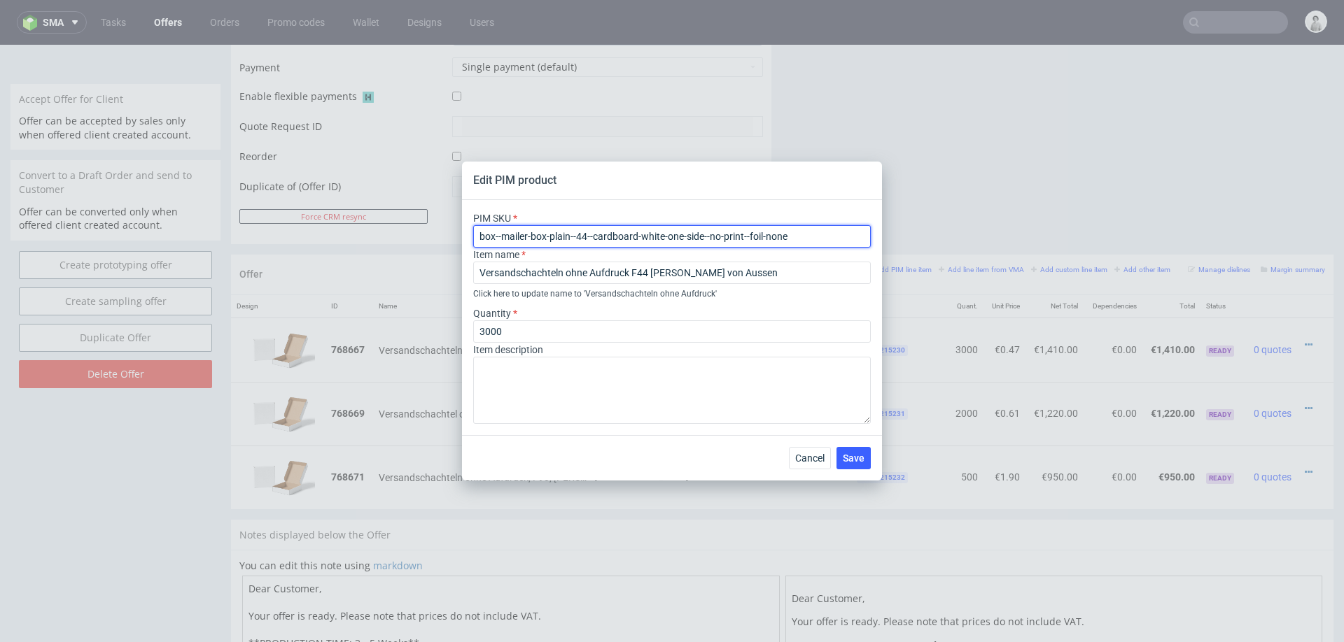
click at [682, 237] on input "box--mailer-box-plain--44--cardboard-white-one-side--no-print--foil-none" at bounding box center [672, 236] width 398 height 22
click at [806, 456] on span "Cancel" at bounding box center [809, 459] width 29 height 10
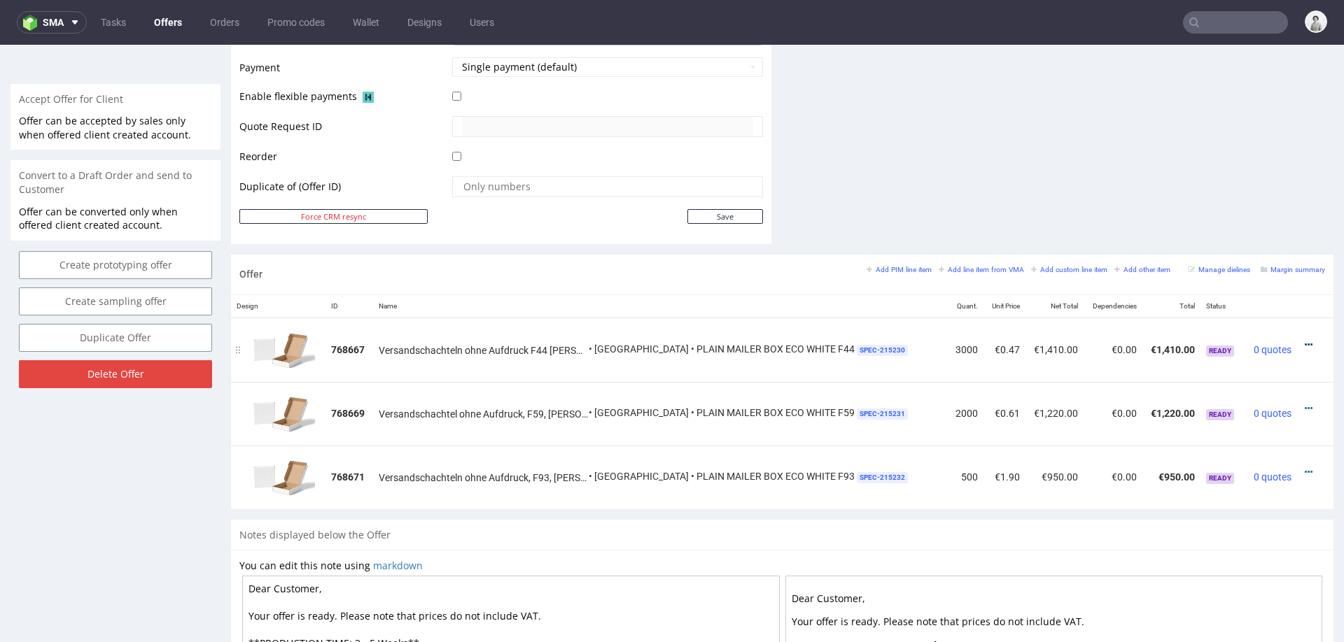
click at [1305, 341] on icon at bounding box center [1309, 345] width 8 height 10
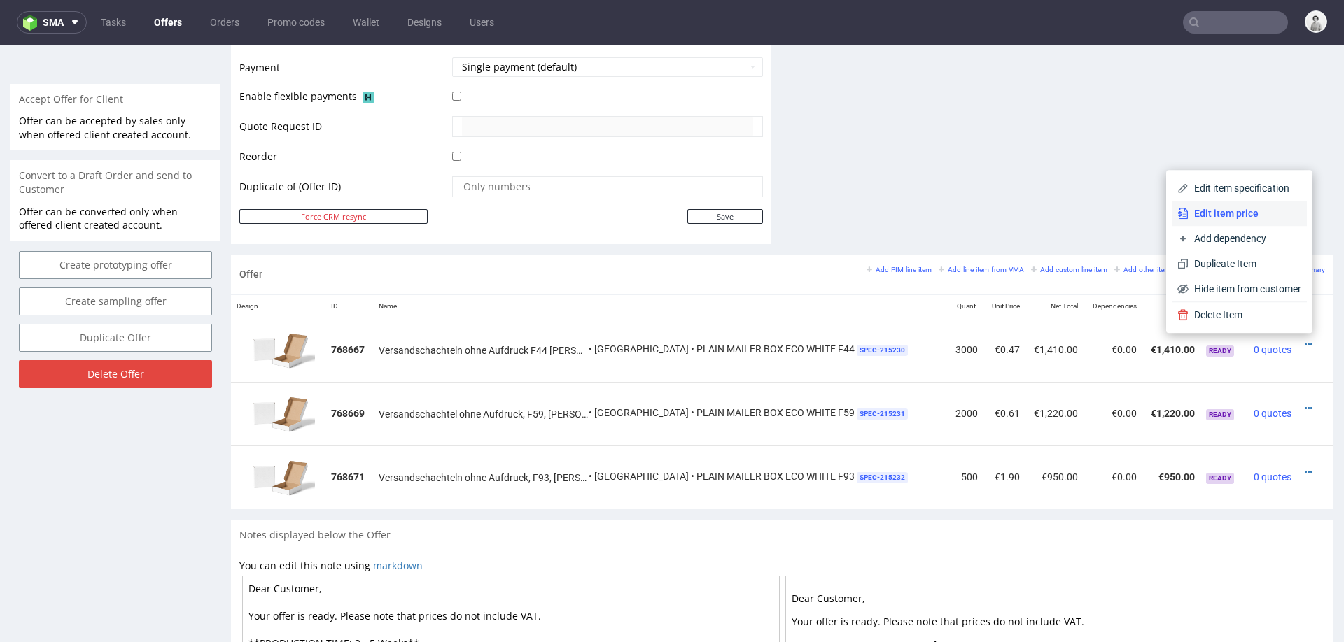
click at [1223, 214] on span "Edit item price" at bounding box center [1244, 213] width 113 height 14
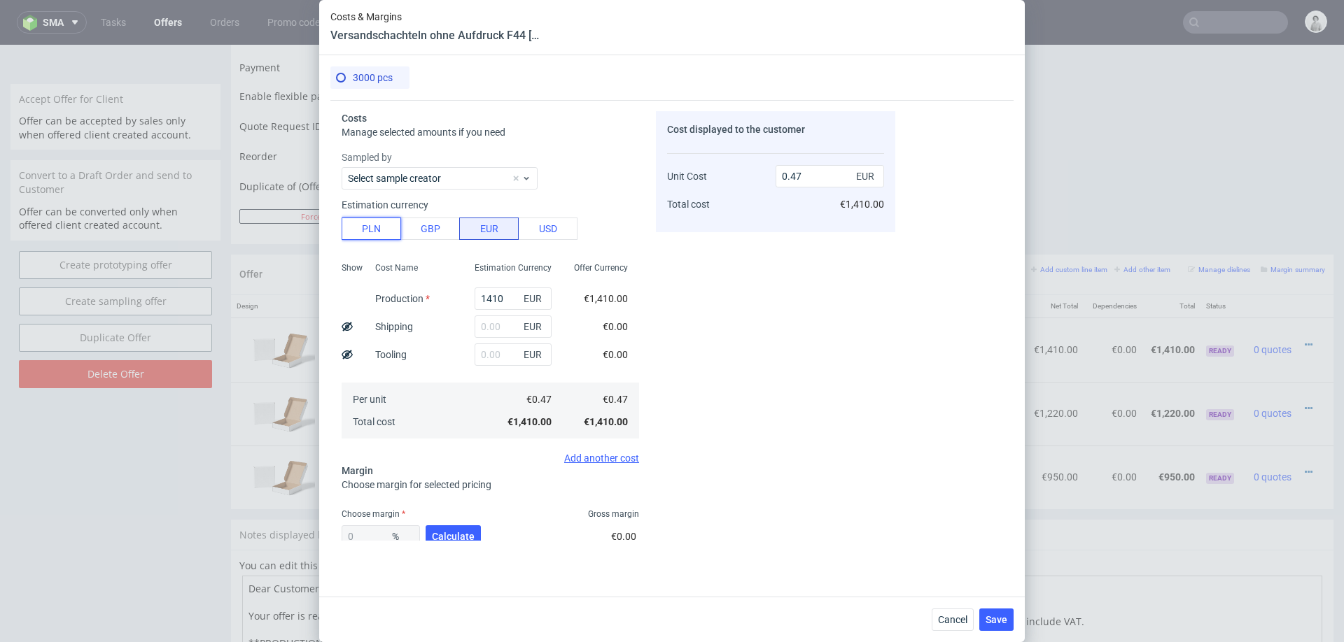
click at [370, 232] on button "PLN" at bounding box center [371, 229] width 59 height 22
type input "0.11"
click at [370, 232] on button "PLN" at bounding box center [371, 229] width 59 height 22
click at [500, 298] on input "1410" at bounding box center [513, 299] width 77 height 22
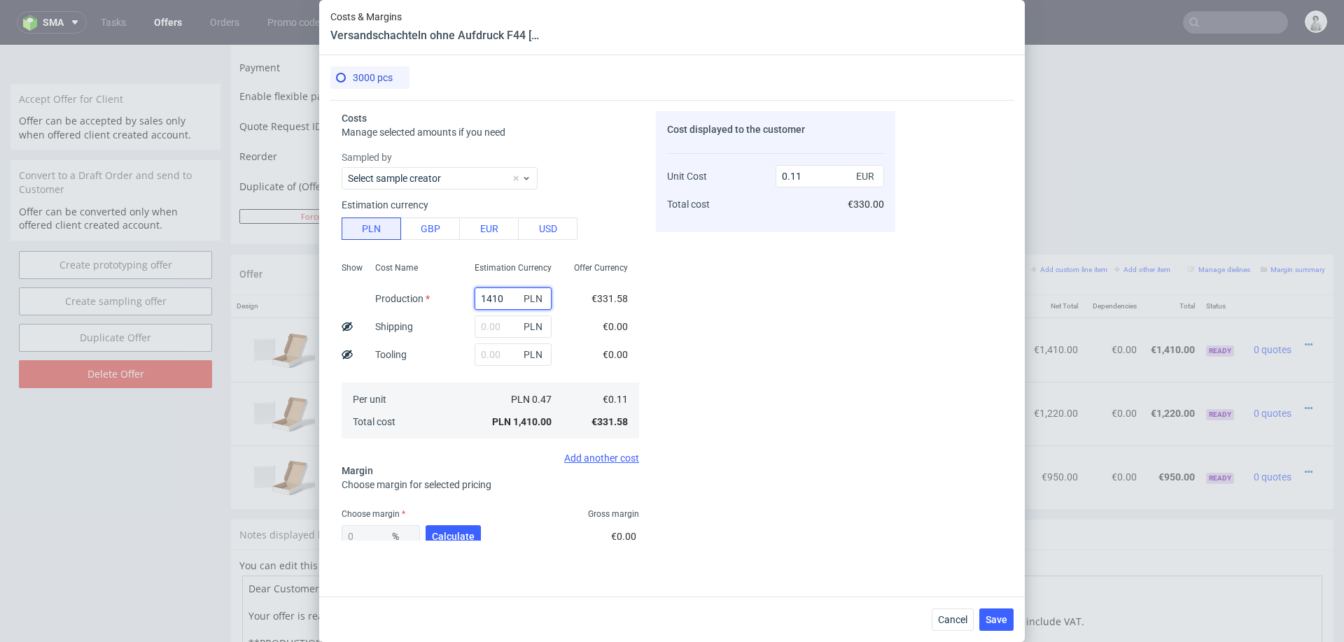
click at [500, 298] on input "1410" at bounding box center [513, 299] width 77 height 22
type input "1"
type input "0"
type input "1590"
type input "0.12"
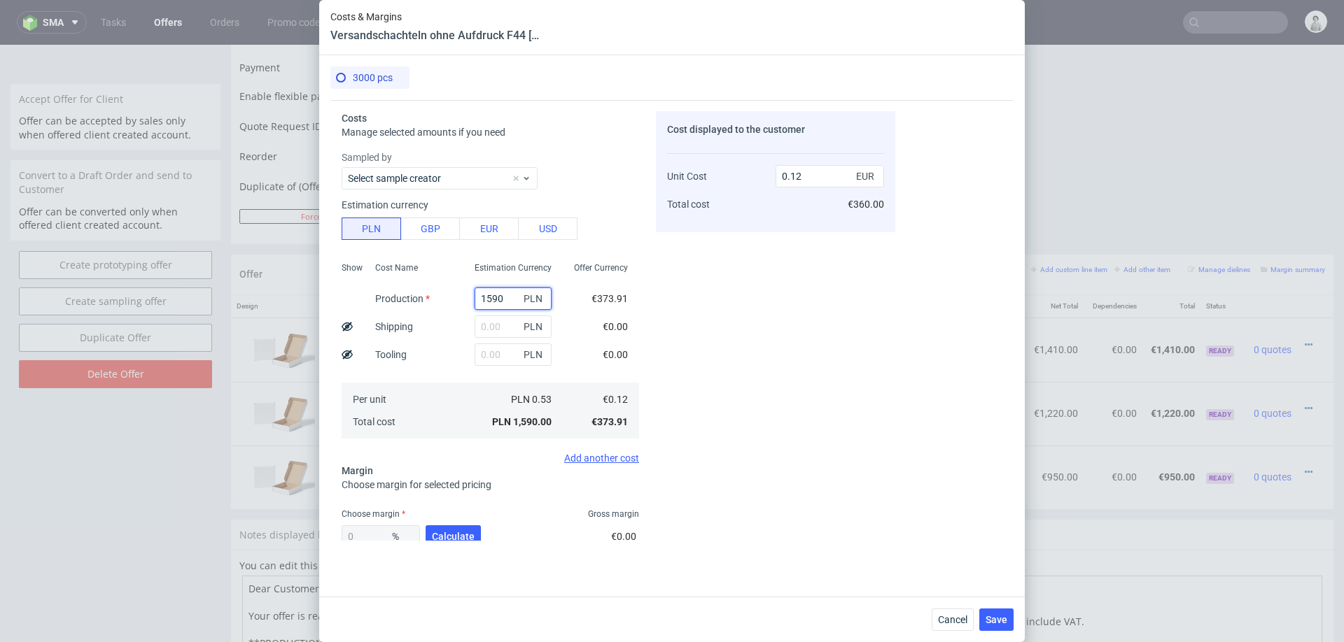
type input "1590"
click at [510, 328] on input "text" at bounding box center [513, 327] width 77 height 22
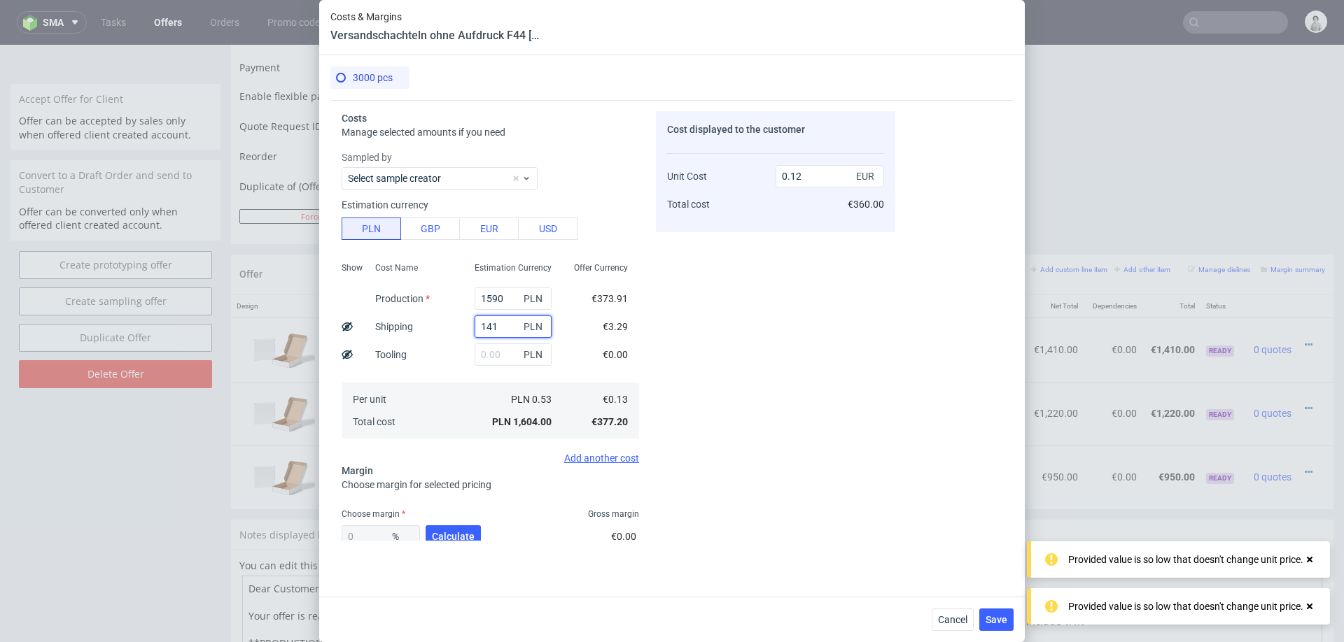
type input "1410"
type input "0.23"
type input "1410"
click at [443, 532] on span "Calculate" at bounding box center [453, 537] width 43 height 10
type input "41.69"
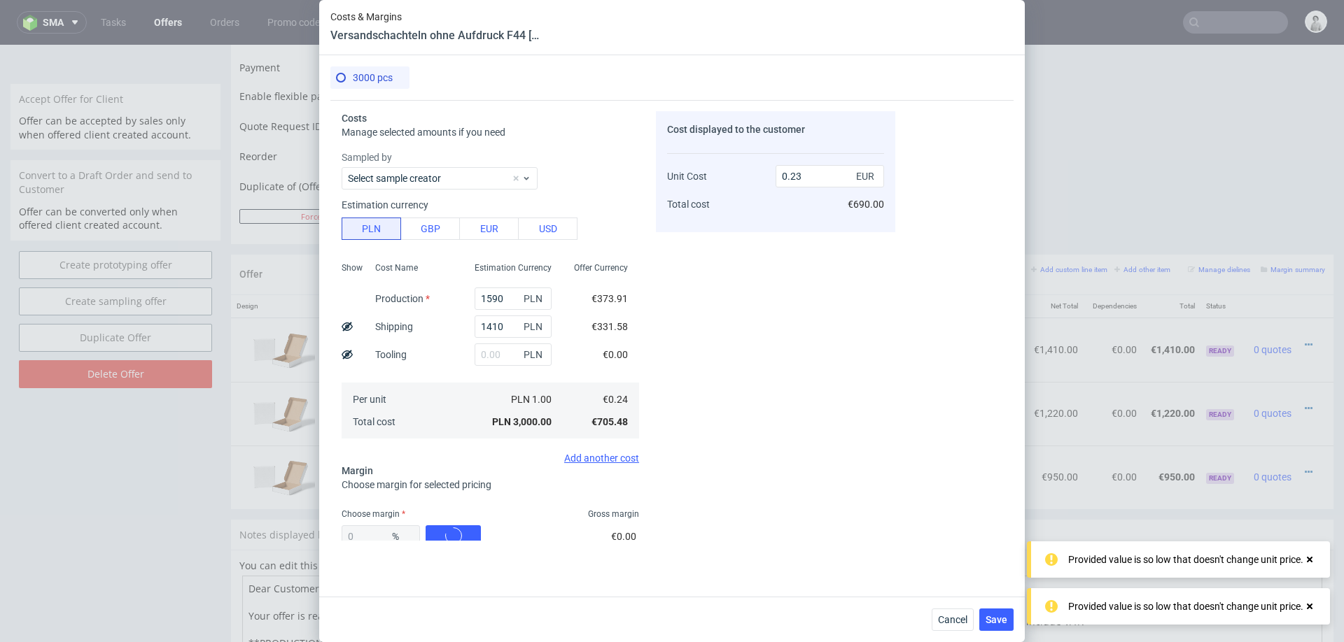
type input "0.4"
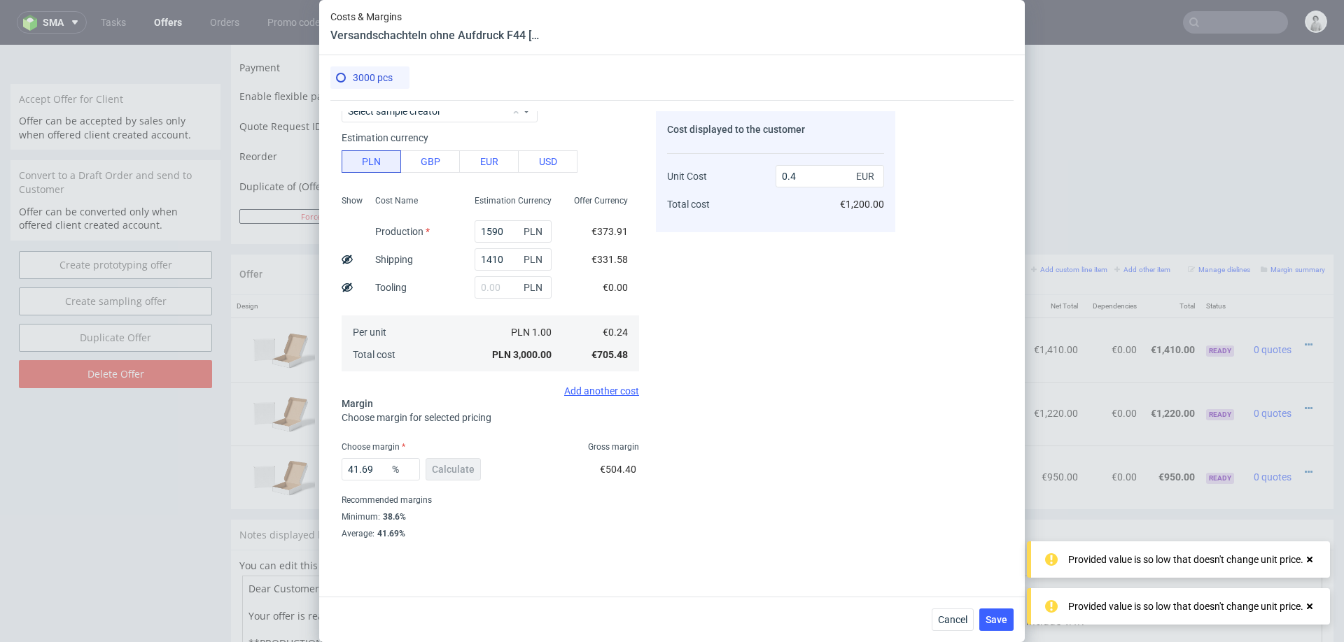
scroll to position [82, 0]
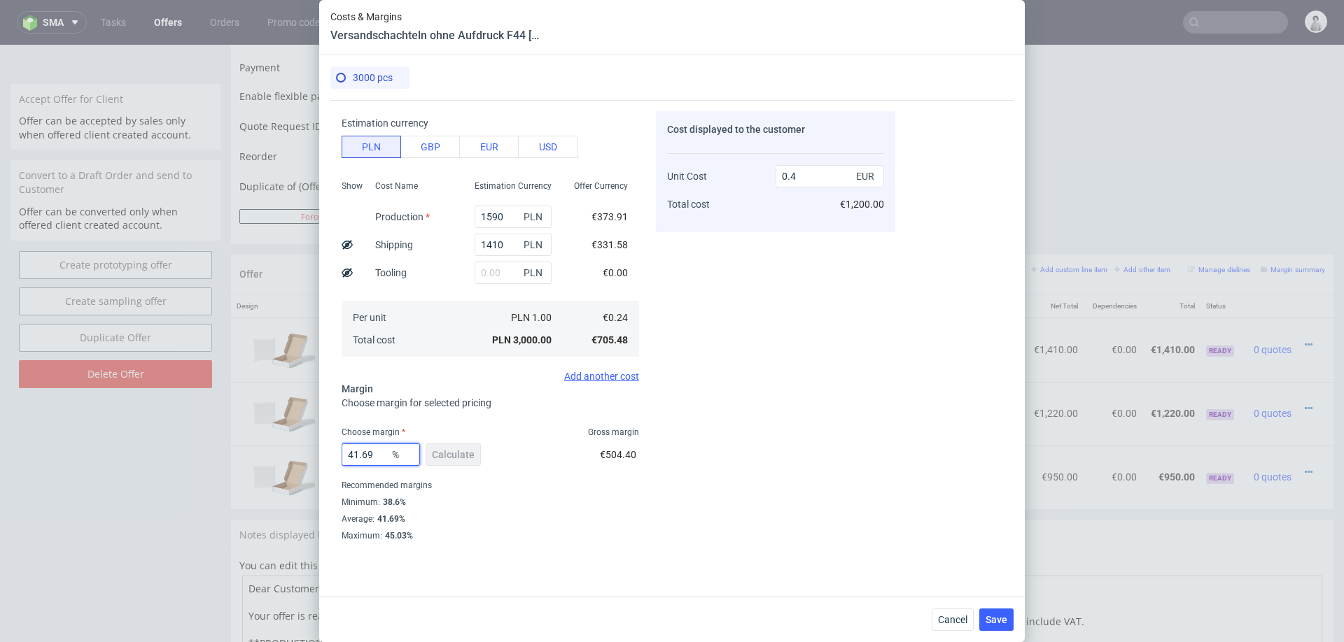
click at [369, 457] on input "41.69" at bounding box center [381, 455] width 78 height 22
type input "40"
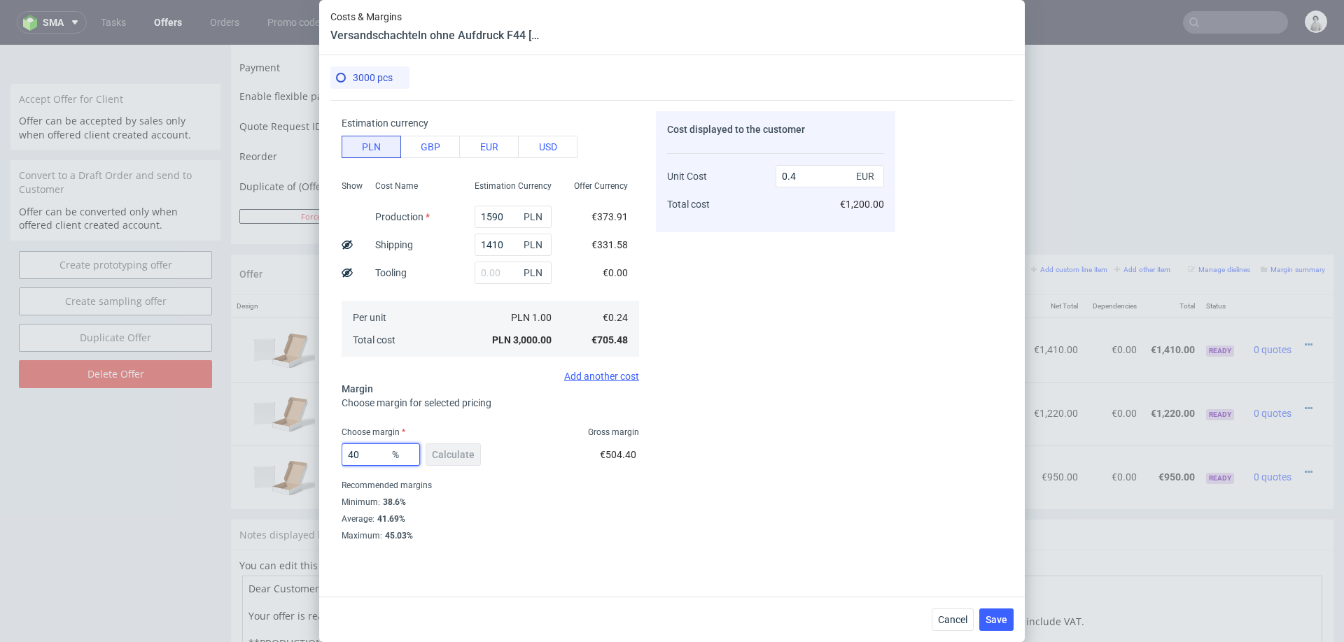
type input "0.39"
type input "40"
click at [872, 402] on div "Cost displayed to the customer Unit Cost Total cost 0.39 EUR €1,170.00" at bounding box center [775, 326] width 239 height 430
click at [999, 615] on span "Save" at bounding box center [996, 620] width 22 height 10
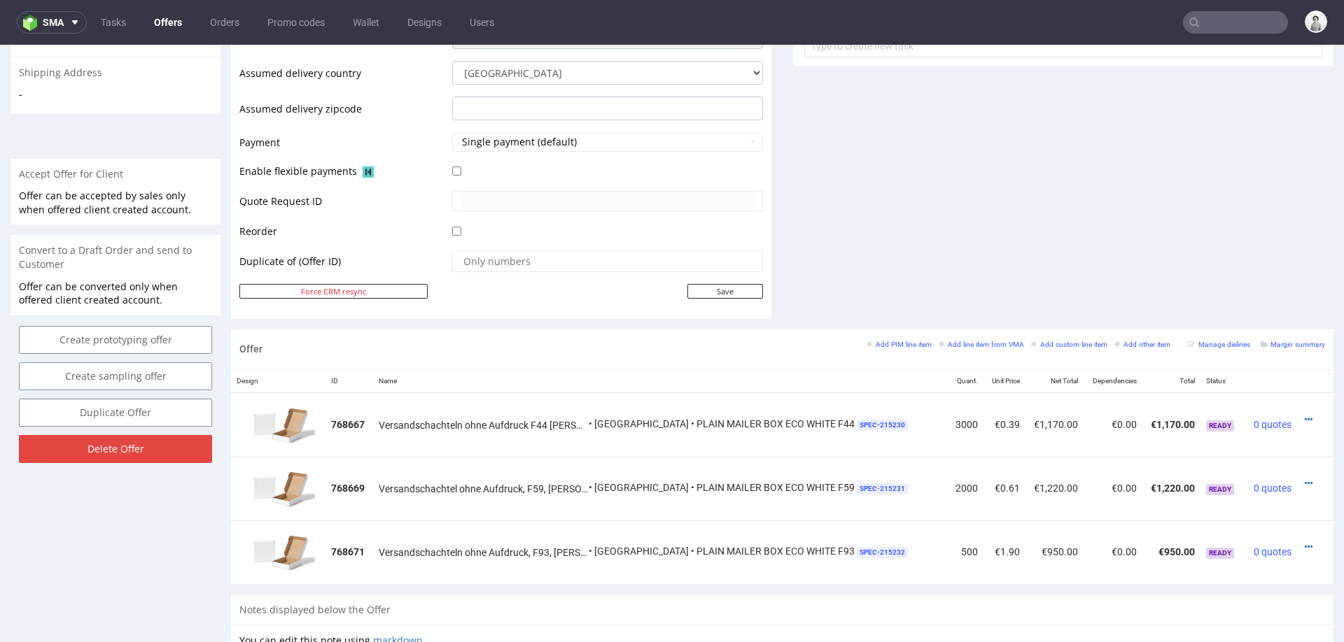
scroll to position [549, 0]
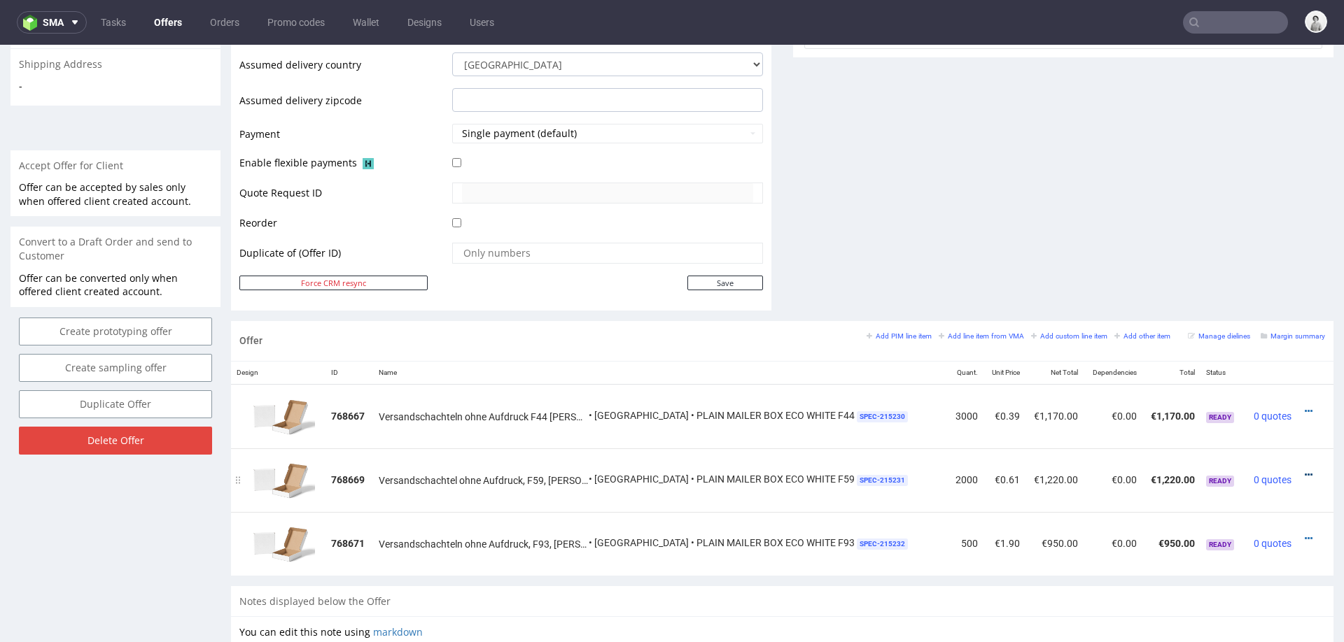
click at [1305, 470] on icon at bounding box center [1309, 475] width 8 height 10
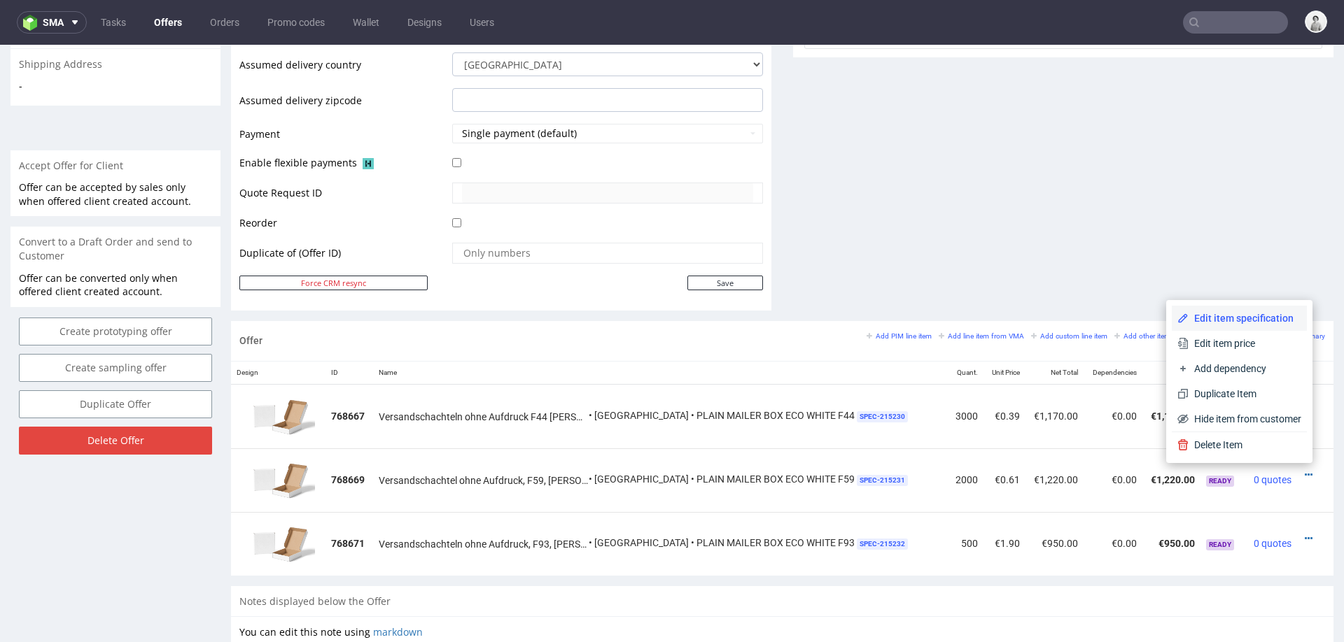
click at [1236, 313] on span "Edit item specification" at bounding box center [1244, 318] width 113 height 14
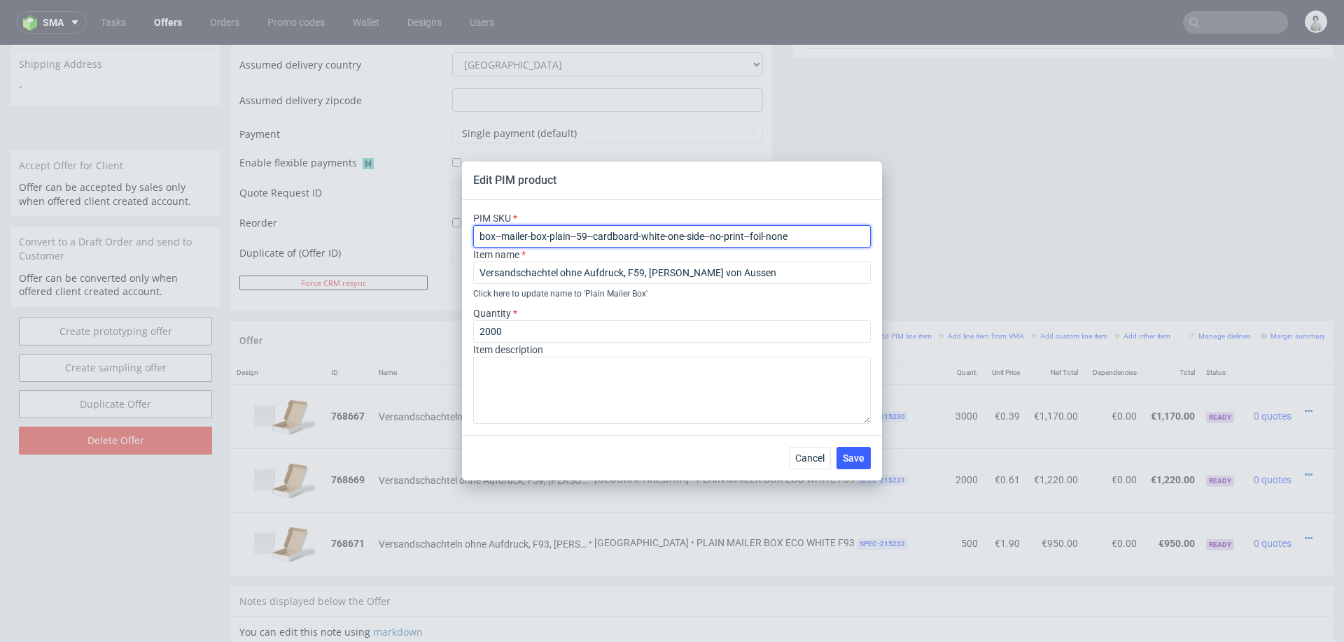
click at [663, 232] on input "box--mailer-box-plain--59--cardboard-white-one-side--no-print--foil-none" at bounding box center [672, 236] width 398 height 22
click at [812, 463] on span "Cancel" at bounding box center [809, 459] width 29 height 10
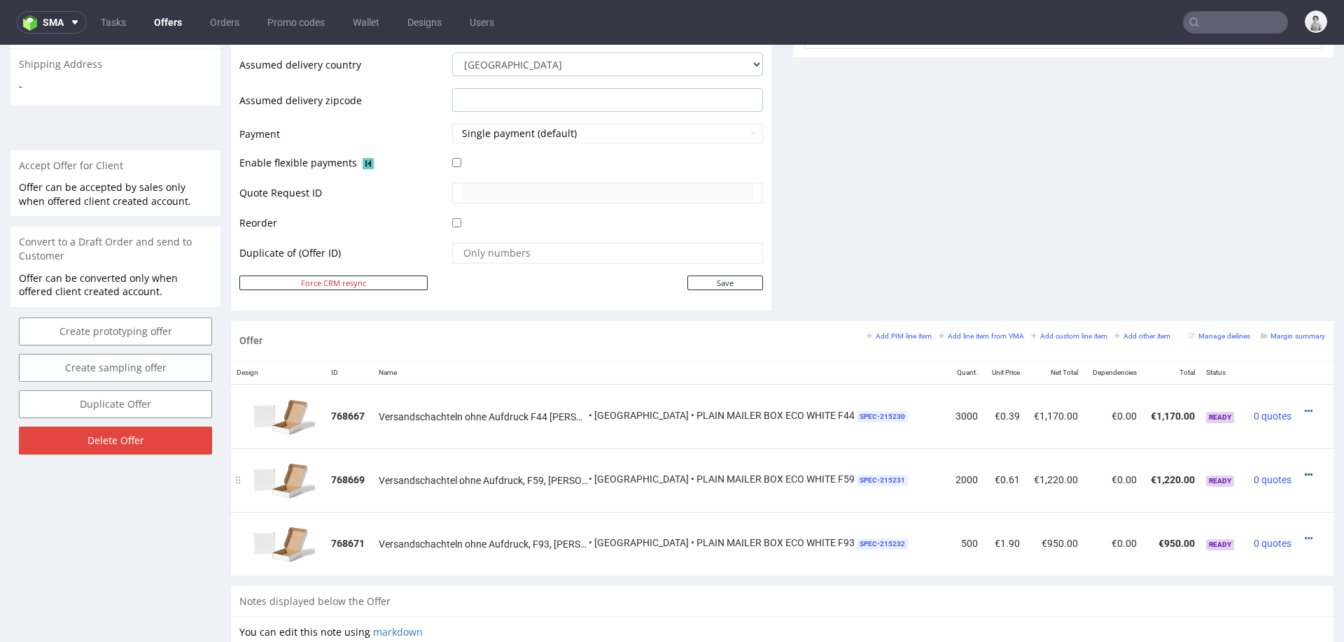
click at [1305, 470] on icon at bounding box center [1309, 475] width 8 height 10
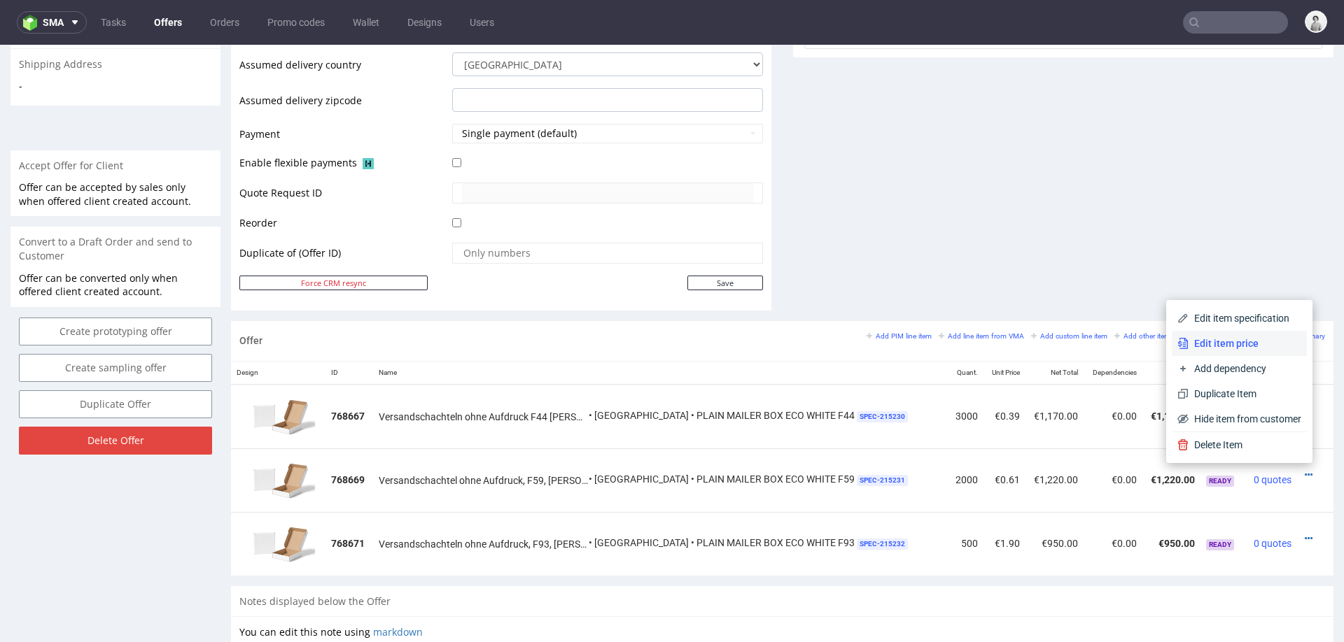
click at [1188, 346] on span "Edit item price" at bounding box center [1244, 344] width 113 height 14
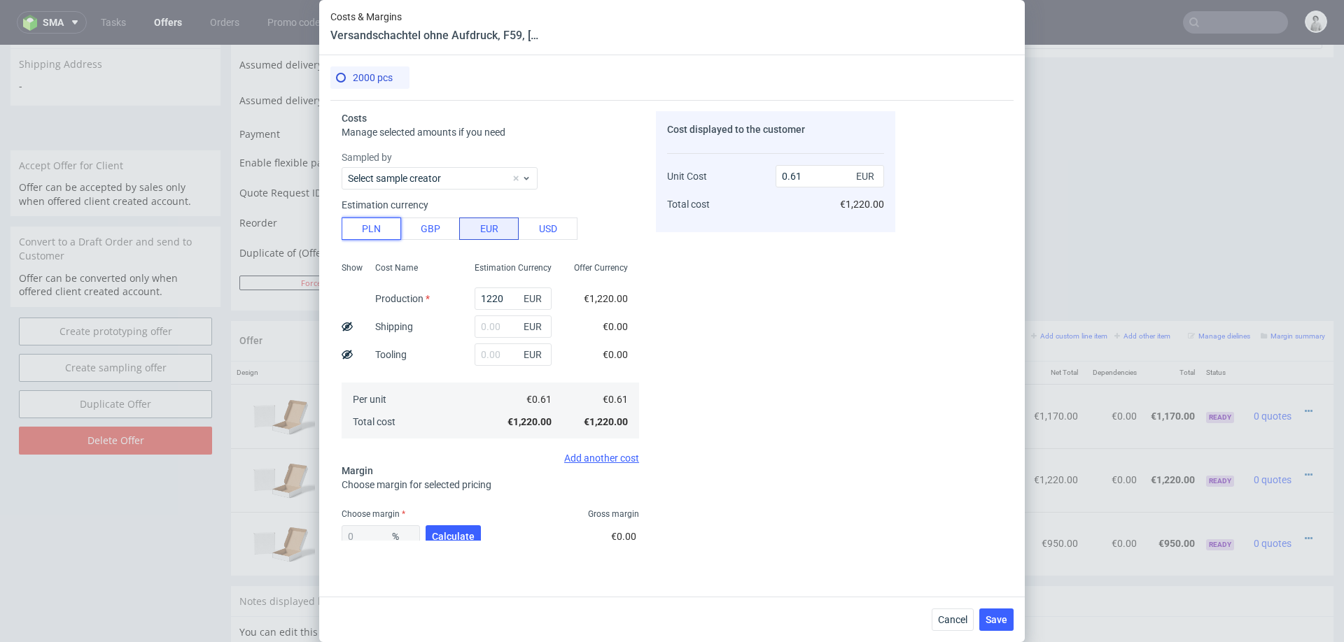
click at [381, 233] on button "PLN" at bounding box center [371, 229] width 59 height 22
type input "0.14"
click at [490, 302] on input "1220" at bounding box center [513, 299] width 77 height 22
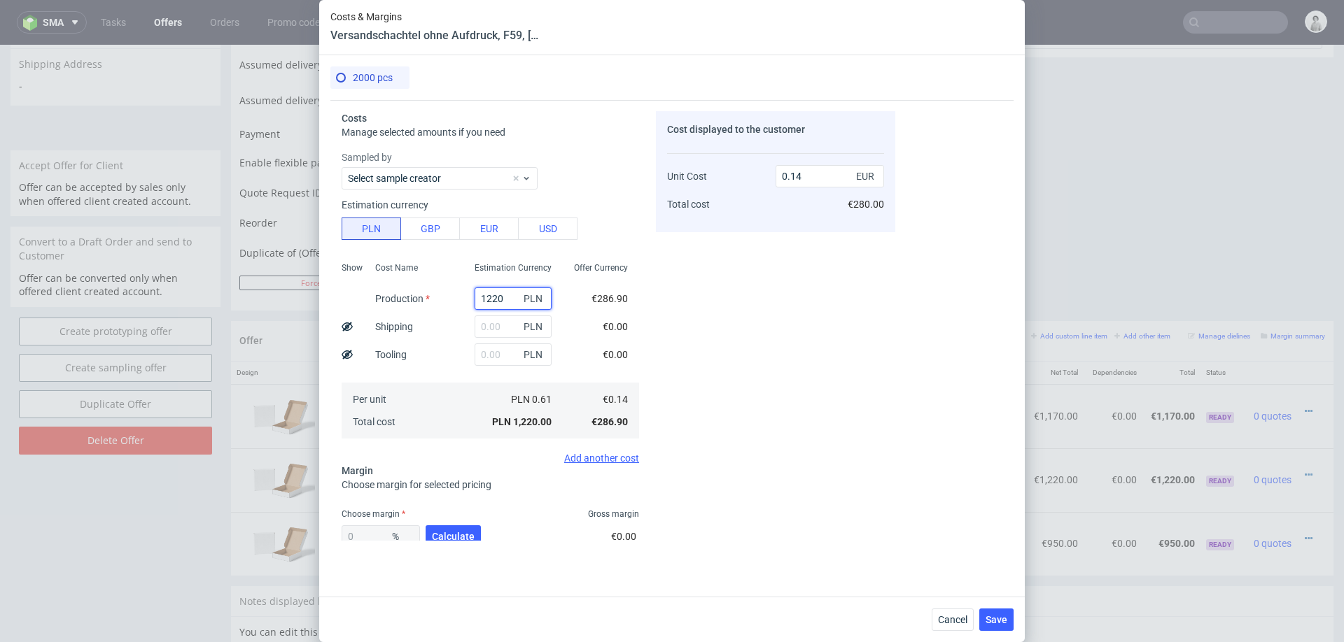
click at [490, 302] on input "1220" at bounding box center [513, 299] width 77 height 22
type input "11"
type input "0"
type input "1160"
type input "0.14"
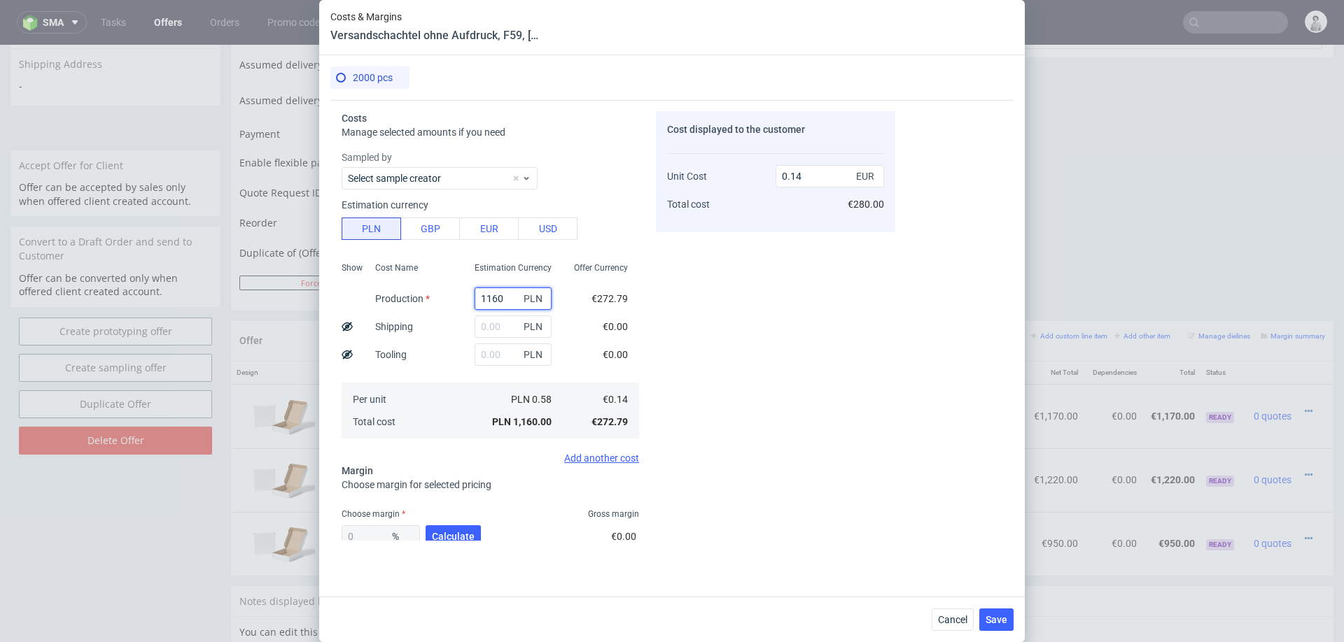
type input "1160"
click at [498, 325] on input "text" at bounding box center [513, 327] width 77 height 22
type input "820"
type input "0.24"
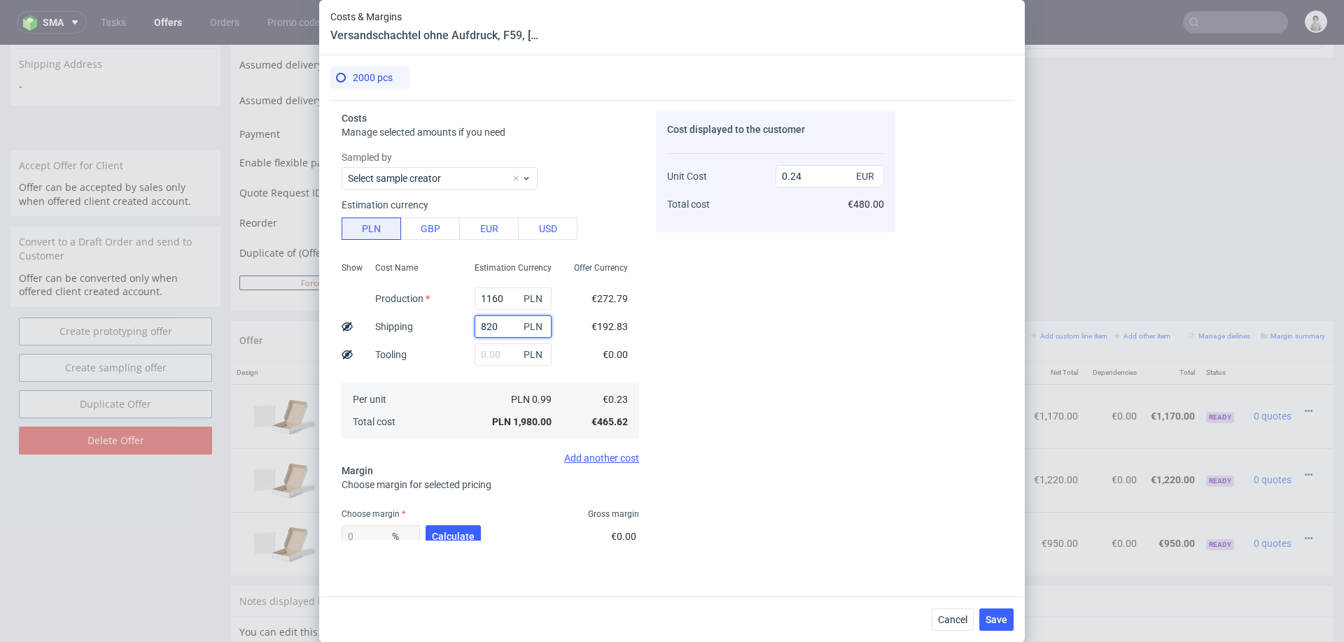
type input "820"
click at [448, 544] on div "Costs Manage selected amounts if you need Sampled by Select sample creator Esti…" at bounding box center [671, 343] width 683 height 486
click at [453, 535] on span "Calculate" at bounding box center [453, 537] width 43 height 10
type input "44.46"
type input "0.42"
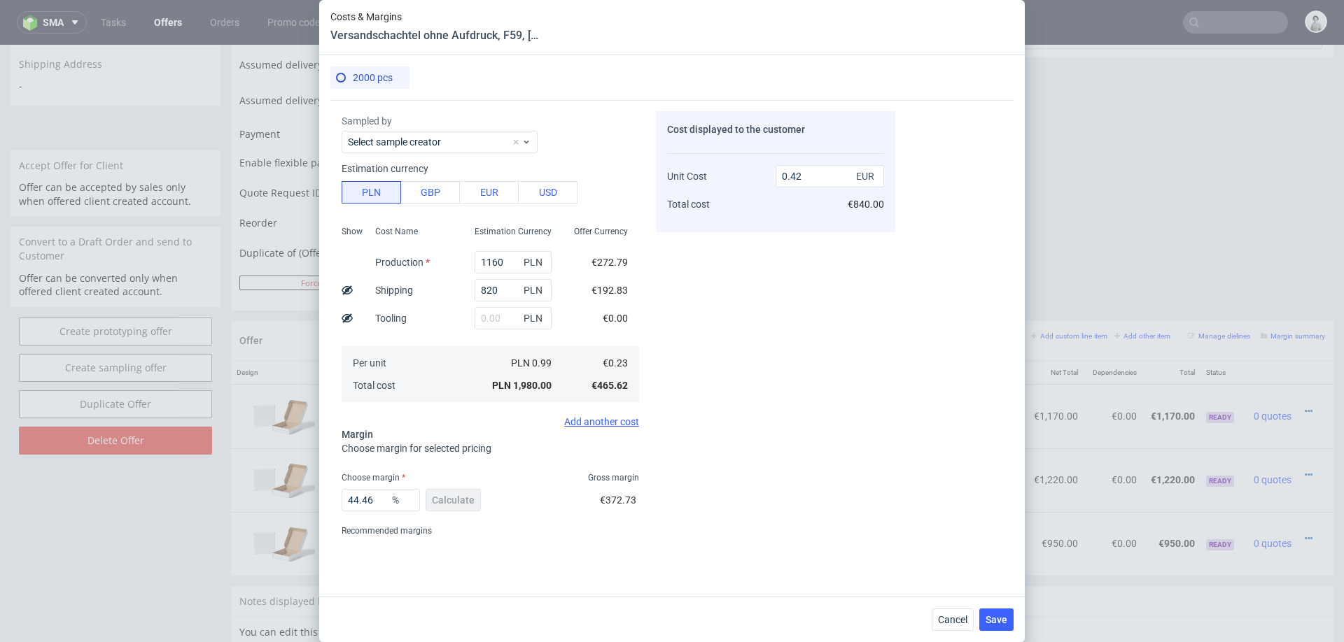
scroll to position [53, 0]
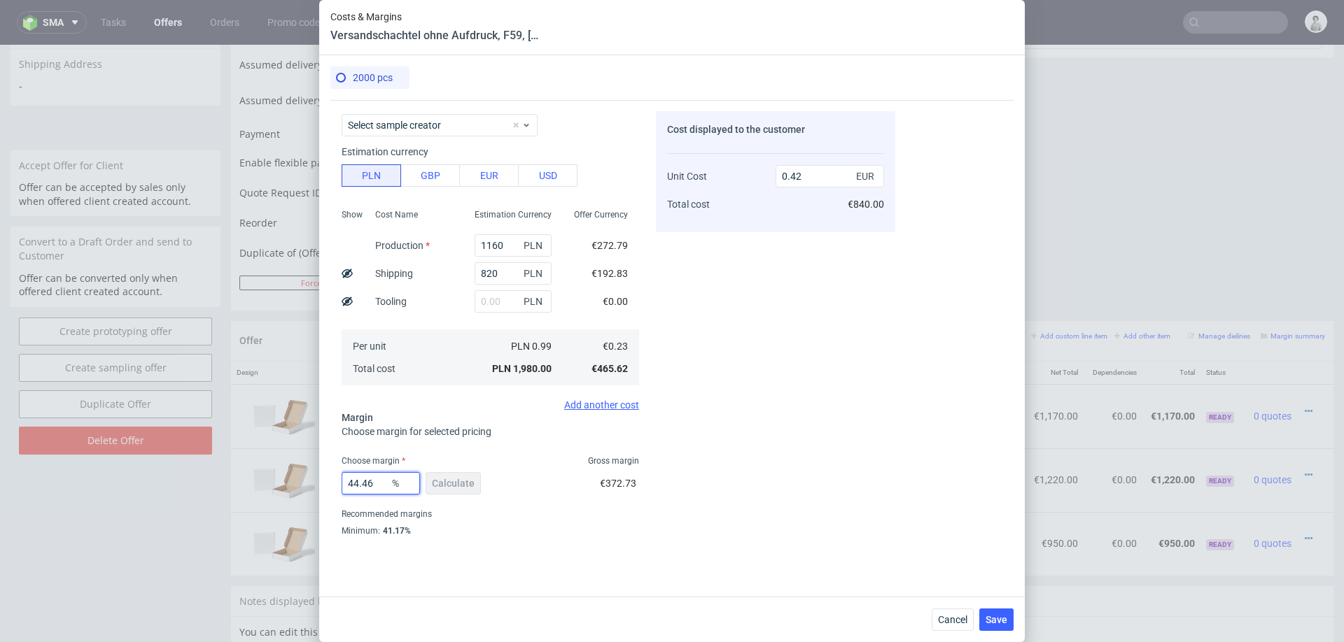
click at [364, 487] on input "44.46" at bounding box center [381, 483] width 78 height 22
click at [533, 489] on div "44.46 % Calculate €372.73" at bounding box center [490, 486] width 297 height 39
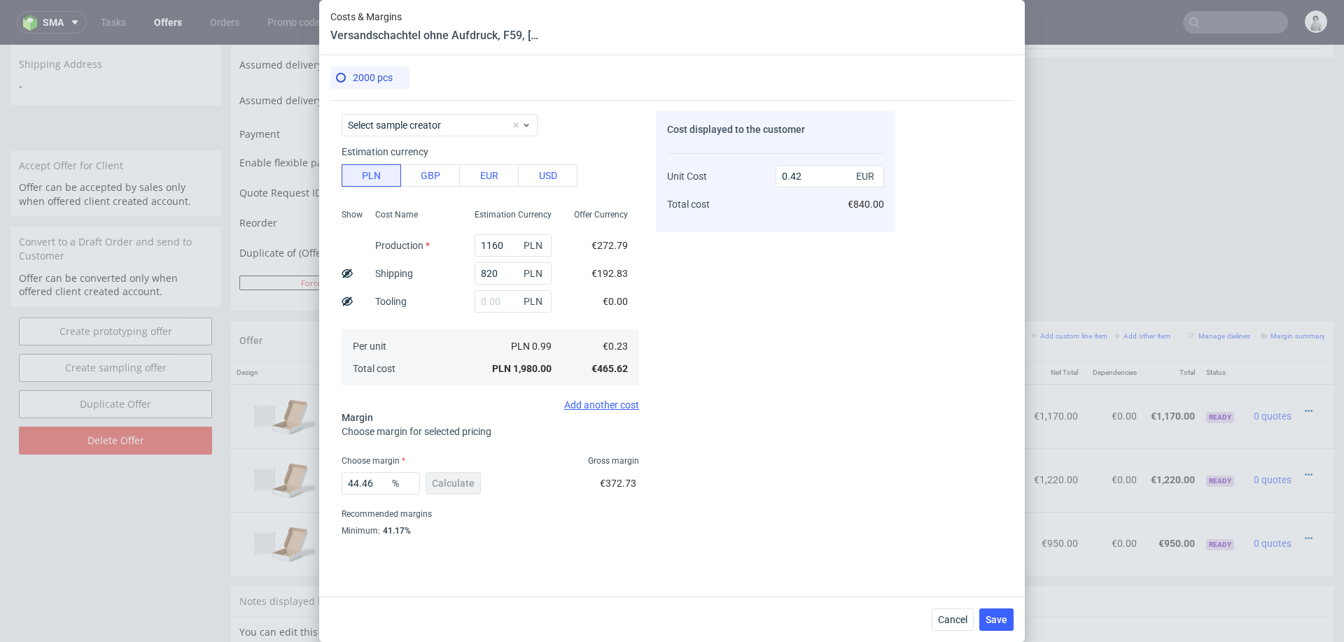
scroll to position [82, 0]
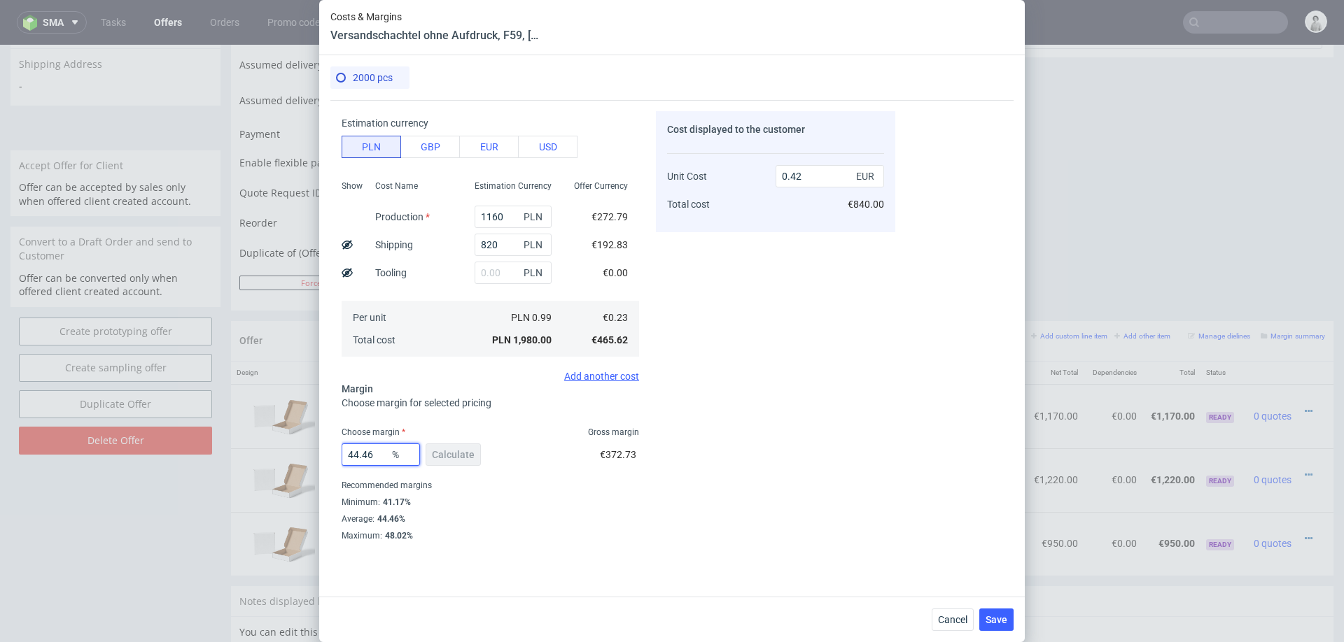
click at [346, 454] on input "44.46" at bounding box center [381, 455] width 78 height 22
type input "50"
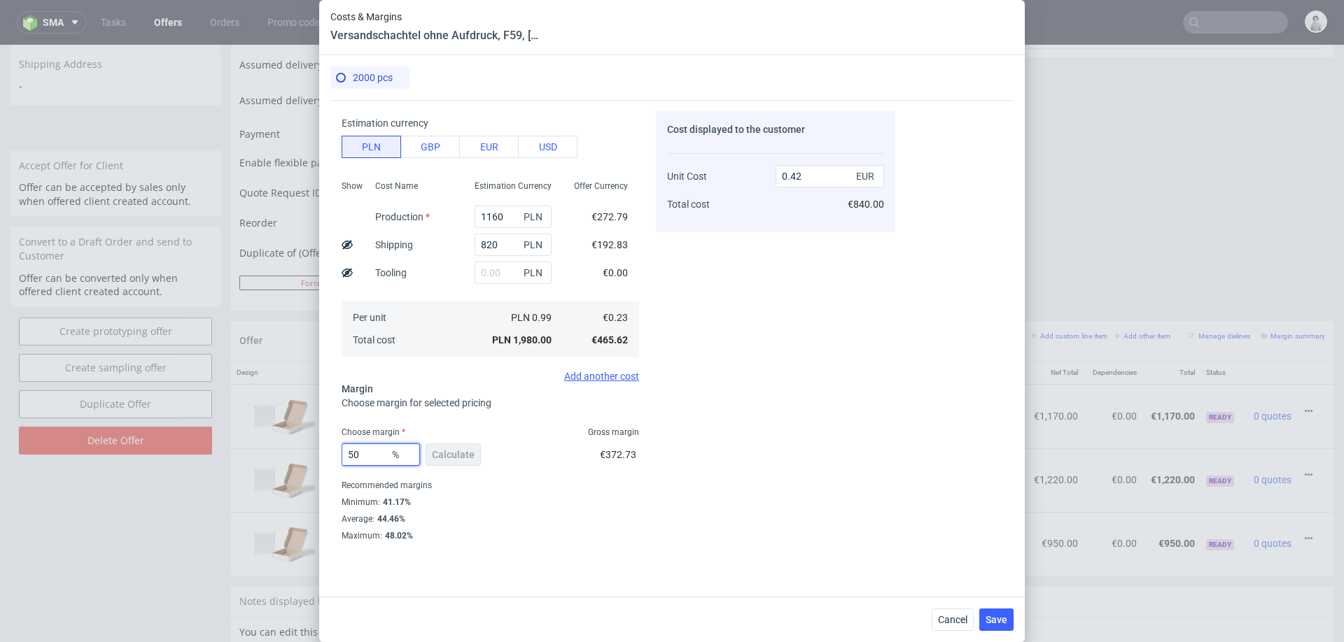
type input "0.47"
type input "50"
click at [684, 493] on div "Cost displayed to the customer Unit Cost Total cost 0.47 EUR €940.00" at bounding box center [775, 326] width 239 height 430
click at [997, 612] on button "Save" at bounding box center [996, 620] width 34 height 22
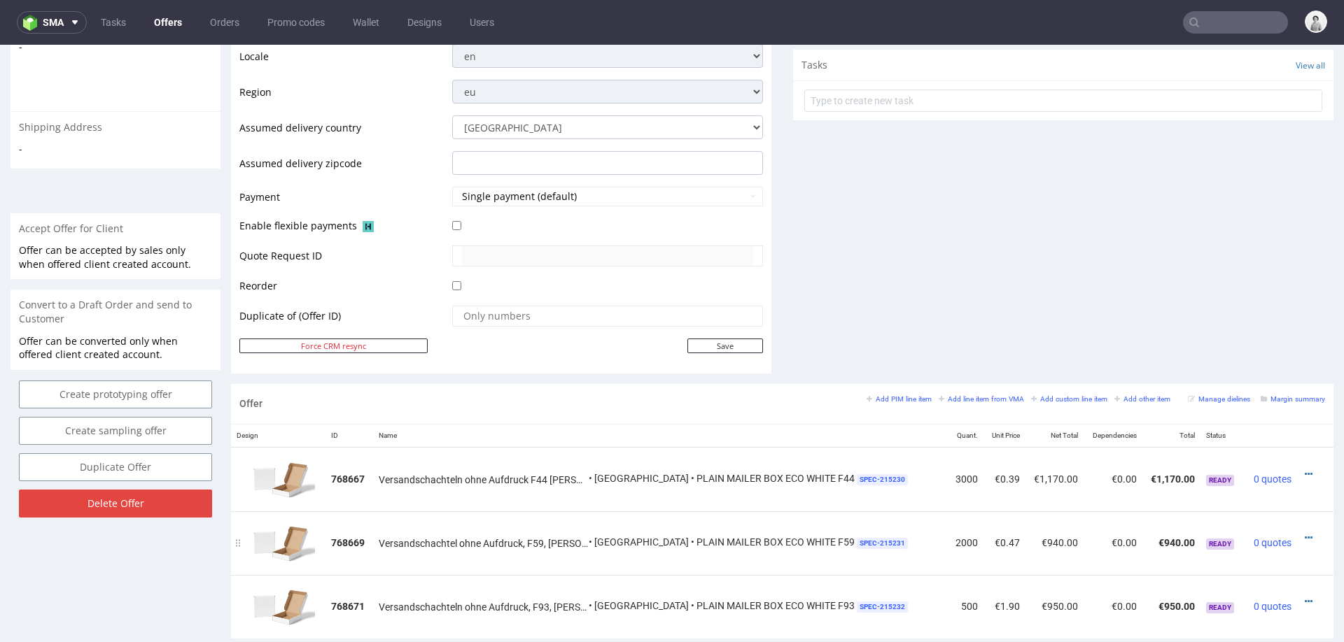
scroll to position [548, 0]
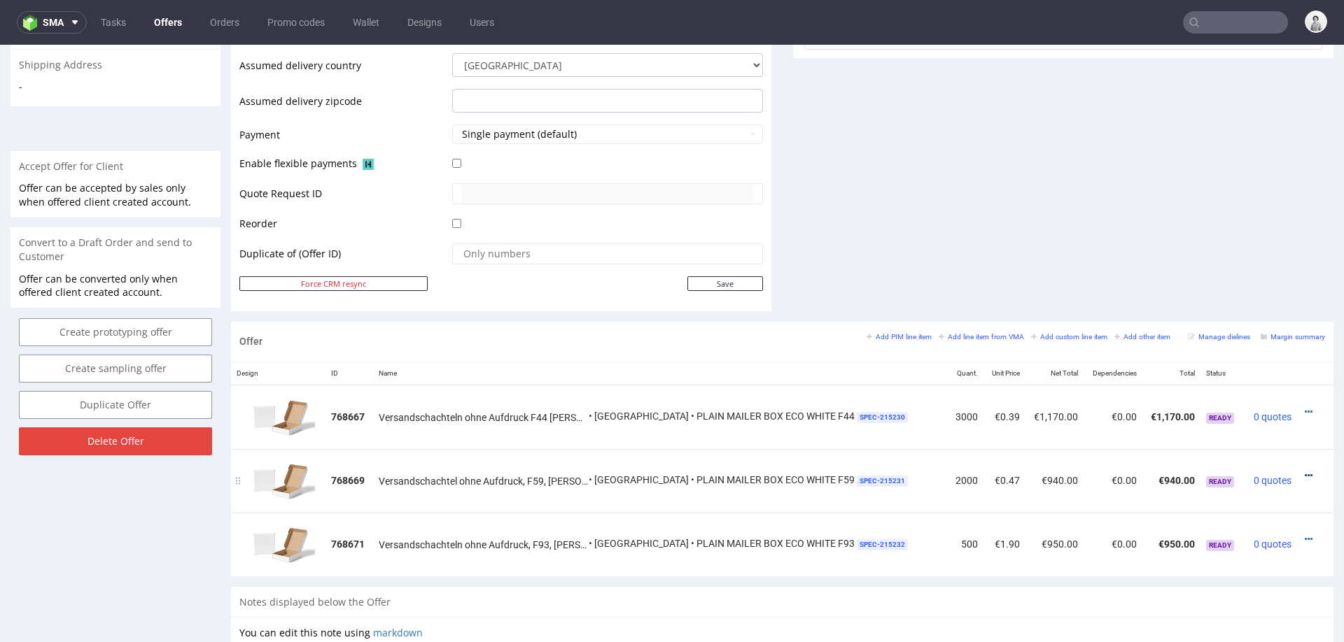
click at [1305, 471] on icon at bounding box center [1309, 476] width 8 height 10
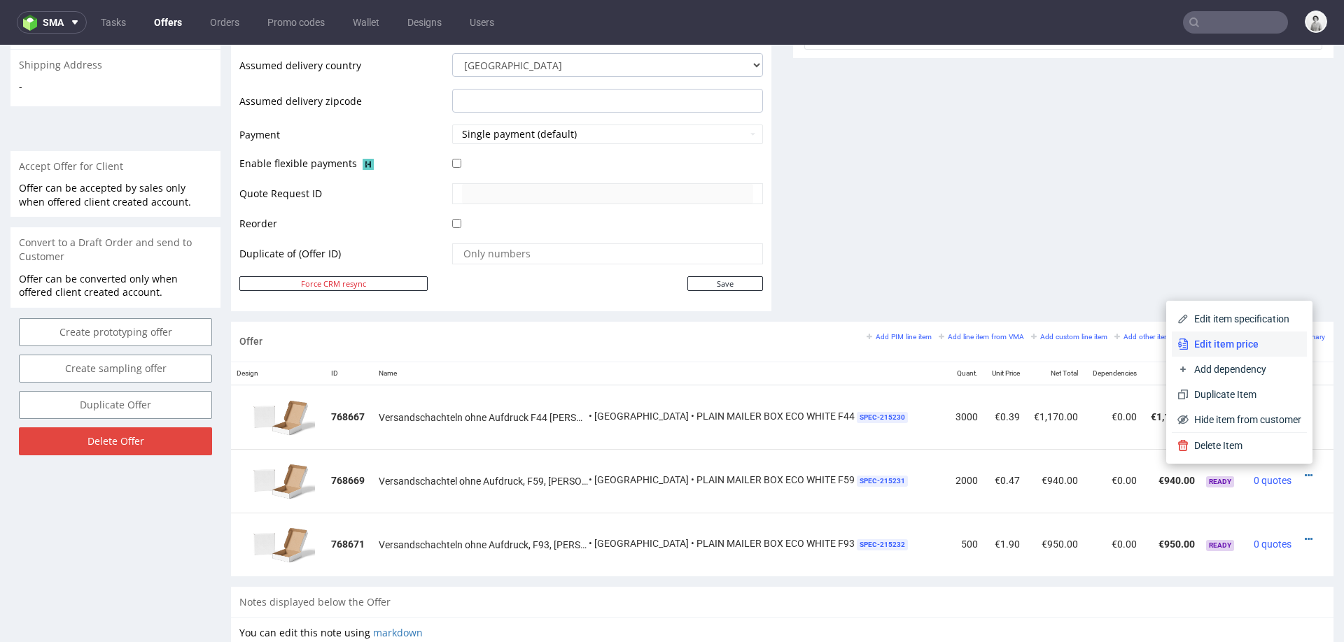
click at [1229, 347] on span "Edit item price" at bounding box center [1244, 344] width 113 height 14
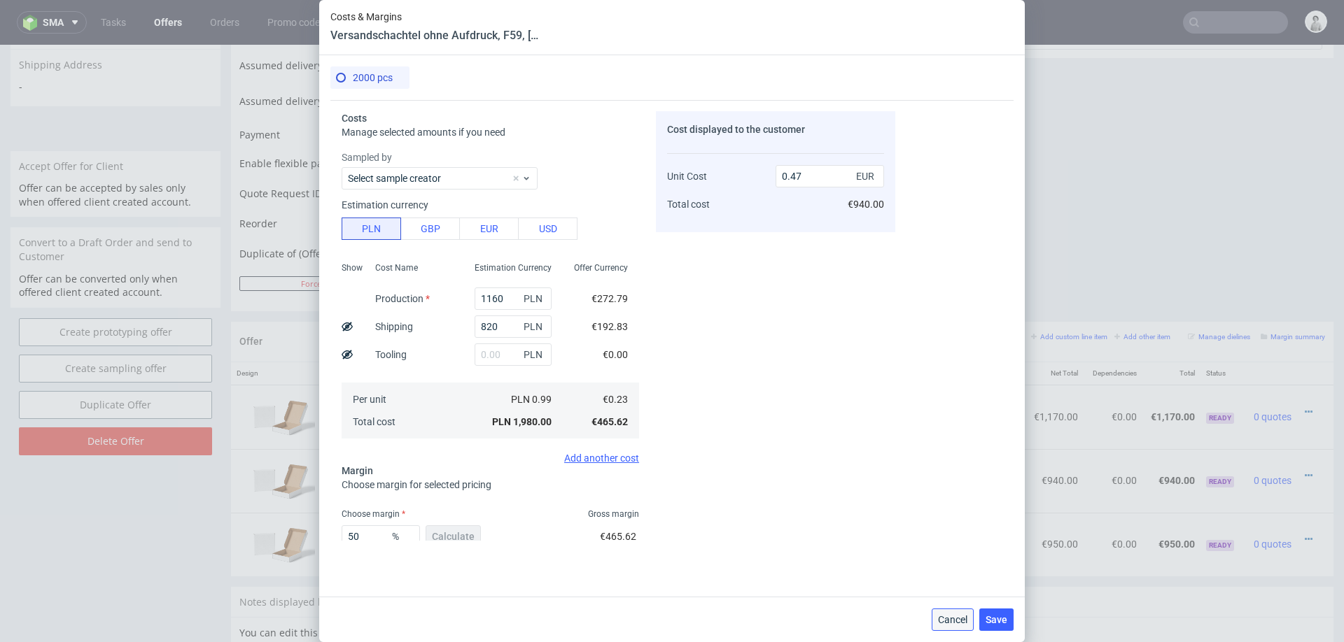
click at [953, 615] on span "Cancel" at bounding box center [952, 620] width 29 height 10
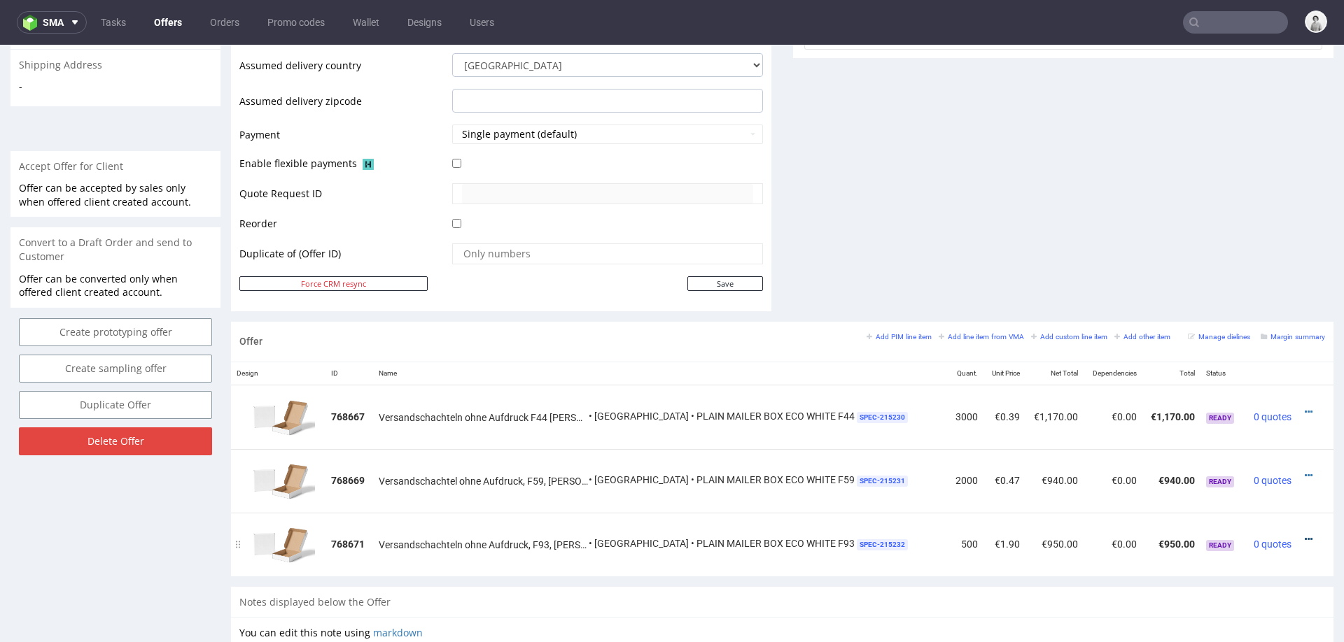
click at [1305, 535] on icon at bounding box center [1309, 540] width 8 height 10
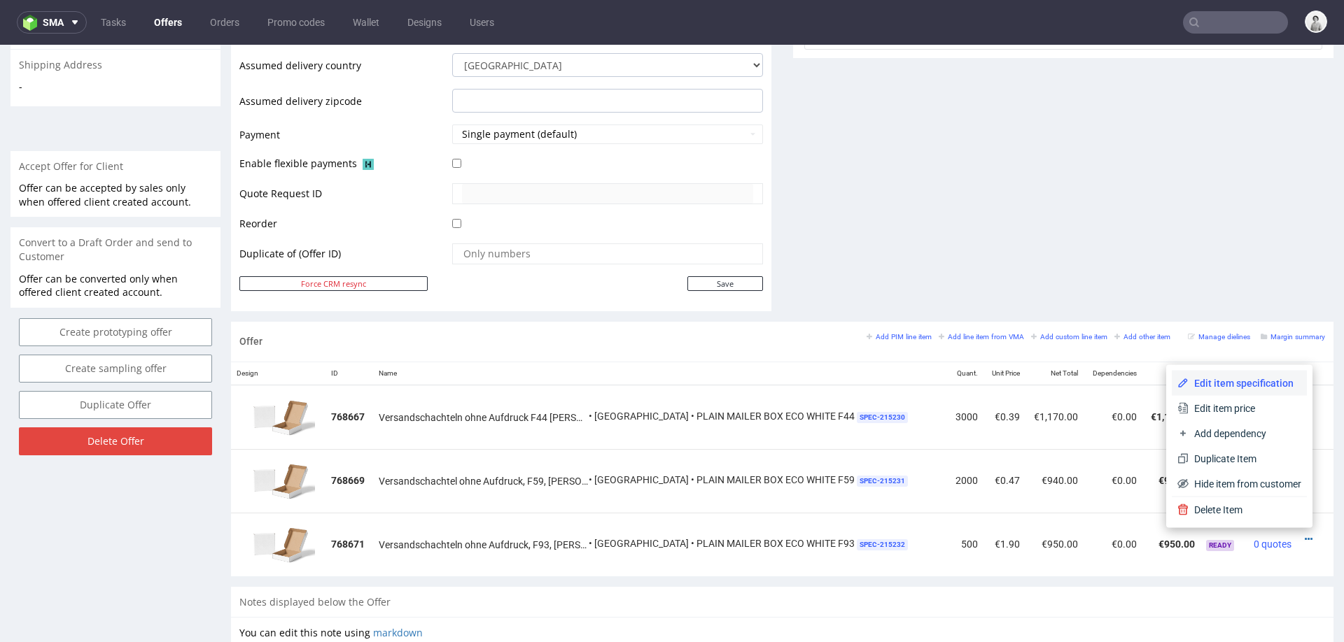
click at [1221, 379] on span "Edit item specification" at bounding box center [1244, 384] width 113 height 14
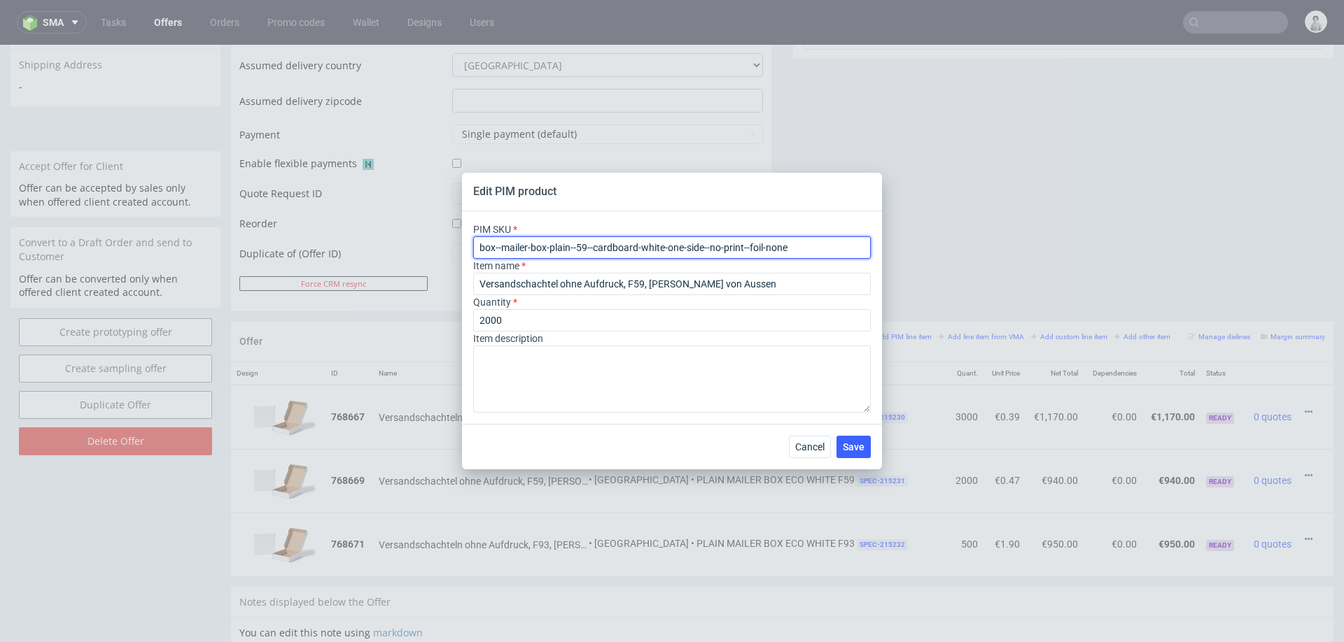
click at [633, 249] on input "box--mailer-box-plain--59--cardboard-white-one-side--no-print--foil-none" at bounding box center [672, 248] width 398 height 22
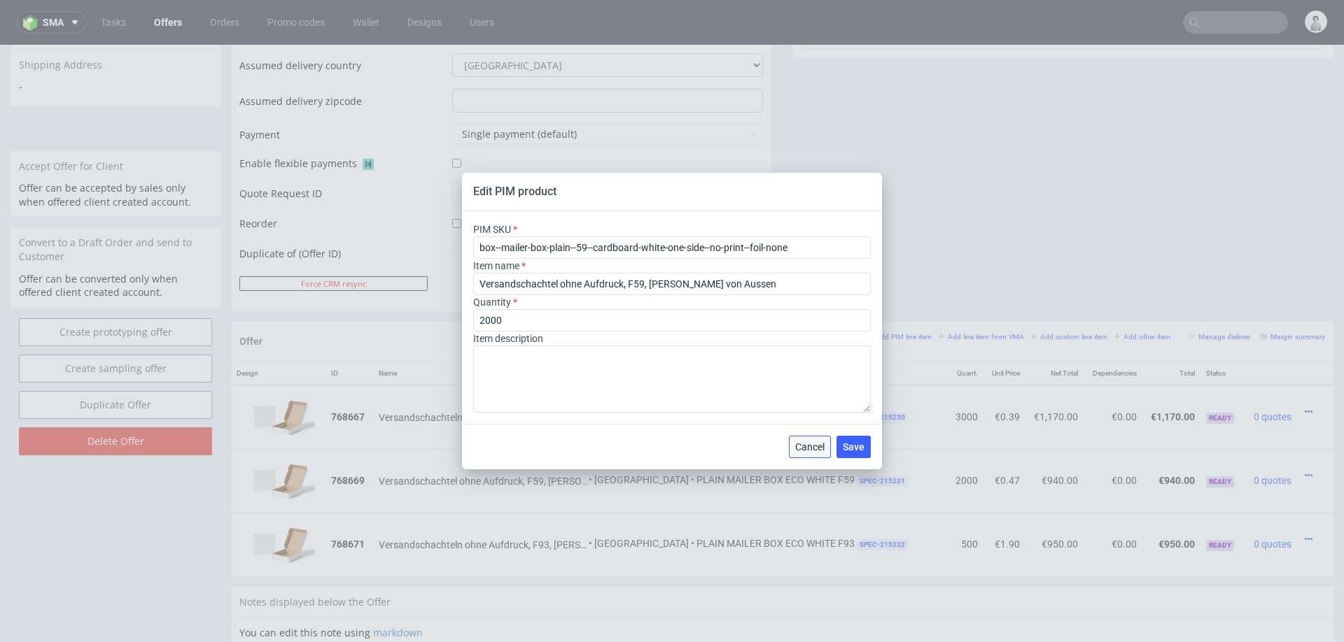
click at [815, 443] on span "Cancel" at bounding box center [809, 447] width 29 height 10
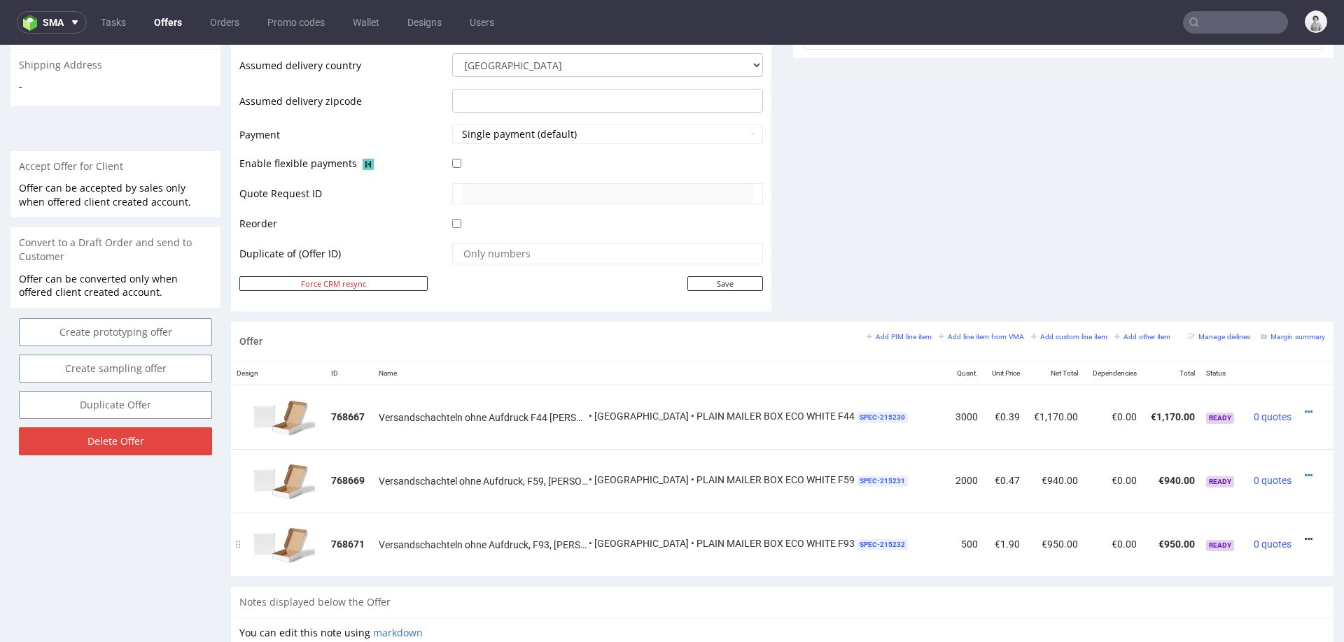
click at [1305, 535] on icon at bounding box center [1309, 540] width 8 height 10
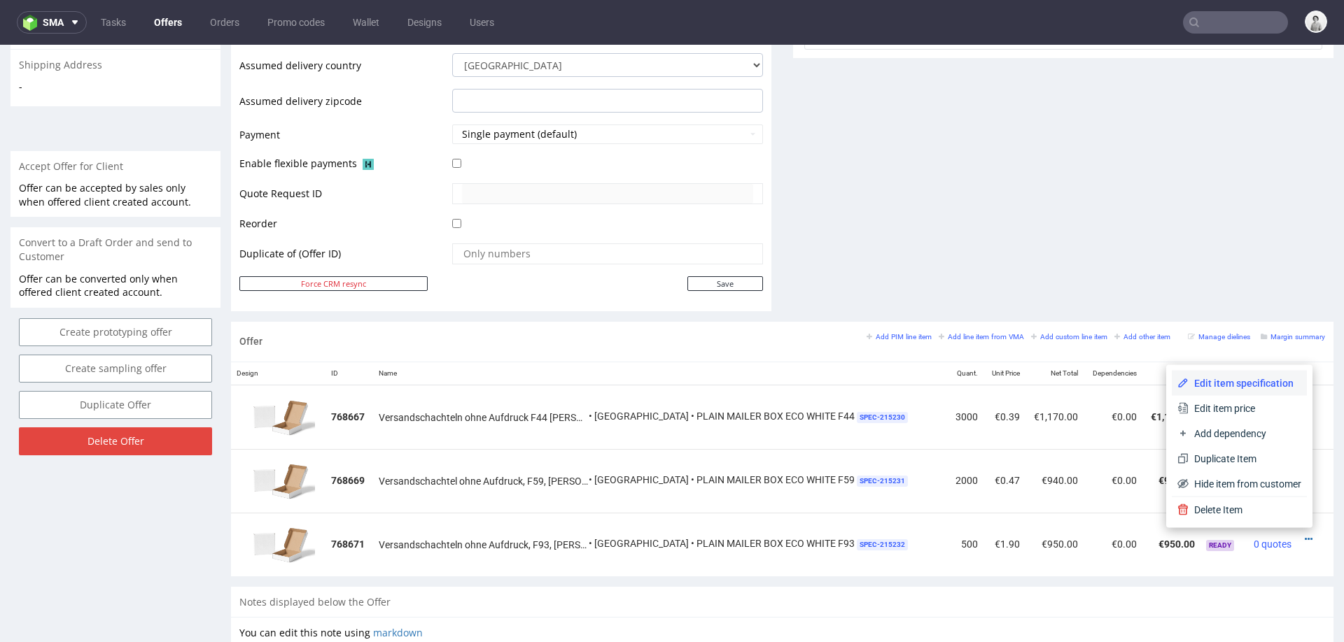
click at [1220, 384] on span "Edit item specification" at bounding box center [1244, 384] width 113 height 14
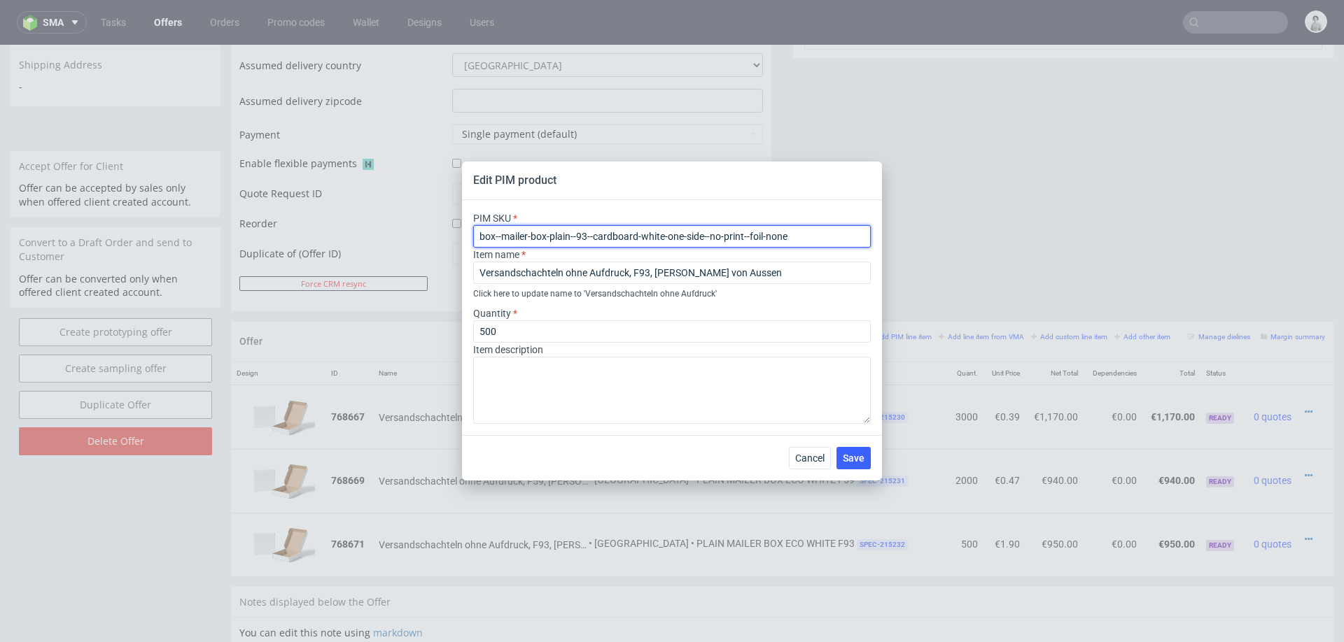
click at [680, 242] on input "box--mailer-box-plain--93--cardboard-white-one-side--no-print--foil-none" at bounding box center [672, 236] width 398 height 22
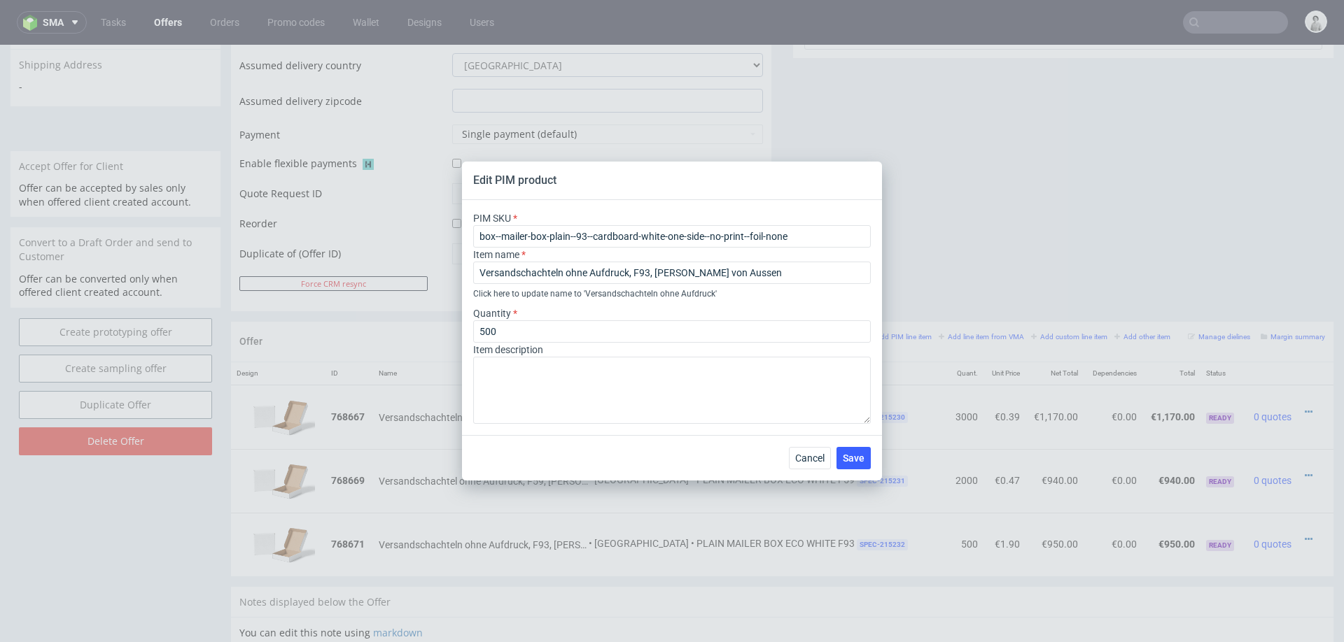
click at [815, 446] on div "Cancel Save" at bounding box center [672, 457] width 420 height 45
click at [813, 463] on span "Cancel" at bounding box center [809, 459] width 29 height 10
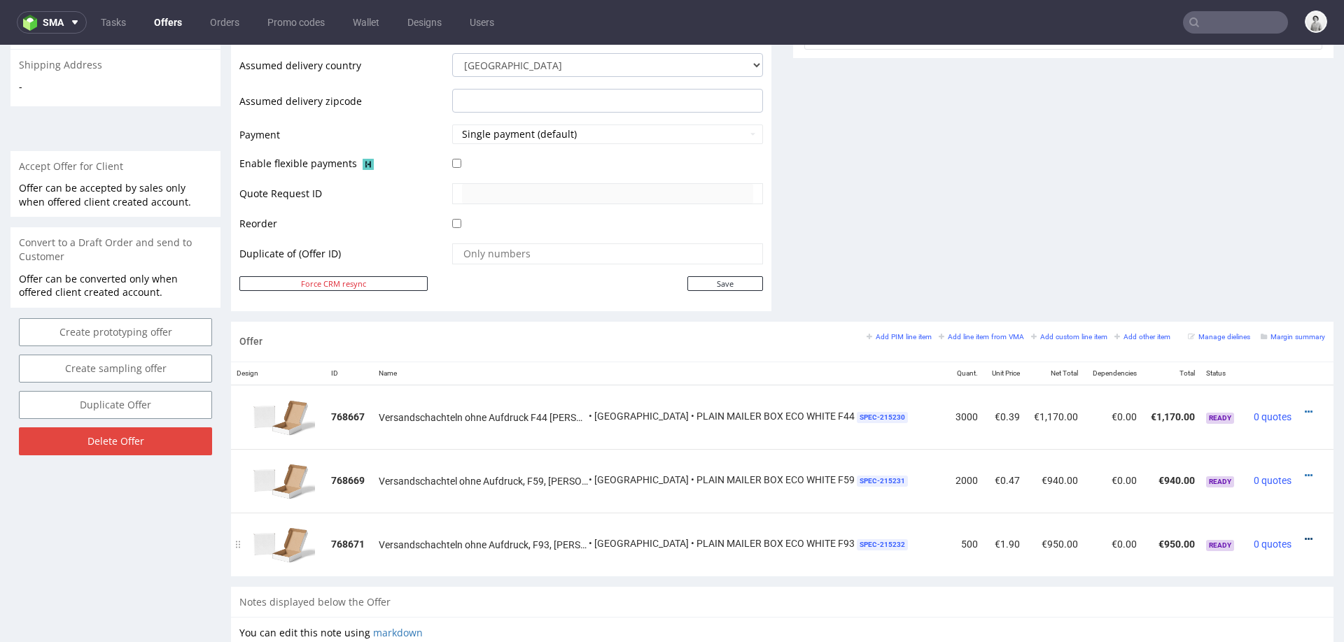
click at [1305, 538] on icon at bounding box center [1309, 540] width 8 height 10
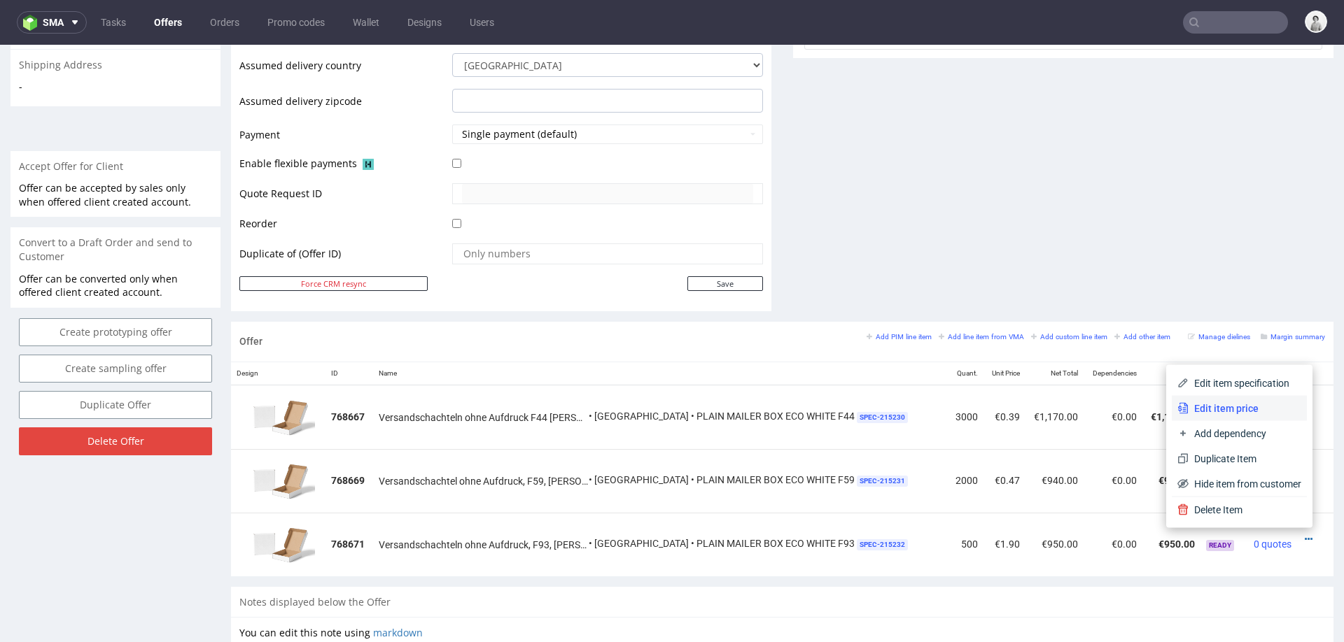
click at [1246, 404] on span "Edit item price" at bounding box center [1244, 409] width 113 height 14
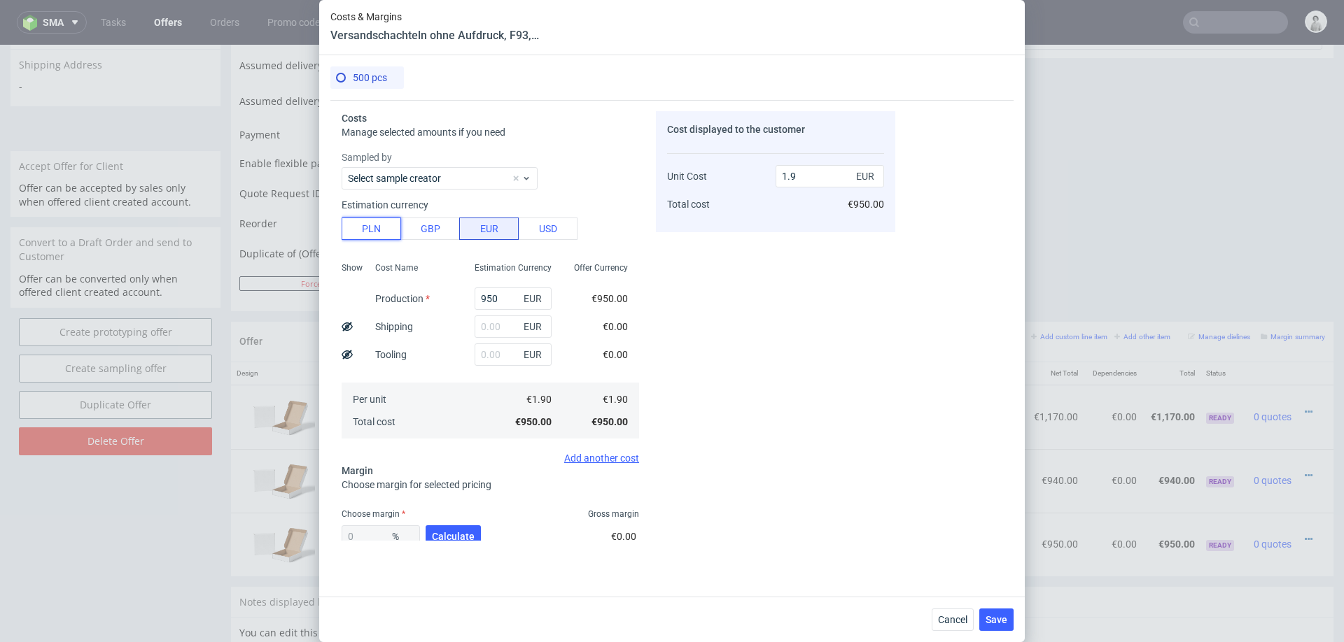
click at [368, 218] on button "PLN" at bounding box center [371, 229] width 59 height 22
type input "0.45"
click at [496, 300] on input "950" at bounding box center [513, 299] width 77 height 22
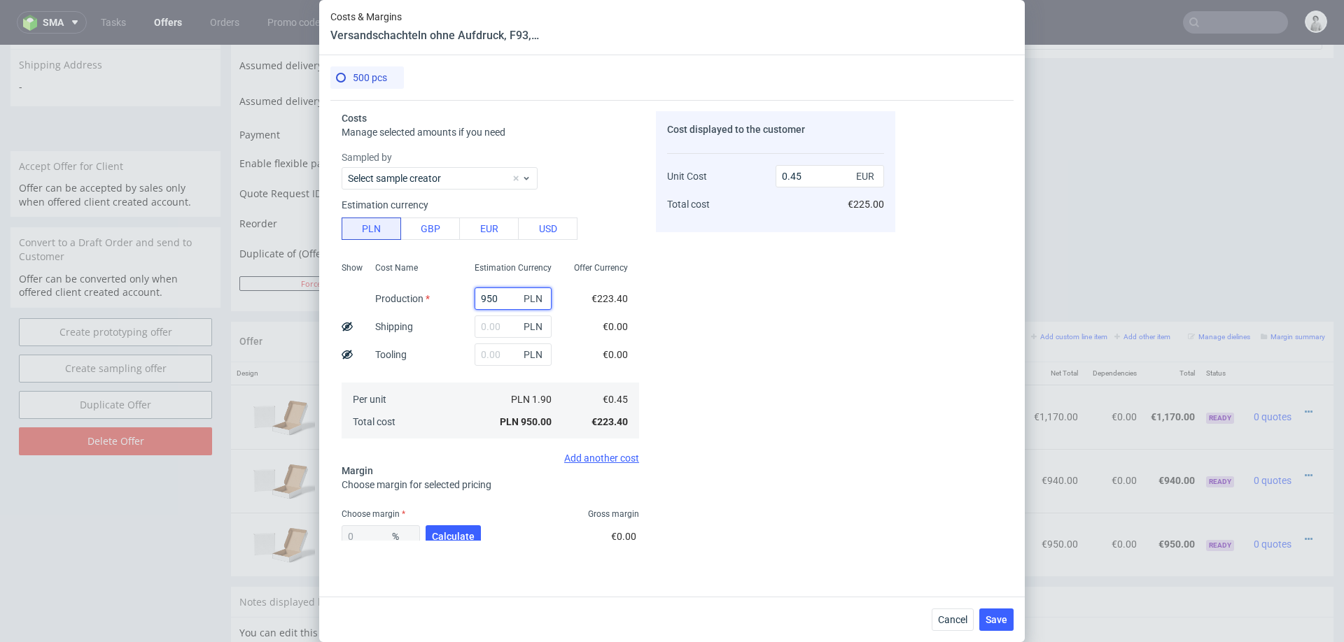
click at [496, 300] on input "950" at bounding box center [513, 299] width 77 height 22
type input "18"
type input "0.01"
type input "1830"
type input "0.86"
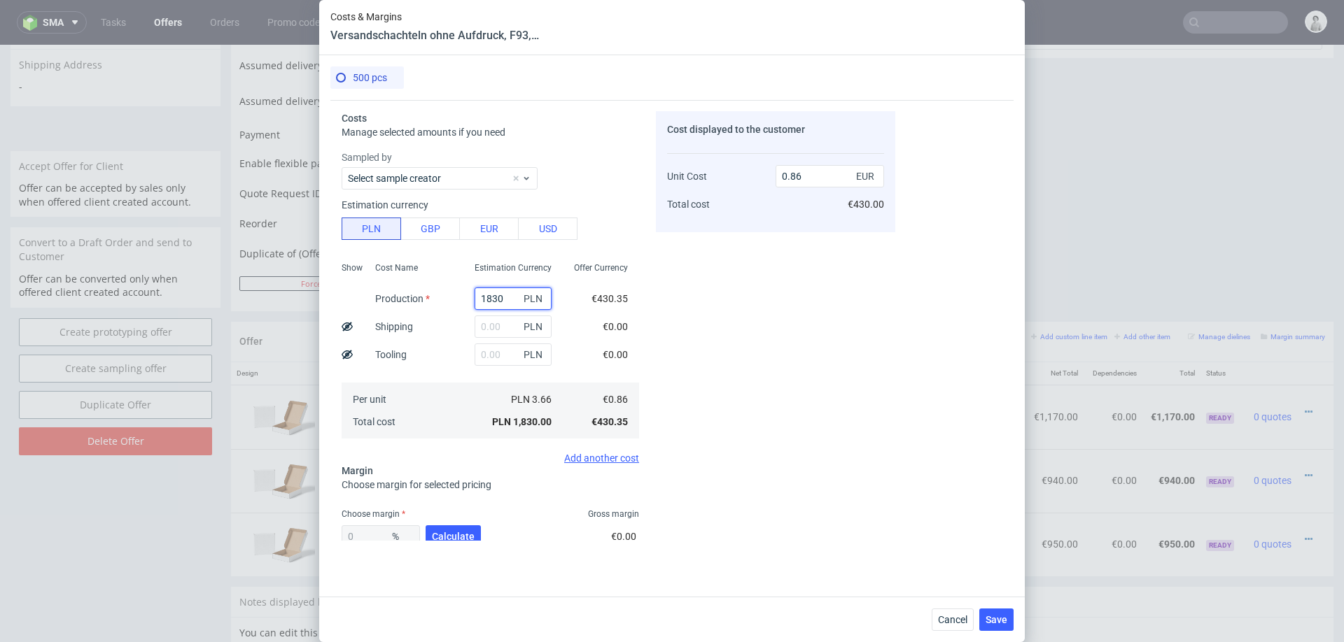
type input "1830"
click at [493, 330] on input "text" at bounding box center [513, 327] width 77 height 22
type input "825"
type input "1.25"
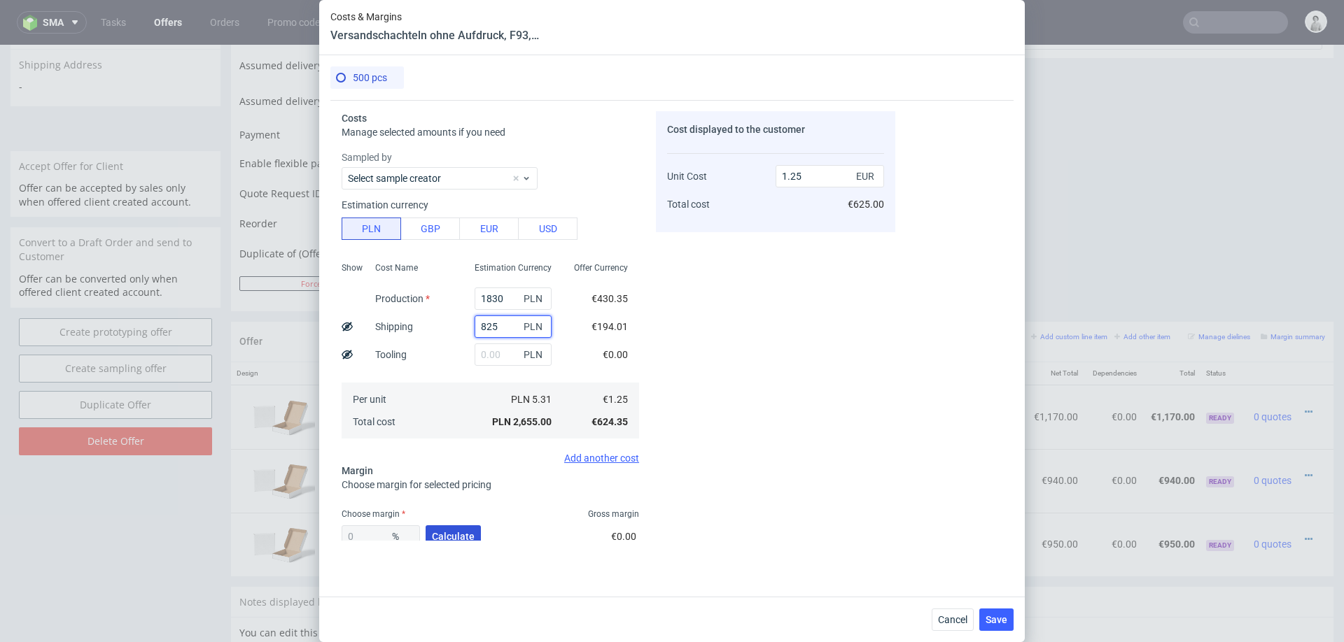
type input "825"
click at [435, 532] on span "Calculate" at bounding box center [453, 537] width 43 height 10
type input "42.51"
type input "2.17"
click at [435, 530] on div "42.51 % Calculate" at bounding box center [413, 539] width 142 height 39
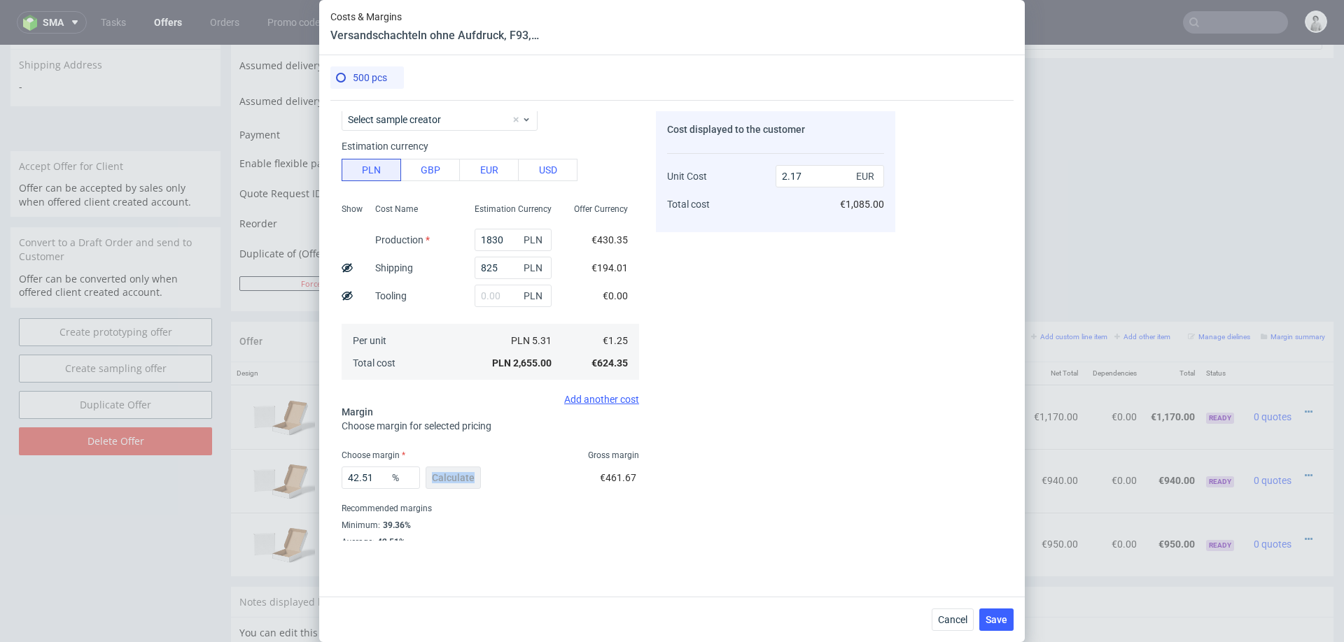
scroll to position [82, 0]
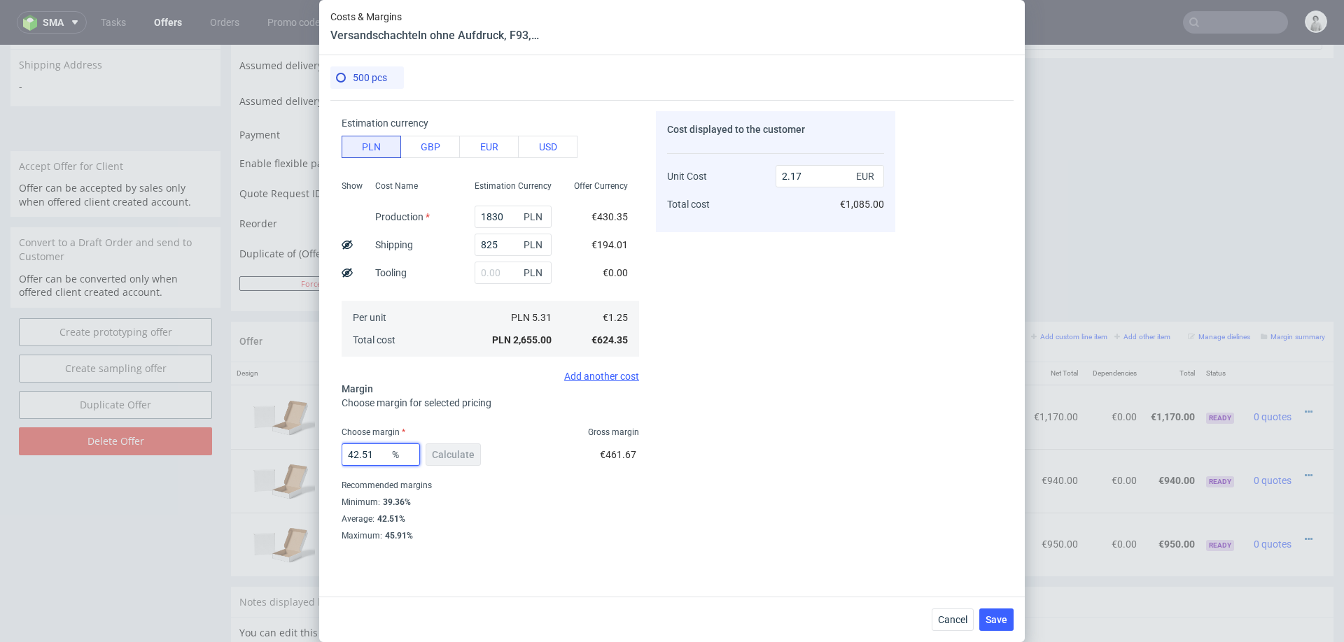
click at [374, 451] on input "42.51" at bounding box center [381, 455] width 78 height 22
type input "39"
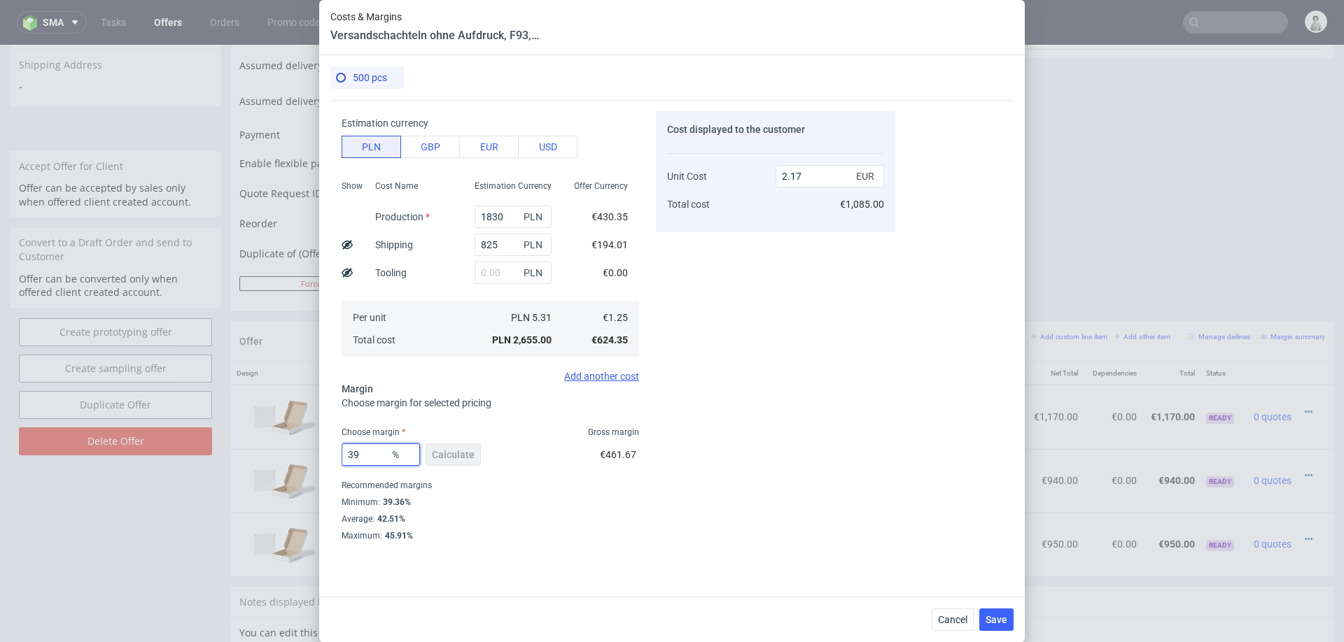
type input "2.05"
click at [764, 349] on div "Cost displayed to the customer Unit Cost Total cost 2.05 EUR €1,025.00" at bounding box center [775, 326] width 239 height 430
click at [370, 454] on input "39" at bounding box center [381, 455] width 78 height 22
type input "35"
type input "1.92"
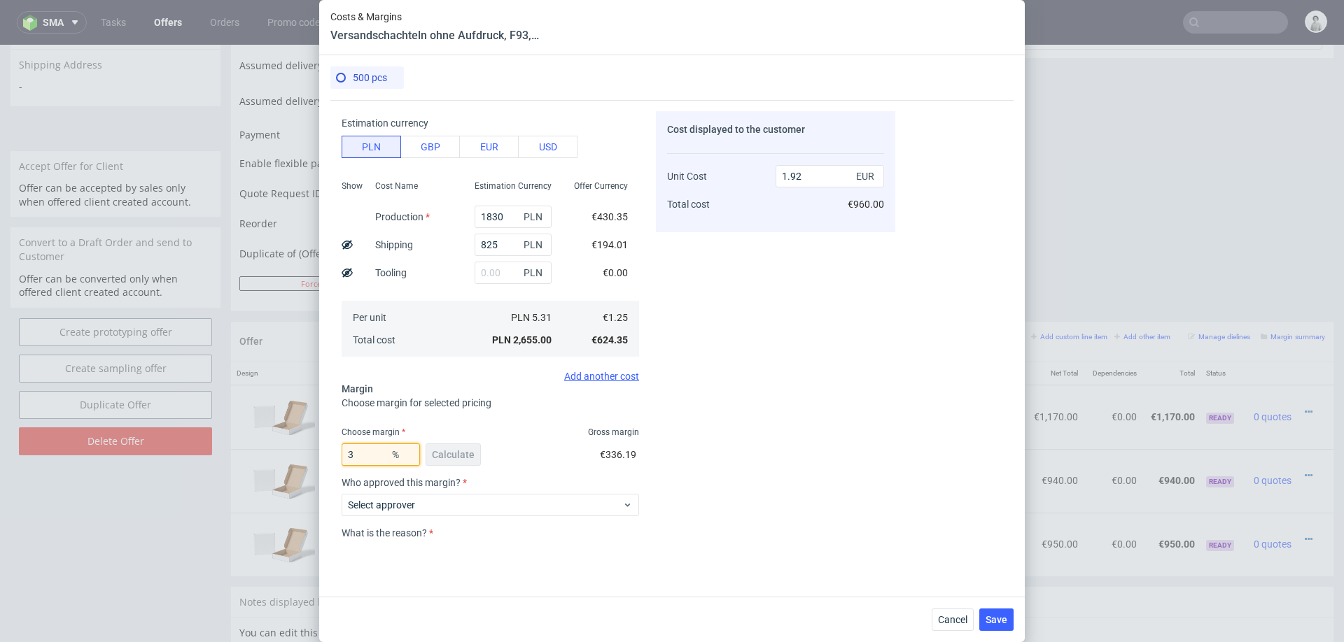
type input "30"
type input "1.79"
type input "3"
type input "0"
type input "1.25"
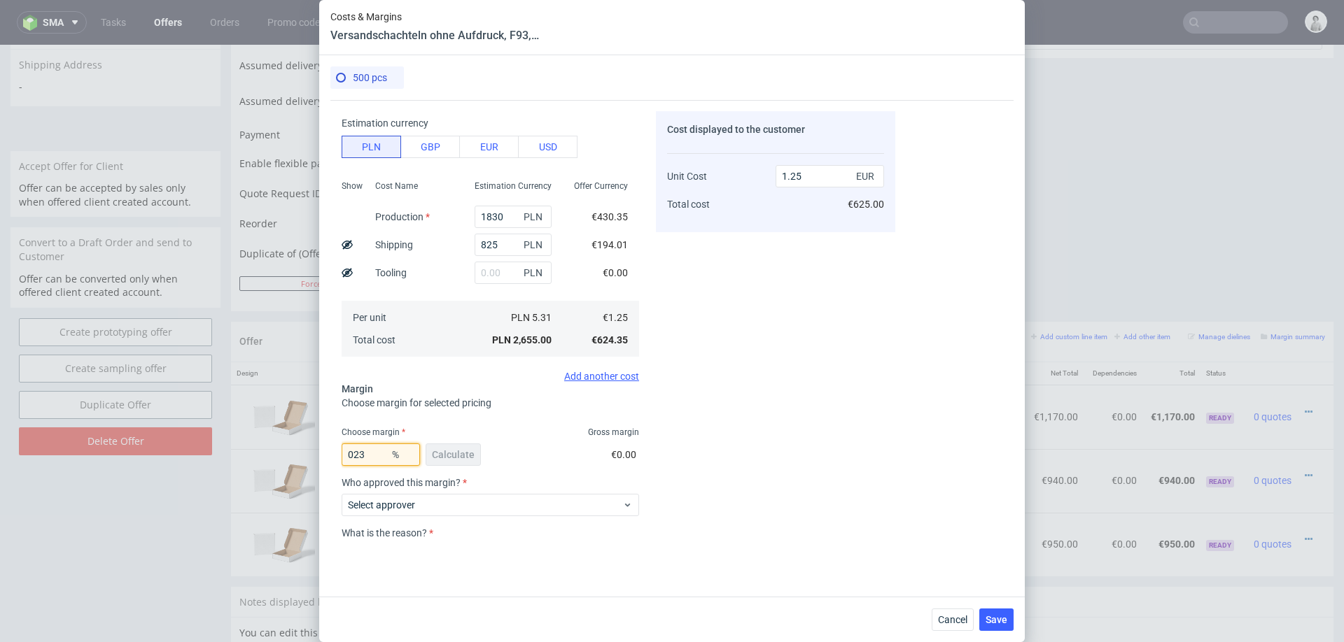
type input "23"
type input "1.62"
type input "20"
type input "1.56"
type input "20"
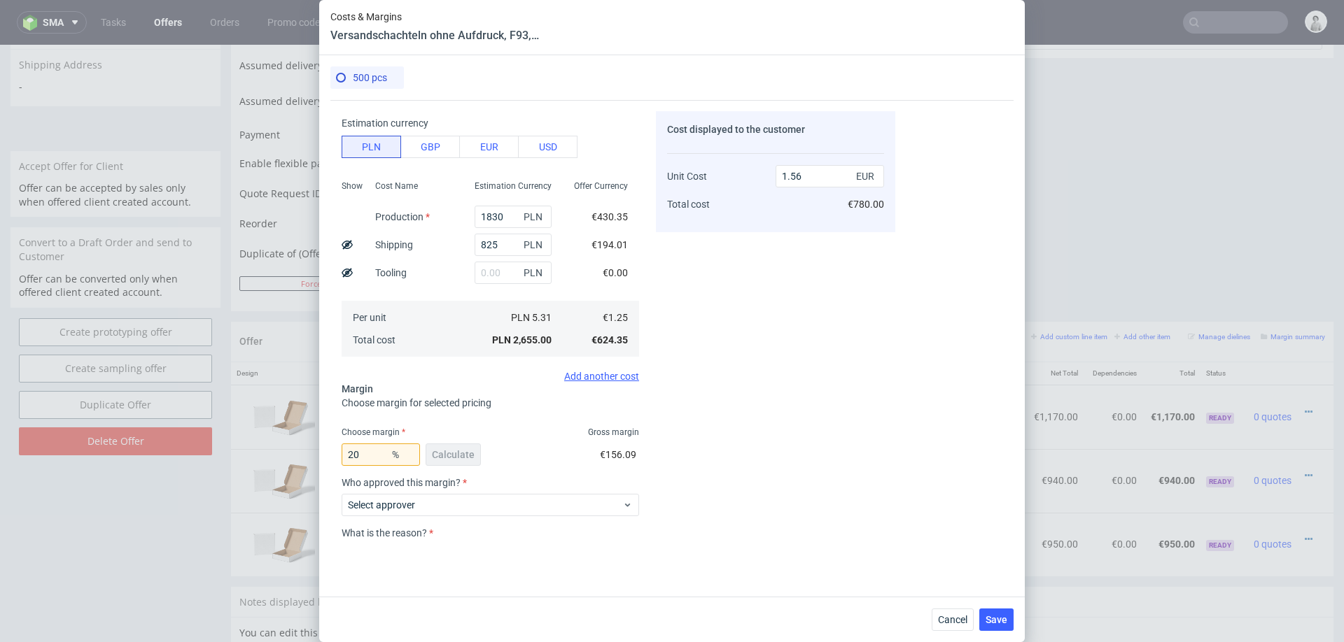
click at [718, 538] on div "Cost displayed to the customer Unit Cost Total cost 1.56 EUR €780.00" at bounding box center [775, 326] width 239 height 430
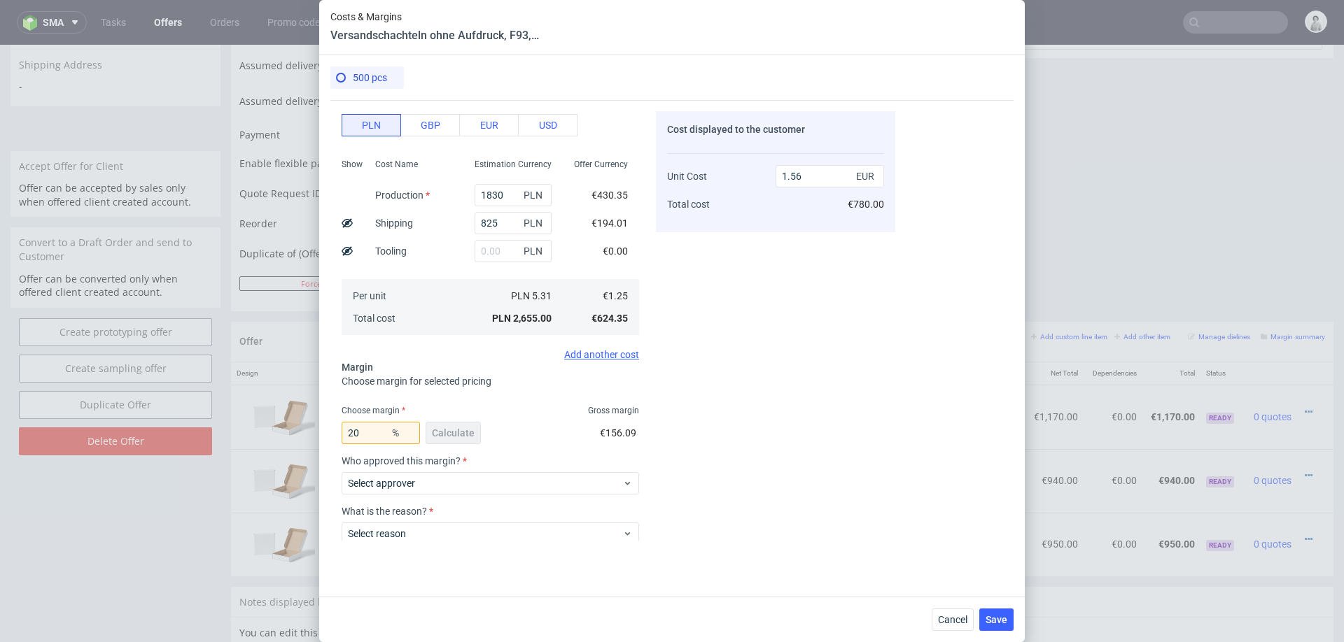
scroll to position [107, 0]
click at [432, 486] on span "Select approver" at bounding box center [485, 480] width 274 height 14
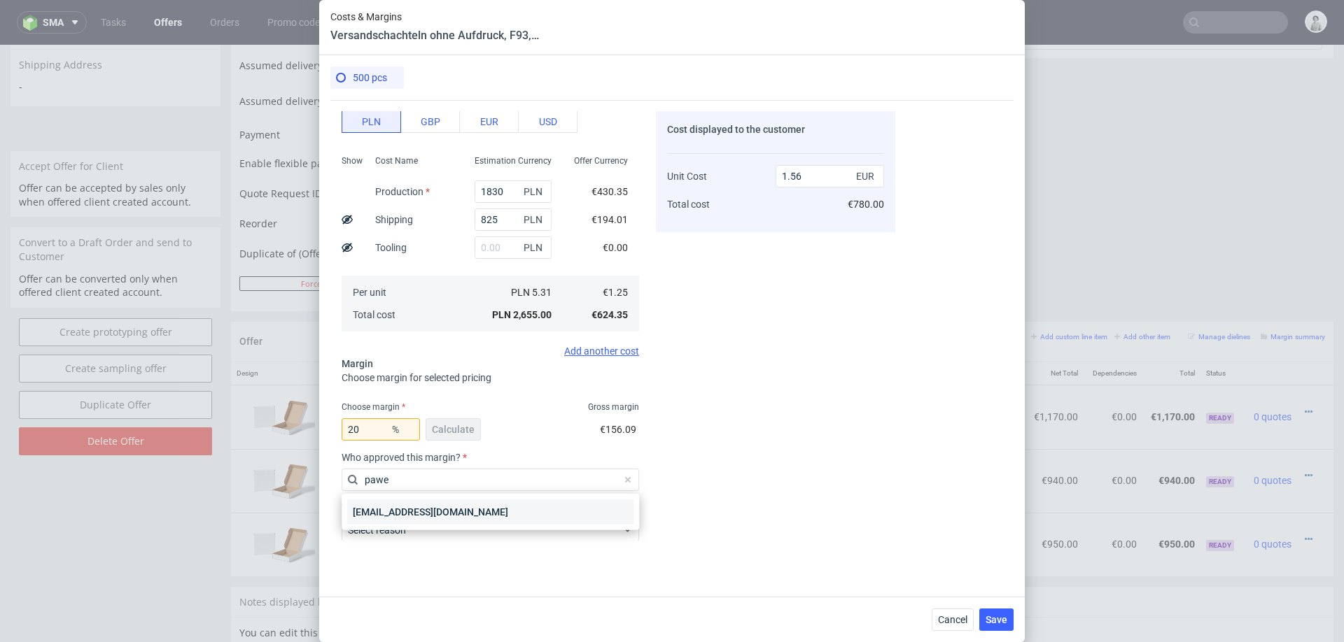
type input "pawe"
click at [364, 513] on div "[EMAIL_ADDRESS][DOMAIN_NAME]" at bounding box center [490, 512] width 286 height 25
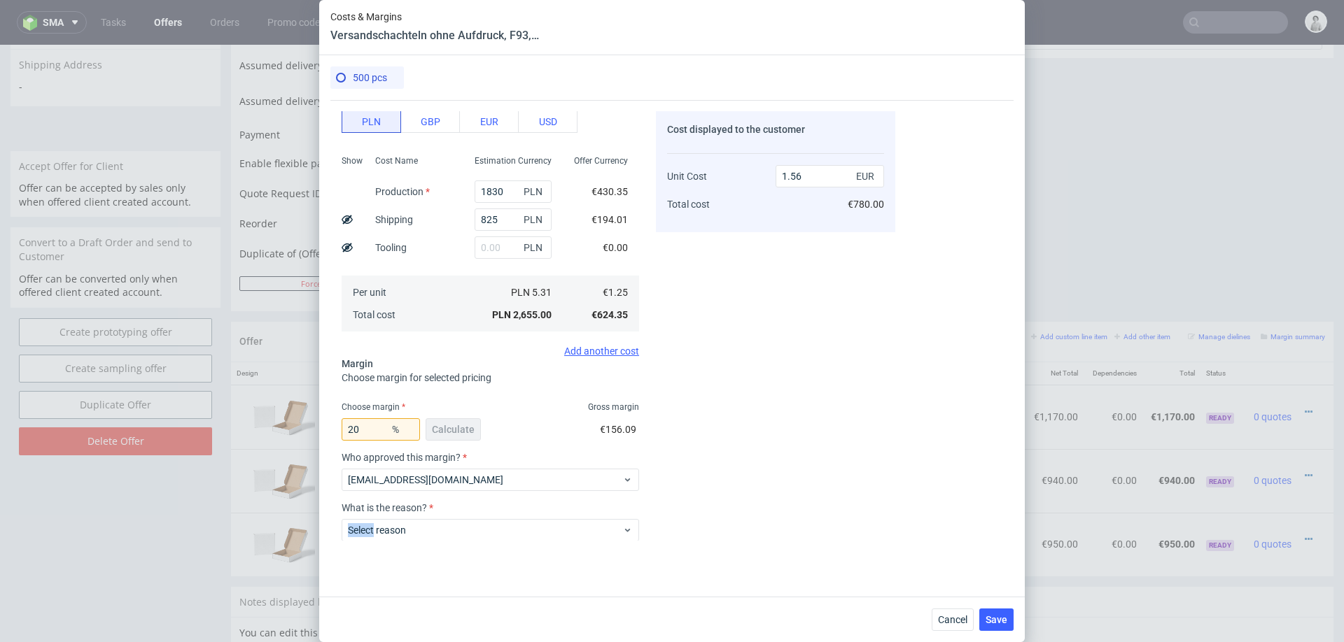
click at [364, 514] on div "Select reason" at bounding box center [490, 528] width 297 height 28
click at [401, 525] on label "Select reason" at bounding box center [377, 530] width 58 height 11
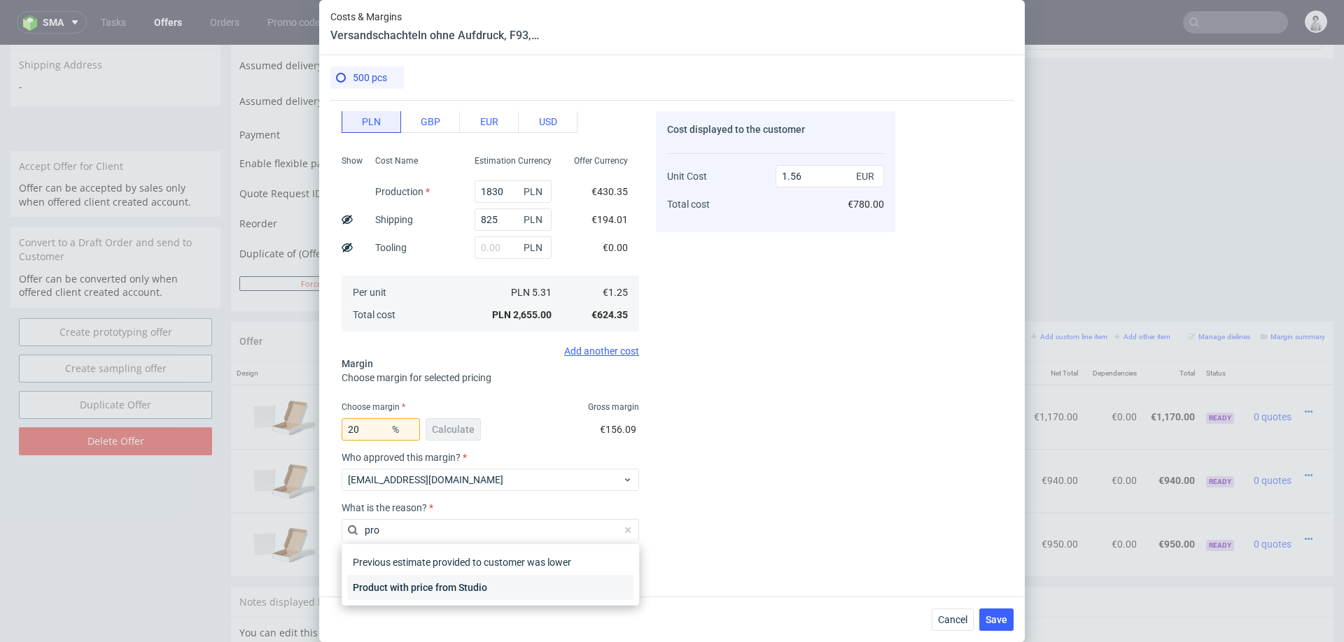
type input "pro"
click at [430, 592] on div "Product with price from Studio" at bounding box center [490, 587] width 286 height 25
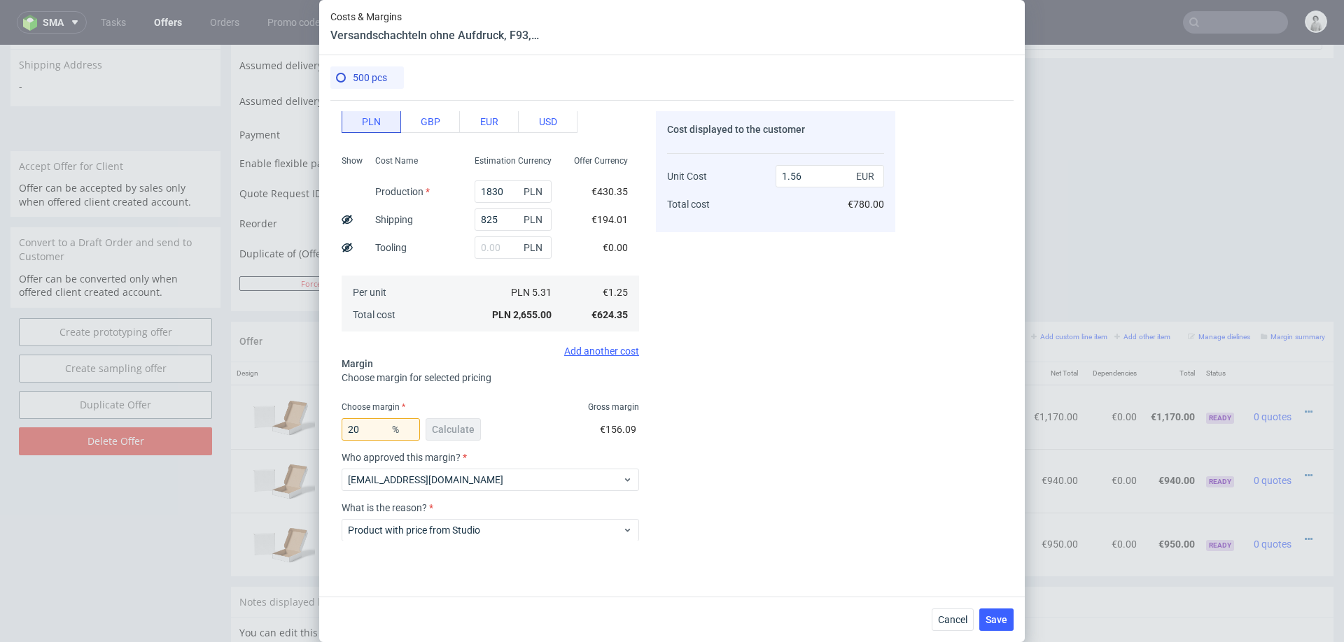
click at [747, 487] on div "Cost displayed to the customer Unit Cost Total cost 1.56 EUR €780.00" at bounding box center [775, 326] width 239 height 430
click at [995, 620] on span "Save" at bounding box center [996, 620] width 22 height 10
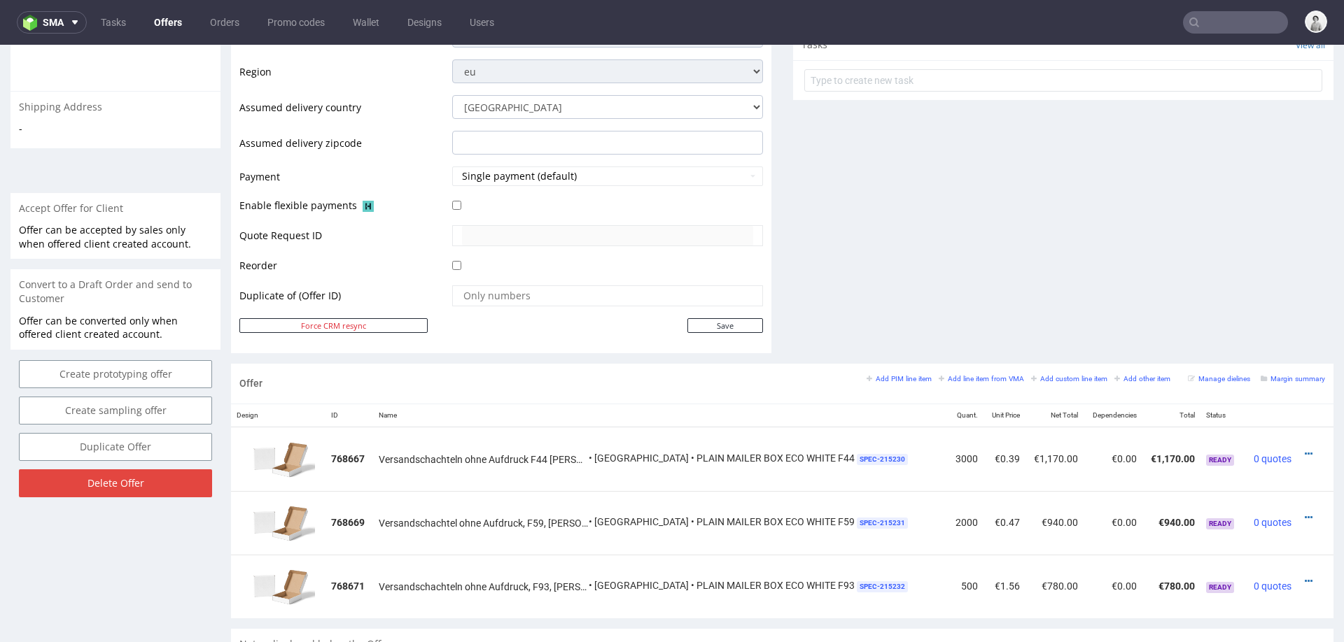
scroll to position [577, 0]
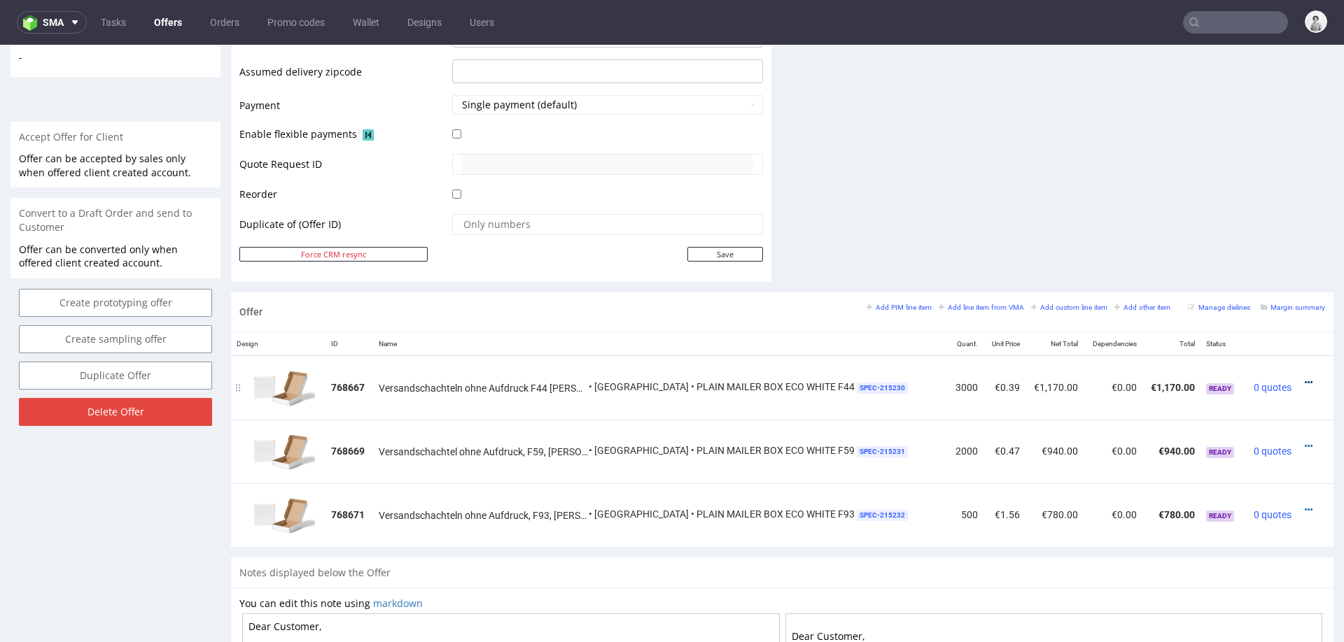
click at [1305, 378] on icon at bounding box center [1309, 383] width 8 height 10
click at [1212, 249] on span "Edit item price" at bounding box center [1244, 251] width 113 height 14
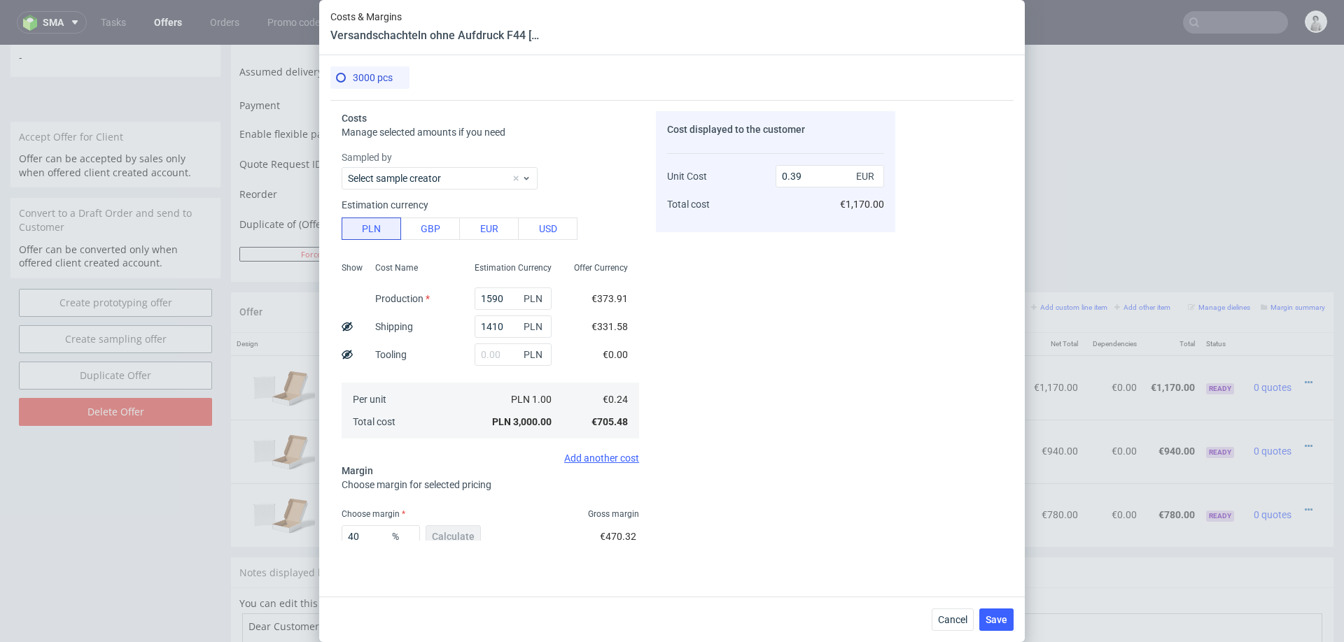
scroll to position [71, 0]
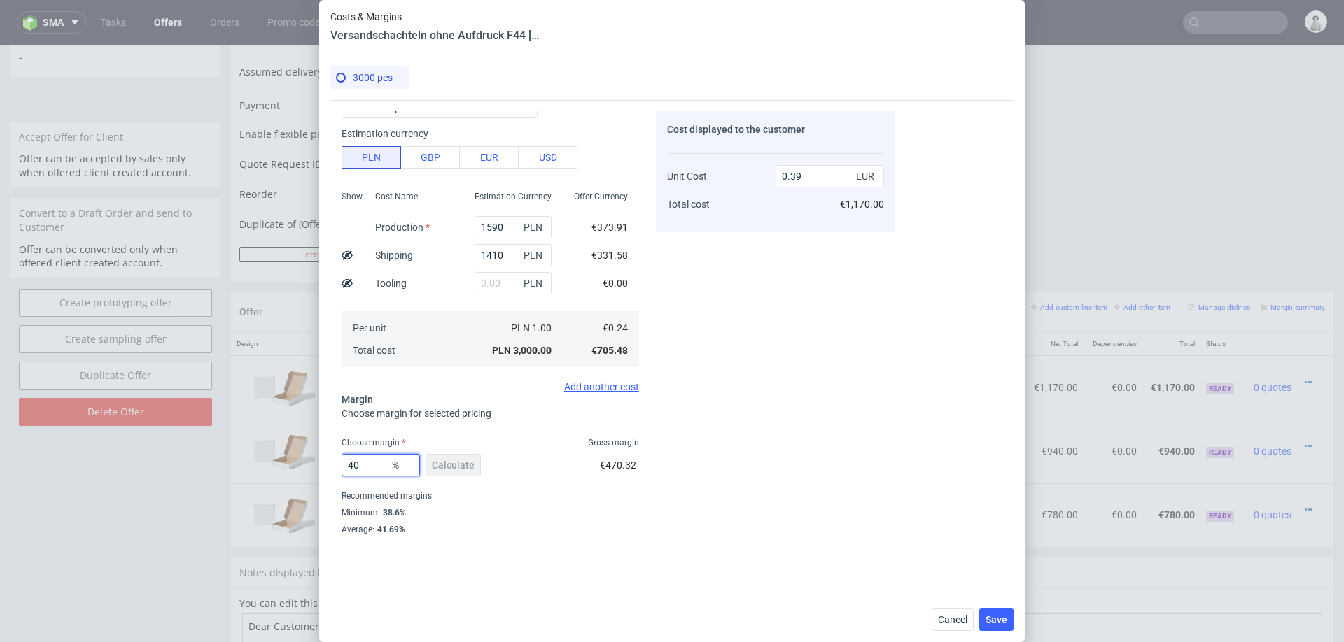
click at [361, 462] on input "40" at bounding box center [381, 465] width 78 height 22
type input "39"
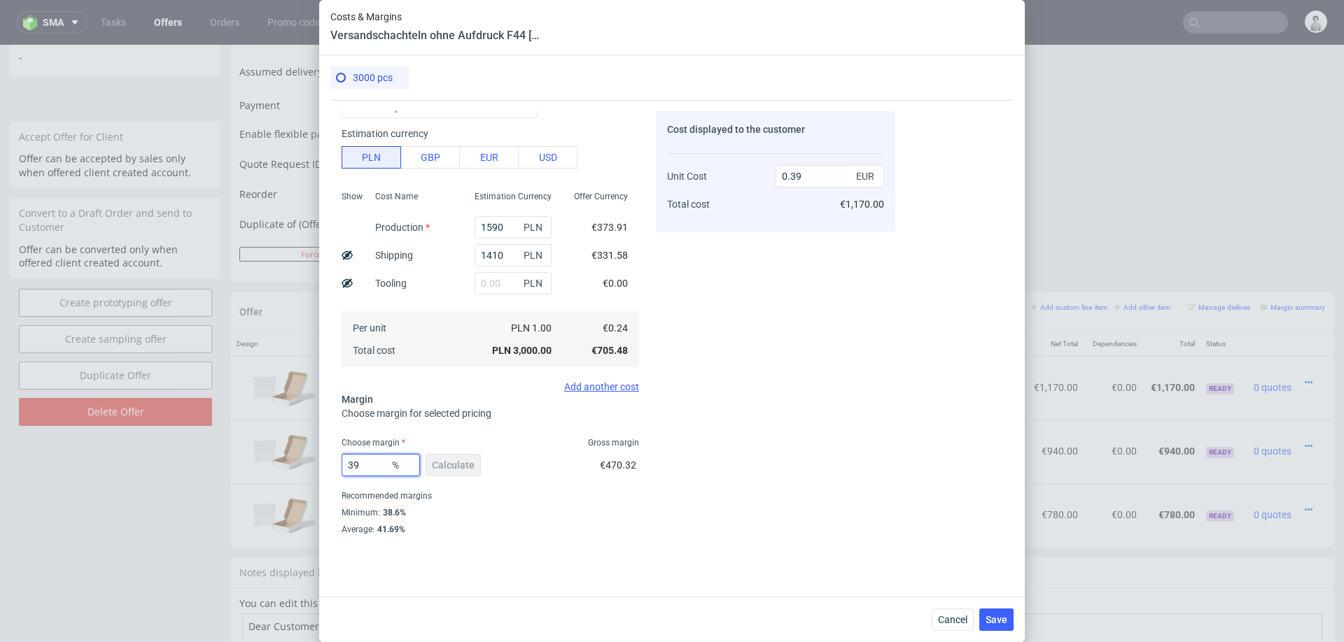
type input "0.38"
type input "39"
click at [803, 471] on div "Cost displayed to the customer Unit Cost Total cost 0.38 EUR €1,140.00" at bounding box center [775, 326] width 239 height 430
click at [1003, 624] on span "Save" at bounding box center [996, 620] width 22 height 10
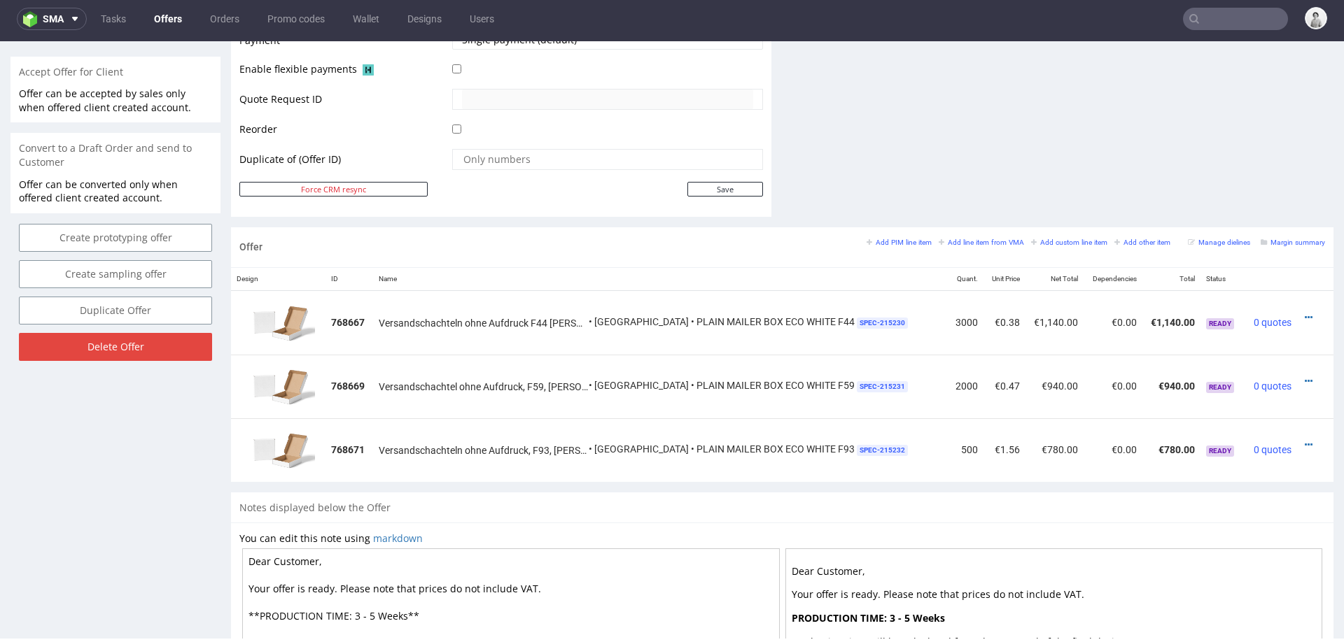
scroll to position [647, 0]
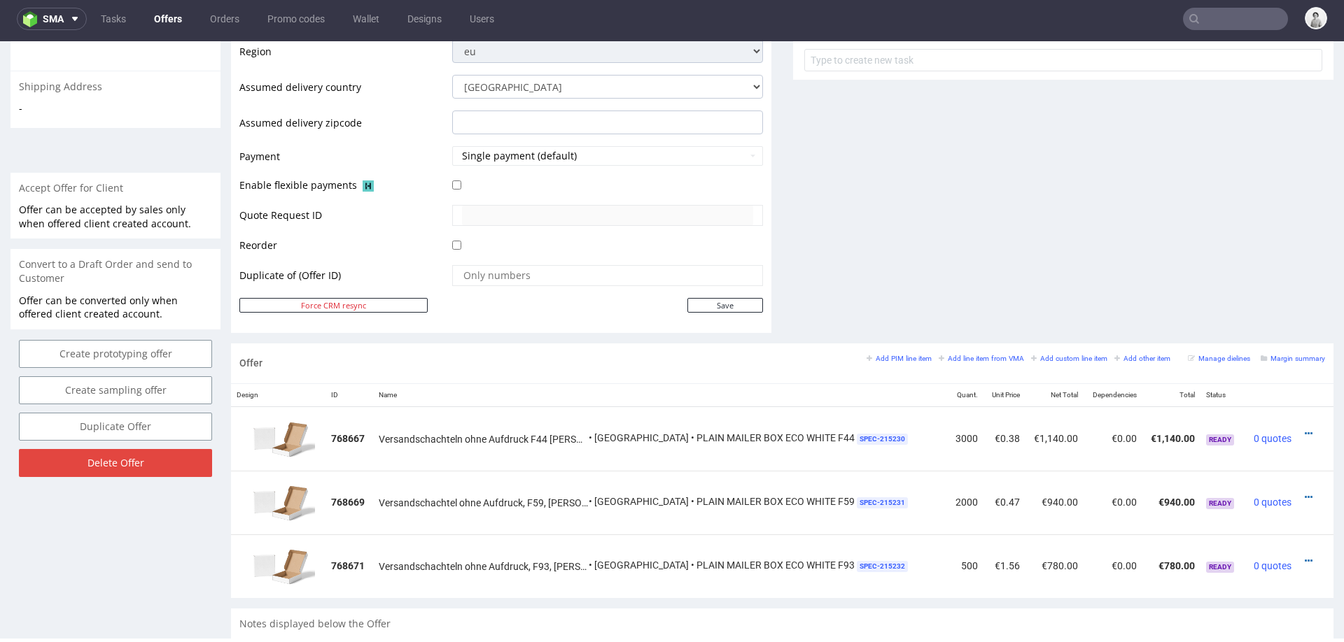
scroll to position [603, 0]
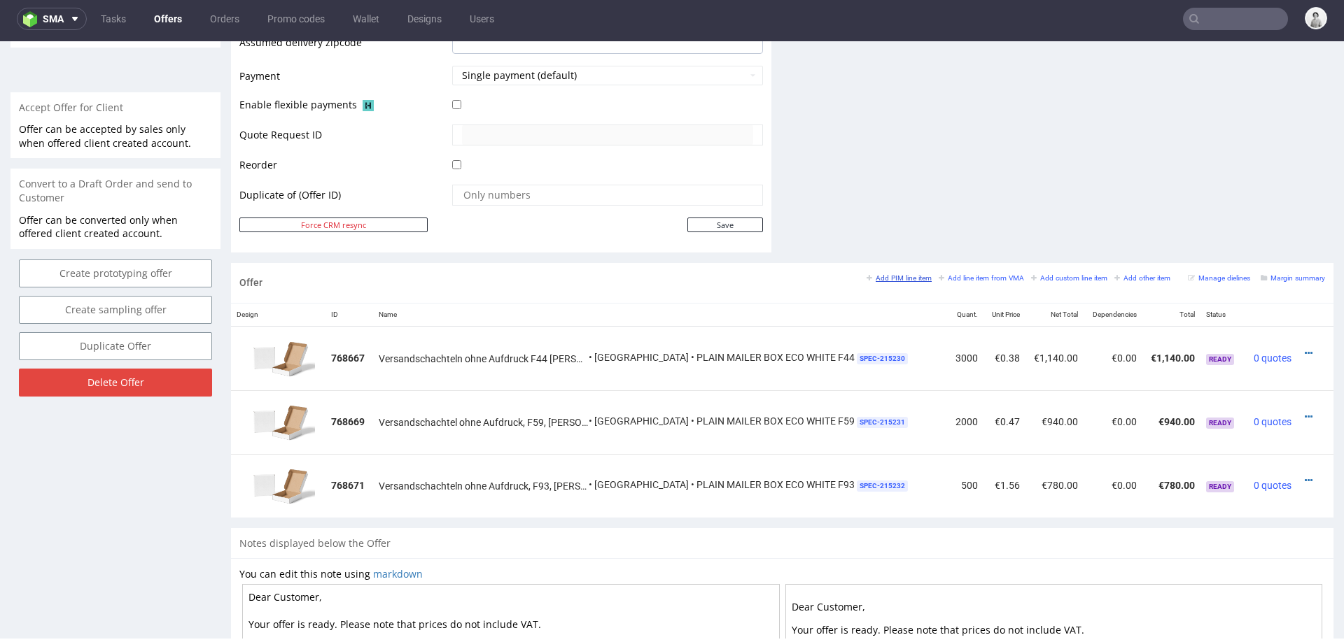
click at [886, 274] on small "Add PIM line item" at bounding box center [898, 278] width 65 height 8
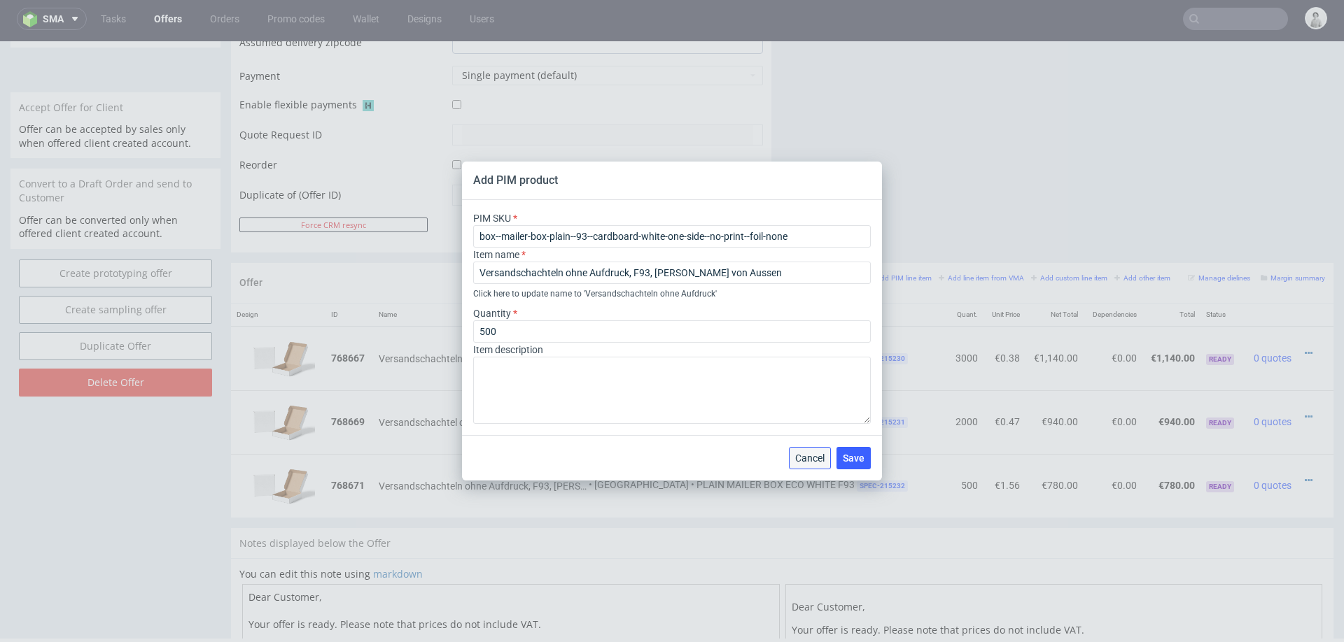
click at [819, 463] on span "Cancel" at bounding box center [809, 459] width 29 height 10
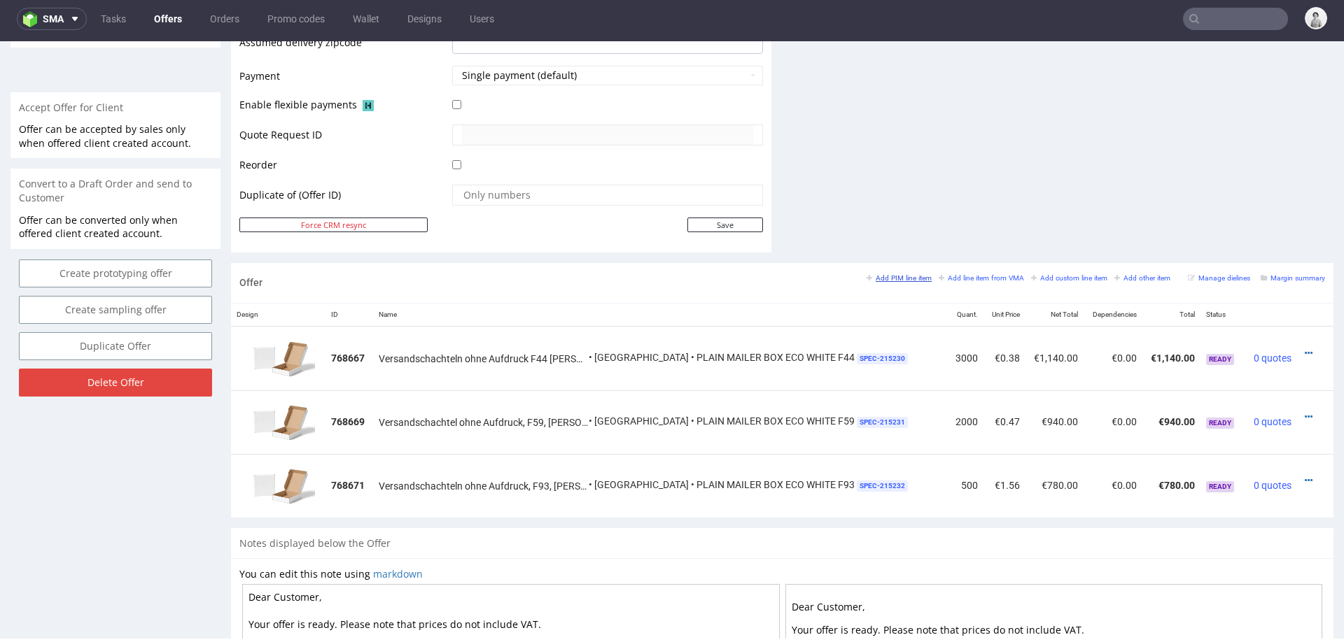
click at [880, 274] on small "Add PIM line item" at bounding box center [898, 278] width 65 height 8
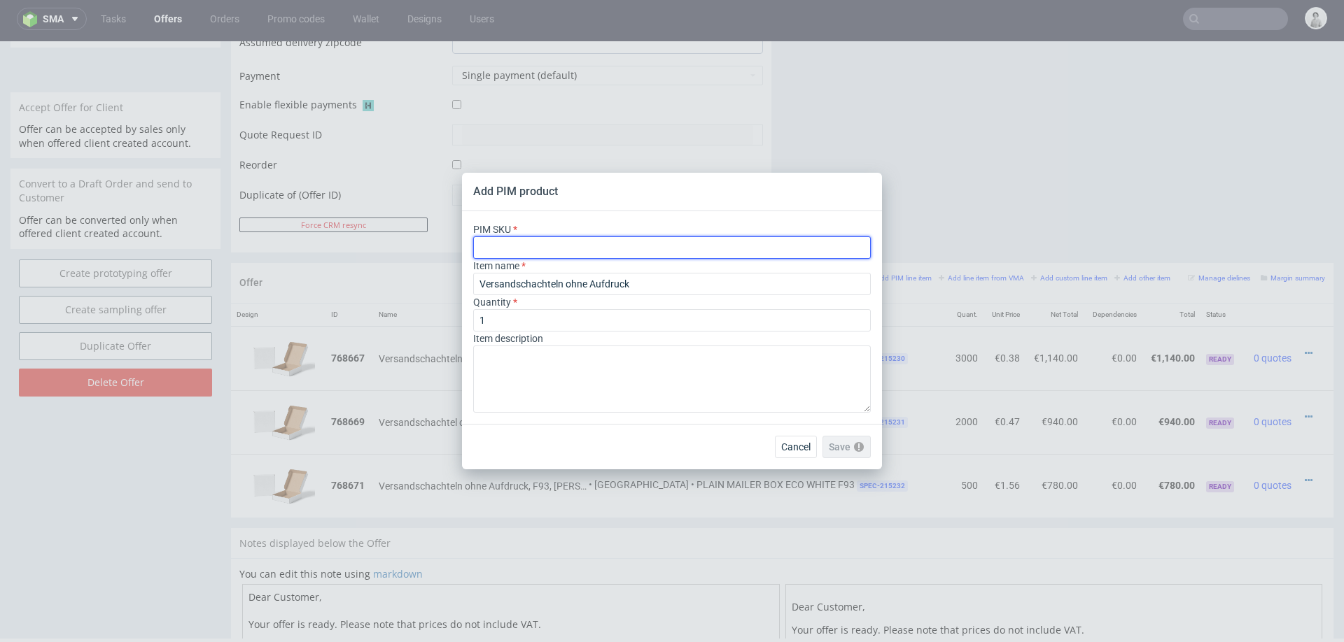
click at [768, 248] on input "text" at bounding box center [672, 248] width 398 height 22
paste input "ph-365-2705"
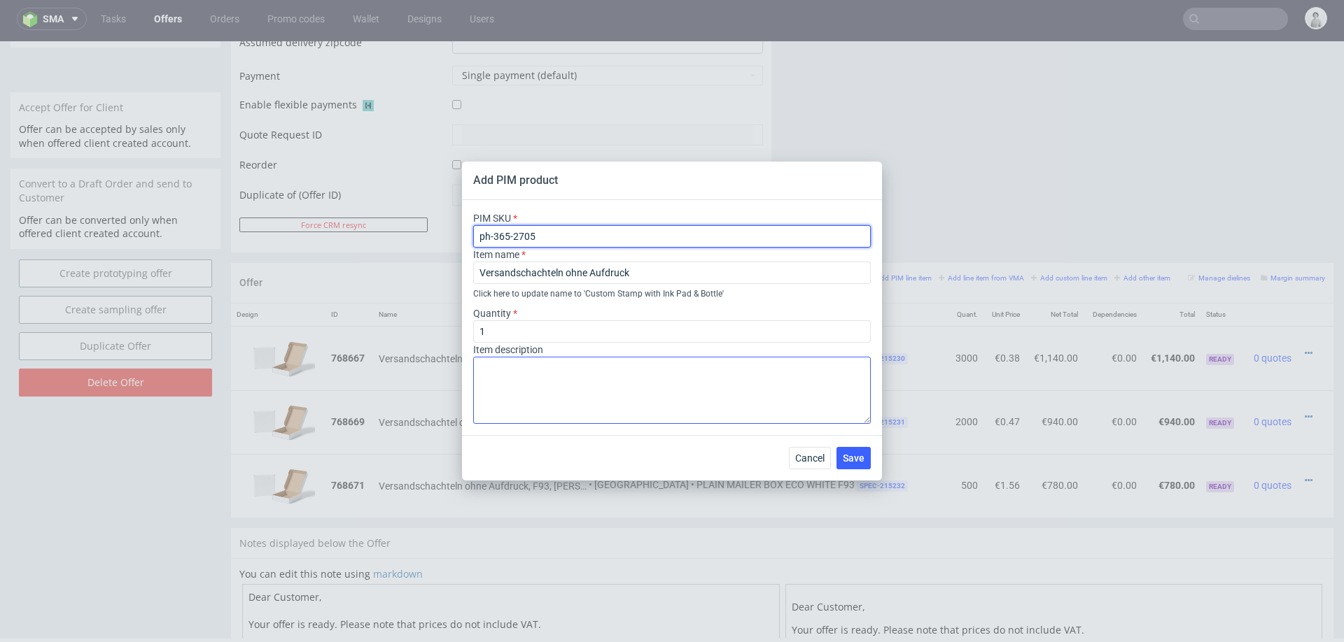
type input "ph-365-2705"
click at [612, 402] on textarea at bounding box center [672, 390] width 398 height 67
click at [611, 442] on div "Cancel Save" at bounding box center [672, 457] width 420 height 45
click at [646, 233] on input "ph-365-2705" at bounding box center [672, 236] width 398 height 22
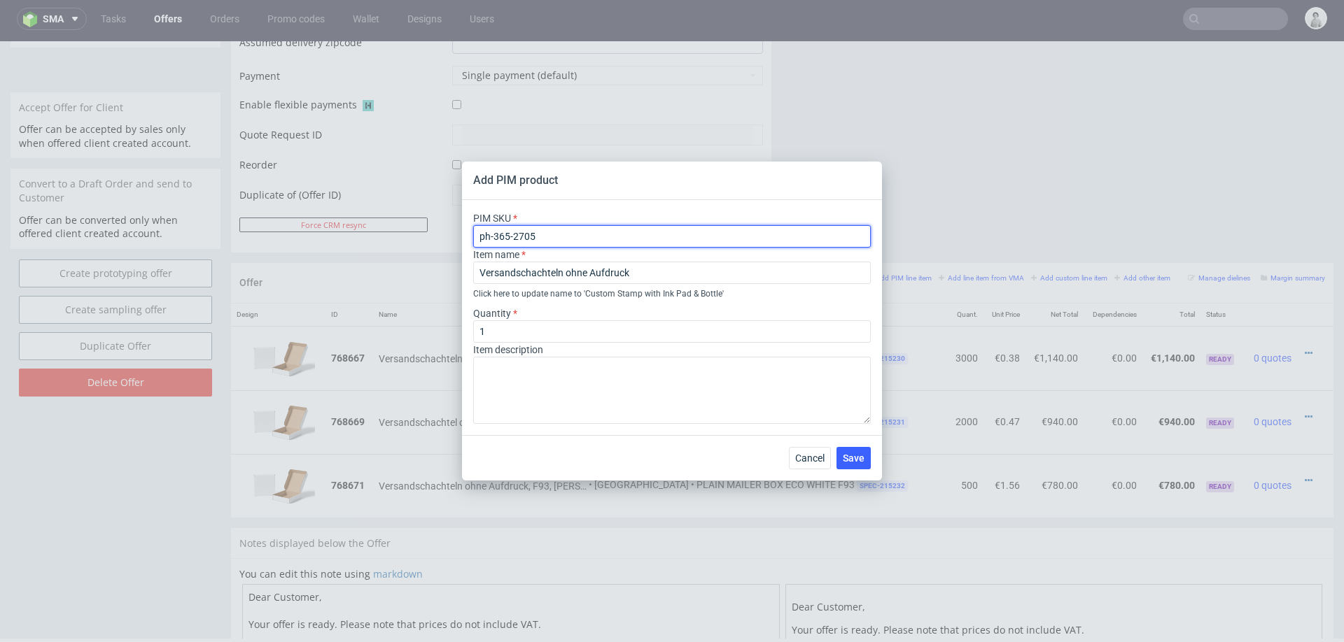
click at [646, 233] on input "ph-365-2705" at bounding box center [672, 236] width 398 height 22
click at [660, 206] on div "PIM SKU ph-365-2705 Item name Versandschachteln ohne Aufdruck Click here to upd…" at bounding box center [672, 317] width 420 height 235
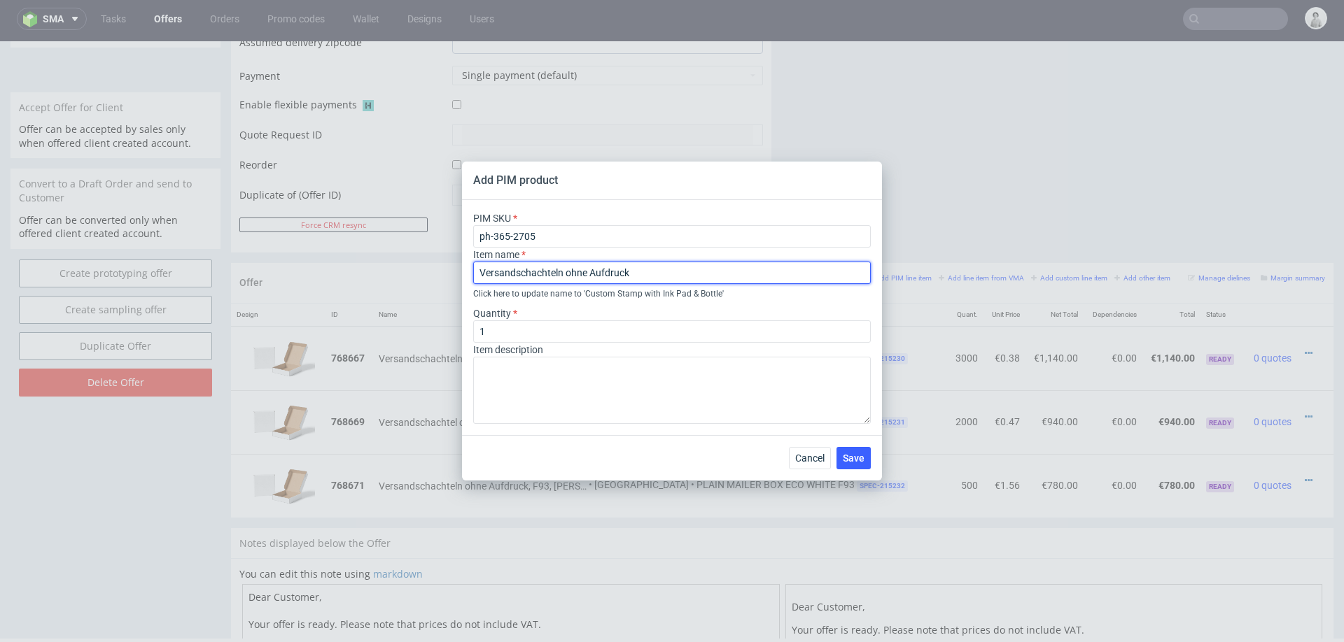
click at [666, 274] on input "Versandschachteln ohne Aufdruck" at bounding box center [672, 273] width 398 height 22
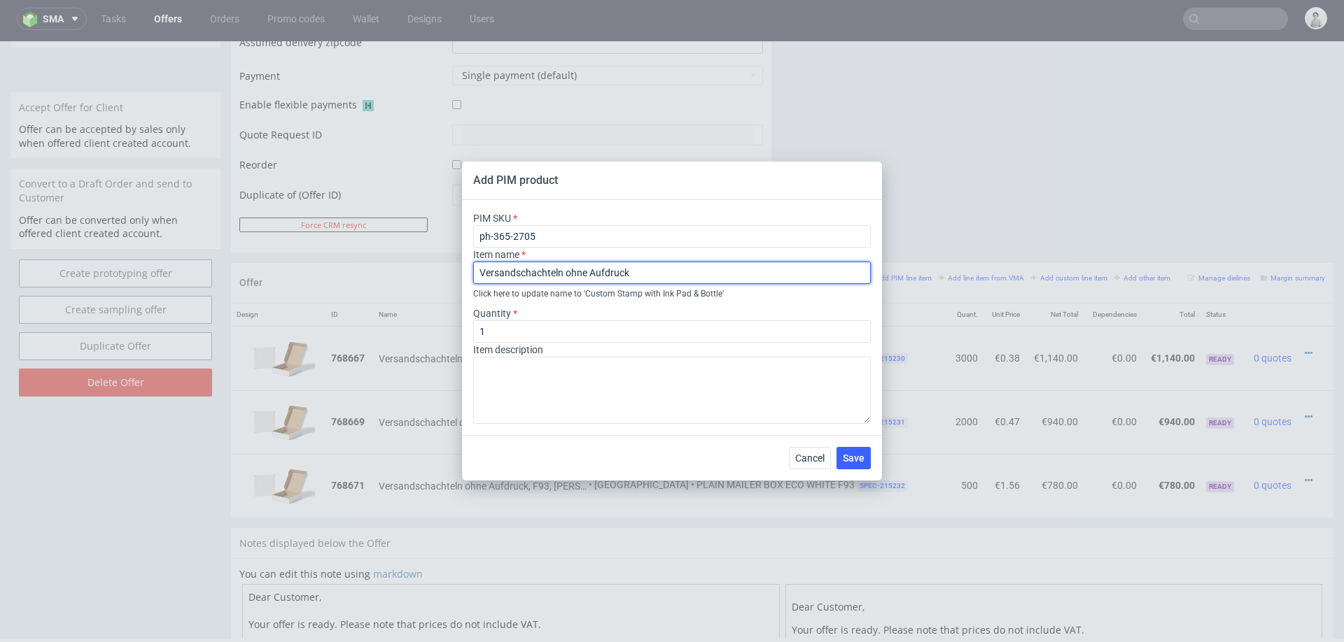
paste input "Personalisierter [PERSON_NAME] mit Kissen und Flasche"
type input "Personalisierter [PERSON_NAME] mit Kissen und Flasche"
click at [614, 469] on div "Cancel Save" at bounding box center [672, 457] width 420 height 45
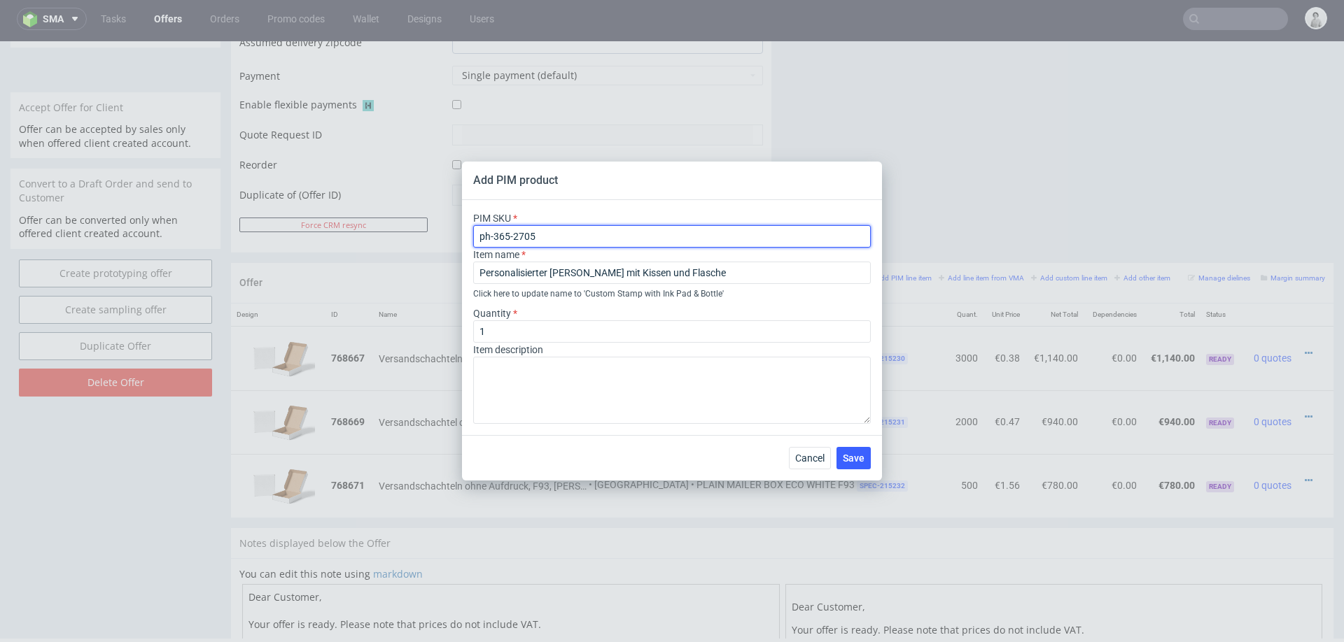
click at [611, 226] on input "ph-365-2705" at bounding box center [672, 236] width 398 height 22
click at [842, 451] on button "Save" at bounding box center [853, 458] width 34 height 22
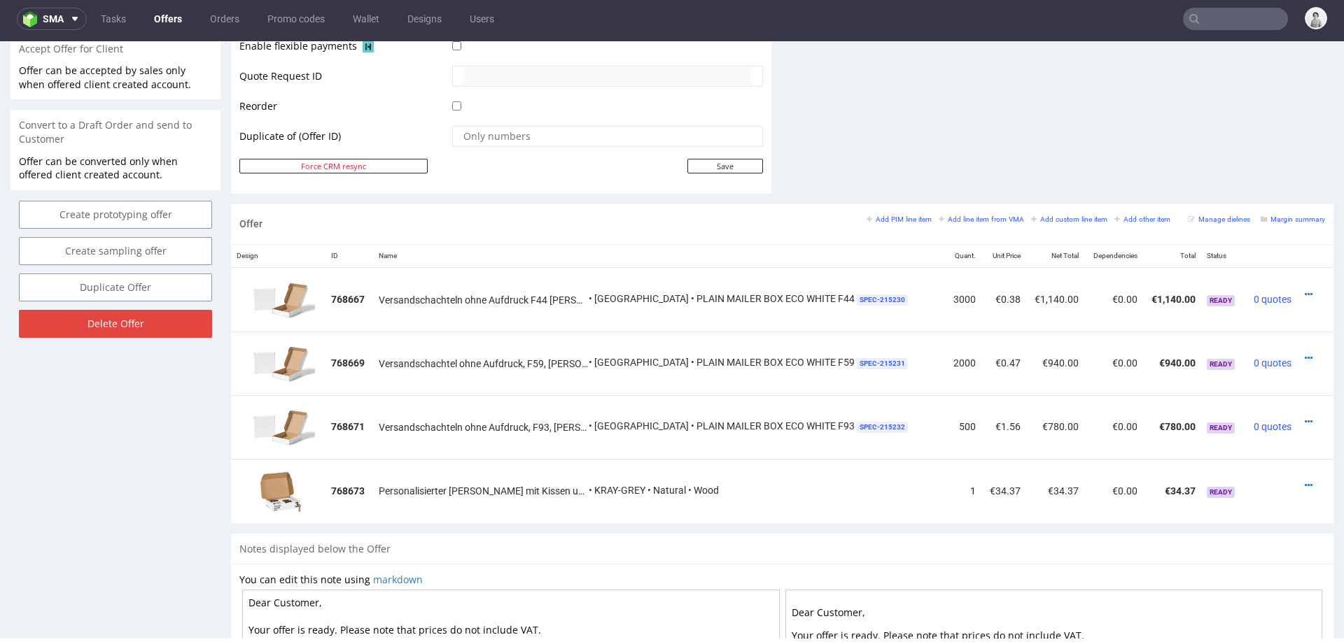
scroll to position [664, 0]
click at [1305, 479] on icon at bounding box center [1309, 484] width 8 height 10
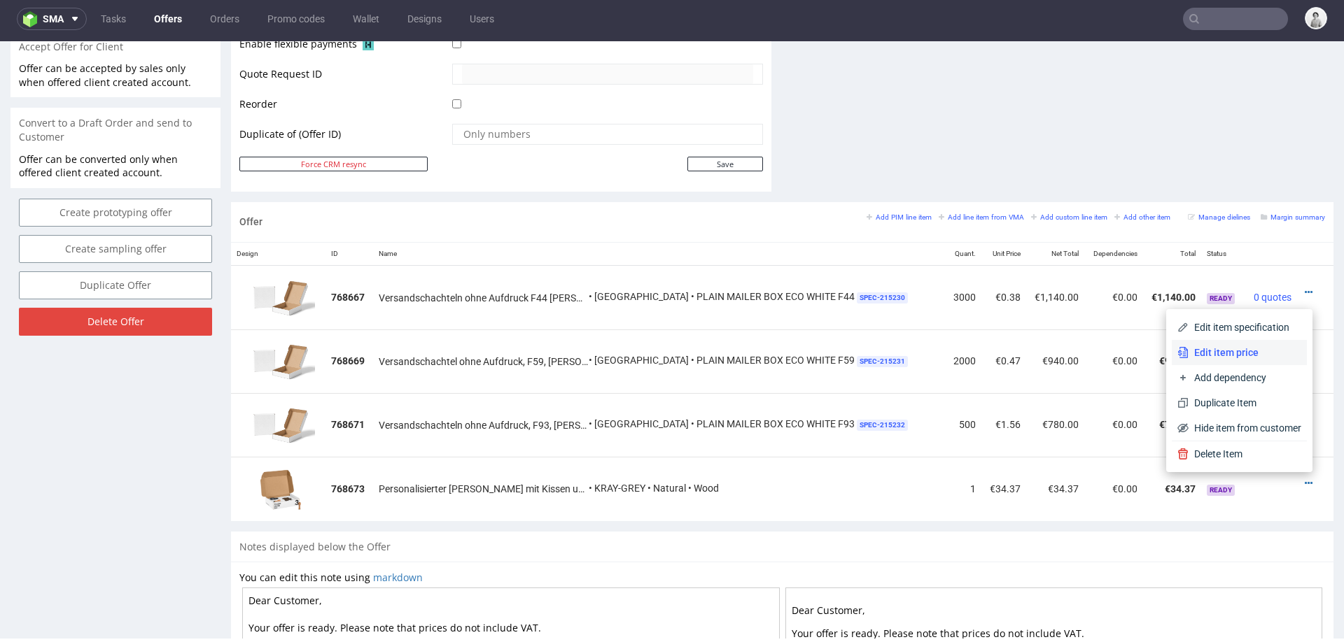
click at [1221, 352] on span "Edit item price" at bounding box center [1244, 353] width 113 height 14
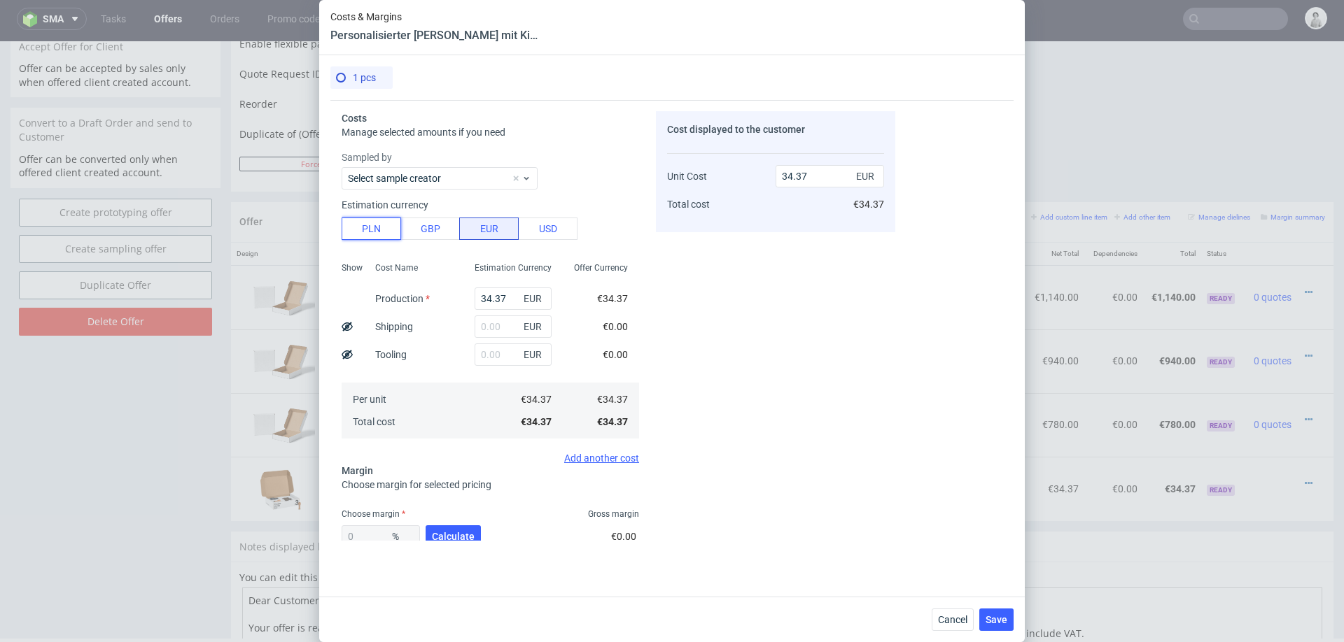
click at [363, 229] on button "PLN" at bounding box center [371, 229] width 59 height 22
type input "8.08"
click at [502, 300] on input "34.37" at bounding box center [513, 299] width 77 height 22
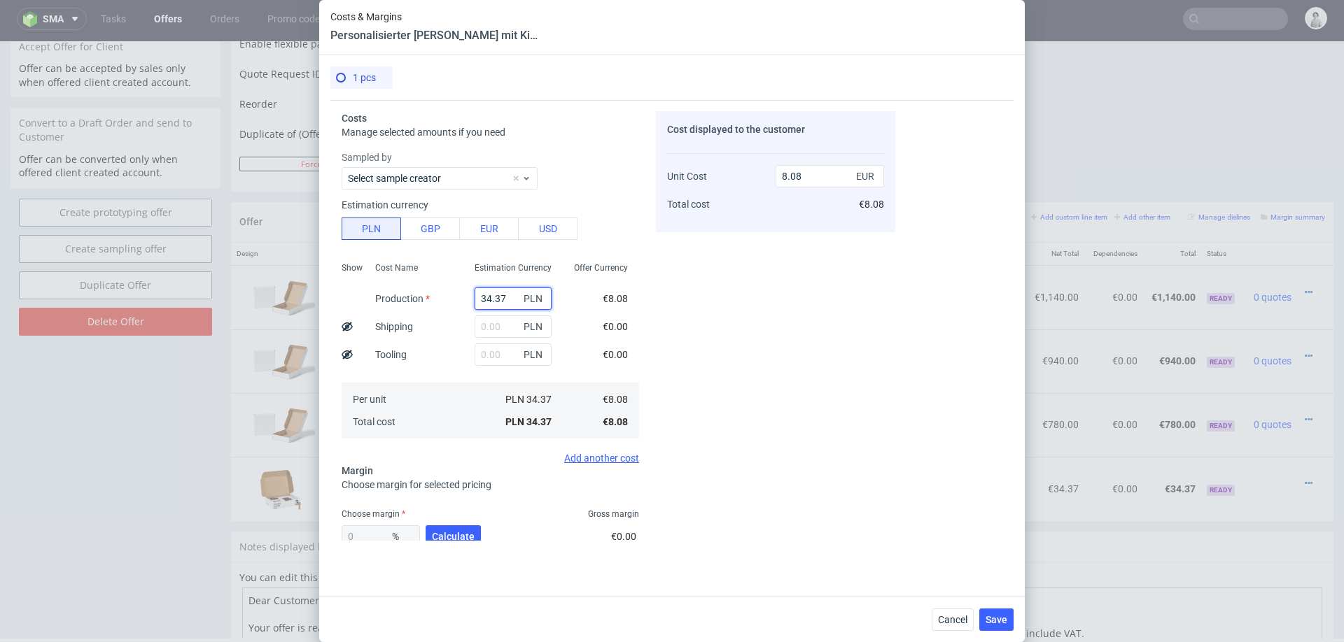
click at [502, 300] on input "34.37" at bounding box center [513, 299] width 77 height 22
type input "110"
type input "25.87"
type input "110"
click at [456, 533] on span "Calculate" at bounding box center [453, 537] width 43 height 10
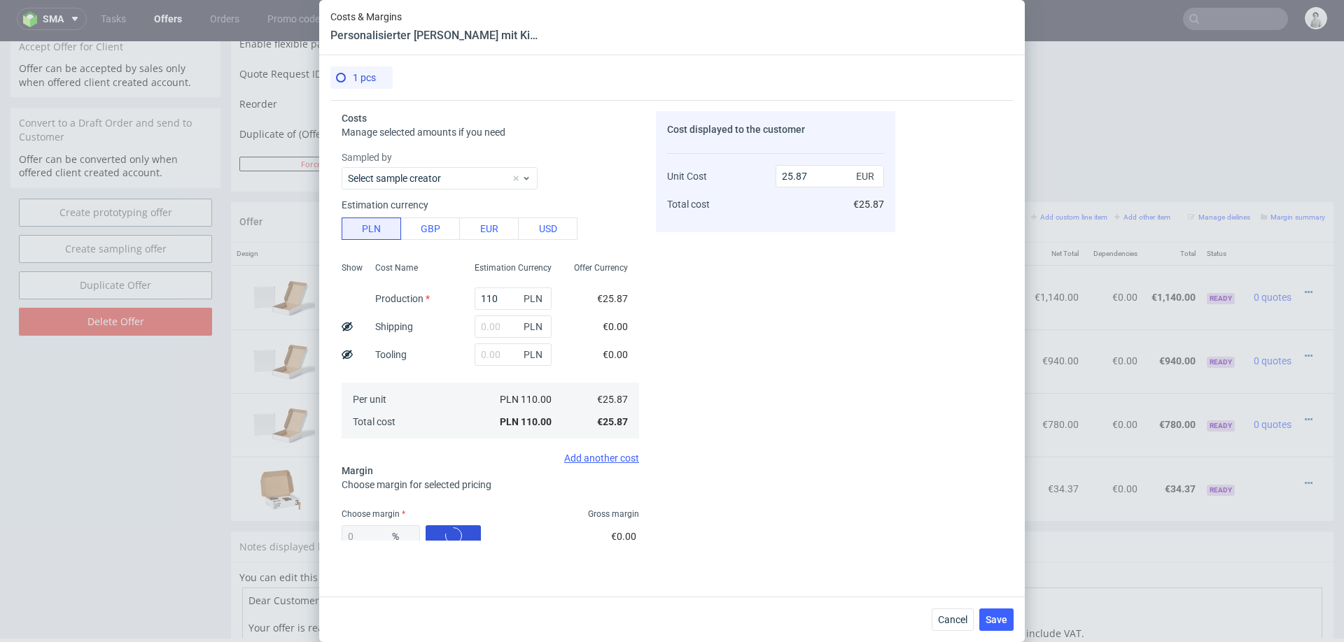
type input "63.7"
type input "71.26"
click at [456, 533] on div "63.7 % Calculate" at bounding box center [413, 539] width 142 height 39
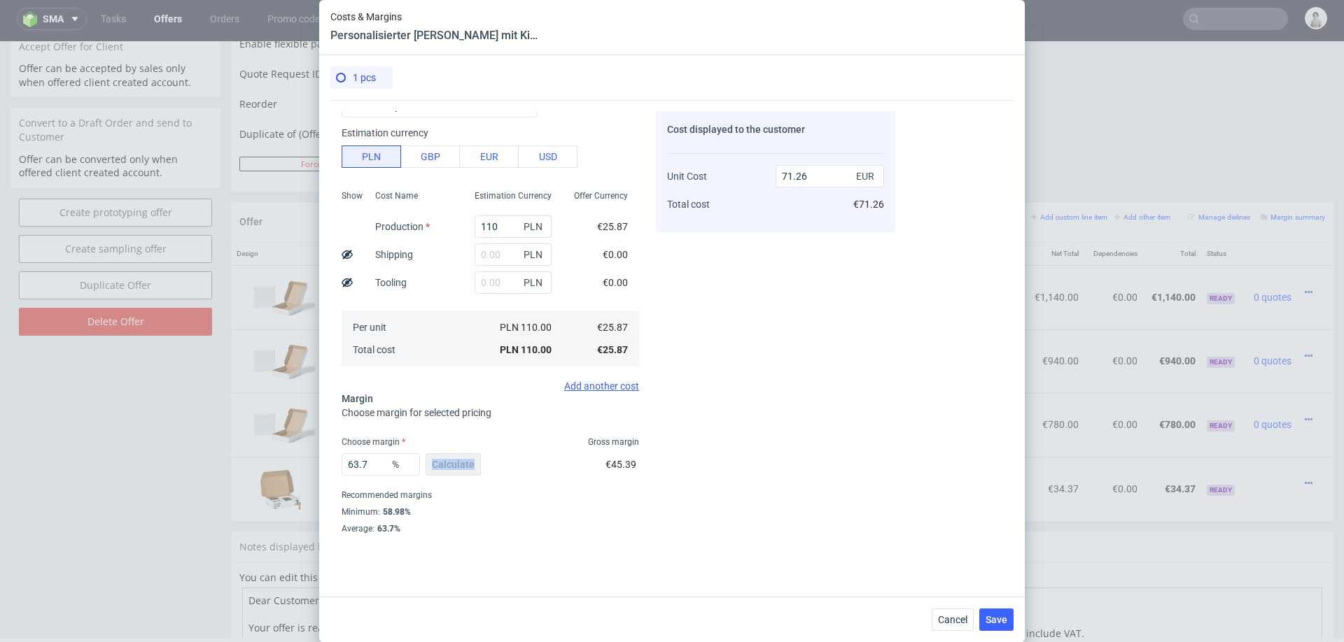
scroll to position [76, 0]
click at [356, 459] on input "63.7" at bounding box center [381, 461] width 78 height 22
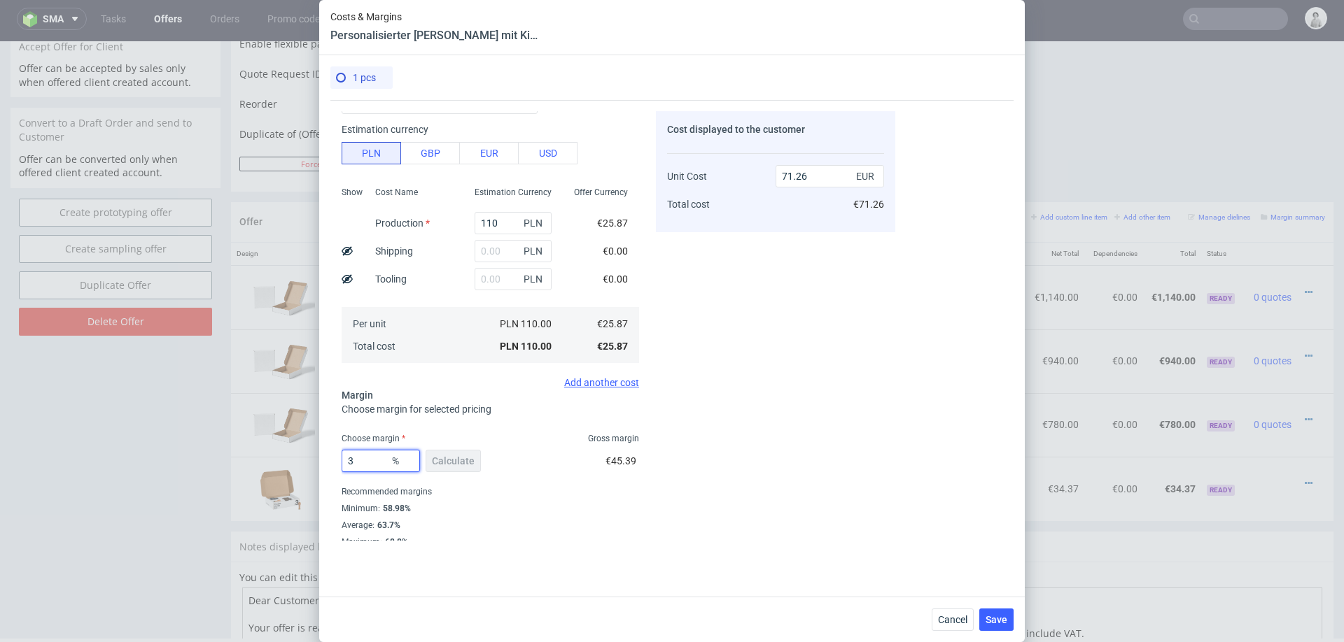
type input "30"
type input "36.95"
type input "3"
type input "25"
type input "34.49"
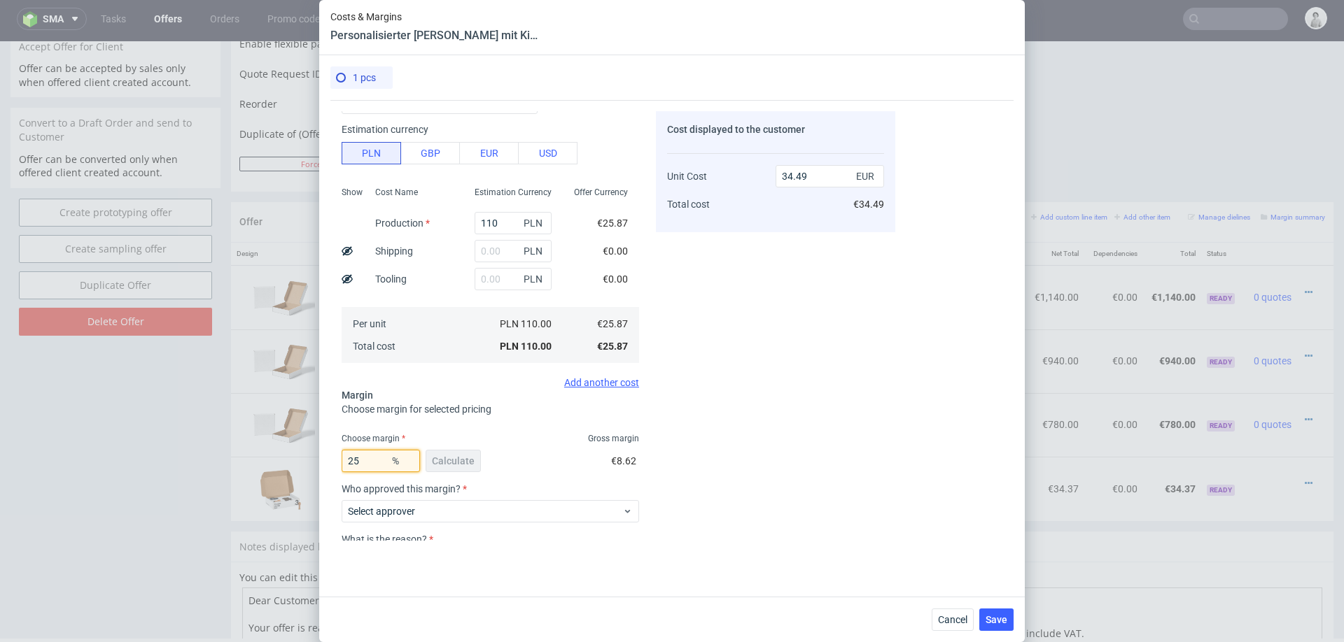
type input "25"
click at [811, 475] on div "Cost displayed to the customer Unit Cost Total cost 34.49 EUR €34.49" at bounding box center [775, 326] width 239 height 430
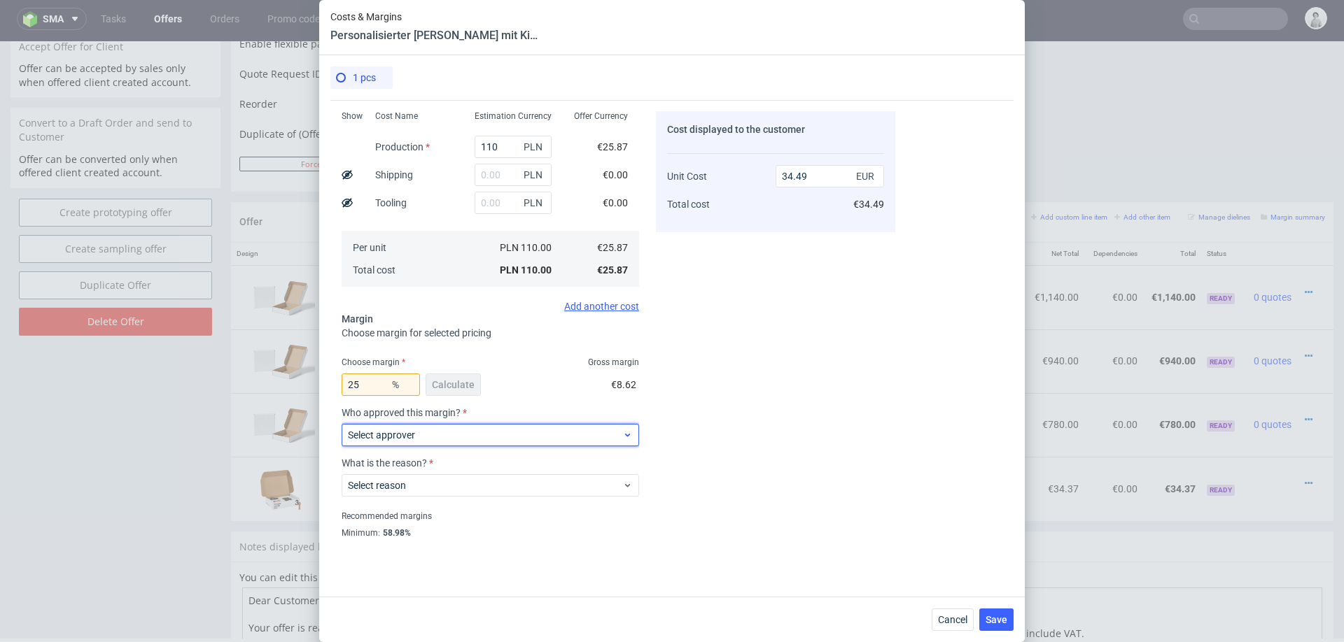
click at [531, 437] on span "Select approver" at bounding box center [485, 435] width 274 height 14
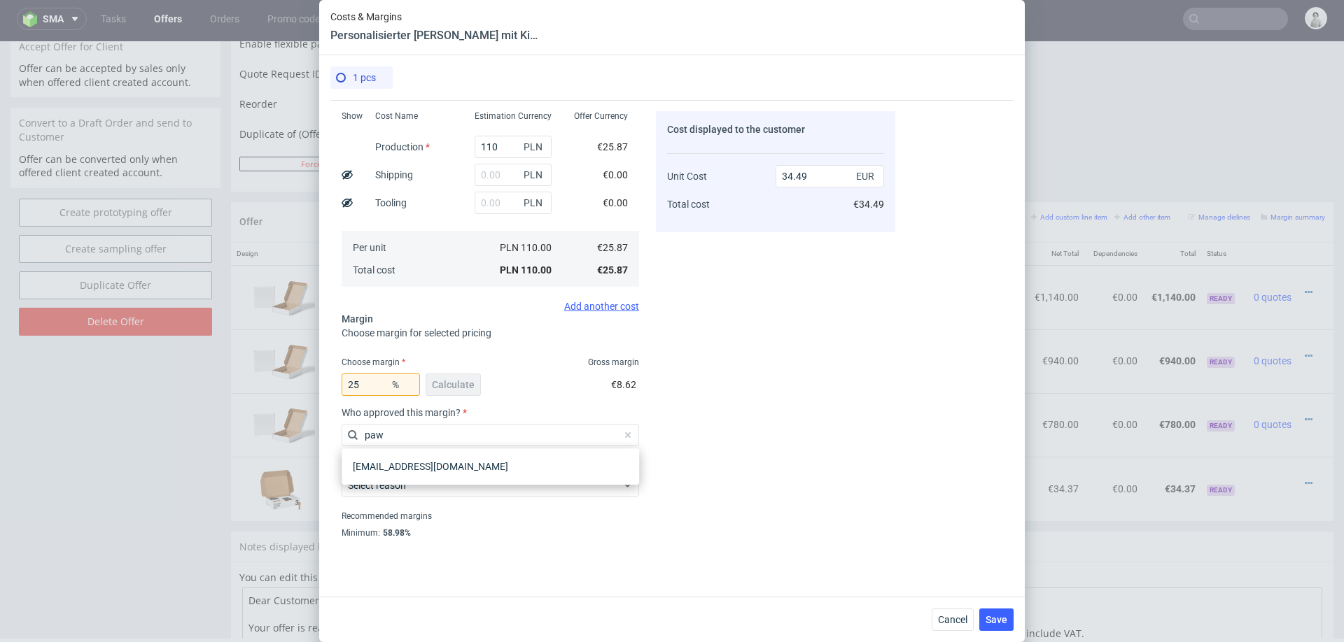
type input "pawe"
click at [442, 470] on div "[EMAIL_ADDRESS][DOMAIN_NAME]" at bounding box center [490, 466] width 286 height 25
click at [442, 470] on div "Select reason" at bounding box center [490, 483] width 297 height 28
click at [438, 497] on div "What is the reason? Select reason" at bounding box center [490, 483] width 297 height 50
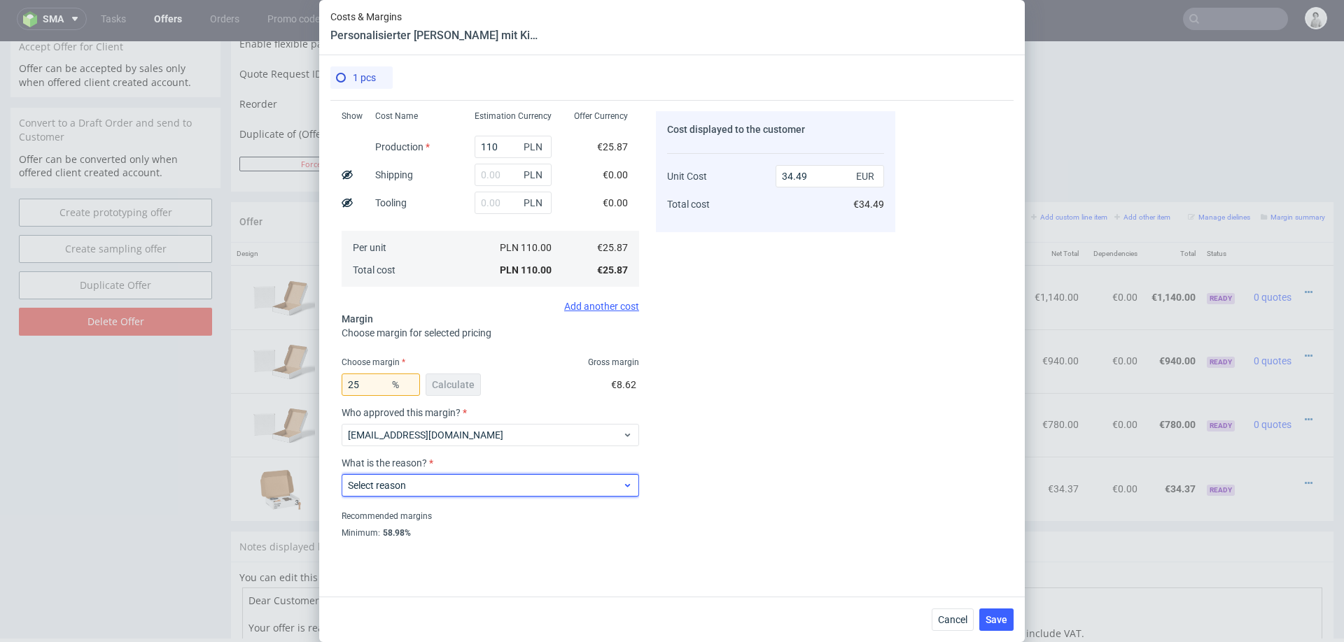
click at [468, 491] on span "Select reason" at bounding box center [485, 486] width 274 height 14
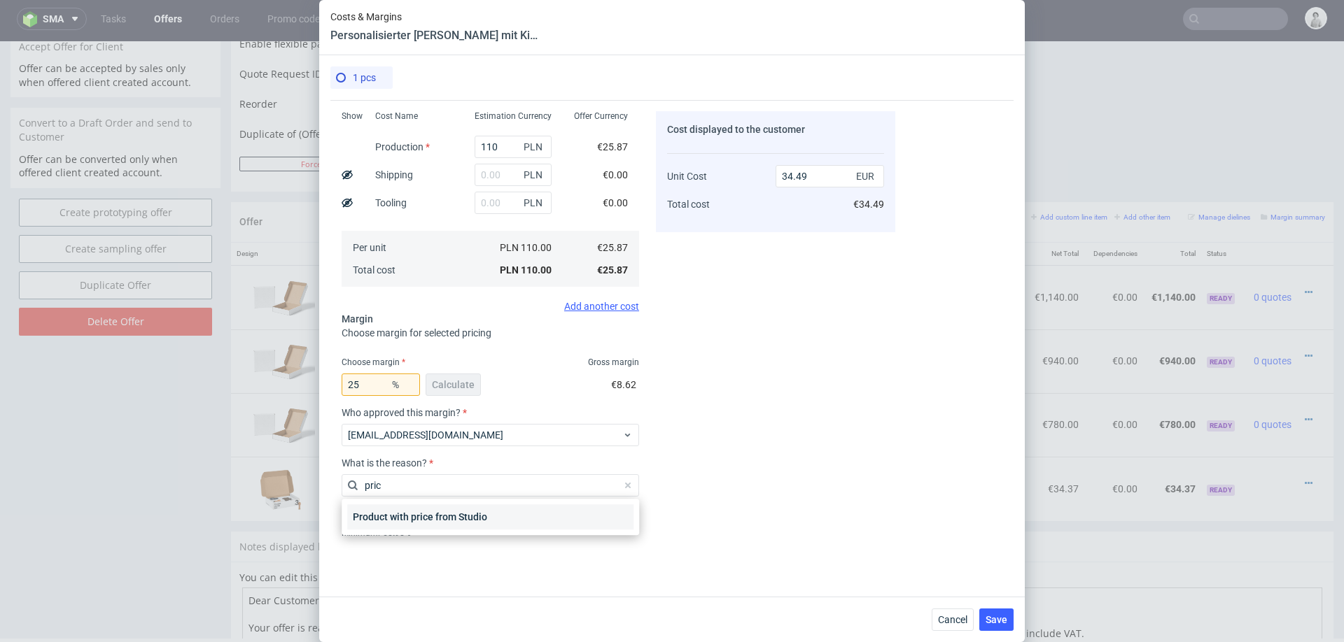
type input "pric"
click at [449, 521] on div "Product with price from Studio" at bounding box center [490, 517] width 286 height 25
click at [449, 521] on div "Recommended margins" at bounding box center [490, 516] width 297 height 17
click at [1000, 617] on span "Save" at bounding box center [996, 620] width 22 height 10
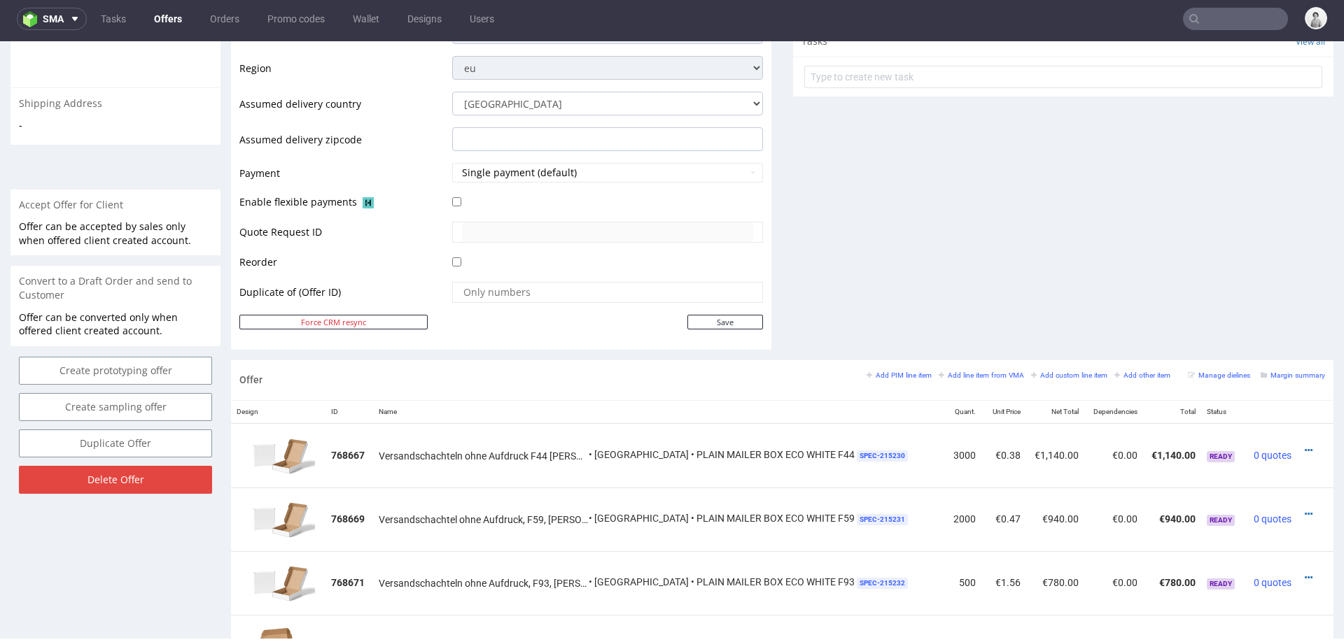
scroll to position [508, 0]
click at [881, 370] on small "Add PIM line item" at bounding box center [898, 374] width 65 height 8
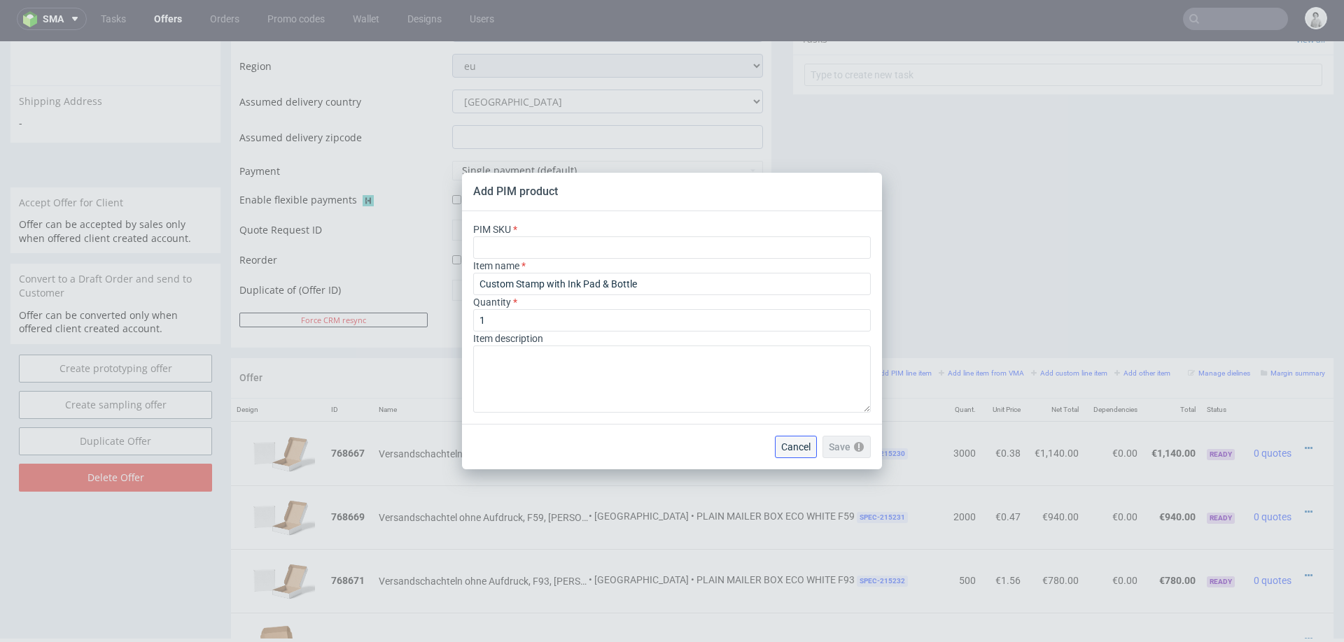
click at [798, 448] on span "Cancel" at bounding box center [795, 447] width 29 height 10
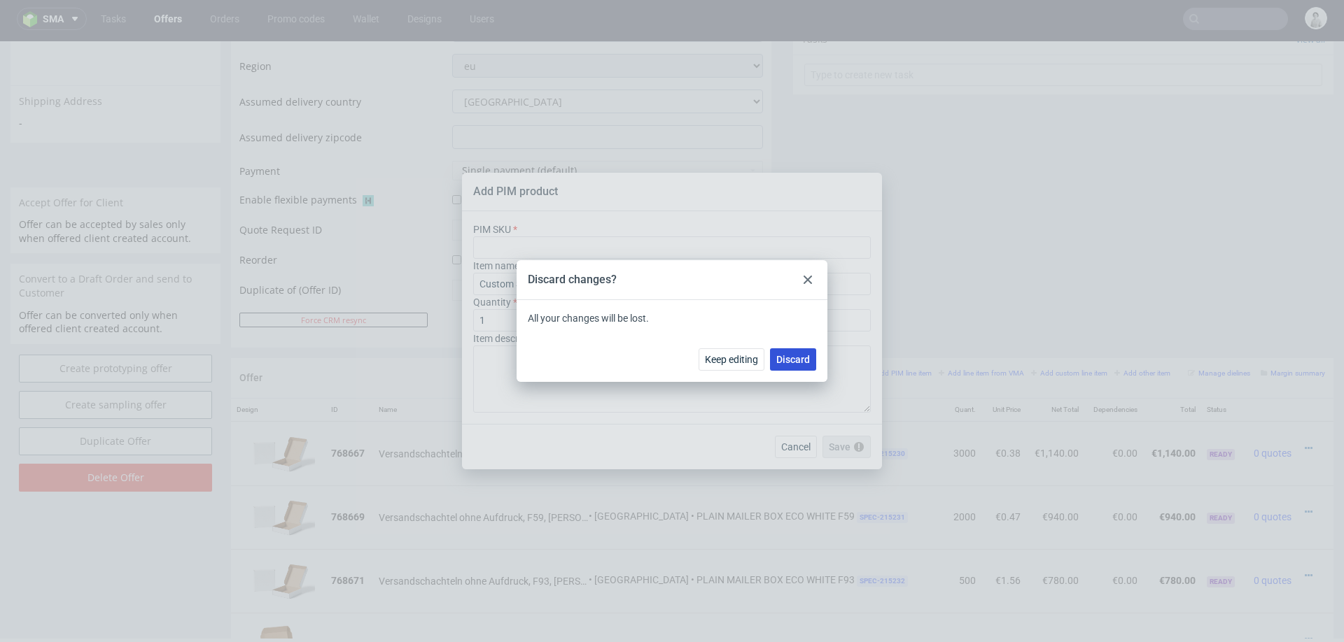
click at [789, 360] on span "Discard" at bounding box center [793, 360] width 34 height 10
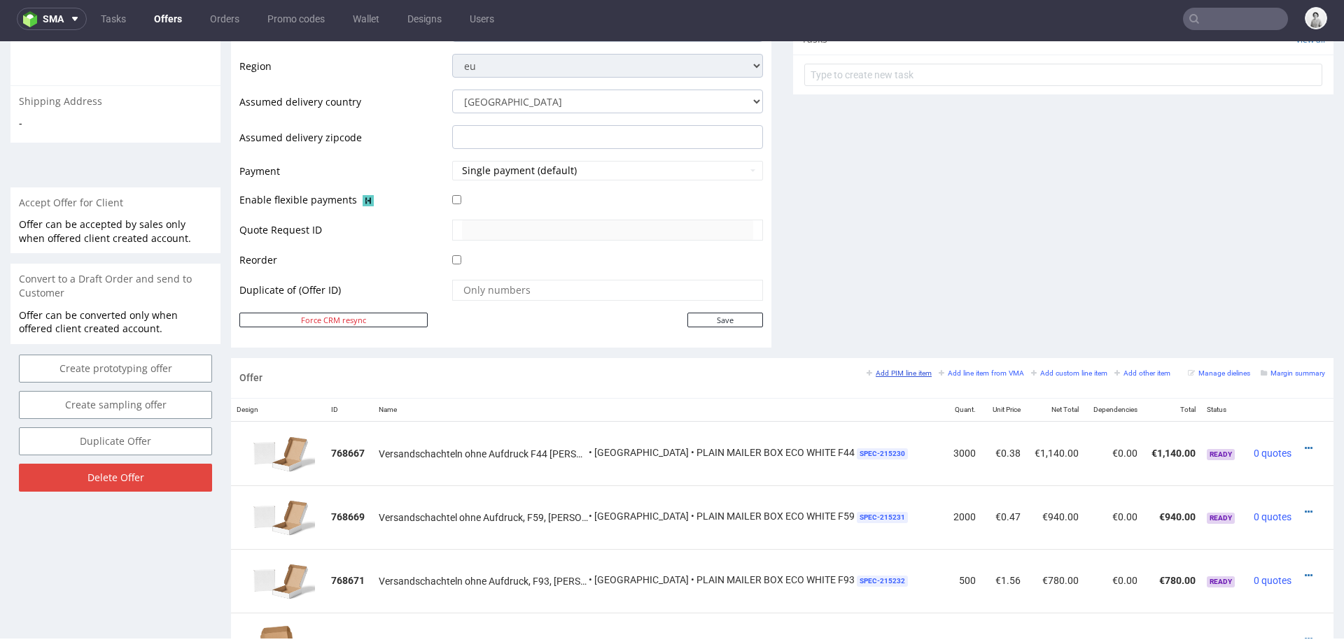
click at [876, 370] on small "Add PIM line item" at bounding box center [898, 374] width 65 height 8
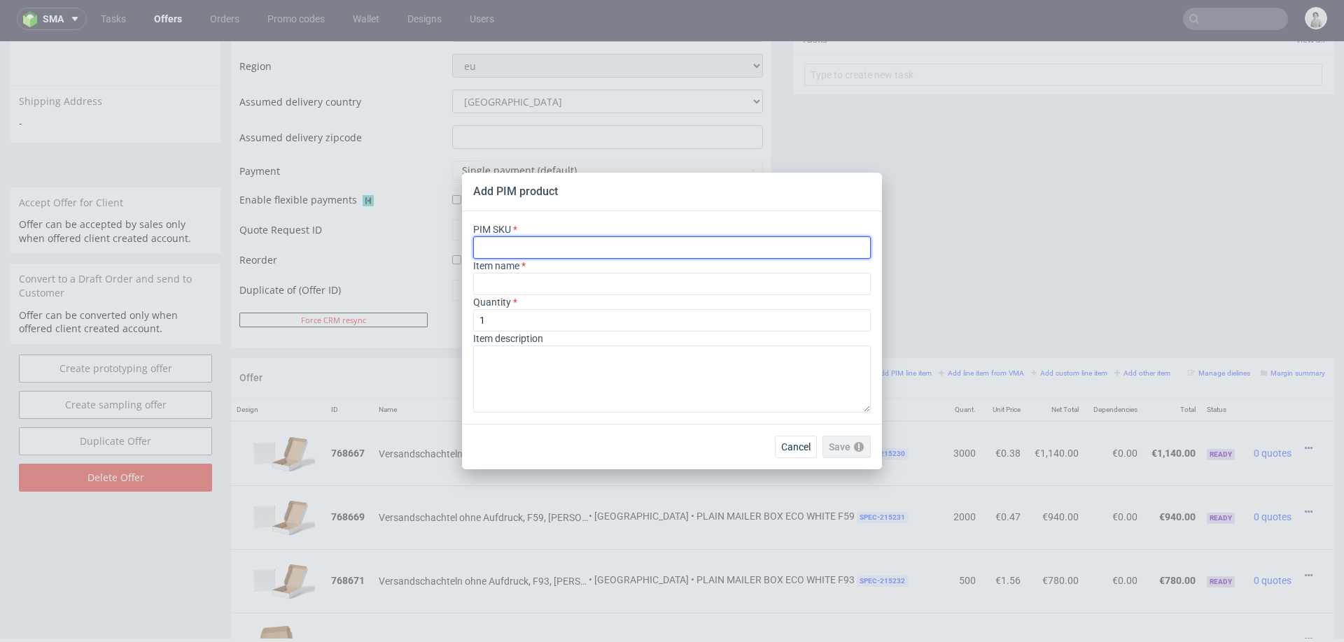
click at [649, 246] on input "text" at bounding box center [672, 248] width 398 height 22
paste input "ph-289-12947"
type input "ph-289-12947"
type input "Custom packaging tape"
type input "ph-289-12947"
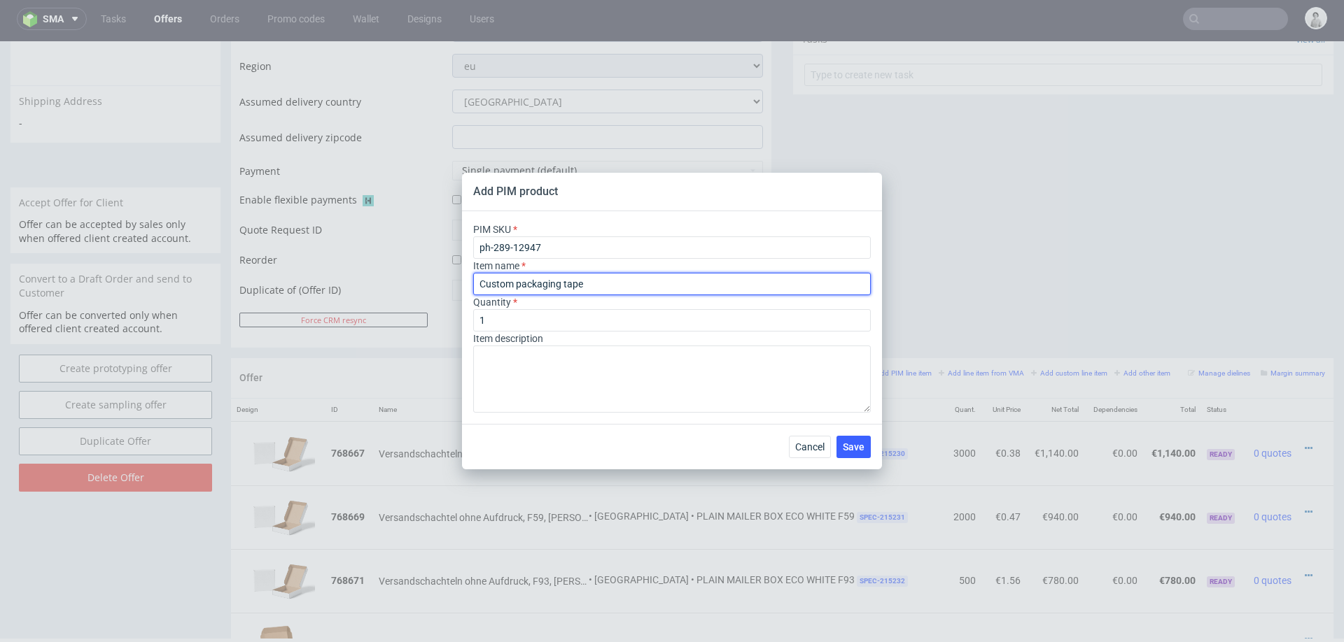
click at [619, 290] on input "Custom packaging tape" at bounding box center [672, 284] width 398 height 22
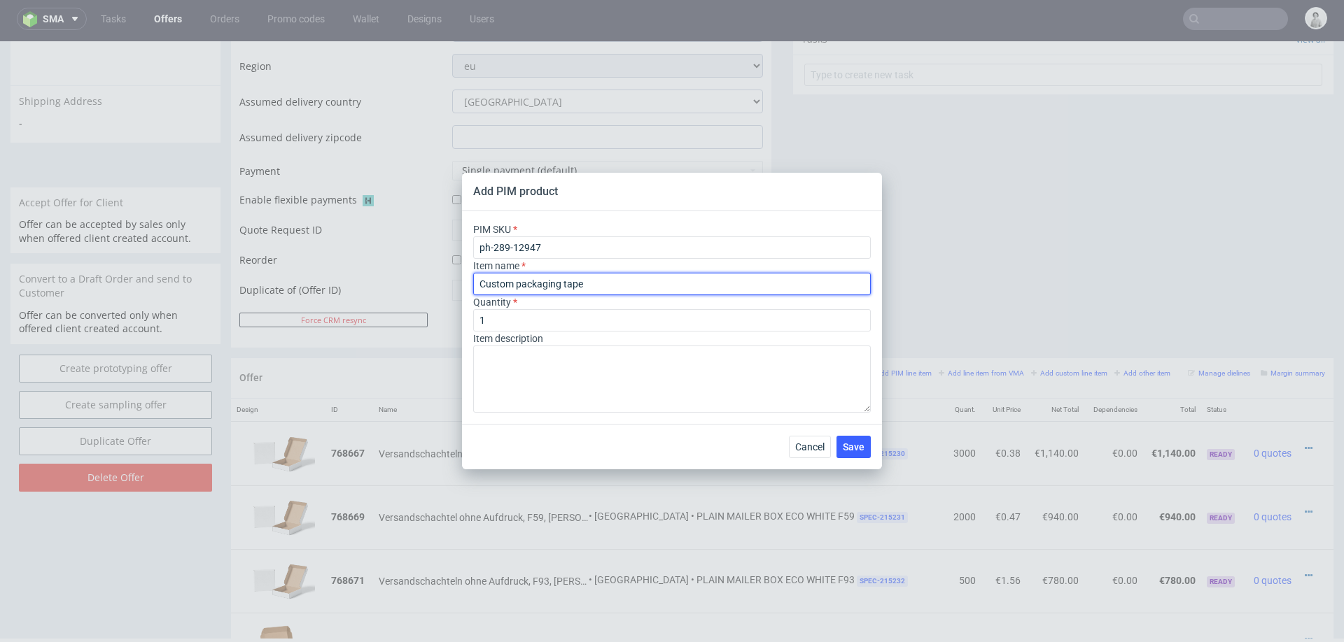
paste input "Personalisierte Klebebänder"
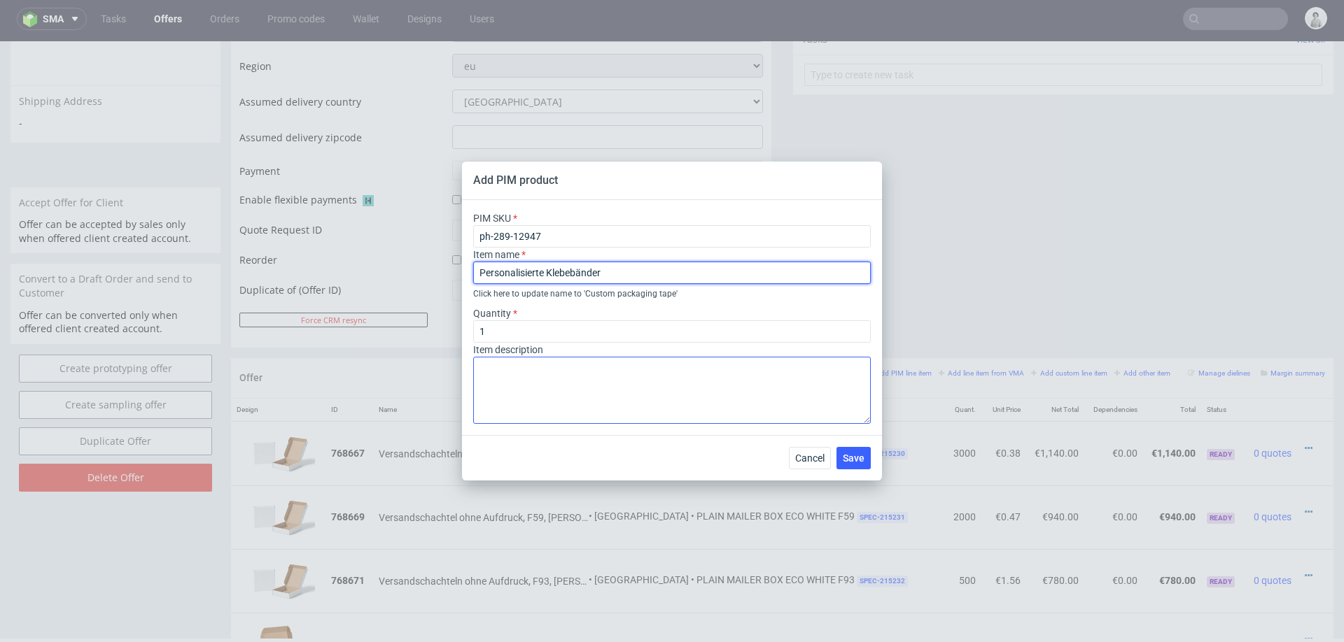
type input "Personalisierte Klebebänder"
click at [578, 379] on textarea at bounding box center [672, 390] width 398 height 67
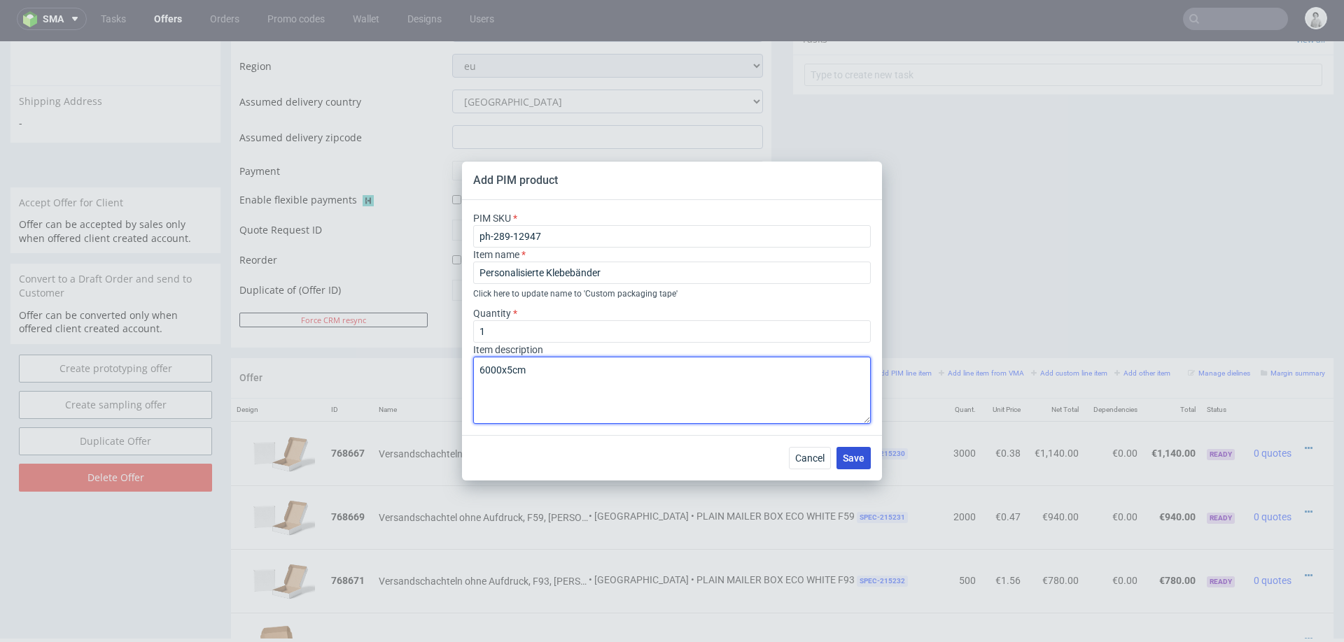
type textarea "6000x5cm"
click at [848, 465] on button "Save" at bounding box center [853, 458] width 34 height 22
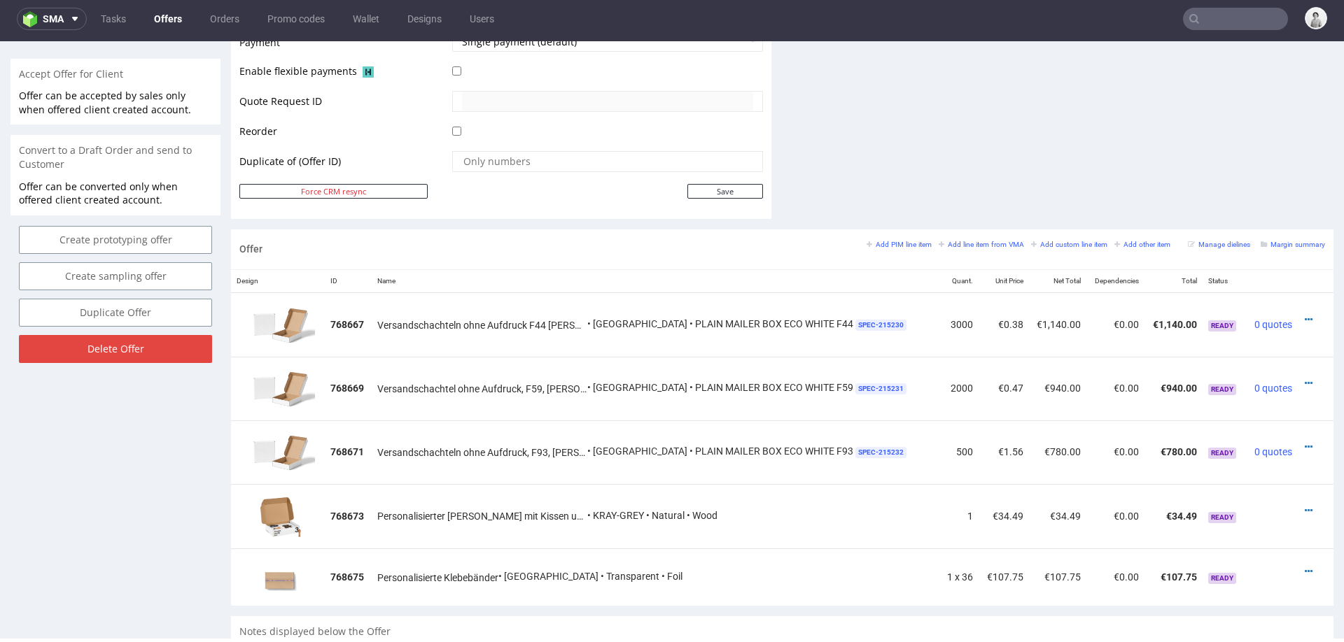
scroll to position [967, 0]
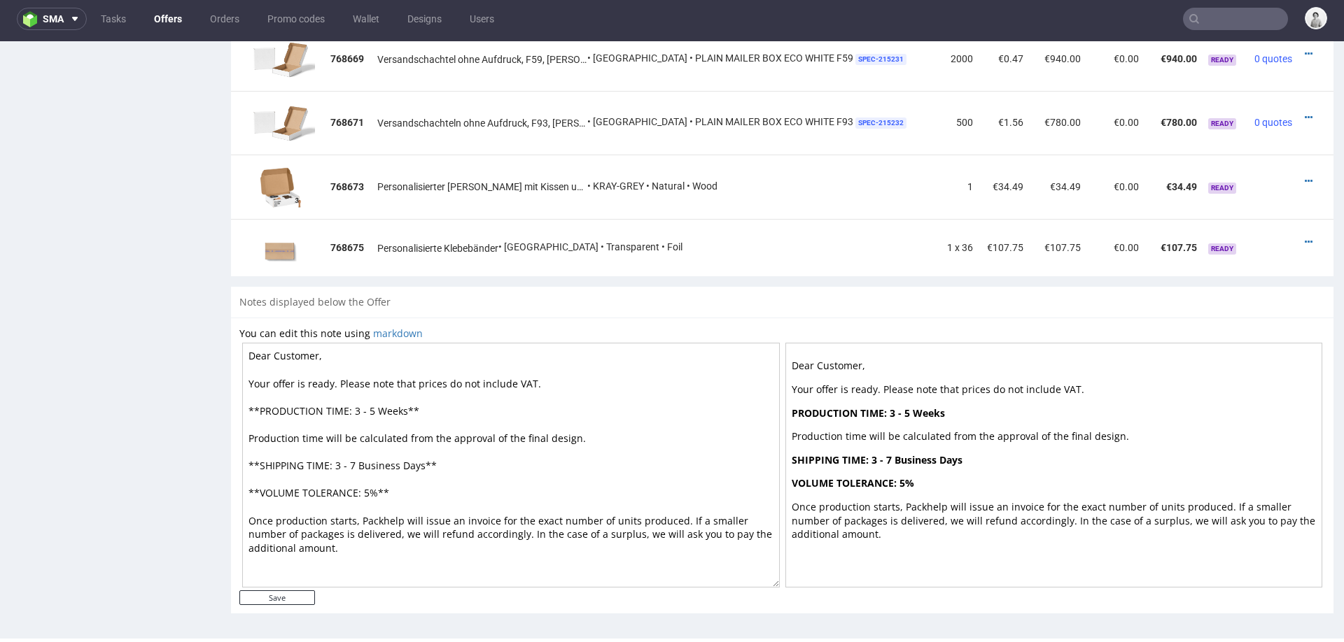
click at [355, 407] on textarea "Dear Customer, Your offer is ready. Please note that prices do not include VAT.…" at bounding box center [511, 465] width 538 height 245
click at [370, 449] on textarea "Dear Customer, Your offer is ready. Please note that prices do not include VAT.…" at bounding box center [511, 465] width 538 height 245
type textarea "Dear Customer, Your offer is ready. Please note that prices do not include VAT.…"
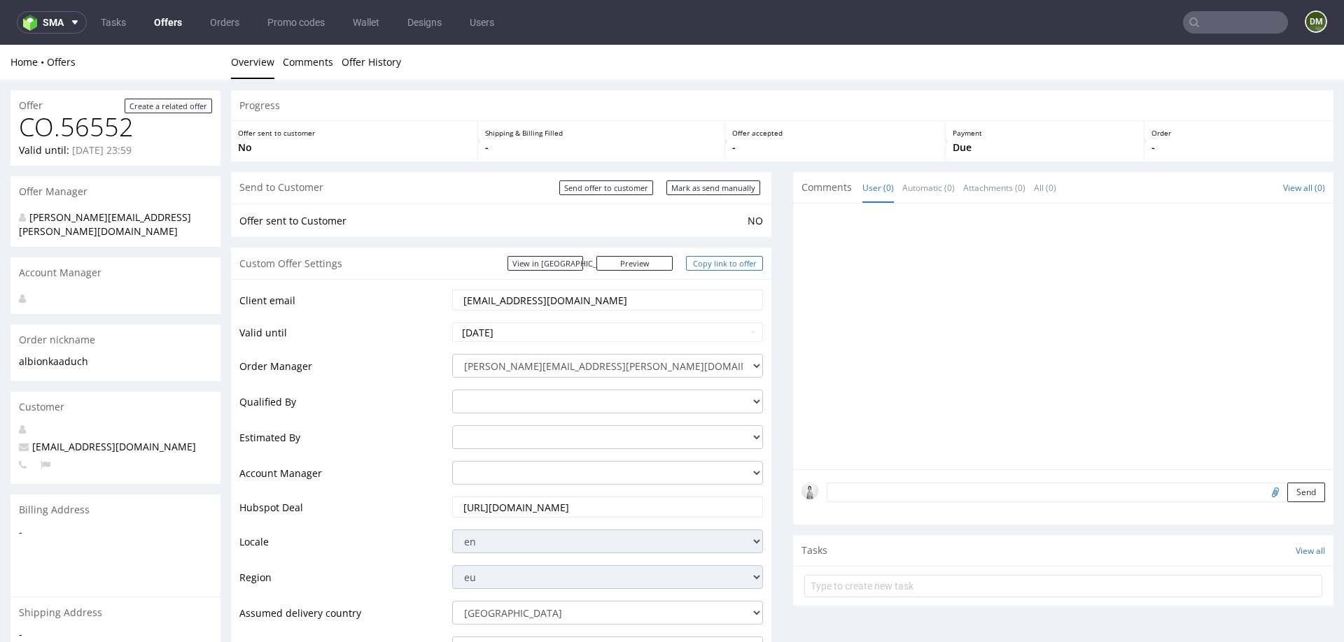
click at [723, 259] on link "Copy link to offer" at bounding box center [724, 263] width 77 height 15
click at [705, 178] on div "Send to Customer Send offer to customer Mark as send manually" at bounding box center [501, 187] width 540 height 31
click at [704, 188] on input "Mark as send manually" at bounding box center [713, 188] width 94 height 15
type input "In progress..."
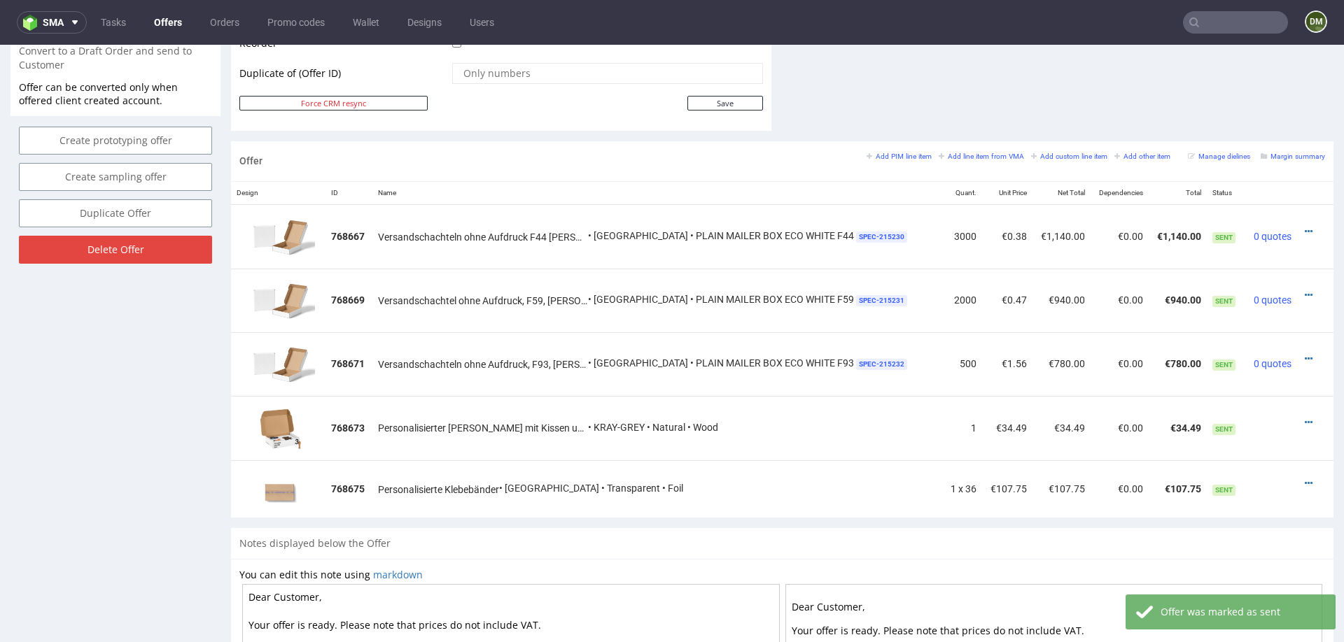
scroll to position [743, 0]
